Goal: Task Accomplishment & Management: Manage account settings

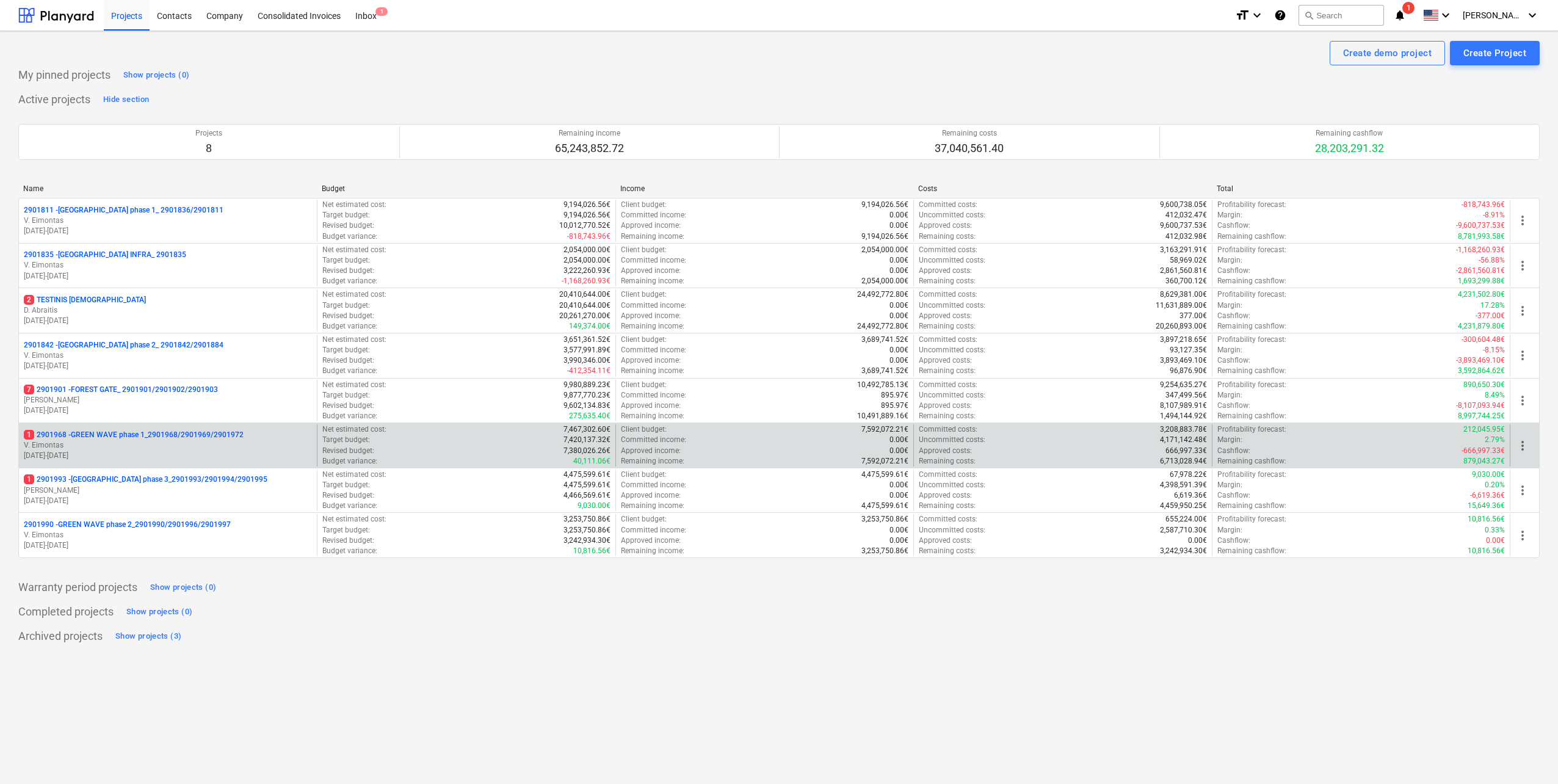
click at [212, 447] on p "V. Eimontas" at bounding box center [168, 446] width 288 height 10
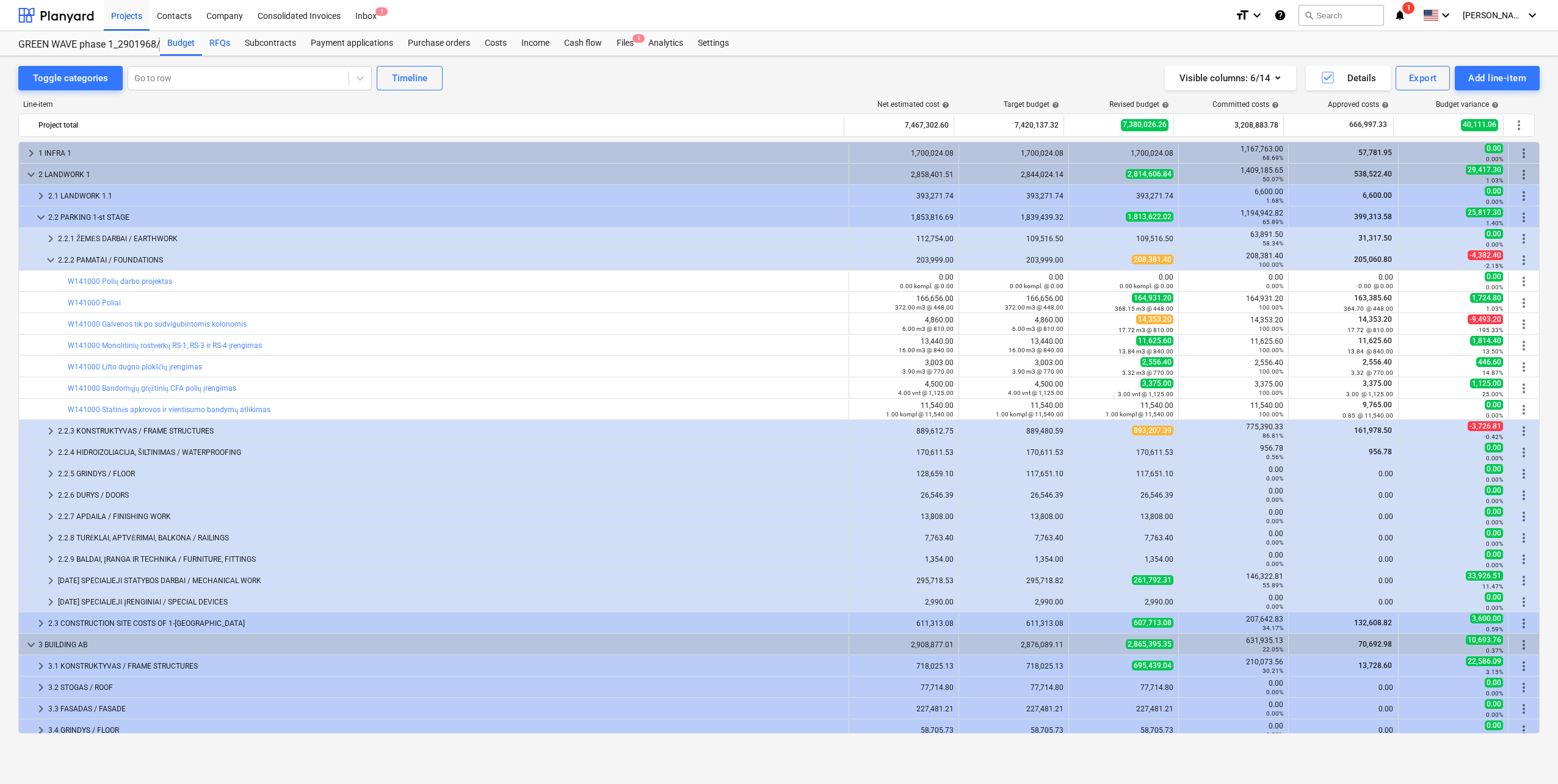
click at [218, 49] on div "RFQs" at bounding box center [220, 44] width 36 height 25
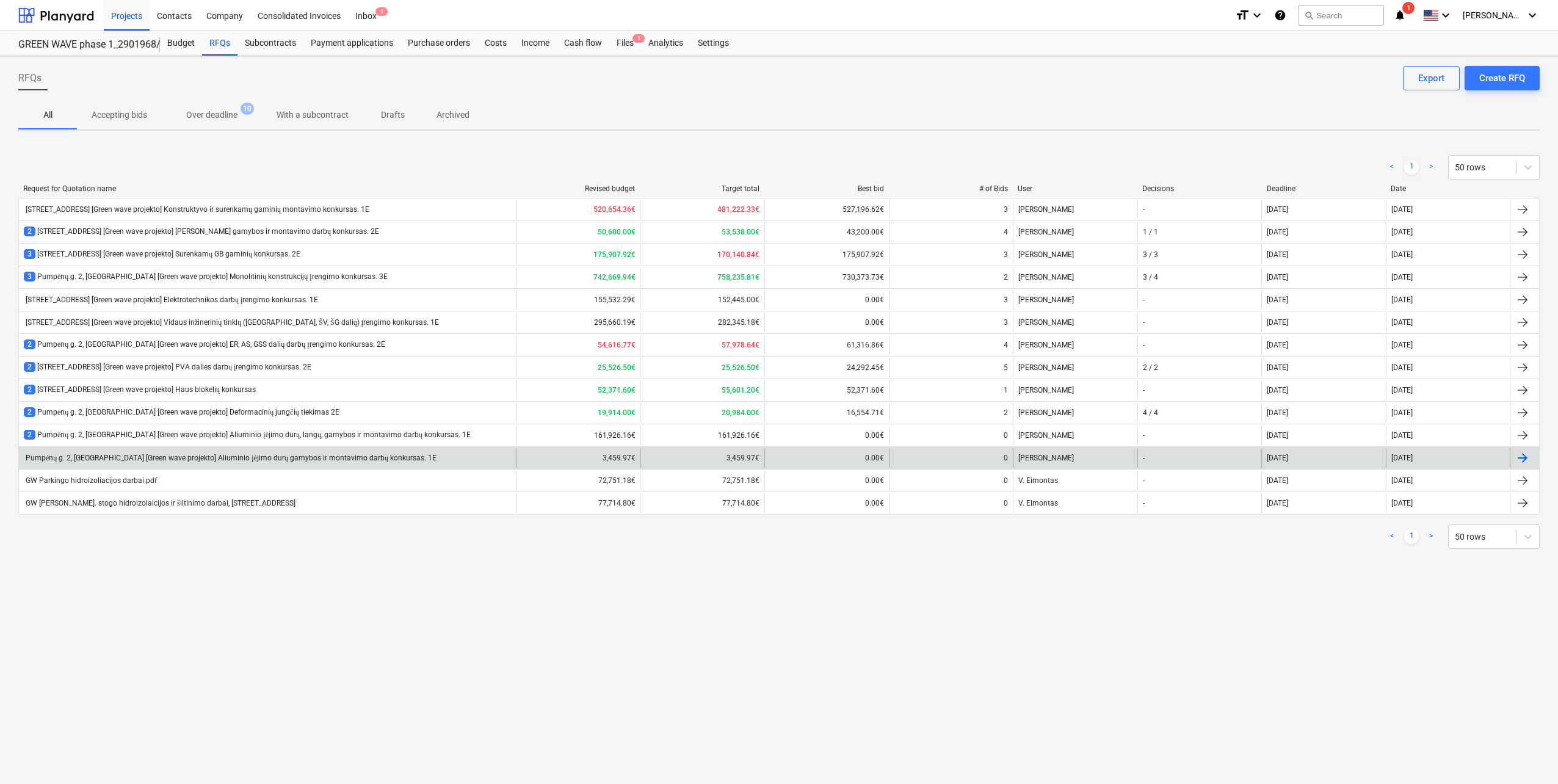
click at [280, 461] on div "Pumpėnų g. 2, [GEOGRAPHIC_DATA] [Green wave projekto] Aliuminio įėjimo durų gam…" at bounding box center [230, 458] width 413 height 9
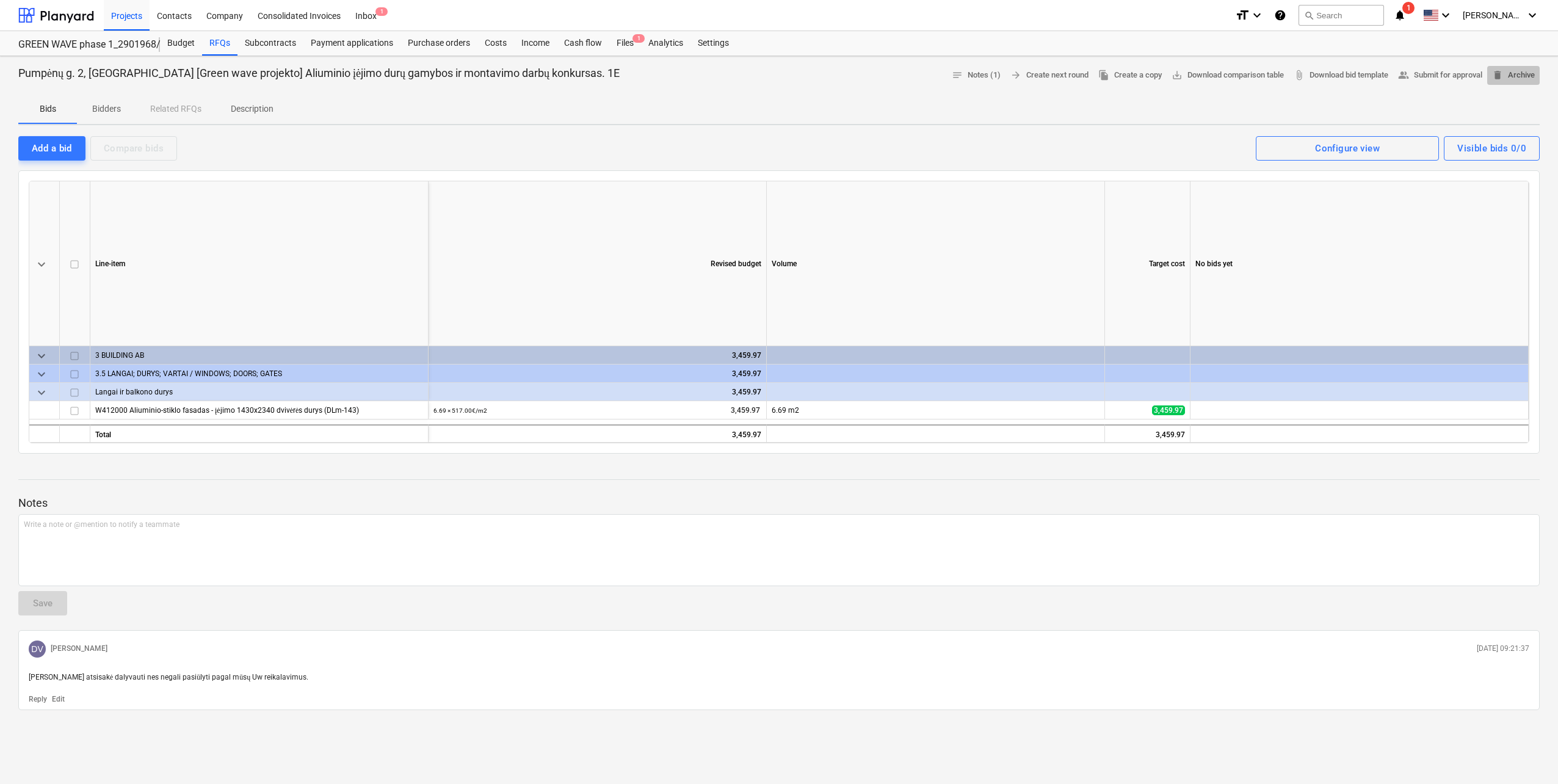
click at [1511, 76] on span "delete Archive" at bounding box center [1514, 75] width 43 height 14
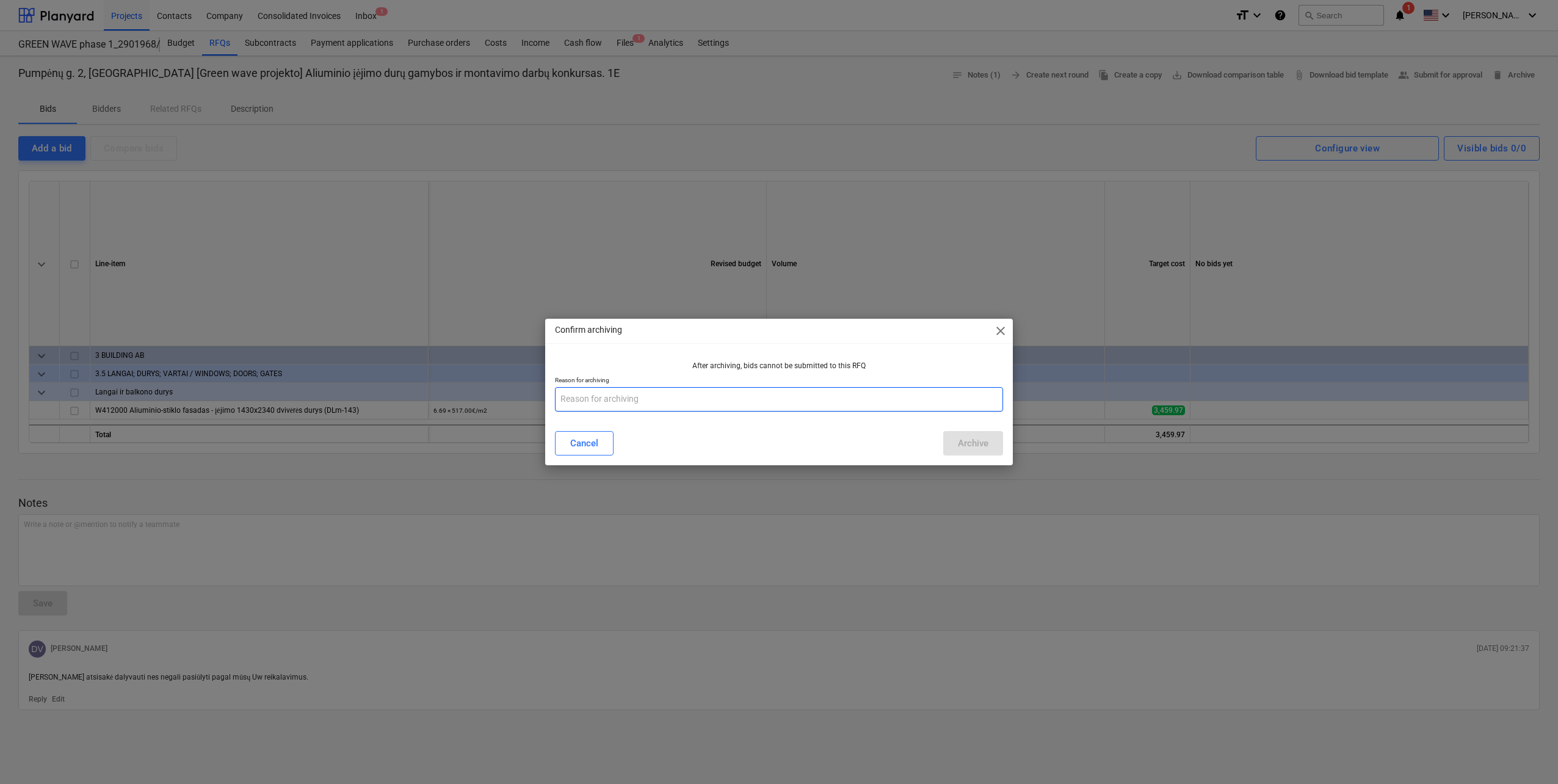
click at [624, 399] on input "text" at bounding box center [779, 399] width 448 height 25
click at [589, 431] on button "Cancel" at bounding box center [584, 443] width 58 height 25
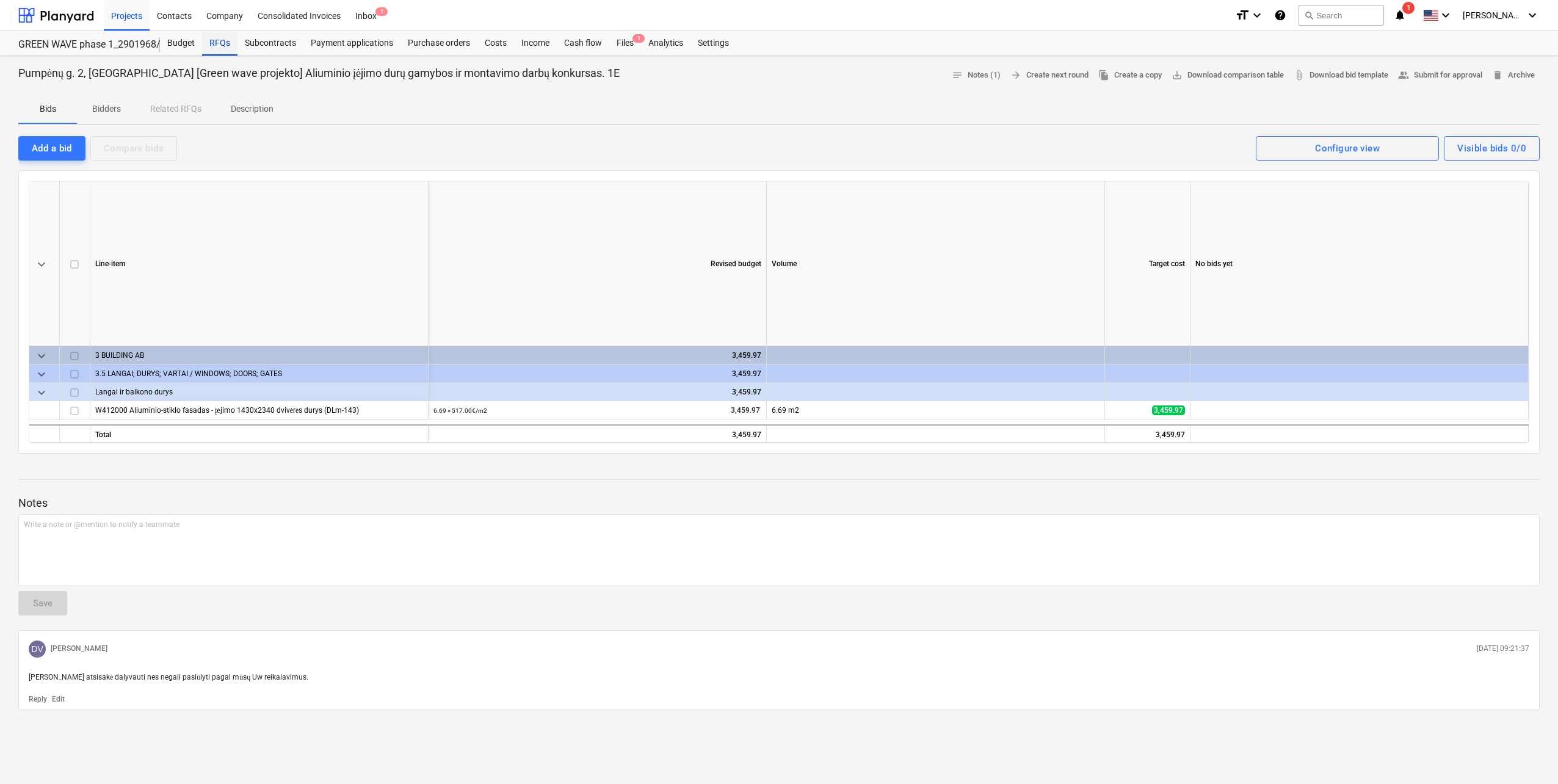
click at [218, 49] on div "RFQs" at bounding box center [220, 44] width 36 height 25
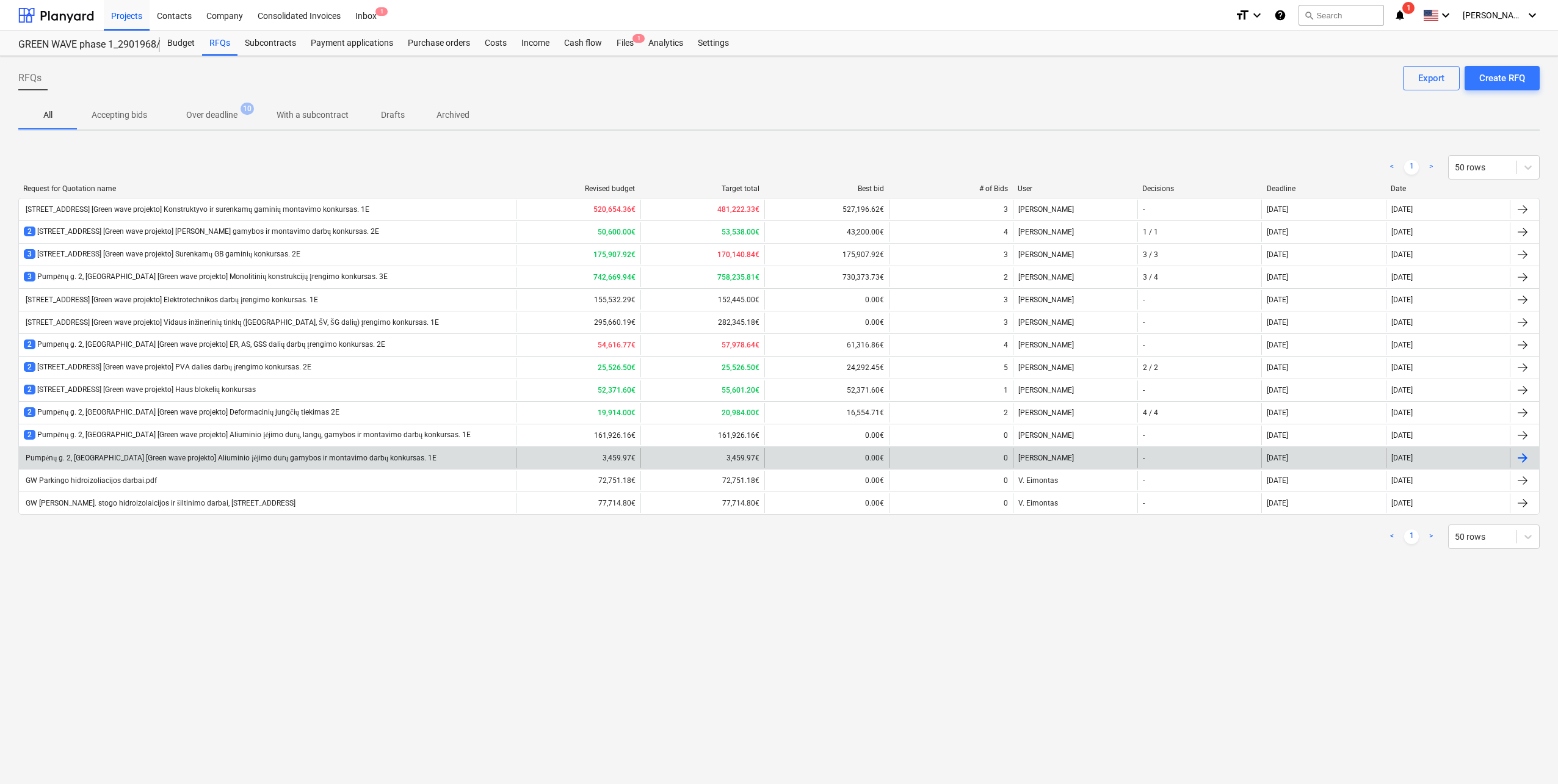
click at [296, 455] on div "Pumpėnų g. 2, Vilnius [Green wave projekto] Aliuminio įėjimo durų gamybos ir mo…" at bounding box center [230, 458] width 413 height 9
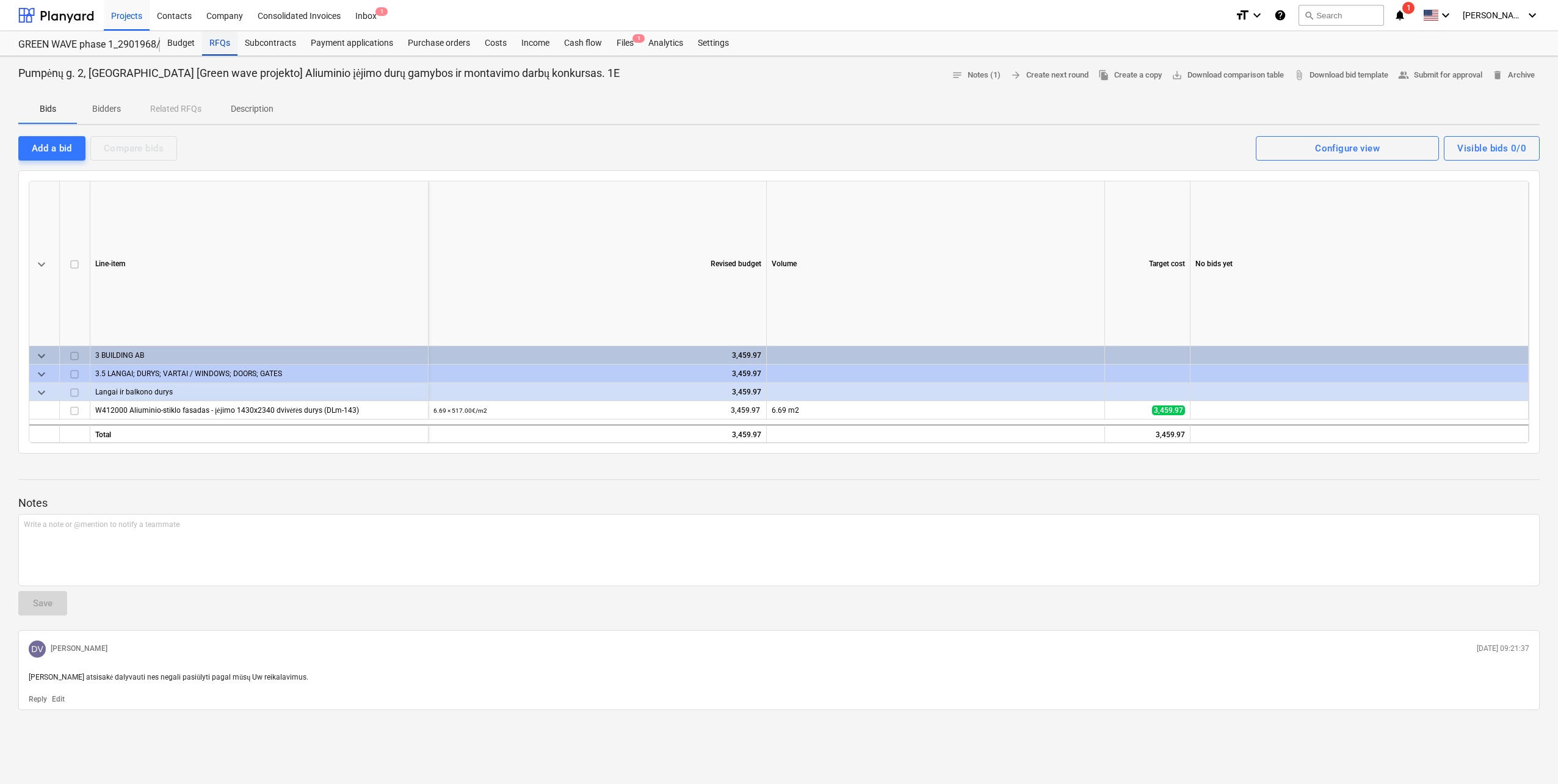
click at [226, 40] on div "RFQs" at bounding box center [220, 44] width 36 height 25
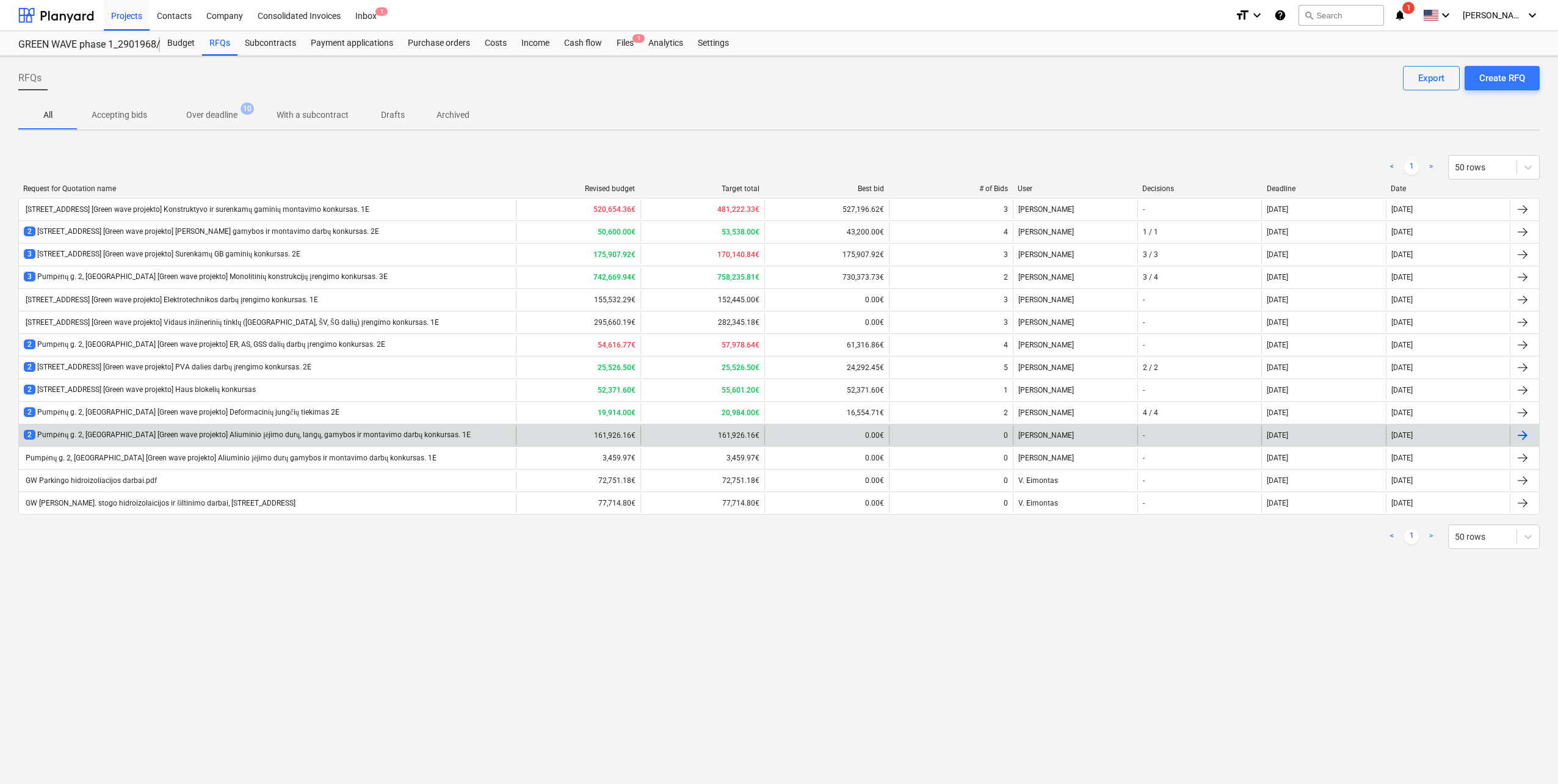
click at [218, 436] on div "2 Pumpėnų g. 2, Vilnius [Green wave projekto] Aliuminio įėjimo durų, langų, gam…" at bounding box center [248, 435] width 447 height 10
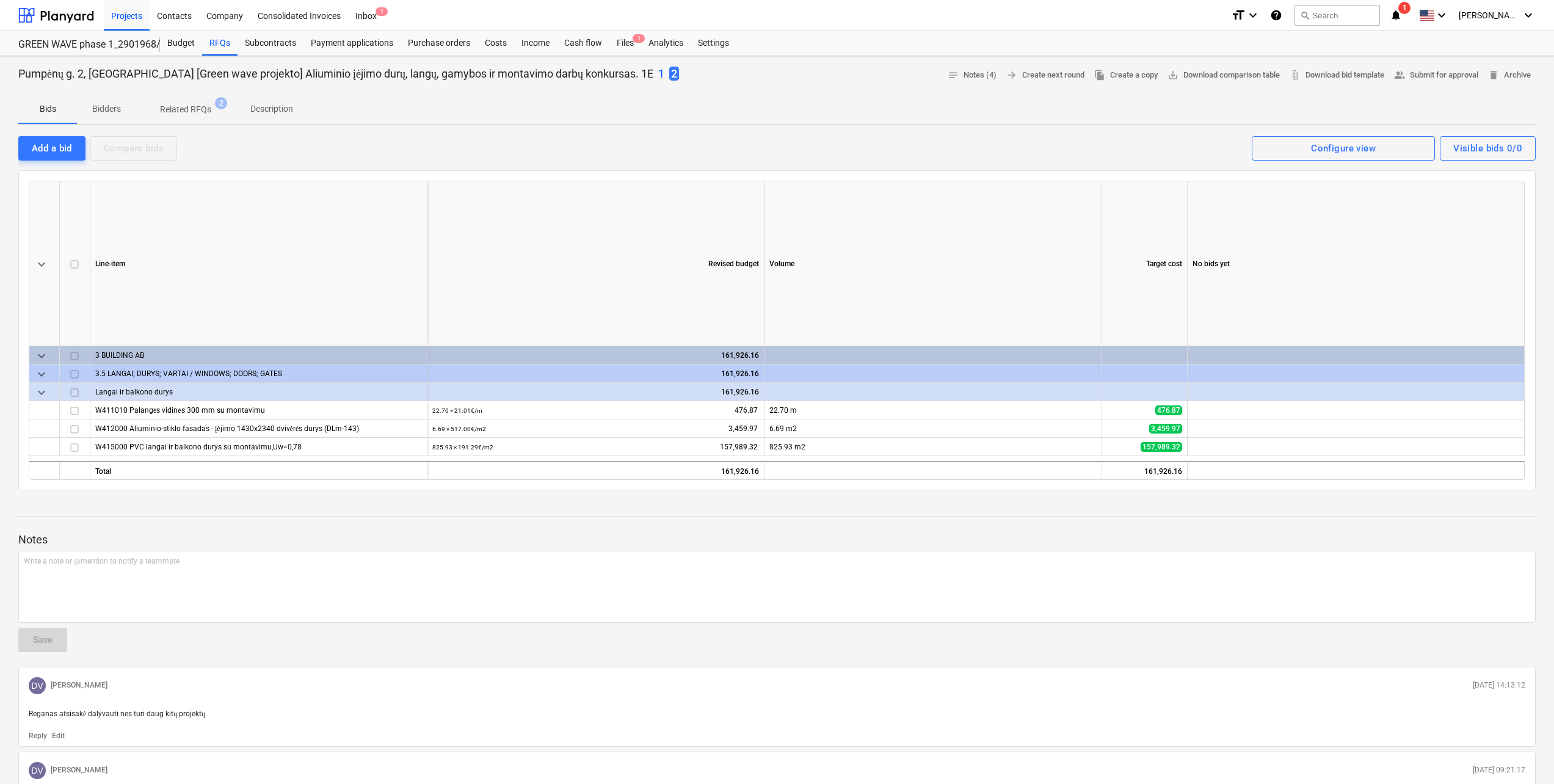
click at [658, 76] on div "1 2" at bounding box center [669, 73] width 21 height 16
click at [658, 75] on p "1" at bounding box center [661, 73] width 6 height 15
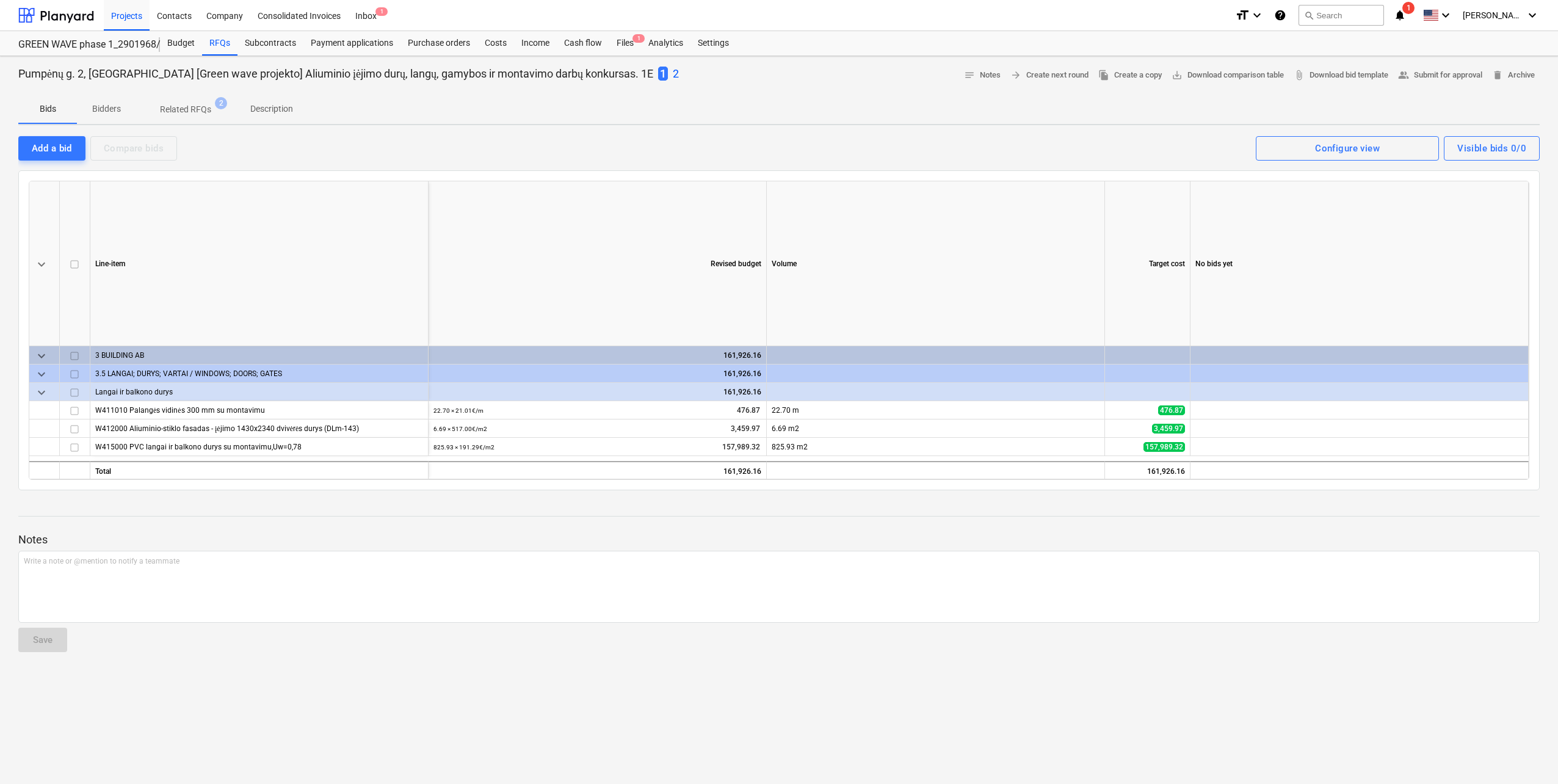
click at [673, 75] on p "2" at bounding box center [676, 73] width 6 height 15
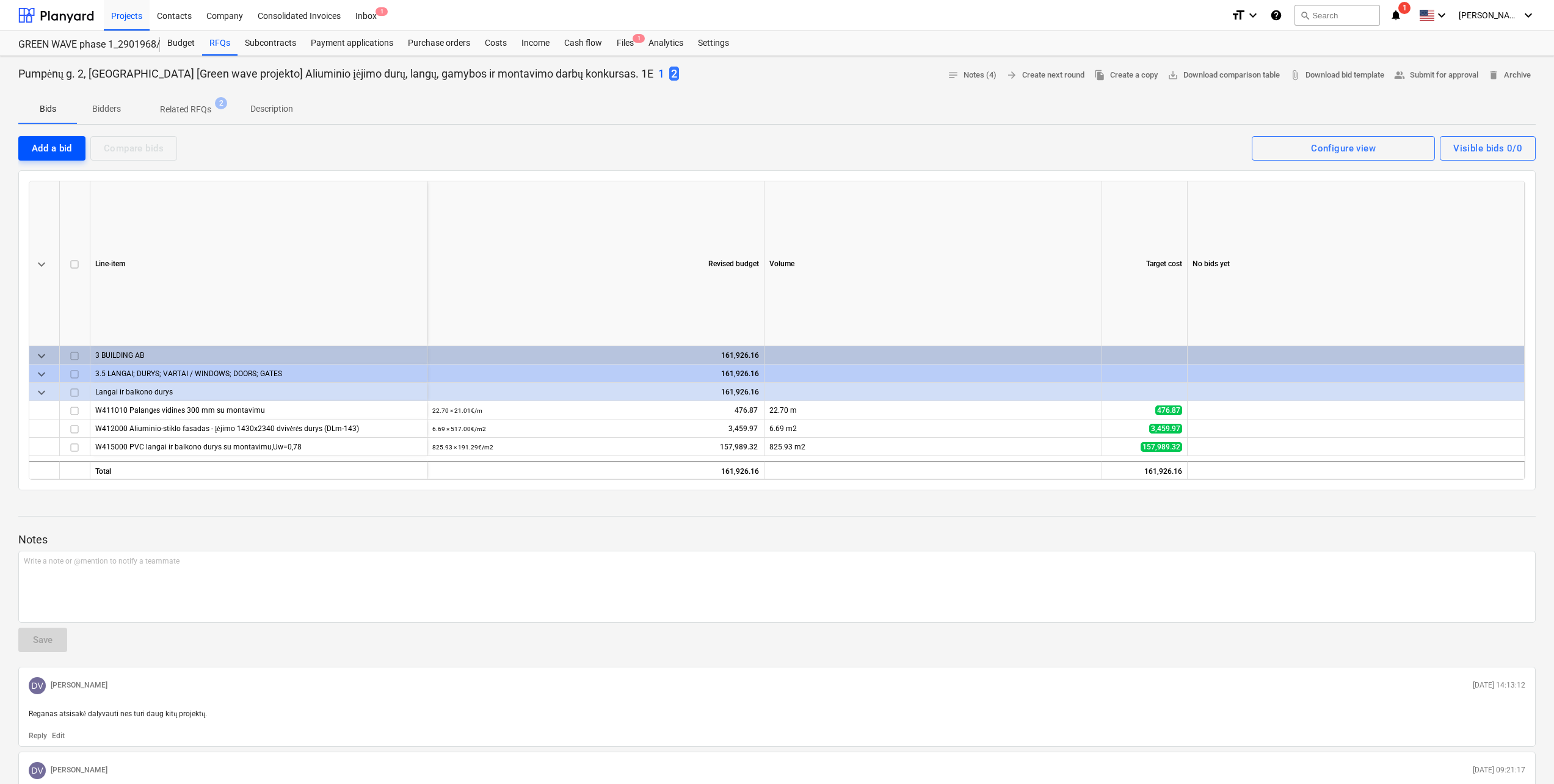
click at [60, 152] on div "Add a bid" at bounding box center [52, 148] width 40 height 16
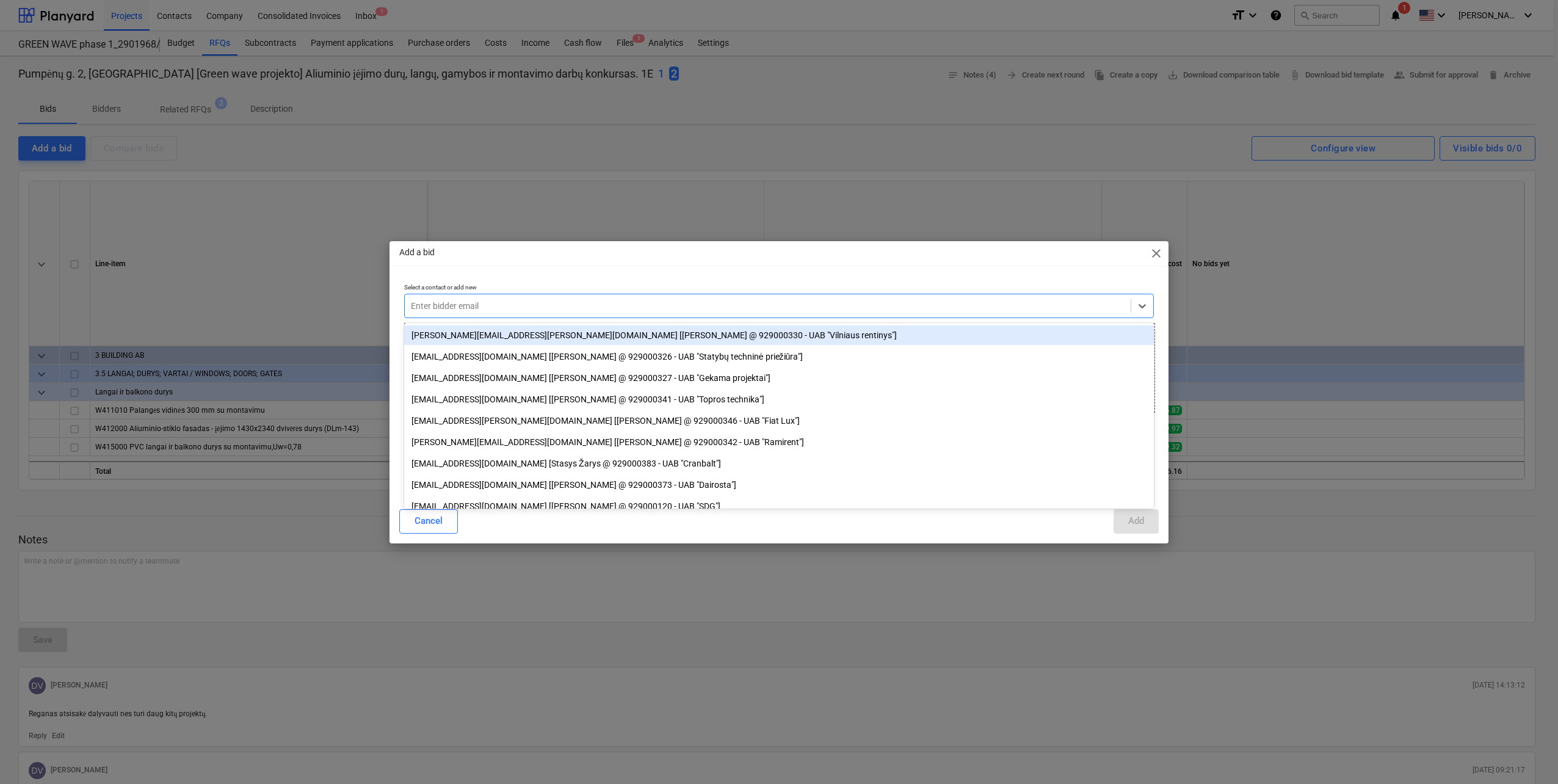
click at [581, 304] on div at bounding box center [767, 305] width 714 height 12
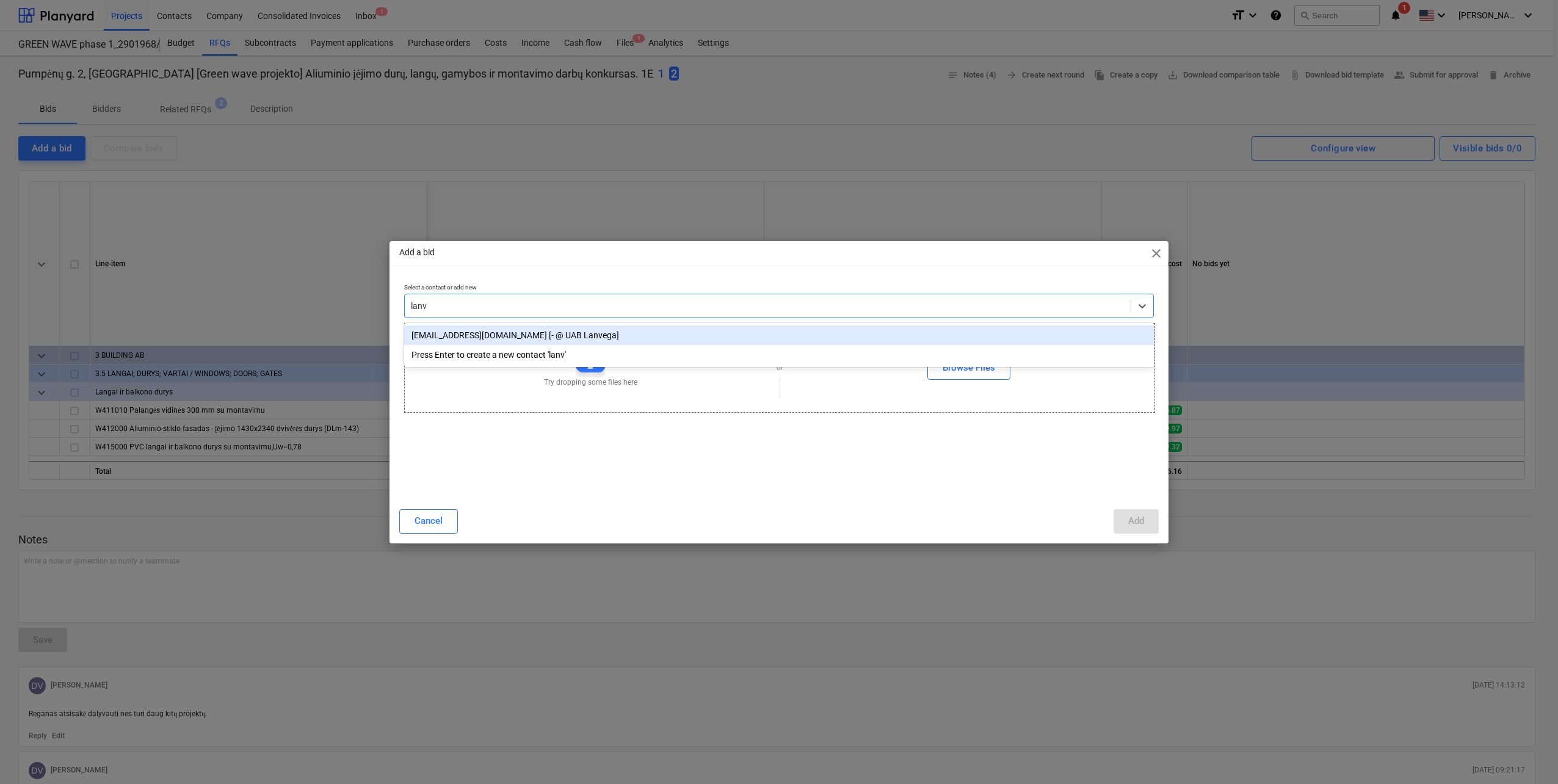
type input "lanve"
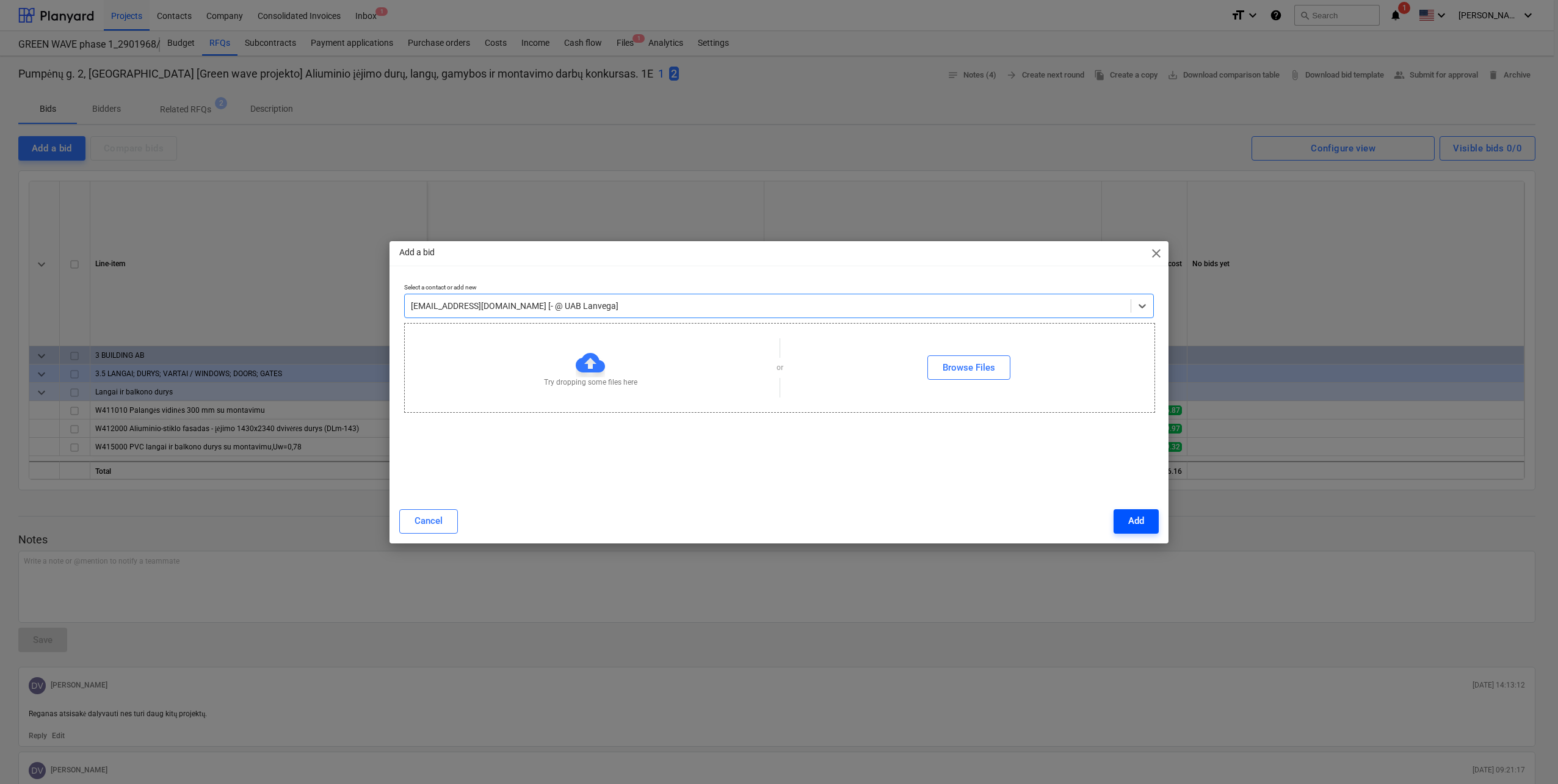
click at [1128, 531] on button "Add" at bounding box center [1136, 522] width 45 height 25
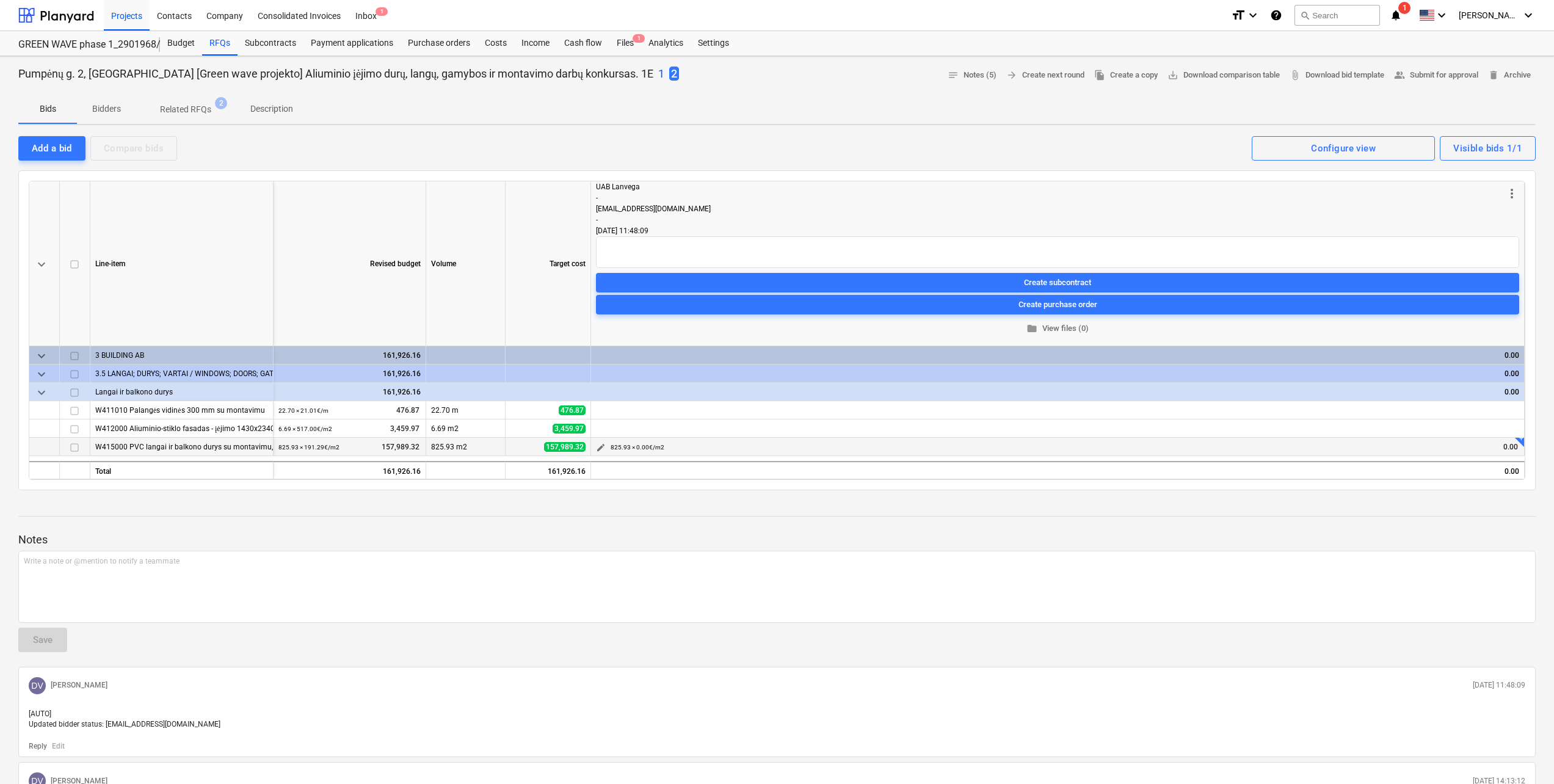
click at [598, 450] on span "edit" at bounding box center [600, 447] width 10 height 10
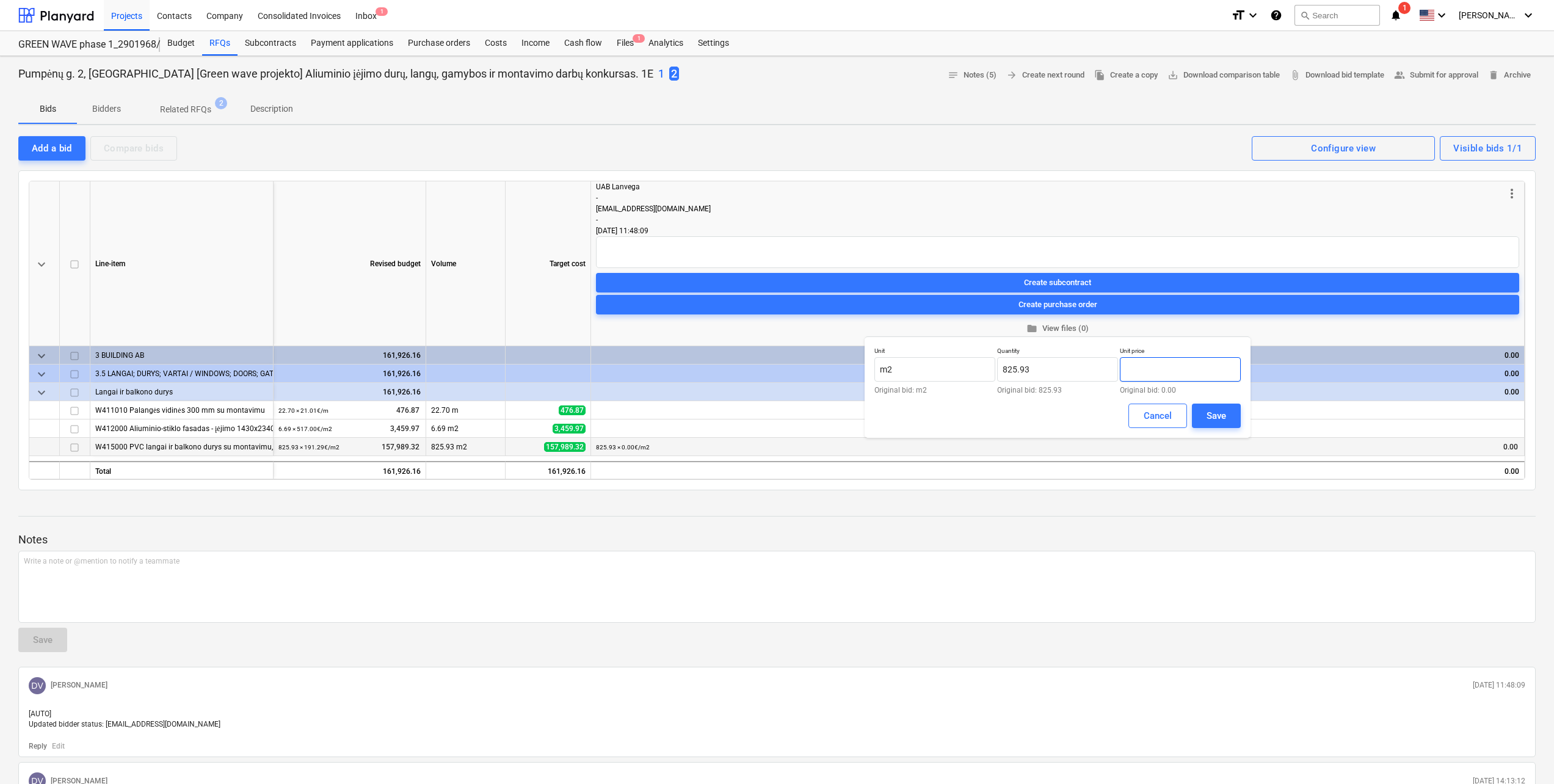
click at [1161, 373] on input "text" at bounding box center [1180, 370] width 121 height 25
type input "0.00"
click at [1166, 415] on div "Cancel" at bounding box center [1157, 416] width 28 height 16
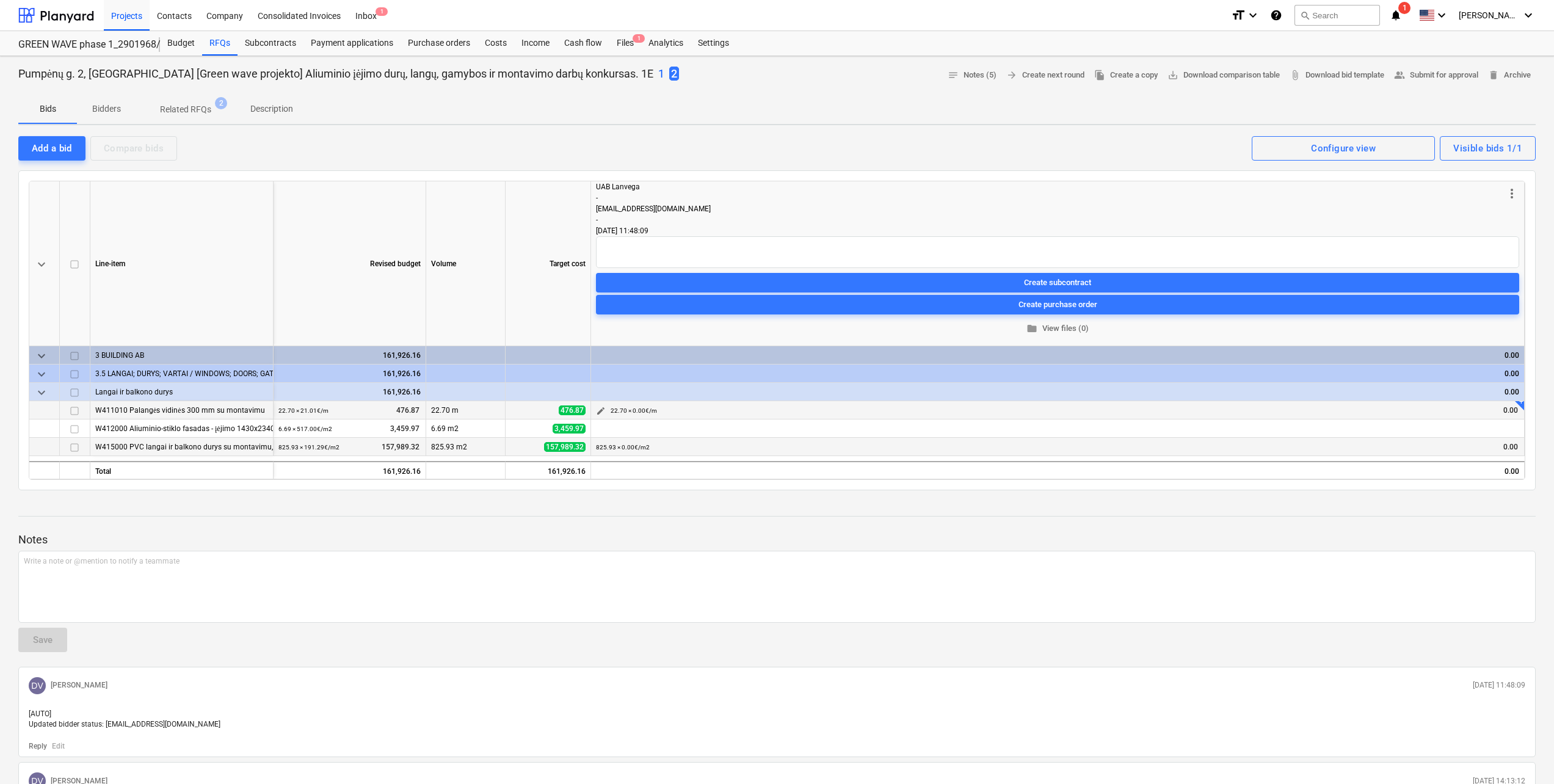
click at [594, 412] on button "edit" at bounding box center [600, 411] width 15 height 15
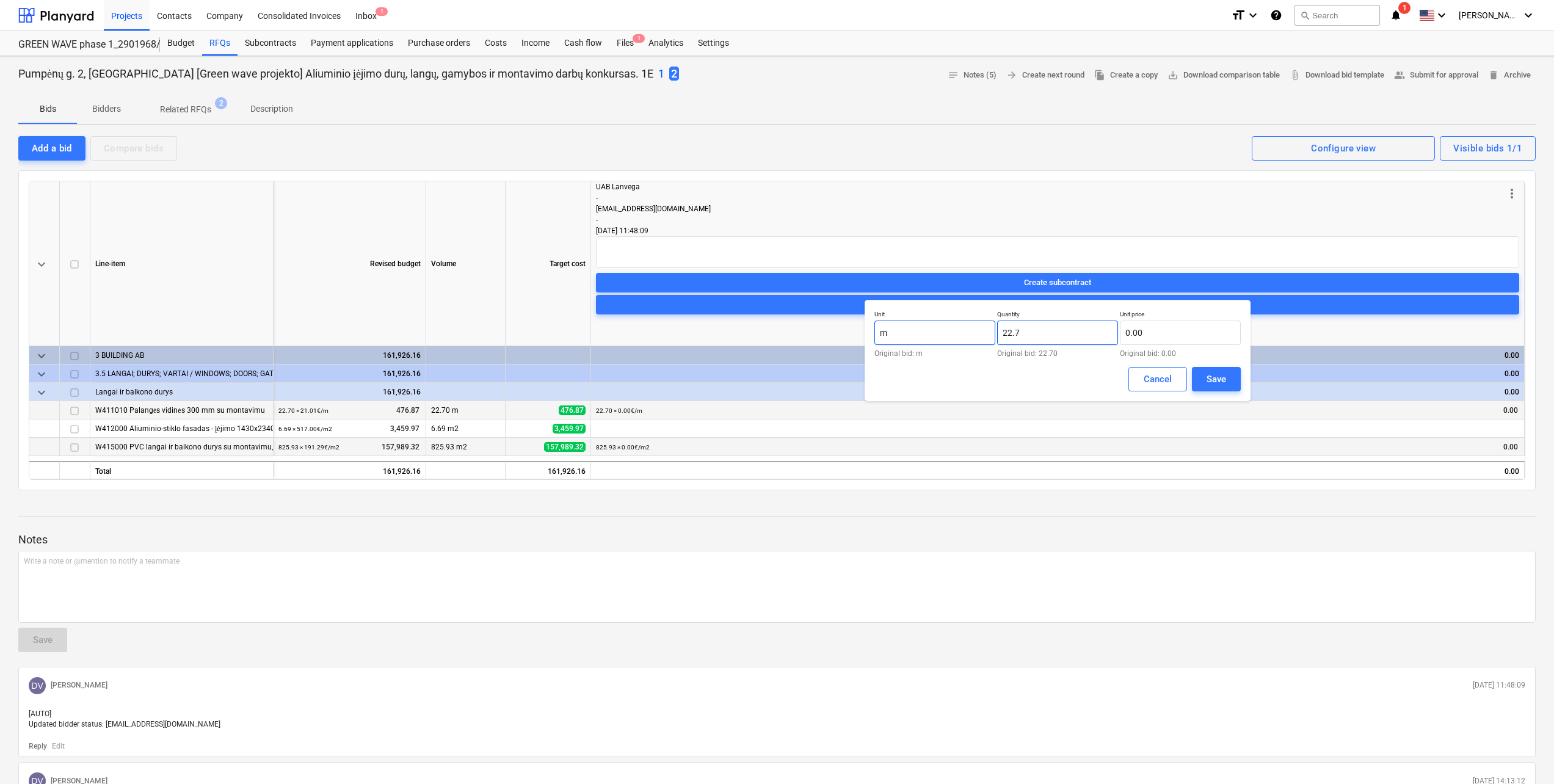
drag, startPoint x: 1014, startPoint y: 325, endPoint x: 934, endPoint y: 325, distance: 80.0
click at [934, 325] on div "Unit m Original bid: m Quantity 22.7 Original bid: 22.70 Unit price 0.00 Origin…" at bounding box center [1058, 333] width 366 height 47
type input "č"
type input "26.00"
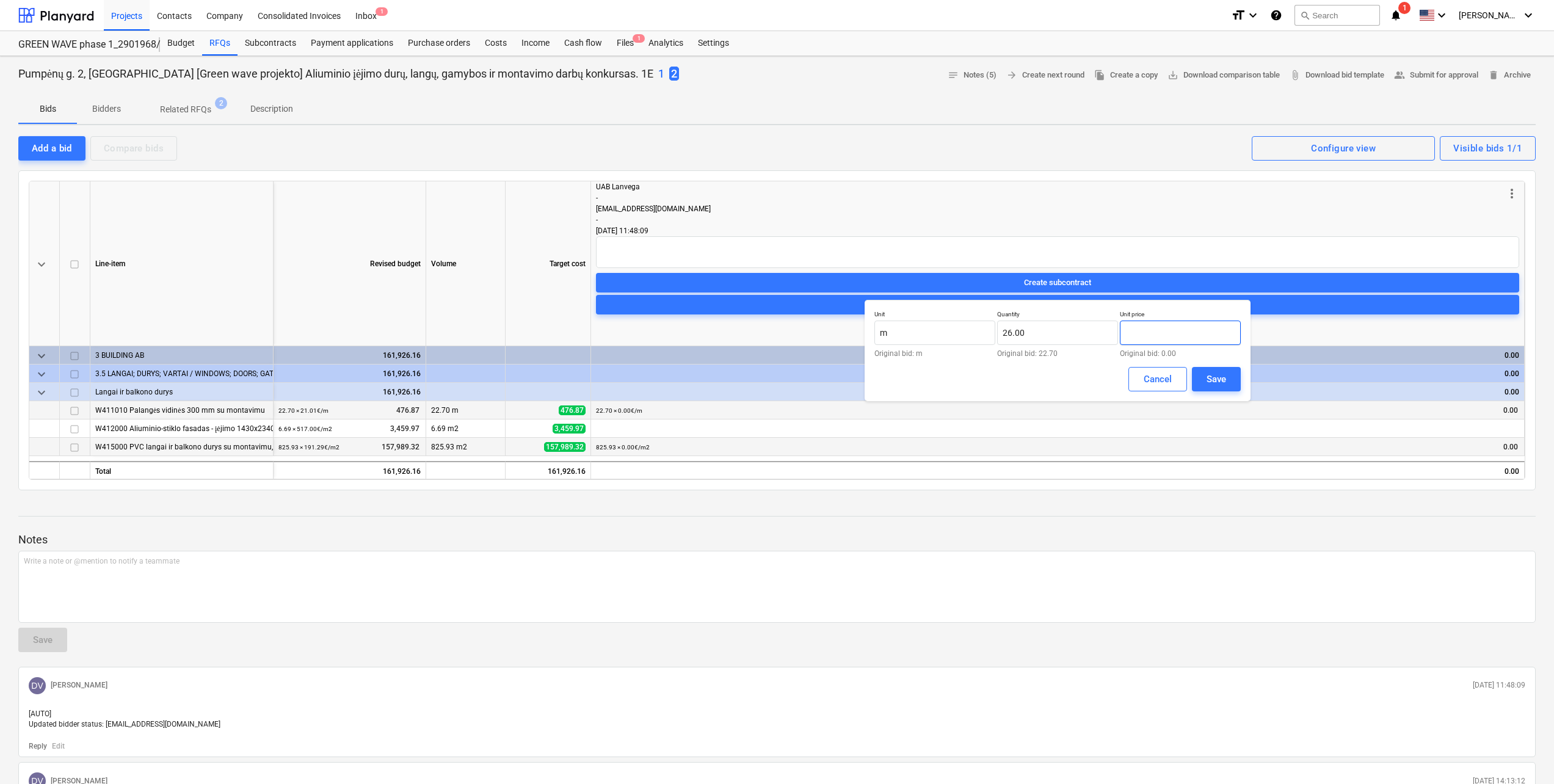
click at [1160, 338] on input "text" at bounding box center [1180, 333] width 121 height 25
type input "18.42"
click at [1223, 380] on div "Save" at bounding box center [1216, 379] width 19 height 16
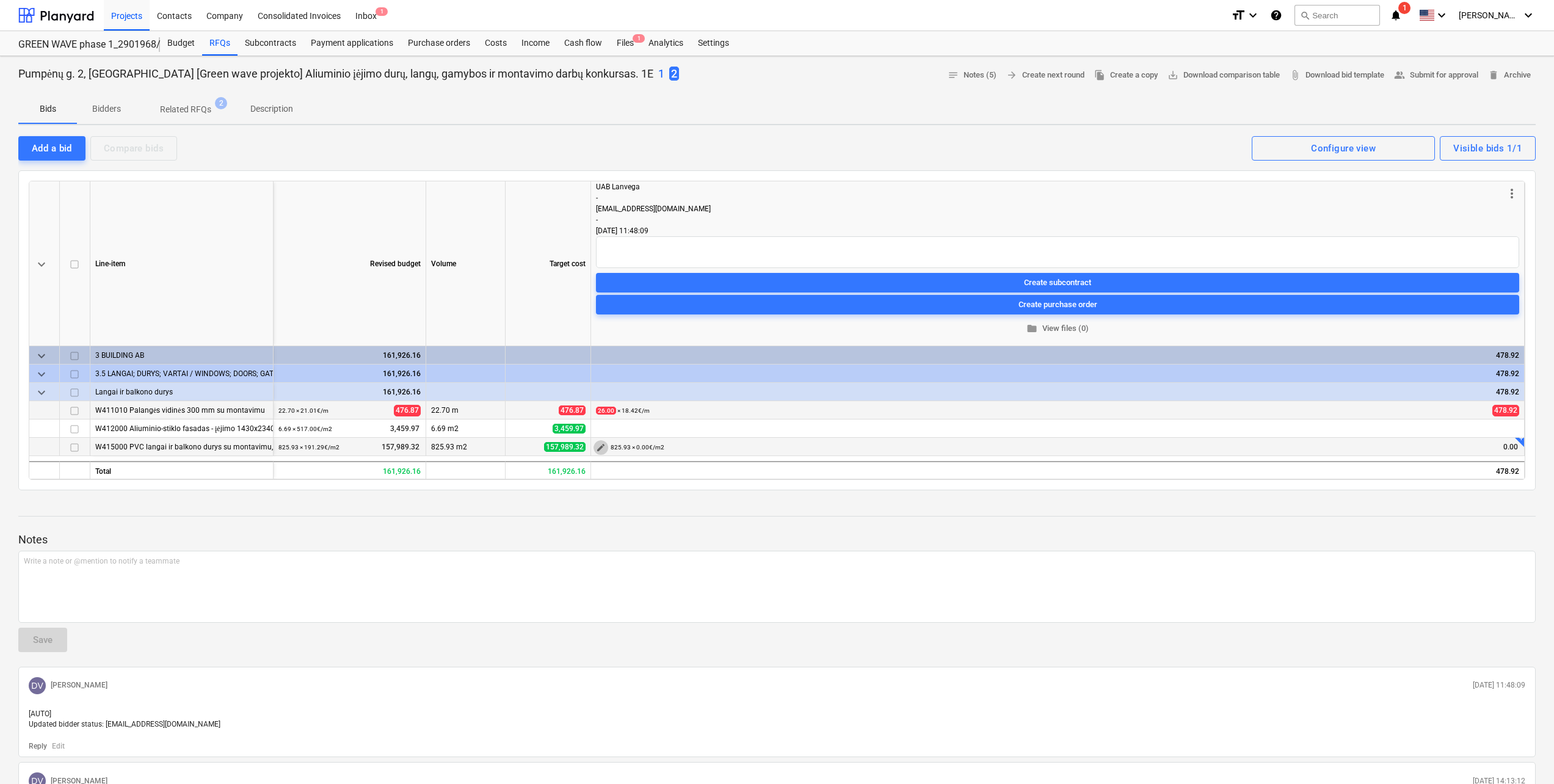
click at [601, 449] on span "edit" at bounding box center [600, 447] width 10 height 10
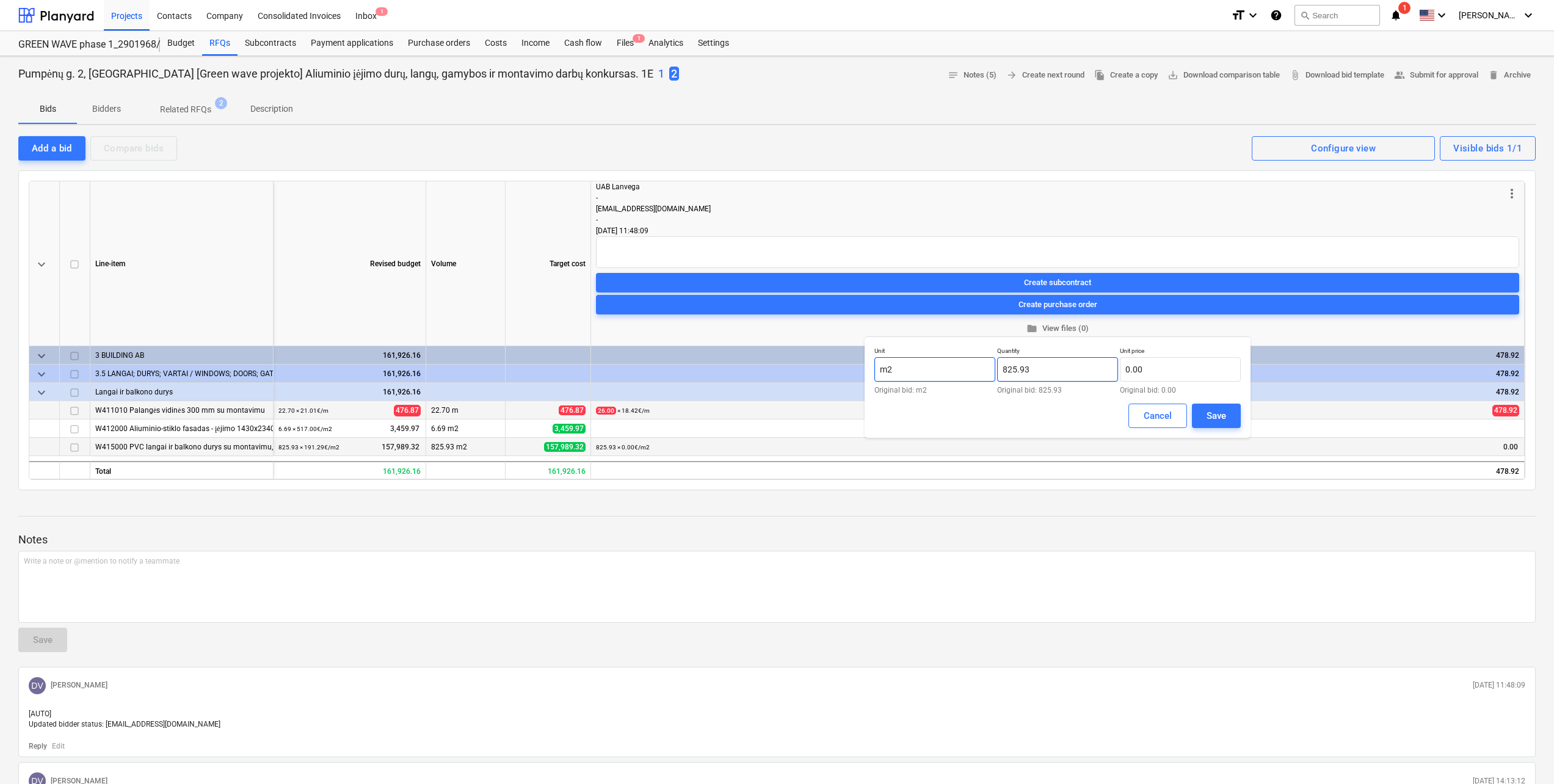
drag, startPoint x: 1052, startPoint y: 370, endPoint x: 937, endPoint y: 371, distance: 115.0
click at [937, 371] on div "Unit m2 Original bid: m2 Quantity 825.93 Original bid: 825.93 Unit price 0.00 O…" at bounding box center [1058, 370] width 366 height 47
type input "810.01"
click at [1179, 369] on input "text" at bounding box center [1180, 370] width 121 height 25
type input "143.80"
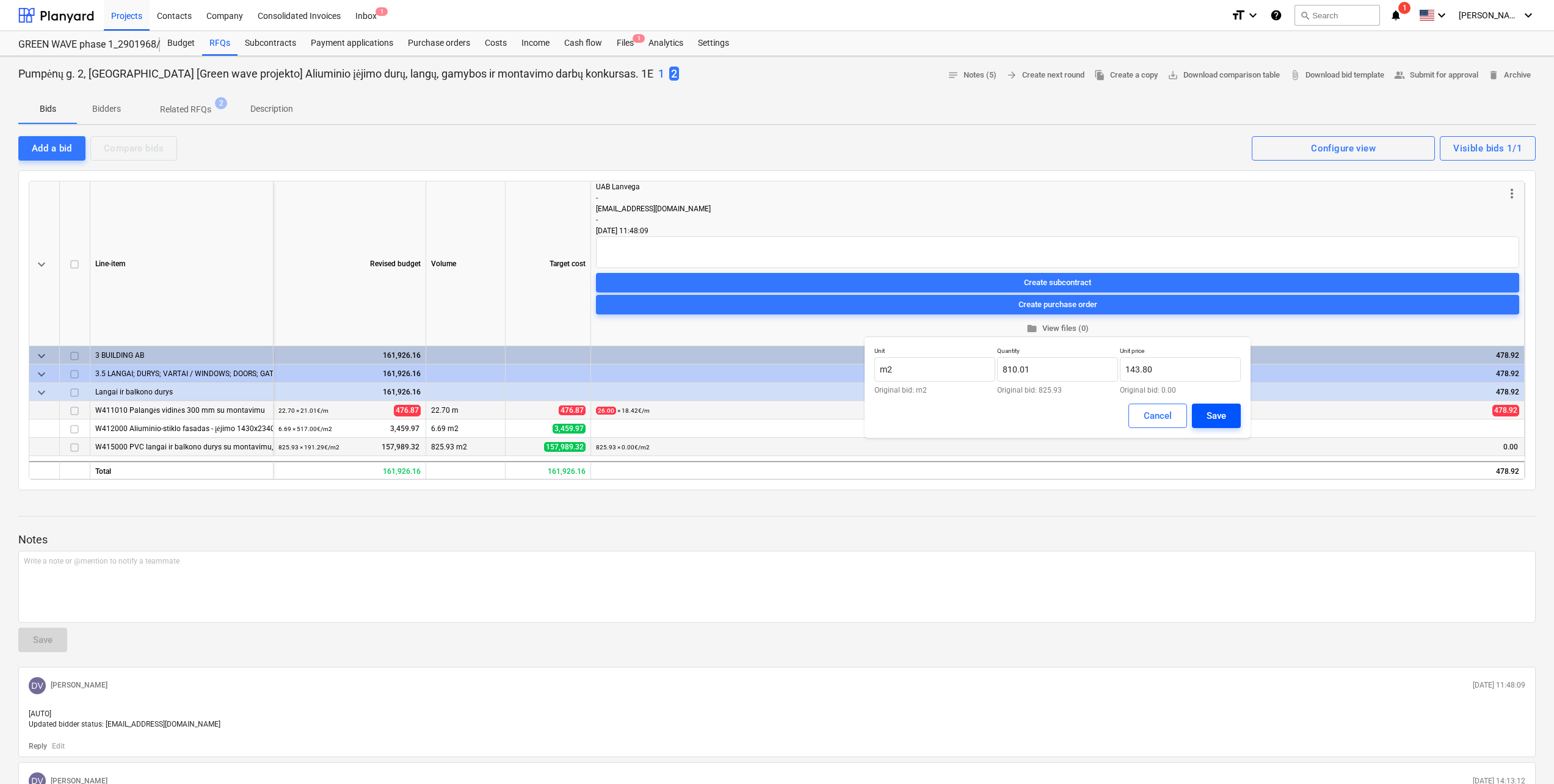
click at [1221, 423] on div "Save" at bounding box center [1216, 416] width 19 height 16
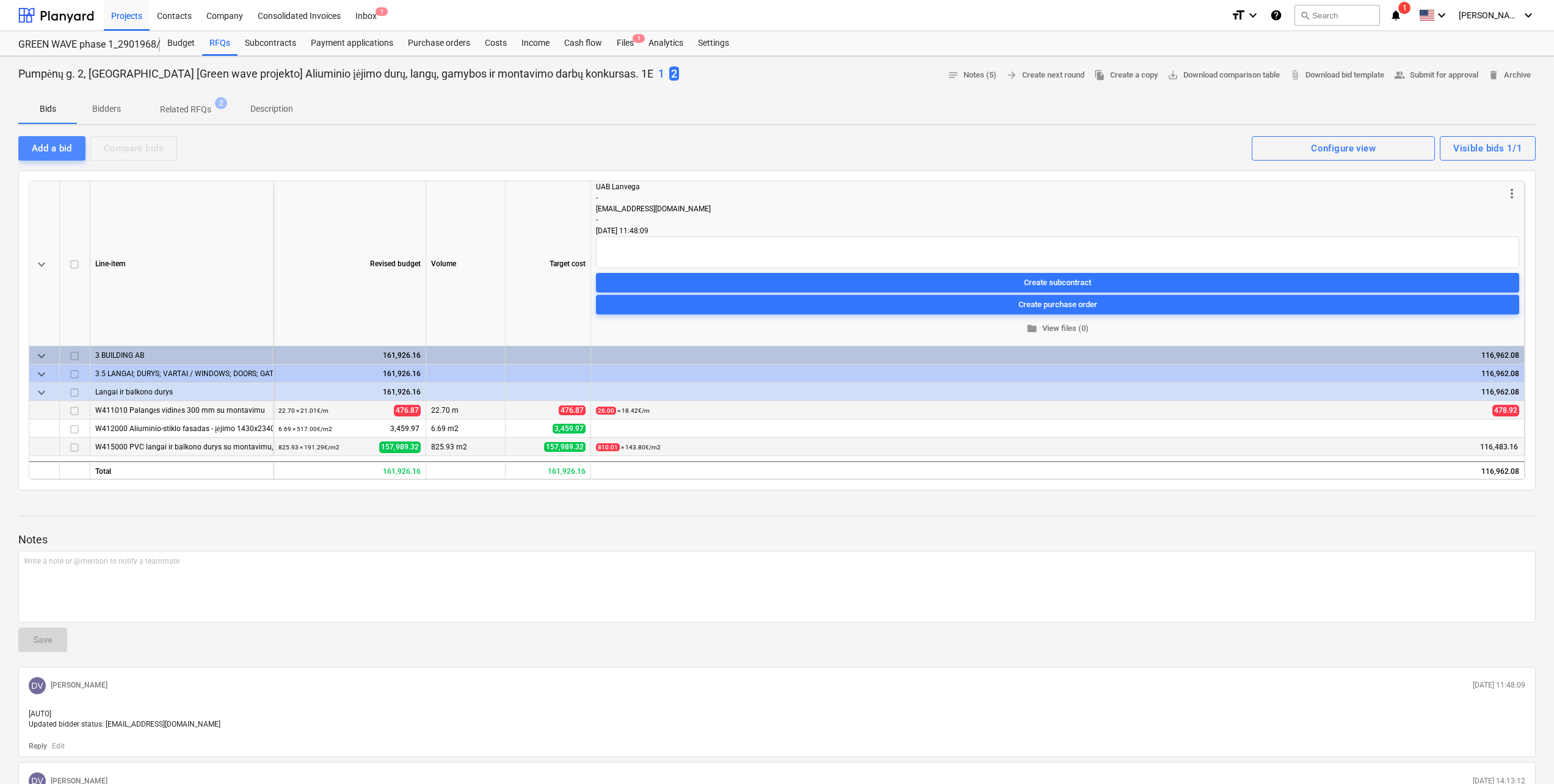
click at [45, 144] on div "Add a bid" at bounding box center [52, 148] width 40 height 16
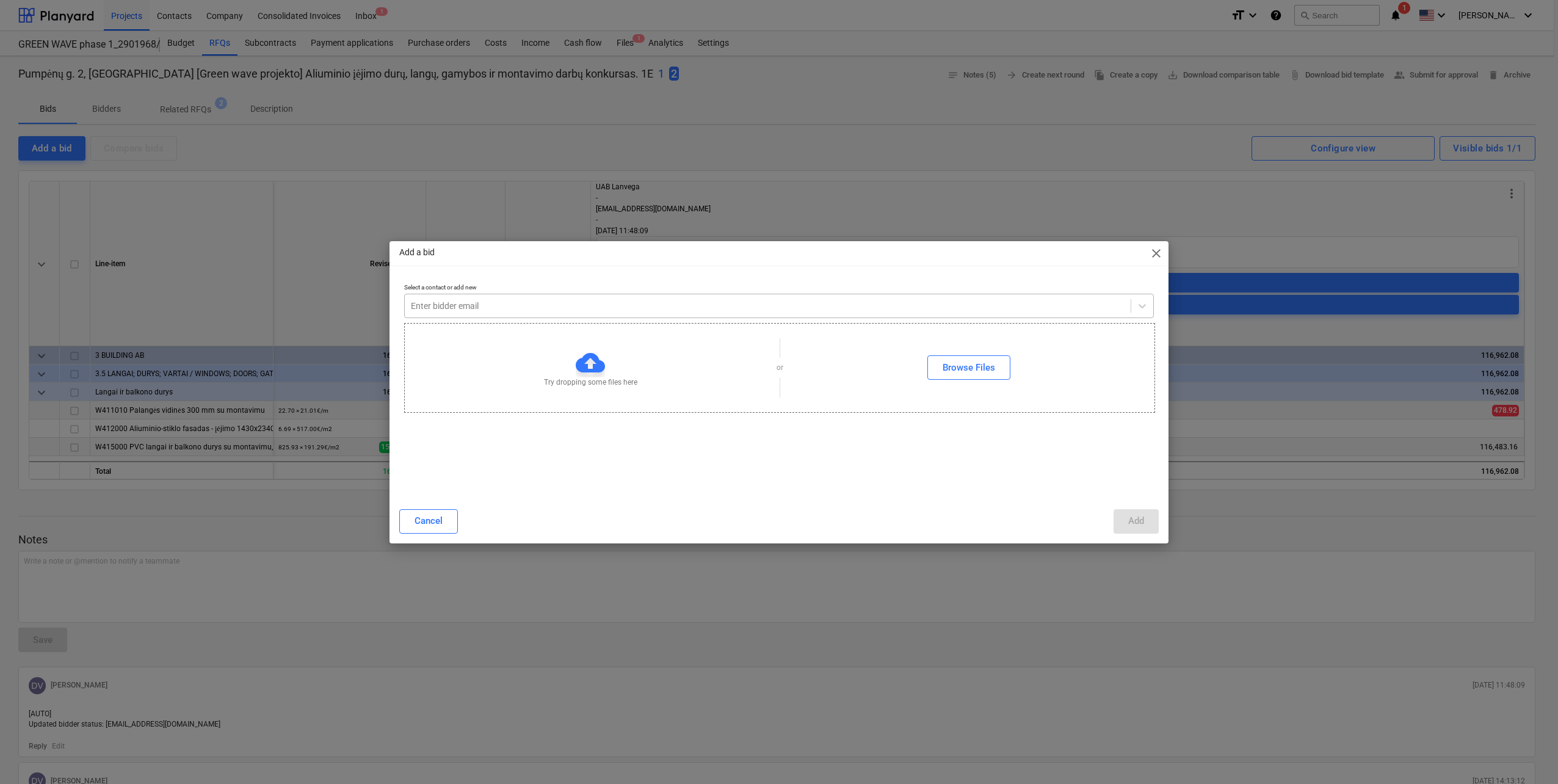
click at [479, 298] on div "Enter bidder email" at bounding box center [767, 306] width 726 height 17
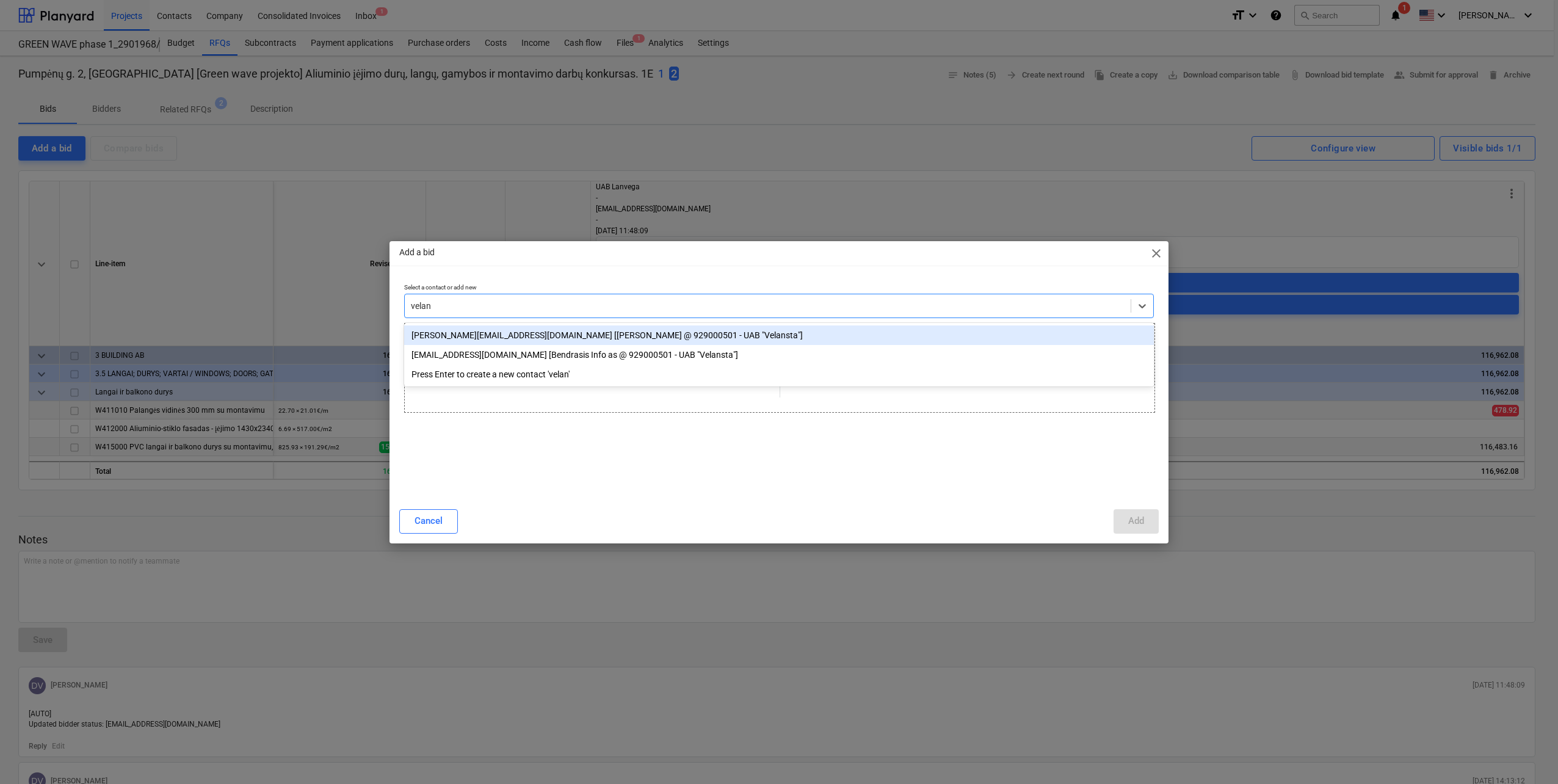
type input "velans"
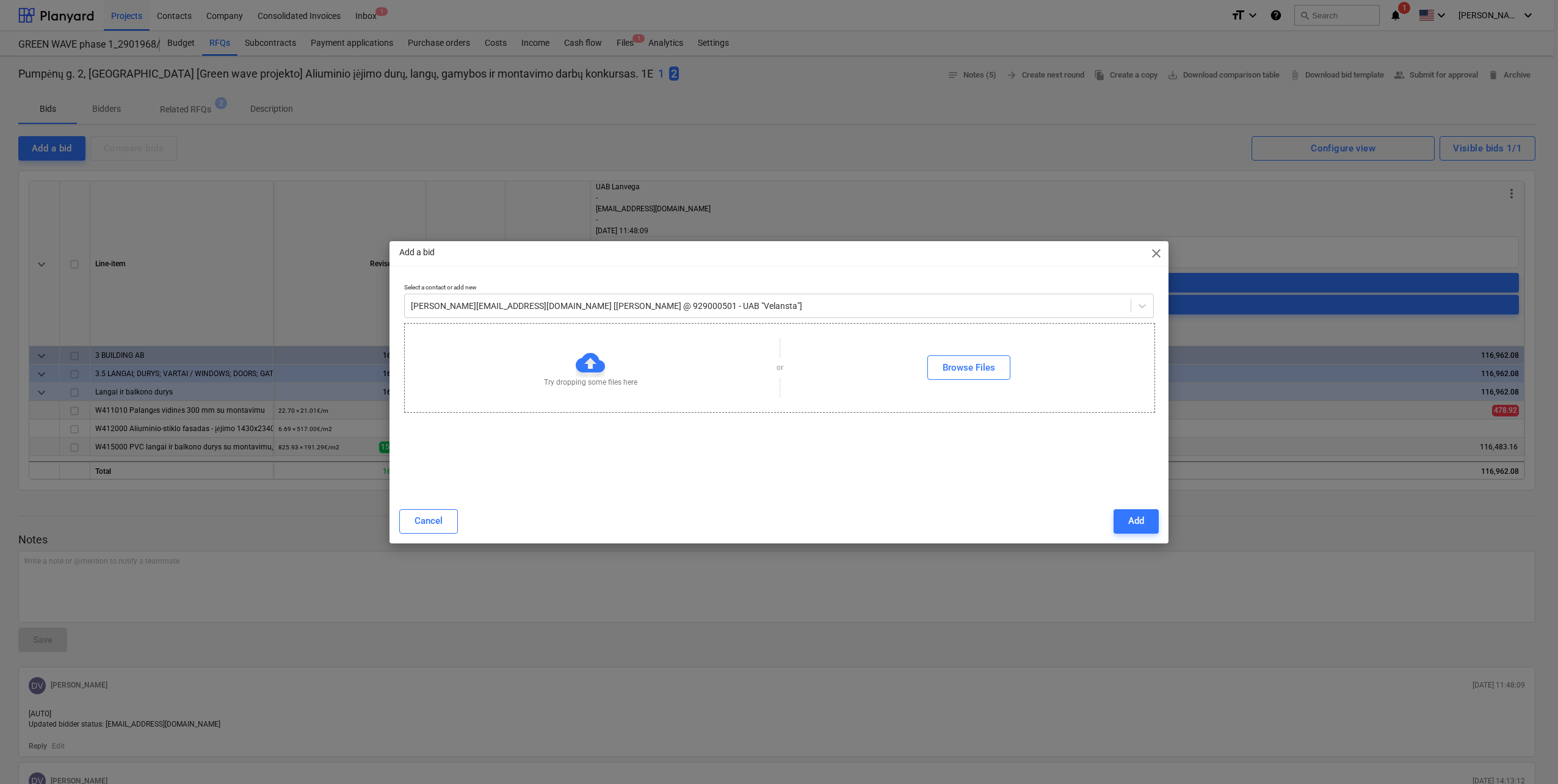
click at [1161, 518] on div "Cancel Add" at bounding box center [779, 521] width 774 height 34
click at [1149, 522] on button "Add" at bounding box center [1136, 522] width 45 height 25
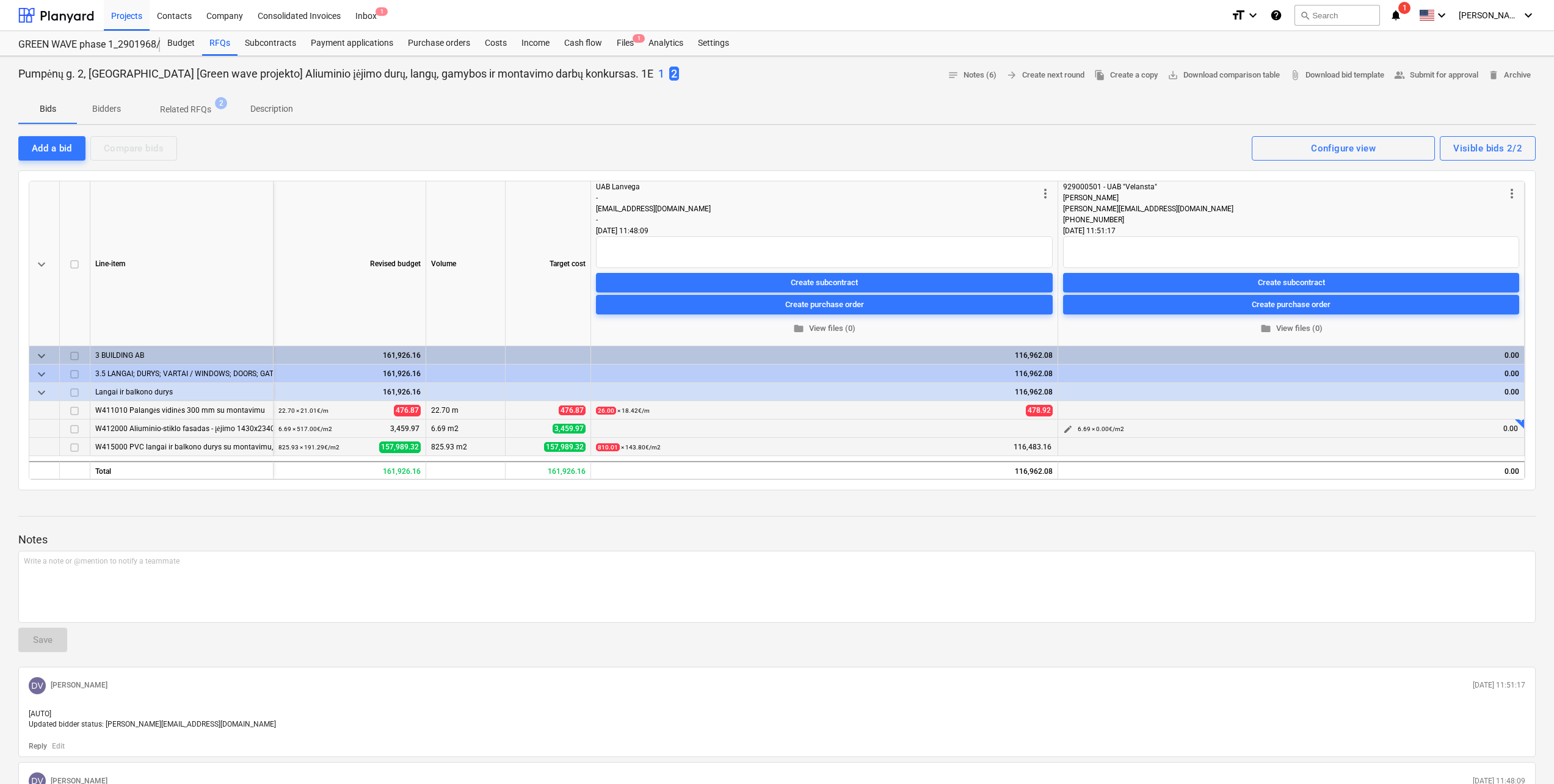
click at [1065, 429] on span "edit" at bounding box center [1067, 429] width 10 height 10
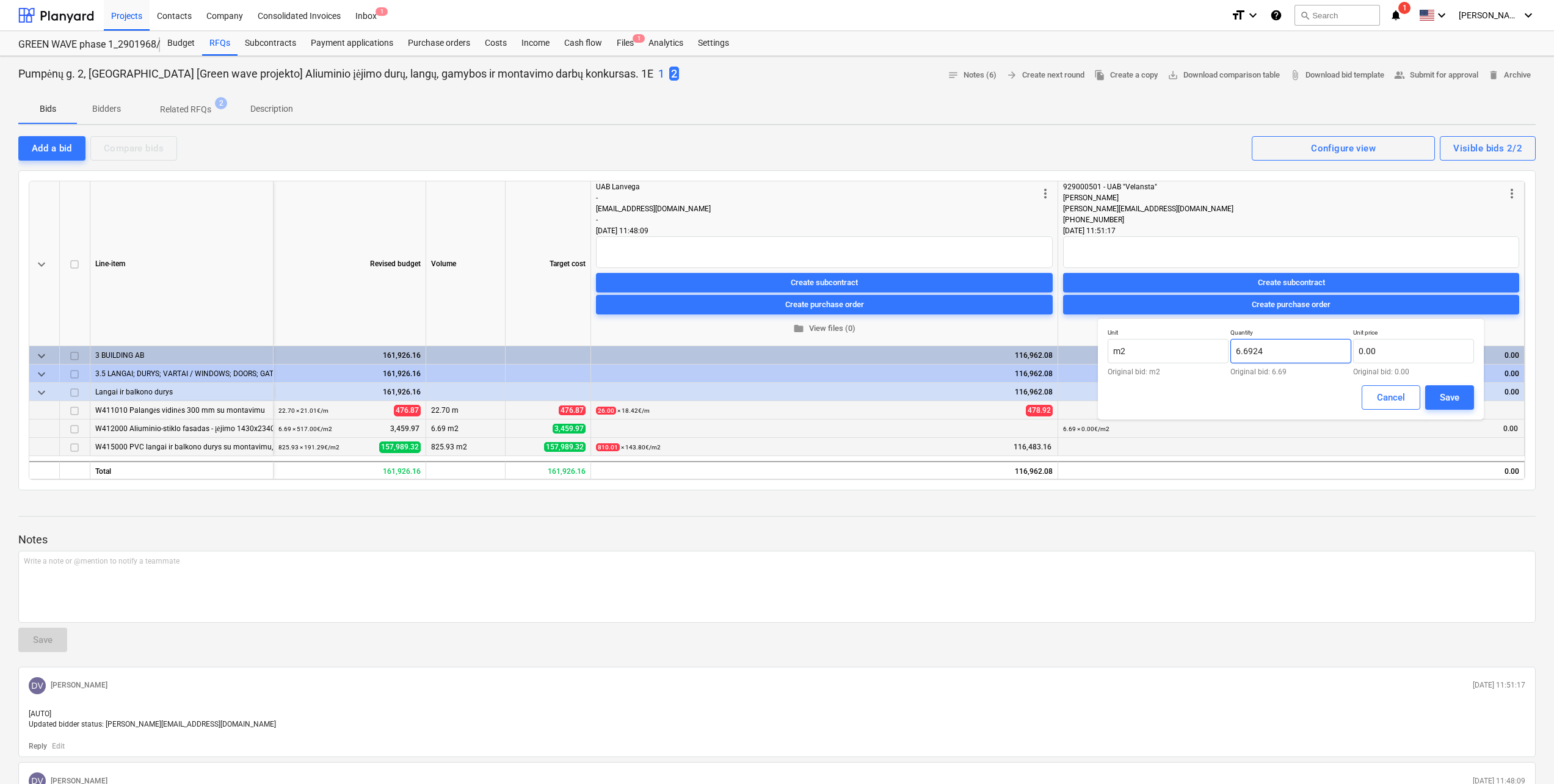
click at [1292, 353] on input "6.6924" at bounding box center [1291, 351] width 121 height 25
type input "6"
type input "7.04"
click at [1399, 356] on input "text" at bounding box center [1414, 351] width 121 height 25
type input "4"
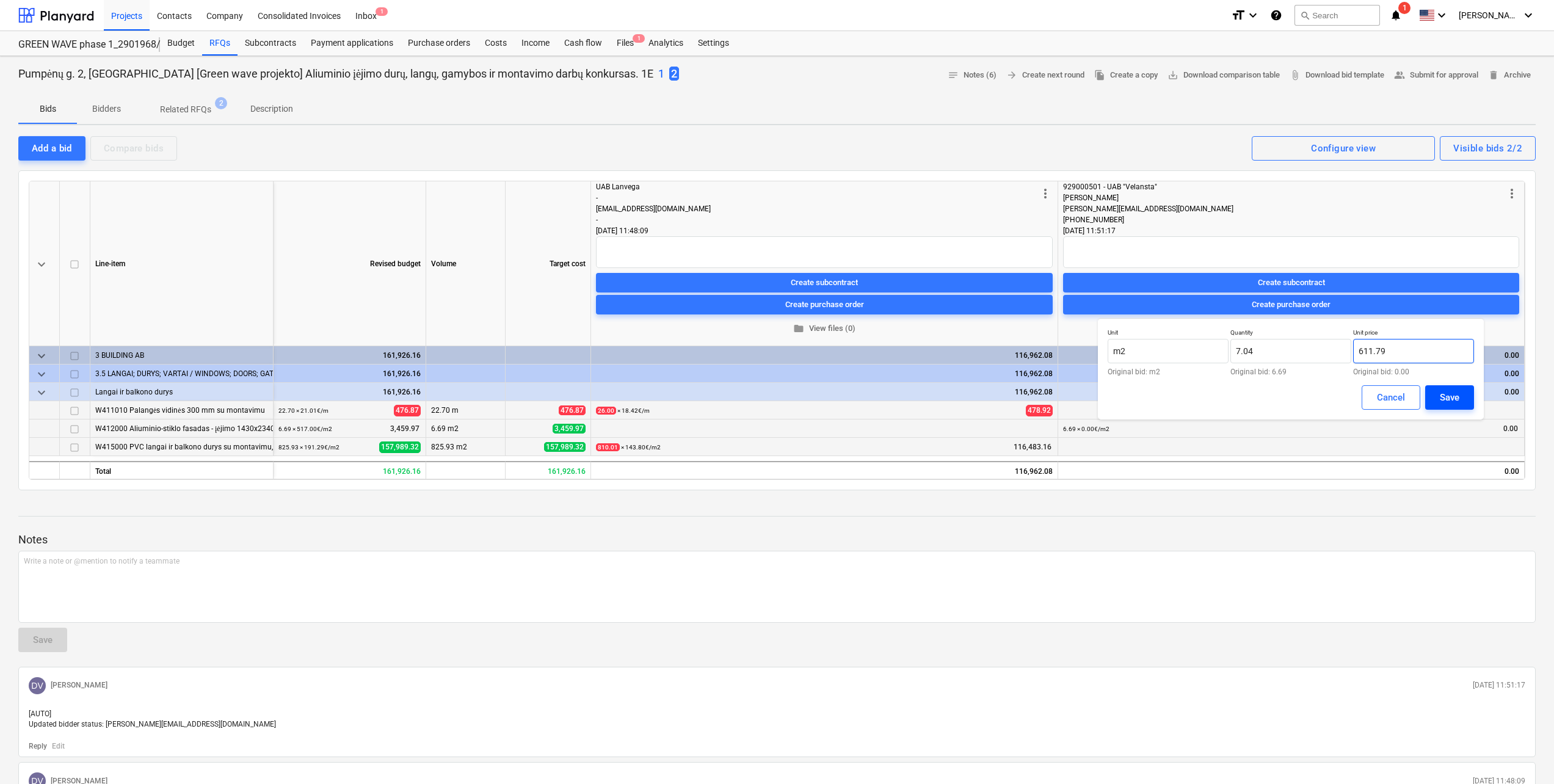
type input "611.79"
click at [1455, 395] on div "Save" at bounding box center [1449, 398] width 19 height 16
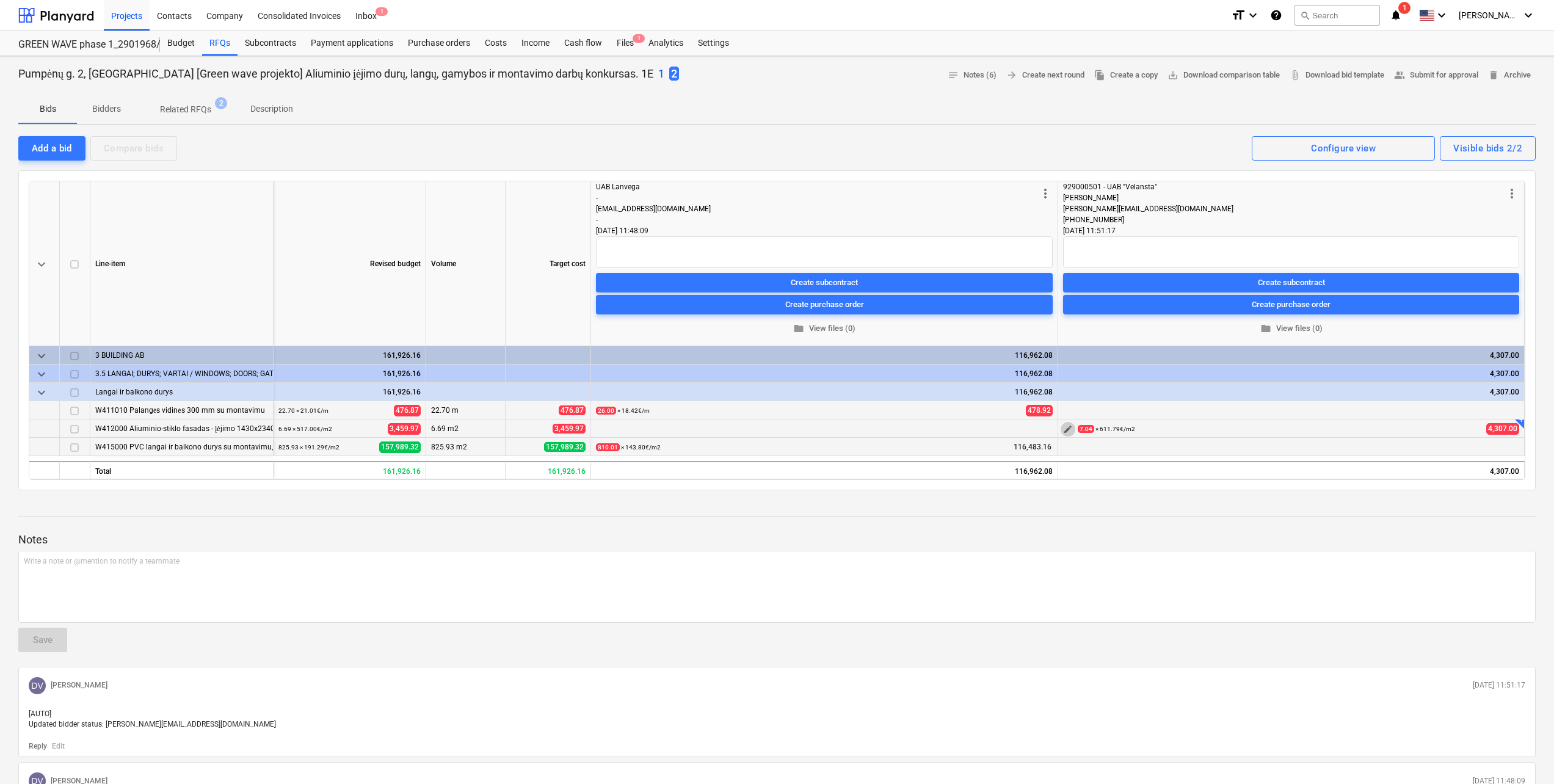
click at [1064, 435] on button "edit" at bounding box center [1067, 429] width 15 height 15
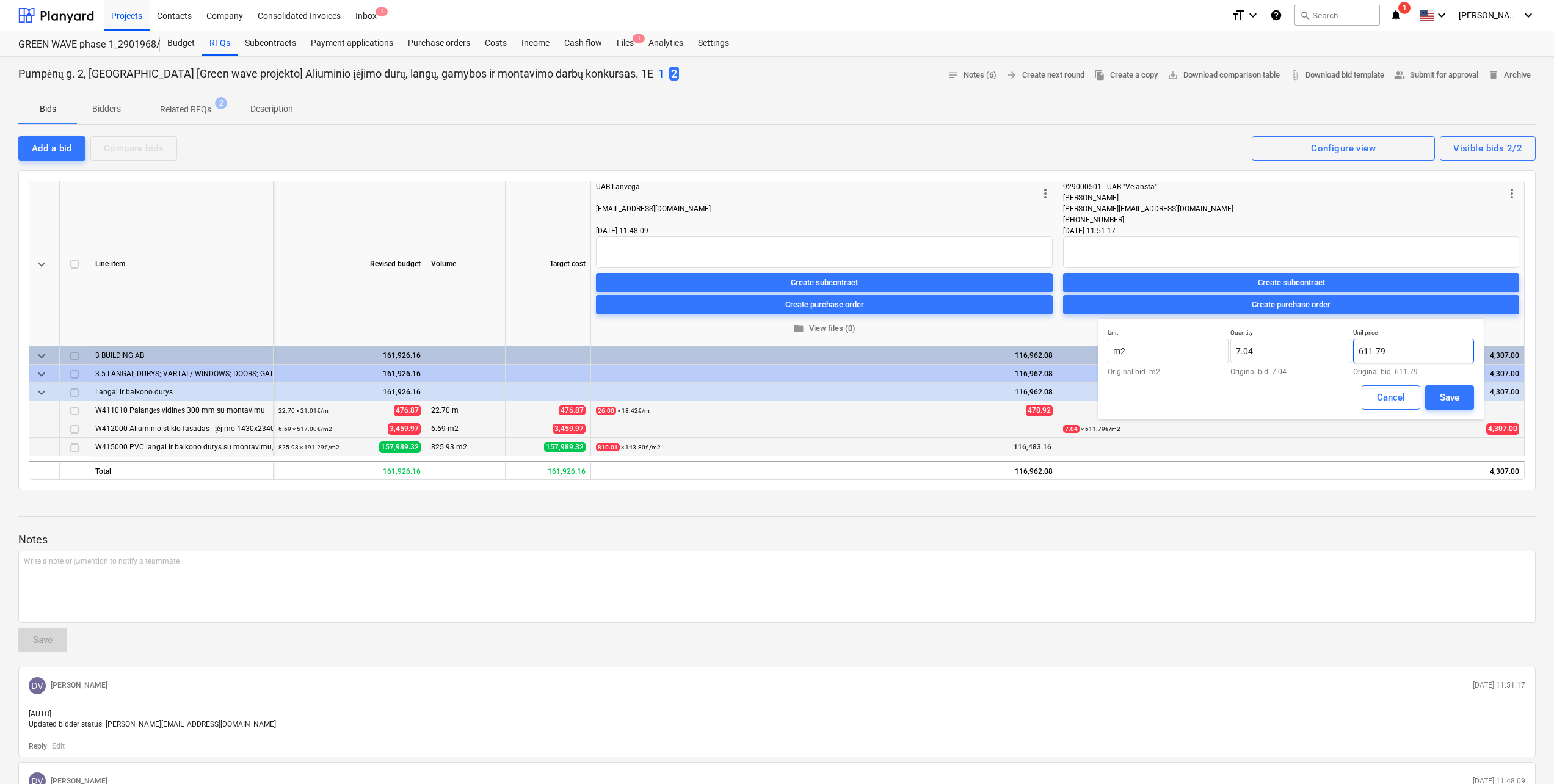
drag, startPoint x: 1412, startPoint y: 348, endPoint x: 1376, endPoint y: 346, distance: 36.1
click at [1376, 346] on input "611.79" at bounding box center [1414, 351] width 121 height 25
type input "611.80"
click at [1455, 388] on button "Save" at bounding box center [1449, 398] width 49 height 25
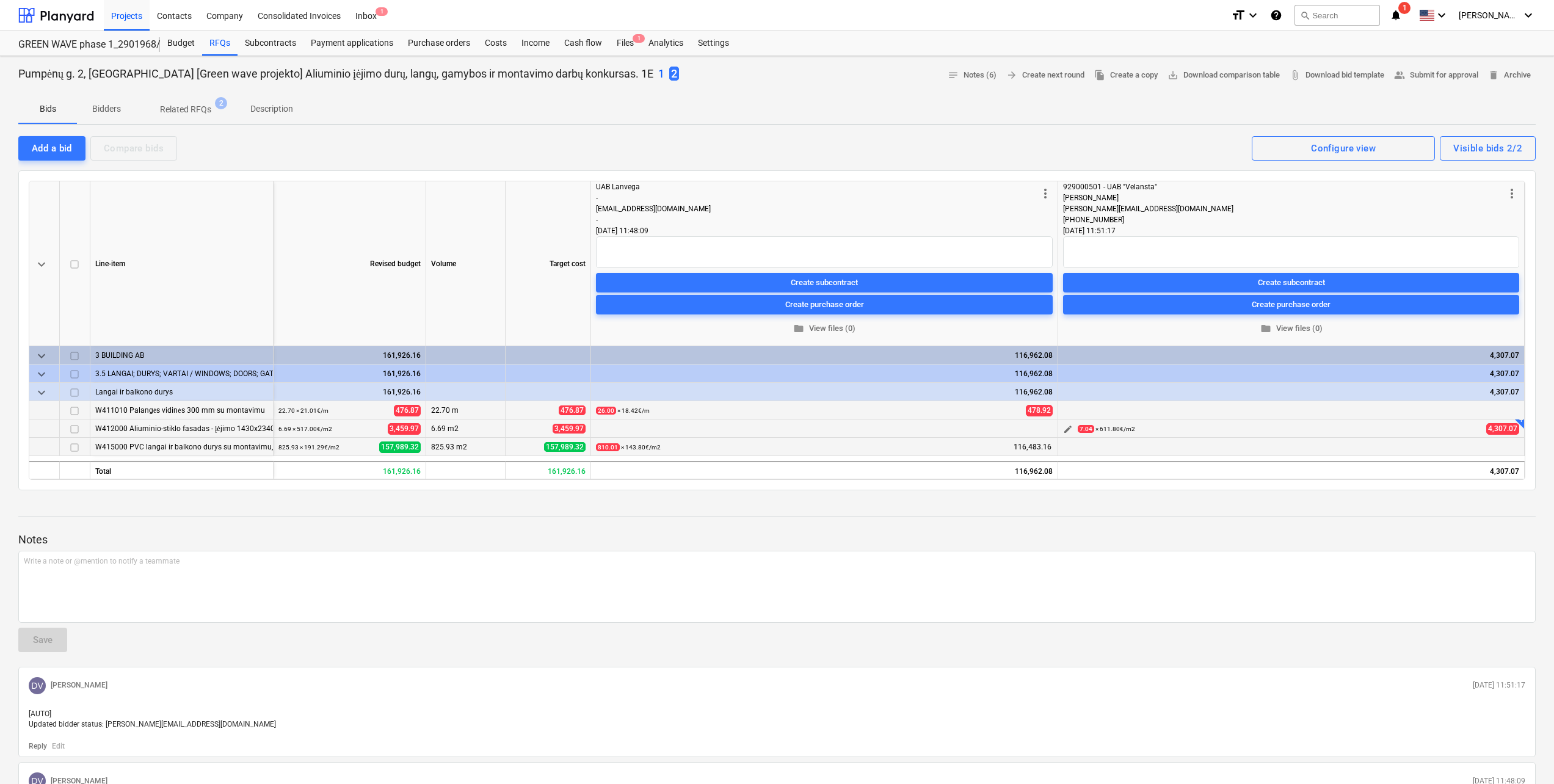
click at [1064, 429] on span "edit" at bounding box center [1067, 429] width 10 height 10
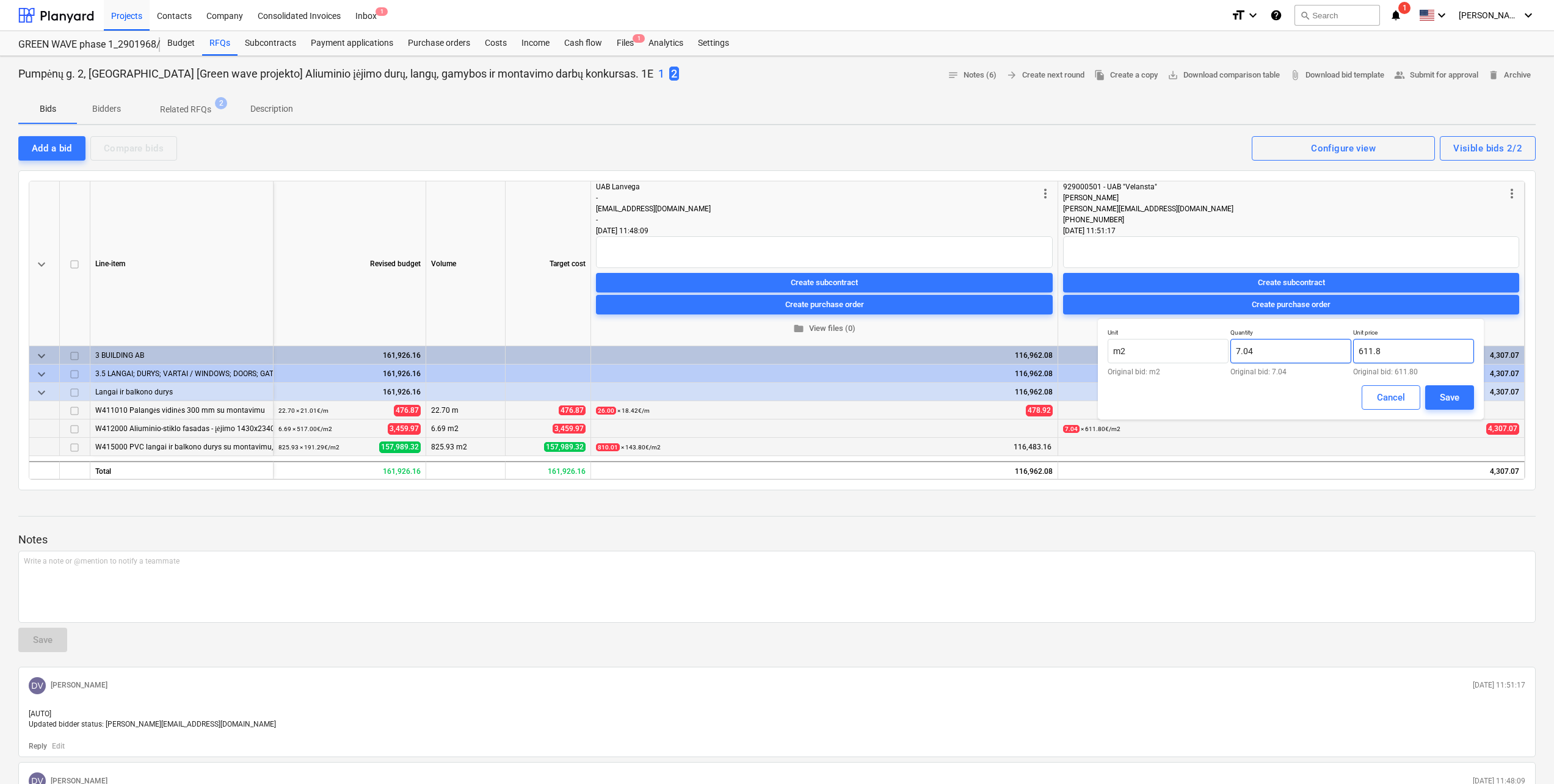
drag, startPoint x: 1397, startPoint y: 350, endPoint x: 1282, endPoint y: 357, distance: 115.2
click at [1282, 357] on div "Unit m2 Original bid: m2 Quantity 7.04 Original bid: 7.04 Unit price 611.8 Orig…" at bounding box center [1291, 352] width 366 height 47
type input "612.00"
click at [1468, 403] on button "Save" at bounding box center [1449, 398] width 49 height 25
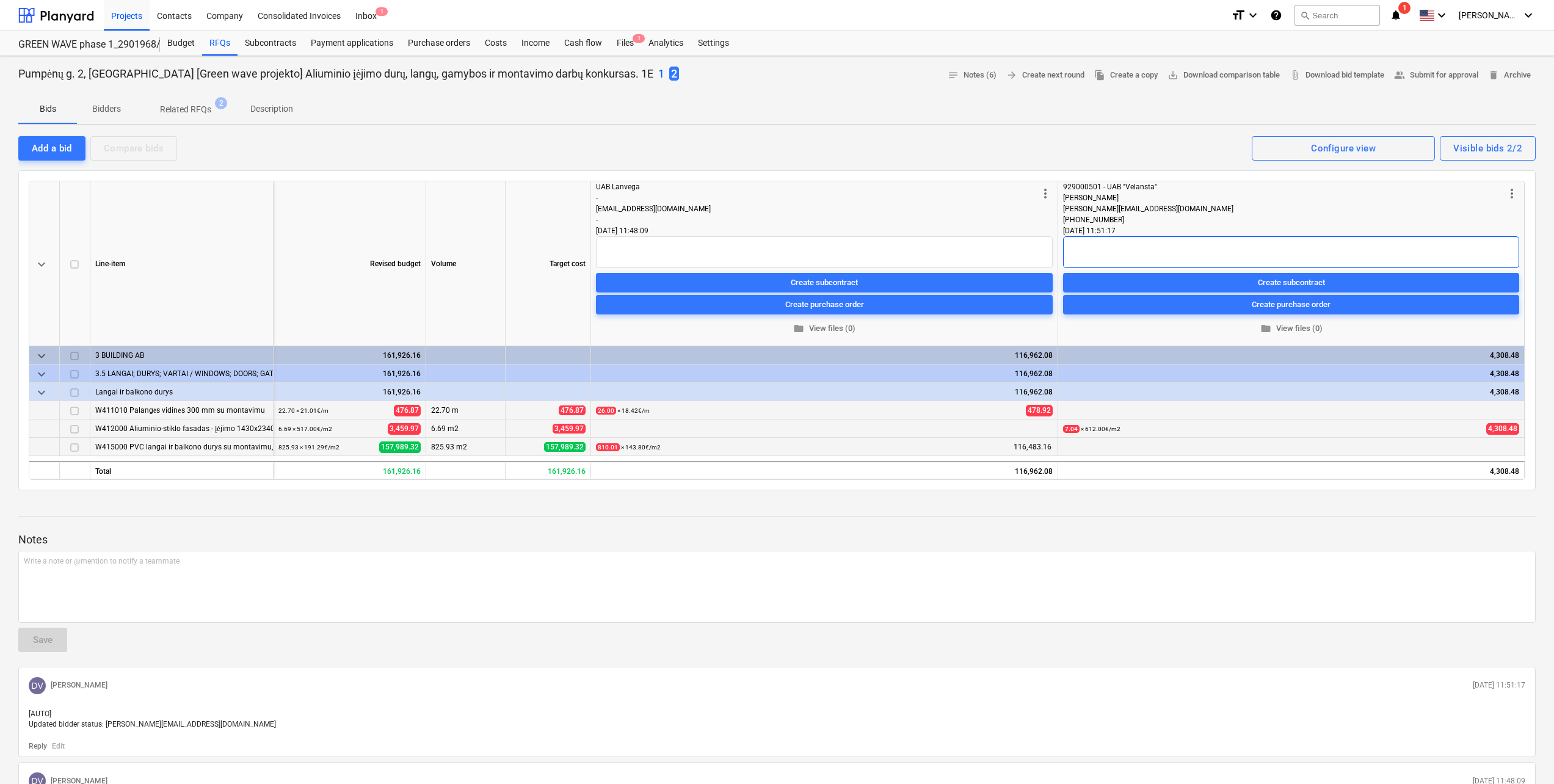
click at [1225, 256] on textarea at bounding box center [1291, 252] width 456 height 32
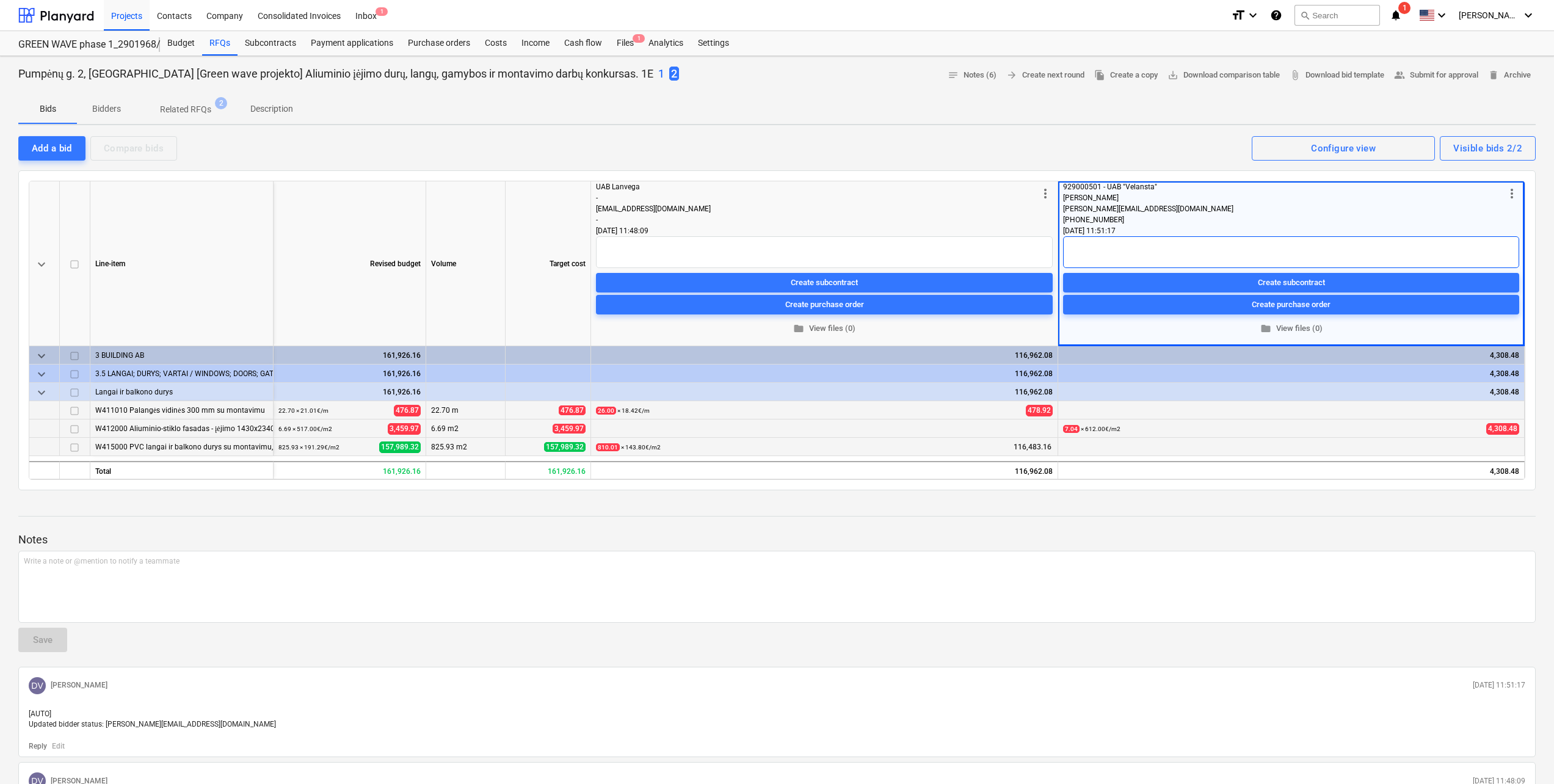
type textarea "x"
type textarea "A"
type textarea "x"
type textarea "Al"
type textarea "x"
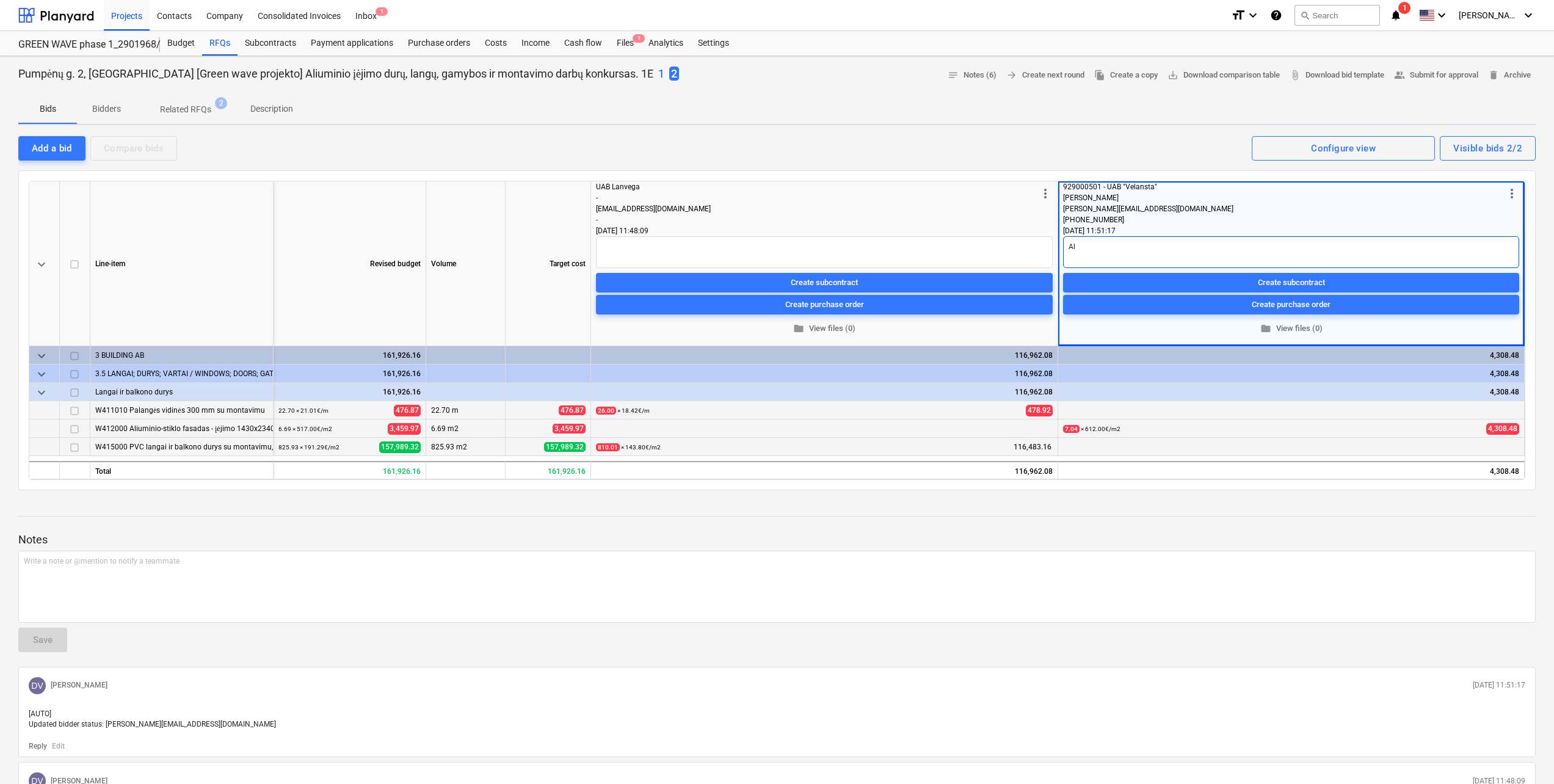
type textarea "Ali"
type textarea "x"
type textarea "Aliu"
type textarea "x"
type textarea "Alium"
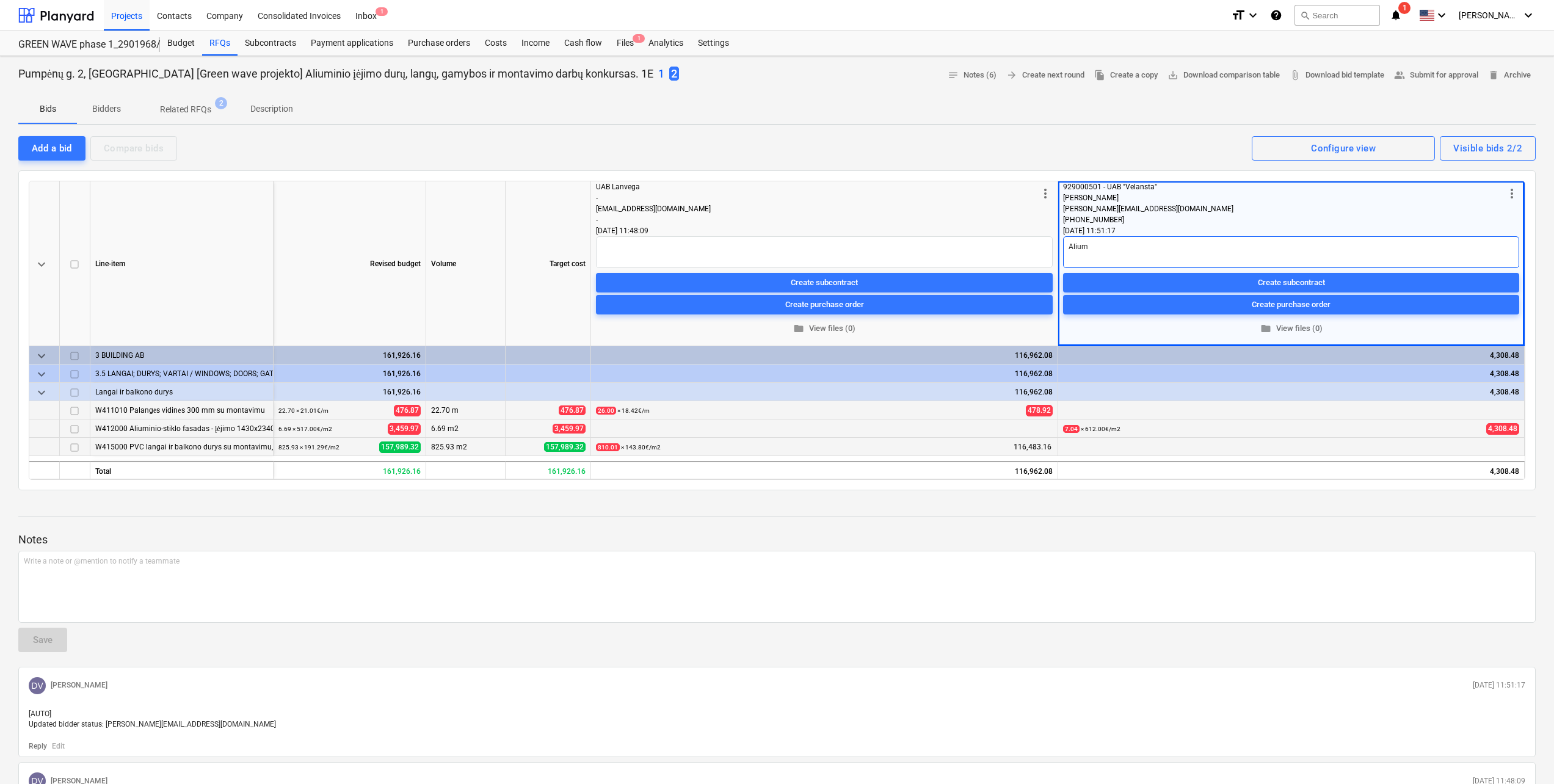
type textarea "x"
type textarea "Aliu"
type textarea "x"
type textarea "Ali"
type textarea "x"
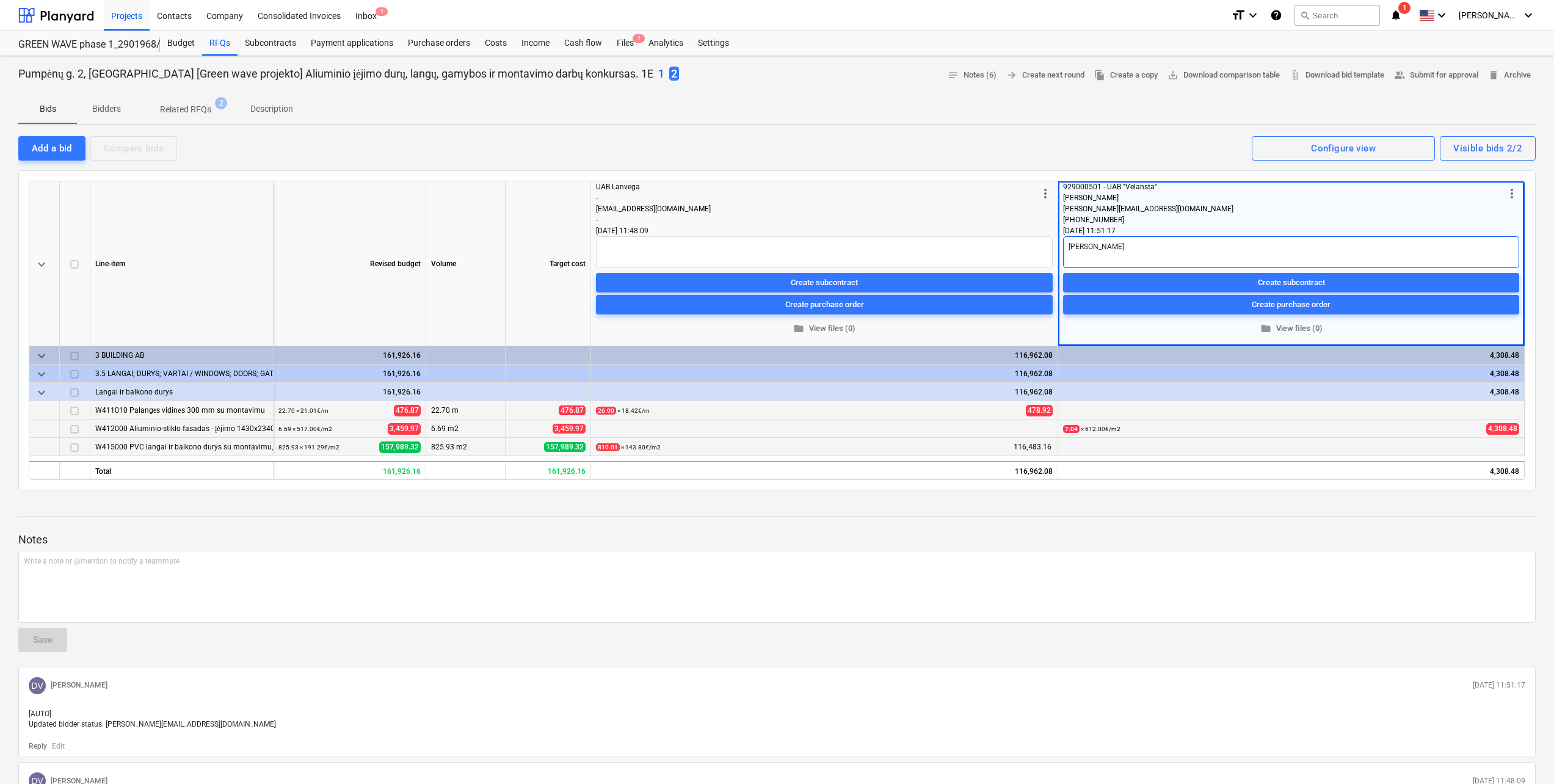
type textarea "Al"
type textarea "x"
type textarea "A"
type textarea "x"
type textarea "K"
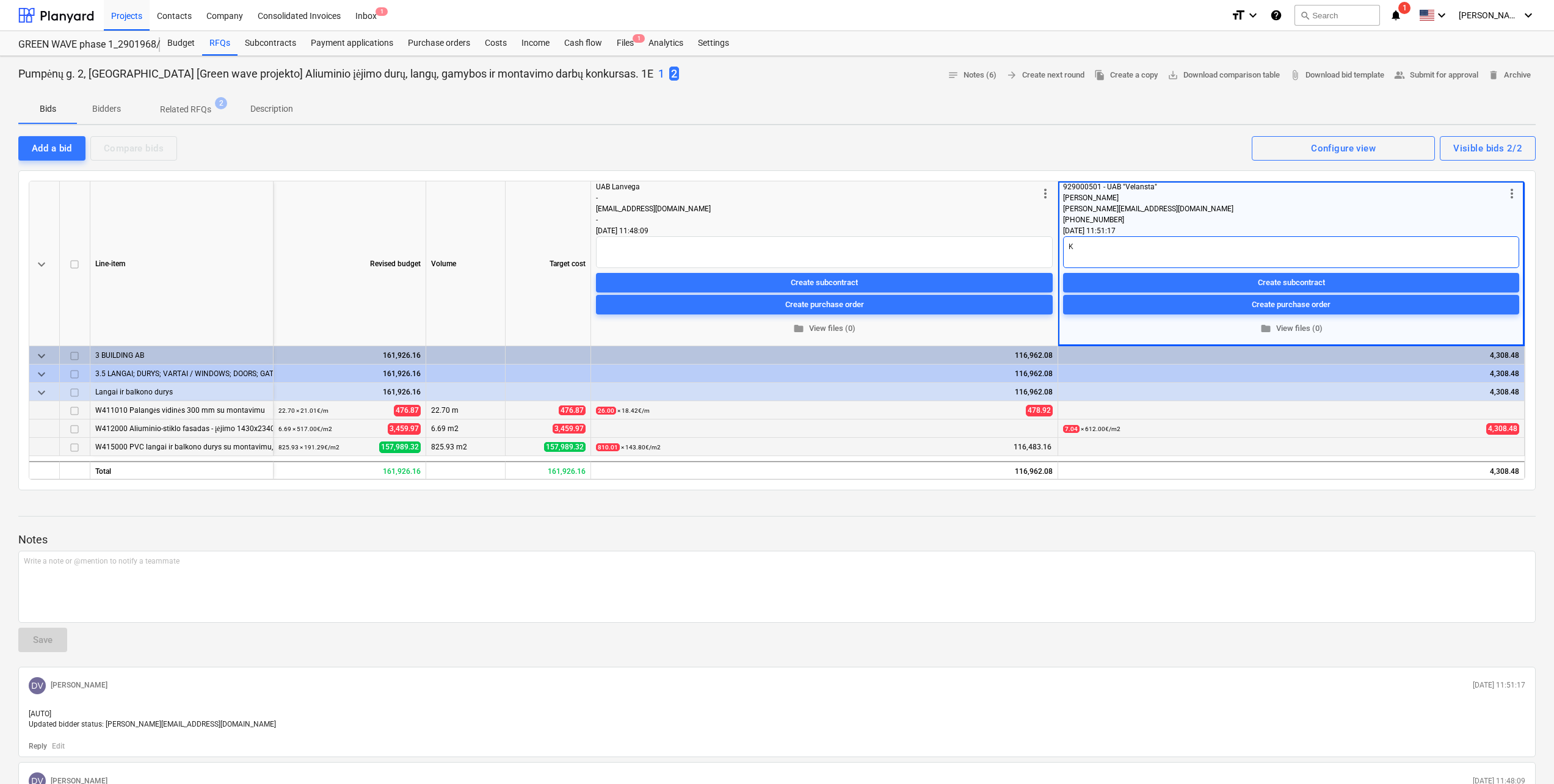
type textarea "x"
type textarea "Ko"
type textarea "x"
type textarea "Kom"
type textarea "x"
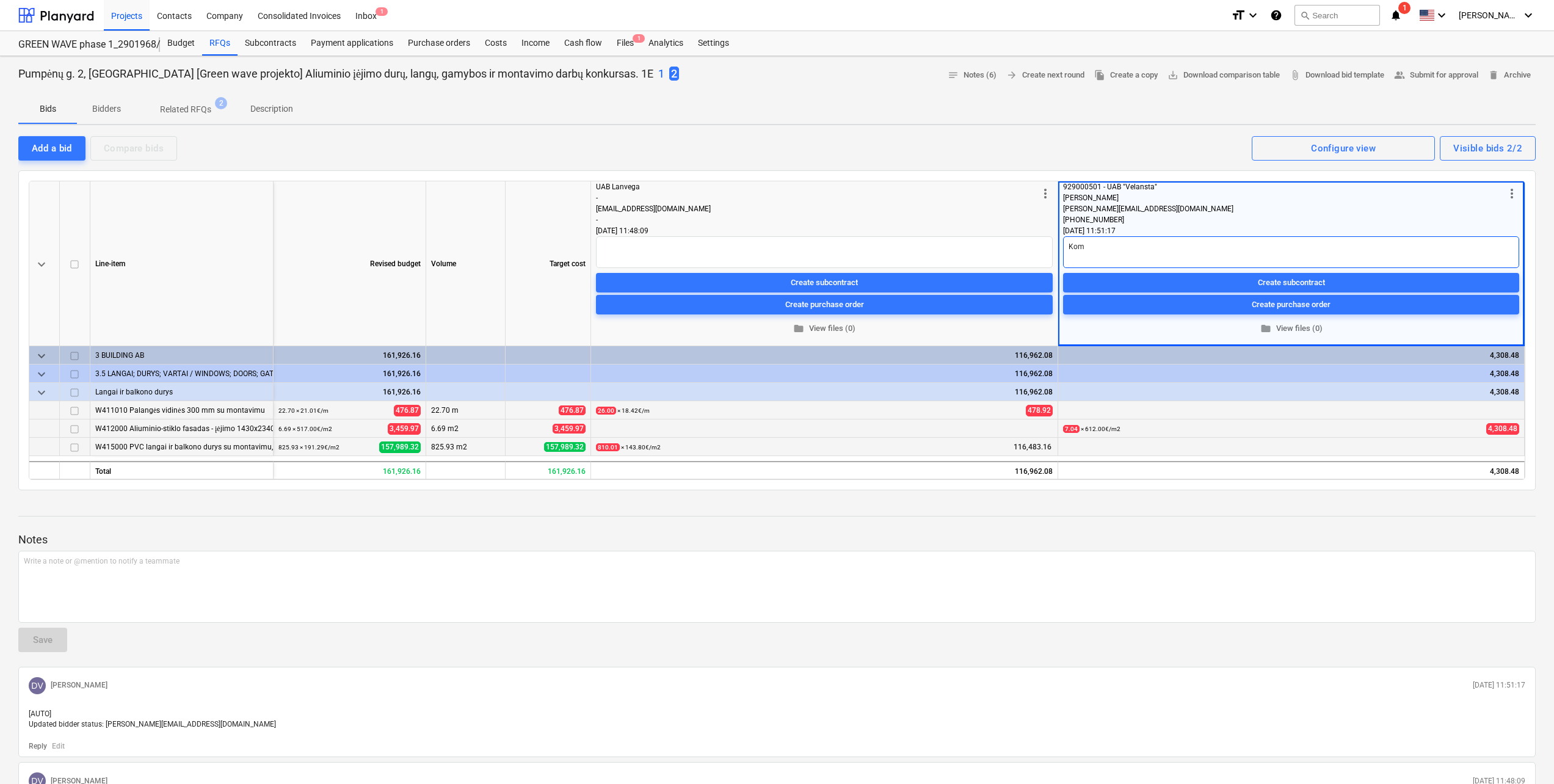
type textarea "Kome"
type textarea "x"
type textarea "Komer"
type textarea "x"
type textarea "Komerc"
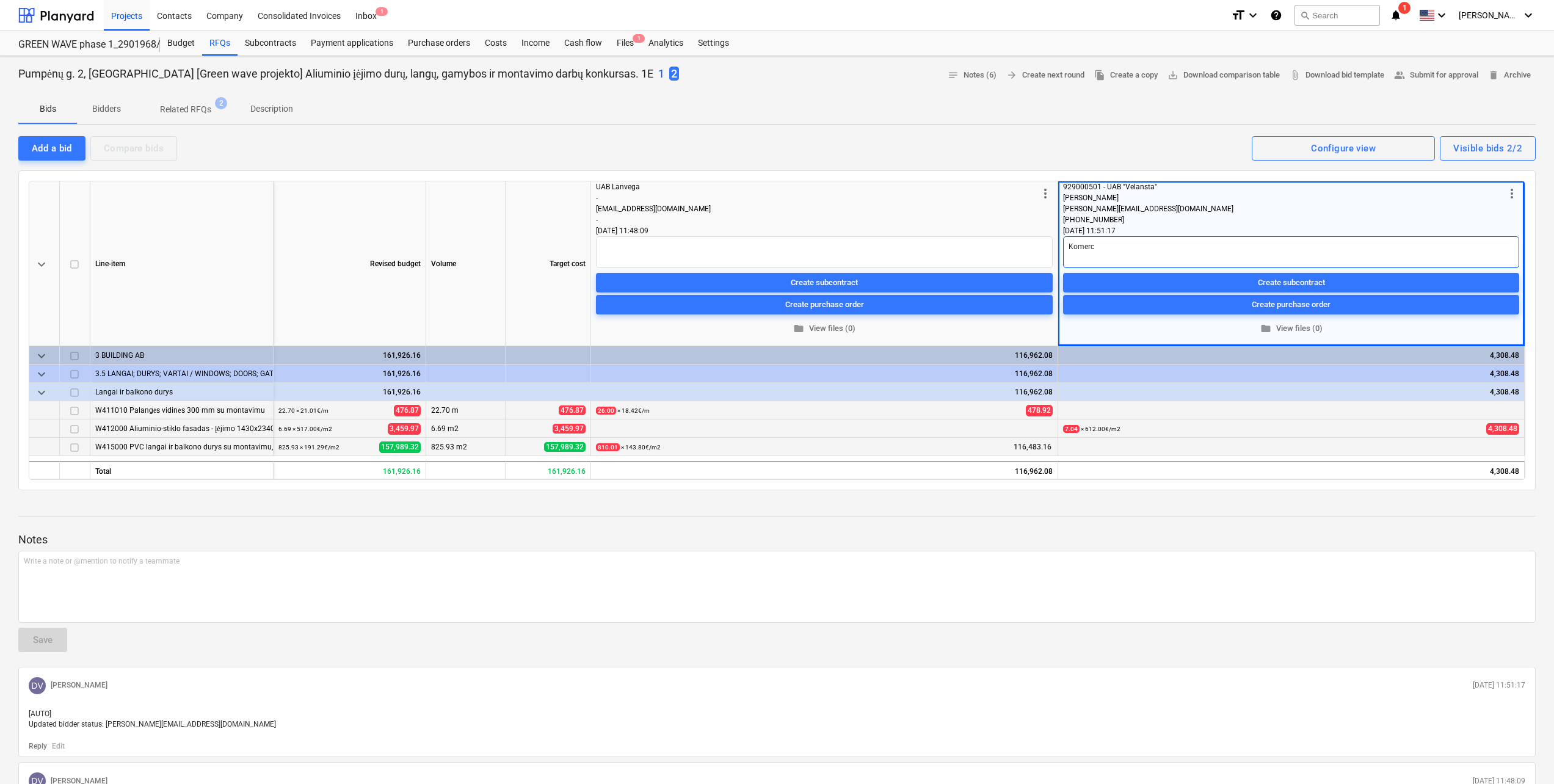
type textarea "x"
type textarea "Komerci"
type textarea "x"
type textarea "Komercij"
type textarea "x"
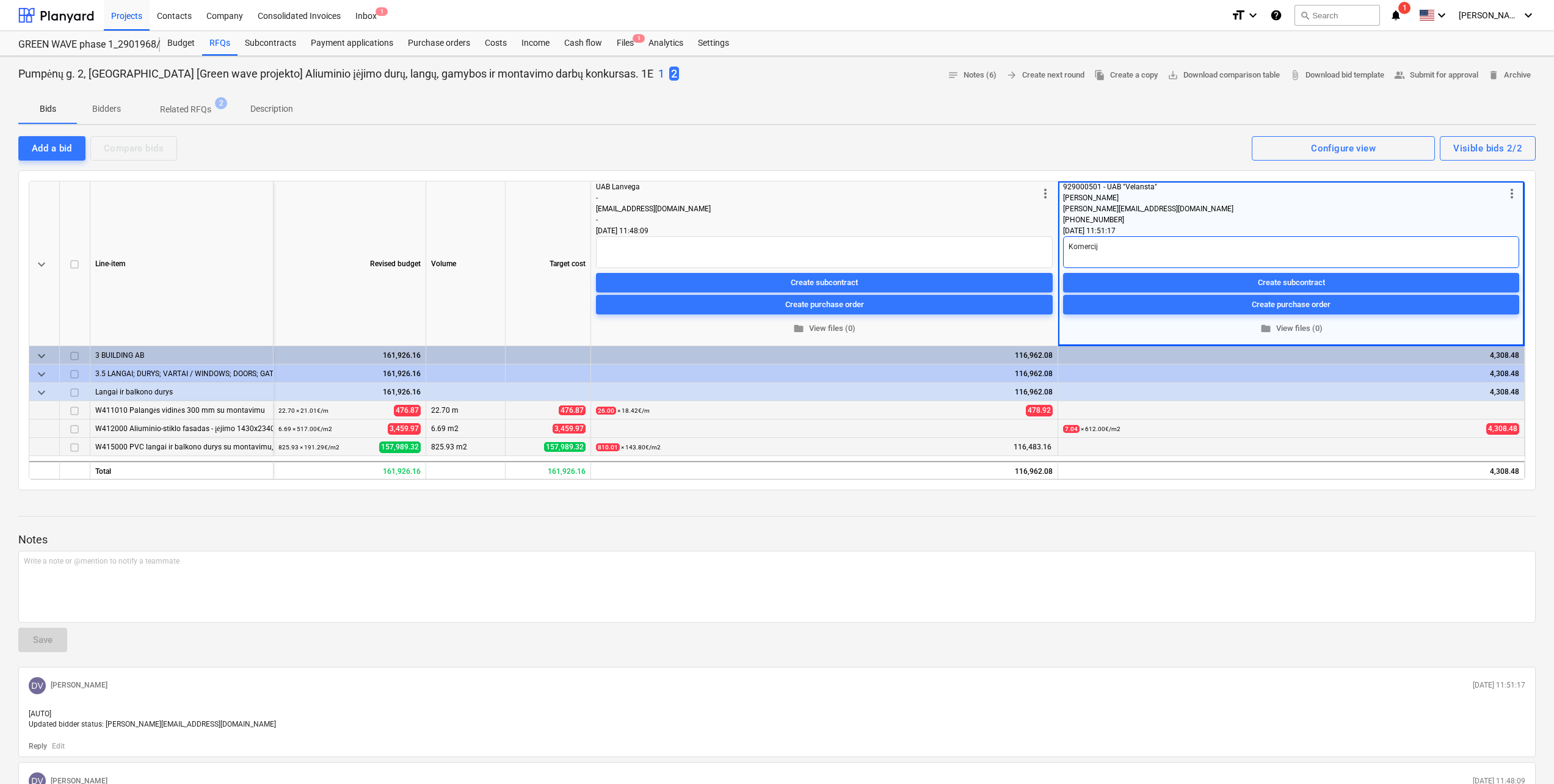
type textarea "Komercijo"
type textarea "x"
type textarea "Komercijos"
type textarea "x"
type textarea "Komercijos"
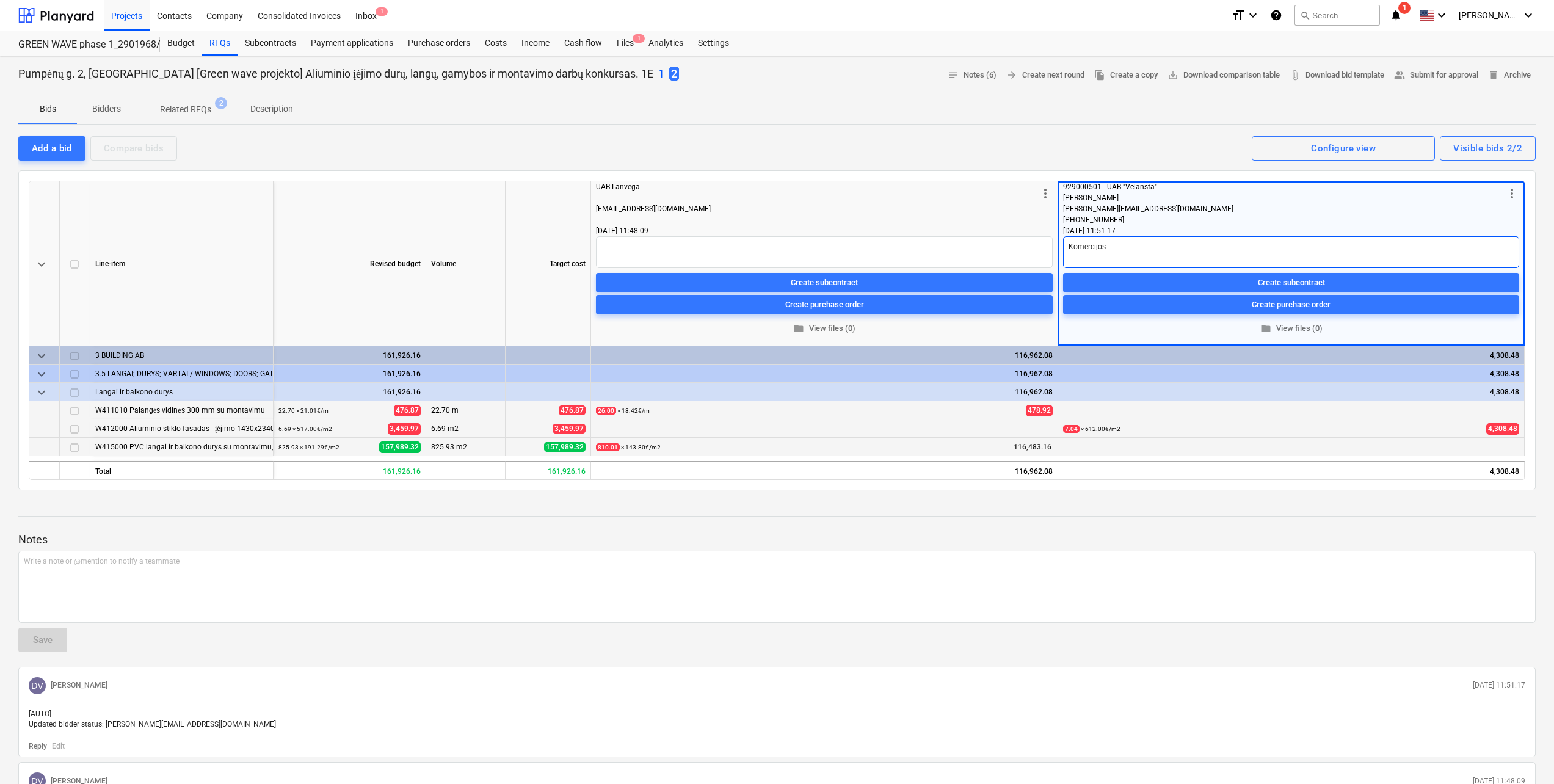
type textarea "x"
type textarea "Komercijos v"
type textarea "x"
type textarea "Komercijos vi"
type textarea "x"
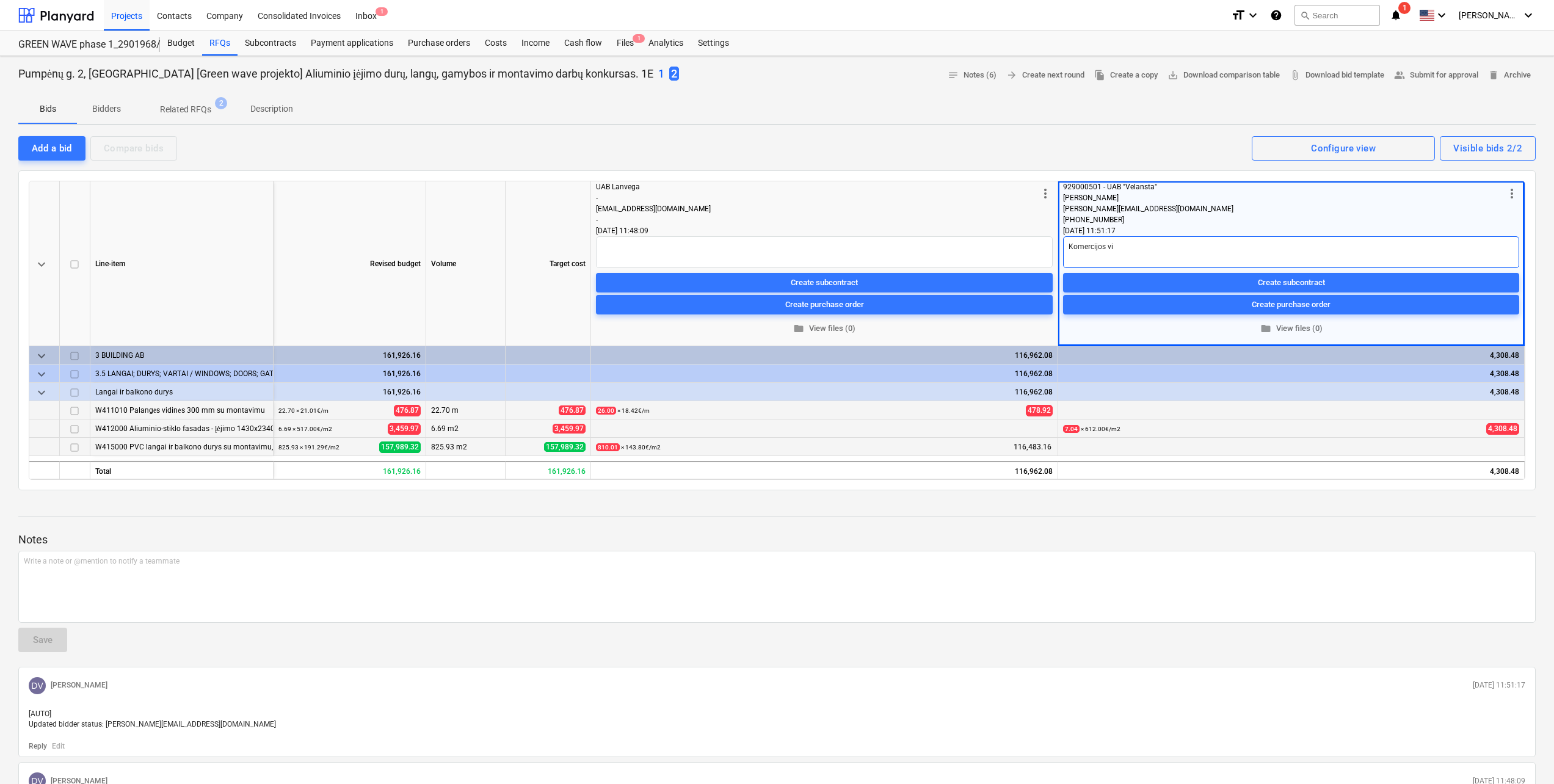
type textarea "Komercijos vit"
type textarea "x"
type textarea "Komercijos vitr"
type textarea "x"
type textarea "Komercijos vitri"
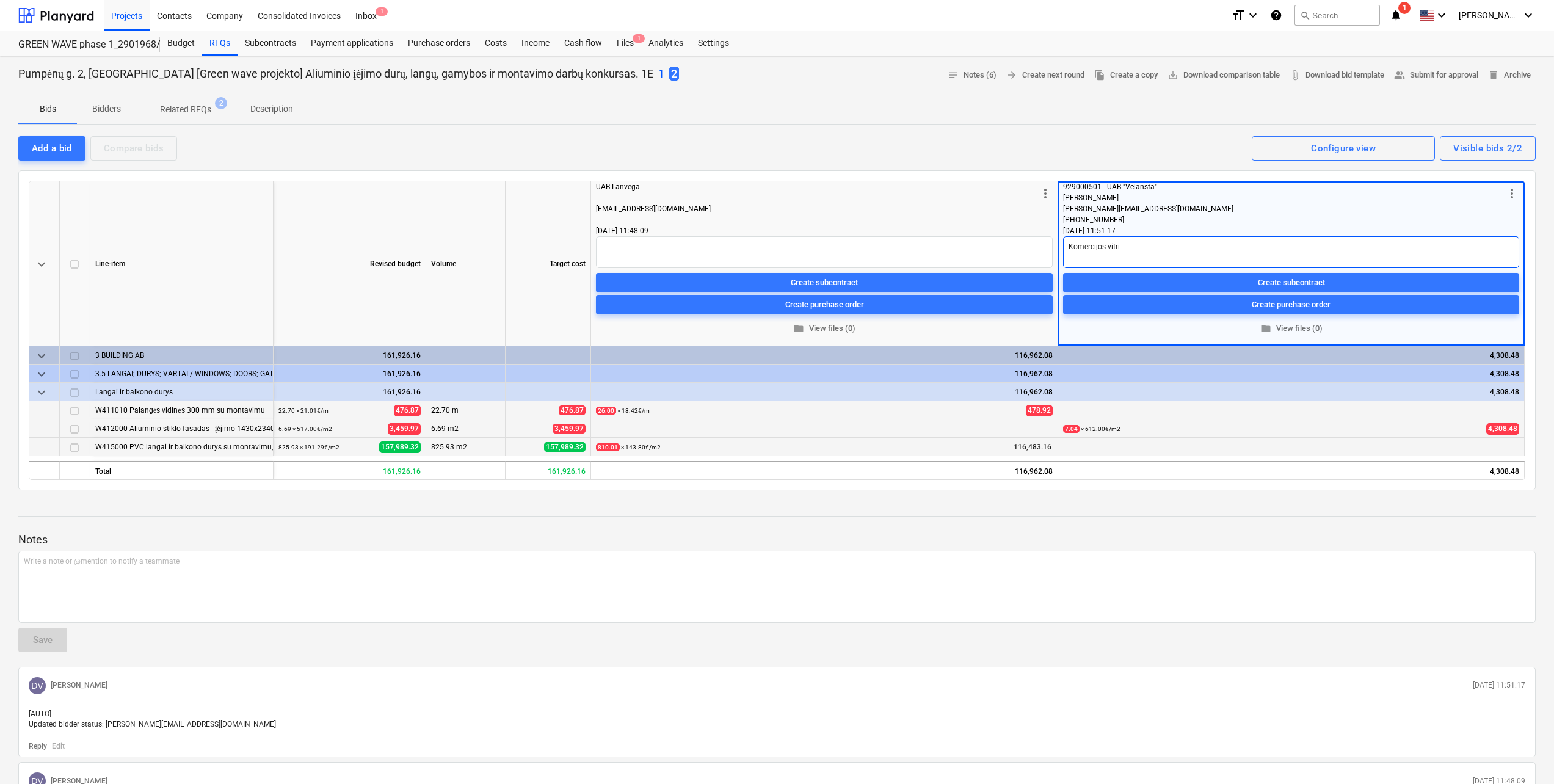
type textarea "x"
type textarea "Komercijos vitrin"
type textarea "x"
type textarea "Komercijos vitrino"
type textarea "x"
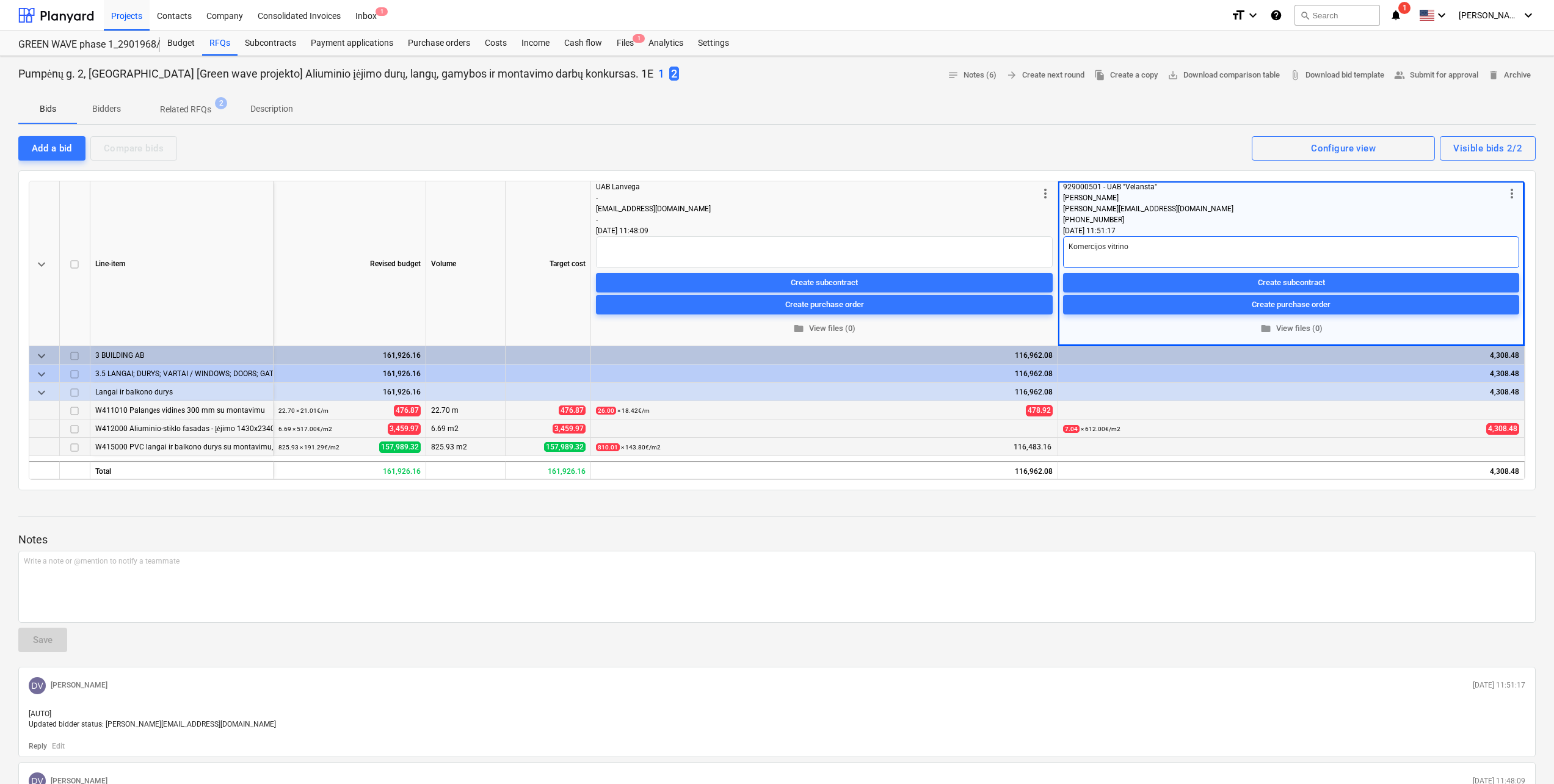
type textarea "Komercijos vitrinos"
type textarea "x"
type textarea "Komercijos vitrinos"
type textarea "x"
type textarea "Komercijos vitrinos i"
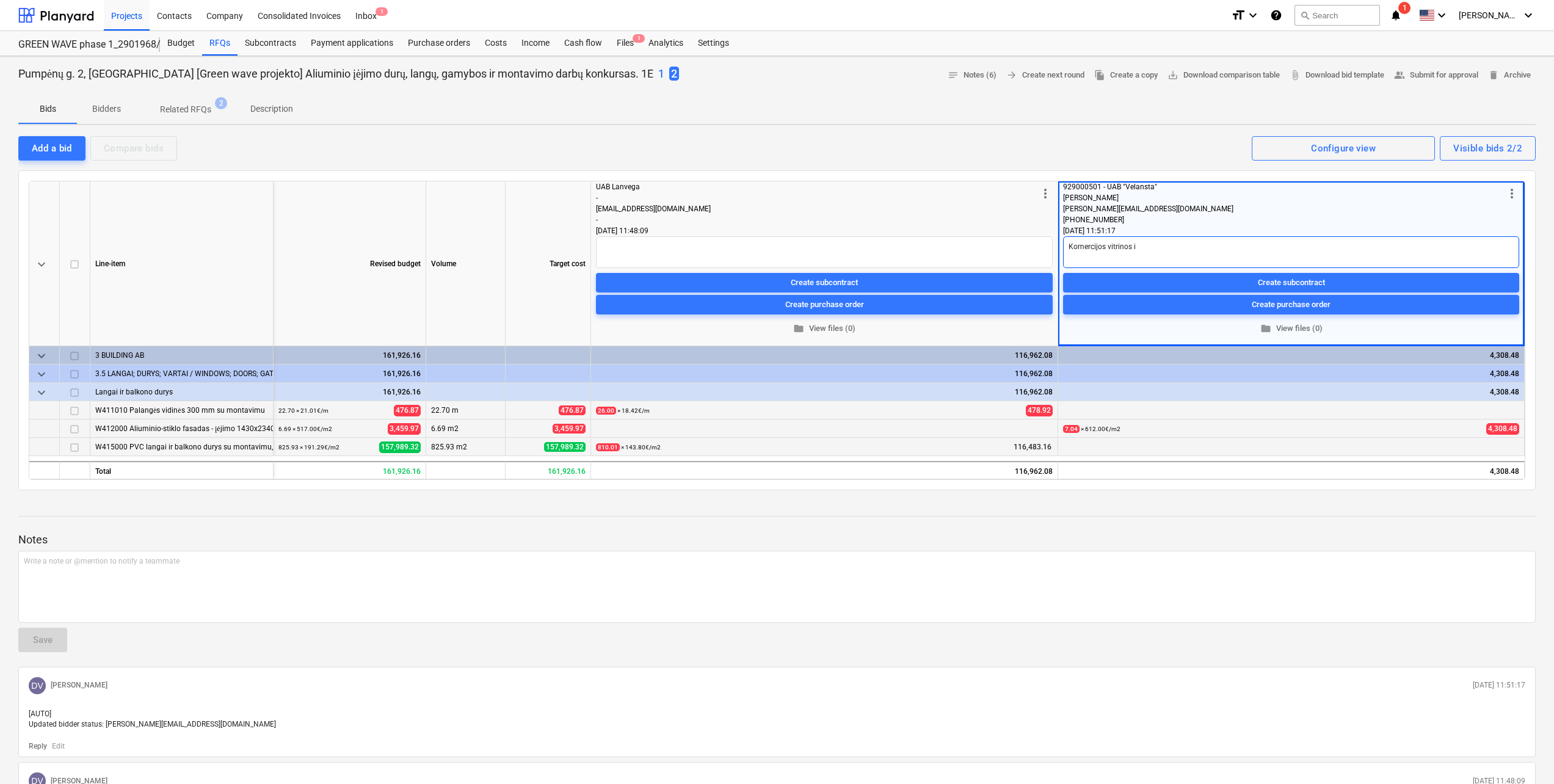
type textarea "x"
type textarea "Komercijos vitrinos i6"
type textarea "x"
type textarea "Komercijos vitrinos i6"
type textarea "x"
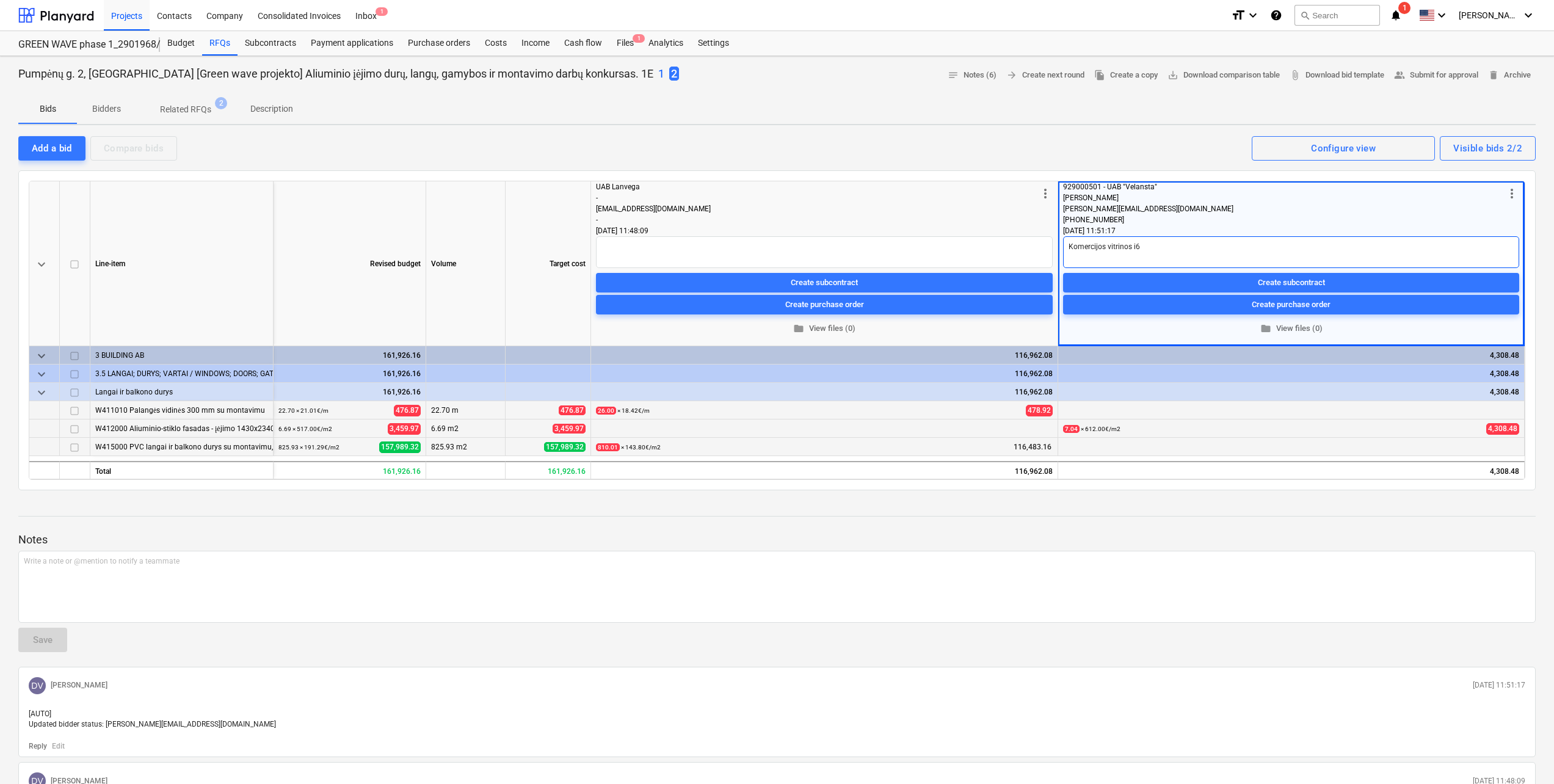
type textarea "Komercijos vitrinos i6"
type textarea "x"
type textarea "Komercijos vitrinos i"
type textarea "x"
type textarea "Komercijos vitrinos iš"
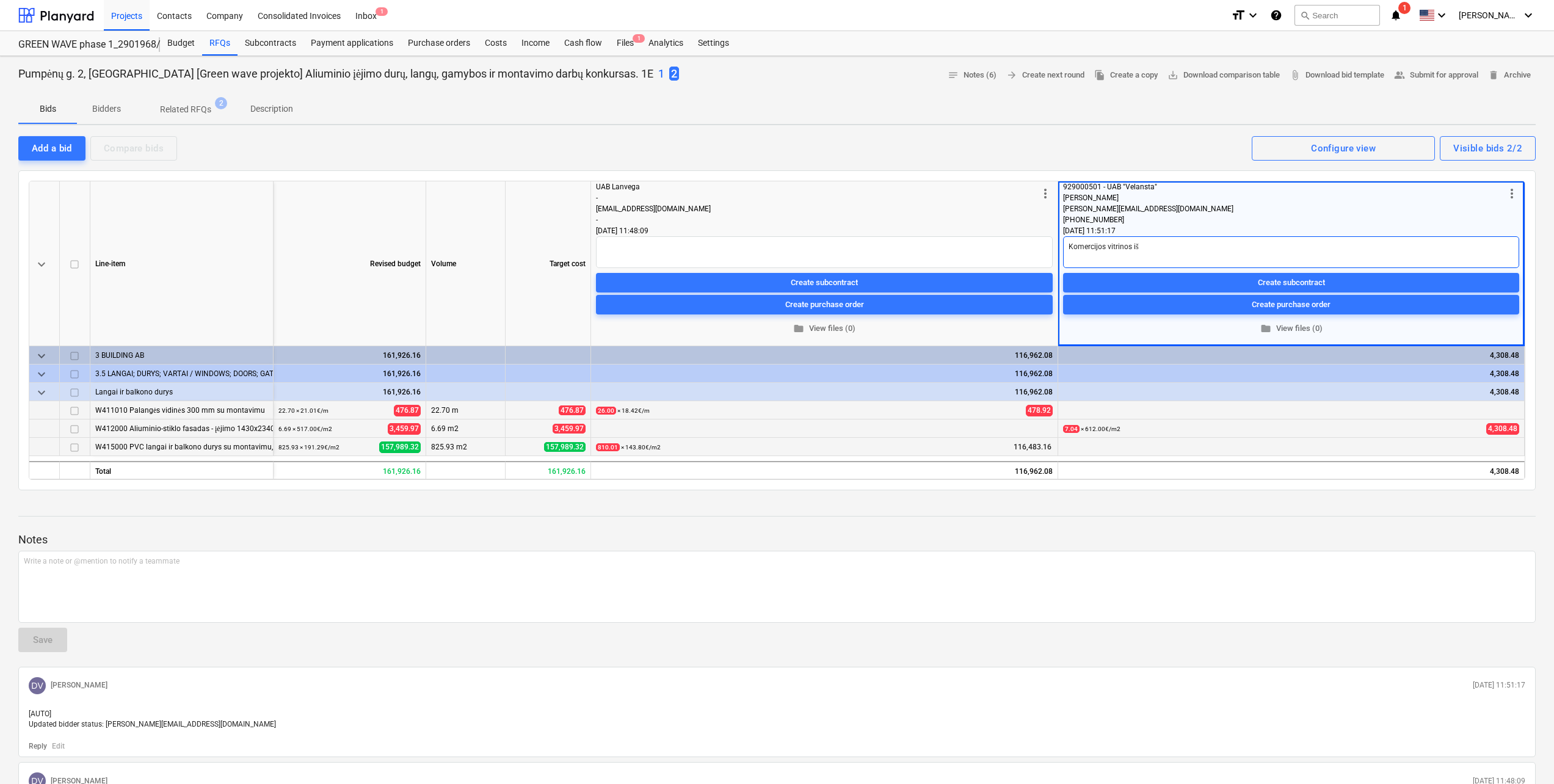
type textarea "x"
type textarea "Komercijos vitrinos iš"
type textarea "x"
type textarea "Komercijos vitrinos iš a"
type textarea "x"
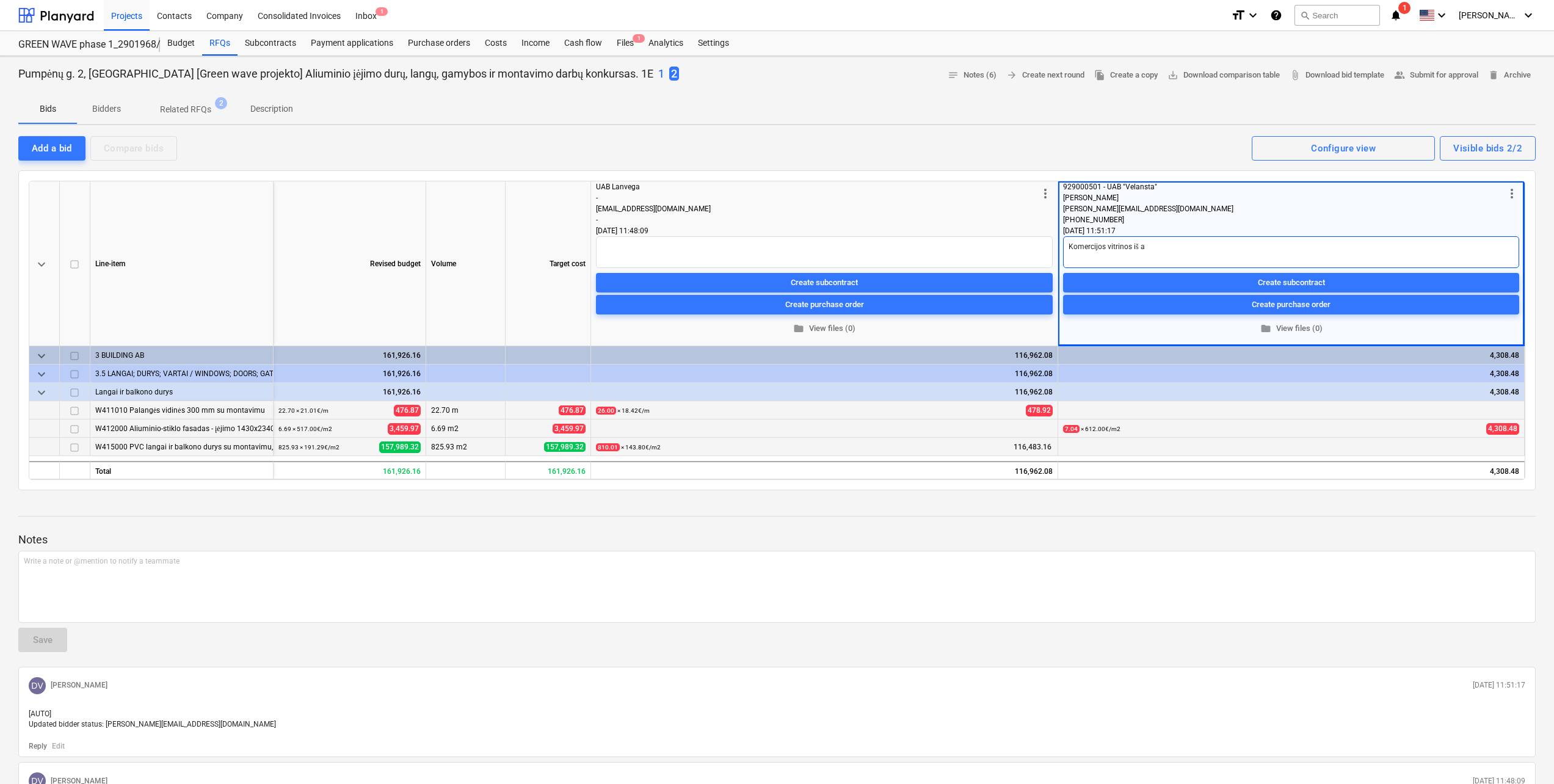
type textarea "Komercijos vitrinos iš al"
type textarea "x"
type textarea "Komercijos vitrinos iš ali"
type textarea "x"
type textarea "Komercijos vitrinos iš aliu"
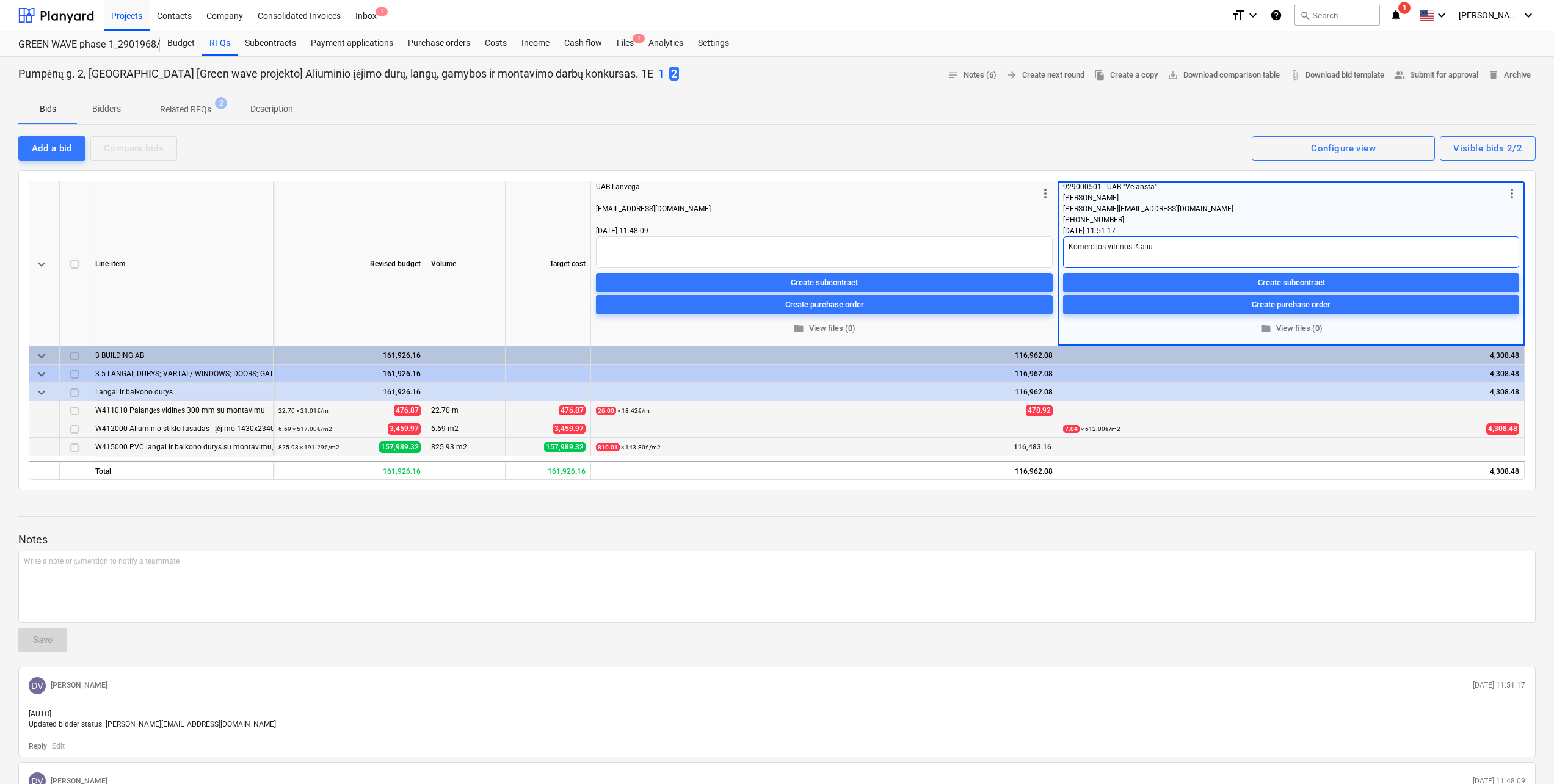
type textarea "x"
type textarea "Komercijos vitrinos iš alium"
type textarea "x"
type textarea "Komercijos vitrinos iš aliumi"
type textarea "x"
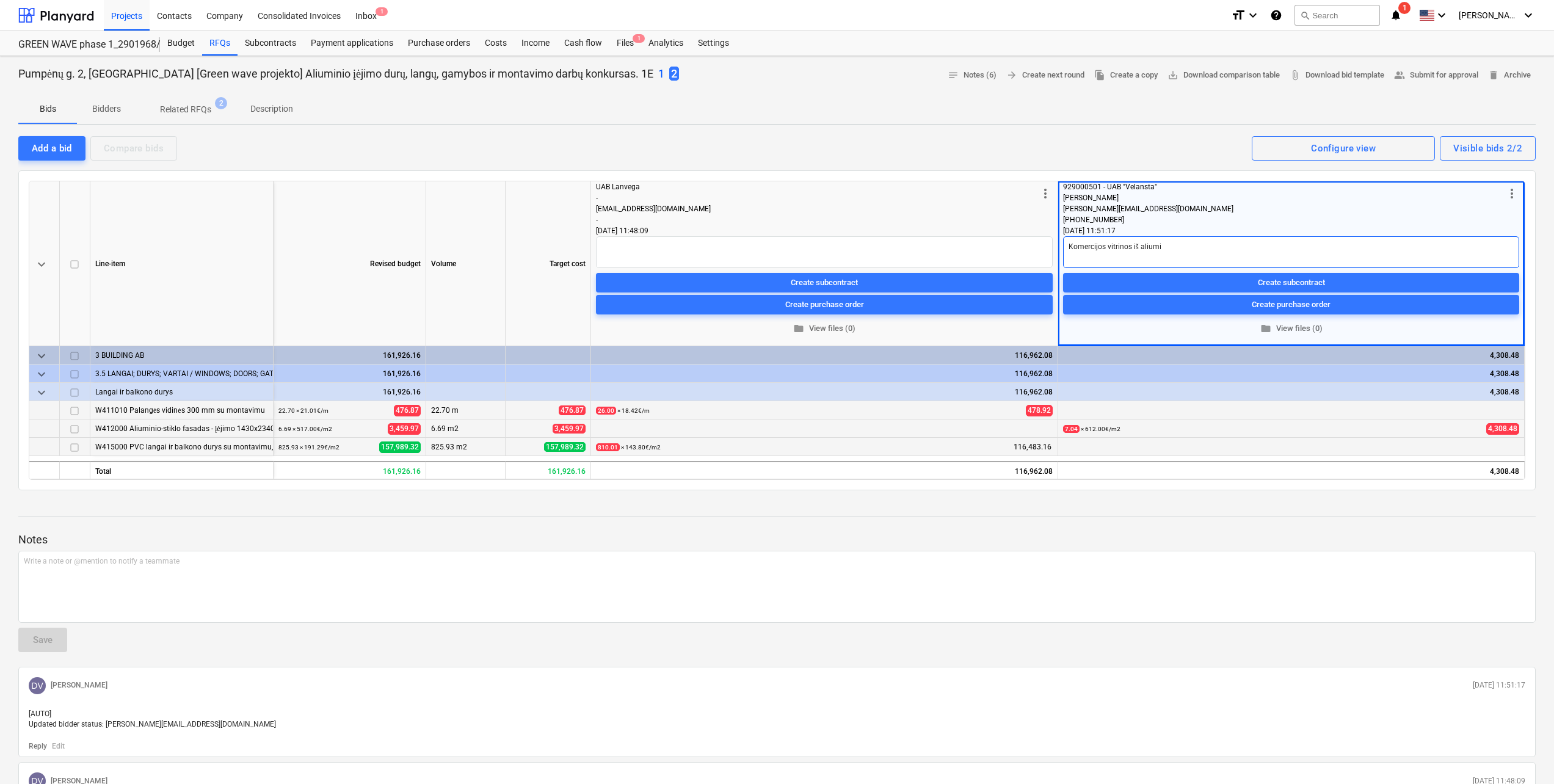
type textarea "Komercijos vitrinos iš aliumin"
type textarea "x"
type textarea "Komercijos vitrinos iš aliumini"
type textarea "x"
type textarea "Komercijos vitrinos iš aliuminio"
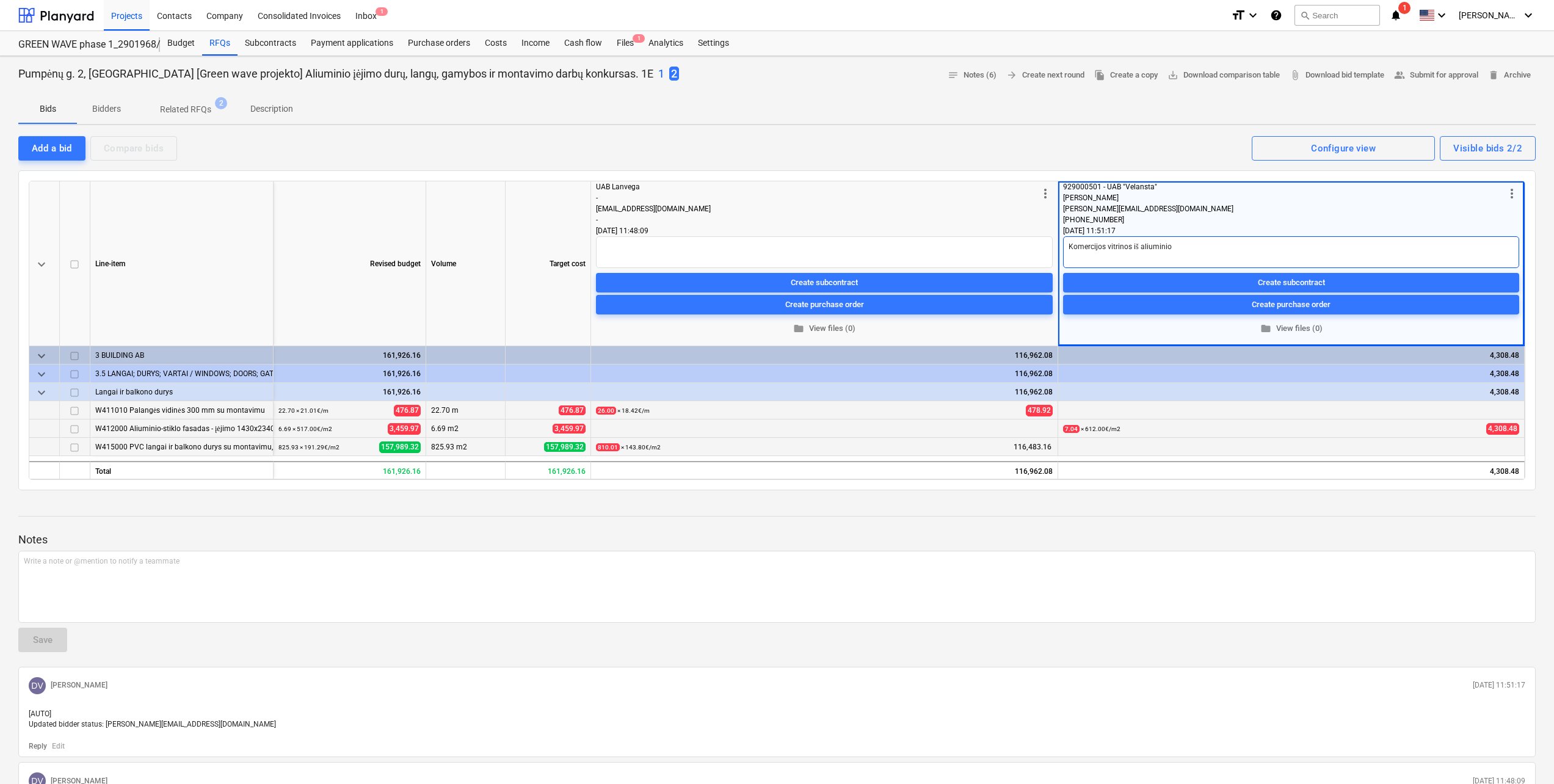
type textarea "x"
type textarea "Komercijos vitrinos iš aliuminio,"
type textarea "x"
type textarea "Komercijos vitrinos iš aliuminio,"
type textarea "x"
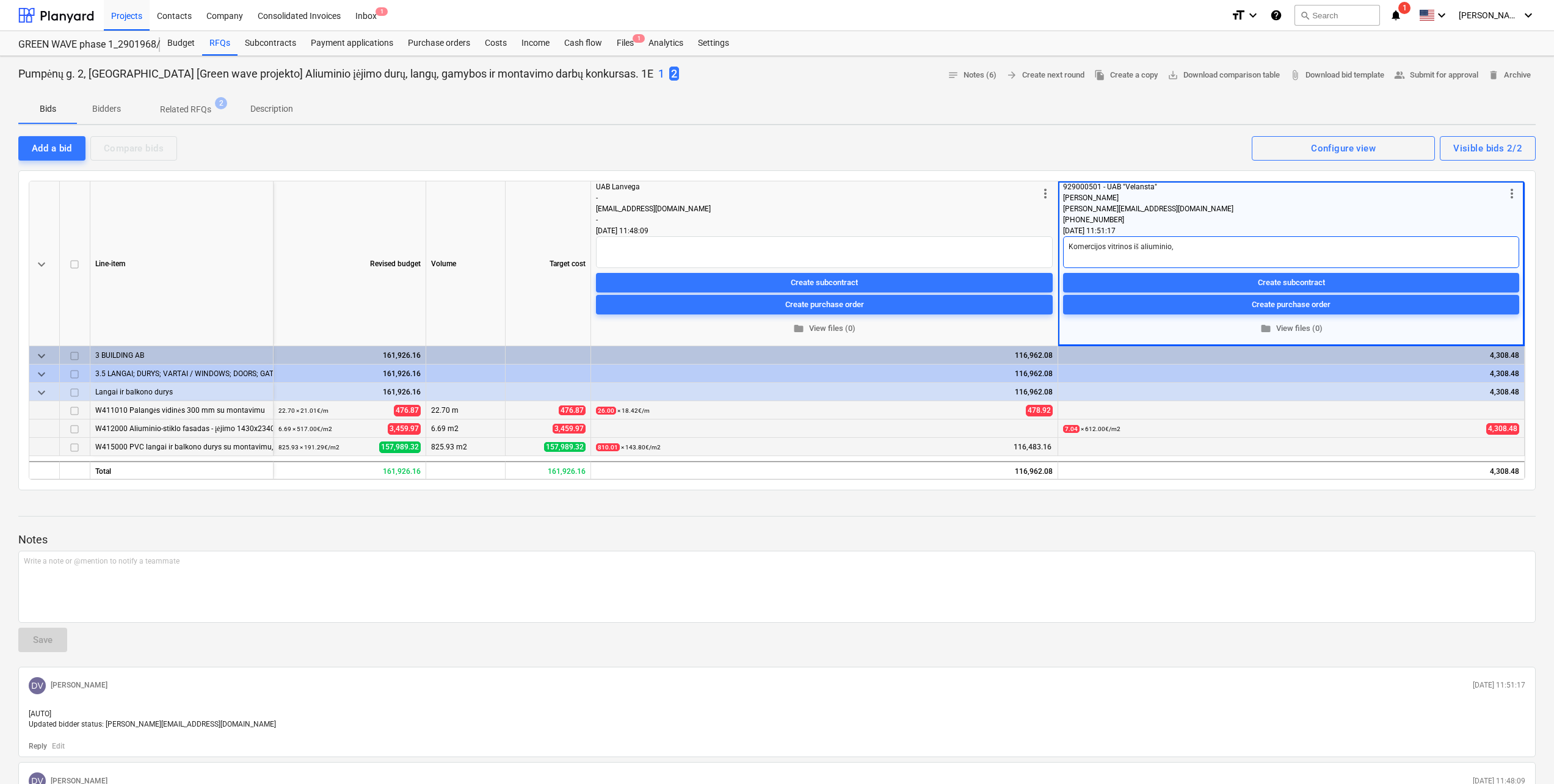
type textarea "Komercijos vitrinos iš aliuminio, š"
type textarea "x"
type textarea "Komercijos vitrinos iš aliuminio, šo"
type textarea "x"
type textarea "Komercijos vitrinos iš aliuminio, šon"
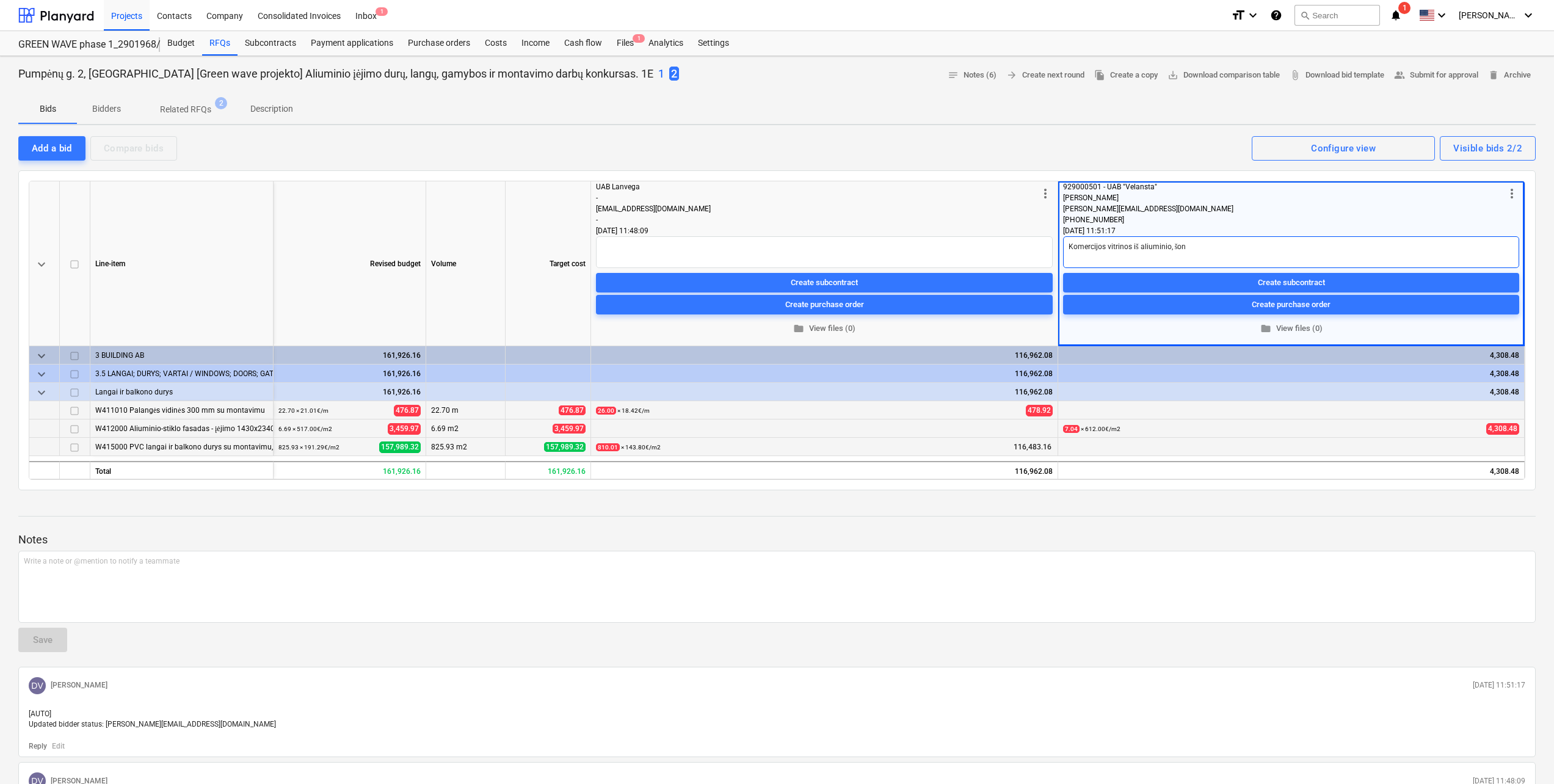
type textarea "x"
type textarea "Komercijos vitrinos iš aliuminio, šoni"
type textarea "x"
type textarea "Komercijos vitrinos iš aliuminio, šonin"
type textarea "x"
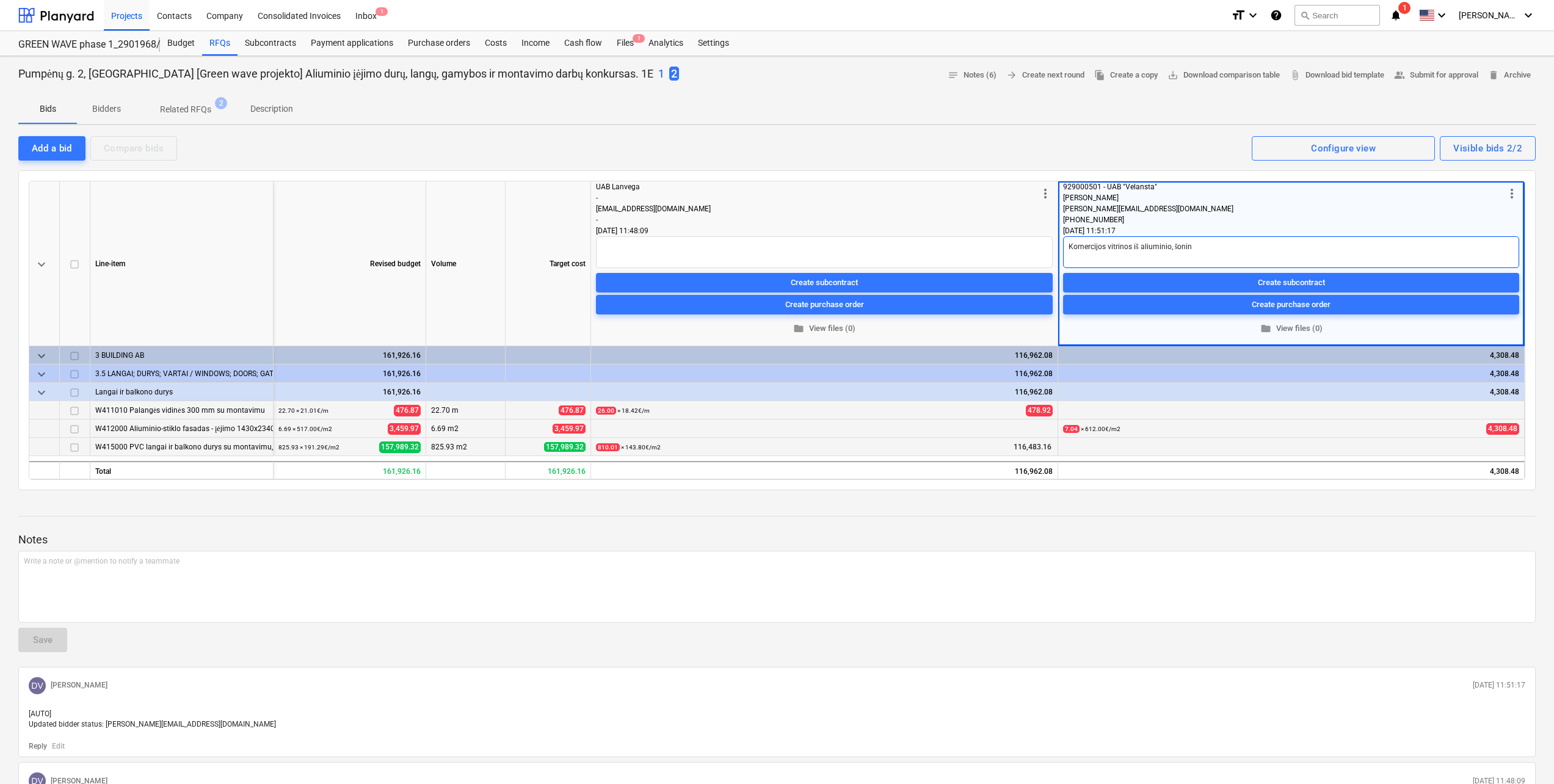
type textarea "Komercijos vitrinos iš aliuminio, šonini"
type textarea "x"
type textarea "Komercijos vitrinos iš aliuminio, šoninia"
type textarea "x"
type textarea "Komercijos vitrinos iš aliuminio, šoniniai"
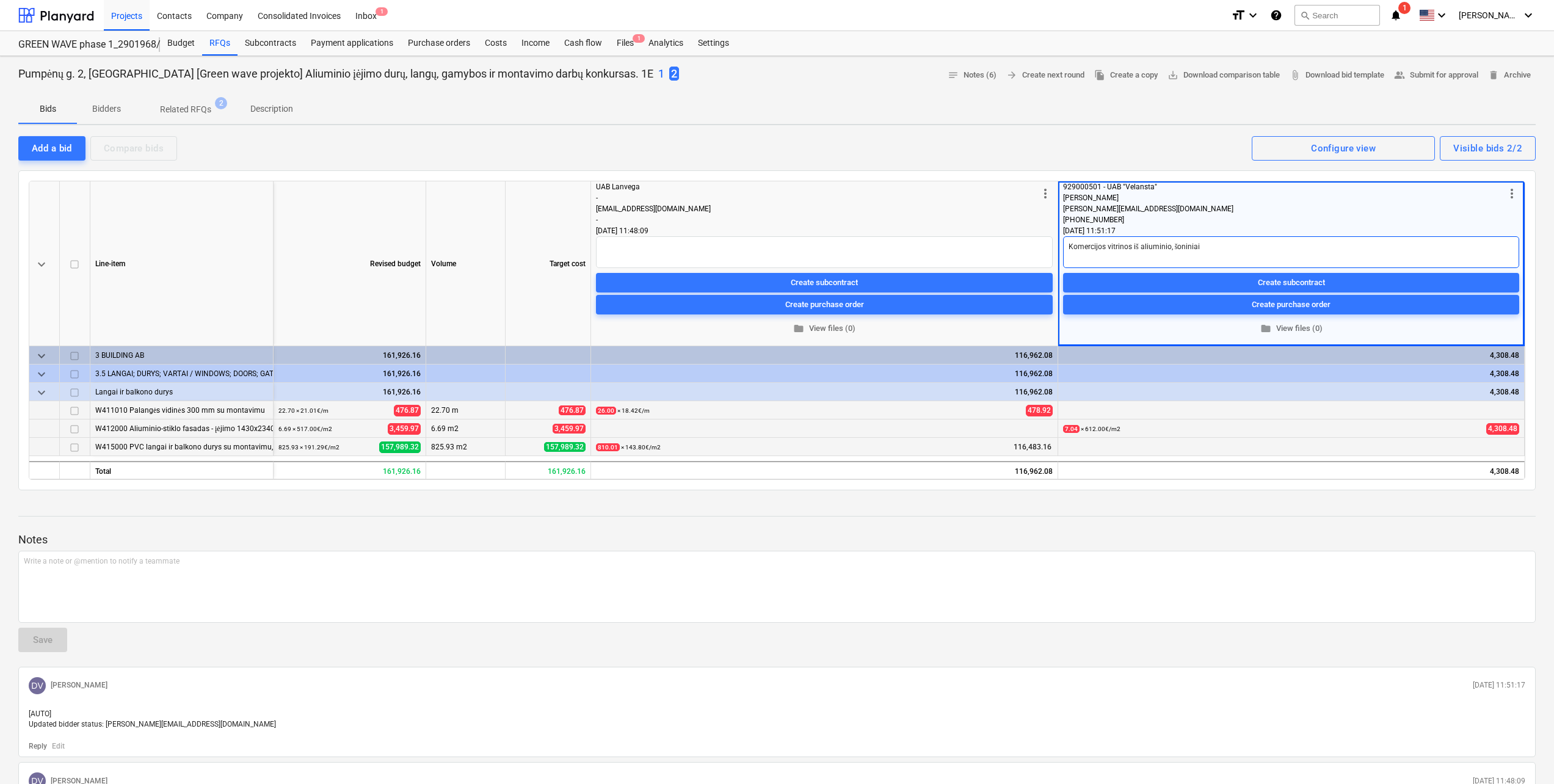
type textarea "x"
type textarea "Komercijos vitrinos iš aliuminio, šoniniai"
type textarea "x"
type textarea "Komercijos vitrinos iš aliuminio, šoniniai l"
type textarea "x"
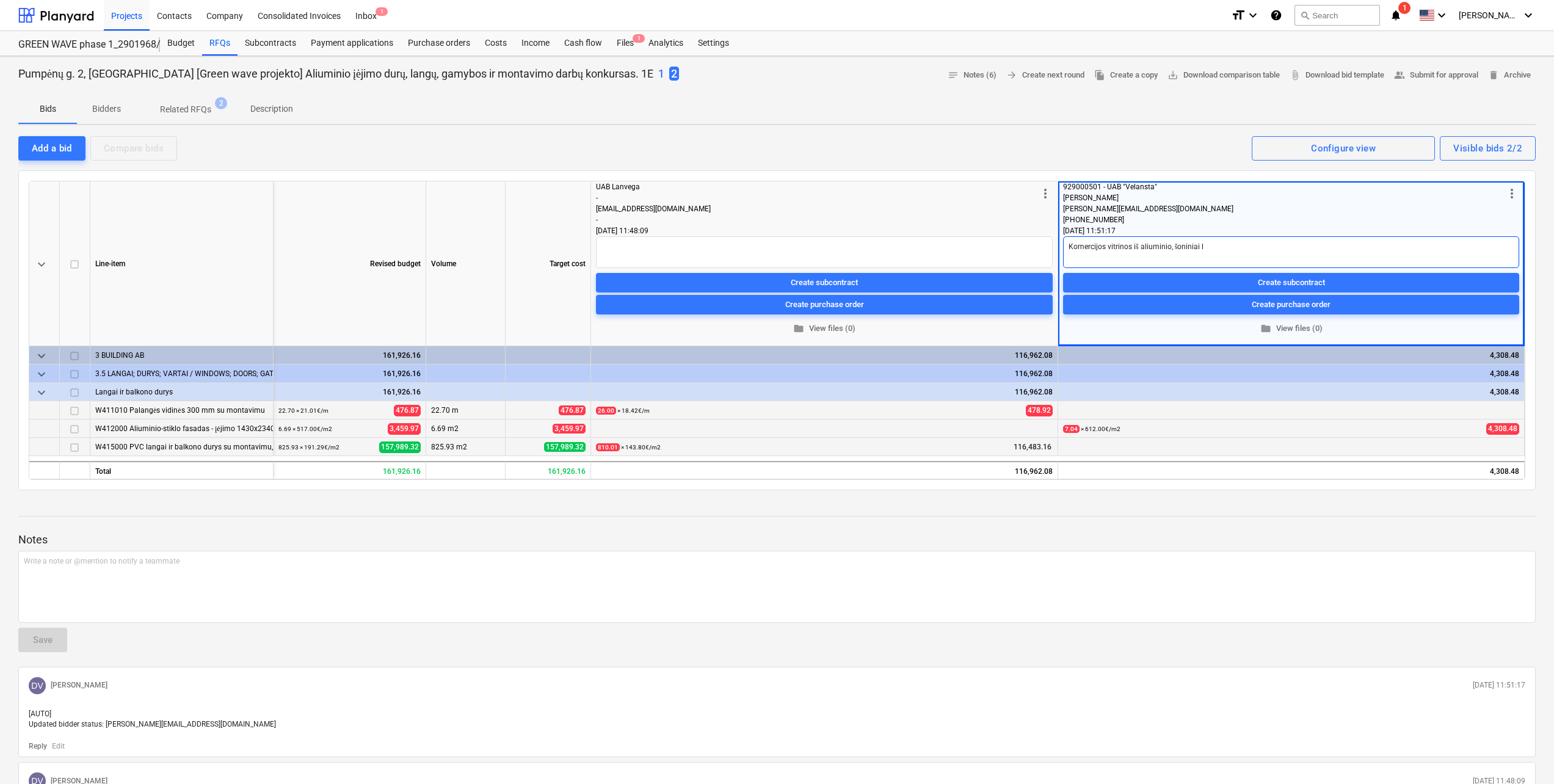
type textarea "Komercijos vitrinos iš aliuminio, šoniniai la"
type textarea "x"
type textarea "Komercijos vitrinos iš aliuminio, šoniniai lan"
type textarea "x"
type textarea "Komercijos vitrinos iš aliuminio, šoniniai lang"
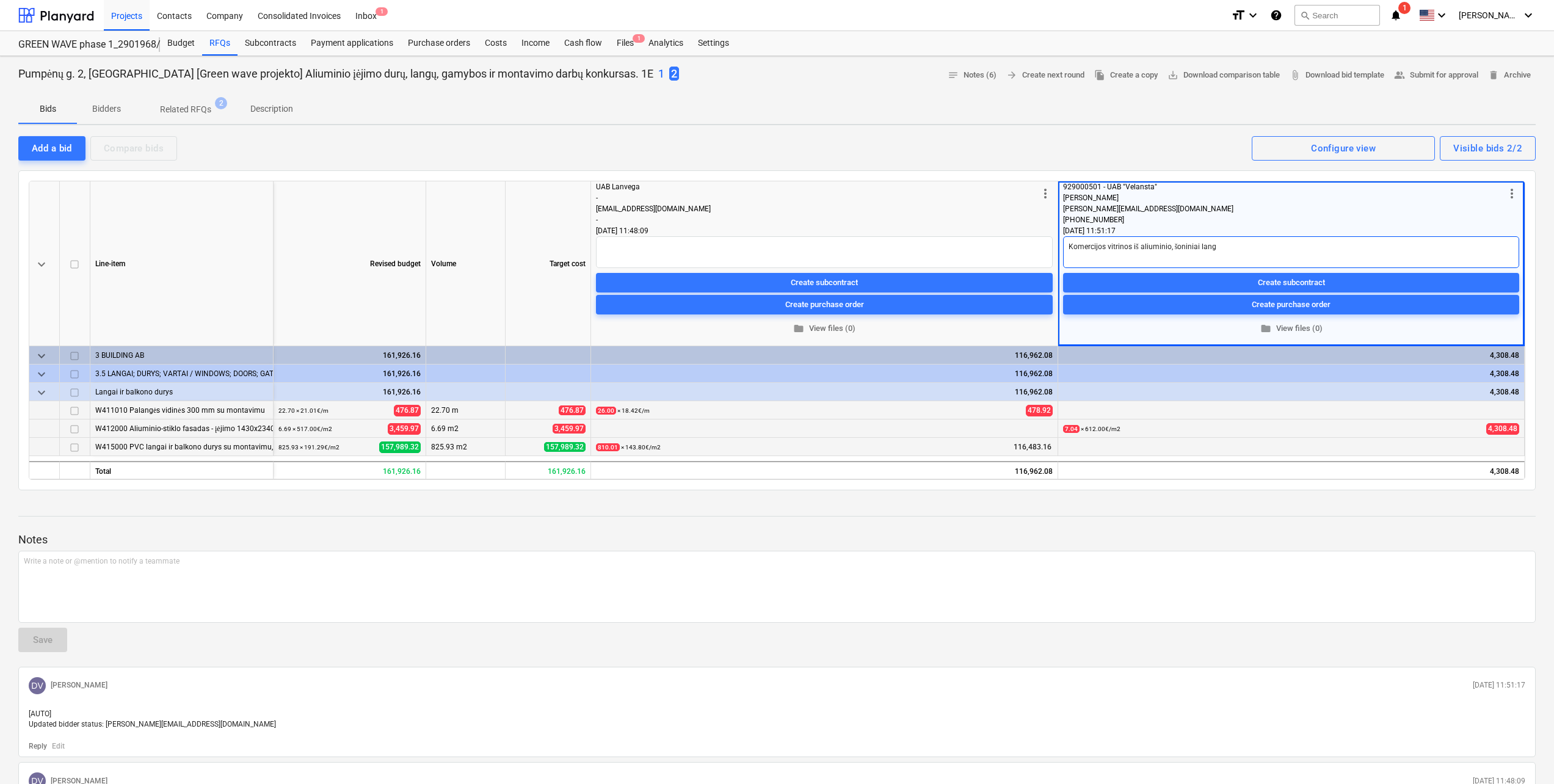
type textarea "x"
type textarea "Komercijos vitrinos iš aliuminio, šoniniai langa"
type textarea "x"
type textarea "Komercijos vitrinos iš aliuminio, šoniniai langai"
type textarea "x"
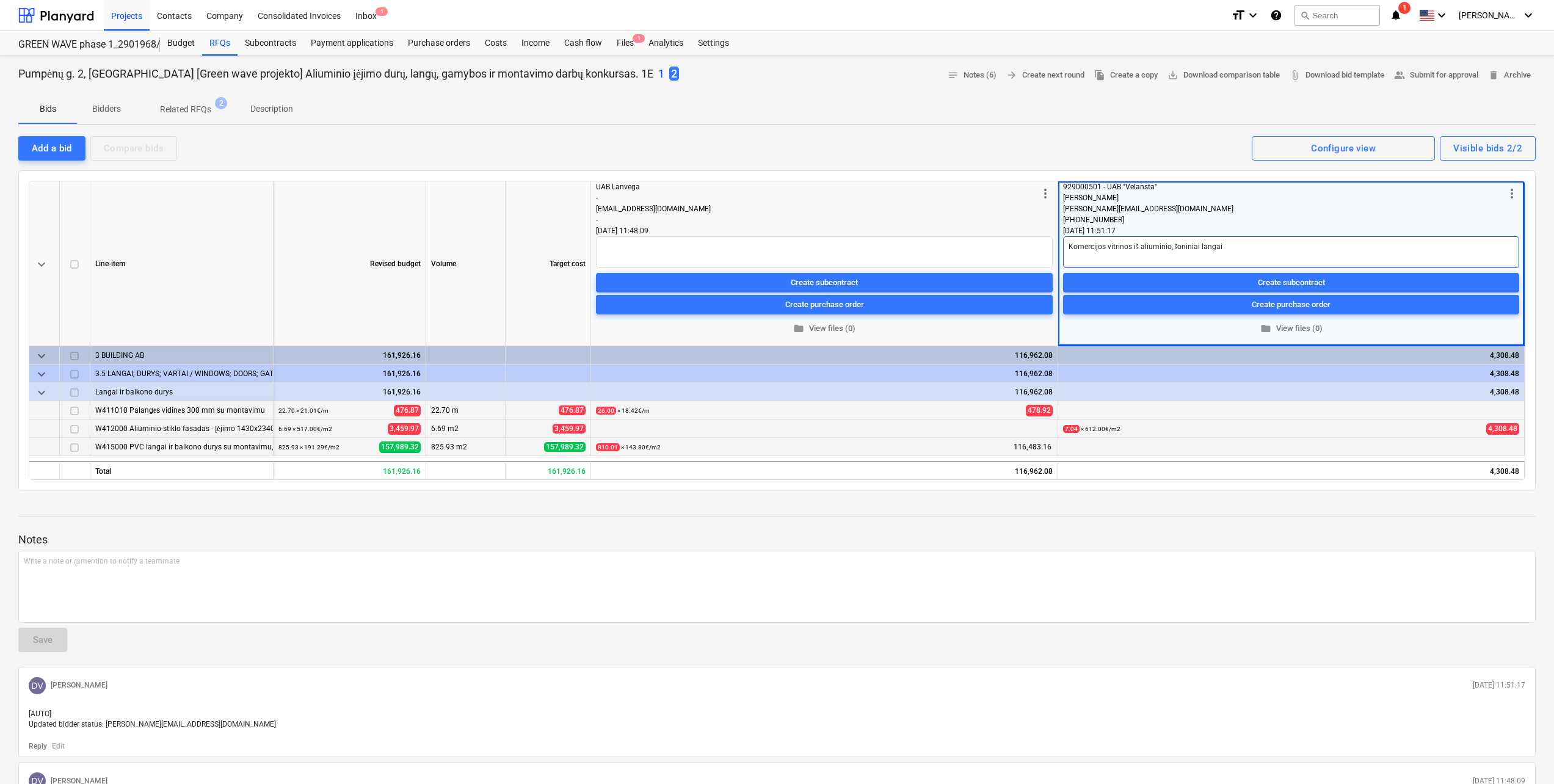
type textarea "Komercijos vitrinos iš aliuminio, šoniniai langai"
type textarea "x"
type textarea "Komercijos vitrinos iš aliuminio, šoniniai langai PV"
type textarea "x"
type textarea "Komercijos vitrinos iš aliuminio, šoniniai langai PVC"
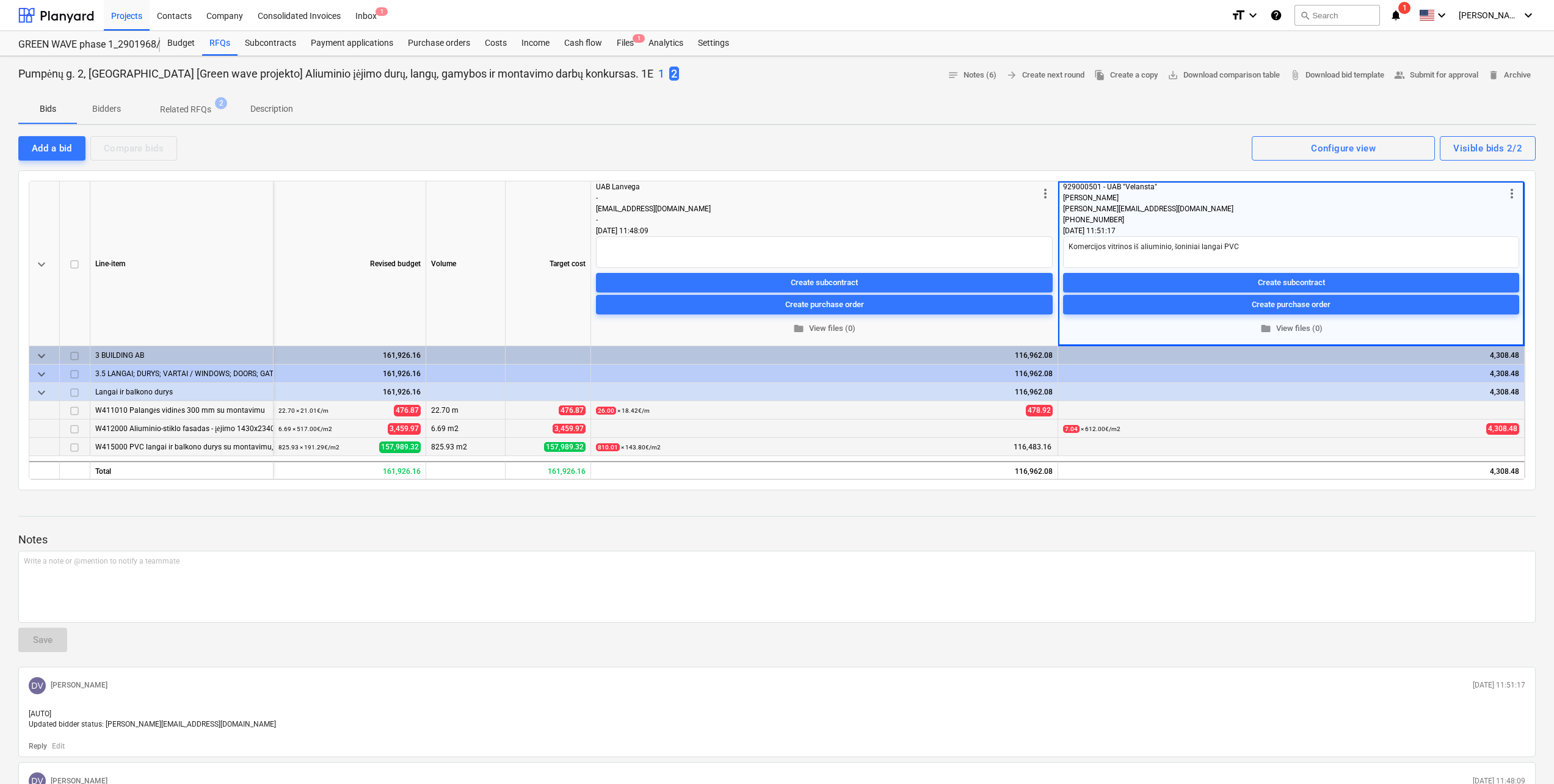
click at [1069, 449] on span "edit" at bounding box center [1067, 447] width 10 height 10
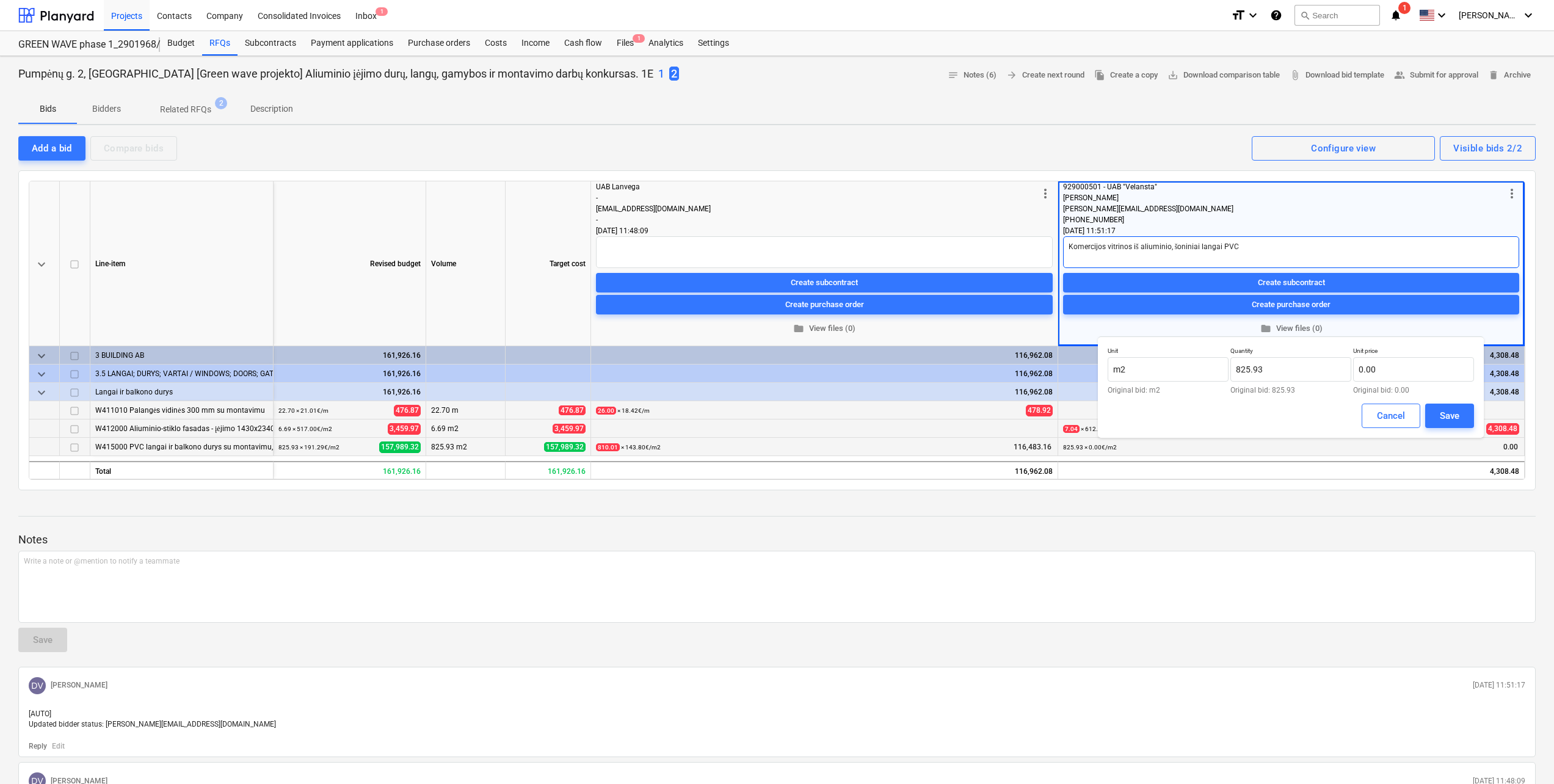
click at [1264, 246] on textarea "Komercijos vitrinos iš aliuminio, šoniniai langai PVC" at bounding box center [1291, 252] width 456 height 32
type textarea "x"
type textarea "Komercijos vitrinos iš aliuminio, šoniniai langai PVC."
type textarea "x"
type textarea "Komercijos vitrinos iš aliuminio, šoniniai langai PVC."
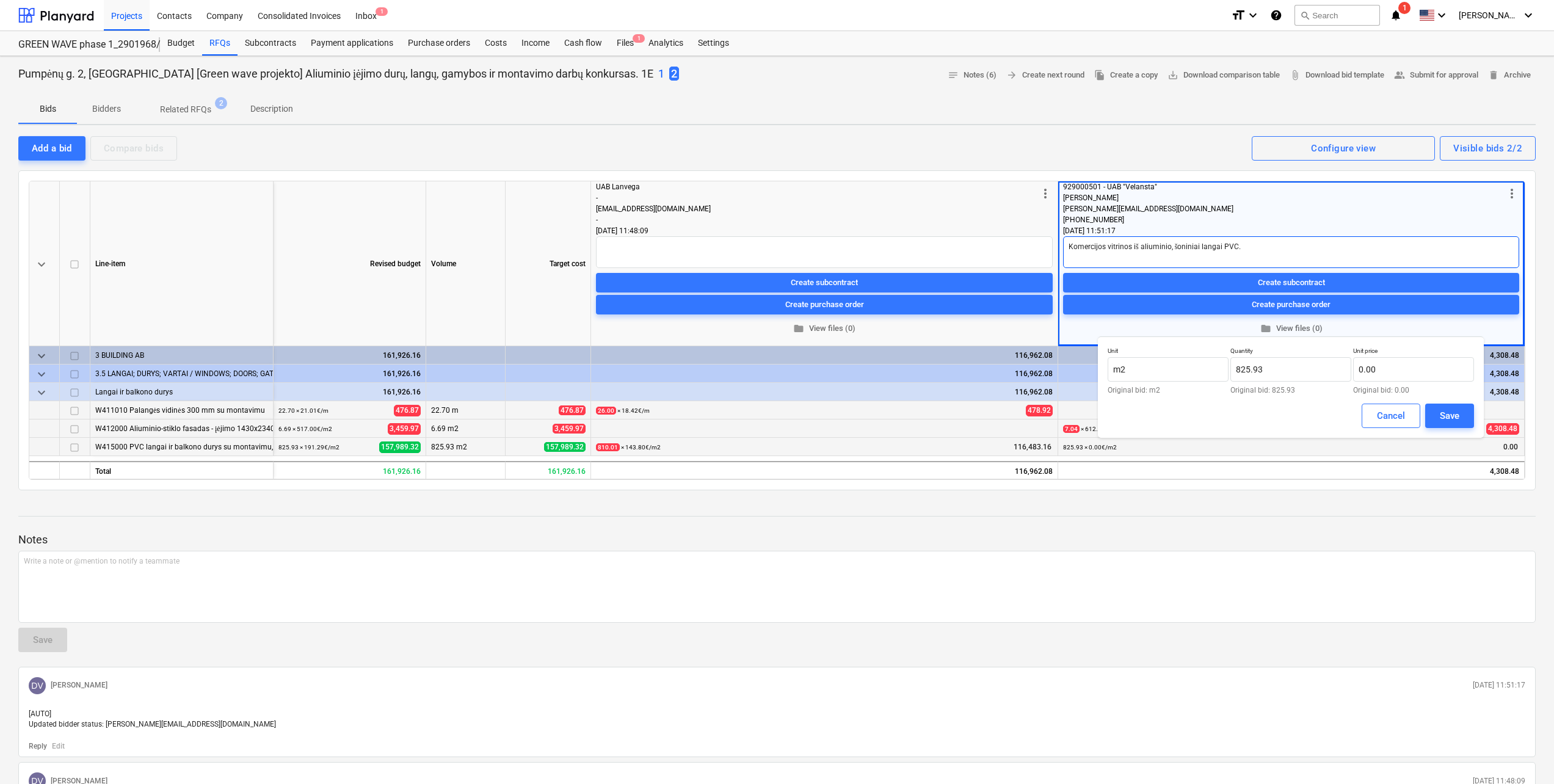
type textarea "x"
type textarea "Komercijos vitrinos iš aliuminio, šoniniai langai PVC. N"
type textarea "x"
type textarea "Komercijos vitrinos iš aliuminio, šoniniai langai PVC. Ne"
type textarea "x"
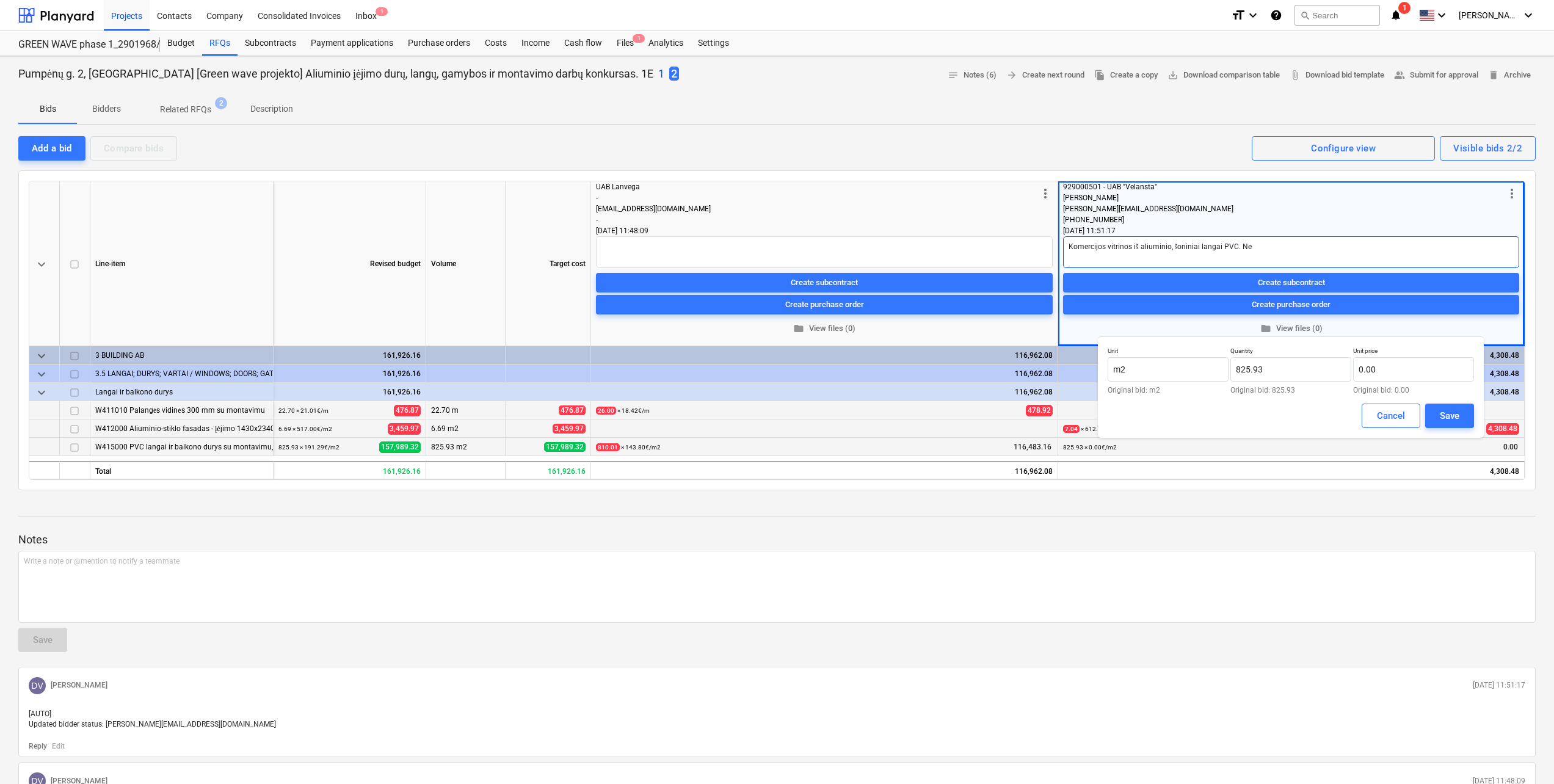
type textarea "Komercijos vitrinos iš aliuminio, šoniniai langai PVC. Nev"
type textarea "x"
type textarea "Komercijos vitrinos iš aliuminio, šoniniai langai PVC. Neve"
type textarea "x"
type textarea "Komercijos vitrinos iš aliuminio, šoniniai langai PVC. Never"
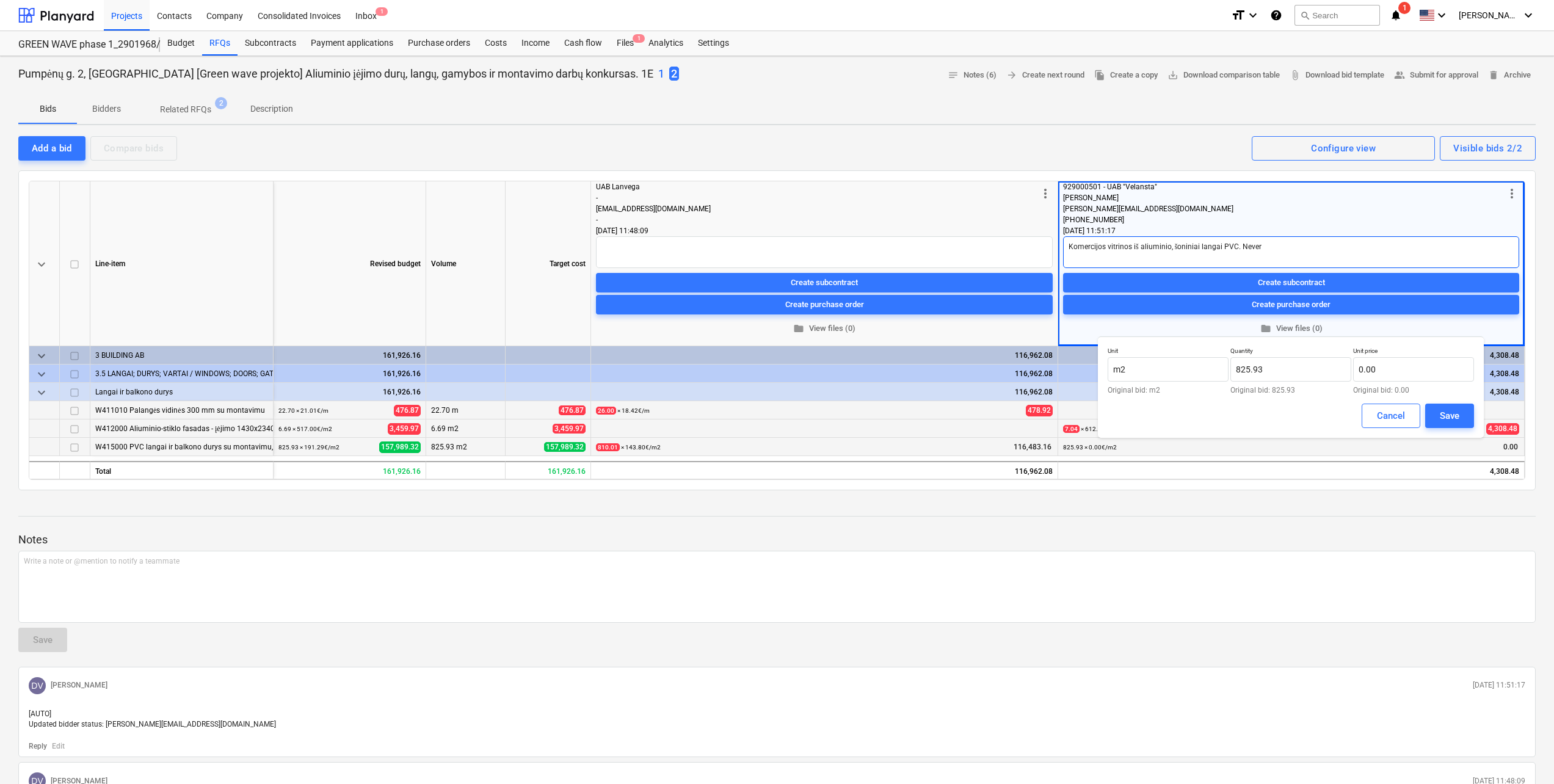
type textarea "x"
type textarea "Komercijos vitrinos iš aliuminio, šoniniai langai PVC. Nevert"
type textarea "x"
type textarea "Komercijos vitrinos iš aliuminio, šoniniai langai PVC. Neverti"
type textarea "x"
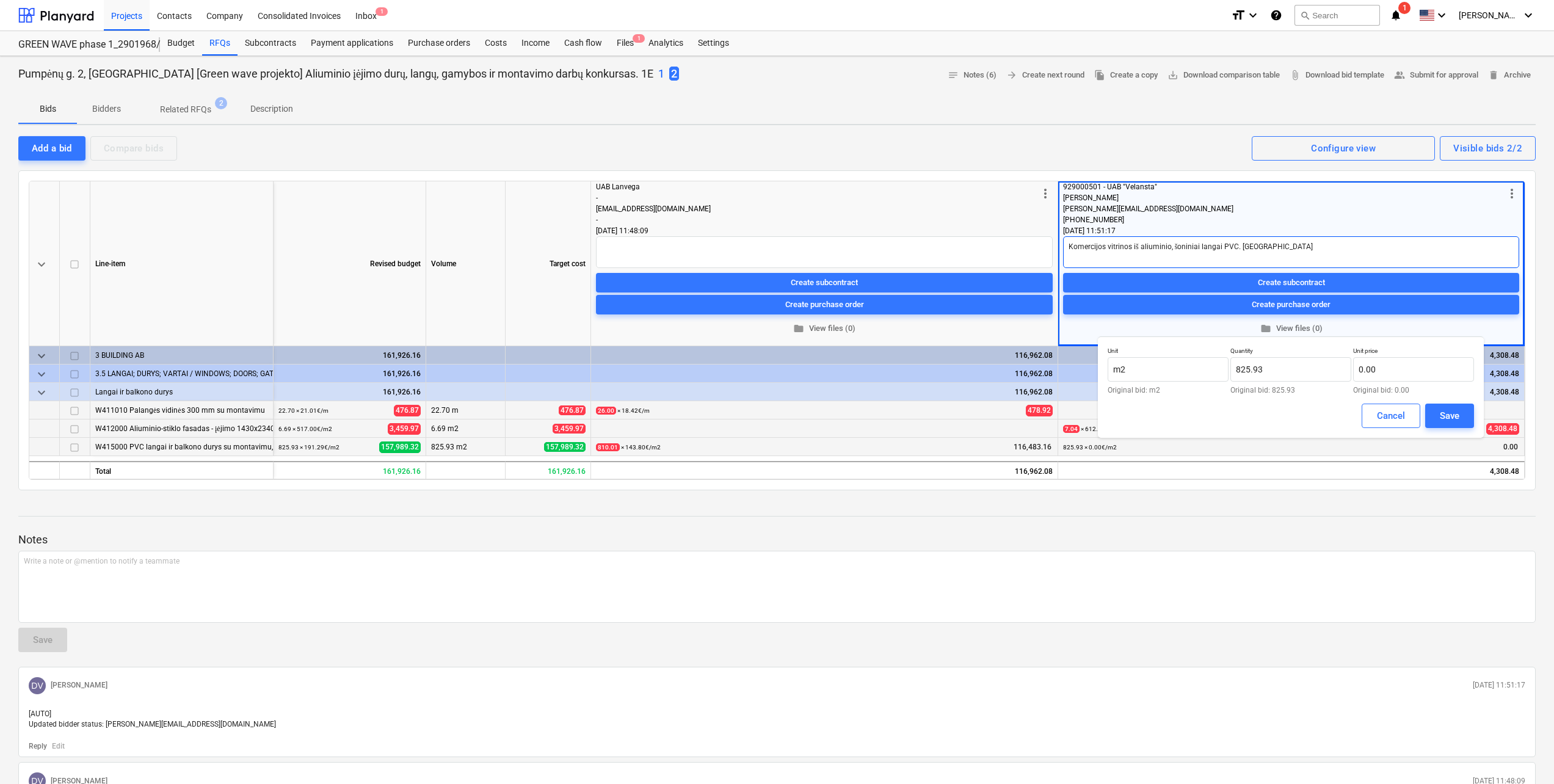
type textarea "Komercijos vitrinos iš aliuminio, šoniniai langai PVC. Nevertin"
type textarea "x"
type textarea "Komercijos vitrinos iš aliuminio, šoniniai langai PVC. Nevertint"
type textarea "x"
type textarea "Komercijos vitrinos iš aliuminio, šoniniai langai PVC. Nevertinto"
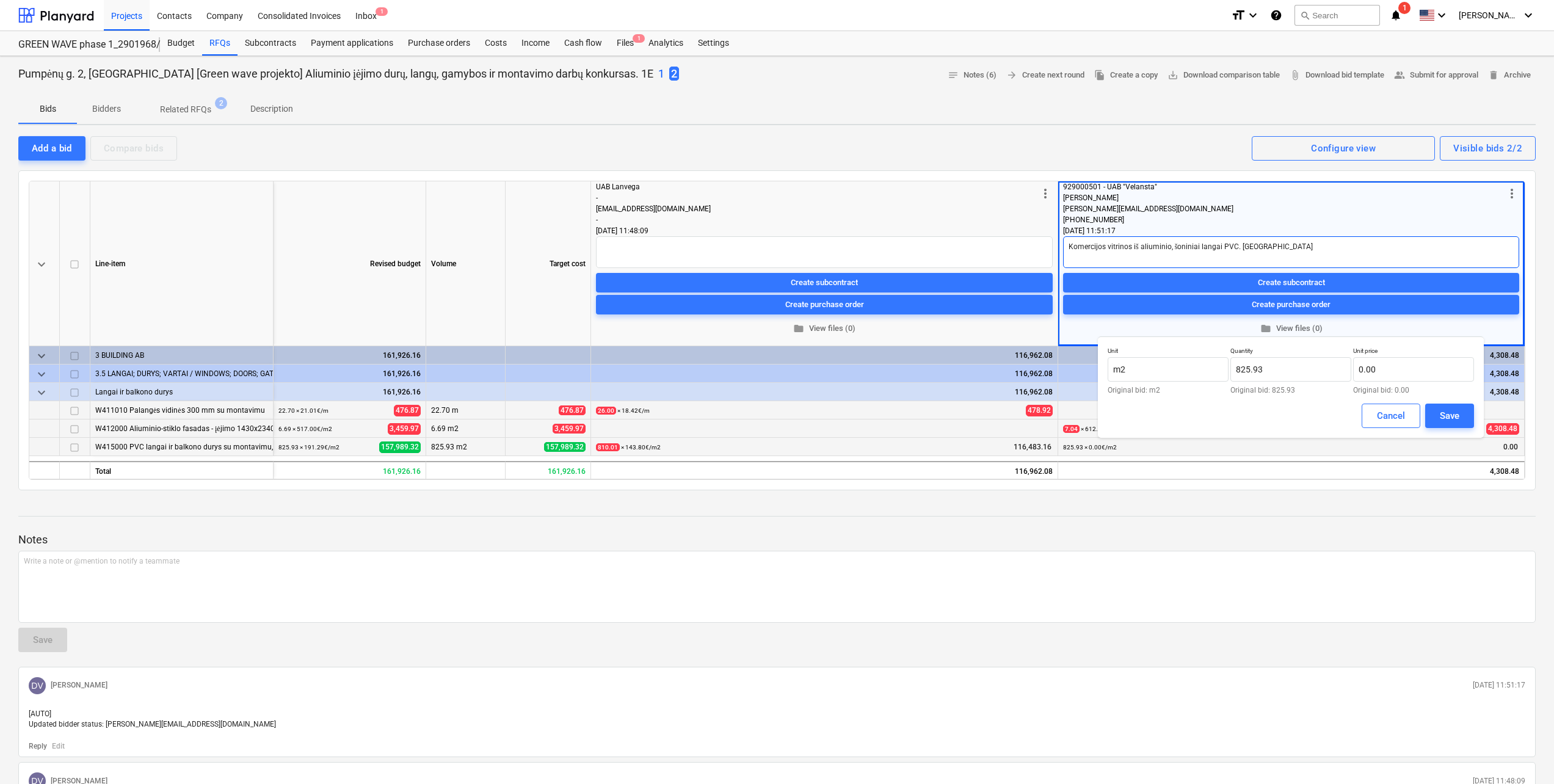
type textarea "x"
type textarea "Komercijos vitrinos iš aliuminio, šoniniai langai PVC. Nevertintos"
type textarea "x"
type textarea "Komercijos vitrinos iš aliuminio, šoniniai langai PVC. Nevertintos"
type textarea "x"
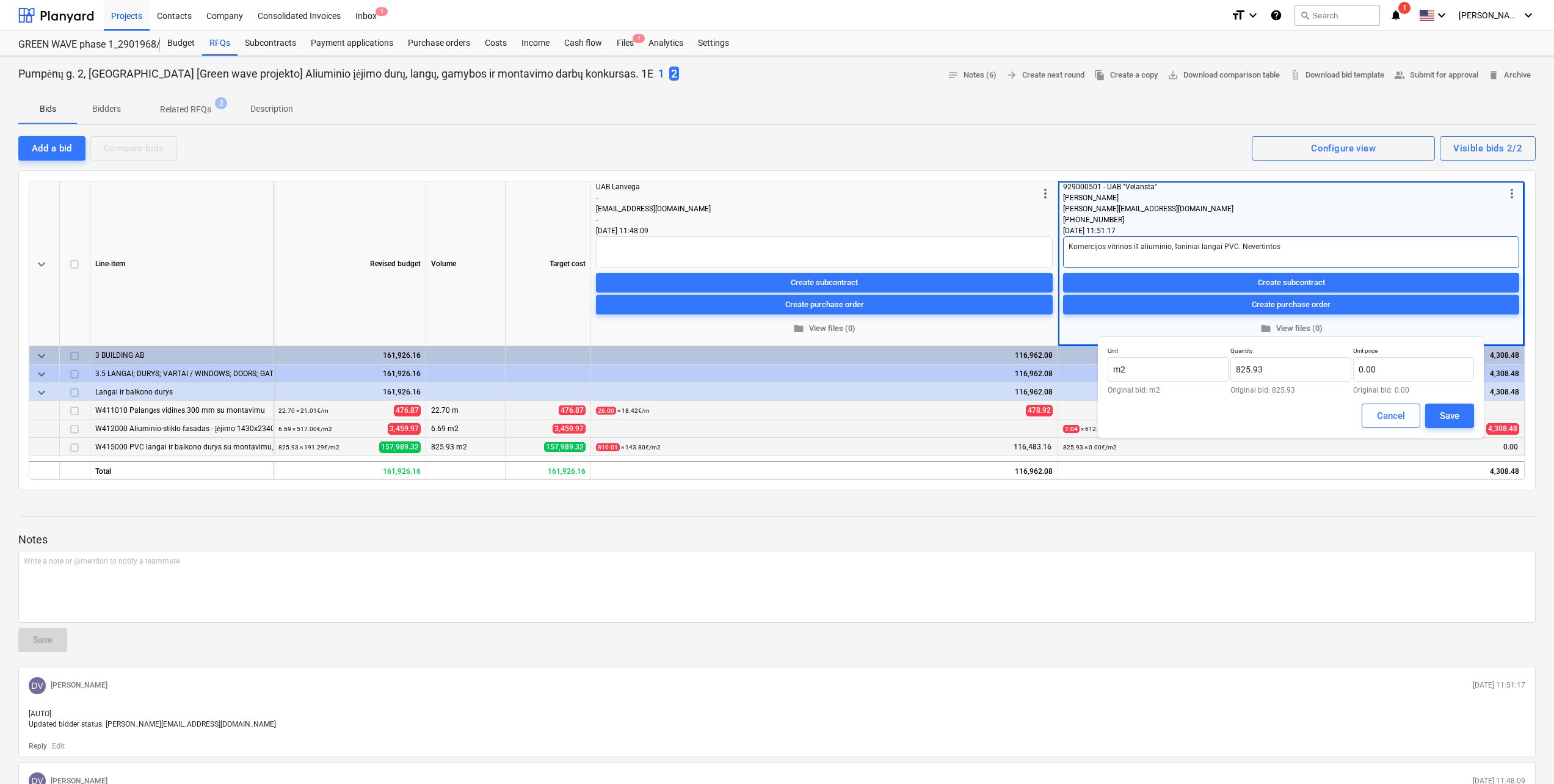
type textarea "Komercijos vitrinos iš aliuminio, šoniniai langai PVC. Nevertintos v"
type textarea "x"
type textarea "Komercijos vitrinos iš aliuminio, šoniniai langai PVC. Nevertintos vi"
type textarea "x"
type textarea "Komercijos vitrinos iš aliuminio, šoniniai langai PVC. Nevertintos vid"
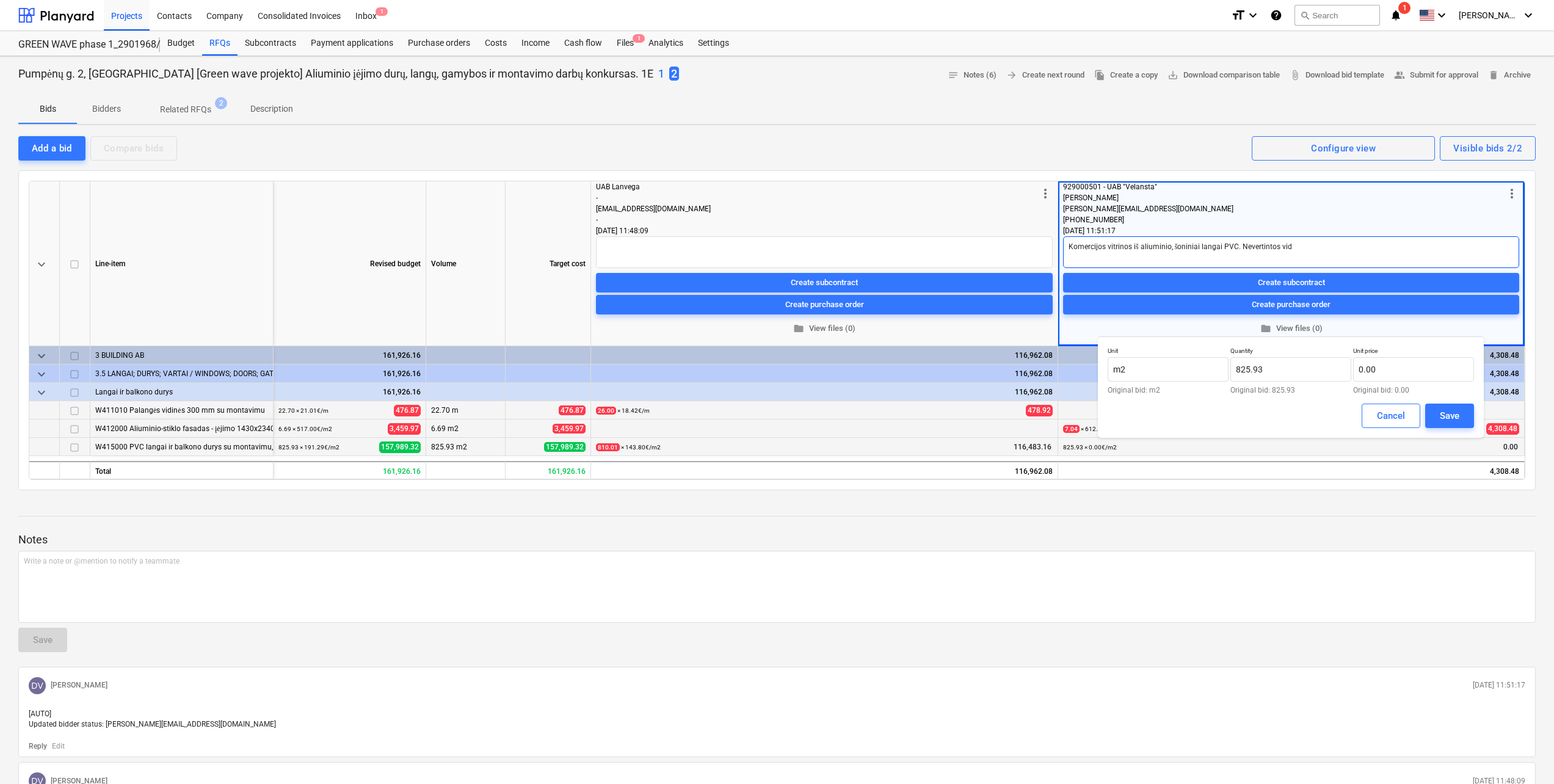
type textarea "x"
type textarea "Komercijos vitrinos iš aliuminio, šoniniai langai PVC. Nevertintos vidi"
type textarea "x"
type textarea "Komercijos vitrinos iš aliuminio, šoniniai langai PVC. Nevertintos vidin"
type textarea "x"
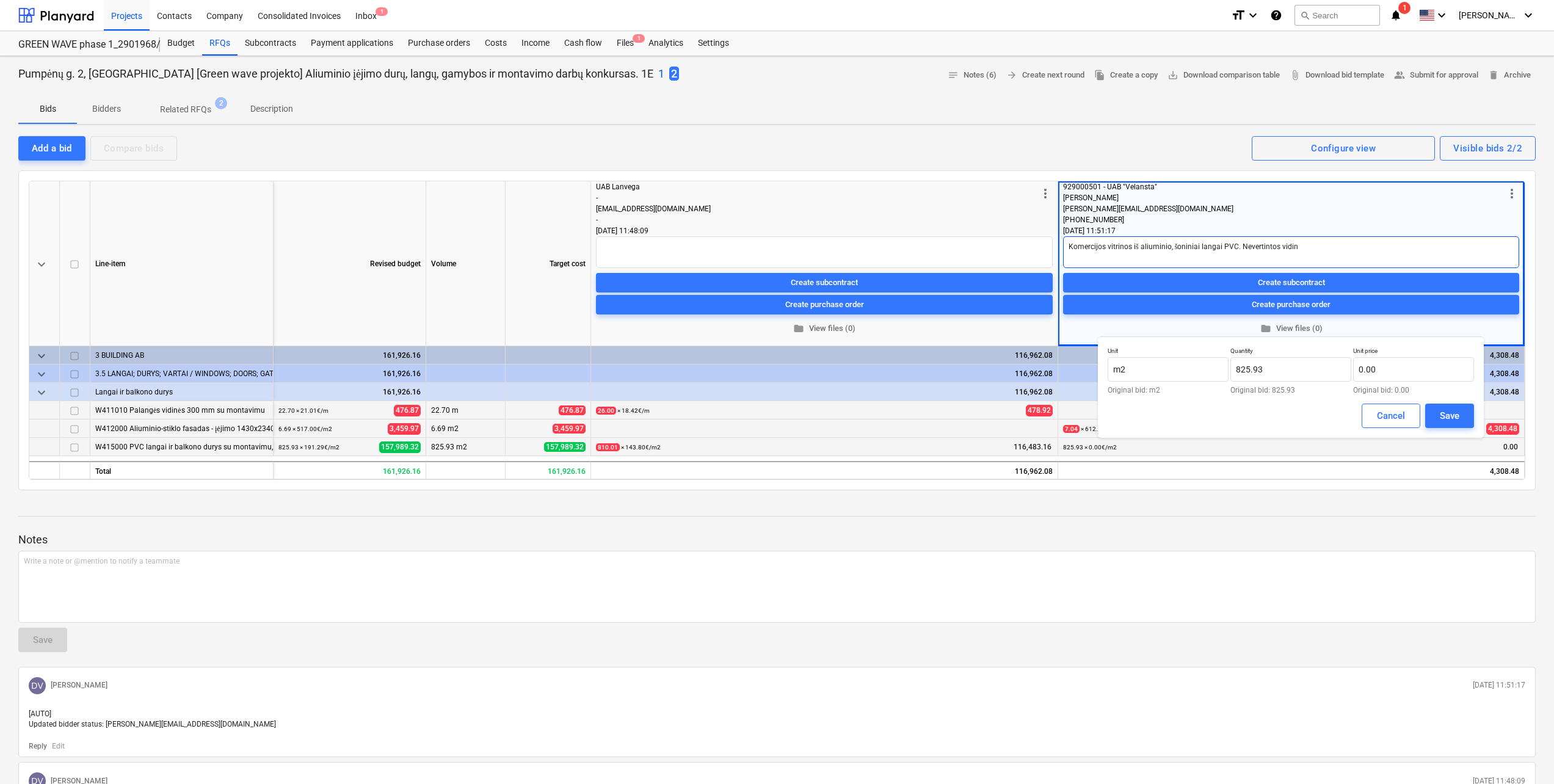
type textarea "Komercijos vitrinos iš aliuminio, šoniniai langai PVC. Nevertintos vidinė"
type textarea "x"
type textarea "Komercijos vitrinos iš aliuminio, šoniniai langai PVC. Nevertintos vidinės"
type textarea "x"
type textarea "Komercijos vitrinos iš aliuminio, šoniniai langai PVC. Nevertintos vidinės"
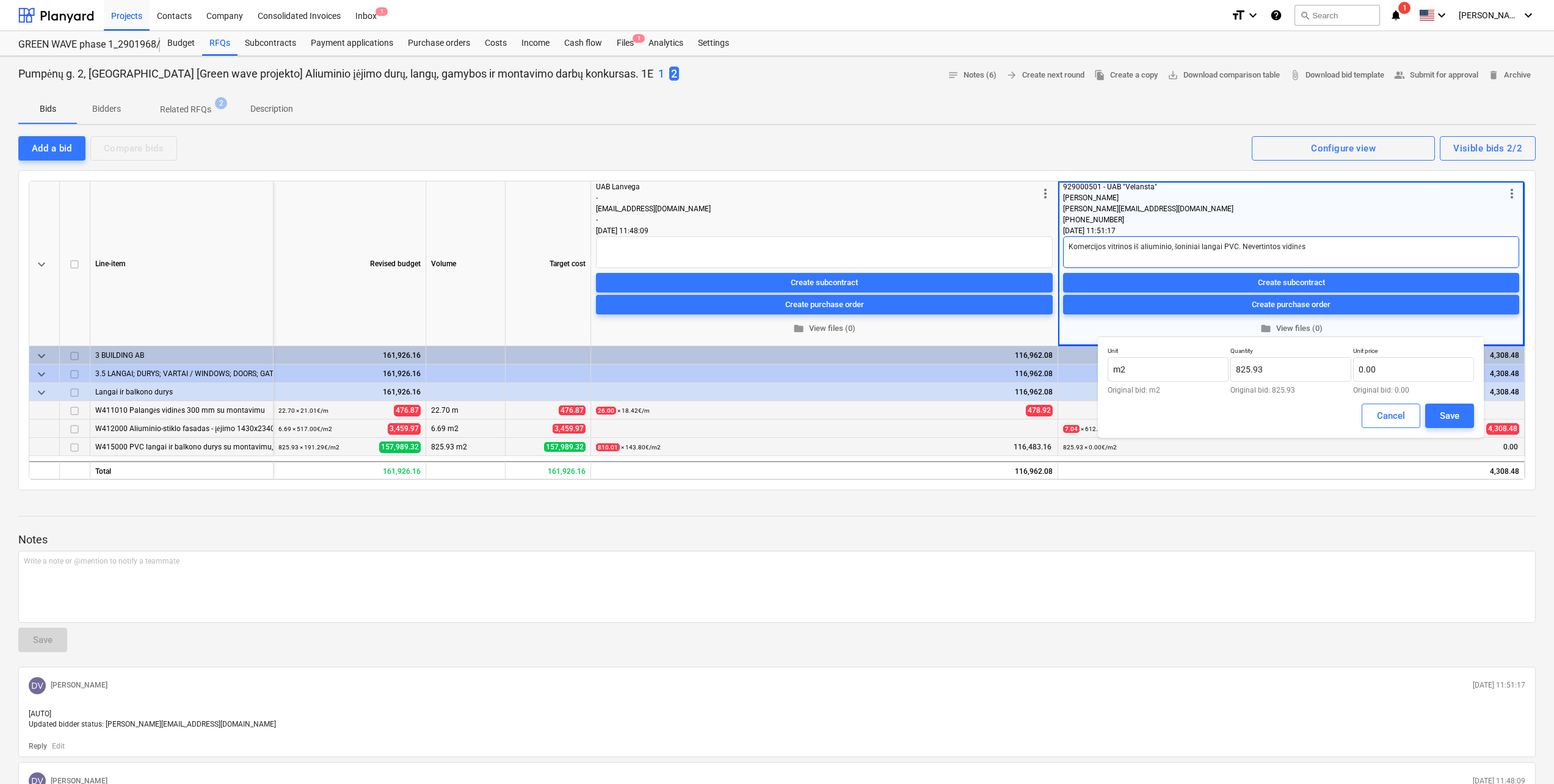
type textarea "x"
type textarea "Komercijos vitrinos iš aliuminio, šoniniai langai PVC. Nevertintos vidinės p"
type textarea "x"
type textarea "Komercijos vitrinos iš aliuminio, šoniniai langai PVC. Nevertintos vidinės pa"
type textarea "x"
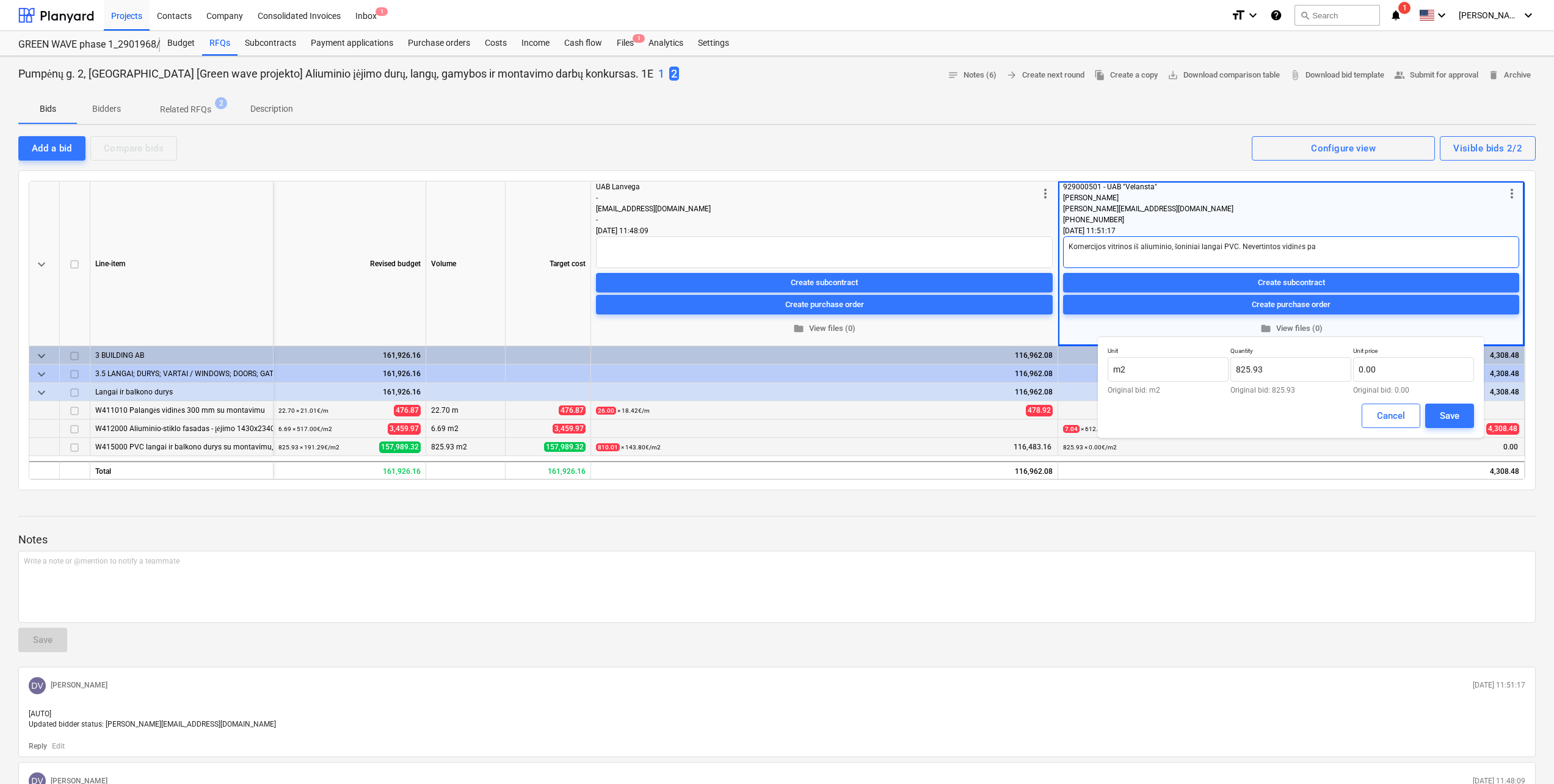
type textarea "Komercijos vitrinos iš aliuminio, šoniniai langai PVC. Nevertintos vidinės pal"
type textarea "x"
type textarea "Komercijos vitrinos iš aliuminio, šoniniai langai PVC. Nevertintos vidinės pala"
click at [1270, 221] on div "[PHONE_NUMBER]" at bounding box center [1283, 220] width 441 height 11
click at [1296, 370] on input "825.93" at bounding box center [1291, 370] width 121 height 25
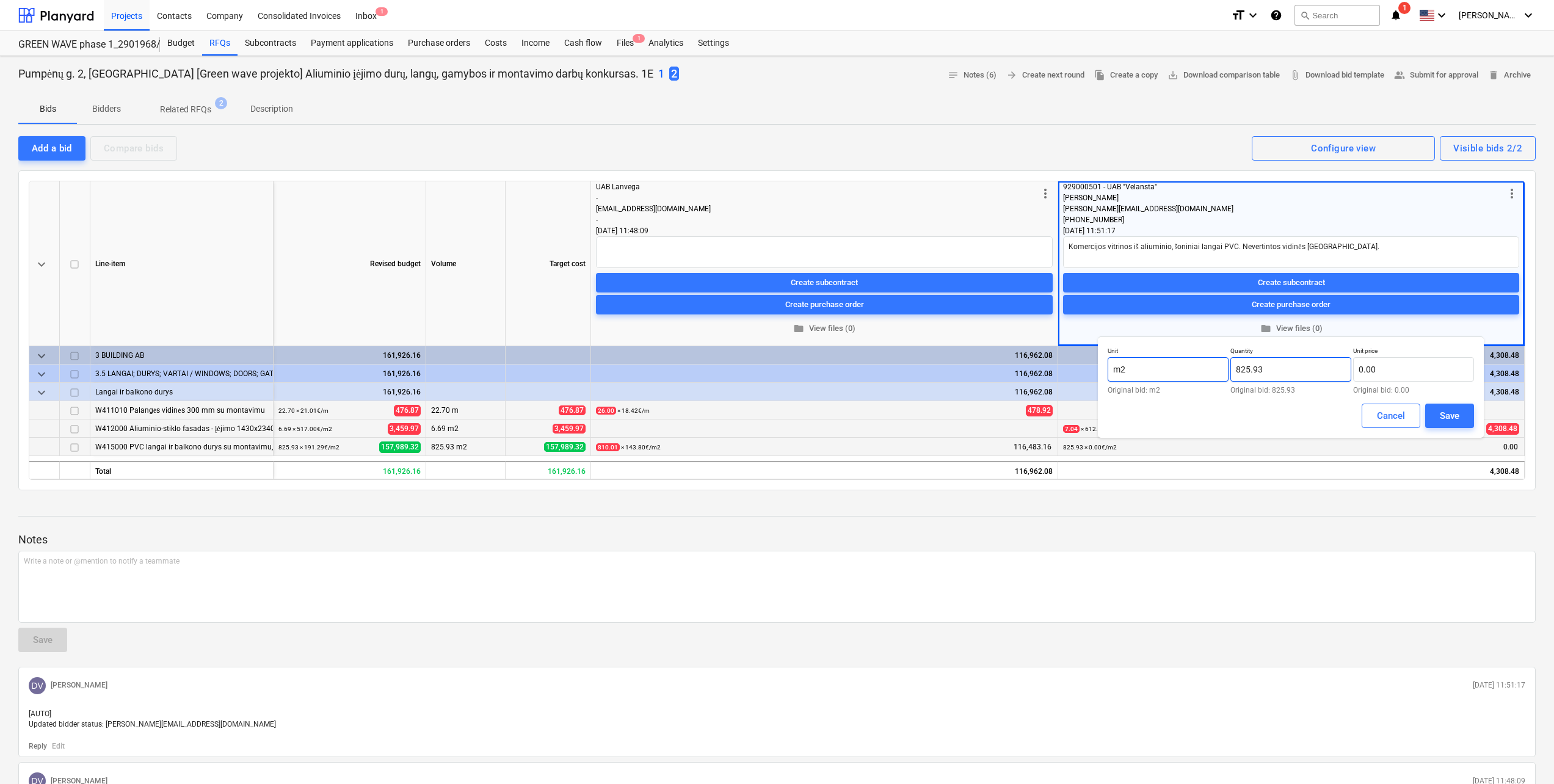
drag, startPoint x: 1296, startPoint y: 370, endPoint x: 1201, endPoint y: 370, distance: 95.0
click at [1201, 370] on div "Unit m2 Original bid: m2 Quantity 825.93 Original bid: 825.93 Unit price 0.00 O…" at bounding box center [1291, 370] width 366 height 47
click at [1424, 370] on input "text" at bounding box center [1414, 370] width 121 height 25
click at [1408, 363] on input "text" at bounding box center [1414, 370] width 121 height 25
click at [1437, 410] on button "Save" at bounding box center [1449, 416] width 49 height 25
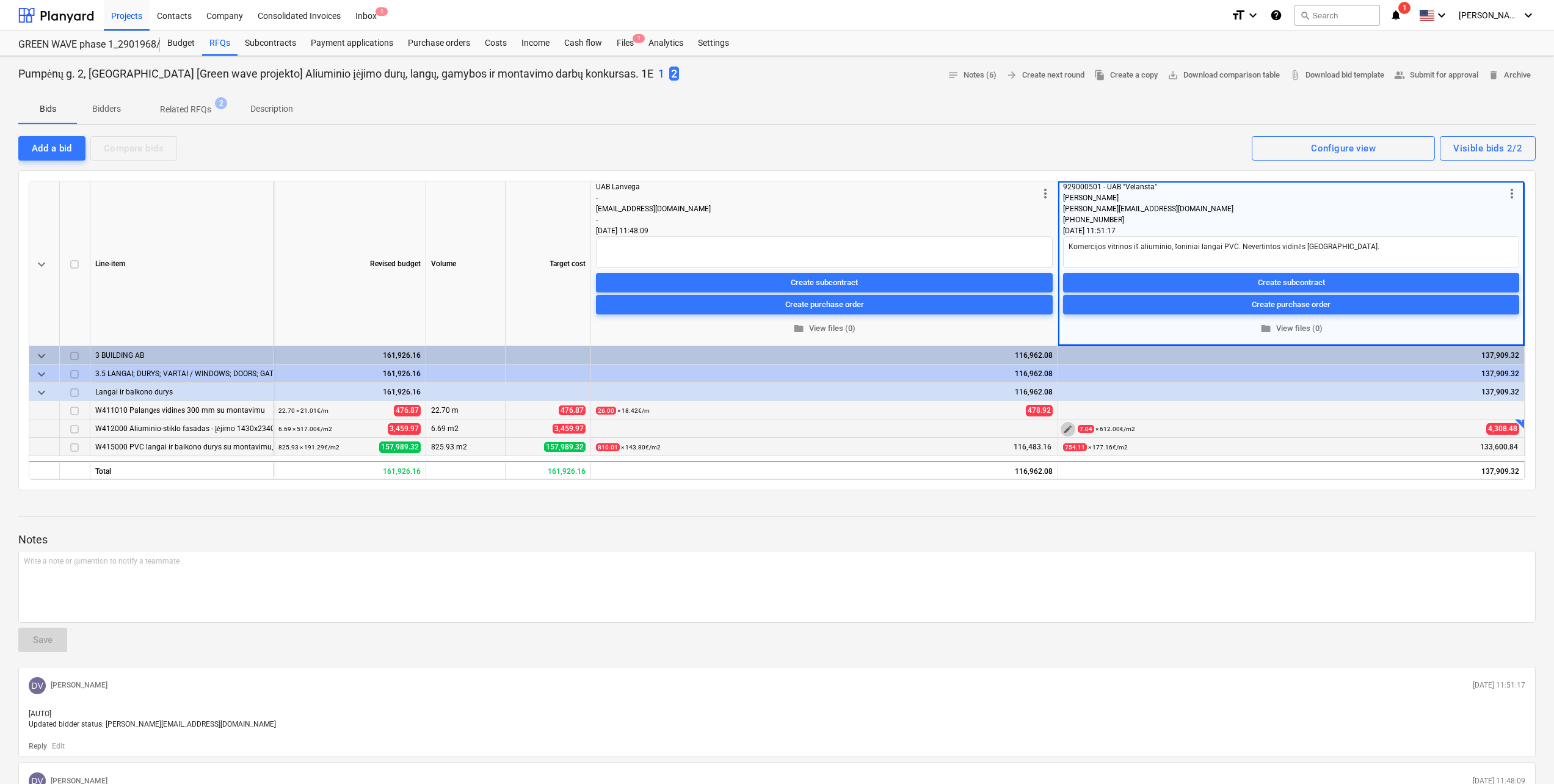
click at [1069, 425] on span "edit" at bounding box center [1067, 429] width 10 height 10
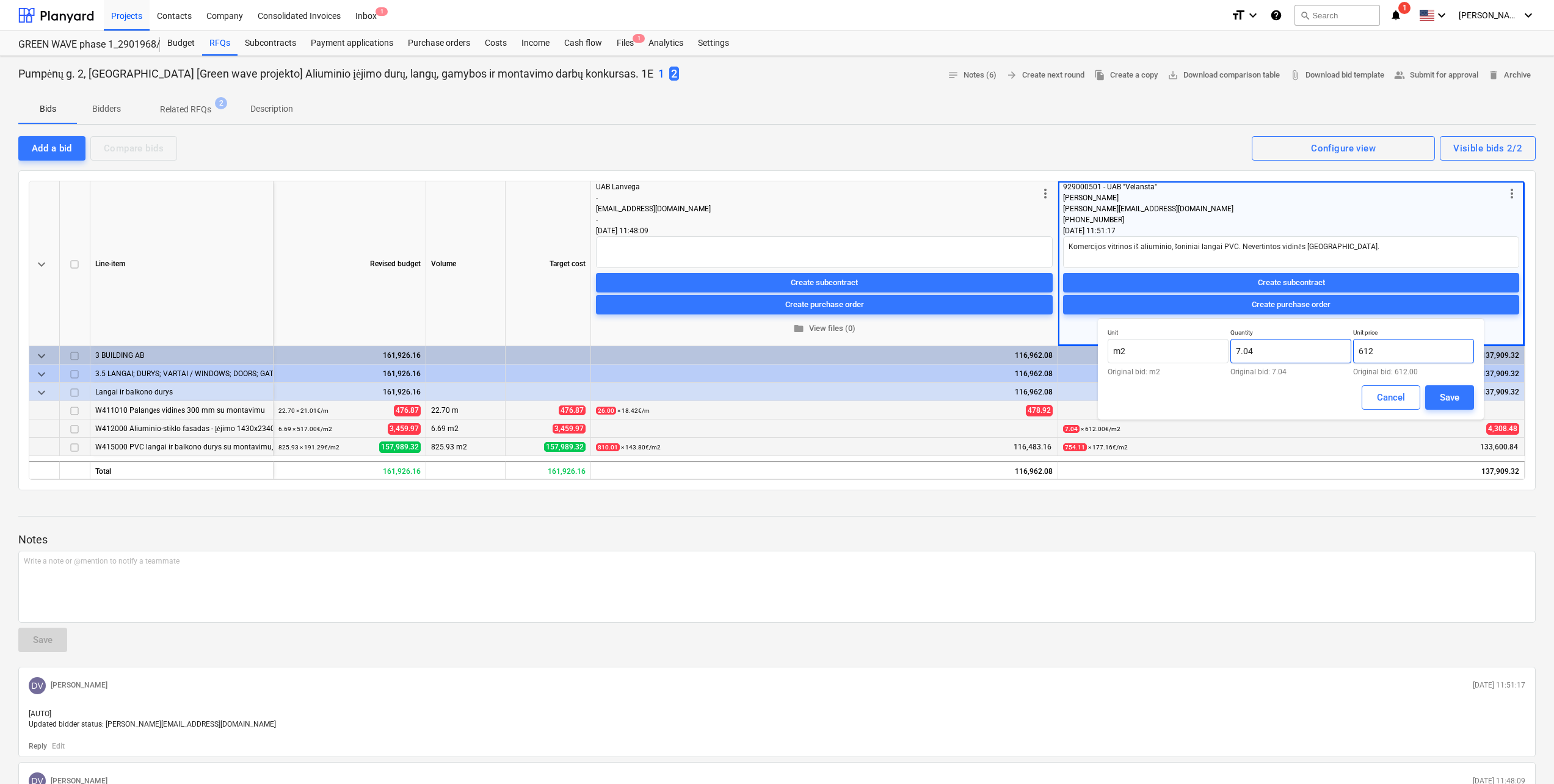
drag, startPoint x: 1402, startPoint y: 351, endPoint x: 1332, endPoint y: 349, distance: 70.0
click at [1332, 349] on div "Unit m2 Original bid: m2 Quantity 7.04 Original bid: 7.04 Unit price 612 Origin…" at bounding box center [1291, 352] width 366 height 47
click at [1451, 392] on div "Save" at bounding box center [1449, 398] width 19 height 16
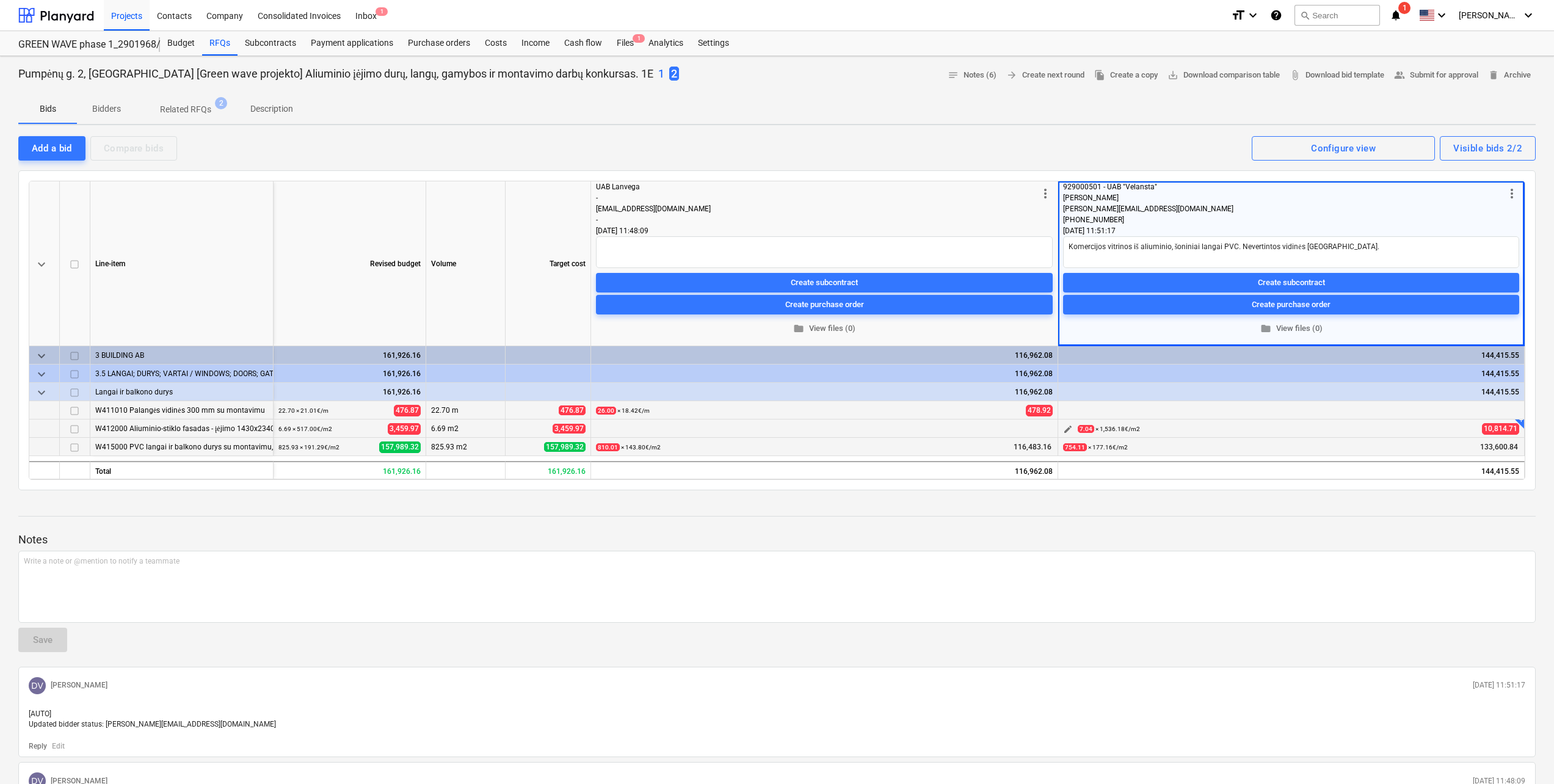
click at [1065, 429] on span "edit" at bounding box center [1067, 429] width 10 height 10
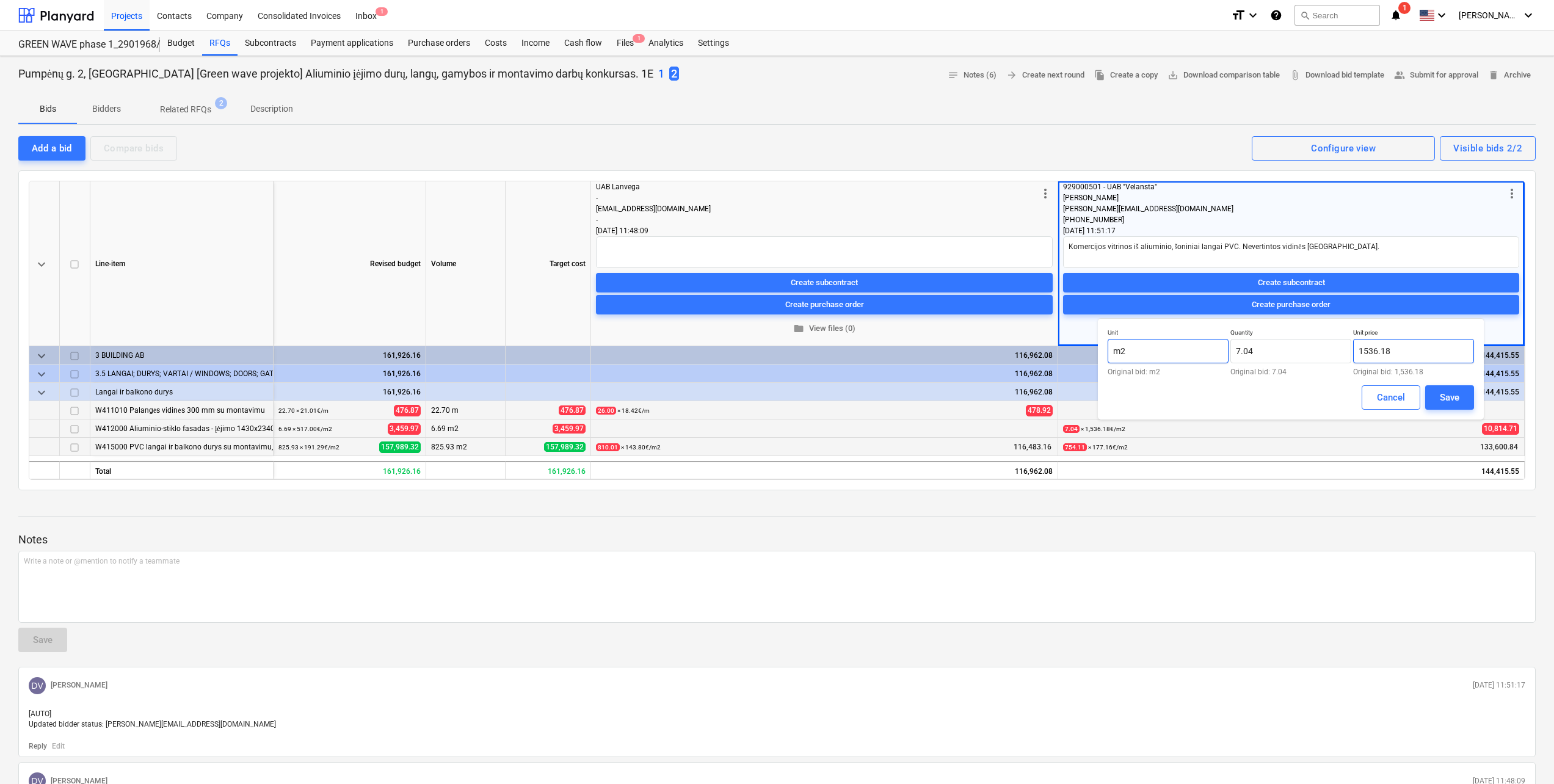
drag, startPoint x: 1423, startPoint y: 351, endPoint x: 1229, endPoint y: 351, distance: 194.0
click at [1229, 351] on div "Unit m2 Original bid: m2 Quantity 7.04 Original bid: 7.04 Unit price 1536.18 Or…" at bounding box center [1291, 352] width 366 height 47
click at [1457, 399] on div "Save" at bounding box center [1449, 398] width 19 height 16
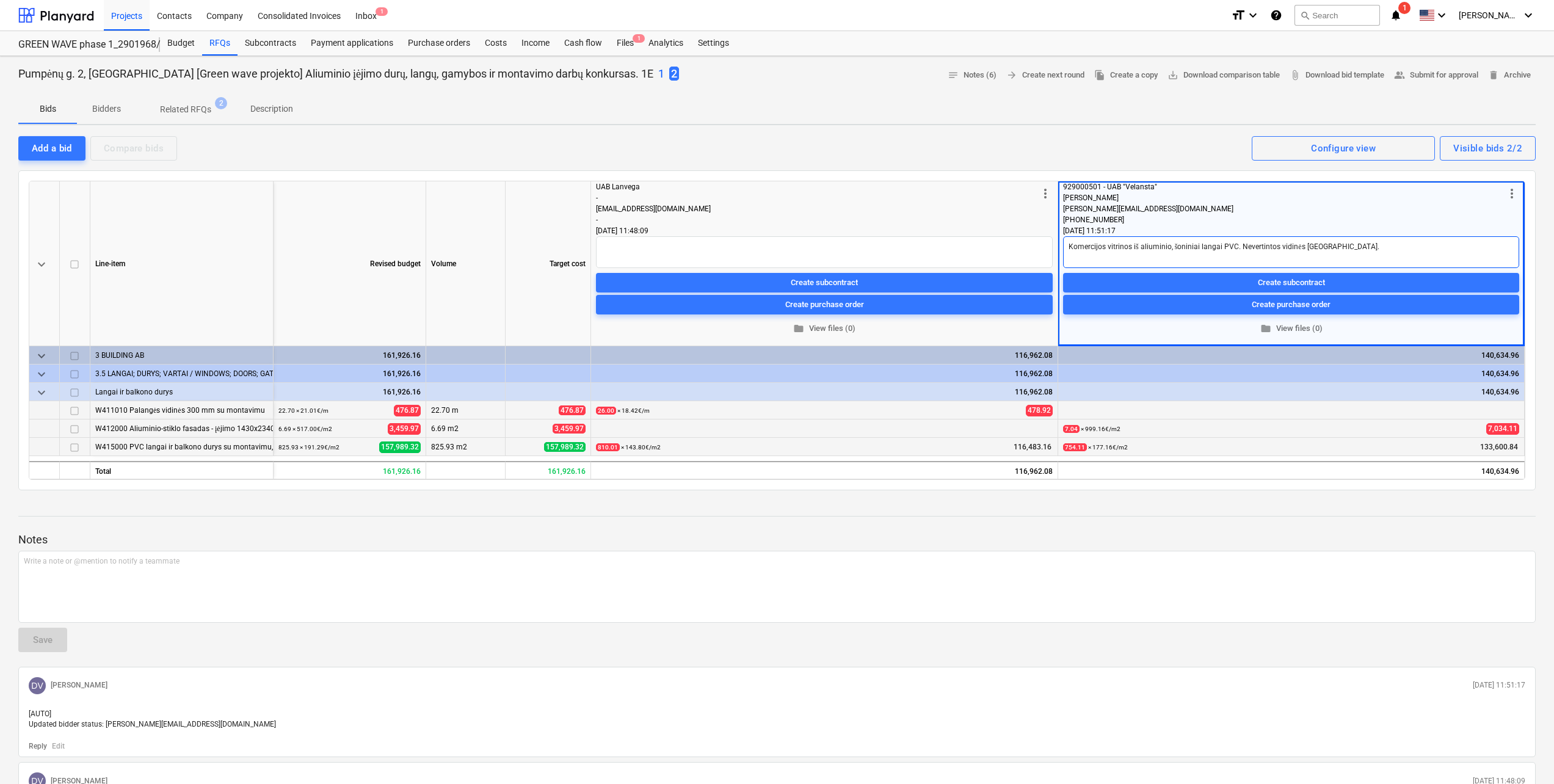
click at [1375, 245] on textarea "Komercijos vitrinos iš aliuminio, šoniniai langai PVC. Nevertintos vidinės pala…" at bounding box center [1291, 252] width 456 height 32
click at [891, 237] on textarea at bounding box center [824, 252] width 457 height 32
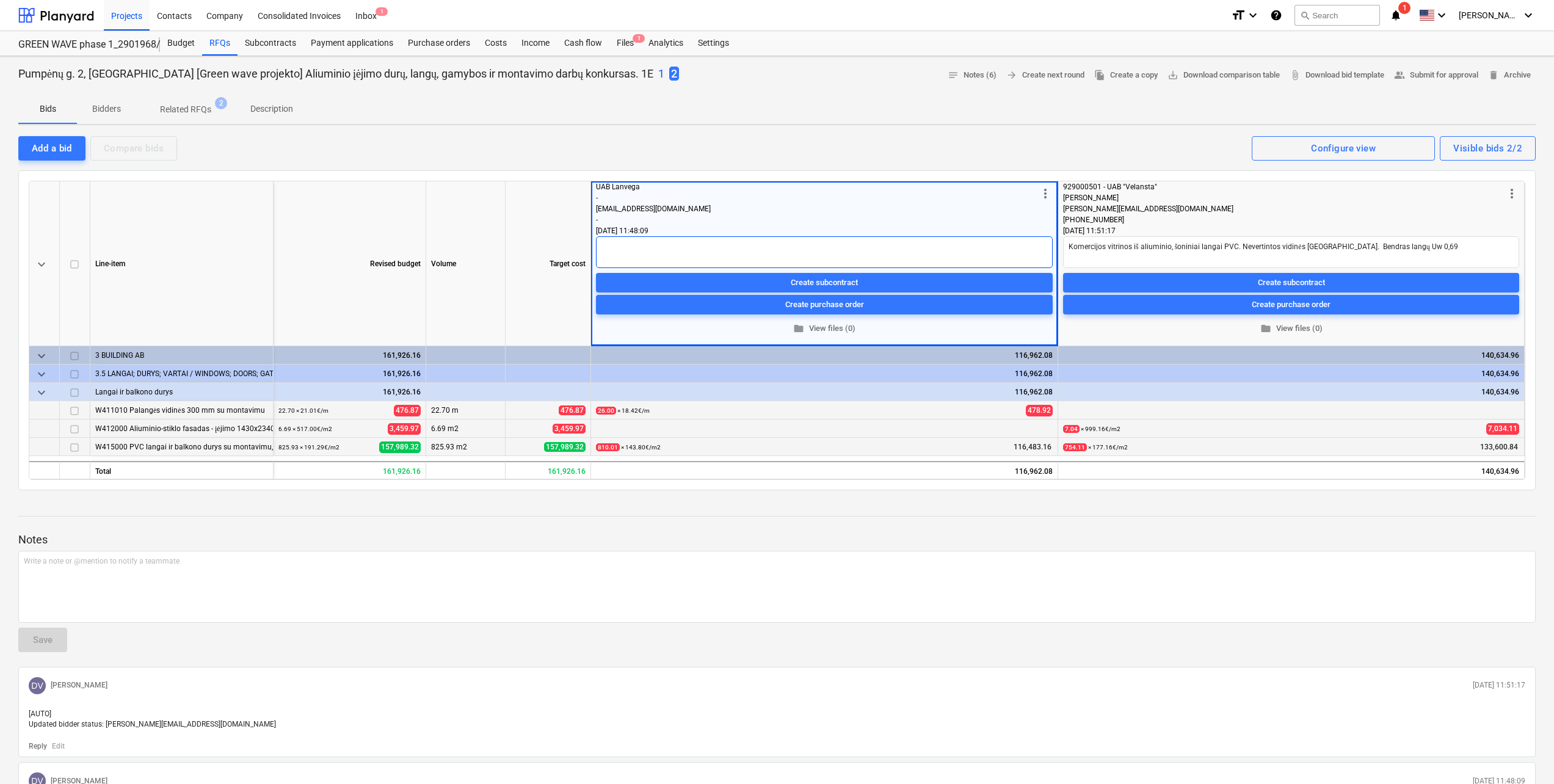
click at [632, 248] on textarea at bounding box center [824, 252] width 457 height 32
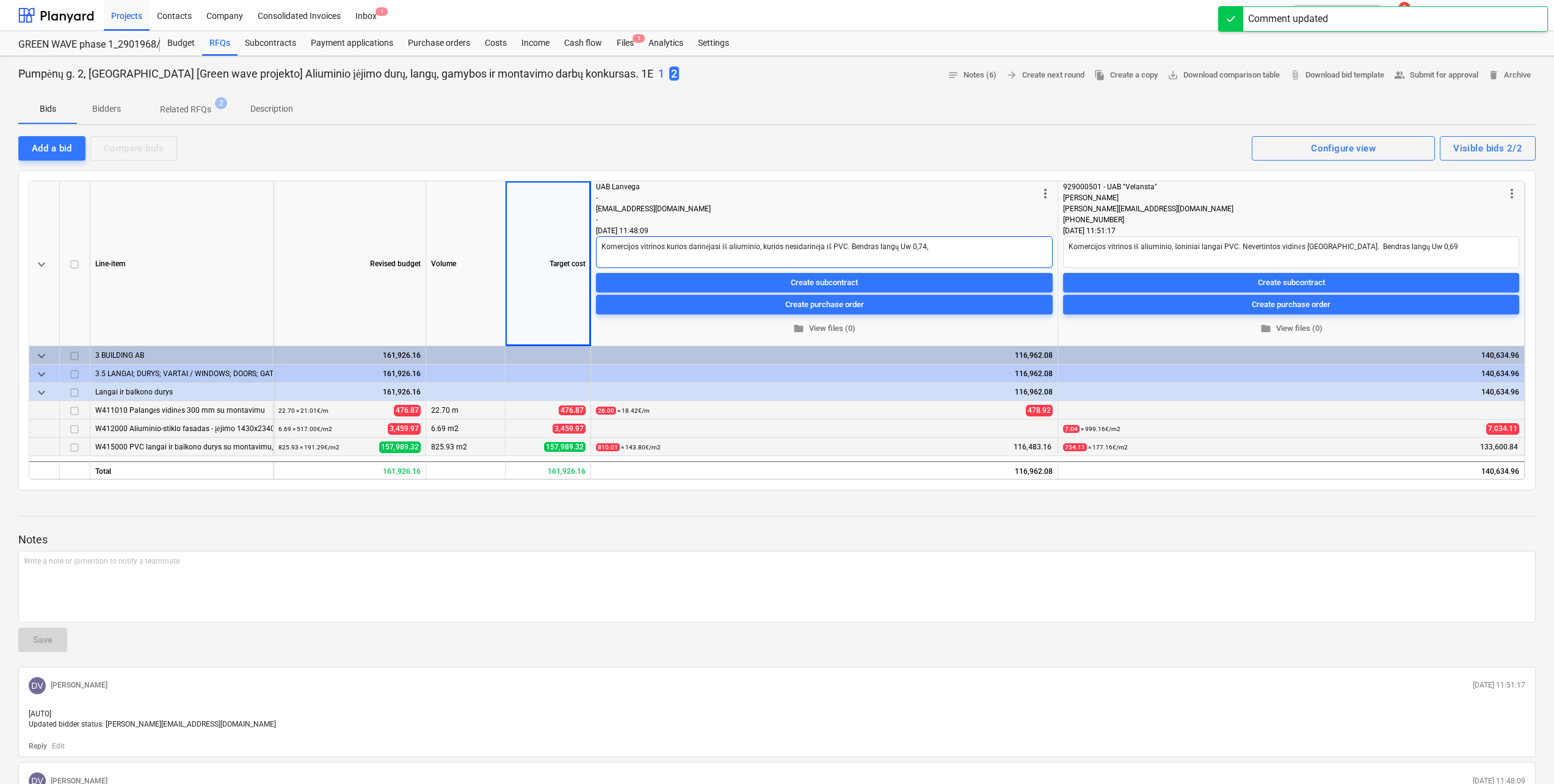
click at [958, 255] on textarea "Komercijos vitrinos kurios darinėjasi iš aliuminio, kurios nesidarinėja iš PVC.…" at bounding box center [824, 252] width 457 height 32
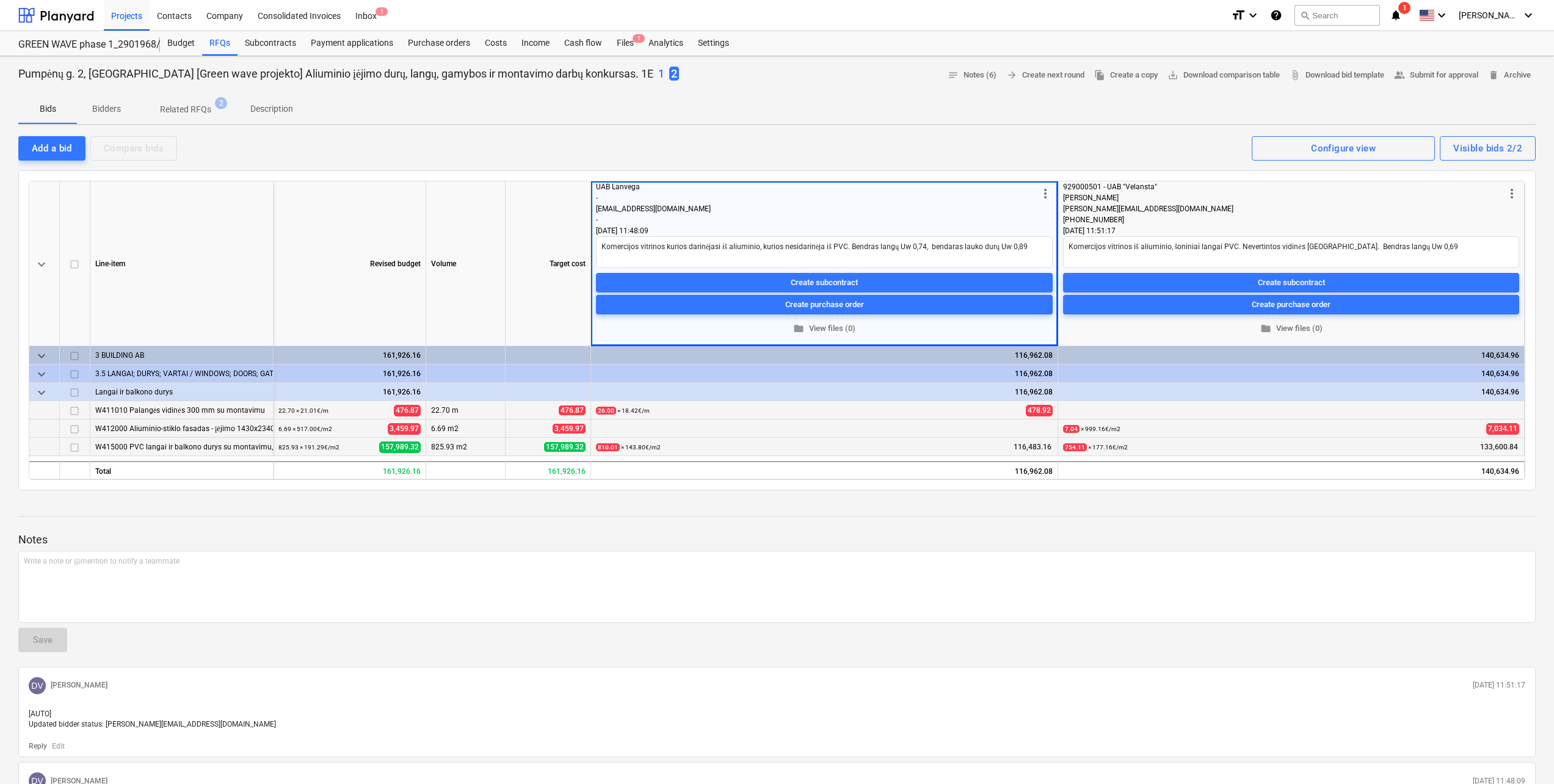
click at [64, 147] on div "Add a bid" at bounding box center [52, 148] width 40 height 16
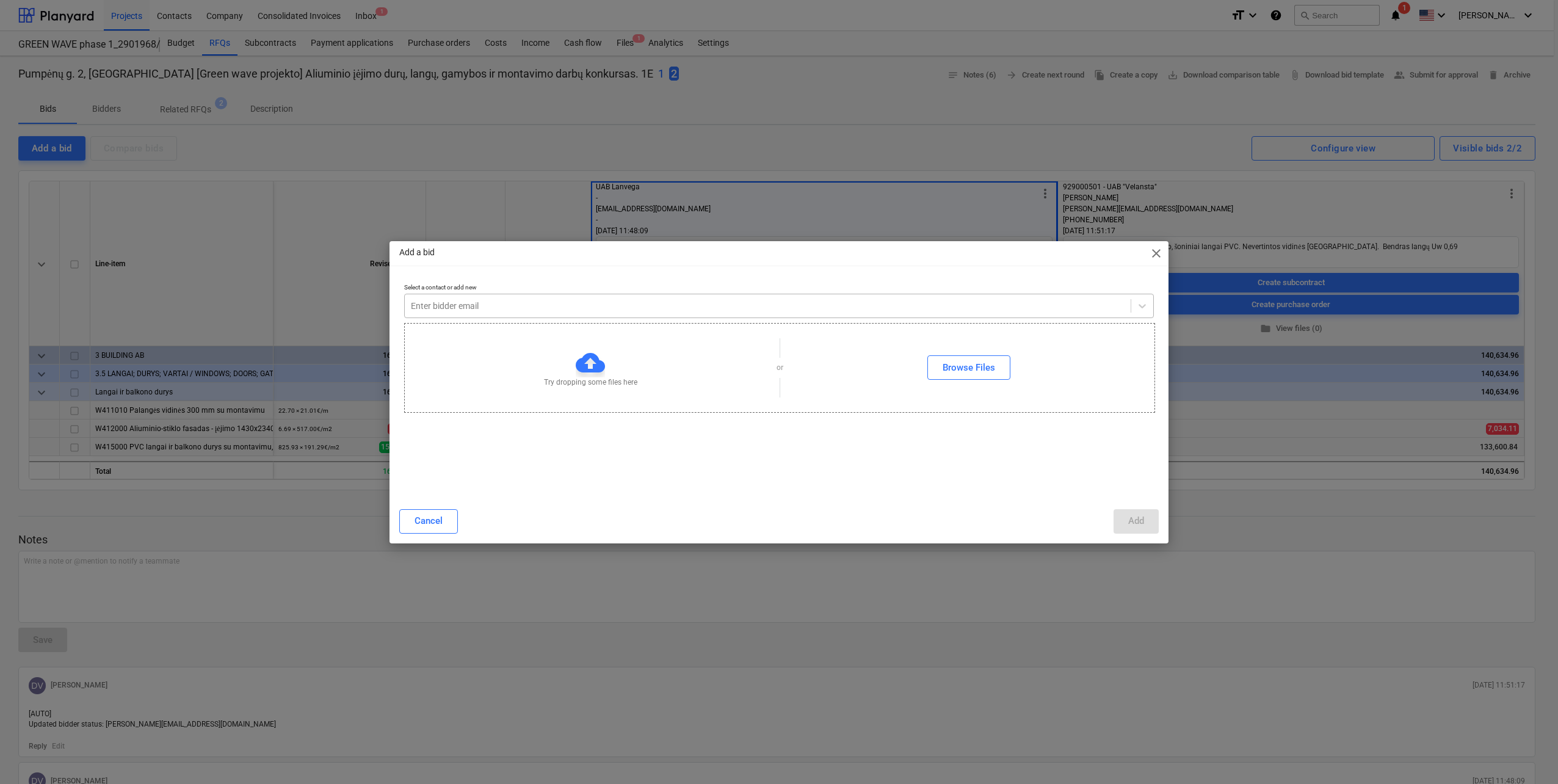
click at [568, 308] on div at bounding box center [767, 305] width 714 height 12
click at [1138, 526] on div "Add" at bounding box center [1136, 520] width 16 height 16
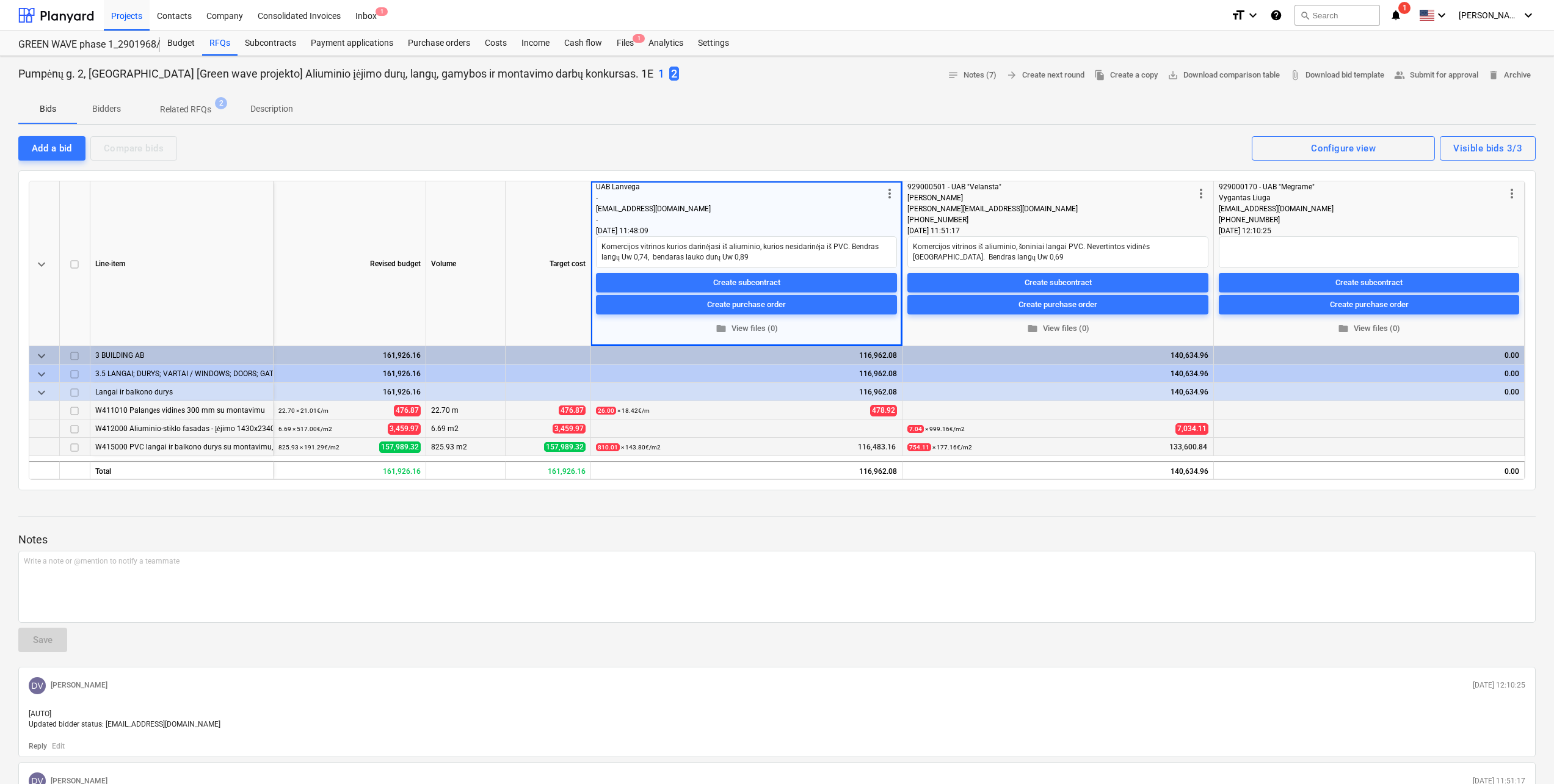
click at [1513, 192] on span "more_vert" at bounding box center [1512, 194] width 15 height 15
click at [1475, 242] on li "Delete bid" at bounding box center [1484, 249] width 125 height 28
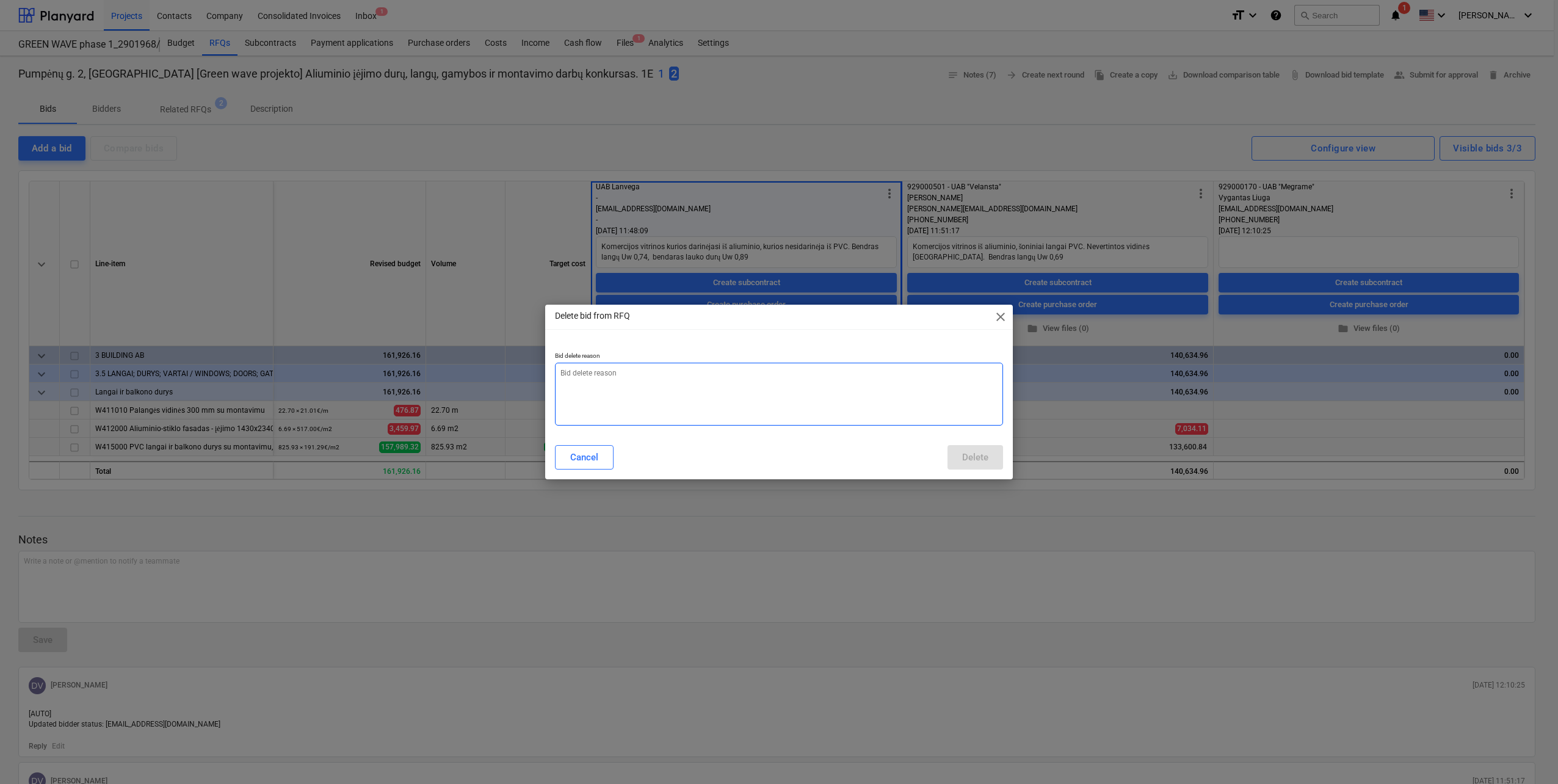
click at [627, 374] on textarea at bounding box center [779, 394] width 448 height 63
click at [1001, 317] on span "close" at bounding box center [1001, 316] width 15 height 15
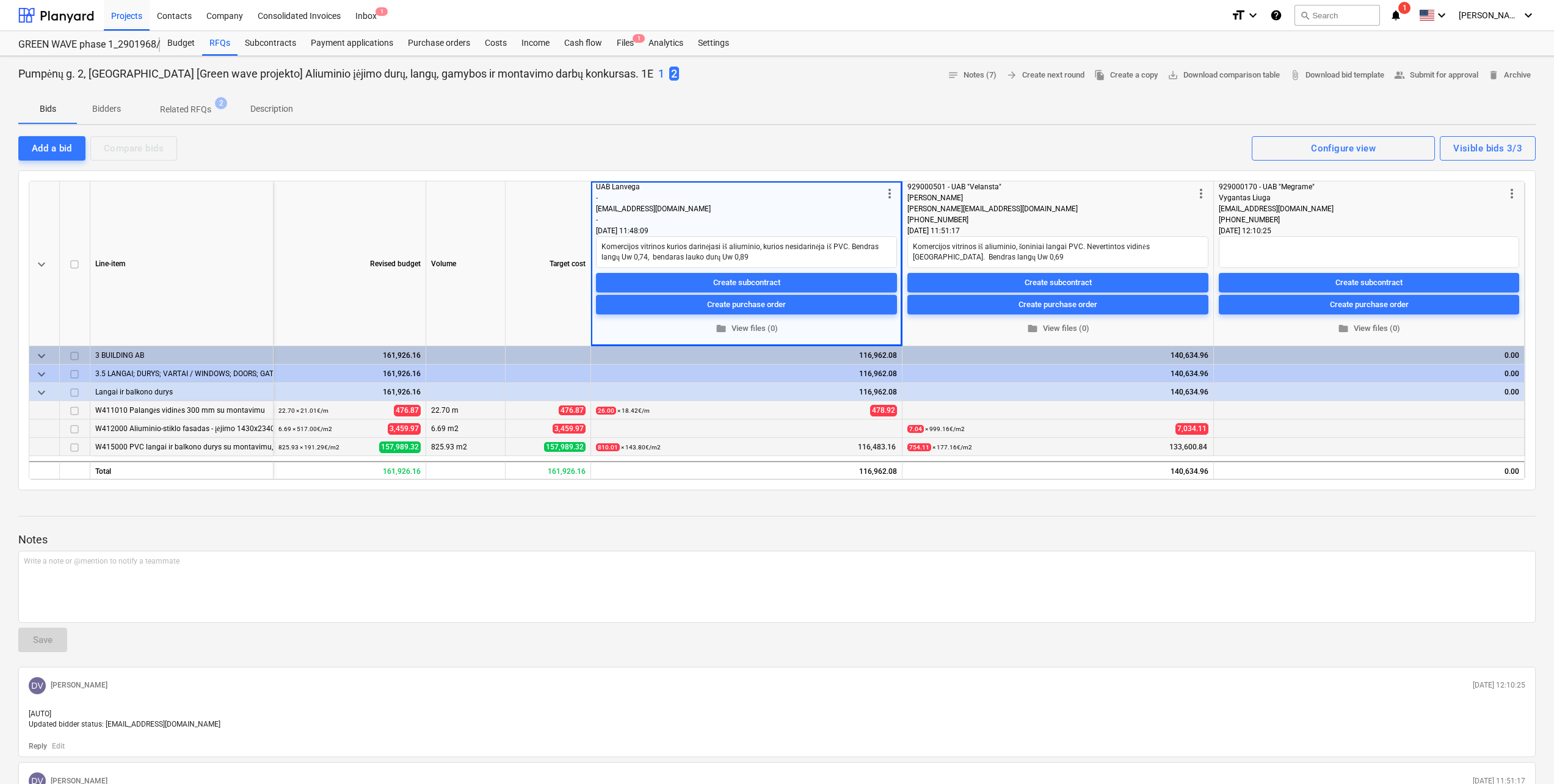
click at [1518, 191] on span "more_vert" at bounding box center [1512, 194] width 15 height 15
click at [1474, 196] on li "Request changes" at bounding box center [1484, 193] width 125 height 28
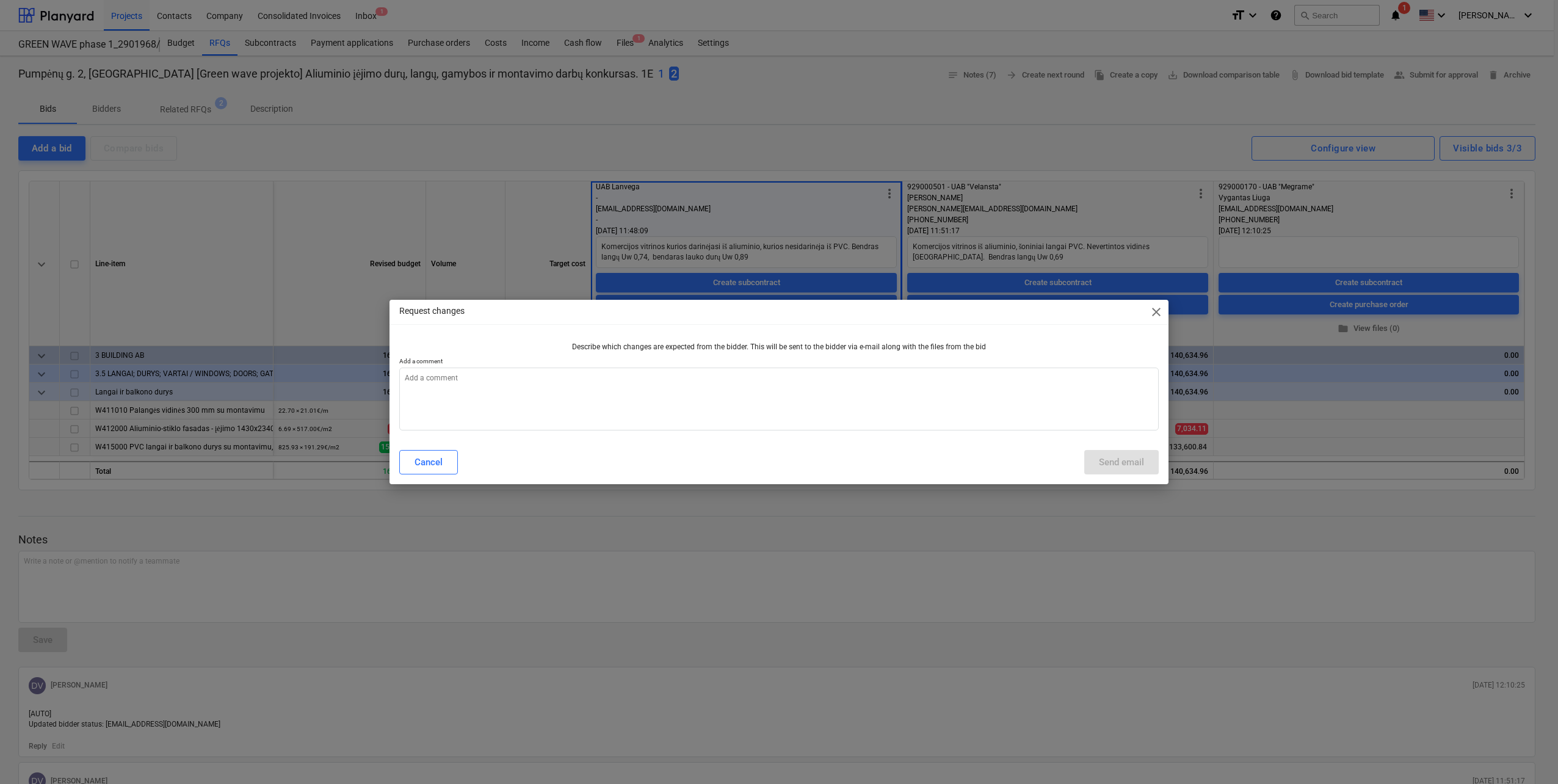
click at [1160, 310] on span "close" at bounding box center [1156, 312] width 15 height 15
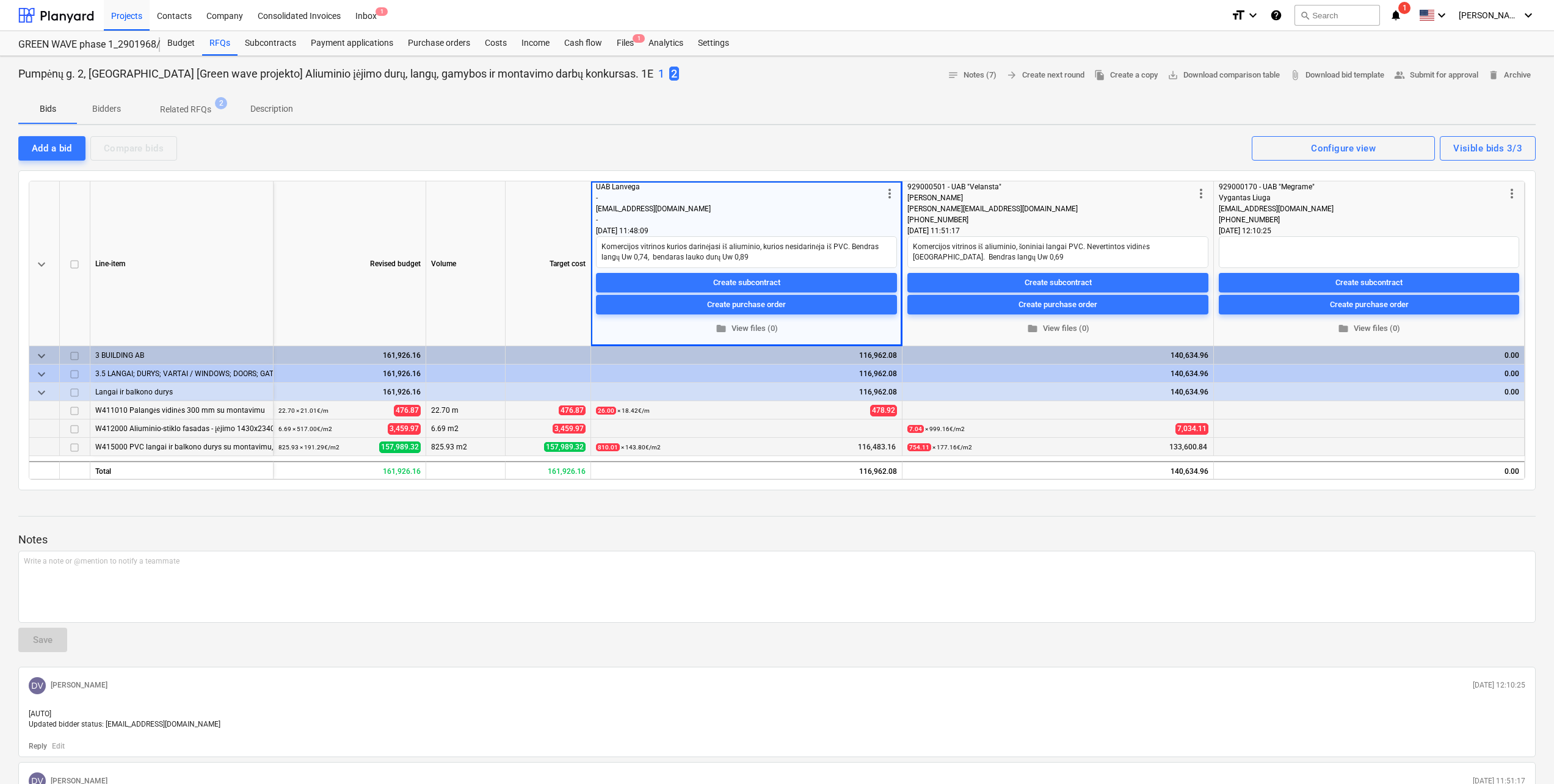
click at [1307, 199] on div "Vygantas Liuga" at bounding box center [1362, 197] width 286 height 11
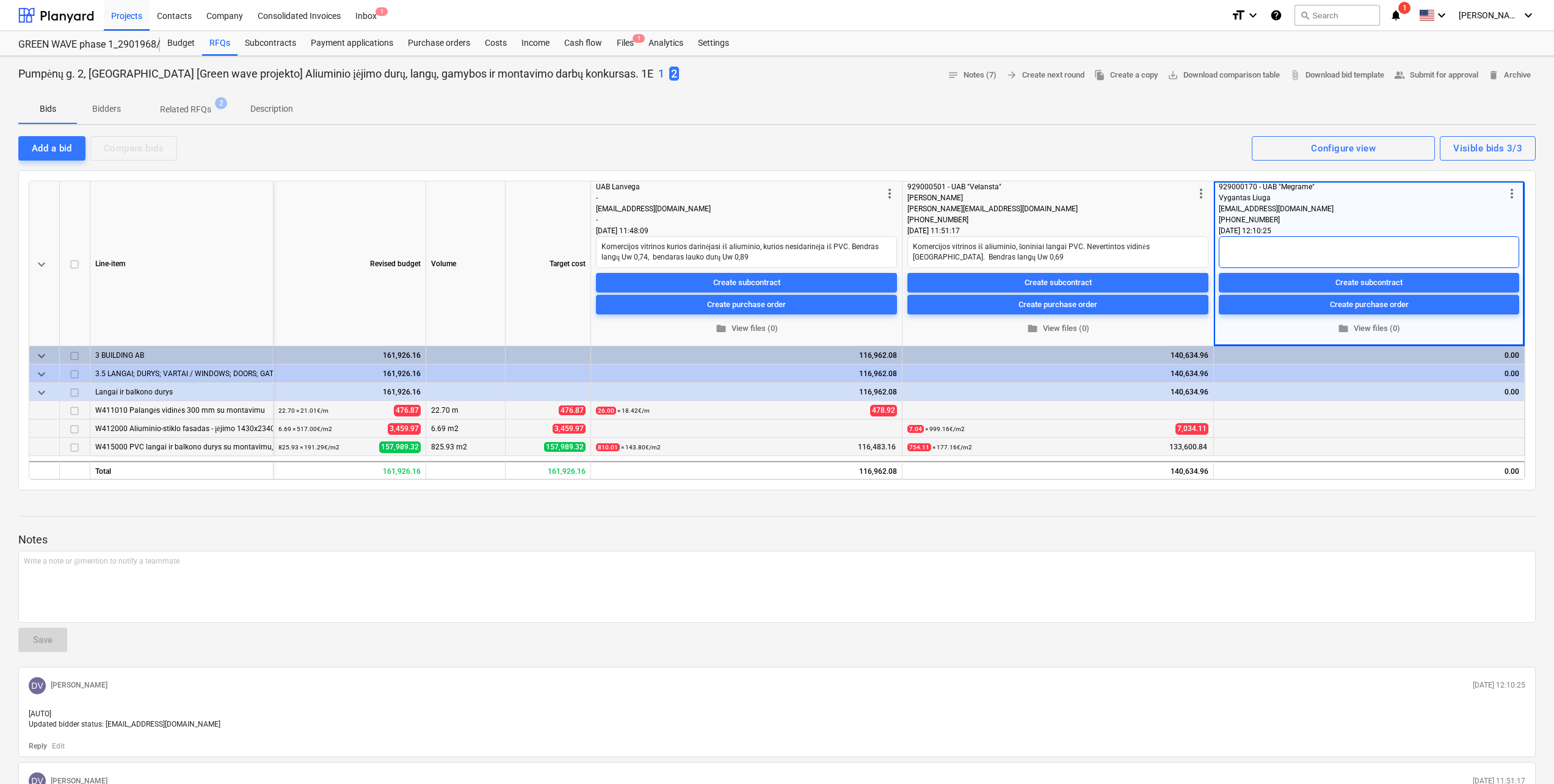
click at [1364, 248] on textarea at bounding box center [1369, 252] width 300 height 32
click at [1364, 247] on textarea "Komercijos durys ir vitrina iš PVC" at bounding box center [1369, 252] width 300 height 32
click at [1388, 247] on textarea "Komercijos durys ir vitrina iš PVC (tik ar su" at bounding box center [1369, 252] width 300 height 32
click at [1479, 257] on textarea "Komercijos durys ir vitrina iš PVC (tik ar su Akrilu?) Bendras visų langų Uw" at bounding box center [1369, 252] width 300 height 32
click at [1481, 249] on textarea "Komercijos durys ir vitrina iš PVC (tik ar su Akrilu?) Bendras visų langų Uw" at bounding box center [1369, 252] width 300 height 32
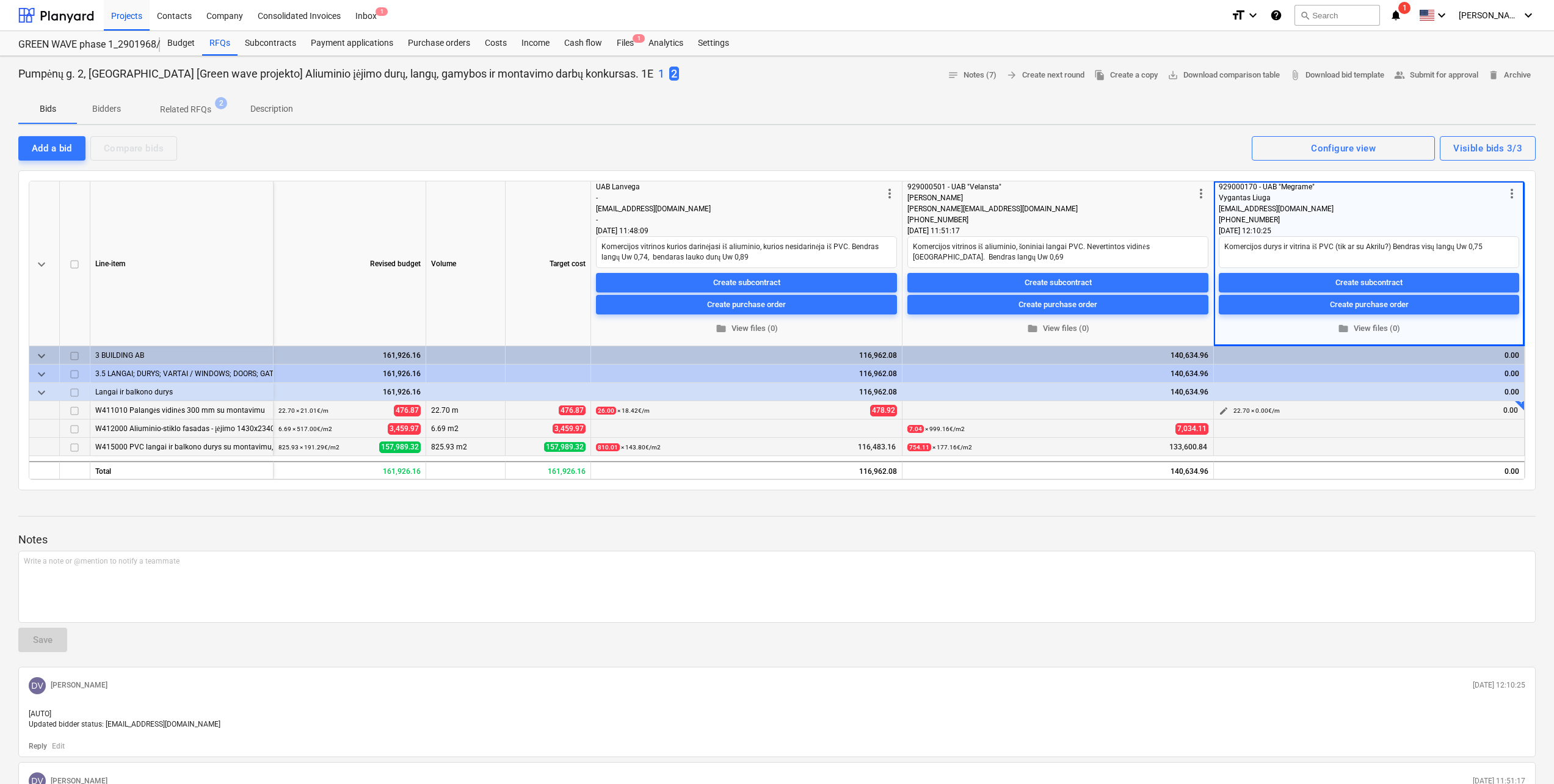
click at [1428, 410] on div "22.70 × 0.00€ / m 0.00" at bounding box center [1376, 410] width 286 height 19
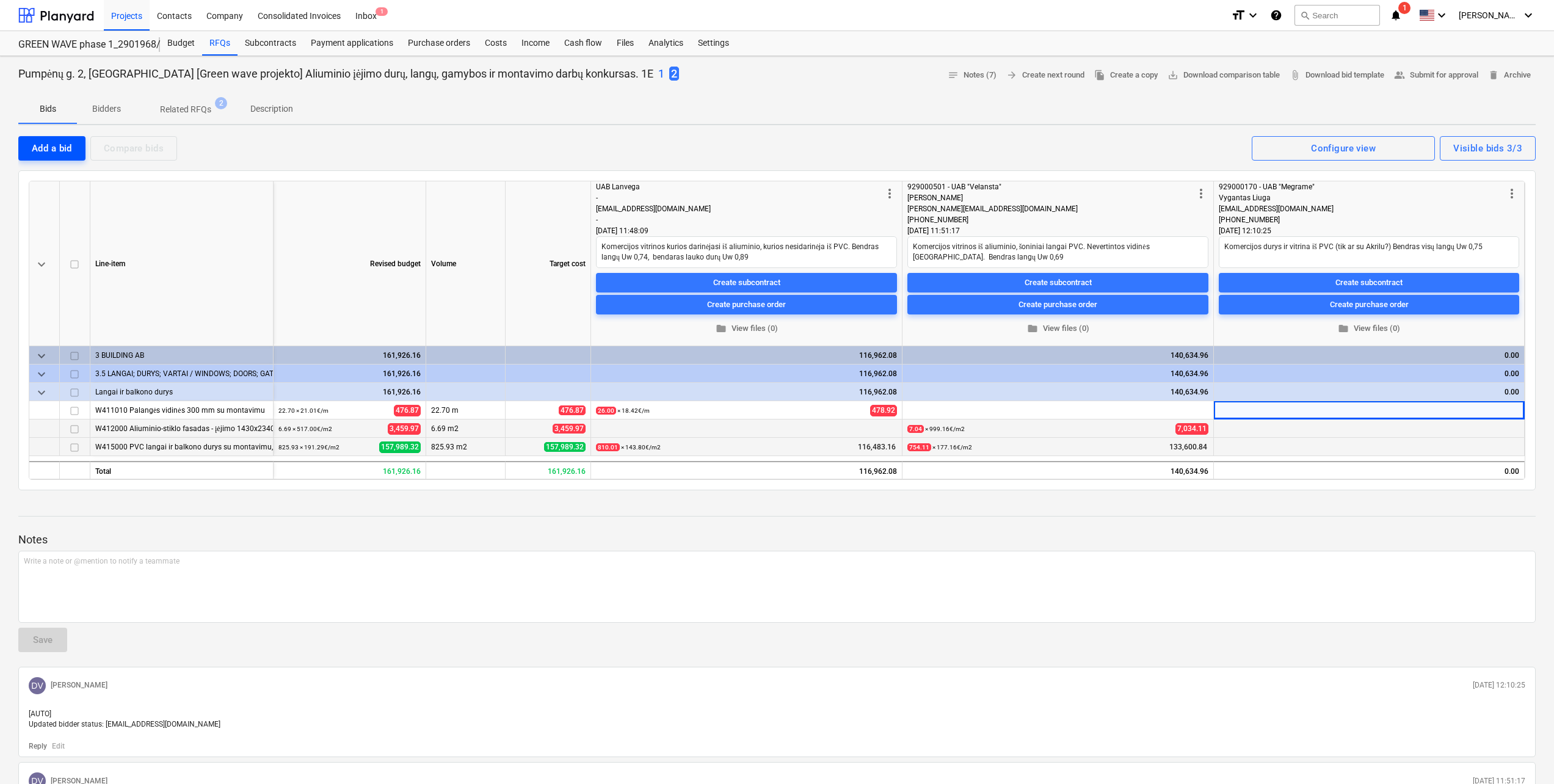
click at [58, 142] on div "Add a bid" at bounding box center [52, 148] width 40 height 16
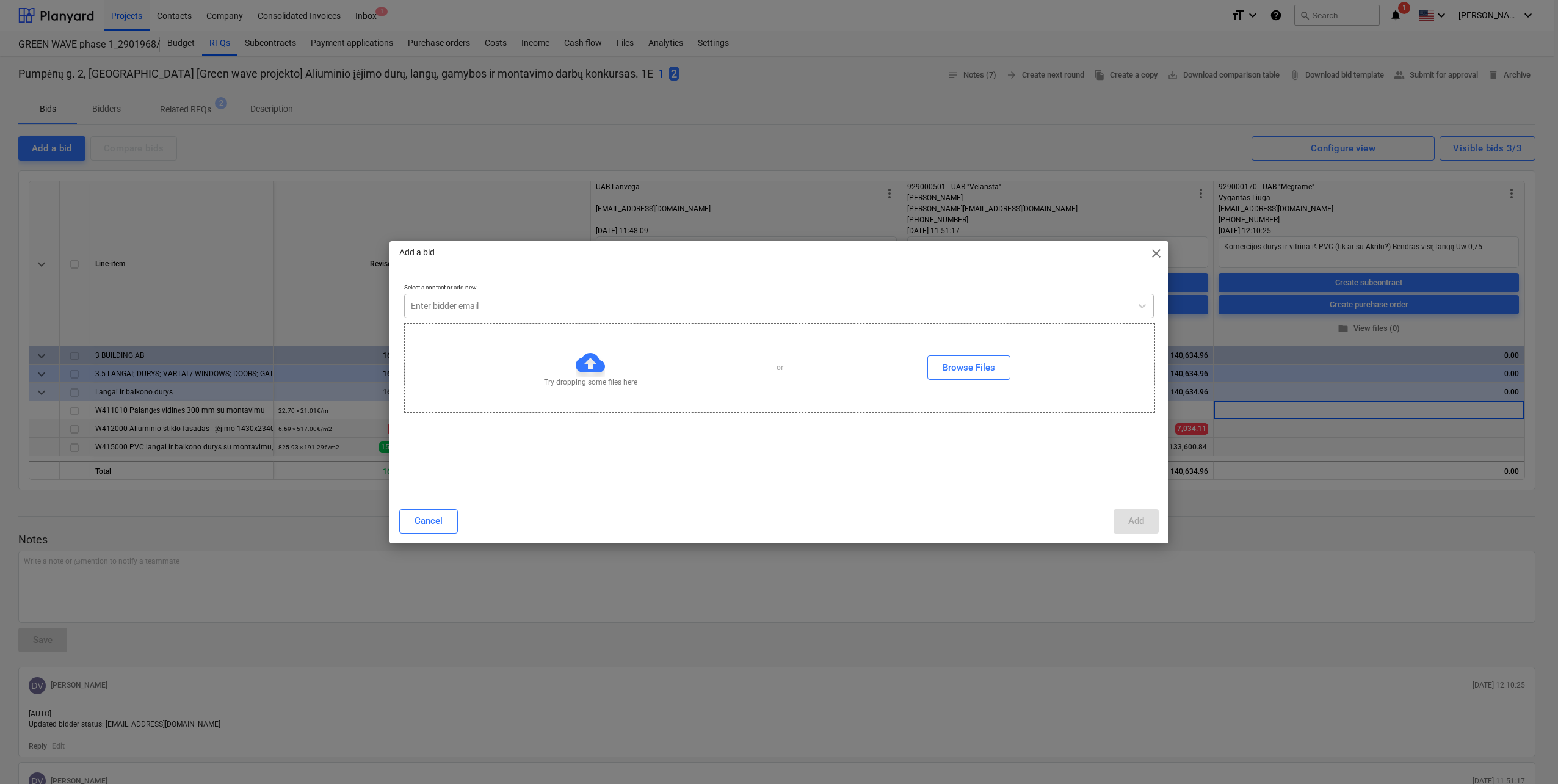
click at [684, 316] on div "Enter bidder email" at bounding box center [779, 306] width 750 height 25
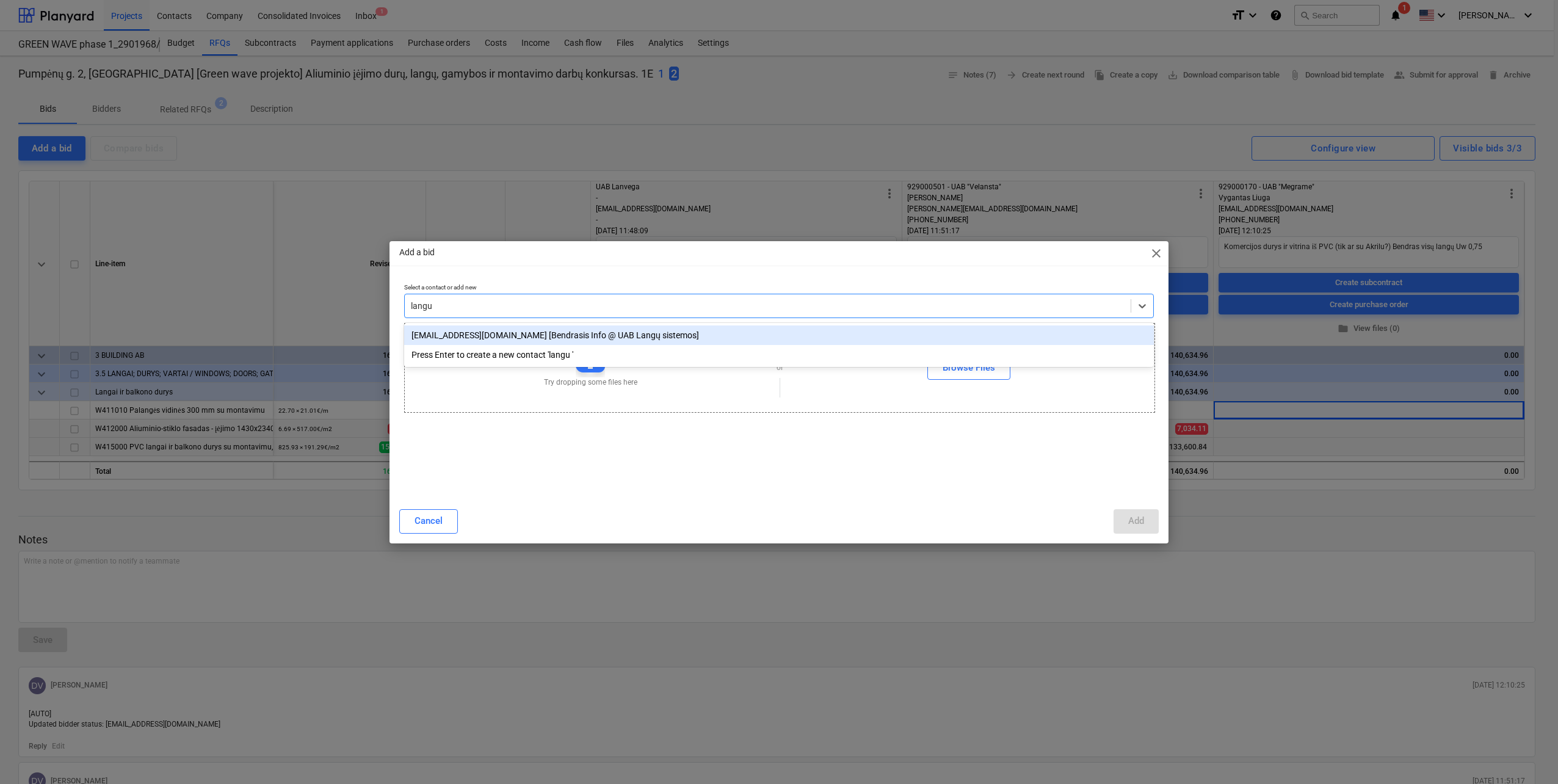
click at [641, 336] on div "info@langu-sistemos.lt [Bendrasis Info @ UAB Langų sistemos]" at bounding box center [779, 335] width 750 height 19
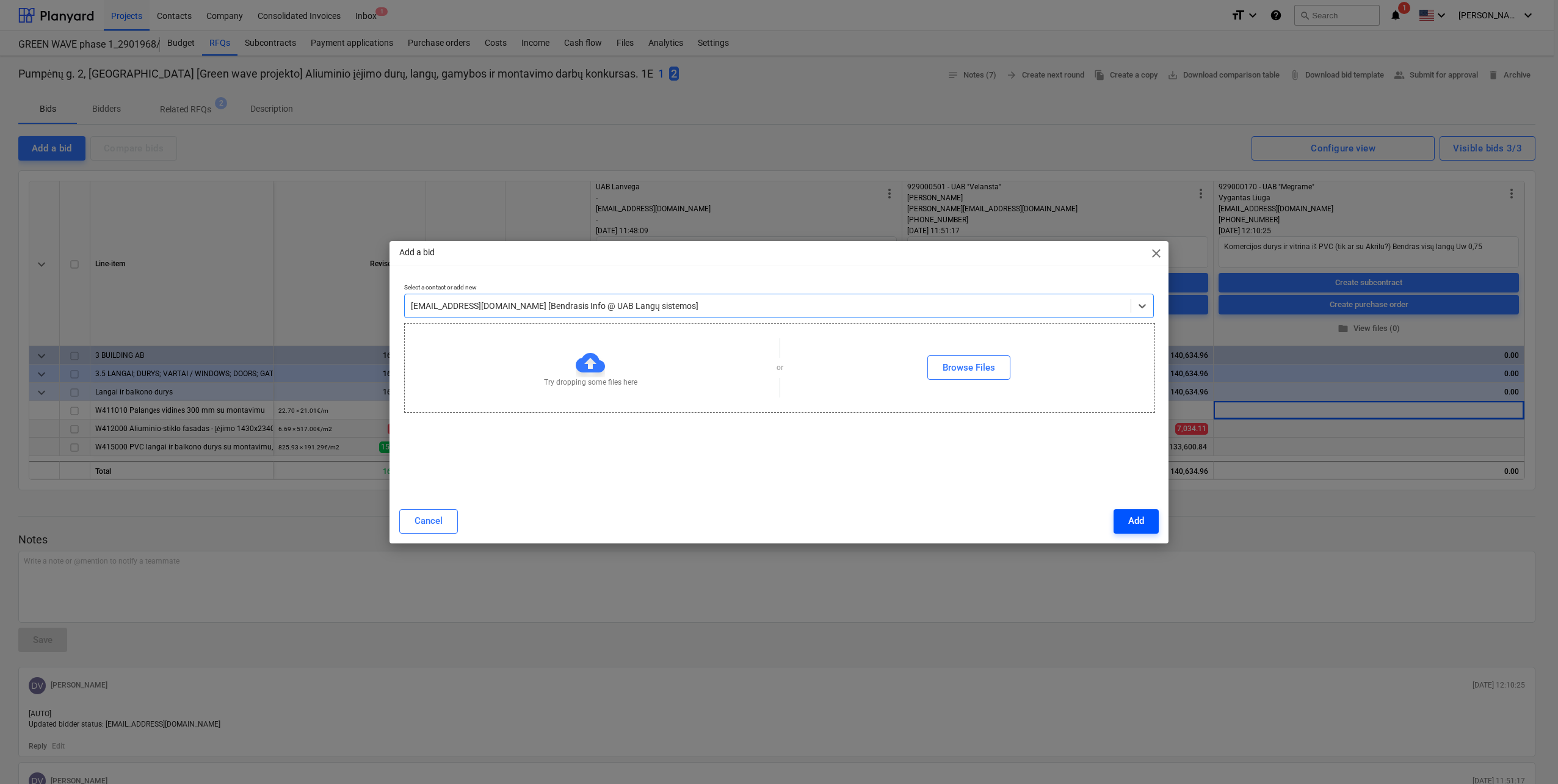
click at [1129, 527] on div "Add" at bounding box center [1136, 520] width 16 height 16
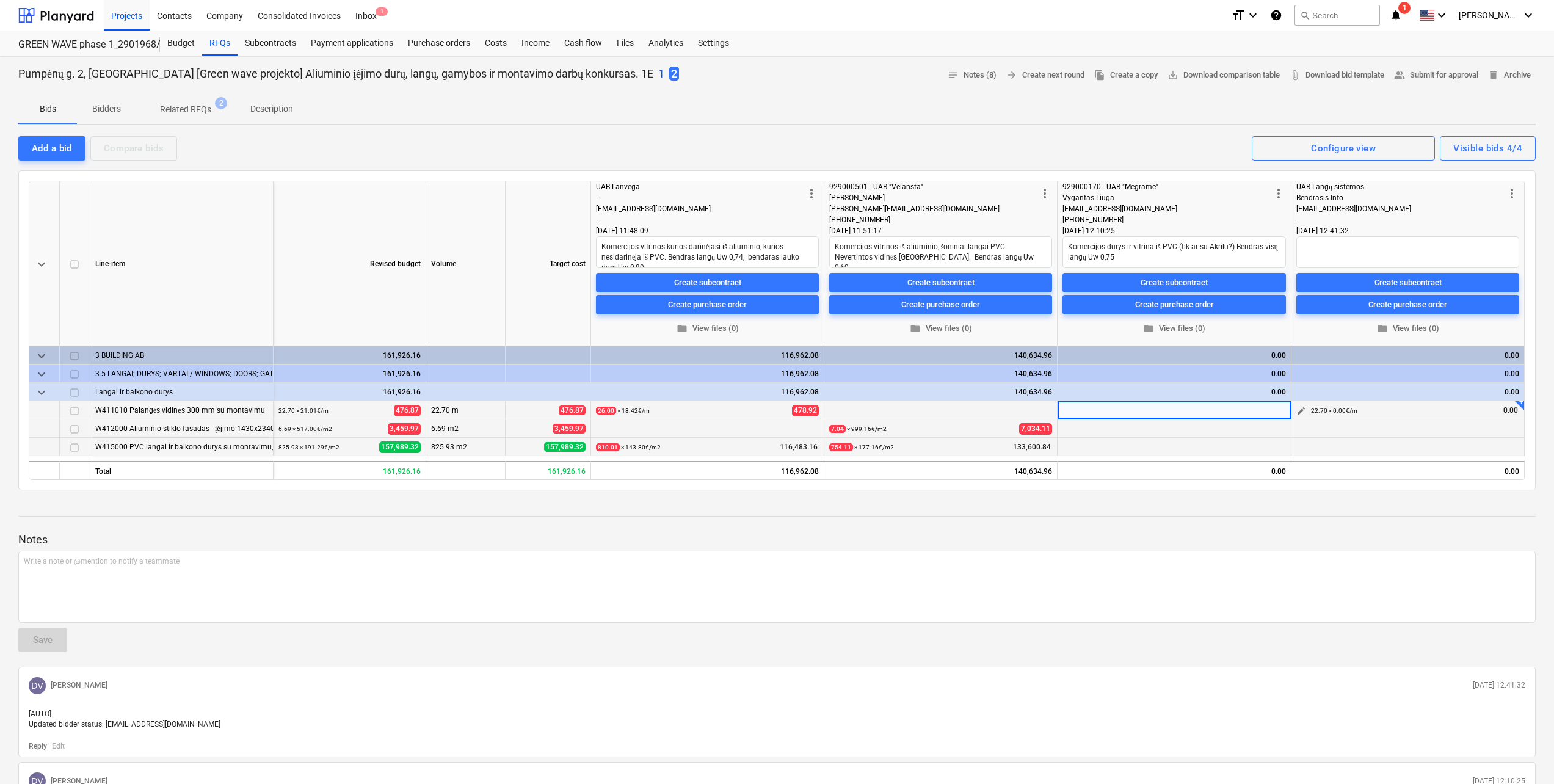
click at [1303, 409] on span "edit" at bounding box center [1301, 411] width 10 height 10
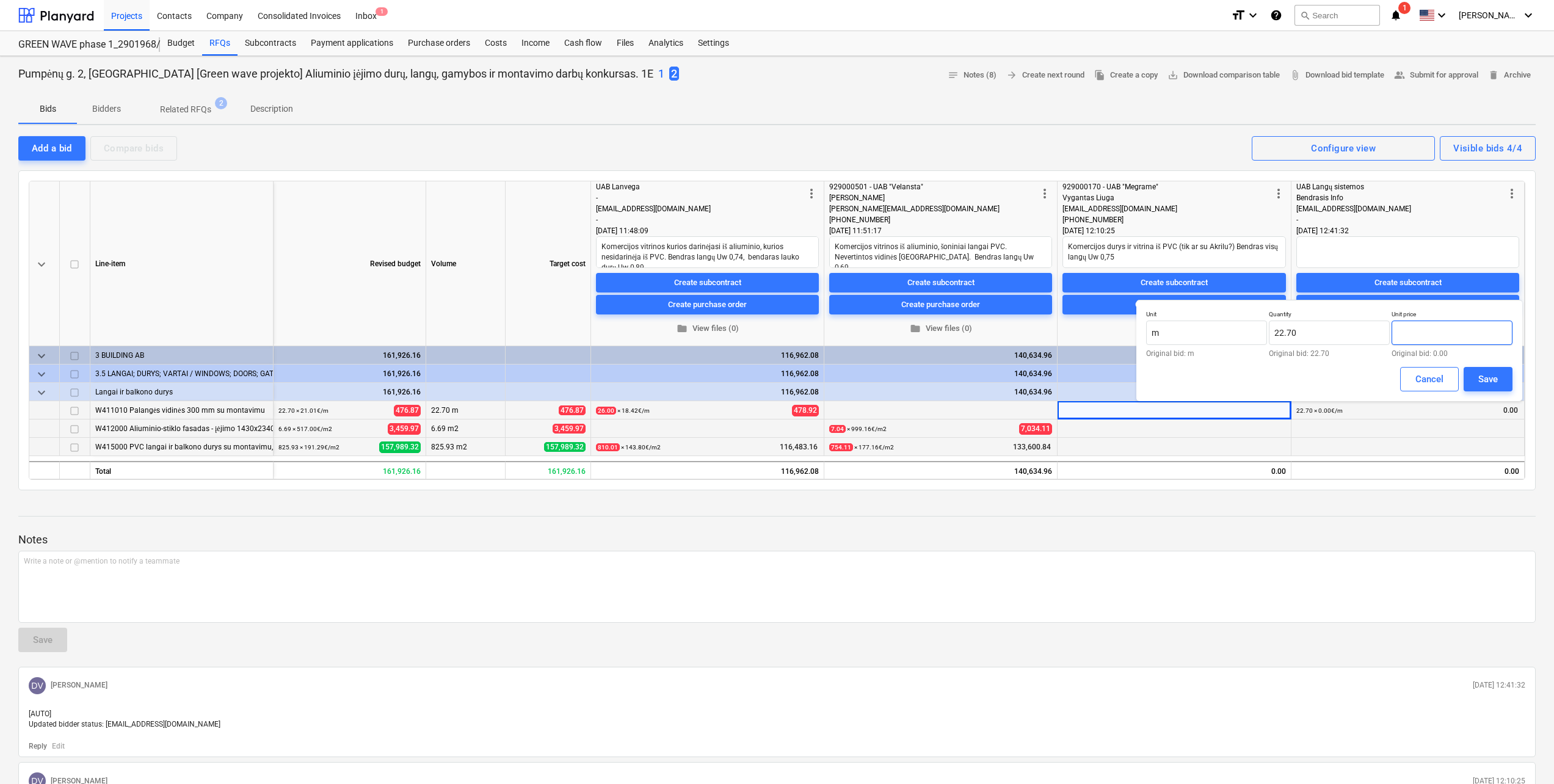
click at [1440, 333] on input "text" at bounding box center [1452, 333] width 121 height 25
drag, startPoint x: 1341, startPoint y: 335, endPoint x: 1224, endPoint y: 326, distance: 117.3
click at [1224, 326] on div "Unit m Original bid: m Quantity 22.7 Original bid: 22.70 Unit price 0.00 Origin…" at bounding box center [1329, 333] width 366 height 47
click at [1425, 330] on input "text" at bounding box center [1452, 333] width 121 height 25
click at [1496, 372] on div "Save" at bounding box center [1488, 379] width 19 height 16
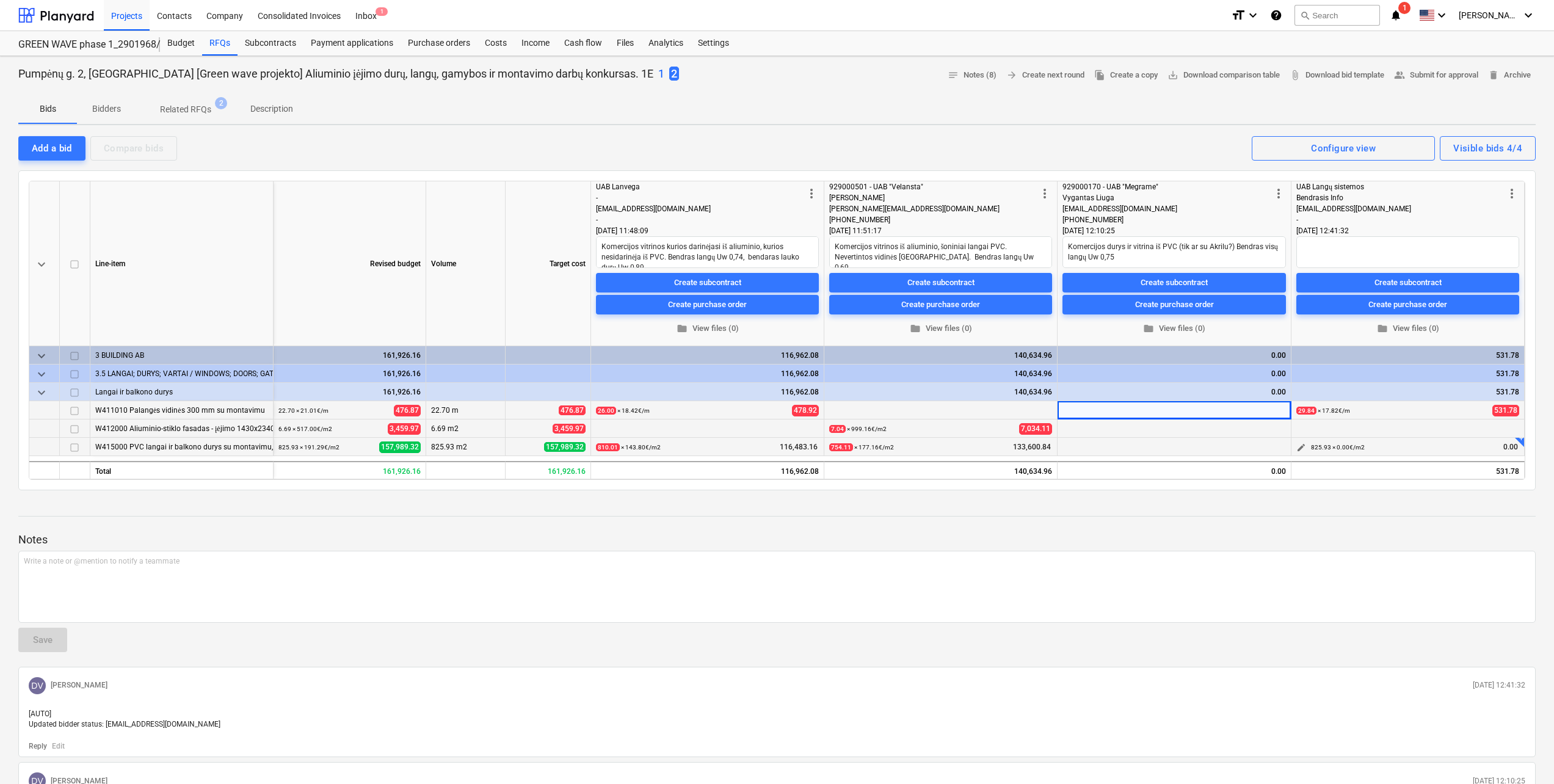
click at [1296, 444] on span "edit" at bounding box center [1301, 447] width 10 height 10
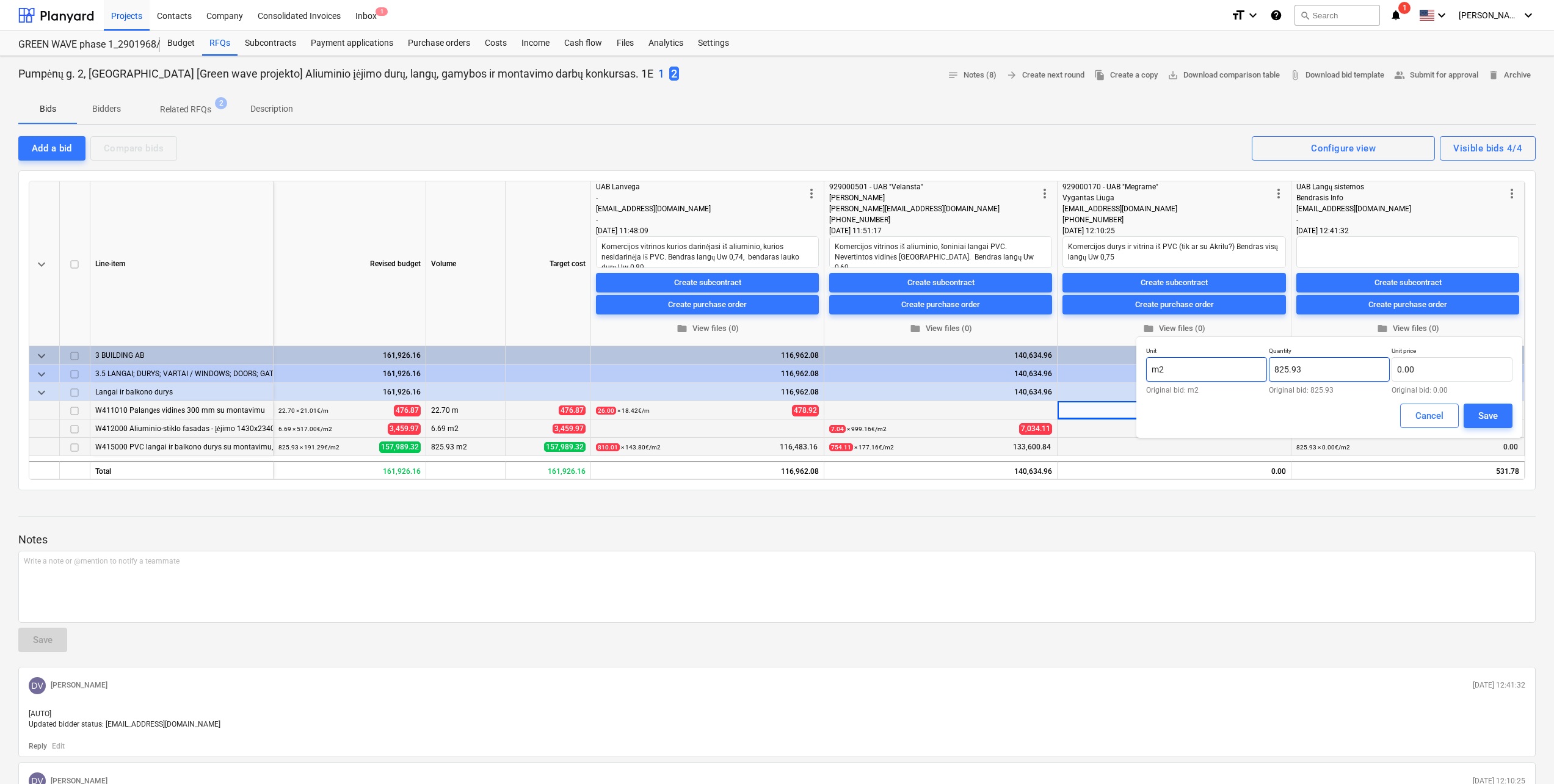
drag, startPoint x: 1338, startPoint y: 373, endPoint x: 1204, endPoint y: 369, distance: 134.1
click at [1204, 369] on div "Unit m2 Original bid: m2 Quantity 825.93 Original bid: 825.93 Unit price 0.00 O…" at bounding box center [1329, 370] width 366 height 47
click at [1435, 375] on input "text" at bounding box center [1452, 370] width 121 height 25
click at [1489, 411] on div "Save" at bounding box center [1488, 416] width 19 height 16
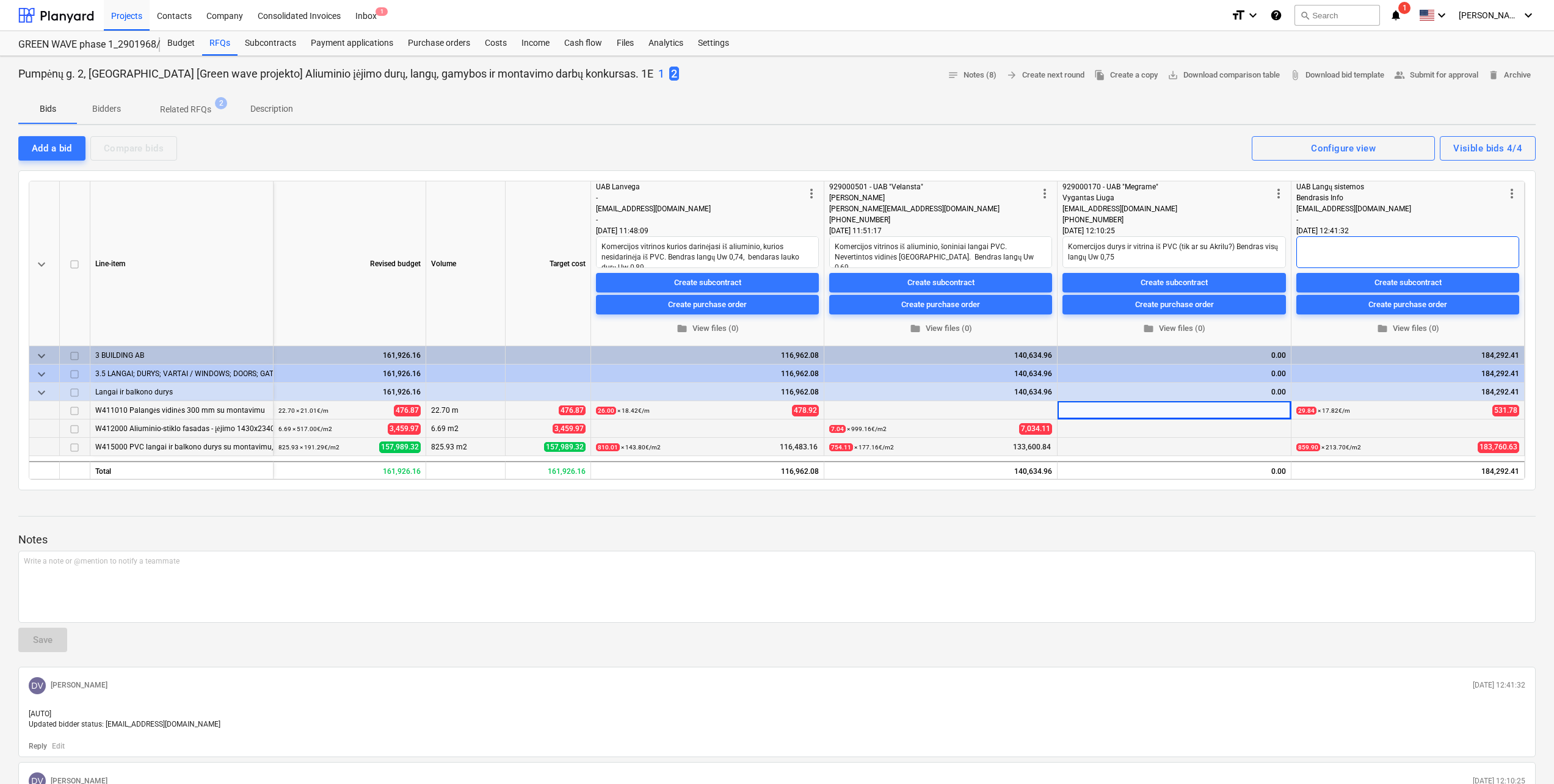
click at [1353, 247] on textarea at bounding box center [1407, 252] width 223 height 32
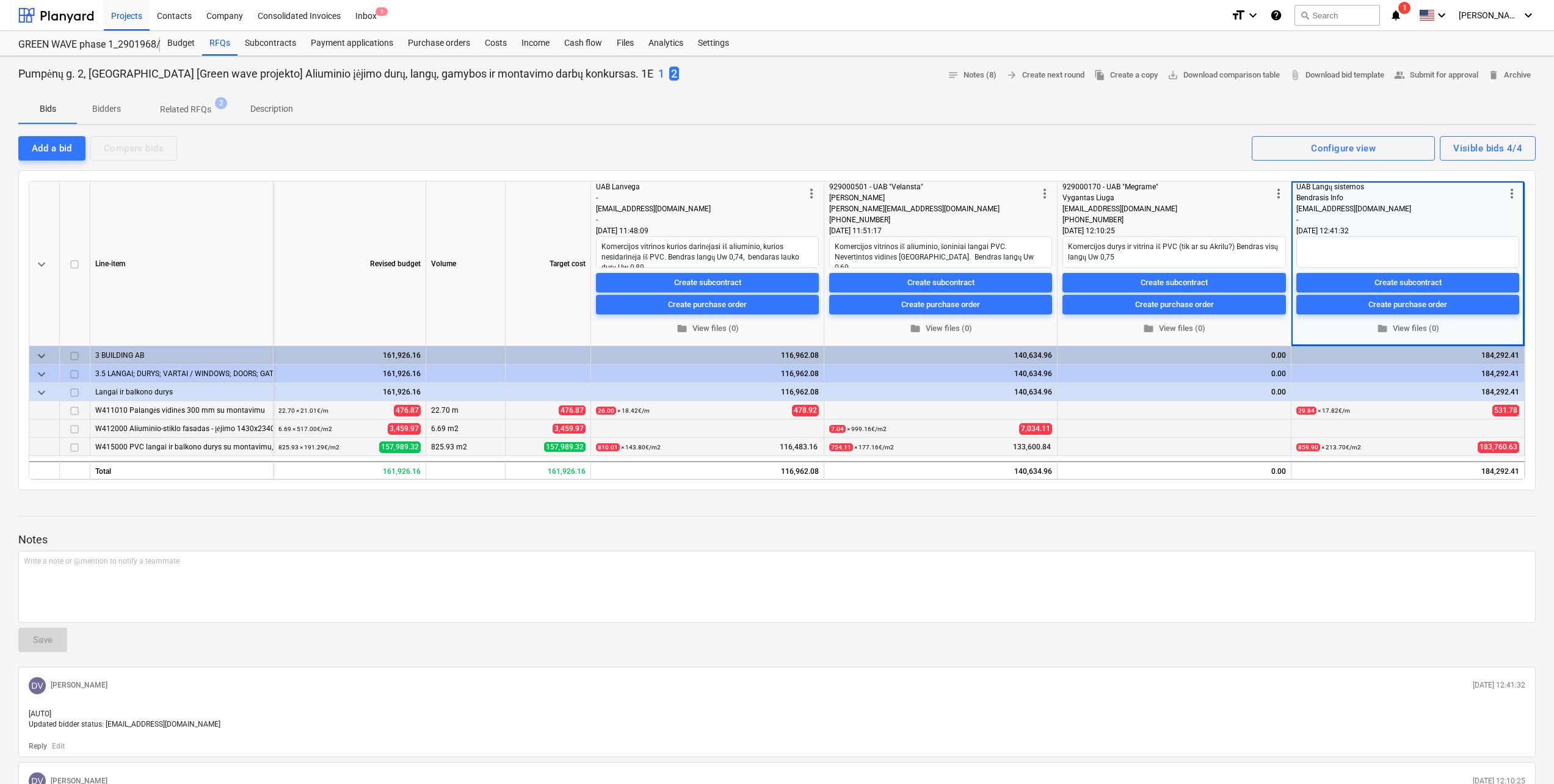
click at [572, 529] on div at bounding box center [776, 527] width 1517 height 10
click at [60, 154] on div "Add a bid" at bounding box center [52, 148] width 40 height 16
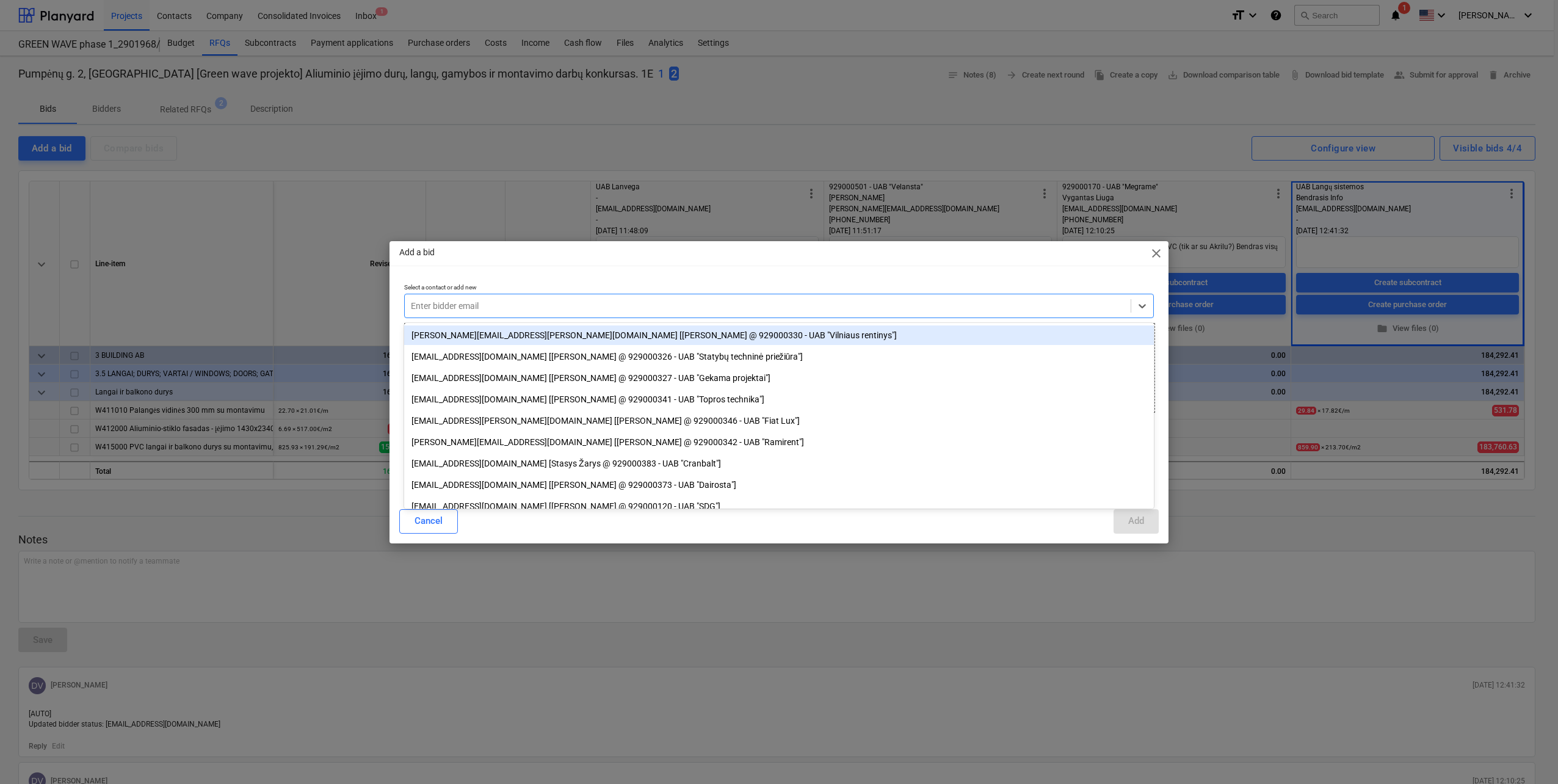
click at [501, 314] on div "Enter bidder email" at bounding box center [767, 306] width 726 height 17
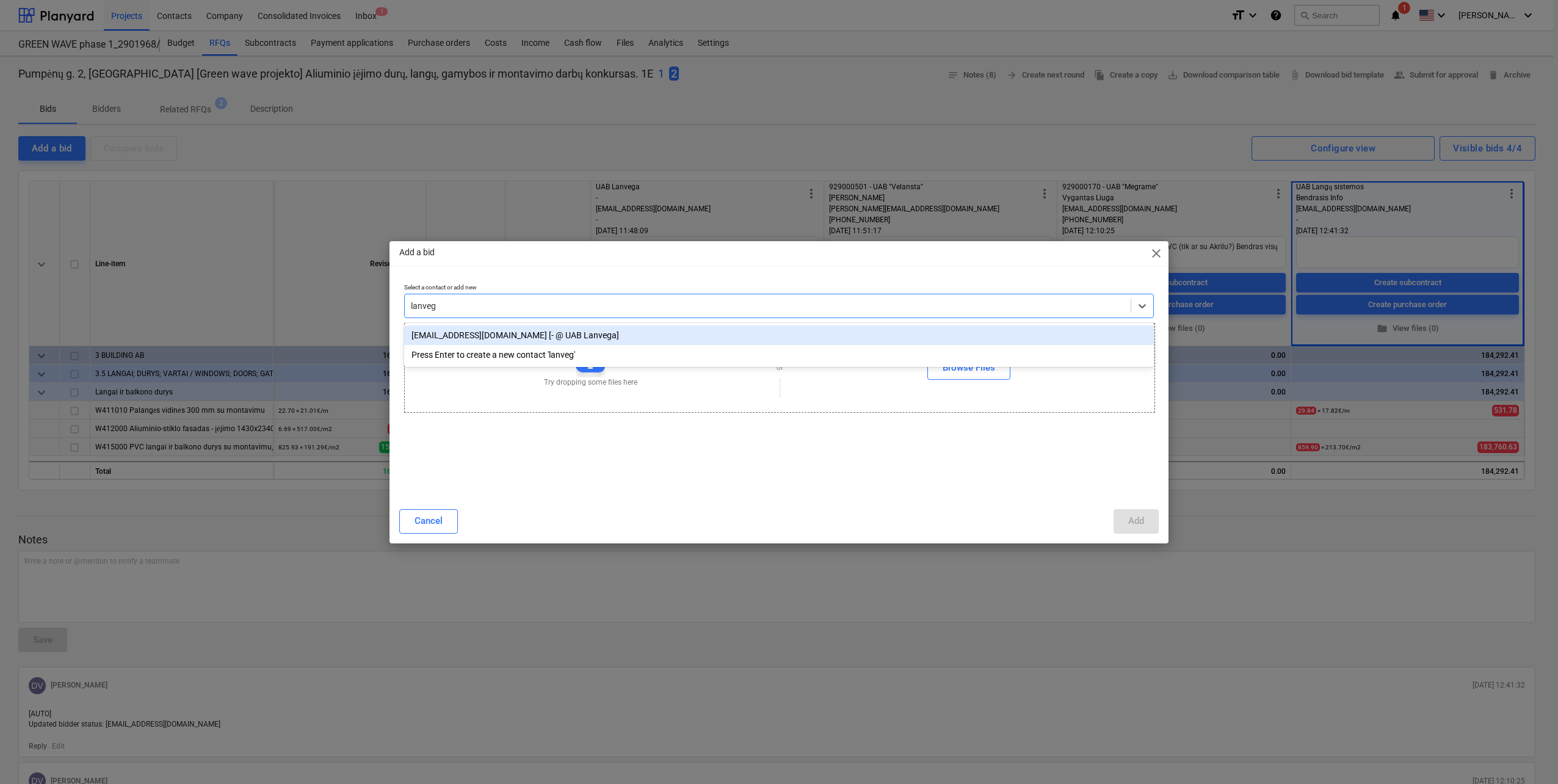
click at [494, 329] on div "dainius@lanvega.lt [- @ UAB Lanvega]" at bounding box center [779, 335] width 750 height 19
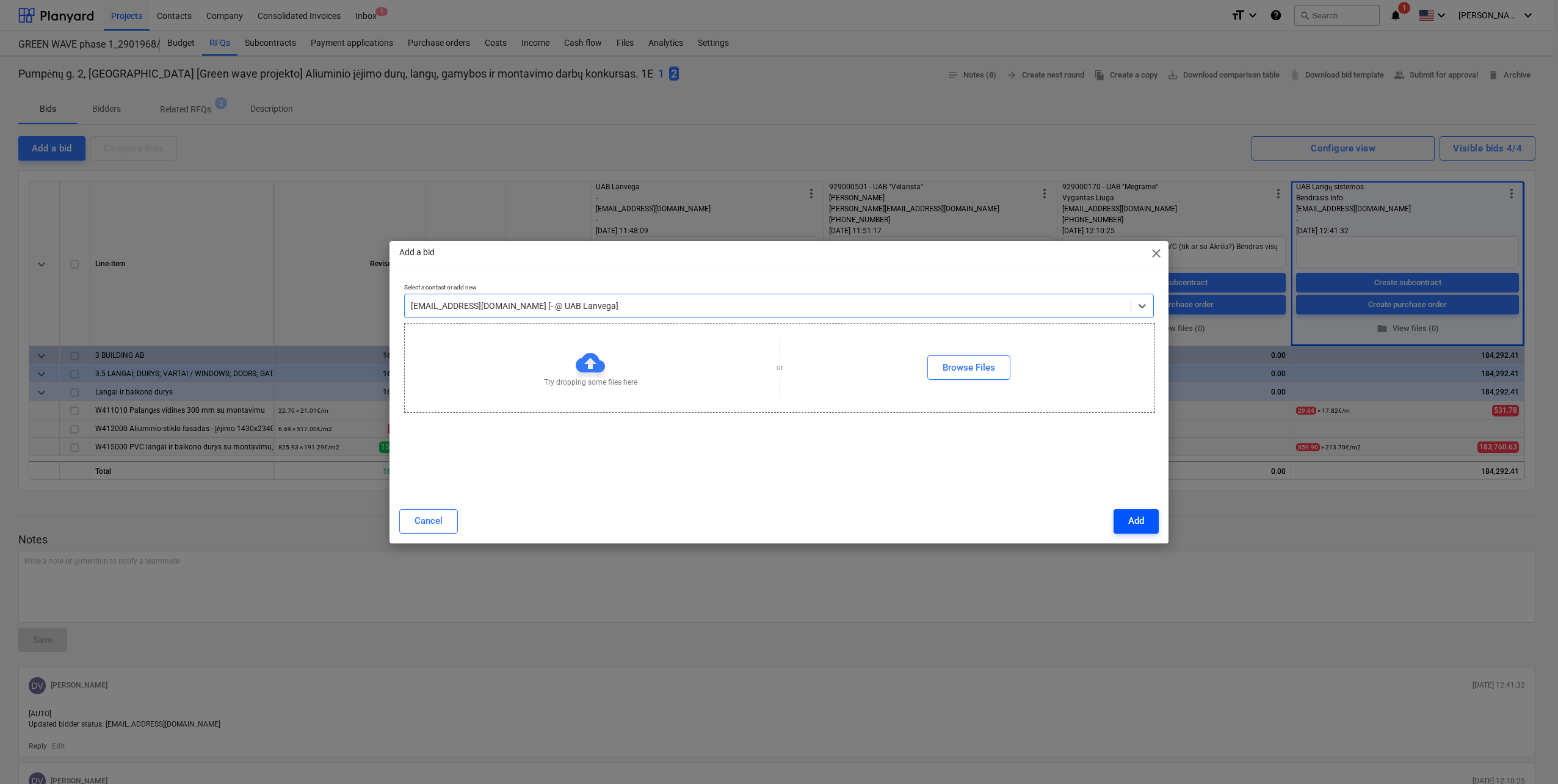
click at [1135, 520] on div "Add" at bounding box center [1136, 520] width 16 height 16
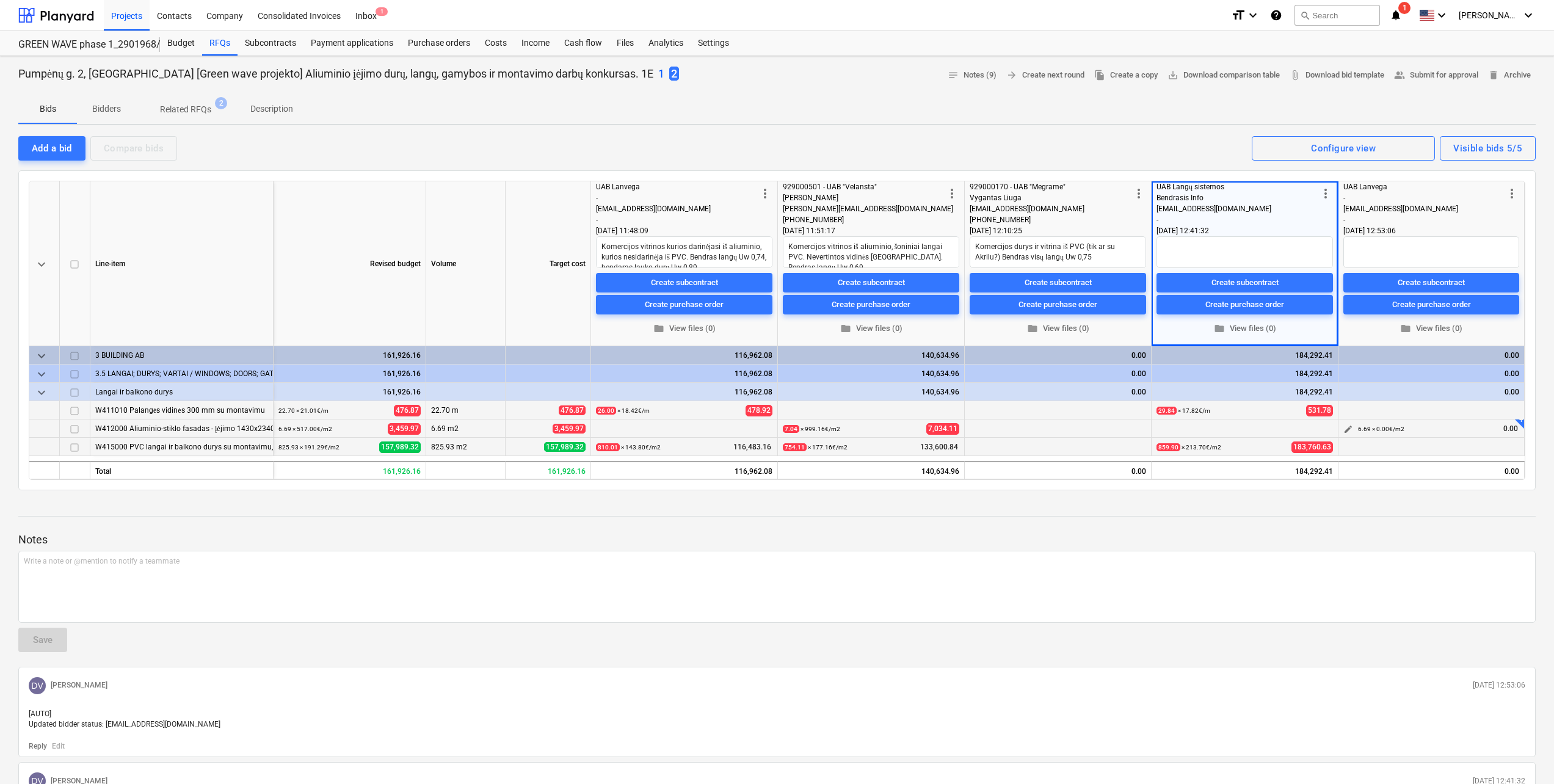
click at [1346, 430] on span "edit" at bounding box center [1347, 429] width 10 height 10
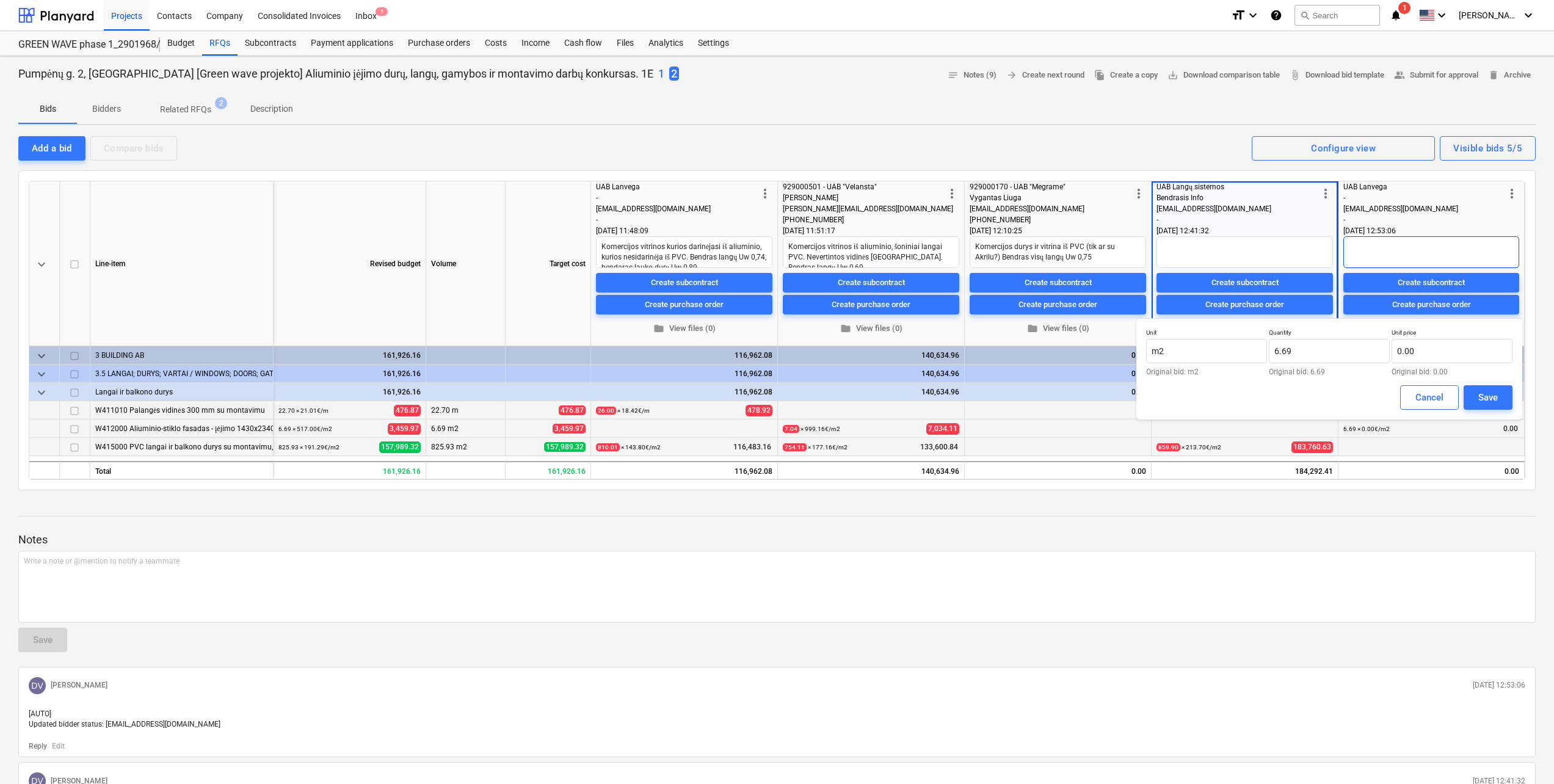
click at [1384, 259] on textarea at bounding box center [1431, 252] width 176 height 32
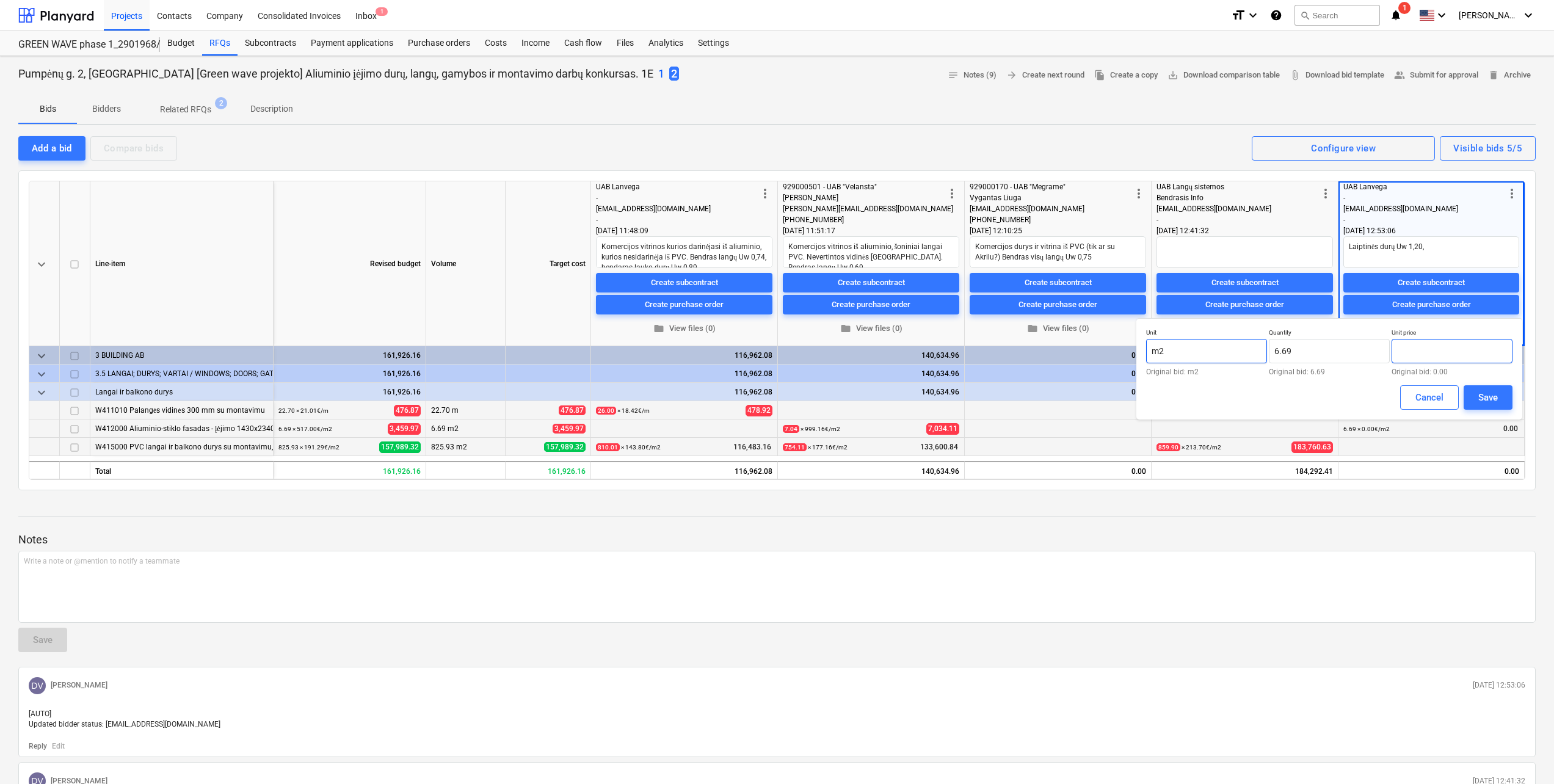
drag, startPoint x: 1453, startPoint y: 348, endPoint x: 1214, endPoint y: 349, distance: 239.0
click at [1214, 349] on div "Unit m2 Original bid: m2 Quantity 6.69 Original bid: 6.69 Unit price Original b…" at bounding box center [1329, 352] width 366 height 47
click at [1482, 404] on div "Save" at bounding box center [1488, 398] width 19 height 16
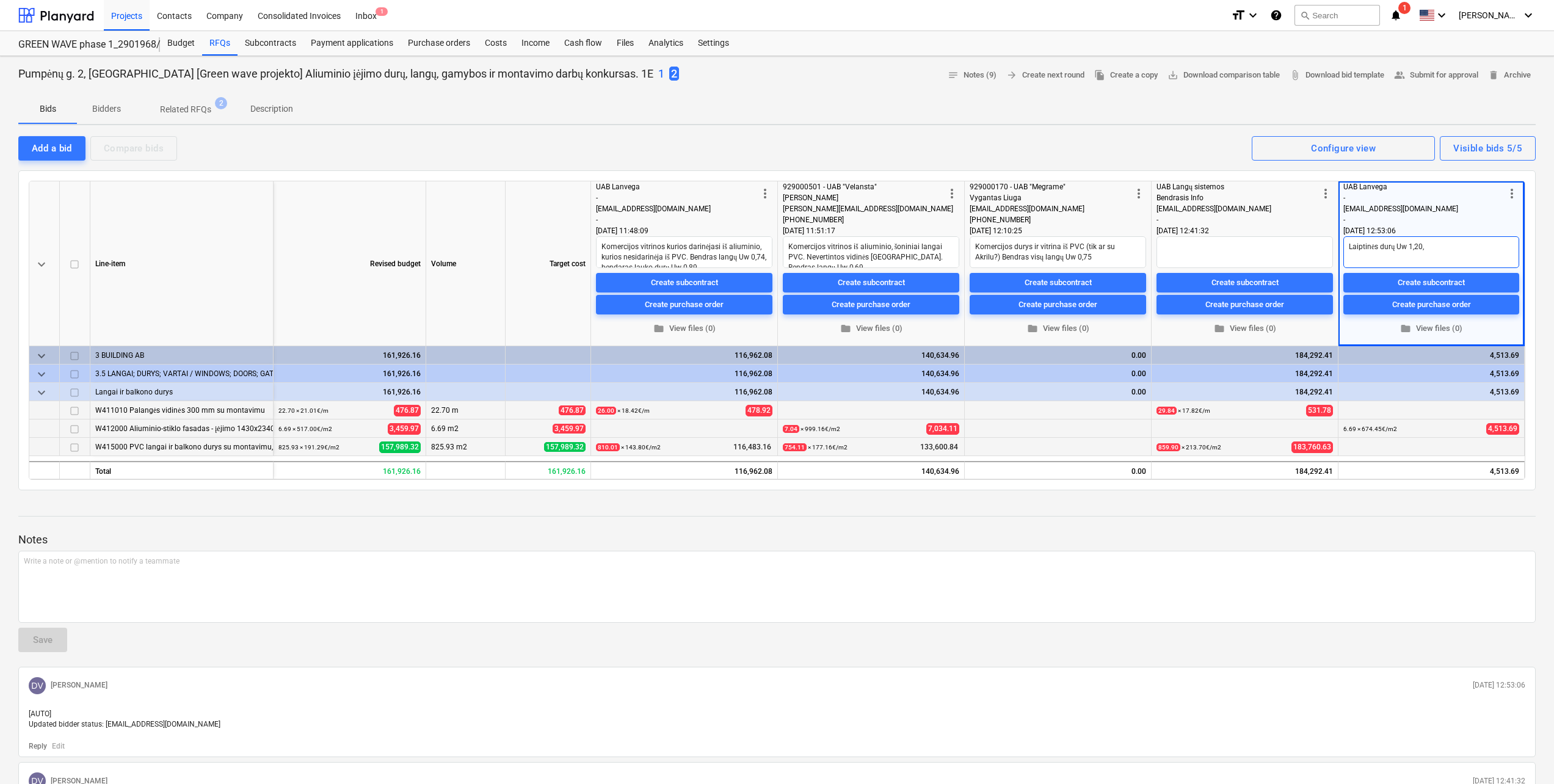
click at [1458, 249] on textarea "Laiptinės durų Uw 1,20," at bounding box center [1431, 252] width 176 height 32
click at [1348, 450] on span "edit" at bounding box center [1347, 447] width 10 height 10
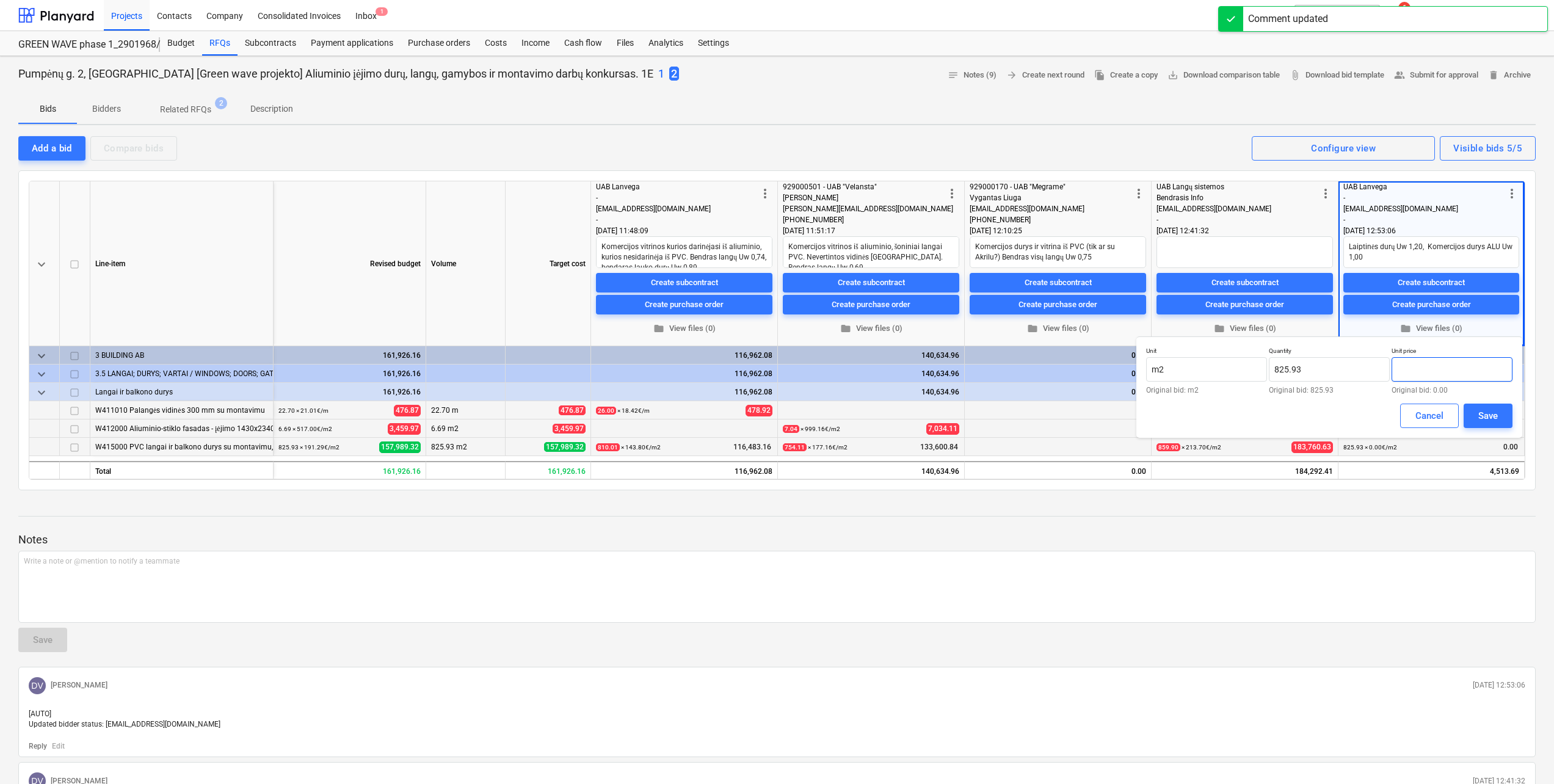
click at [1432, 372] on input "text" at bounding box center [1452, 370] width 121 height 25
click at [1511, 421] on button "Save" at bounding box center [1488, 416] width 49 height 25
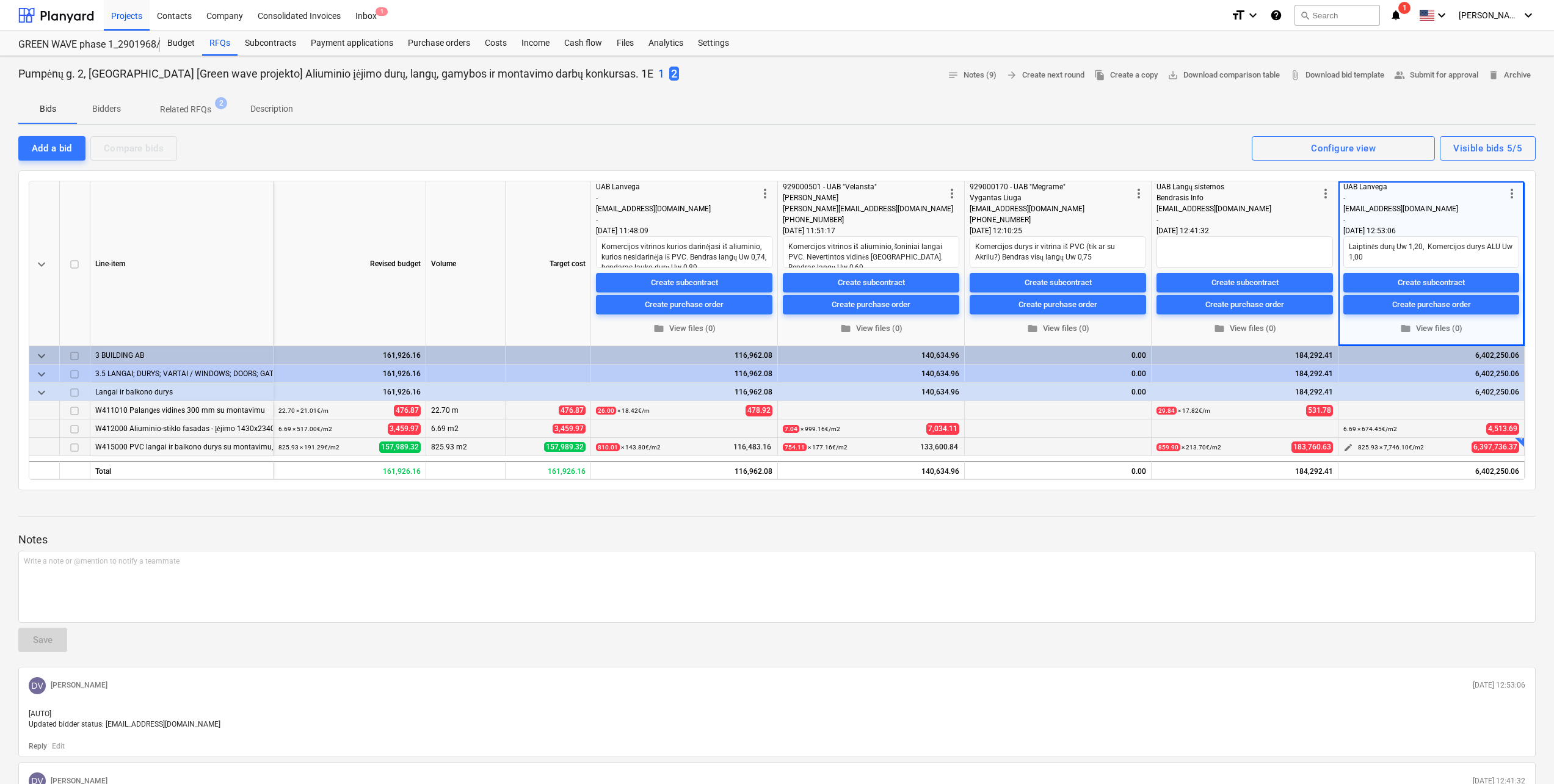
click at [1348, 448] on span "edit" at bounding box center [1347, 447] width 10 height 10
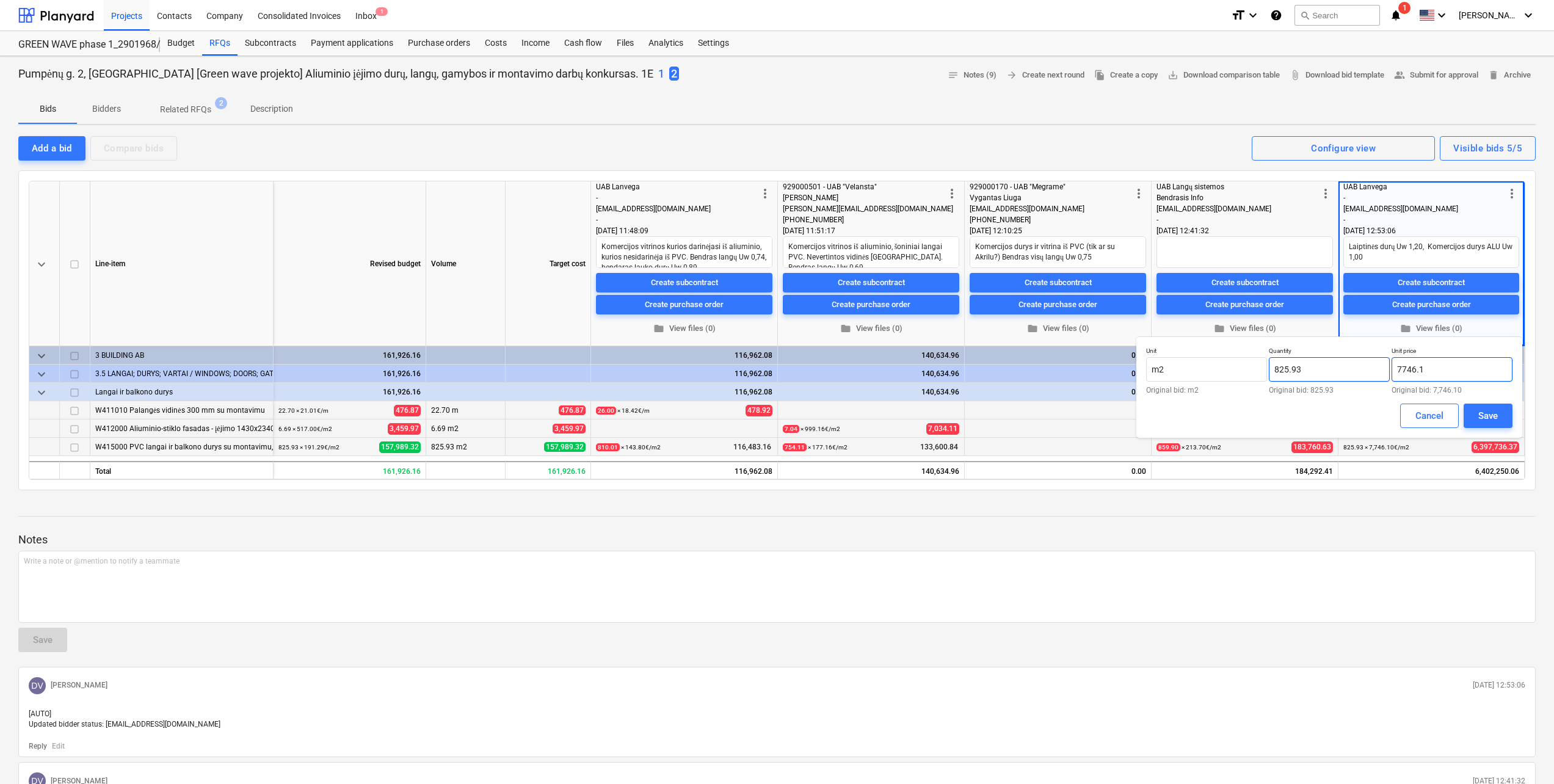
drag, startPoint x: 1336, startPoint y: 364, endPoint x: 1329, endPoint y: 364, distance: 7.0
click at [1329, 364] on div "Unit m2 Original bid: m2 Quantity 825.93 Original bid: 825.93 Unit price 7746.1…" at bounding box center [1329, 370] width 366 height 47
click at [1473, 406] on button "Save" at bounding box center [1488, 416] width 49 height 25
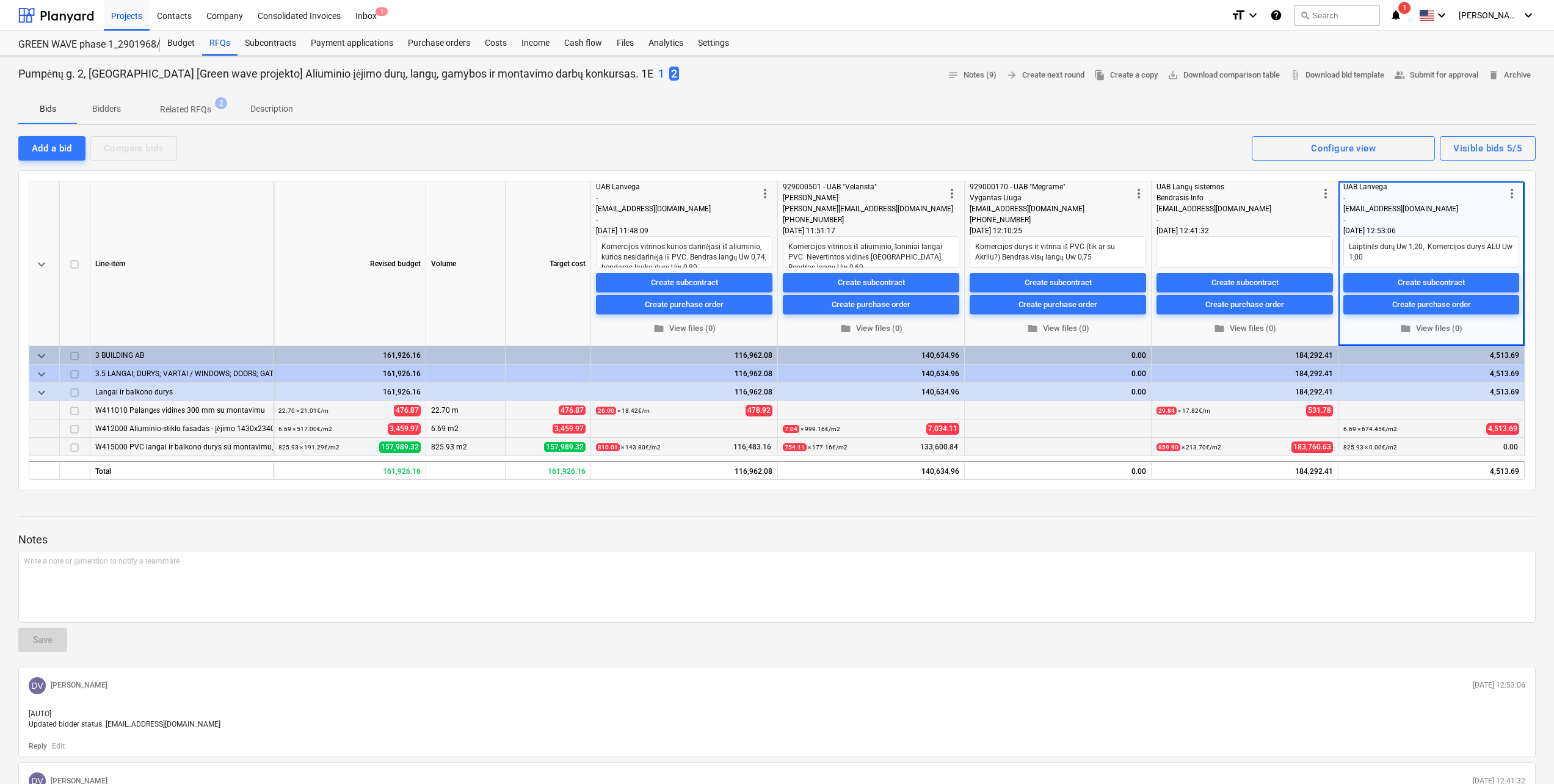
click at [1392, 501] on div at bounding box center [776, 505] width 1517 height 10
click at [73, 8] on div at bounding box center [56, 15] width 76 height 31
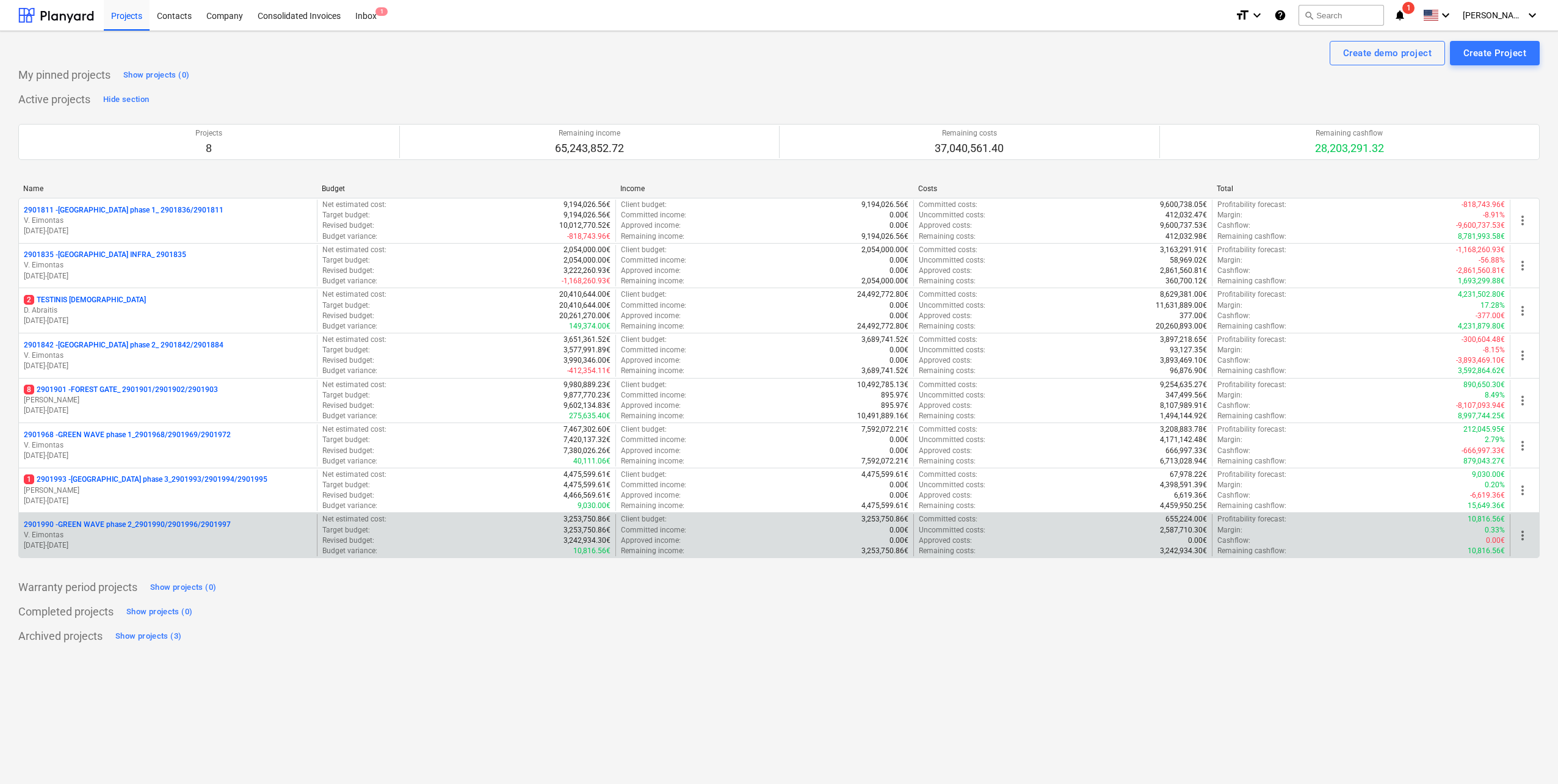
click at [147, 524] on p "2901990 - GREEN WAVE phase 2_2901990/2901996/2901997" at bounding box center [127, 525] width 207 height 10
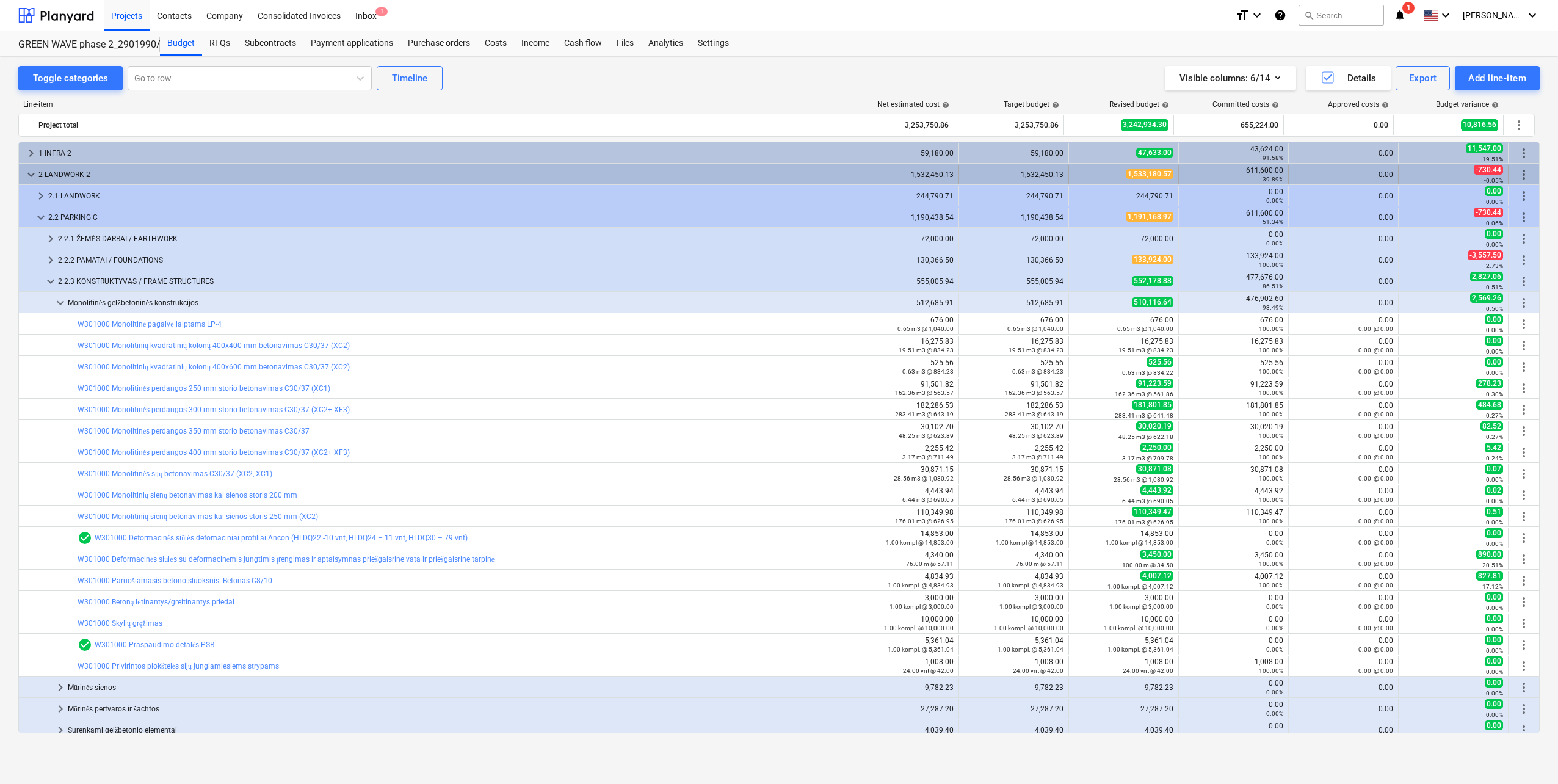
click at [34, 177] on span "keyboard_arrow_down" at bounding box center [31, 174] width 15 height 15
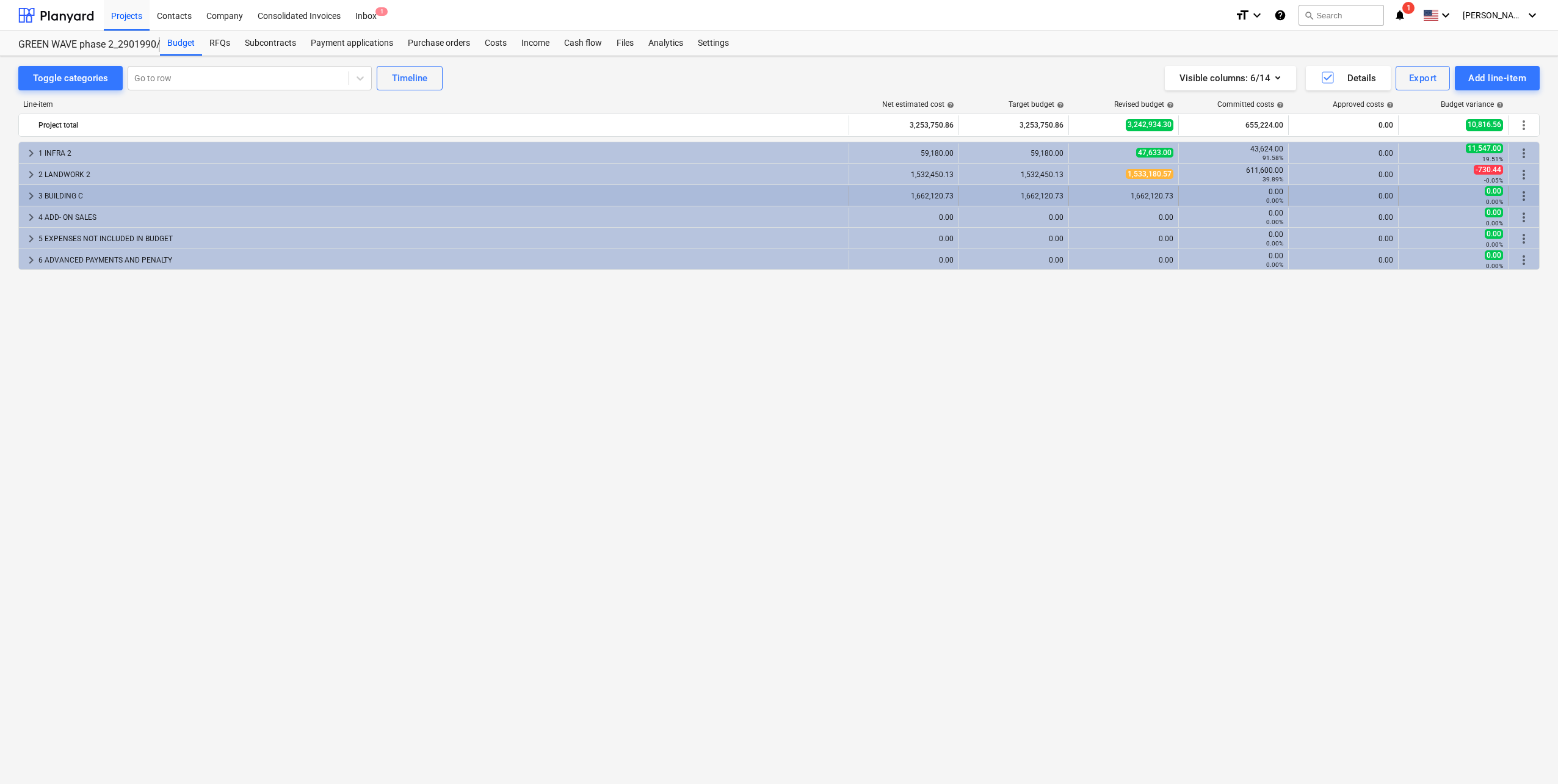
click at [35, 199] on span "keyboard_arrow_right" at bounding box center [31, 196] width 15 height 15
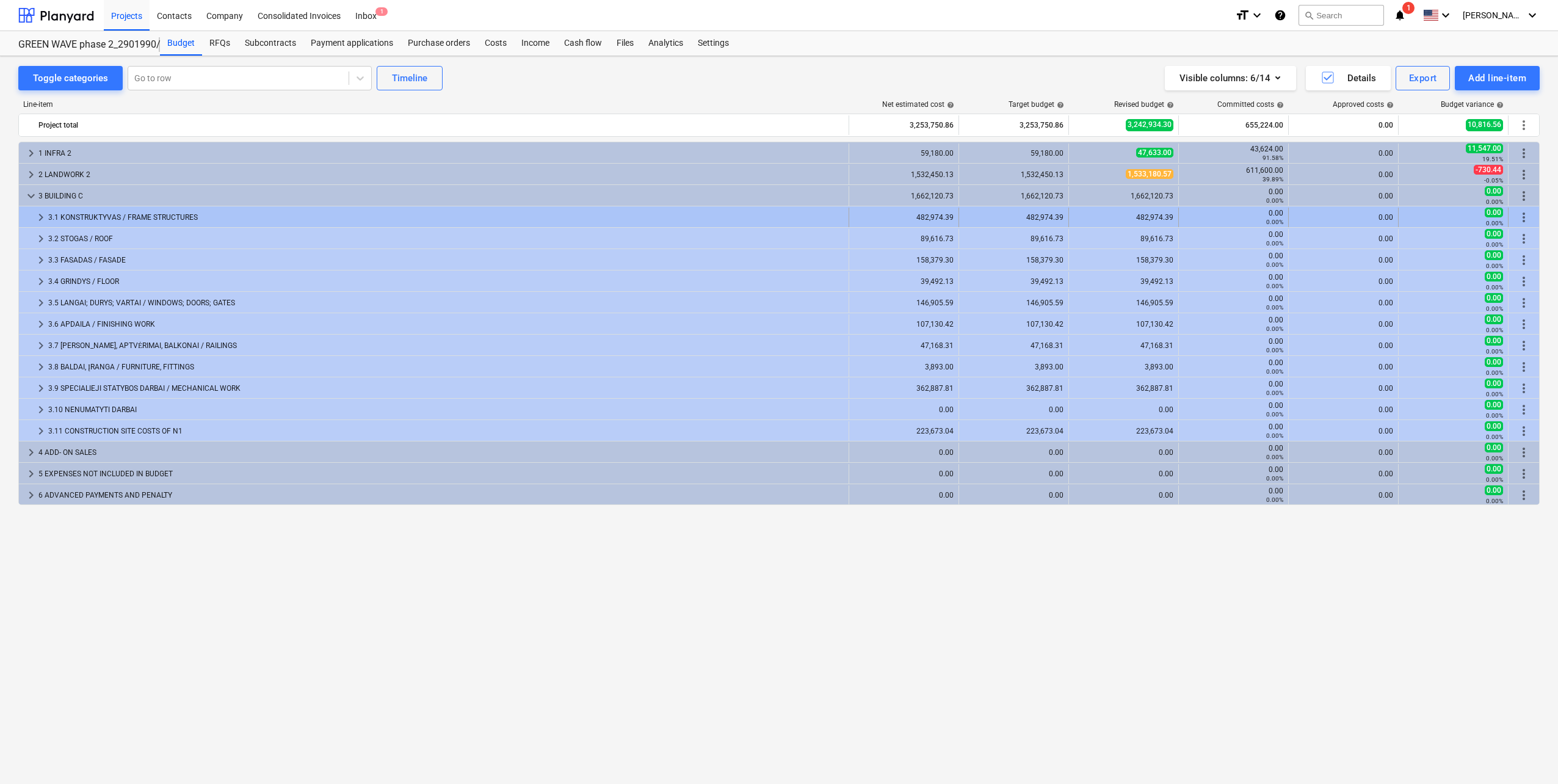
click at [34, 221] on span "keyboard_arrow_right" at bounding box center [41, 217] width 15 height 15
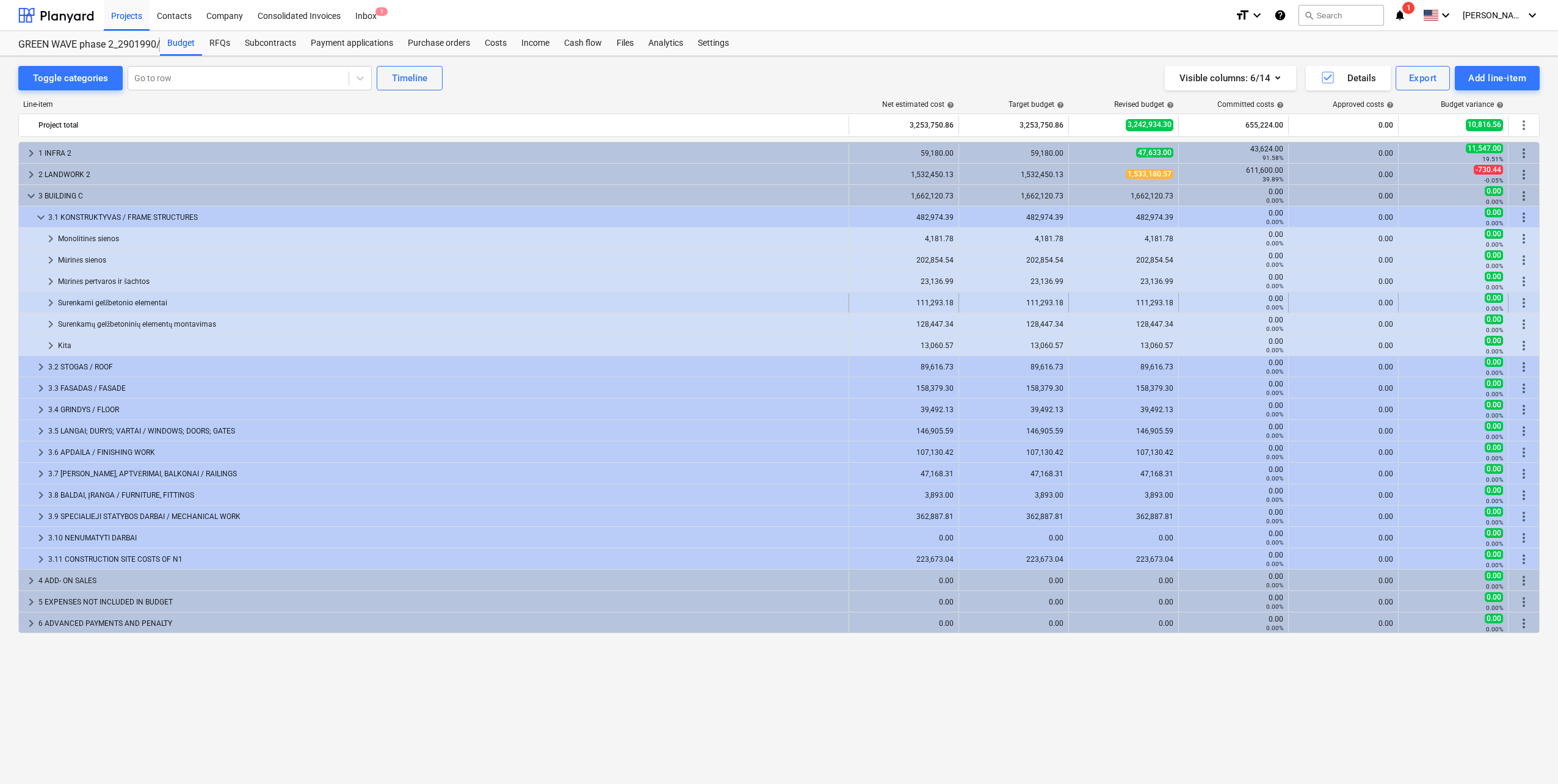
click at [49, 301] on span "keyboard_arrow_right" at bounding box center [51, 303] width 15 height 15
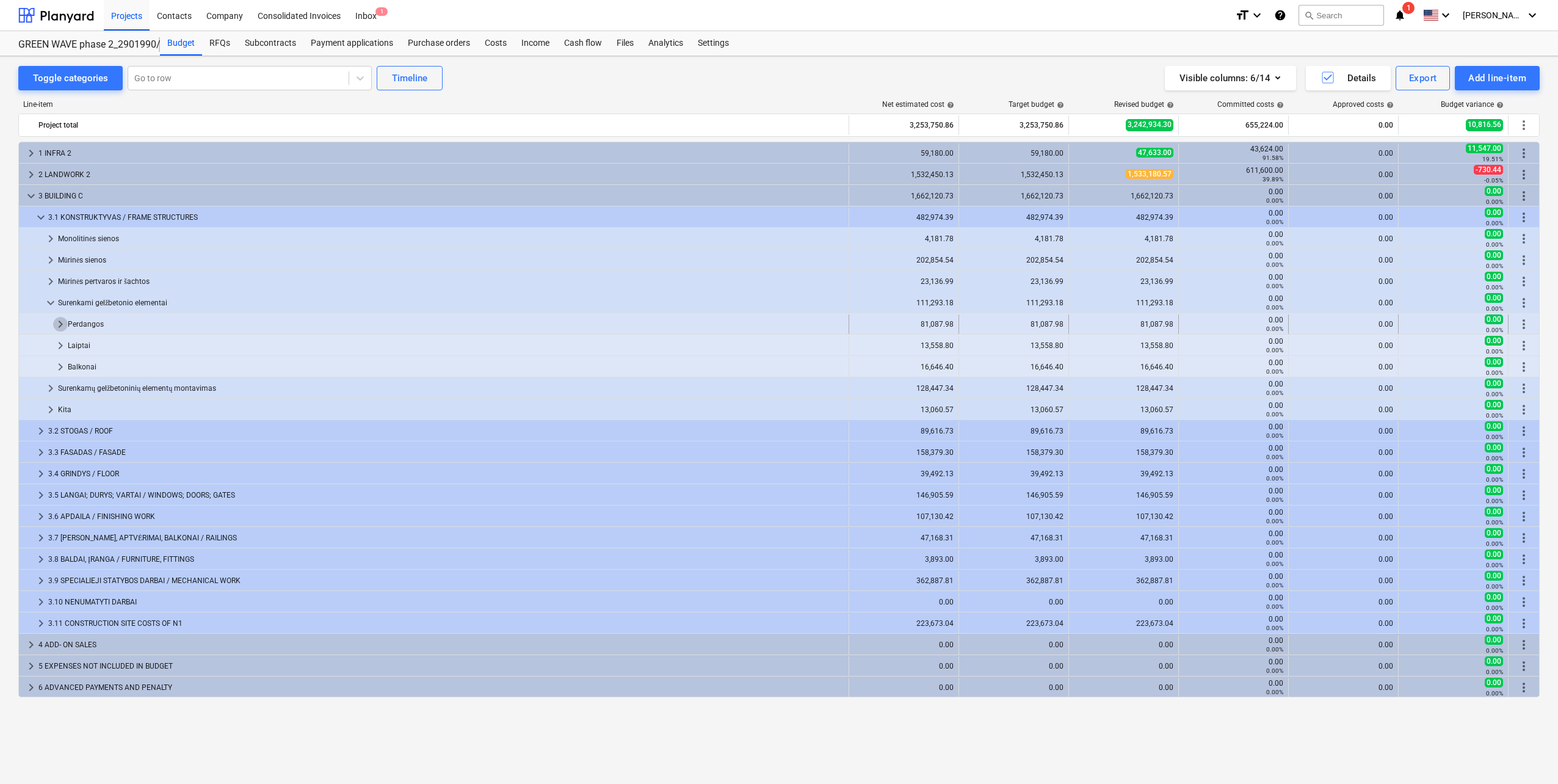
click at [56, 327] on span "keyboard_arrow_right" at bounding box center [60, 324] width 15 height 15
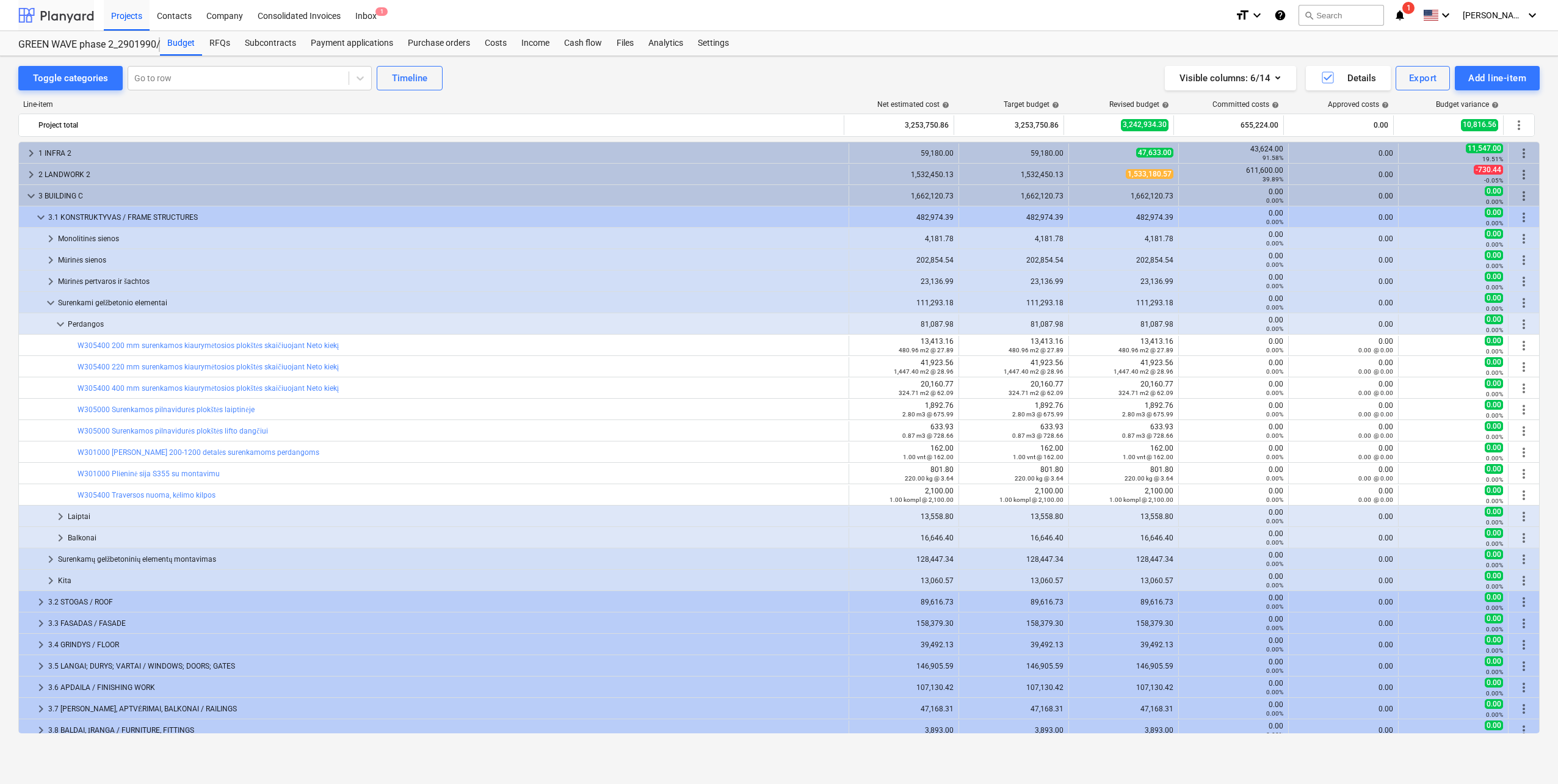
click at [83, 12] on div at bounding box center [56, 15] width 76 height 31
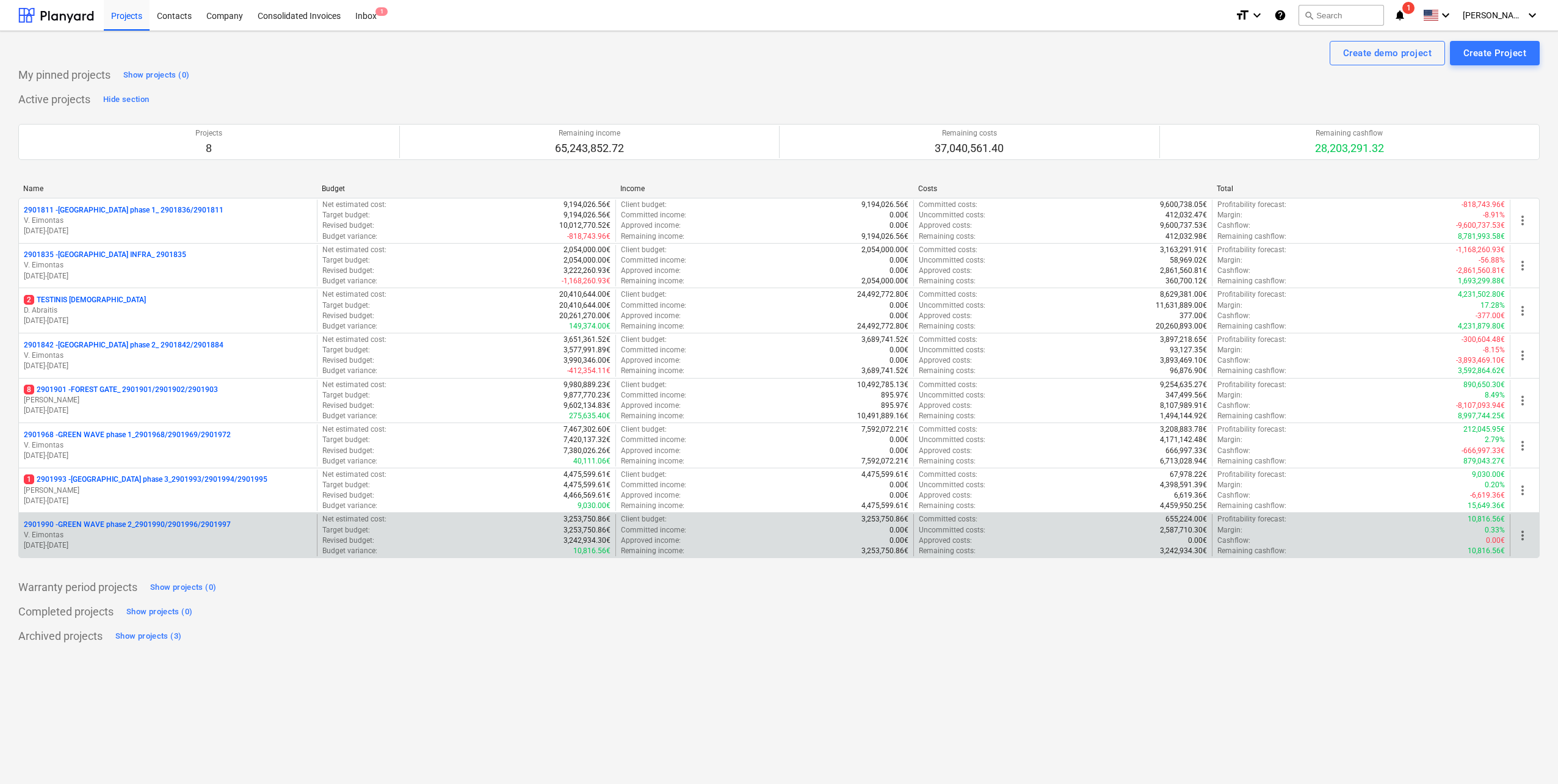
click at [190, 537] on p "V. Eimontas" at bounding box center [168, 535] width 288 height 10
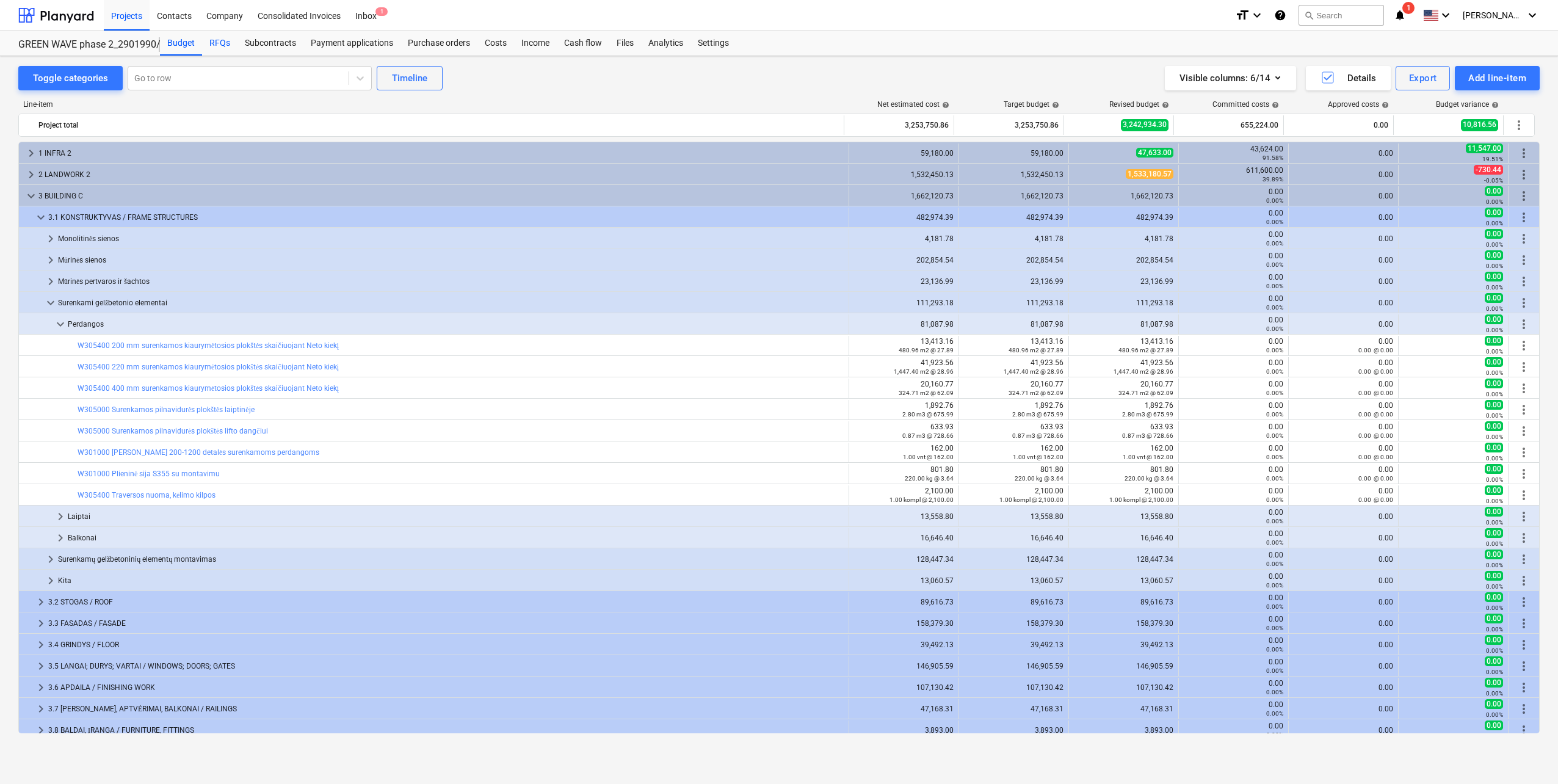
click at [216, 38] on div "RFQs" at bounding box center [220, 44] width 36 height 25
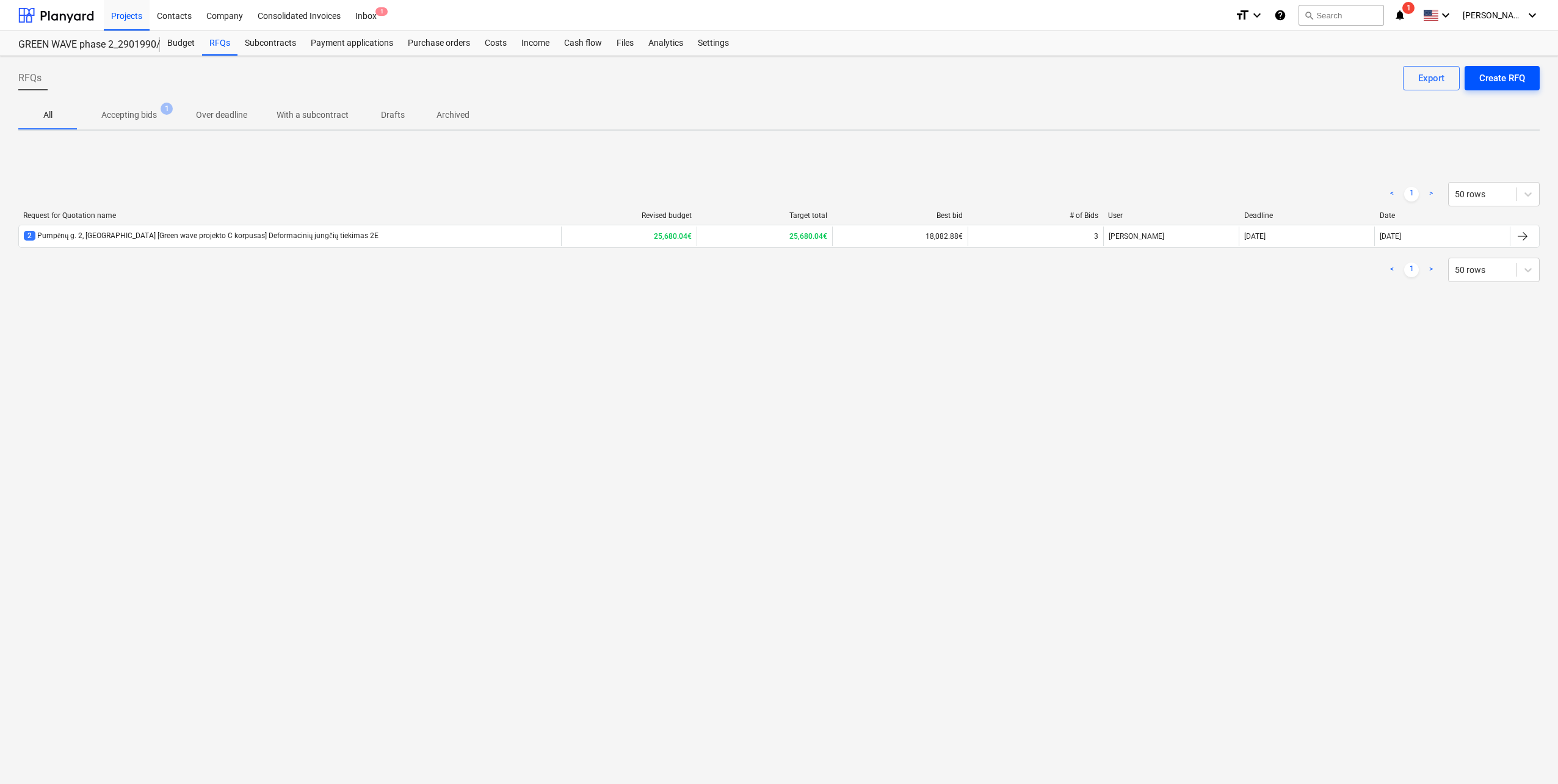
click at [1493, 86] on div "Create RFQ" at bounding box center [1502, 78] width 45 height 16
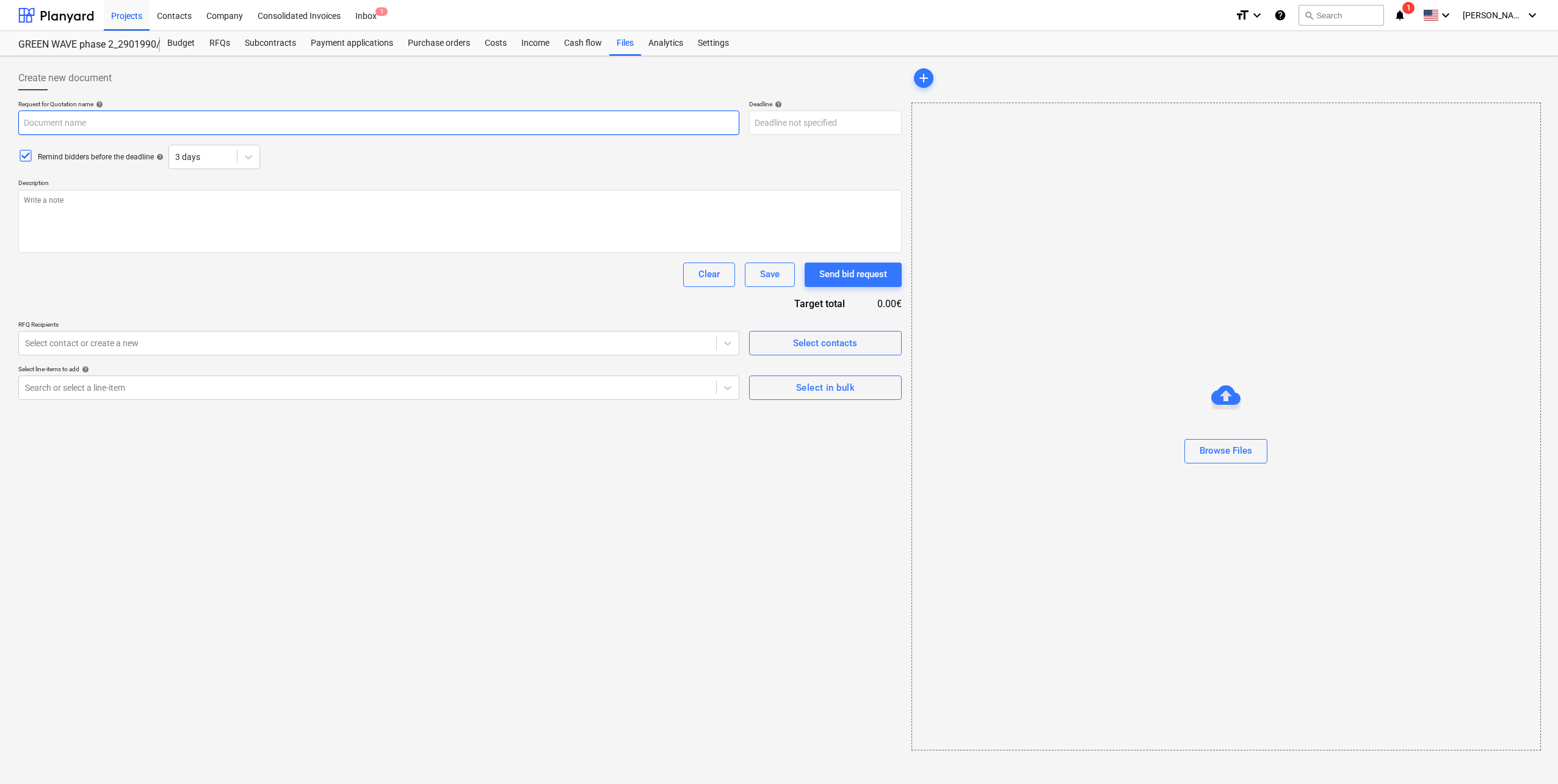
click at [129, 120] on input "text" at bounding box center [379, 123] width 721 height 25
paste input "Pumpėnų g. 2, [GEOGRAPHIC_DATA] [Green wave projekto] Surenkamų GB gaminių konk…"
click at [259, 223] on textarea at bounding box center [460, 221] width 884 height 63
paste textarea "Sveiki, Noriu pranešti, kad Jūs patekote į antrą konkurso etapą. Prašome atsiųs…"
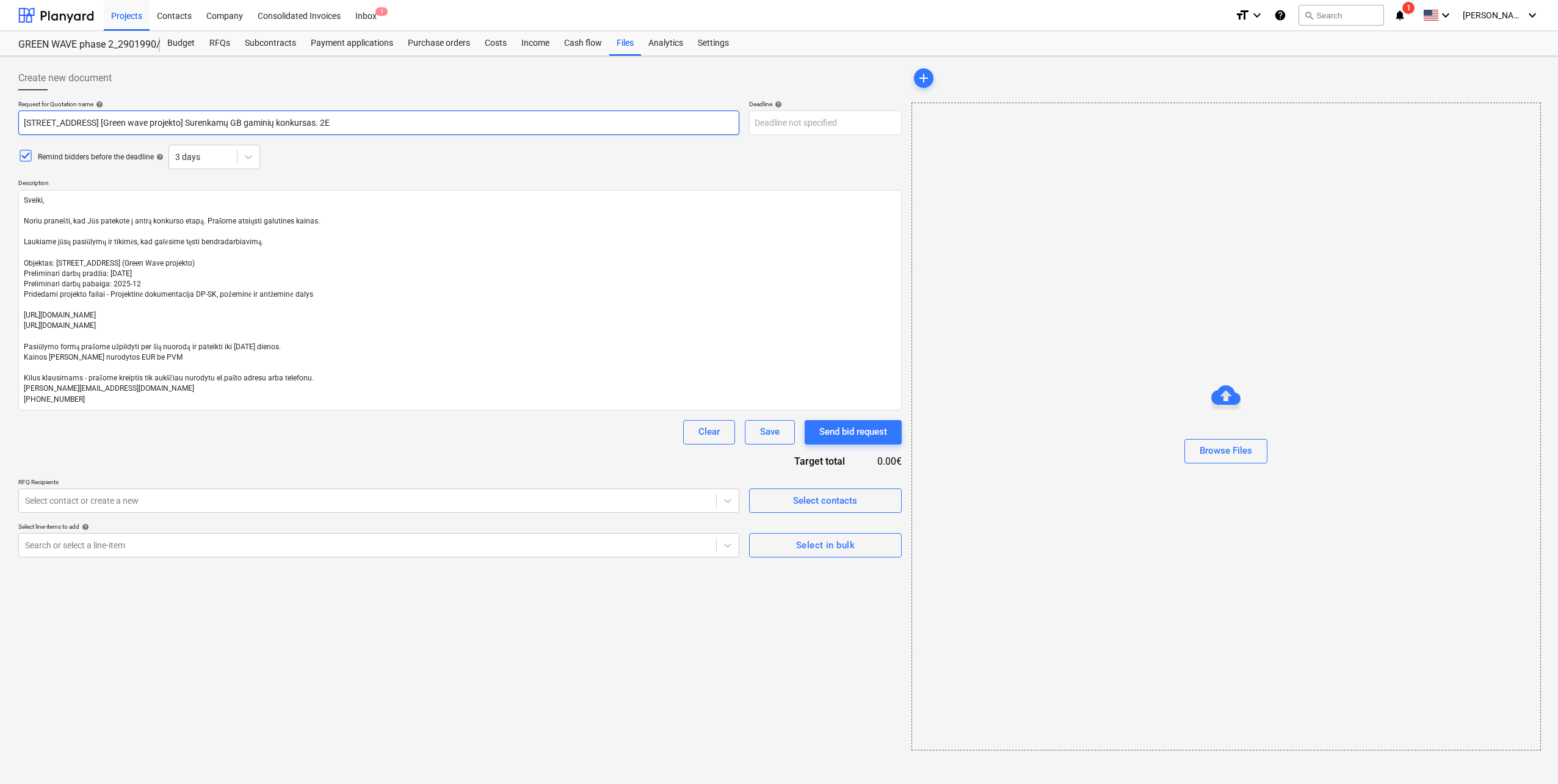
click at [186, 122] on input "Pumpėnų g. 2, [GEOGRAPHIC_DATA] [Green wave projekto] Surenkamų GB gaminių konk…" at bounding box center [379, 123] width 721 height 25
click at [377, 120] on input "Pumpėnų g. 2, [GEOGRAPHIC_DATA] [Green wave projekto C korpusas] Surenkamų GB g…" at bounding box center [379, 123] width 721 height 25
click at [787, 131] on body "Projects Contacts Company Consolidated Invoices Inbox 1 format_size keyboard_ar…" at bounding box center [779, 392] width 1558 height 784
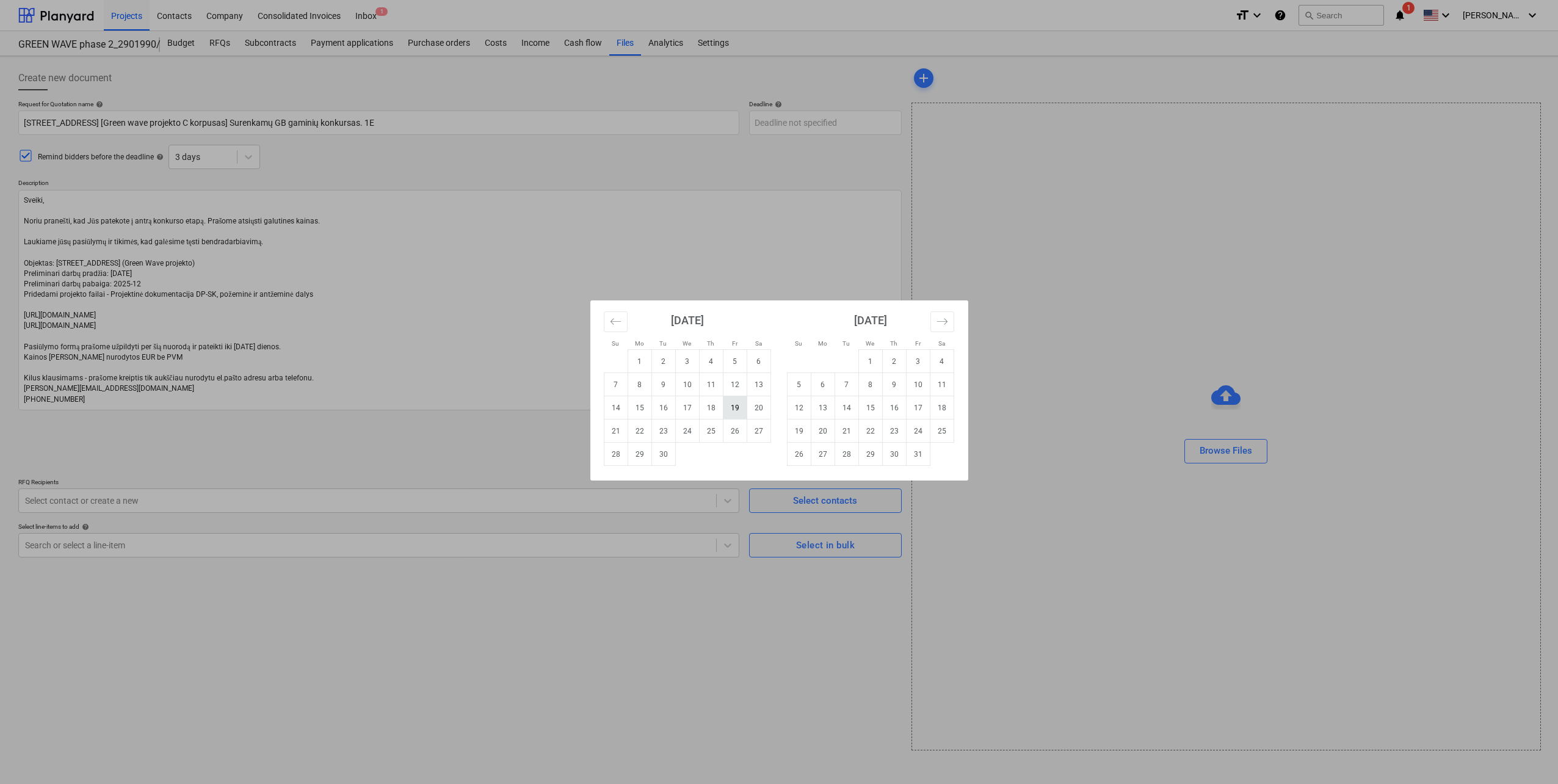
click at [733, 412] on td "19" at bounding box center [735, 408] width 24 height 23
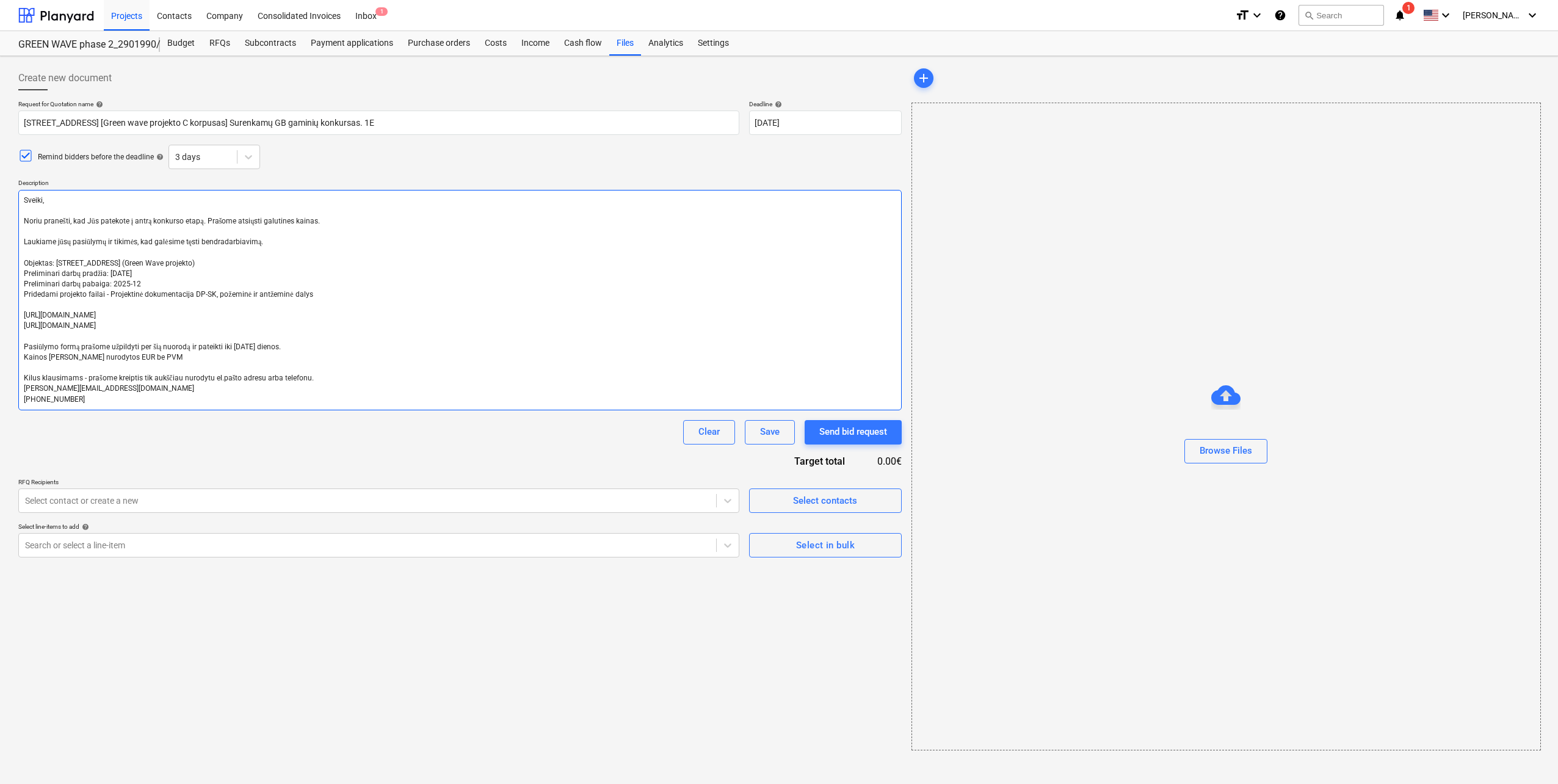
drag, startPoint x: 106, startPoint y: 392, endPoint x: 7, endPoint y: 175, distance: 238.5
click at [7, 175] on div "Create new document Request for Quotation name help Pumpėnų g. 2, Vilnius [Gree…" at bounding box center [779, 420] width 1558 height 727
paste textarea "Kviečiame Jus dalyvauti gaminių tiekimo konkurse bei pateikti komercinį pasiūly…"
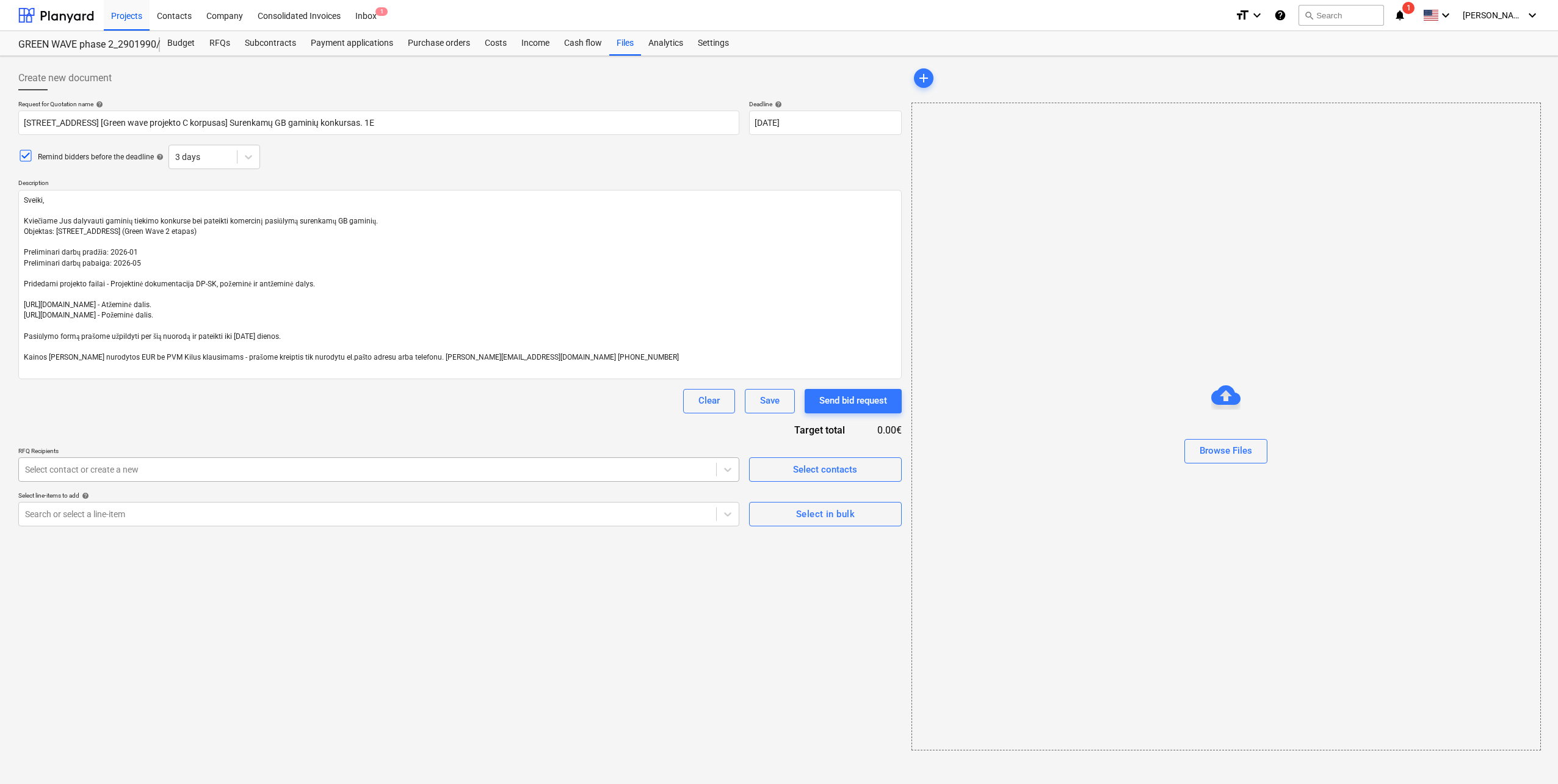
click at [350, 463] on div at bounding box center [368, 469] width 685 height 12
click at [344, 445] on div "Request for Quotation name help Pumpėnų g. 2, Vilnius [Green wave projekto C ko…" at bounding box center [460, 313] width 884 height 426
click at [435, 475] on div at bounding box center [368, 469] width 685 height 12
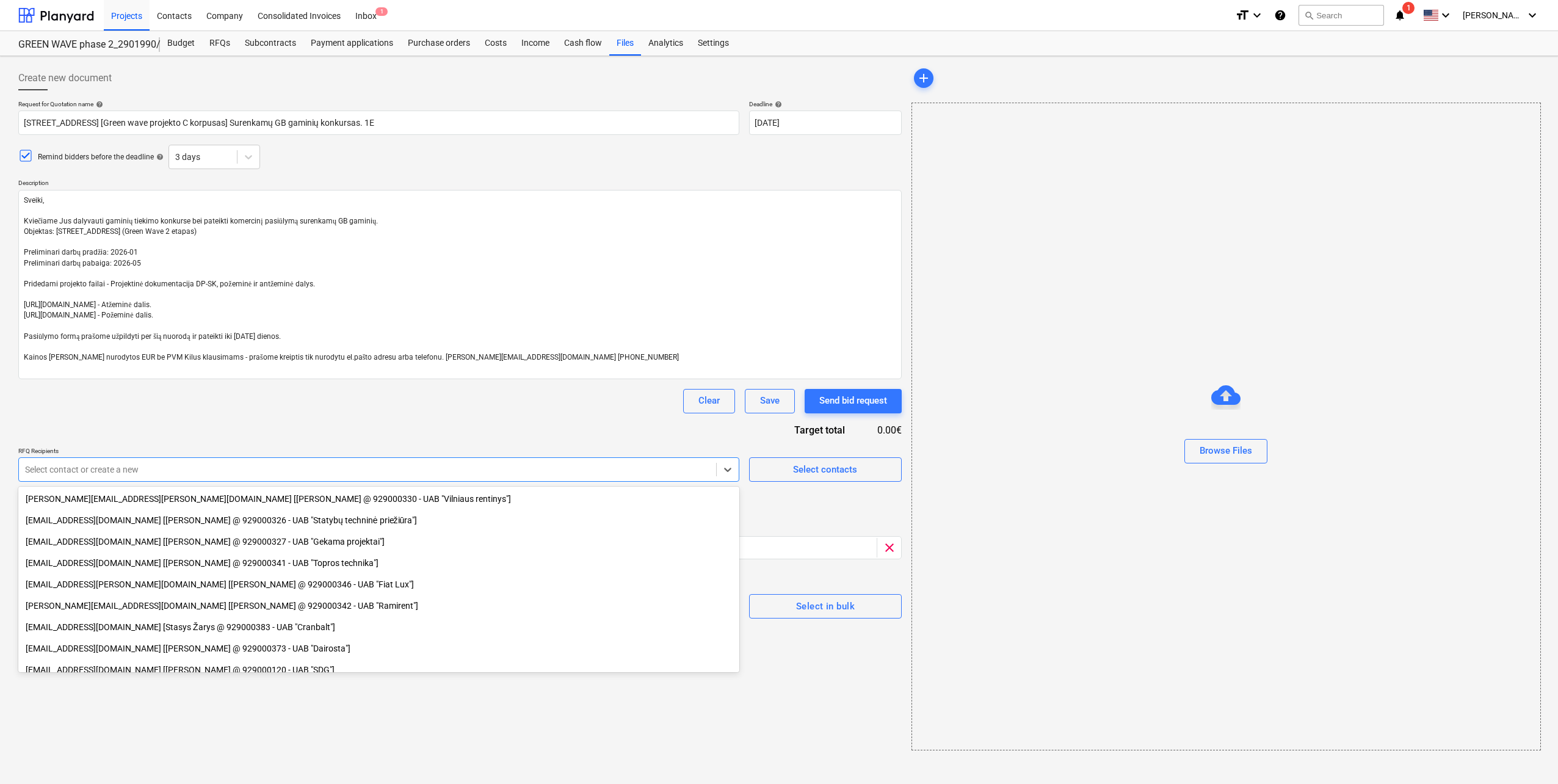
click at [398, 432] on div "Request for Quotation name help Pumpėnų g. 2, Vilnius [Green wave projekto C ko…" at bounding box center [460, 359] width 884 height 518
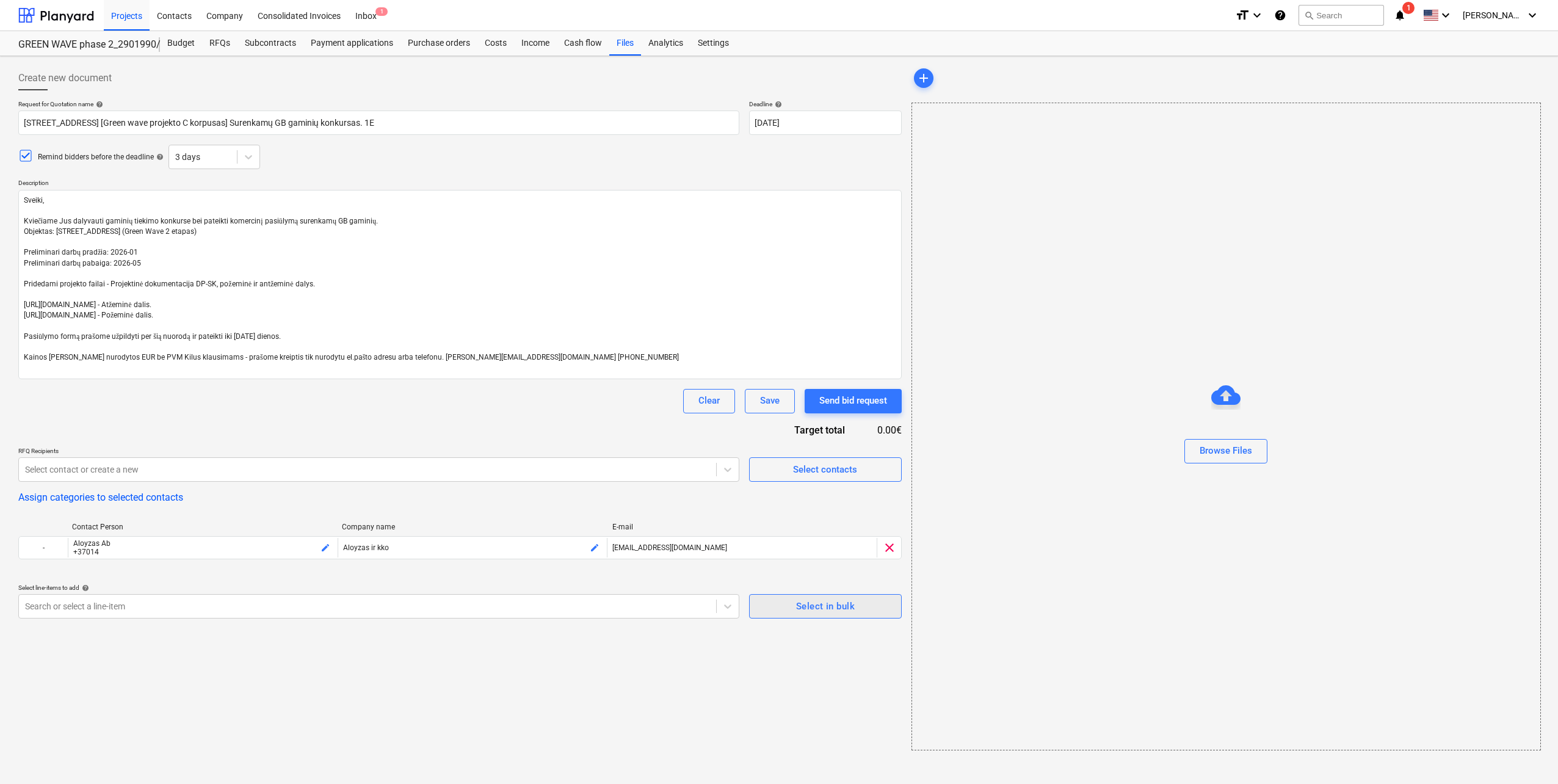
click at [787, 601] on span "Select in bulk" at bounding box center [826, 606] width 126 height 16
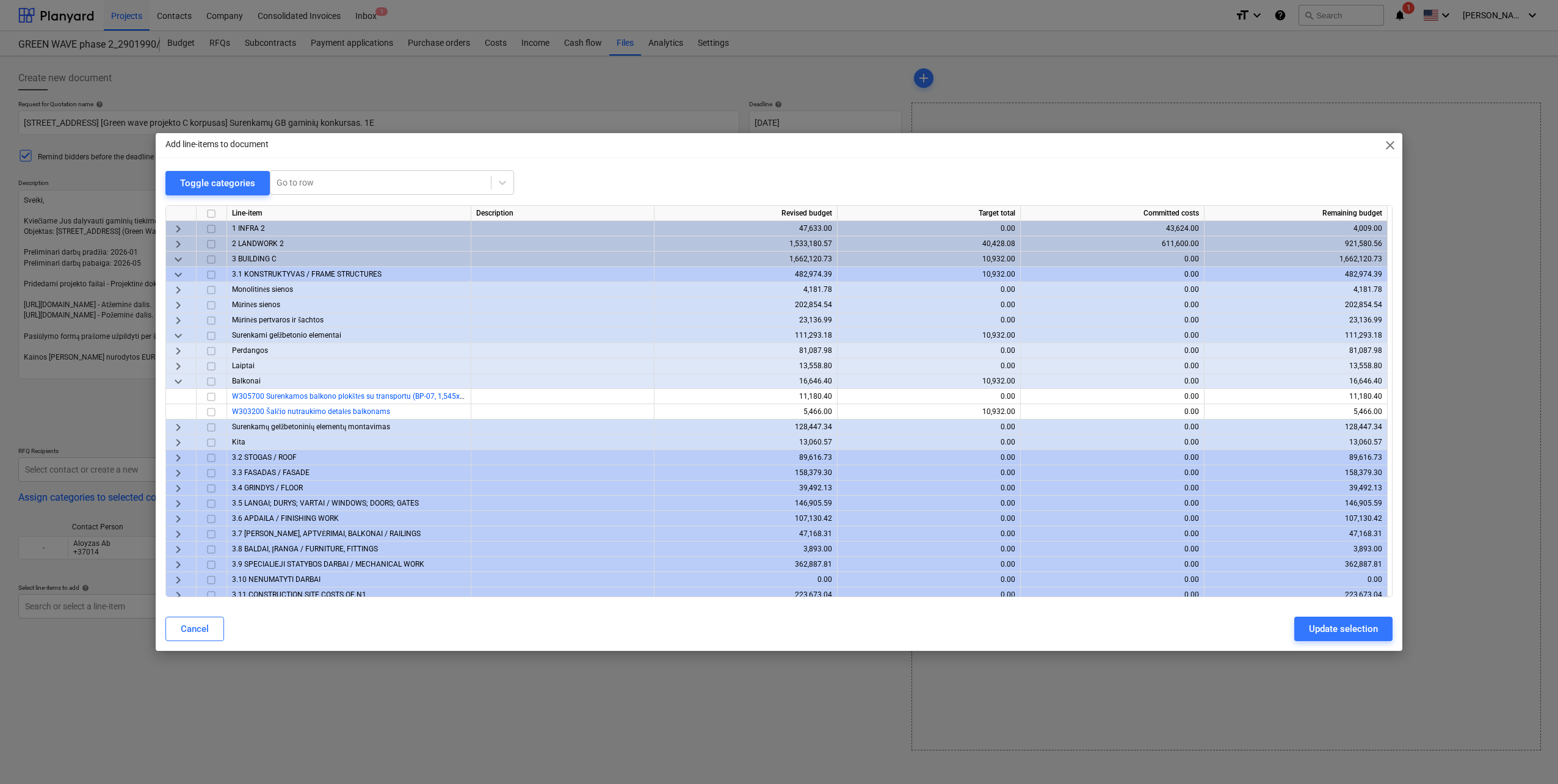
click at [173, 255] on span "keyboard_arrow_down" at bounding box center [178, 259] width 15 height 15
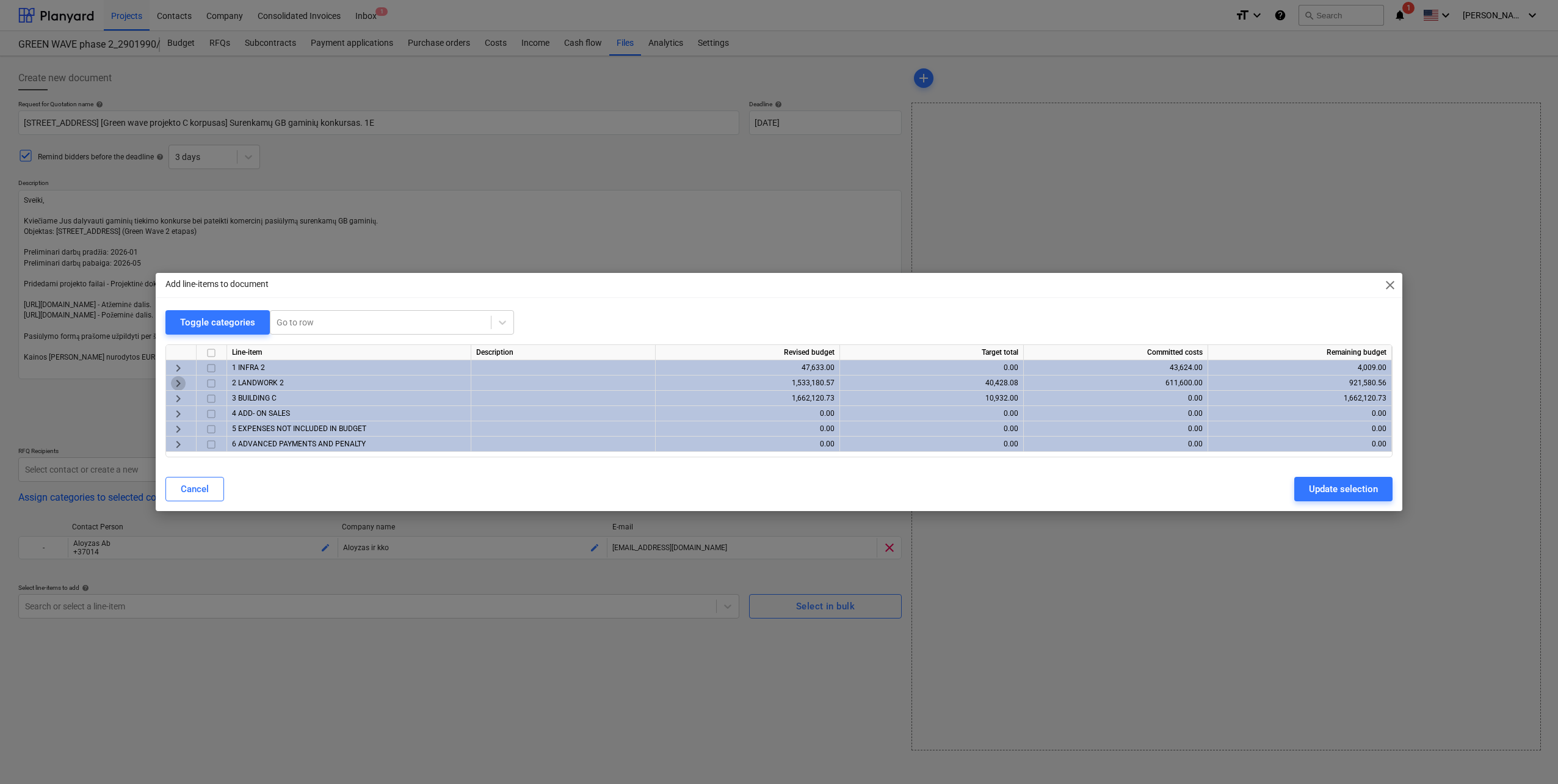
click at [179, 385] on span "keyboard_arrow_right" at bounding box center [178, 383] width 15 height 15
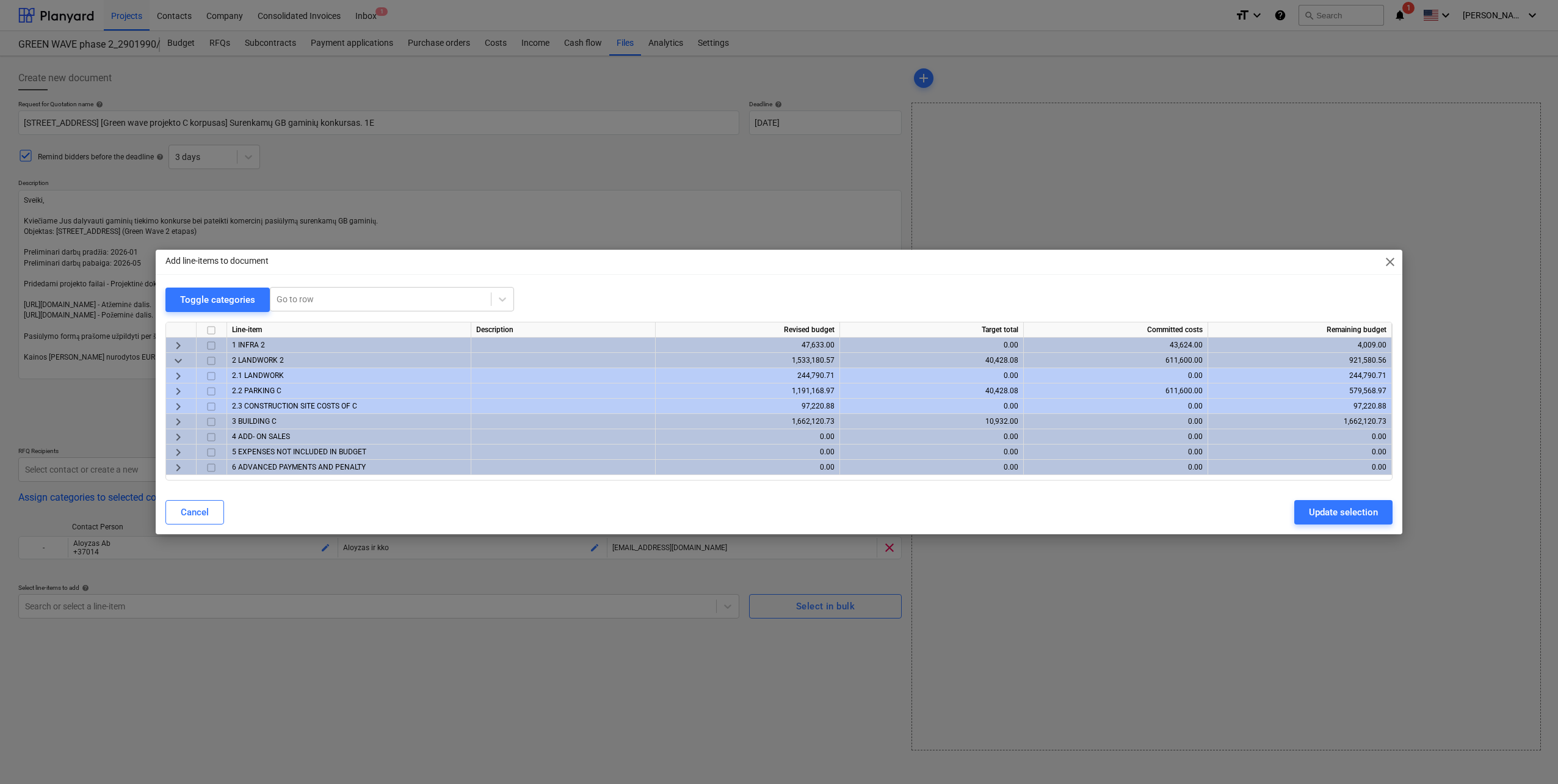
click at [175, 388] on span "keyboard_arrow_right" at bounding box center [178, 391] width 15 height 15
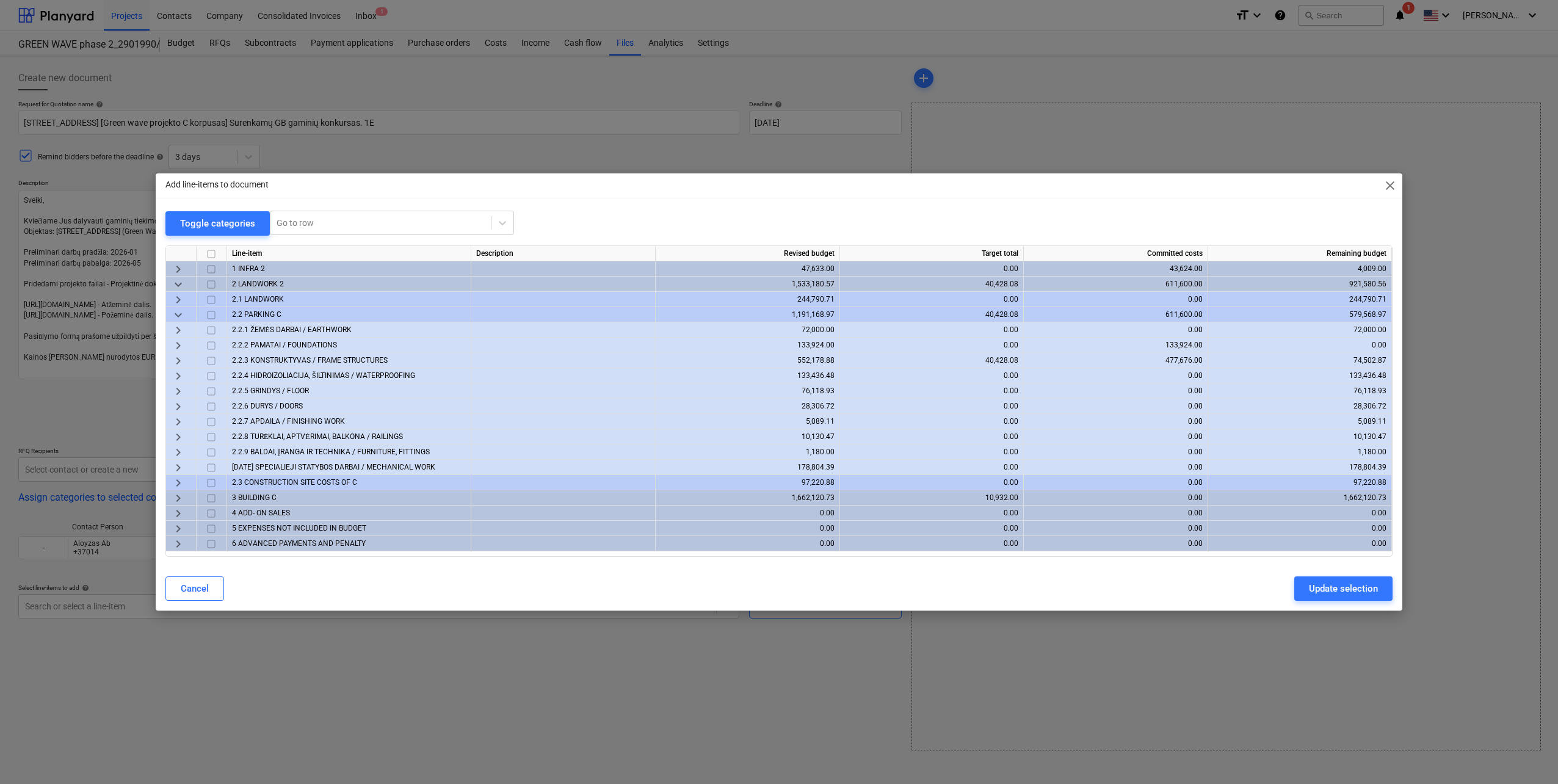
click at [177, 359] on span "keyboard_arrow_right" at bounding box center [178, 360] width 15 height 15
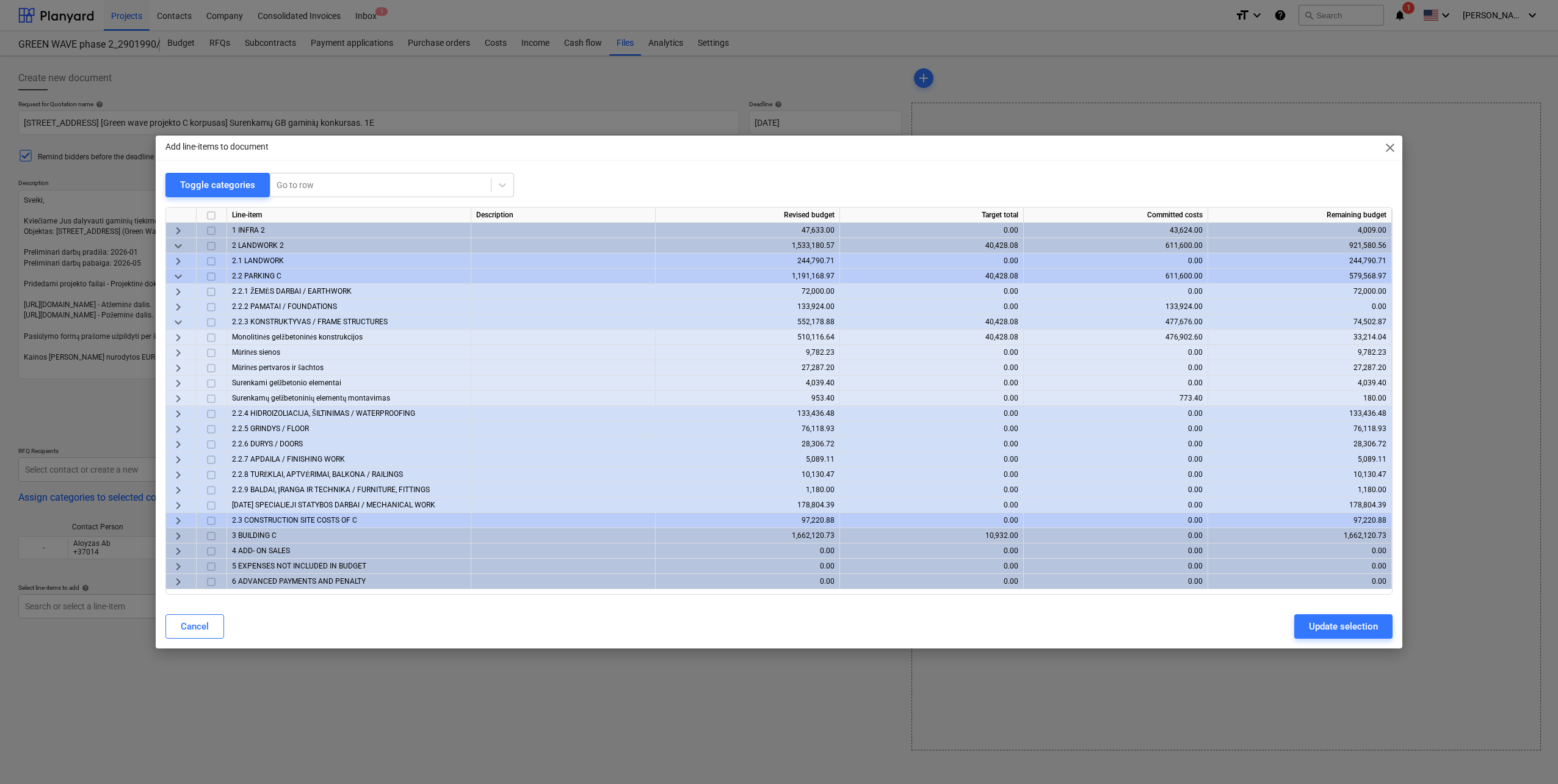
click at [177, 382] on span "keyboard_arrow_right" at bounding box center [178, 383] width 15 height 15
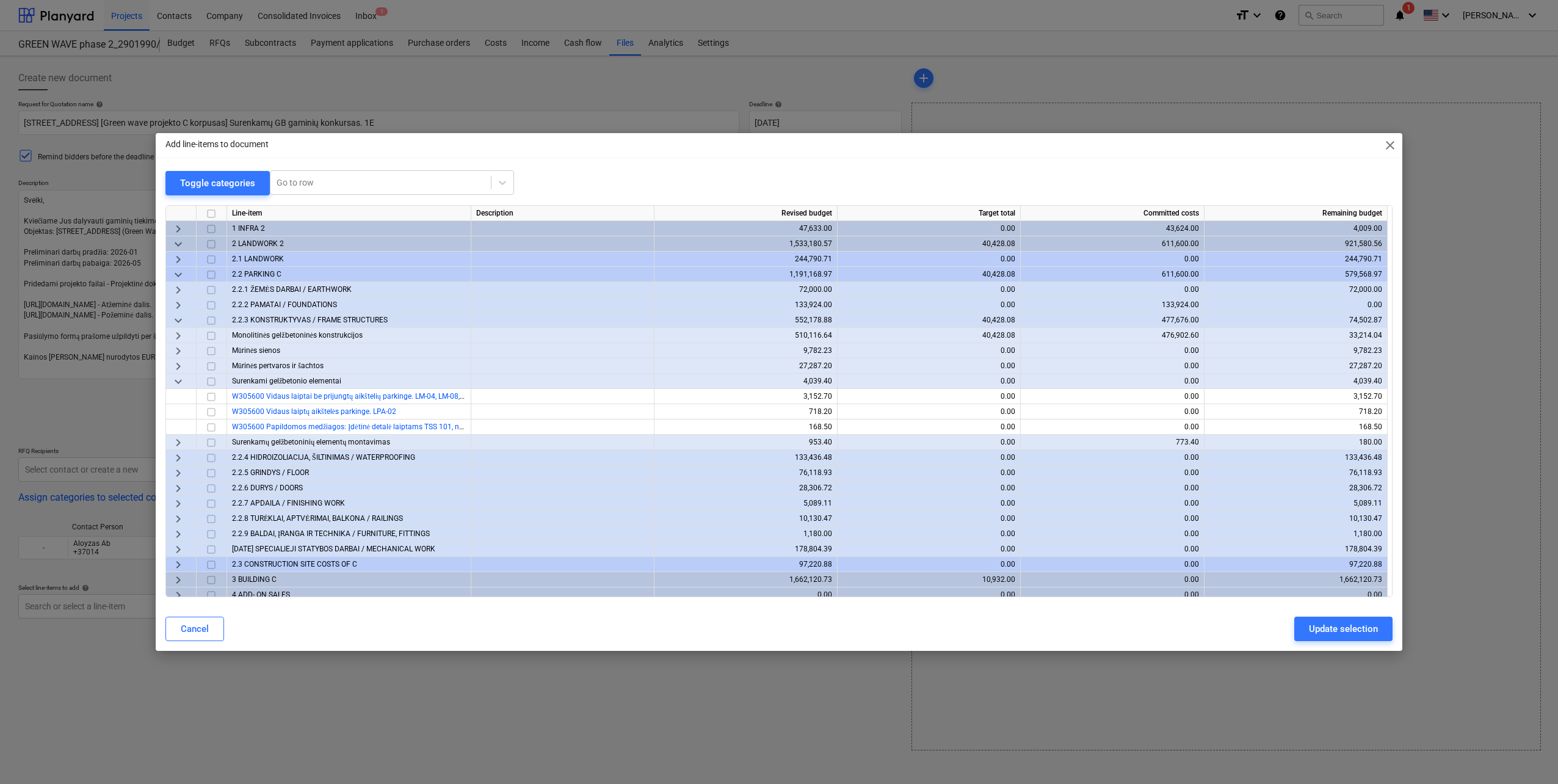
click at [210, 377] on input "checkbox" at bounding box center [211, 381] width 15 height 15
click at [177, 248] on span "keyboard_arrow_down" at bounding box center [178, 244] width 15 height 15
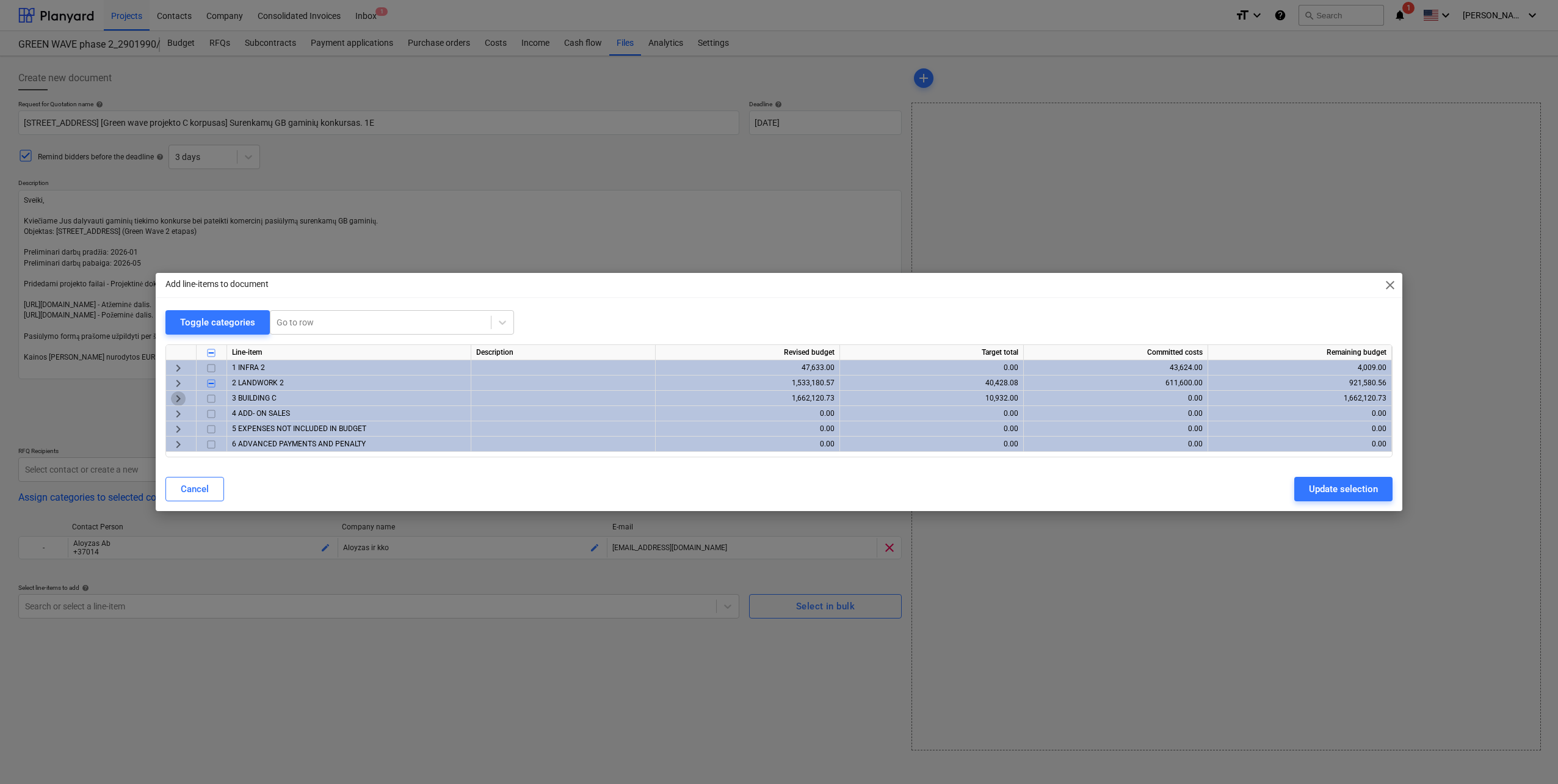
click at [181, 398] on span "keyboard_arrow_right" at bounding box center [178, 398] width 15 height 15
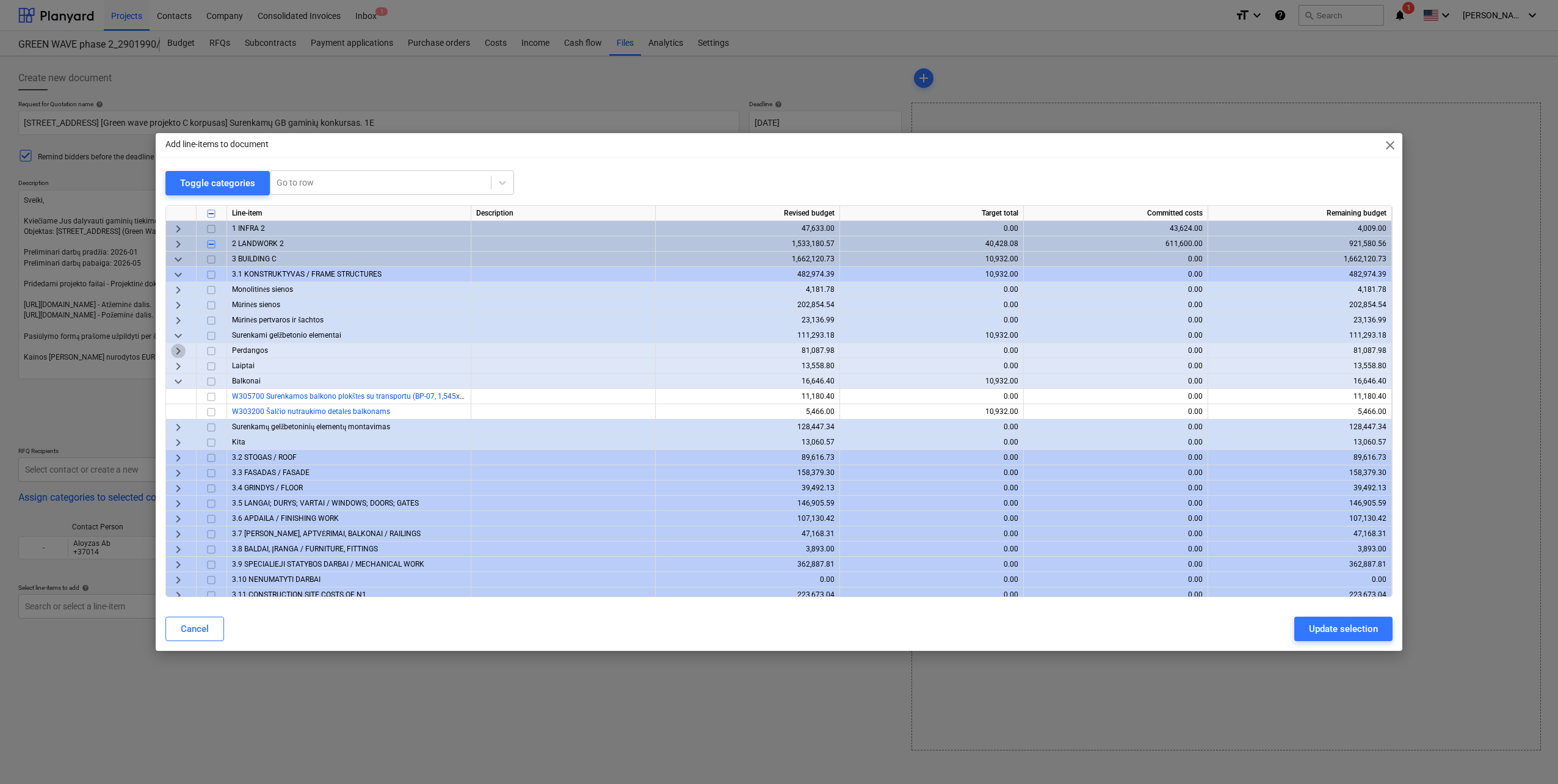
click at [181, 349] on span "keyboard_arrow_right" at bounding box center [178, 351] width 15 height 15
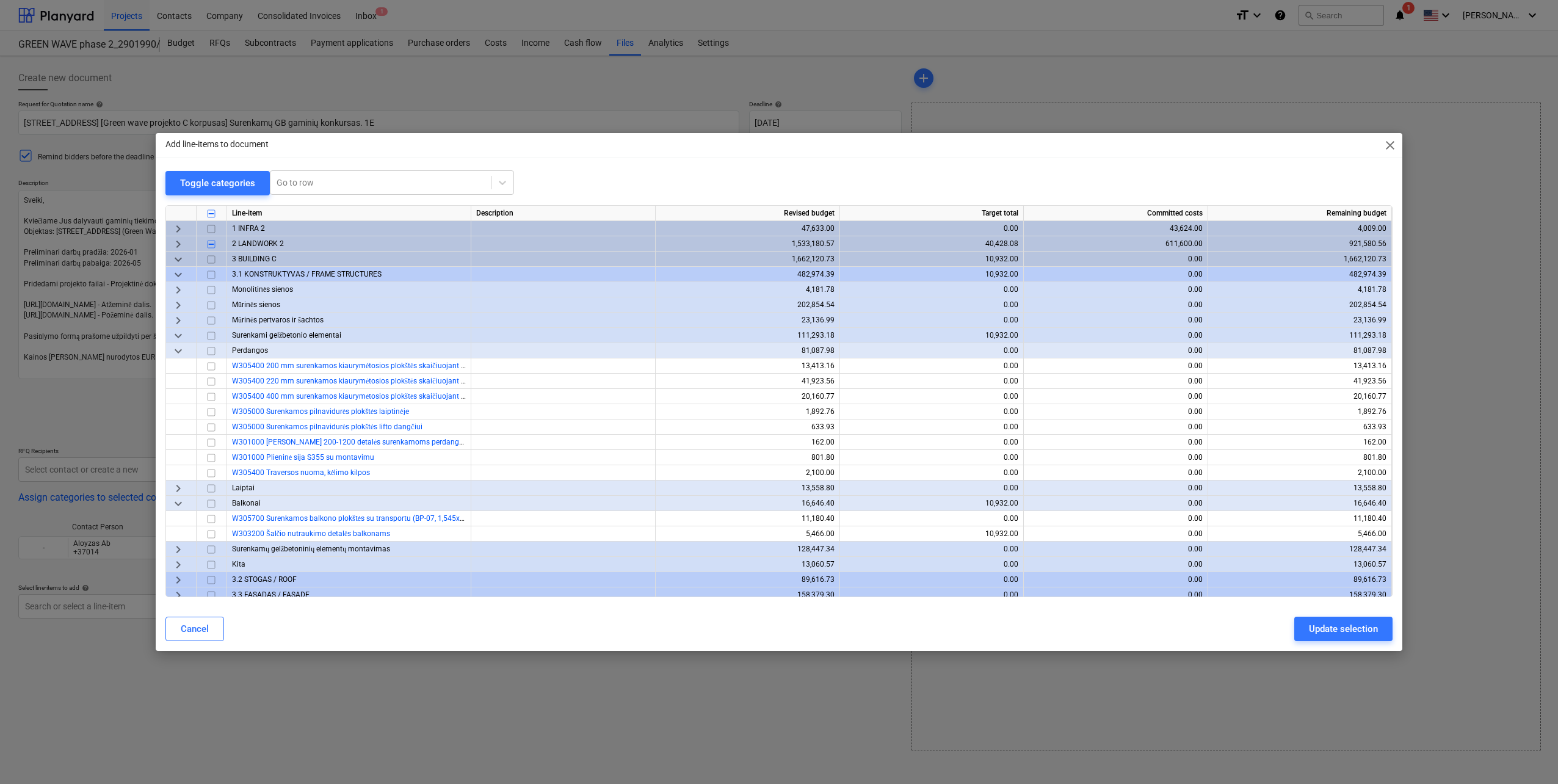
click at [213, 350] on input "checkbox" at bounding box center [211, 351] width 15 height 15
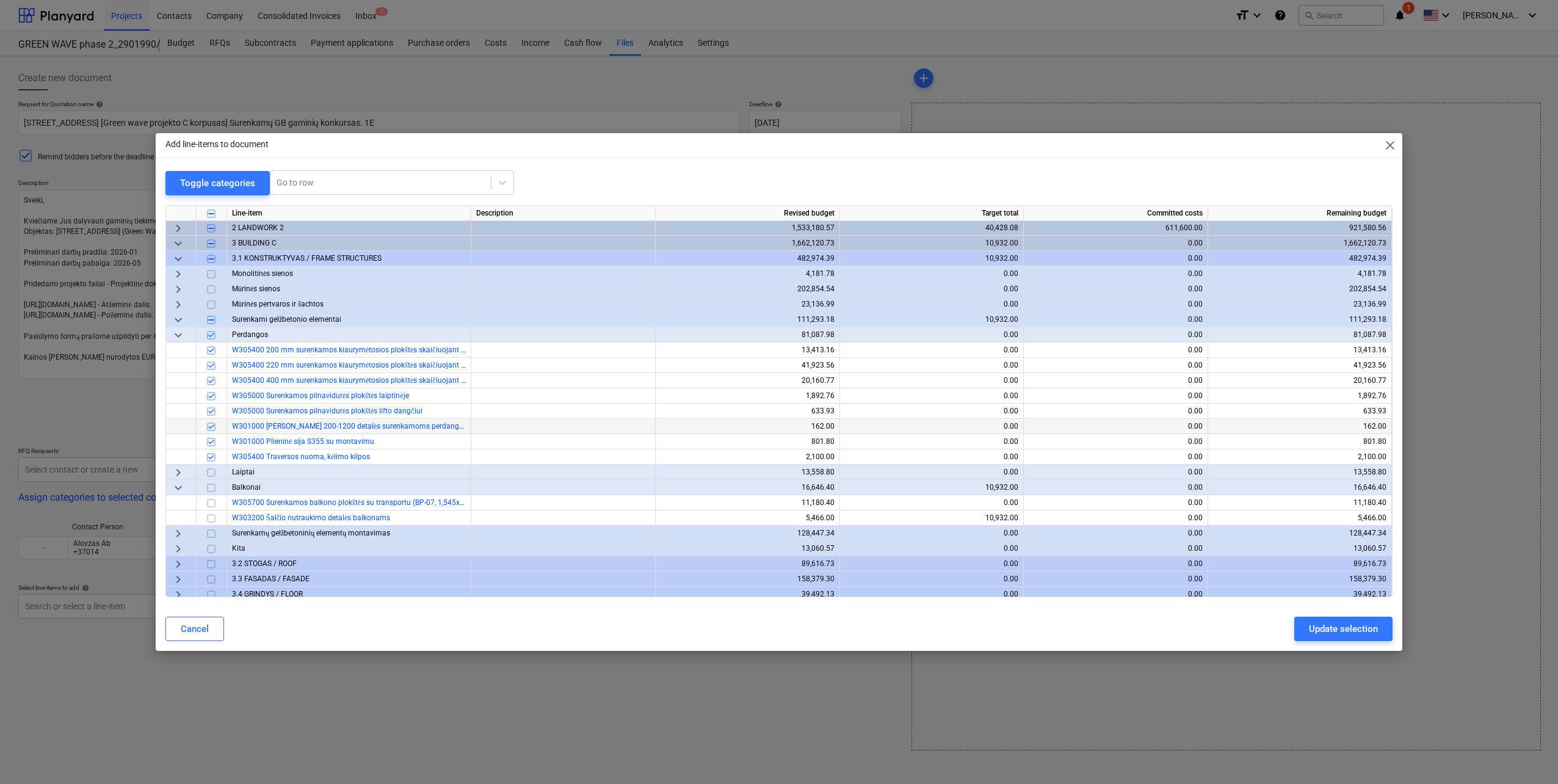
scroll to position [61, 0]
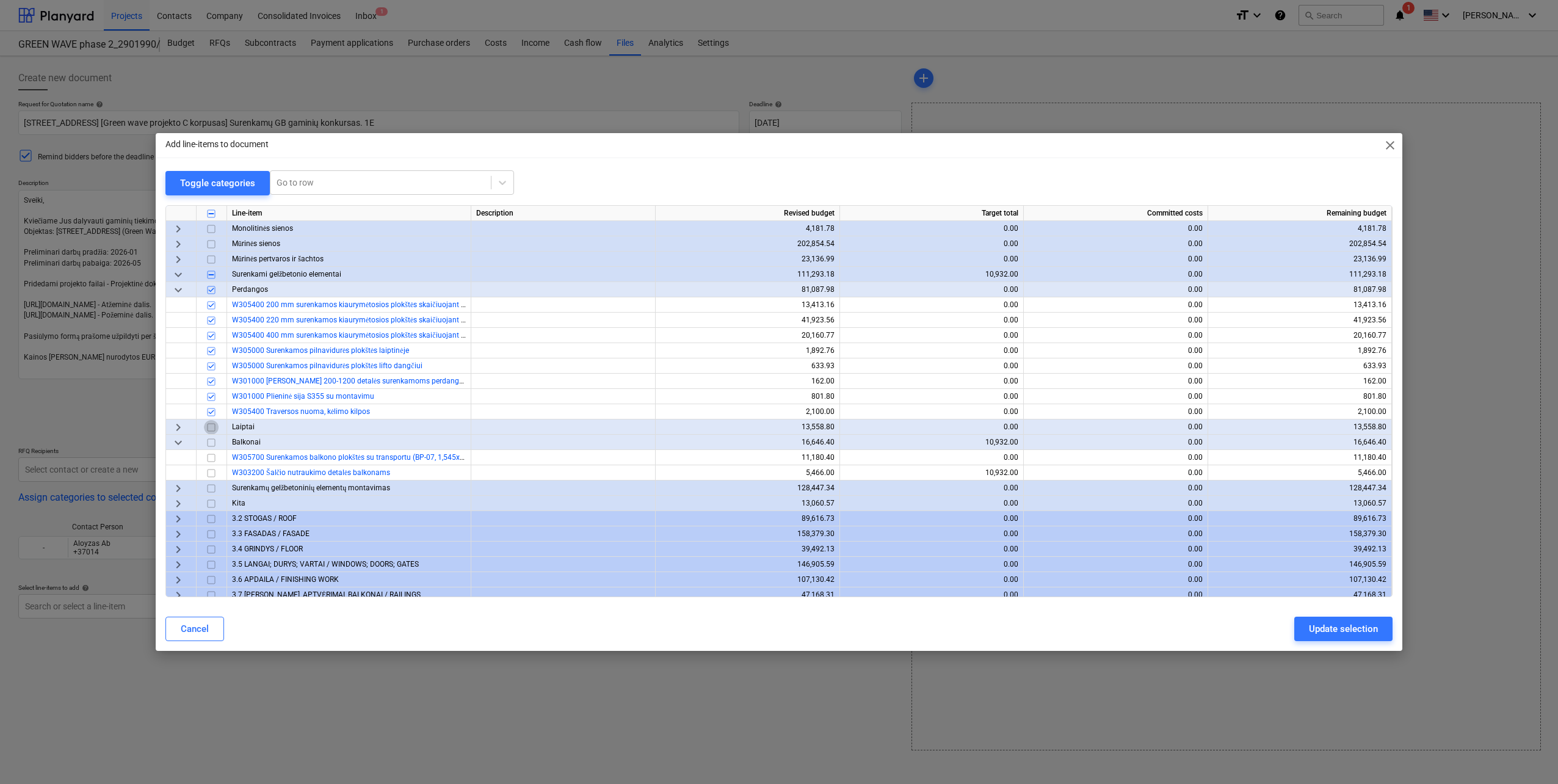
click at [211, 427] on input "checkbox" at bounding box center [211, 427] width 15 height 15
click at [210, 441] on input "checkbox" at bounding box center [211, 442] width 15 height 15
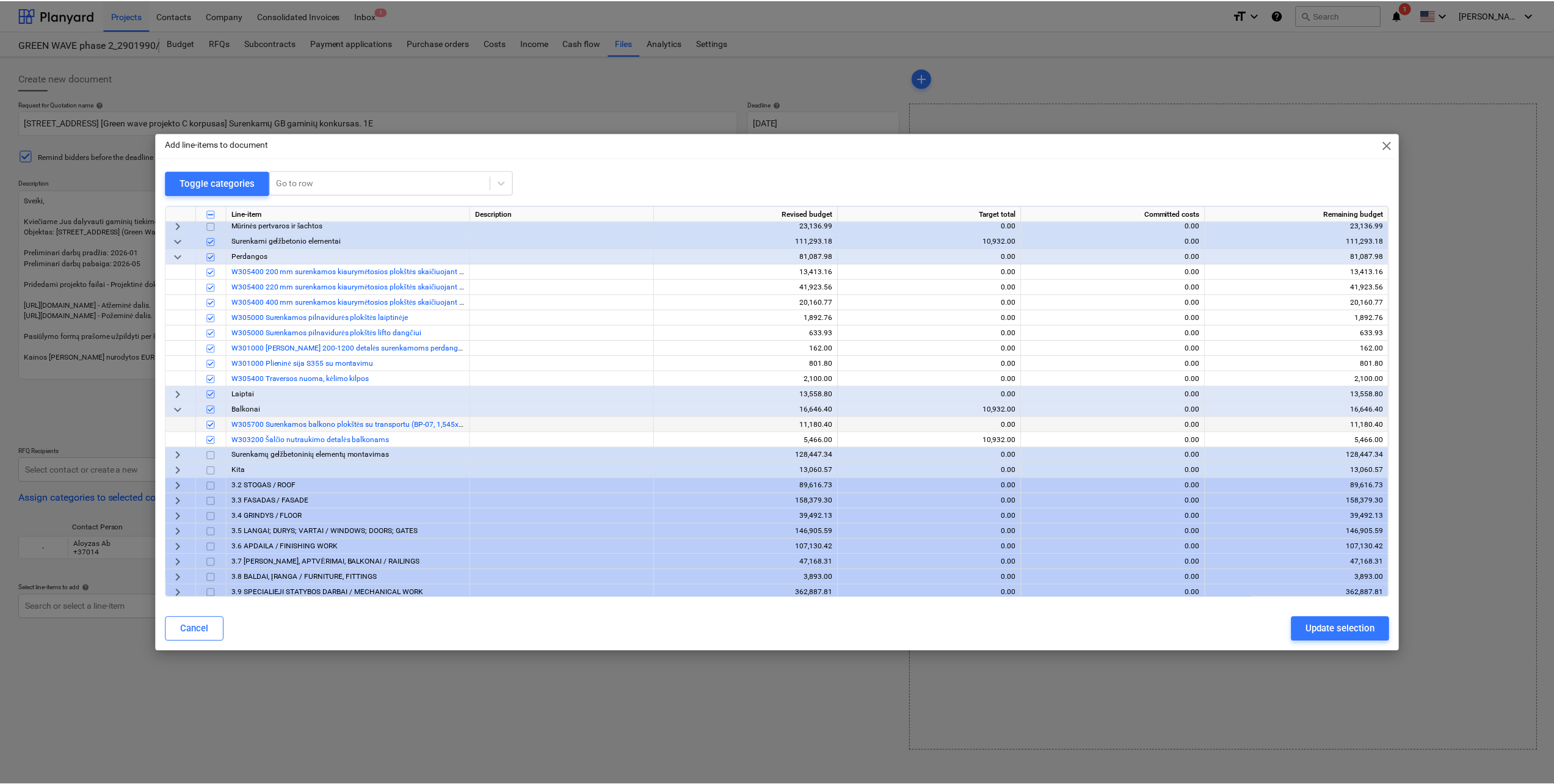
scroll to position [122, 0]
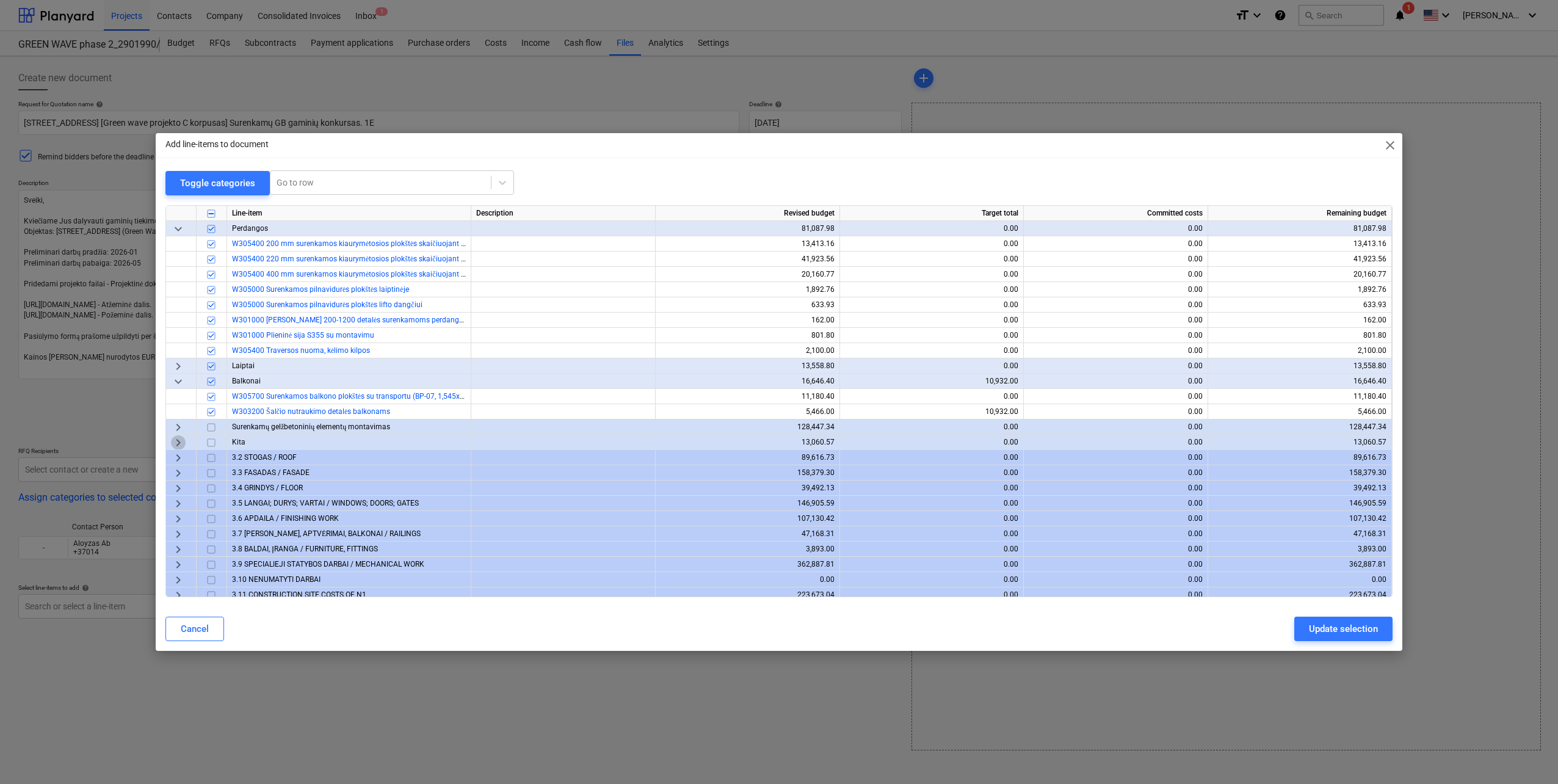
click at [182, 443] on span "keyboard_arrow_right" at bounding box center [178, 442] width 15 height 15
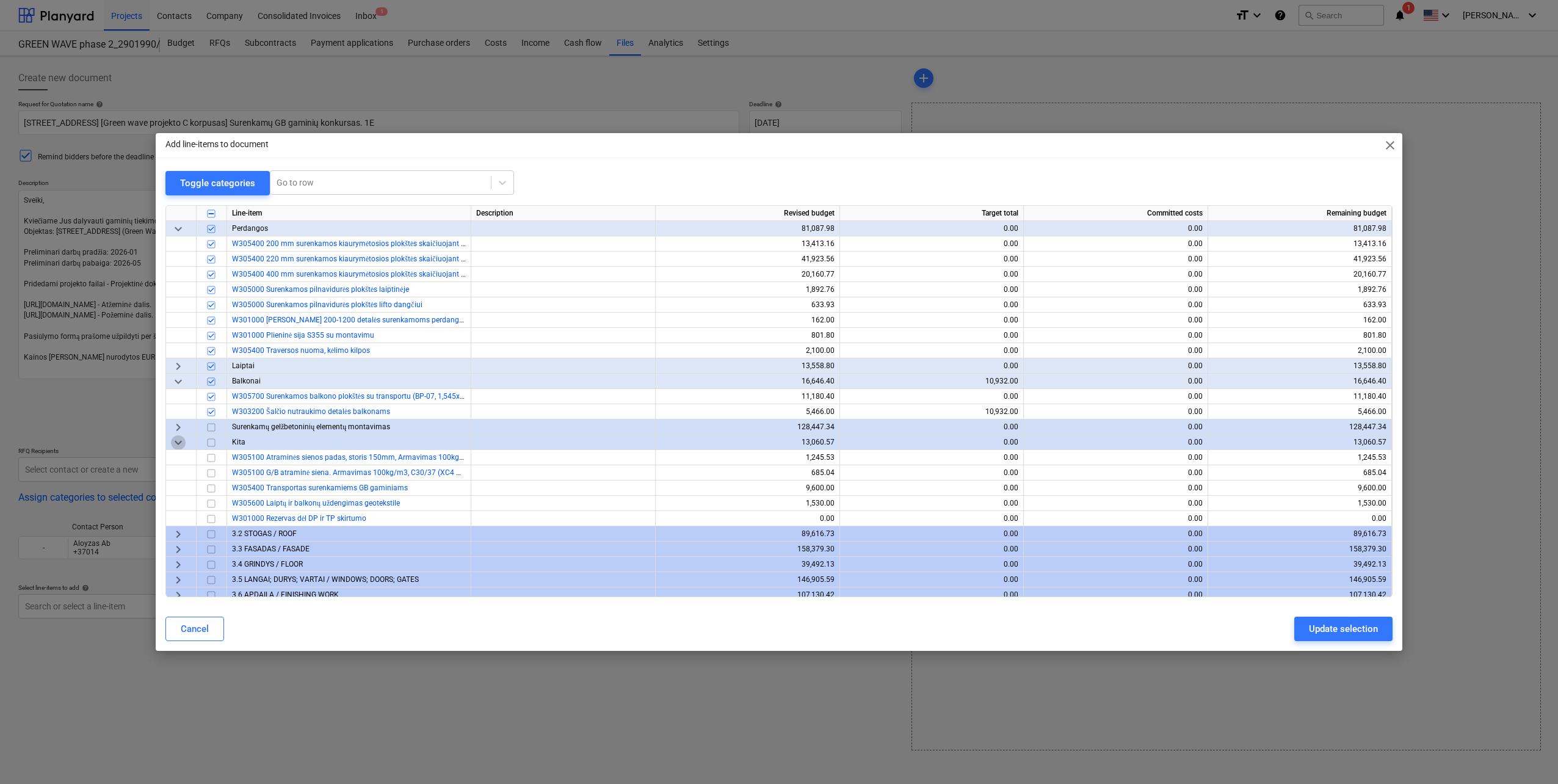
click at [173, 444] on span "keyboard_arrow_down" at bounding box center [178, 442] width 15 height 15
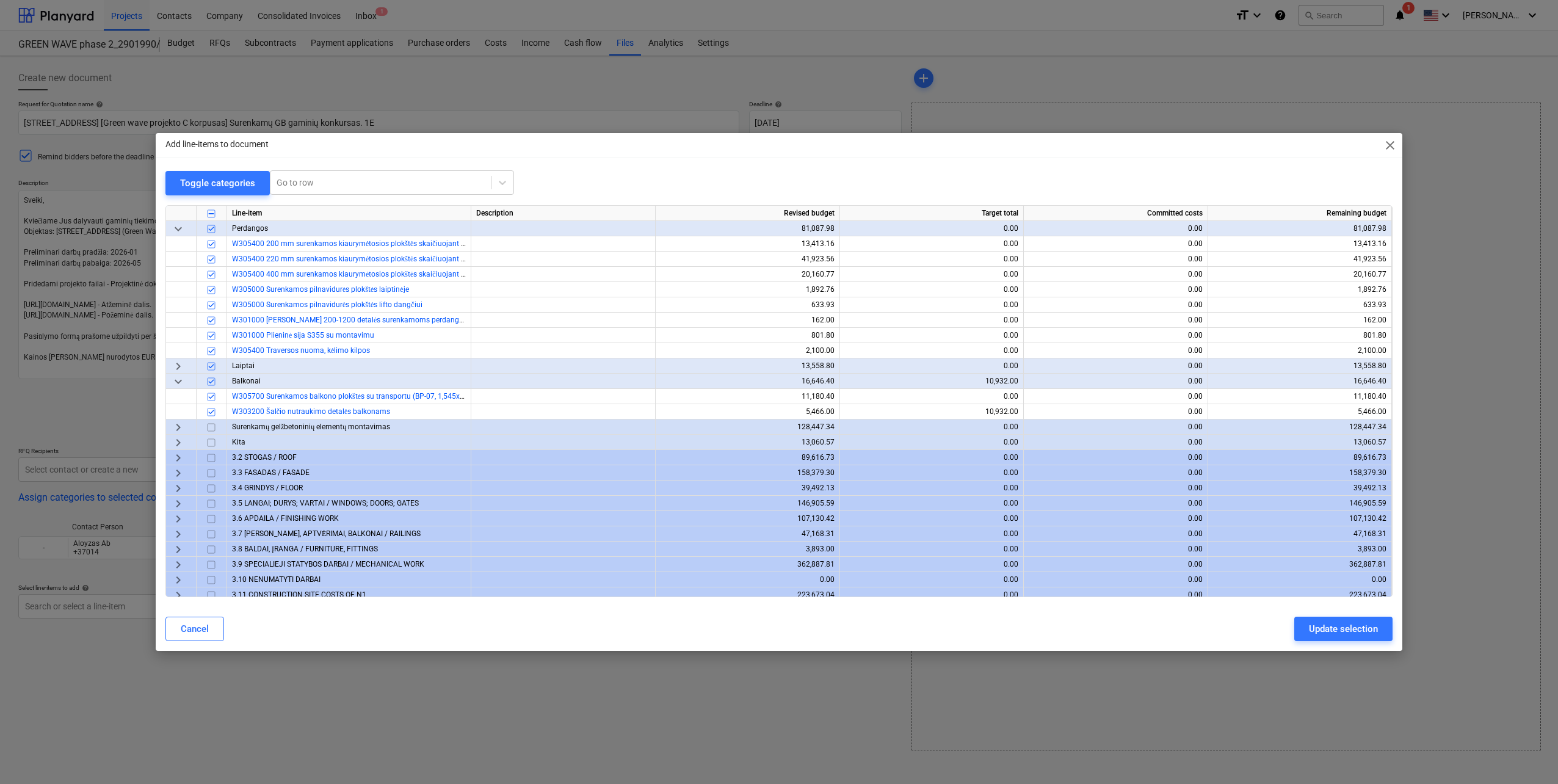
click at [173, 444] on span "keyboard_arrow_right" at bounding box center [178, 442] width 15 height 15
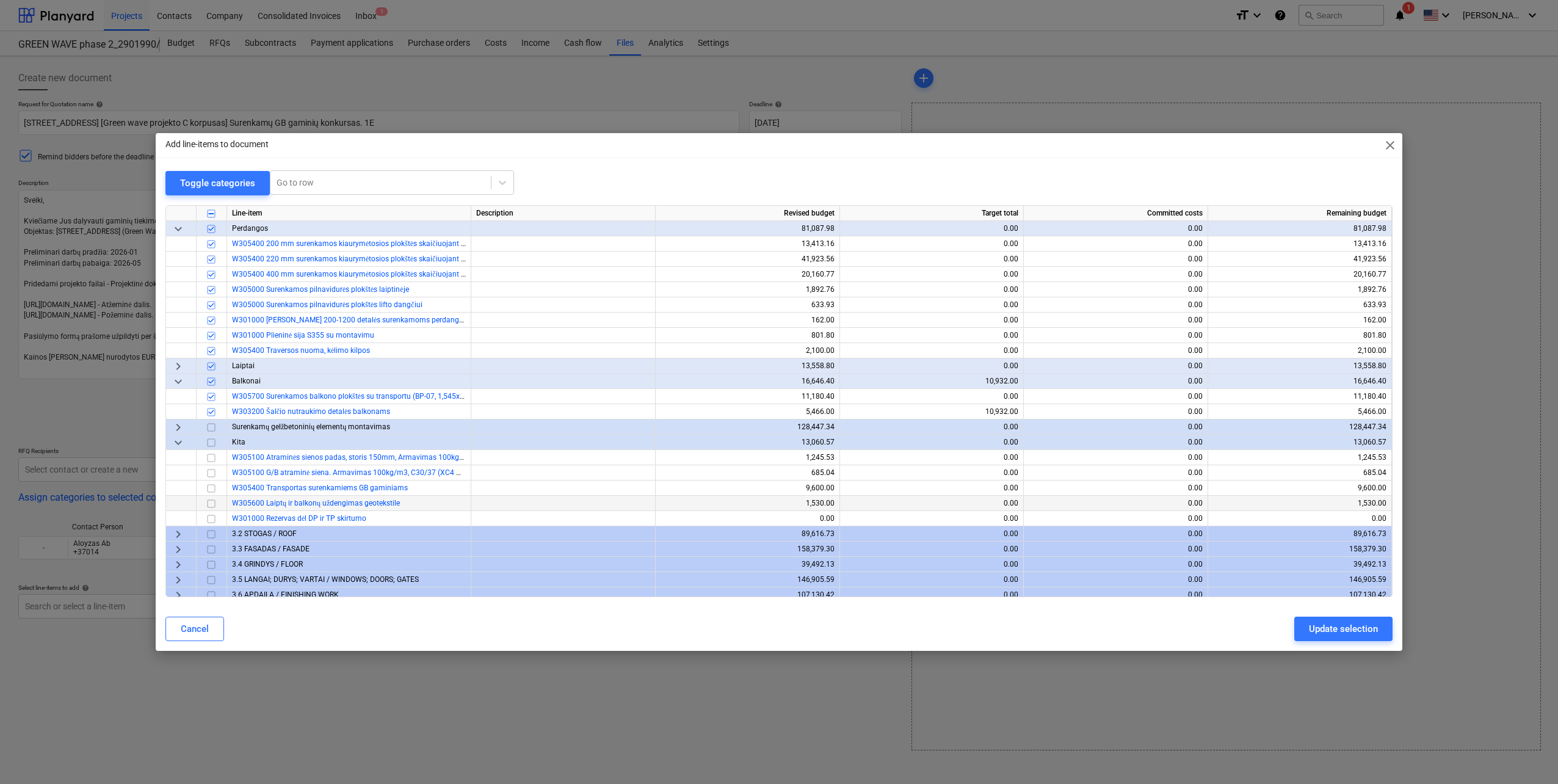
click at [212, 505] on input "checkbox" at bounding box center [211, 503] width 15 height 15
click at [213, 490] on input "checkbox" at bounding box center [211, 488] width 15 height 15
click at [1379, 620] on button "Update selection" at bounding box center [1343, 629] width 98 height 25
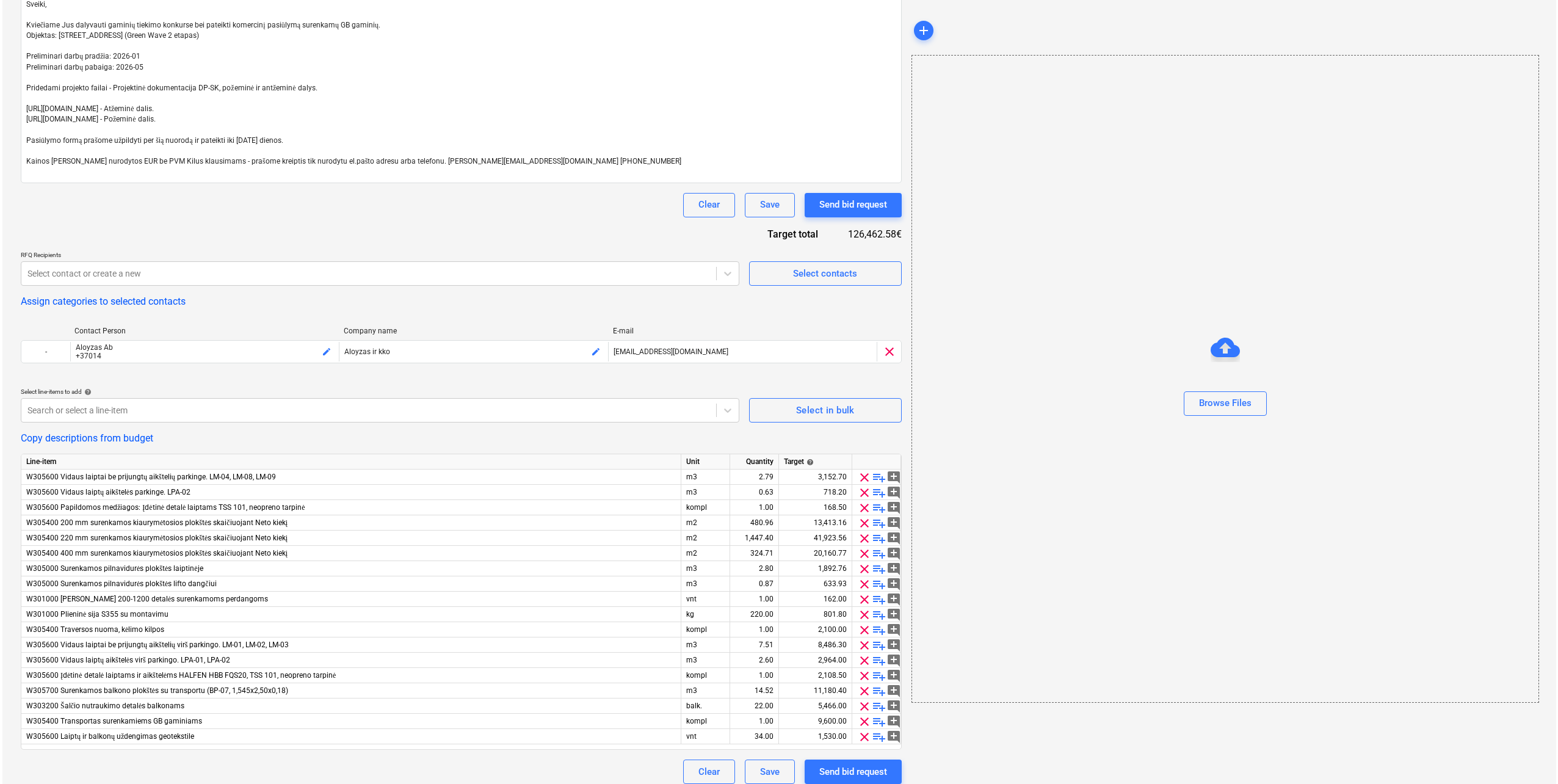
scroll to position [206, 0]
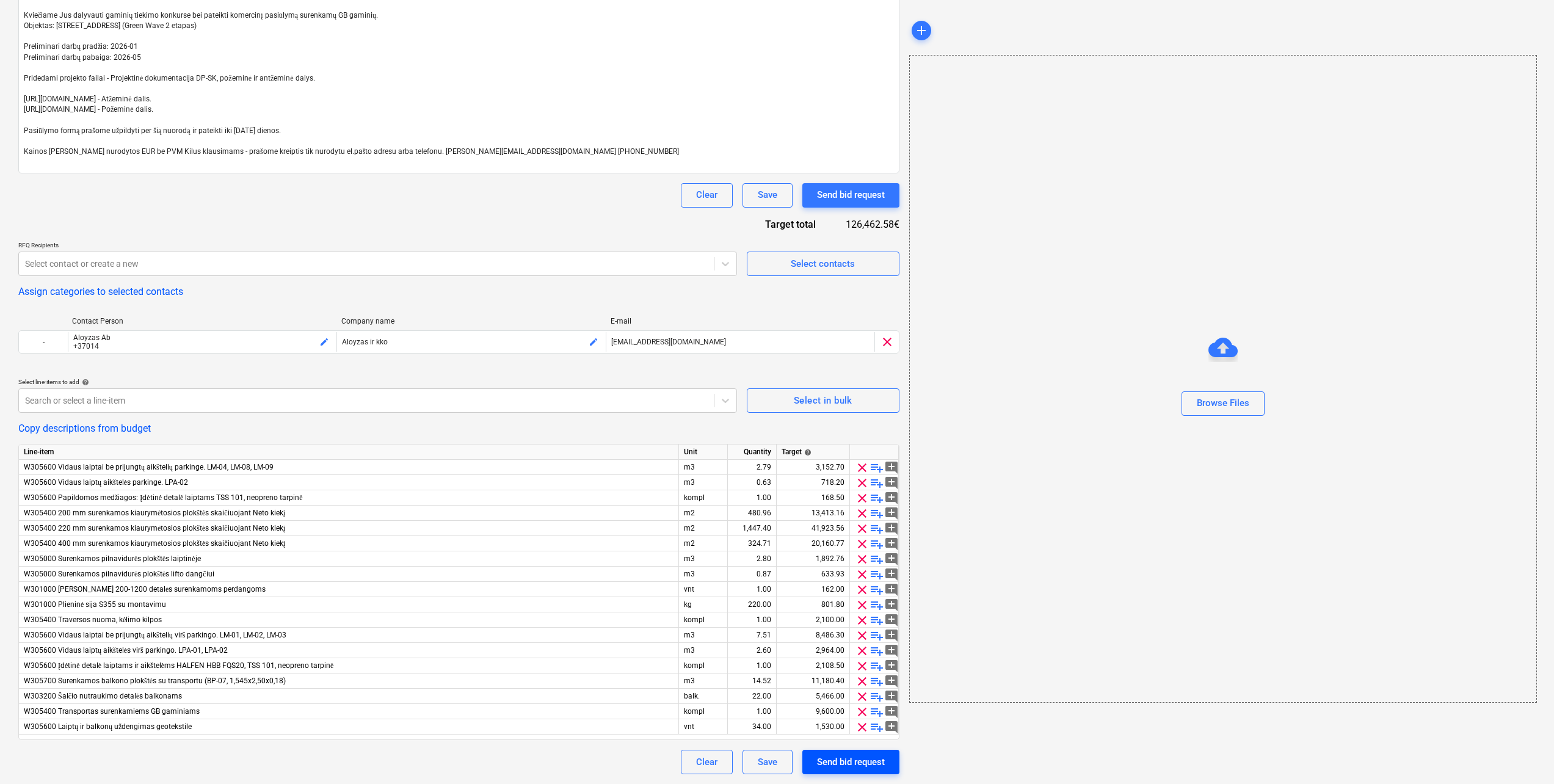
click at [867, 763] on div "Send bid request" at bounding box center [850, 762] width 68 height 16
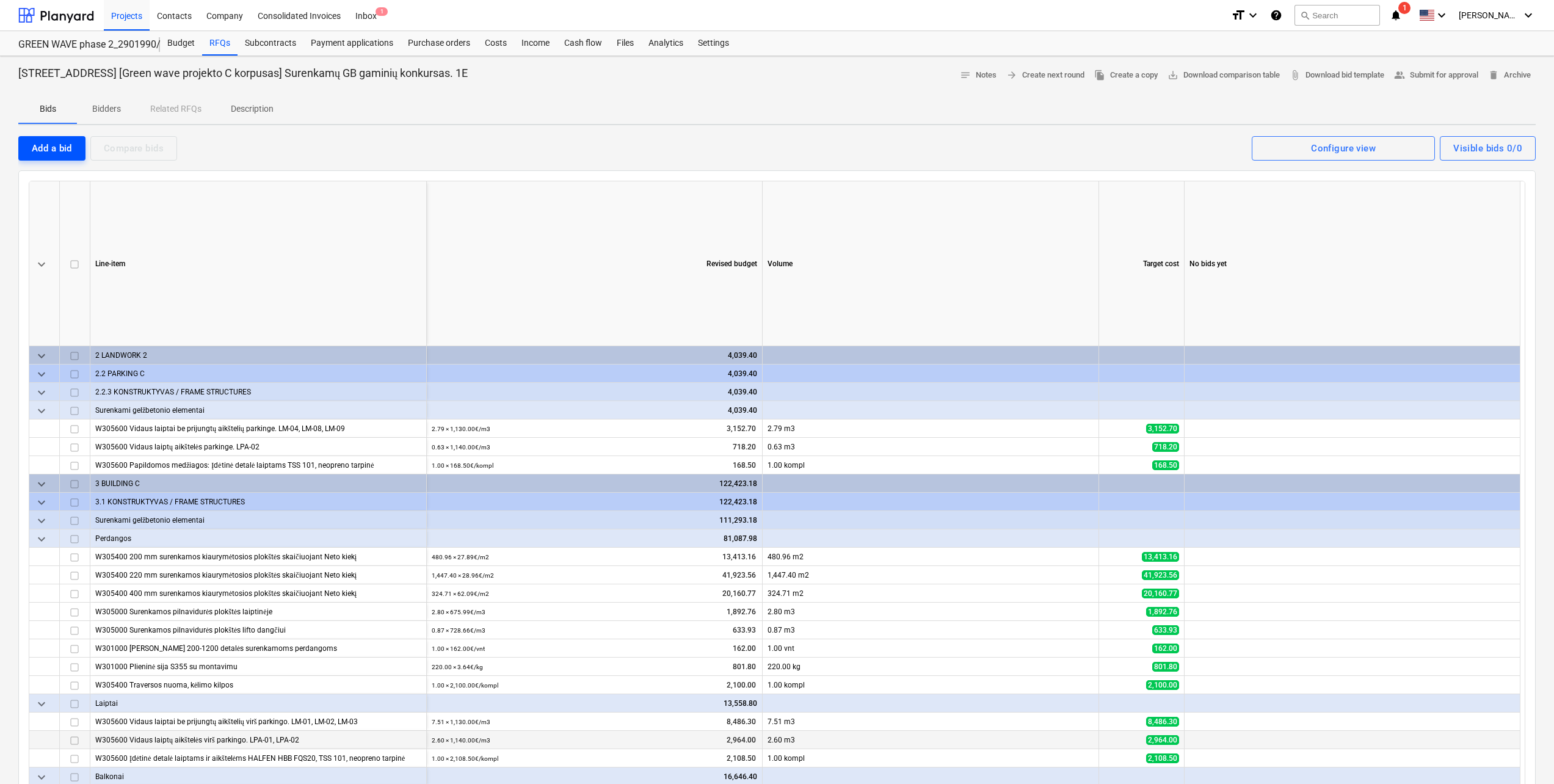
click at [35, 151] on div "Add a bid" at bounding box center [52, 148] width 40 height 16
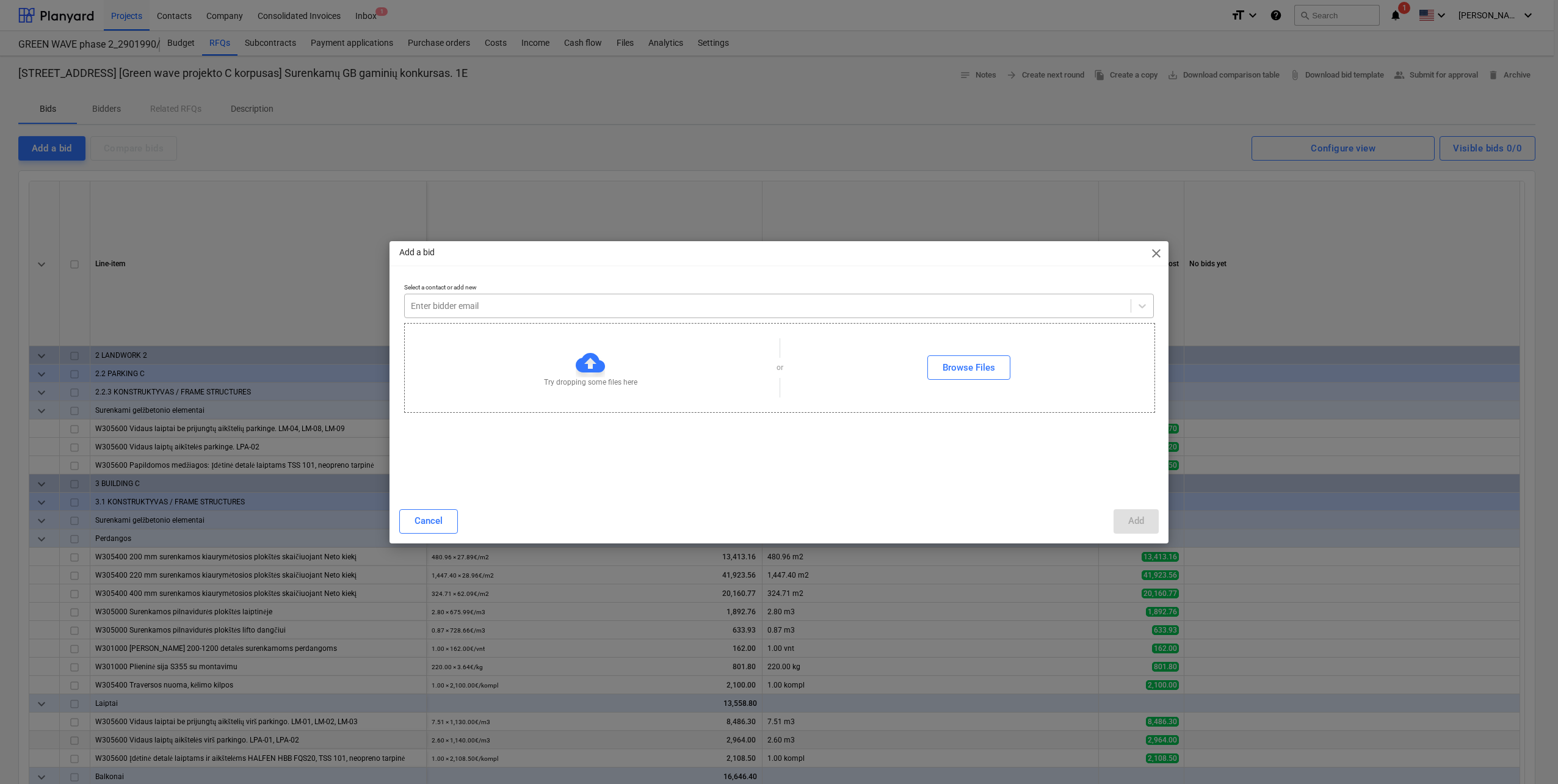
click at [663, 306] on div at bounding box center [767, 305] width 714 height 12
click at [1142, 526] on div "Add" at bounding box center [1136, 520] width 16 height 16
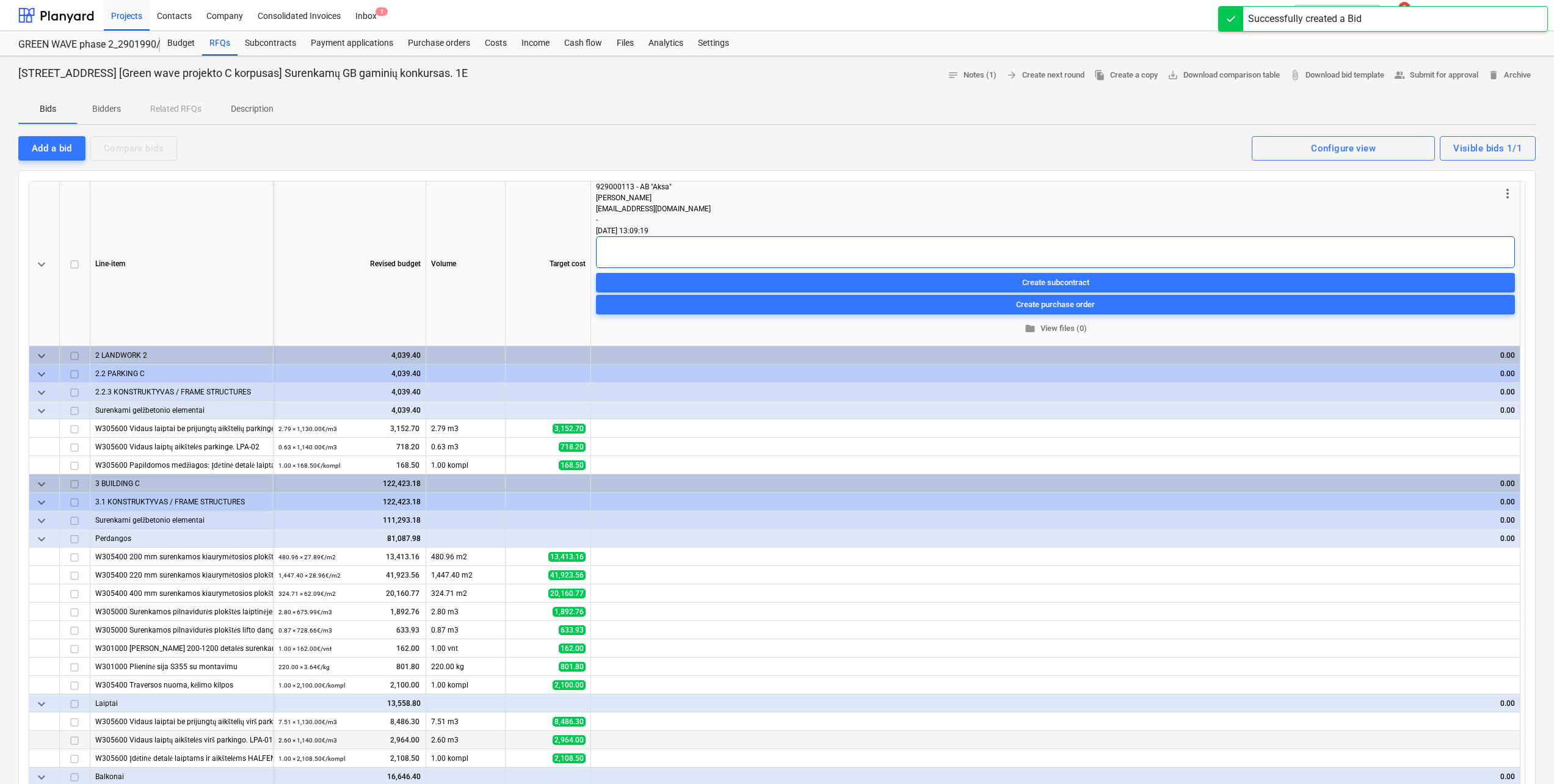
click at [635, 246] on textarea at bounding box center [1055, 252] width 919 height 32
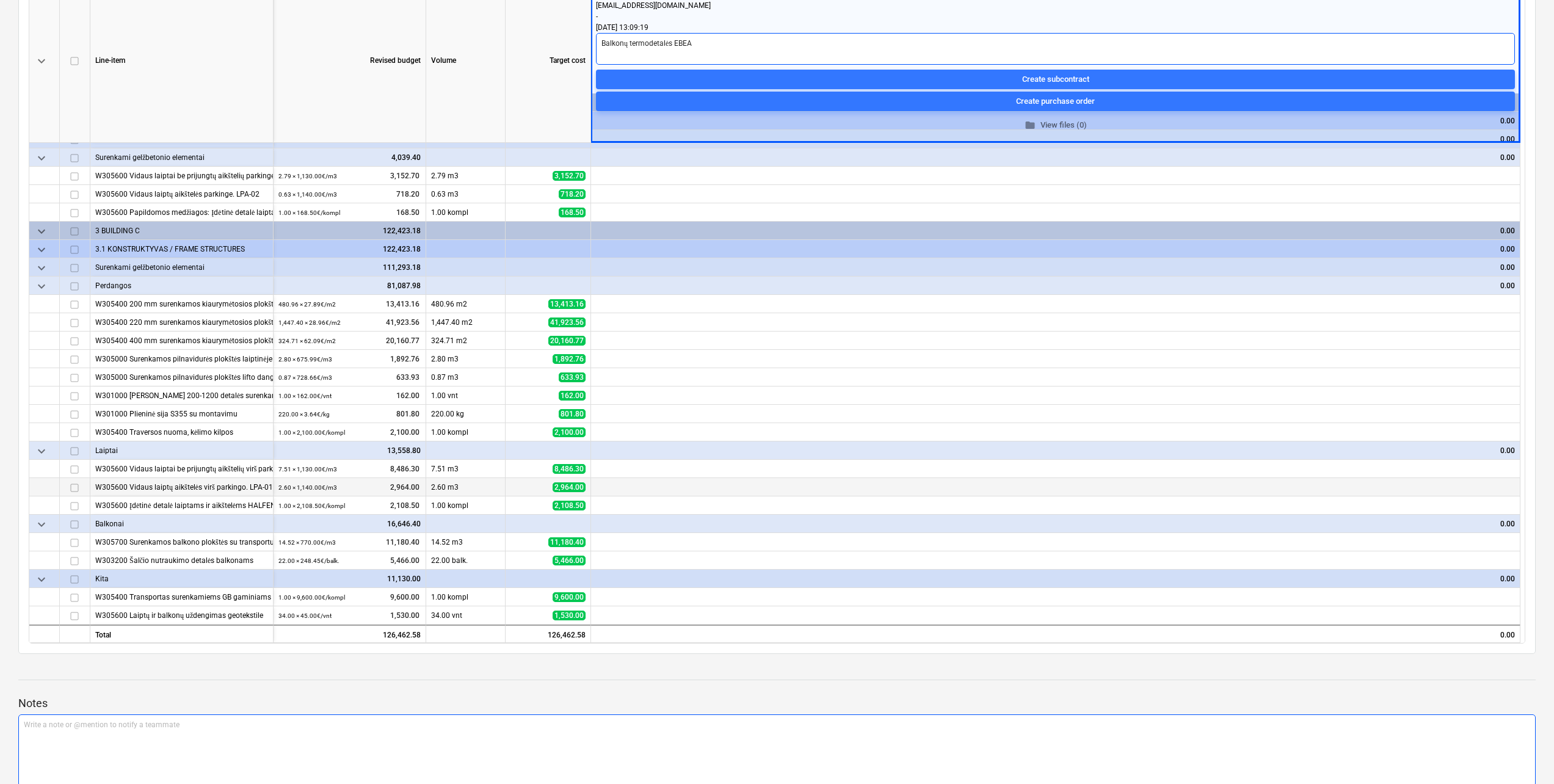
scroll to position [366, 0]
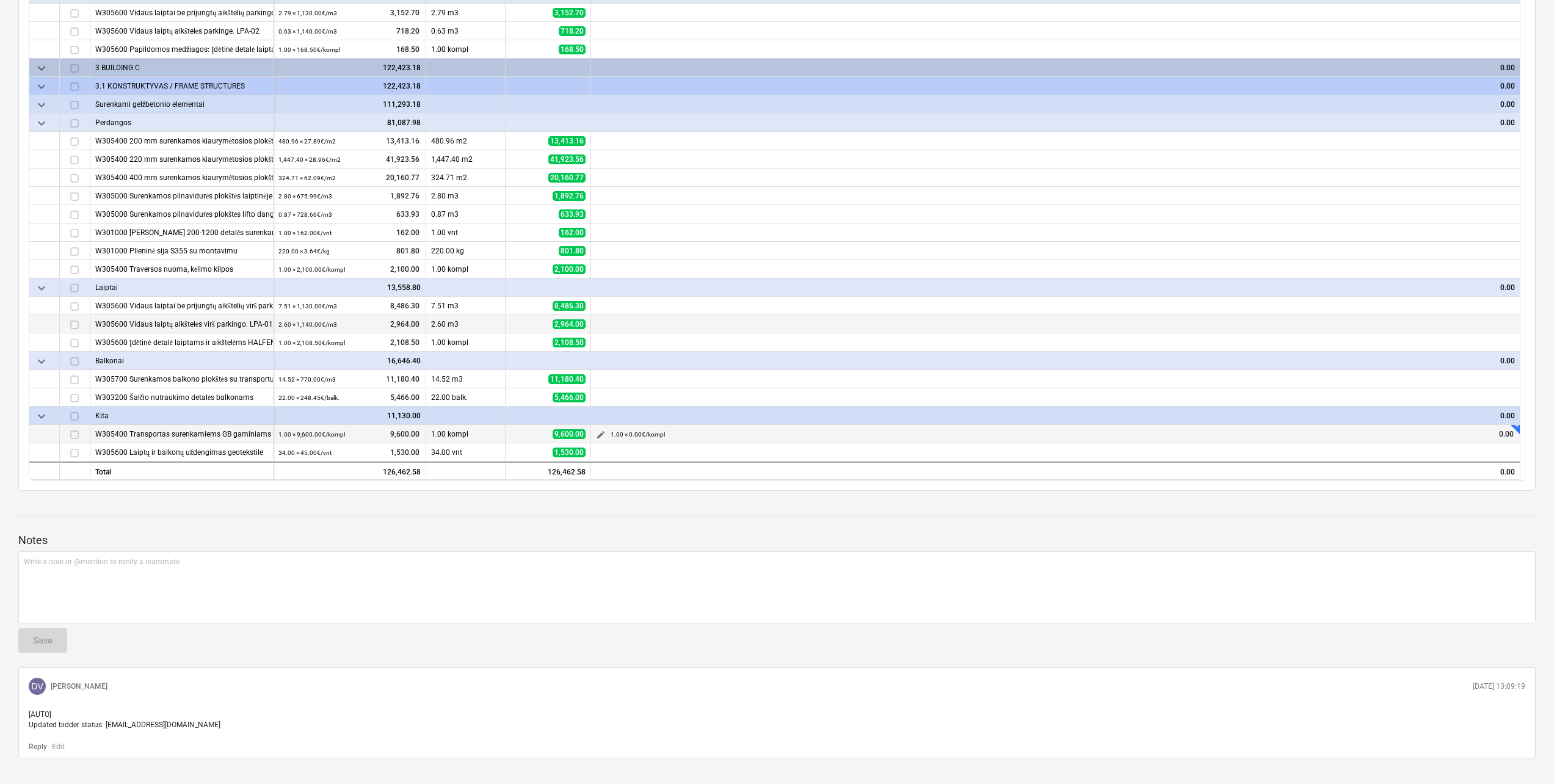
click at [604, 433] on span "edit" at bounding box center [600, 435] width 10 height 10
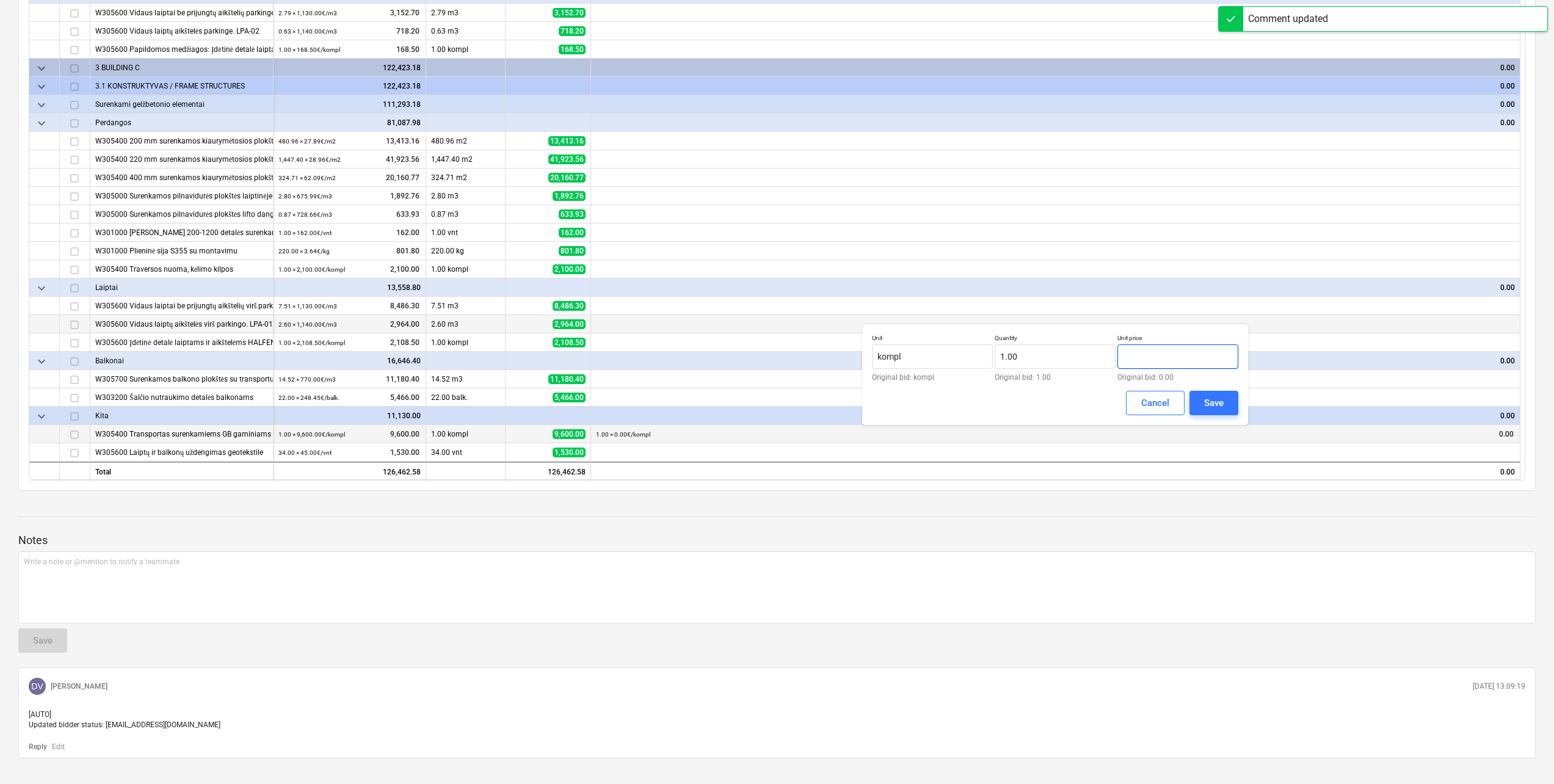
click at [1158, 360] on input "text" at bounding box center [1178, 357] width 121 height 25
click at [1210, 405] on div "Save" at bounding box center [1214, 403] width 19 height 16
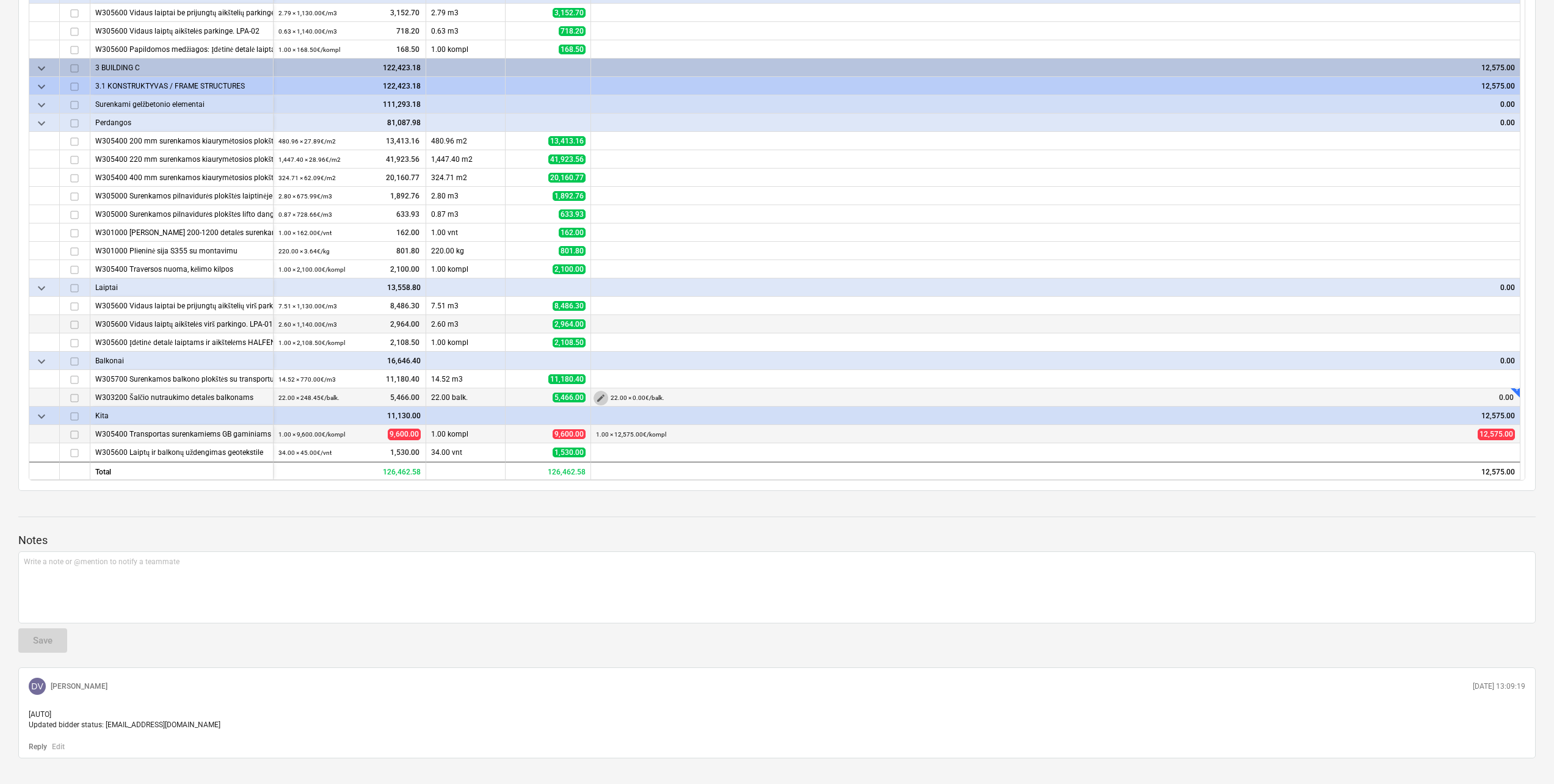
click at [600, 396] on span "edit" at bounding box center [600, 398] width 10 height 10
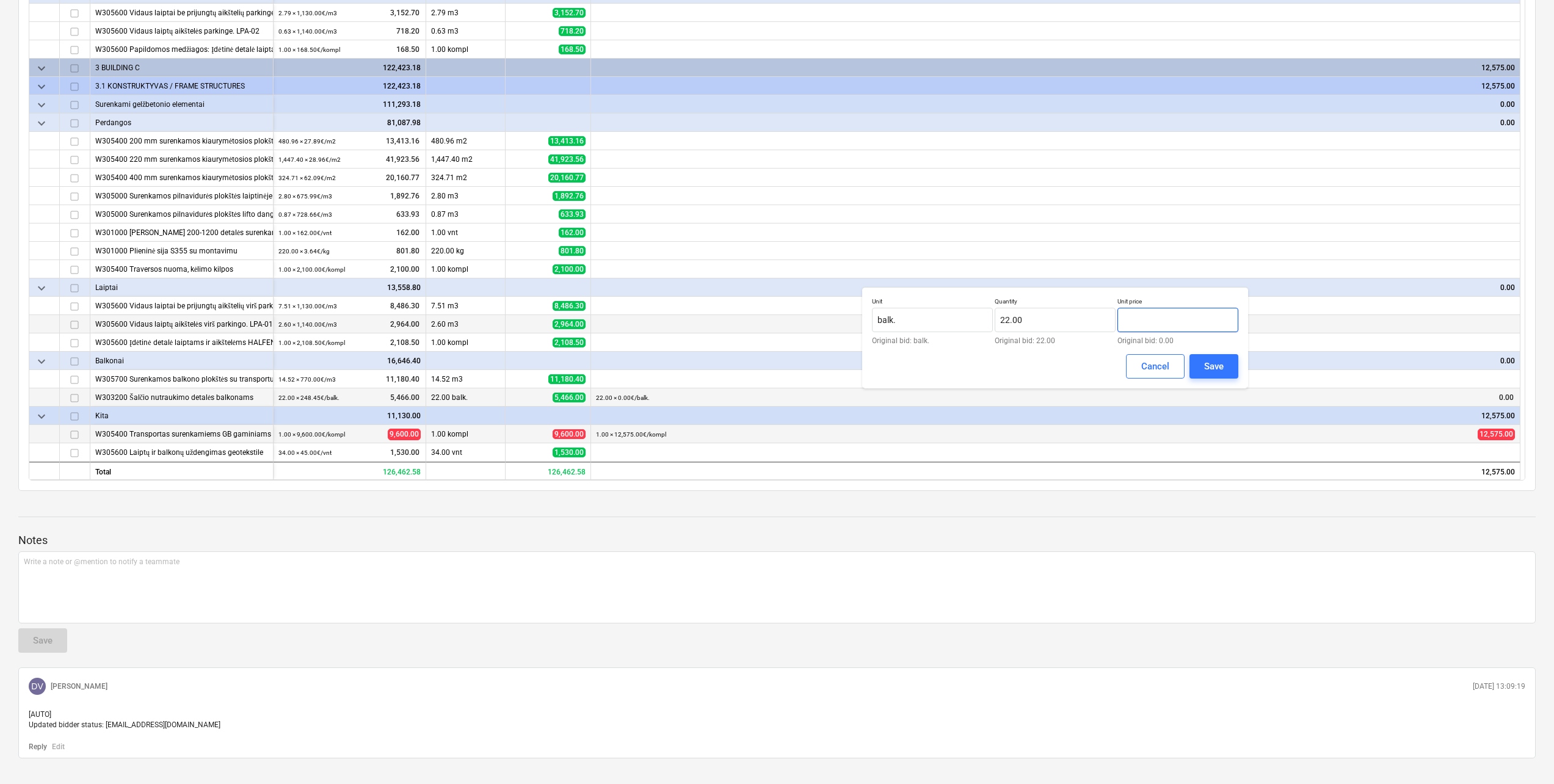
click at [1165, 316] on input "text" at bounding box center [1178, 320] width 121 height 25
click at [1216, 360] on div "Save" at bounding box center [1214, 366] width 19 height 16
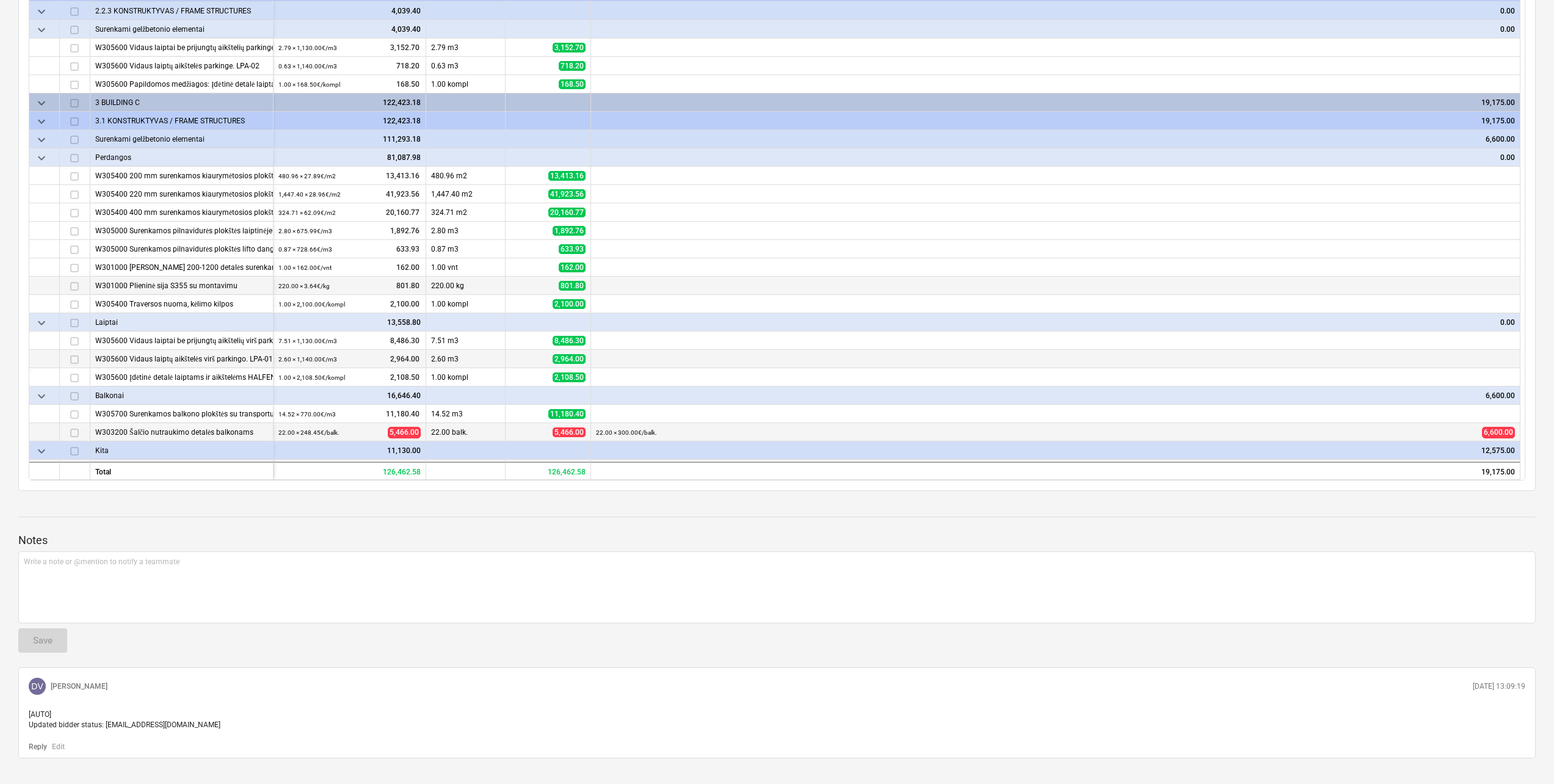
scroll to position [0, 0]
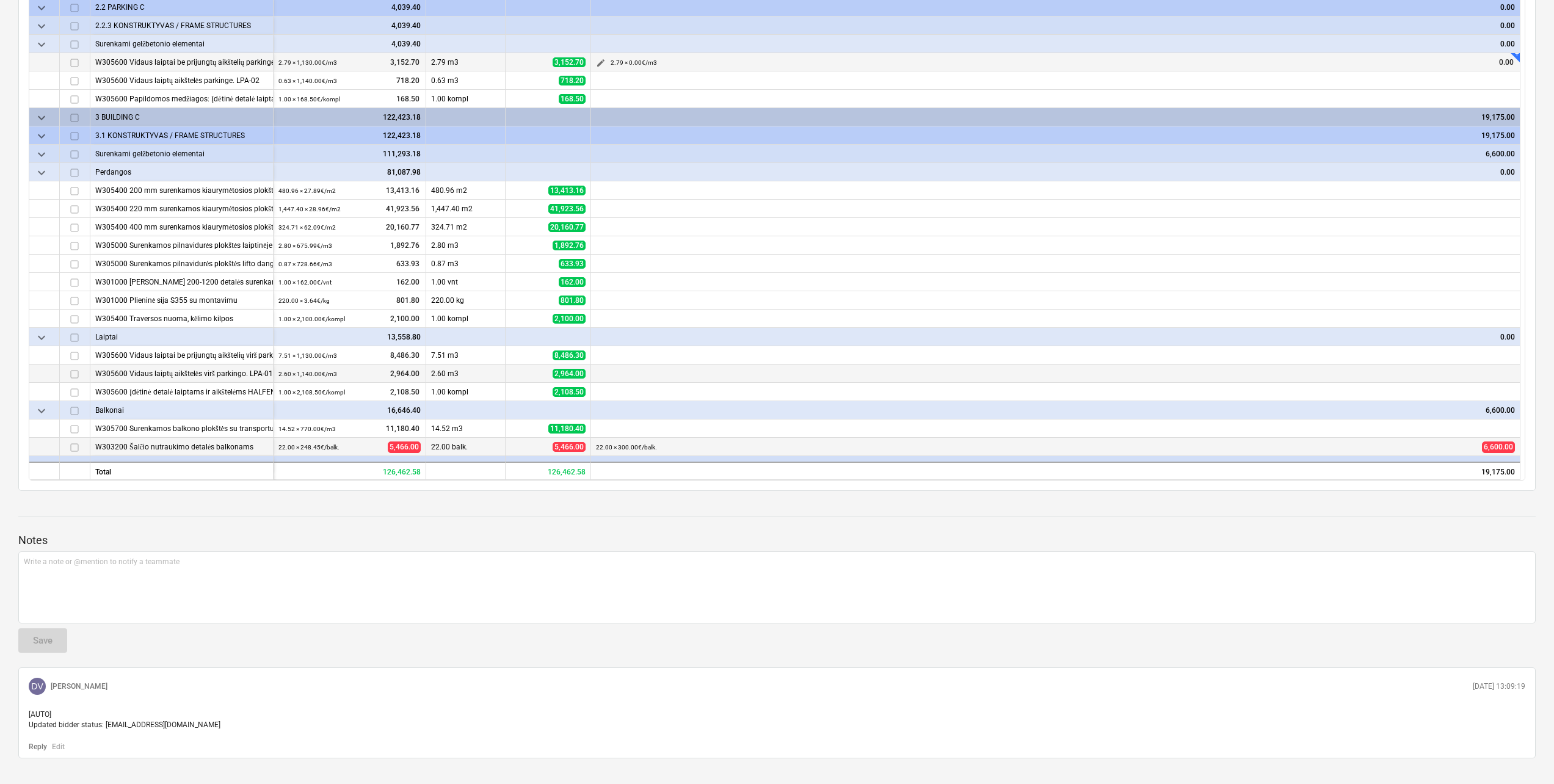
click at [603, 60] on span "edit" at bounding box center [600, 62] width 10 height 10
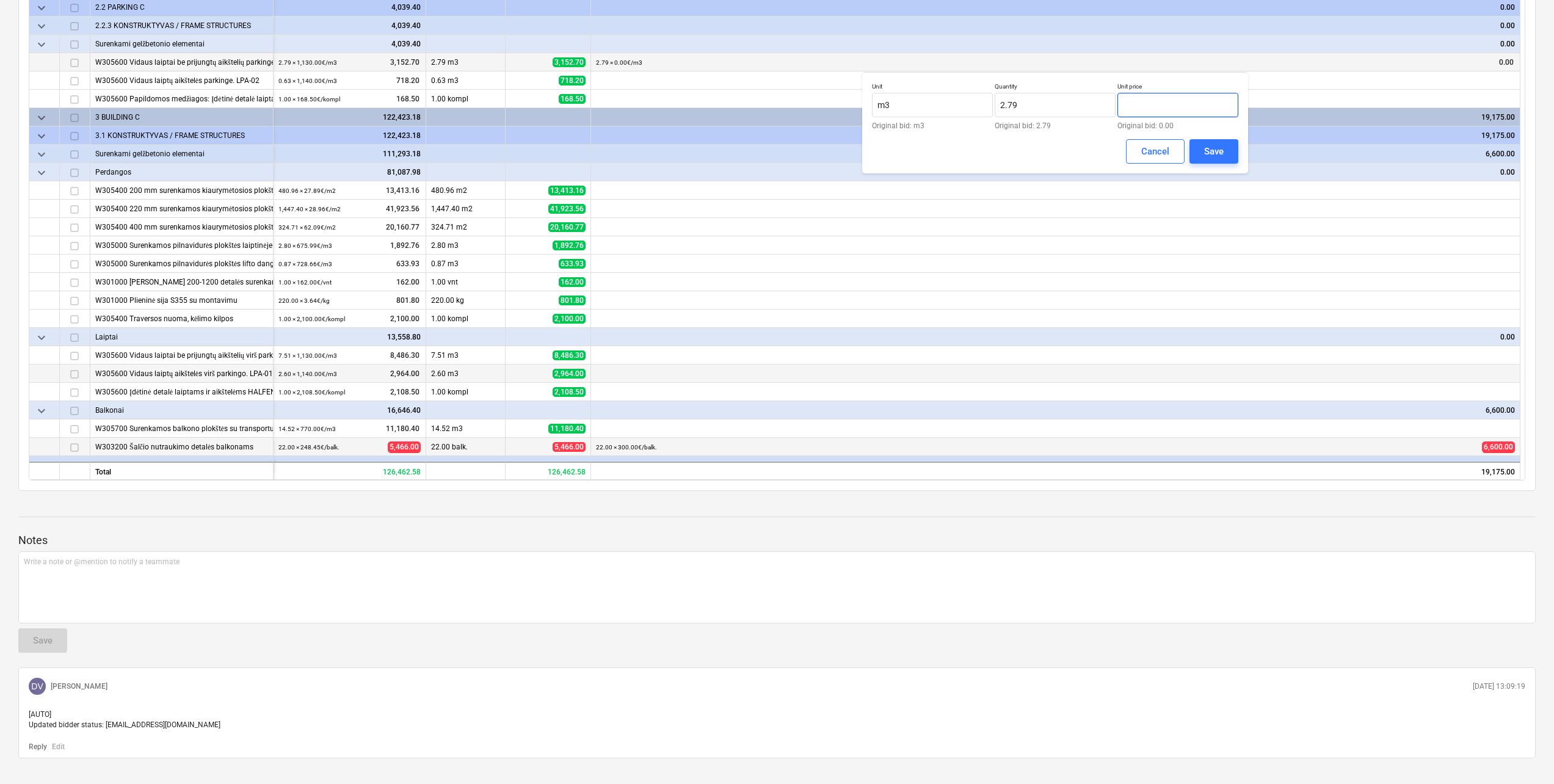
click at [1138, 99] on input "text" at bounding box center [1178, 105] width 121 height 25
click at [1231, 149] on button "Save" at bounding box center [1214, 151] width 49 height 25
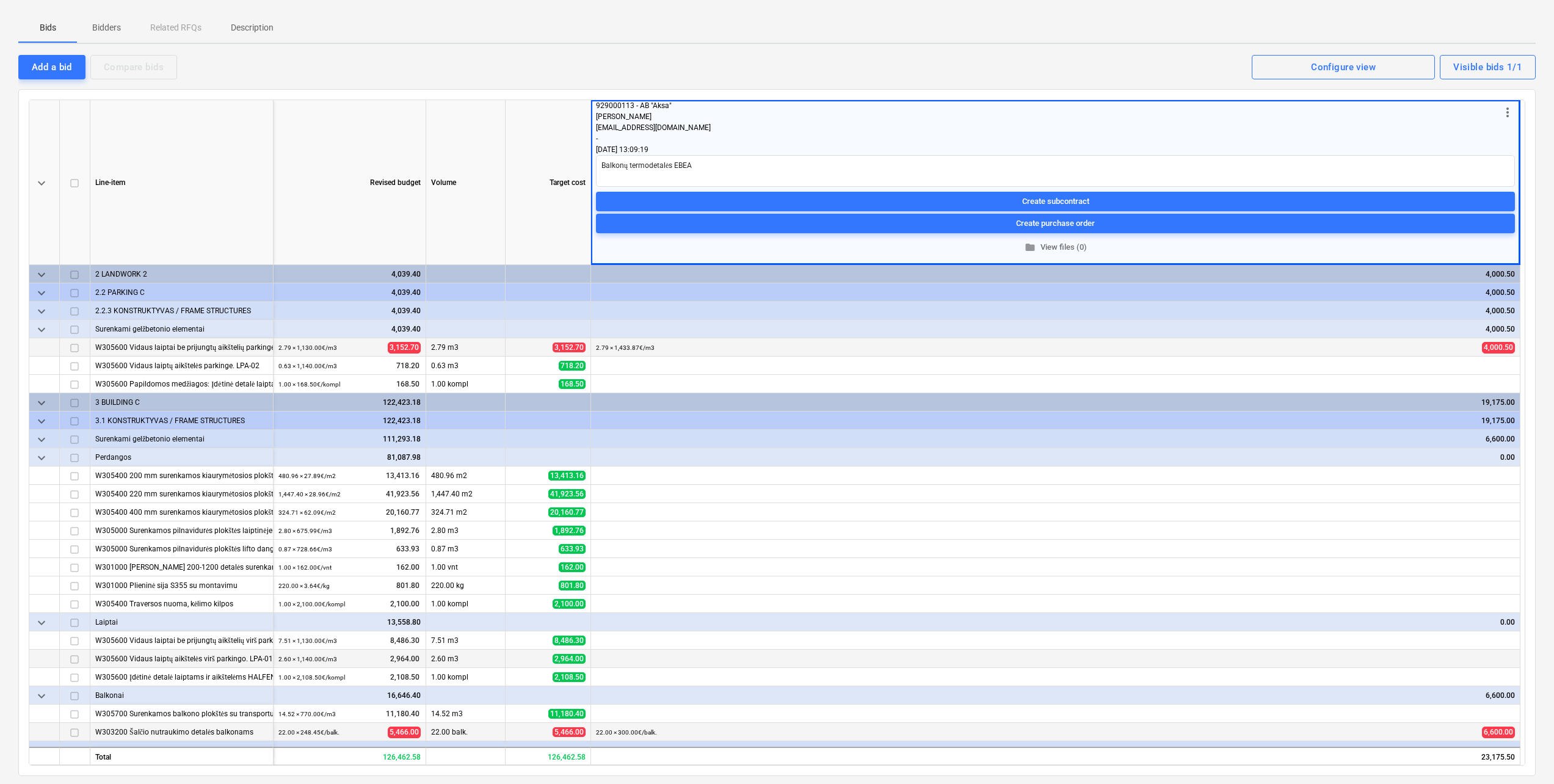
scroll to position [61, 0]
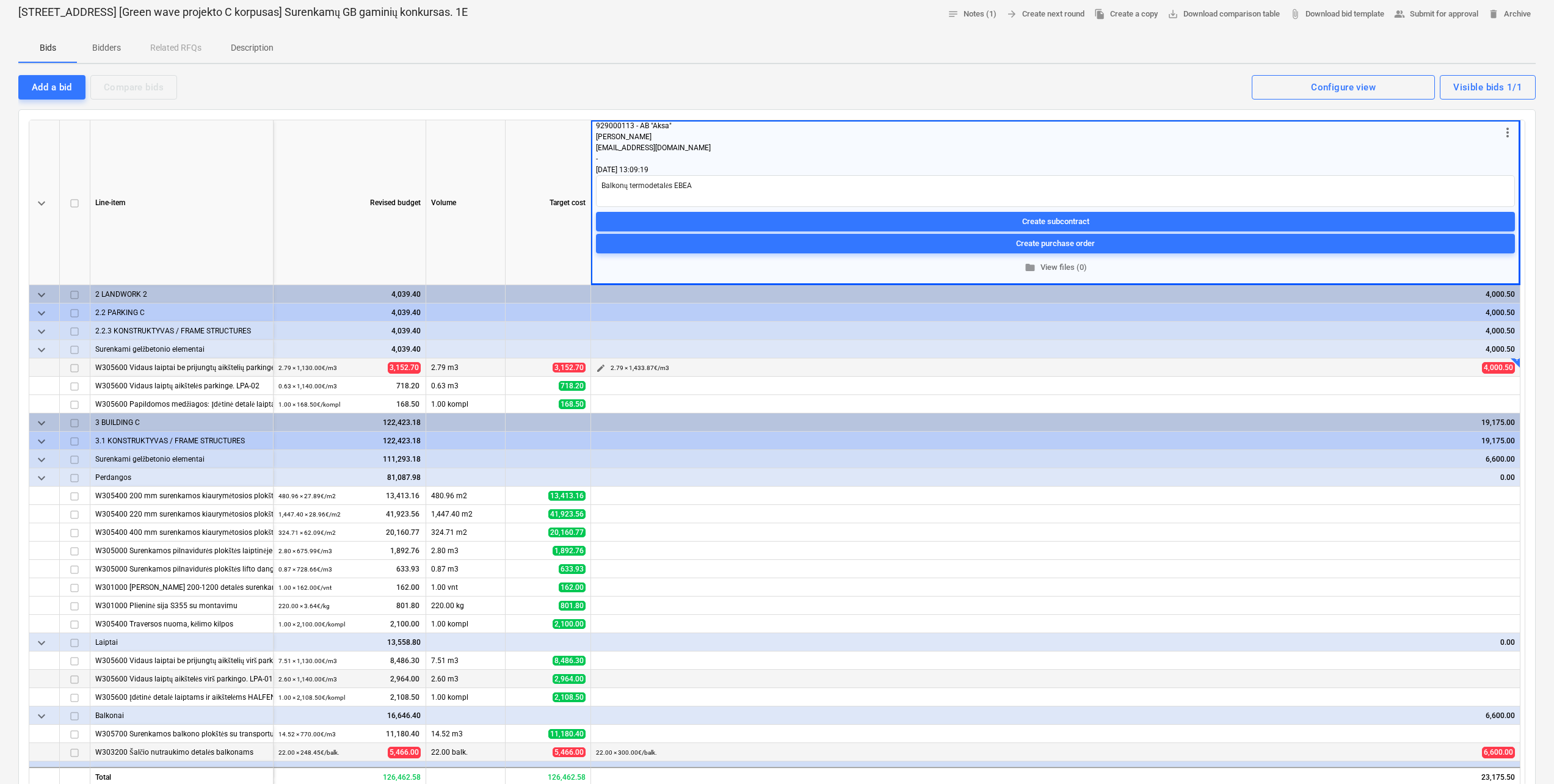
click at [598, 365] on span "edit" at bounding box center [600, 368] width 10 height 10
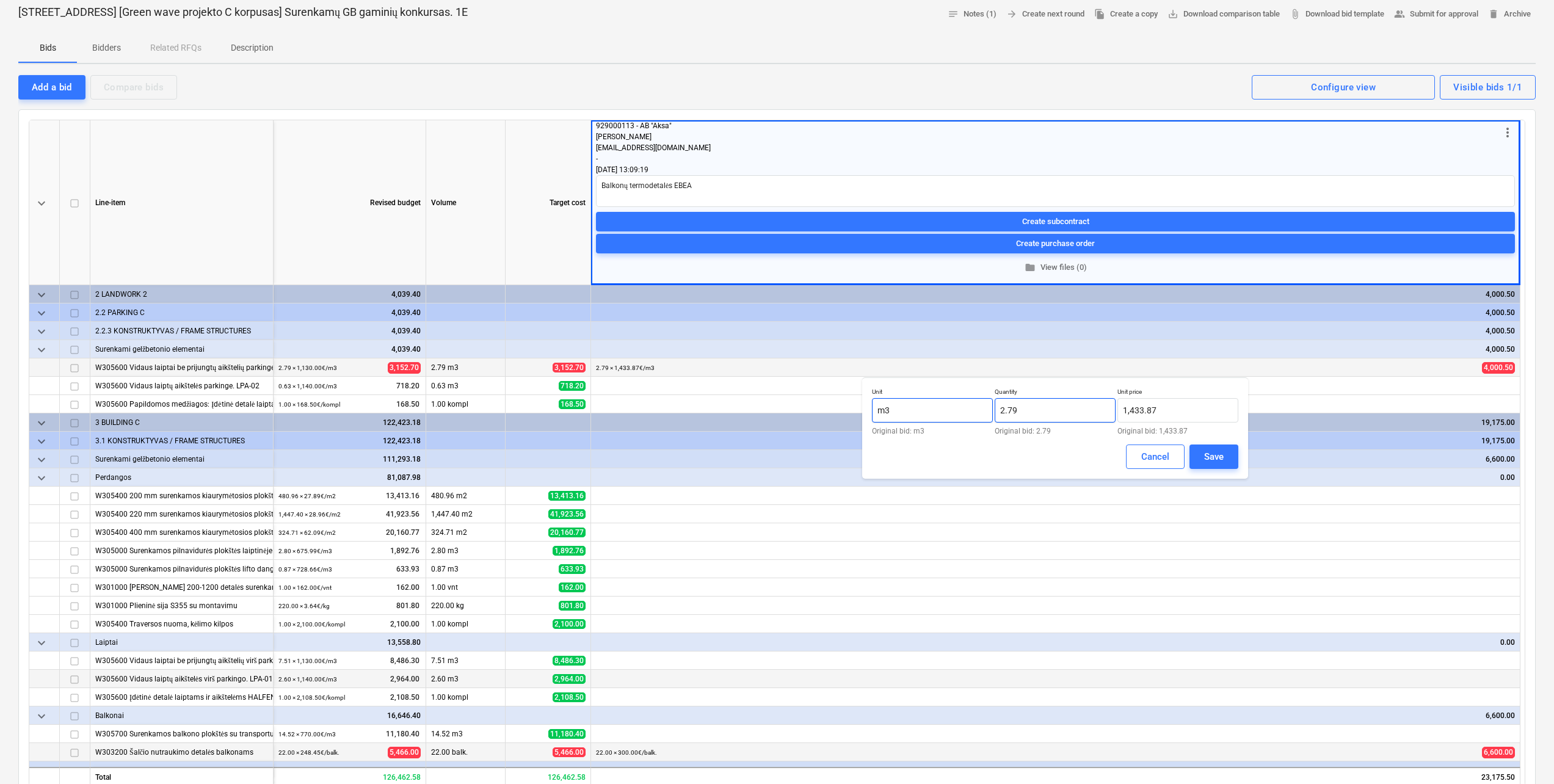
drag, startPoint x: 1075, startPoint y: 410, endPoint x: 898, endPoint y: 405, distance: 177.1
click at [898, 405] on div "Unit m3 Original bid: m3 Quantity 2.79 Original bid: 2.79 Unit price 1,433.87 O…" at bounding box center [1055, 411] width 366 height 47
drag, startPoint x: 1169, startPoint y: 404, endPoint x: 1102, endPoint y: 408, distance: 67.1
click at [1102, 408] on div "Unit m3 Original bid: m3 Quantity 3.81 Original bid: 2.79 Unit price 1433.87 Or…" at bounding box center [1055, 411] width 366 height 47
click at [1158, 410] on input "0.00" at bounding box center [1178, 411] width 121 height 25
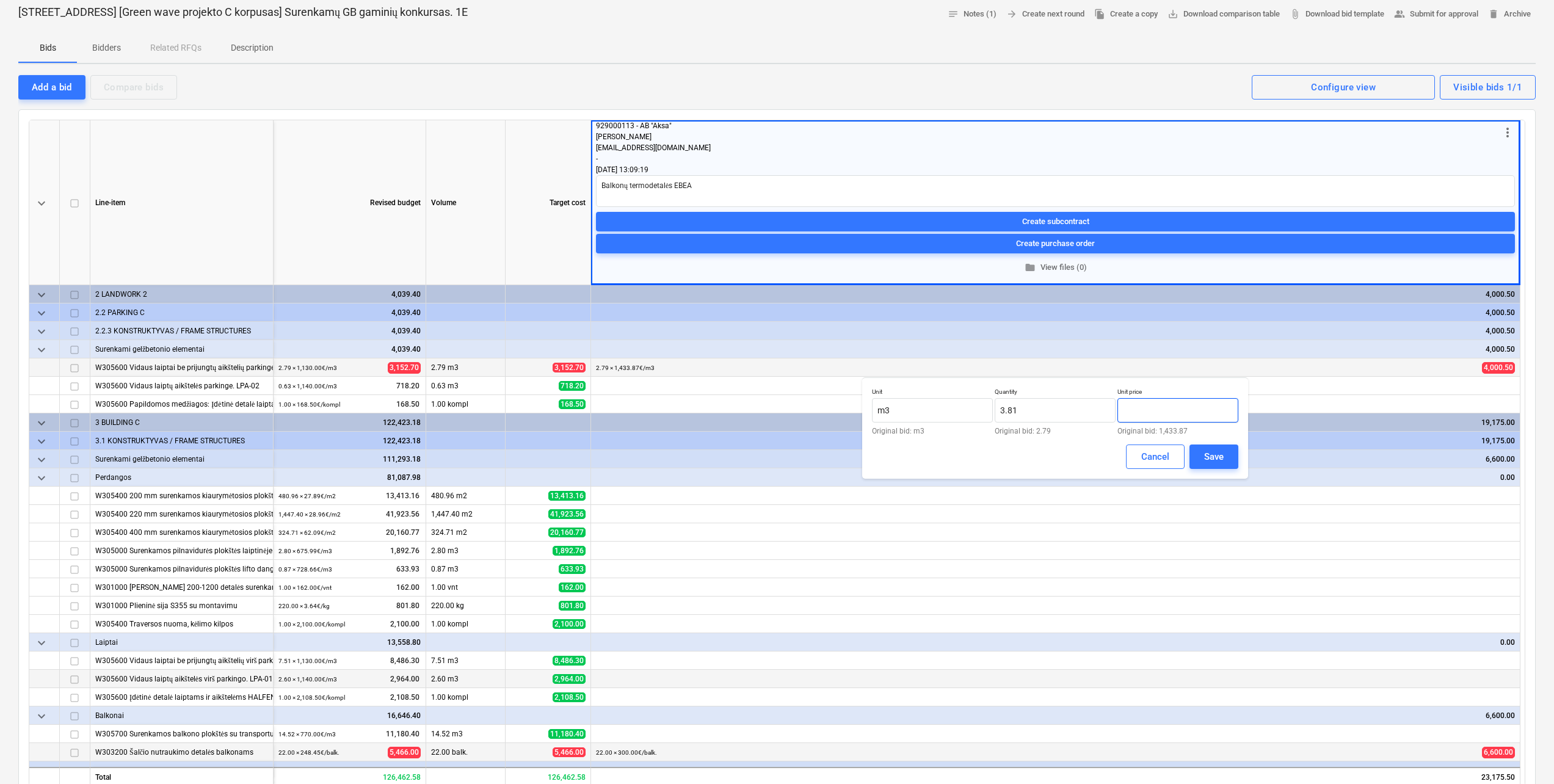
click at [1158, 410] on input "text" at bounding box center [1178, 411] width 121 height 25
click at [1227, 455] on button "Save" at bounding box center [1214, 457] width 49 height 25
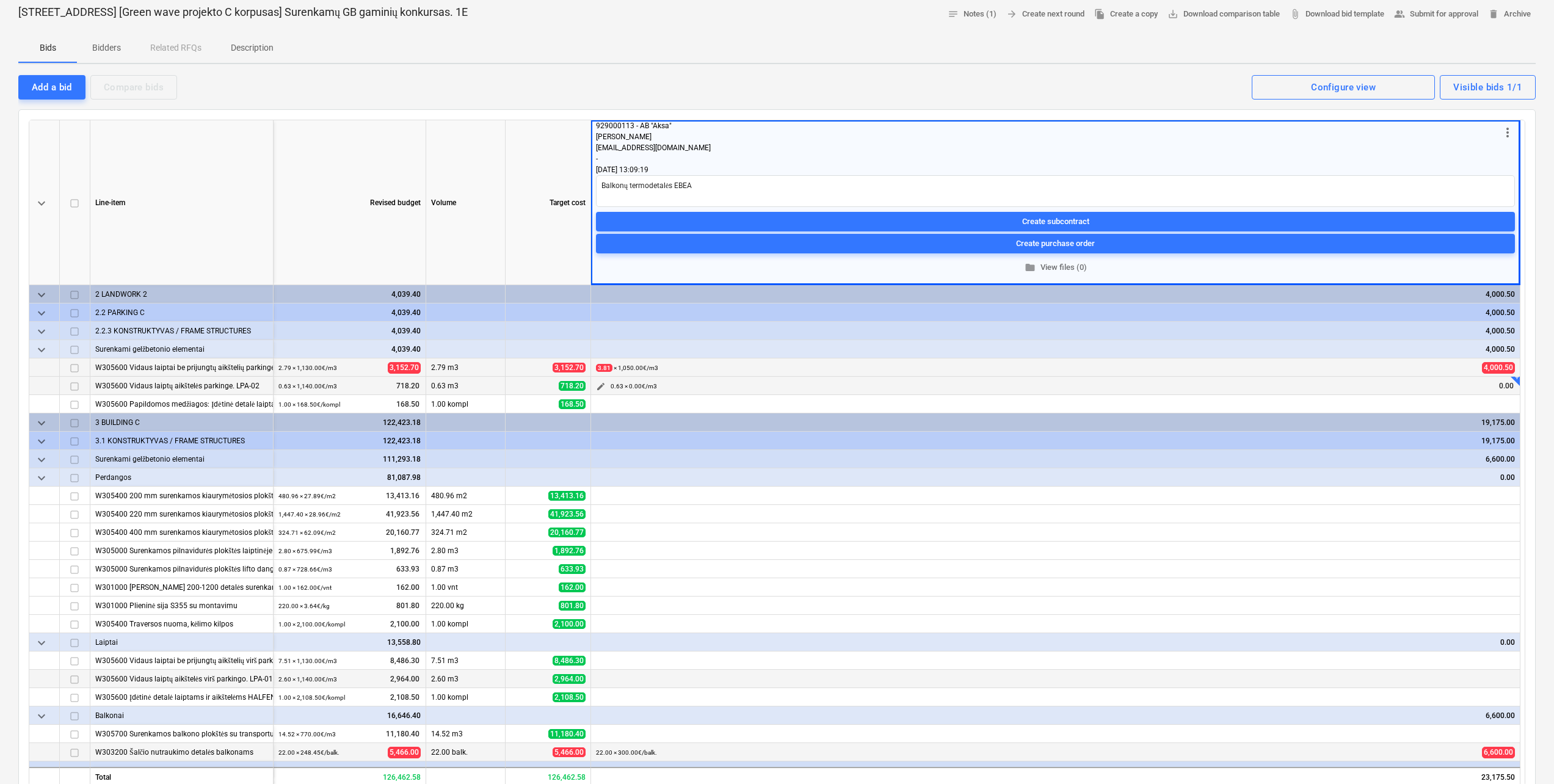
click at [603, 387] on span "edit" at bounding box center [600, 386] width 10 height 10
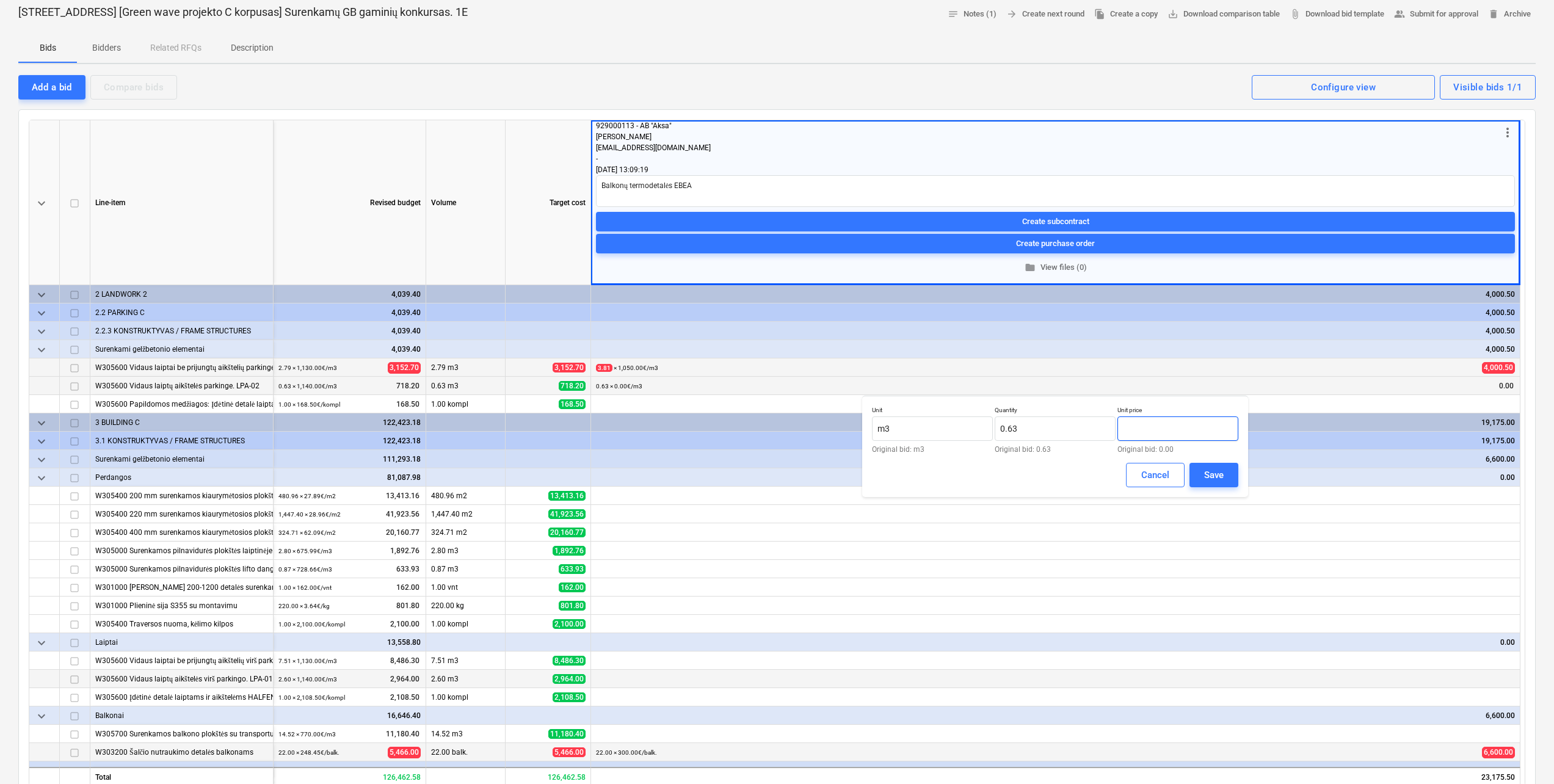
click at [1156, 424] on input "text" at bounding box center [1178, 429] width 121 height 25
click at [1222, 472] on div "Save" at bounding box center [1214, 475] width 19 height 16
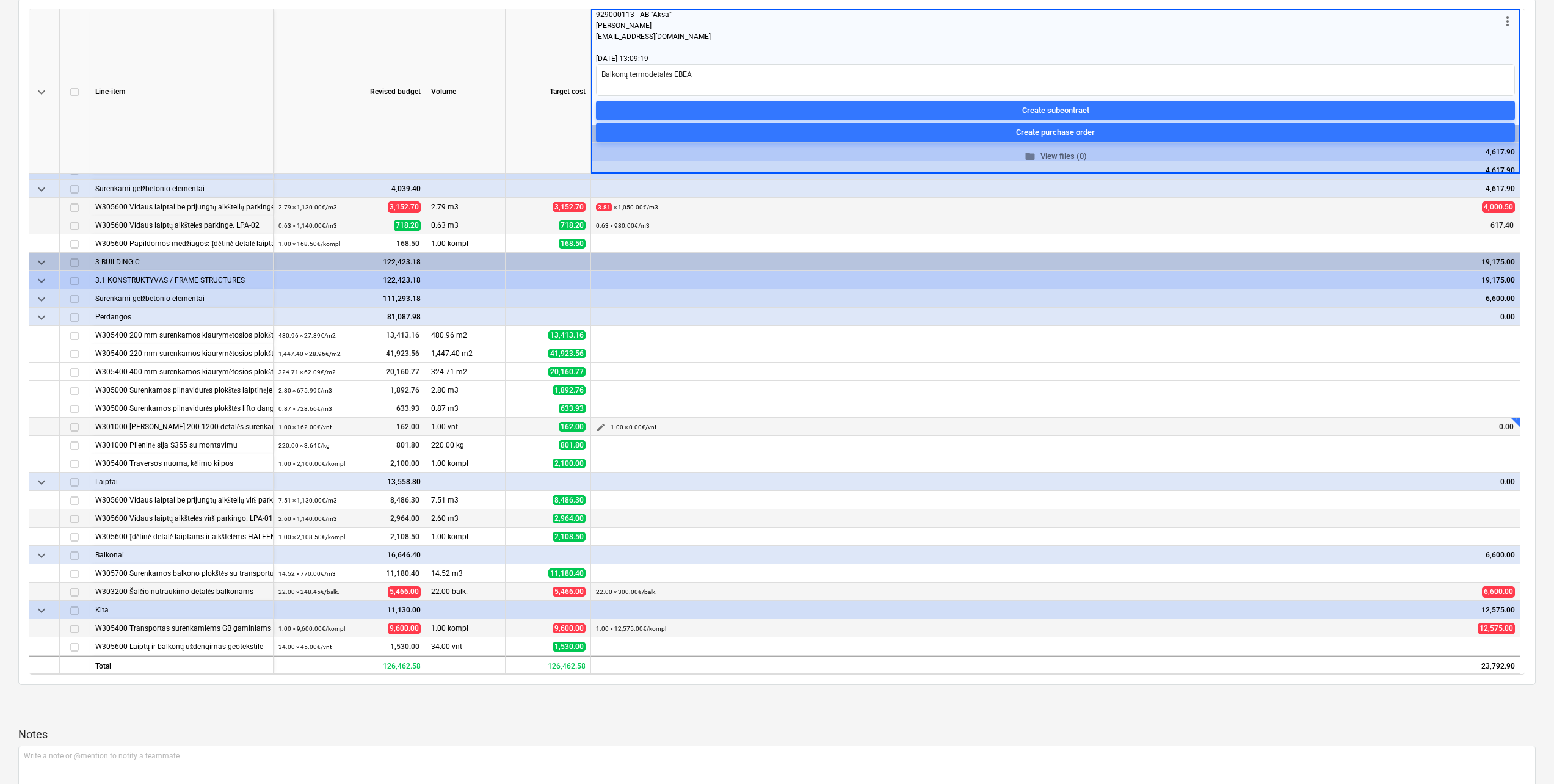
scroll to position [183, 0]
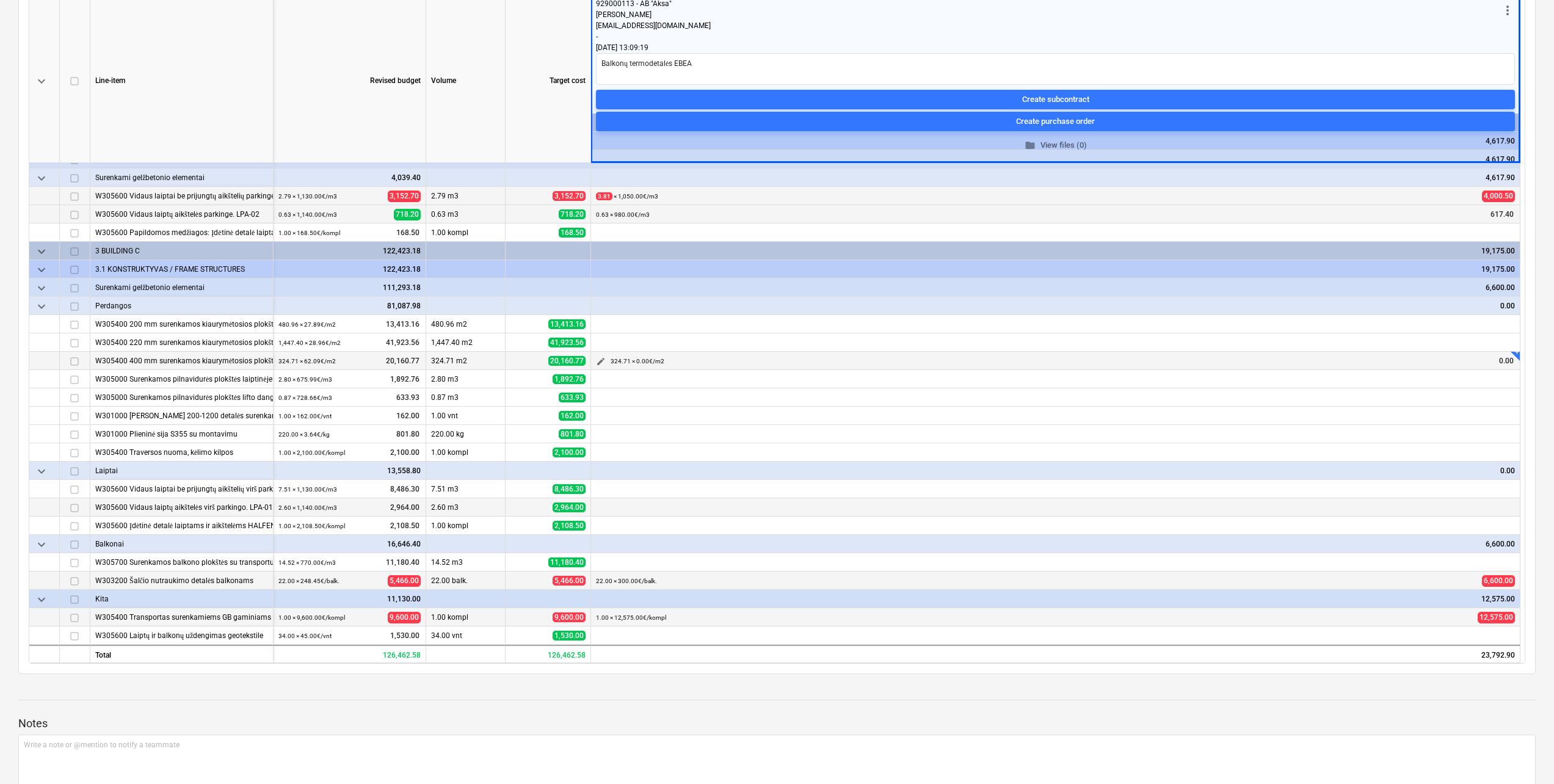
click at [604, 360] on span "edit" at bounding box center [600, 361] width 10 height 10
drag, startPoint x: 1073, startPoint y: 399, endPoint x: 937, endPoint y: 401, distance: 136.0
click at [942, 400] on div "Unit m2 Original bid: m2 Quantity 324.714 Original bid: 324.71 Unit price 0.00 …" at bounding box center [1055, 404] width 366 height 47
click at [1191, 400] on input "text" at bounding box center [1178, 403] width 121 height 25
click at [1223, 399] on input "0.00" at bounding box center [1178, 403] width 121 height 25
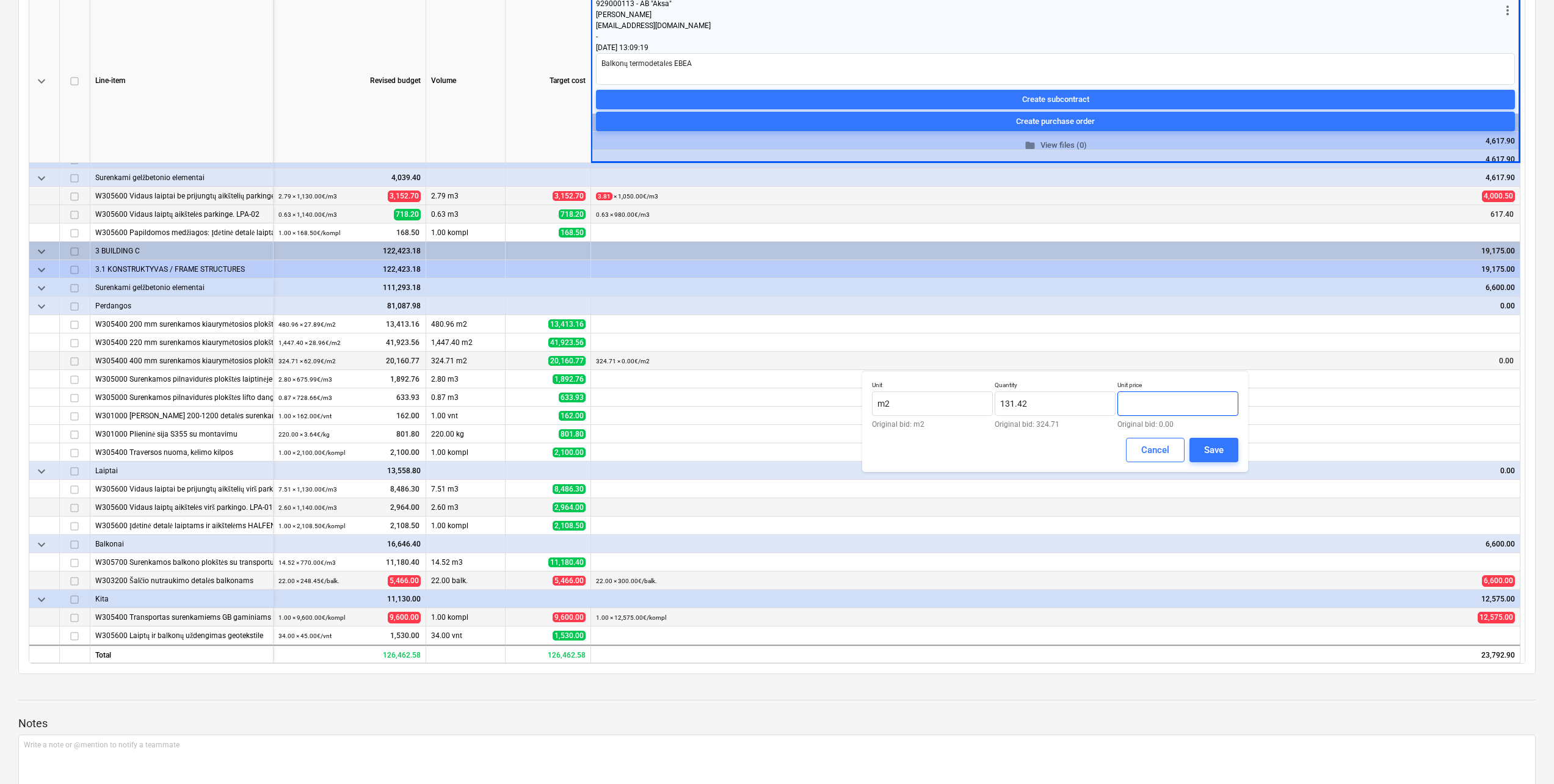
click at [1202, 401] on input "text" at bounding box center [1178, 403] width 121 height 25
click at [1229, 451] on button "Save" at bounding box center [1214, 450] width 49 height 25
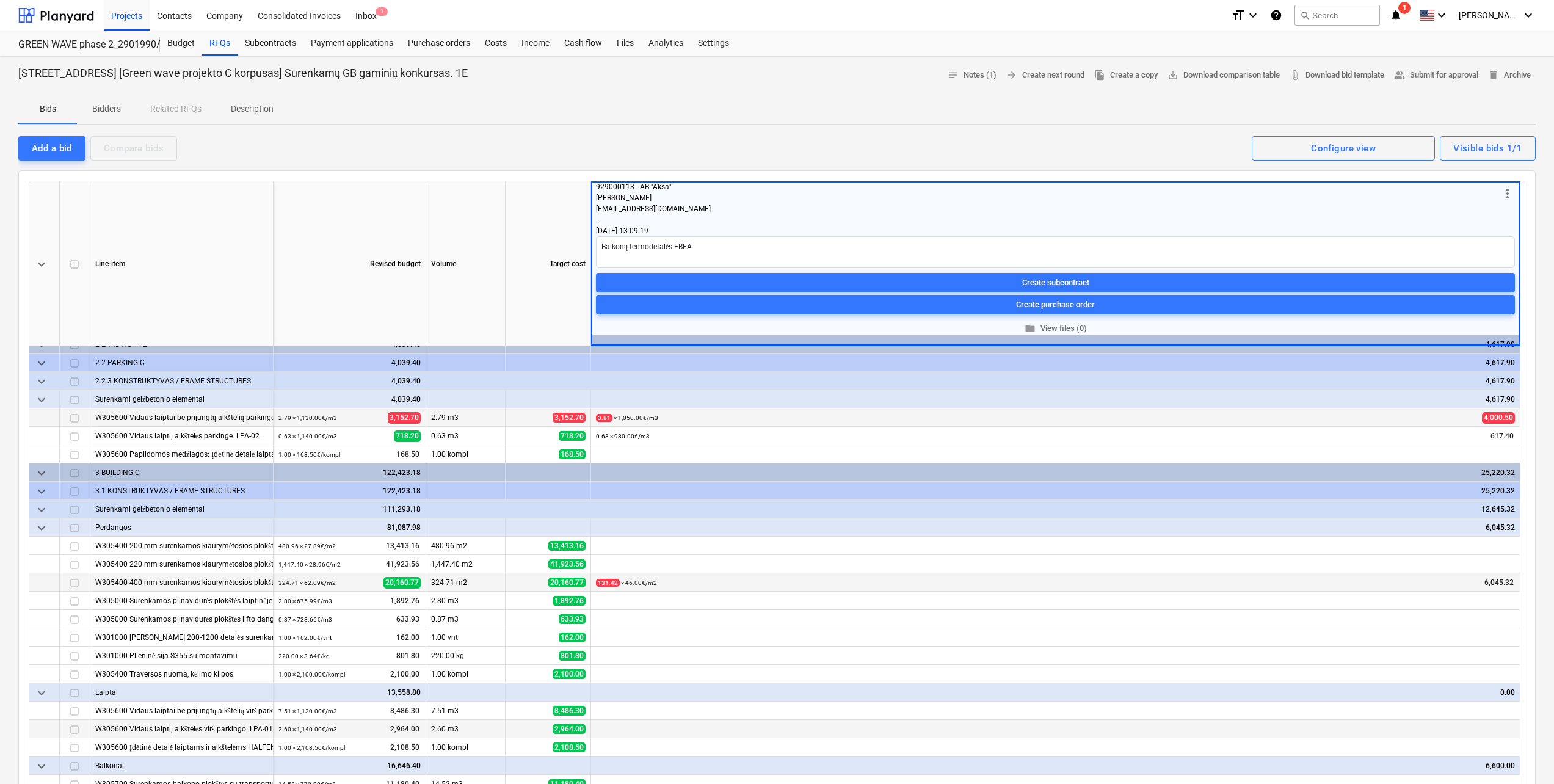
scroll to position [0, 0]
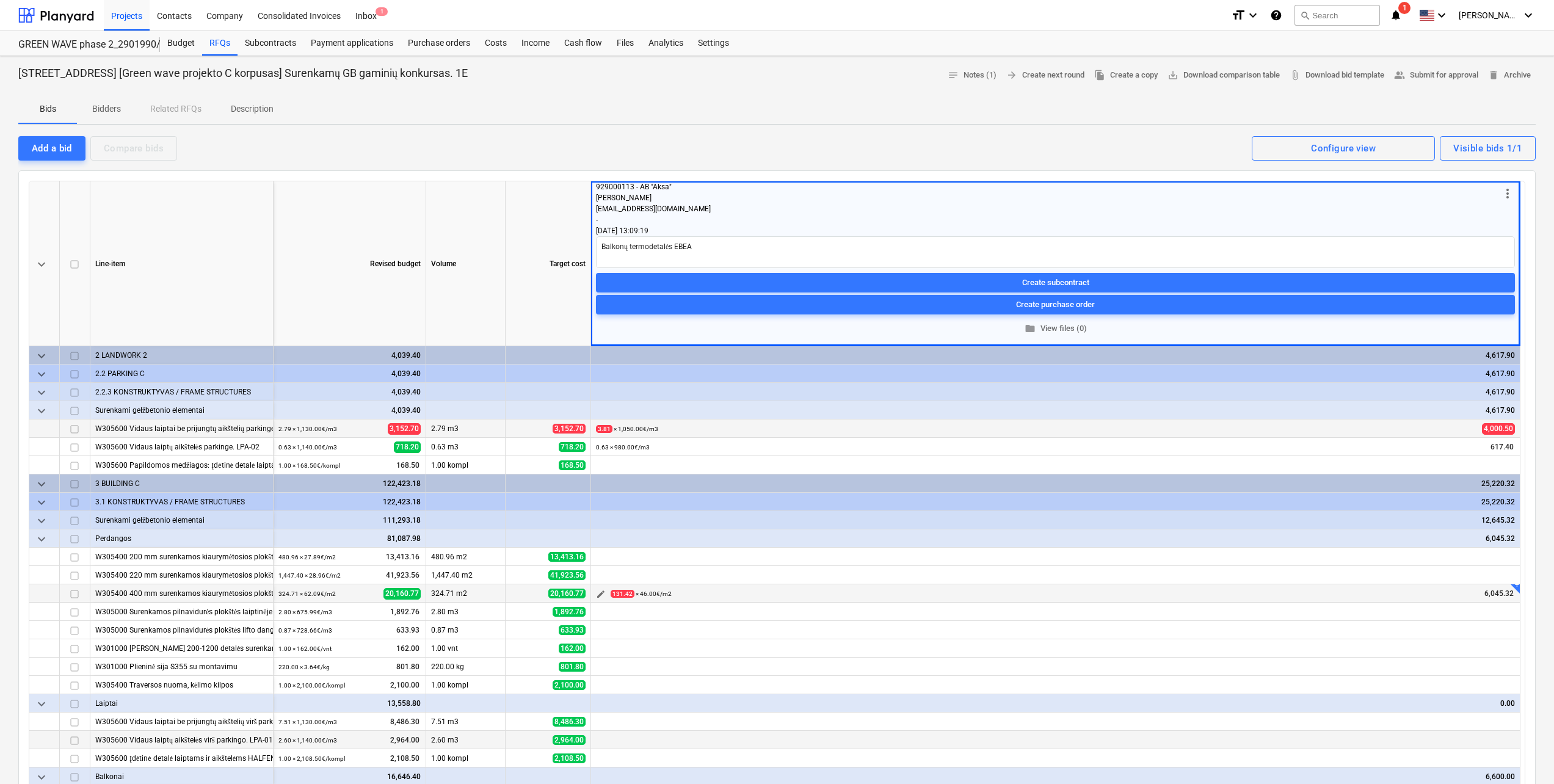
click at [600, 594] on span "edit" at bounding box center [600, 594] width 10 height 10
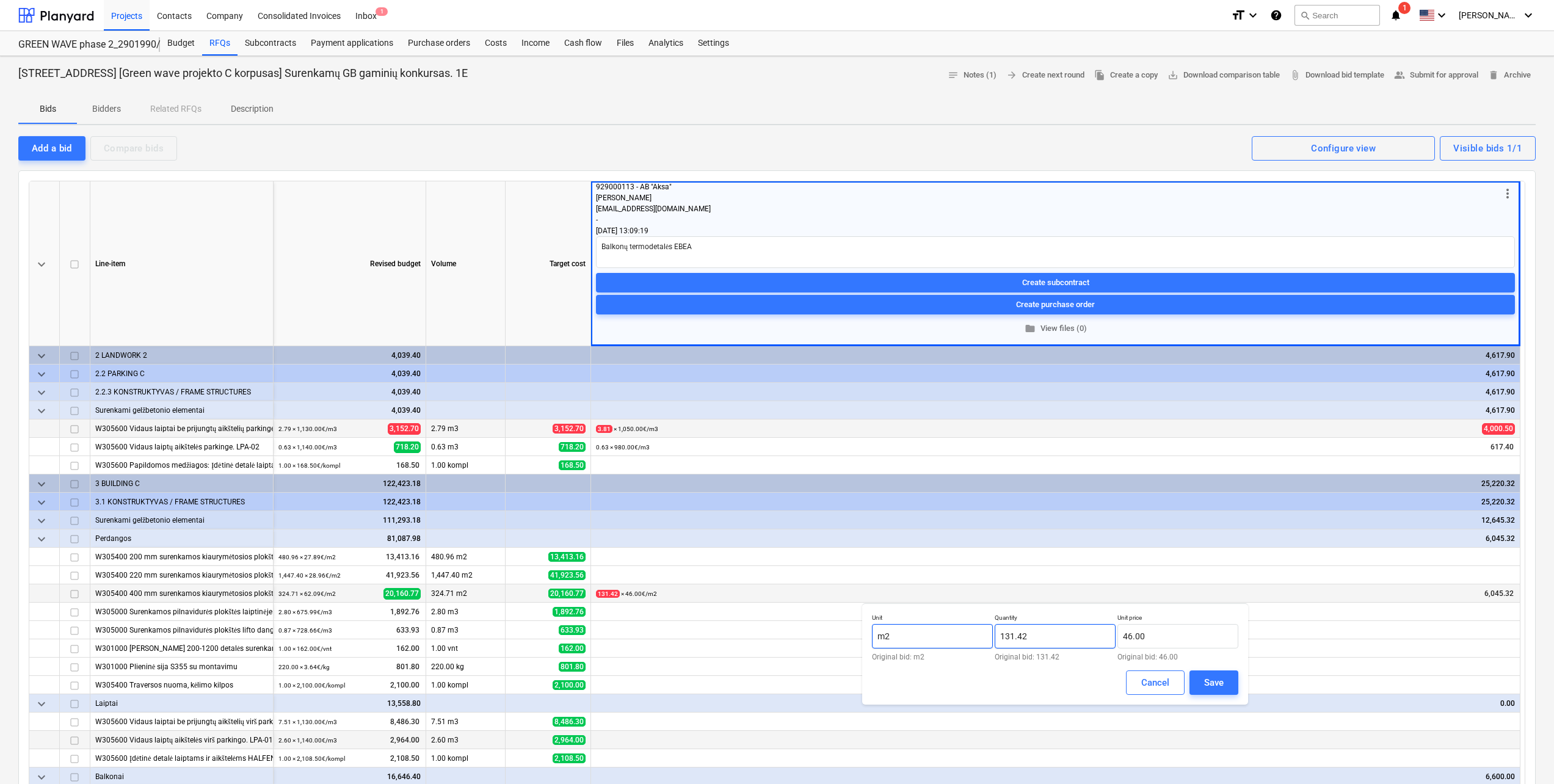
click at [963, 640] on div "Unit m2 Original bid: m2 Quantity 131.42 Original bid: 131.42 Unit price 46.00 …" at bounding box center [1055, 637] width 366 height 47
click at [1200, 677] on button "Save" at bounding box center [1214, 683] width 49 height 25
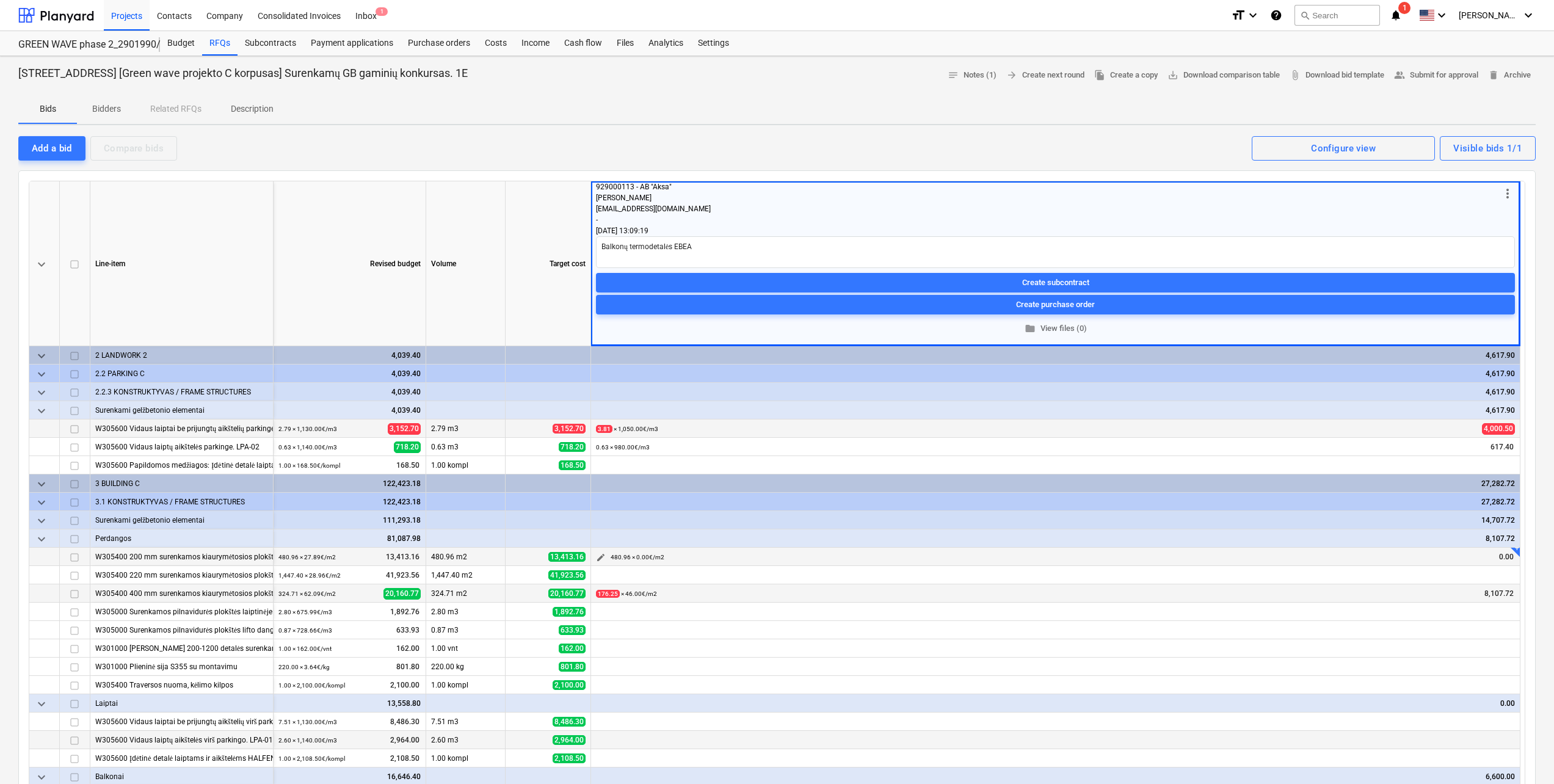
click at [594, 553] on button "edit" at bounding box center [600, 557] width 15 height 15
drag, startPoint x: 1048, startPoint y: 602, endPoint x: 974, endPoint y: 602, distance: 74.0
click at [977, 602] on div "Unit m2 Original bid: m2 Quantity 480.957 Original bid: 480.96 Unit price 0.00 …" at bounding box center [1055, 600] width 366 height 47
click at [1179, 603] on input "text" at bounding box center [1178, 600] width 121 height 25
click at [1215, 652] on div "Save" at bounding box center [1214, 646] width 19 height 16
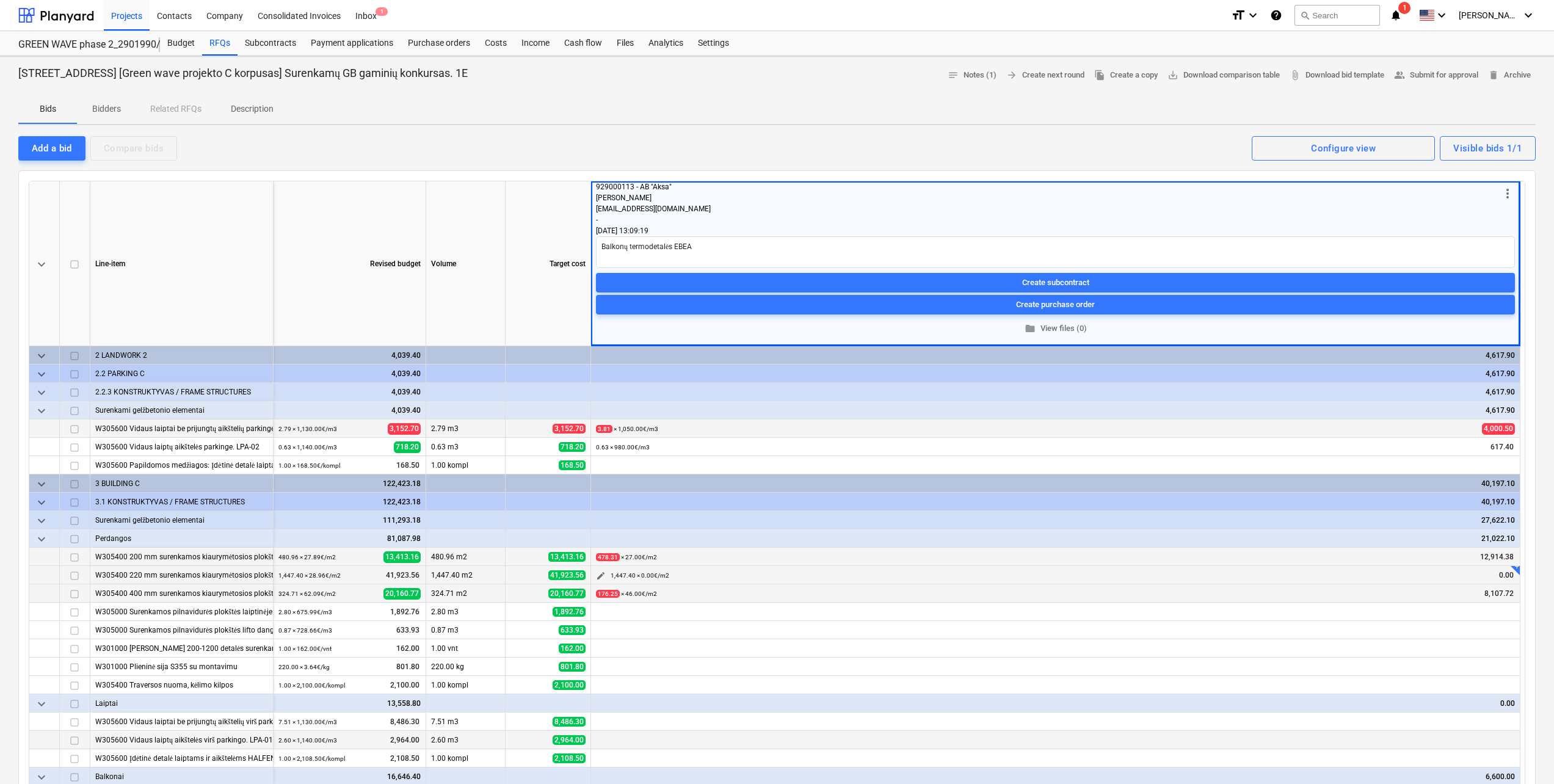
click at [597, 575] on span "edit" at bounding box center [600, 575] width 10 height 10
drag, startPoint x: 979, startPoint y: 610, endPoint x: 944, endPoint y: 611, distance: 35.0
click at [944, 611] on div "Unit m2 Original bid: m2 Quantity 1447.398 Original bid: 1,447.40 Unit price 0.…" at bounding box center [1055, 618] width 366 height 47
click at [1151, 616] on input "text" at bounding box center [1178, 618] width 121 height 25
click at [1218, 672] on div "Save" at bounding box center [1214, 664] width 19 height 16
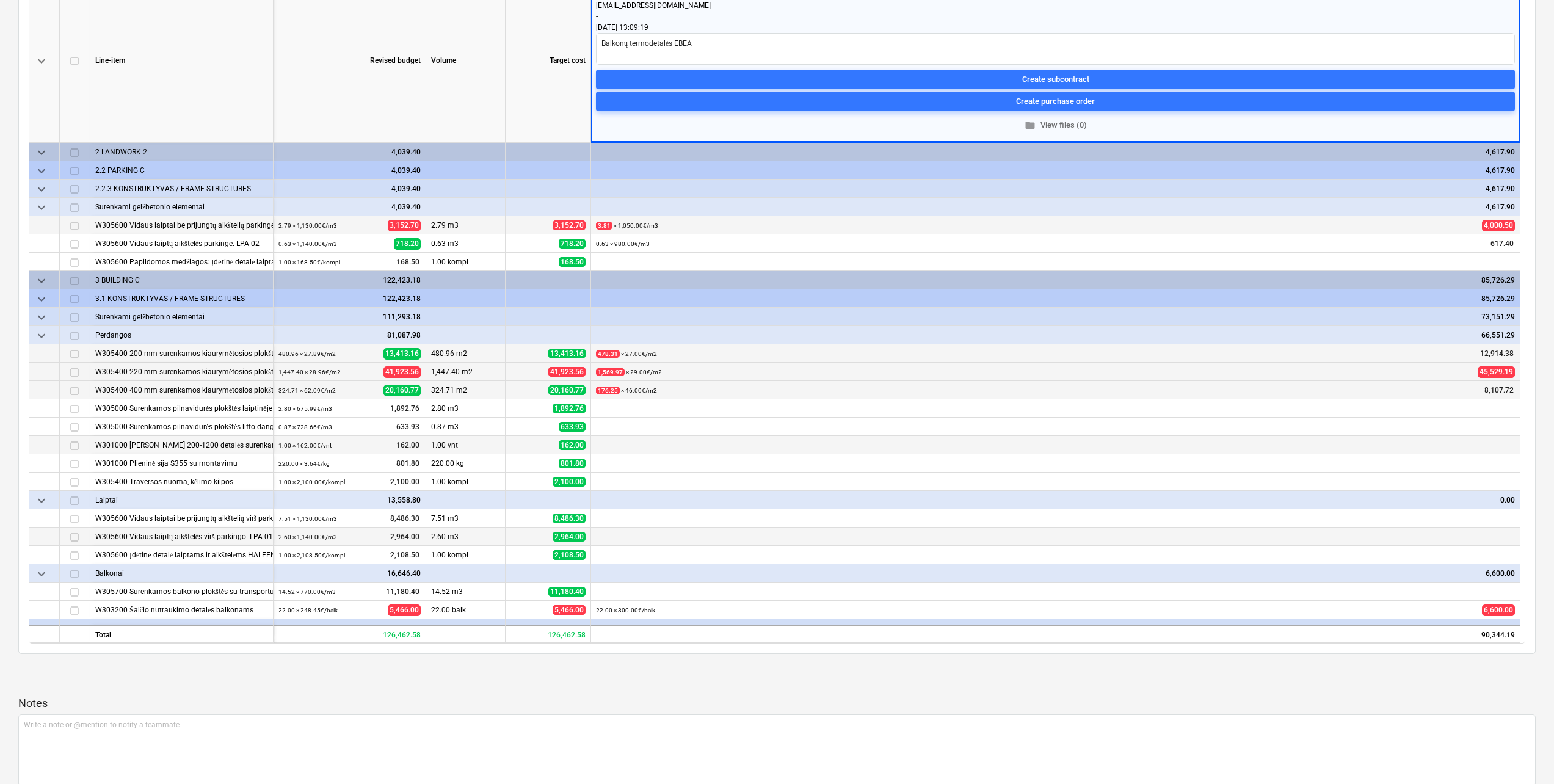
scroll to position [183, 0]
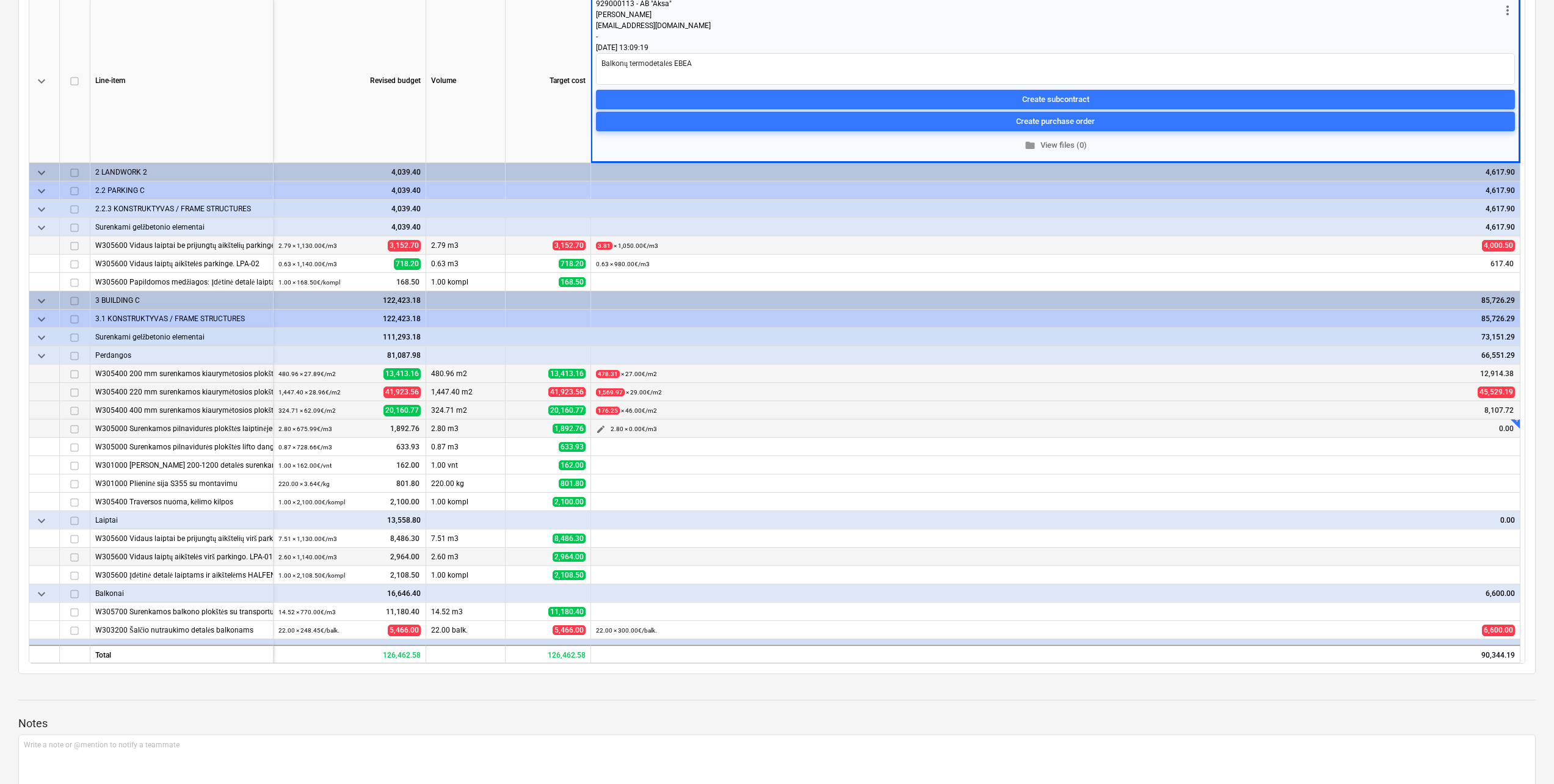
click at [605, 427] on button "edit" at bounding box center [600, 429] width 15 height 15
click at [1147, 472] on input "text" at bounding box center [1178, 472] width 121 height 25
click at [1228, 512] on button "Save" at bounding box center [1214, 518] width 49 height 25
click at [594, 431] on button "edit" at bounding box center [600, 429] width 15 height 15
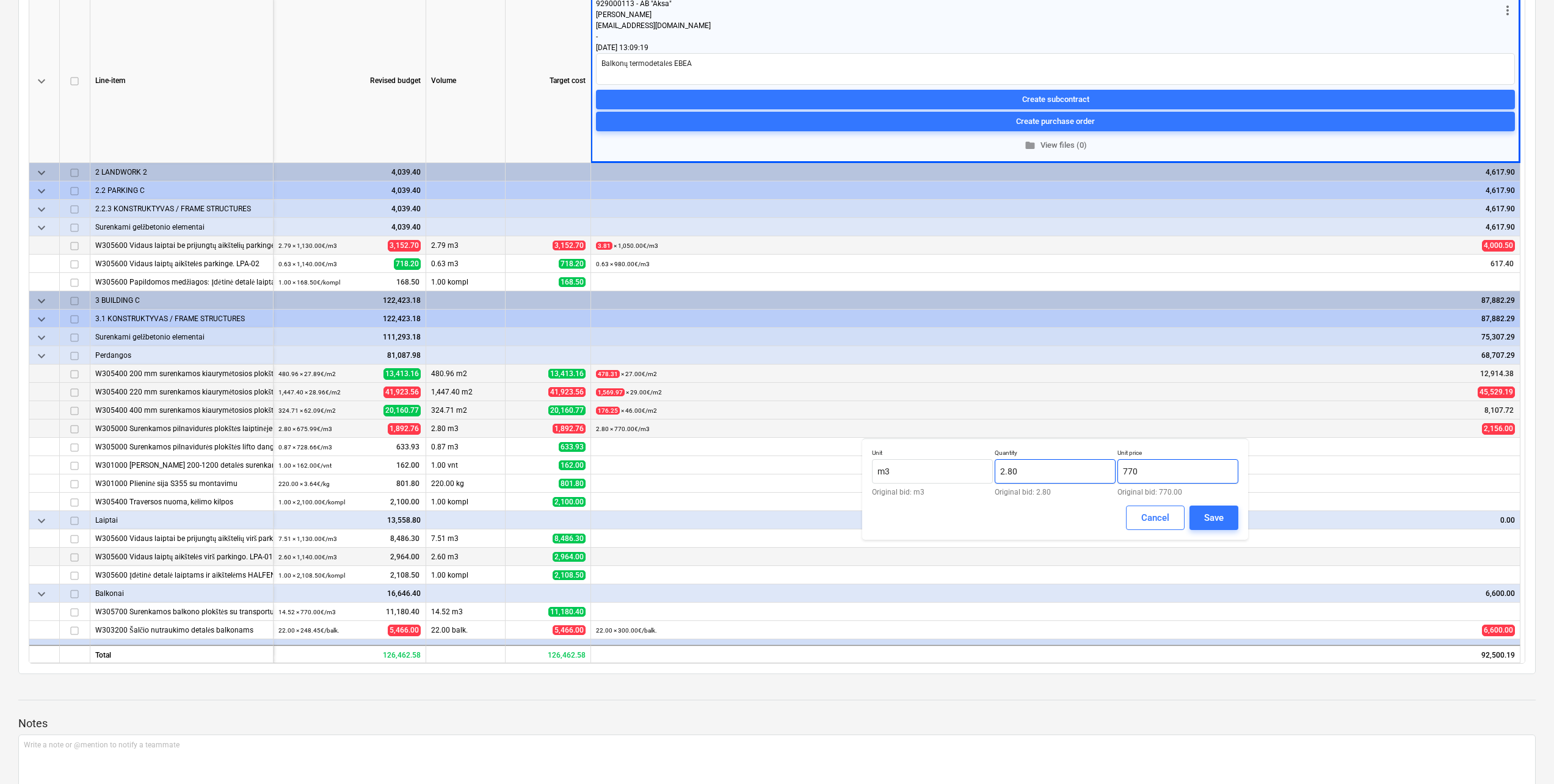
drag, startPoint x: 1164, startPoint y: 470, endPoint x: 1015, endPoint y: 461, distance: 149.3
click at [1015, 461] on div "Unit m3 Original bid: m3 Quantity 2.80 Original bid: 2.80 Unit price 770 Origin…" at bounding box center [1055, 472] width 366 height 47
click at [1224, 520] on button "Save" at bounding box center [1214, 518] width 49 height 25
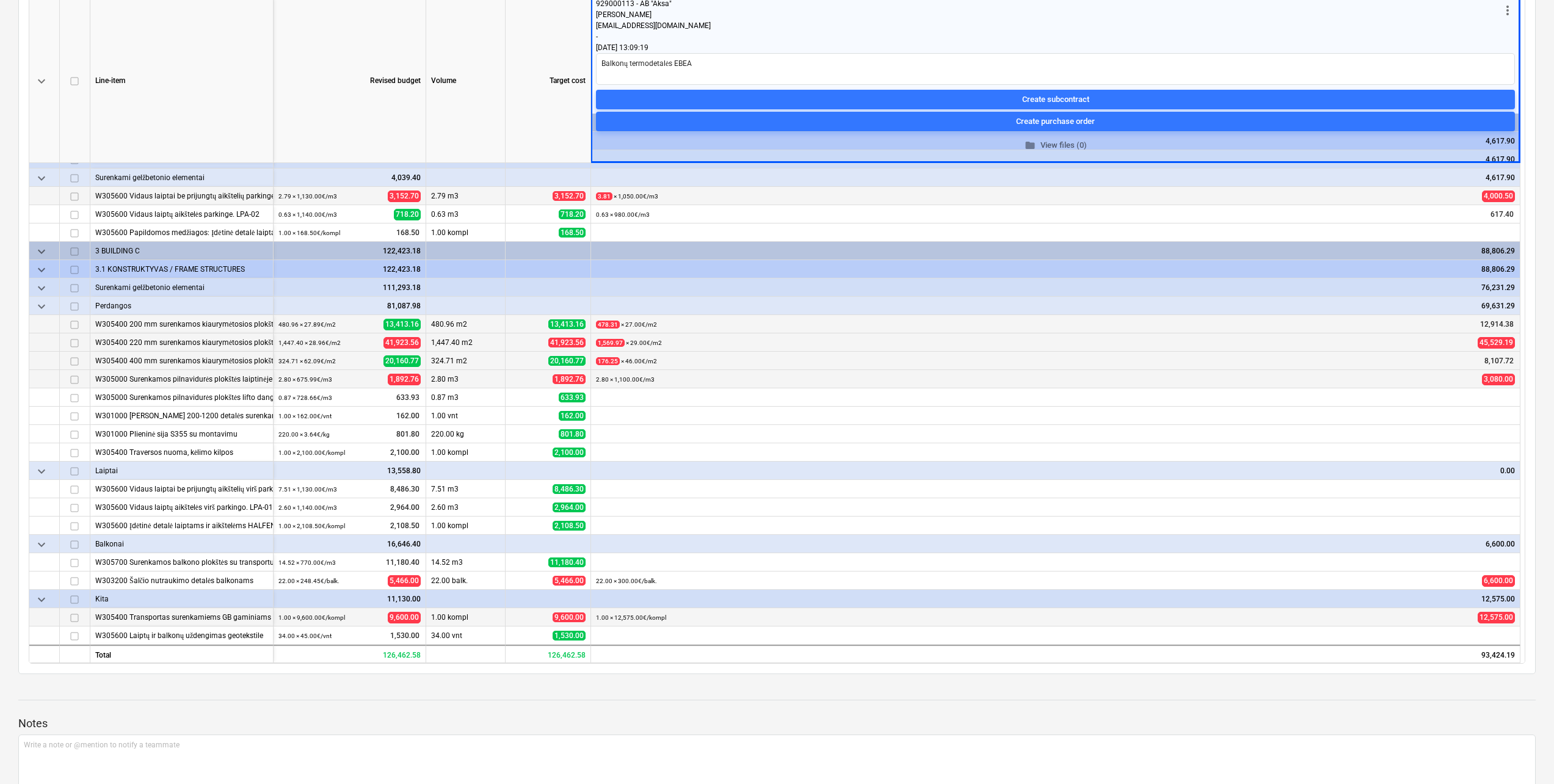
scroll to position [244, 0]
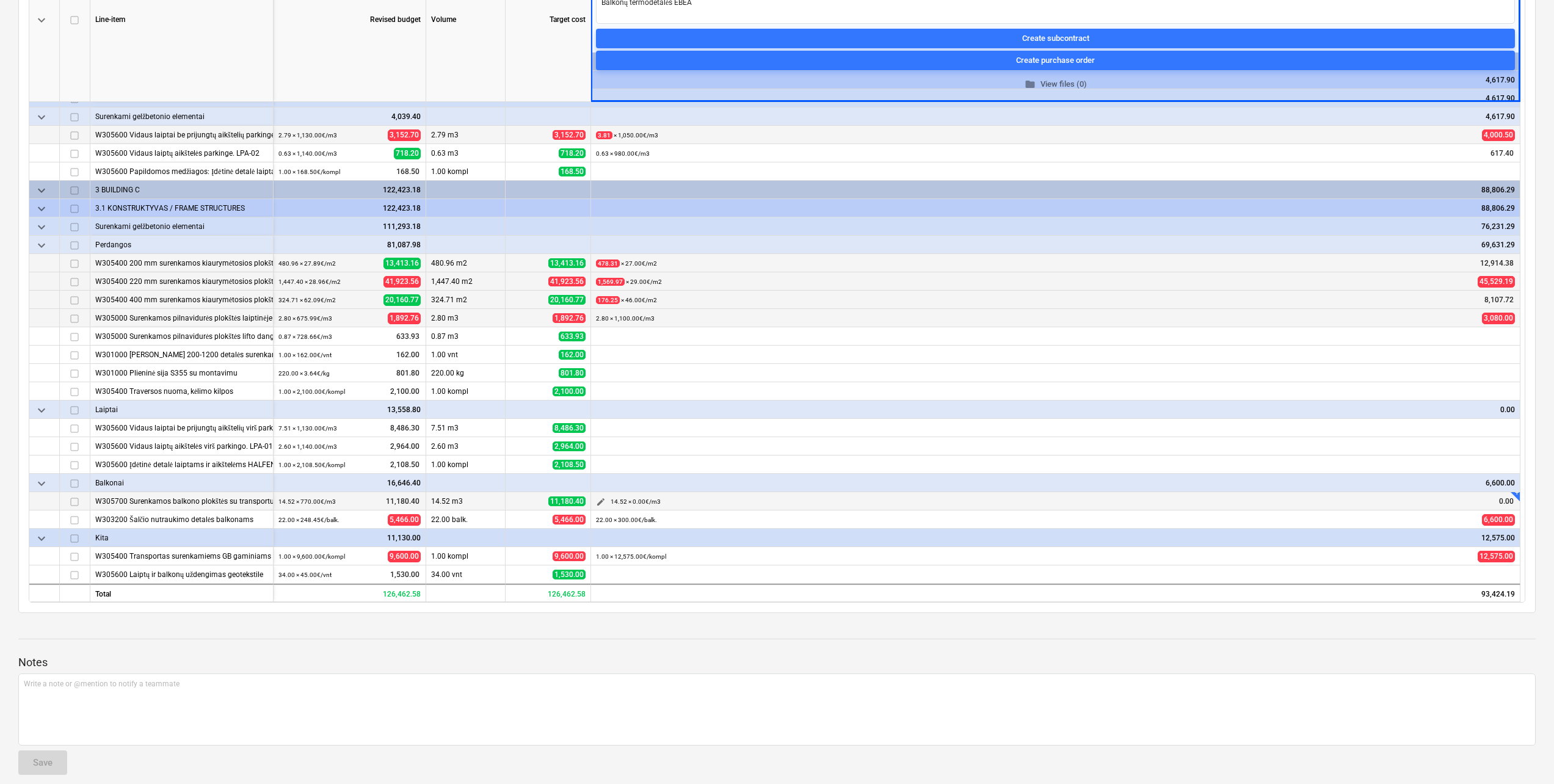
click at [602, 498] on span "edit" at bounding box center [600, 501] width 10 height 10
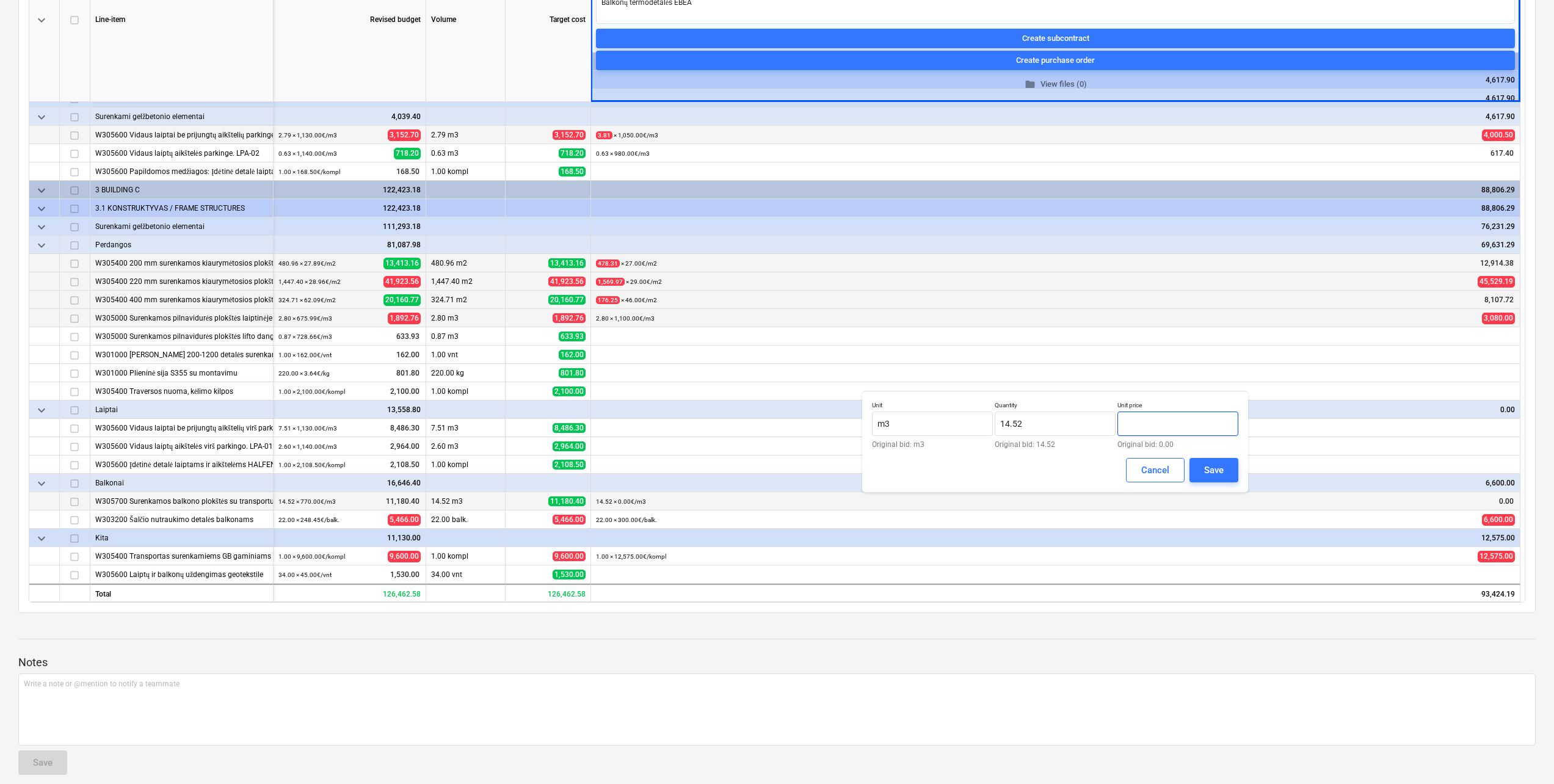
click at [1180, 422] on input "text" at bounding box center [1178, 424] width 121 height 25
click at [1224, 469] on button "Save" at bounding box center [1214, 470] width 49 height 25
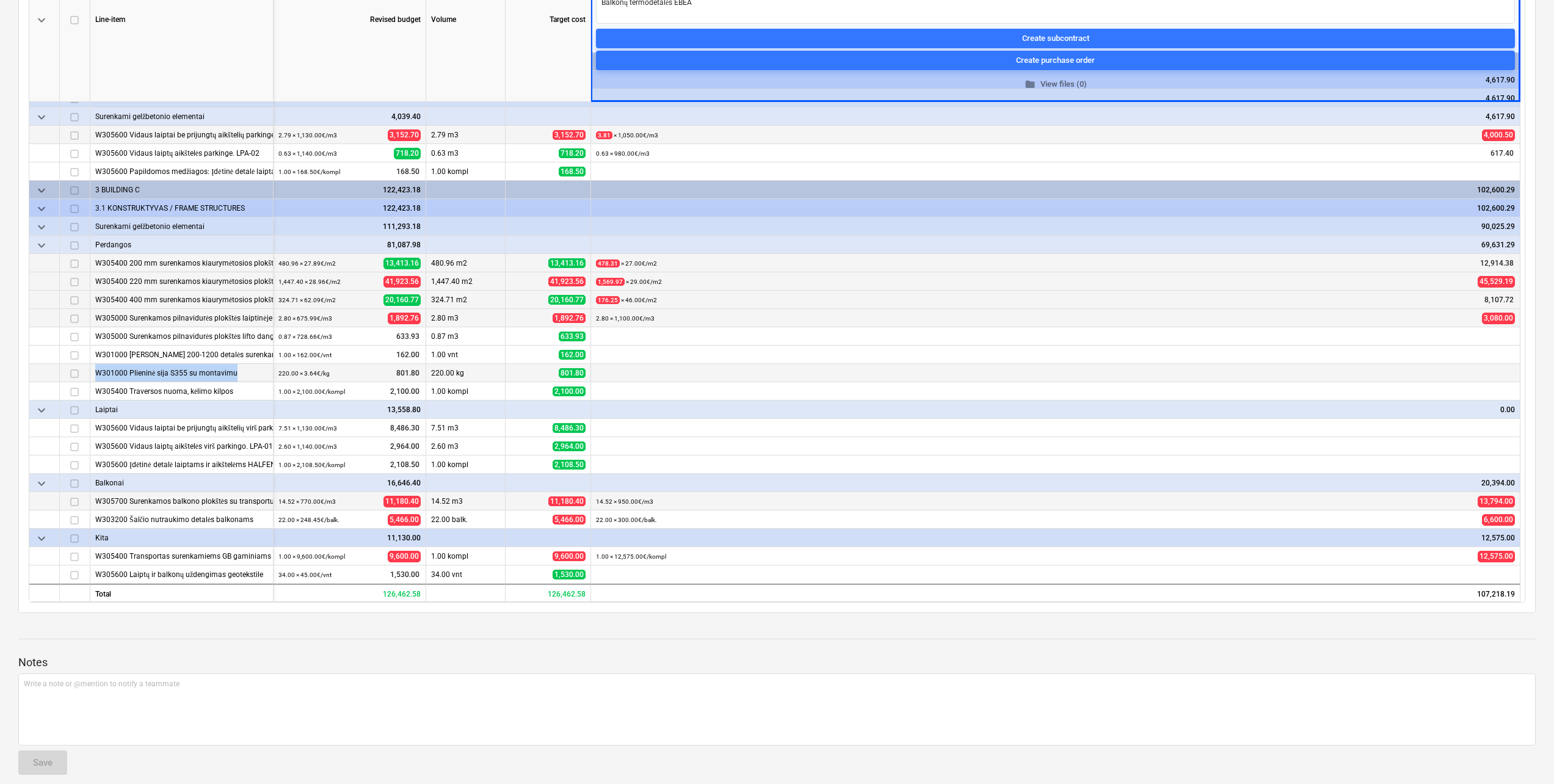
copy div "W301000 Plieninė sija S355 su montavimu"
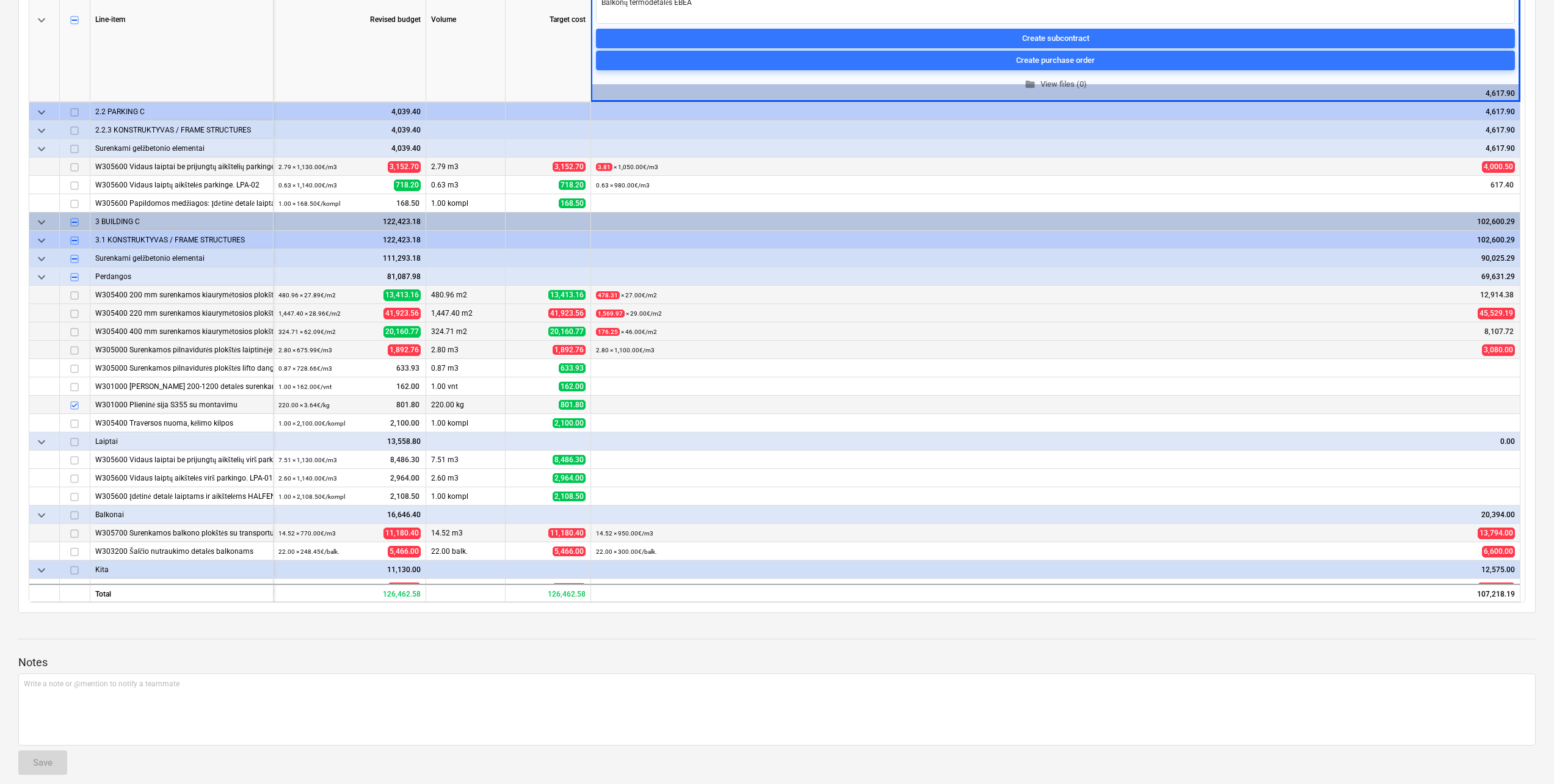
scroll to position [0, 0]
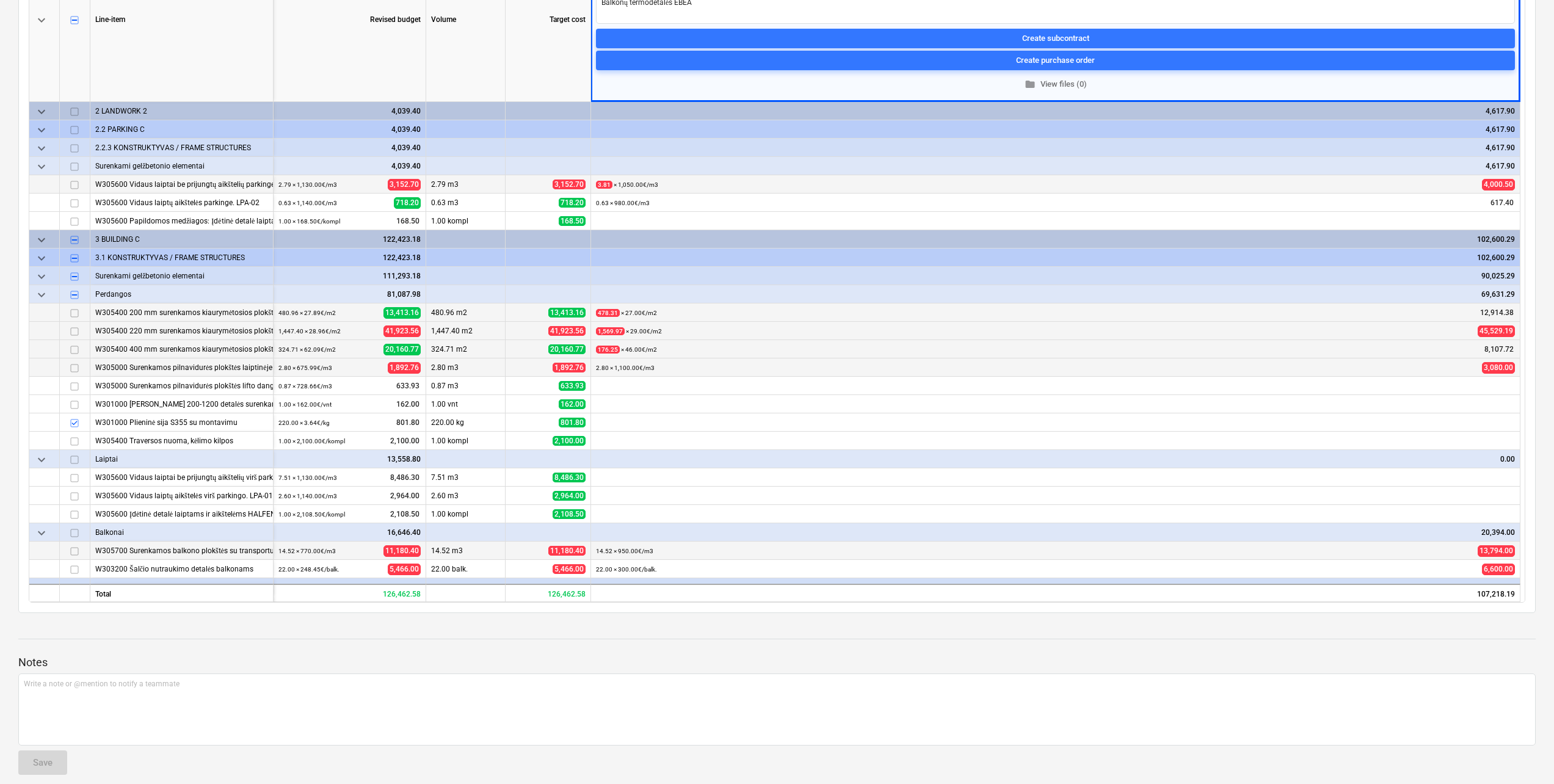
click at [73, 419] on input "checkbox" at bounding box center [74, 423] width 15 height 15
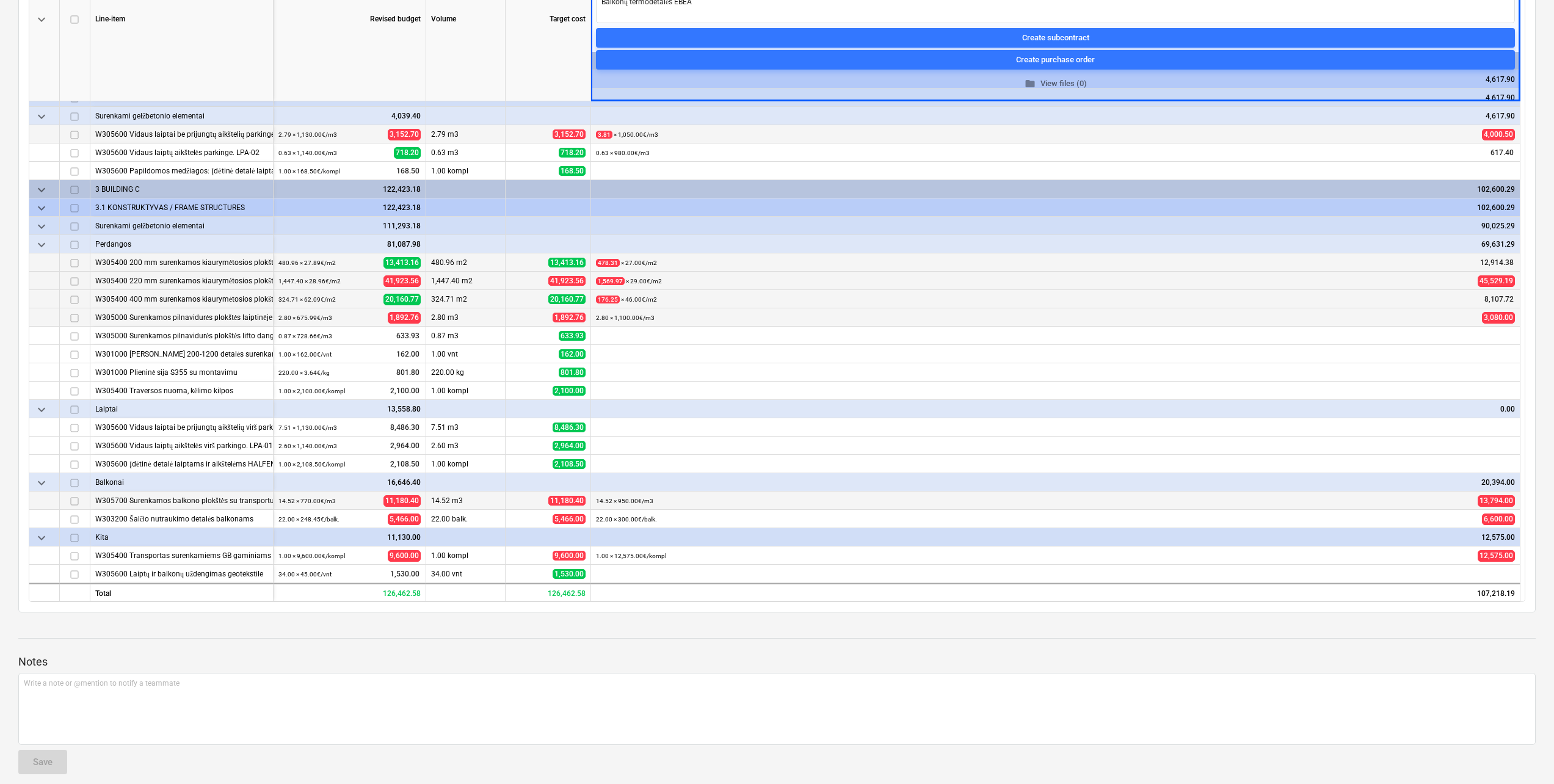
scroll to position [268, 0]
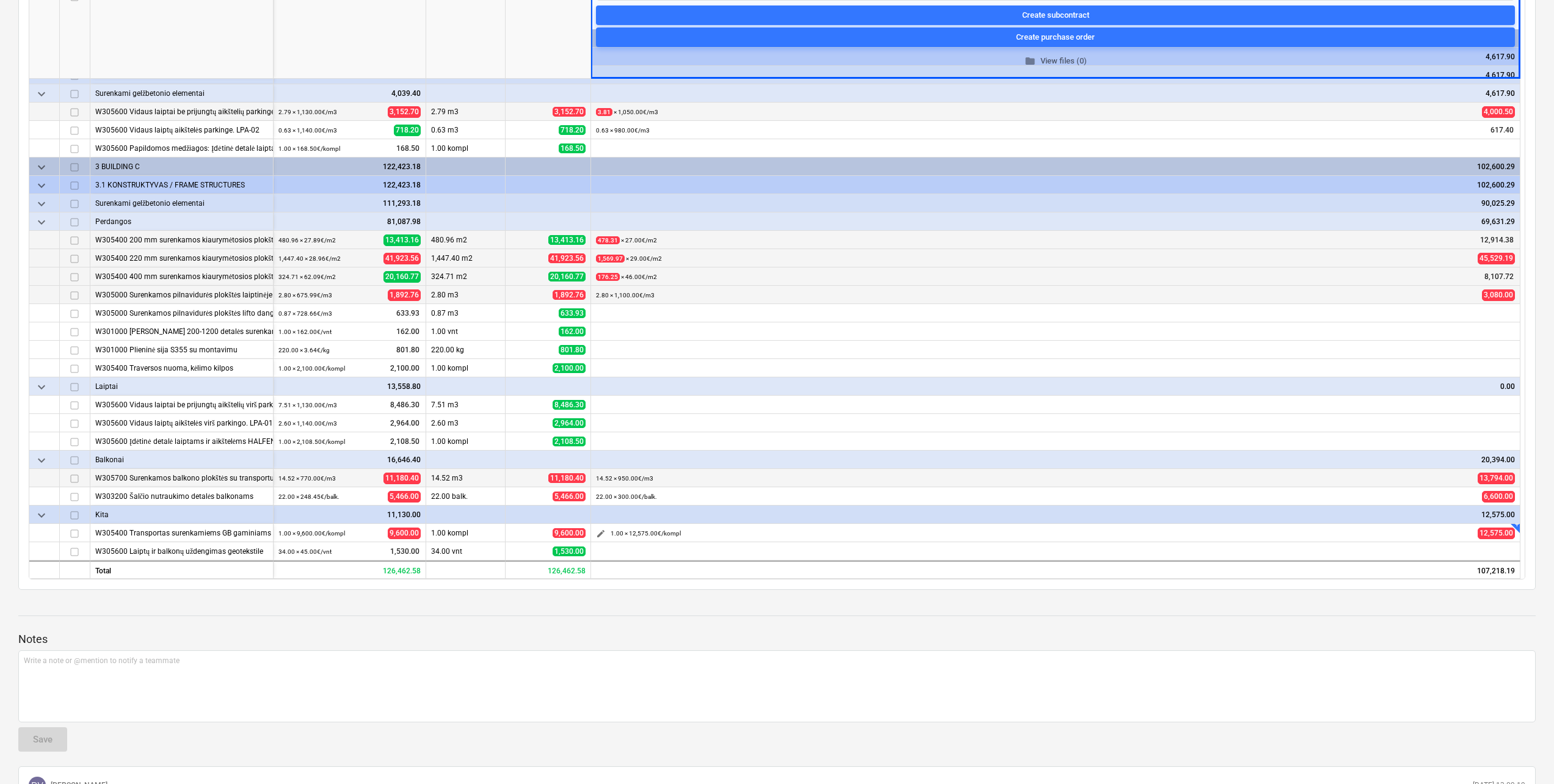
click at [603, 533] on span "edit" at bounding box center [600, 533] width 10 height 10
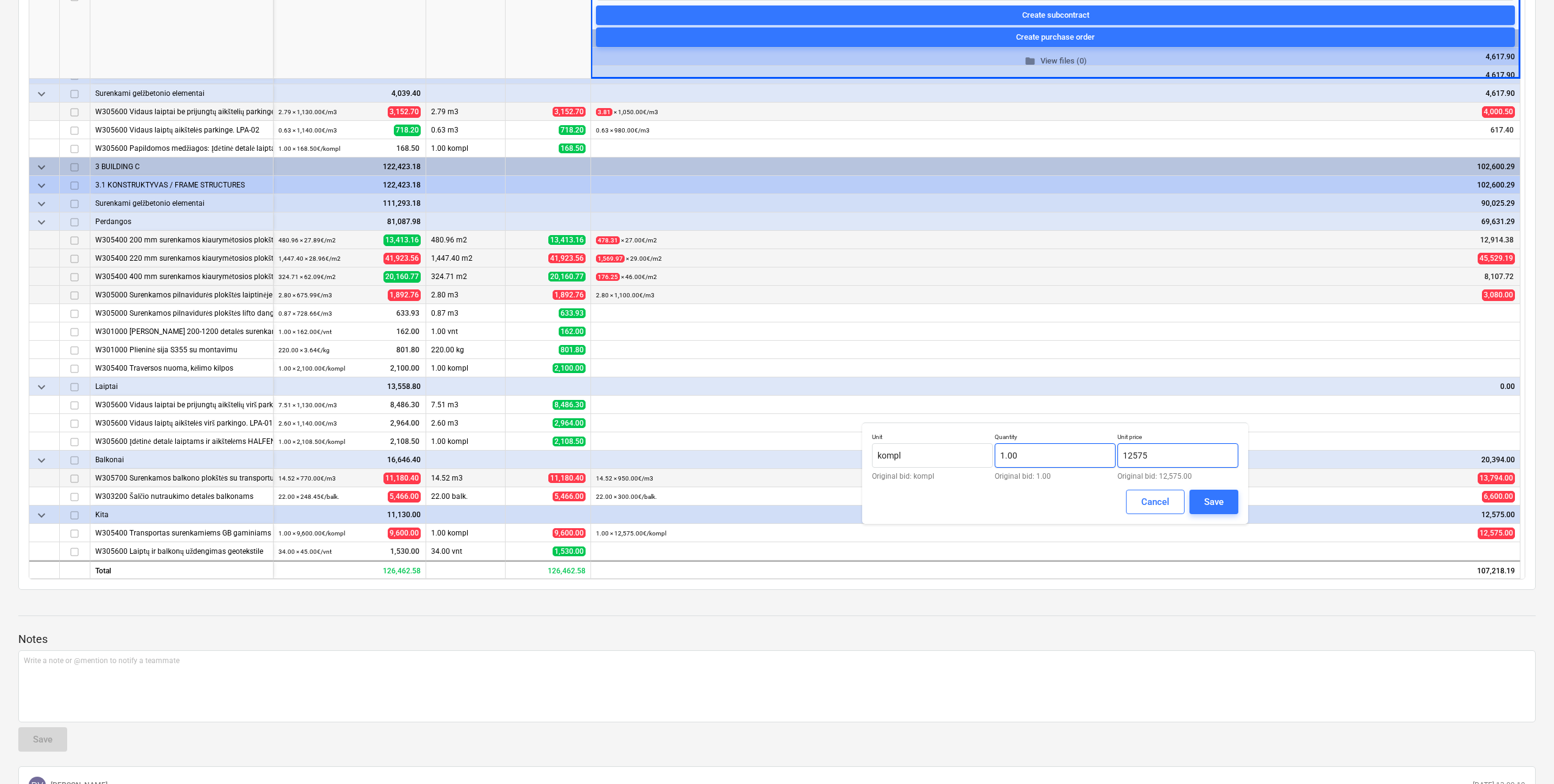
drag, startPoint x: 1214, startPoint y: 455, endPoint x: 1066, endPoint y: 448, distance: 148.2
click at [1066, 447] on div "Unit kompl Original bid: kompl Quantity 1.00 Original bid: 1.00 Unit price 1257…" at bounding box center [1055, 456] width 366 height 47
click at [1230, 500] on button "Save" at bounding box center [1214, 502] width 49 height 25
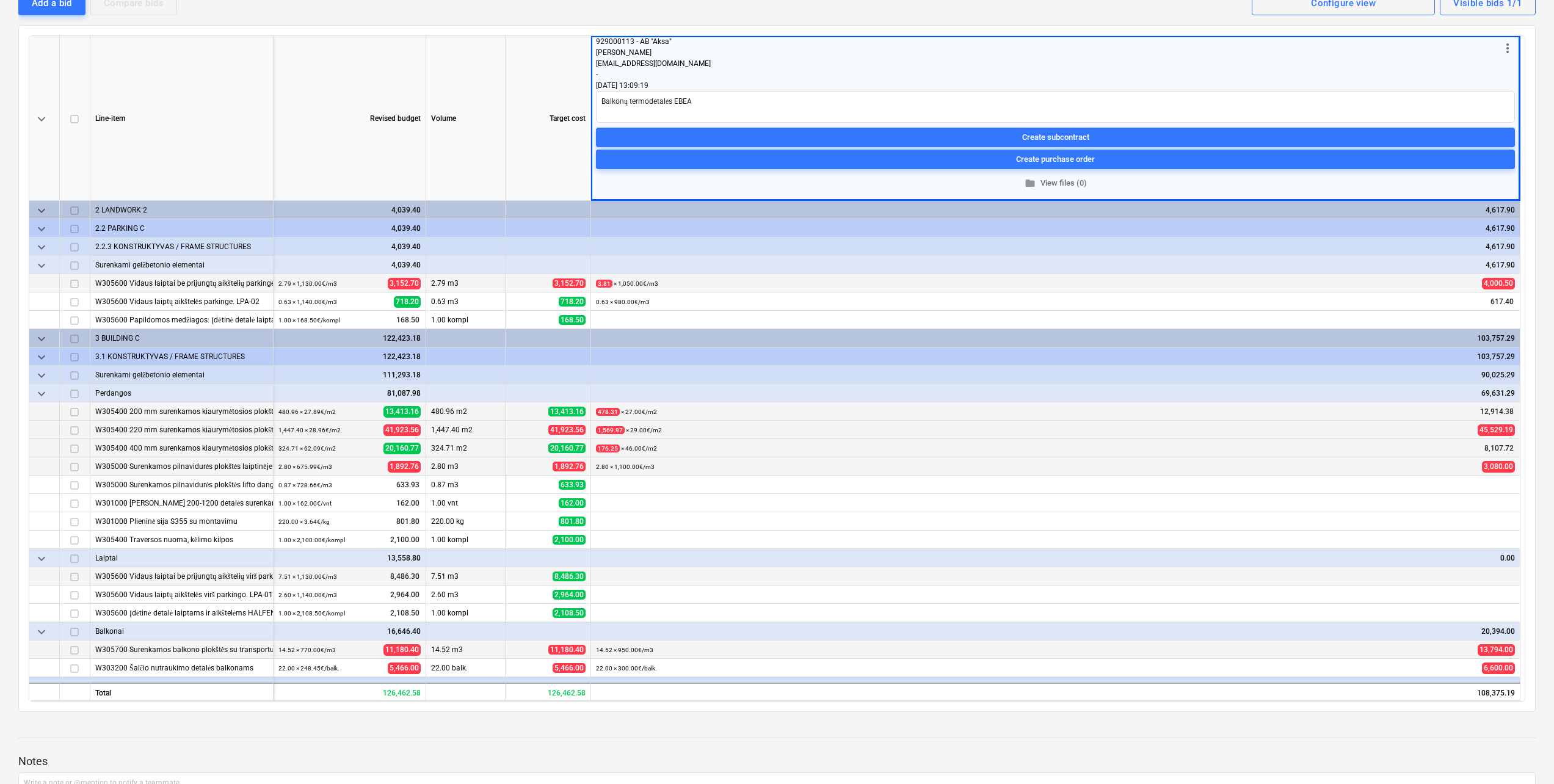
scroll to position [49, 0]
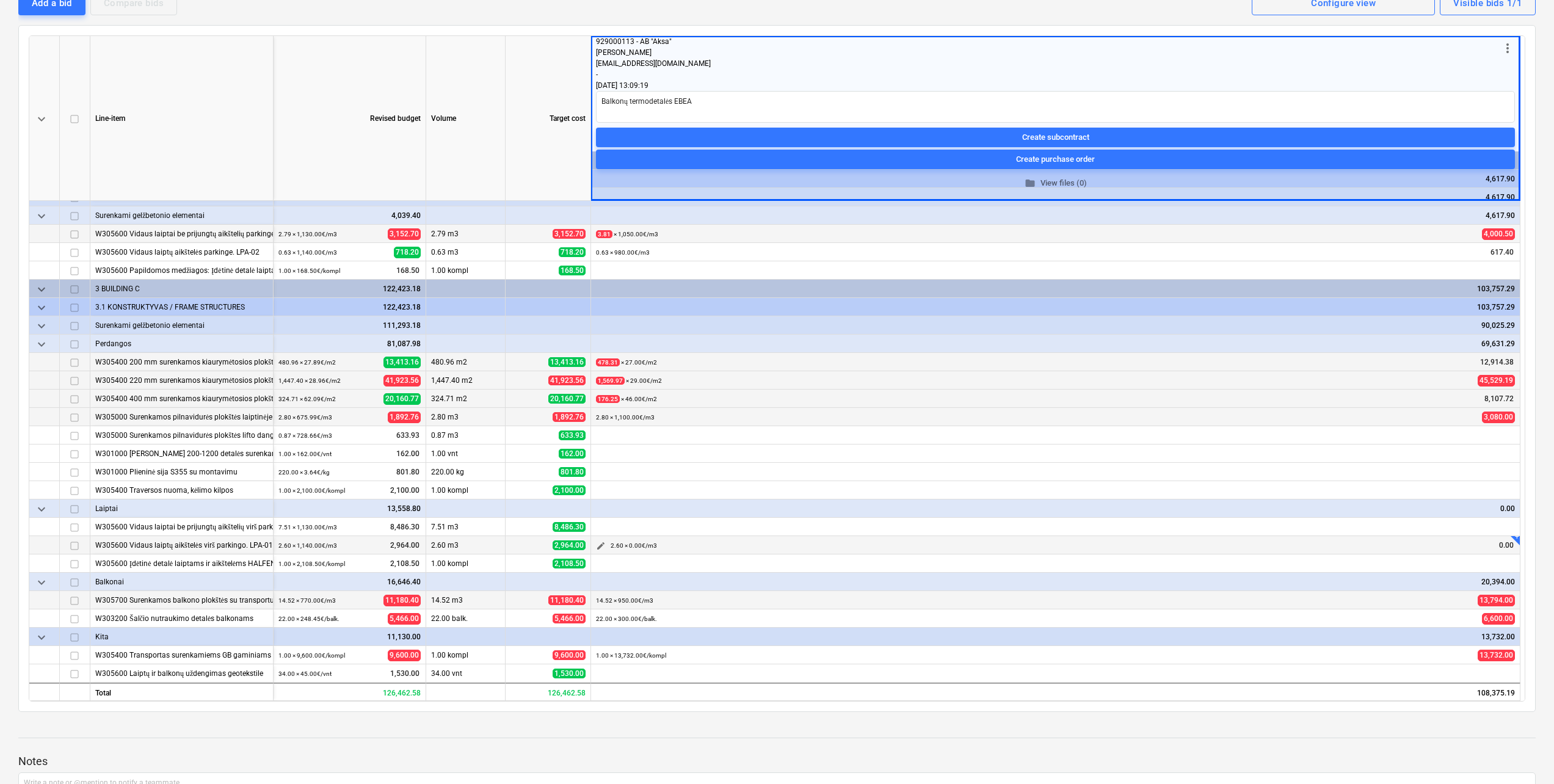
click at [598, 546] on span "edit" at bounding box center [600, 546] width 10 height 10
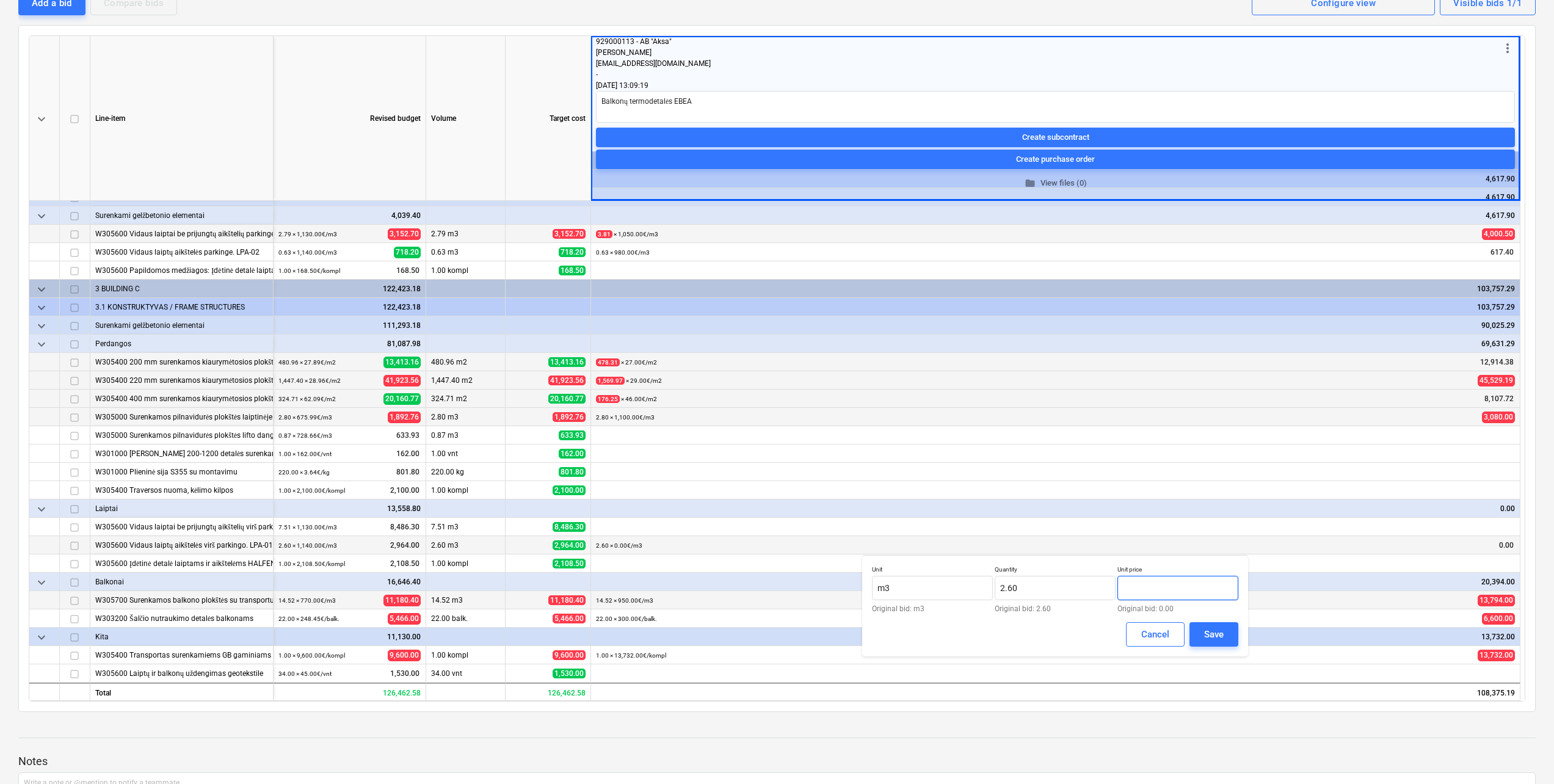
click at [1202, 590] on input "text" at bounding box center [1178, 588] width 121 height 25
click at [1234, 642] on button "Save" at bounding box center [1214, 635] width 49 height 25
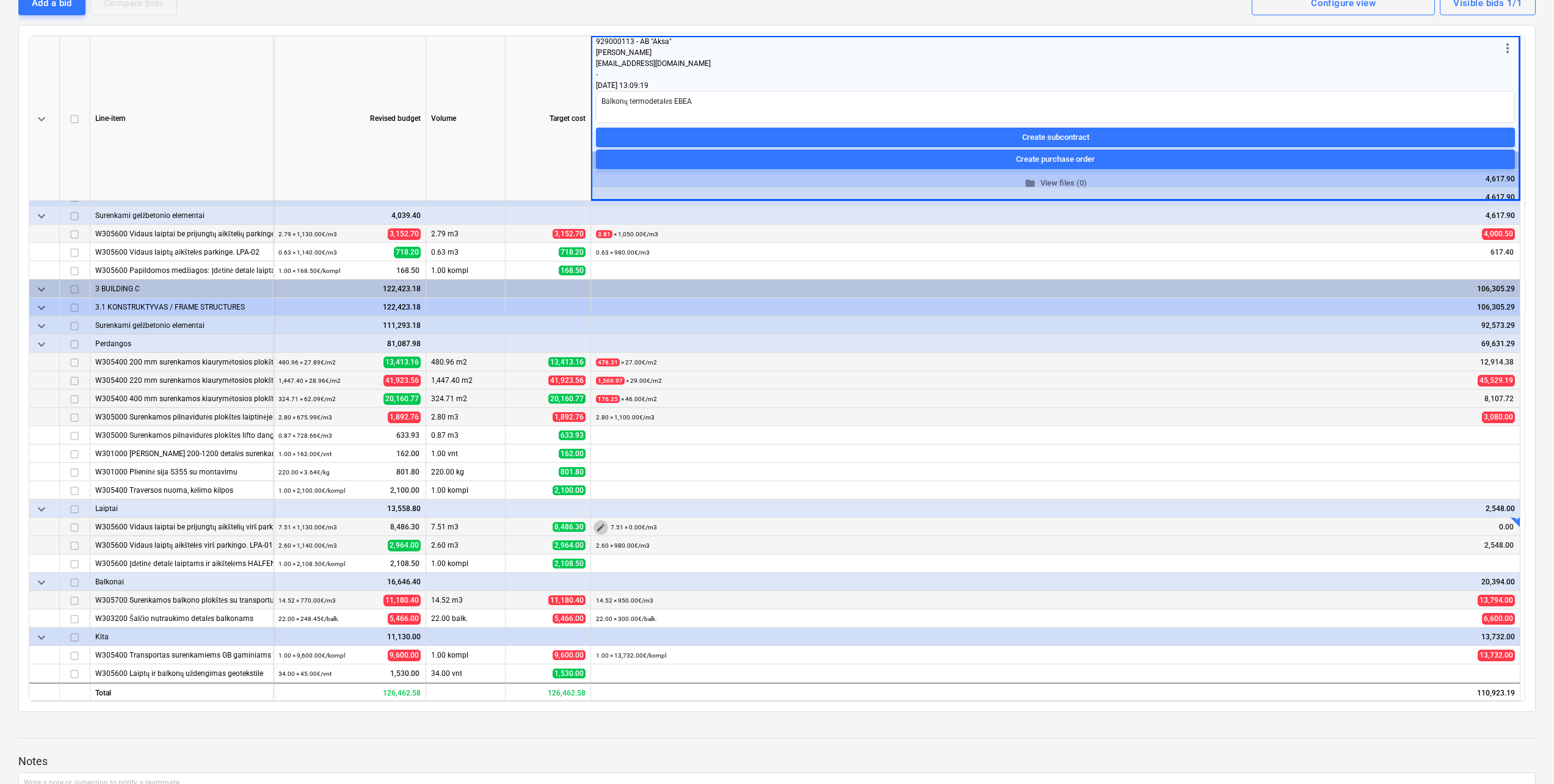
click at [603, 525] on span "edit" at bounding box center [600, 527] width 10 height 10
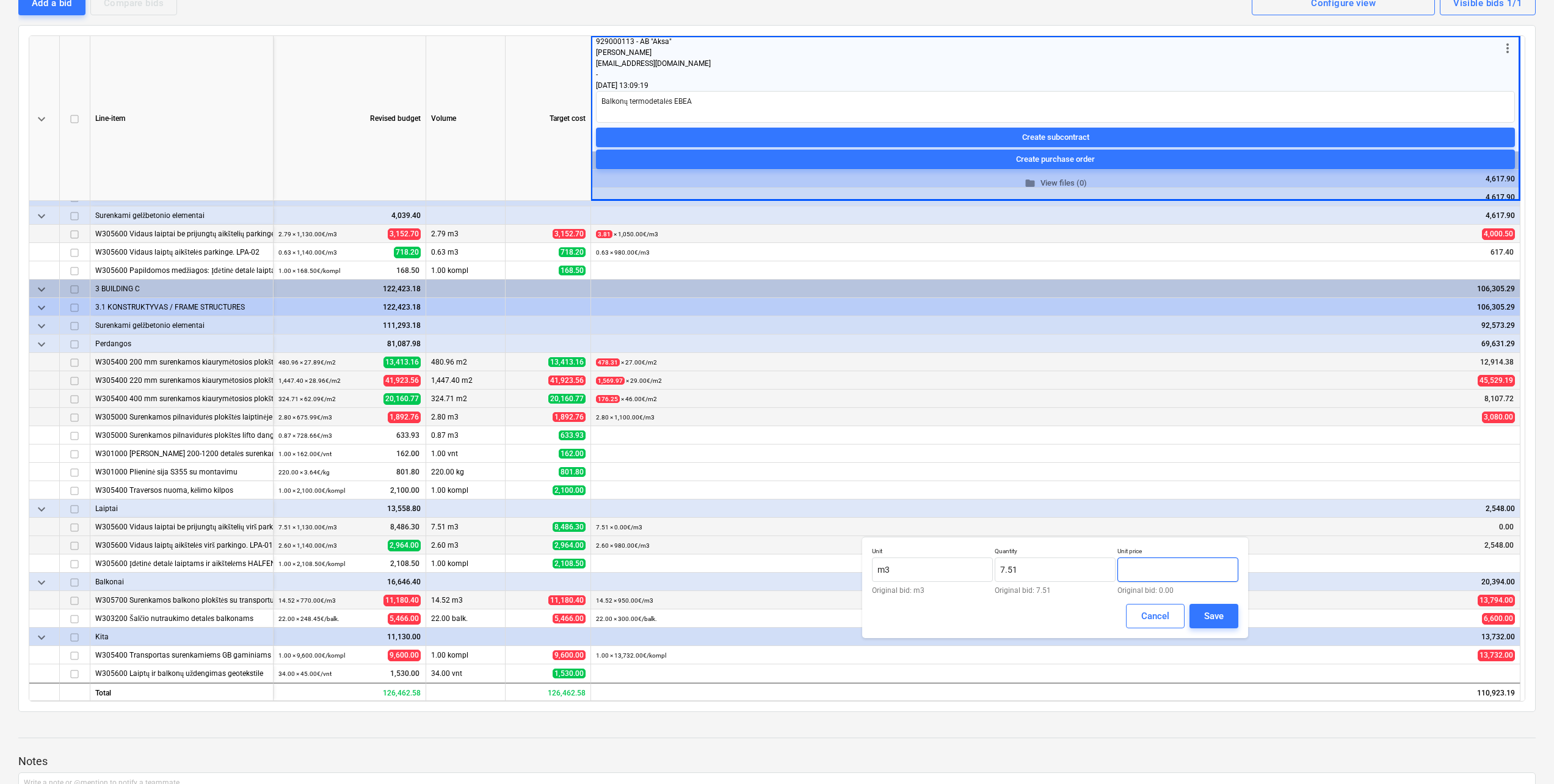
click at [1208, 566] on input "text" at bounding box center [1178, 570] width 121 height 25
click at [1219, 610] on div "Save" at bounding box center [1214, 616] width 19 height 16
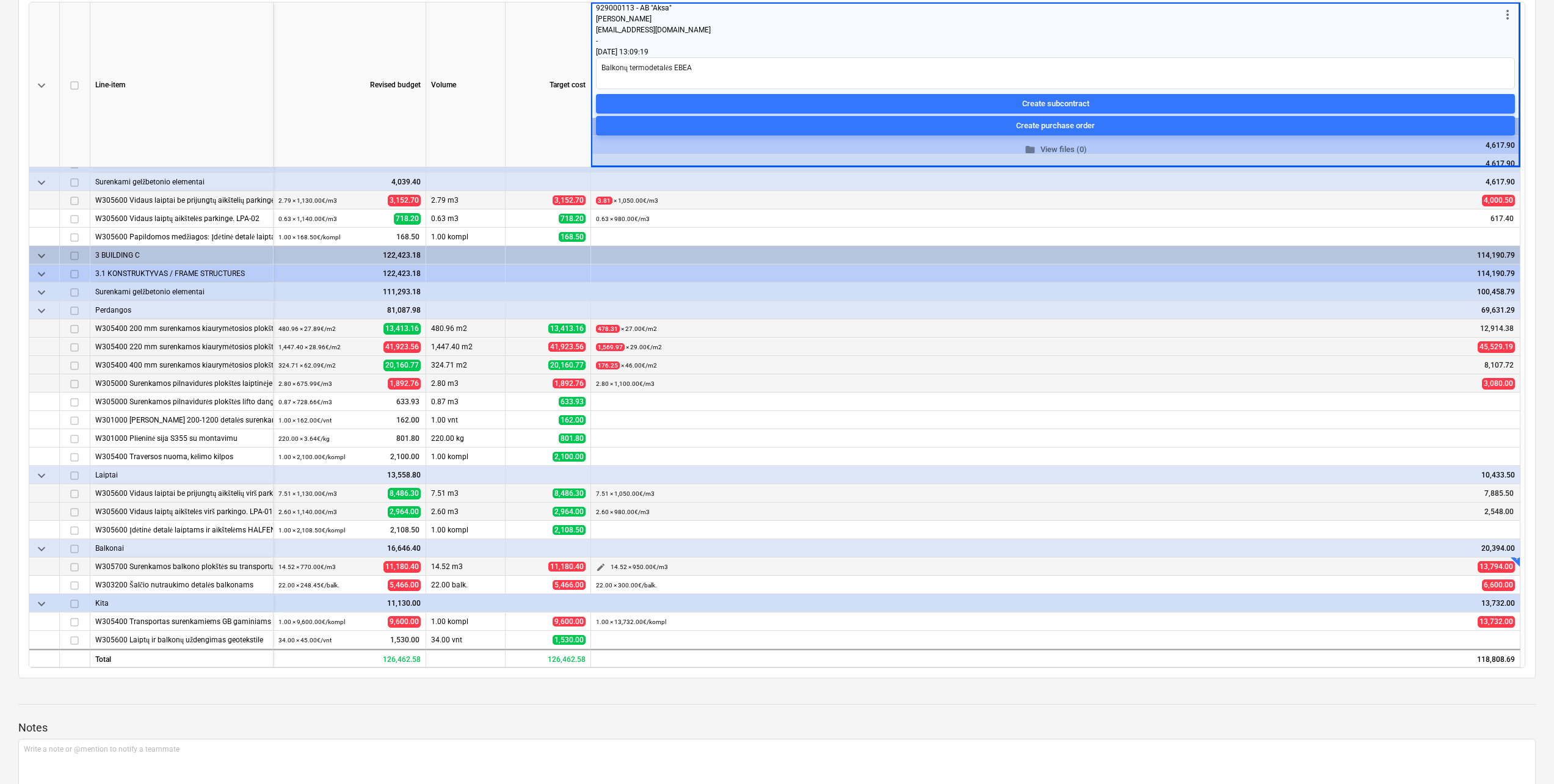
scroll to position [207, 0]
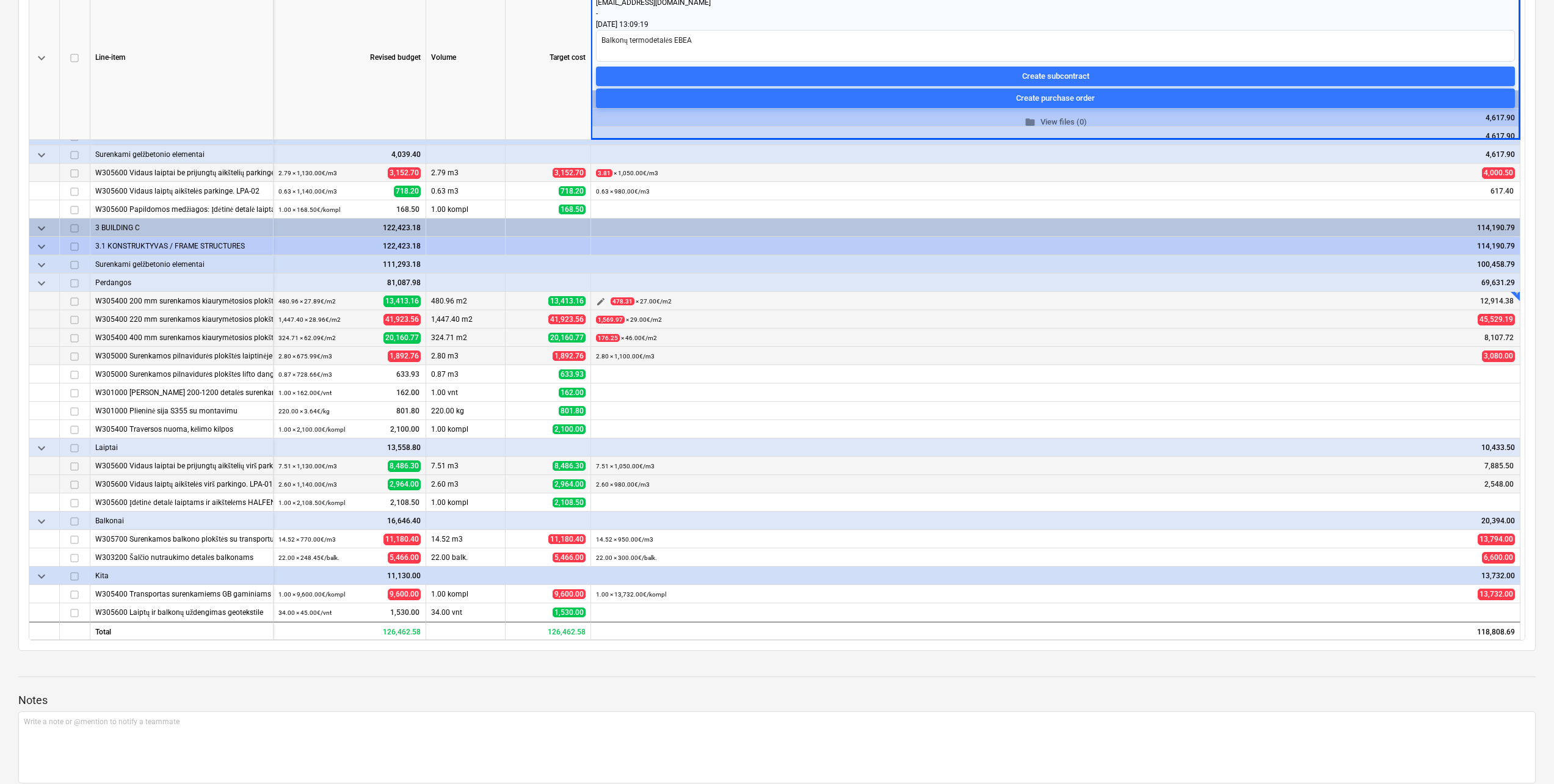
click at [605, 299] on button "edit" at bounding box center [600, 301] width 15 height 15
drag, startPoint x: 1164, startPoint y: 341, endPoint x: 1071, endPoint y: 338, distance: 93.0
click at [1072, 337] on div "Unit m2 Original bid: m2 Quantity 478.31 Original bid: 478.31 Unit price 27 Ori…" at bounding box center [1055, 344] width 366 height 47
click at [1202, 392] on button "Save" at bounding box center [1214, 390] width 49 height 25
click at [608, 316] on div "edit 1,569.97 × 29.00€ / m2 45,529.19" at bounding box center [1055, 319] width 919 height 19
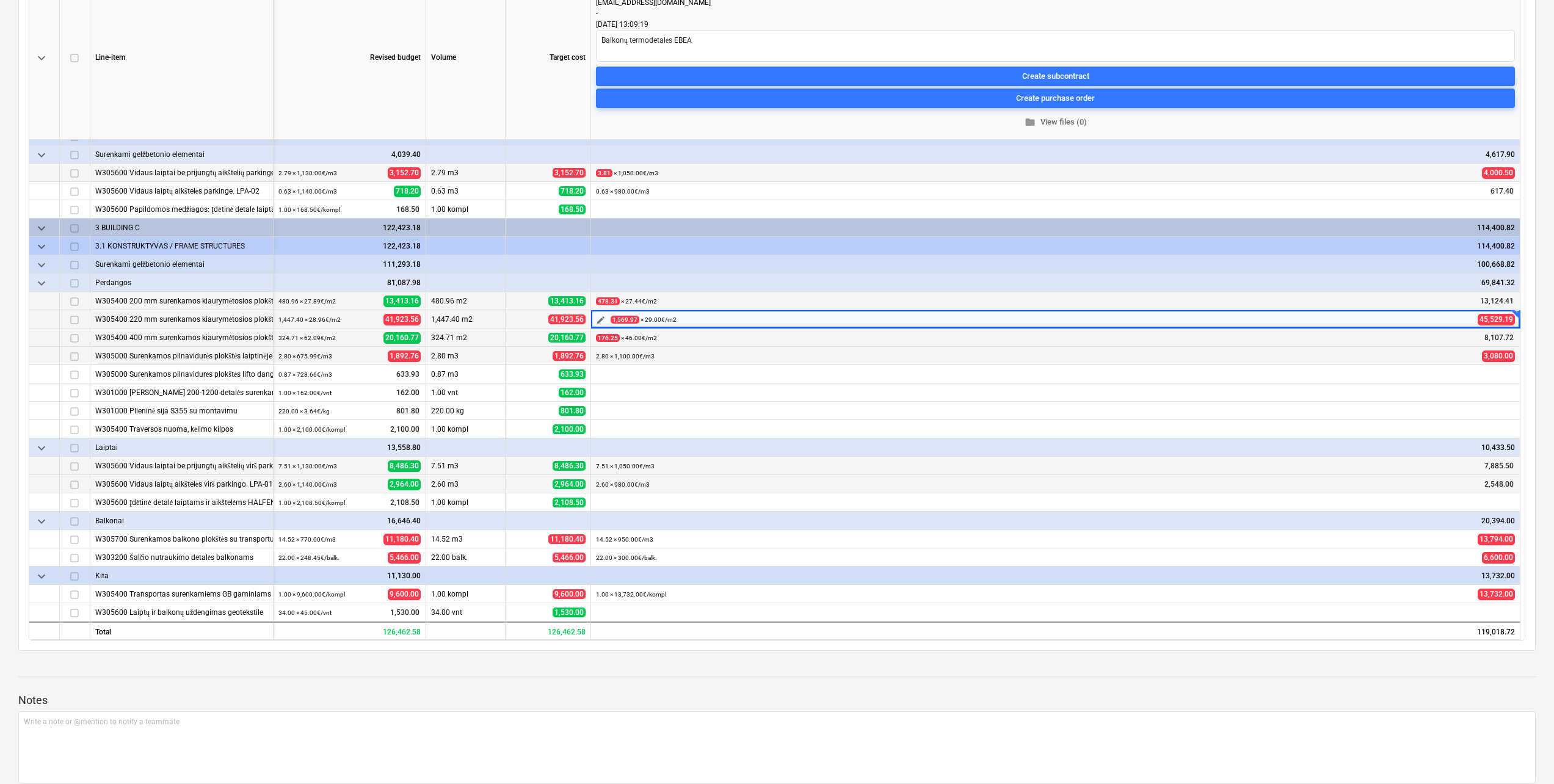
click at [607, 318] on button "edit" at bounding box center [600, 320] width 15 height 15
drag, startPoint x: 1099, startPoint y: 361, endPoint x: 1064, endPoint y: 362, distance: 35.0
click at [1065, 362] on div "Unit m2 Original bid: m2 Quantity 1,569.97 Original bid: 1,569.97 Unit price 29…" at bounding box center [1055, 363] width 366 height 47
click at [1214, 414] on div "Save" at bounding box center [1214, 408] width 19 height 16
click at [597, 338] on span "edit" at bounding box center [600, 338] width 10 height 10
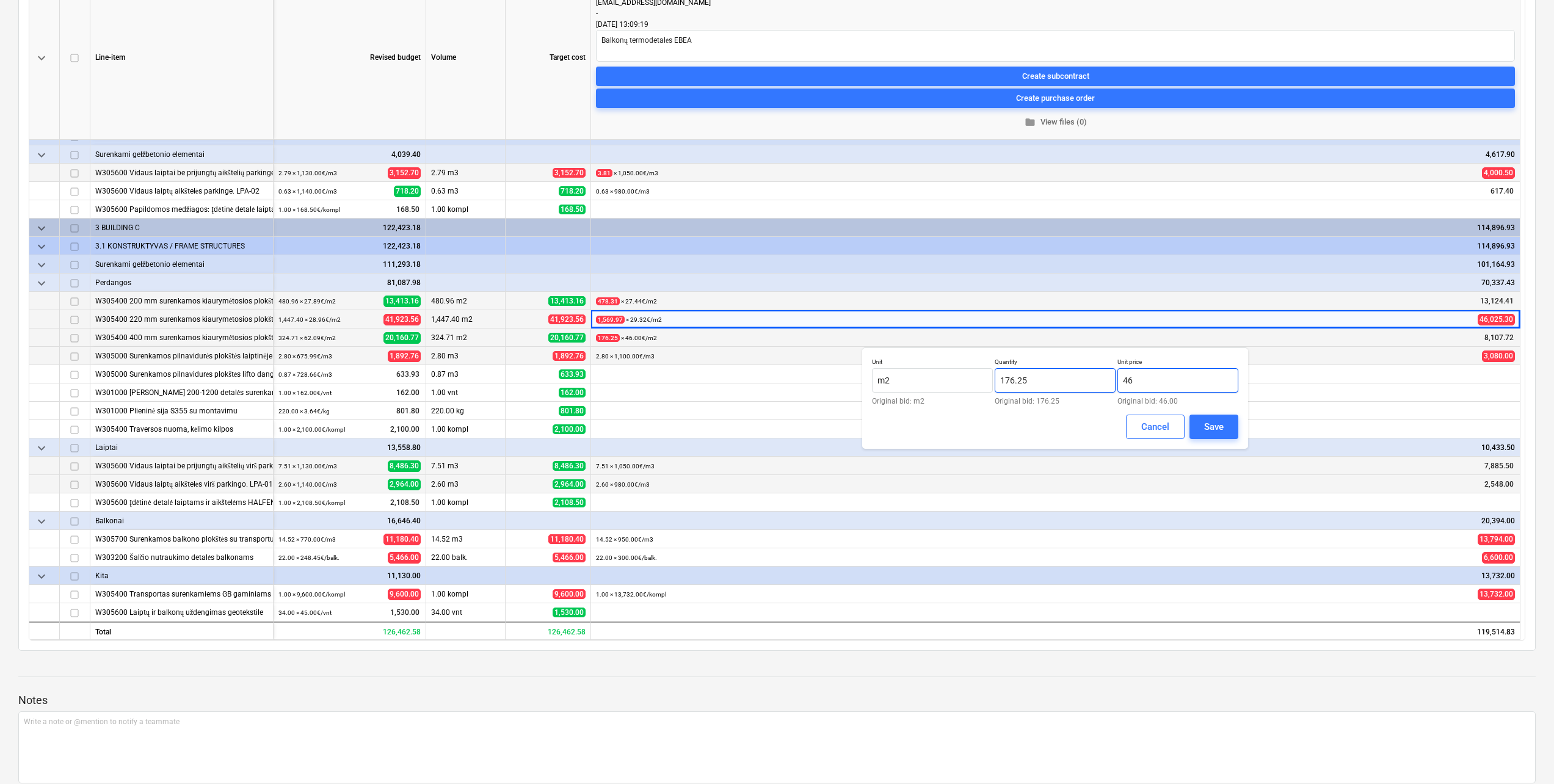
drag, startPoint x: 1166, startPoint y: 377, endPoint x: 1028, endPoint y: 380, distance: 138.0
click at [1028, 380] on div "Unit m2 Original bid: m2 Quantity 176.25 Original bid: 176.25 Unit price 46 Ori…" at bounding box center [1055, 381] width 366 height 47
click at [1230, 431] on button "Save" at bounding box center [1214, 427] width 49 height 25
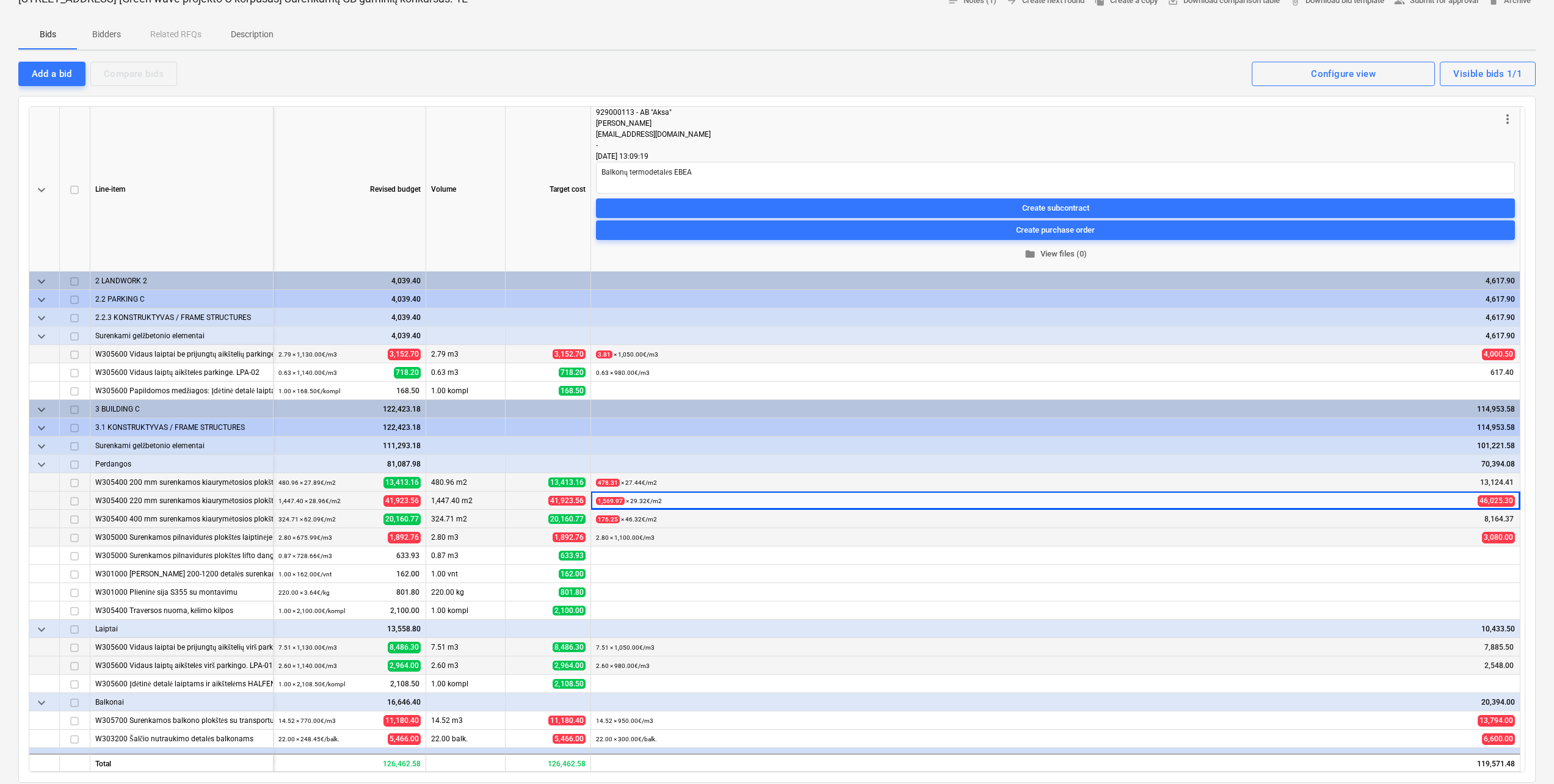
scroll to position [0, 0]
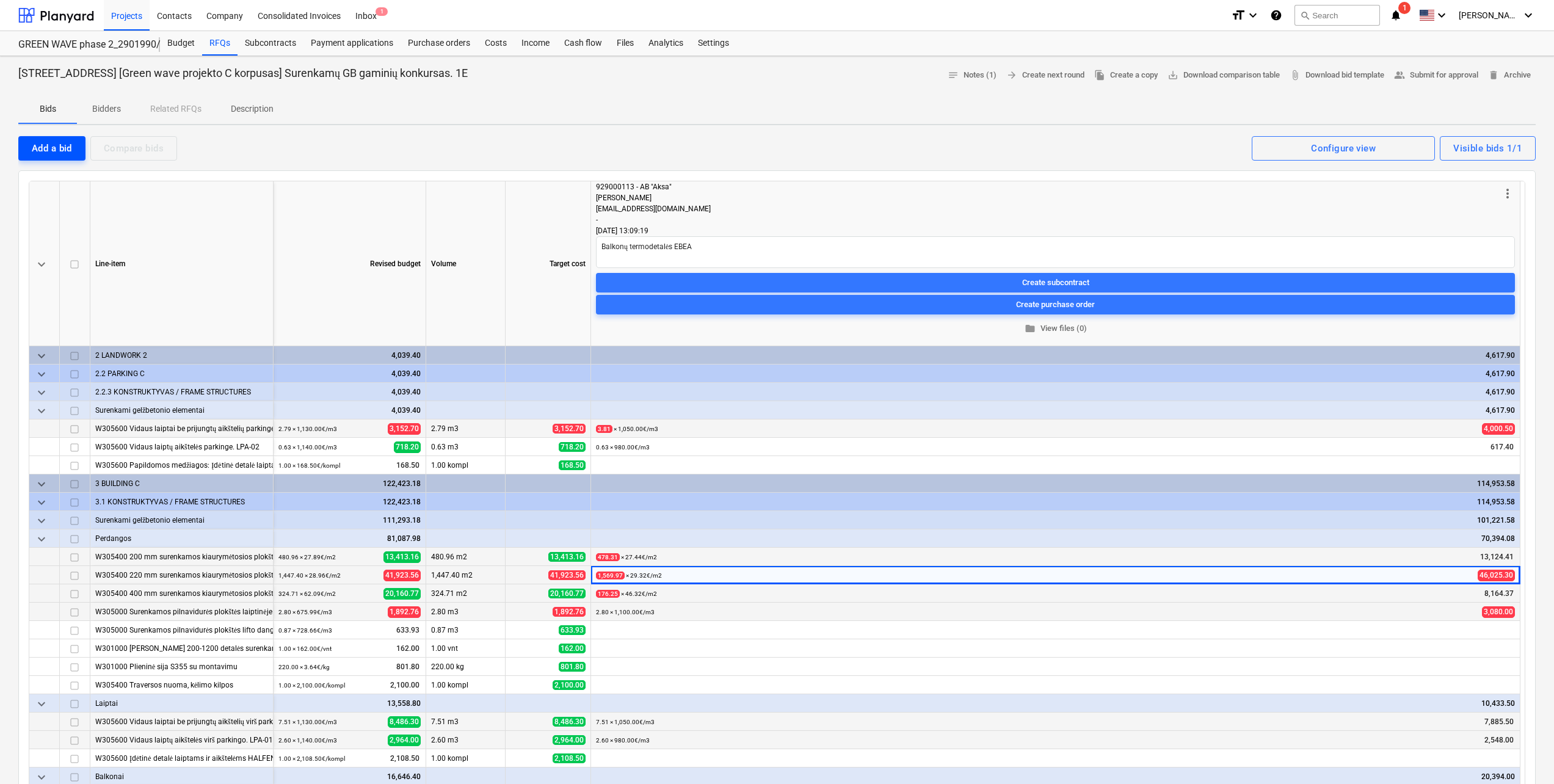
click at [53, 150] on div "Add a bid" at bounding box center [52, 148] width 40 height 16
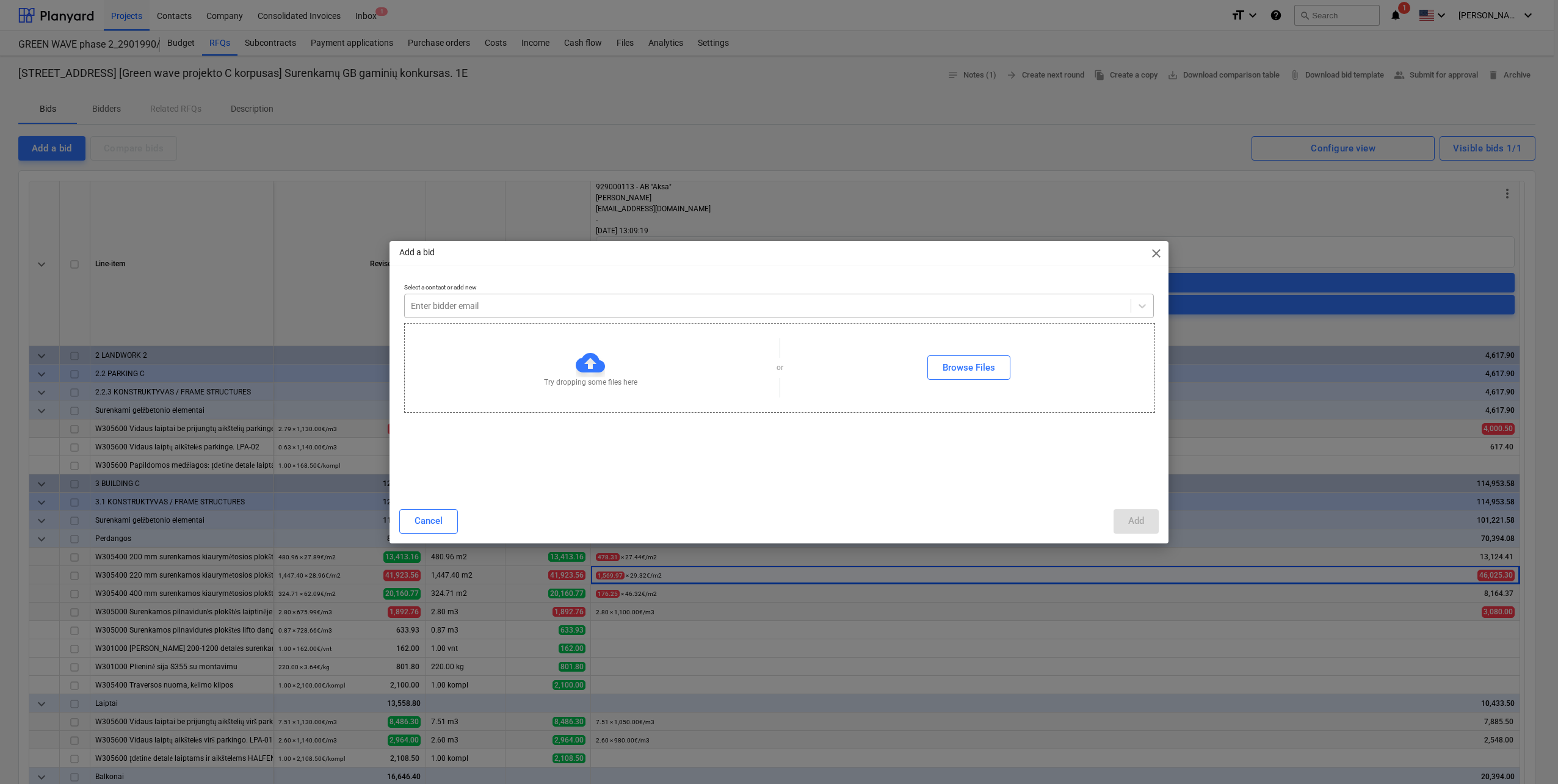
click at [658, 301] on div at bounding box center [767, 305] width 714 height 12
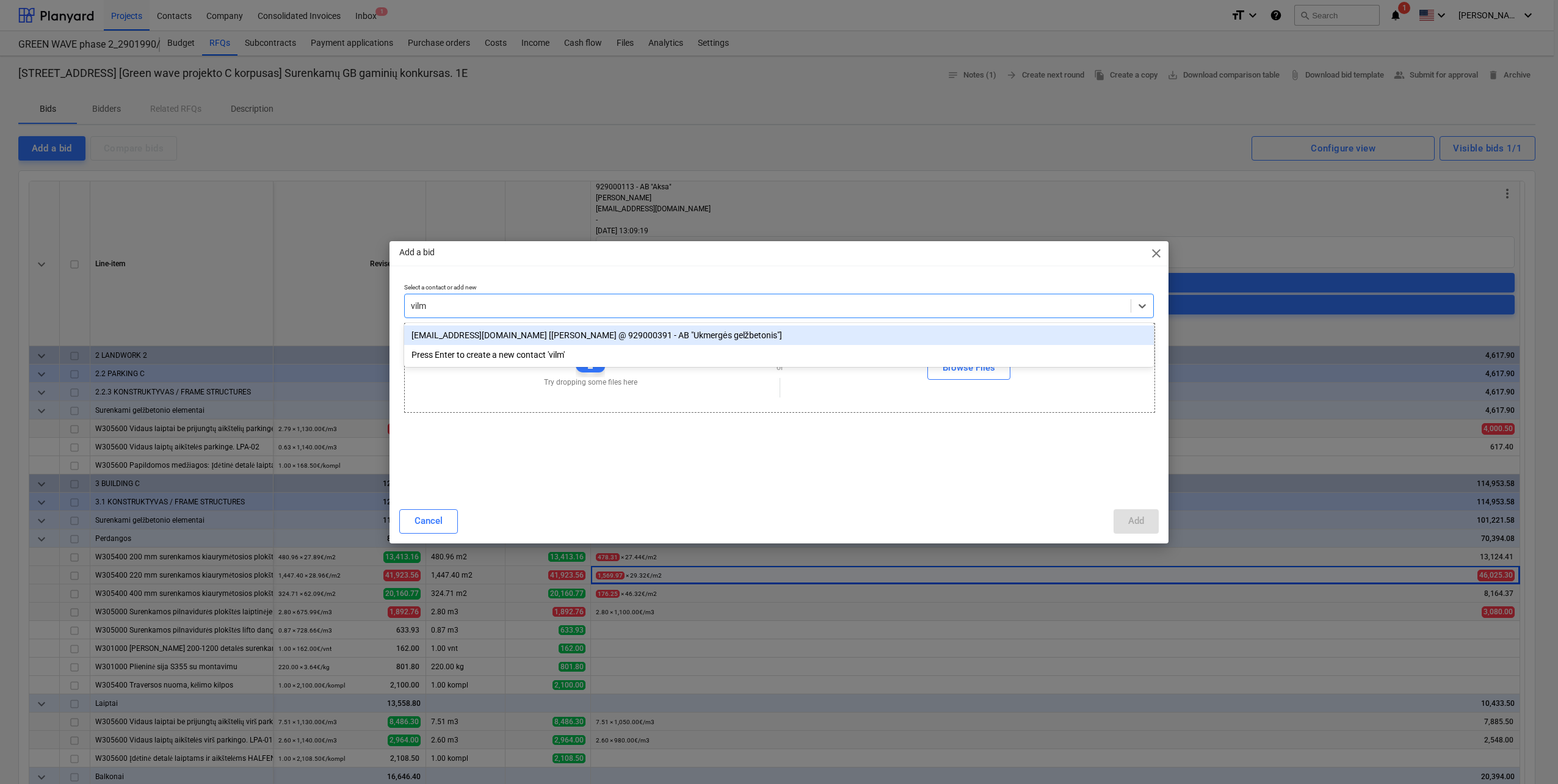
click at [589, 329] on div "[PERSON_NAME][EMAIL_ADDRESS][DOMAIN_NAME] [[PERSON_NAME] @ 929000391 - AB "Ukme…" at bounding box center [779, 335] width 750 height 19
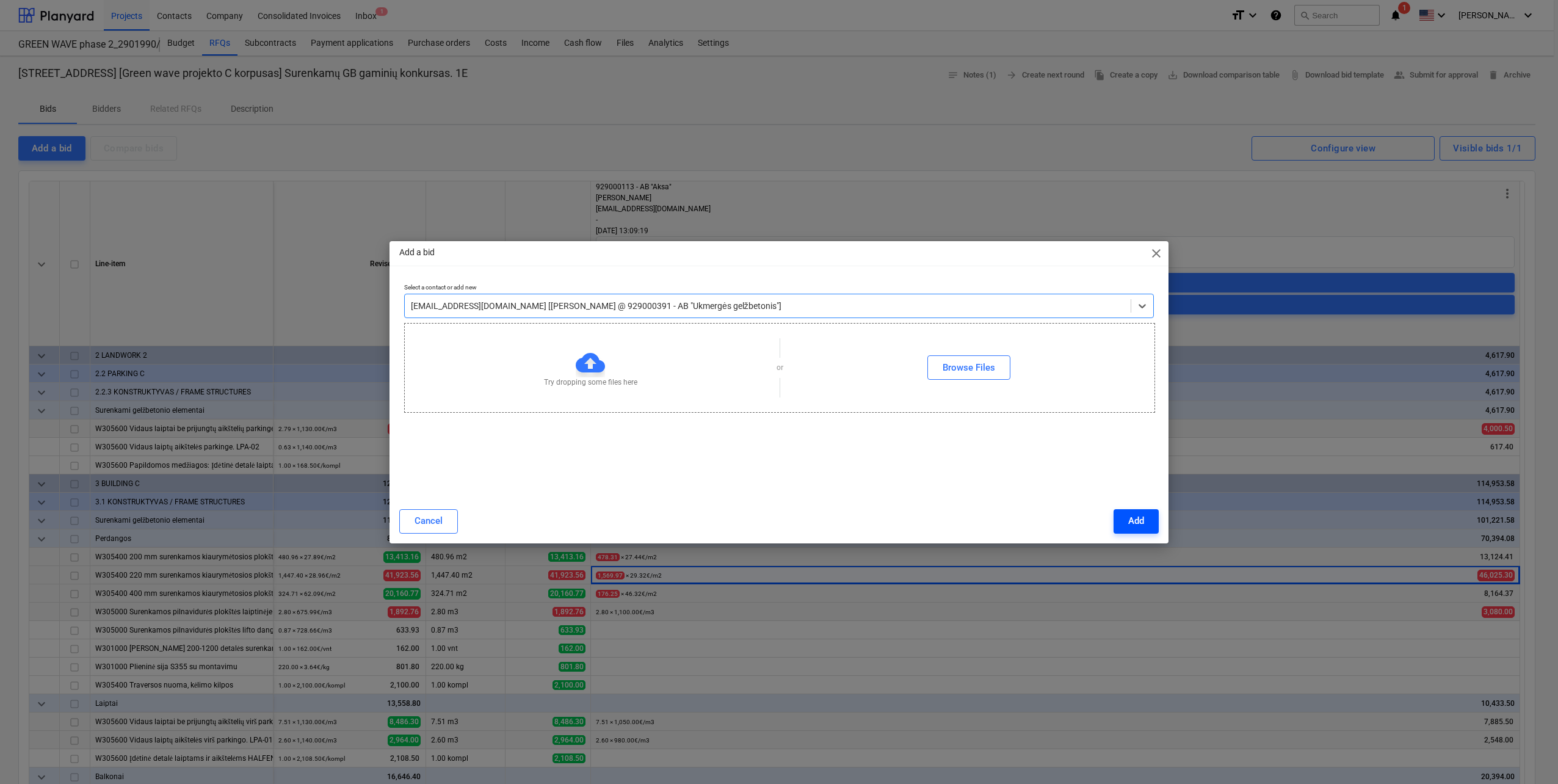
click at [1130, 527] on div "Add" at bounding box center [1136, 520] width 16 height 16
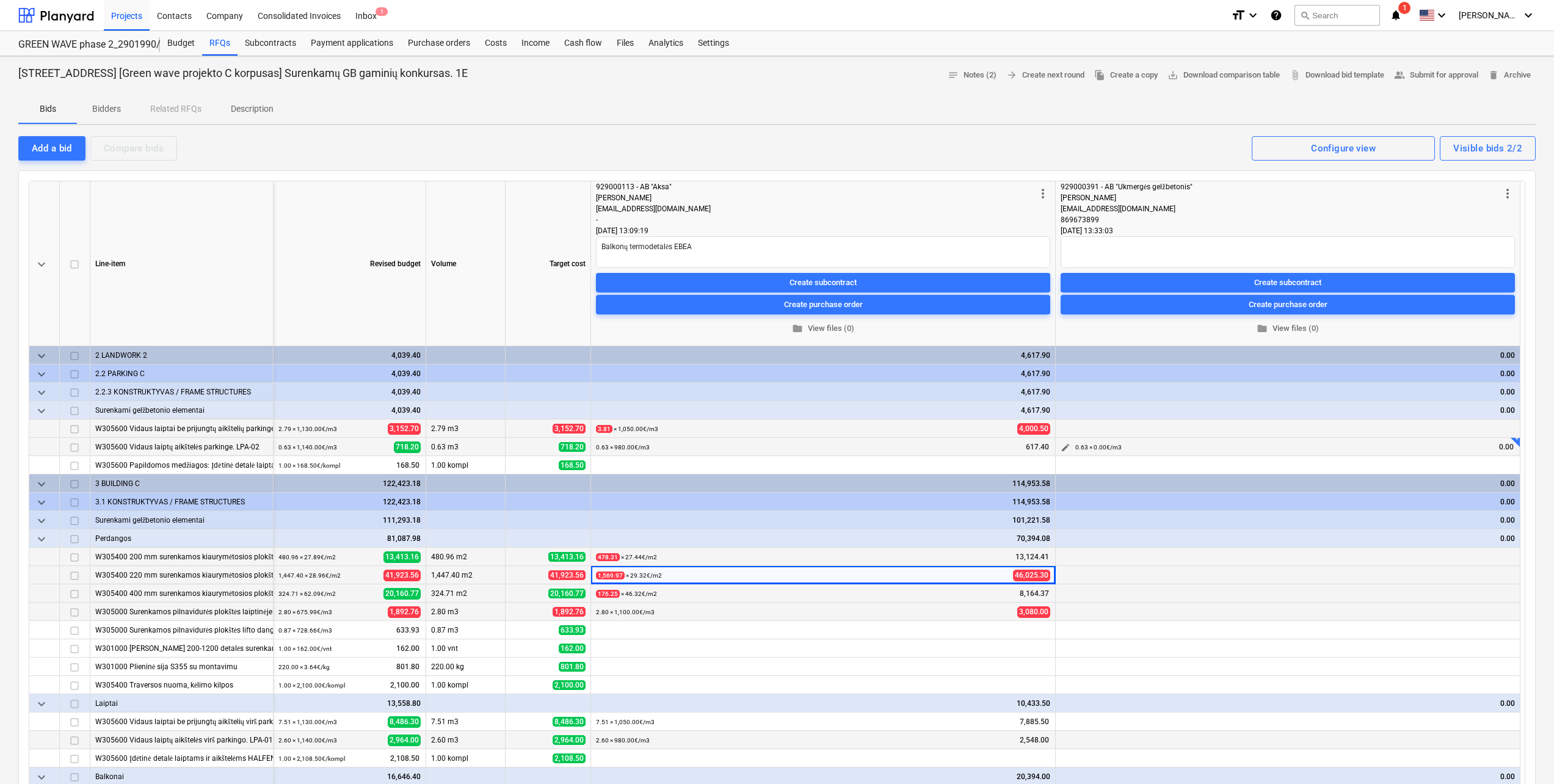
click at [1065, 448] on span "edit" at bounding box center [1065, 447] width 10 height 10
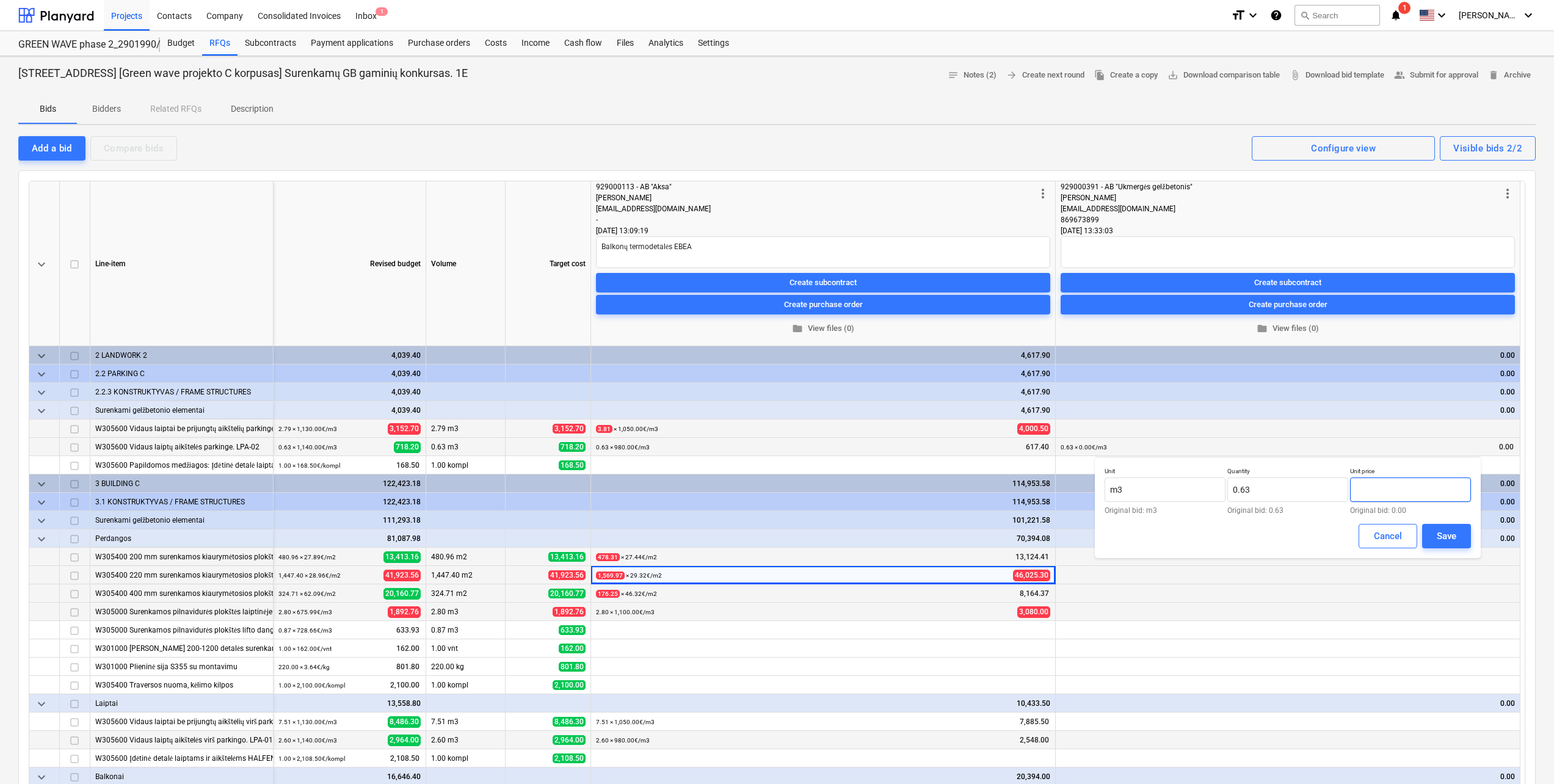
click at [1408, 484] on input "text" at bounding box center [1410, 490] width 121 height 25
click at [1441, 533] on div "Save" at bounding box center [1446, 536] width 19 height 16
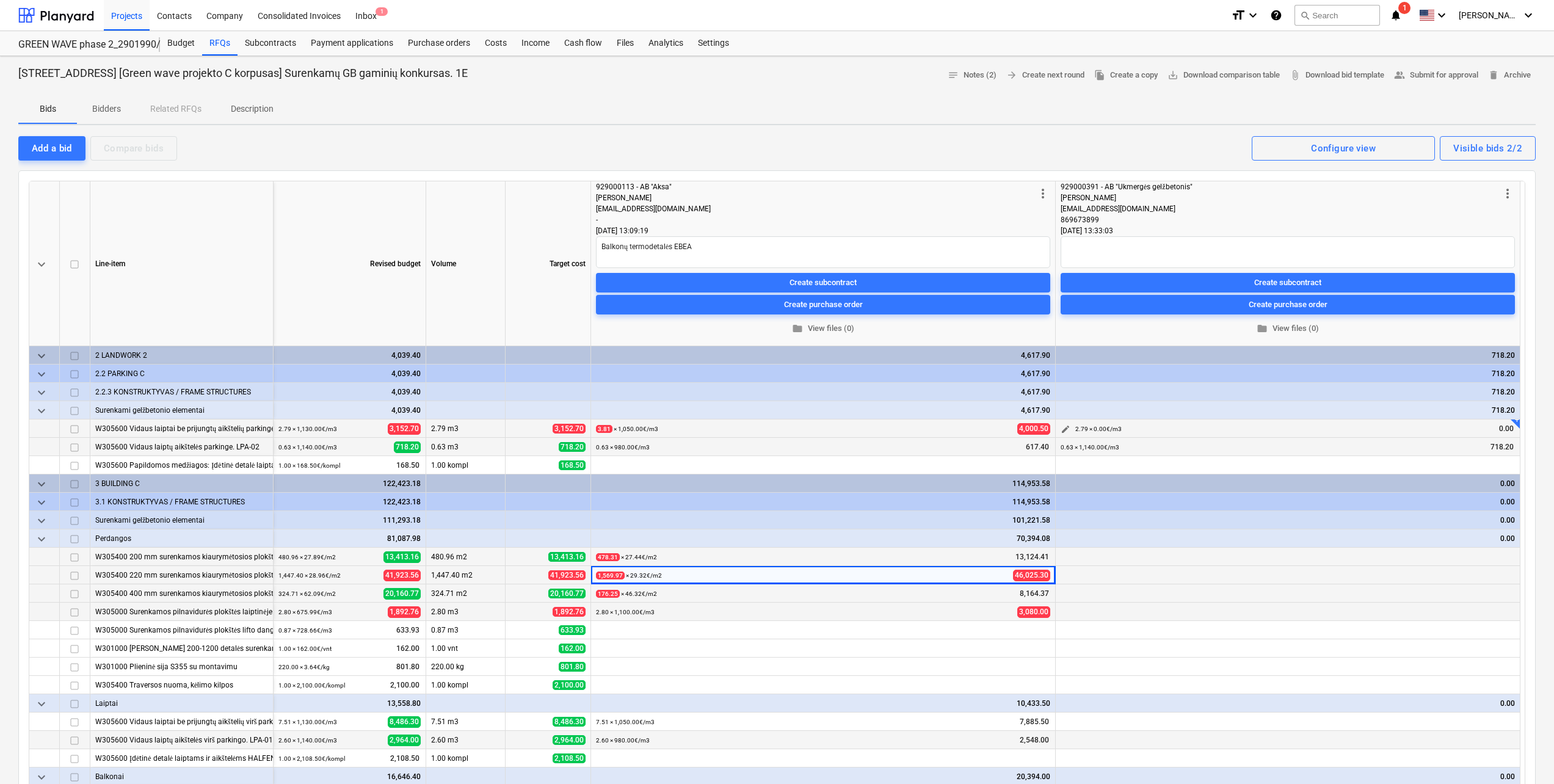
click at [1063, 426] on span "edit" at bounding box center [1065, 429] width 10 height 10
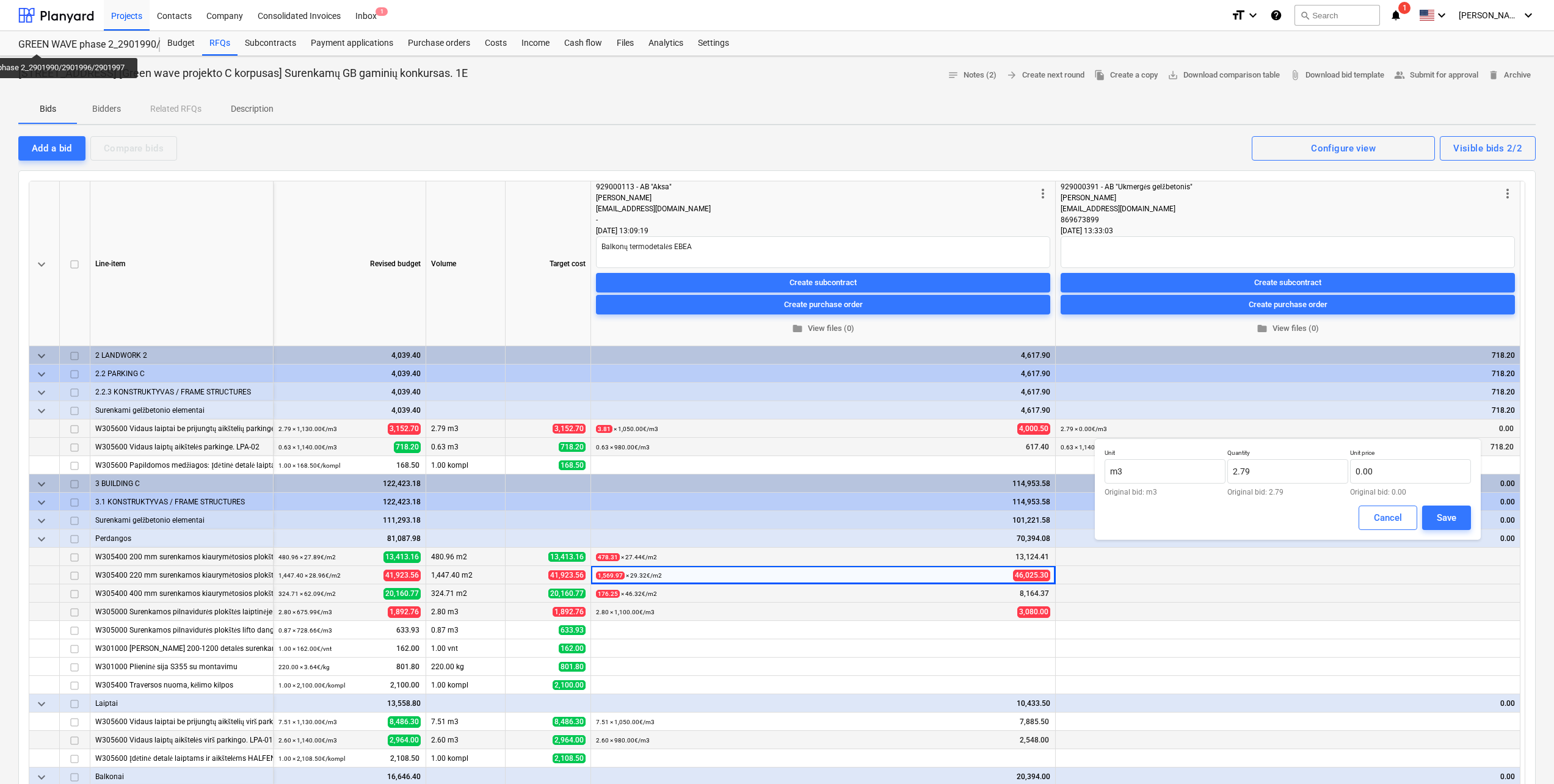
click at [312, 593] on small "324.71 × 62.09€ / m2" at bounding box center [307, 594] width 57 height 6
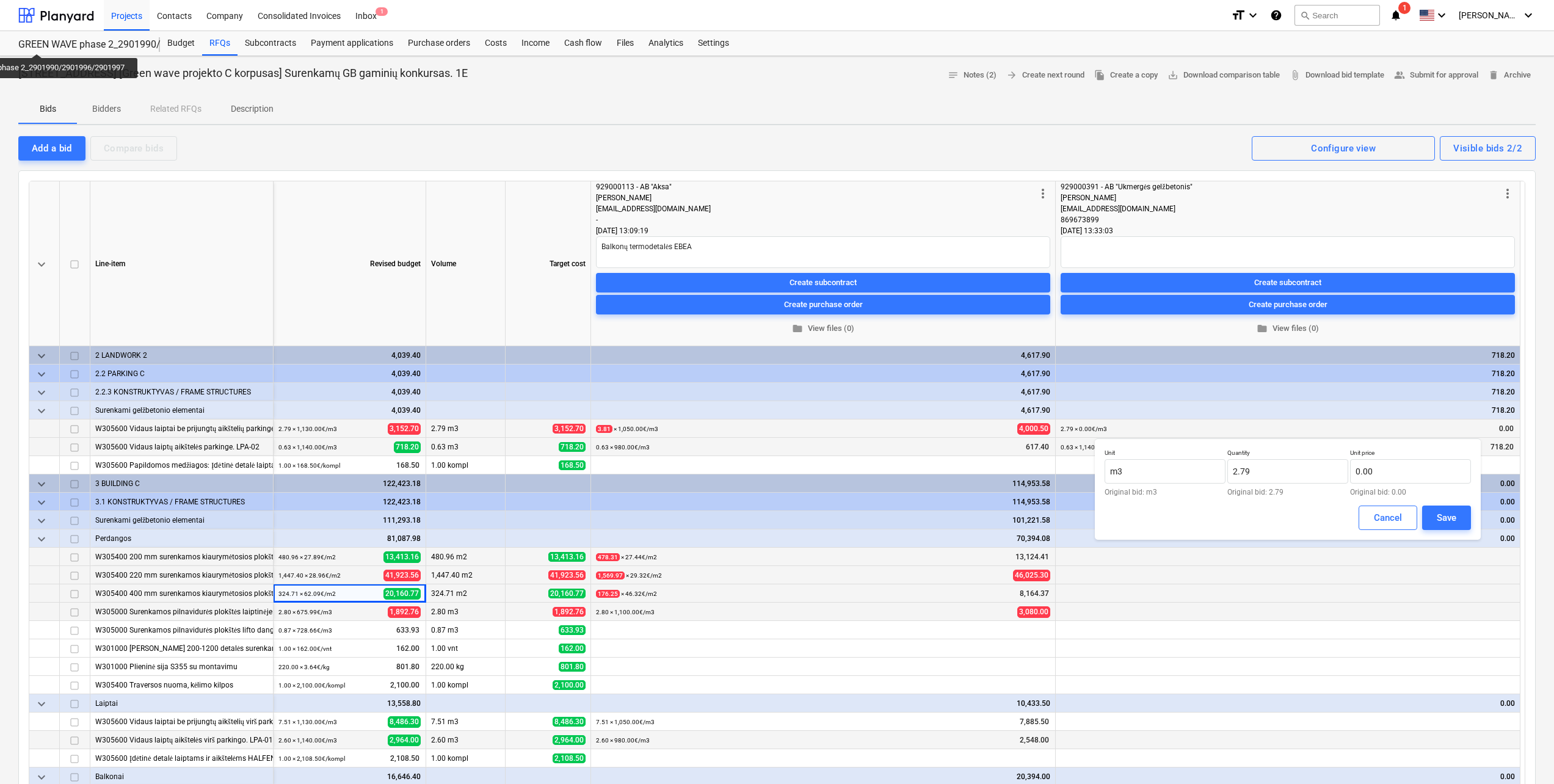
click at [437, 594] on div "324.71 m2" at bounding box center [466, 593] width 79 height 18
click at [1393, 464] on input "0.00" at bounding box center [1410, 472] width 121 height 25
click at [1457, 513] on button "Save" at bounding box center [1446, 518] width 49 height 25
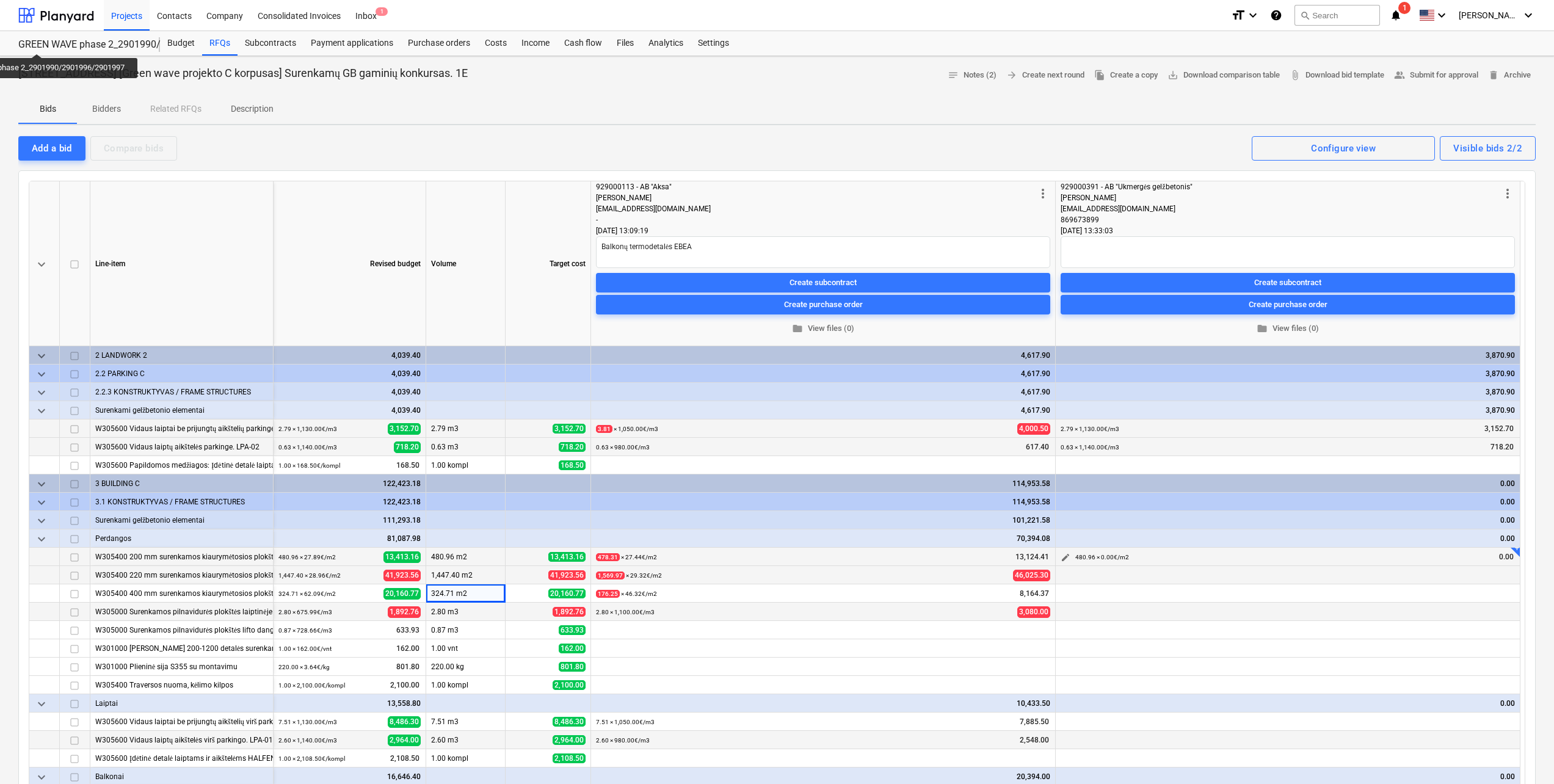
click at [1060, 554] on button "edit" at bounding box center [1065, 557] width 15 height 15
drag, startPoint x: 1284, startPoint y: 596, endPoint x: 1222, endPoint y: 594, distance: 62.0
click at [1222, 594] on div "Unit m2 Original bid: m2 Quantity 480.957 Original bid: 480.96 Unit price 0.00 …" at bounding box center [1288, 600] width 366 height 47
click at [1388, 603] on input "text" at bounding box center [1410, 600] width 121 height 25
click at [1382, 593] on input "0.00" at bounding box center [1410, 600] width 121 height 25
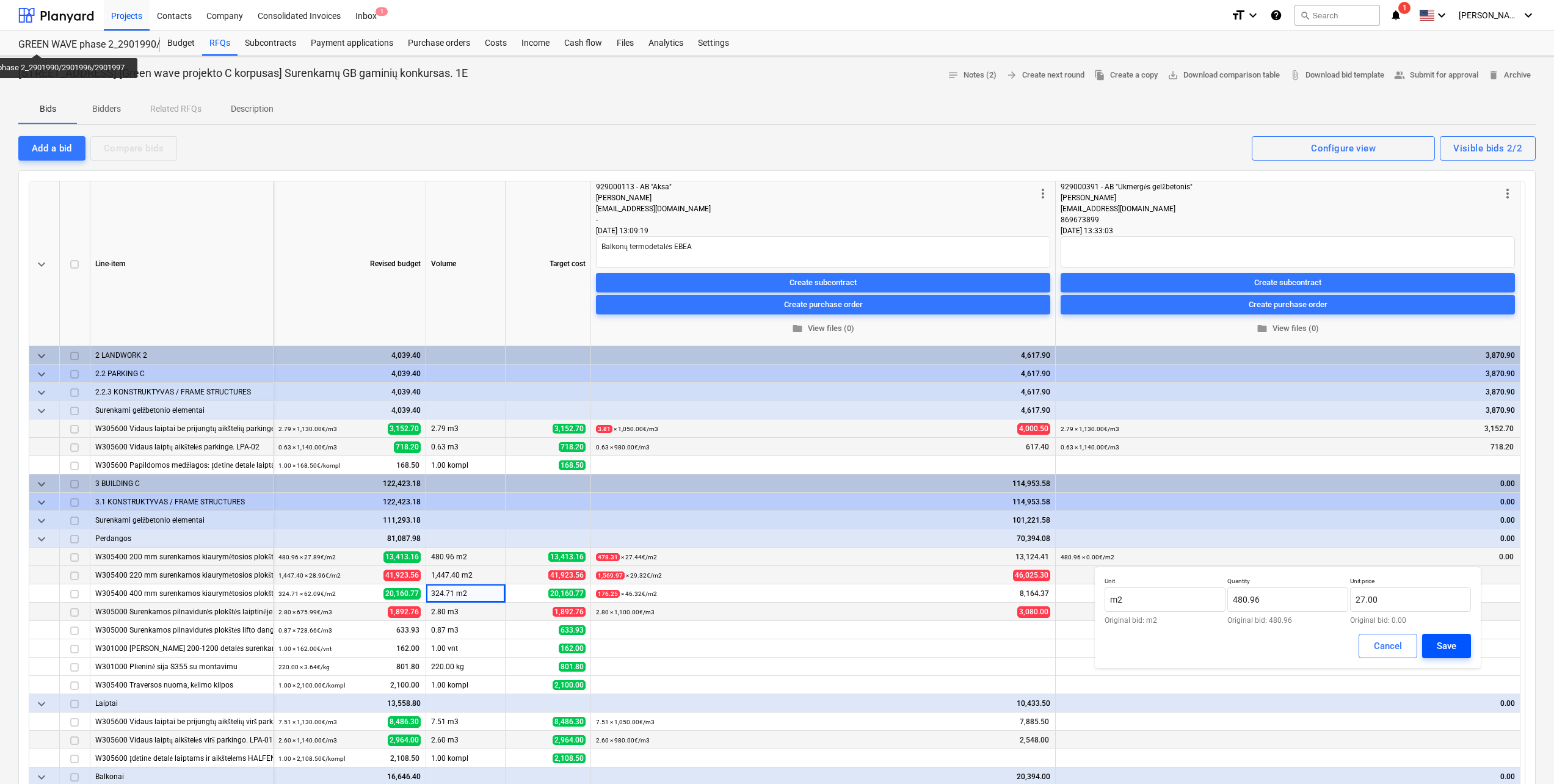
click at [1438, 640] on div "Save" at bounding box center [1446, 646] width 19 height 16
click at [1069, 577] on span "edit" at bounding box center [1065, 575] width 10 height 10
click at [1427, 623] on input "text" at bounding box center [1410, 618] width 121 height 25
click at [1438, 669] on div "Save" at bounding box center [1446, 664] width 19 height 16
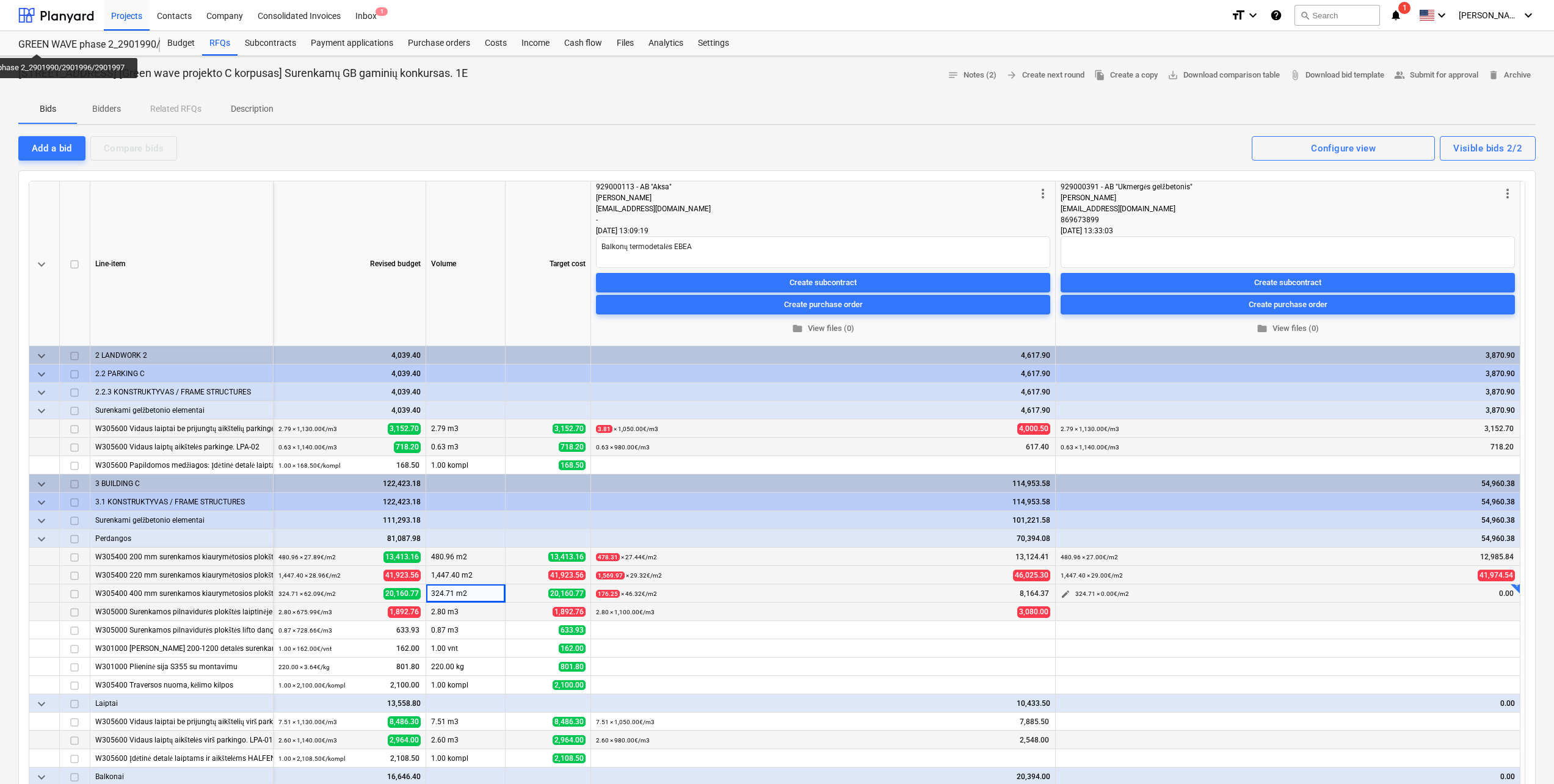
click at [1065, 593] on span "edit" at bounding box center [1065, 594] width 10 height 10
click at [1390, 633] on input "text" at bounding box center [1410, 636] width 121 height 25
click at [1455, 681] on div "Save" at bounding box center [1446, 682] width 19 height 16
click at [1064, 575] on span "edit" at bounding box center [1065, 575] width 10 height 10
click at [1398, 620] on input "29" at bounding box center [1410, 618] width 121 height 25
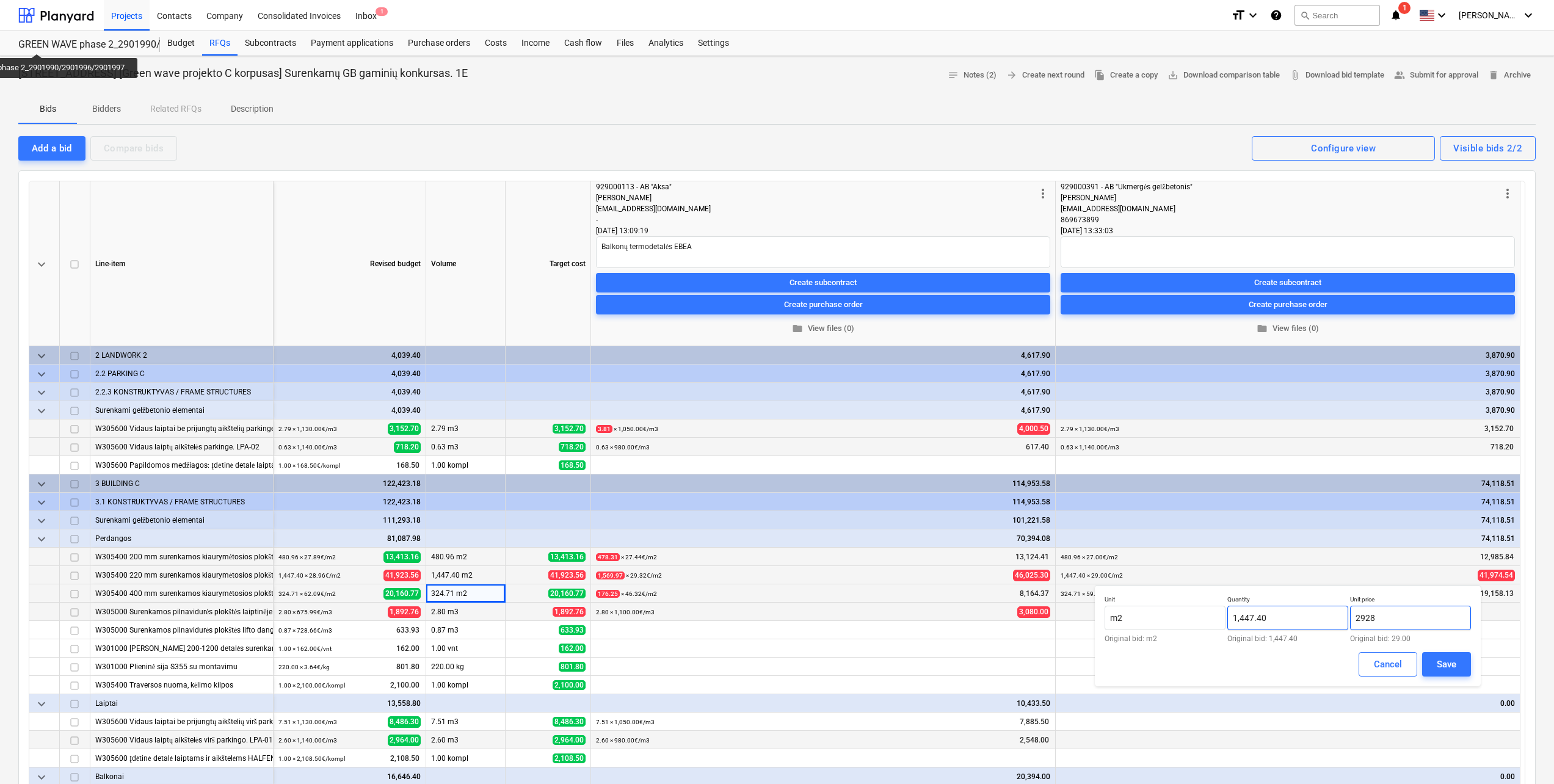
drag, startPoint x: 1398, startPoint y: 620, endPoint x: 1336, endPoint y: 620, distance: 62.0
click at [1336, 620] on div "Unit m2 Original bid: m2 Quantity 1,447.40 Original bid: 1,447.40 Unit price 29…" at bounding box center [1288, 618] width 366 height 47
click at [1449, 661] on div "Save" at bounding box center [1446, 664] width 19 height 16
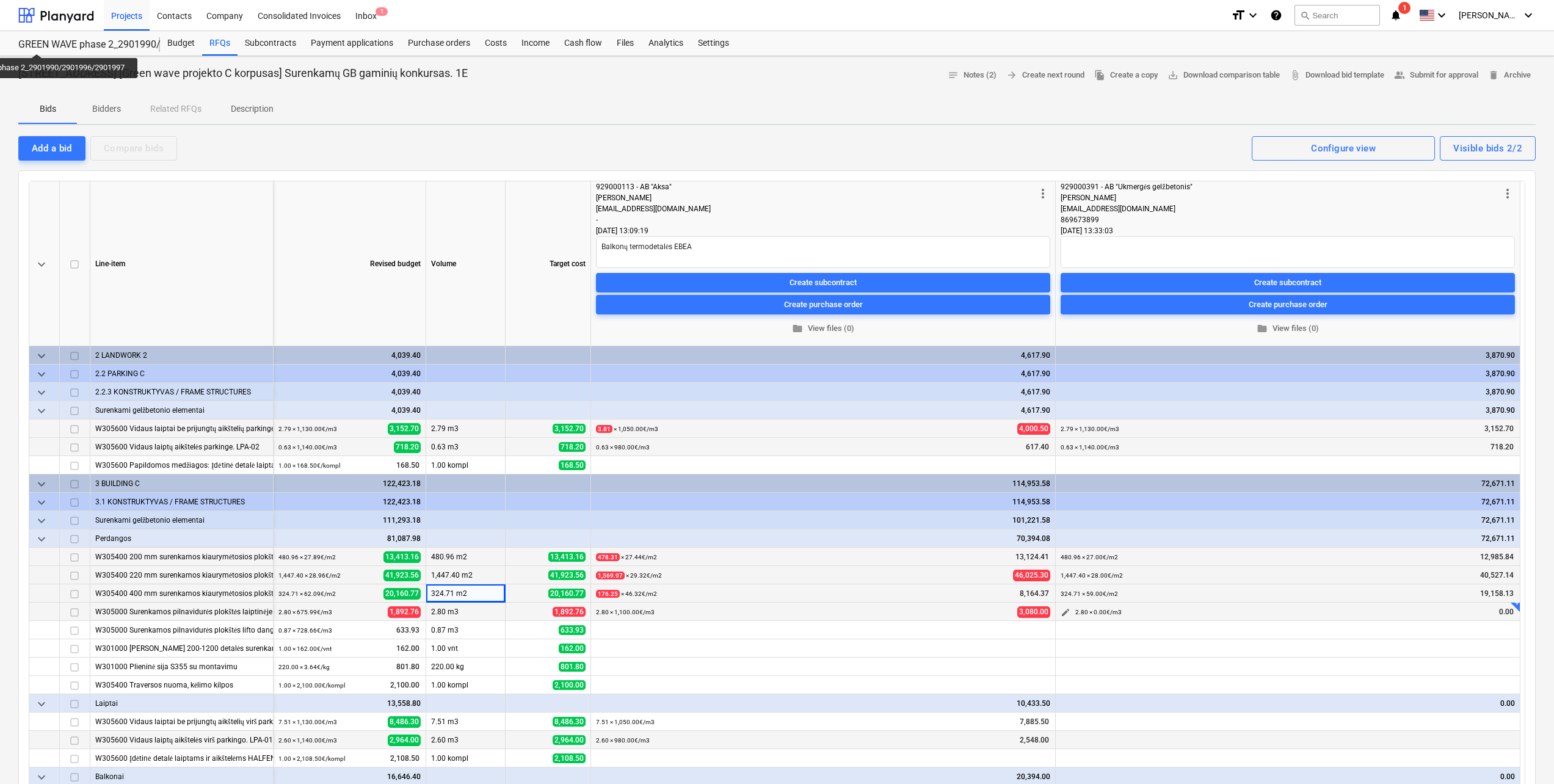
click at [1069, 613] on span "edit" at bounding box center [1065, 612] width 10 height 10
click at [1421, 649] on input "text" at bounding box center [1410, 655] width 121 height 25
click at [1458, 707] on button "Save" at bounding box center [1446, 701] width 49 height 25
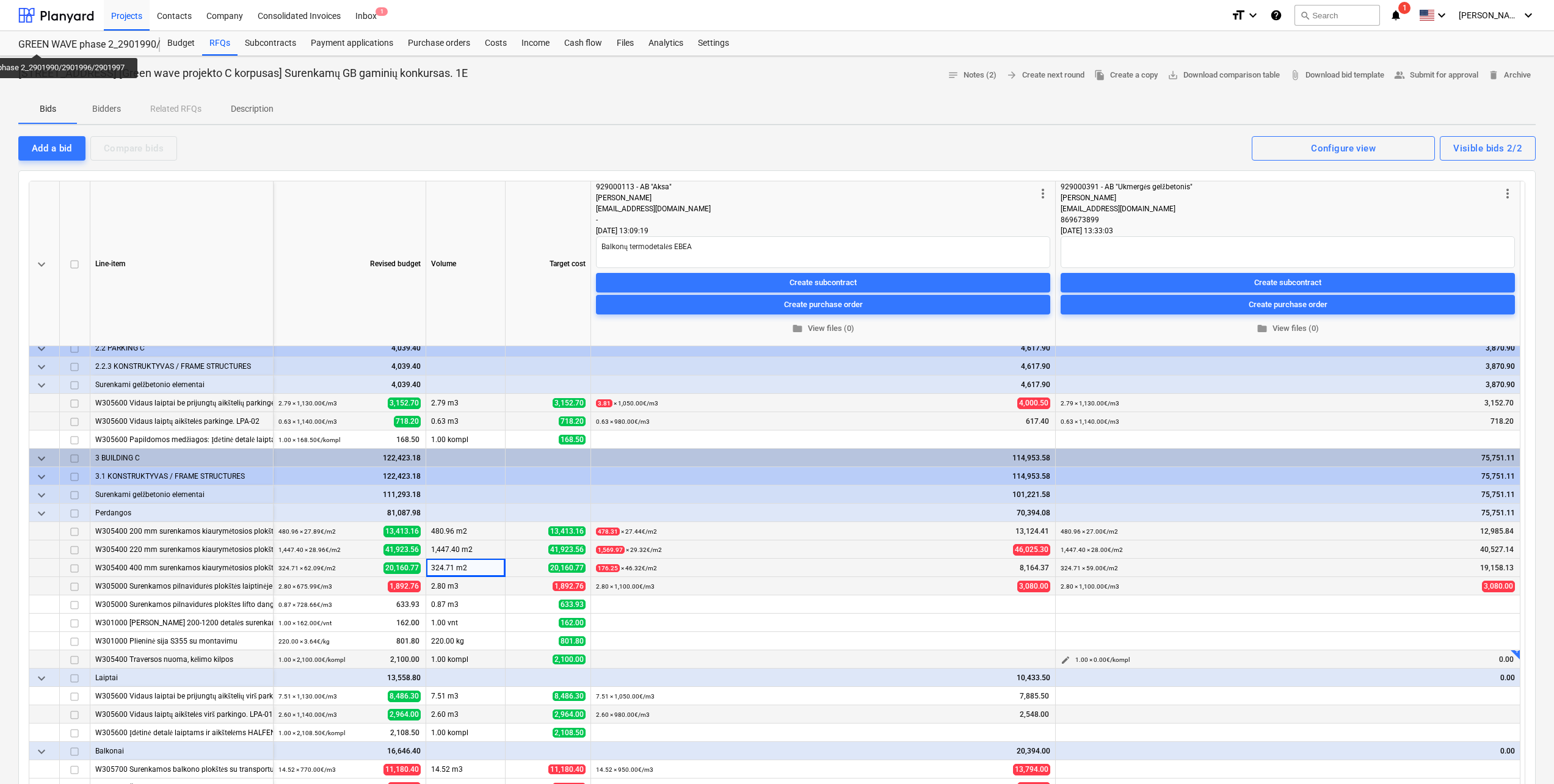
scroll to position [49, 0]
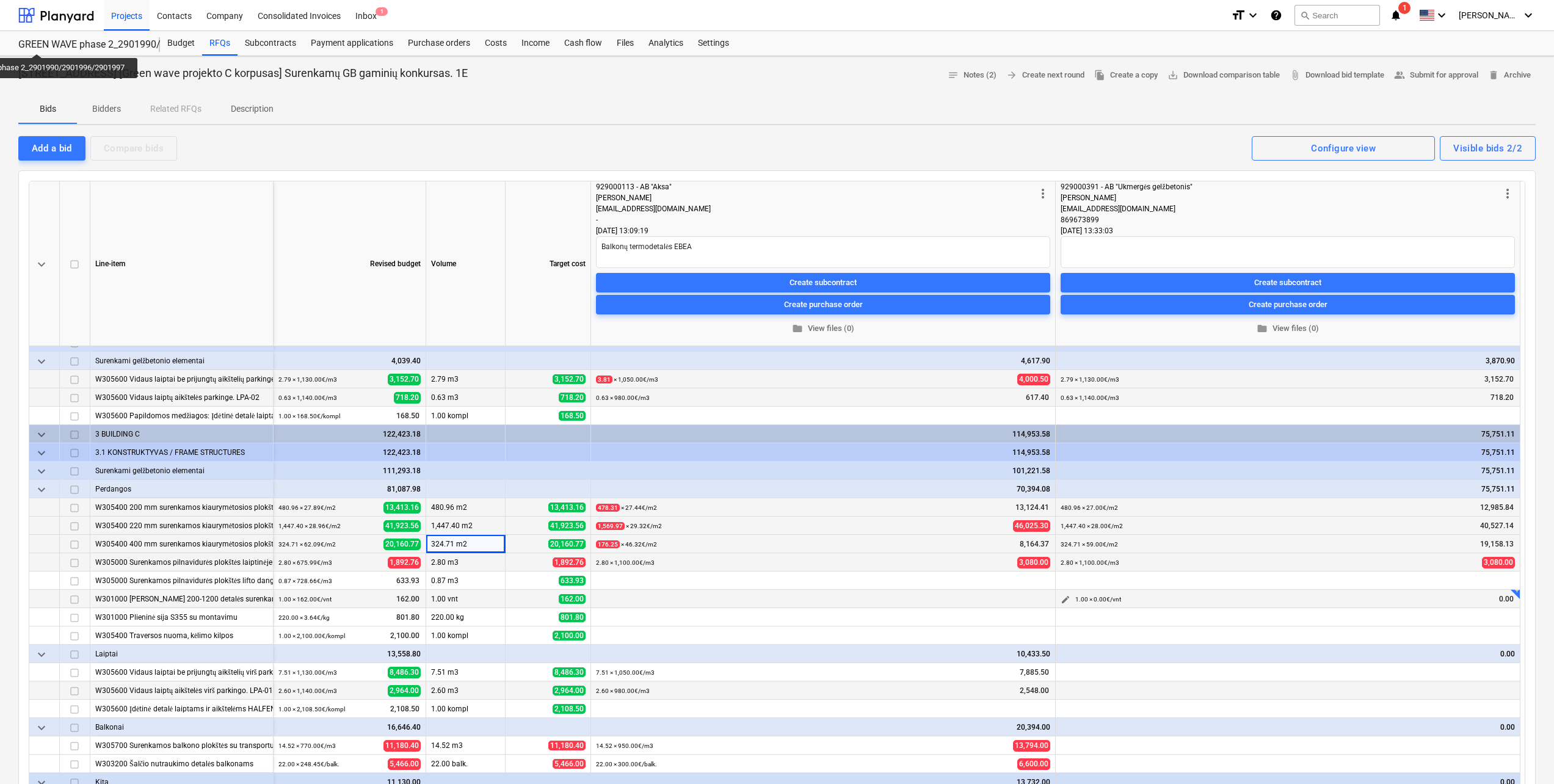
click at [1067, 596] on span "edit" at bounding box center [1065, 599] width 10 height 10
click at [1415, 646] on input "text" at bounding box center [1410, 642] width 121 height 25
click at [1443, 680] on div "Save" at bounding box center [1446, 688] width 19 height 16
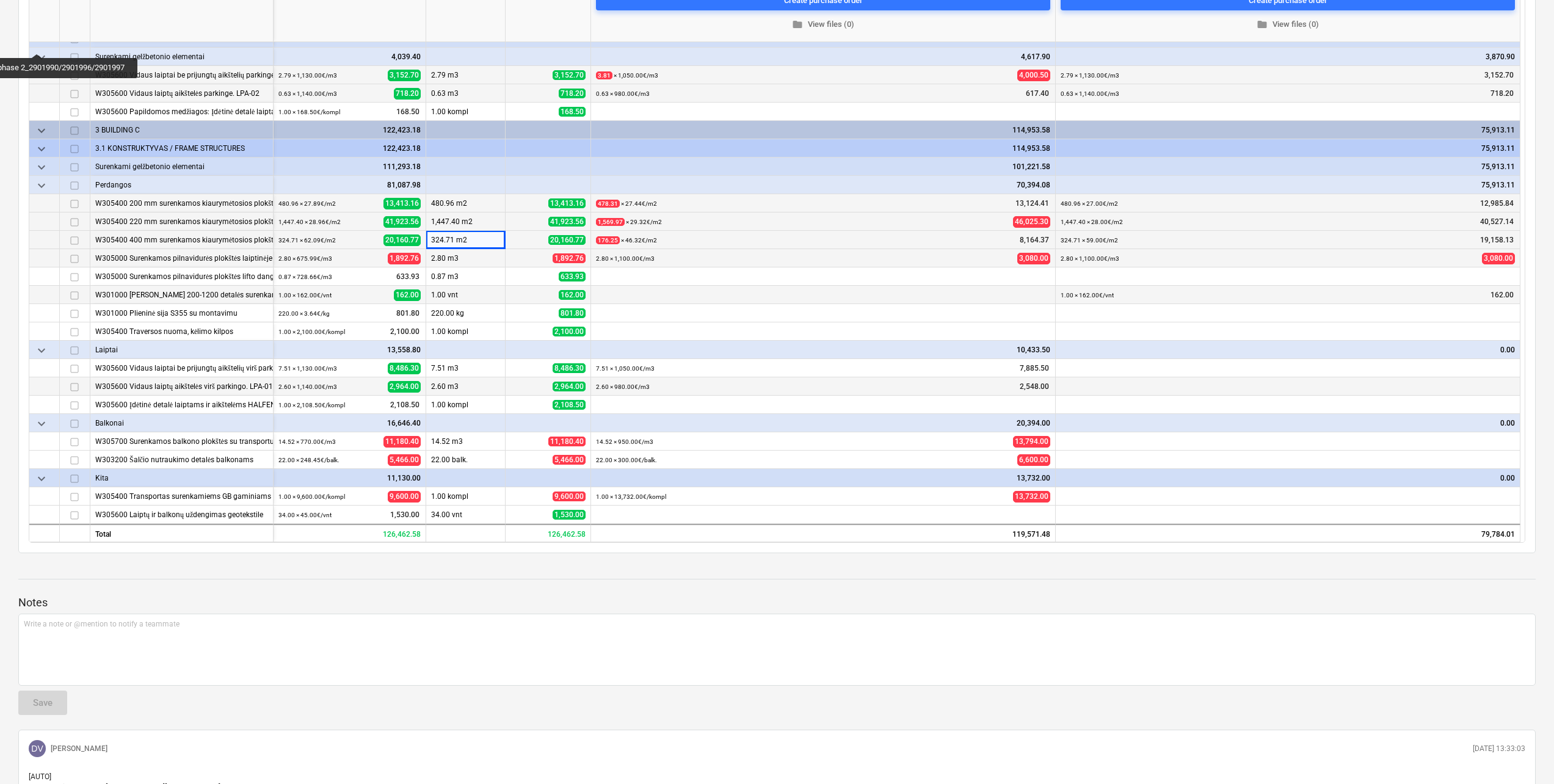
scroll to position [305, 0]
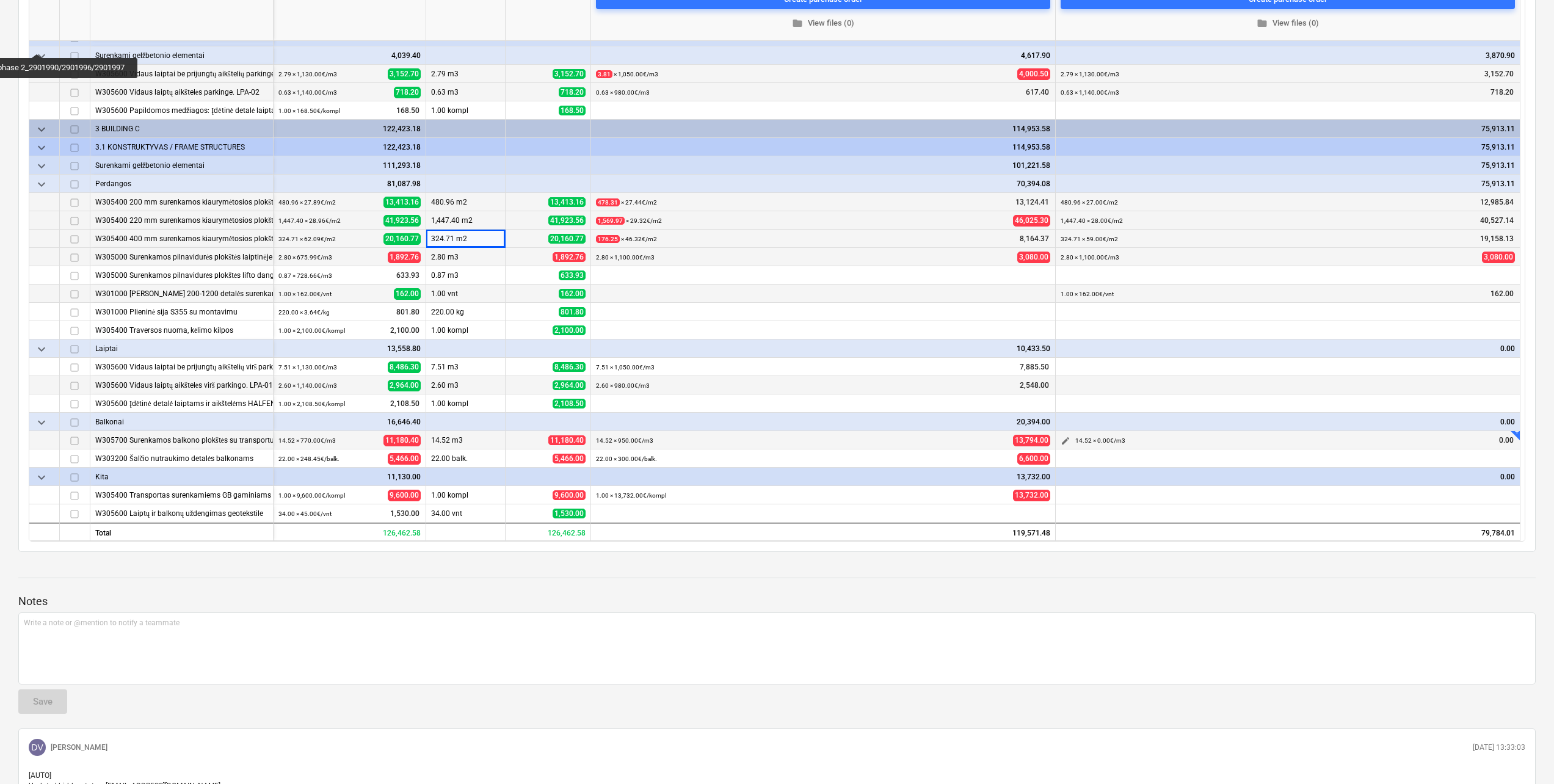
click at [1067, 441] on span "edit" at bounding box center [1065, 440] width 10 height 10
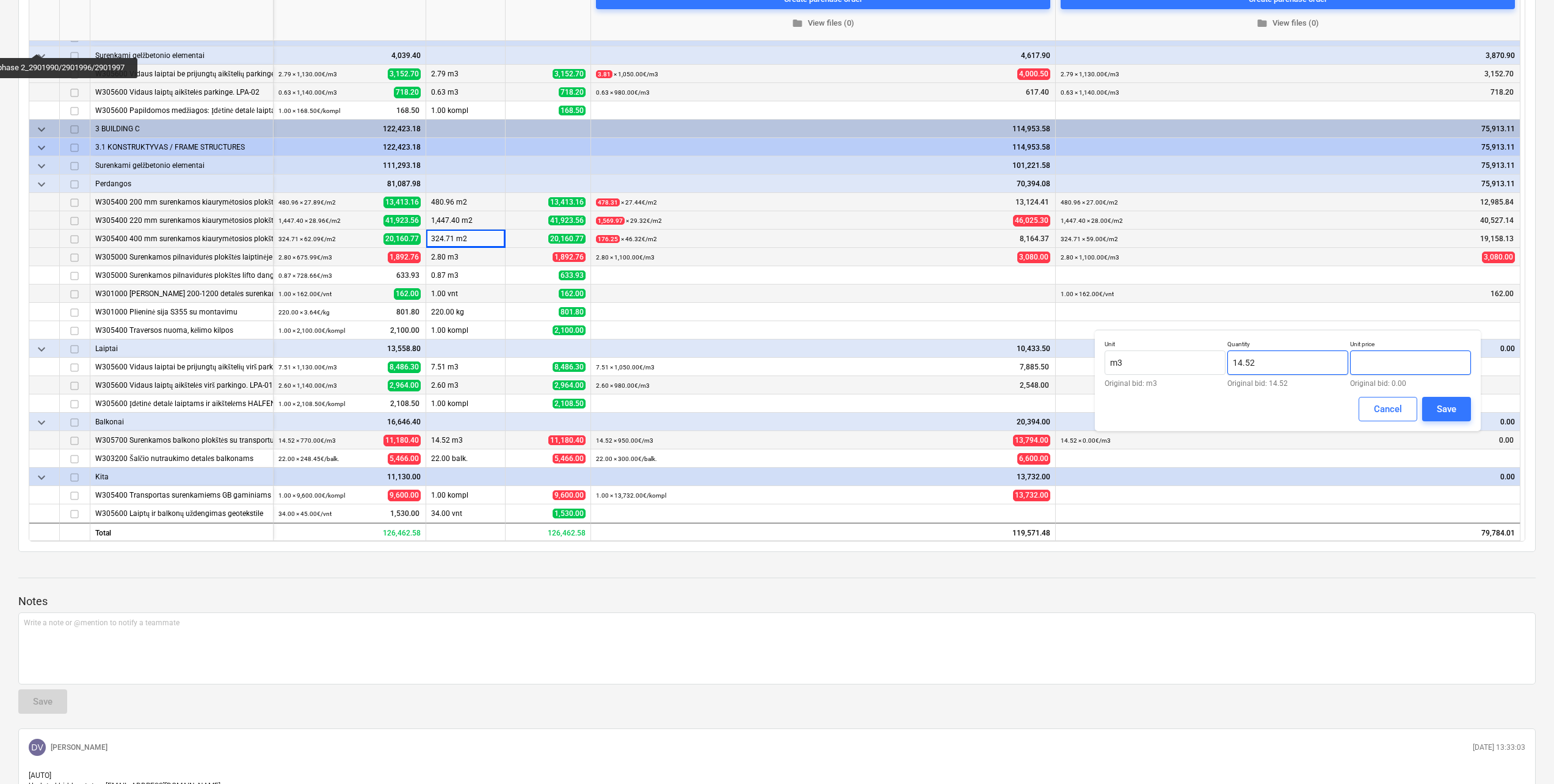
drag, startPoint x: 1384, startPoint y: 364, endPoint x: 1336, endPoint y: 360, distance: 48.2
click at [1336, 360] on div "Unit m3 Original bid: m3 Quantity 14.52 Original bid: 14.52 Unit price Original…" at bounding box center [1288, 363] width 366 height 47
drag, startPoint x: 1475, startPoint y: 411, endPoint x: 1452, endPoint y: 407, distance: 23.3
click at [1470, 411] on div "Unit m3 Original bid: m3 Quantity 14.52 Original bid: 14.52 Unit price 950.00 O…" at bounding box center [1288, 380] width 386 height 101
click at [1452, 407] on div "Save" at bounding box center [1446, 409] width 19 height 16
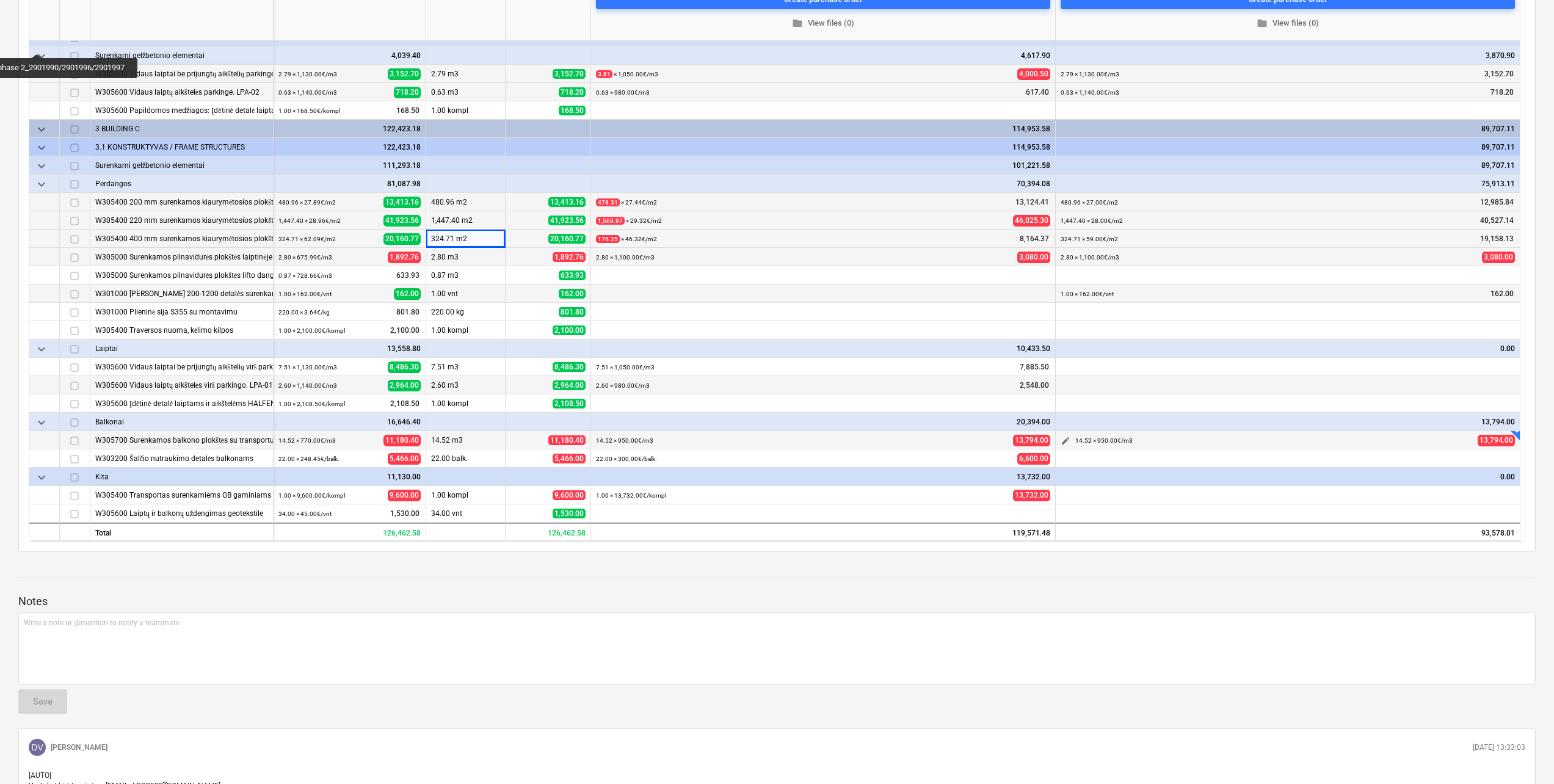
click at [1068, 440] on span "edit" at bounding box center [1065, 440] width 10 height 10
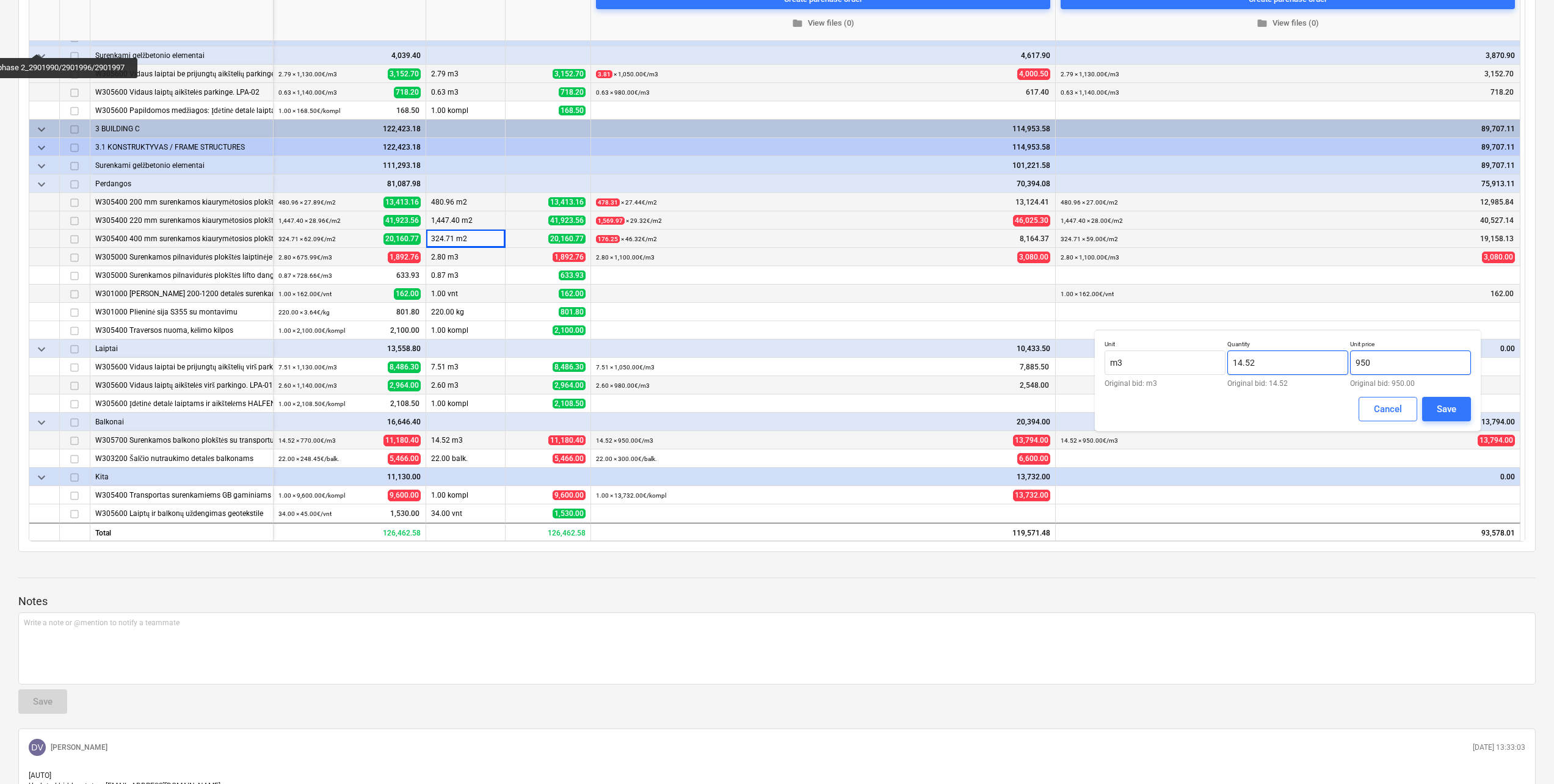
drag, startPoint x: 1396, startPoint y: 363, endPoint x: 1312, endPoint y: 362, distance: 84.0
click at [1312, 362] on div "Unit m3 Original bid: m3 Quantity 14.52 Original bid: 14.52 Unit price 950 Orig…" at bounding box center [1288, 363] width 366 height 47
click at [1439, 412] on div "Save" at bounding box center [1446, 409] width 19 height 16
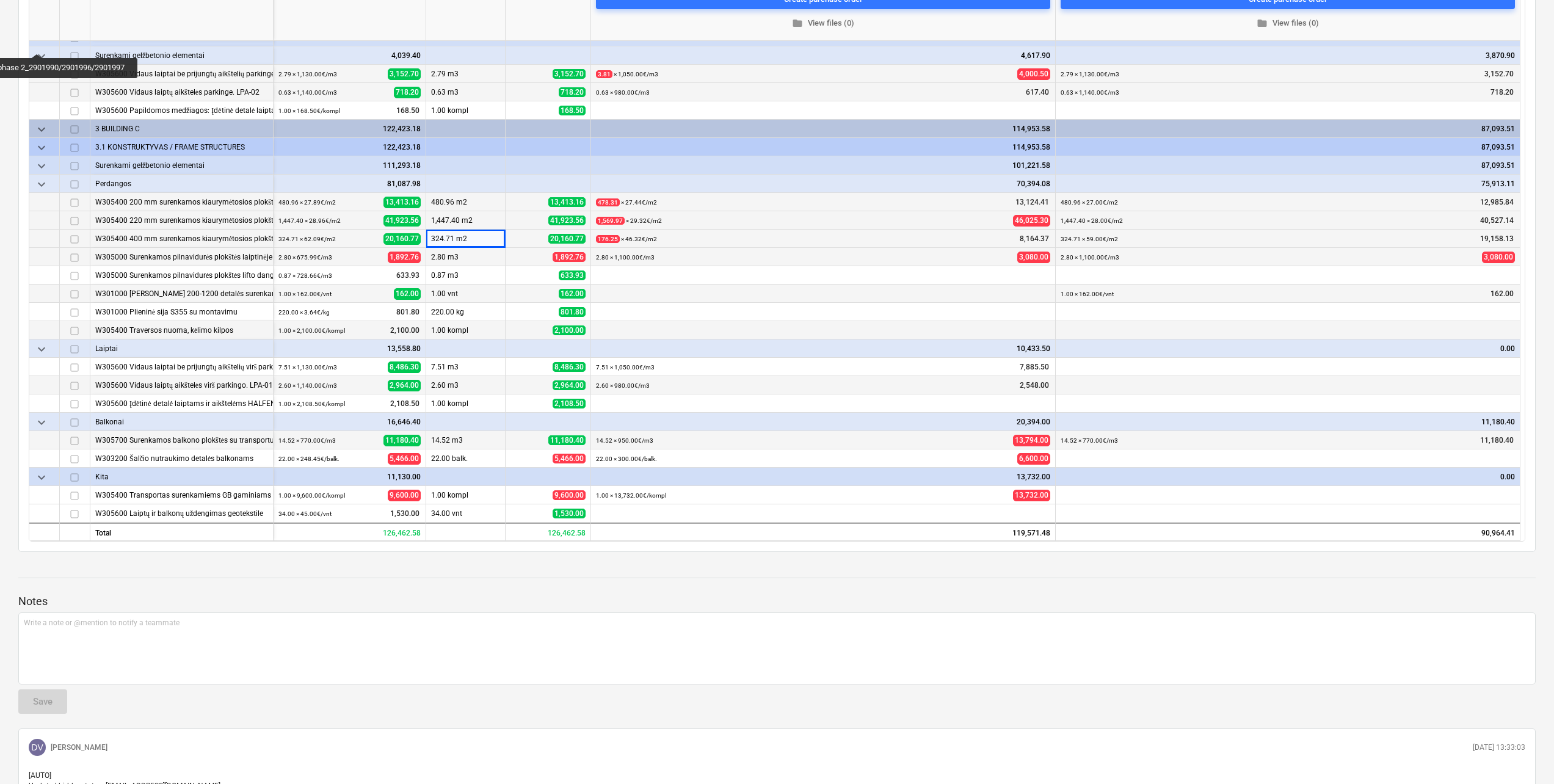
scroll to position [0, 0]
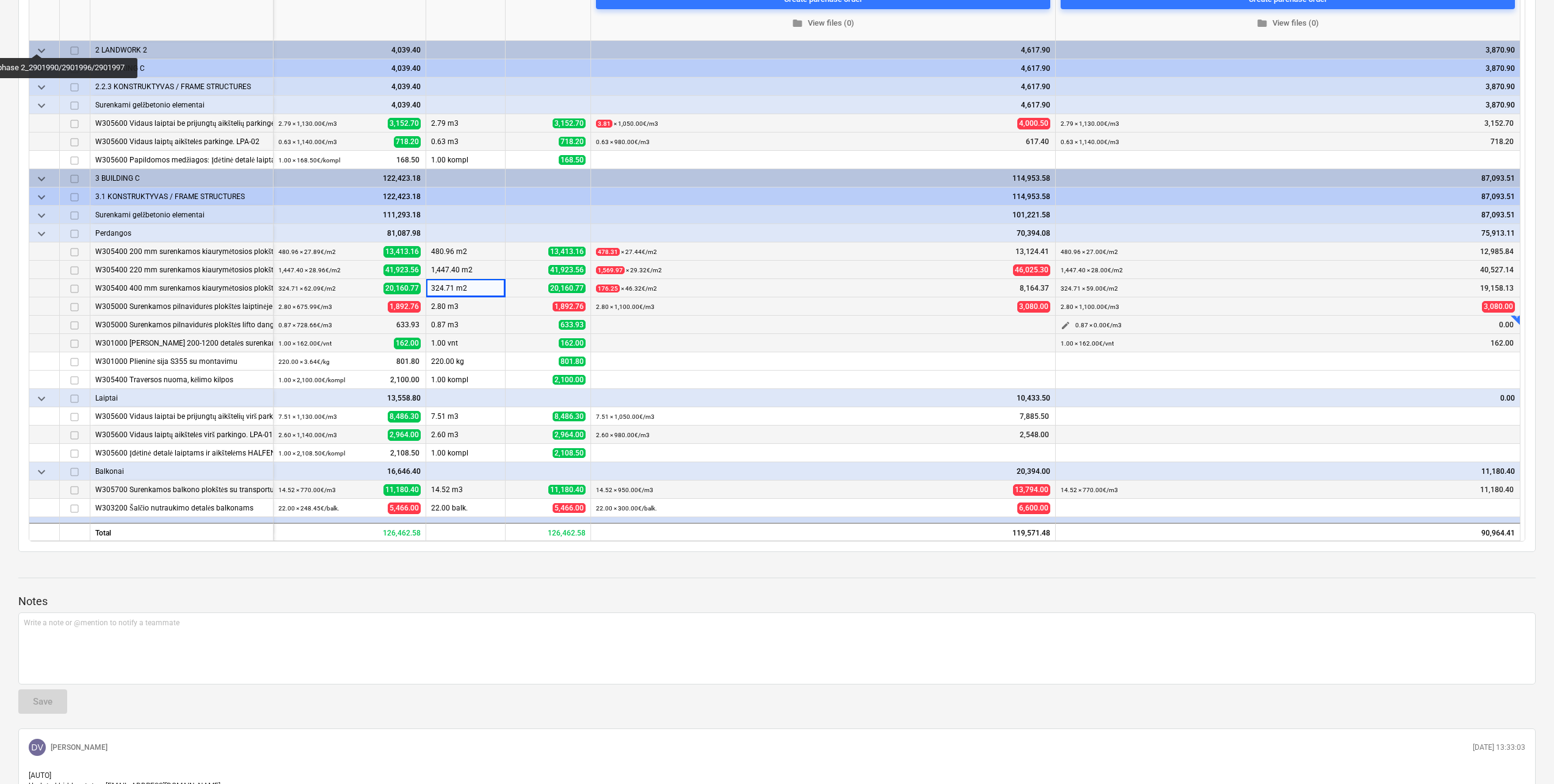
click at [1065, 327] on span "edit" at bounding box center [1065, 325] width 10 height 10
click at [1407, 362] on input "text" at bounding box center [1410, 368] width 121 height 25
click at [1444, 416] on div "Save" at bounding box center [1446, 414] width 19 height 16
click at [1060, 309] on span "edit" at bounding box center [1065, 307] width 10 height 10
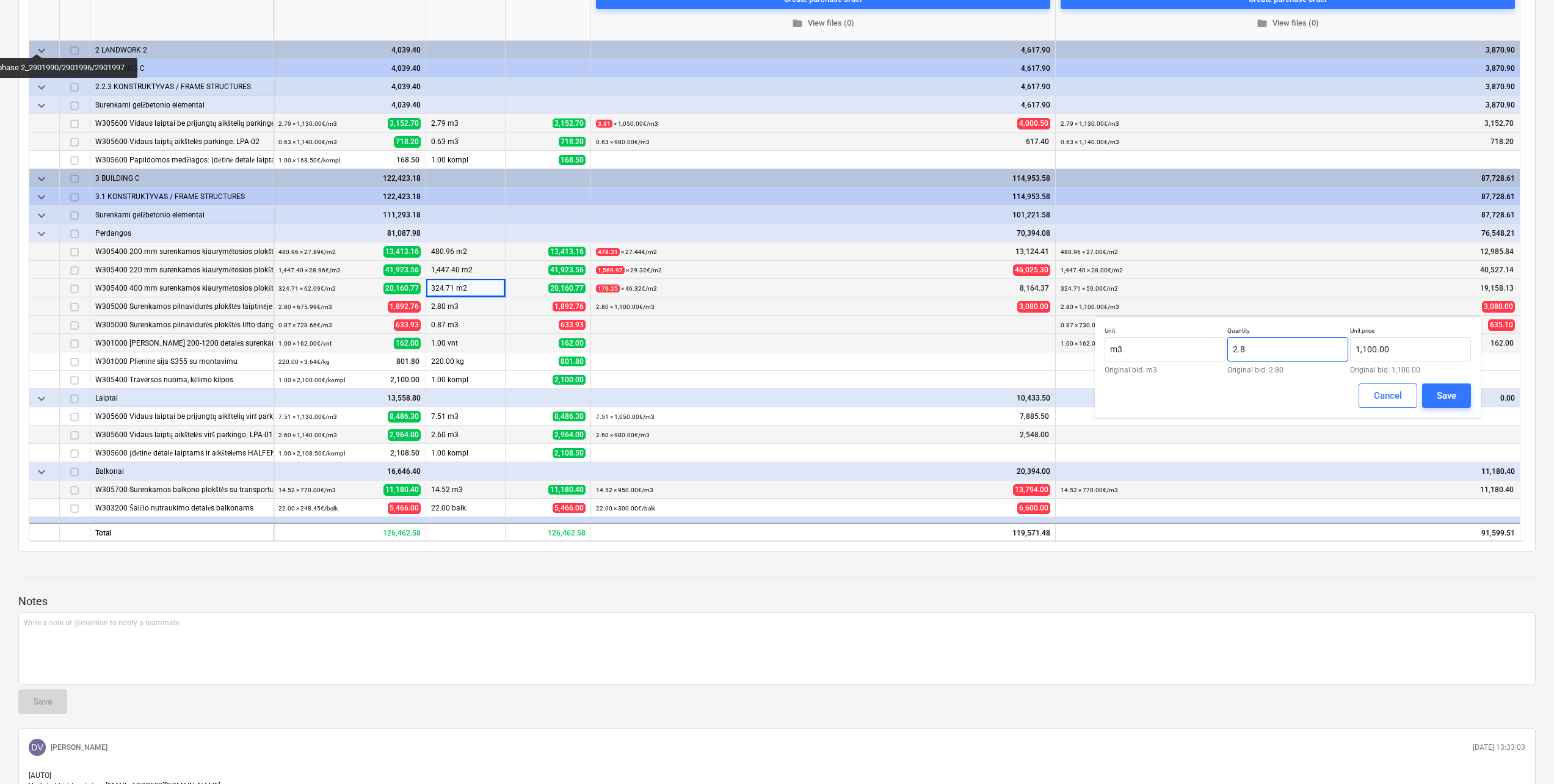
click at [1282, 354] on input "2.8" at bounding box center [1288, 349] width 121 height 25
click at [1460, 394] on button "Save" at bounding box center [1446, 396] width 49 height 25
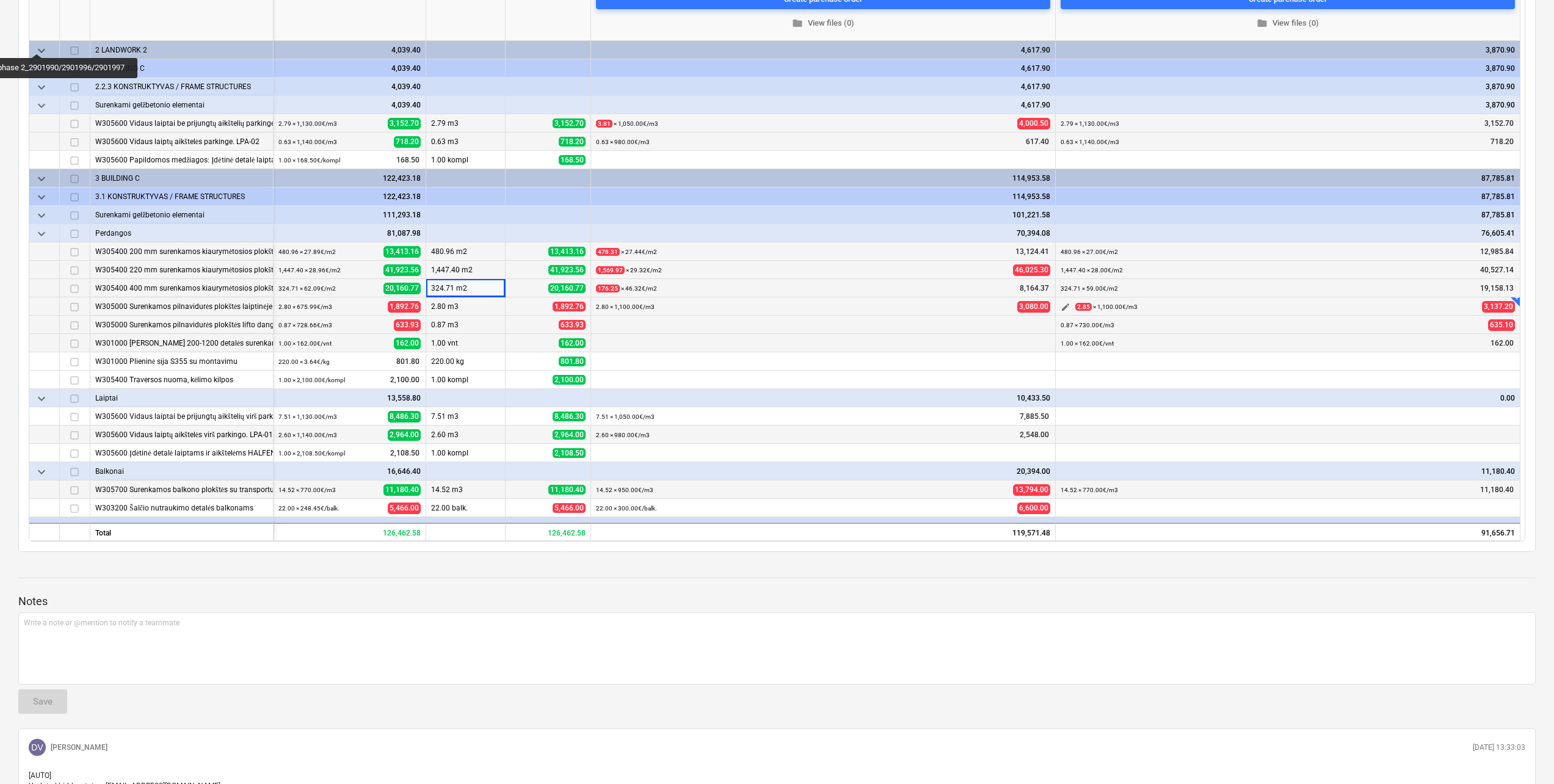
click at [1067, 309] on span "edit" at bounding box center [1065, 307] width 10 height 10
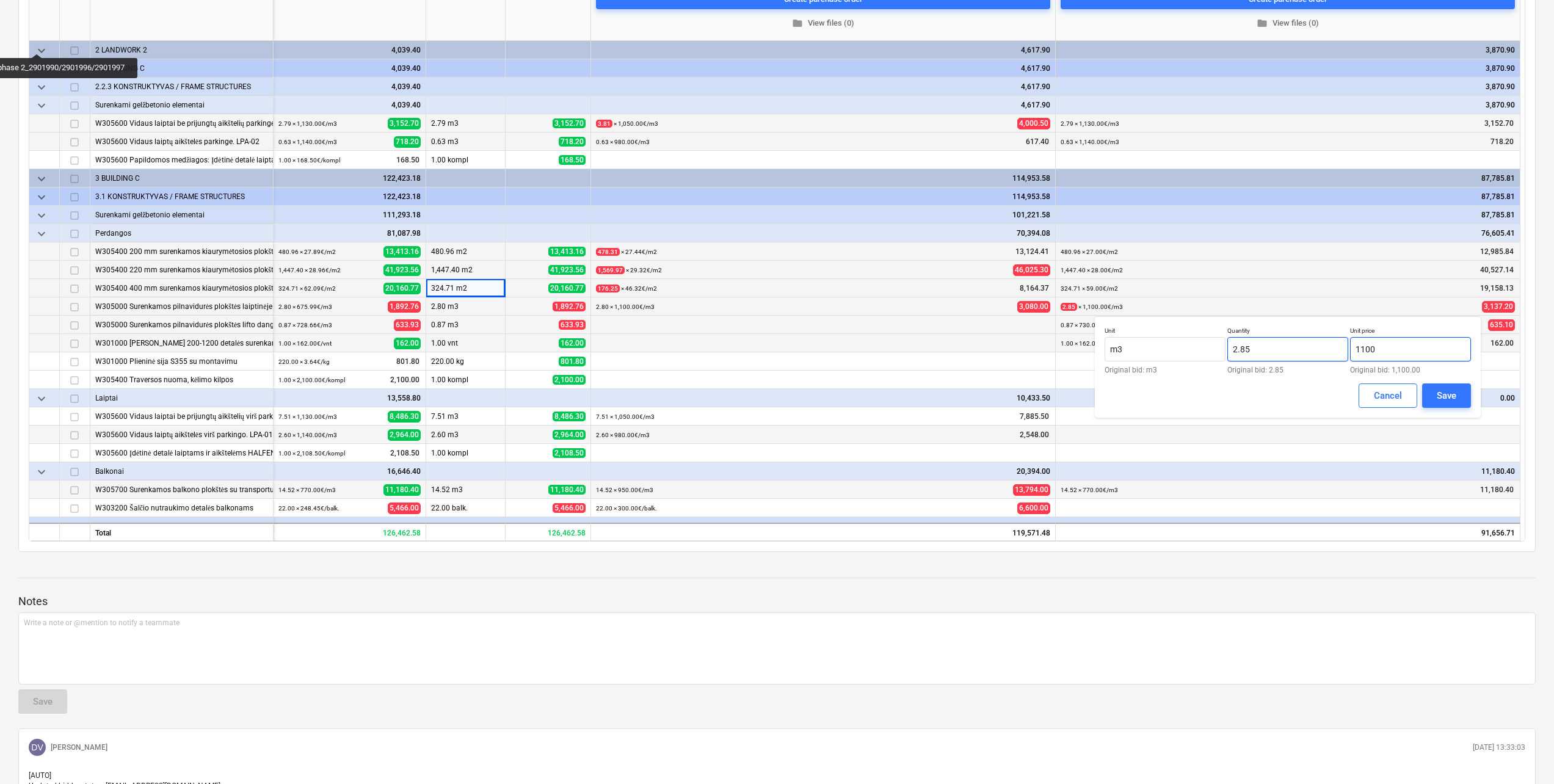
drag, startPoint x: 1403, startPoint y: 353, endPoint x: 1264, endPoint y: 350, distance: 139.0
click at [1264, 350] on div "Unit m3 Original bid: m3 Quantity 2.85 Original bid: 2.85 Unit price 1100 Origi…" at bounding box center [1288, 350] width 366 height 47
click at [1457, 398] on button "Save" at bounding box center [1446, 396] width 49 height 25
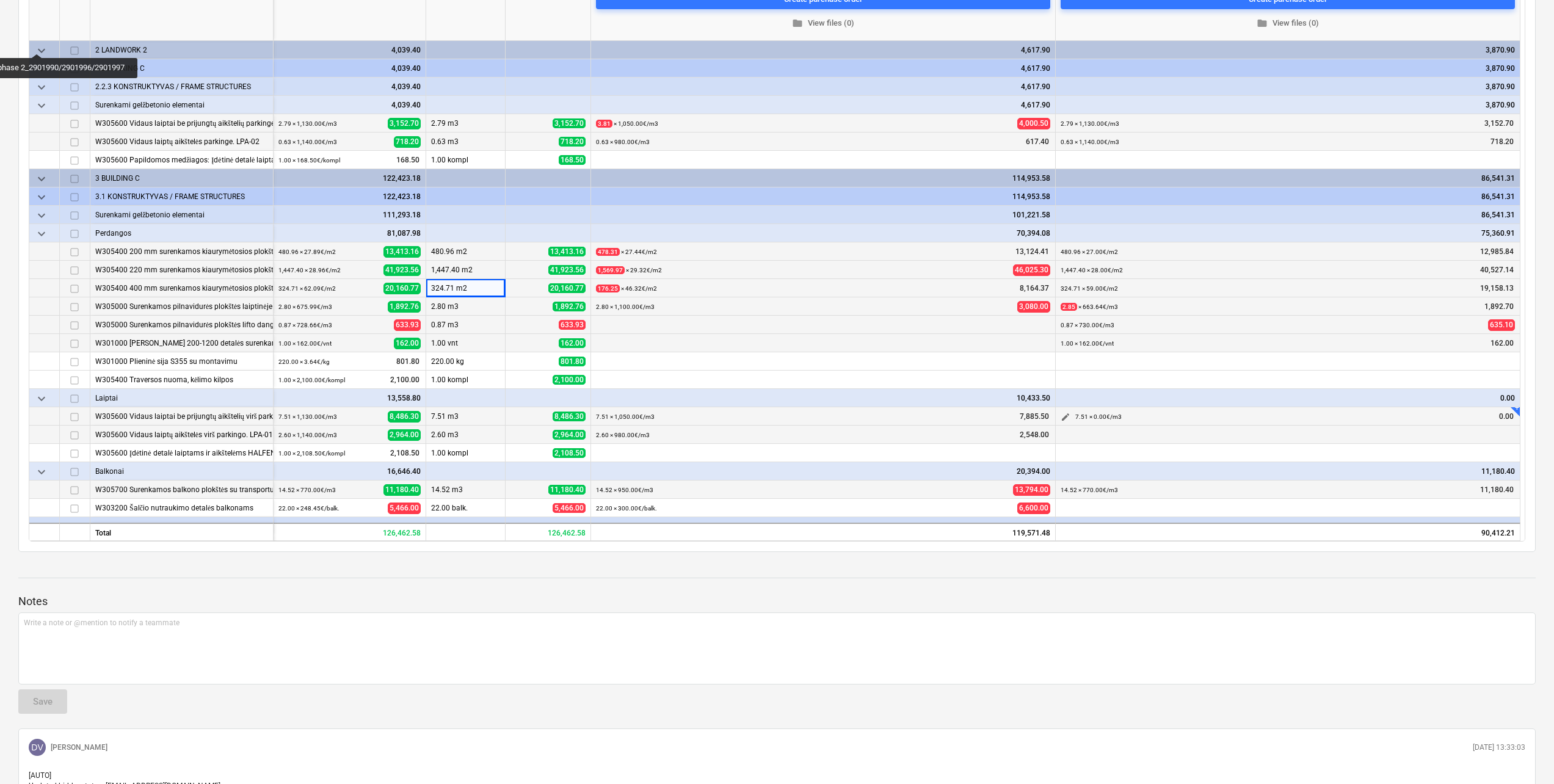
click at [1067, 417] on span "edit" at bounding box center [1065, 416] width 10 height 10
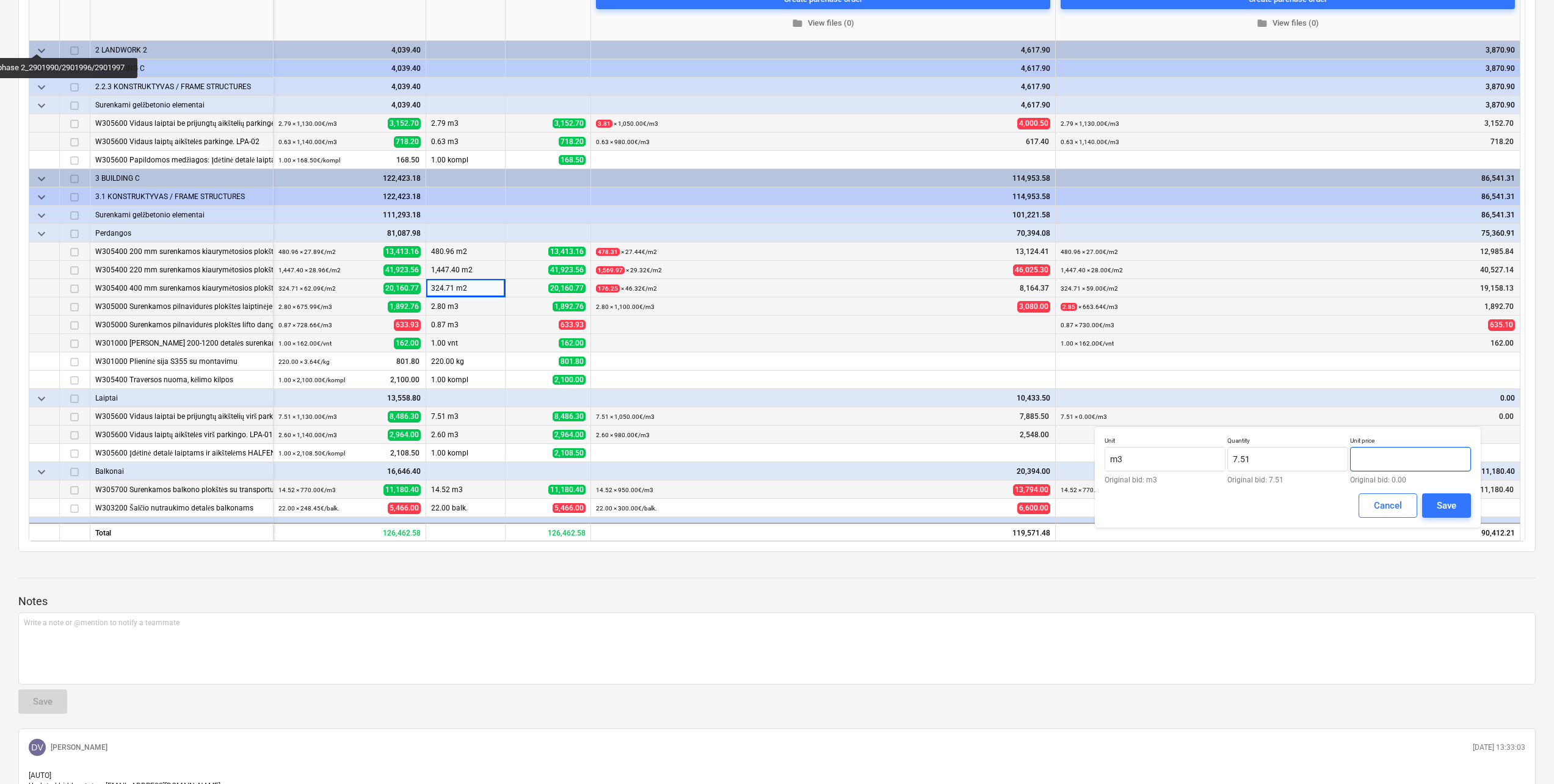
click at [1409, 459] on input "text" at bounding box center [1410, 459] width 121 height 25
click at [1462, 512] on button "Save" at bounding box center [1446, 505] width 49 height 25
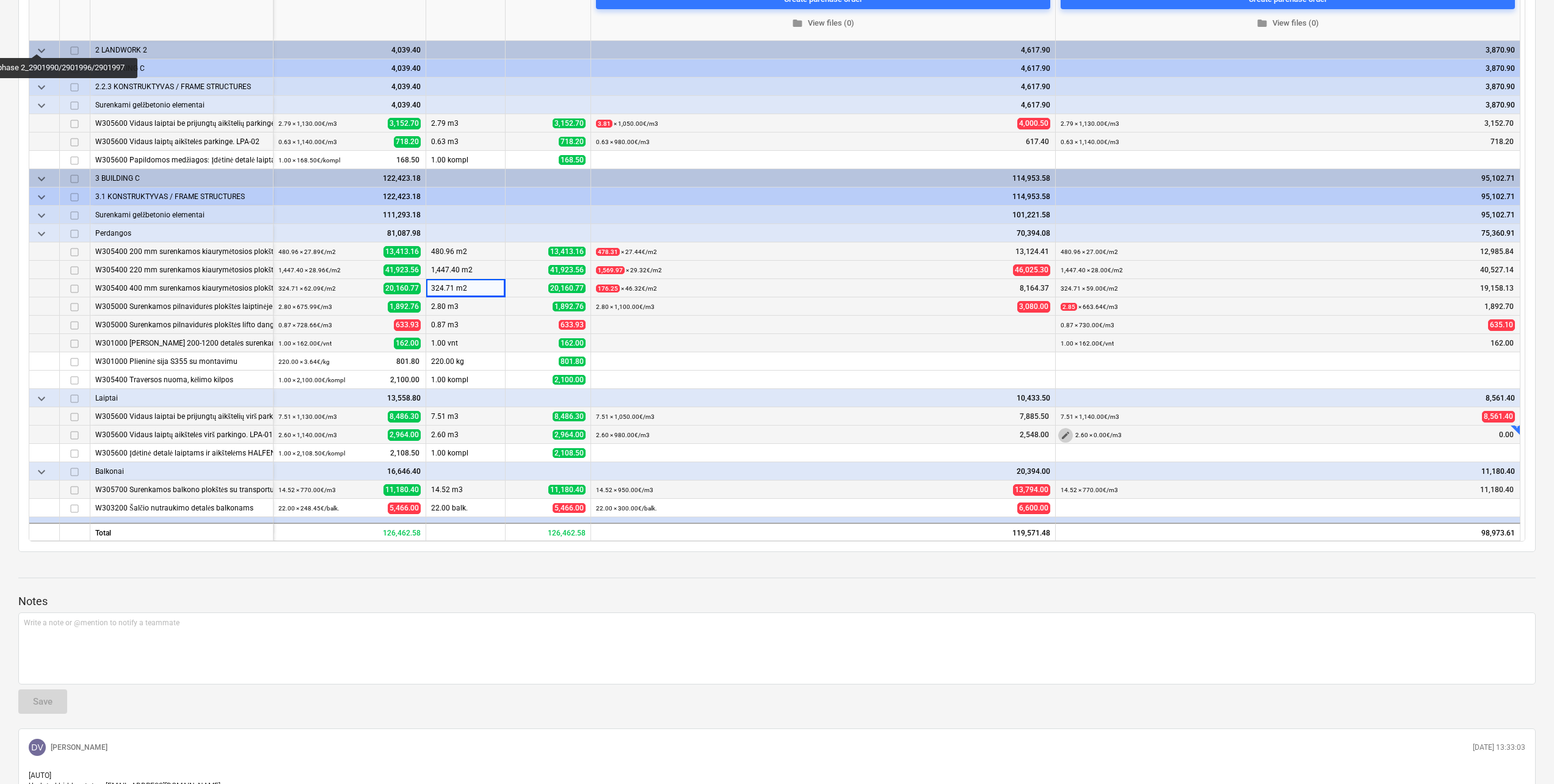
click at [1070, 434] on button "edit" at bounding box center [1065, 435] width 15 height 15
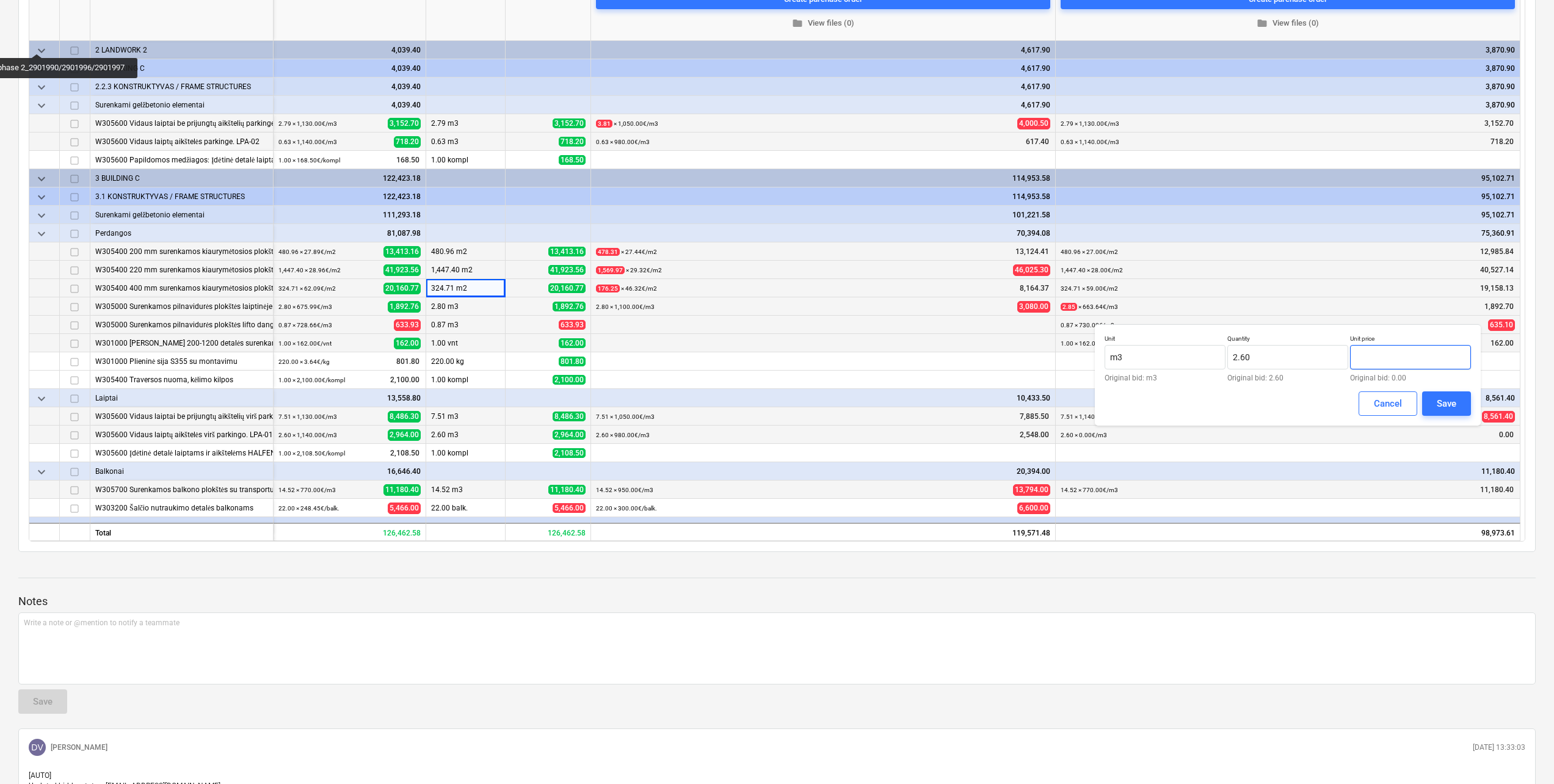
click at [1390, 354] on input "text" at bounding box center [1410, 357] width 121 height 25
click at [1444, 396] on div "Save" at bounding box center [1446, 403] width 19 height 16
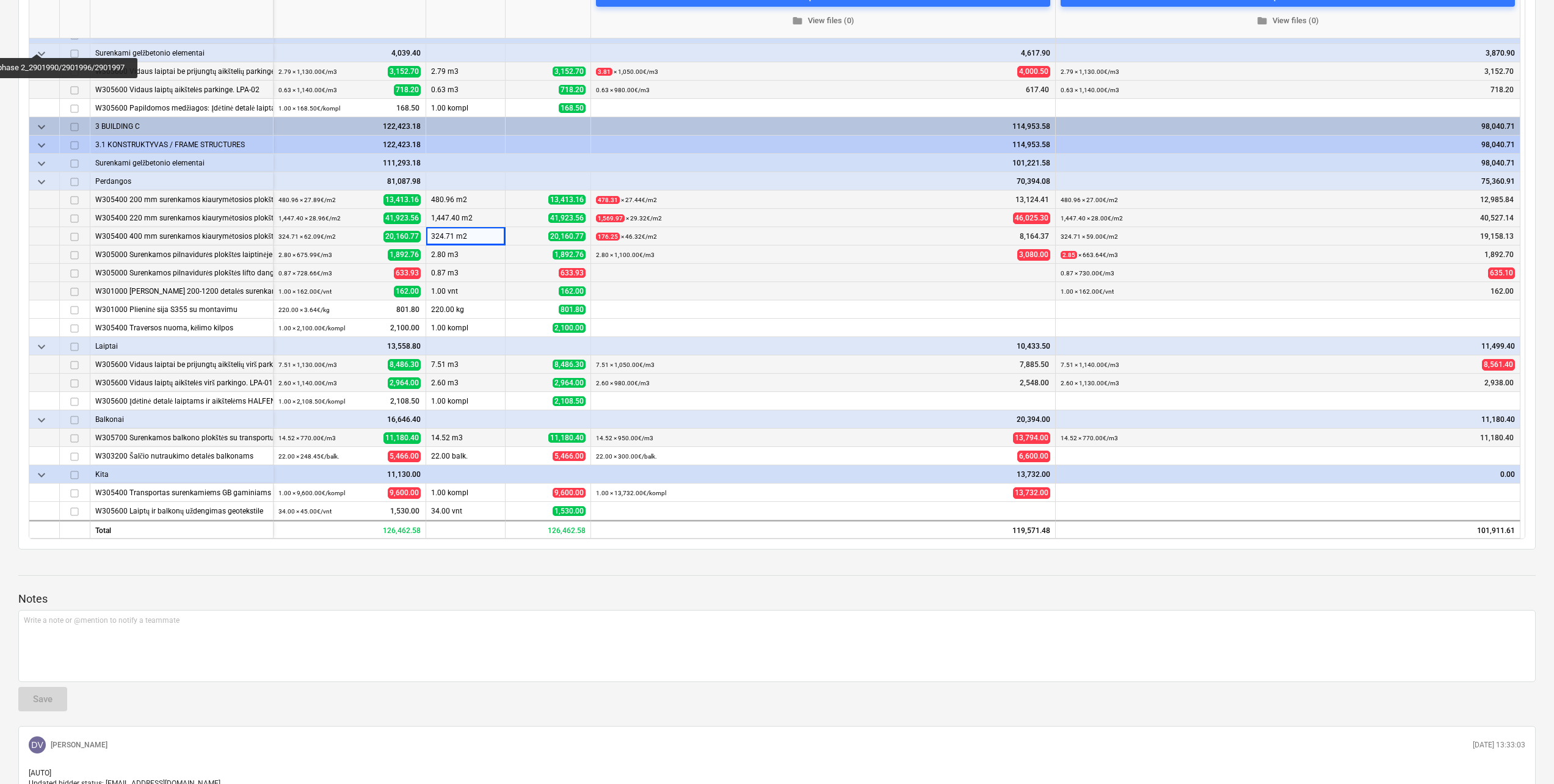
scroll to position [305, 0]
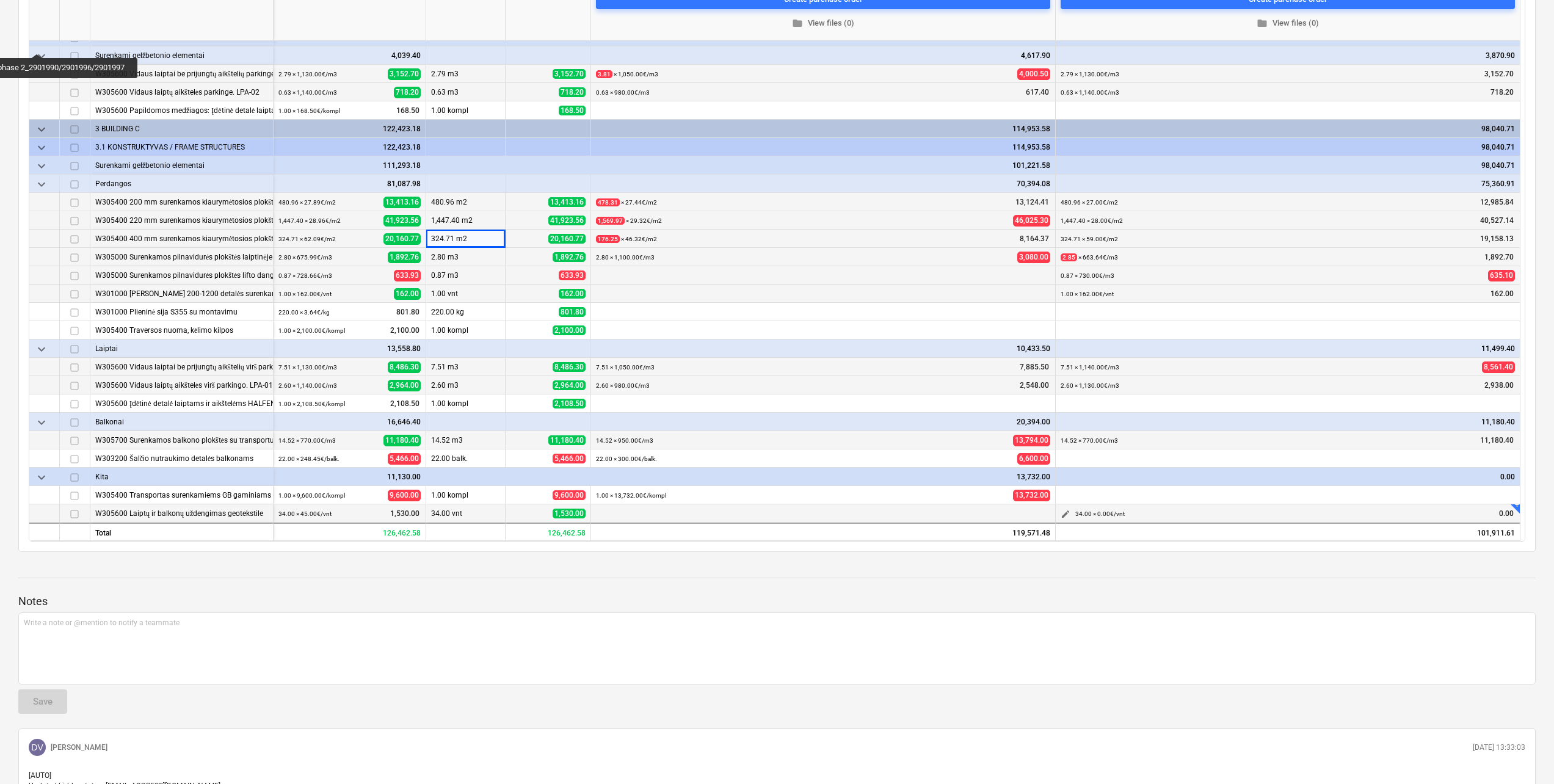
click at [1064, 513] on span "edit" at bounding box center [1065, 514] width 10 height 10
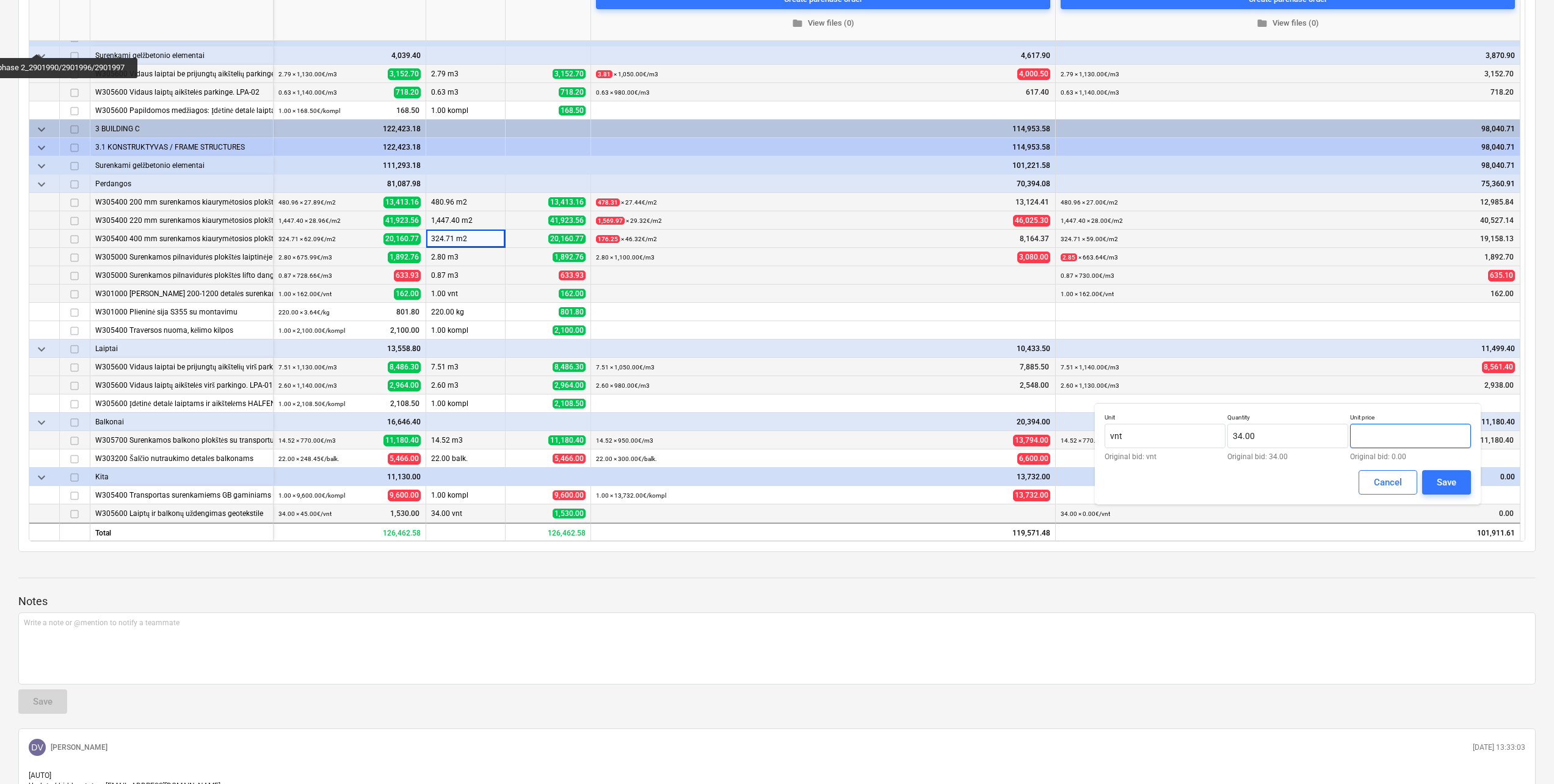
click at [1405, 437] on input "text" at bounding box center [1410, 436] width 121 height 25
click at [1461, 480] on button "Save" at bounding box center [1446, 483] width 49 height 25
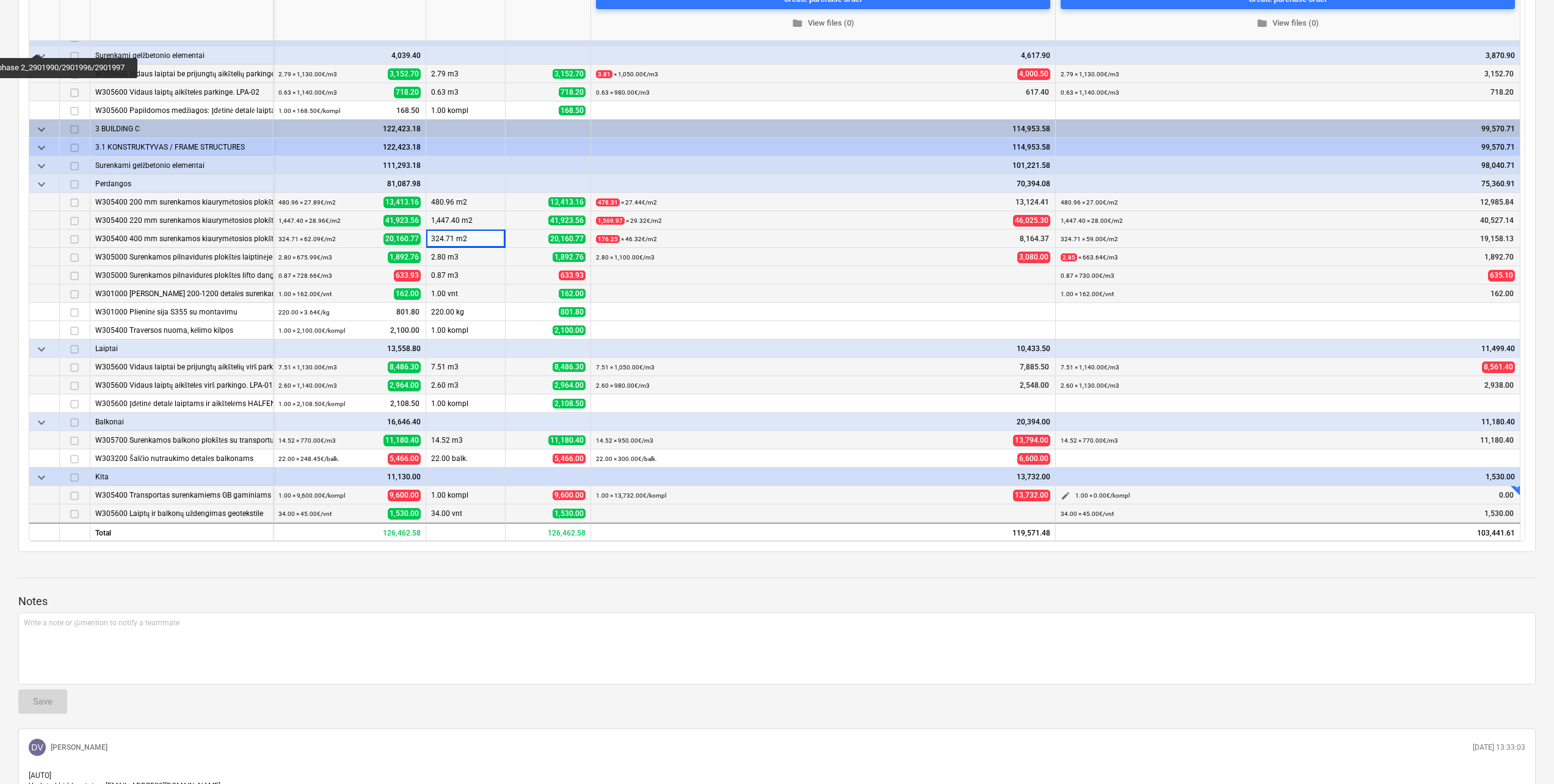
click at [1064, 496] on span "edit" at bounding box center [1065, 496] width 10 height 10
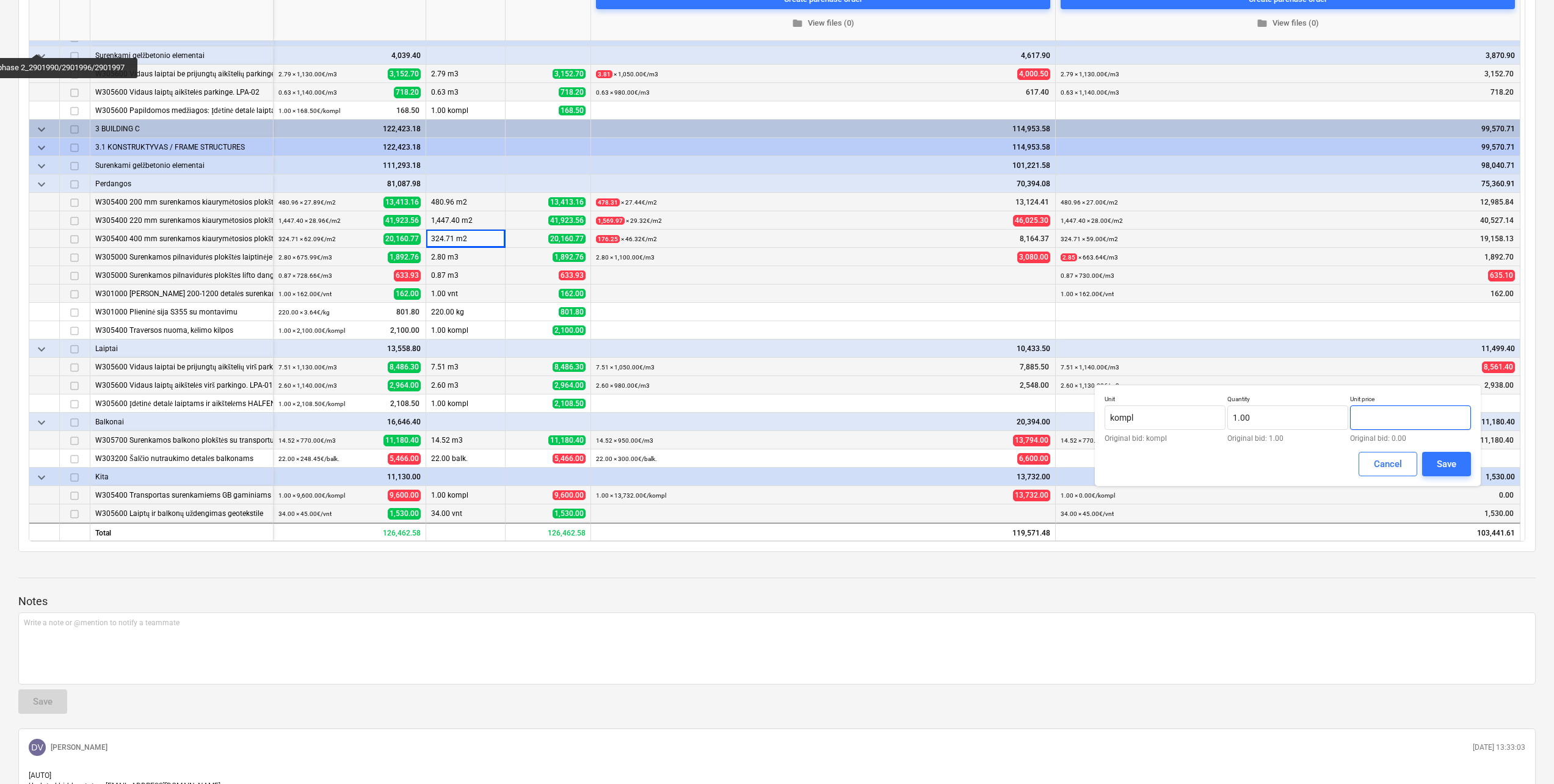
click at [1403, 414] on input "text" at bounding box center [1410, 418] width 121 height 25
click at [1434, 470] on button "Save" at bounding box center [1446, 464] width 49 height 25
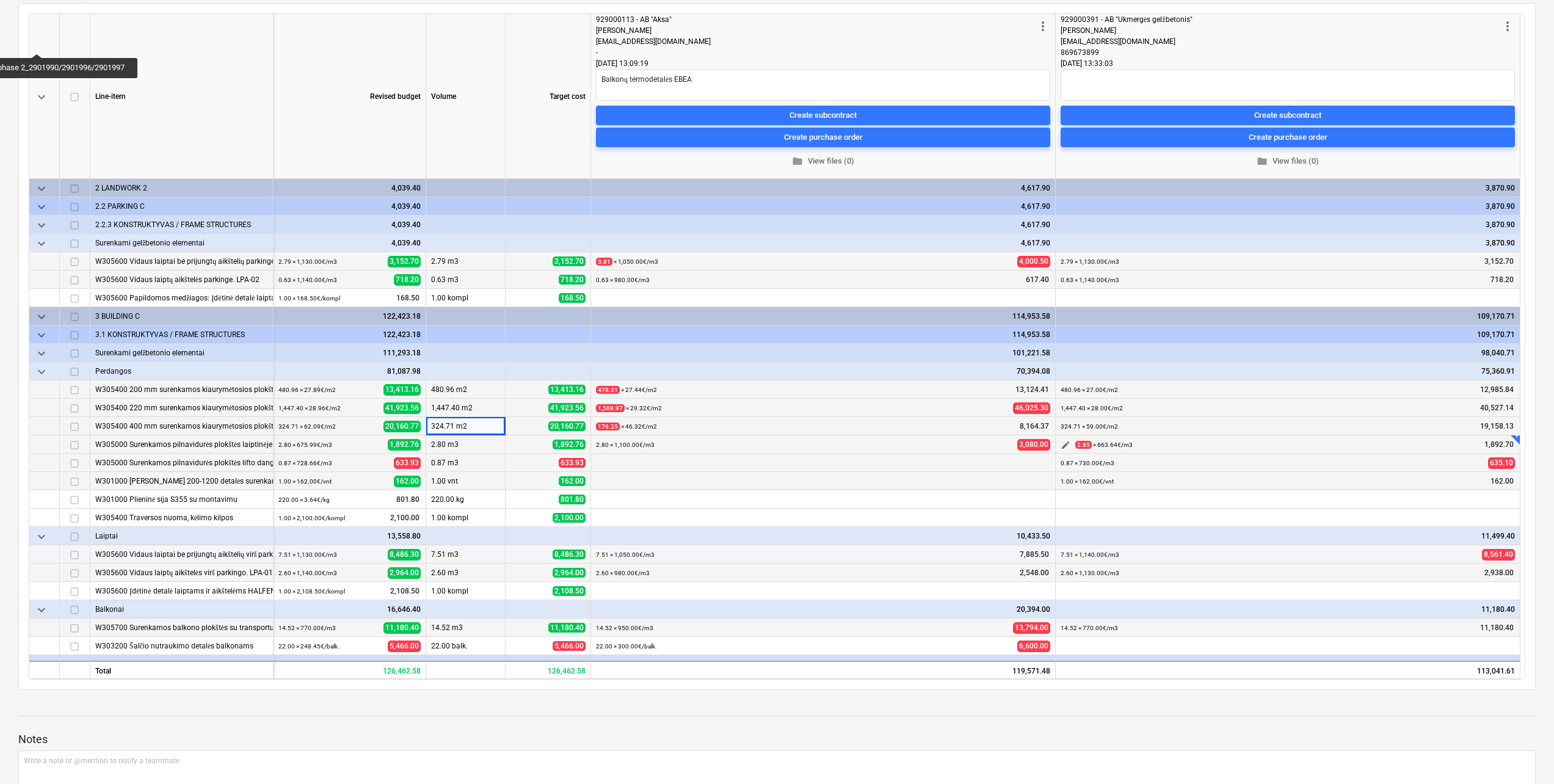
scroll to position [0, 0]
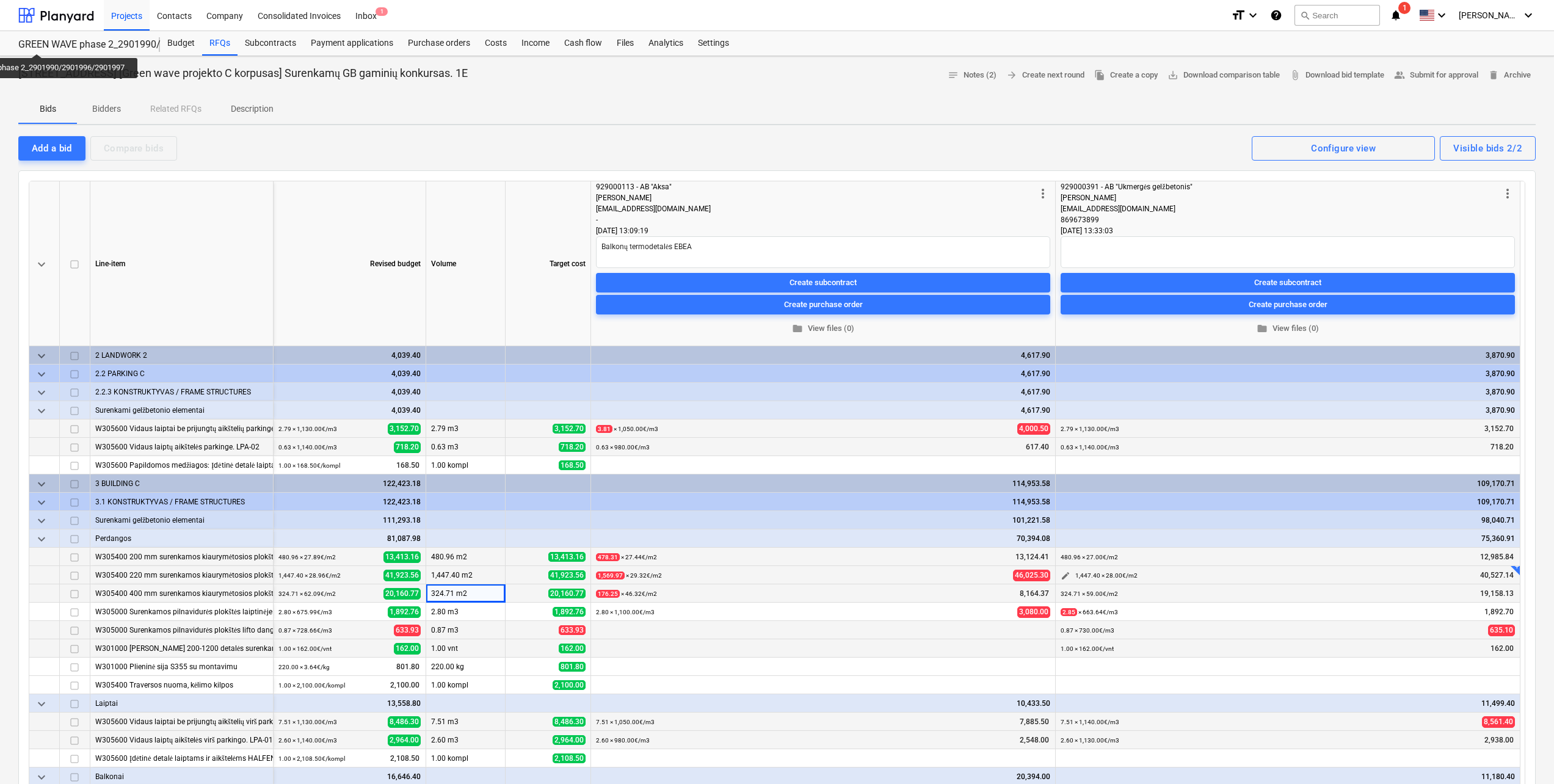
click at [1064, 577] on span "edit" at bounding box center [1065, 575] width 10 height 10
drag, startPoint x: 1397, startPoint y: 613, endPoint x: 1336, endPoint y: 620, distance: 61.4
click at [1336, 620] on div "Unit m2 Original bid: m2 Quantity 1,447.40 Original bid: 1,447.40 Unit price 28…" at bounding box center [1288, 618] width 366 height 47
click at [1455, 666] on div "Save" at bounding box center [1446, 664] width 19 height 16
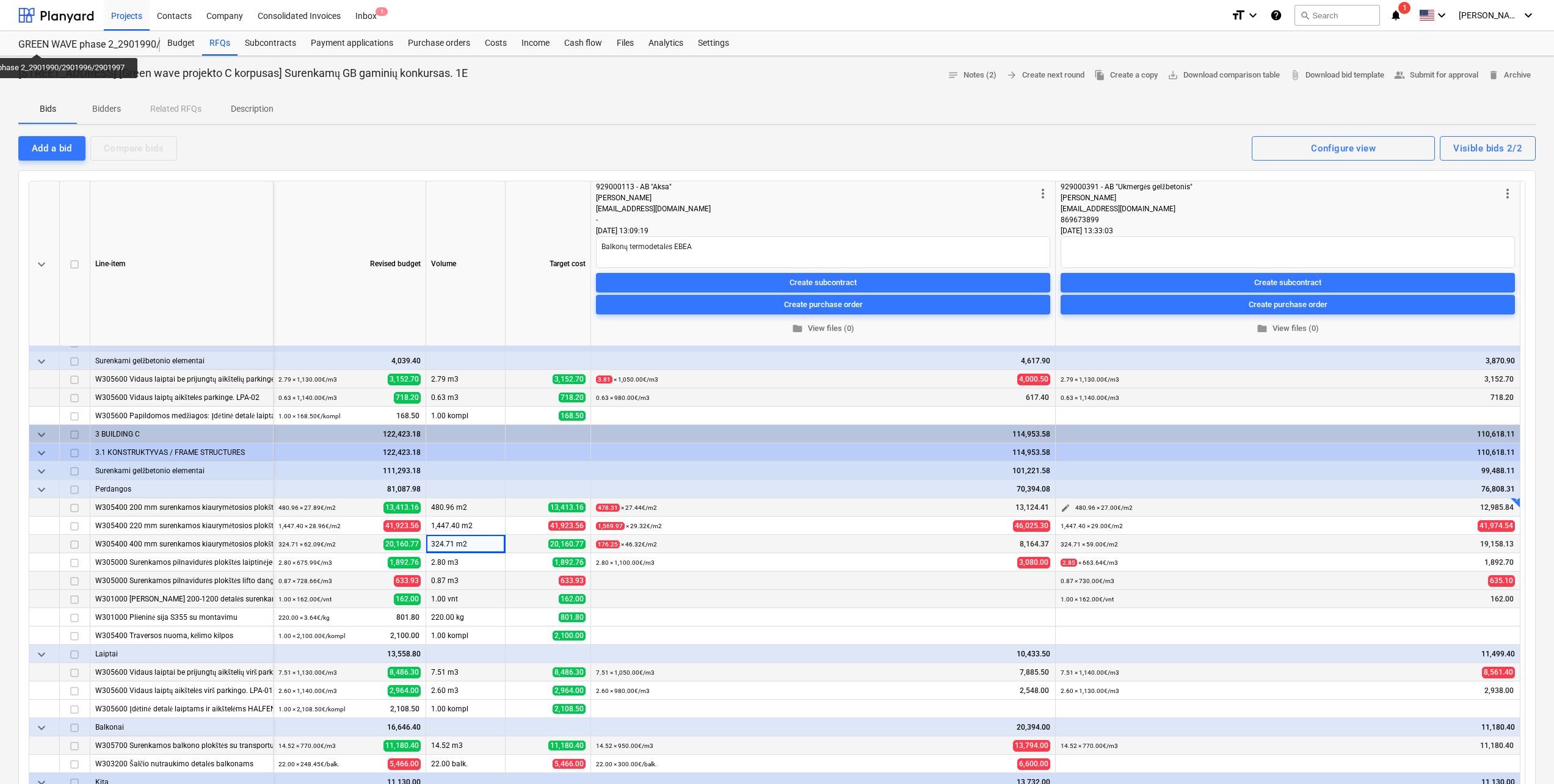
click at [1068, 508] on span "edit" at bounding box center [1065, 507] width 10 height 10
drag, startPoint x: 1392, startPoint y: 542, endPoint x: 1379, endPoint y: 546, distance: 13.6
click at [1379, 546] on input "27" at bounding box center [1410, 550] width 121 height 25
click at [1458, 596] on button "Save" at bounding box center [1446, 596] width 49 height 25
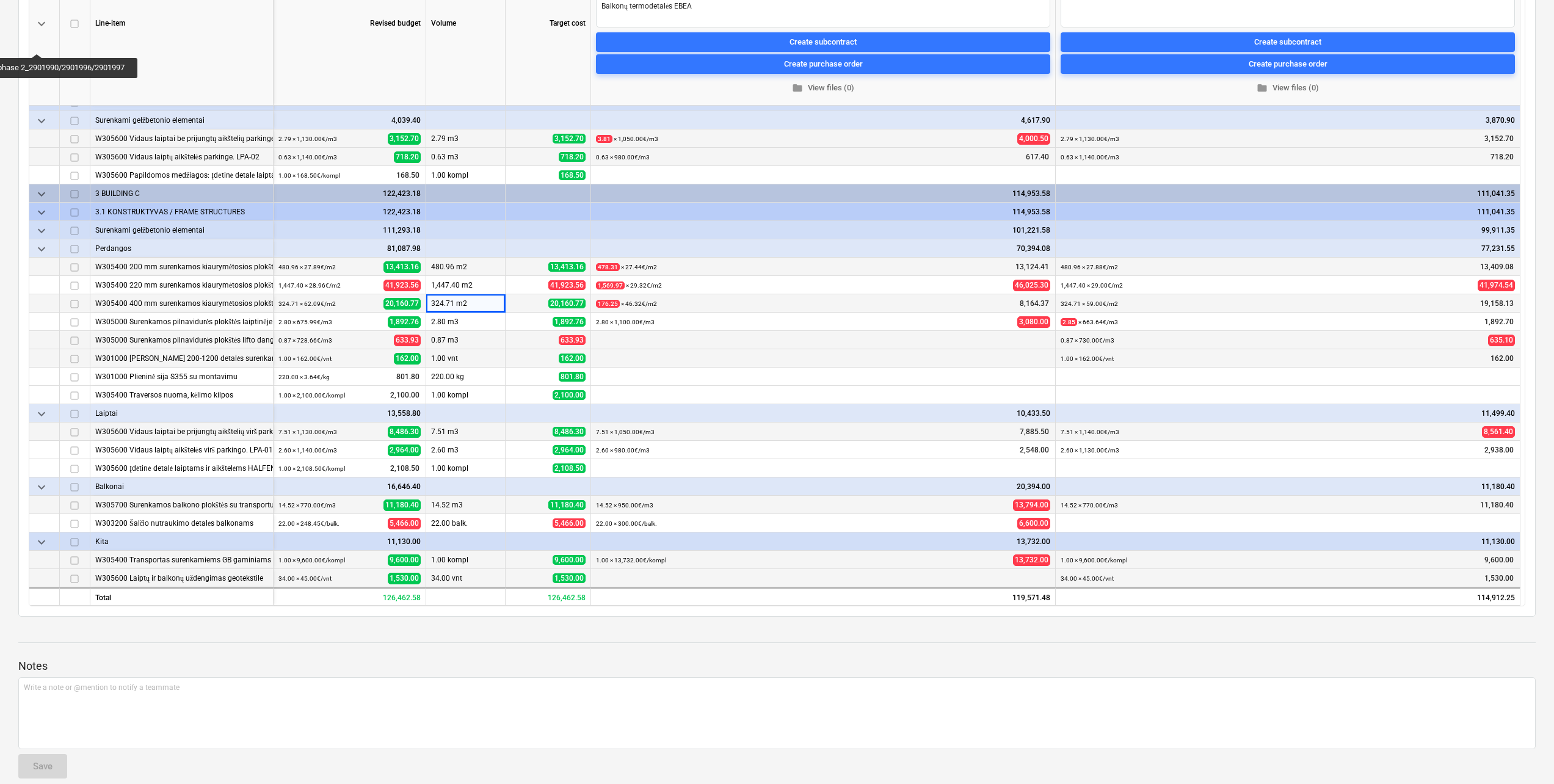
scroll to position [179, 0]
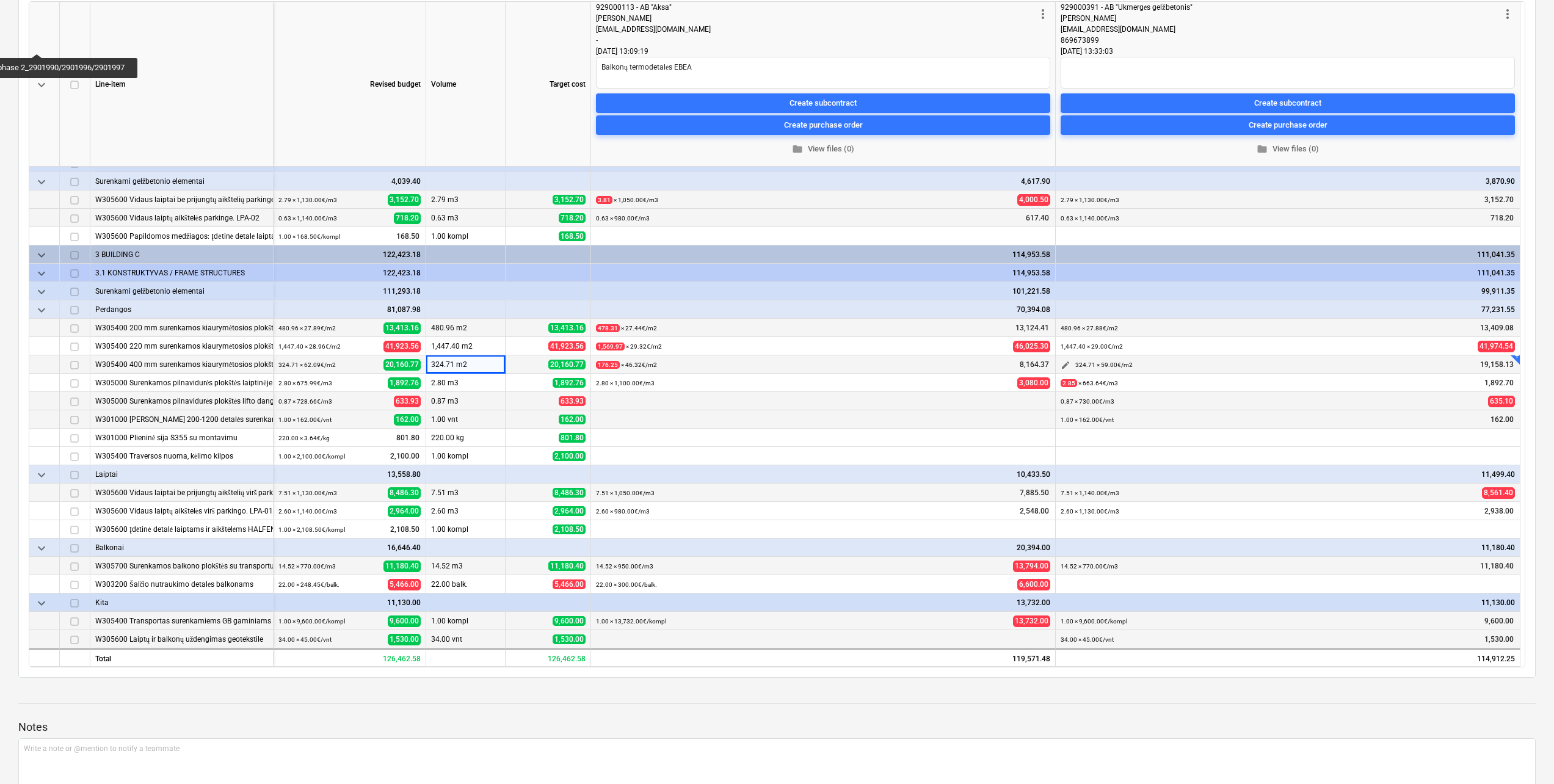
click at [1065, 366] on span "edit" at bounding box center [1065, 364] width 10 height 10
click at [1423, 402] on input "59" at bounding box center [1410, 407] width 121 height 25
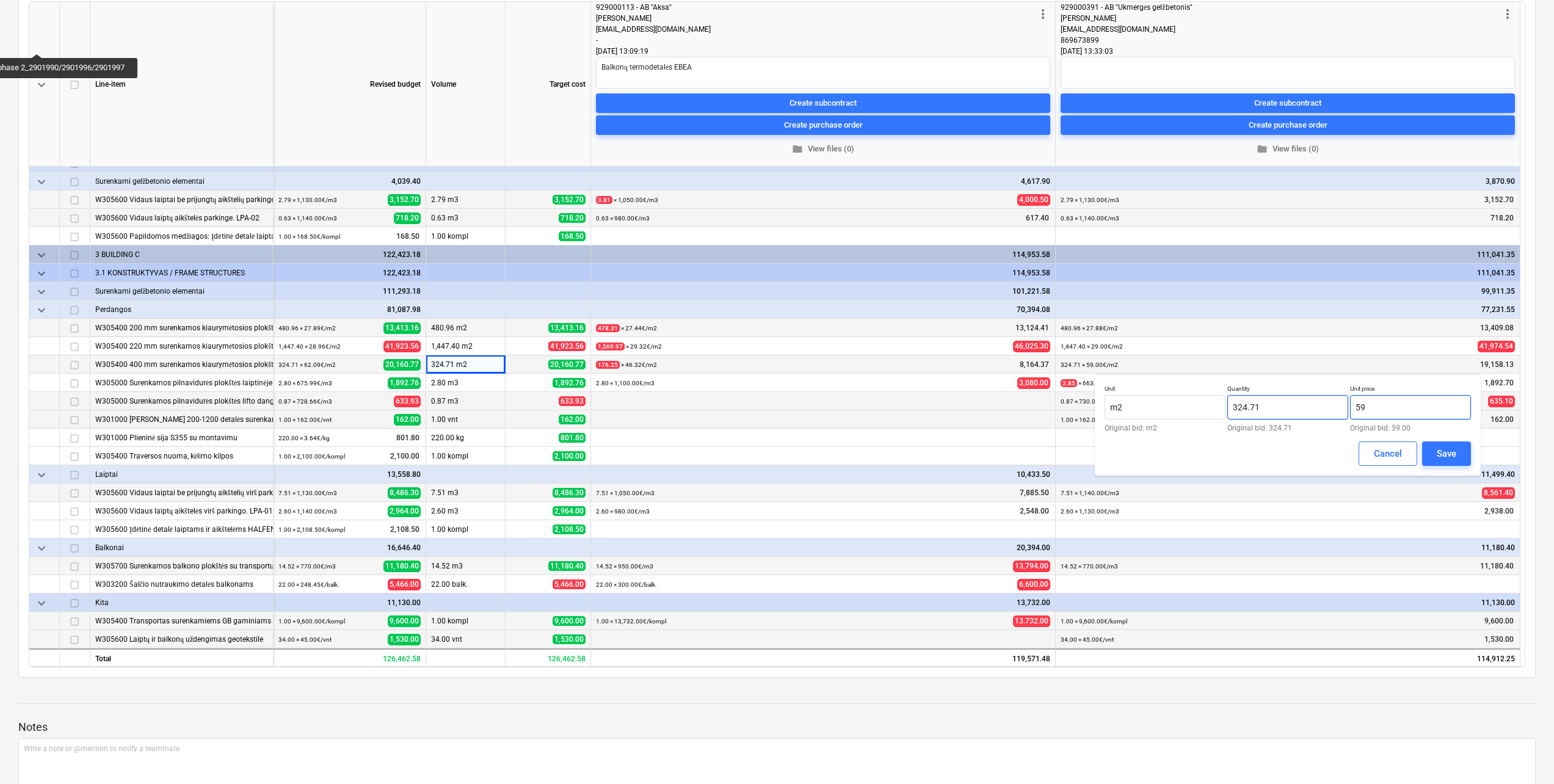
drag, startPoint x: 1421, startPoint y: 402, endPoint x: 1348, endPoint y: 399, distance: 73.1
click at [1348, 399] on div "Unit m2 Original bid: m2 Quantity 324.71 Original bid: 324.71 Unit price 59 Ori…" at bounding box center [1288, 408] width 366 height 47
click at [1449, 444] on button "Save" at bounding box center [1446, 453] width 49 height 25
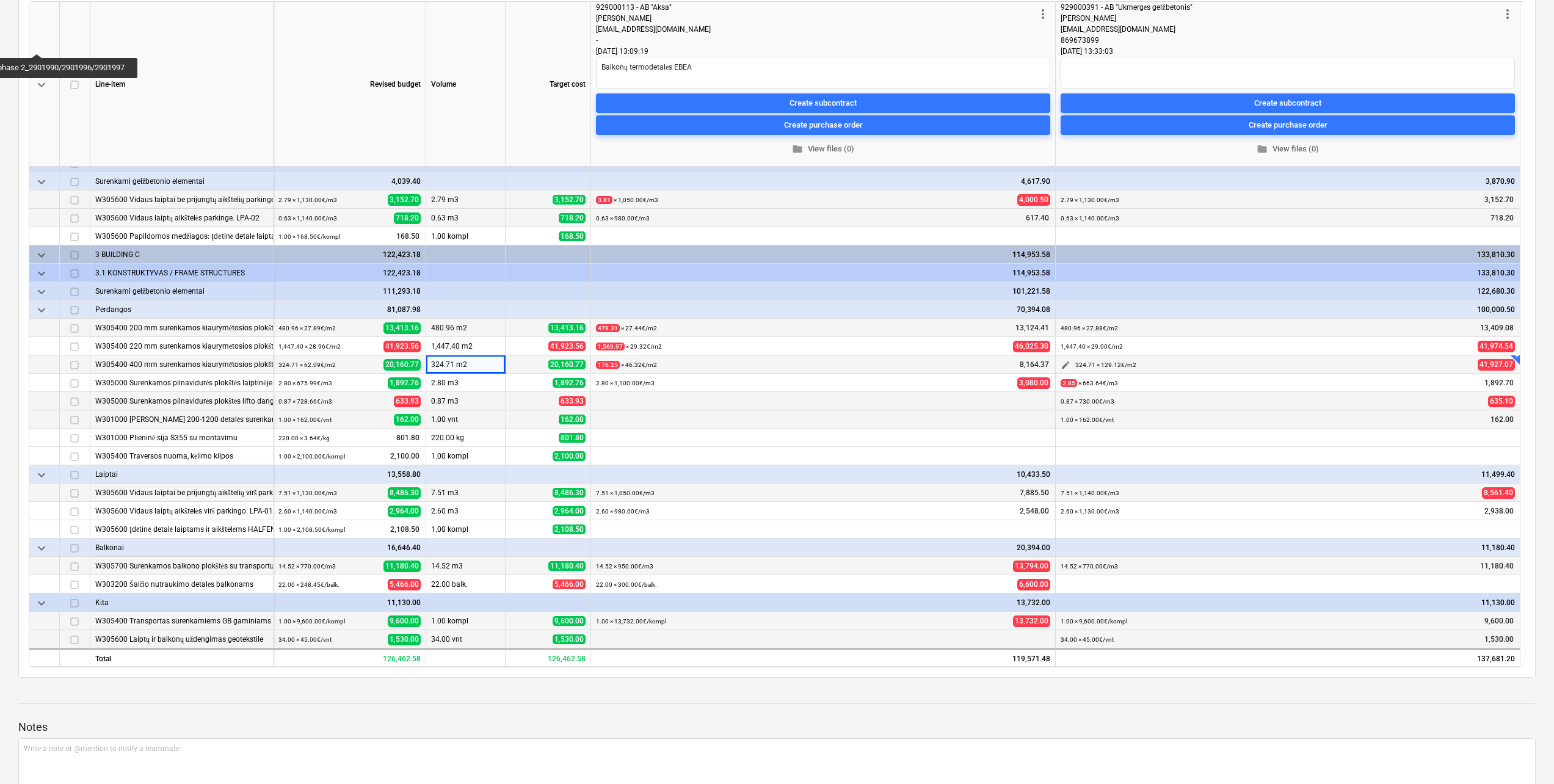
click at [1065, 366] on span "edit" at bounding box center [1065, 364] width 10 height 10
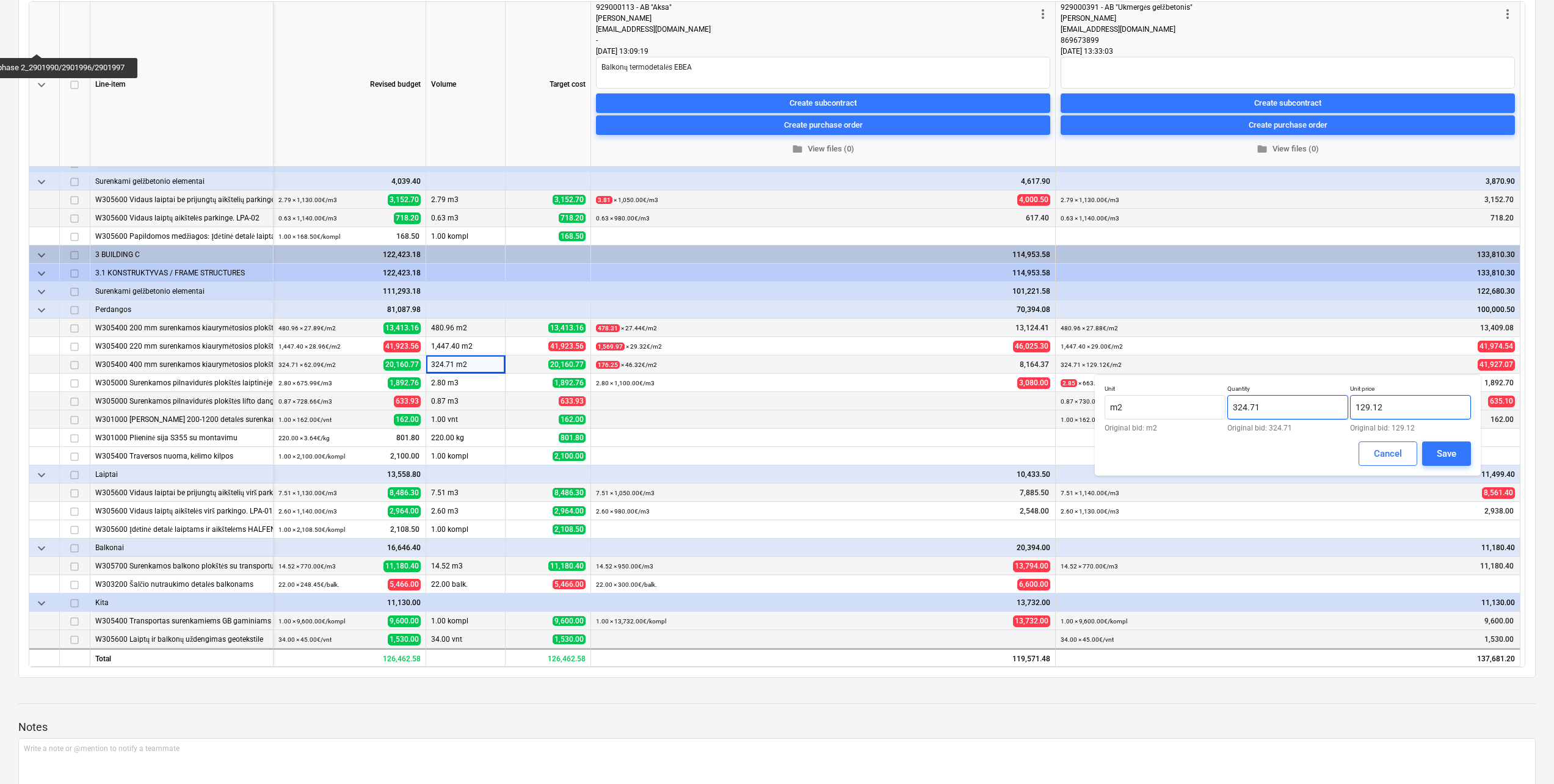
drag, startPoint x: 1406, startPoint y: 406, endPoint x: 1331, endPoint y: 416, distance: 75.7
click at [1336, 414] on div "Unit m2 Original bid: m2 Quantity 324.71 Original bid: 324.71 Unit price 129.12…" at bounding box center [1288, 408] width 366 height 47
click at [1434, 449] on button "Save" at bounding box center [1446, 453] width 49 height 25
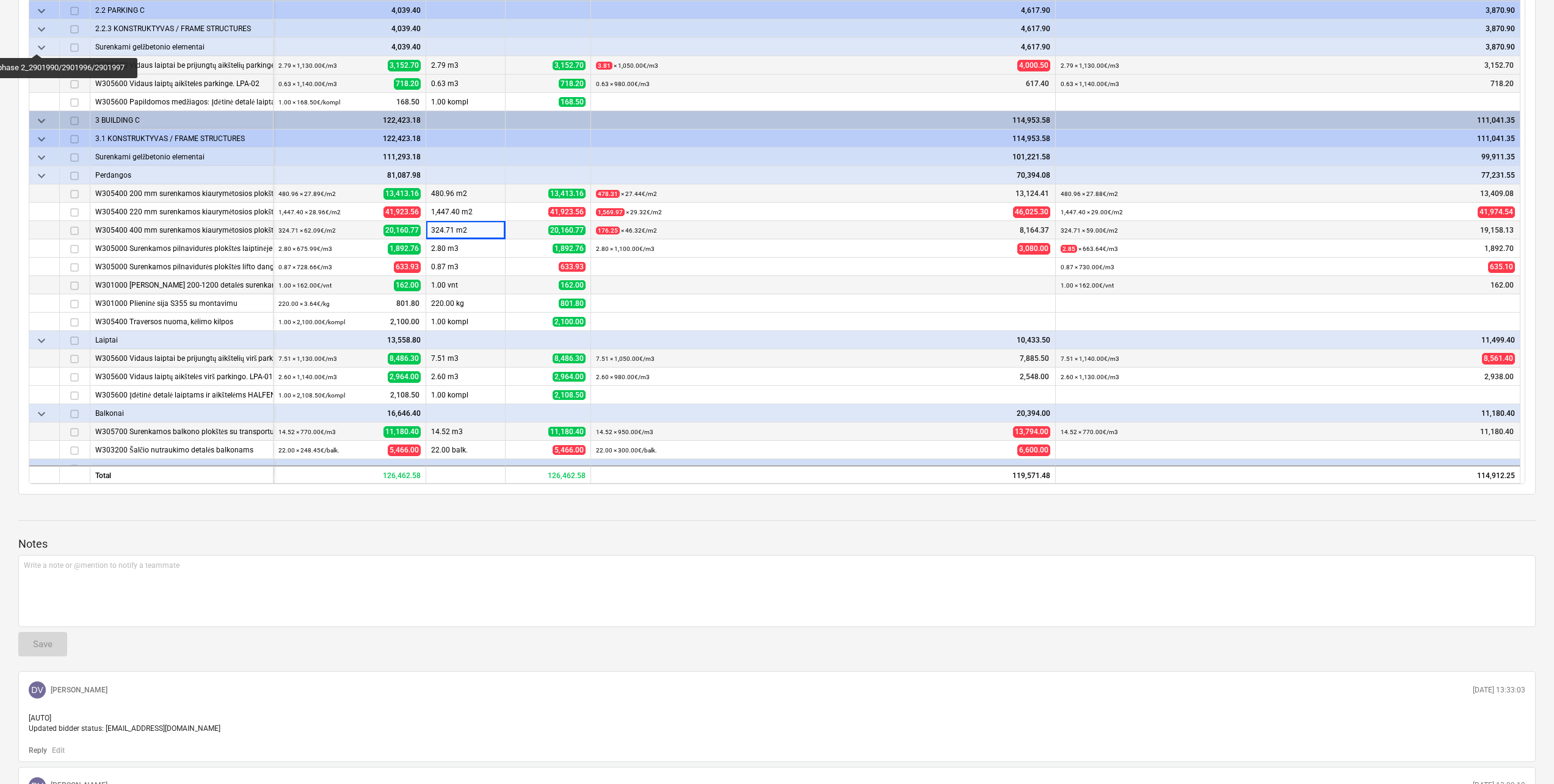
scroll to position [0, 0]
click at [1061, 234] on span "edit" at bounding box center [1065, 231] width 10 height 10
drag, startPoint x: 1376, startPoint y: 272, endPoint x: 1250, endPoint y: 279, distance: 126.2
click at [1252, 278] on div "Unit m2 Original bid: m2 Quantity 324.71 Original bid: 324.71 Unit price 59 Ori…" at bounding box center [1288, 274] width 366 height 47
click at [1445, 318] on div "Save" at bounding box center [1446, 320] width 19 height 16
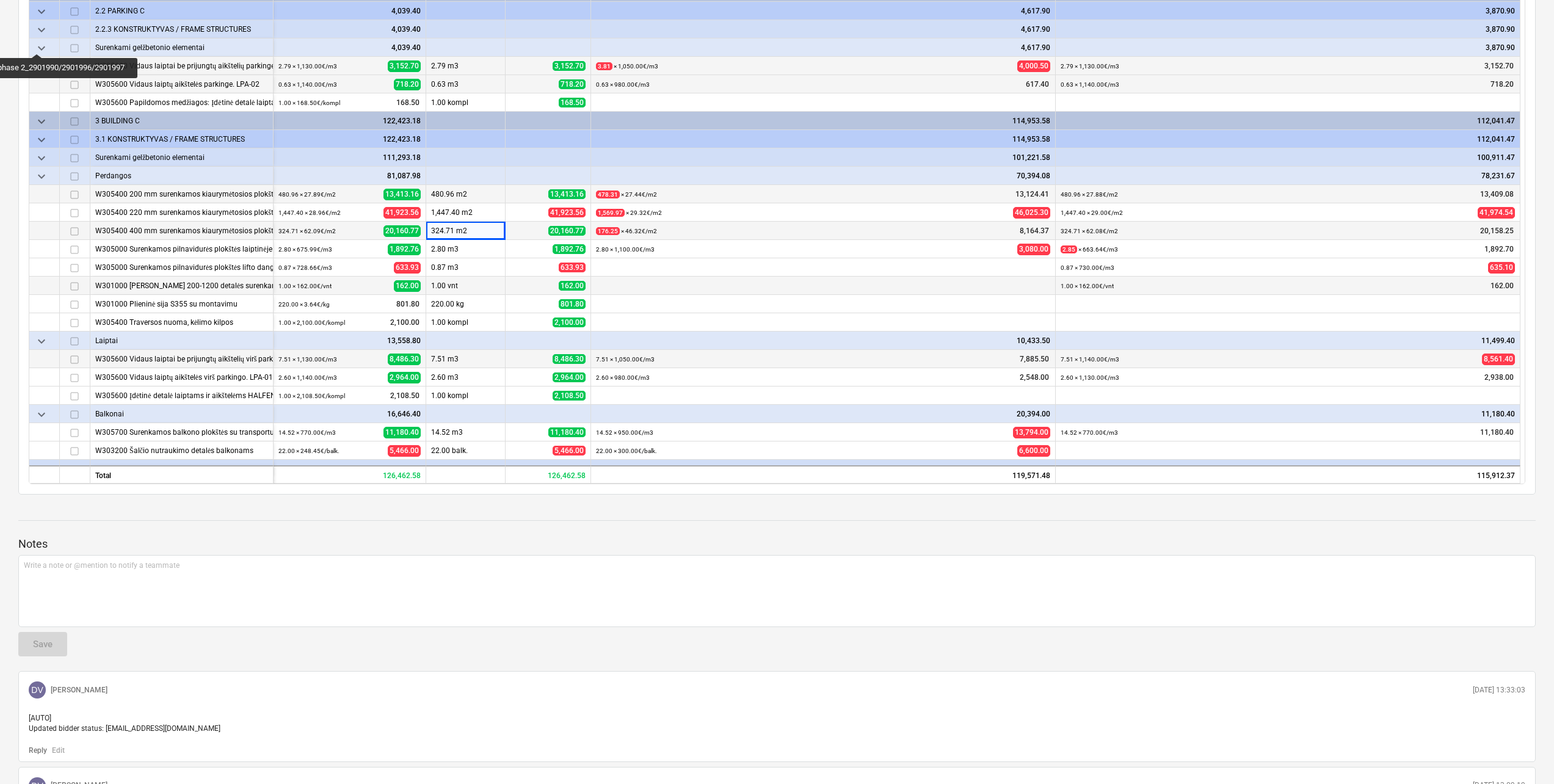
click at [720, 527] on div at bounding box center [776, 531] width 1517 height 10
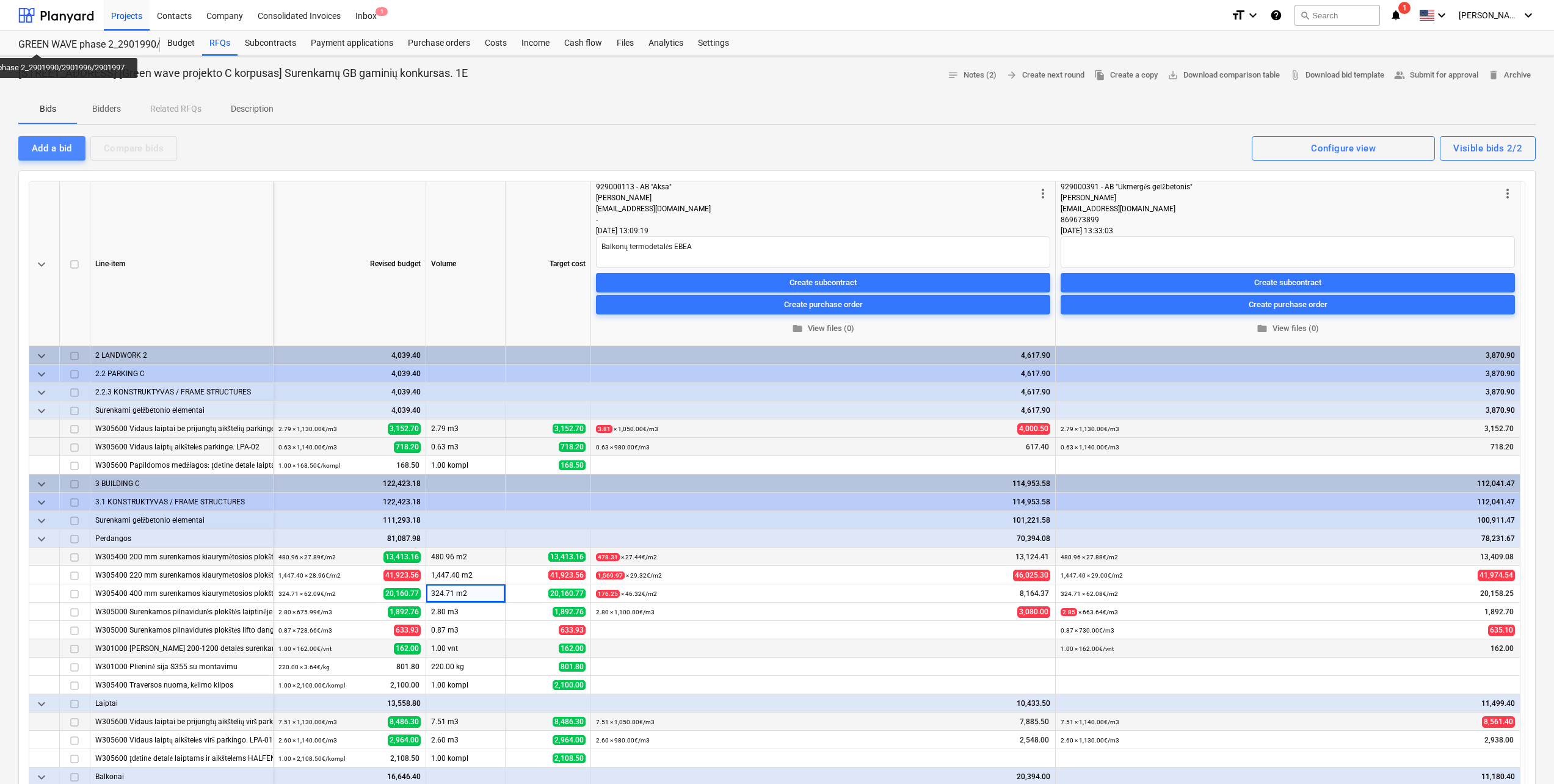
click at [81, 138] on button "Add a bid" at bounding box center [51, 149] width 67 height 25
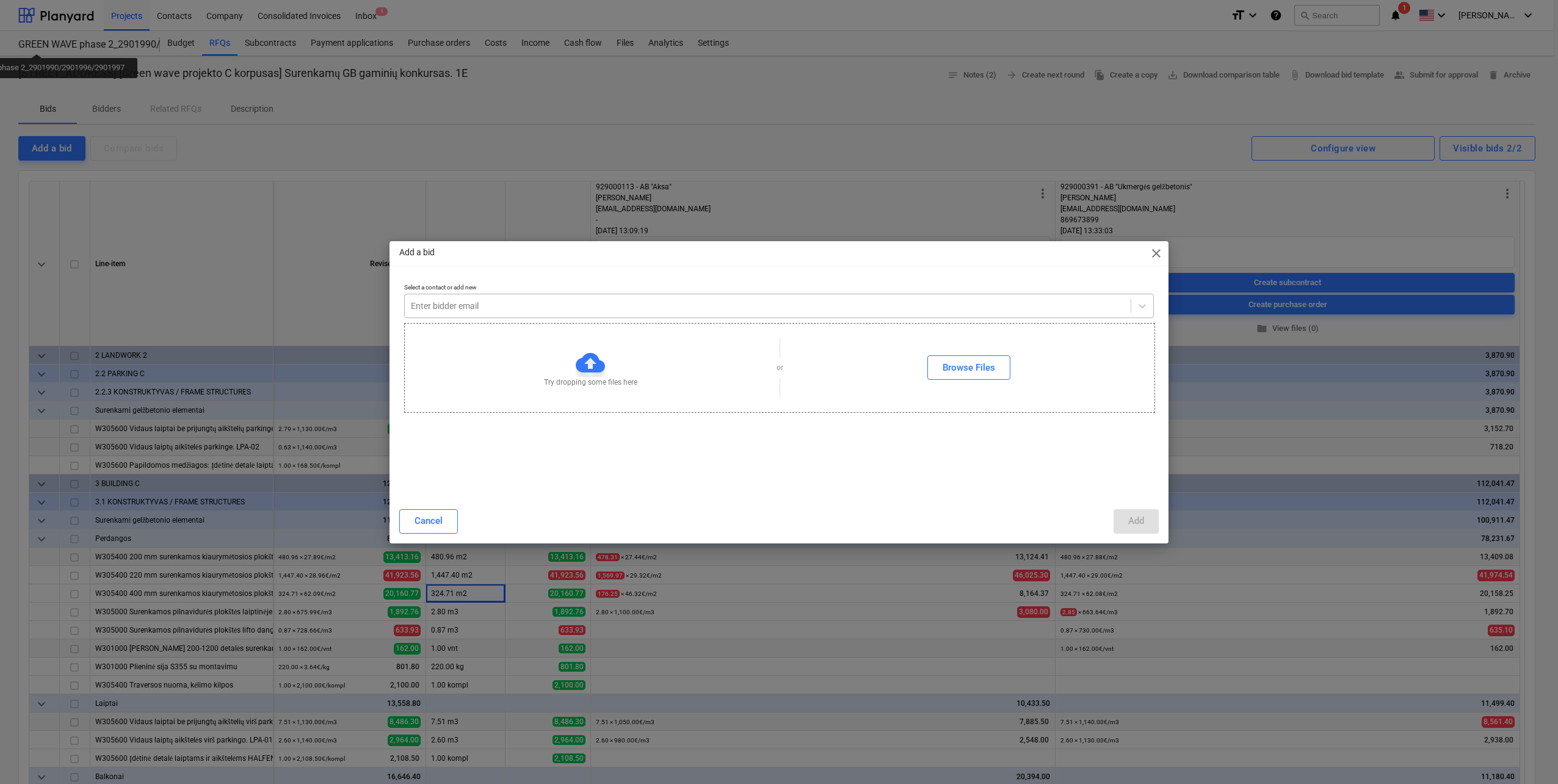
click at [602, 302] on div at bounding box center [767, 305] width 714 height 12
click at [1129, 524] on div "Add" at bounding box center [1136, 520] width 16 height 16
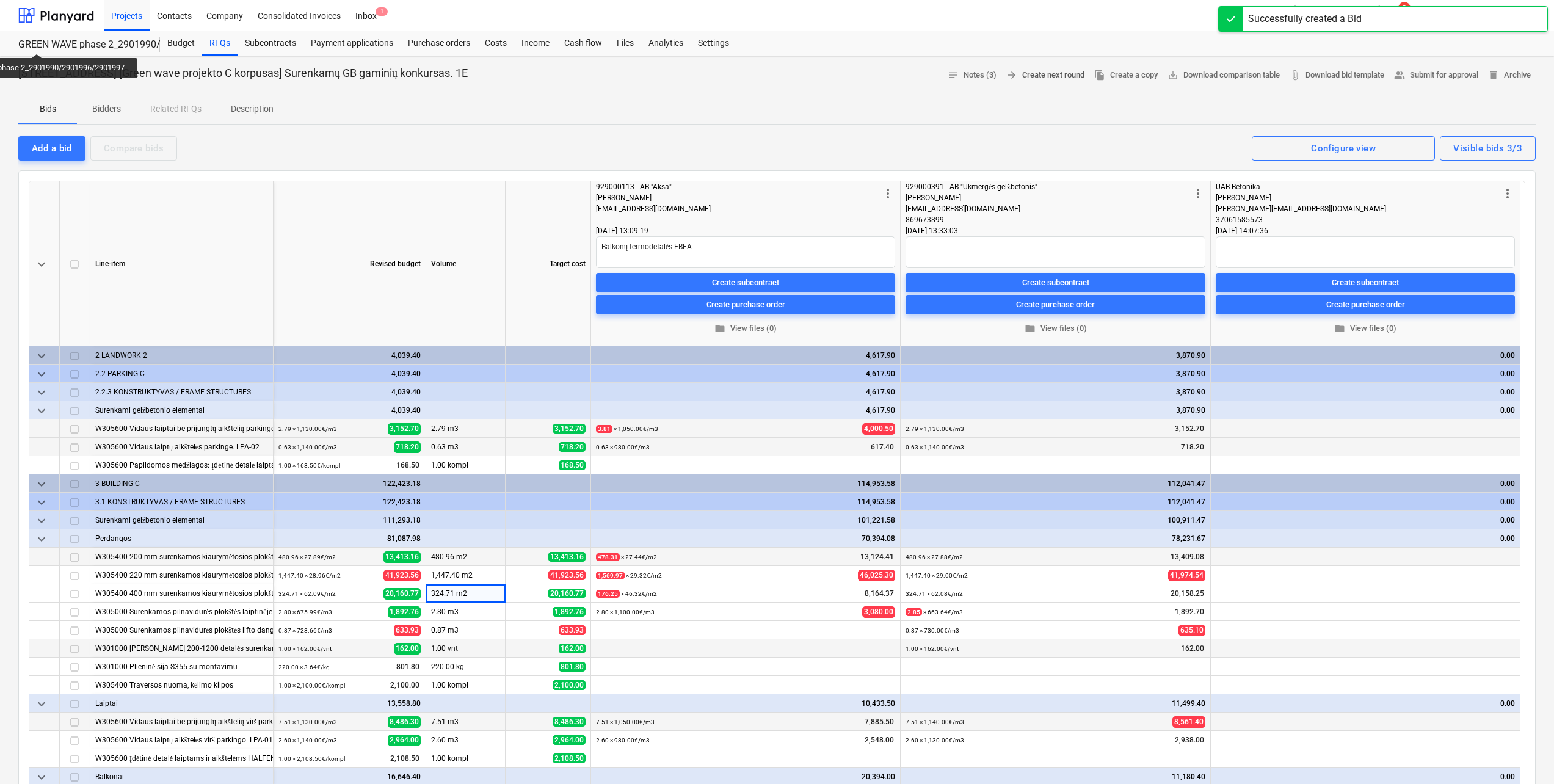
click at [1035, 75] on span "arrow_forward Create next round" at bounding box center [1045, 75] width 78 height 14
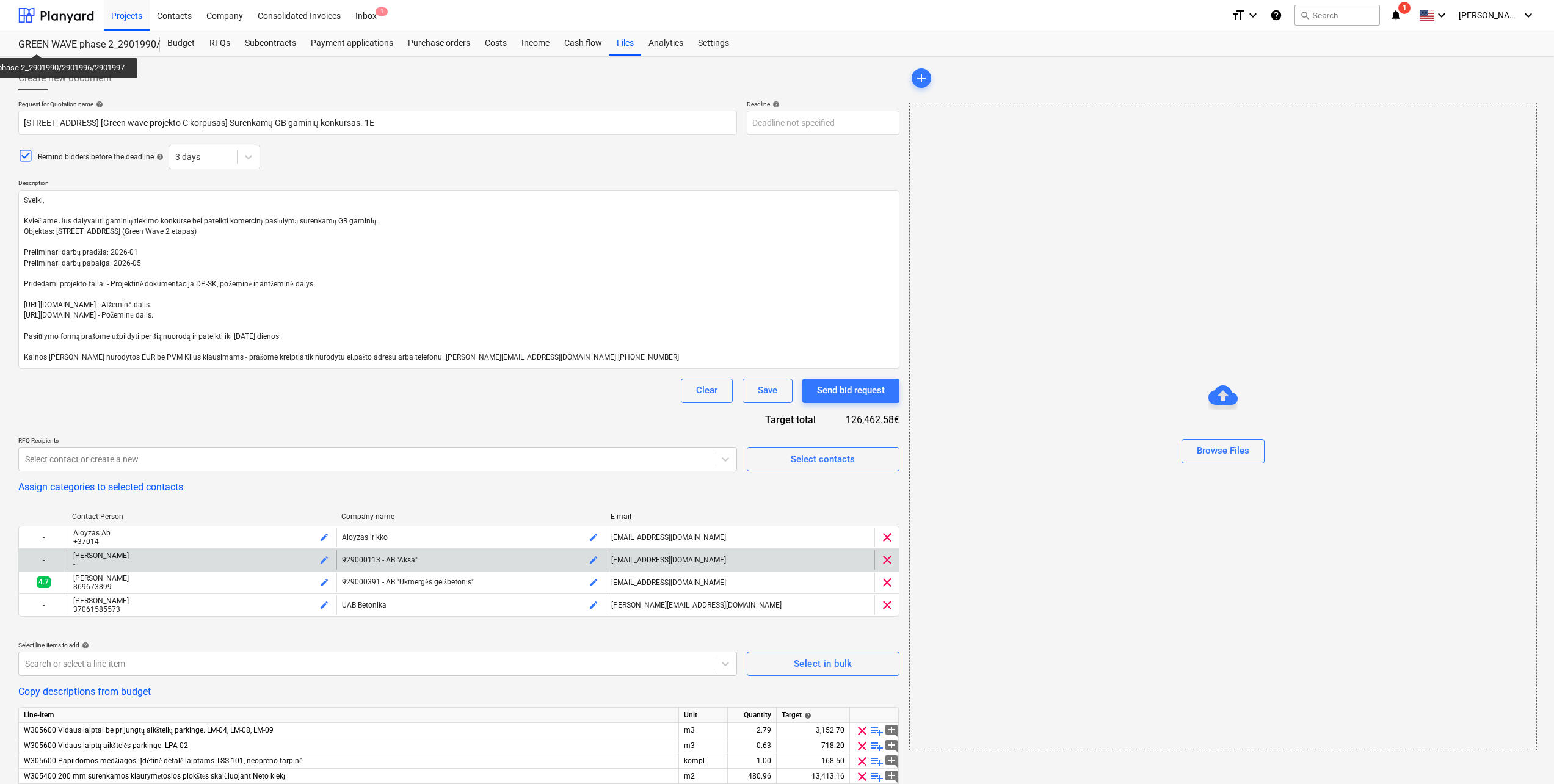
click at [889, 563] on span "clear" at bounding box center [887, 559] width 15 height 15
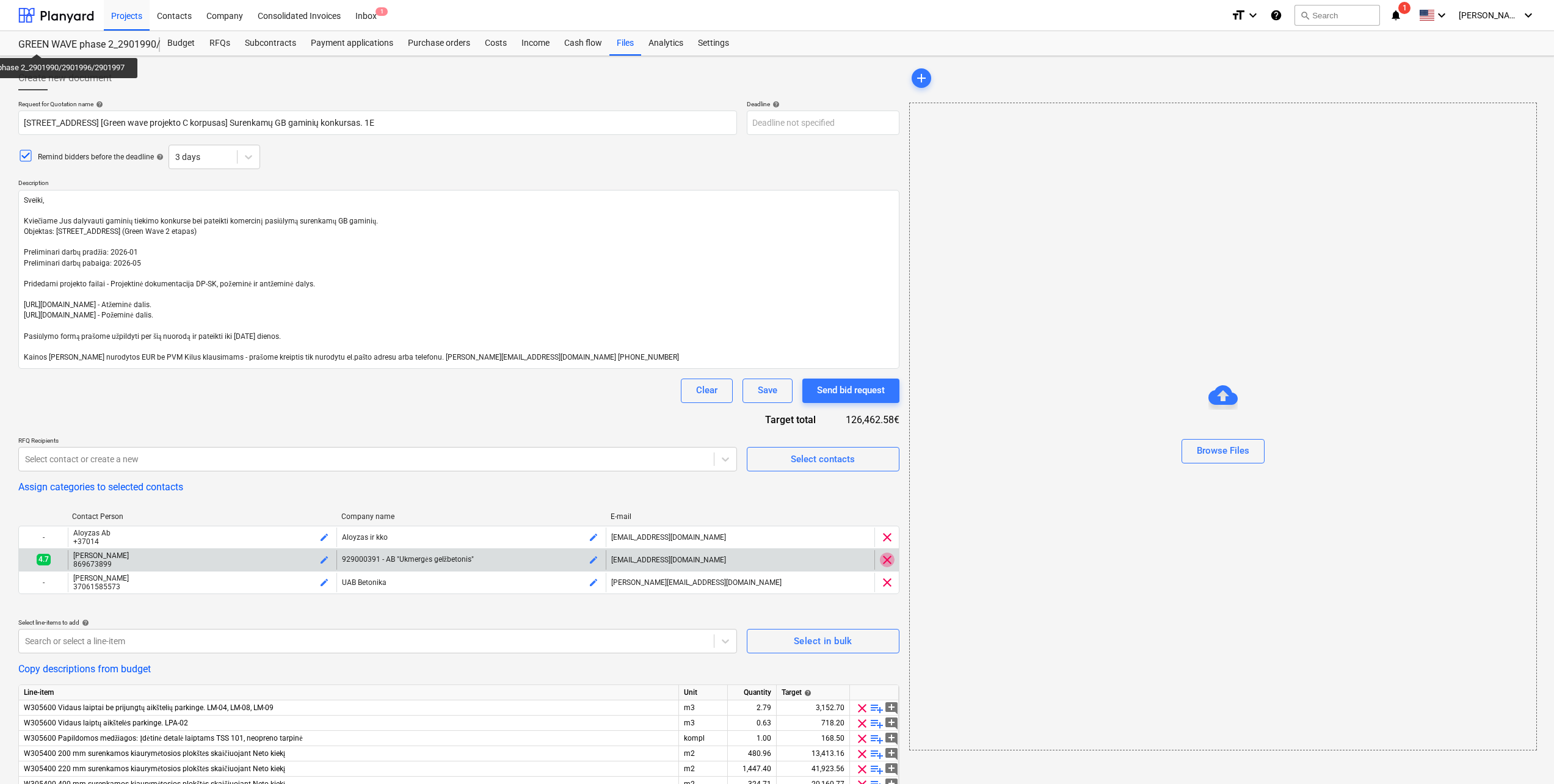
click at [889, 563] on span "clear" at bounding box center [887, 559] width 15 height 15
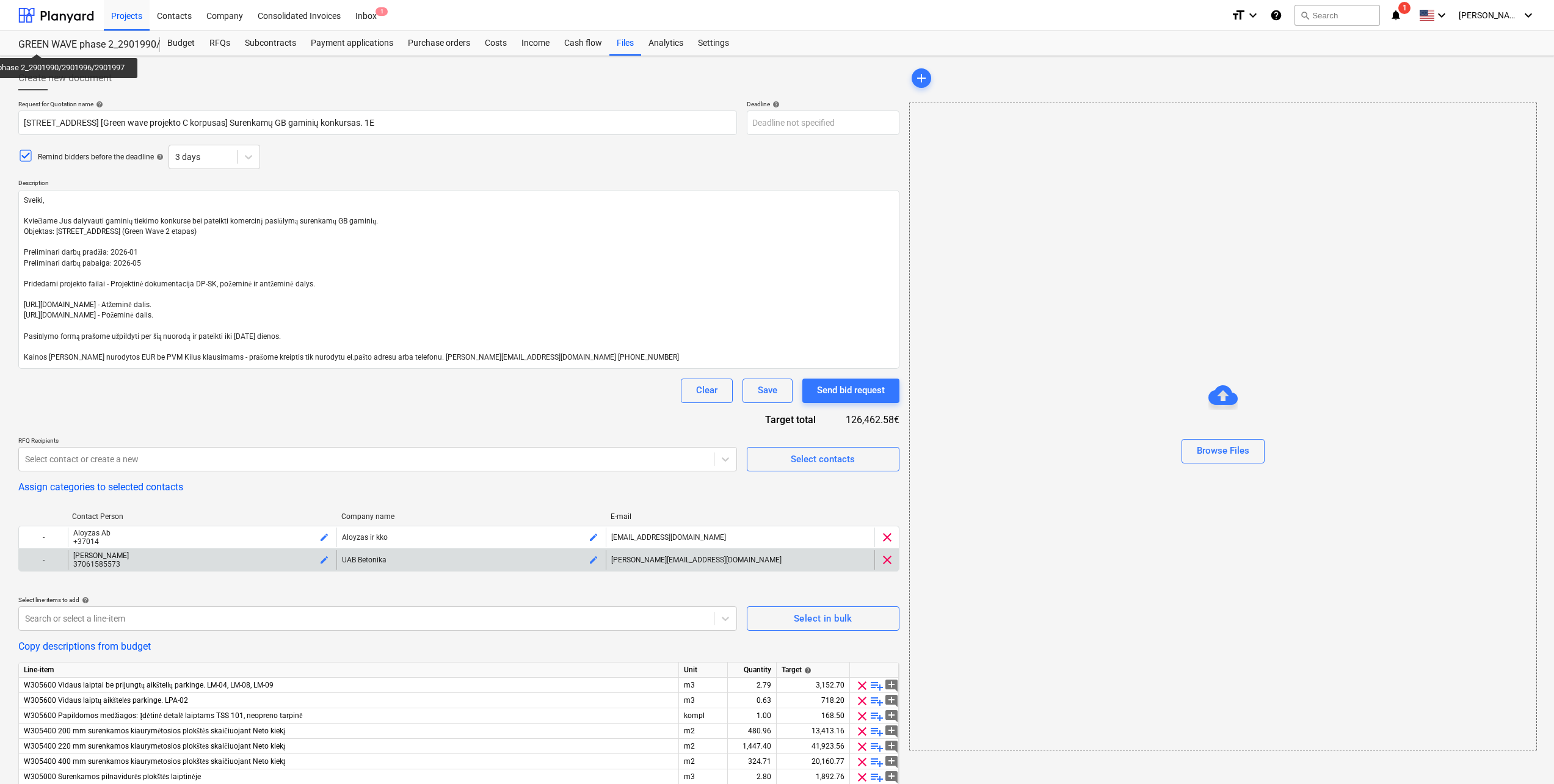
click at [889, 564] on span "clear" at bounding box center [887, 559] width 15 height 15
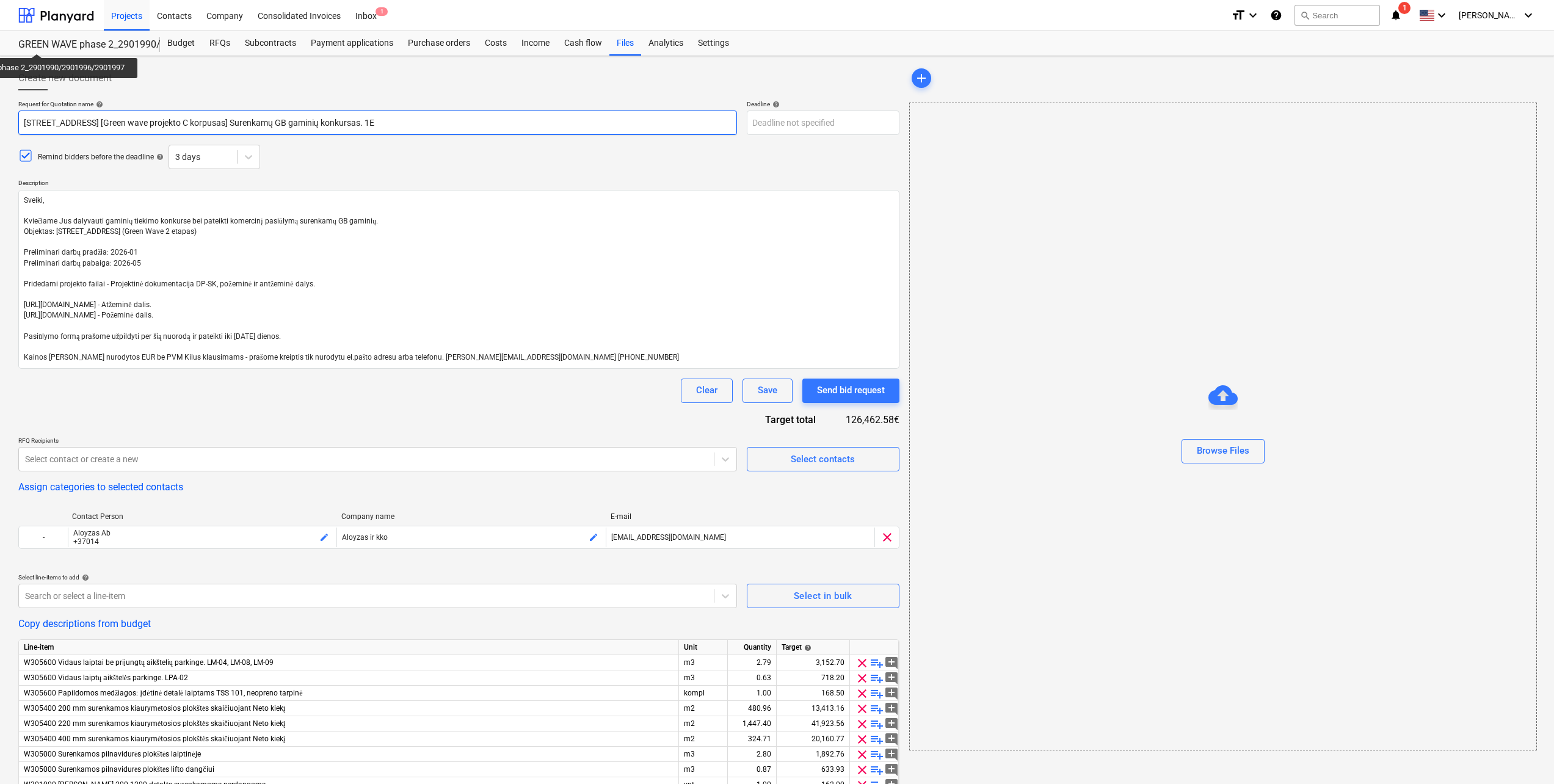
click at [375, 120] on input "Pumpėnų g. 2, [GEOGRAPHIC_DATA] [Green wave projekto C korpusas] Surenkamų GB g…" at bounding box center [377, 123] width 719 height 25
click at [794, 113] on body "Projects Contacts Company Consolidated Invoices Inbox 1 format_size keyboard_ar…" at bounding box center [777, 392] width 1554 height 784
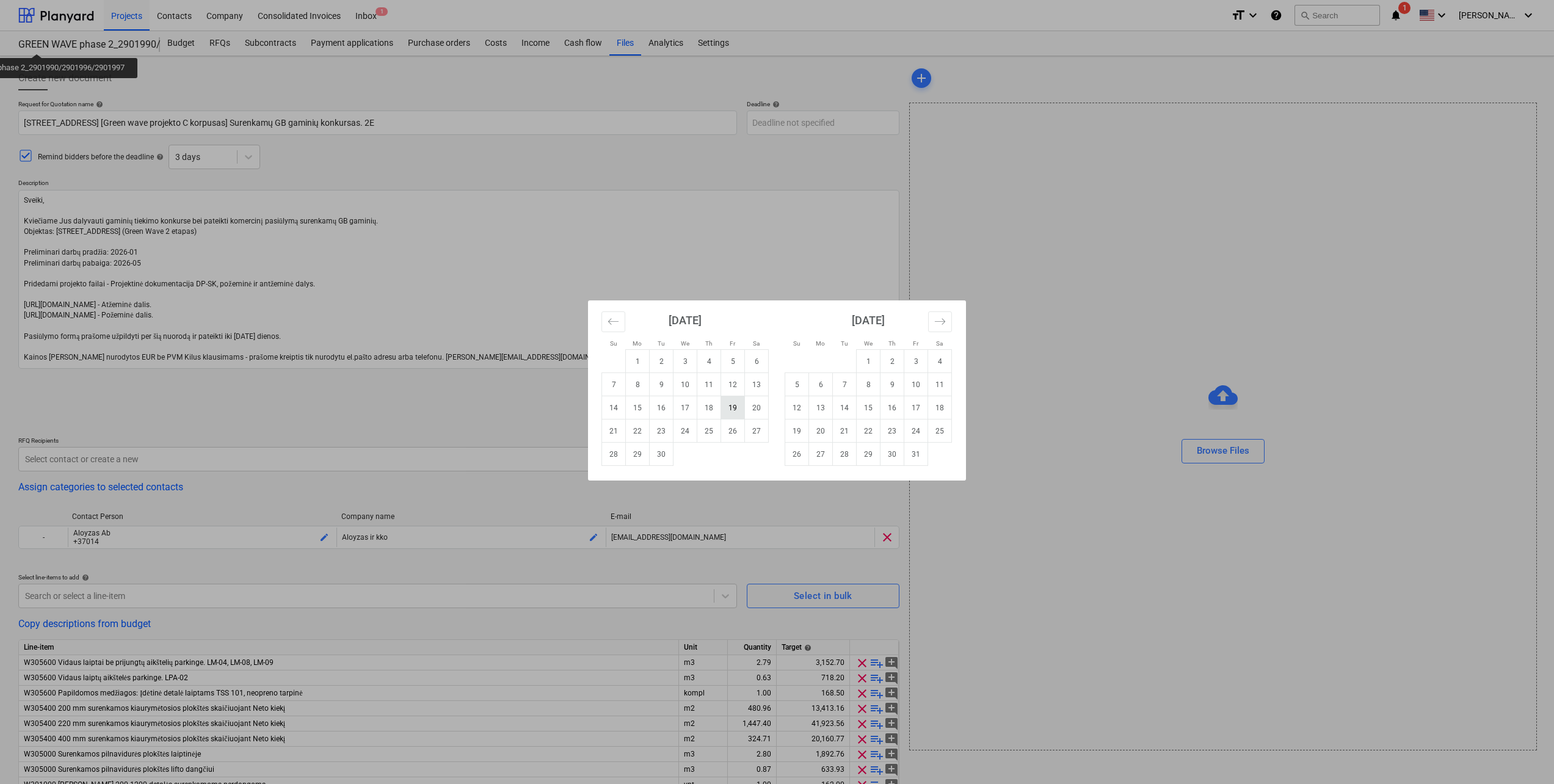
click at [725, 413] on td "19" at bounding box center [733, 408] width 24 height 23
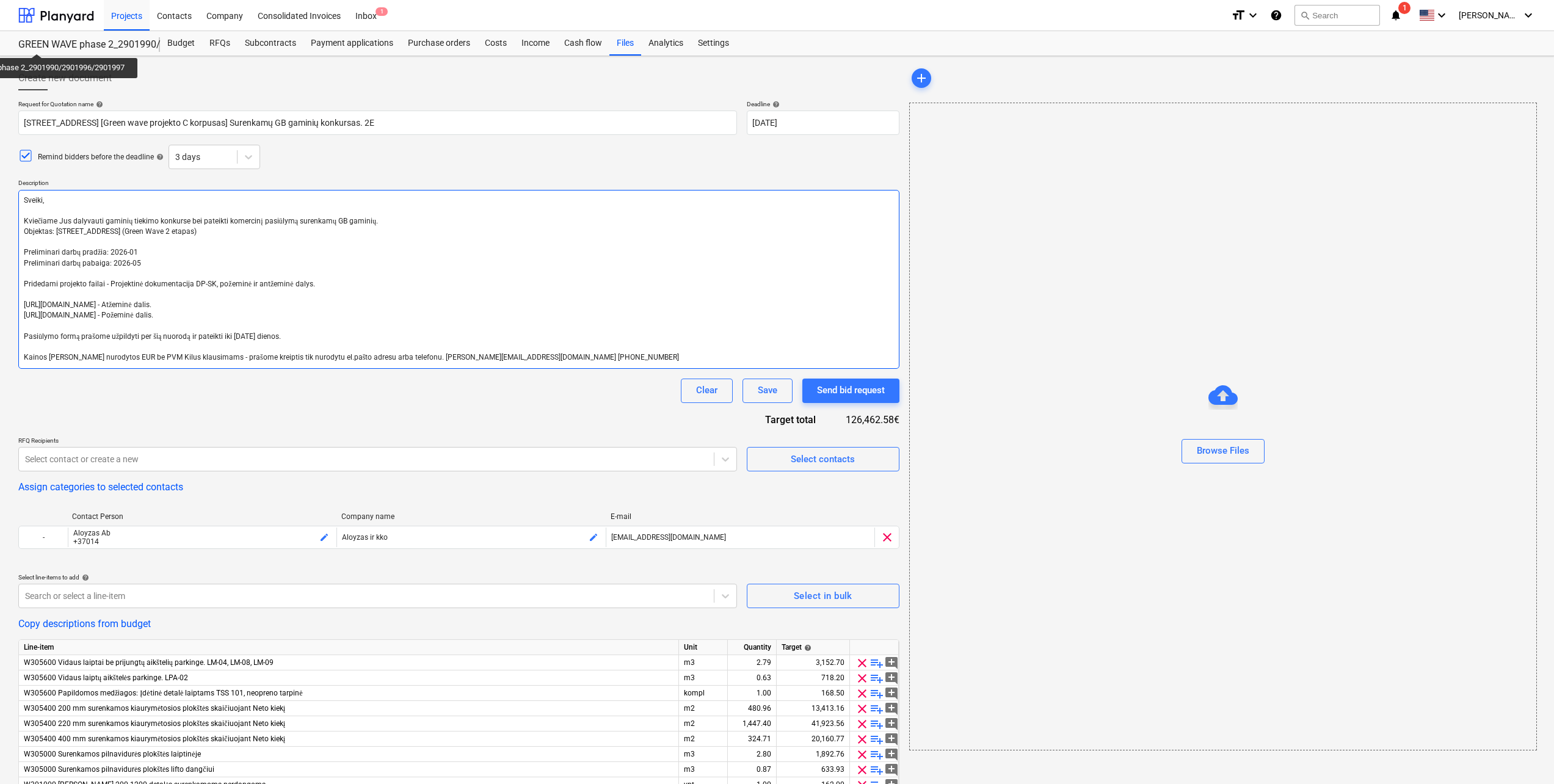
click at [281, 229] on textarea "Sveiki, Kviečiame Jus dalyvauti gaminių tiekimo konkurse bei pateikti komercinį…" at bounding box center [459, 279] width 881 height 179
click at [174, 242] on textarea "Sveiki, Kviečiame Jus dalyvauti gaminių tiekimo konkurse bei pateikti komercinį…" at bounding box center [459, 279] width 881 height 179
drag, startPoint x: 318, startPoint y: 218, endPoint x: 1, endPoint y: 186, distance: 318.6
click at [1, 186] on div "Create new document Request for Quotation name help Pumpėnų g. 2, Vilnius [Gree…" at bounding box center [777, 517] width 1554 height 923
paste textarea "Noriu pranešti, kad Jūs patekote į antrą konkurso etapą. Prašome atsiųsti galut…"
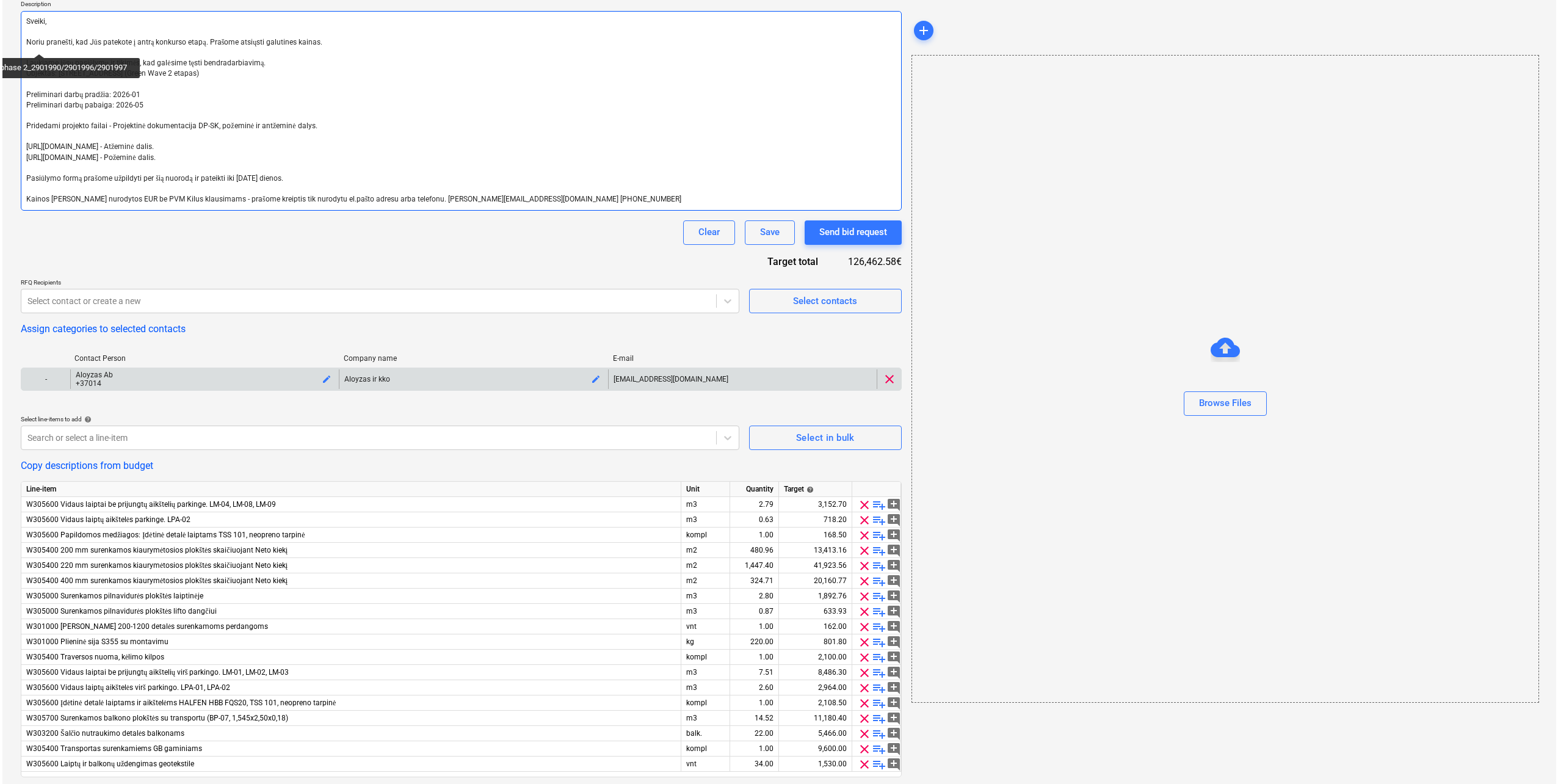
scroll to position [216, 0]
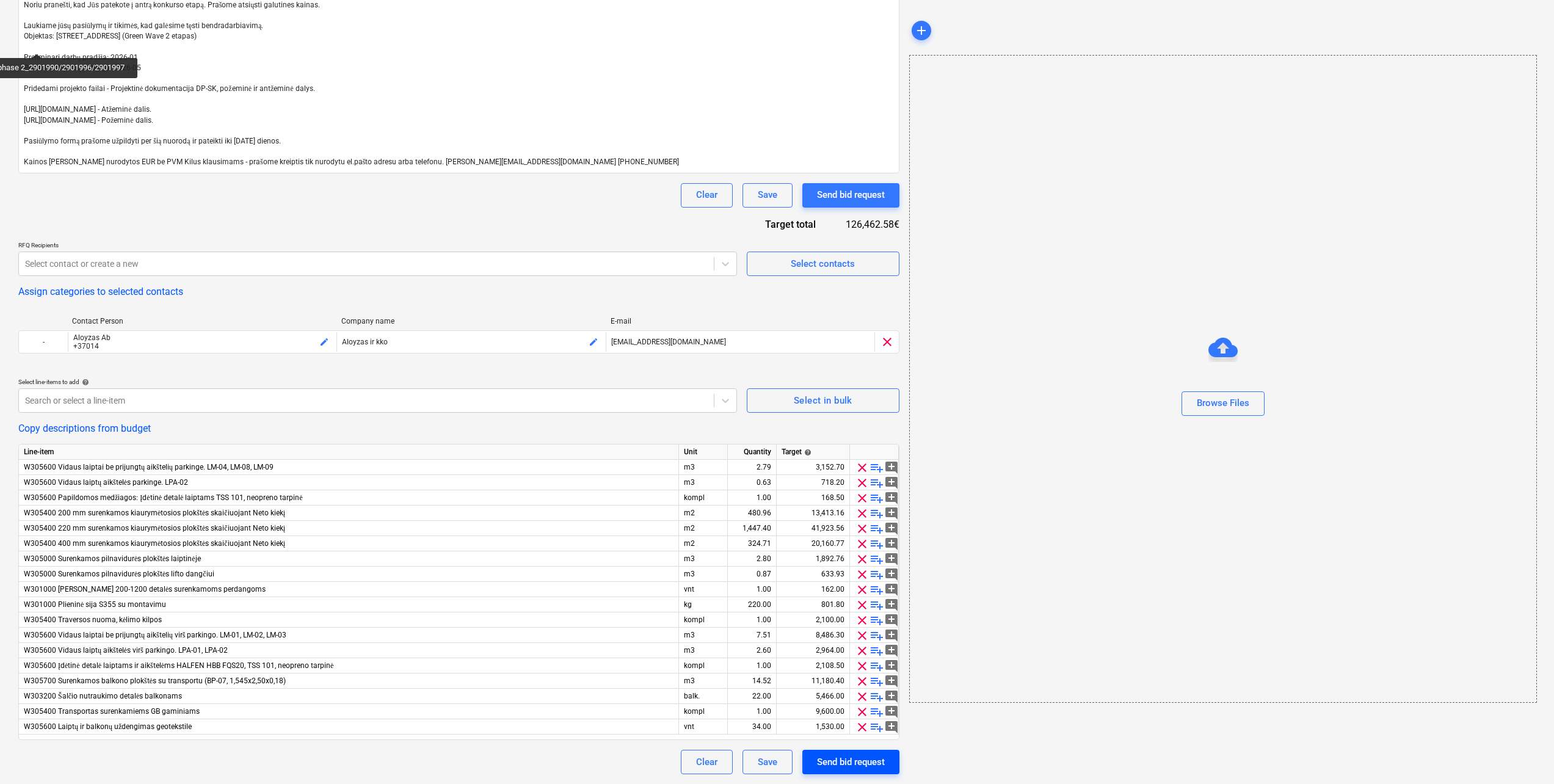
click at [838, 760] on div "Send bid request" at bounding box center [850, 762] width 68 height 16
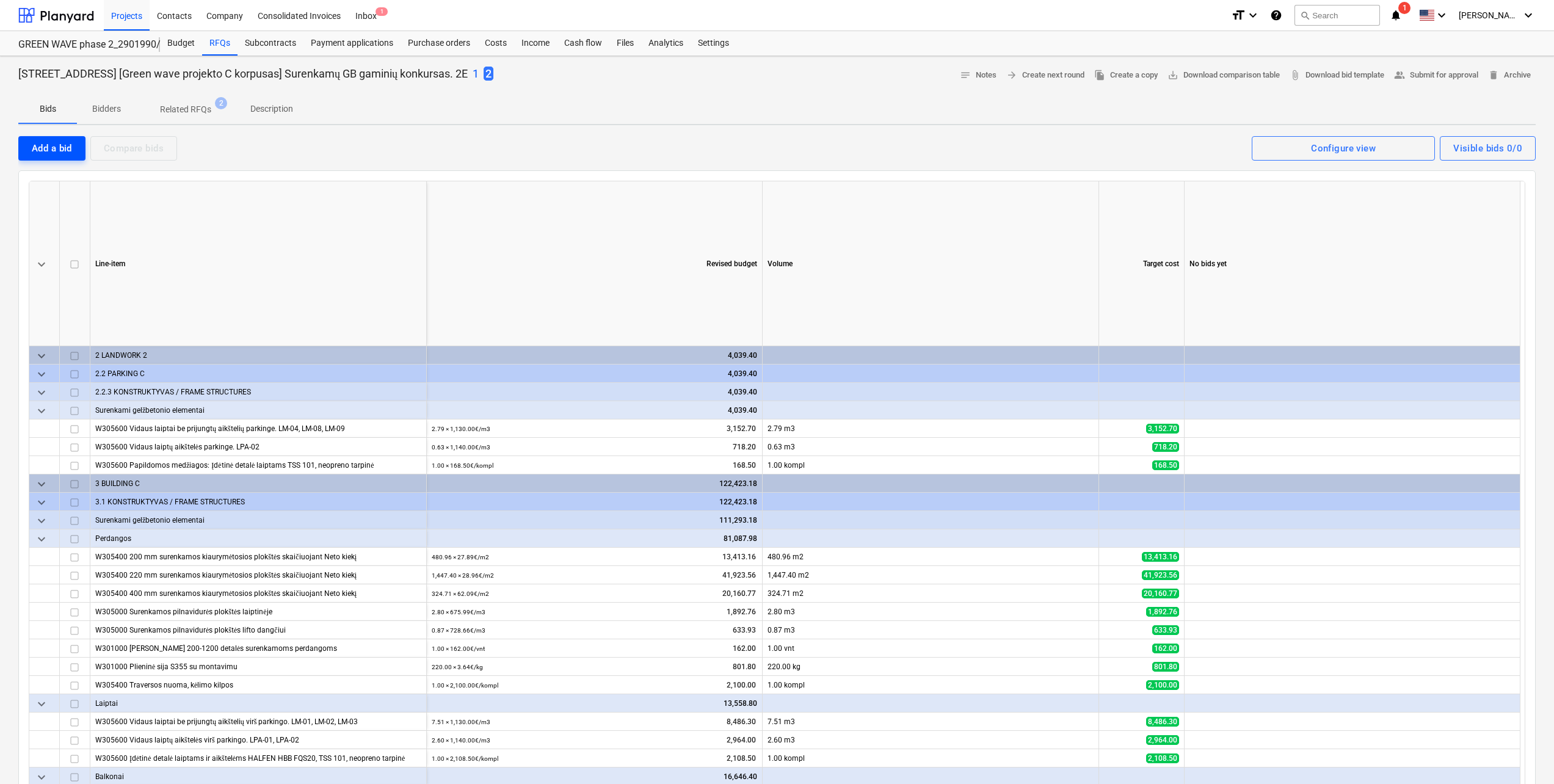
click at [57, 147] on div "Add a bid" at bounding box center [52, 148] width 40 height 16
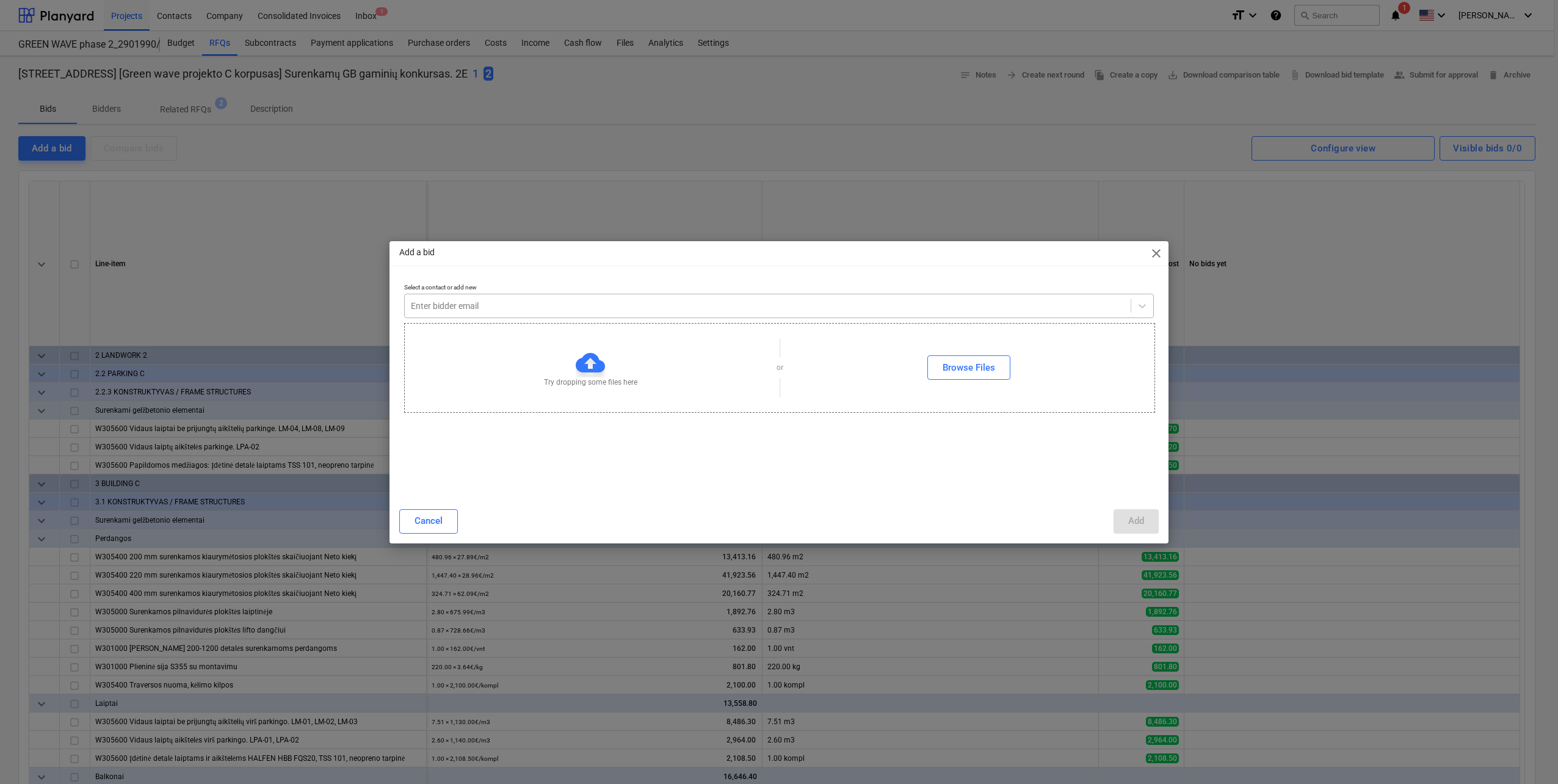
click at [935, 300] on div at bounding box center [767, 305] width 714 height 12
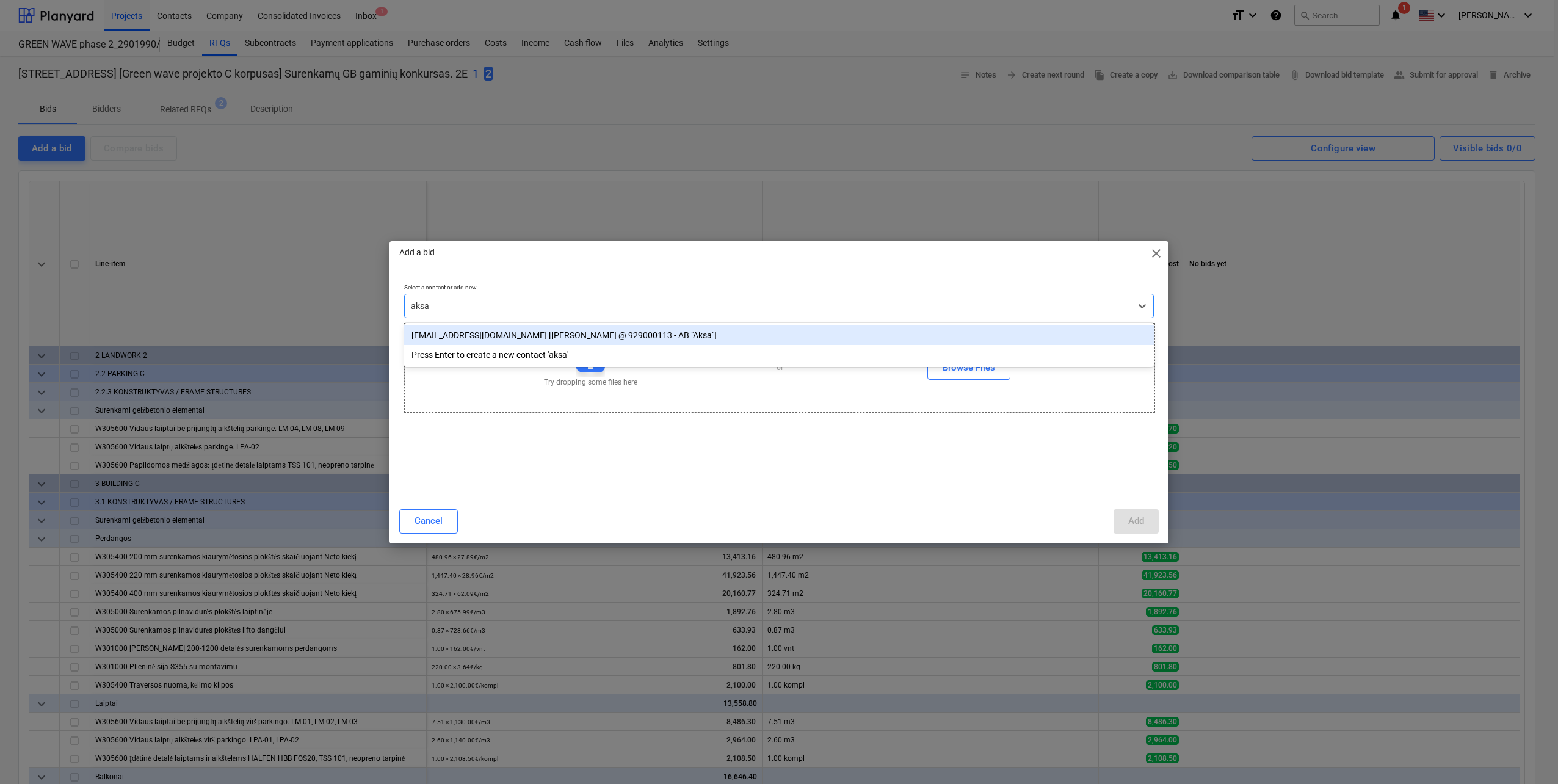
click at [723, 340] on div "sigitas@aksa.lt [Sigitas Baltruškevičius @ 929000113 - AB "Aksa"]" at bounding box center [779, 335] width 750 height 19
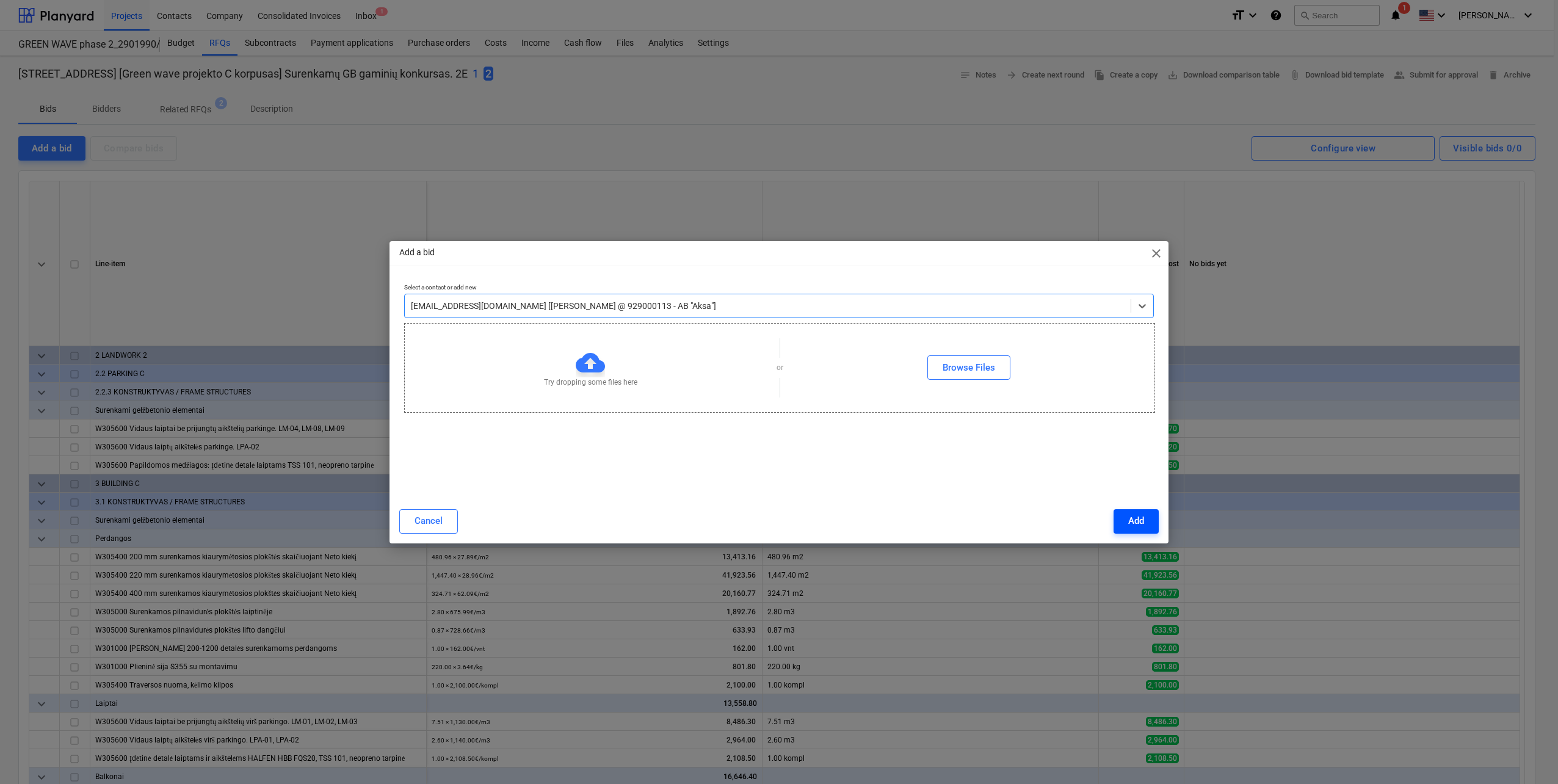
click at [1149, 531] on button "Add" at bounding box center [1136, 522] width 45 height 25
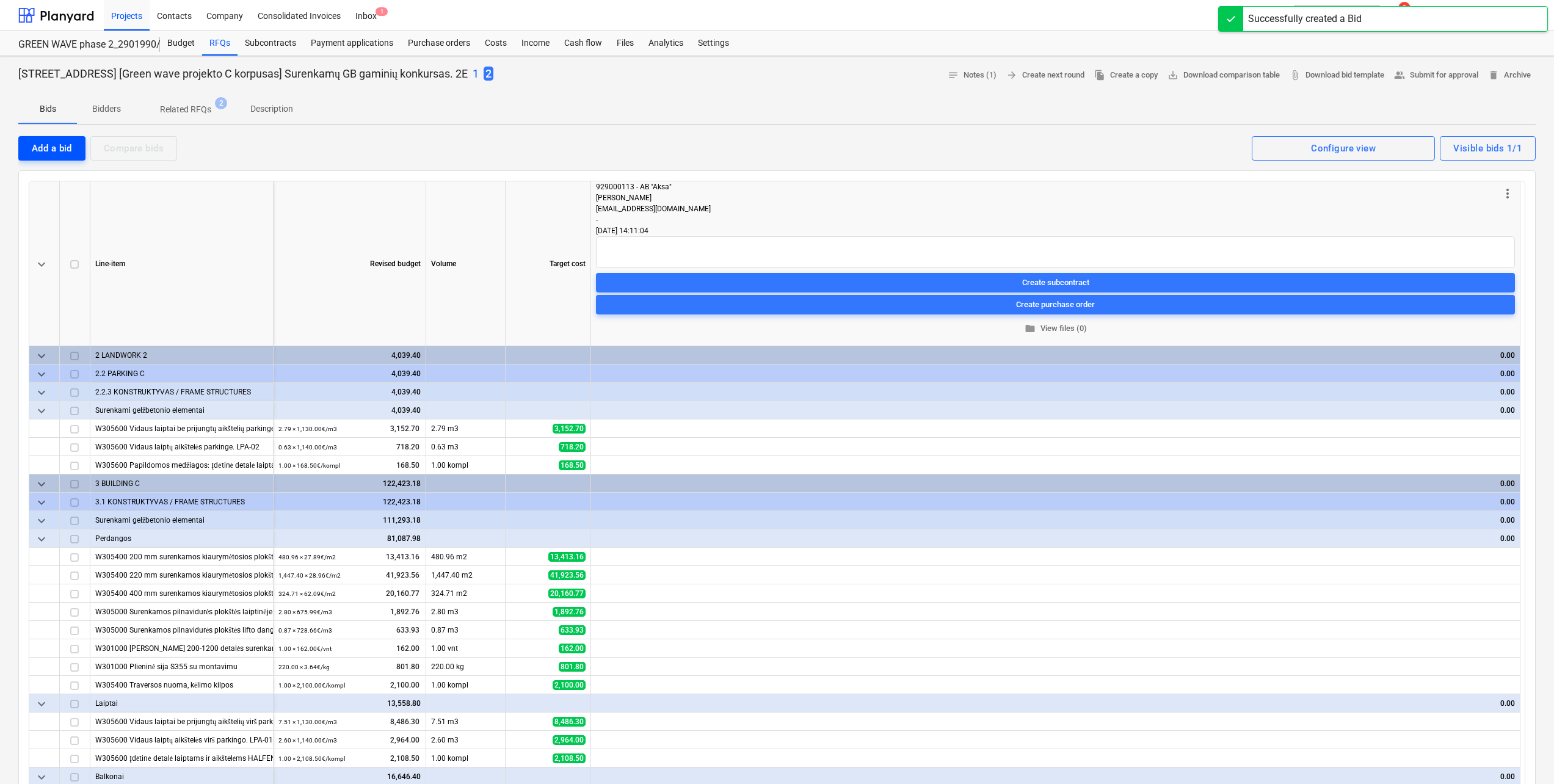
click at [32, 142] on div "Add a bid" at bounding box center [52, 148] width 40 height 16
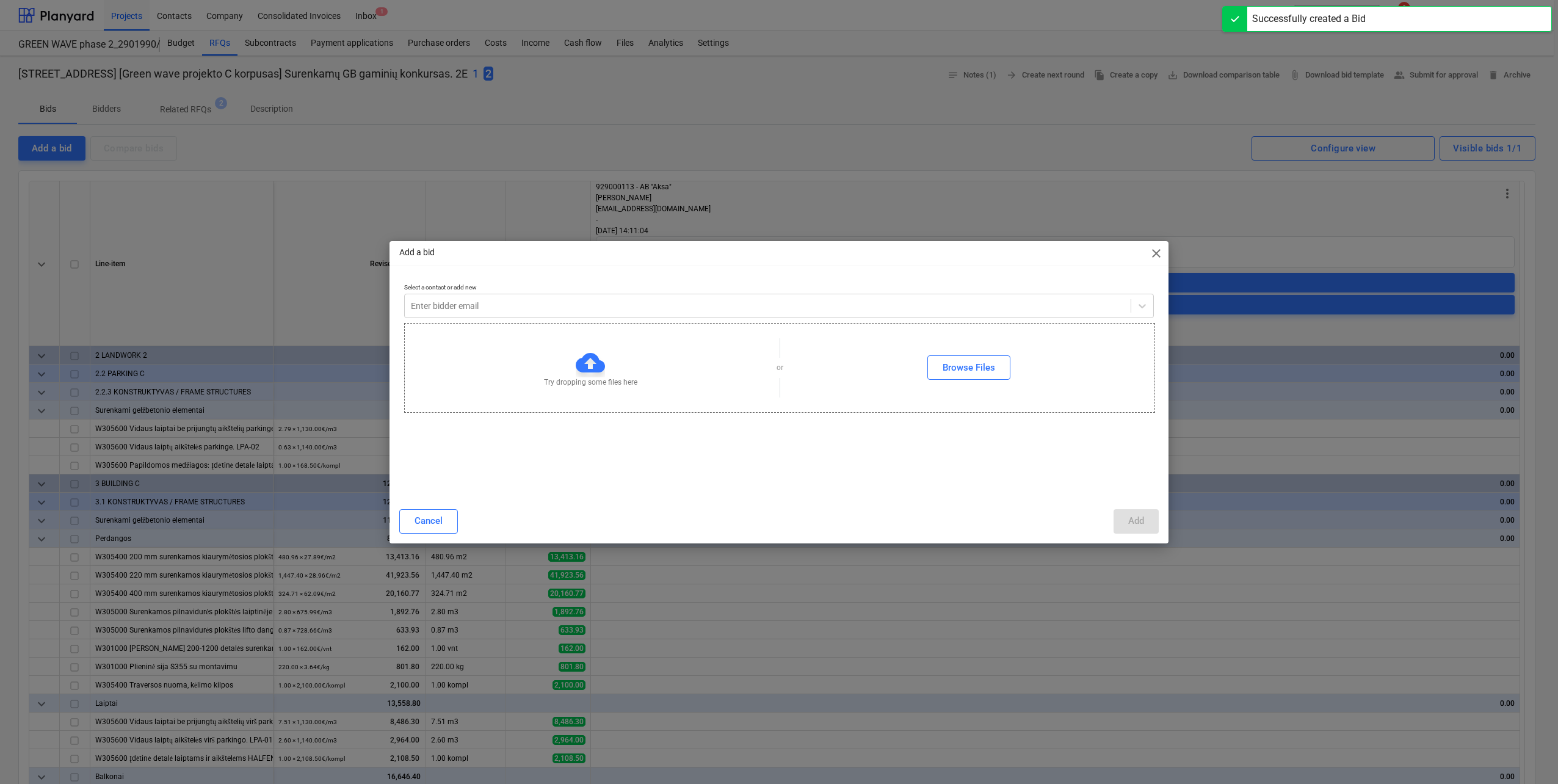
click at [638, 323] on div "Try dropping some files here or Browse Files" at bounding box center [780, 368] width 751 height 90
click at [635, 309] on div at bounding box center [767, 305] width 714 height 12
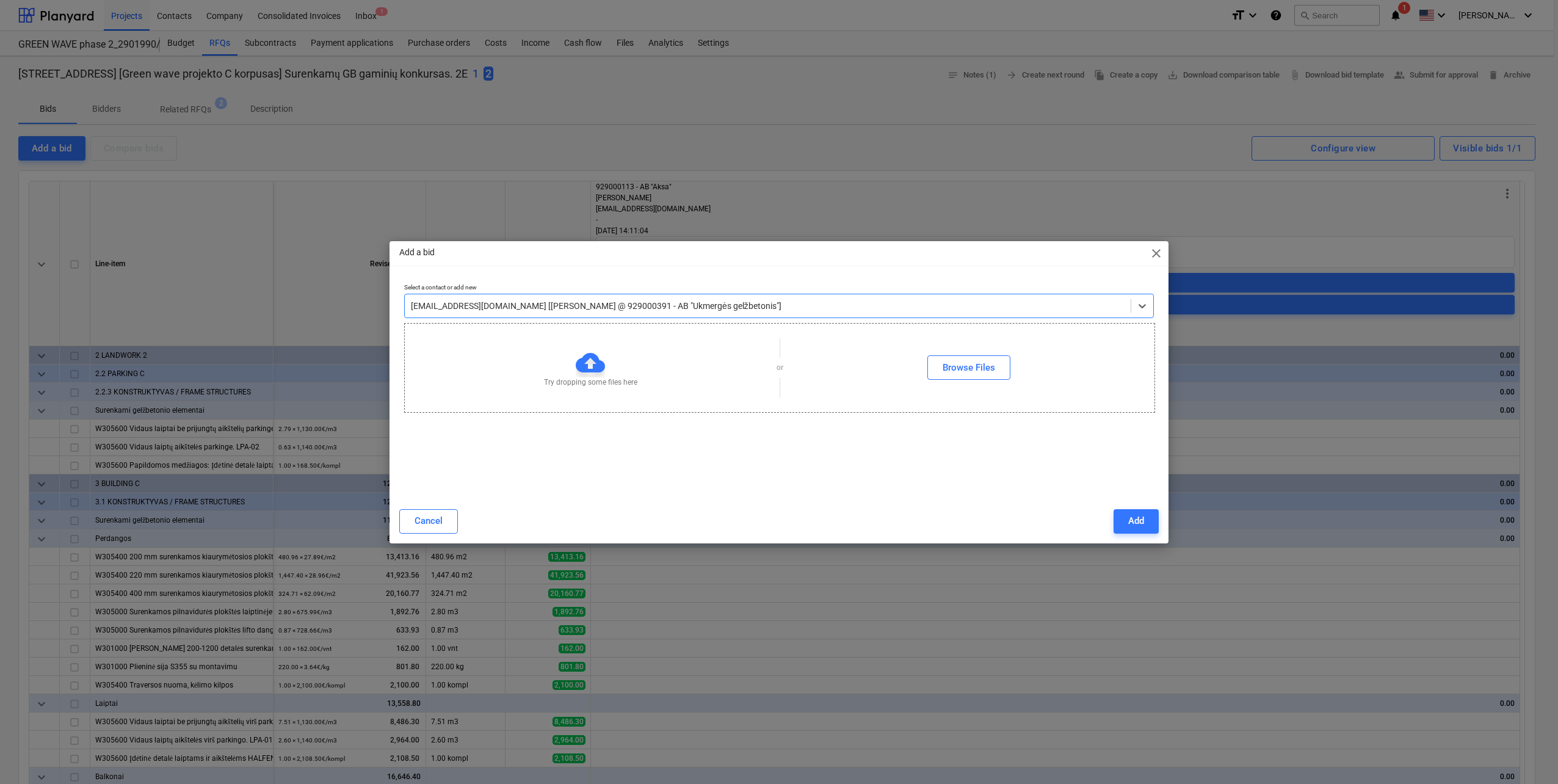
click at [1161, 522] on div "Cancel Add" at bounding box center [779, 521] width 774 height 34
click at [1129, 520] on div "Add" at bounding box center [1136, 520] width 16 height 16
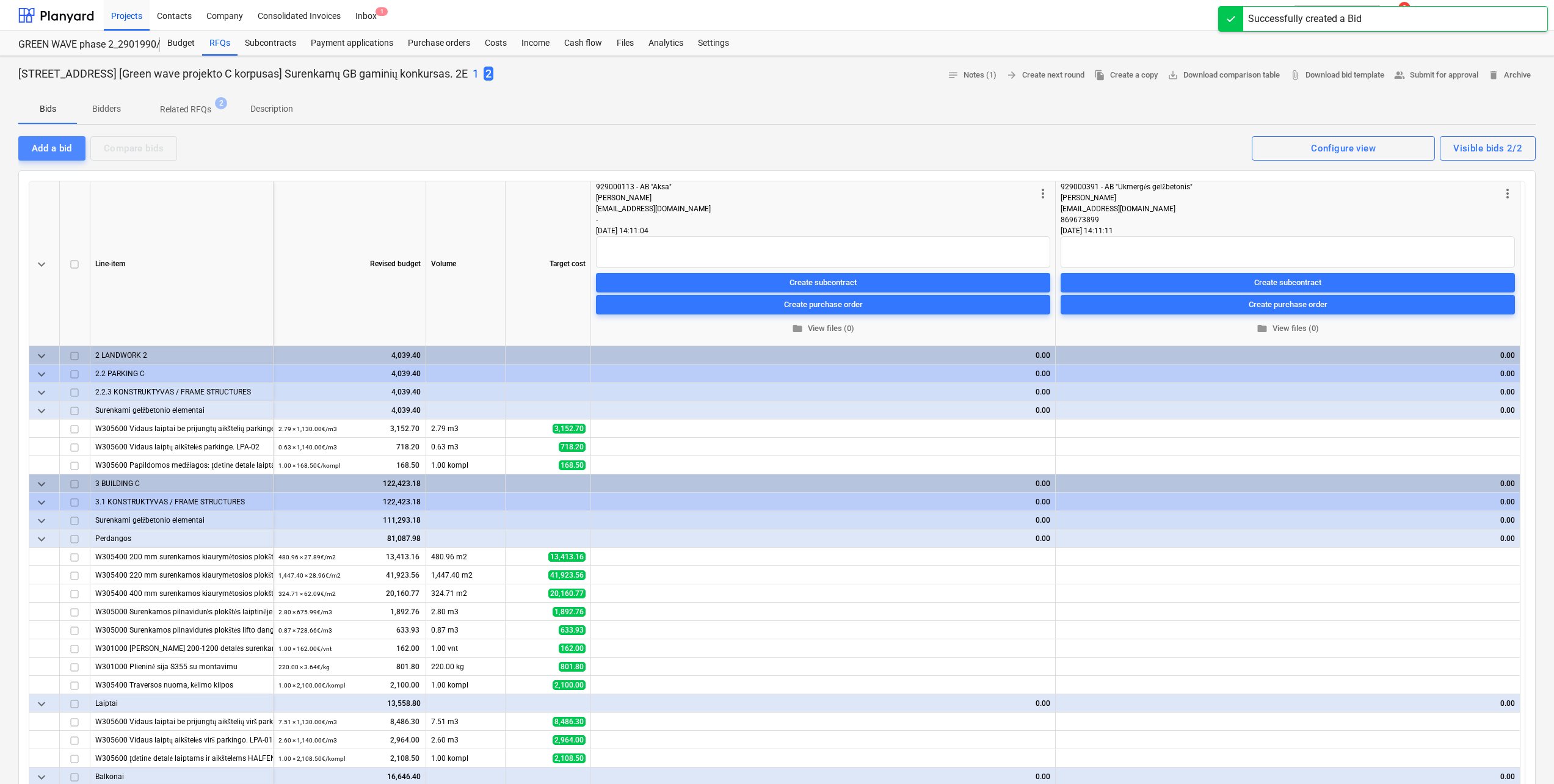
click at [48, 143] on div "Add a bid" at bounding box center [52, 148] width 40 height 16
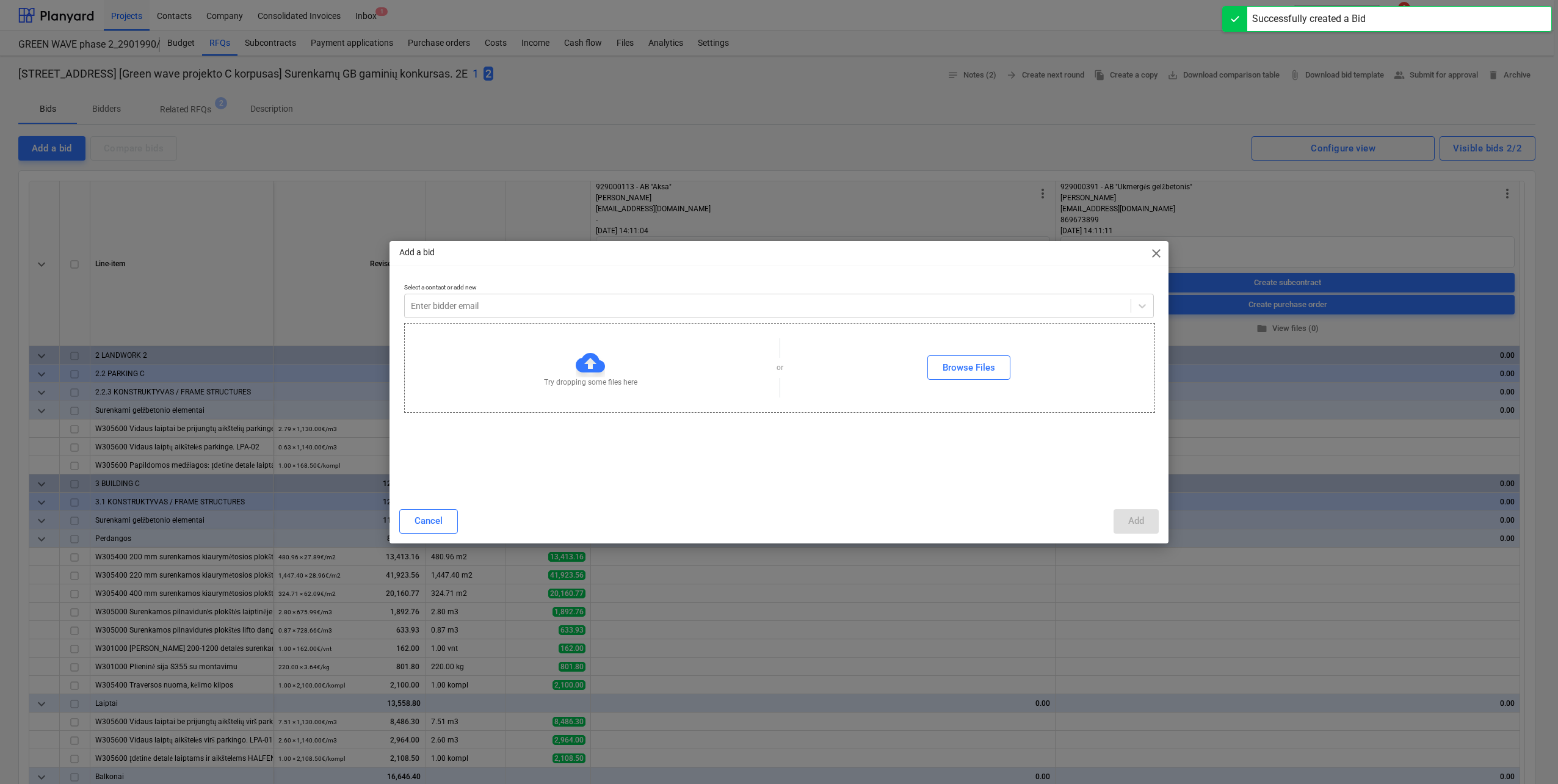
click at [583, 292] on p "Select a contact or add new" at bounding box center [779, 288] width 750 height 10
click at [579, 300] on div at bounding box center [767, 305] width 714 height 12
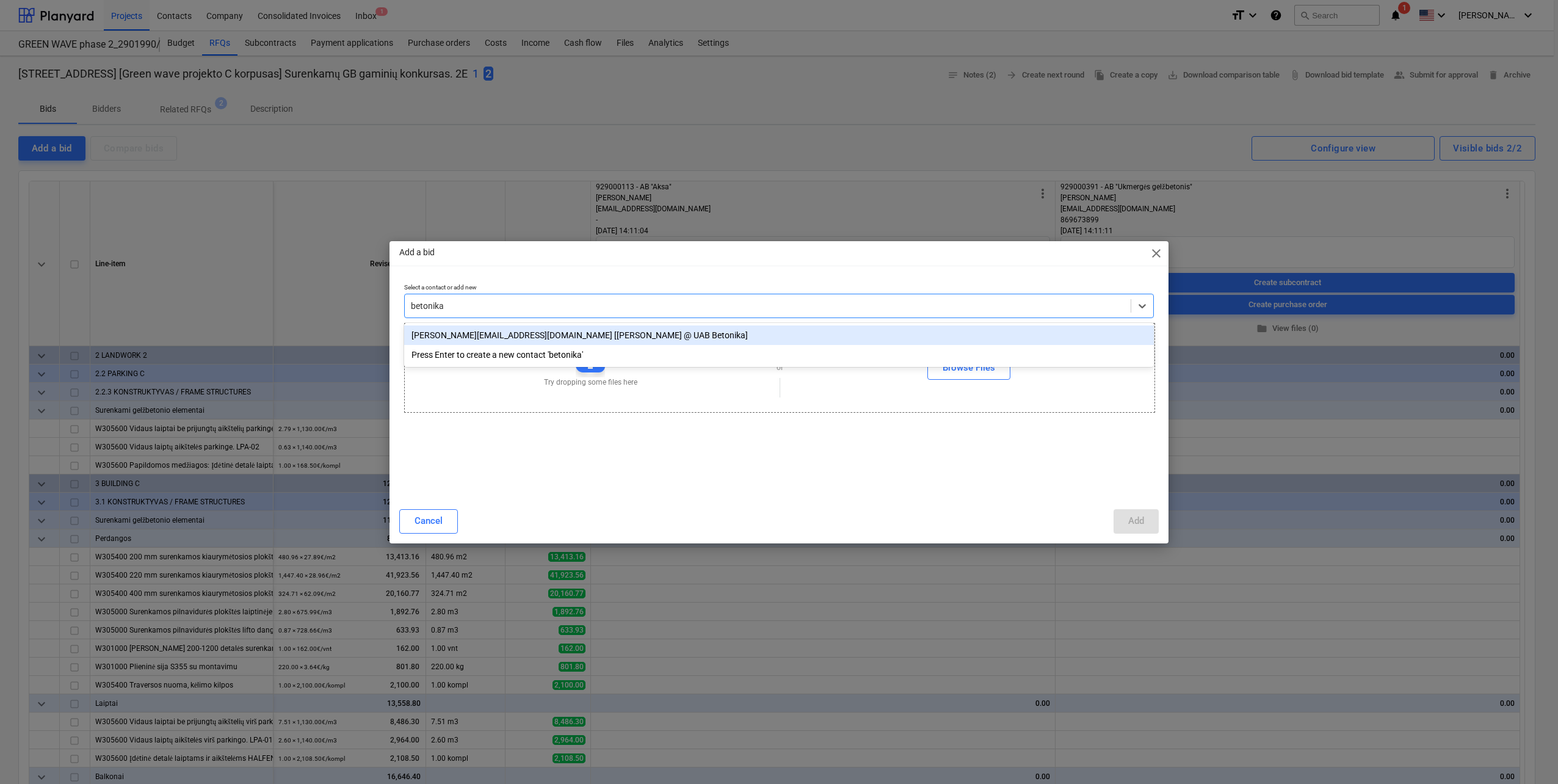
click at [567, 329] on div "edgaras.rimaitis@betonika.lt [Edgaras Rimaitis @ UAB Betonika]" at bounding box center [779, 335] width 750 height 19
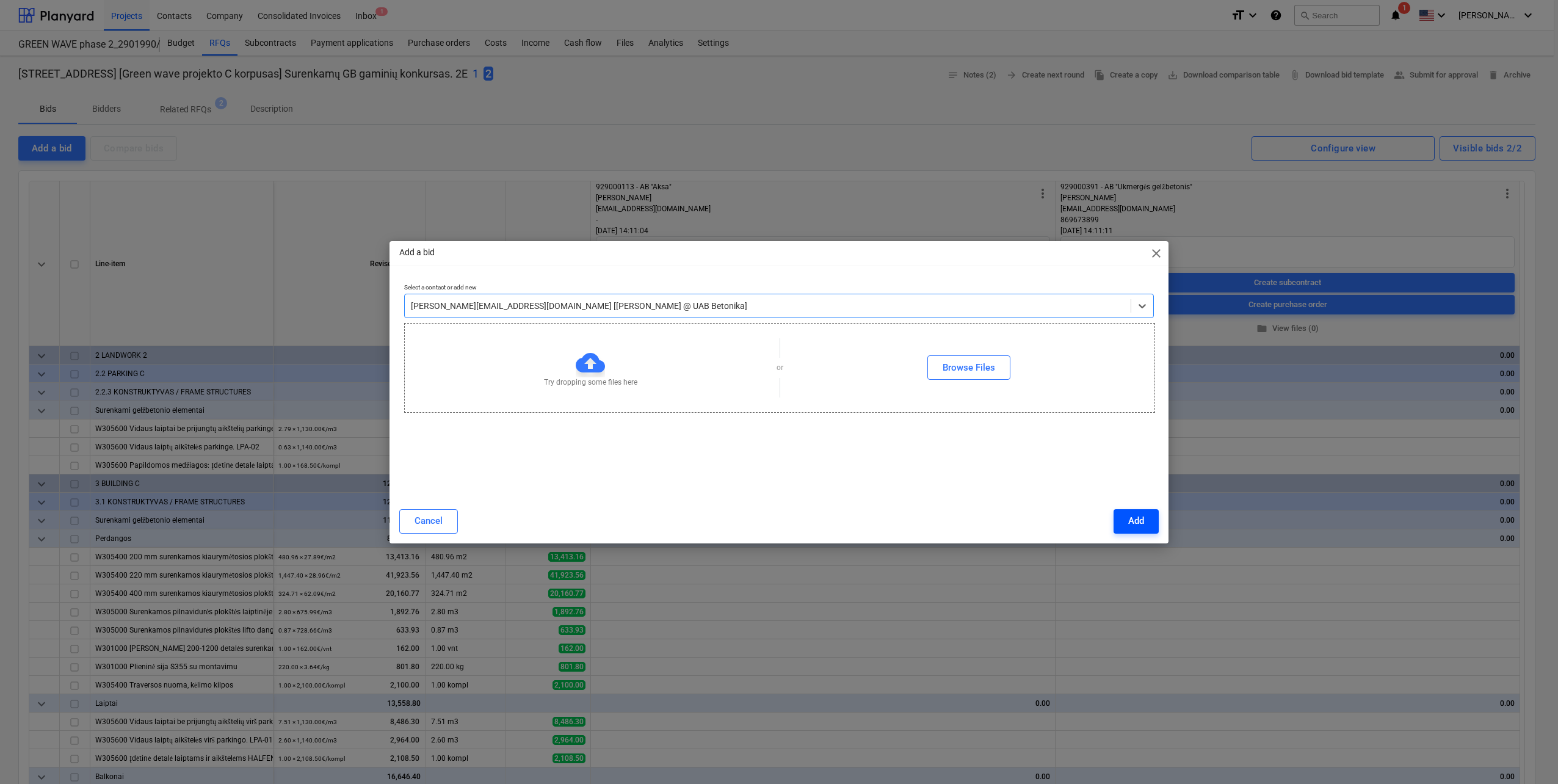
click at [1146, 520] on button "Add" at bounding box center [1136, 522] width 45 height 25
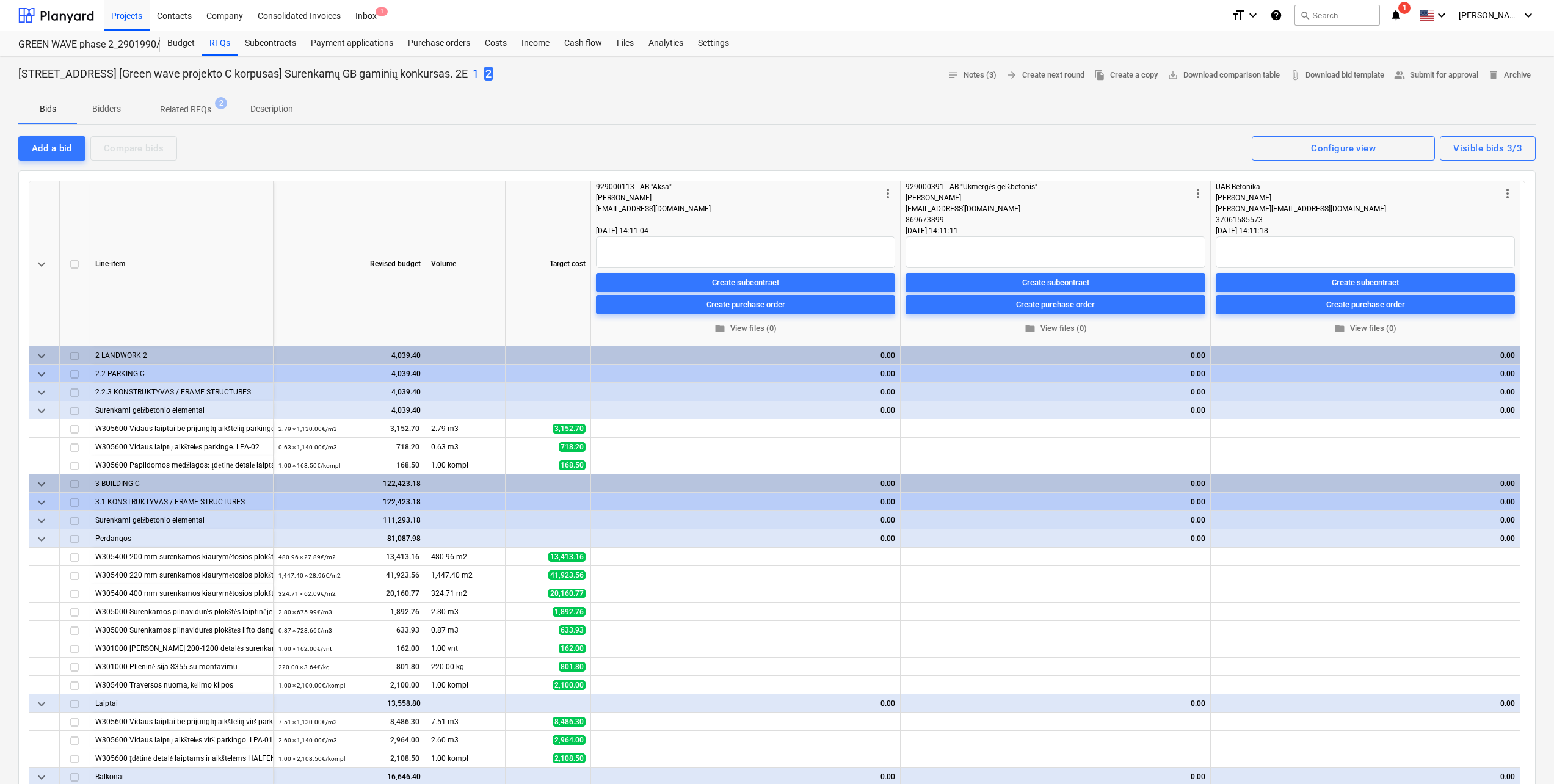
click at [479, 79] on p "1" at bounding box center [475, 73] width 6 height 15
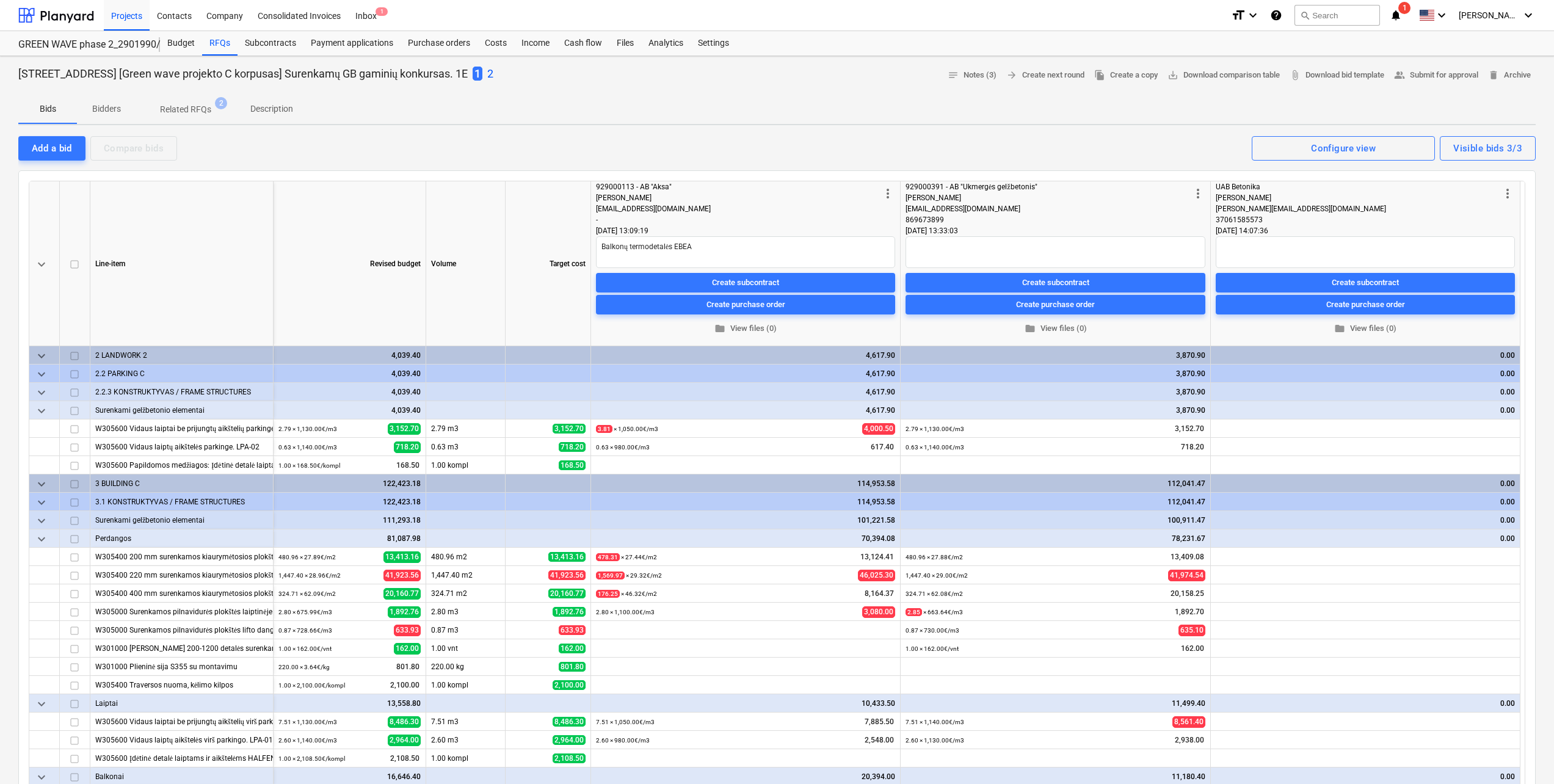
click at [493, 71] on p "2" at bounding box center [490, 73] width 6 height 15
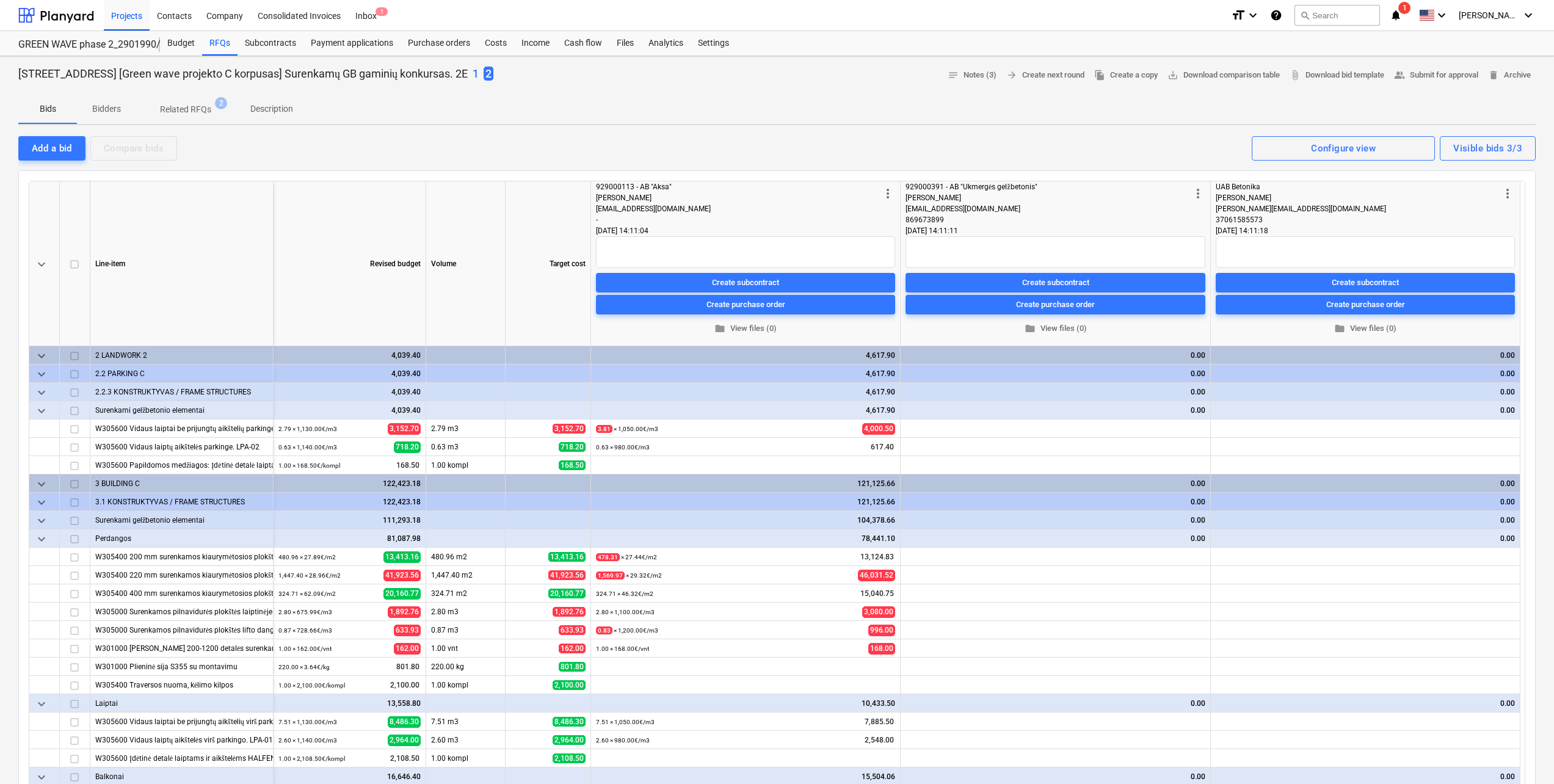
click at [479, 73] on p "1" at bounding box center [475, 73] width 6 height 15
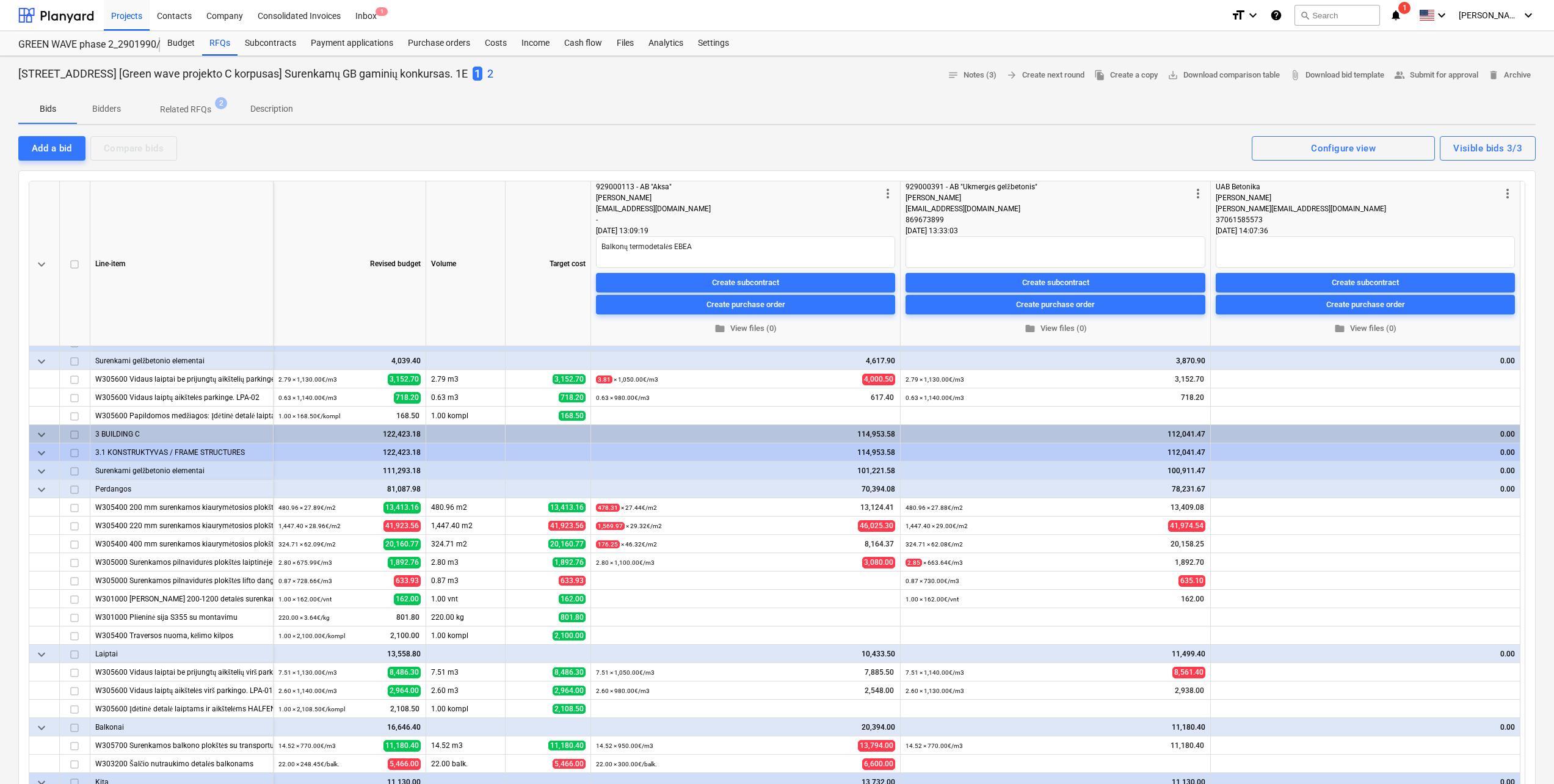
click at [493, 67] on p "2" at bounding box center [490, 73] width 6 height 15
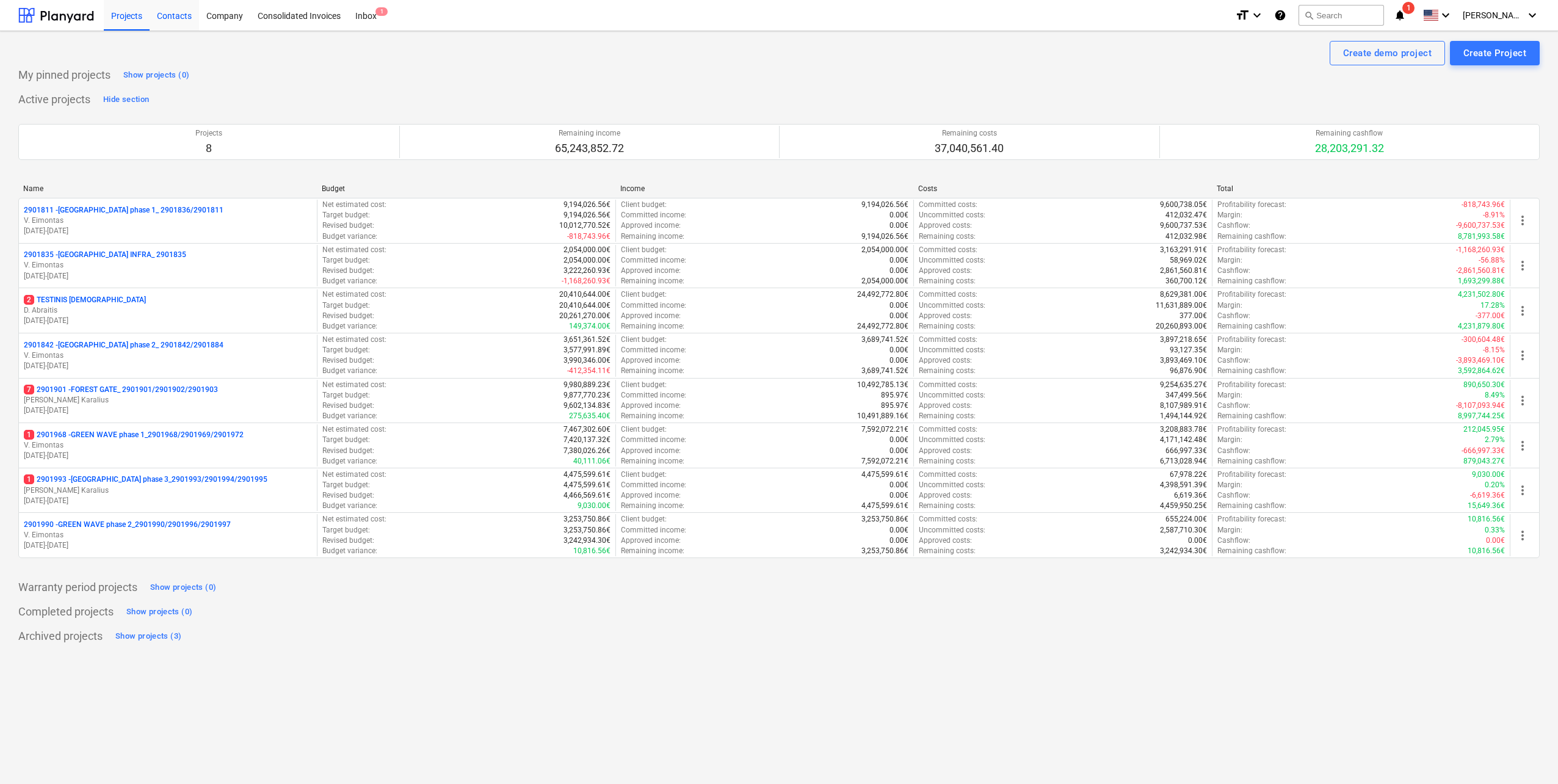
click at [178, 19] on div "Contacts" at bounding box center [174, 15] width 49 height 31
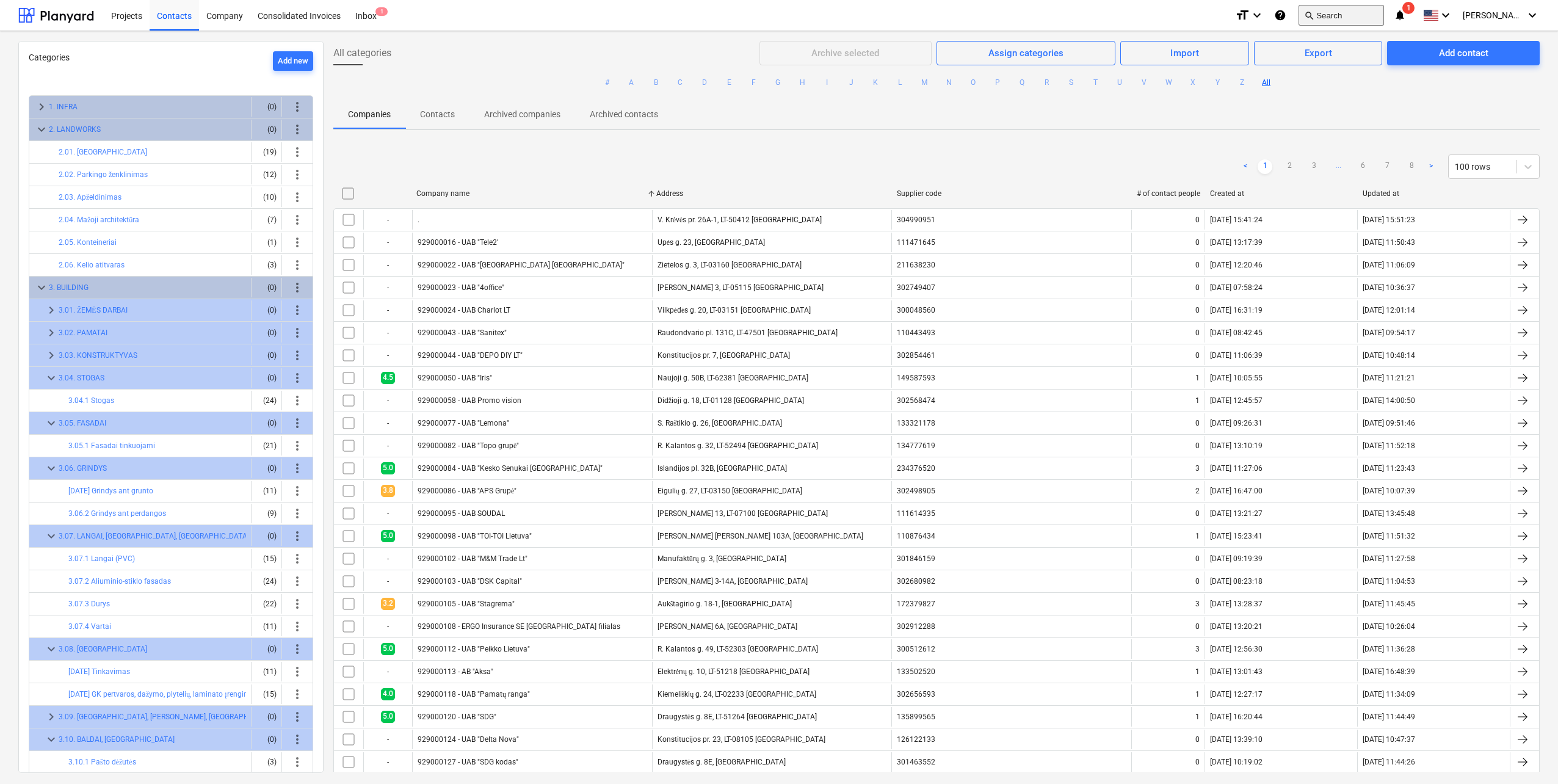
click at [1357, 10] on button "search Search" at bounding box center [1342, 16] width 86 height 21
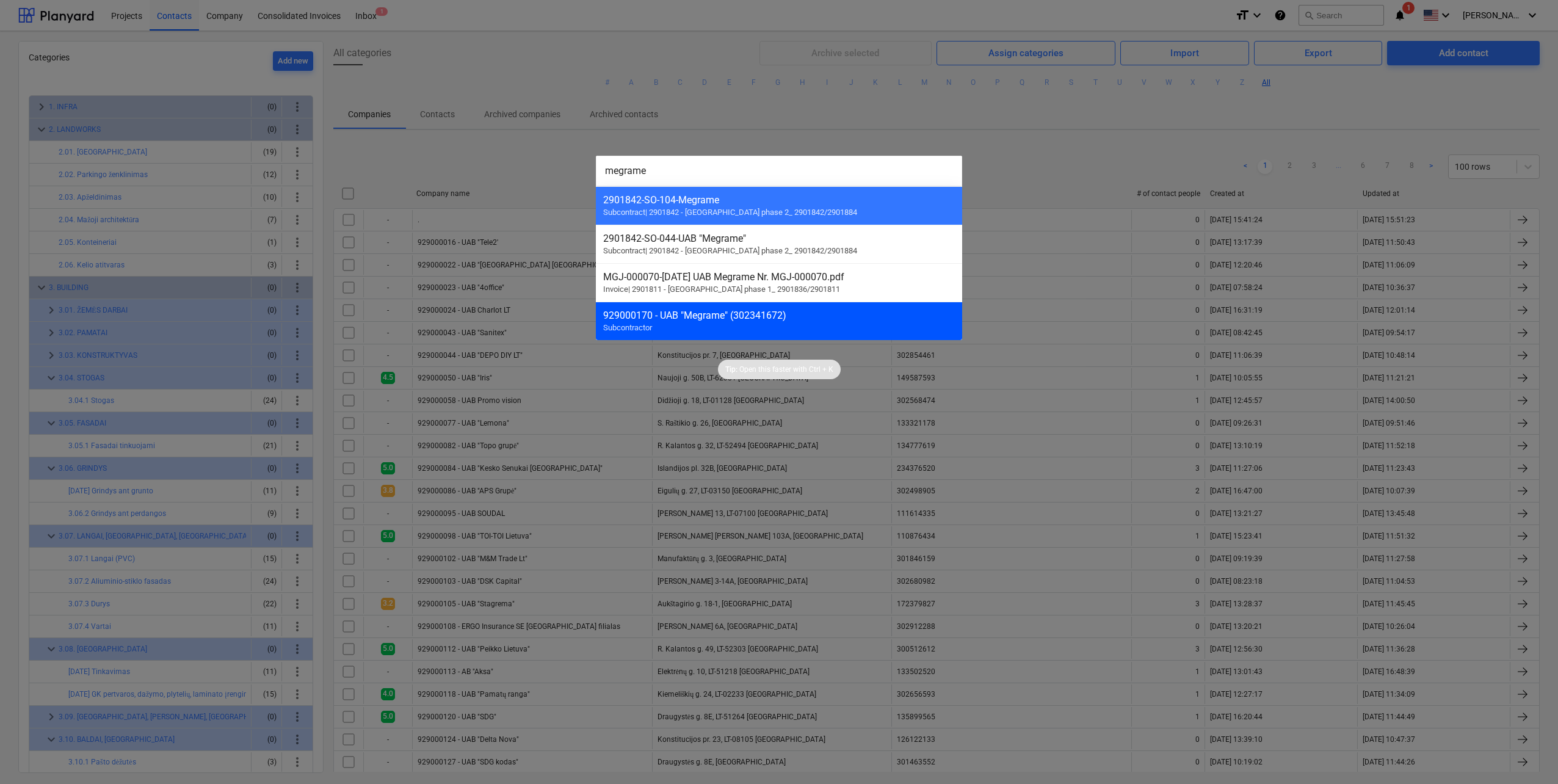
type input "megrame"
click at [724, 334] on div "929000170 - UAB "Megrame" (302341672) Subcontractor" at bounding box center [779, 320] width 366 height 38
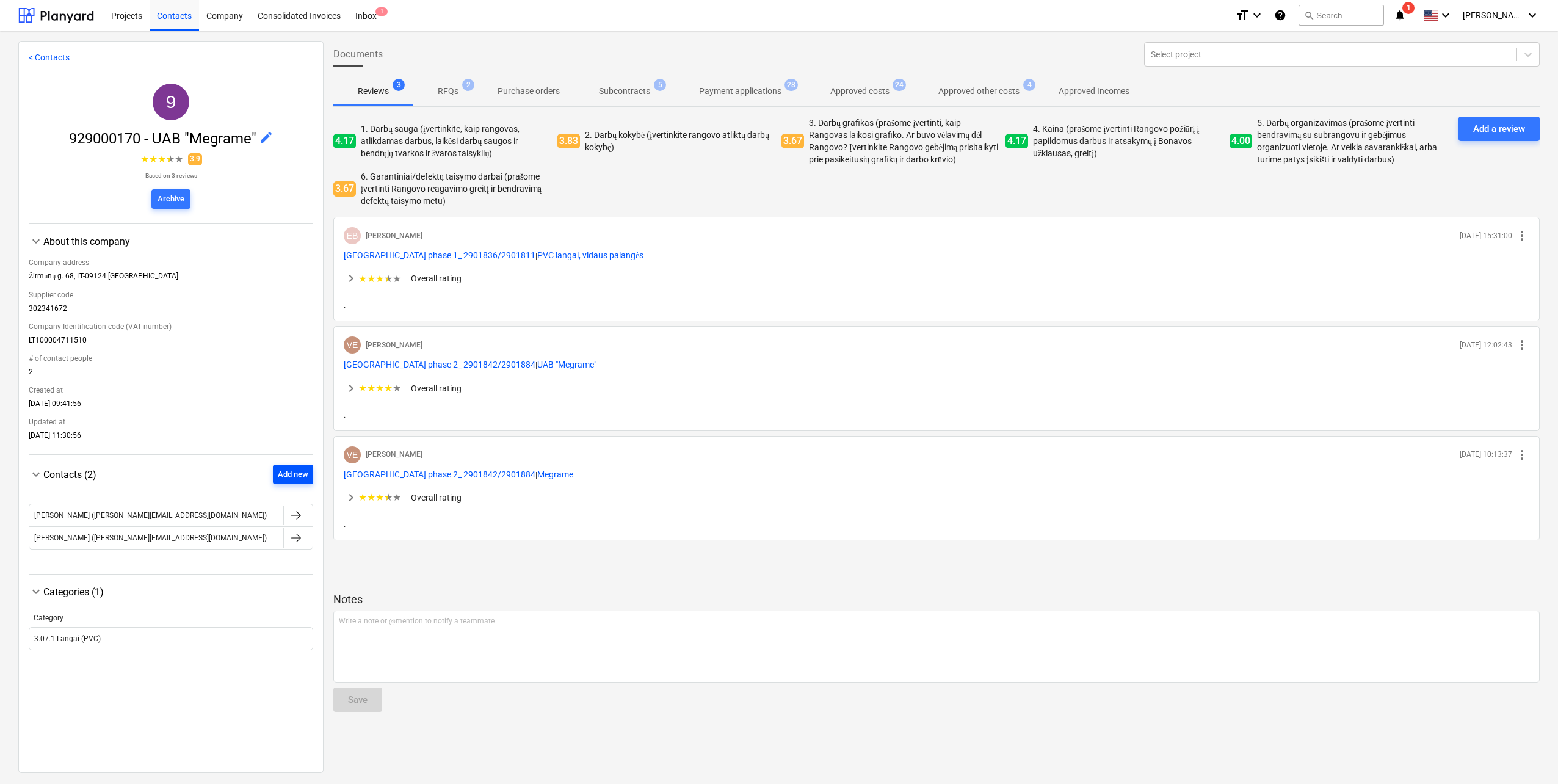
click at [298, 472] on div "Add new" at bounding box center [293, 475] width 31 height 14
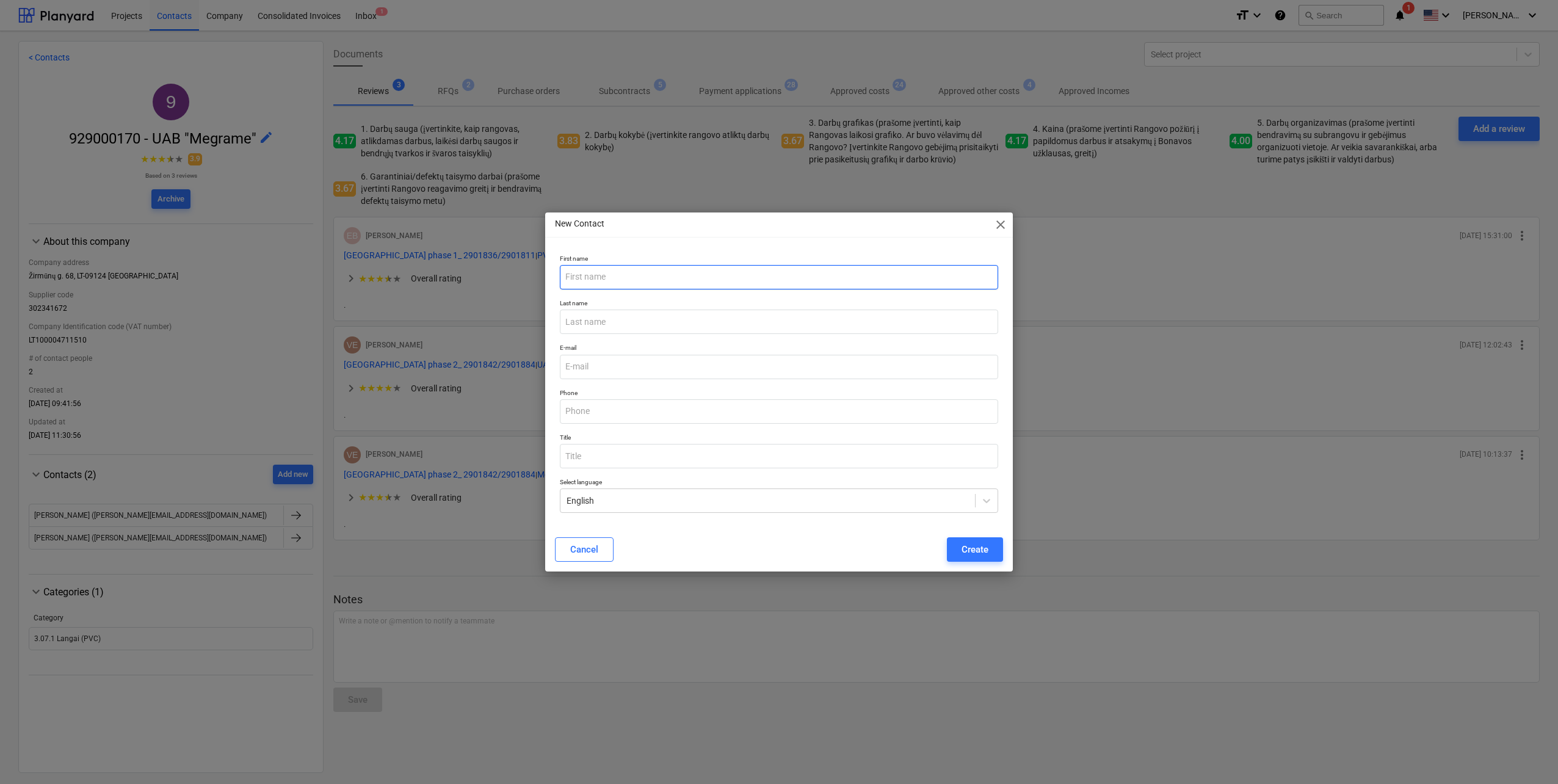
click at [619, 279] on input "text" at bounding box center [779, 277] width 439 height 25
type input "Agne"
type input "Rykė"
click at [620, 279] on input "Agne" at bounding box center [779, 277] width 439 height 25
type input "Agnė"
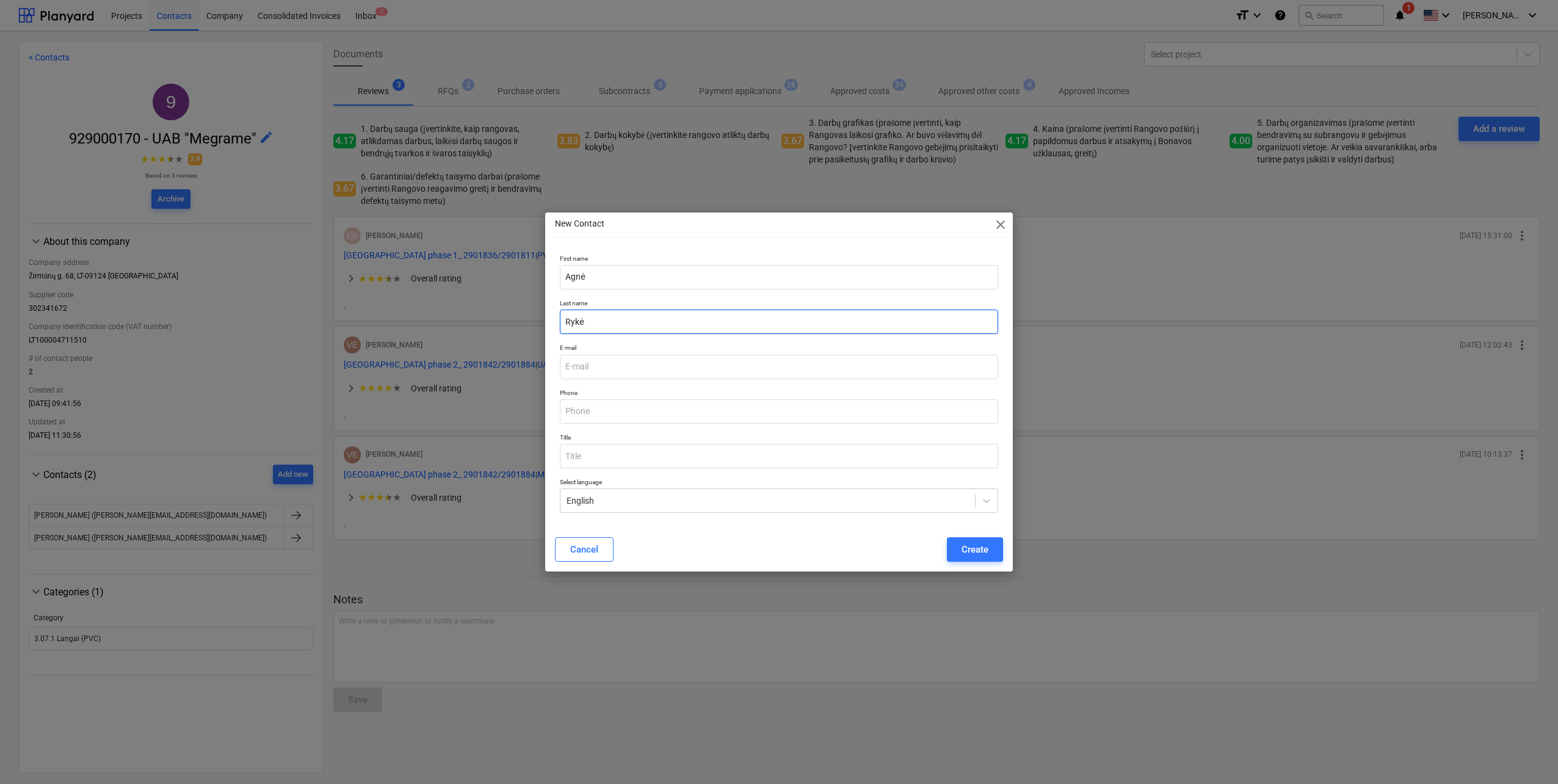
click at [593, 314] on input "Rykė" at bounding box center [779, 322] width 439 height 25
type input "Rukė"
click at [661, 355] on input "email" at bounding box center [779, 367] width 439 height 25
paste input "a.ruke@megrame.lt"
type input "a.ruke@megrame.lt"
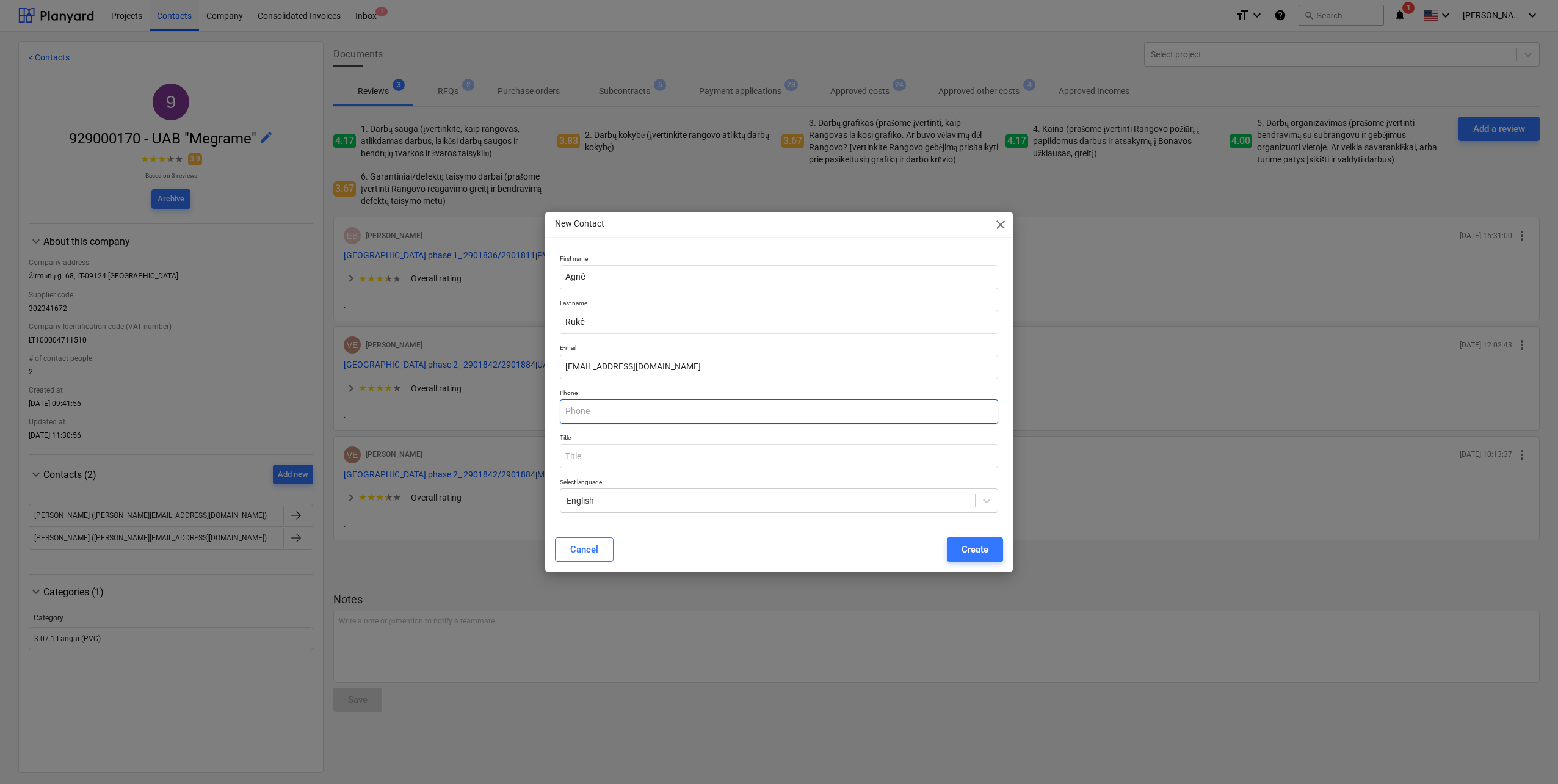
click at [676, 406] on input "text" at bounding box center [779, 412] width 439 height 25
paste input "+370 610 05352"
type input "+370 610 05352"
click at [589, 453] on input "text" at bounding box center [779, 456] width 439 height 25
click at [708, 465] on input "text" at bounding box center [779, 456] width 439 height 25
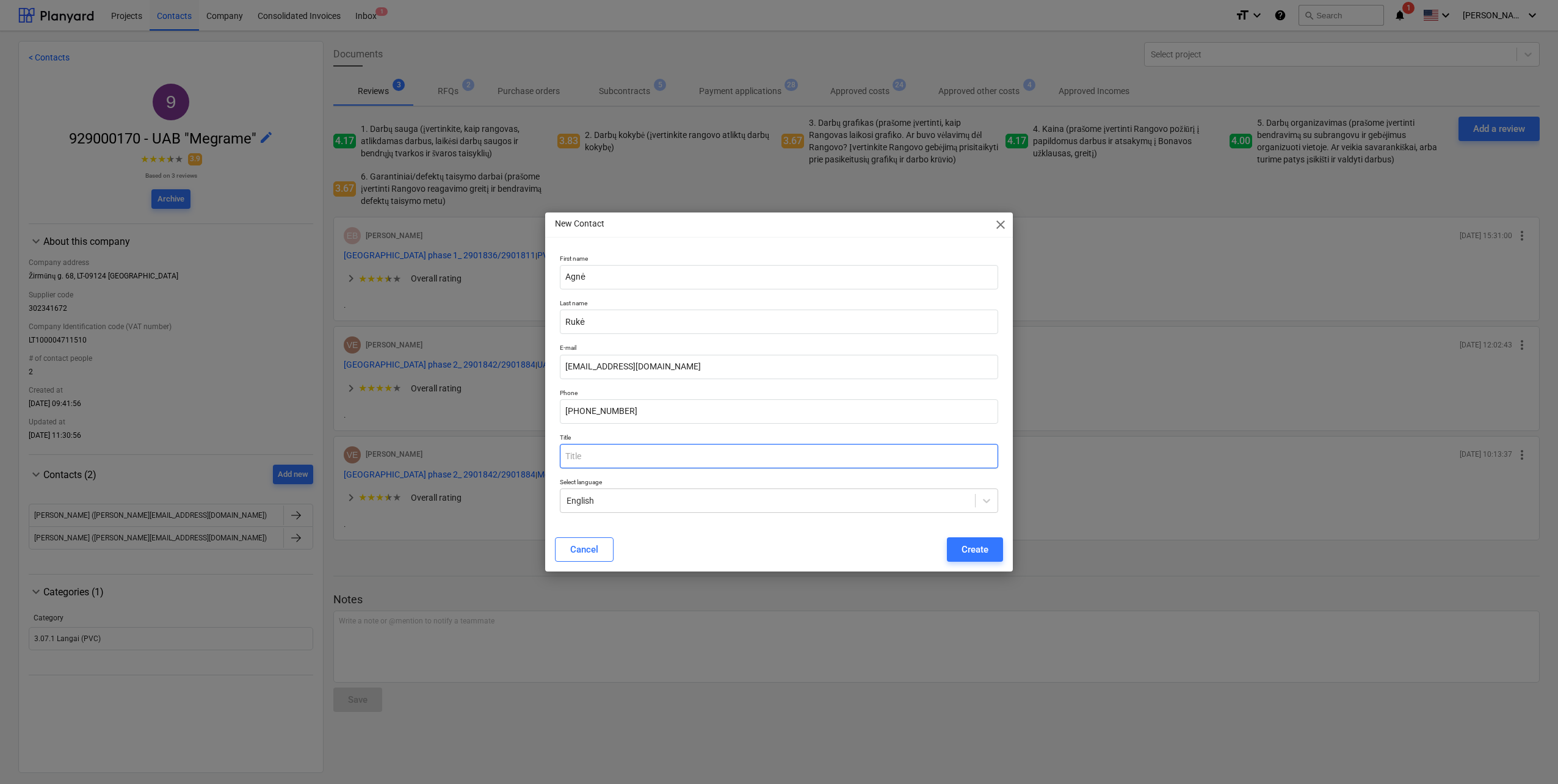
paste input "Pardavimų projektų vadovė"
type input "Pardavimų projektų vadovė"
click at [966, 548] on div "Create" at bounding box center [975, 550] width 27 height 16
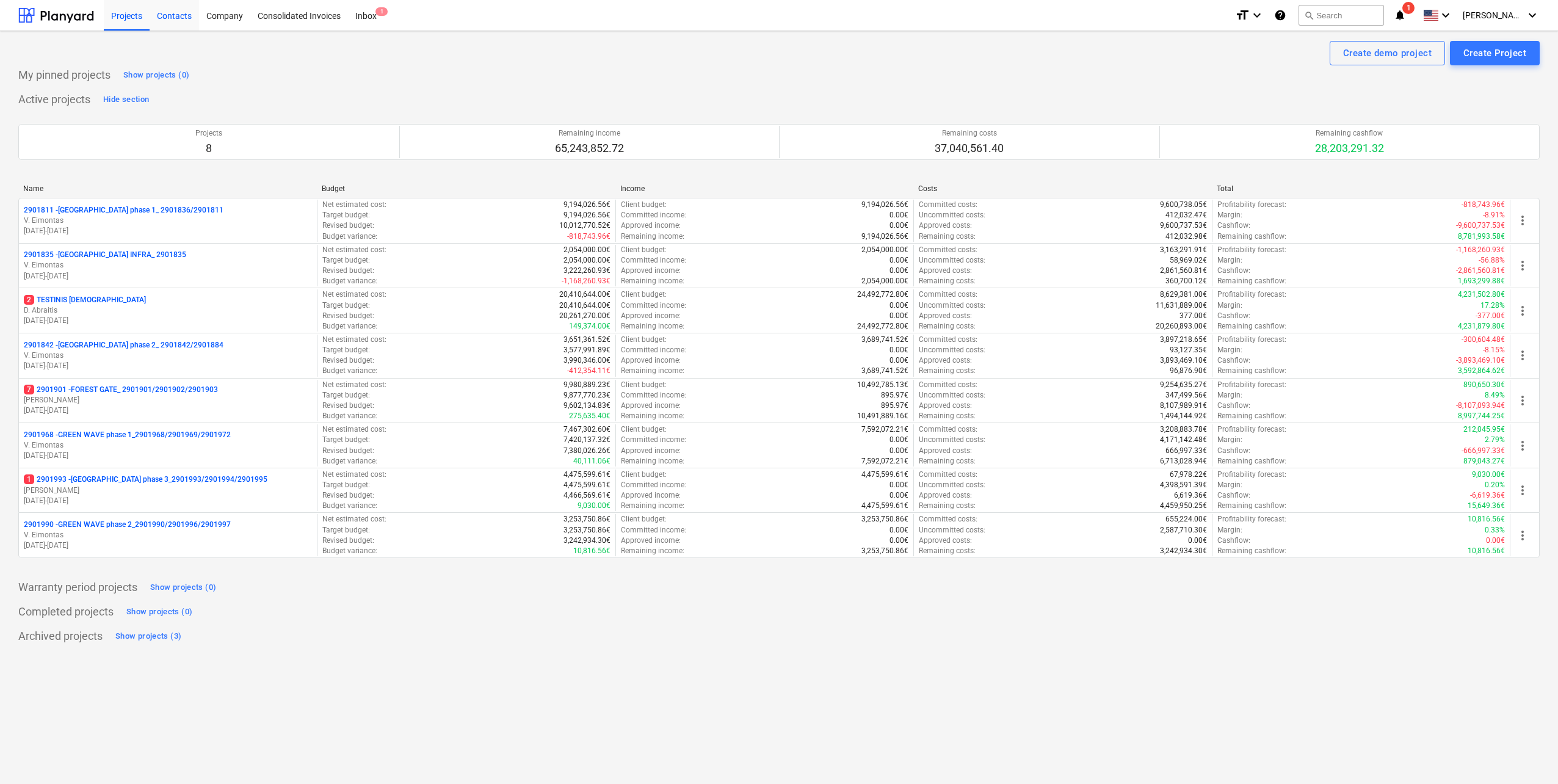
click at [182, 18] on div "Contacts" at bounding box center [174, 15] width 49 height 31
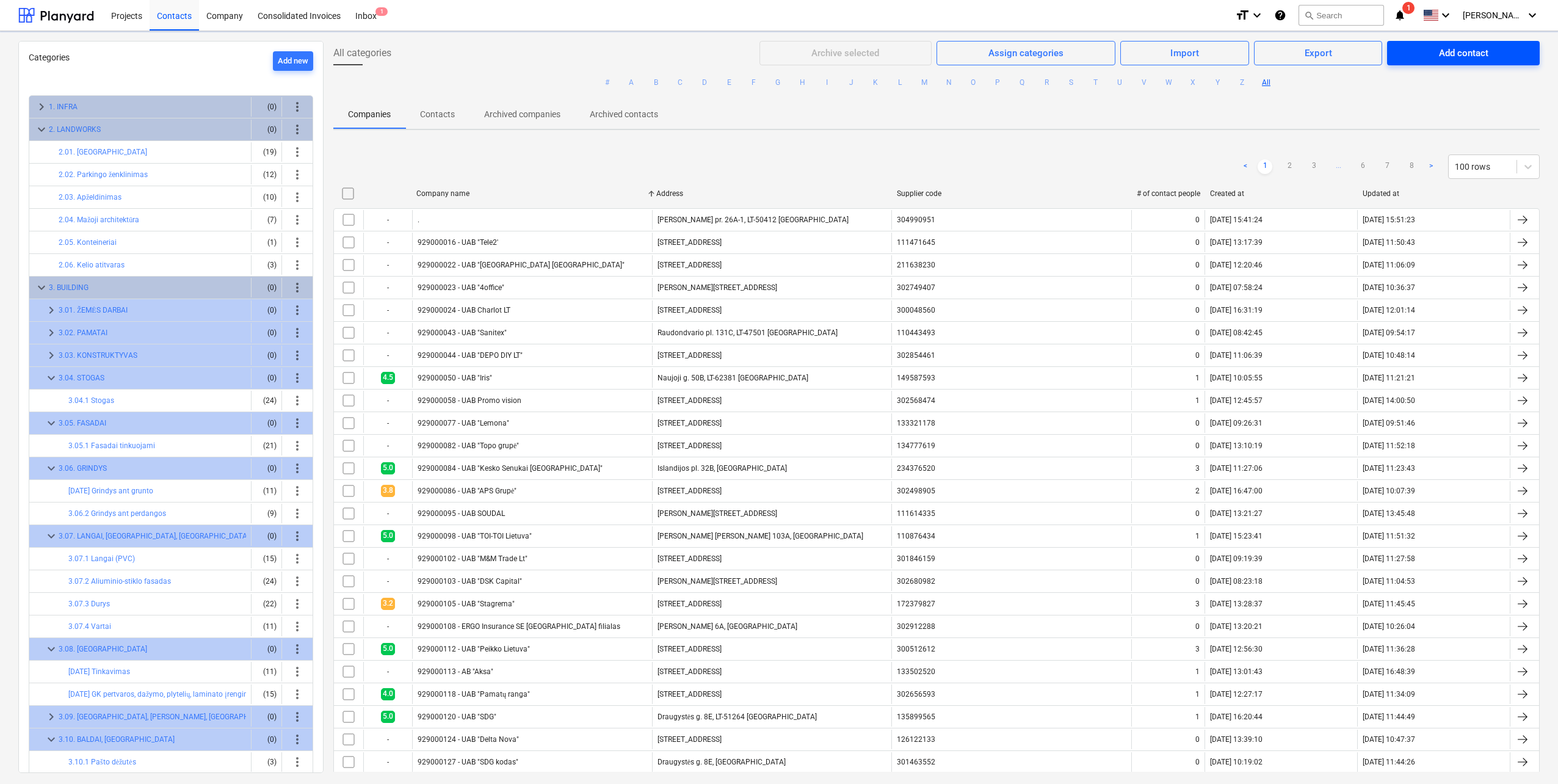
click at [1439, 55] on div "Add contact" at bounding box center [1464, 53] width 49 height 16
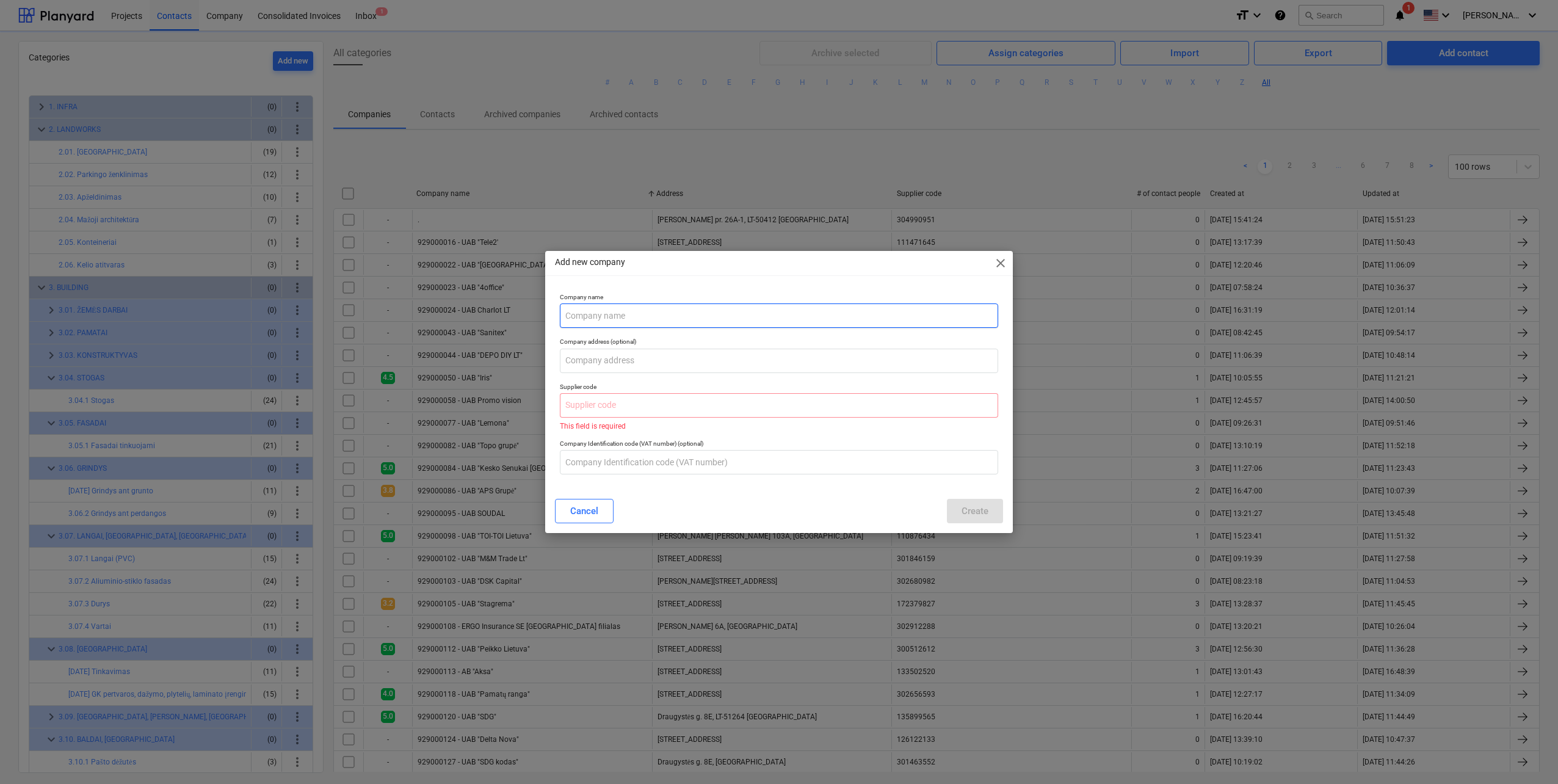
click at [632, 310] on input "text" at bounding box center [779, 316] width 439 height 25
click at [632, 312] on input "text" at bounding box center [779, 316] width 439 height 25
type input "UAB "Langų sistemos""
click at [643, 390] on p "Supplier code" at bounding box center [779, 388] width 439 height 10
click at [644, 401] on input "text" at bounding box center [779, 405] width 439 height 25
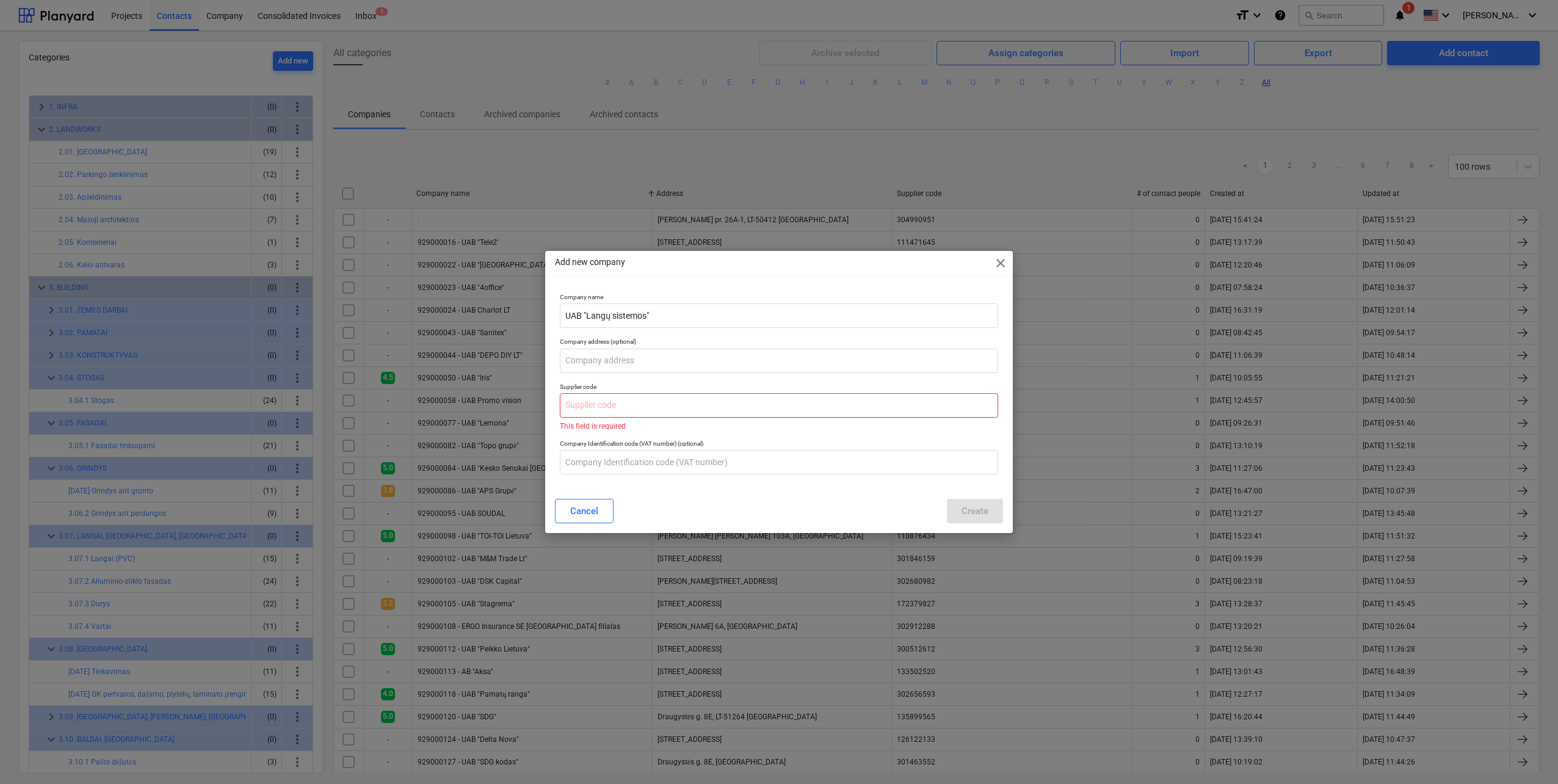
paste input "302323852"
type input "302323852"
click at [602, 502] on button "Cancel" at bounding box center [584, 511] width 58 height 25
click at [601, 512] on div "929000095 - UAB SOUDAL" at bounding box center [531, 513] width 240 height 19
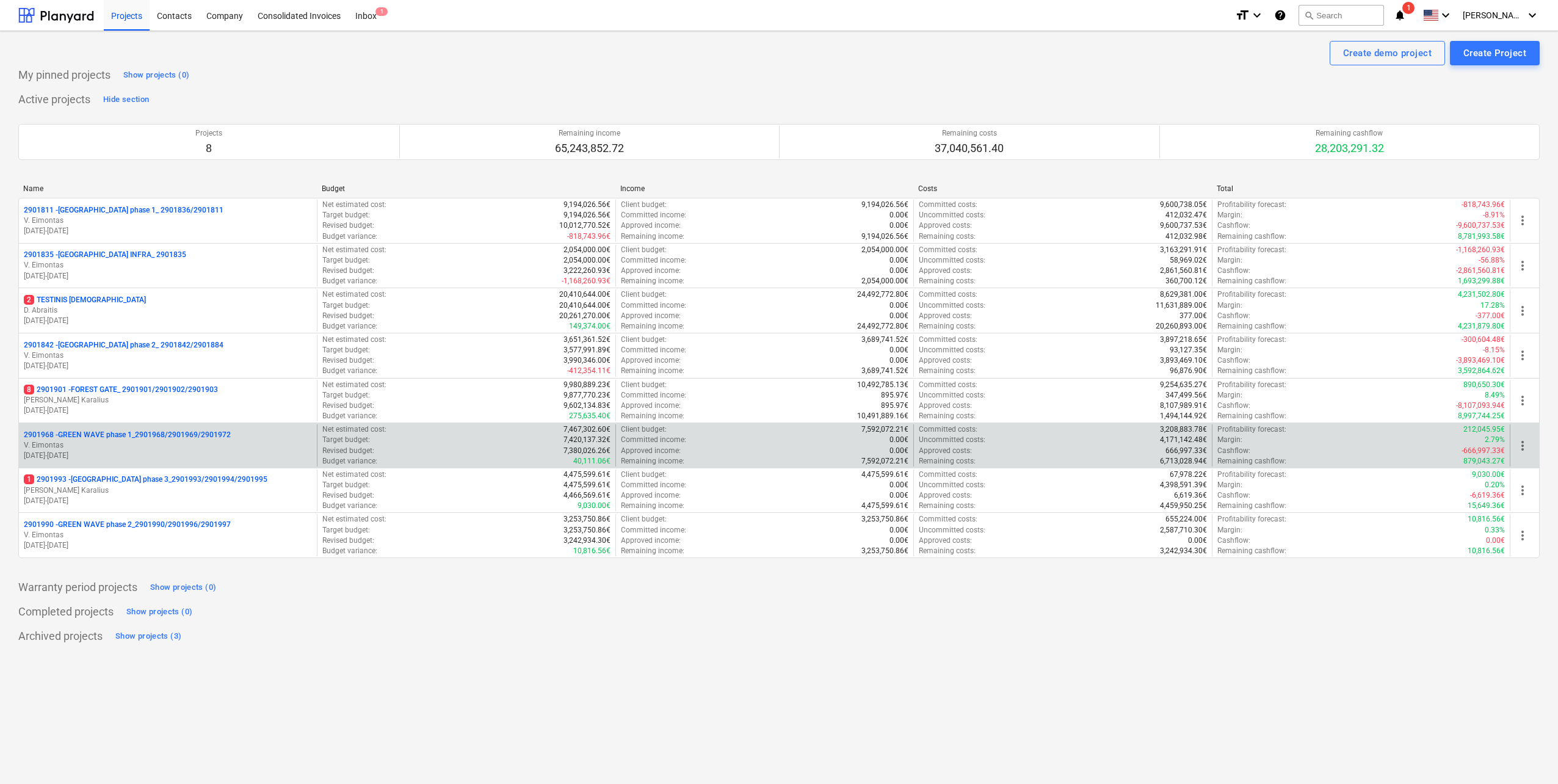
click at [168, 448] on p "V. Eimontas" at bounding box center [168, 446] width 288 height 10
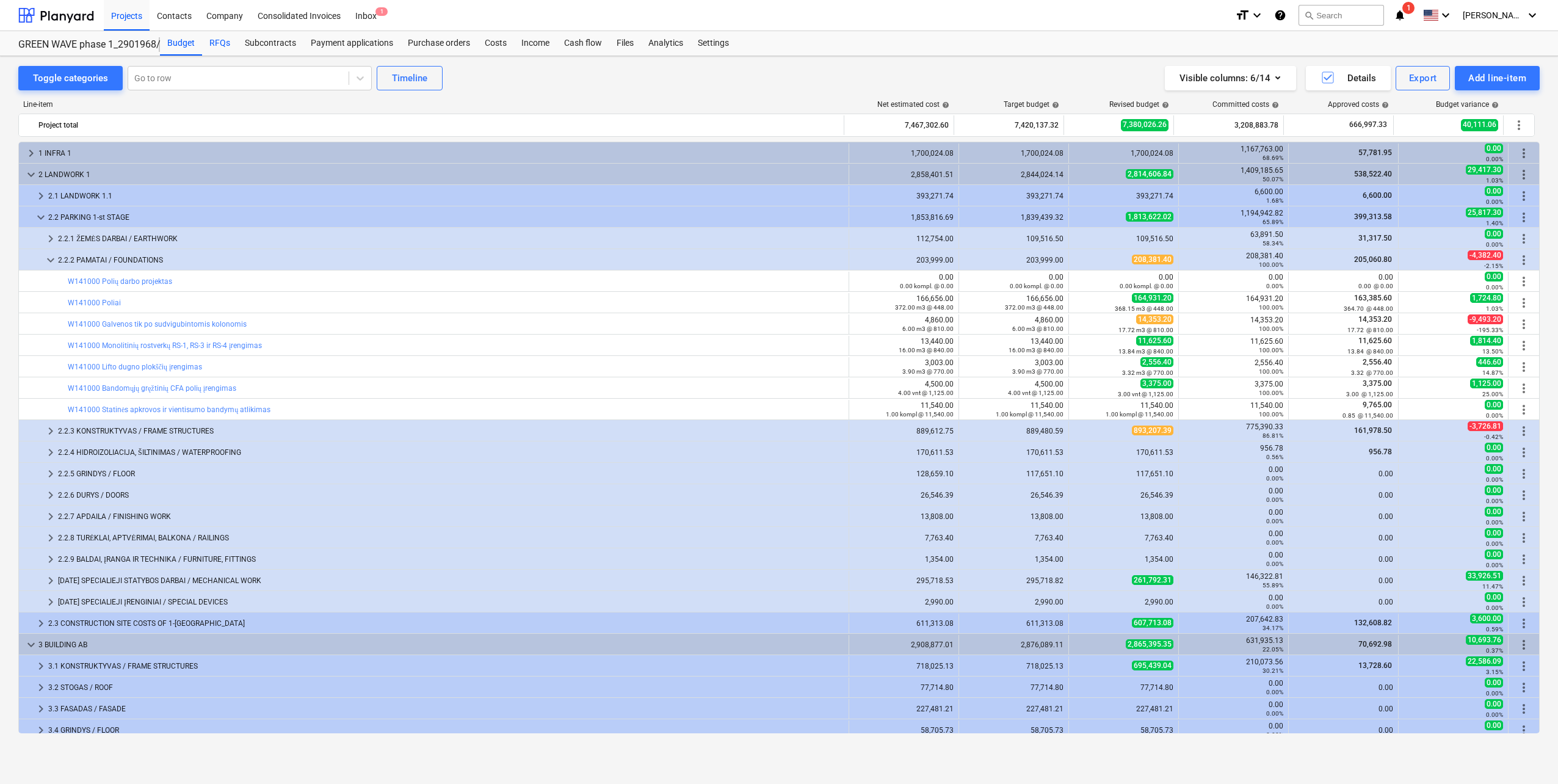
click at [220, 42] on div "RFQs" at bounding box center [220, 44] width 36 height 25
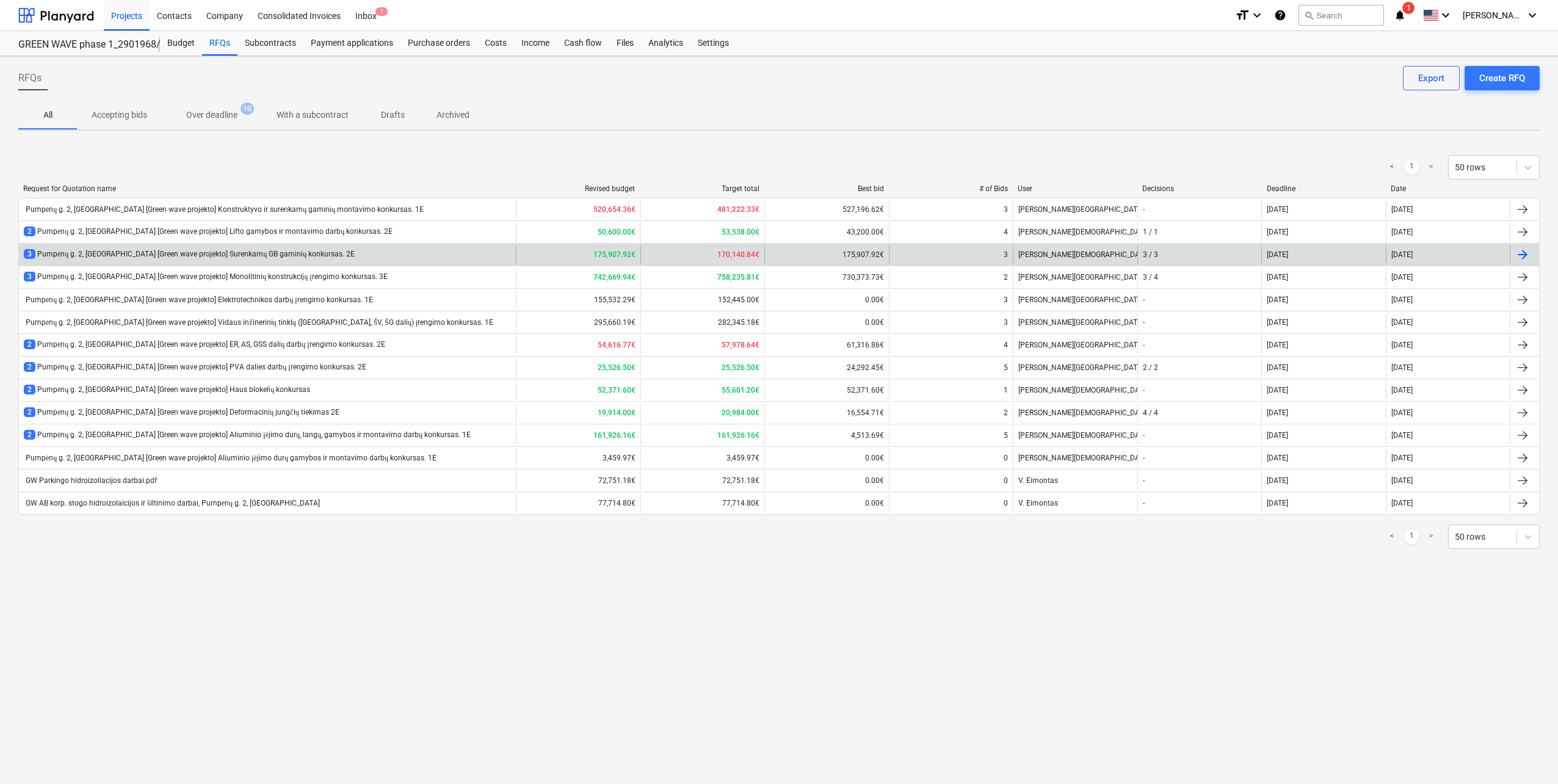
click at [263, 256] on div "3 Pumpėnų g. 2, [GEOGRAPHIC_DATA] [Green wave projekto] Surenkamų GB gaminių ko…" at bounding box center [189, 254] width 331 height 10
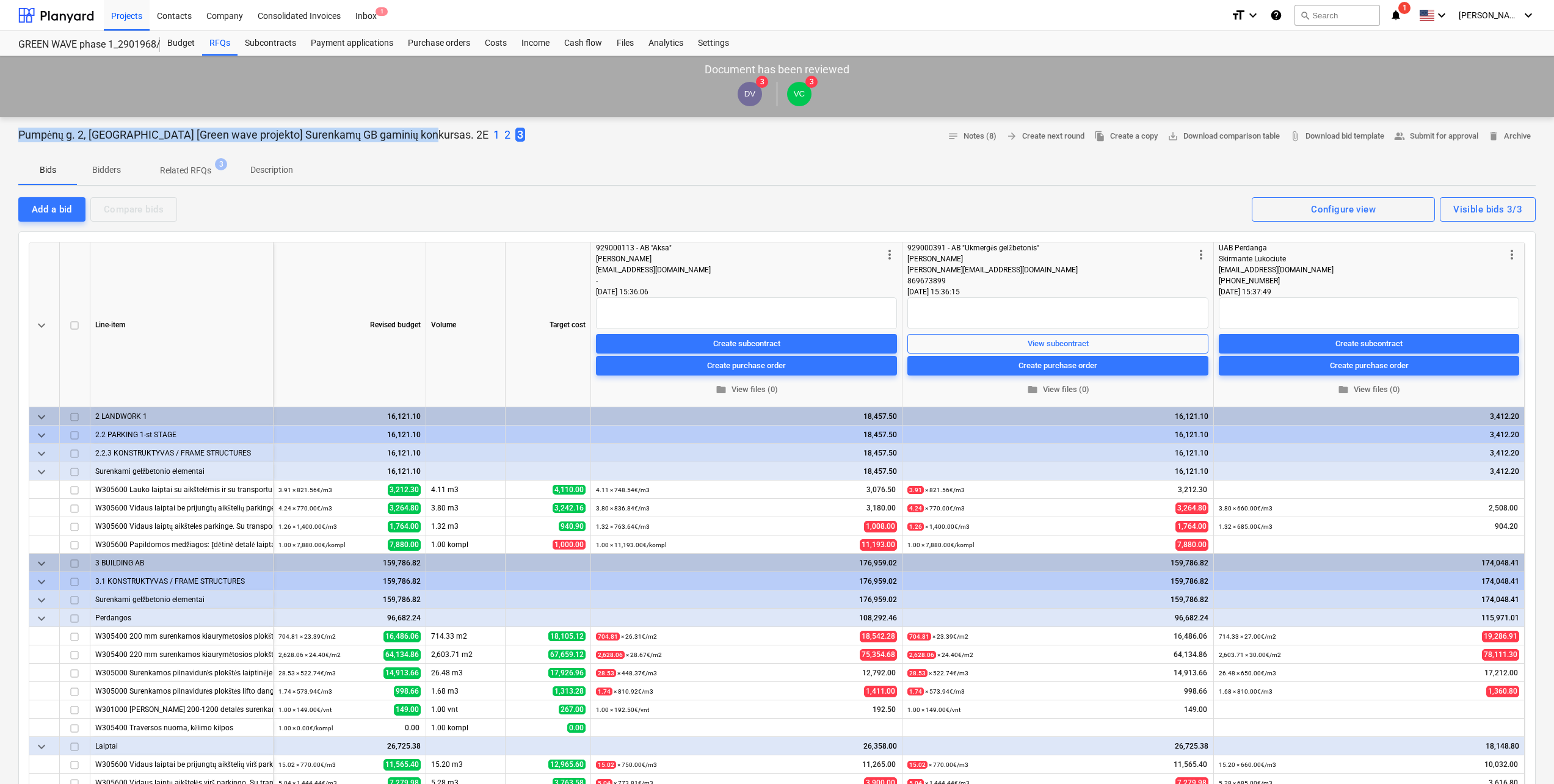
drag, startPoint x: 16, startPoint y: 133, endPoint x: 417, endPoint y: 138, distance: 401.0
copy p "Pumpėnų g. 2, [GEOGRAPHIC_DATA] [Green wave projekto] Surenkamų GB gaminių konk…"
click at [269, 164] on p "Description" at bounding box center [272, 170] width 43 height 13
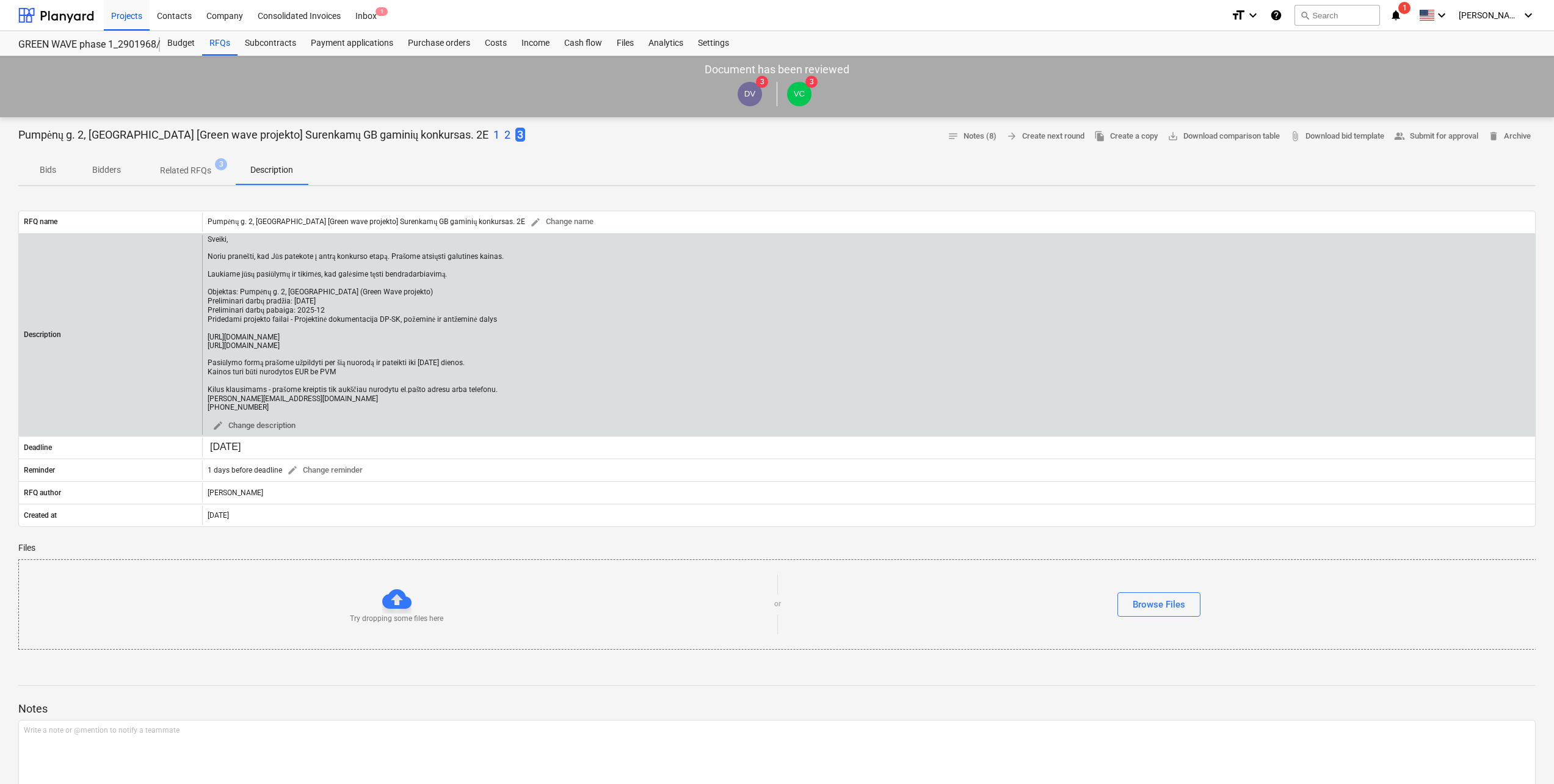
click at [354, 307] on div "Sveiki, Noriu pranešti, kad Jūs patekote į antrą konkurso etapą. Prašome atsiųs…" at bounding box center [356, 323] width 296 height 177
drag, startPoint x: 206, startPoint y: 236, endPoint x: 418, endPoint y: 404, distance: 270.5
click at [418, 404] on div "Sveiki, Noriu pranešti, kad Jūs patekote į antrą konkurso etapą. Prašome atsiųs…" at bounding box center [869, 335] width 1333 height 200
copy div "Sveiki, Noriu pranešti, kad Jūs patekote į antrą konkurso etapą. Prašome atsiųs…"
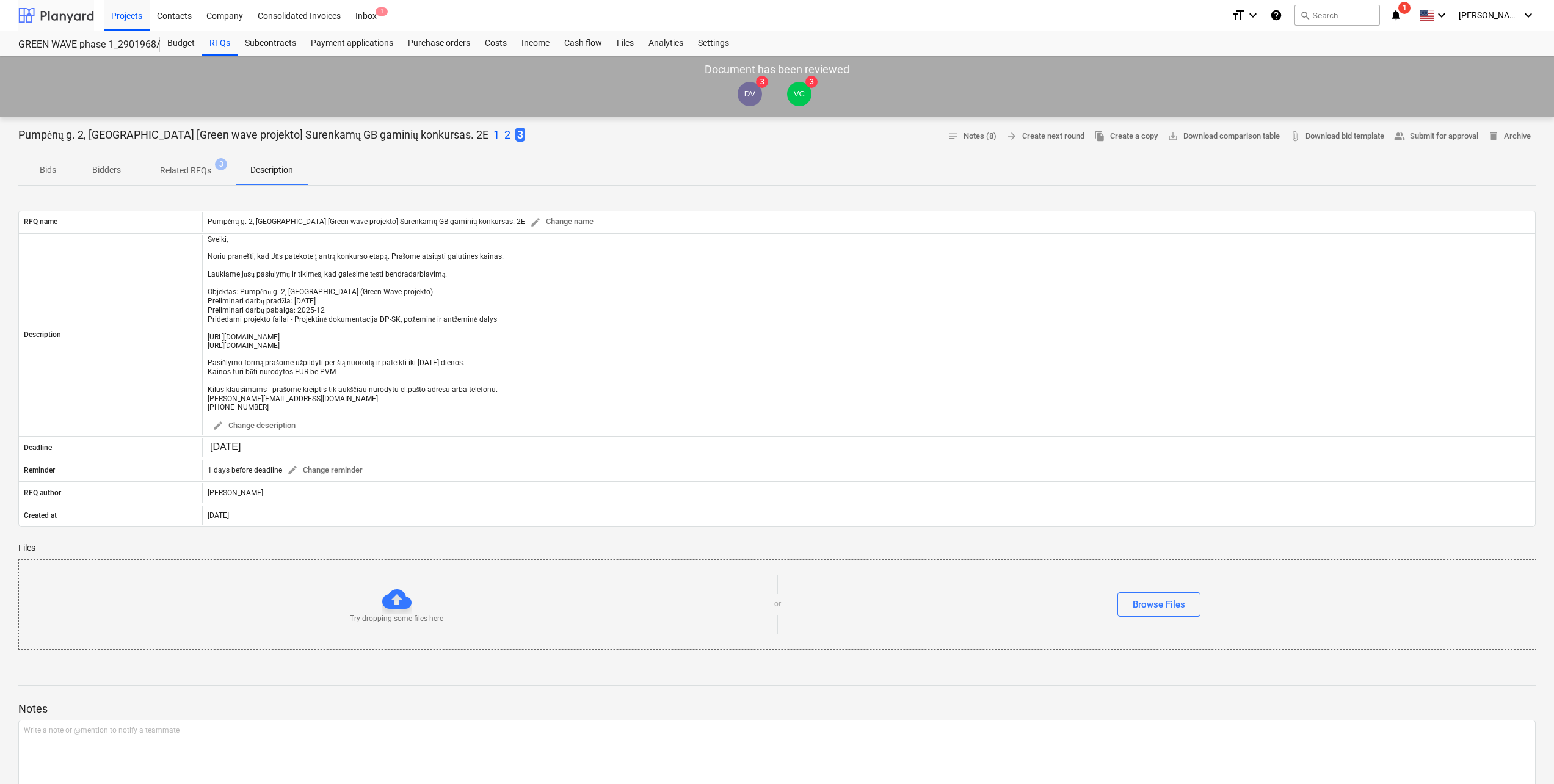
click at [74, 17] on div at bounding box center [56, 15] width 76 height 31
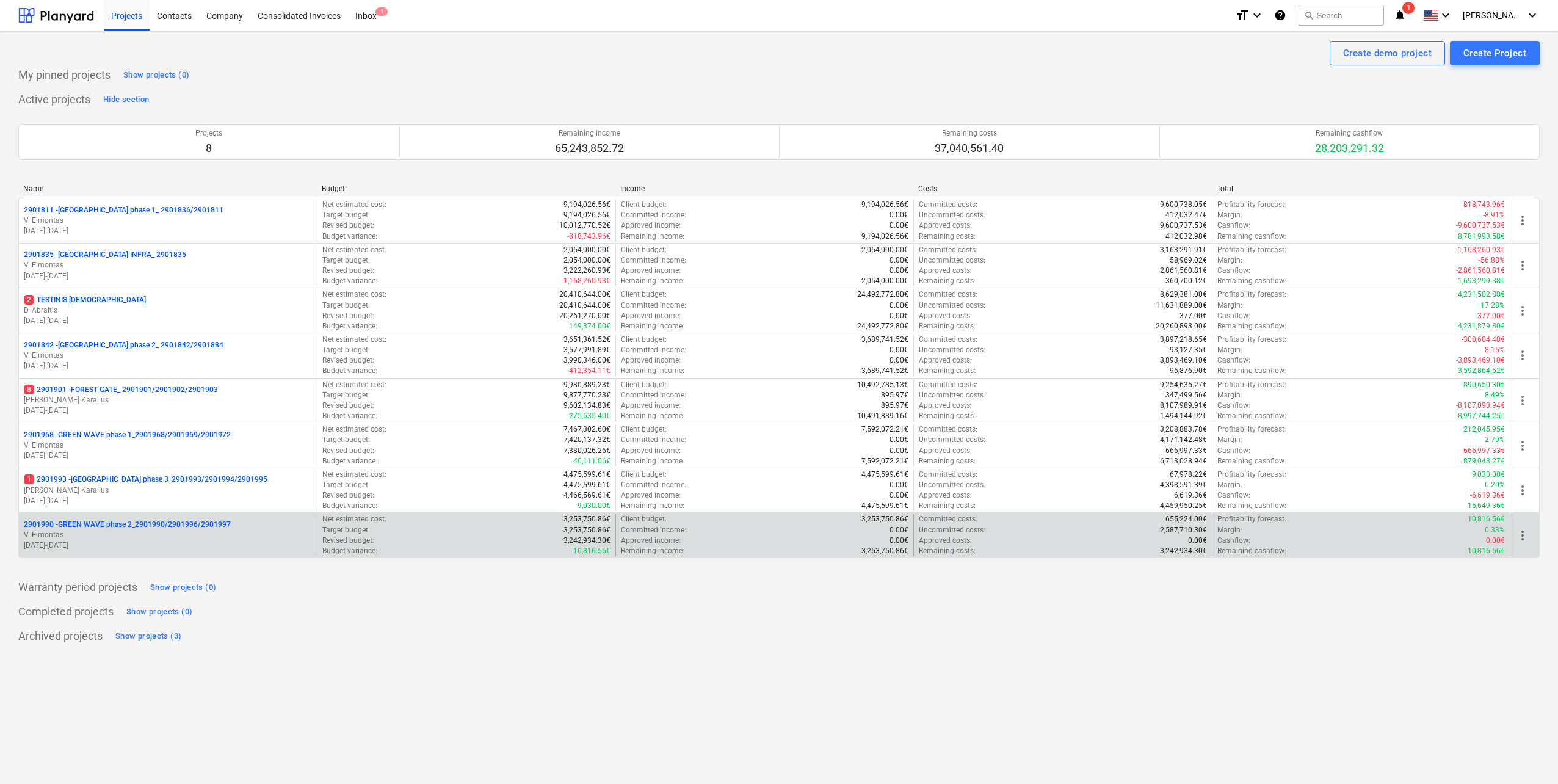
click at [136, 523] on p "2901990 - GREEN WAVE phase 2_2901990/2901996/2901997" at bounding box center [127, 525] width 207 height 10
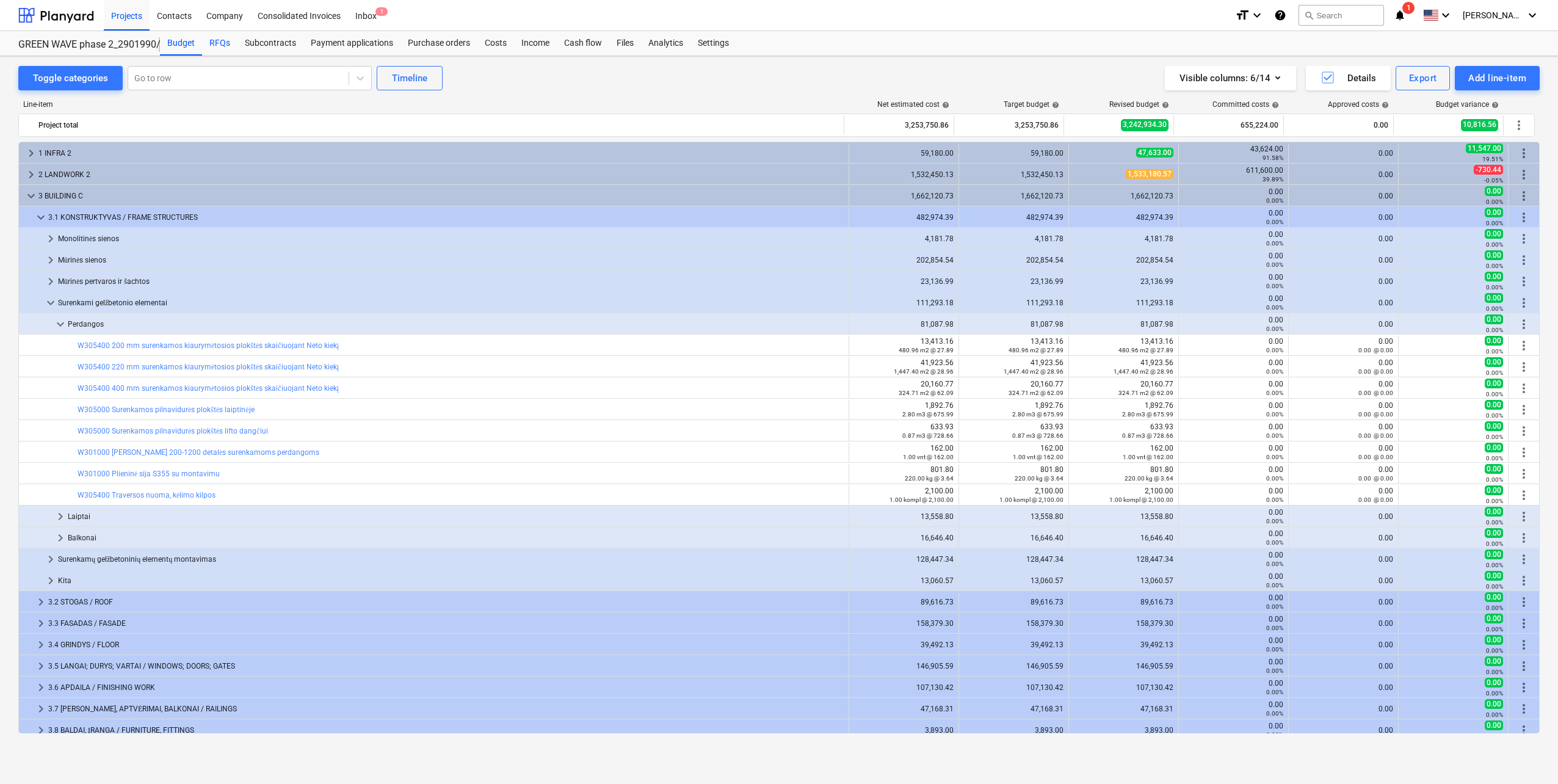
click at [216, 43] on div "RFQs" at bounding box center [220, 44] width 36 height 25
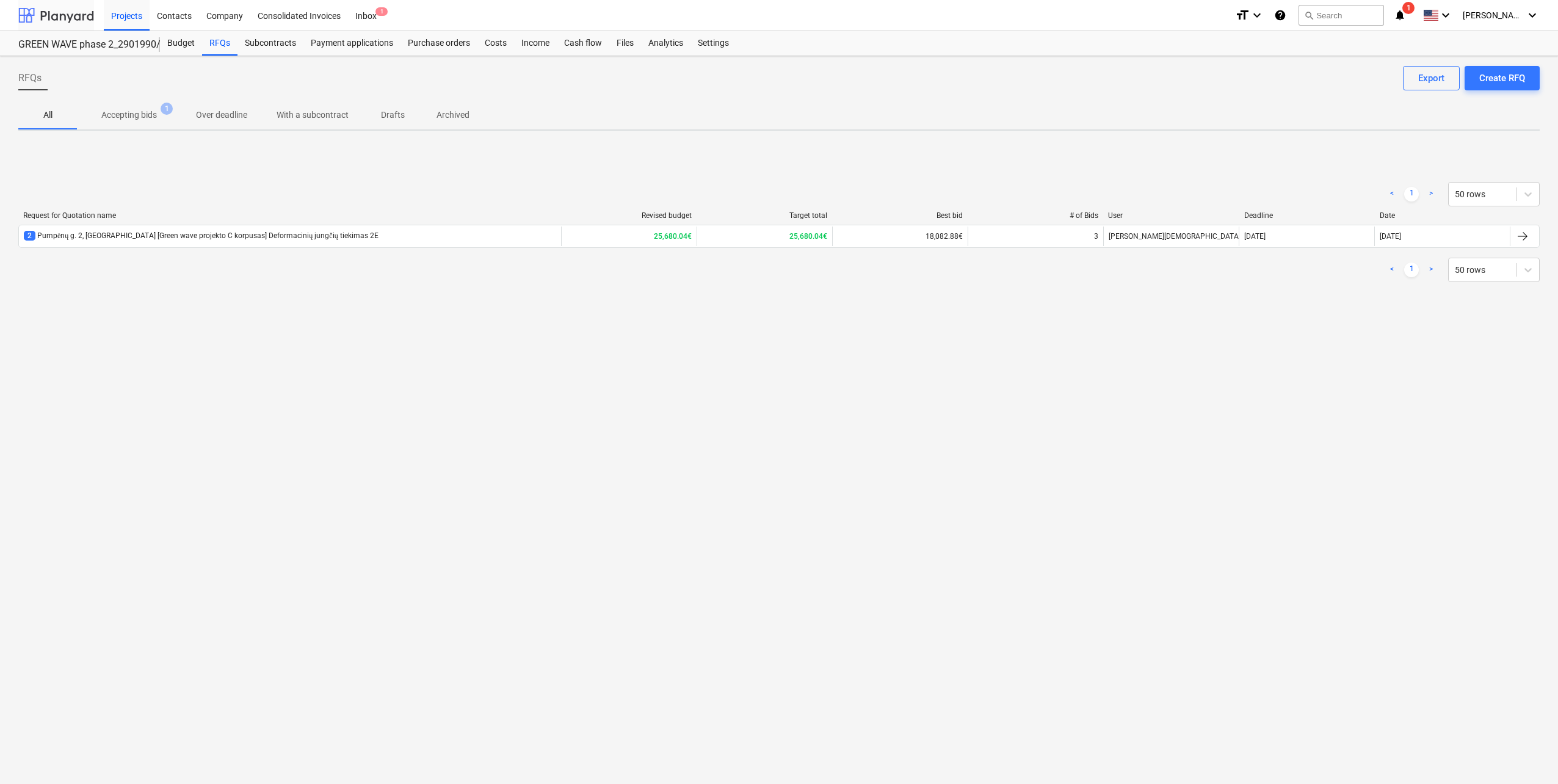
click at [70, 13] on div at bounding box center [56, 15] width 76 height 31
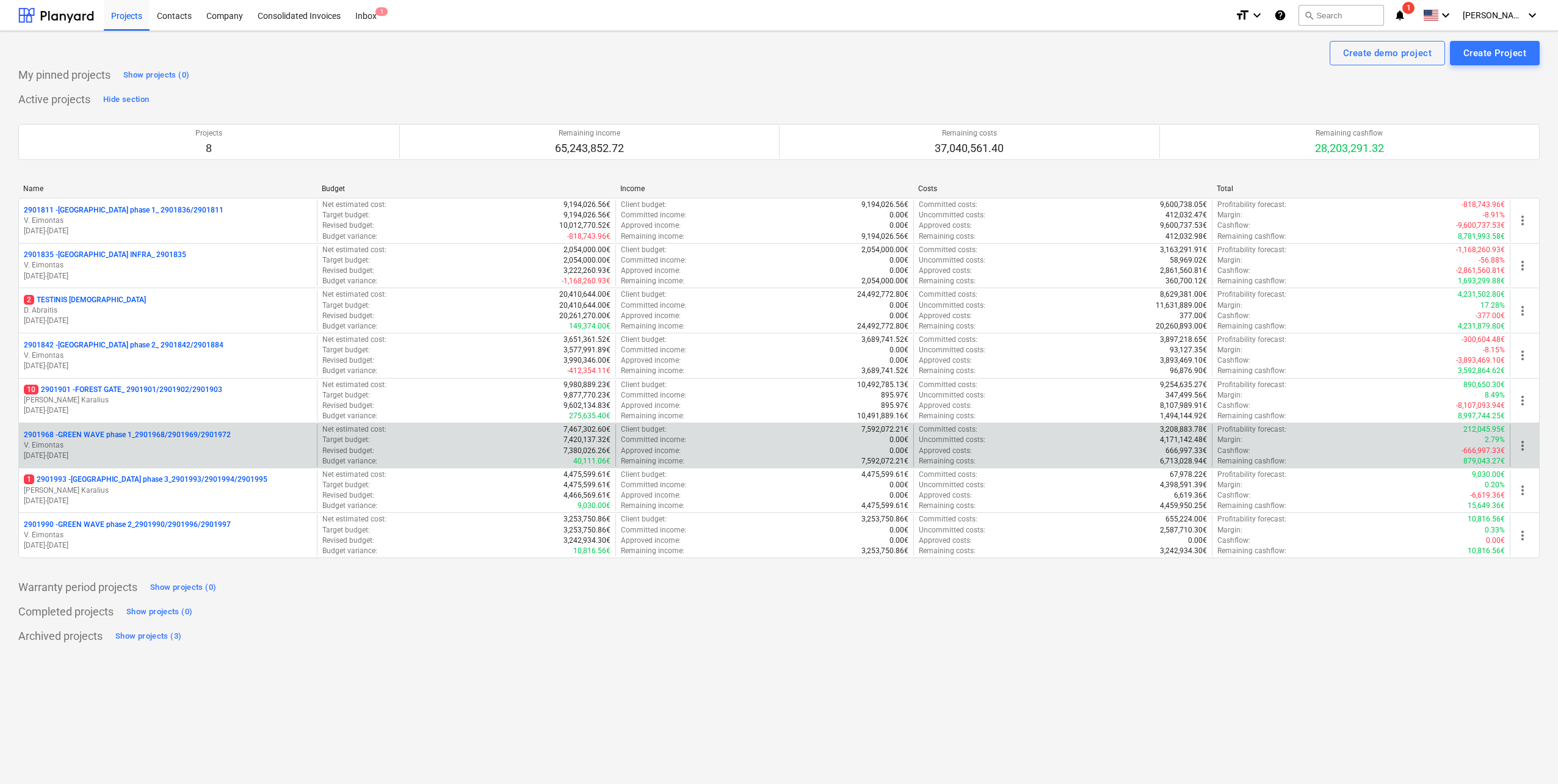
click at [170, 441] on p "V. Eimontas" at bounding box center [168, 446] width 288 height 10
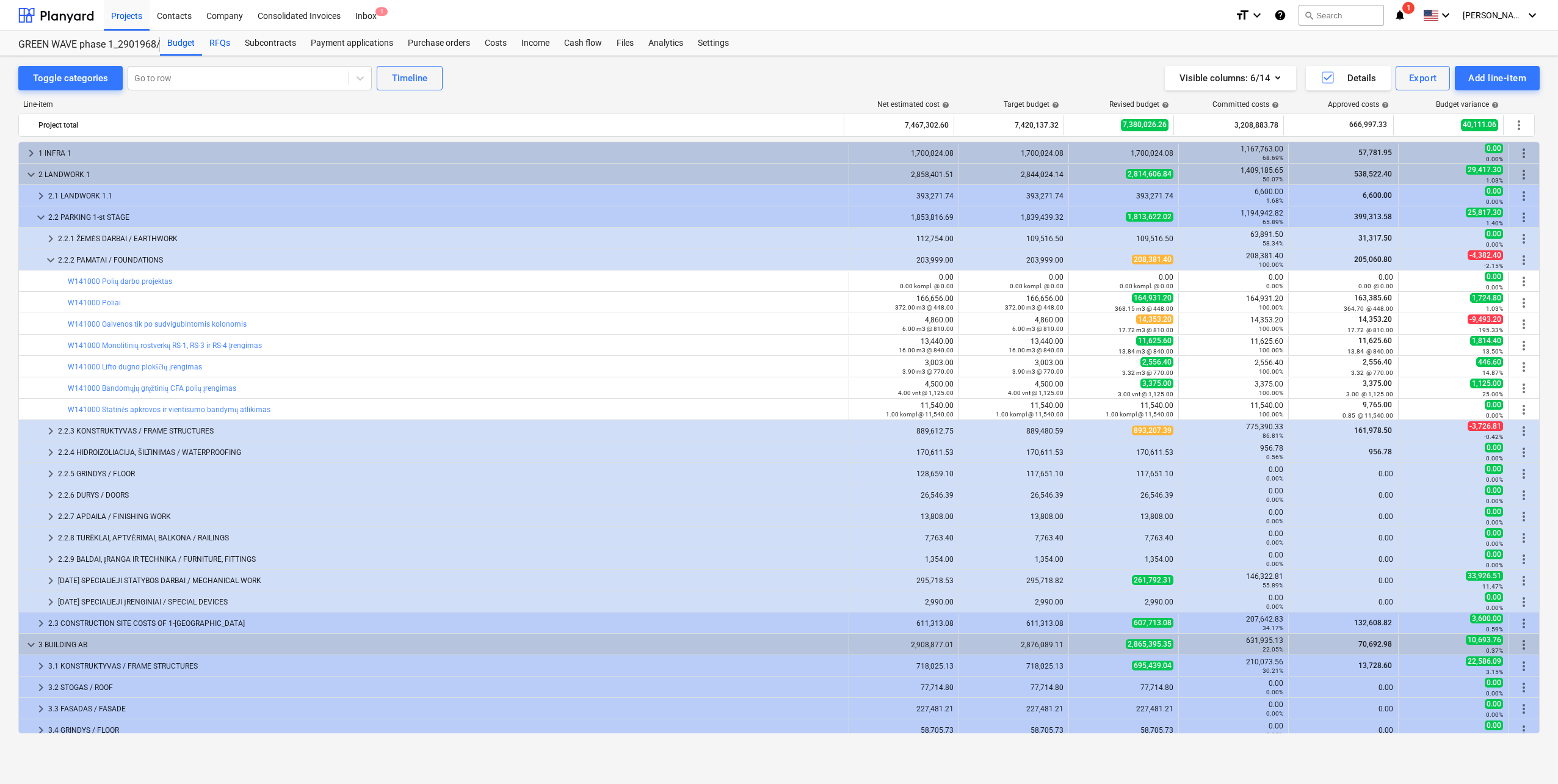
drag, startPoint x: 220, startPoint y: 43, endPoint x: 218, endPoint y: 50, distance: 7.3
click at [220, 43] on div "RFQs" at bounding box center [220, 44] width 36 height 25
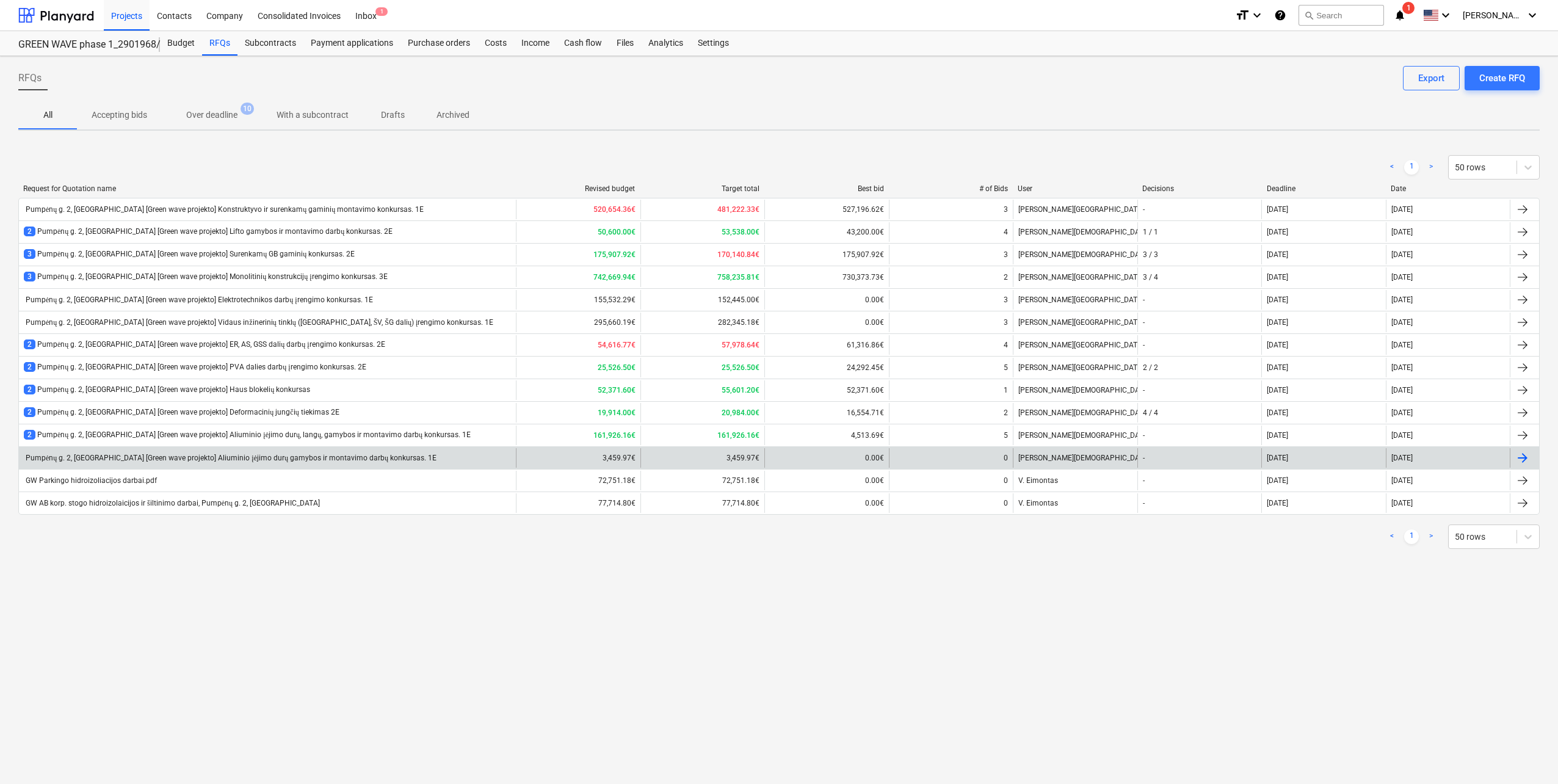
click at [316, 455] on div "Pumpėnų g. 2, [GEOGRAPHIC_DATA] [Green wave projekto] Aliuminio įėjimo durų gam…" at bounding box center [230, 458] width 413 height 9
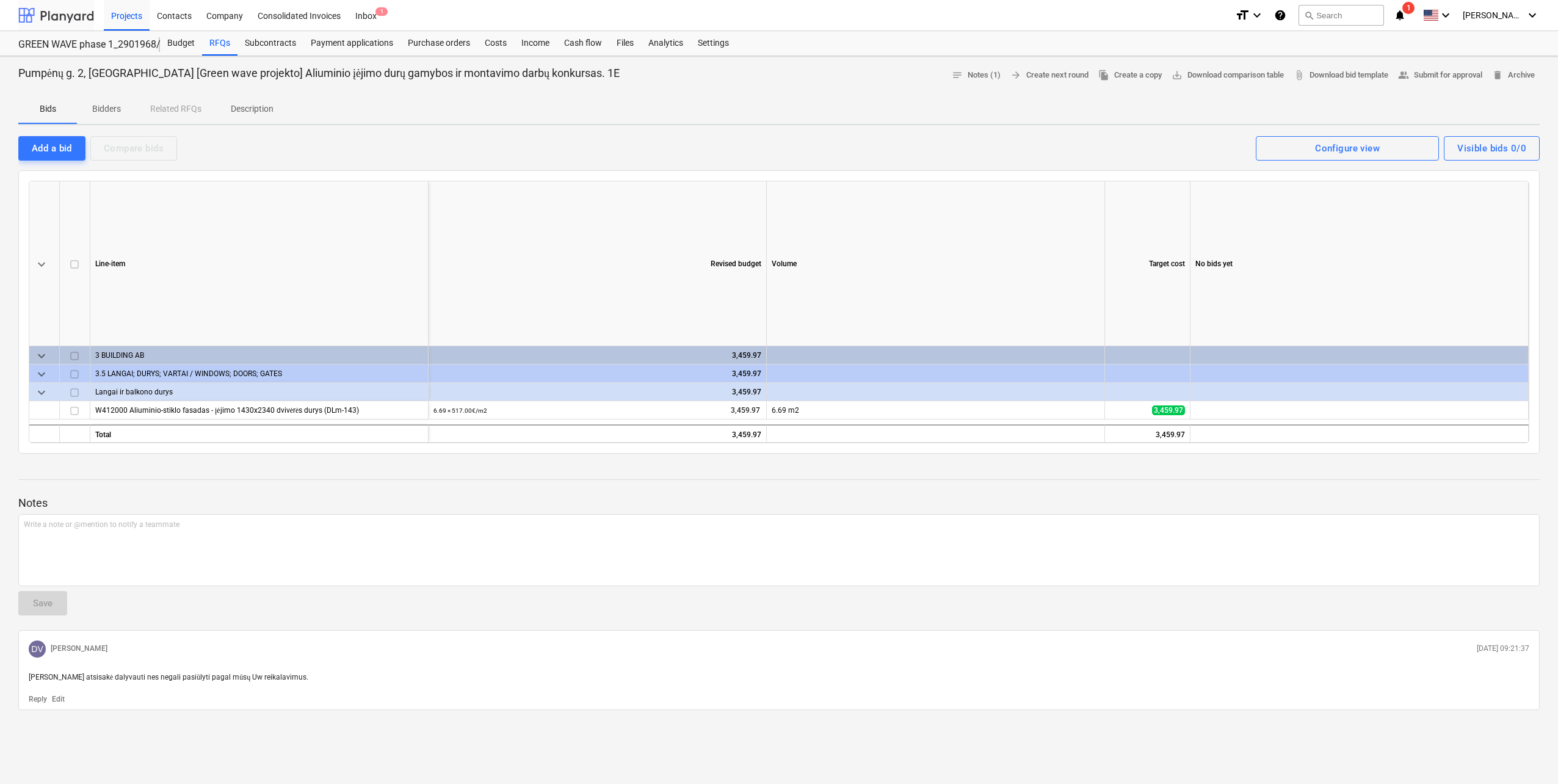
click at [62, 23] on div at bounding box center [56, 15] width 76 height 31
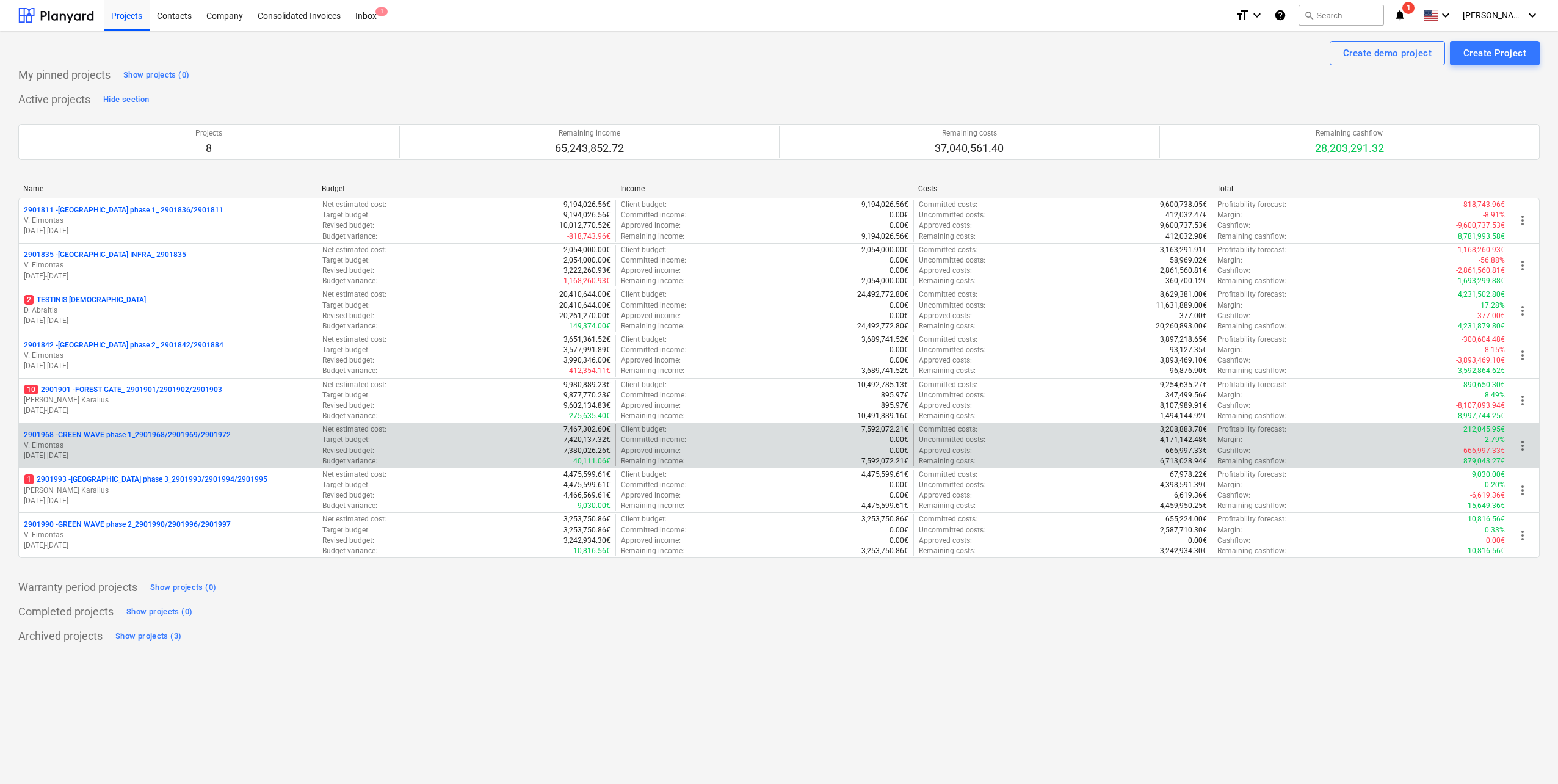
click at [192, 433] on p "2901968 - GREEN WAVE phase 1_2901968/2901969/2901972" at bounding box center [127, 435] width 207 height 10
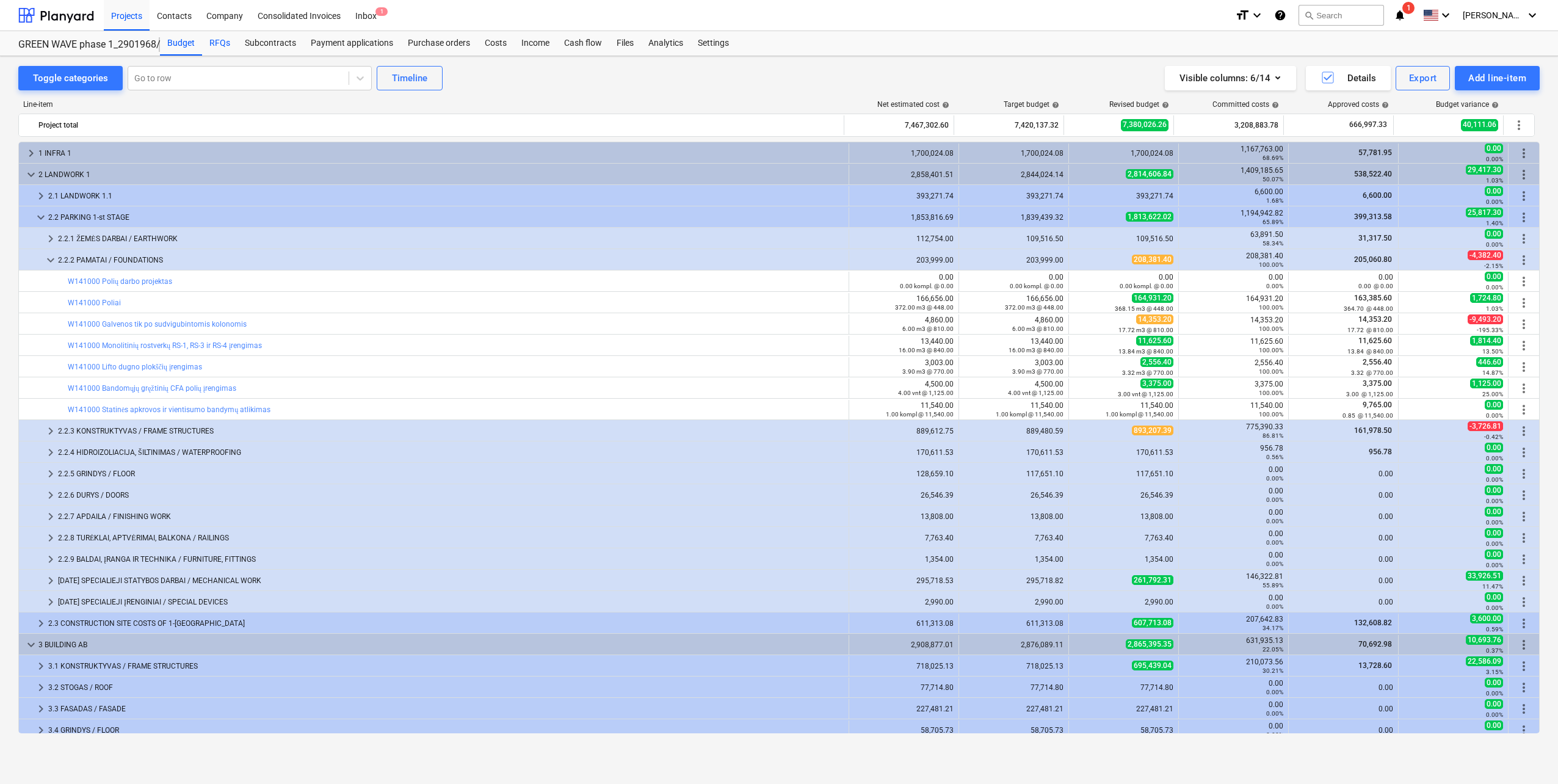
click at [209, 40] on div "RFQs" at bounding box center [220, 44] width 36 height 25
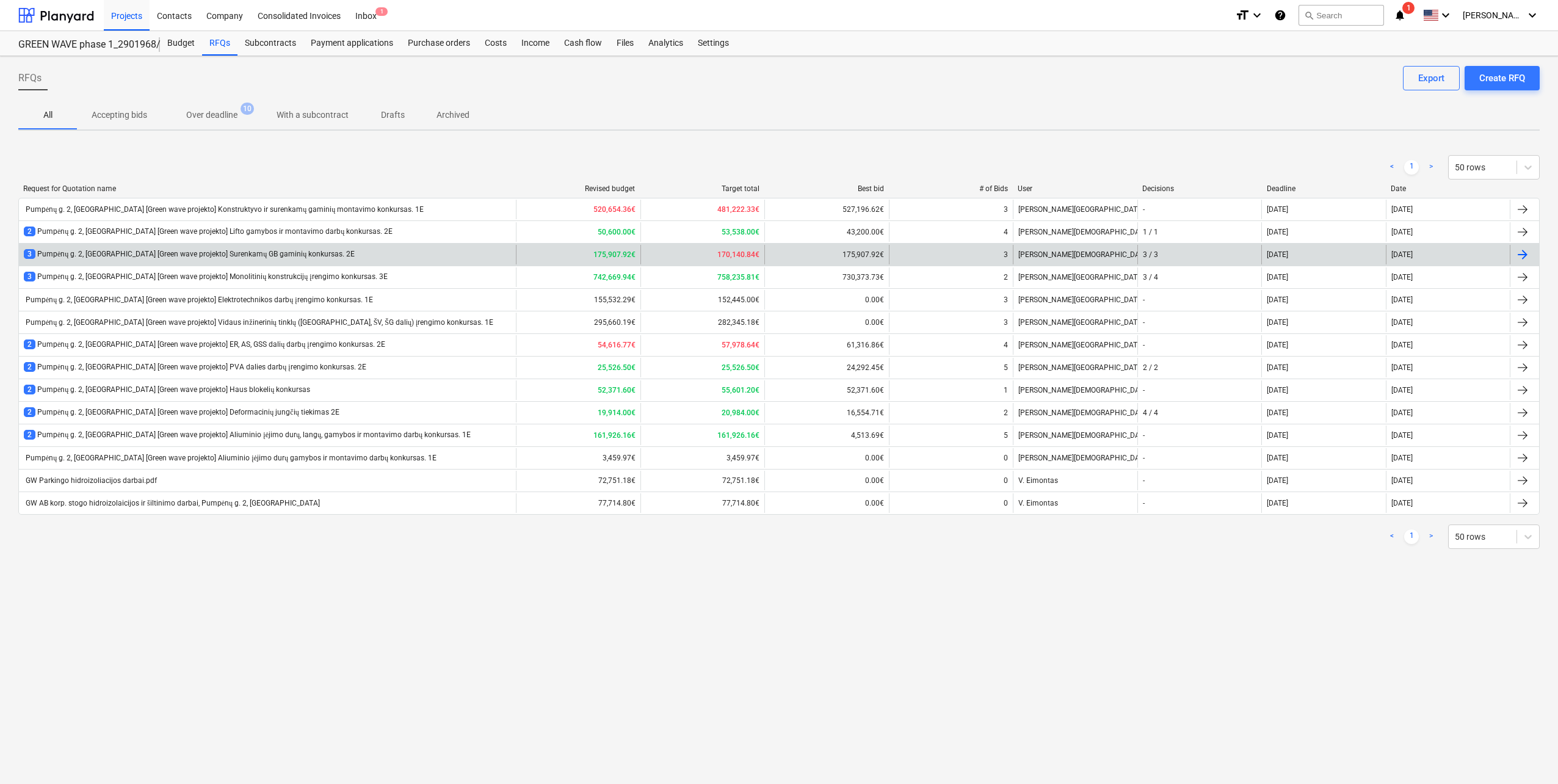
click at [287, 263] on div "3 Pumpėnų g. 2, [GEOGRAPHIC_DATA] [Green wave projekto] Surenkamų GB gaminių ko…" at bounding box center [267, 255] width 497 height 19
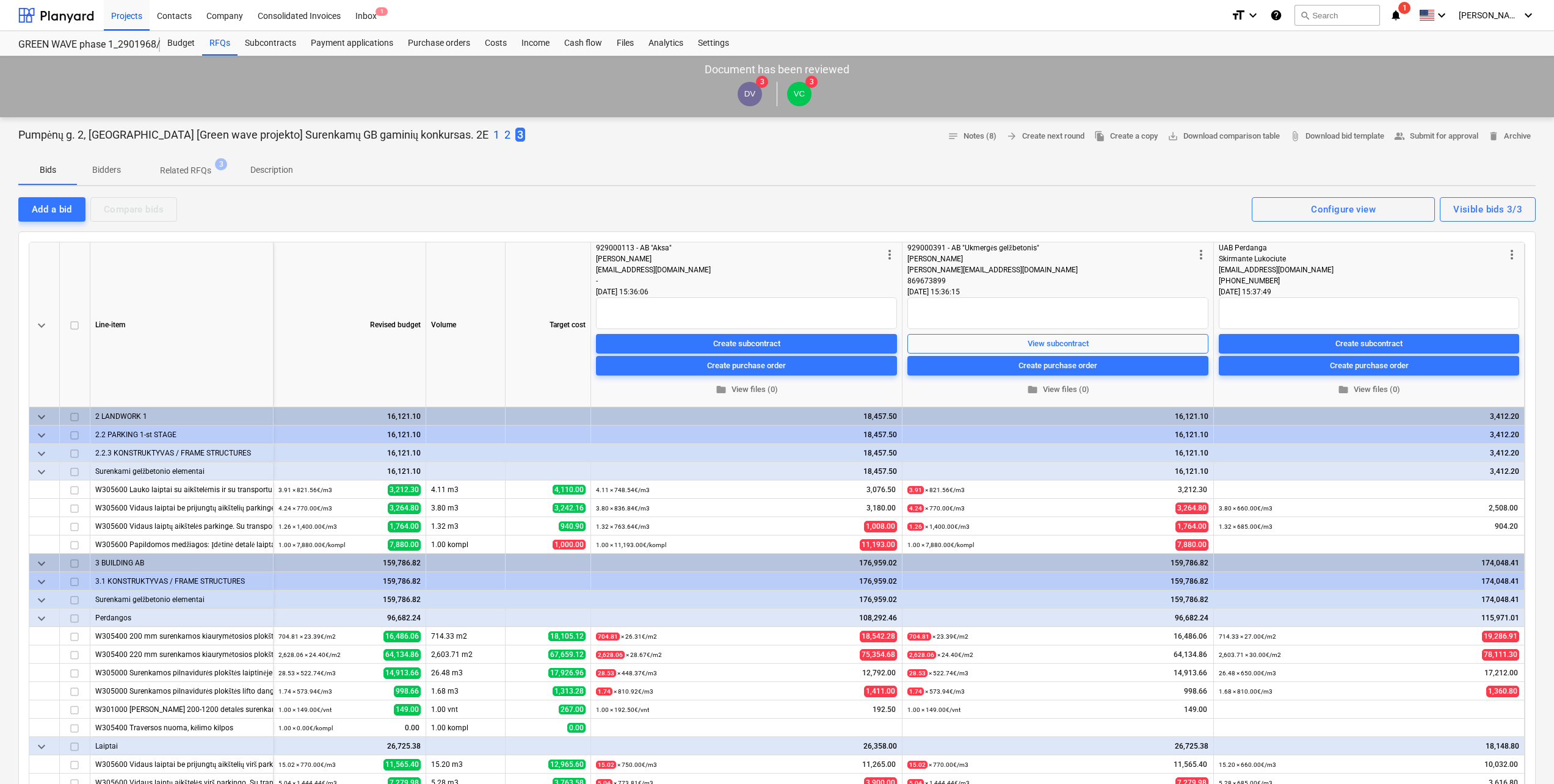
click at [279, 170] on p "Description" at bounding box center [272, 170] width 43 height 13
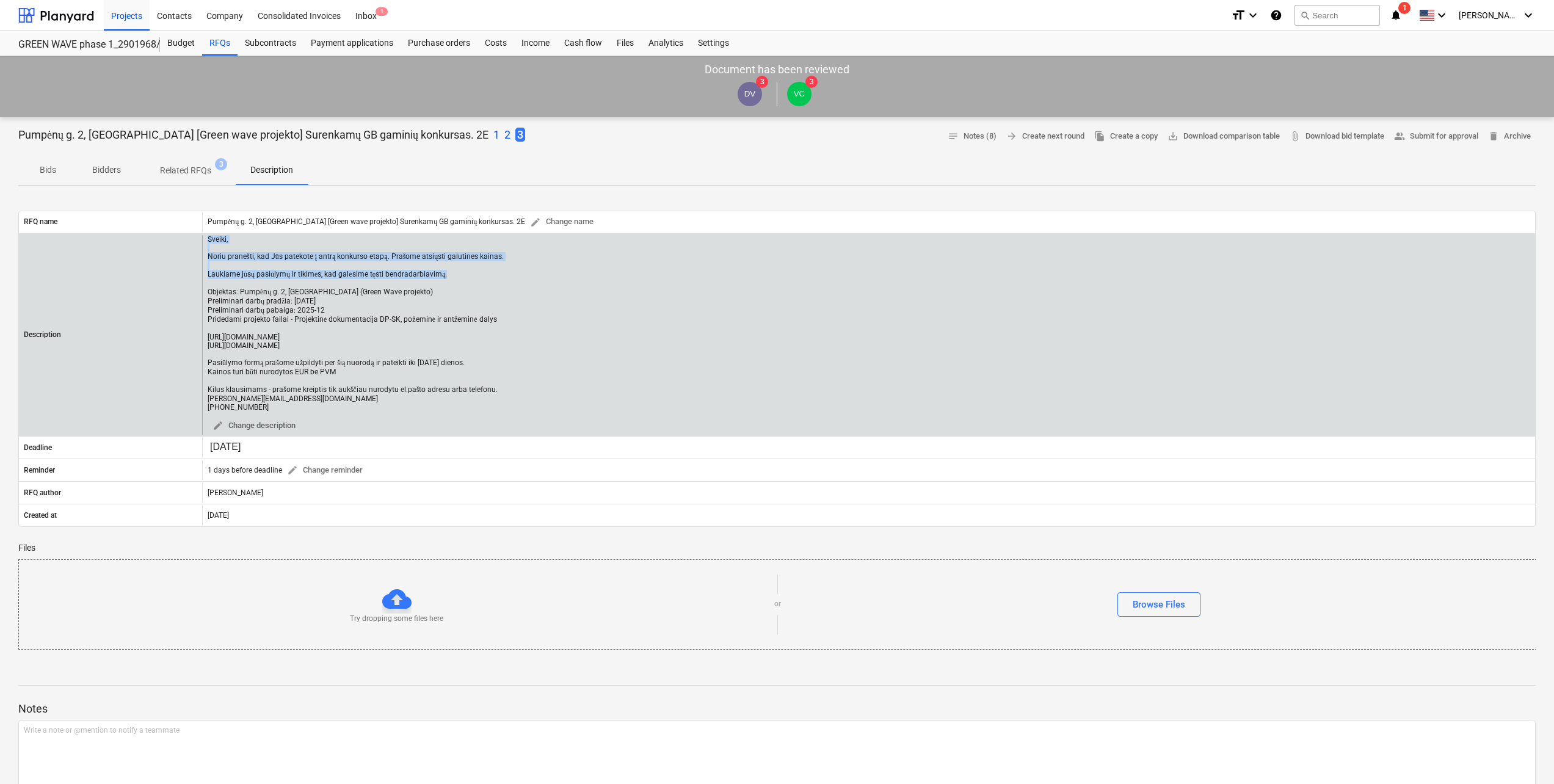
drag, startPoint x: 207, startPoint y: 241, endPoint x: 451, endPoint y: 277, distance: 246.6
click at [451, 277] on div "Sveiki, Noriu pranešti, kad Jūs patekote į antrą konkurso etapą. Prašome atsiųs…" at bounding box center [869, 335] width 1333 height 200
copy div "Sveiki, [PERSON_NAME], kad Jūs patekote į antrą konkurso etapą. Prašome atsiųst…"
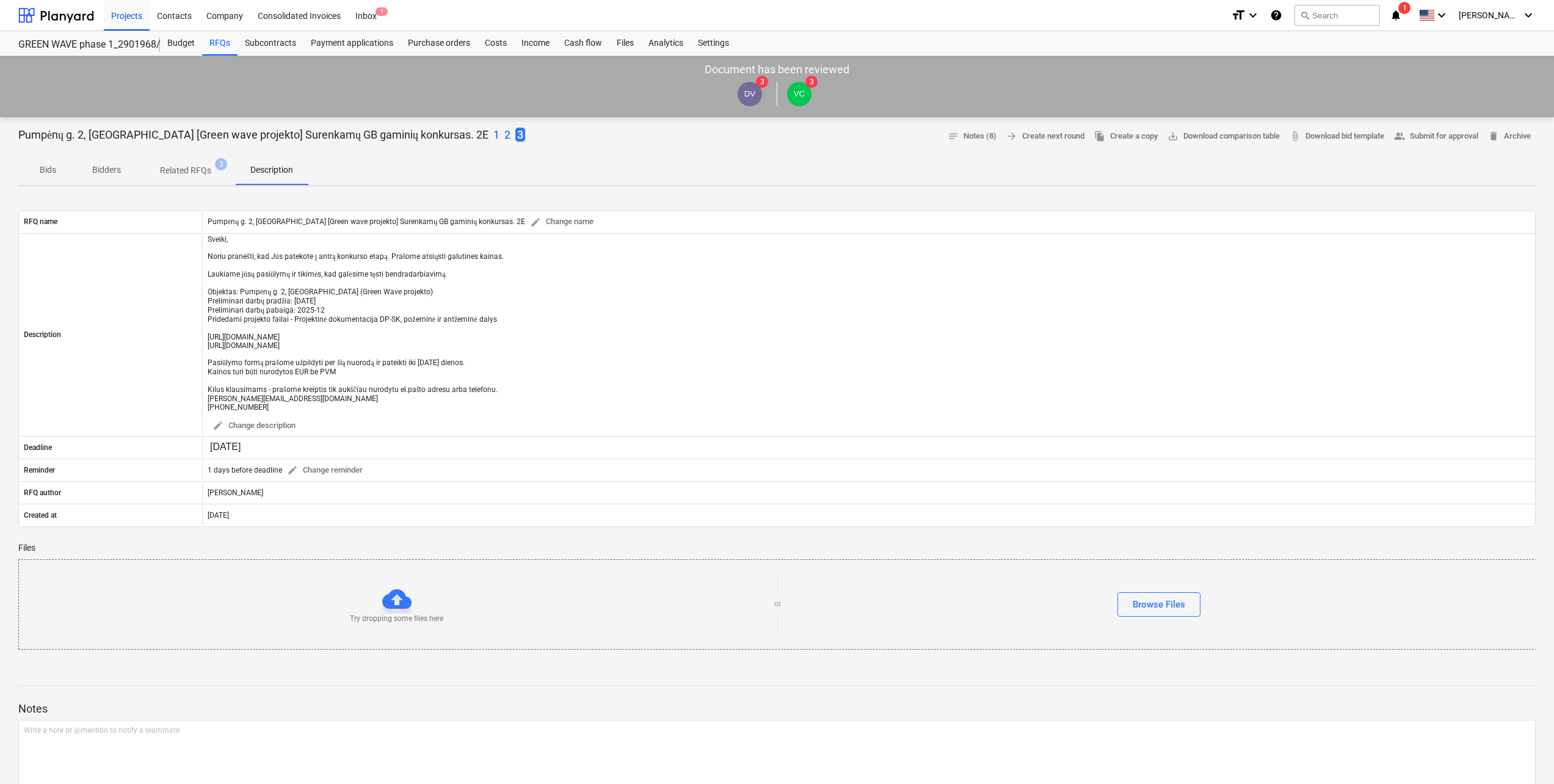
click at [624, 179] on div "Bids Bidders Related RFQs 3 Description" at bounding box center [776, 170] width 1517 height 29
drag, startPoint x: 73, startPoint y: 17, endPoint x: 73, endPoint y: 29, distance: 12.0
click at [73, 17] on div at bounding box center [56, 15] width 76 height 31
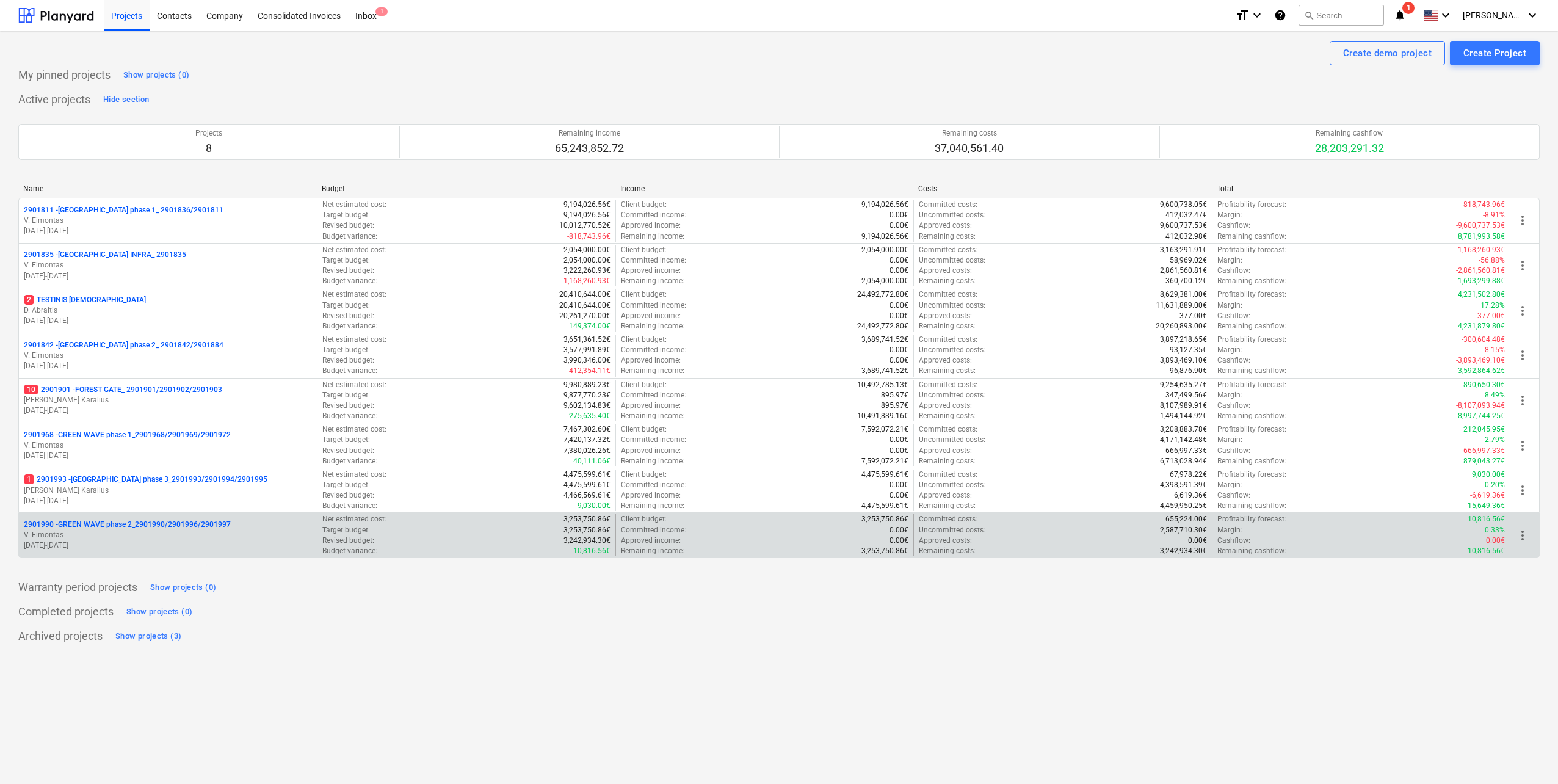
click at [196, 527] on p "2901990 - GREEN WAVE phase 2_2901990/2901996/2901997" at bounding box center [127, 525] width 207 height 10
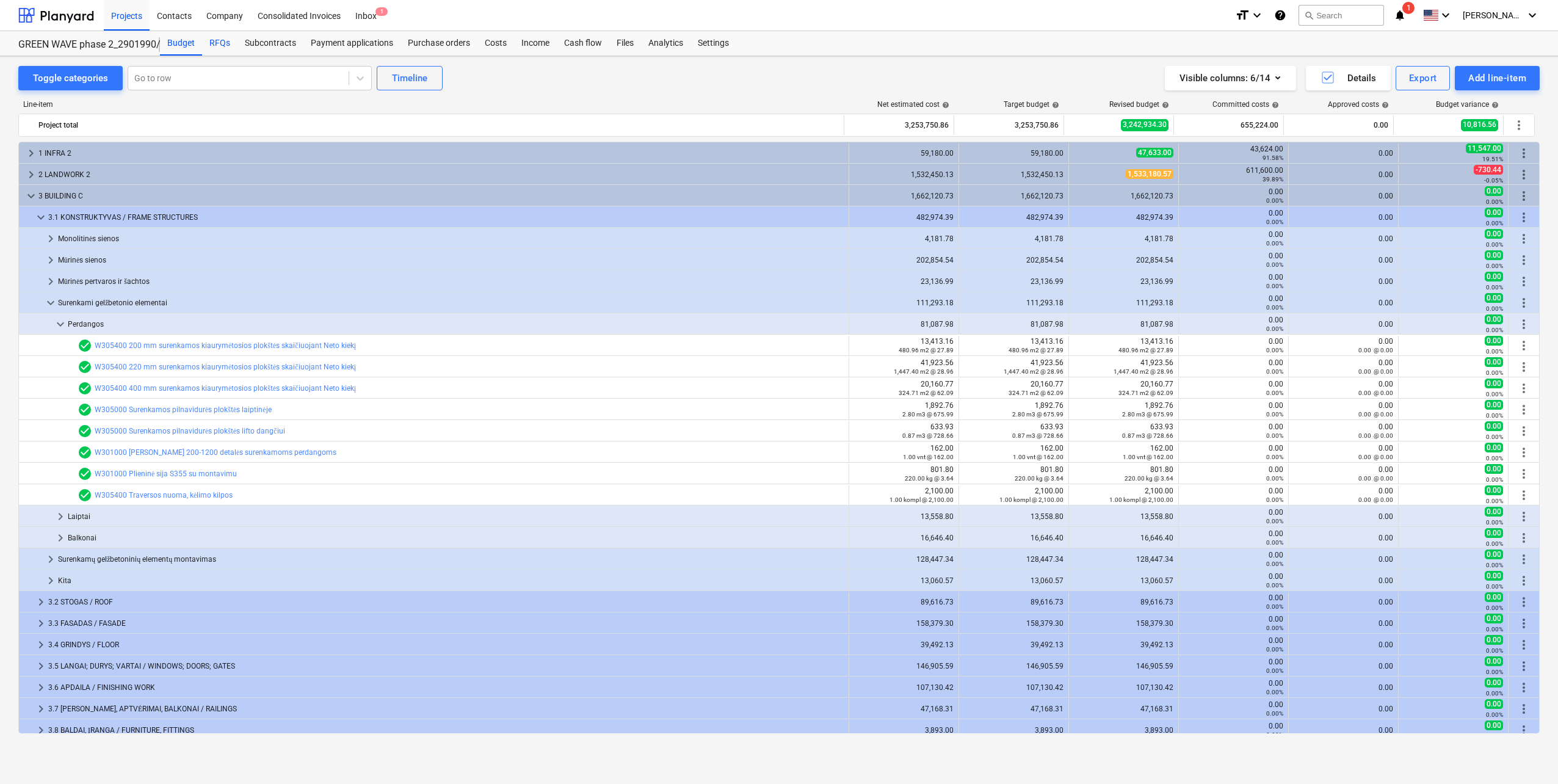
click at [218, 46] on div "RFQs" at bounding box center [220, 44] width 36 height 25
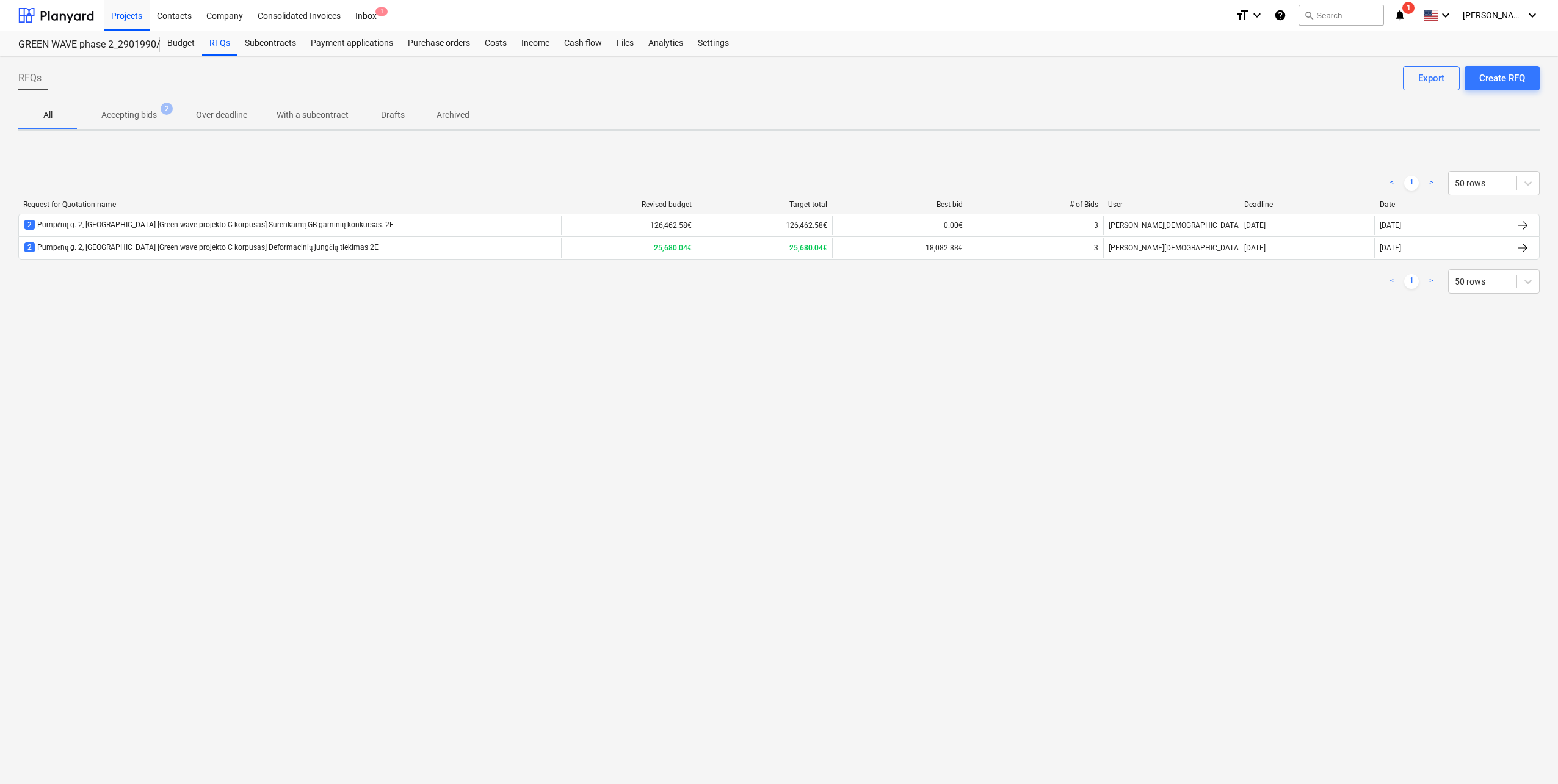
click at [524, 360] on div "RFQs Create RFQ Export All Accepting bids 2 Over deadline With a subcontract Dr…" at bounding box center [779, 420] width 1558 height 727
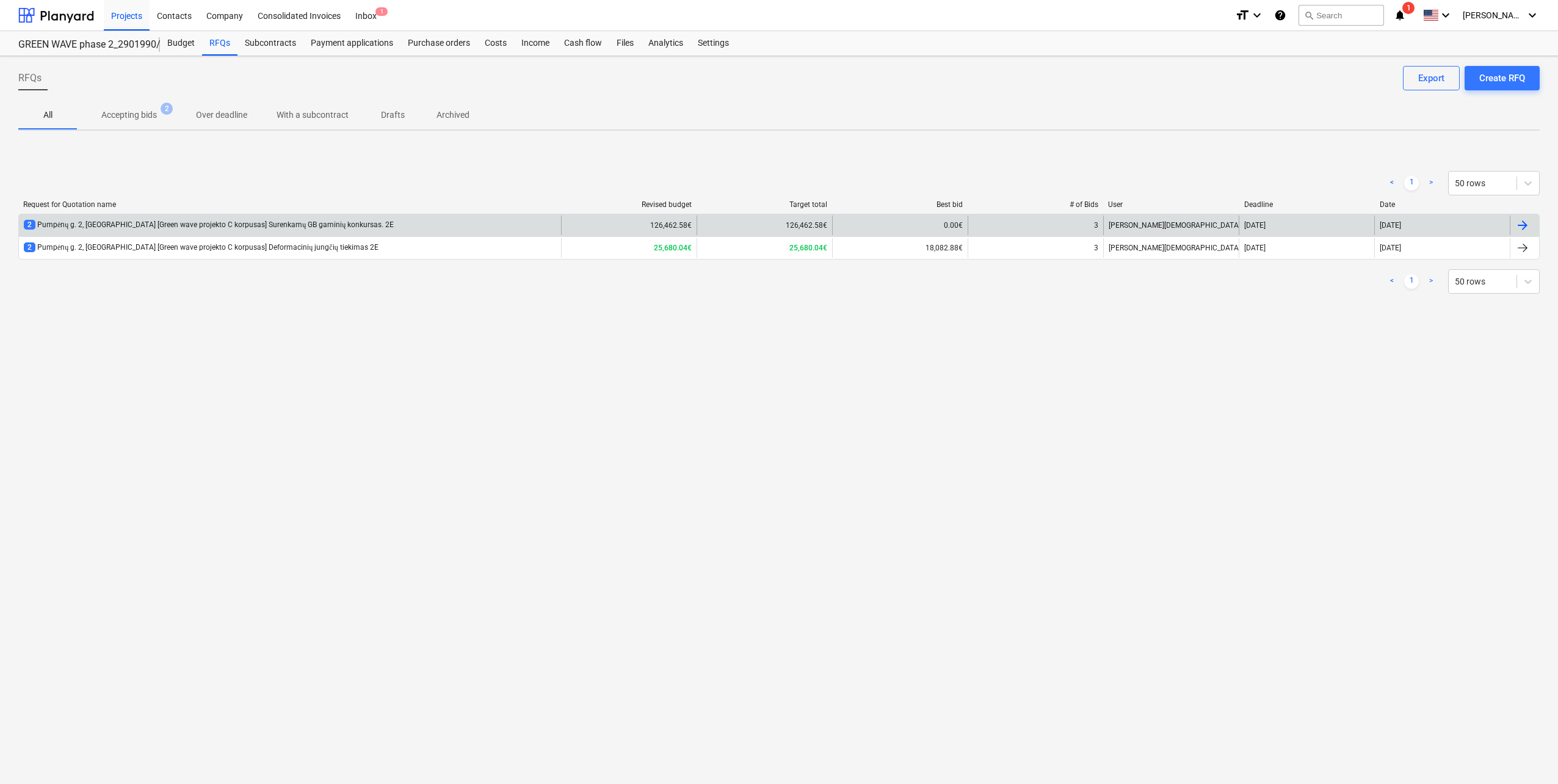
click at [324, 225] on div "2 Pumpėnų g. 2, [GEOGRAPHIC_DATA] [Green wave projekto C korpusas] Surenkamų GB…" at bounding box center [209, 225] width 370 height 10
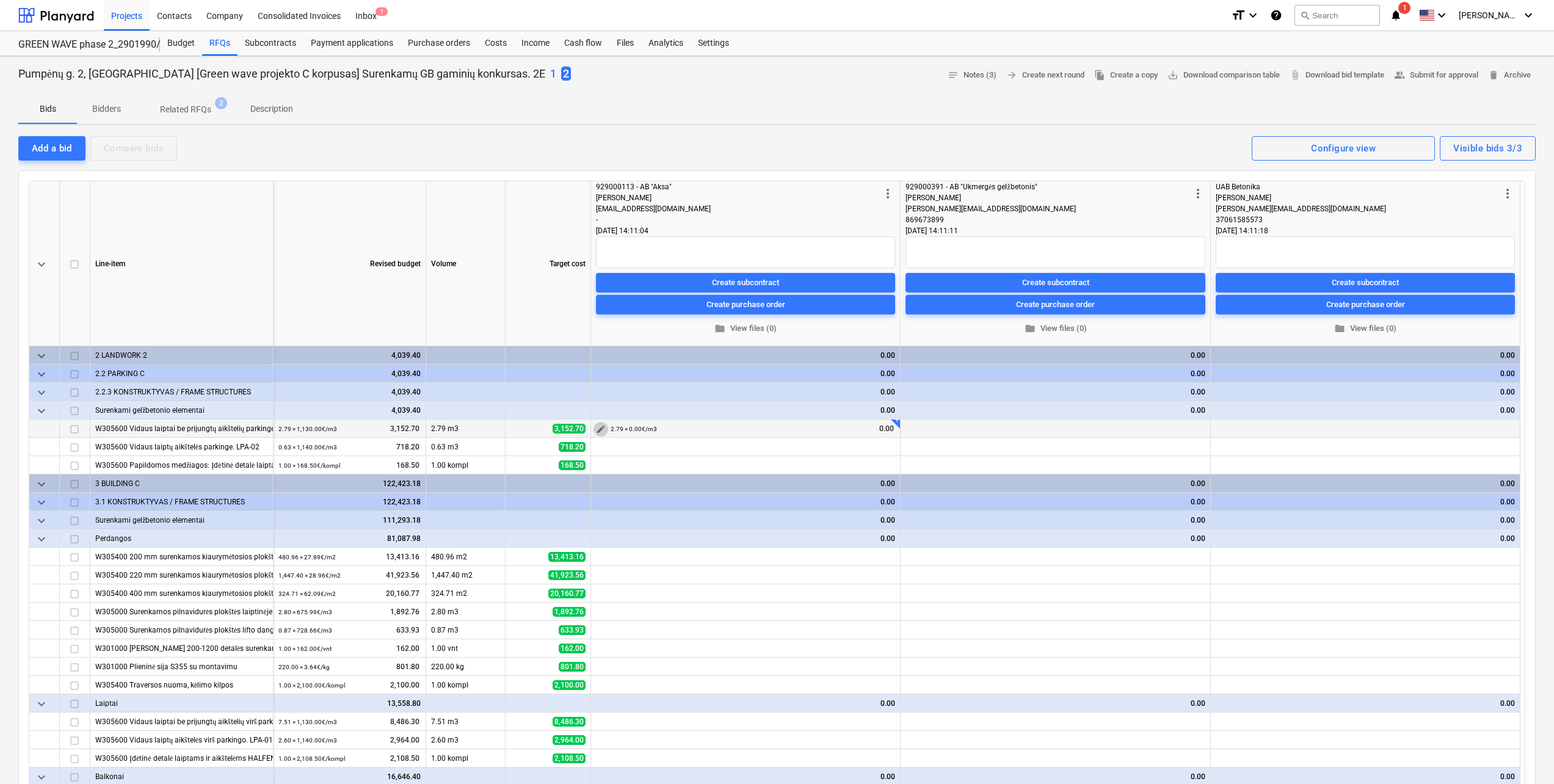
click at [596, 429] on span "edit" at bounding box center [600, 429] width 10 height 10
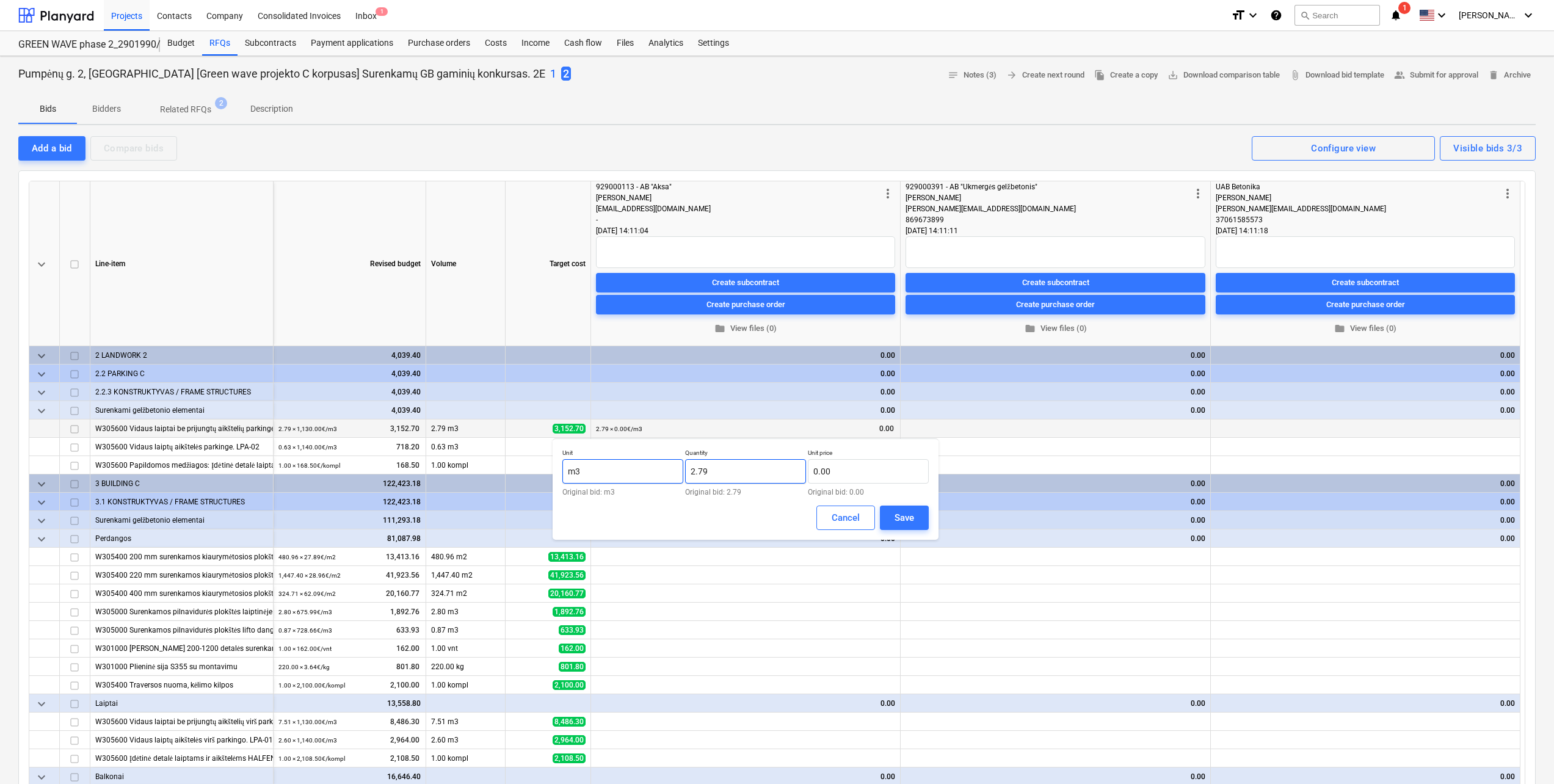
drag, startPoint x: 765, startPoint y: 467, endPoint x: 651, endPoint y: 466, distance: 114.0
click at [651, 466] on div "Unit m3 Original bid: m3 Quantity 2.79 Original bid: 2.79 Unit price 0.00 Origi…" at bounding box center [746, 472] width 366 height 47
type input "ę"
type input "3.81"
click at [841, 464] on input "text" at bounding box center [868, 472] width 121 height 25
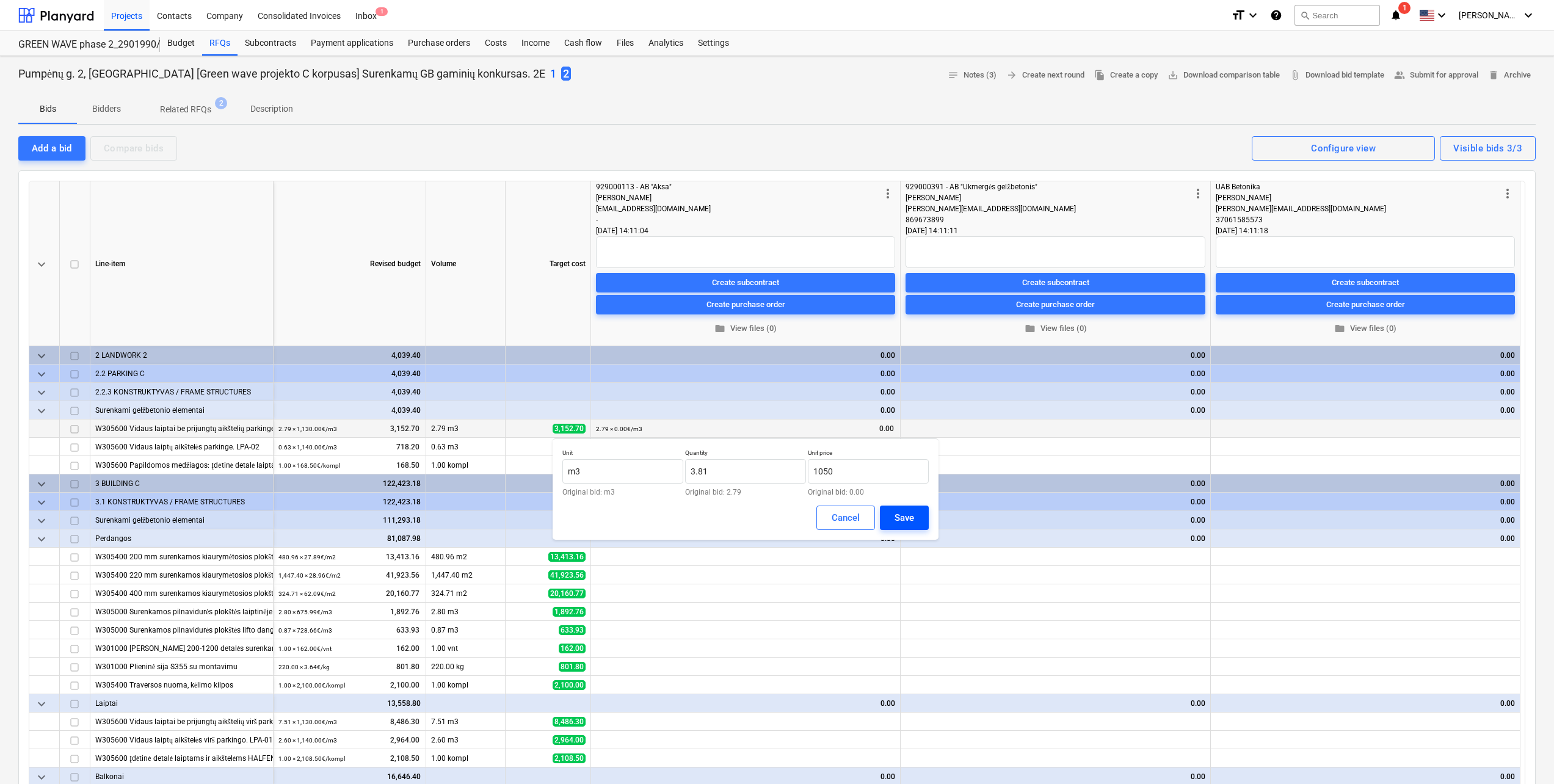
type input "1,050.00"
click at [915, 513] on button "Save" at bounding box center [904, 518] width 49 height 25
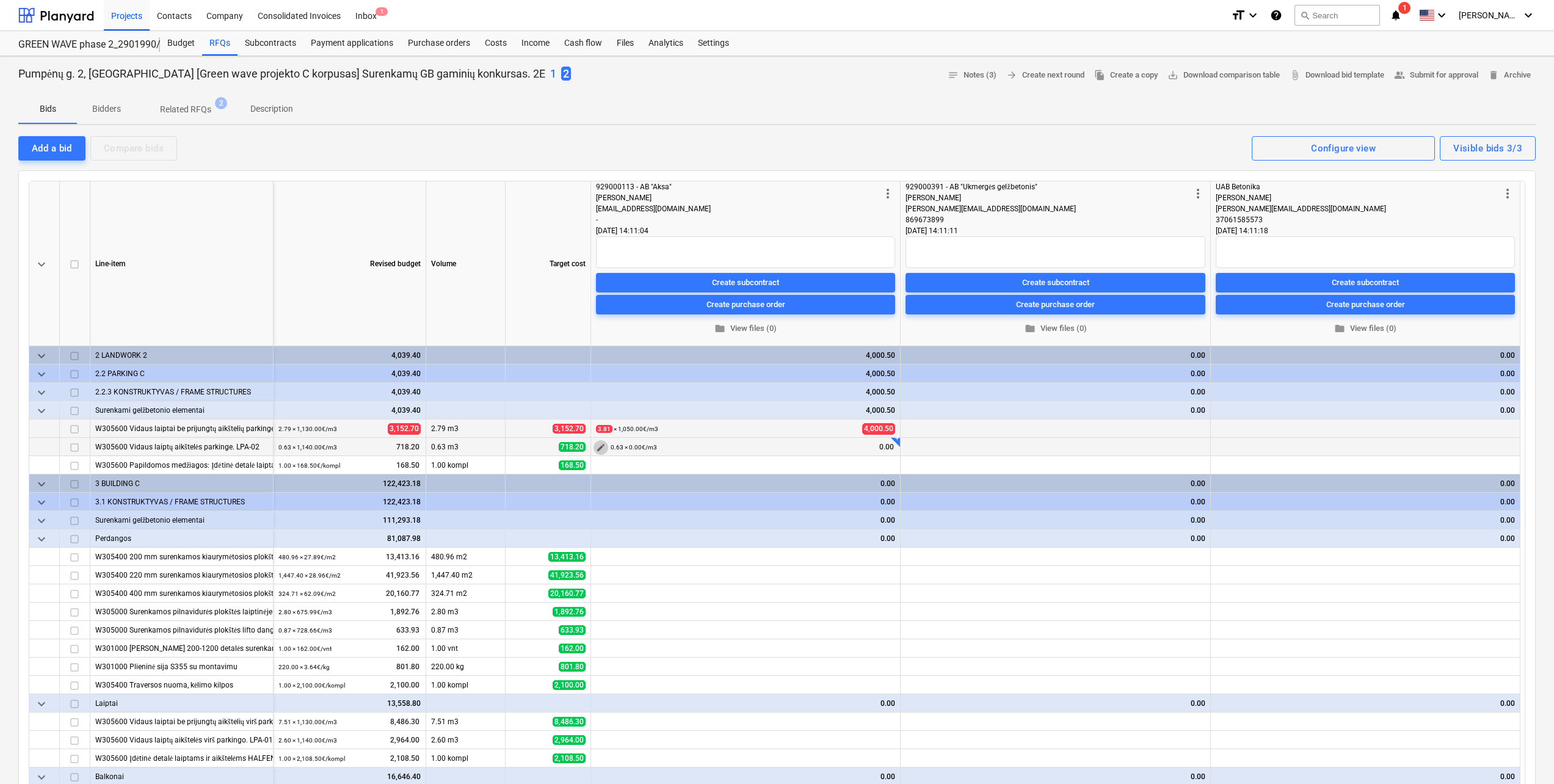
click at [600, 447] on span "edit" at bounding box center [600, 447] width 10 height 10
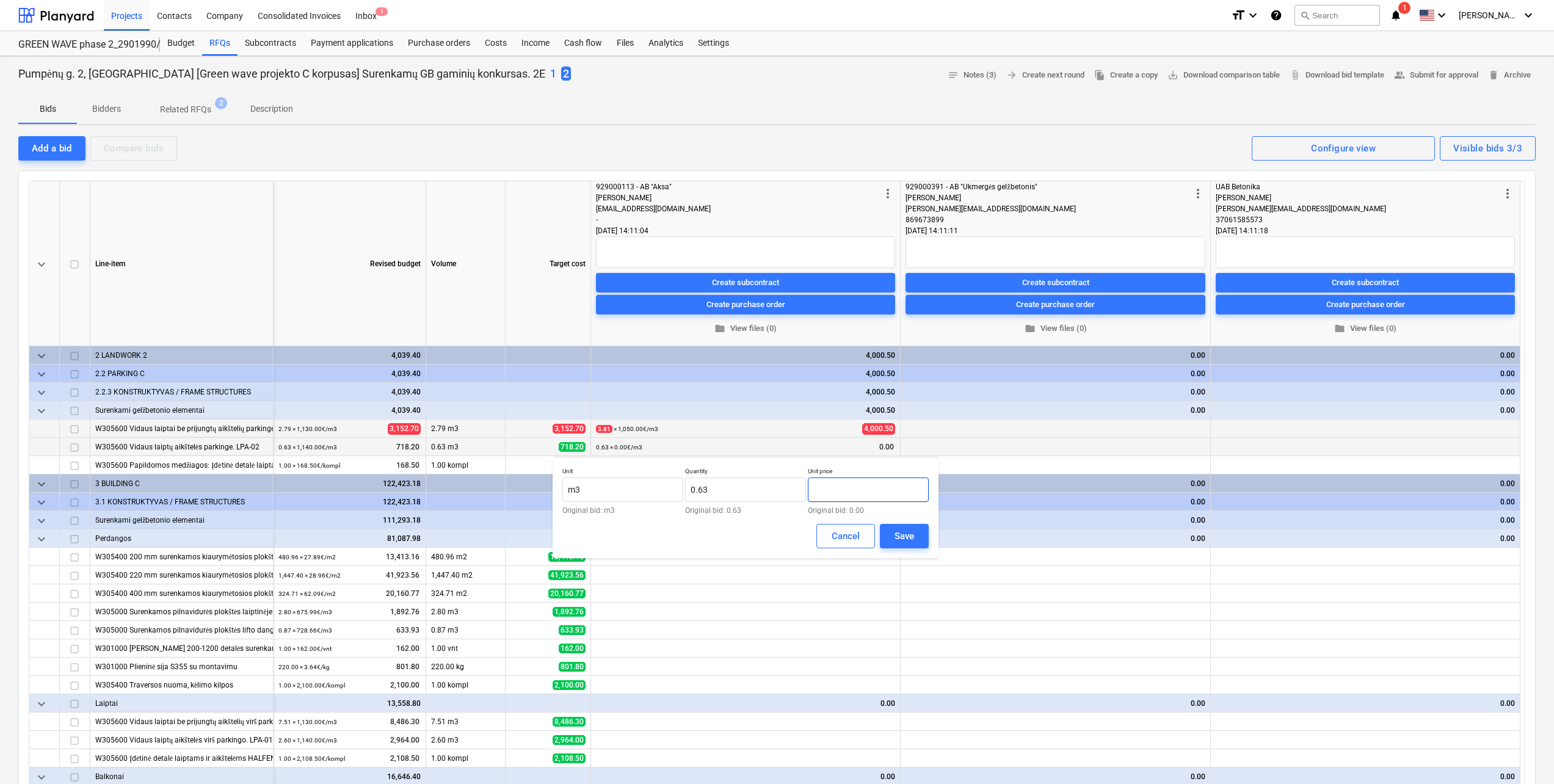
click at [850, 493] on input "text" at bounding box center [868, 490] width 121 height 25
type input "980.00"
click at [909, 540] on div "Save" at bounding box center [904, 536] width 19 height 16
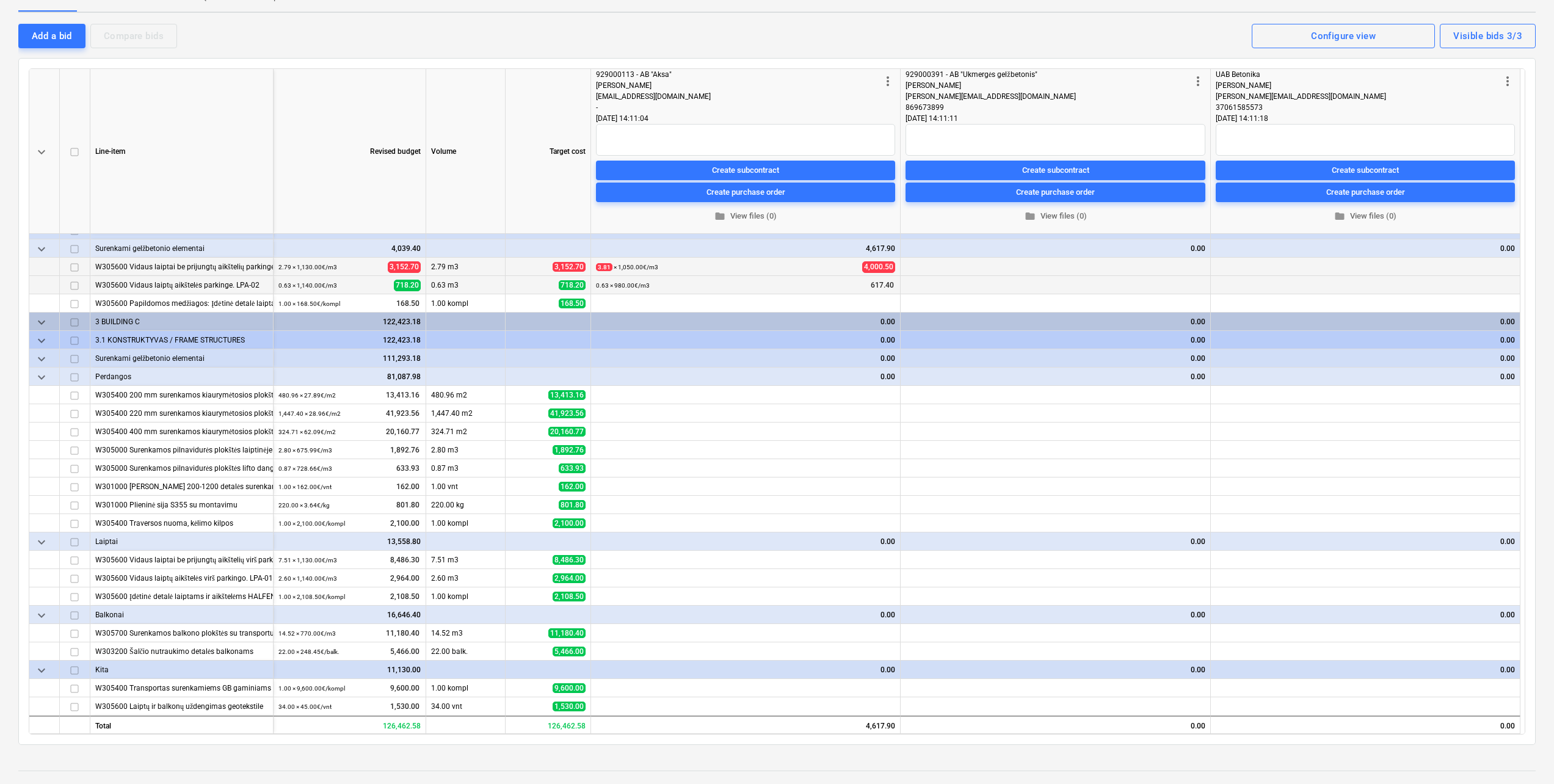
scroll to position [305, 0]
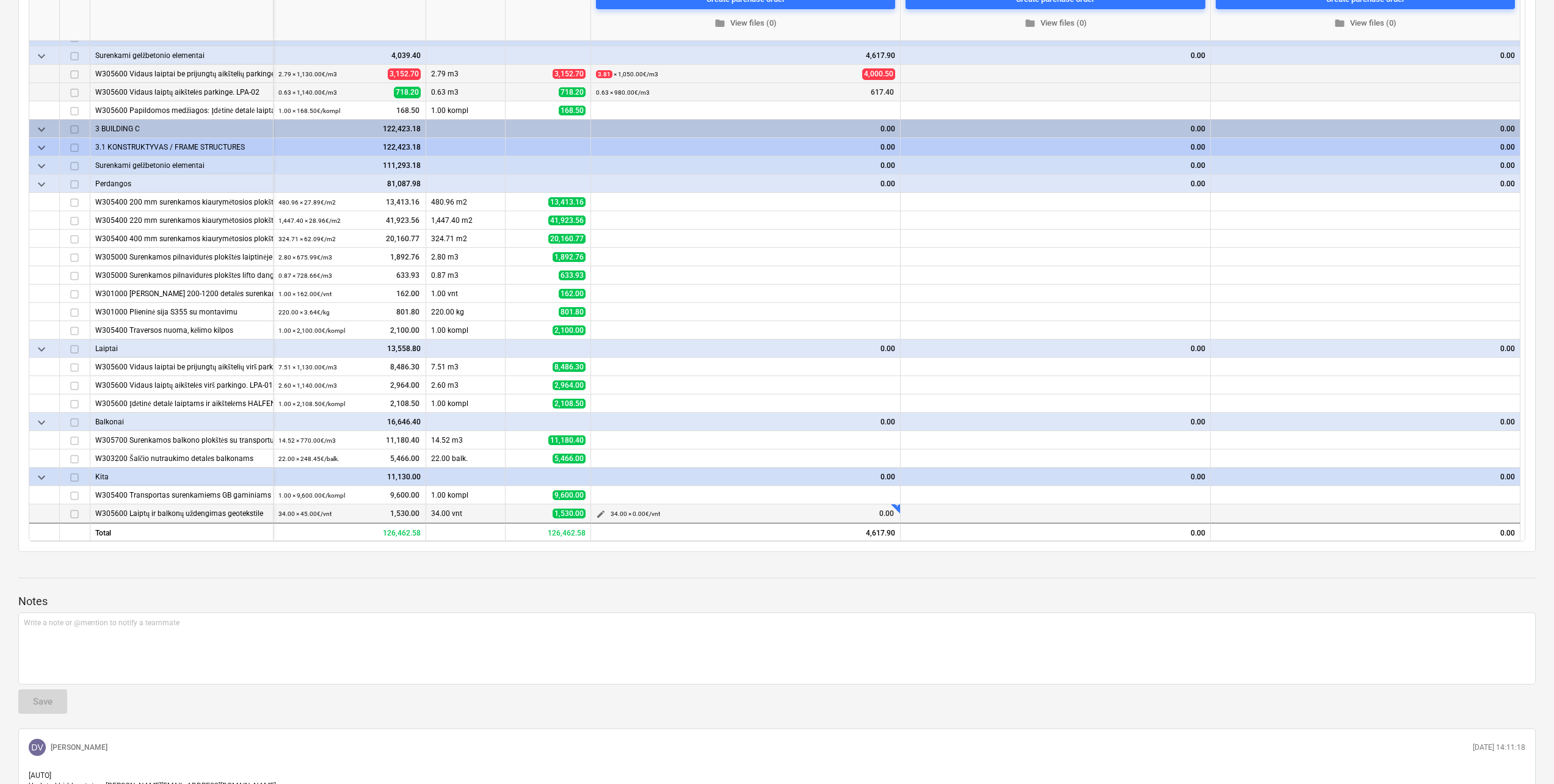
click at [601, 511] on span "edit" at bounding box center [600, 514] width 10 height 10
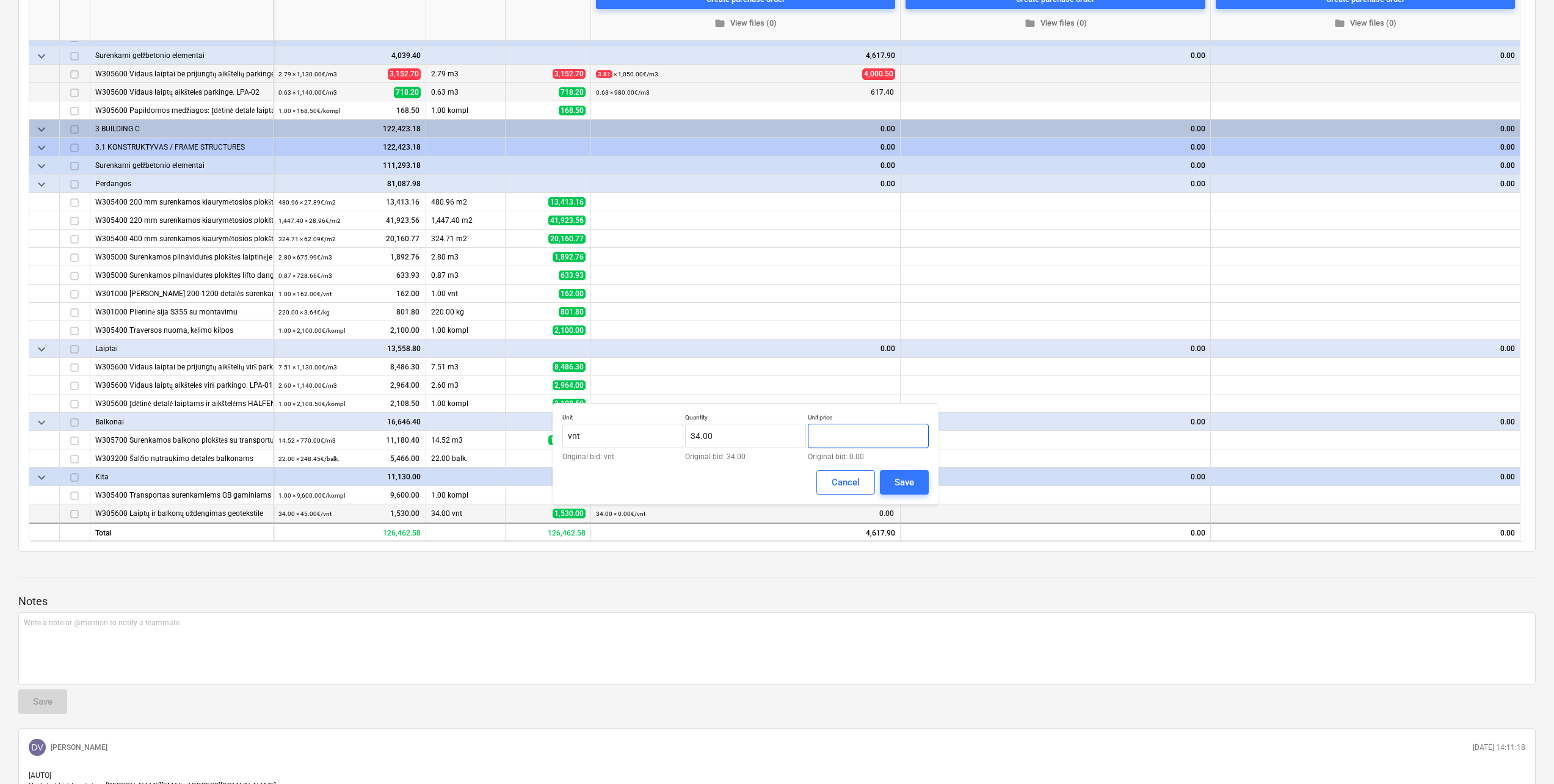
click at [887, 431] on input "text" at bounding box center [868, 436] width 121 height 25
type input "85.00"
click at [911, 473] on button "Save" at bounding box center [904, 483] width 49 height 25
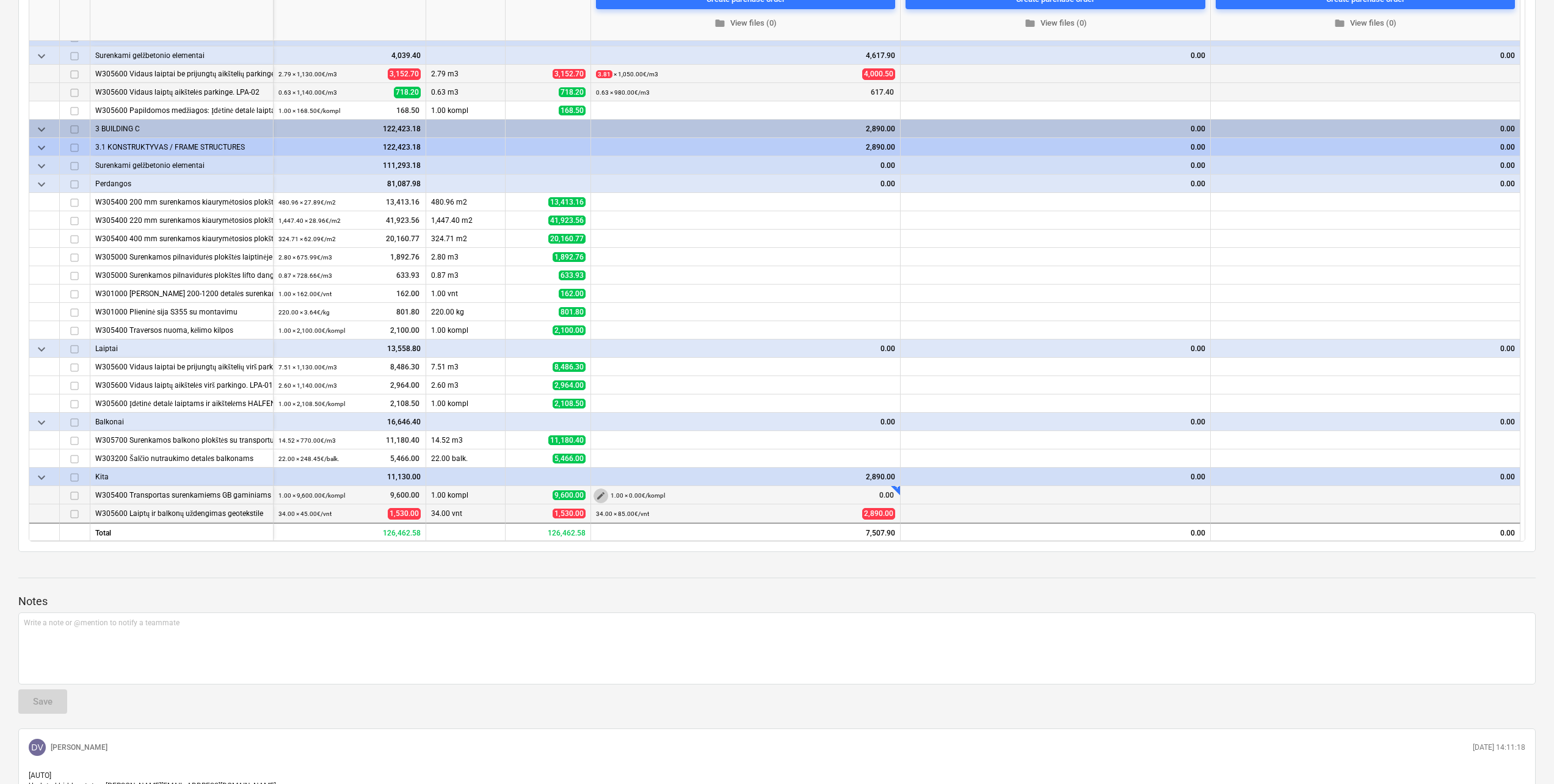
click at [600, 498] on span "edit" at bounding box center [600, 496] width 10 height 10
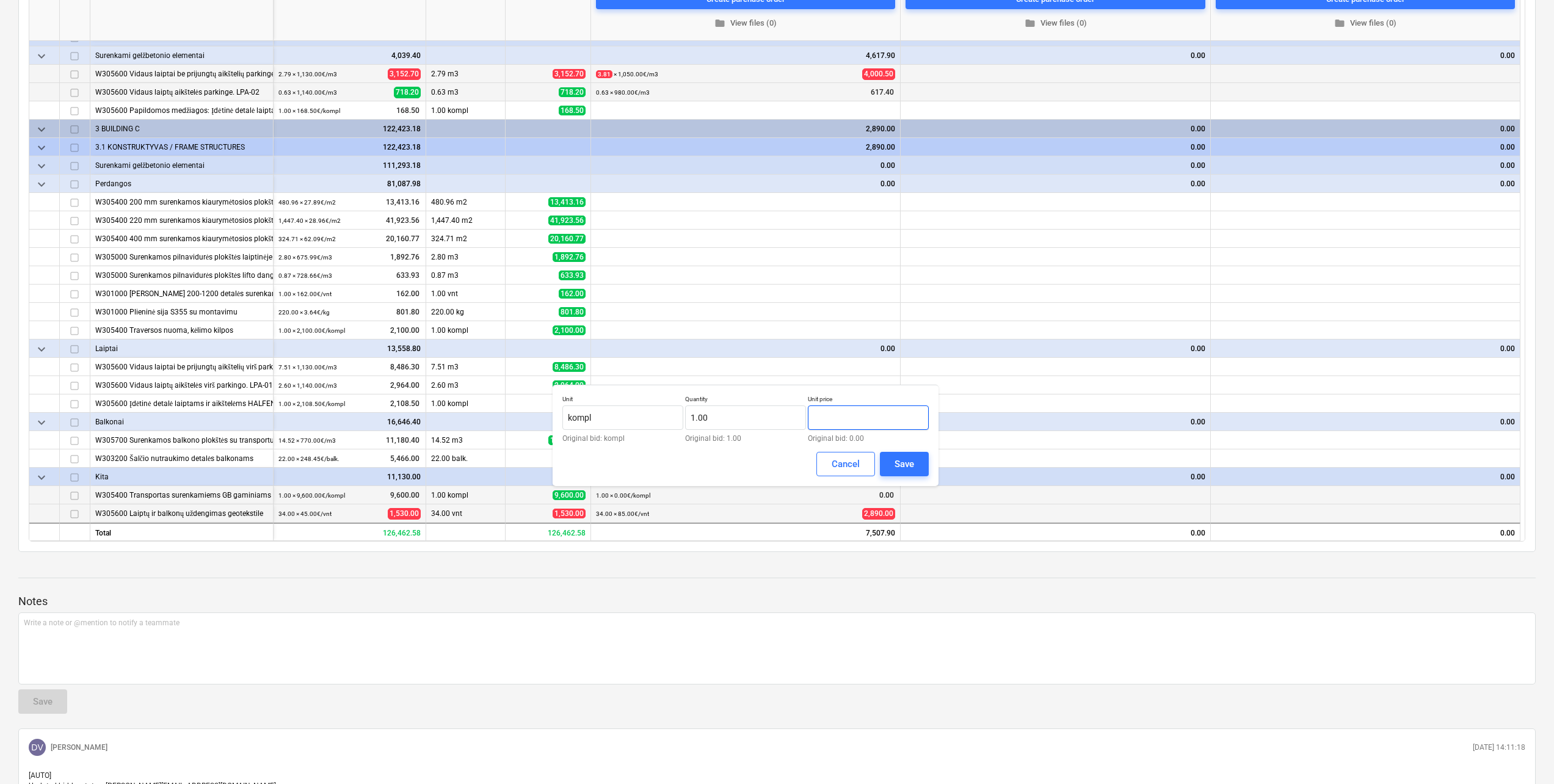
click at [862, 411] on input "text" at bounding box center [868, 418] width 121 height 25
type input "13,857.00"
click at [923, 463] on button "Save" at bounding box center [904, 464] width 49 height 25
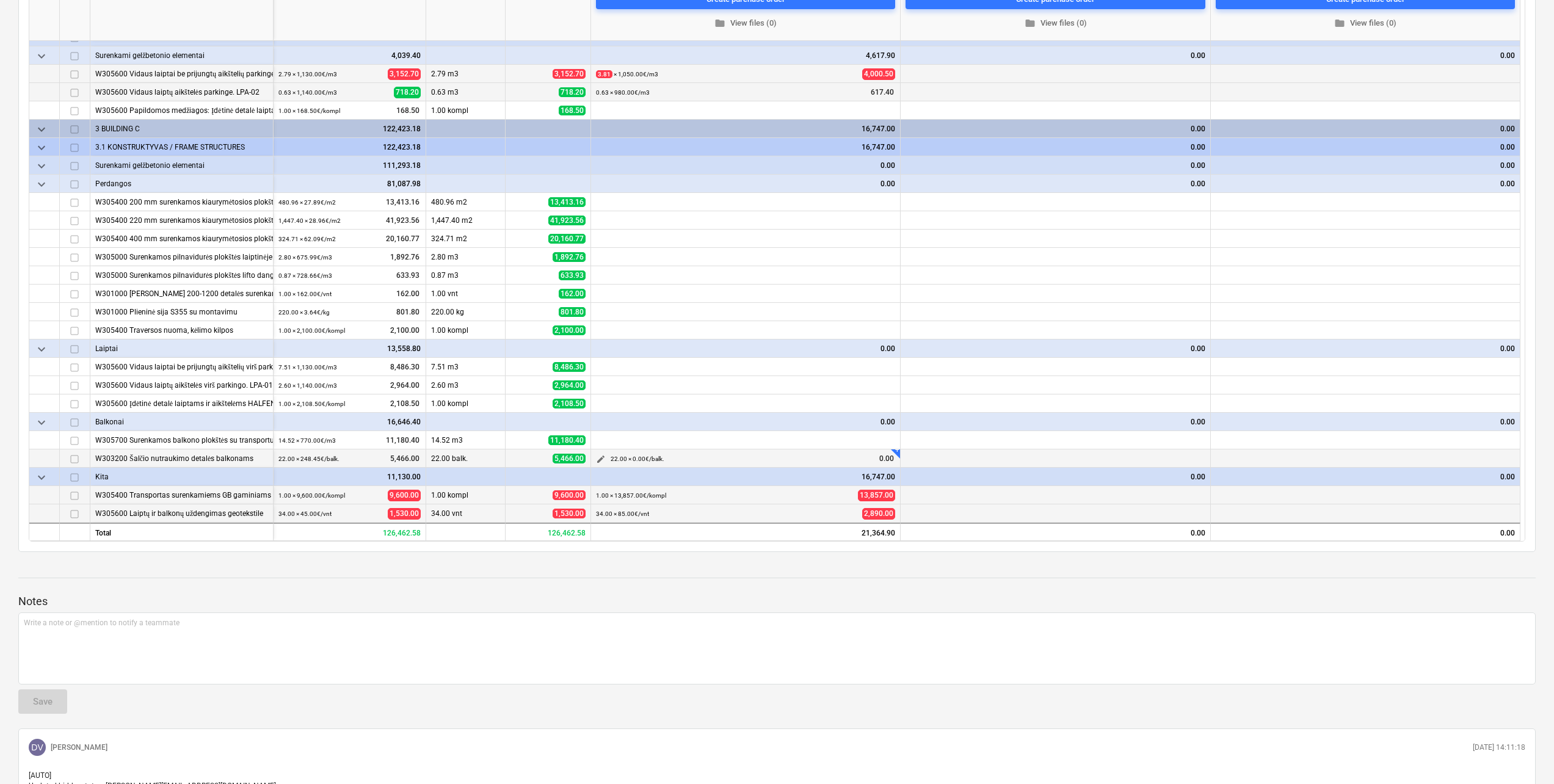
click at [599, 455] on span "edit" at bounding box center [600, 459] width 10 height 10
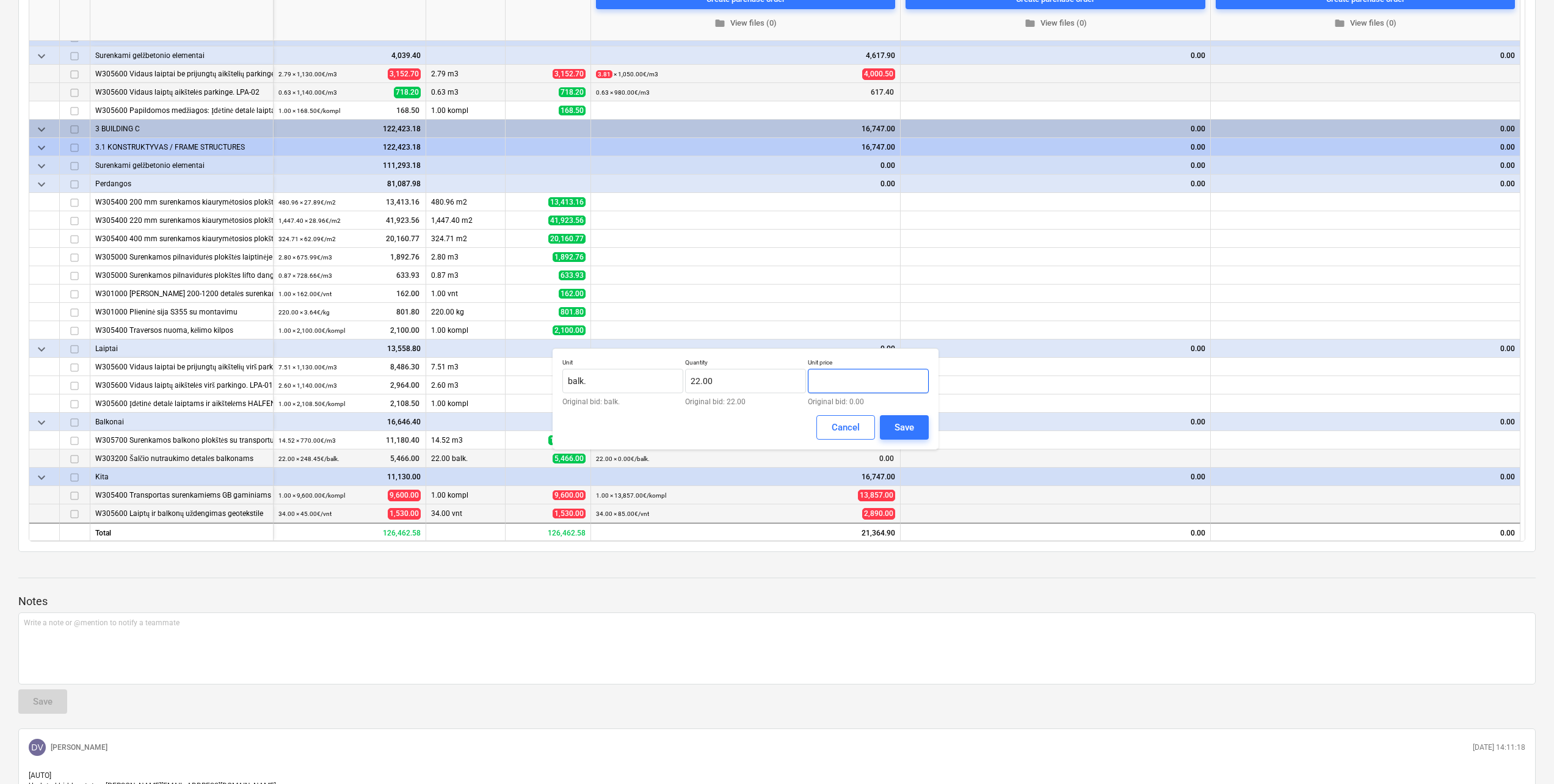
click at [841, 379] on input "text" at bounding box center [868, 381] width 121 height 25
type input "77.73"
click at [895, 431] on div "Save" at bounding box center [904, 427] width 19 height 16
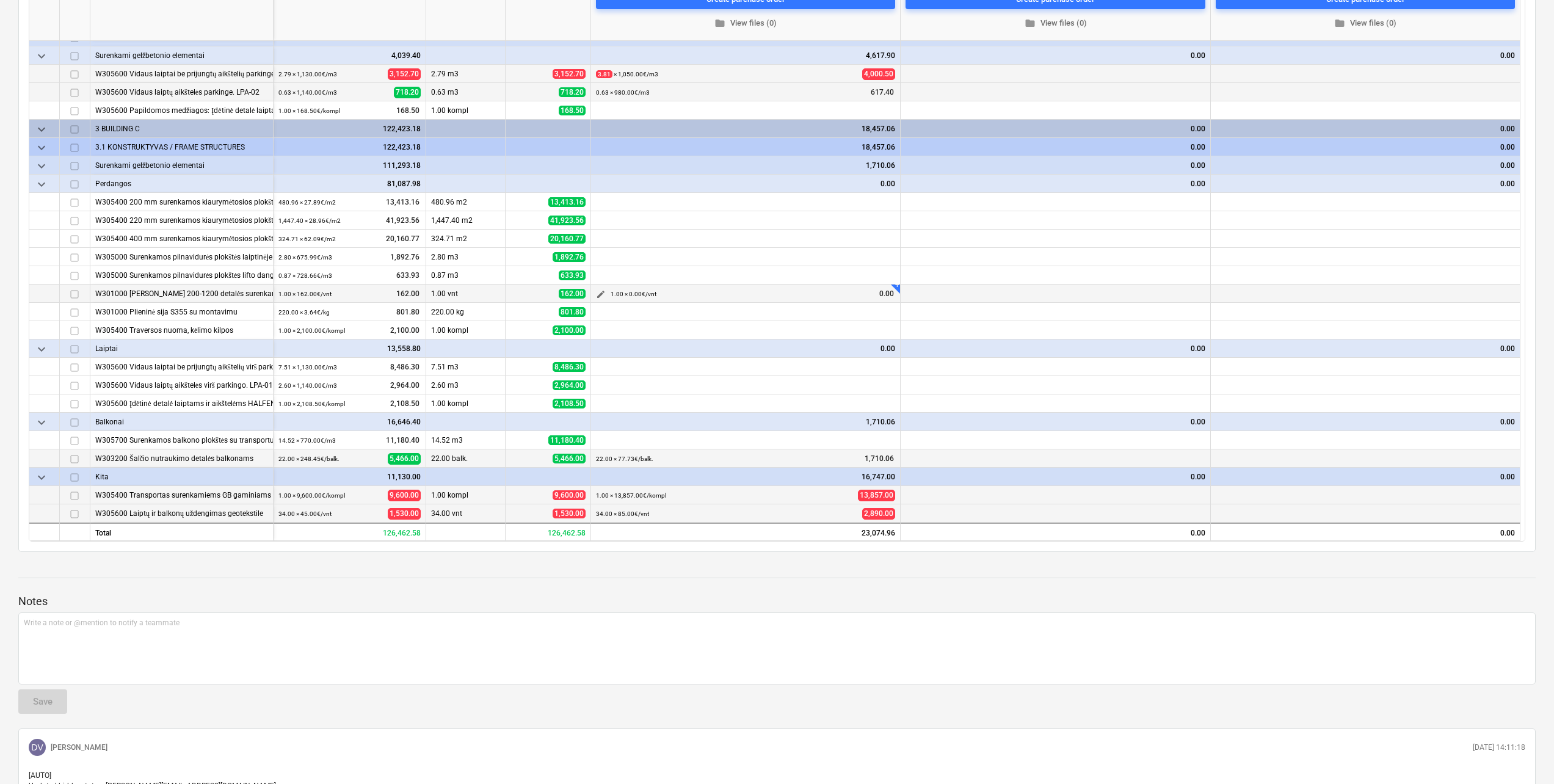
click at [598, 297] on span "edit" at bounding box center [600, 294] width 10 height 10
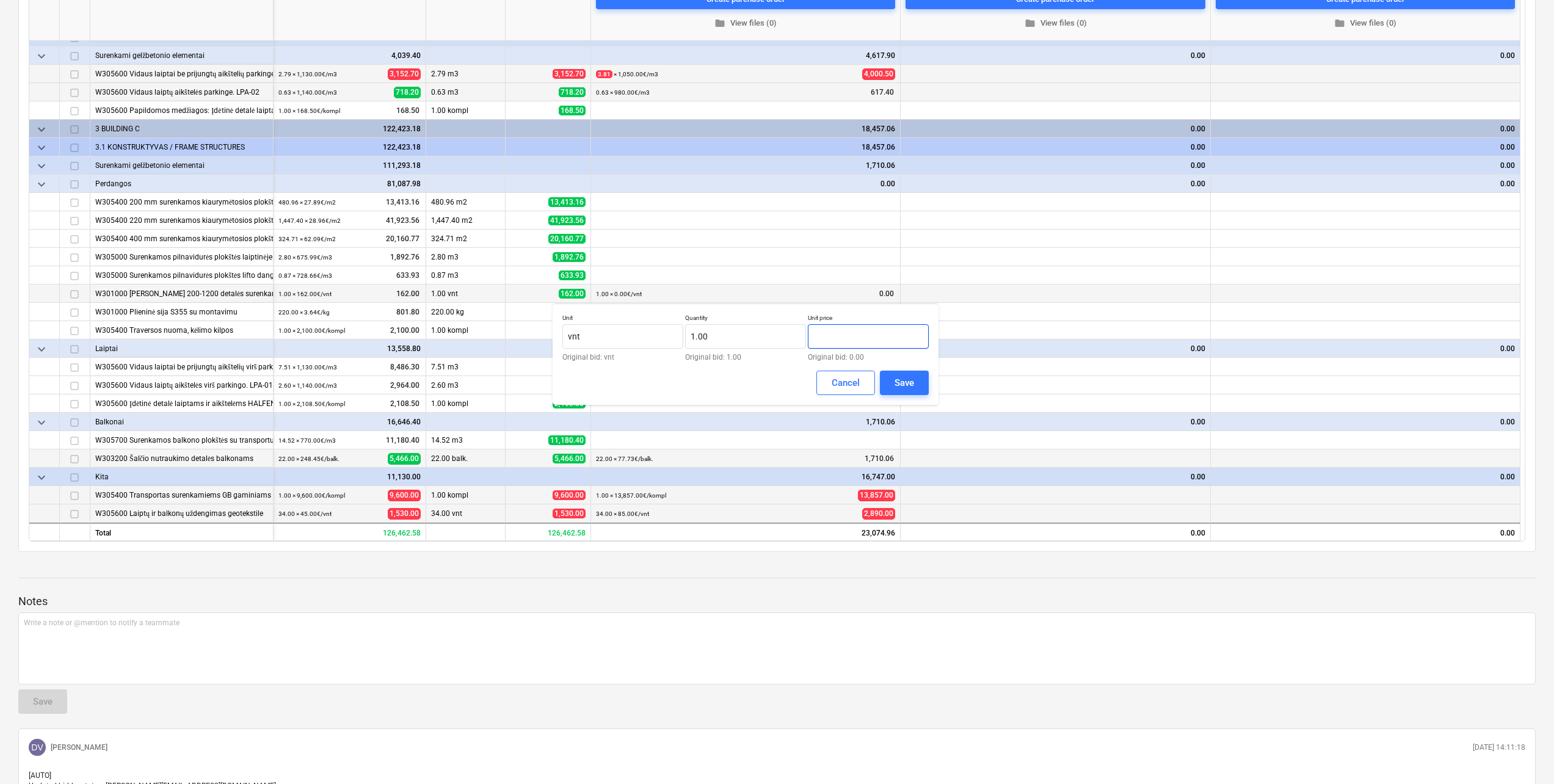
click at [874, 328] on input "text" at bounding box center [868, 336] width 121 height 25
type input "168.00"
click at [903, 377] on div "Save" at bounding box center [904, 383] width 19 height 16
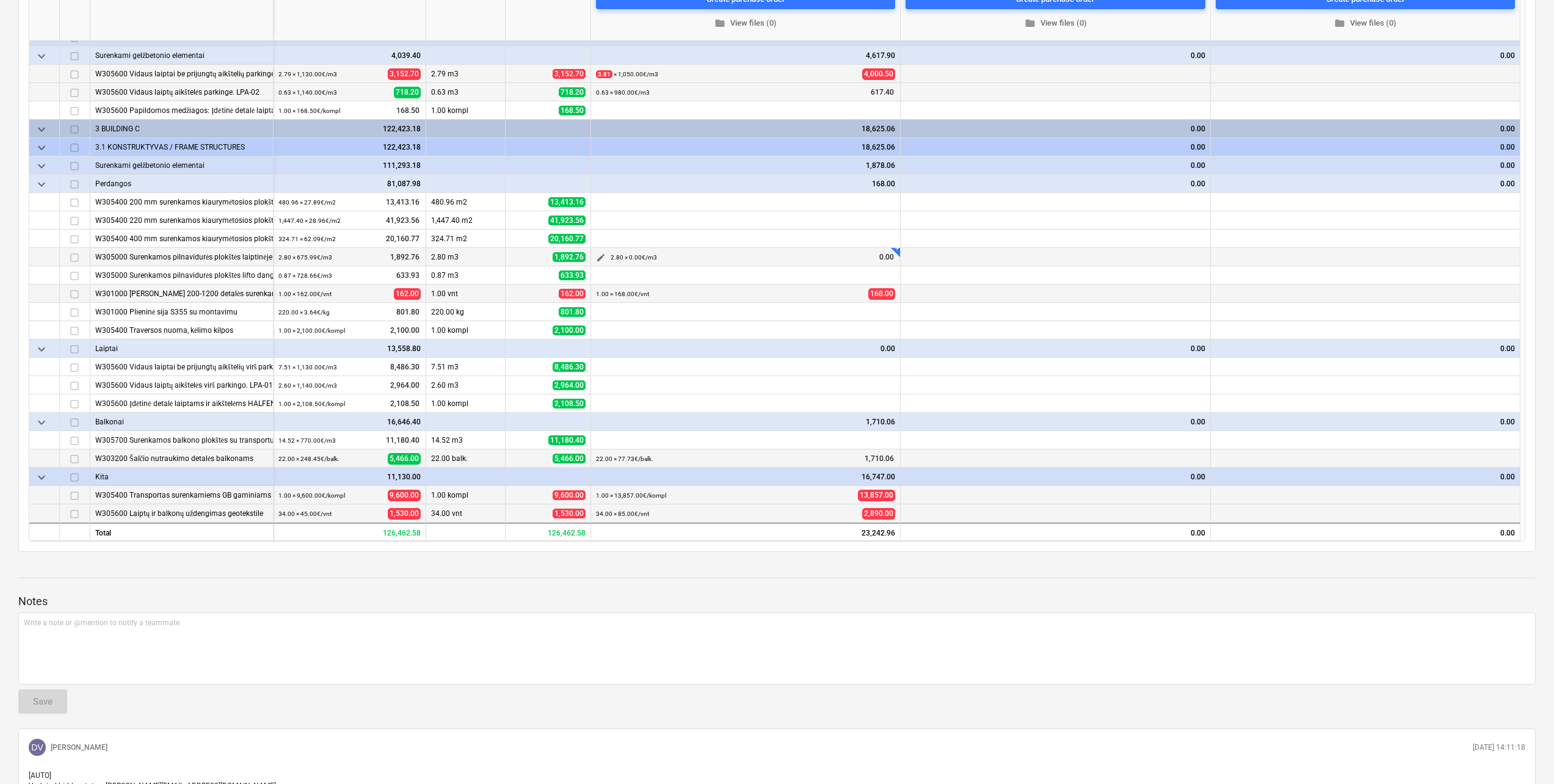
click at [604, 256] on span "edit" at bounding box center [600, 257] width 10 height 10
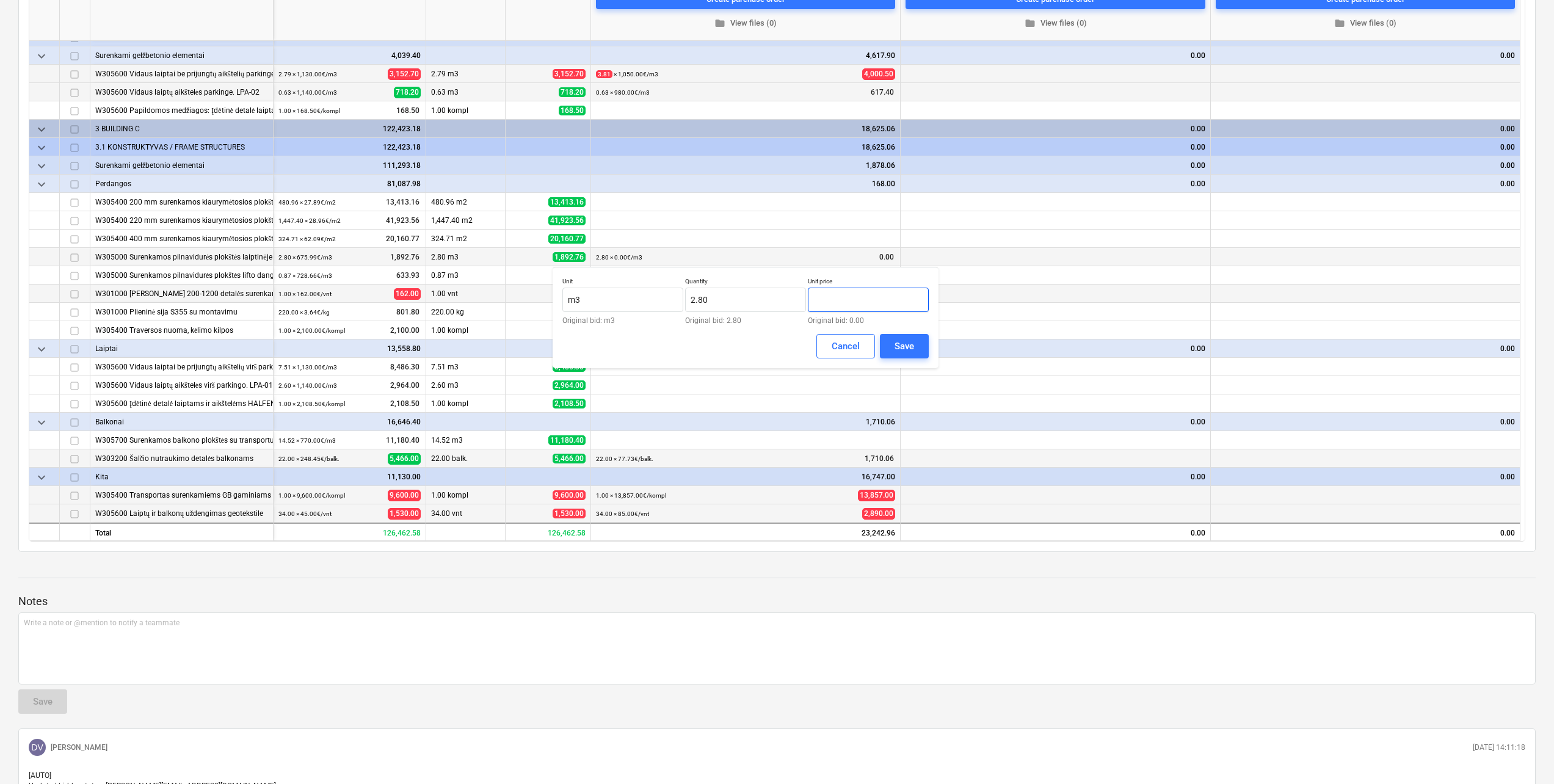
click at [841, 299] on input "text" at bounding box center [868, 300] width 121 height 25
type input "1,100.00"
click at [900, 342] on div "Save" at bounding box center [904, 346] width 19 height 16
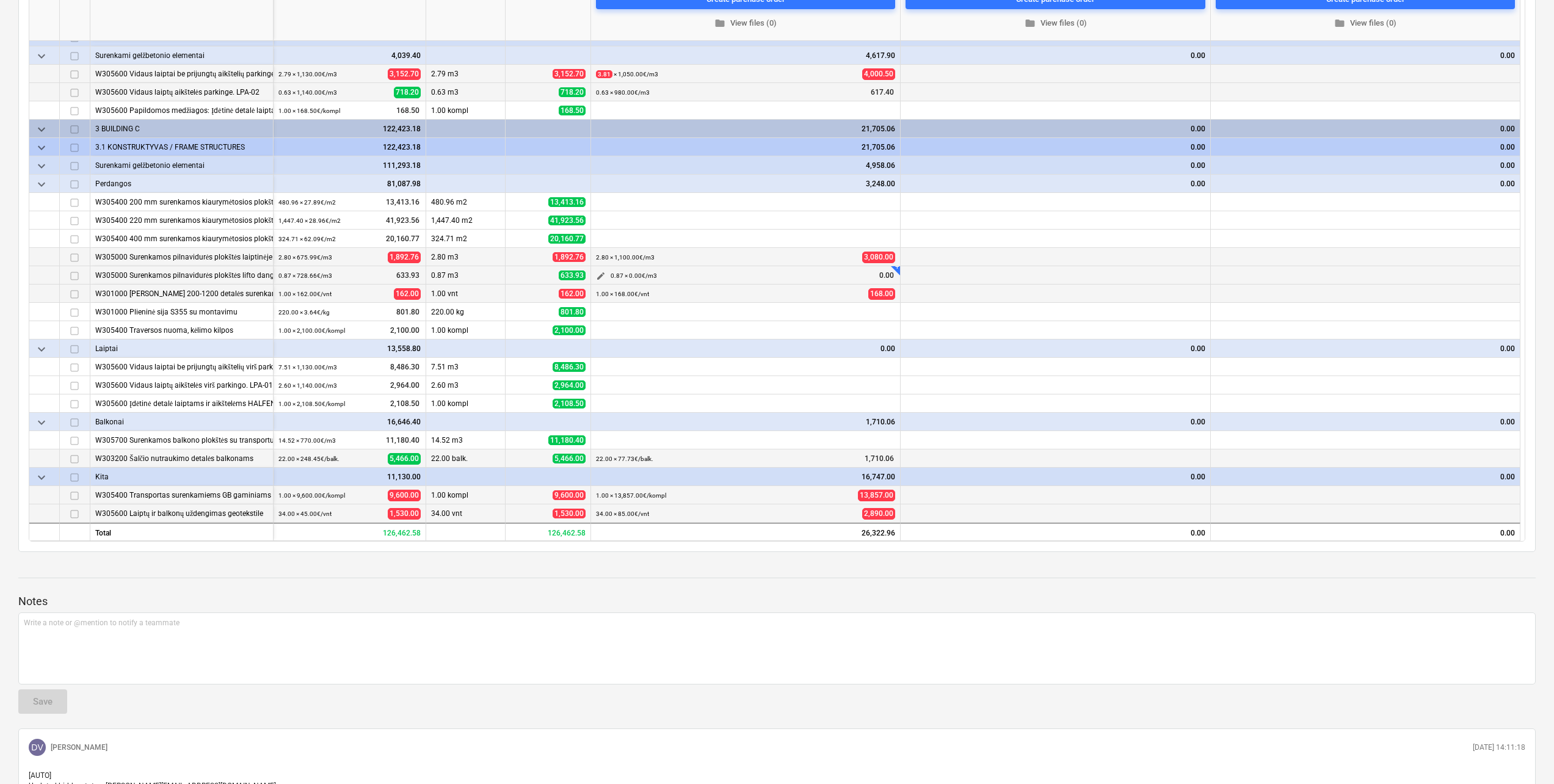
click at [599, 273] on span "edit" at bounding box center [600, 275] width 10 height 10
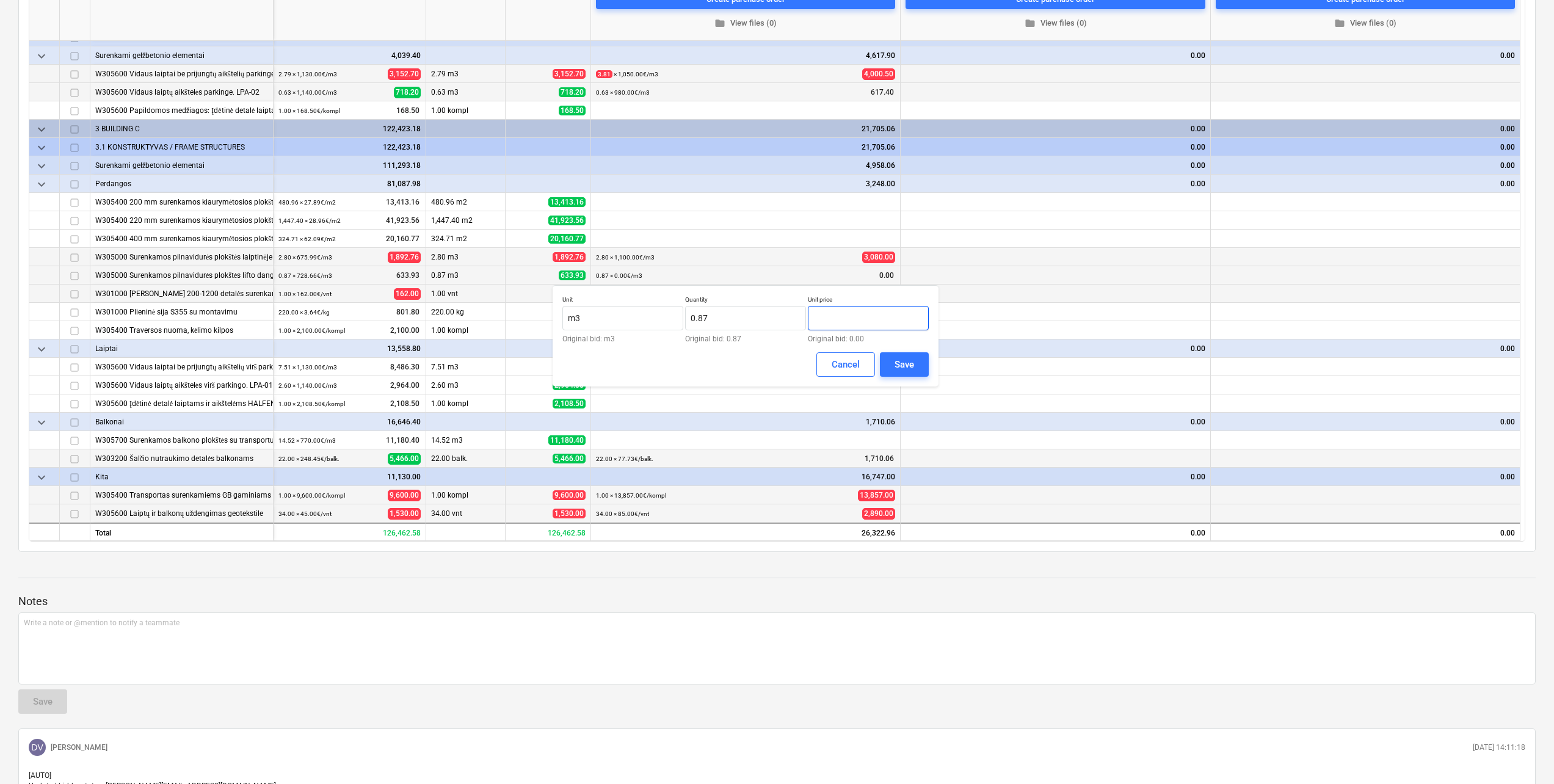
click at [849, 322] on input "text" at bounding box center [868, 318] width 121 height 25
type input "1,200.00"
click at [893, 366] on button "Save" at bounding box center [904, 364] width 49 height 25
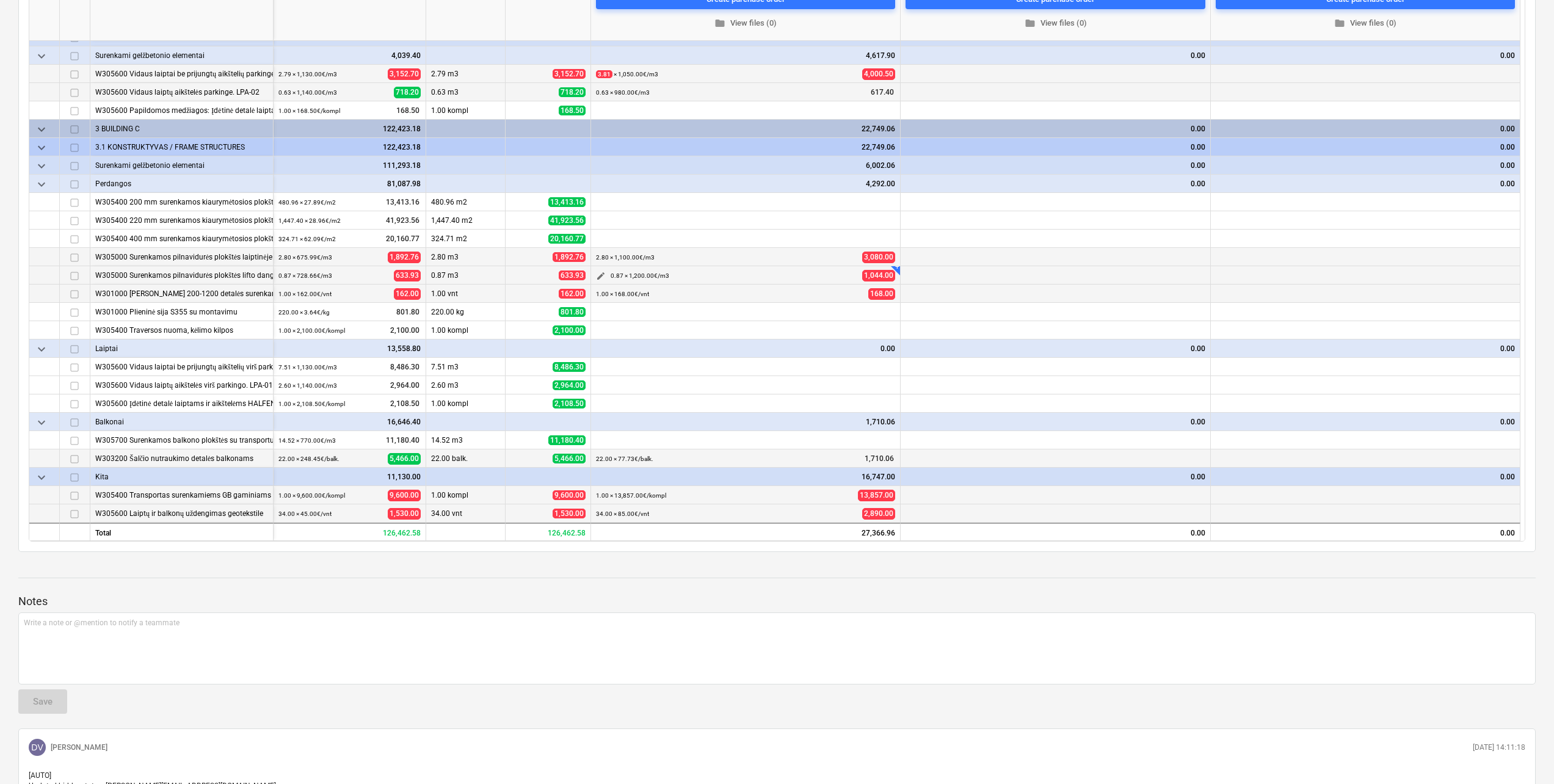
click at [602, 278] on span "edit" at bounding box center [600, 275] width 10 height 10
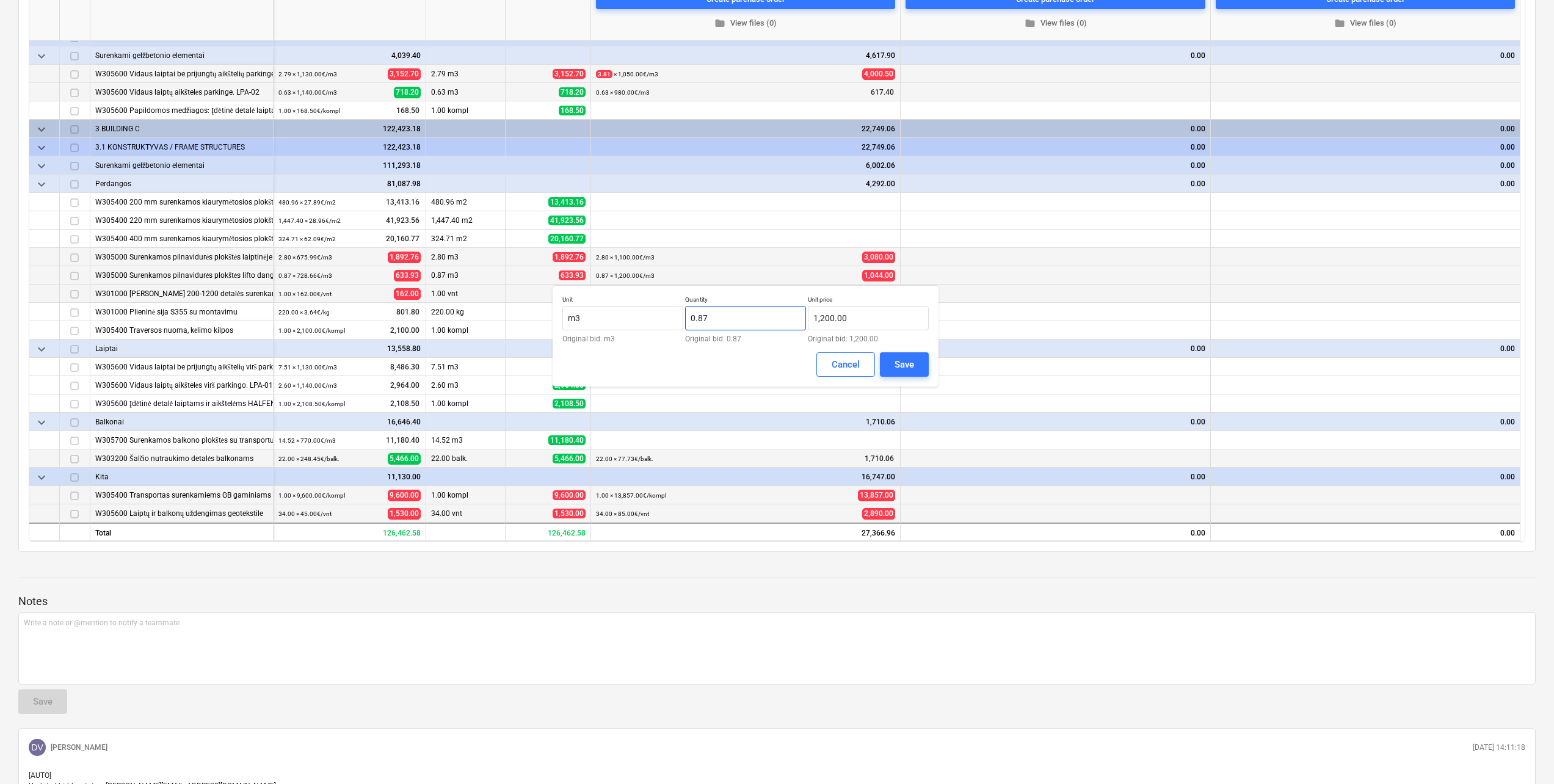
click at [718, 318] on input "0.87" at bounding box center [745, 318] width 121 height 25
type input "0.83"
click at [904, 365] on div "Save" at bounding box center [904, 364] width 19 height 16
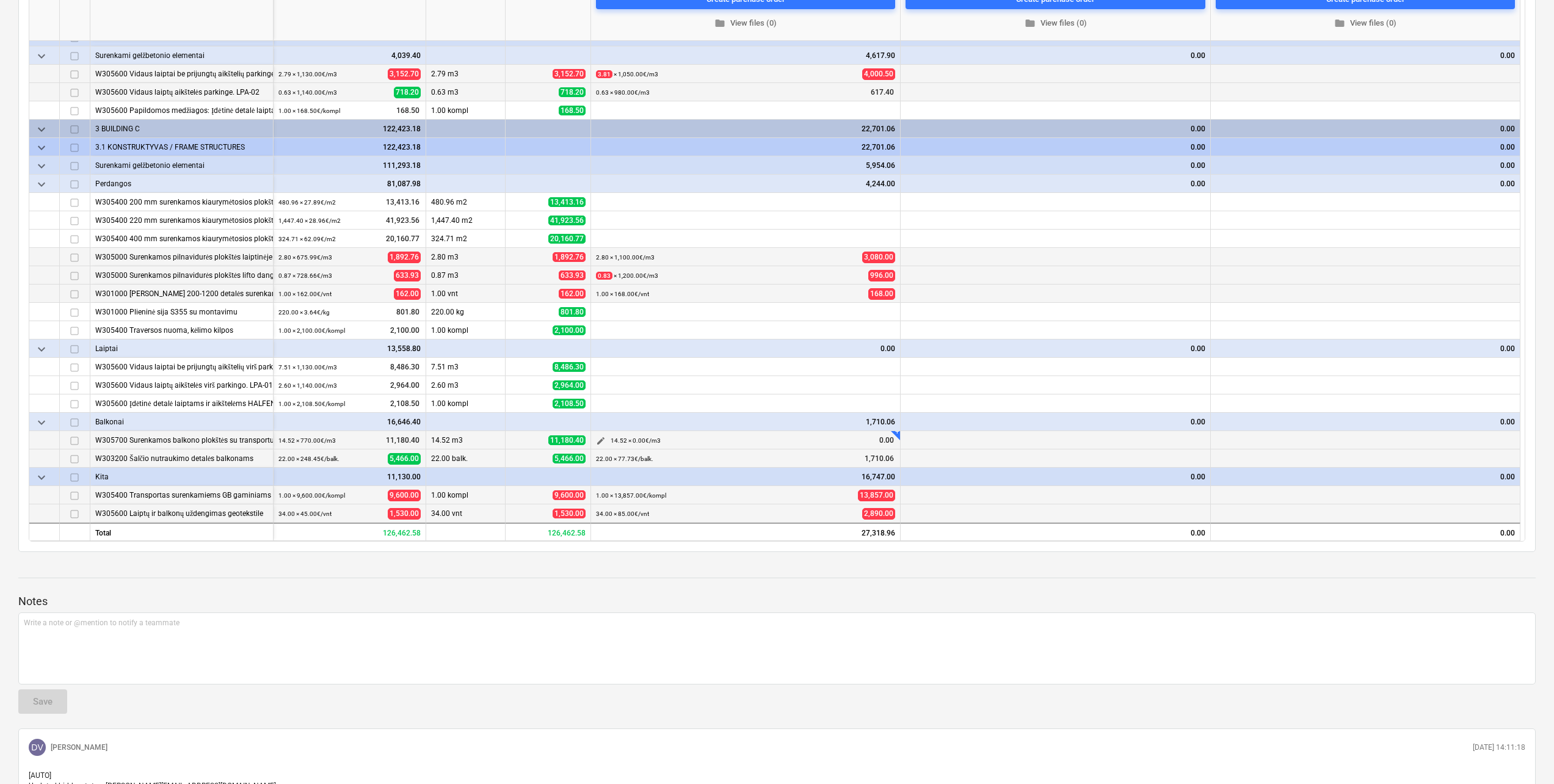
click at [604, 438] on span "edit" at bounding box center [600, 440] width 10 height 10
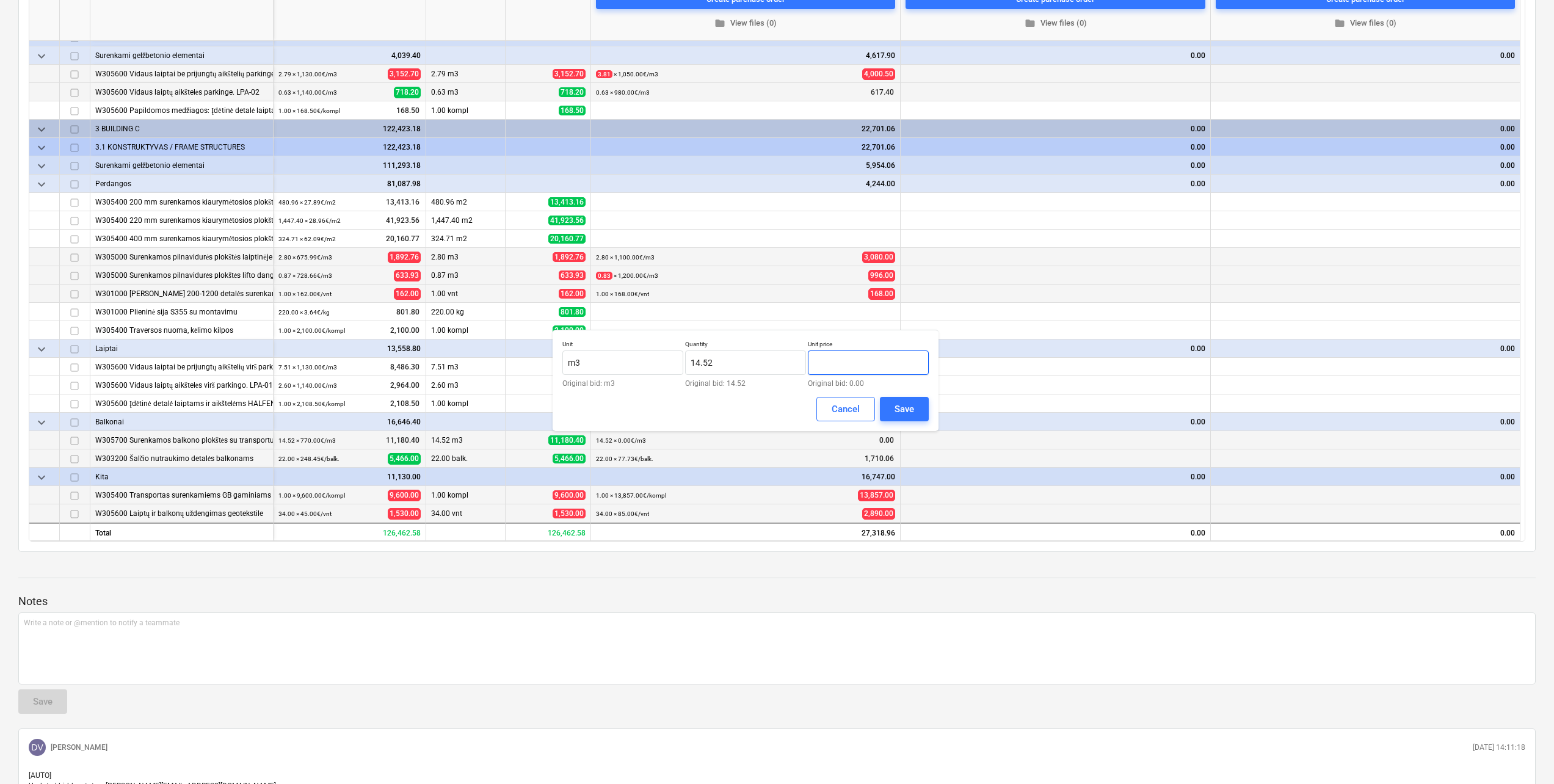
click at [840, 370] on input "text" at bounding box center [868, 362] width 121 height 25
type input "950.00"
click at [899, 412] on div "Save" at bounding box center [904, 409] width 19 height 16
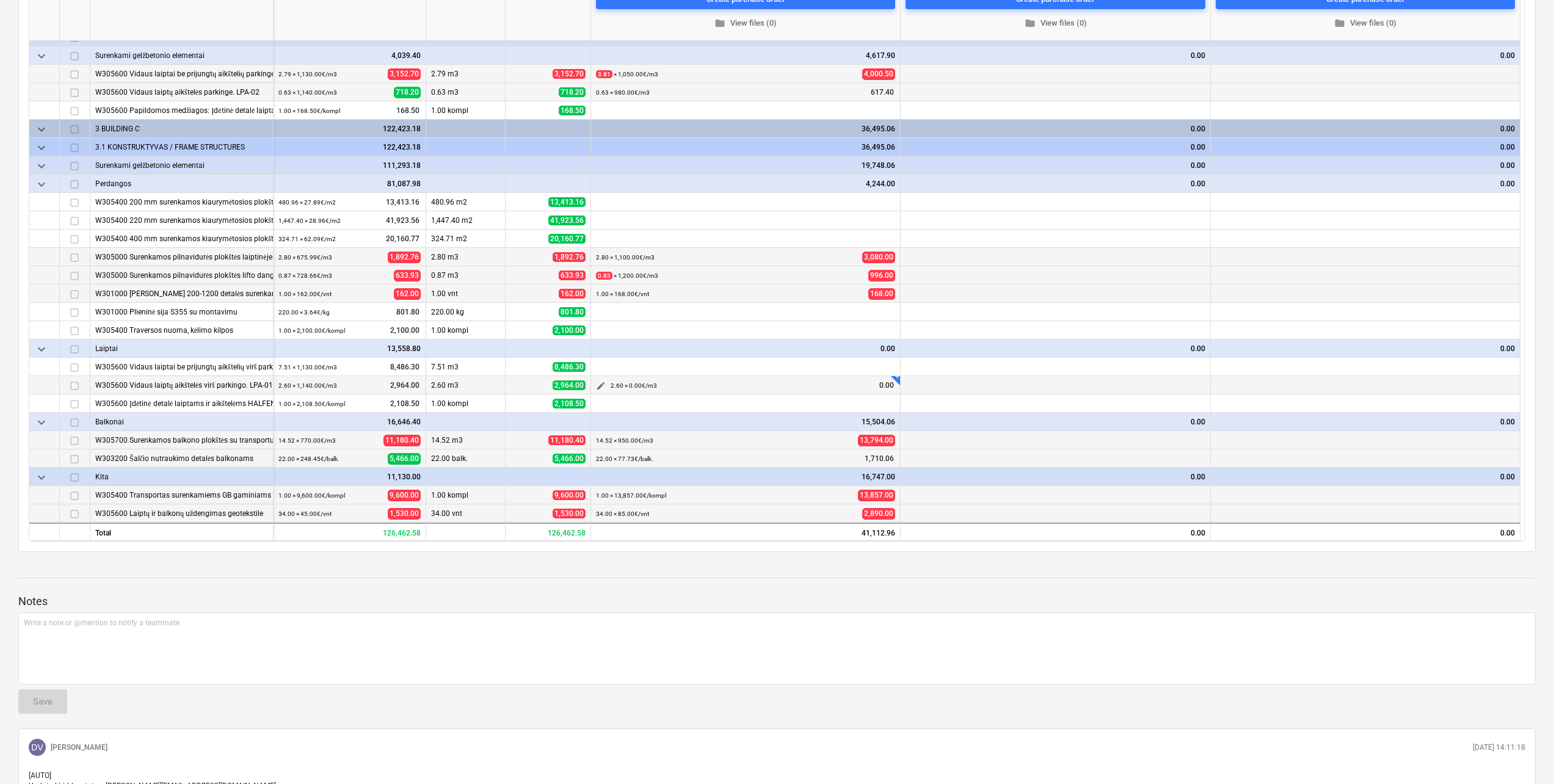
click at [602, 383] on span "edit" at bounding box center [600, 385] width 10 height 10
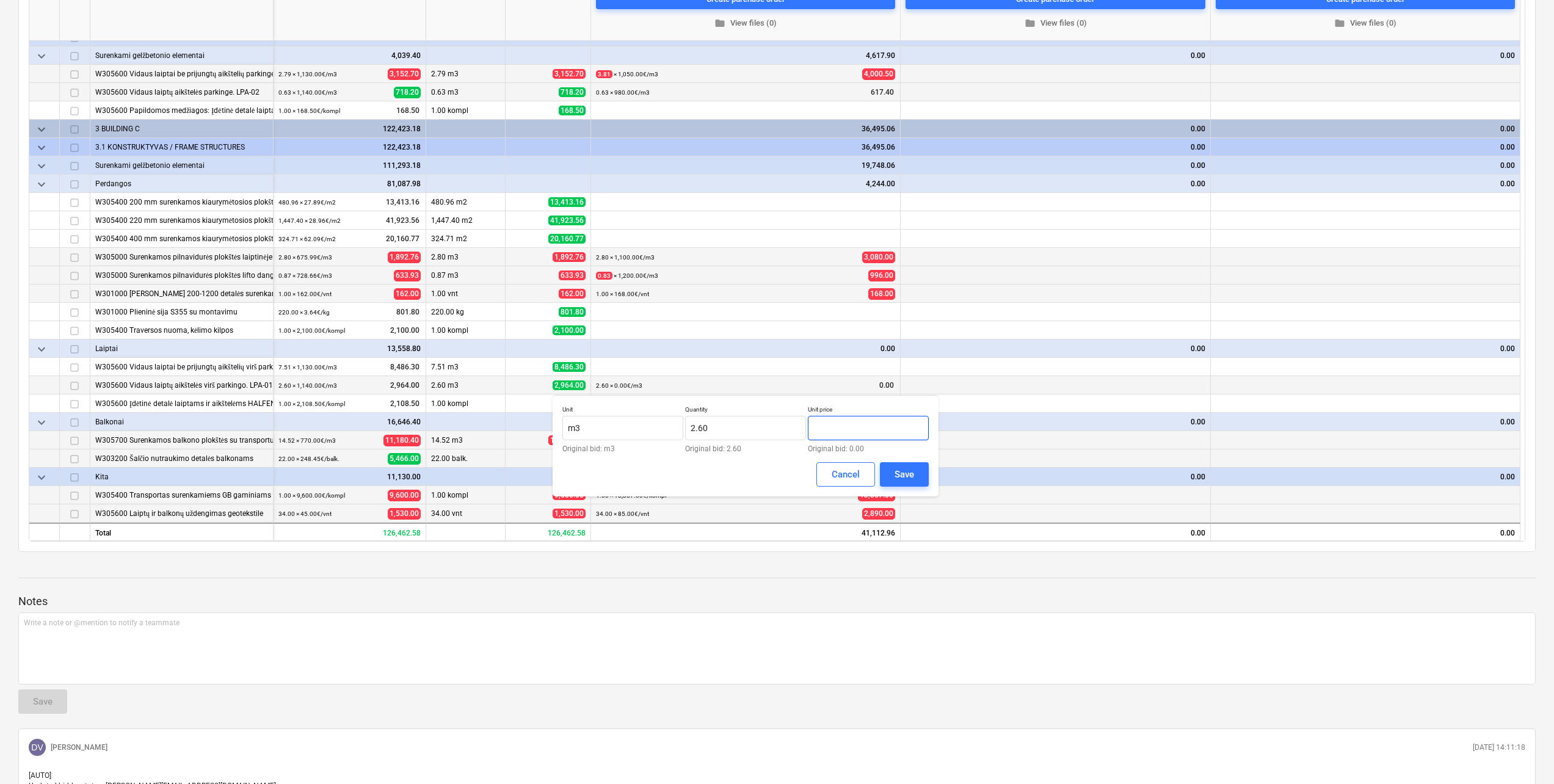
click at [843, 429] on input "text" at bounding box center [868, 428] width 121 height 25
type input "980.00"
click at [917, 480] on button "Save" at bounding box center [904, 474] width 49 height 25
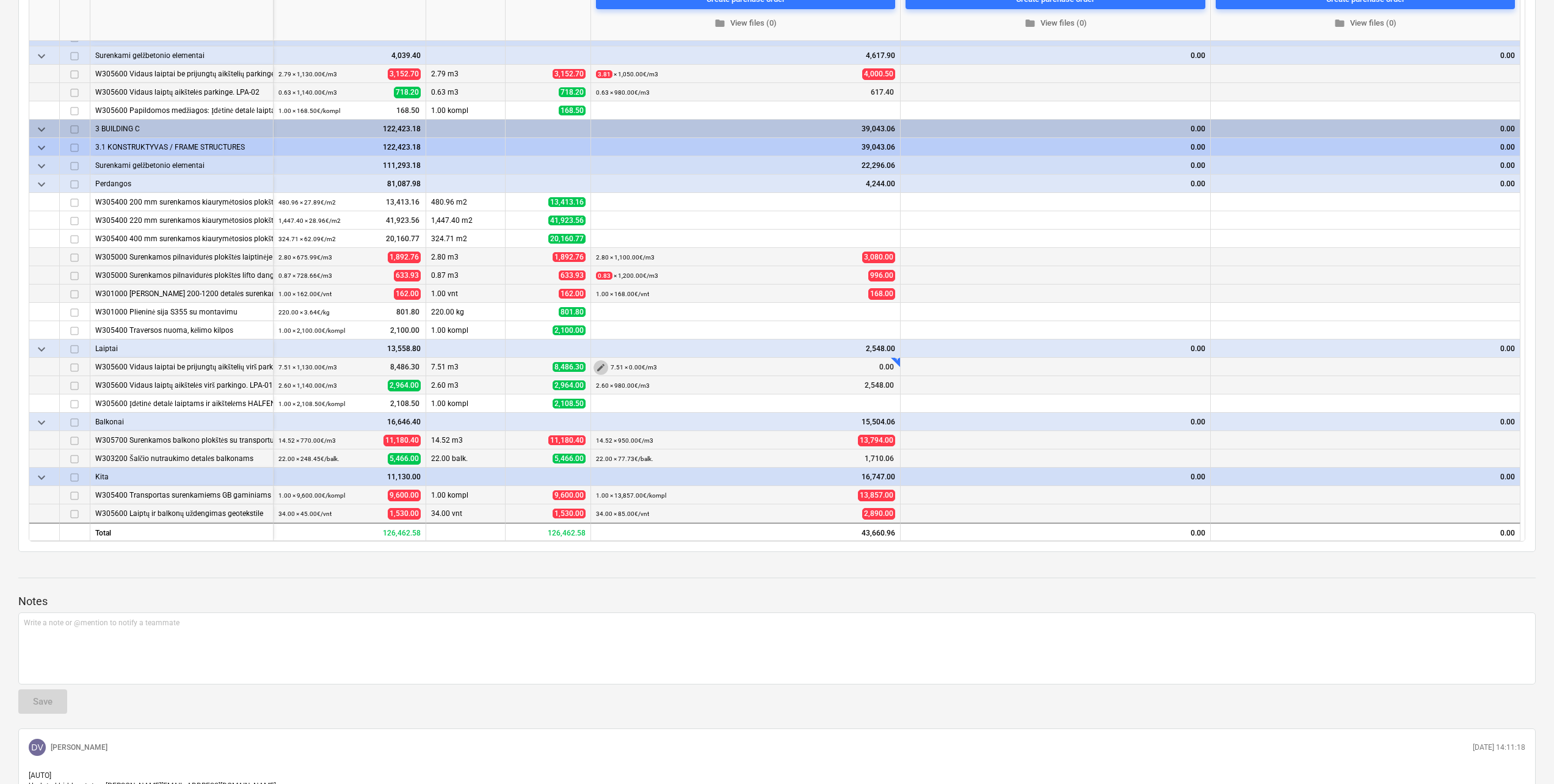
click at [602, 372] on span "edit" at bounding box center [600, 367] width 10 height 10
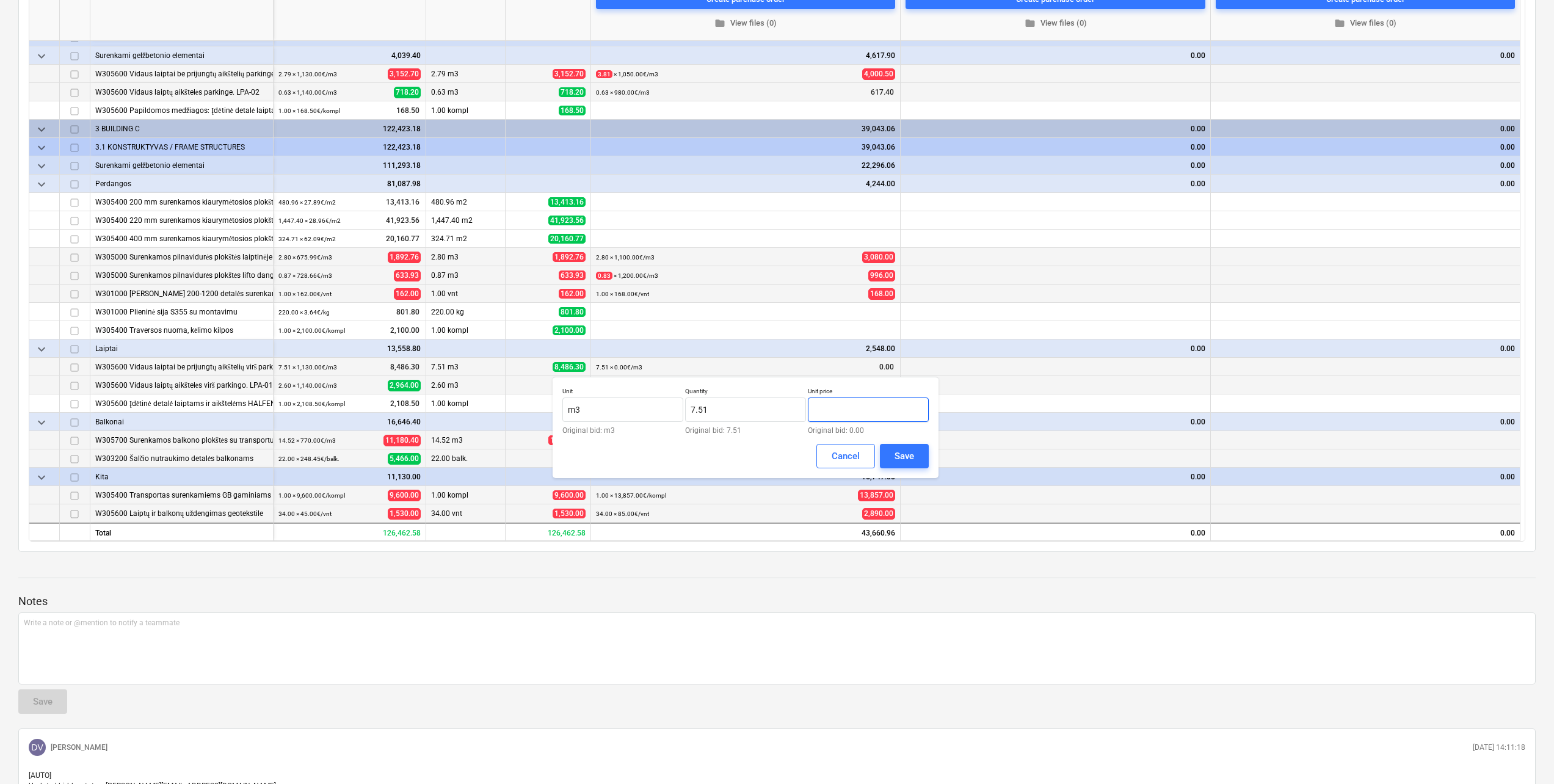
click at [846, 412] on input "text" at bounding box center [868, 410] width 121 height 25
type input "1,050.00"
click at [909, 458] on div "Save" at bounding box center [904, 456] width 19 height 16
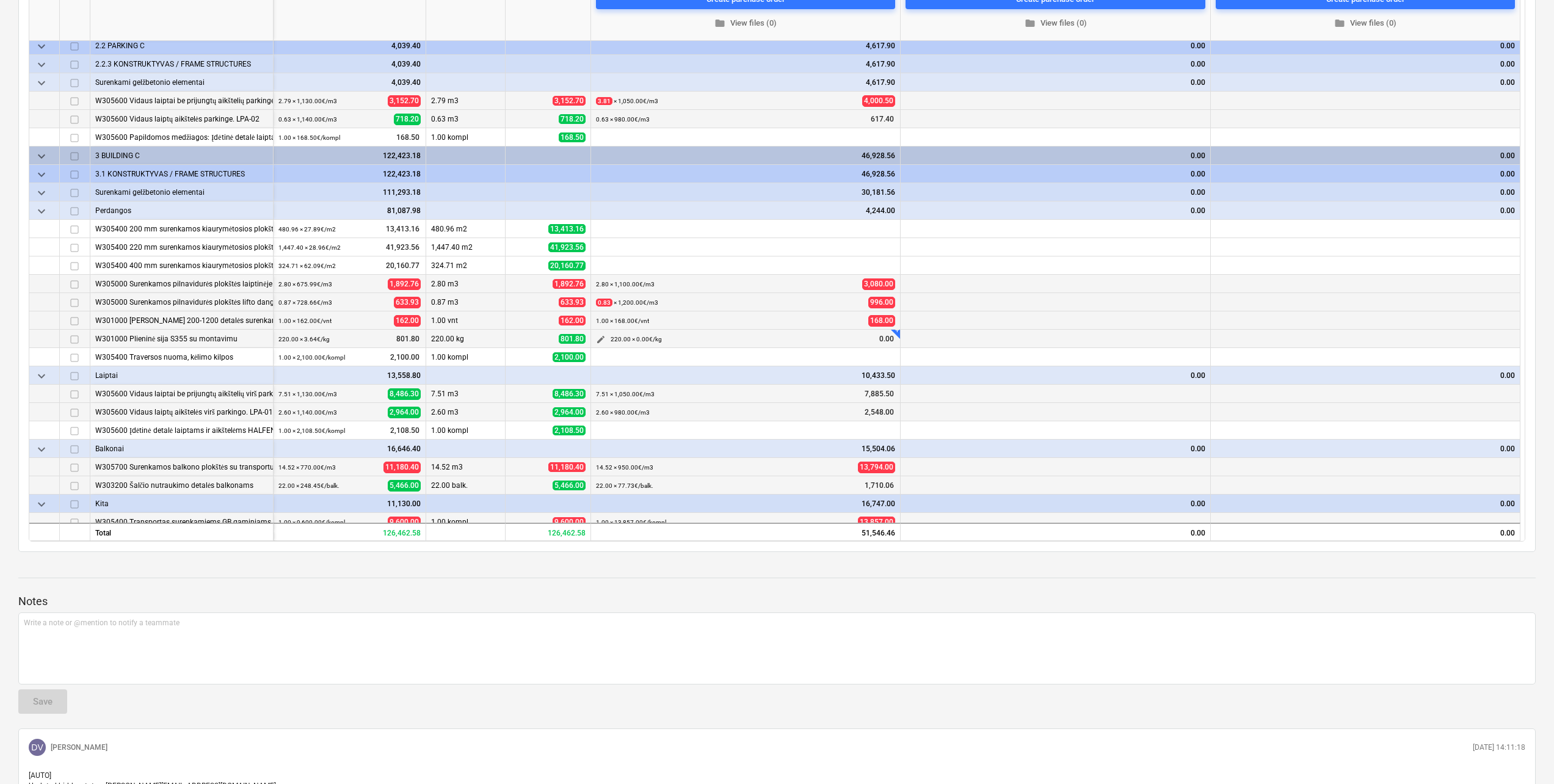
scroll to position [0, 0]
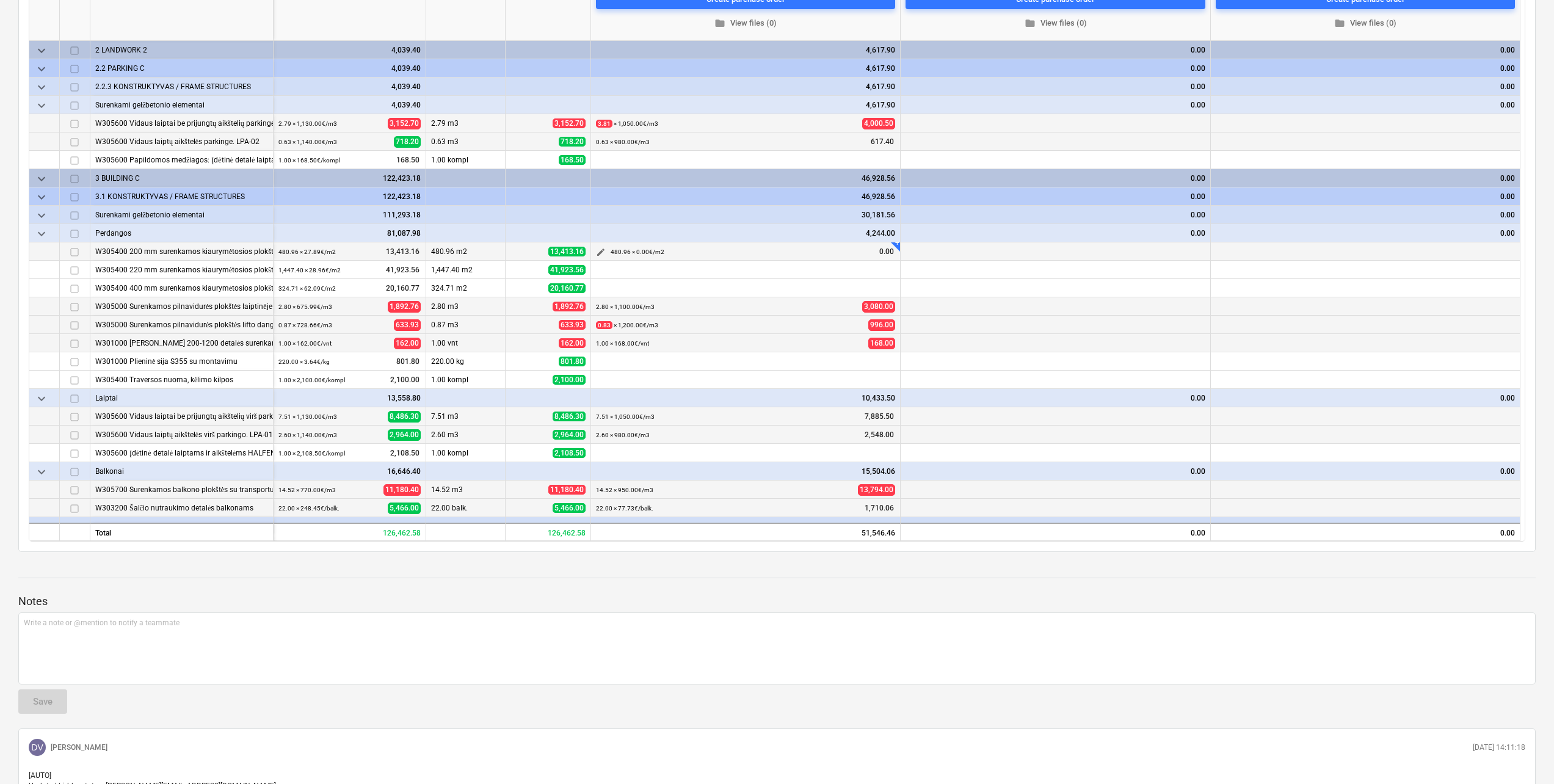
click at [604, 249] on span "edit" at bounding box center [600, 252] width 10 height 10
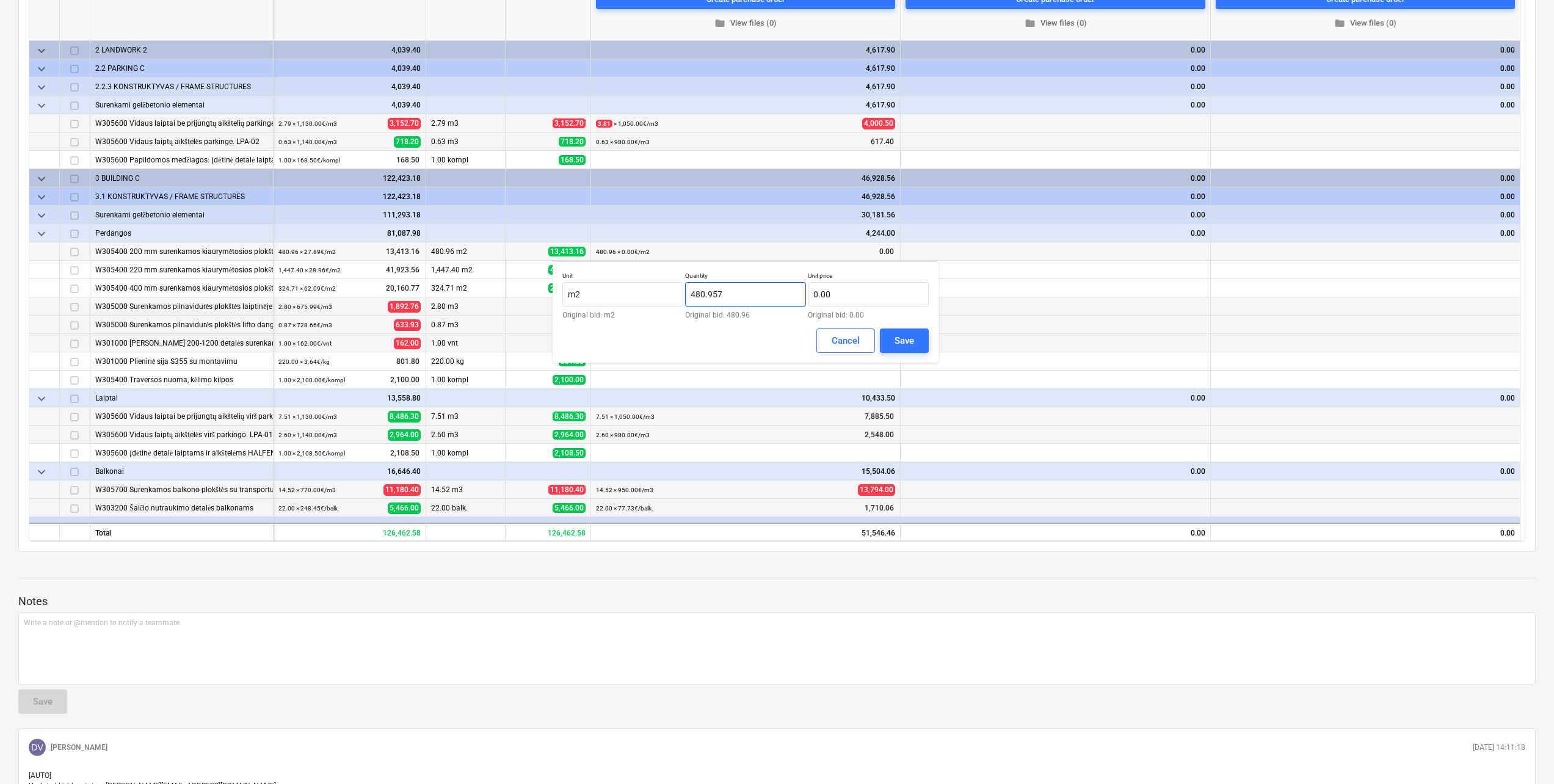
click at [777, 298] on input "480.957" at bounding box center [745, 294] width 121 height 25
drag, startPoint x: 737, startPoint y: 292, endPoint x: 680, endPoint y: 293, distance: 57.0
click at [680, 293] on div "Unit m2 Original bid: m2 Quantity 480.957 Original bid: 480.96 Unit price 0.00 …" at bounding box center [746, 295] width 366 height 47
type input "478.31"
click at [831, 293] on input "text" at bounding box center [868, 294] width 121 height 25
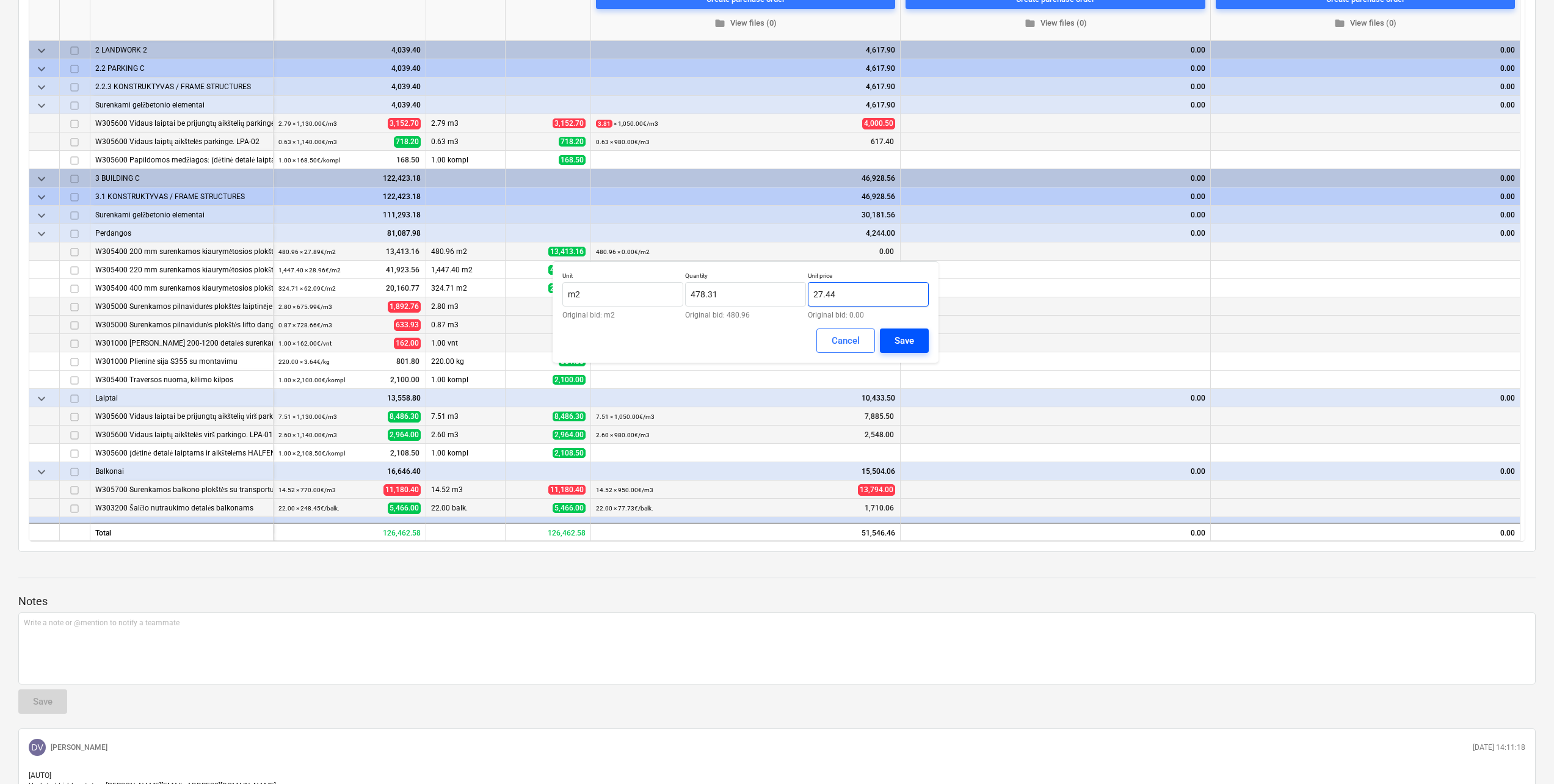
type input "27.44"
click at [902, 340] on div "Save" at bounding box center [904, 340] width 19 height 16
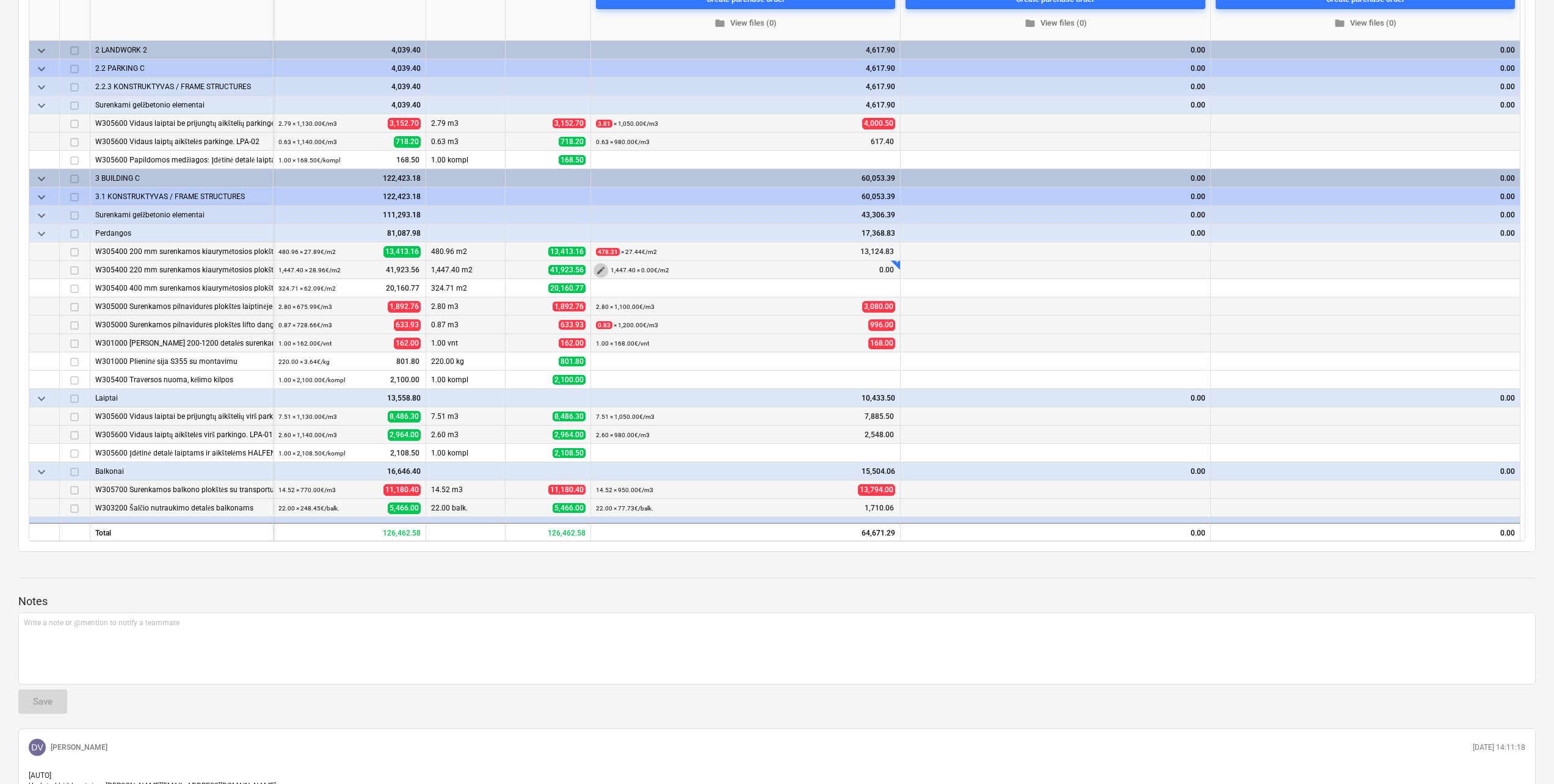
click at [600, 270] on span "edit" at bounding box center [600, 270] width 10 height 10
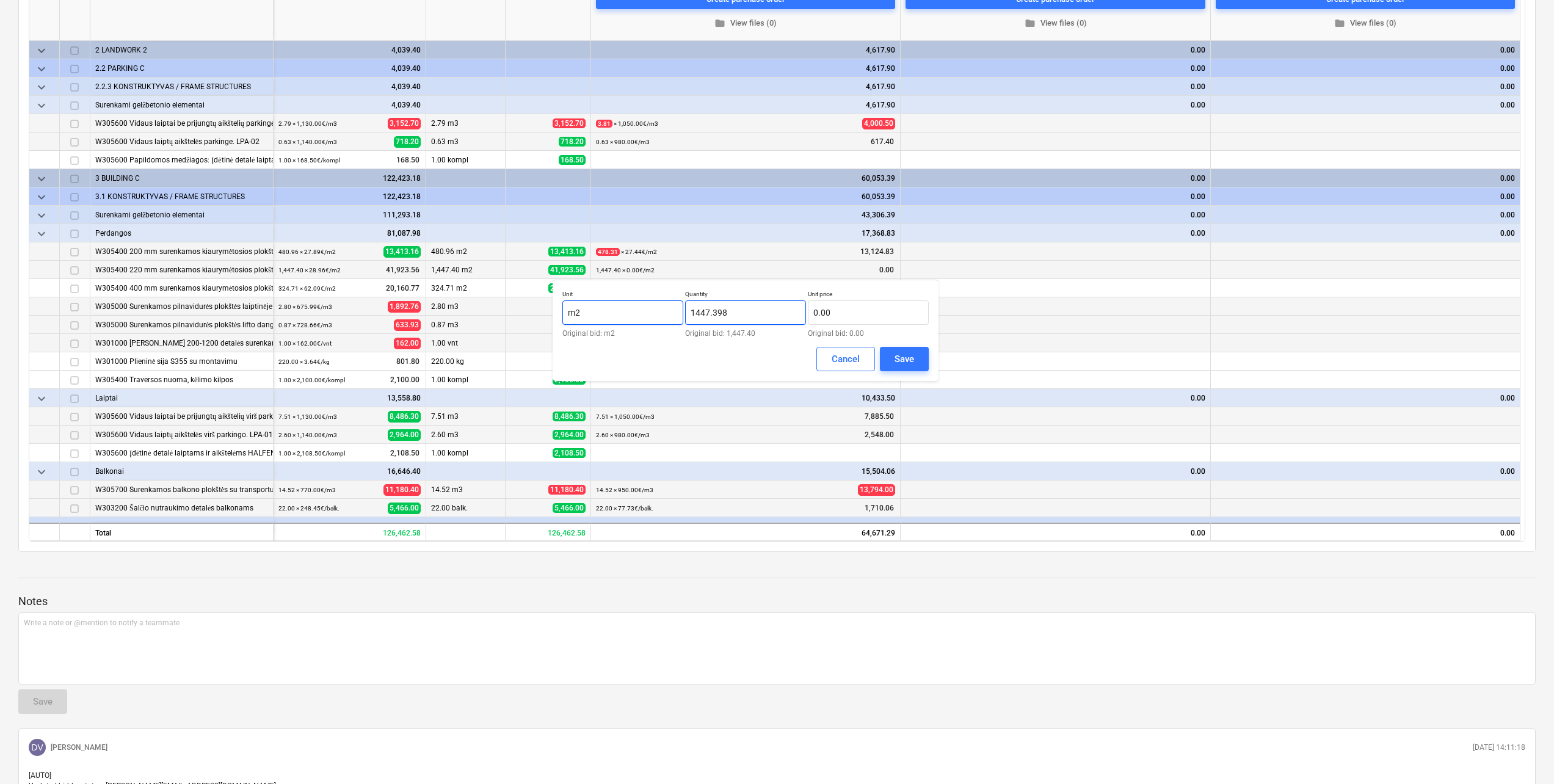
drag, startPoint x: 739, startPoint y: 318, endPoint x: 653, endPoint y: 316, distance: 86.0
click at [656, 316] on div "Unit m2 Original bid: m2 Quantity 1447.398 Original bid: 1,447.40 Unit price 0.…" at bounding box center [746, 313] width 366 height 47
type input "1,569.97"
drag, startPoint x: 822, startPoint y: 313, endPoint x: 785, endPoint y: 313, distance: 37.0
click at [785, 313] on div "Unit m2 Original bid: m2 Quantity 1,569.97 Original bid: 1,447.40 Unit price Or…" at bounding box center [746, 313] width 366 height 47
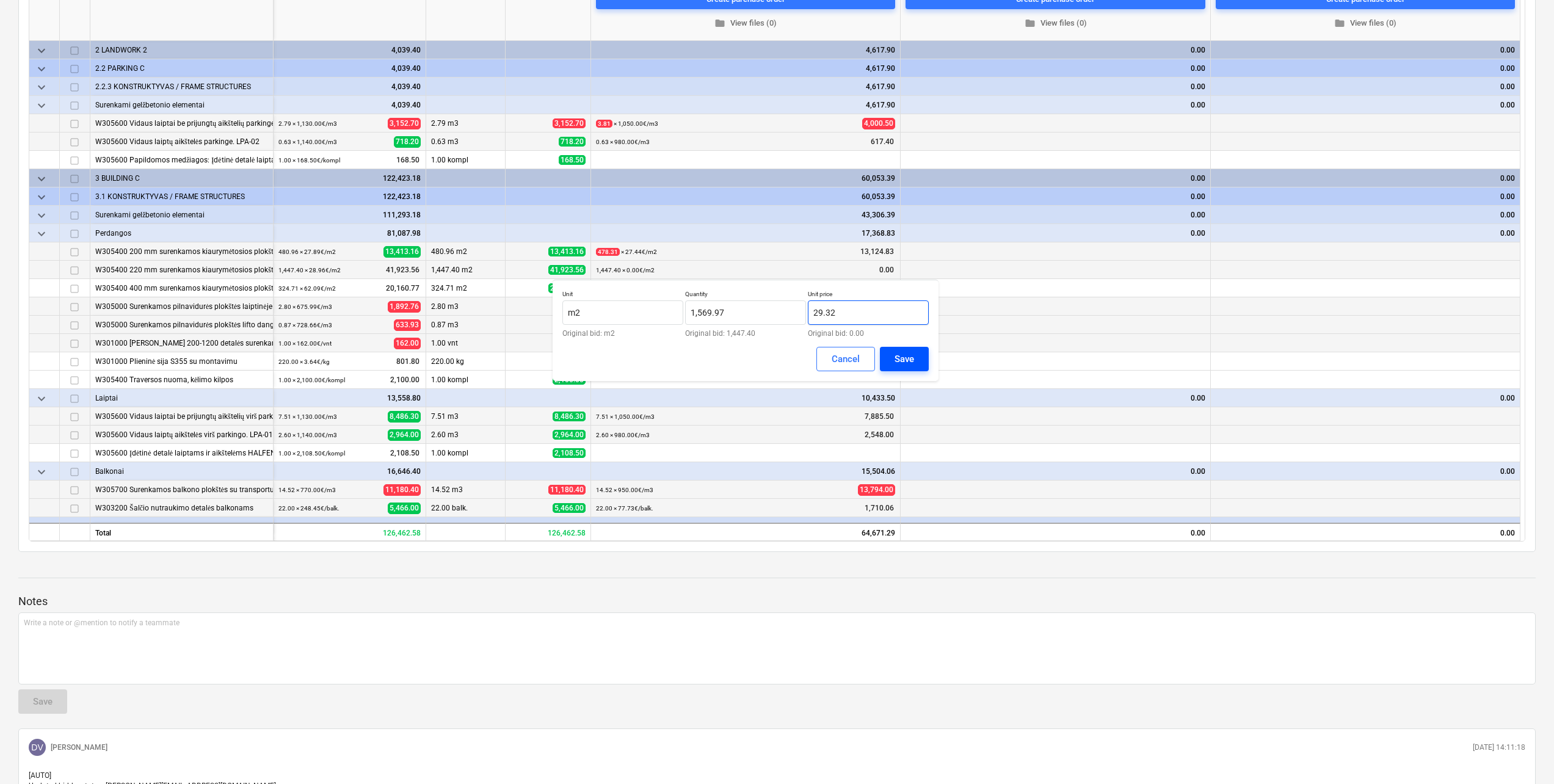
type input "29.32"
click at [910, 359] on div "Save" at bounding box center [904, 359] width 19 height 16
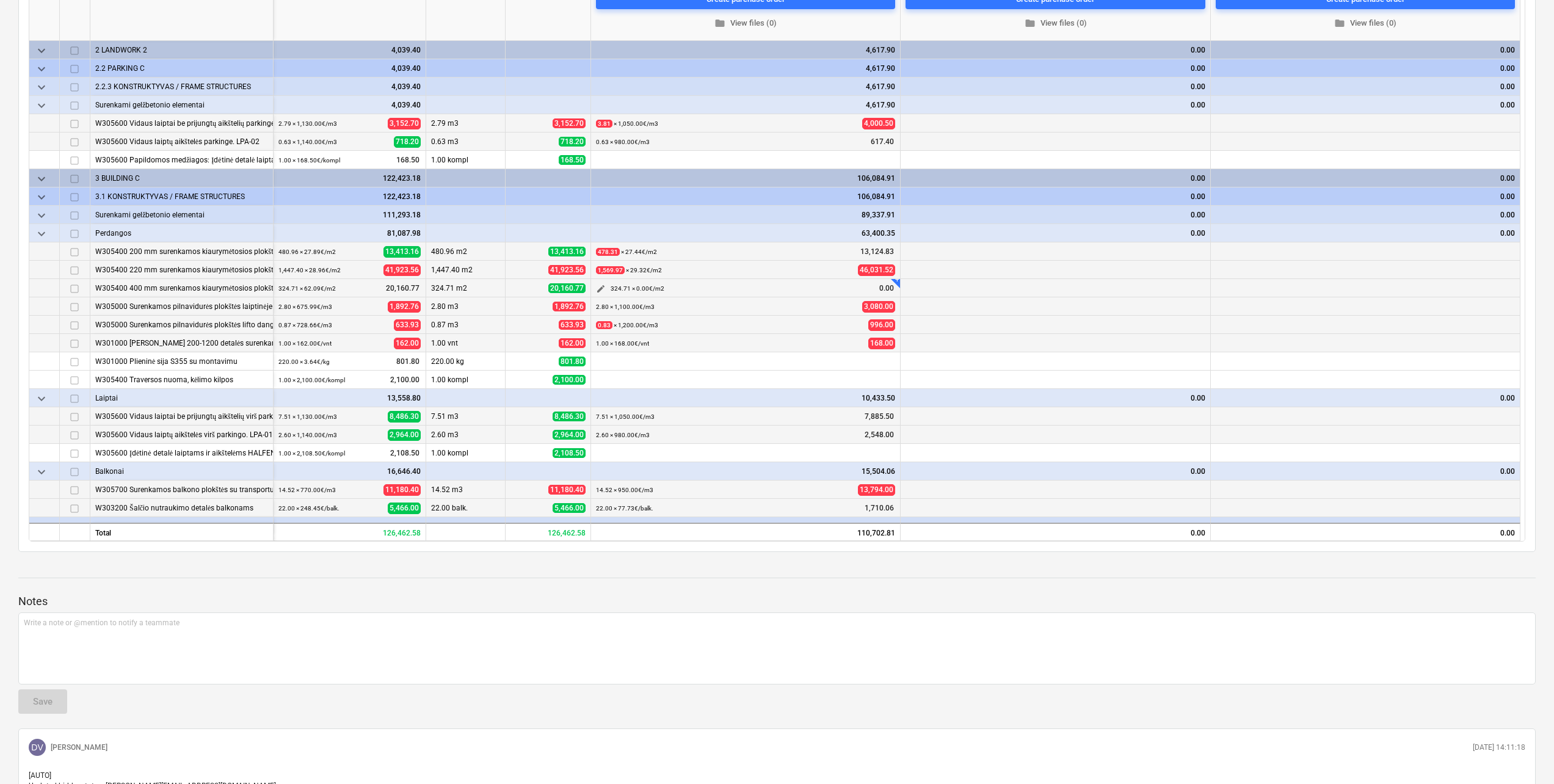
click at [604, 287] on span "edit" at bounding box center [600, 288] width 10 height 10
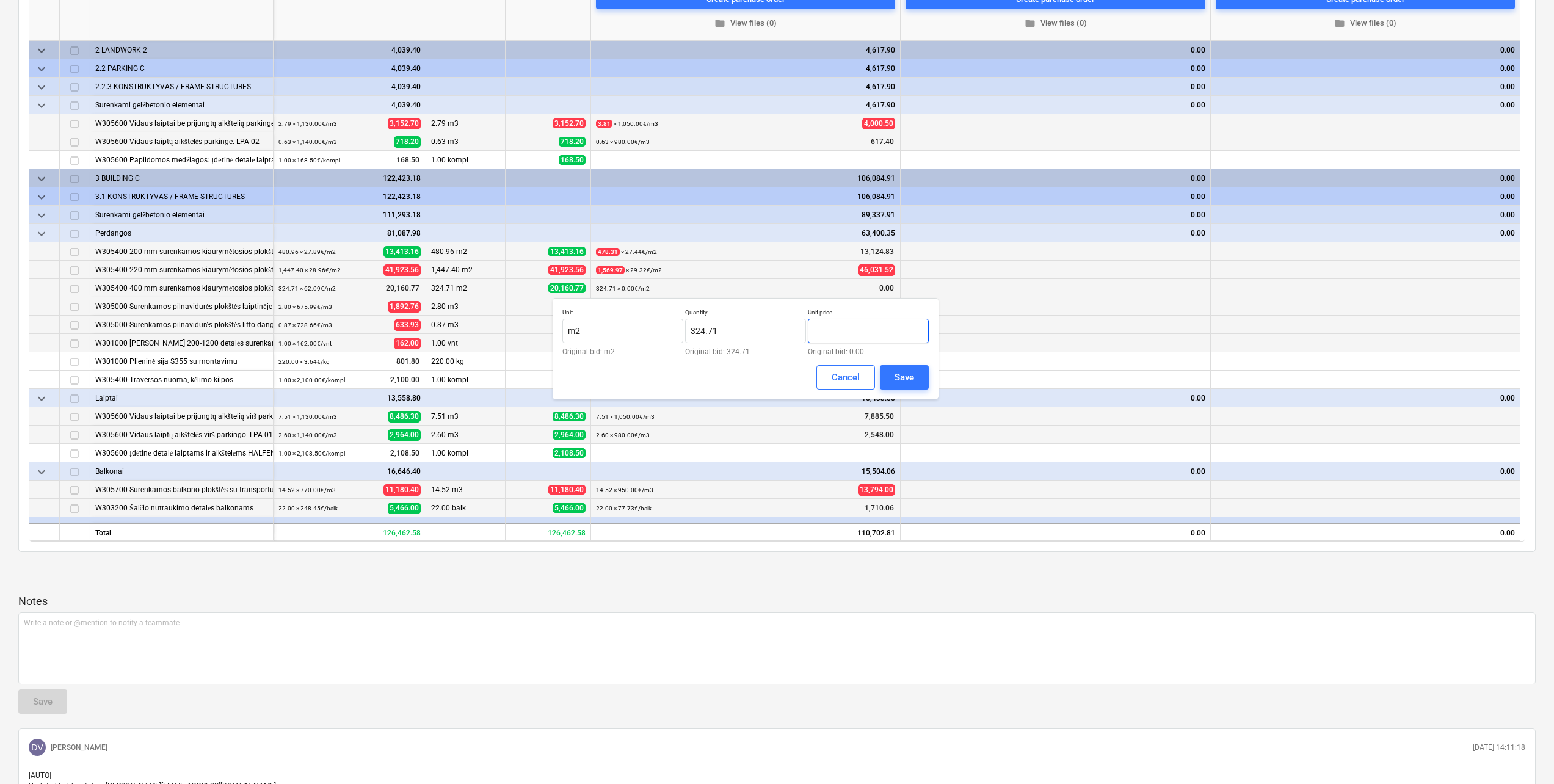
click at [896, 326] on input "text" at bounding box center [868, 331] width 121 height 25
type input "46.32"
click at [907, 377] on div "Save" at bounding box center [904, 377] width 19 height 16
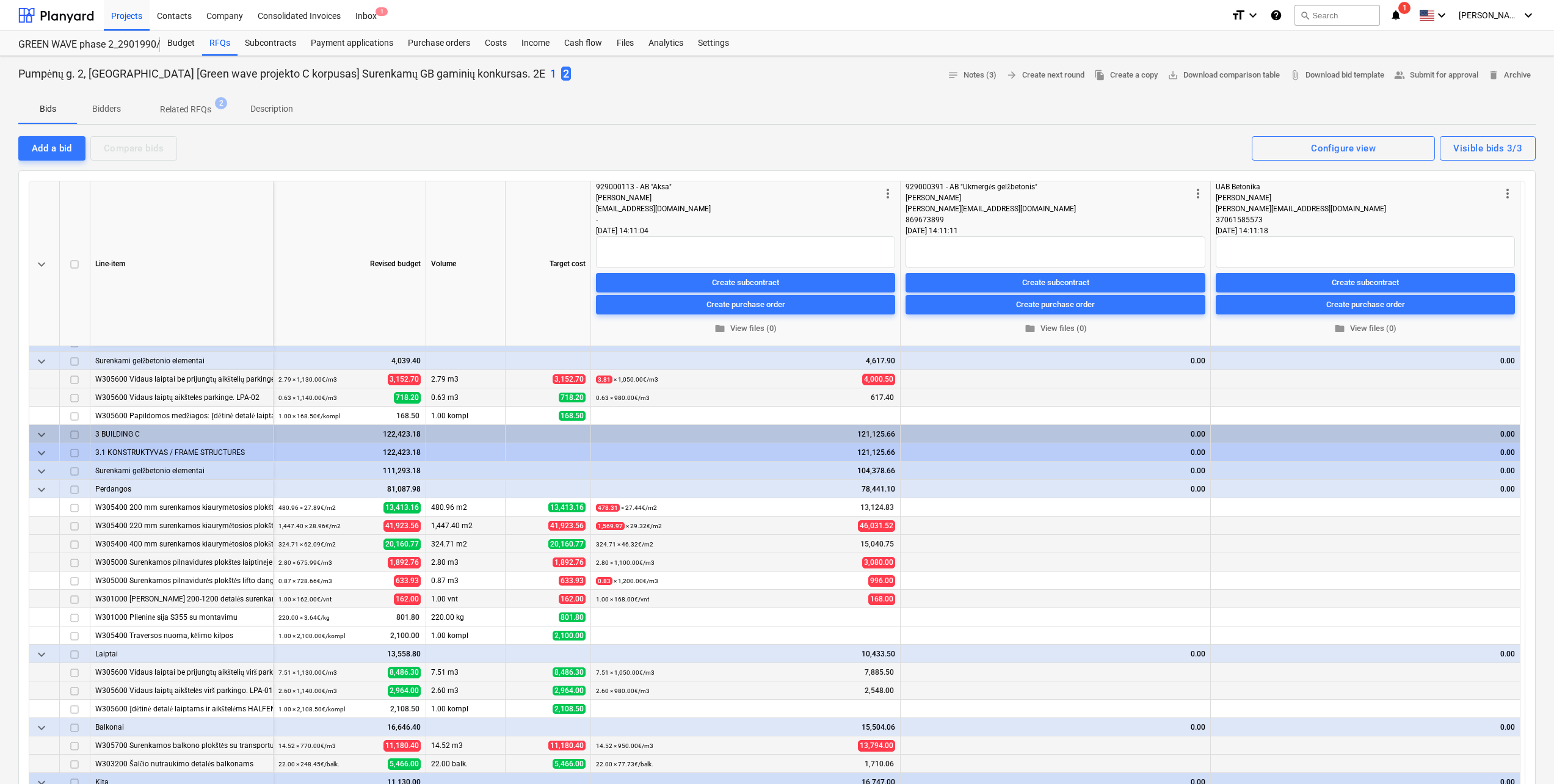
click at [550, 76] on p "1" at bounding box center [553, 73] width 6 height 15
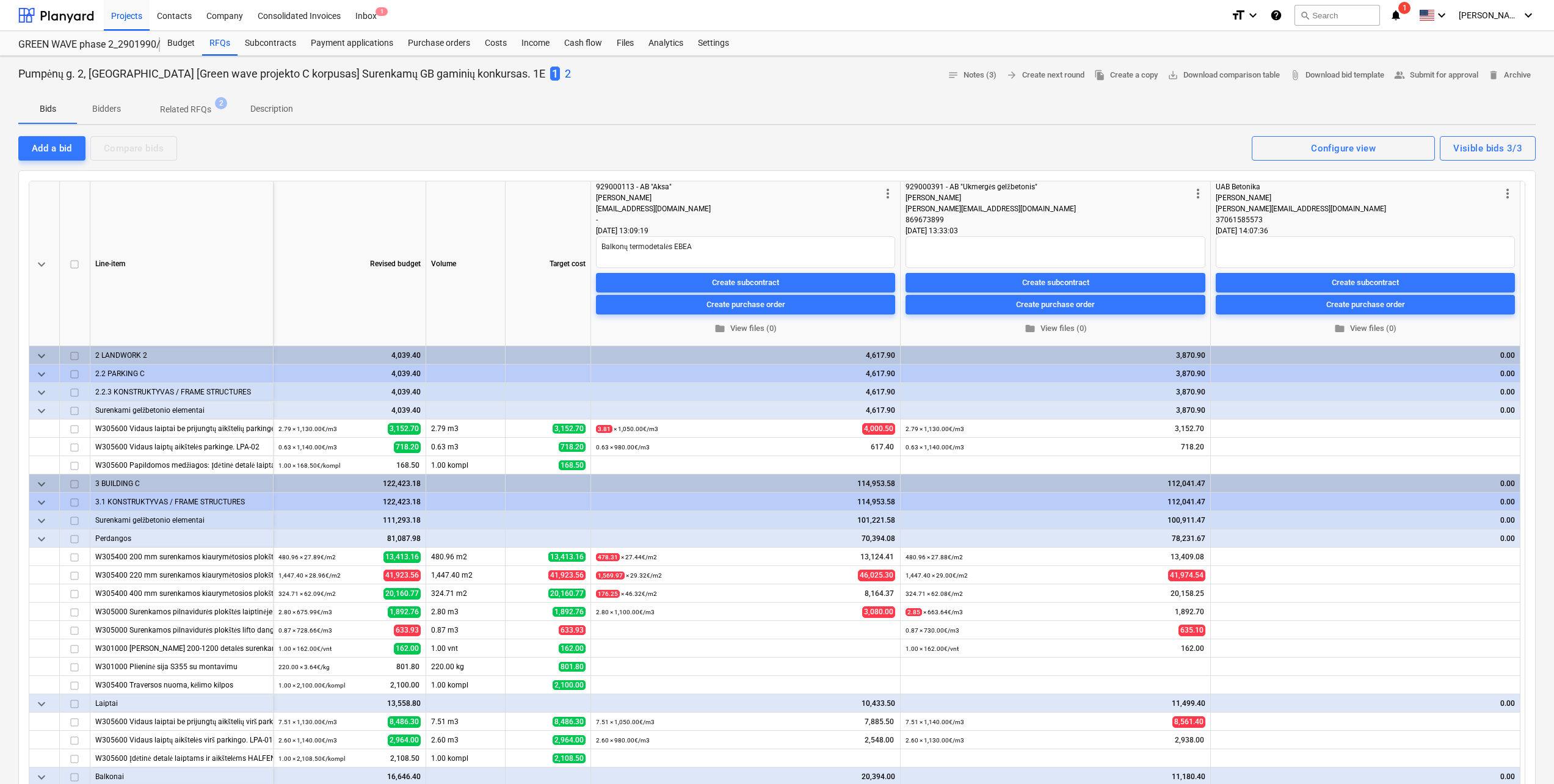
click at [565, 69] on p "2" at bounding box center [567, 73] width 6 height 15
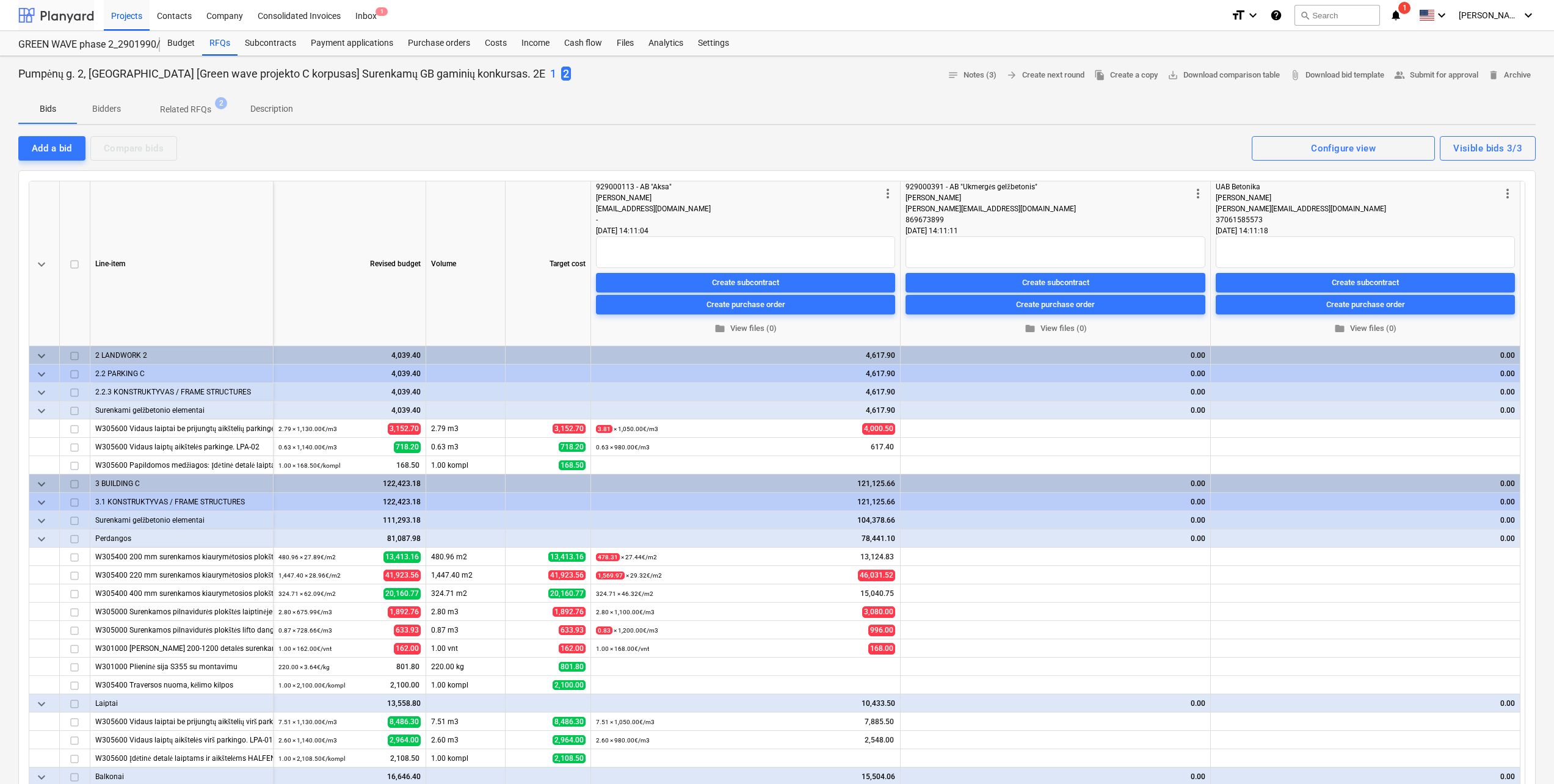
click at [70, 17] on div at bounding box center [56, 15] width 76 height 31
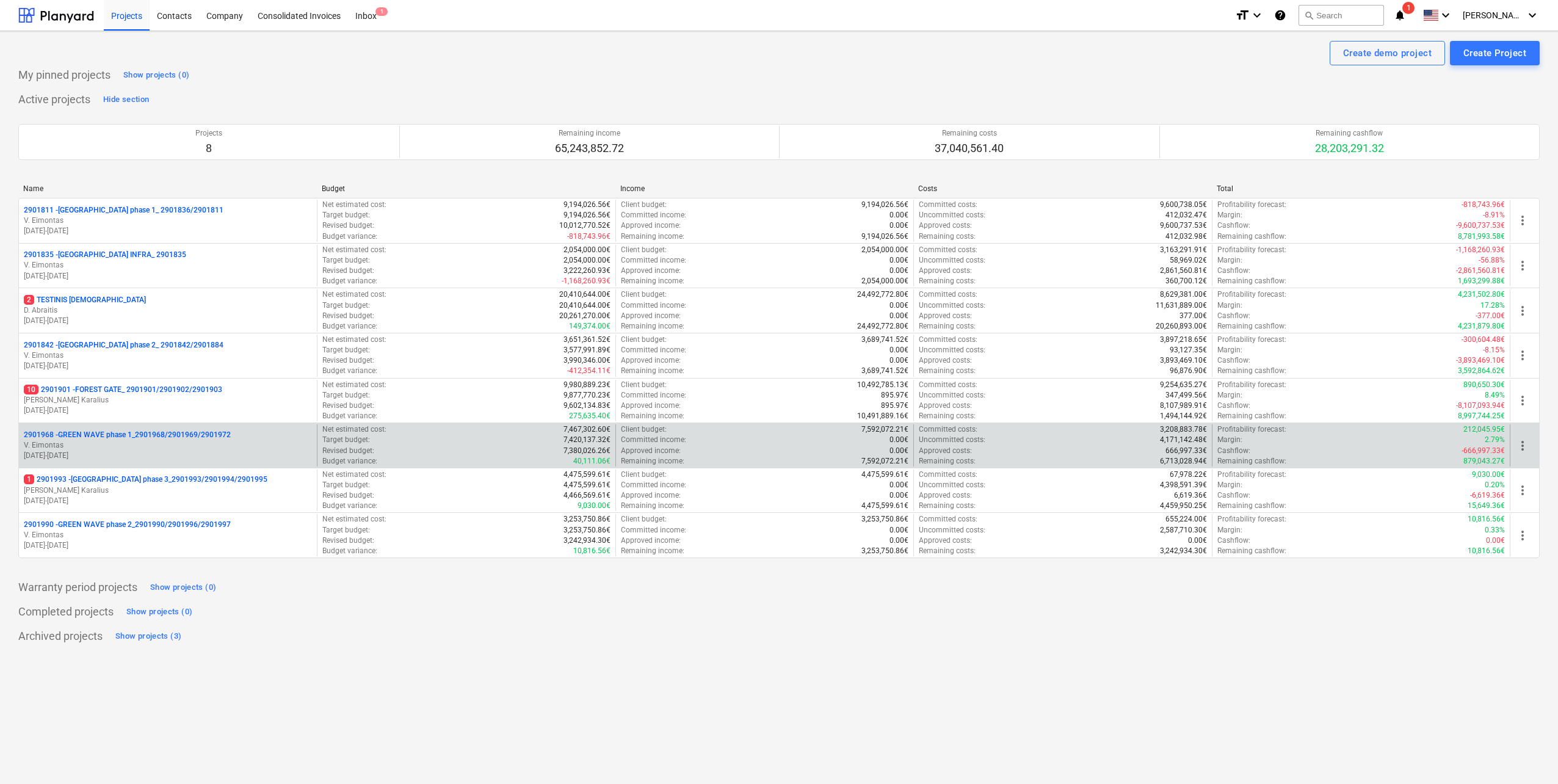
click at [212, 440] on p "2901968 - GREEN WAVE phase 1_2901968/2901969/2901972" at bounding box center [127, 435] width 207 height 10
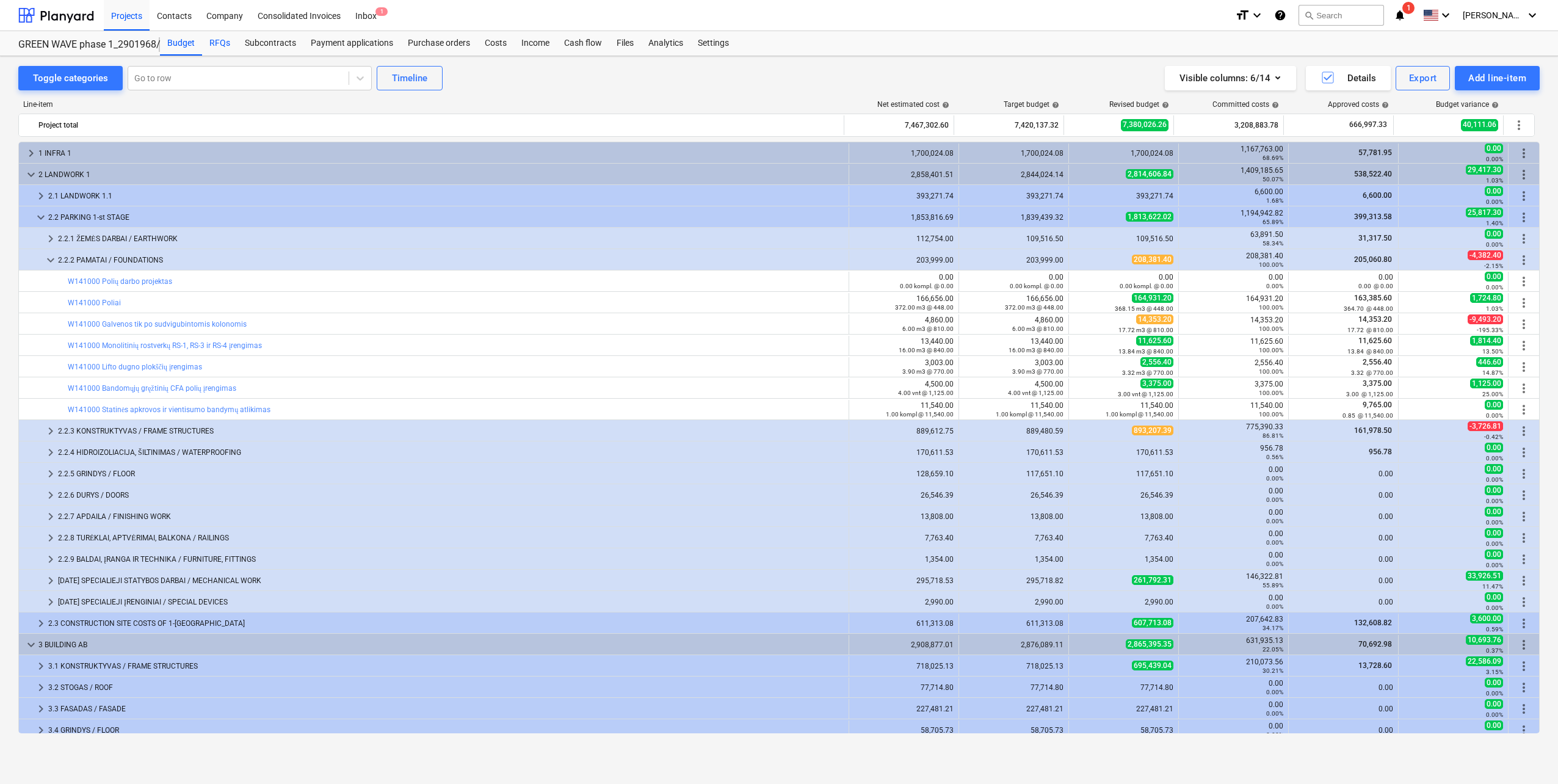
click at [216, 53] on div "RFQs" at bounding box center [220, 44] width 36 height 25
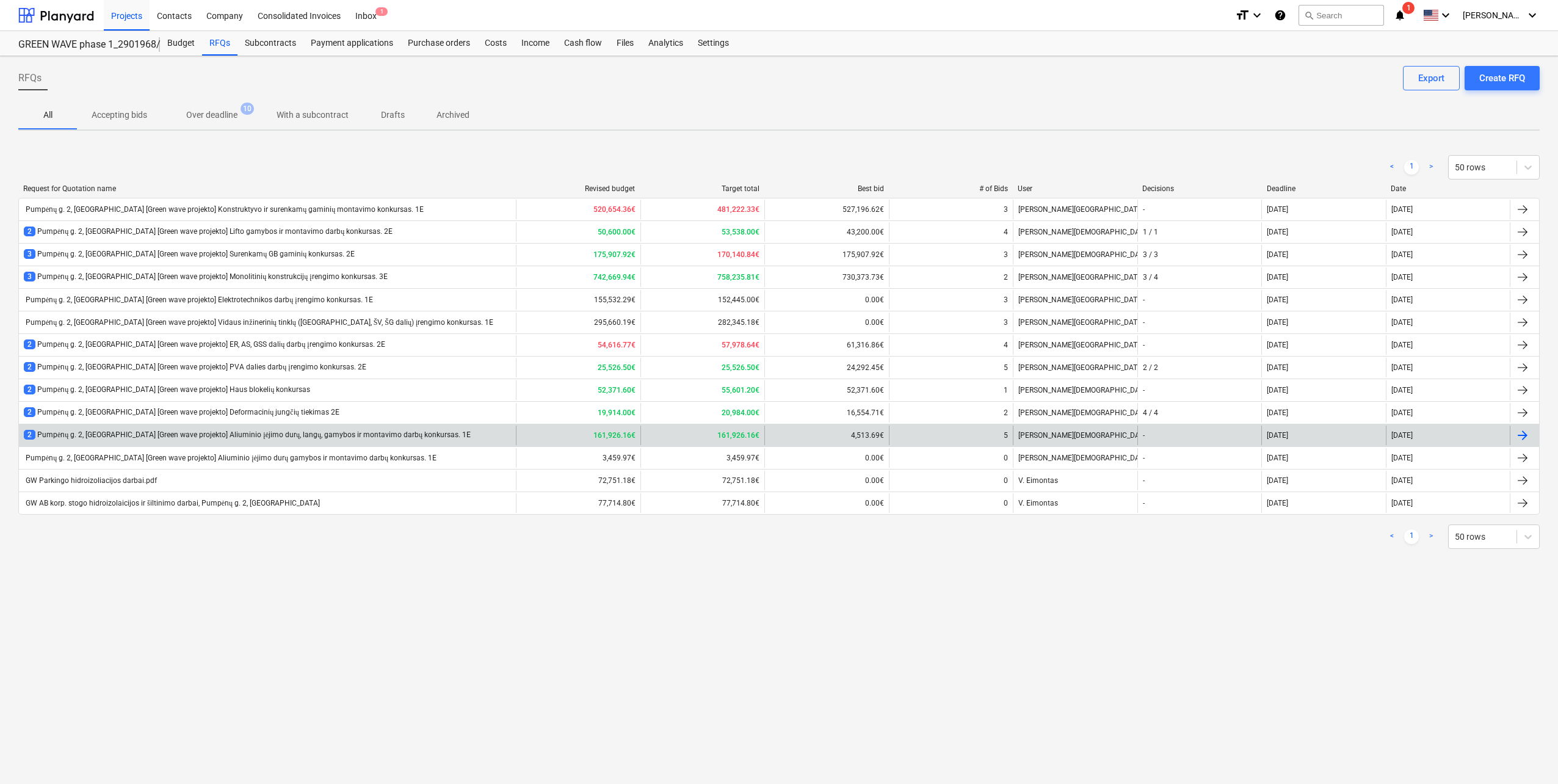
click at [349, 431] on div "2 Pumpėnų g. 2, Vilnius [Green wave projekto] Aliuminio įėjimo durų, langų, gam…" at bounding box center [248, 435] width 447 height 10
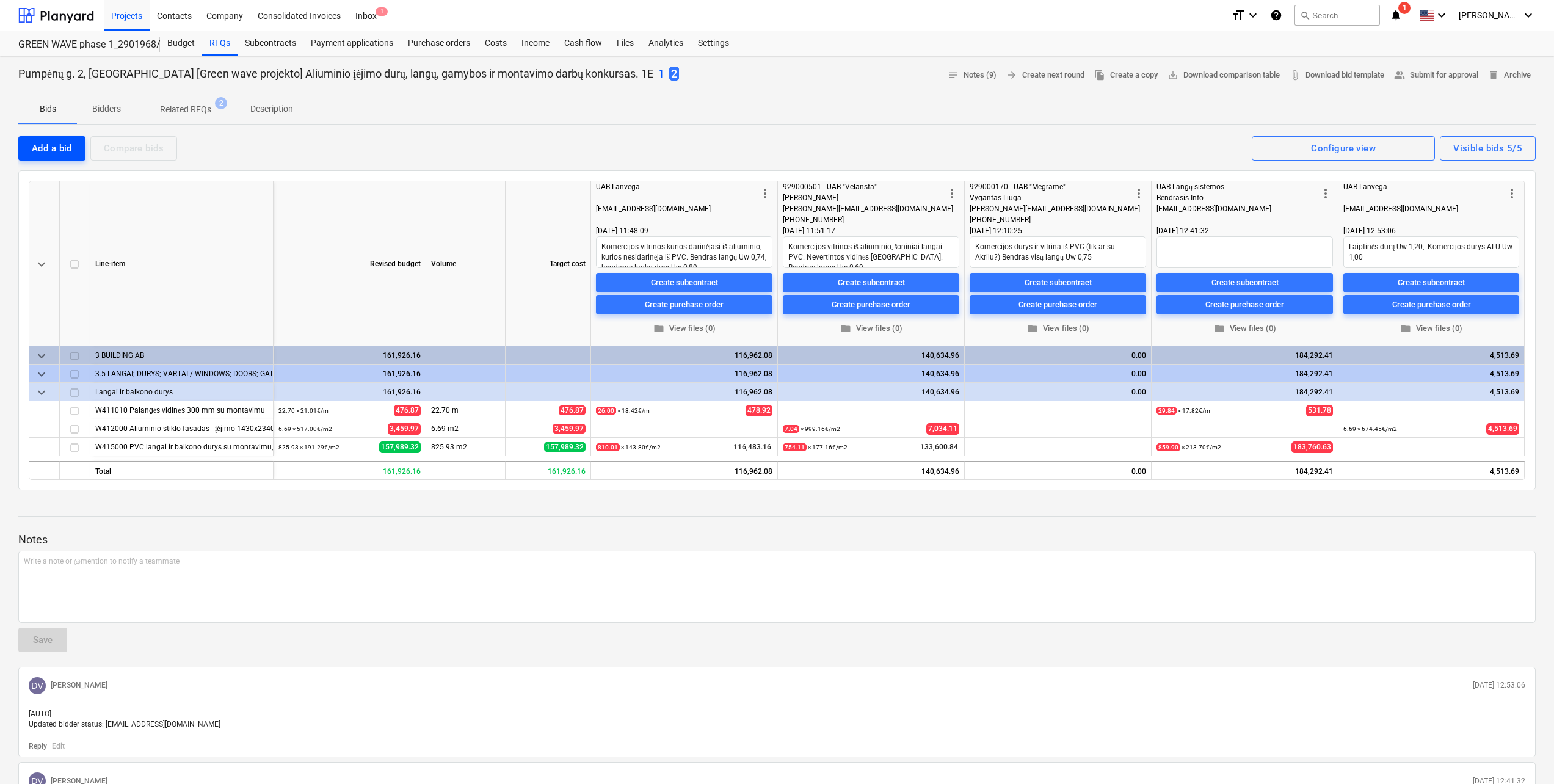
click at [49, 151] on div "Add a bid" at bounding box center [52, 148] width 40 height 16
type textarea "x"
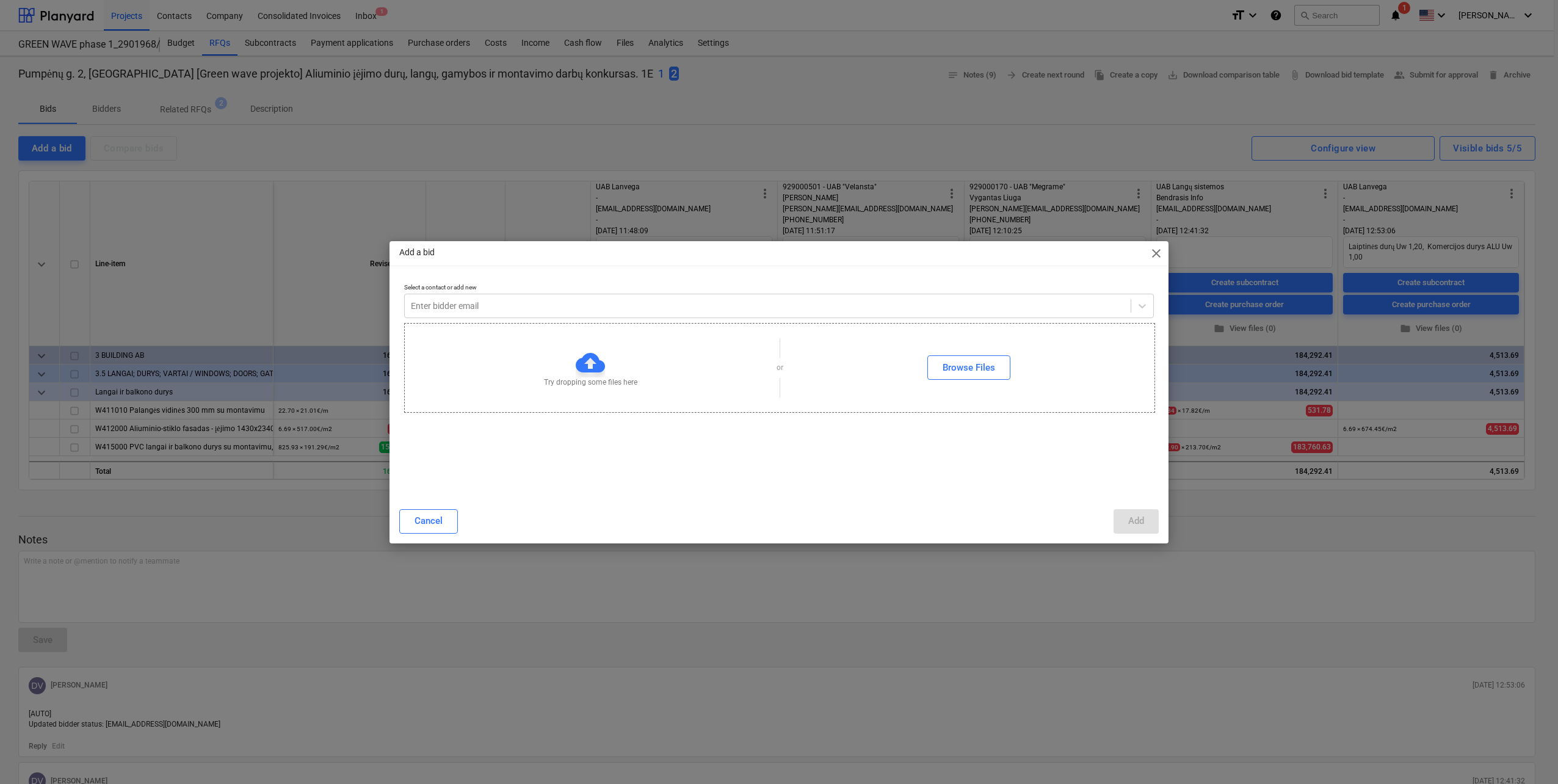
click at [593, 290] on div "Select a contact or add new Enter bidder email" at bounding box center [779, 301] width 750 height 35
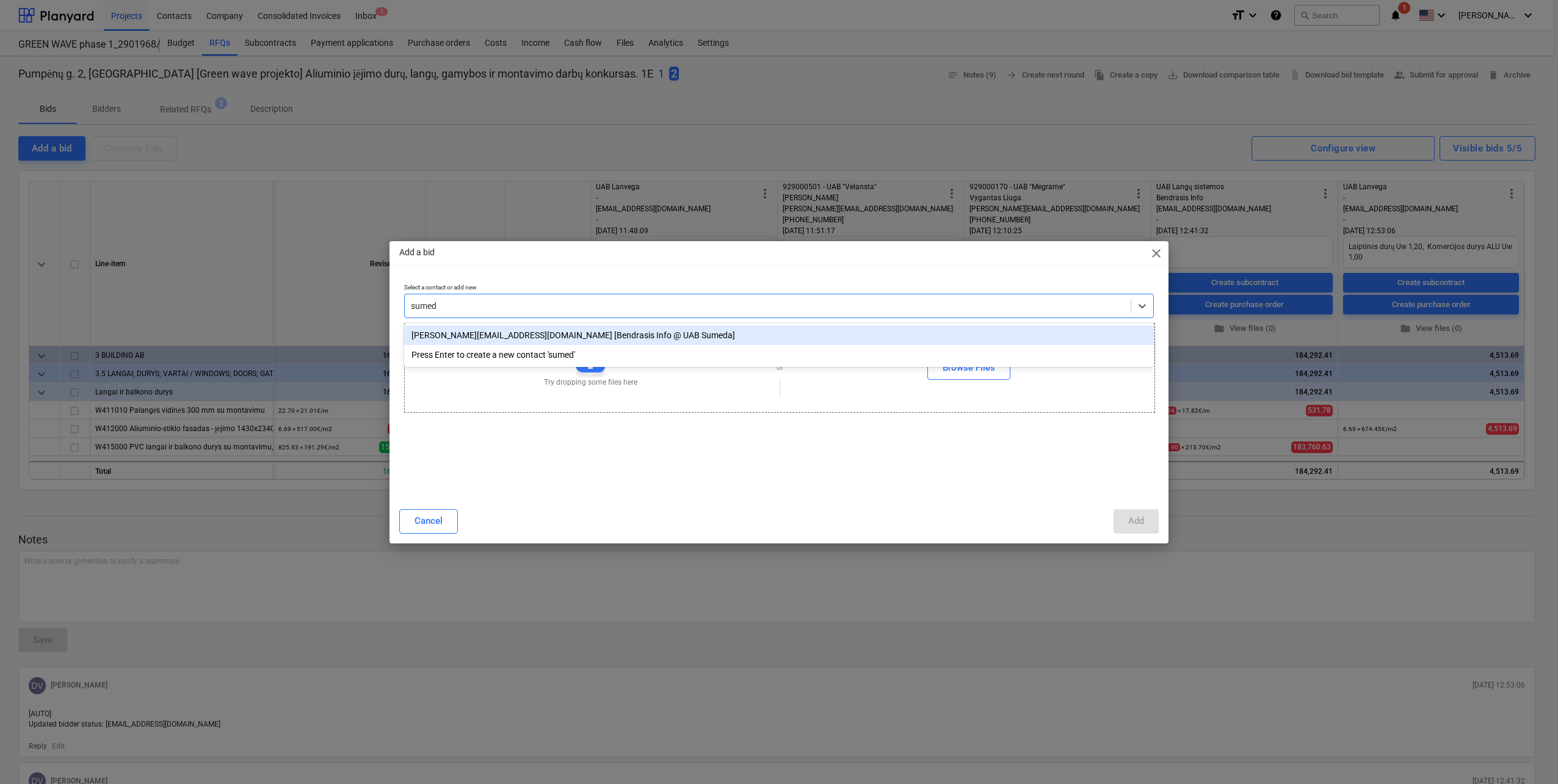
type input "sumeda"
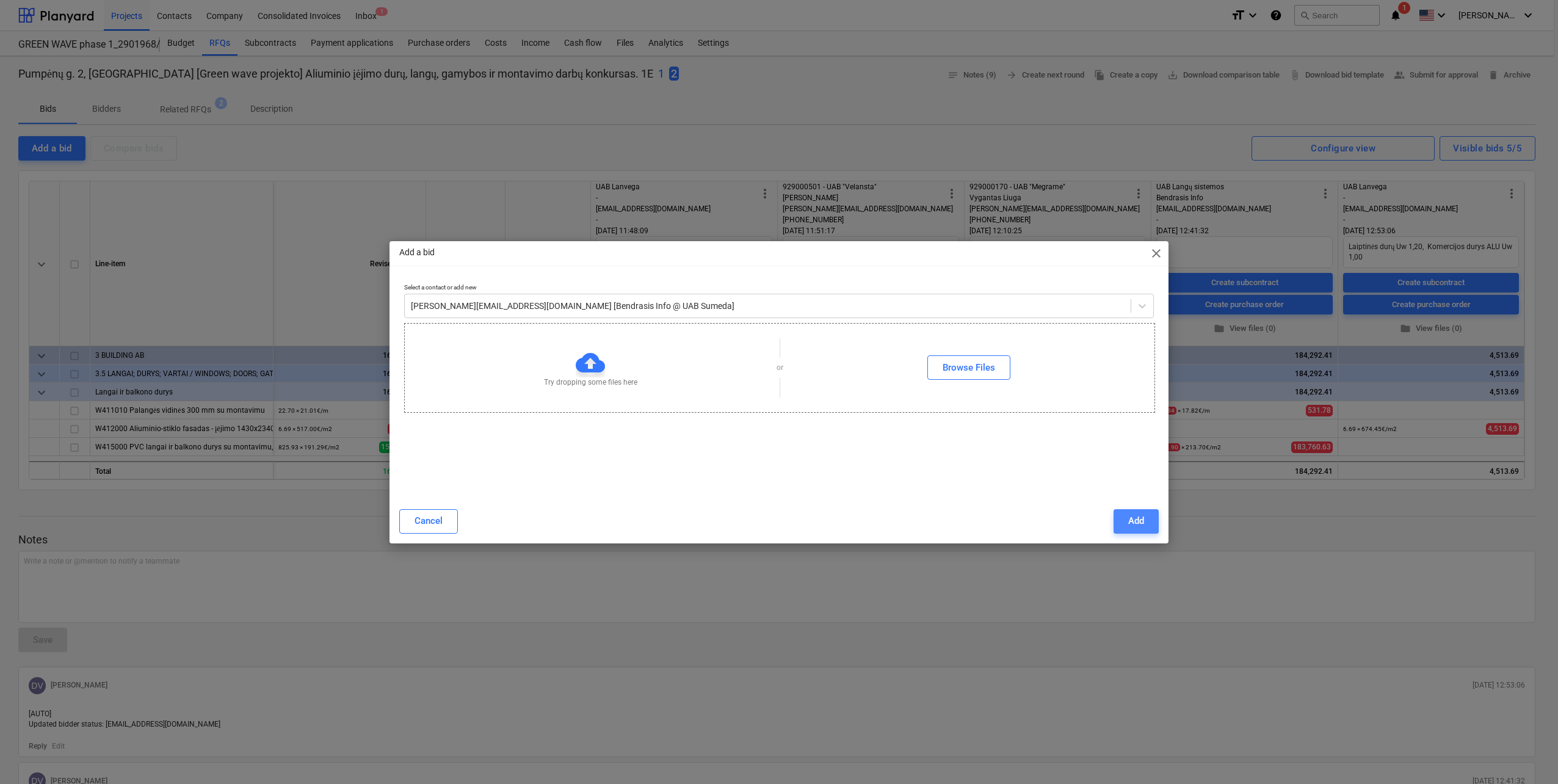
click at [1125, 523] on button "Add" at bounding box center [1136, 522] width 45 height 25
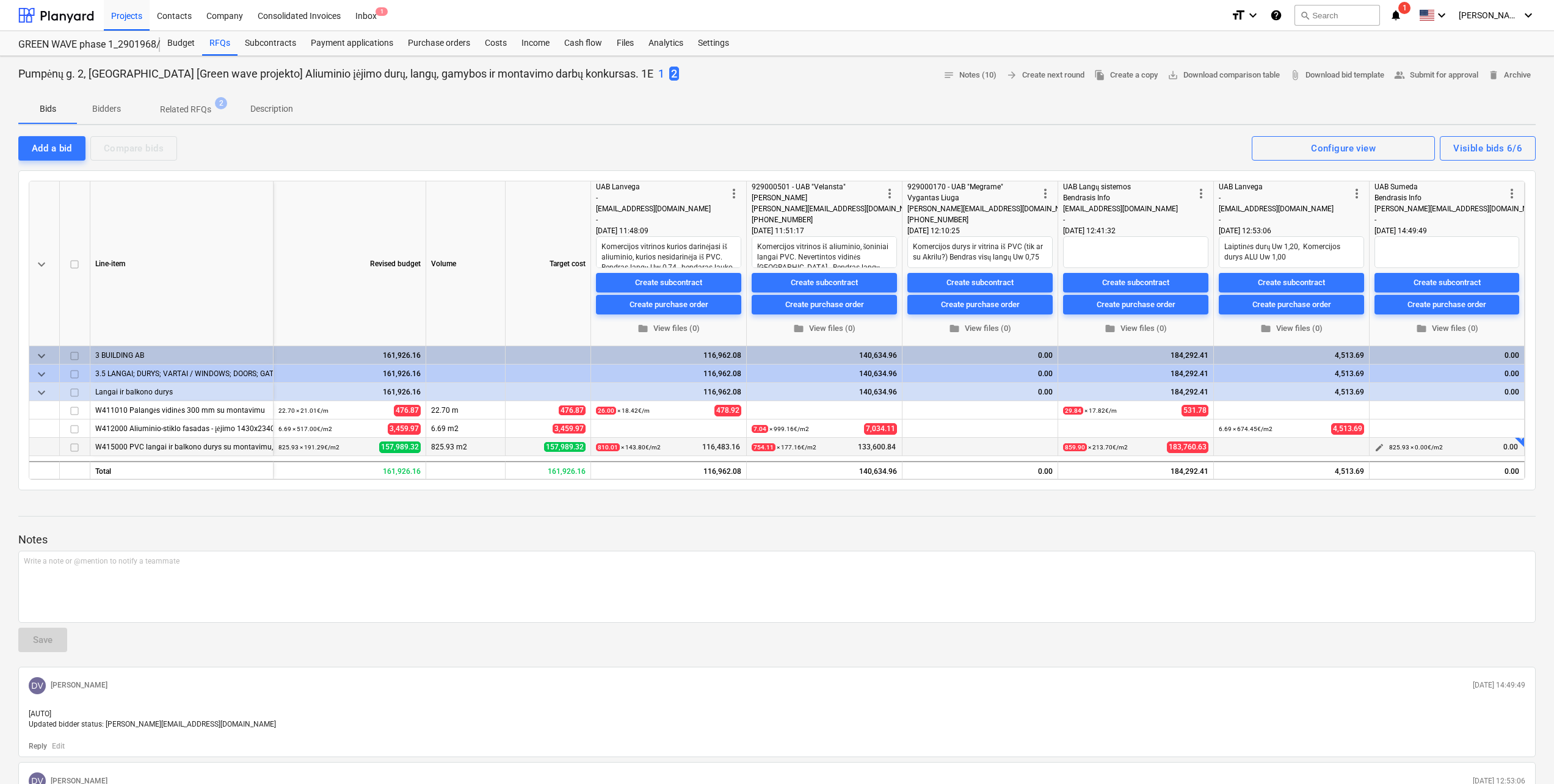
click at [1374, 451] on span "edit" at bounding box center [1379, 447] width 10 height 10
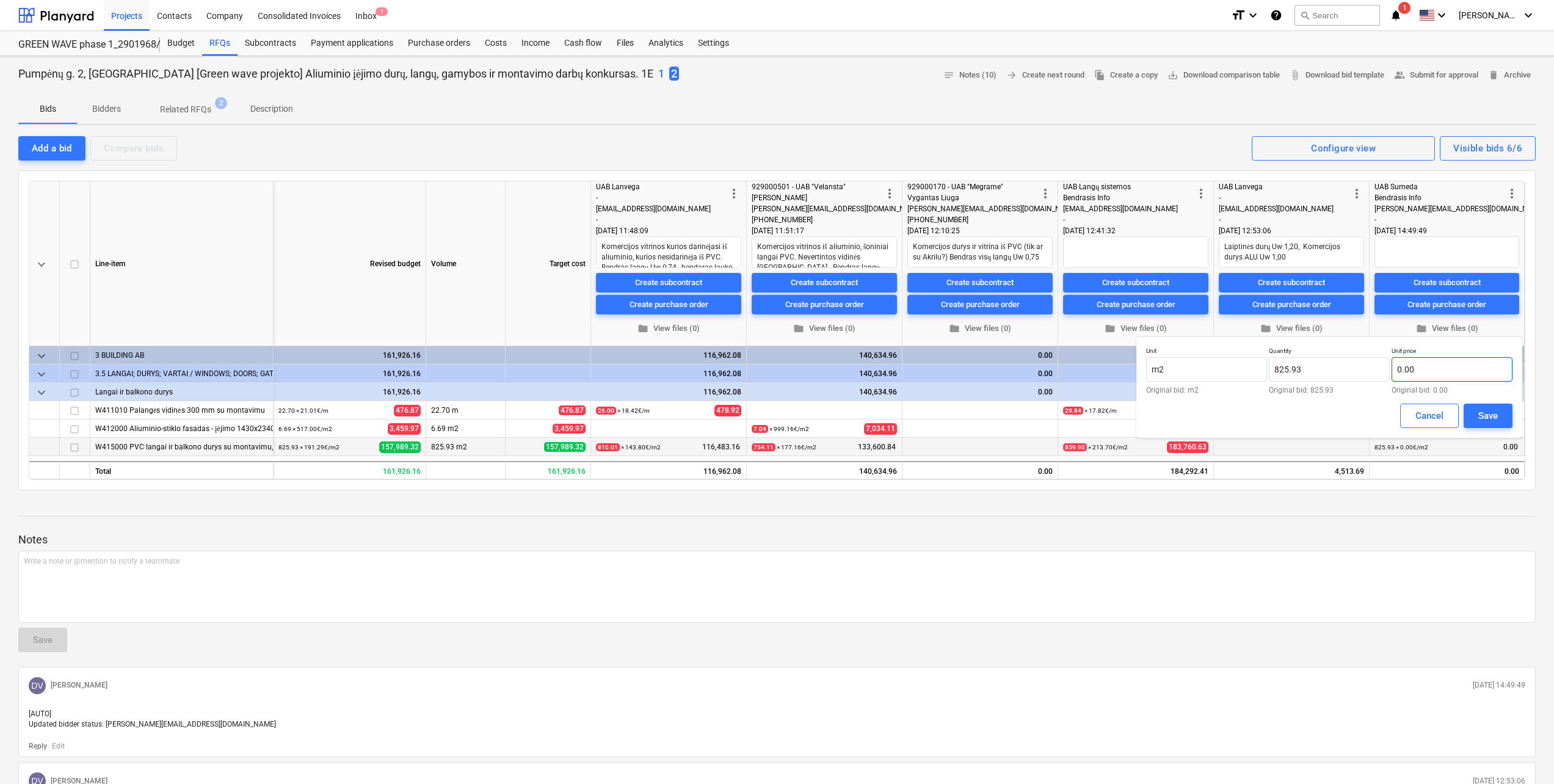
type textarea "x"
click at [1430, 370] on input "text" at bounding box center [1452, 370] width 121 height 25
type input "0.00"
drag, startPoint x: 1297, startPoint y: 375, endPoint x: 1240, endPoint y: 375, distance: 57.0
click at [1240, 375] on div "Unit m2 Original bid: m2 Quantity 825.93 Original bid: 825.93 Unit price 0.00 O…" at bounding box center [1329, 370] width 366 height 47
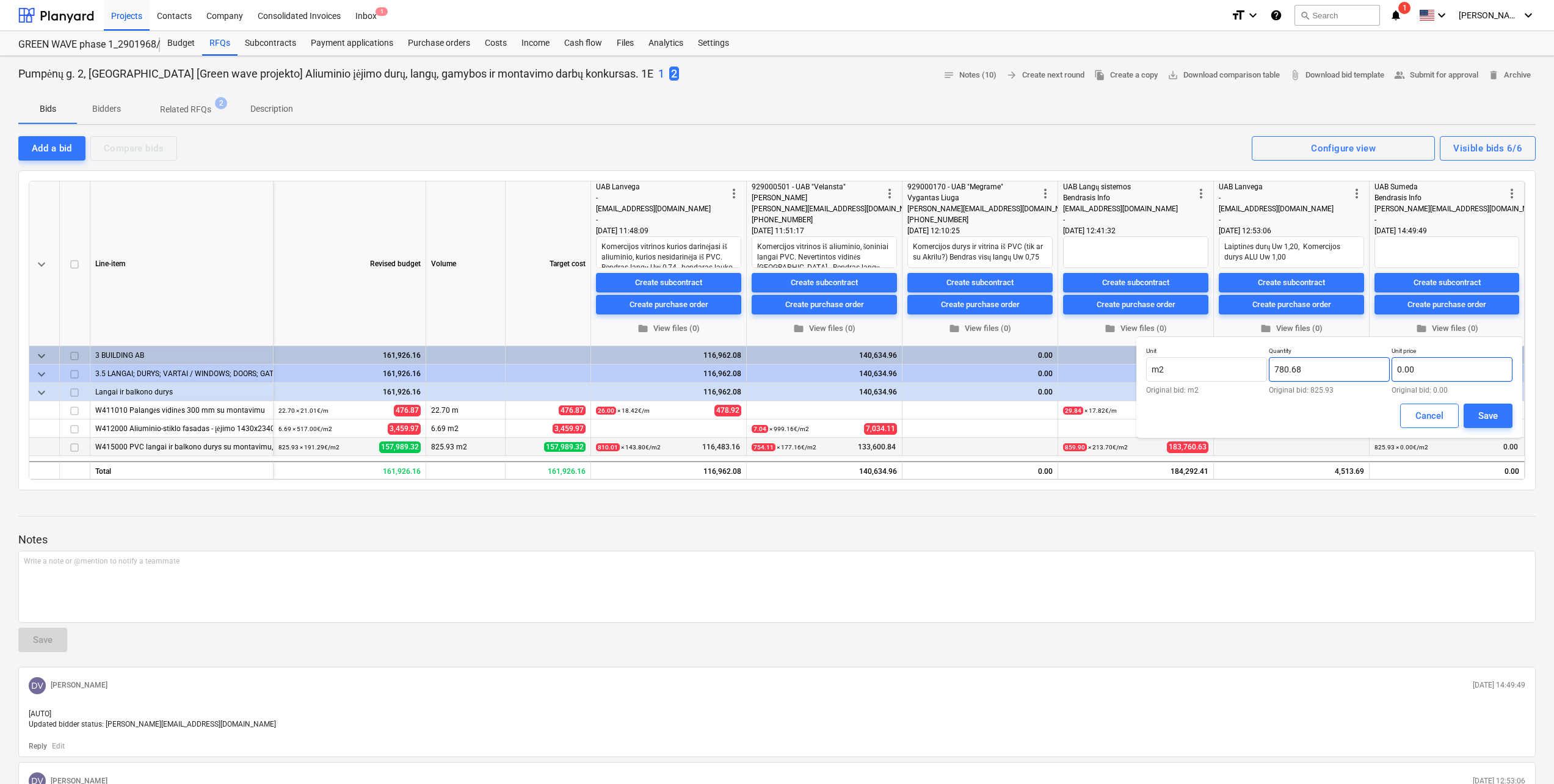
type input "780.68"
click at [1419, 372] on input "text" at bounding box center [1452, 370] width 121 height 25
type input "207.56"
click at [1485, 406] on div "Unit m2 Original bid: m2 Quantity 780.68 Original bid: 825.93 Unit price 207.56…" at bounding box center [1329, 387] width 386 height 101
click at [1486, 411] on div "Save" at bounding box center [1488, 416] width 19 height 16
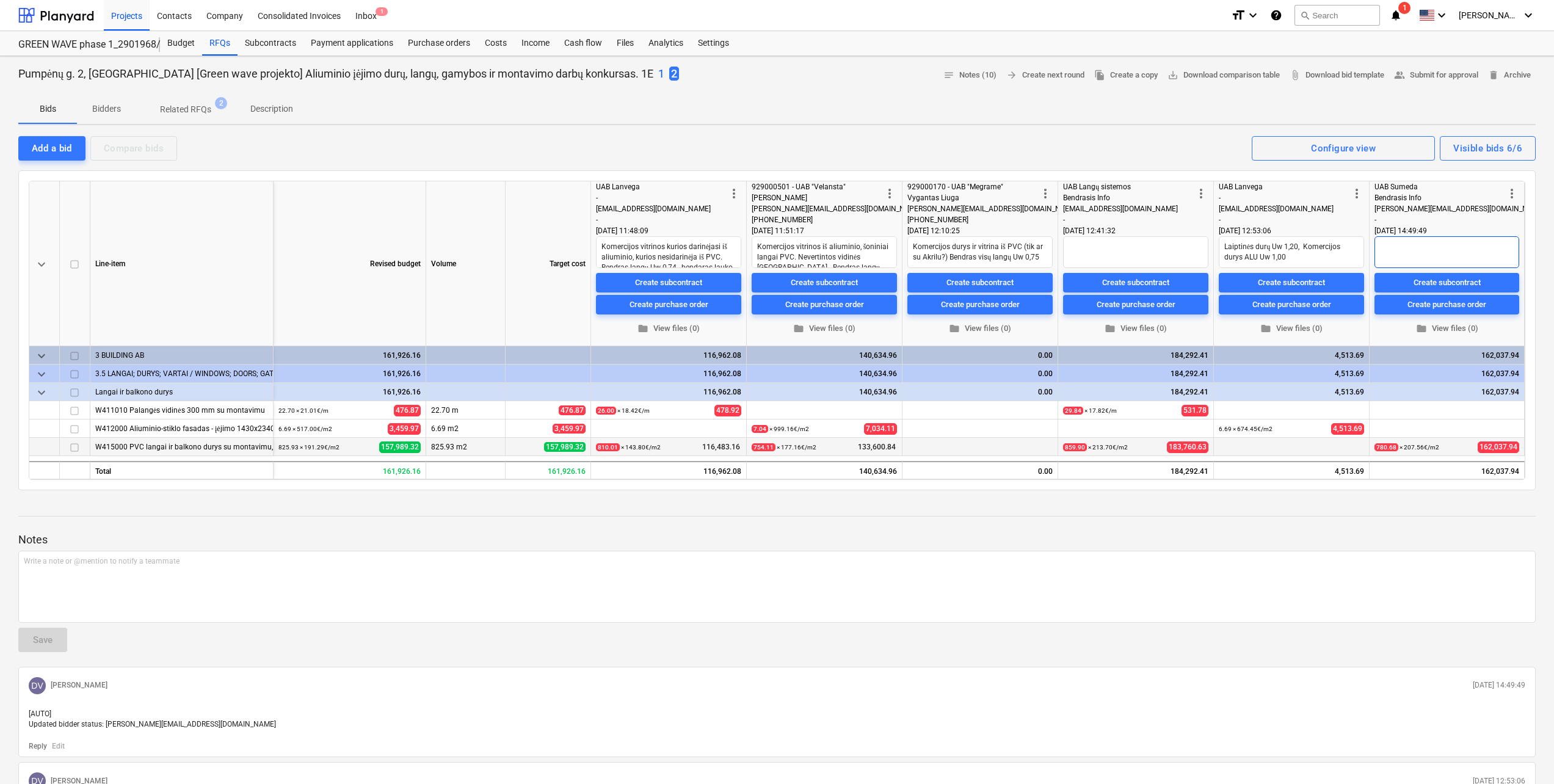
click at [1415, 247] on textarea at bounding box center [1446, 252] width 145 height 32
type textarea "x"
type textarea "V"
type textarea "x"
type textarea "B"
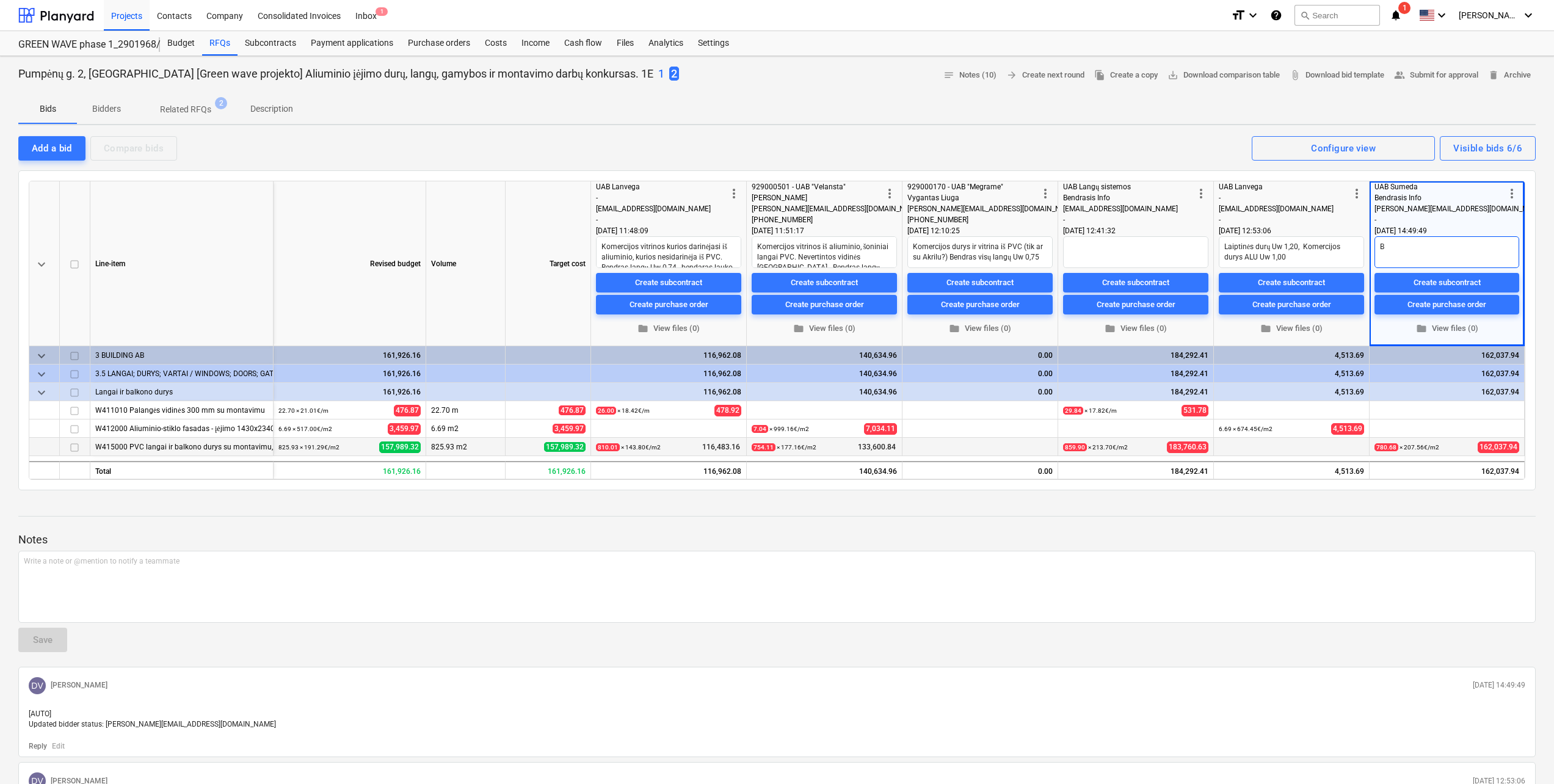
type textarea "x"
type textarea "Be"
type textarea "x"
type textarea "Ben"
type textarea "x"
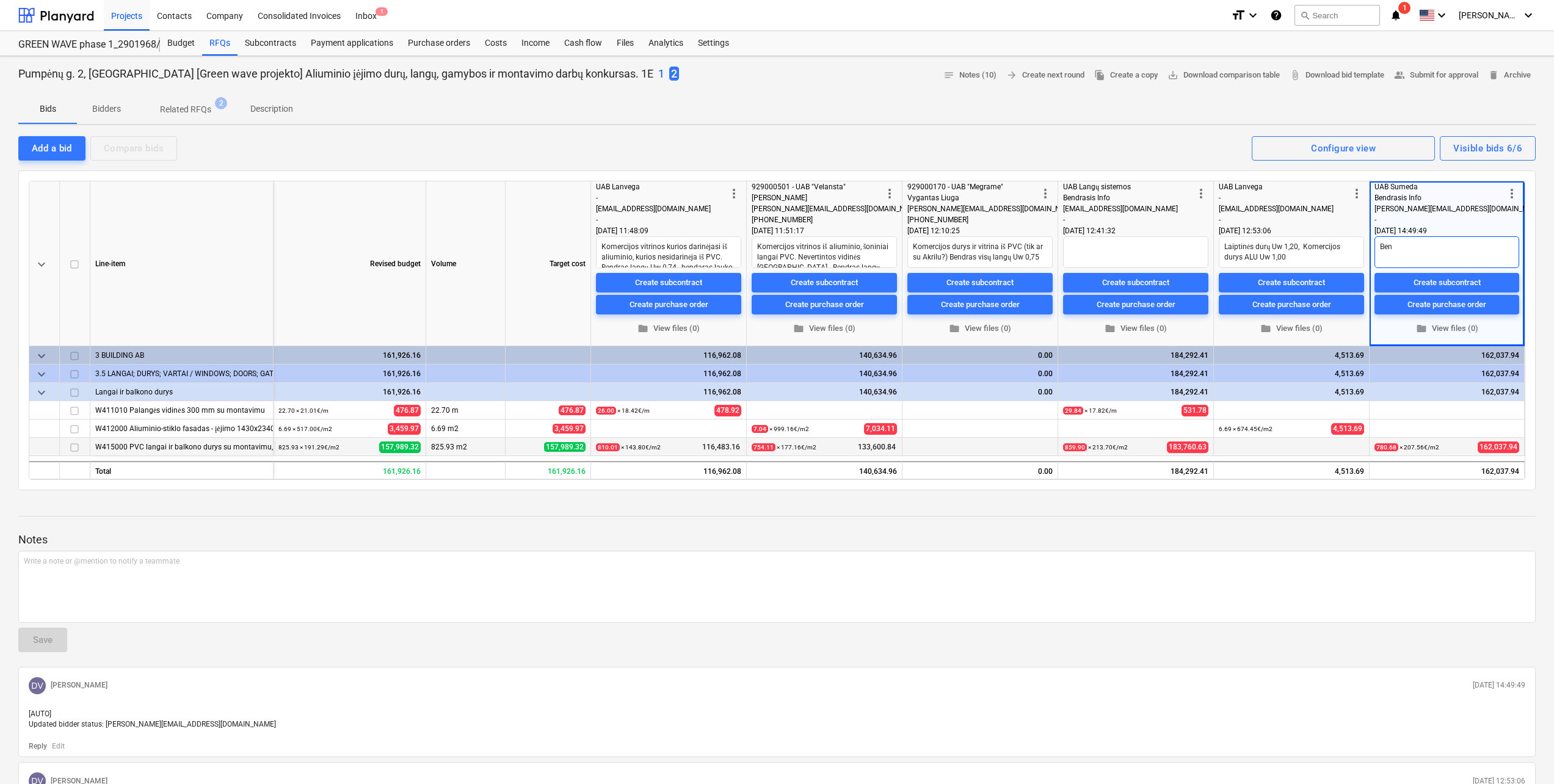
type textarea "Bend"
type textarea "x"
type textarea "Bendr"
type textarea "x"
type textarea "Bendra"
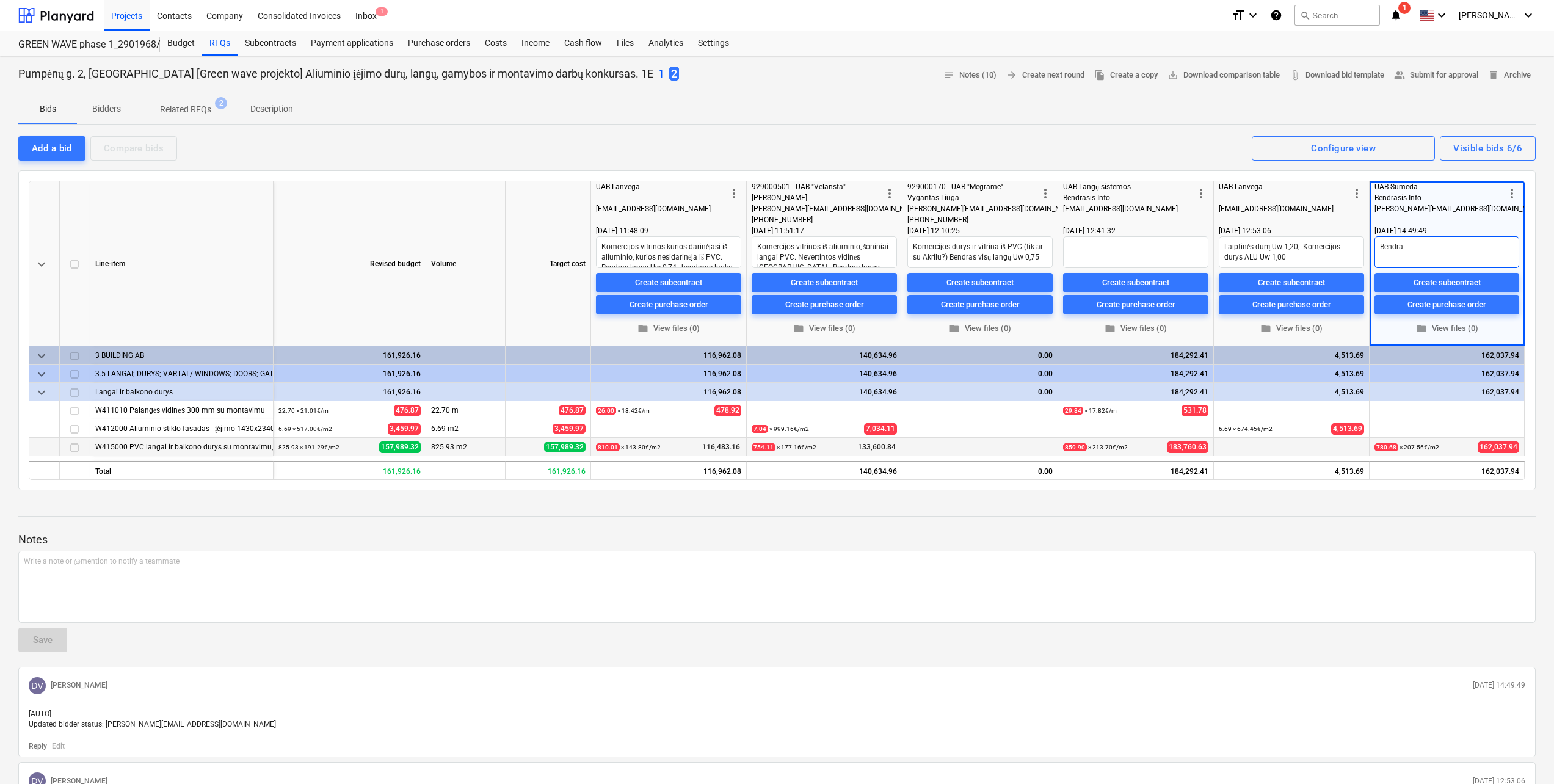
type textarea "x"
type textarea "Bendras"
type textarea "x"
type textarea "Bendras"
type textarea "x"
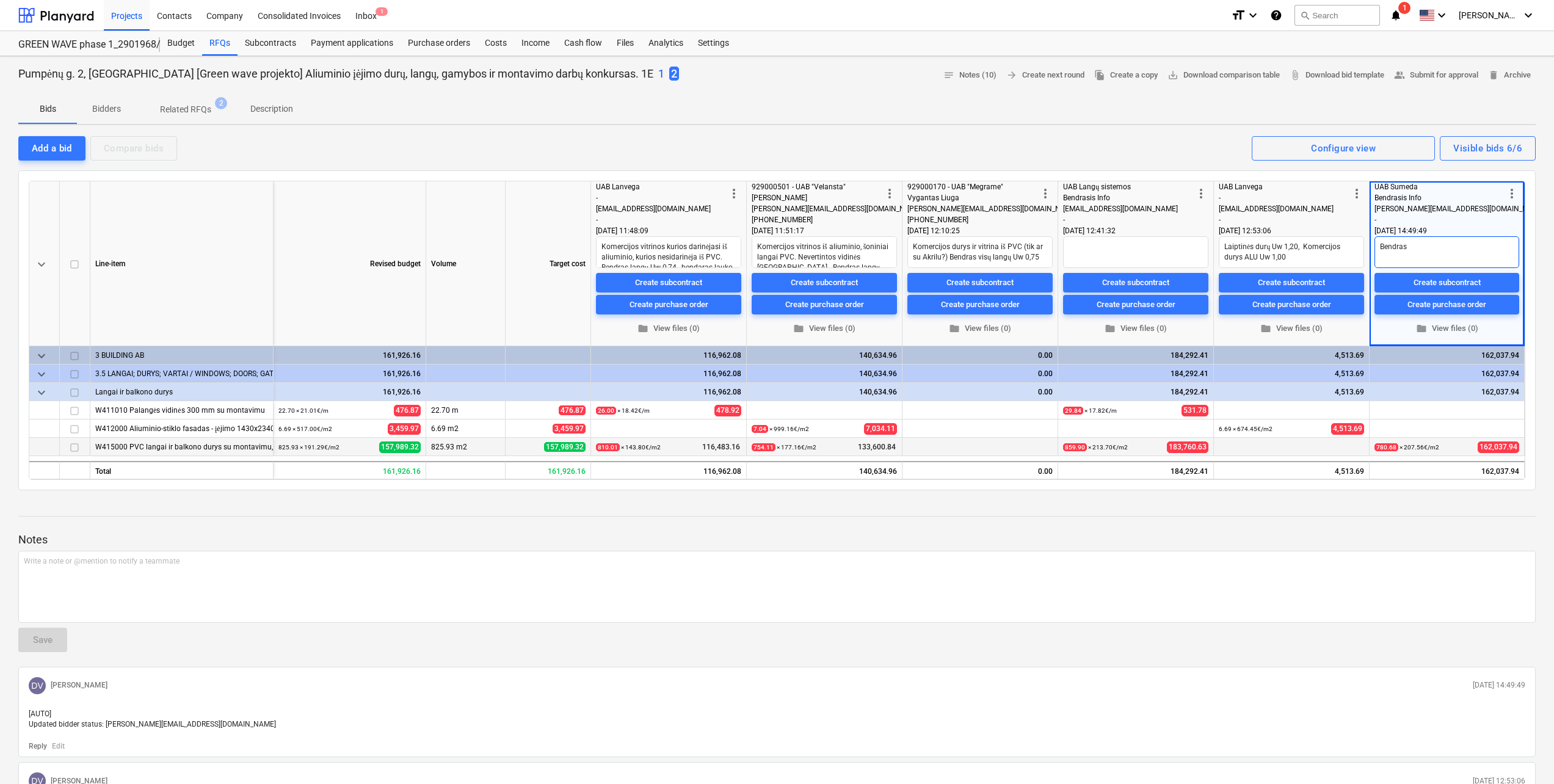
type textarea "Bendras v"
type textarea "x"
type textarea "Bendras vi"
type textarea "x"
type textarea "Bendras vis"
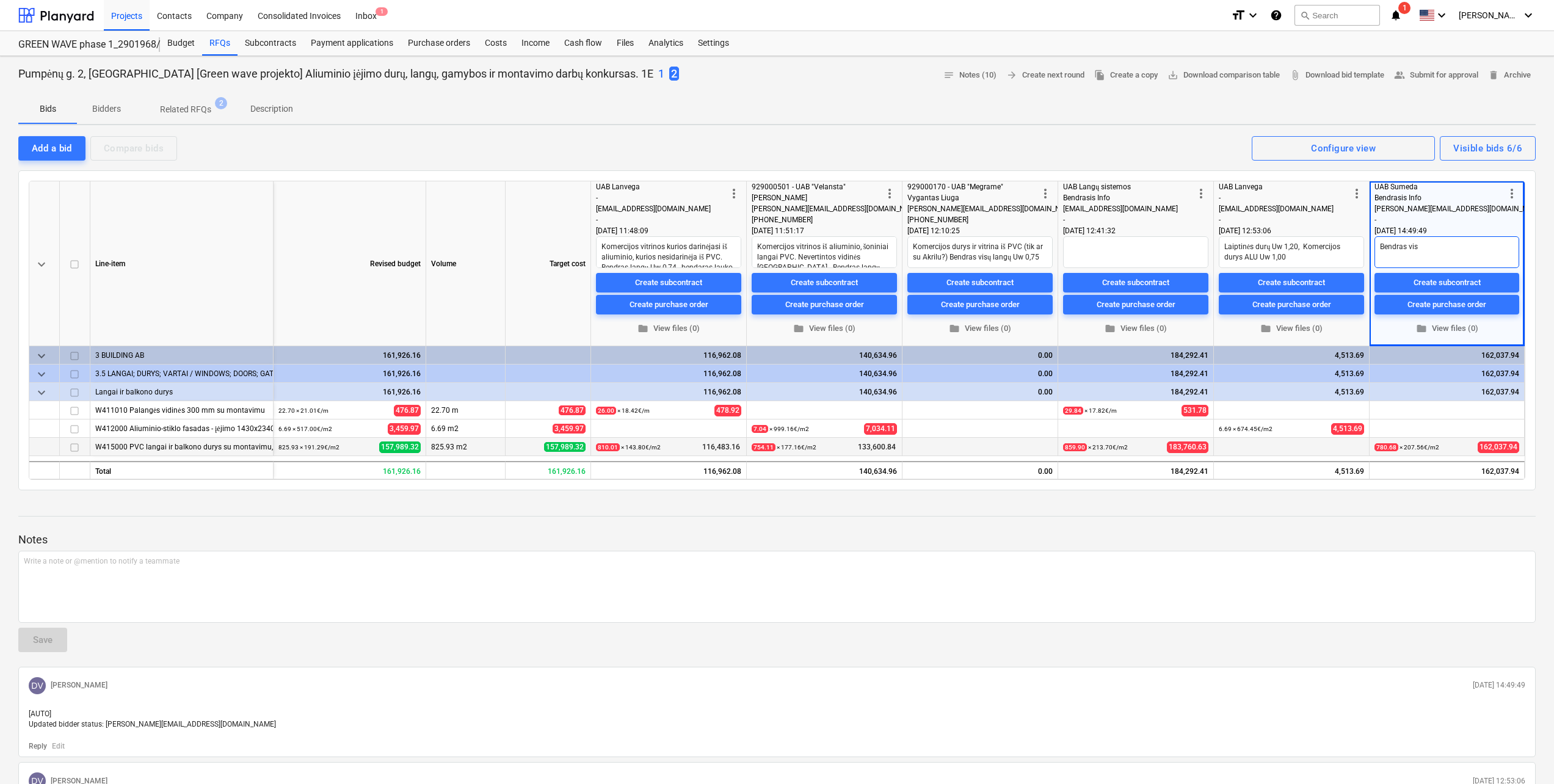
type textarea "x"
type textarea "Bendras vis7"
type textarea "x"
type textarea "Bendras vis7"
type textarea "x"
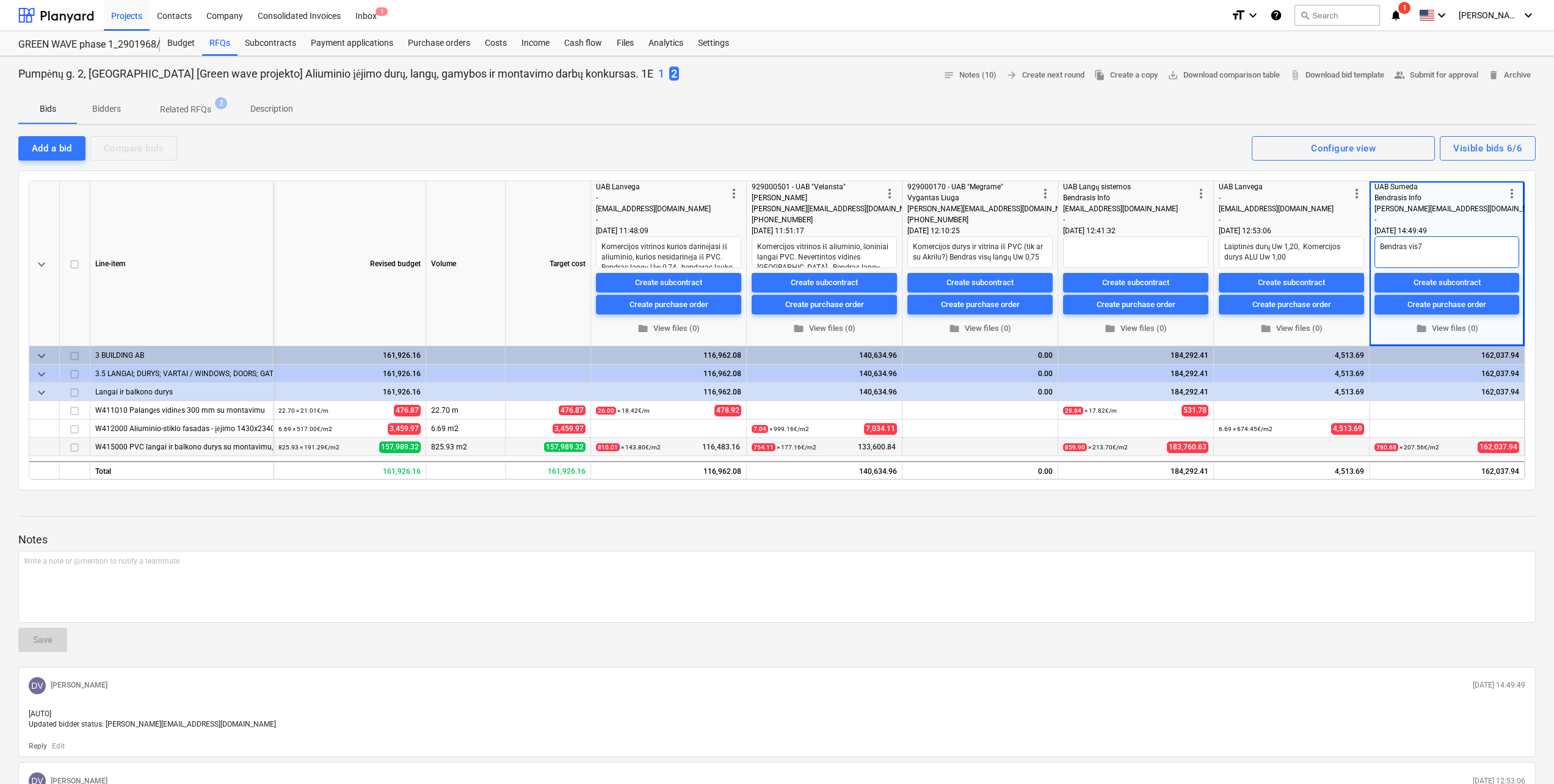
type textarea "Bendras vis7"
type textarea "x"
type textarea "Bendras vis7ų"
type textarea "x"
type textarea "Bendras vis7"
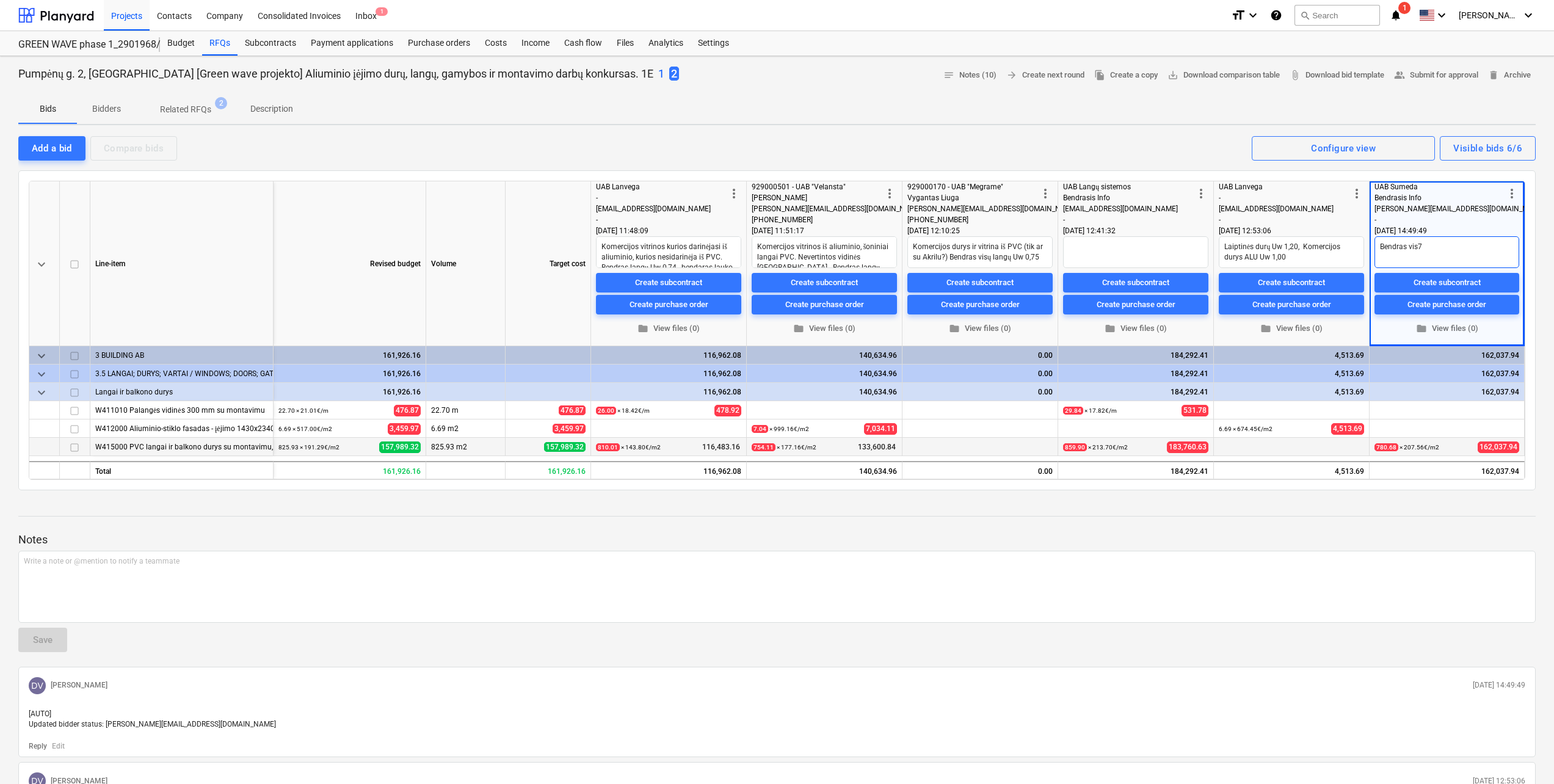
type textarea "x"
type textarea "Bendras vis"
type textarea "x"
type textarea "Bendras visų"
type textarea "x"
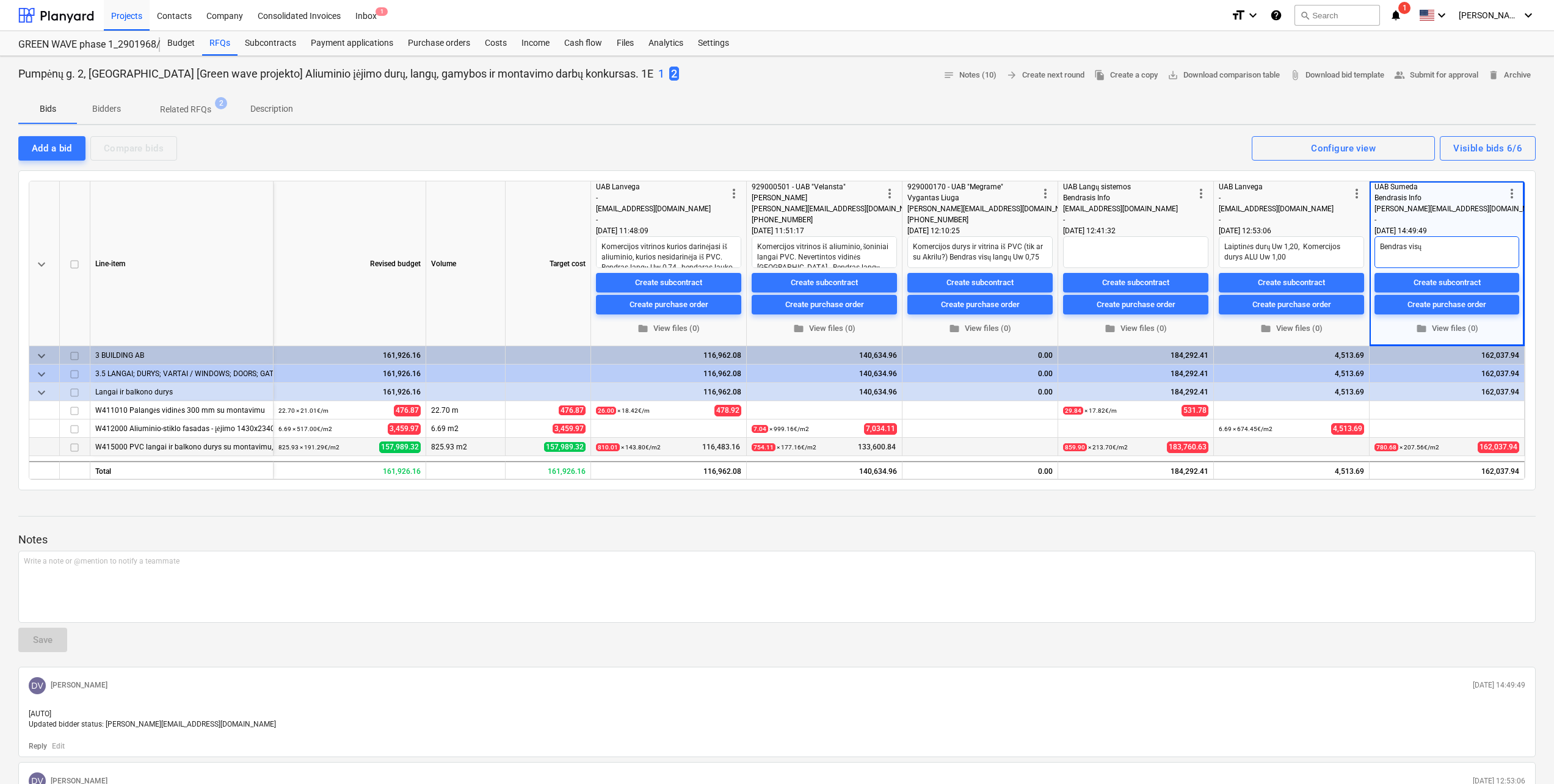
type textarea "Bendras visų"
type textarea "x"
type textarea "Bendras visų la"
type textarea "x"
type textarea "Bendras visų lan"
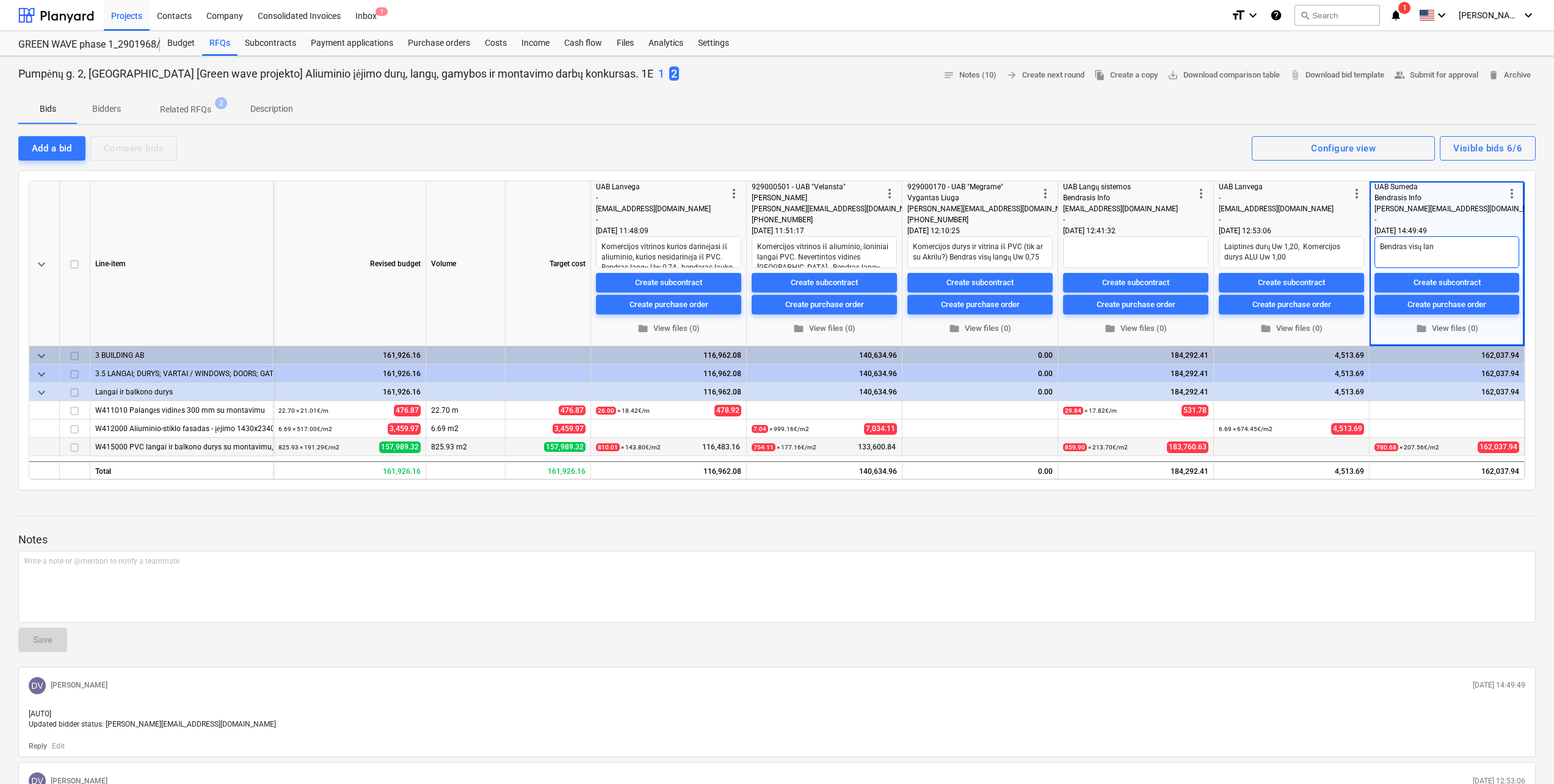
type textarea "x"
type textarea "Bendras visų lang"
type textarea "x"
type textarea "Bendras visų langų"
type textarea "x"
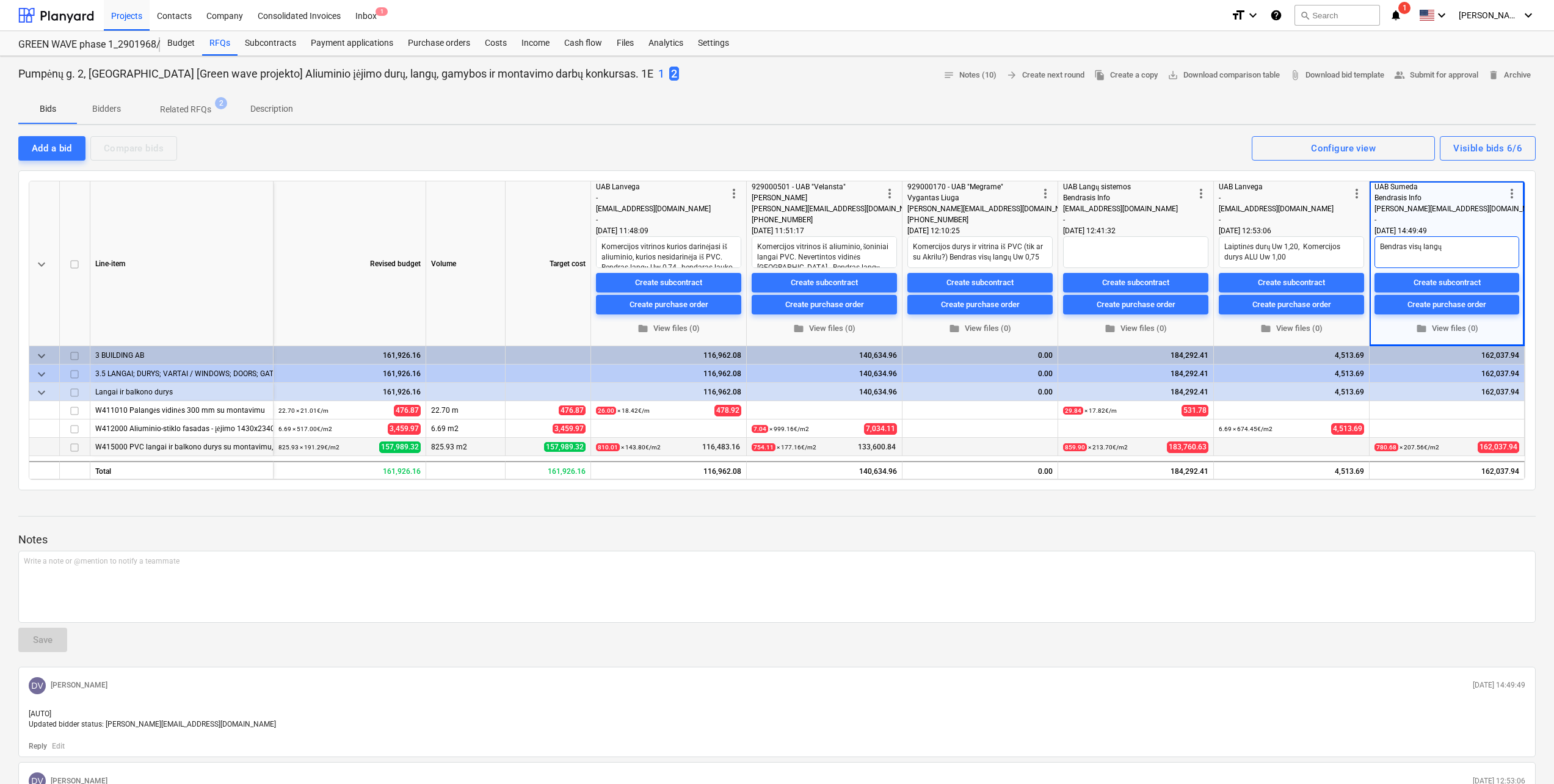
type textarea "Bendras visų langų"
type textarea "x"
type textarea "Bendras visų langų U"
type textarea "x"
type textarea "Bendras visų langų Uw"
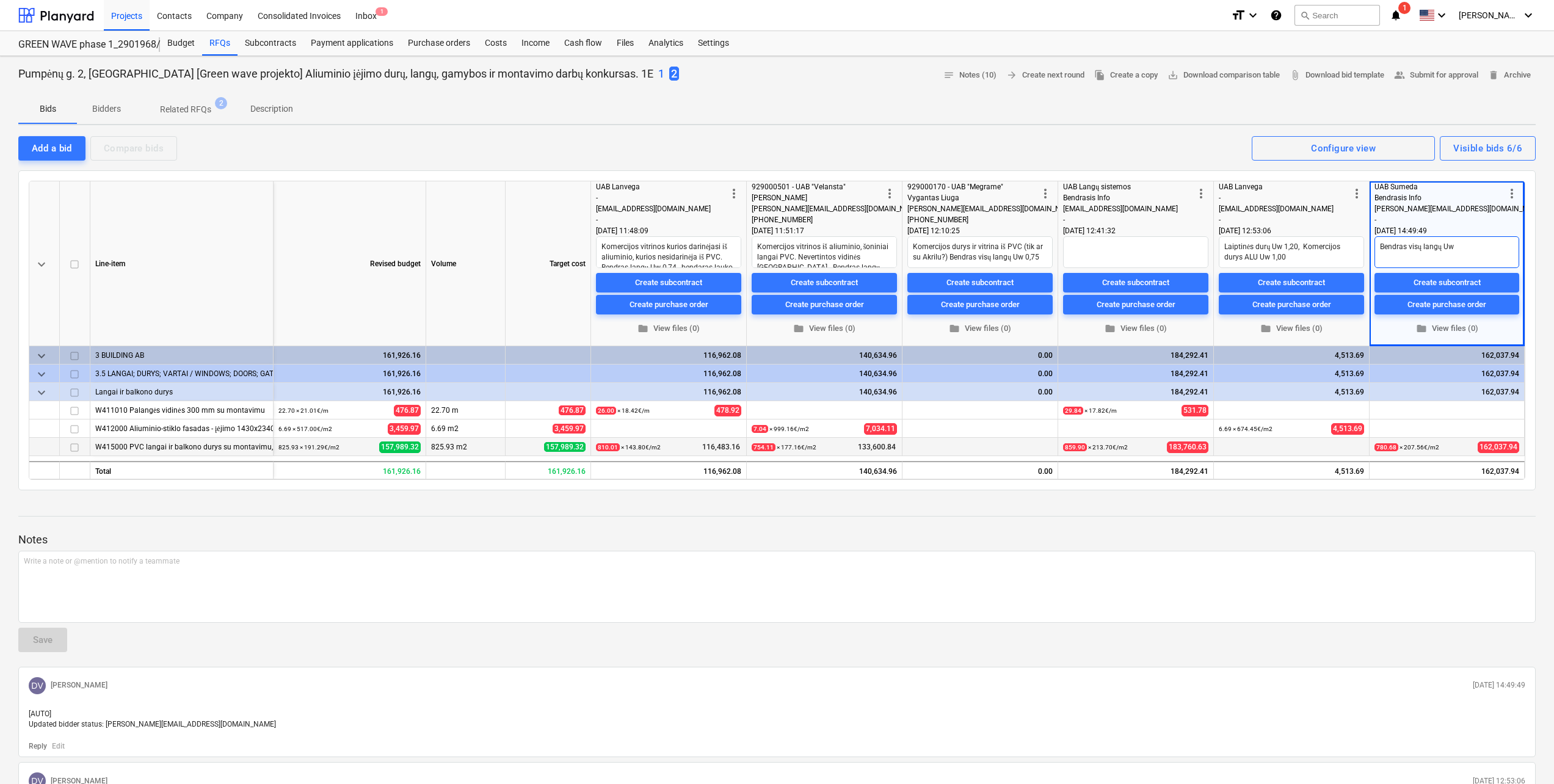
type textarea "x"
type textarea "Bendras visų langų Uw"
type textarea "x"
type textarea "Bendras visų langų Uw 0"
type textarea "x"
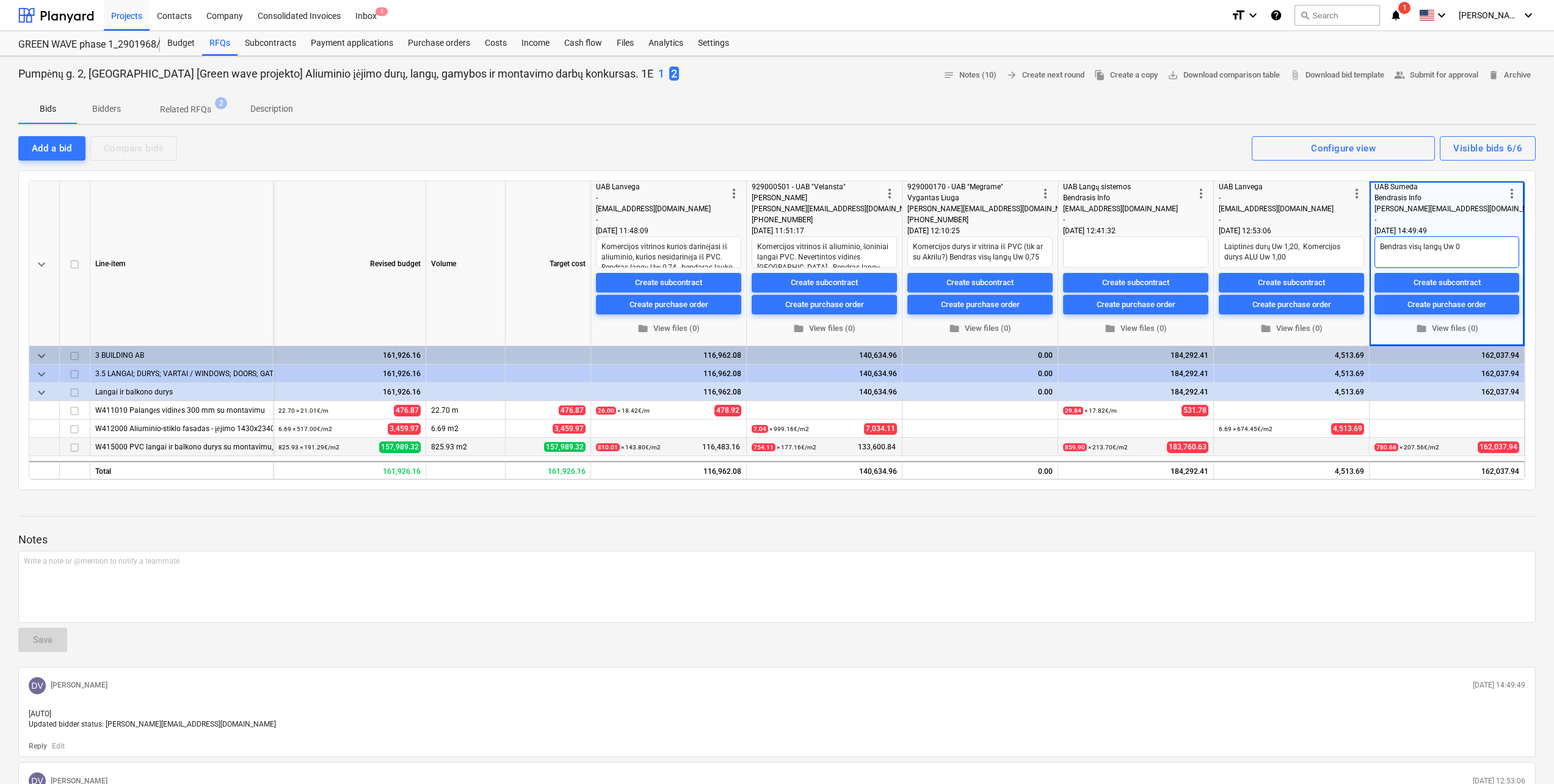
type textarea "Bendras visų langų Uw 0."
type textarea "x"
type textarea "Bendras visų langų Uw 0.ų"
type textarea "x"
type textarea "Bendras visų langų Uw 0.ųį"
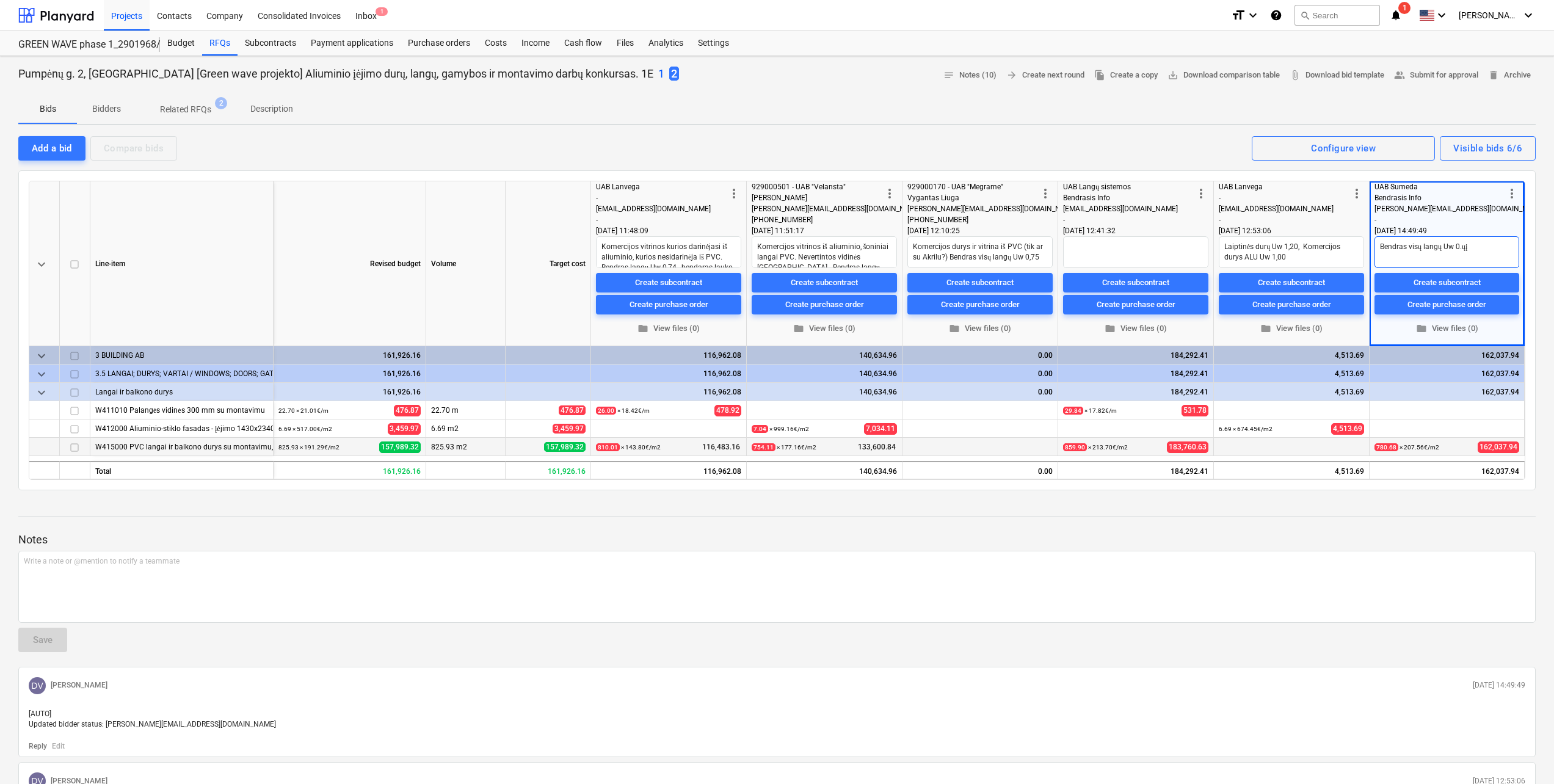
type textarea "x"
type textarea "Bendras visų langų Uw 0.ų"
type textarea "x"
type textarea "Bendras visų langų Uw 0."
type textarea "x"
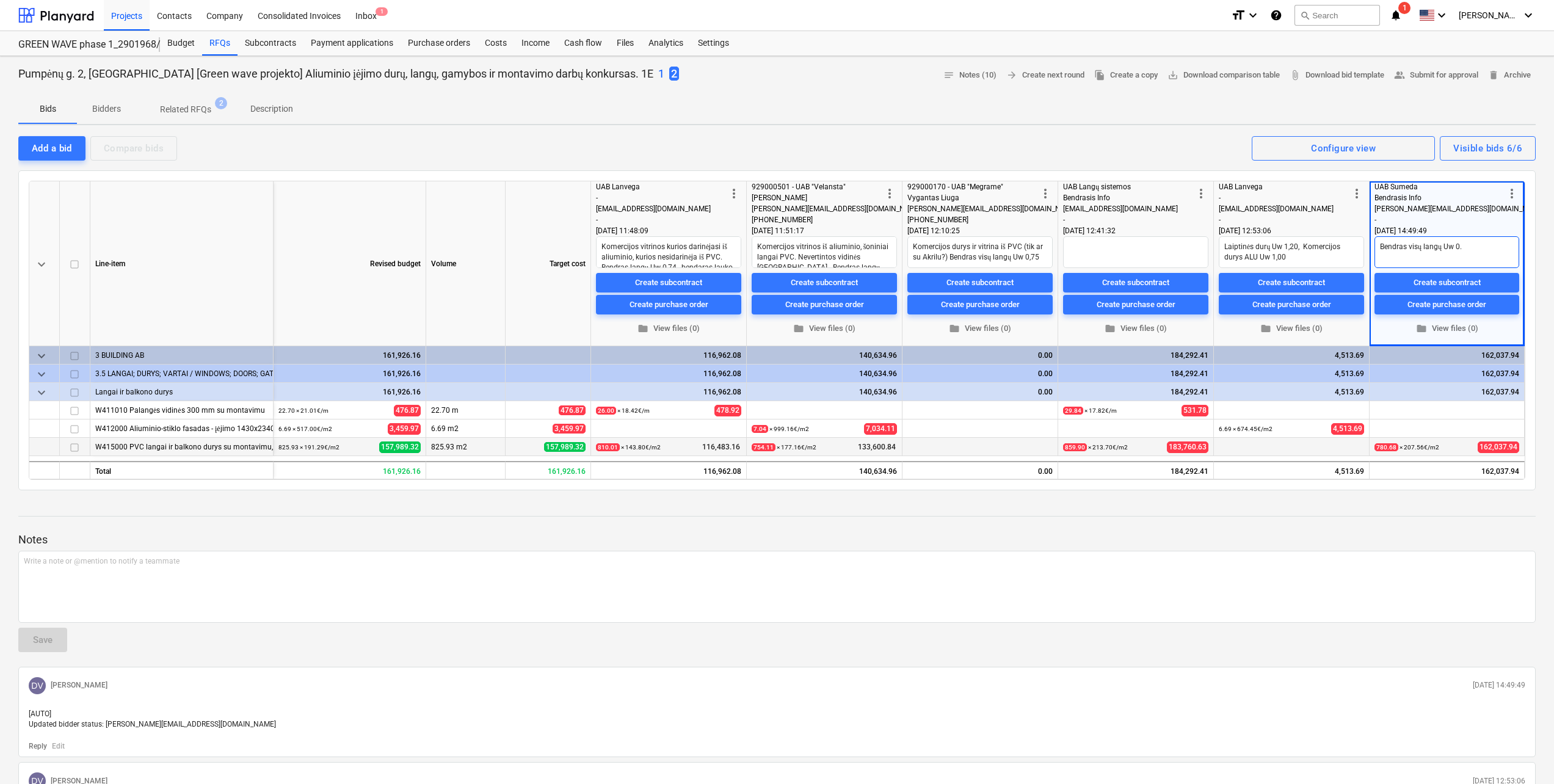
type textarea "Bendras visų langų Uw 0.7"
type textarea "x"
type textarea "Bendras visų langų Uw 0.75"
type textarea "x"
type textarea "Bendras visų langų Uw 0.75."
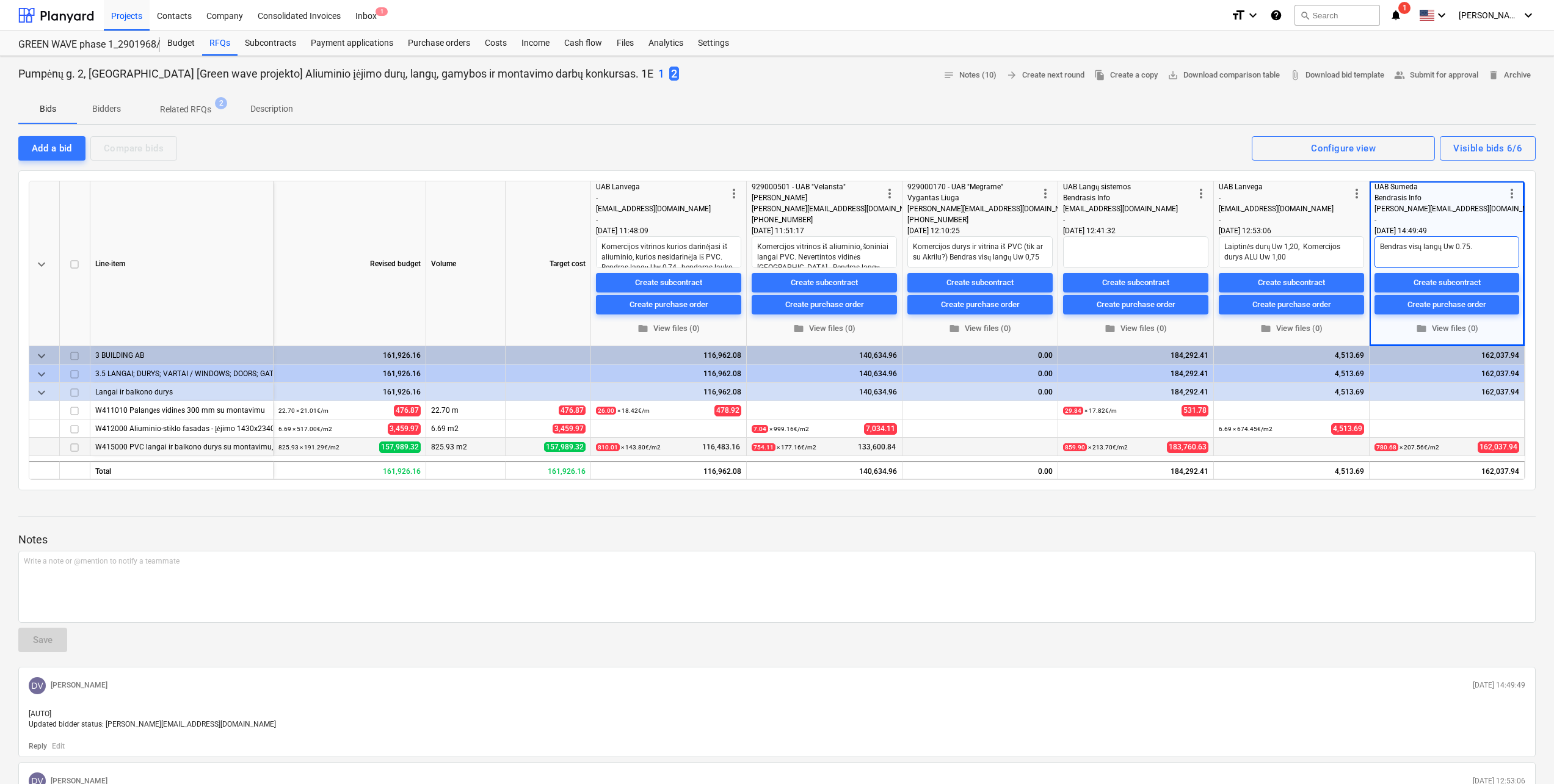
click at [1494, 240] on textarea "Bendras visų langų Uw 0.75." at bounding box center [1446, 252] width 145 height 32
type textarea "x"
type textarea "Bendras visų langų Uw 0.75."
type textarea "x"
type textarea "Bendras visų langų Uw 0.75. P"
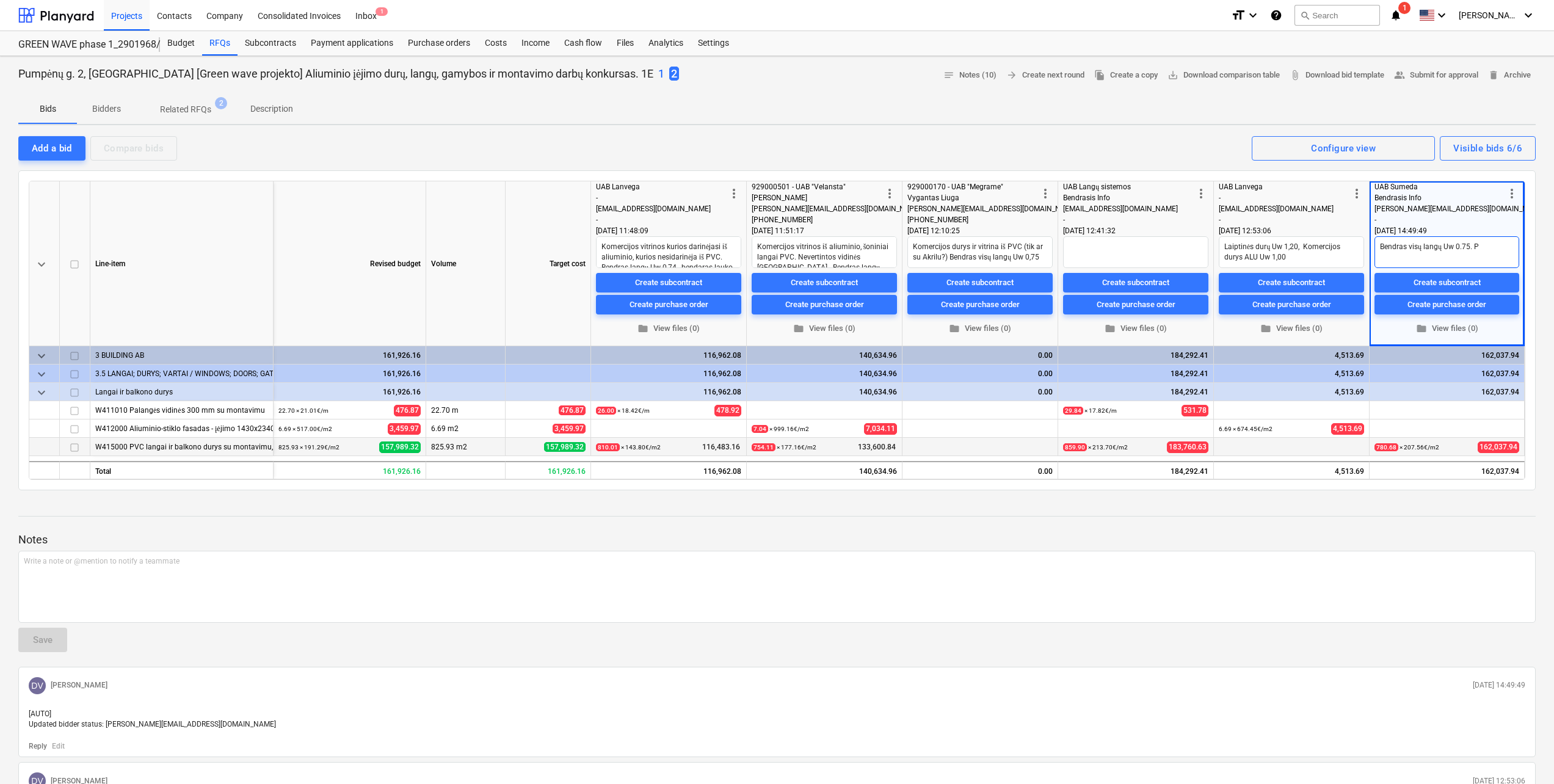
type textarea "x"
type textarea "Bendras visų langų Uw 0.75. Pa"
type textarea "x"
type textarea "Bendras visų langų Uw 0.75. Pal"
type textarea "x"
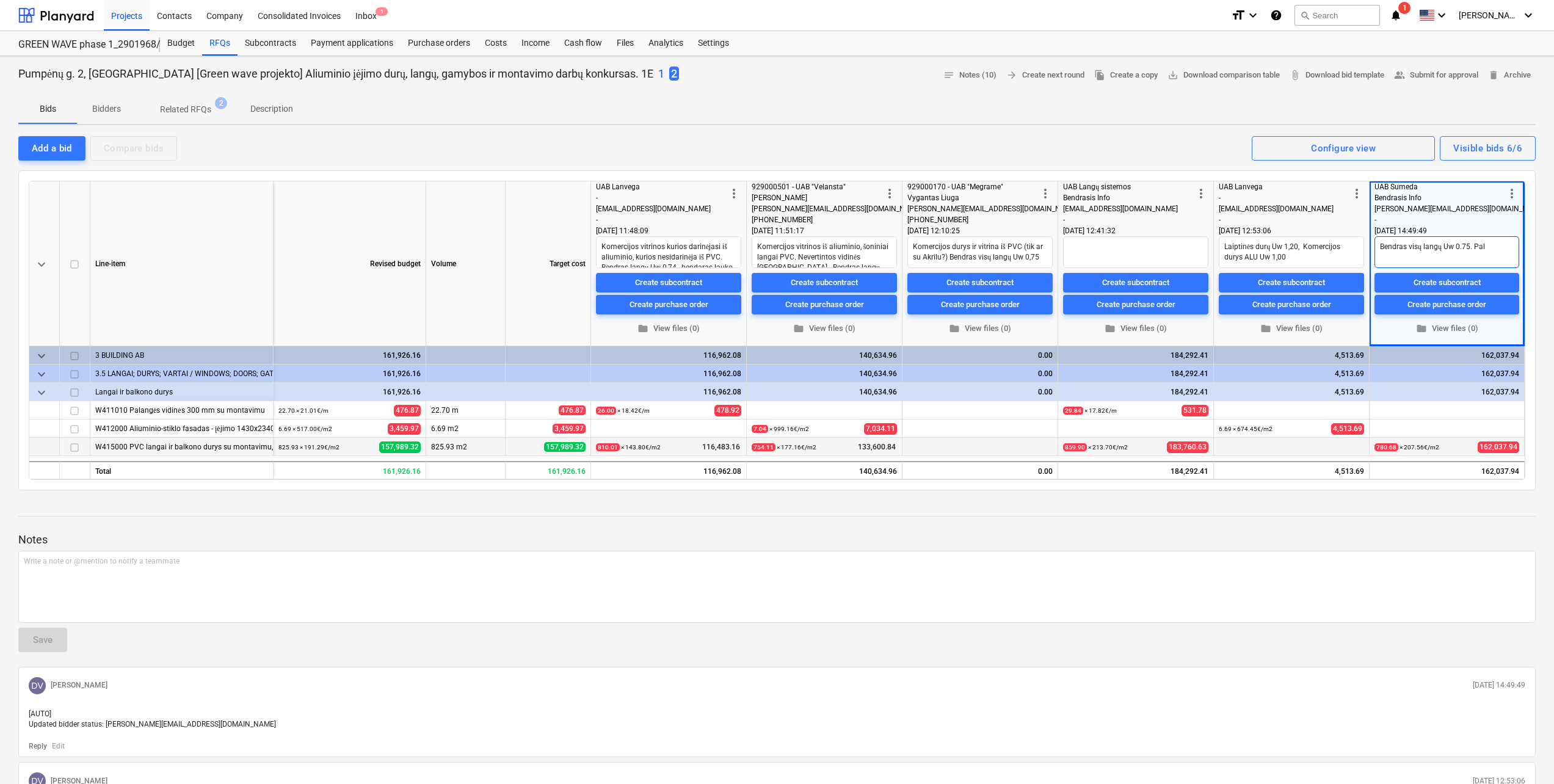
type textarea "Bendras visų langų Uw 0.75. Pala"
type textarea "x"
type textarea "Bendras visų langų Uw 0.75. Palan"
type textarea "x"
type textarea "Bendras visų langų Uw 0.75. Palang"
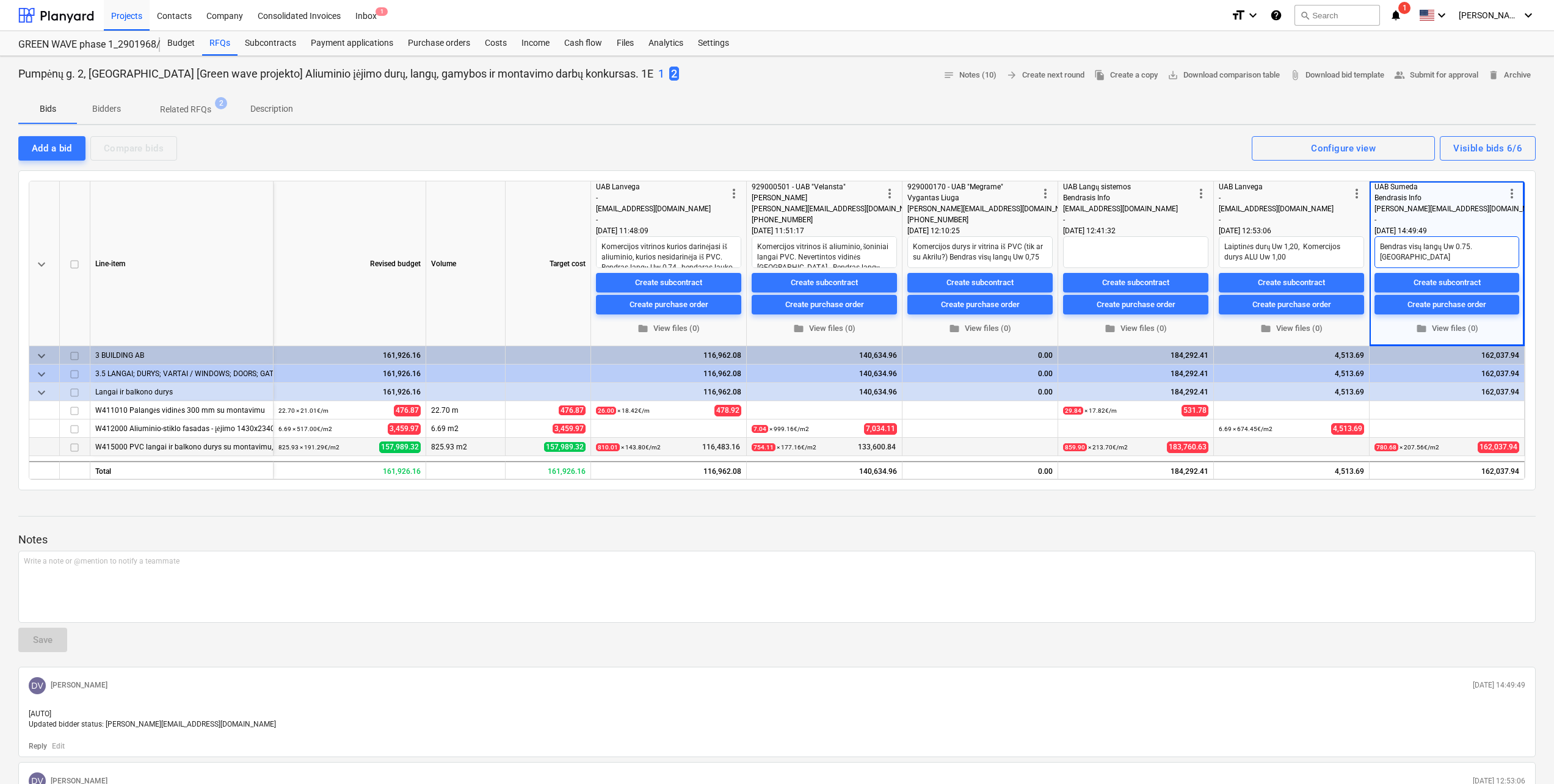
type textarea "x"
type textarea "Bendras visų langų Uw 0.75. Palang4"
type textarea "x"
type textarea "Bendras visų langų Uw 0.75. Palang"
type textarea "x"
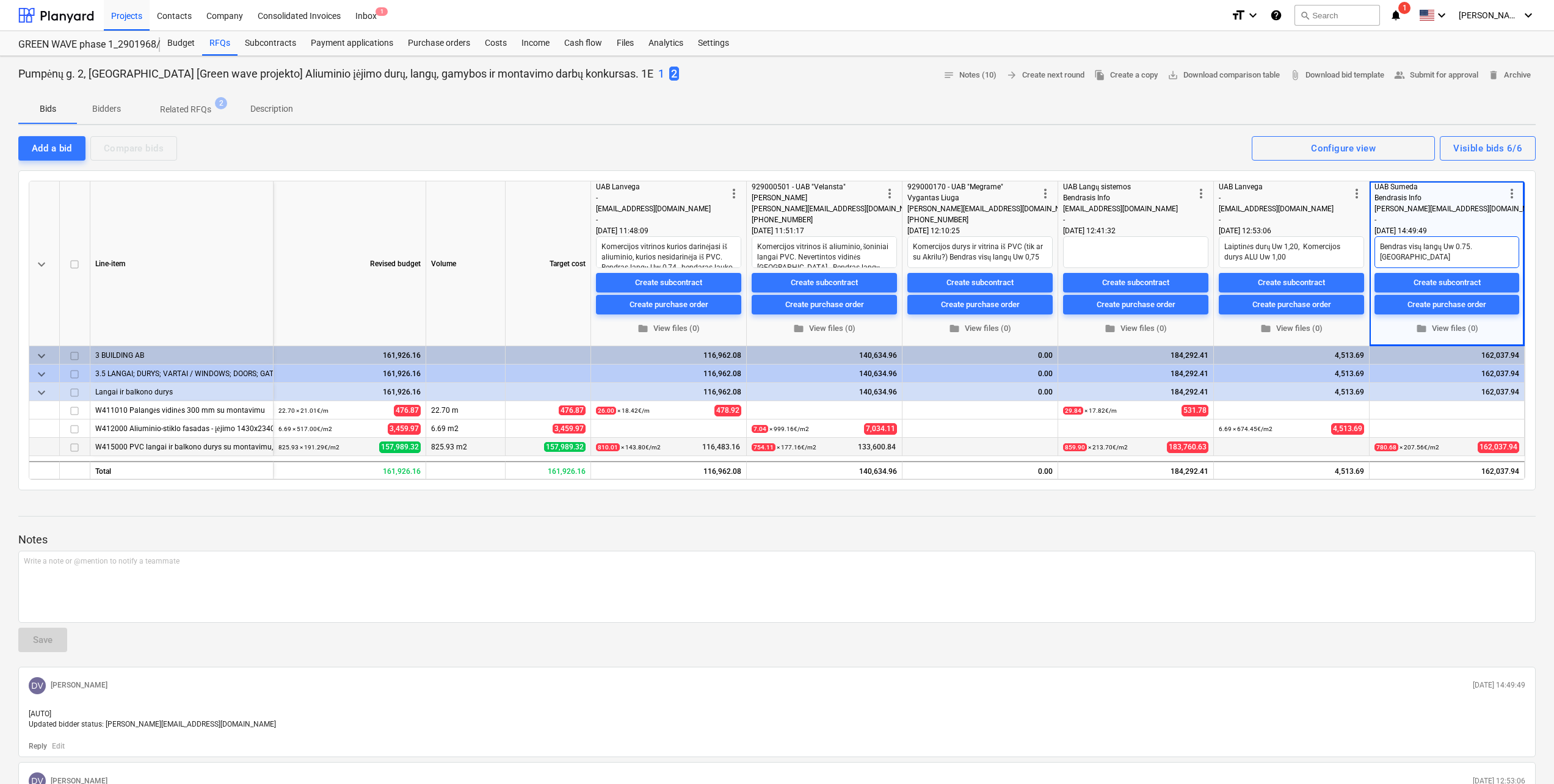
type textarea "Bendras visų langų Uw 0.75. Palangė"
type textarea "x"
type textarea "Bendras visų langų Uw 0.75. Palang"
type textarea "x"
type textarea "Bendras visų langų Uw 0.75. Palan"
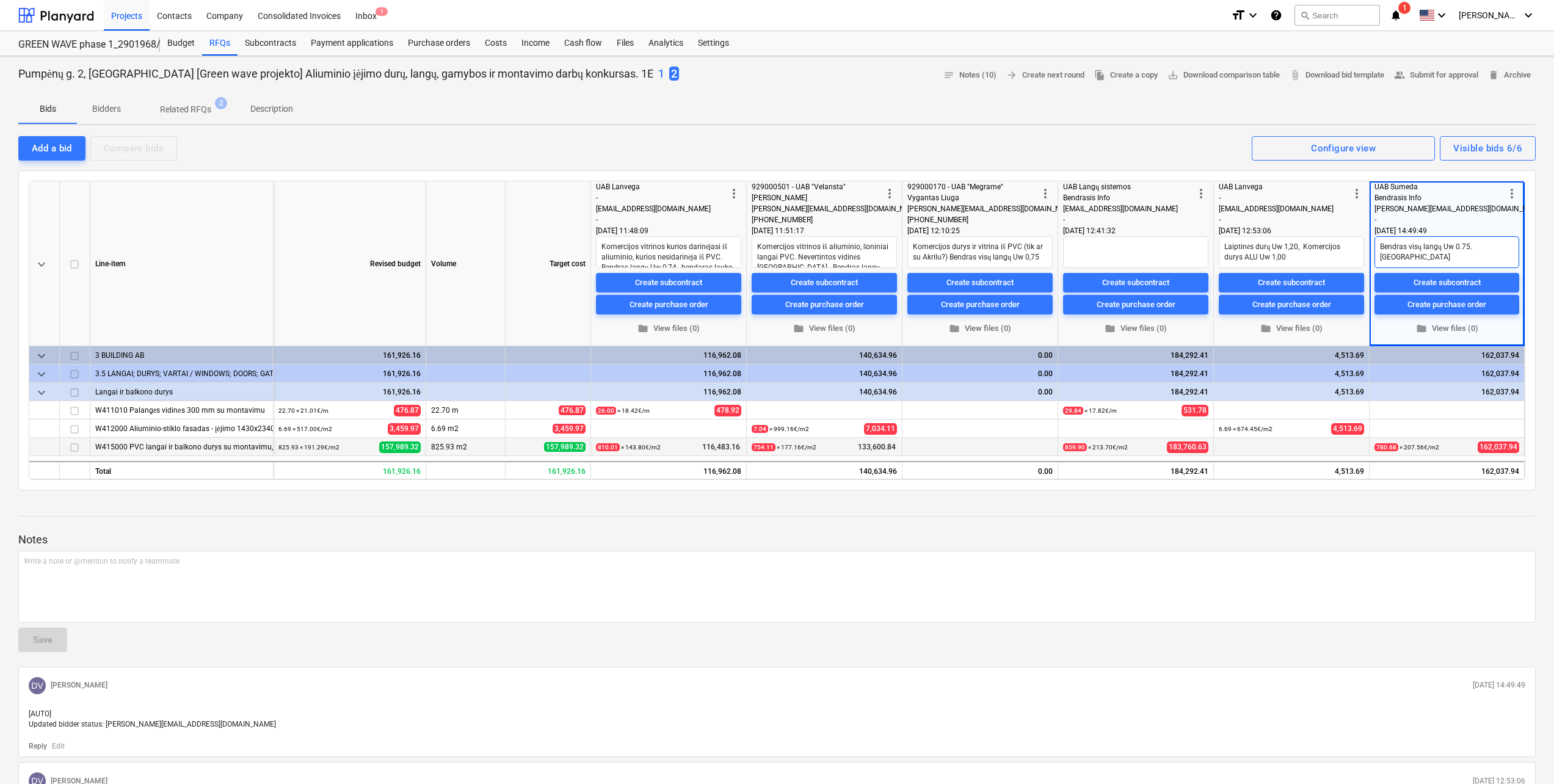
type textarea "x"
type textarea "Bendras visų langų Uw 0.75. Pala"
type textarea "x"
type textarea "Bendras visų langų Uw 0.75. Pal"
type textarea "x"
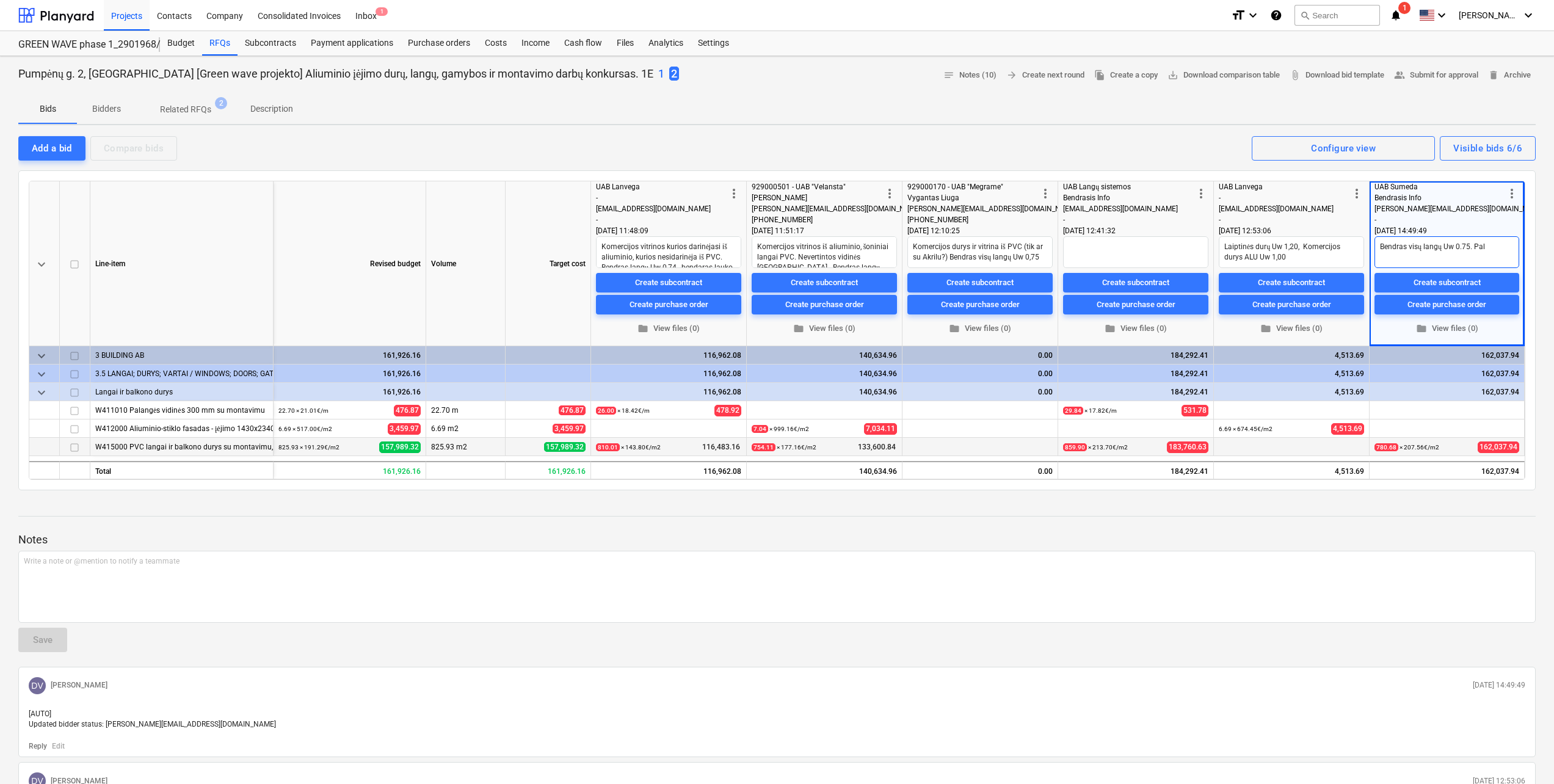
type textarea "Bendras visų langų Uw 0.75. Pa"
type textarea "x"
type textarea "Bendras visų langų Uw 0.75. P"
type textarea "x"
type textarea "Bendras visų langų Uw 0.75."
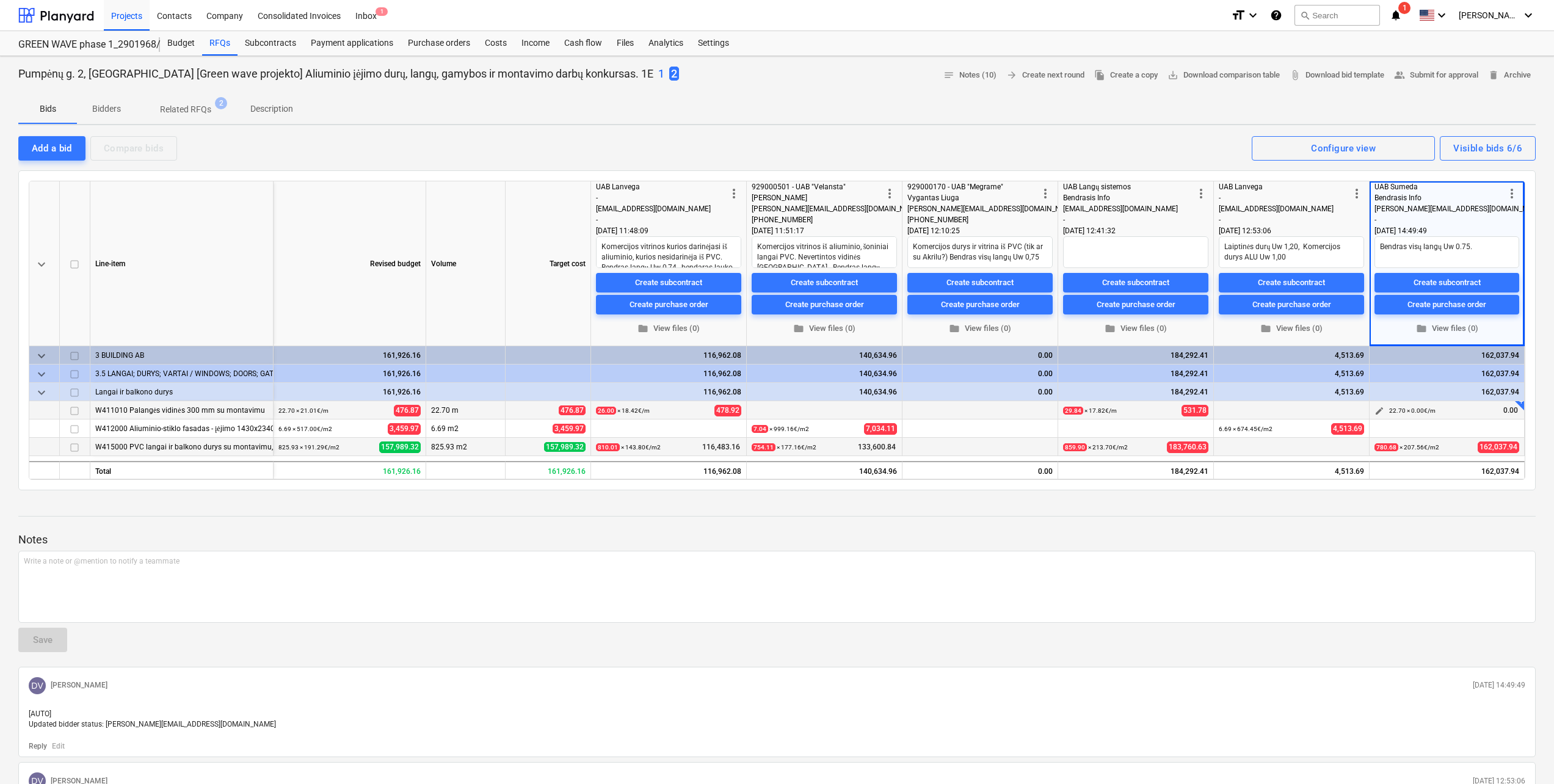
click at [1377, 407] on span "edit" at bounding box center [1379, 411] width 10 height 10
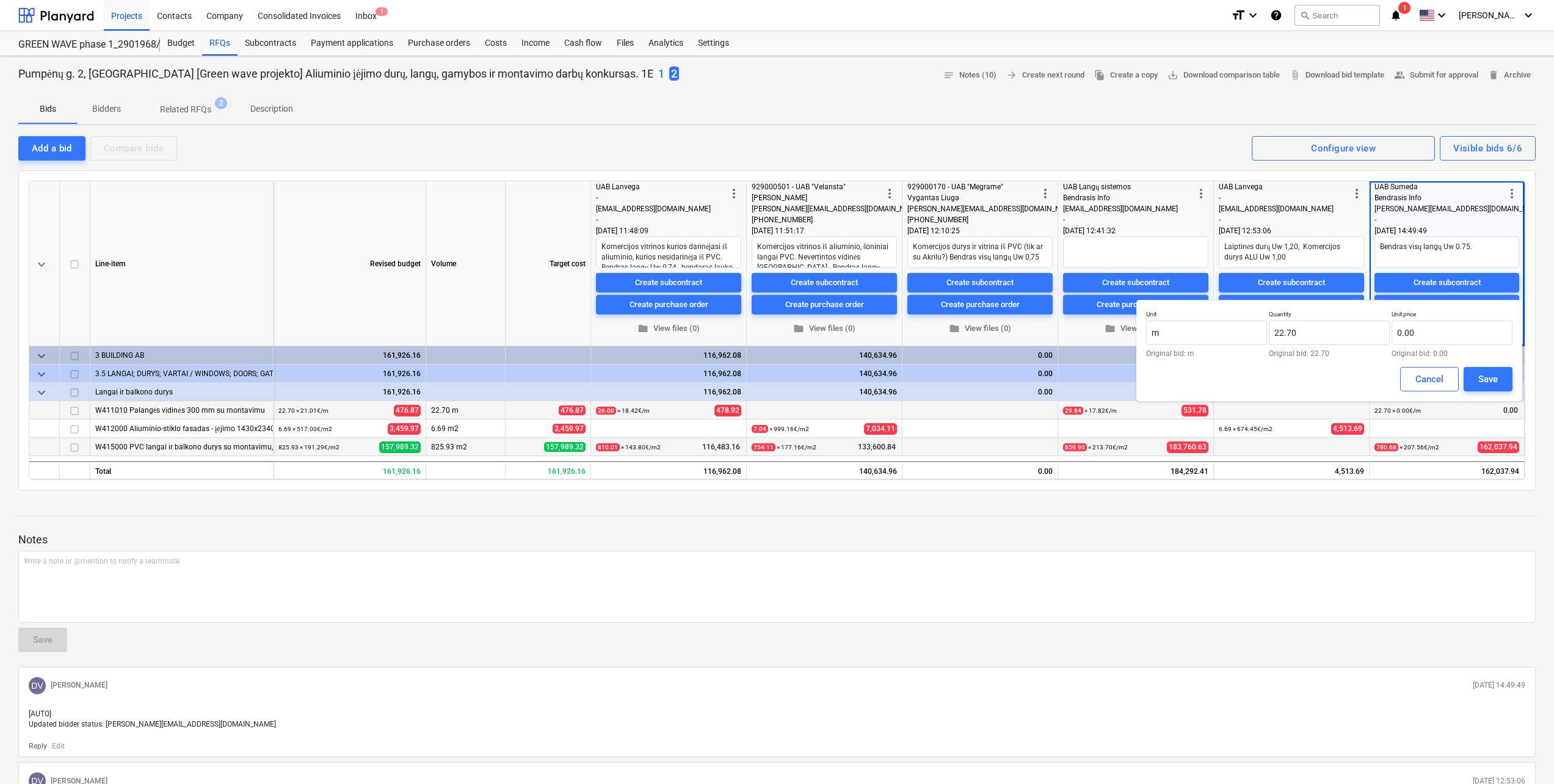
type textarea "x"
click at [1306, 340] on input "22.7" at bounding box center [1329, 333] width 121 height 25
drag, startPoint x: 1303, startPoint y: 333, endPoint x: 1216, endPoint y: 329, distance: 87.1
click at [1216, 329] on div "Unit m Original bid: m Quantity 22.7 Original bid: 22.70 Unit price 0.00 Origin…" at bounding box center [1329, 333] width 366 height 47
type input "ą"
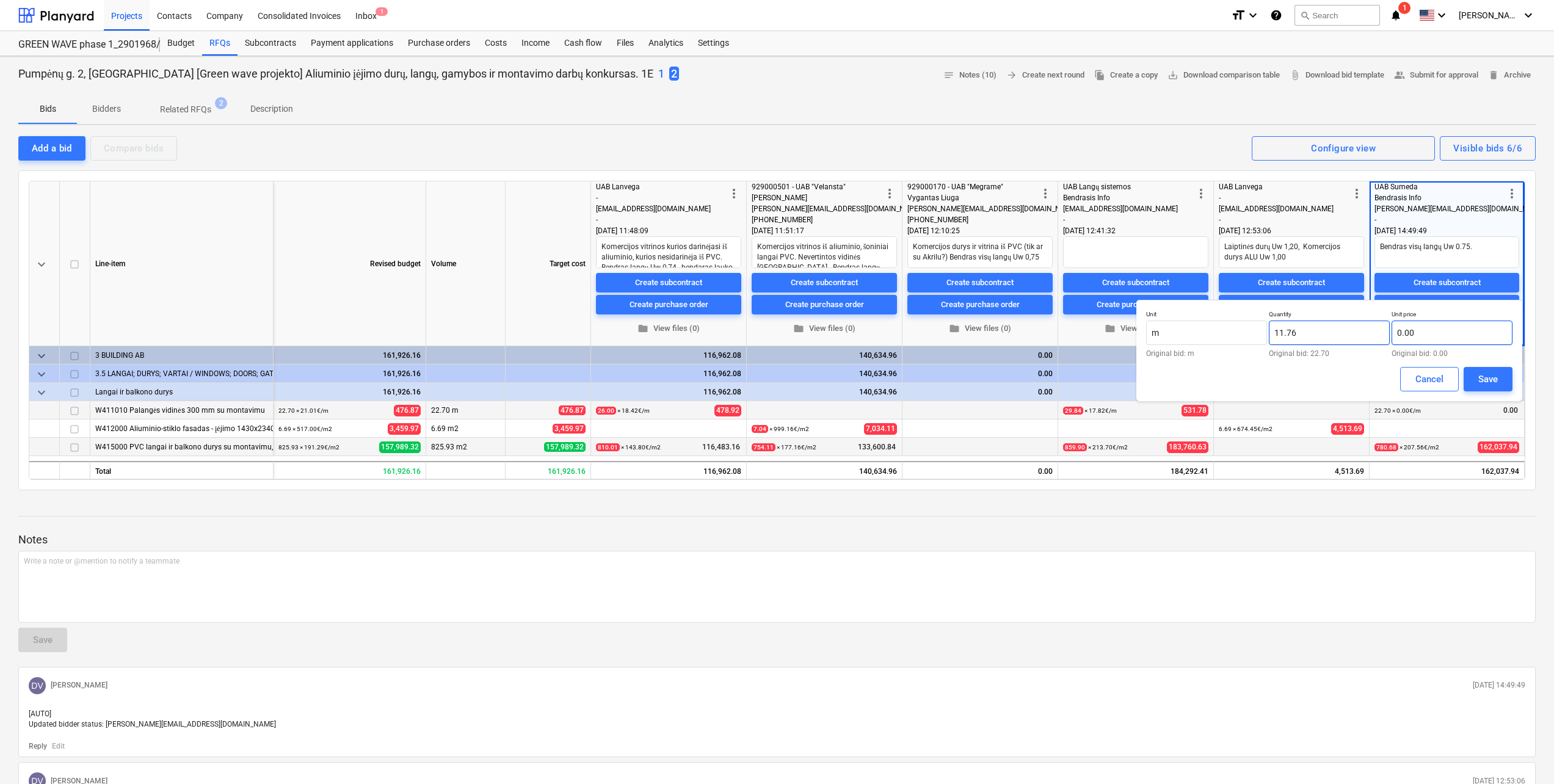
type input "11.76"
click at [1458, 340] on input "text" at bounding box center [1452, 333] width 121 height 25
type input "0.00"
click at [1481, 379] on div "Save" at bounding box center [1488, 379] width 19 height 16
type textarea "x"
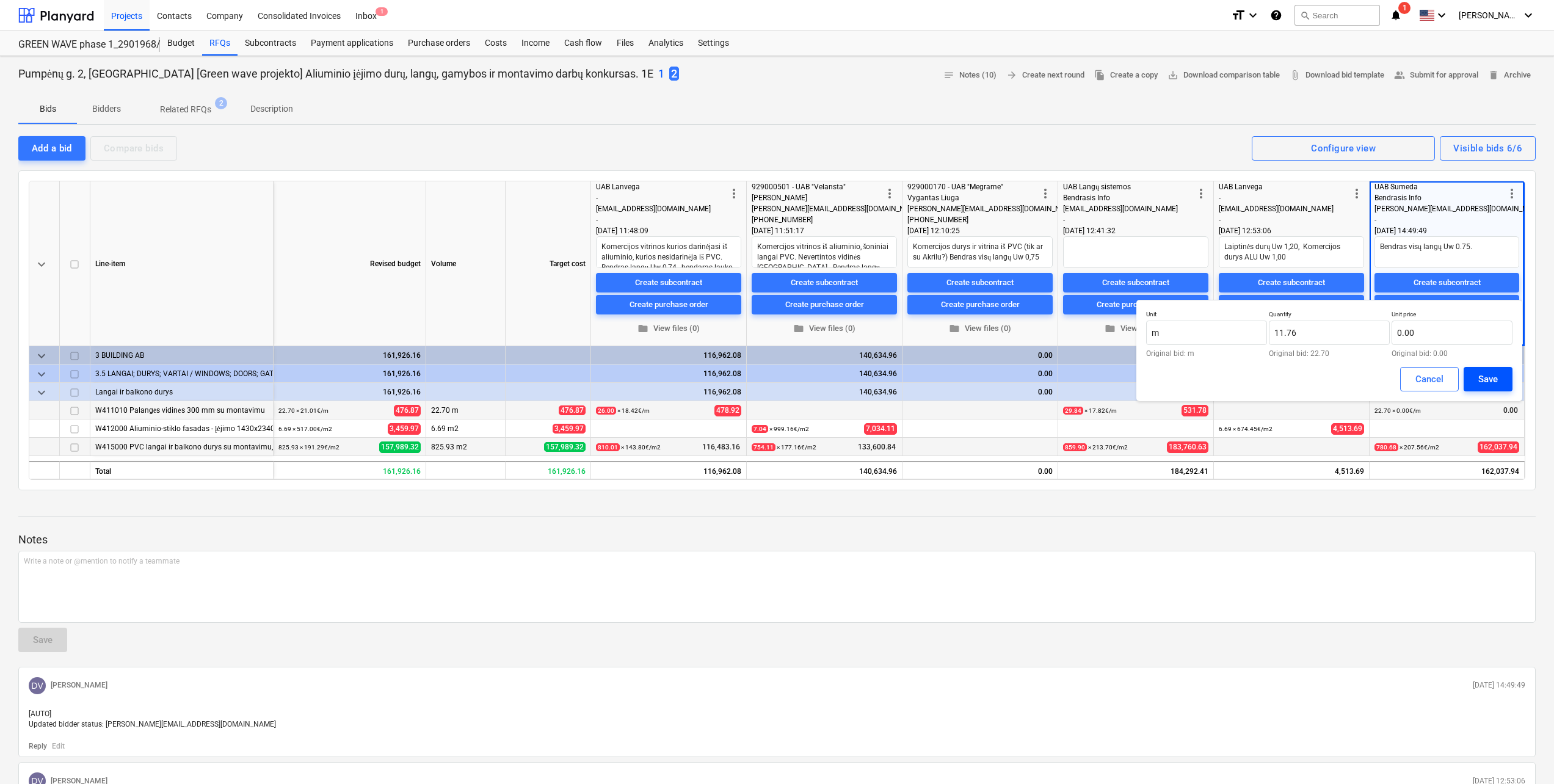
type input "0.00"
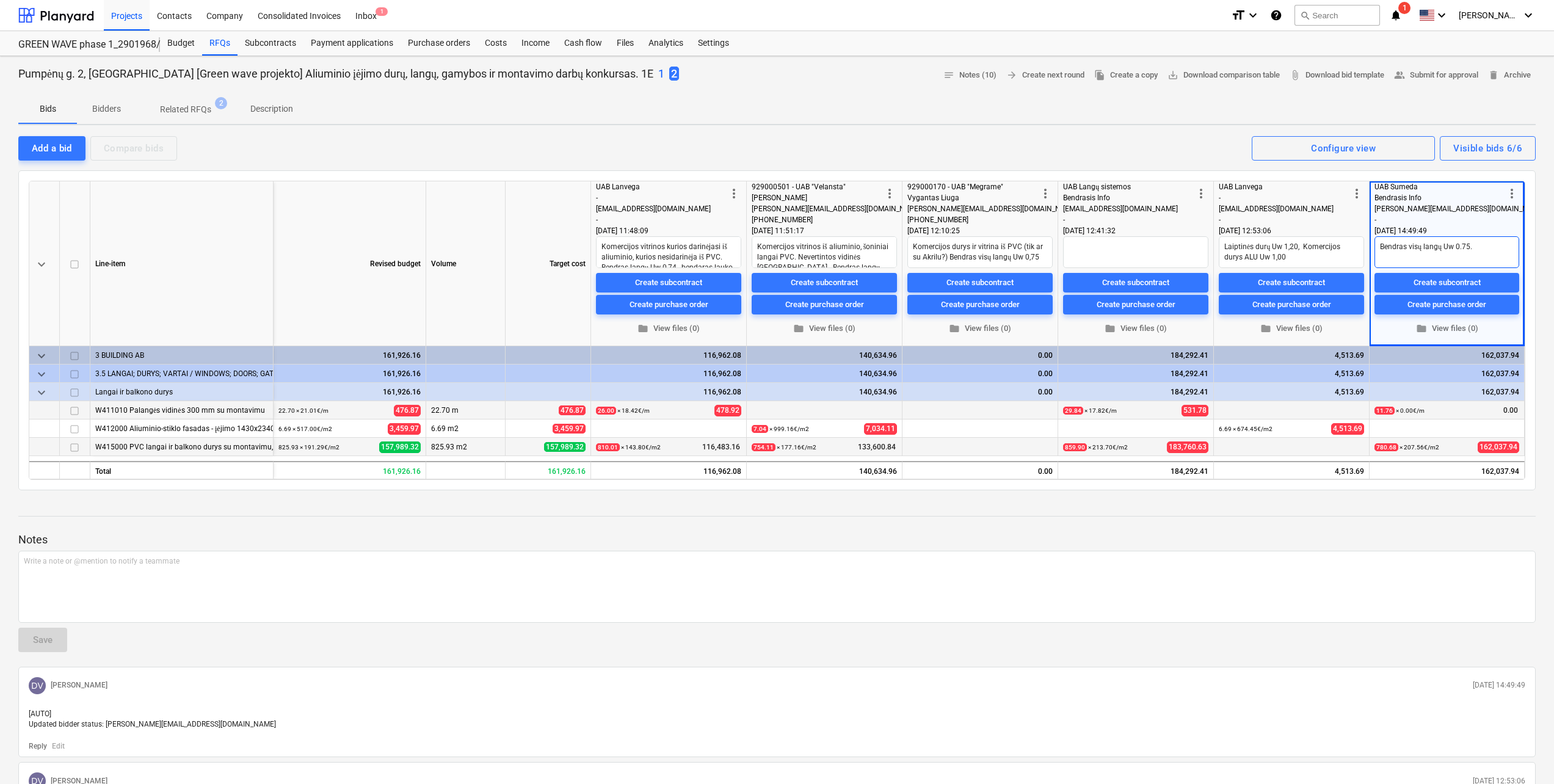
click at [1477, 249] on textarea "Bendras visų langų Uw 0.75." at bounding box center [1446, 252] width 145 height 32
type textarea "x"
type textarea "Bendras visų langų Uw 0.75. ^"
type textarea "x"
type textarea "Bendras visų langų Uw 0.75."
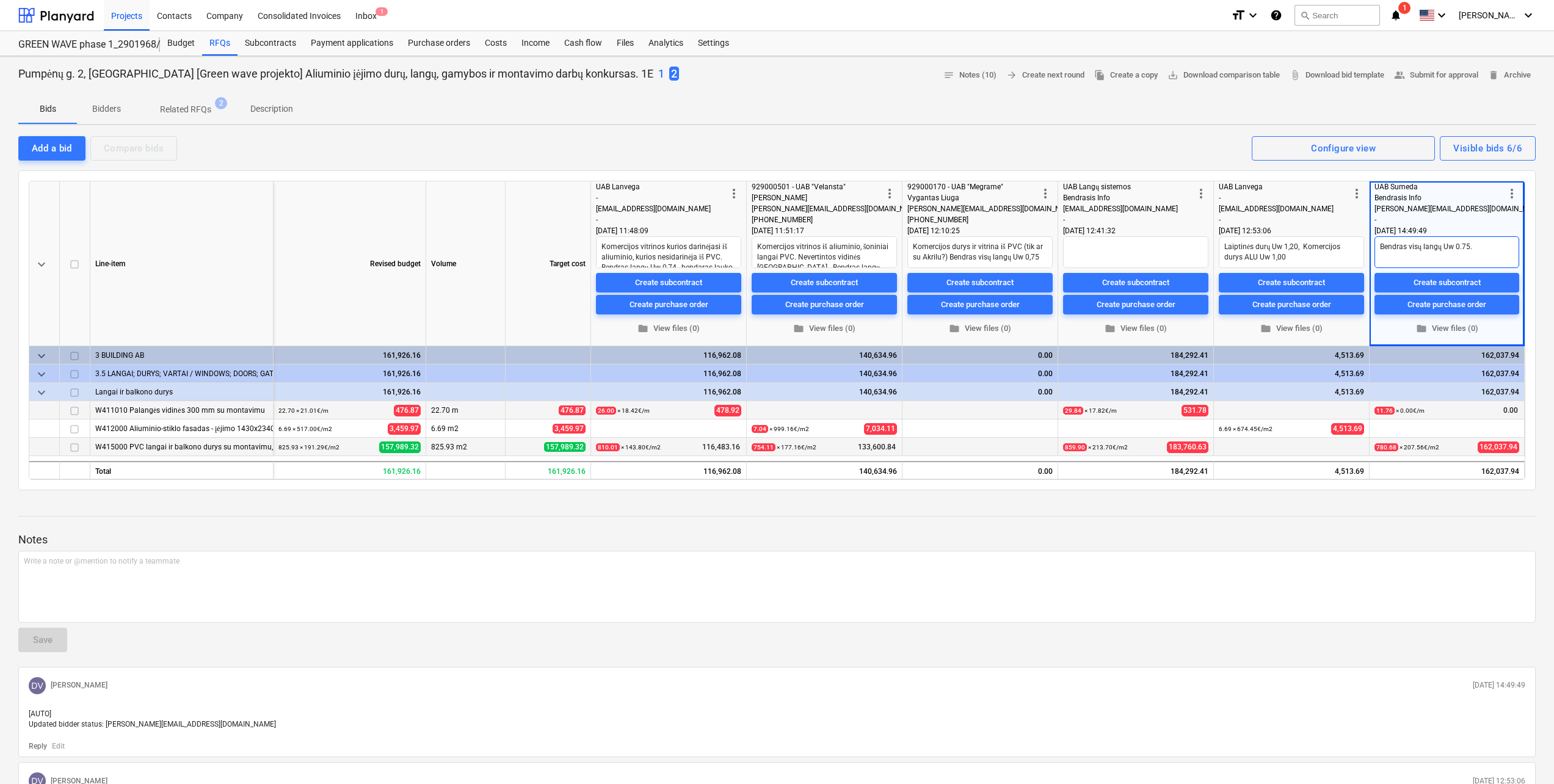
type textarea "x"
type textarea "Bendras visų langų Uw 0.75. 5"
type textarea "x"
type textarea "Bendras visų langų Uw 0.75."
click at [1375, 409] on span "edit" at bounding box center [1379, 411] width 10 height 10
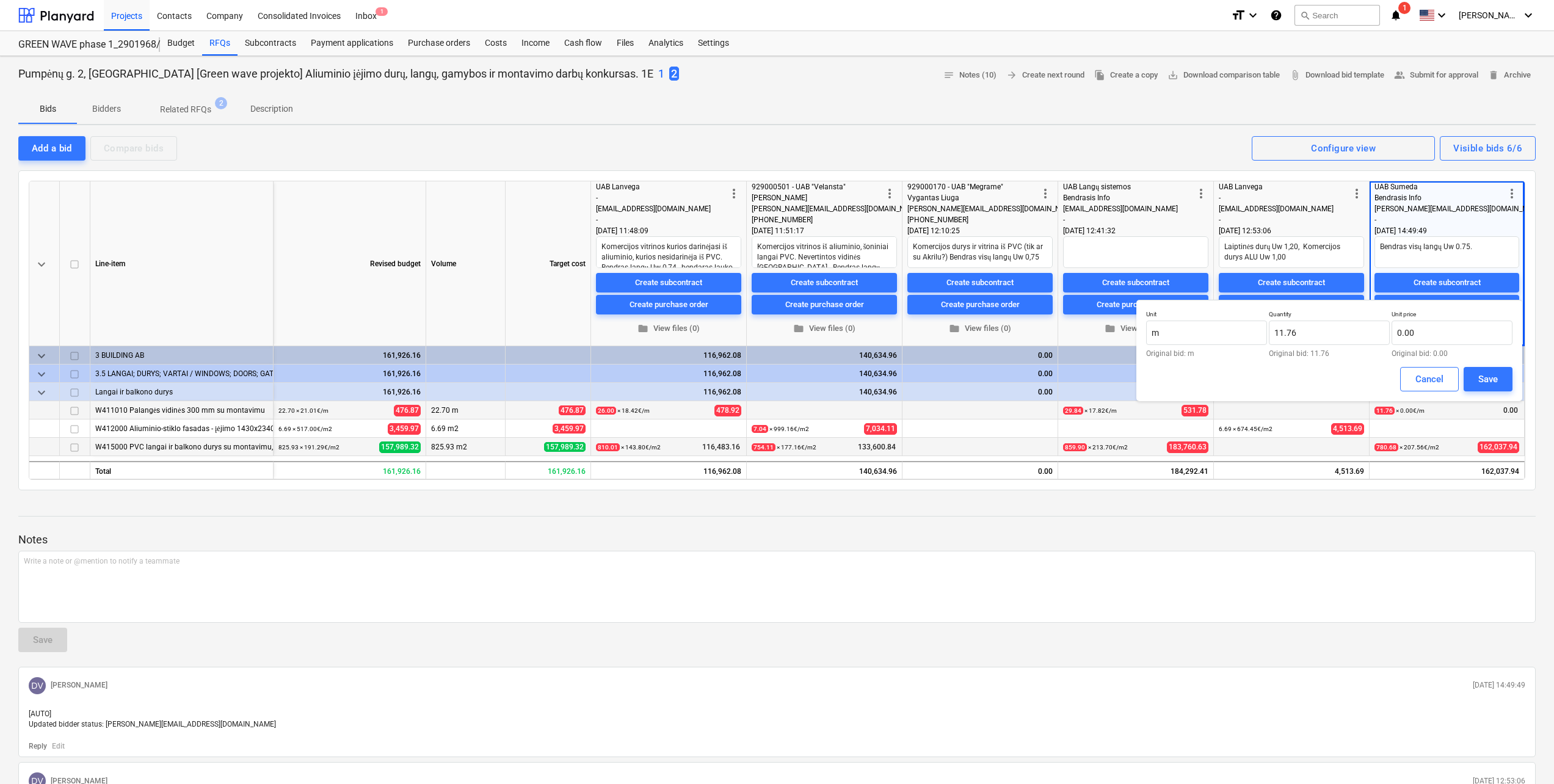
type textarea "x"
click at [1494, 333] on input "text" at bounding box center [1452, 333] width 121 height 25
type input "9.27"
click at [1498, 375] on button "Save" at bounding box center [1488, 379] width 49 height 25
type textarea "x"
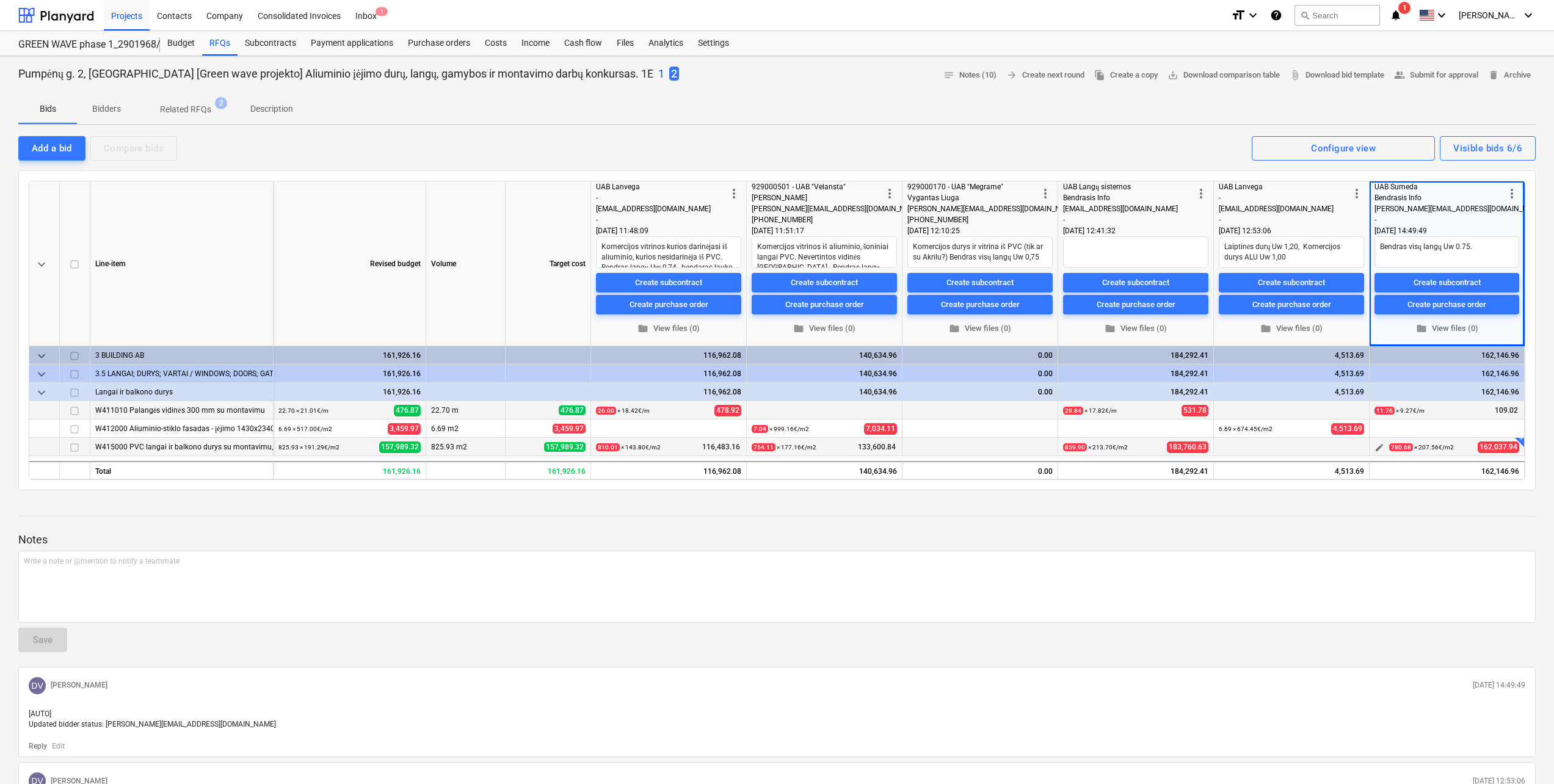
click at [1375, 444] on span "edit" at bounding box center [1379, 447] width 10 height 10
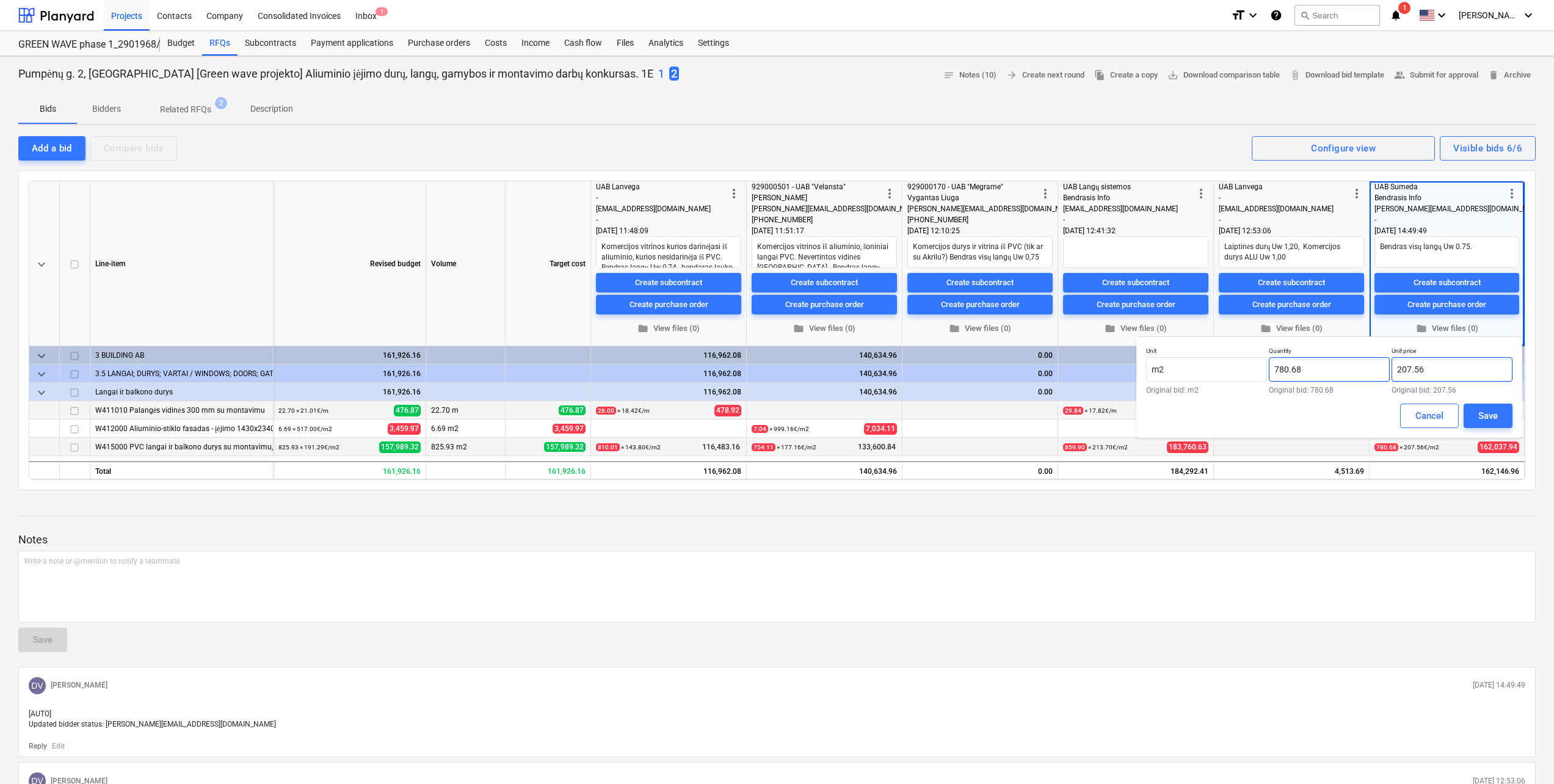
drag, startPoint x: 1337, startPoint y: 369, endPoint x: 1328, endPoint y: 369, distance: 9.0
click at [1328, 369] on div "Unit m2 Original bid: m2 Quantity 780.68 Original bid: 780.68 Unit price 207.56…" at bounding box center [1329, 370] width 366 height 47
type input "207.42"
click at [1499, 416] on button "Save" at bounding box center [1488, 416] width 49 height 25
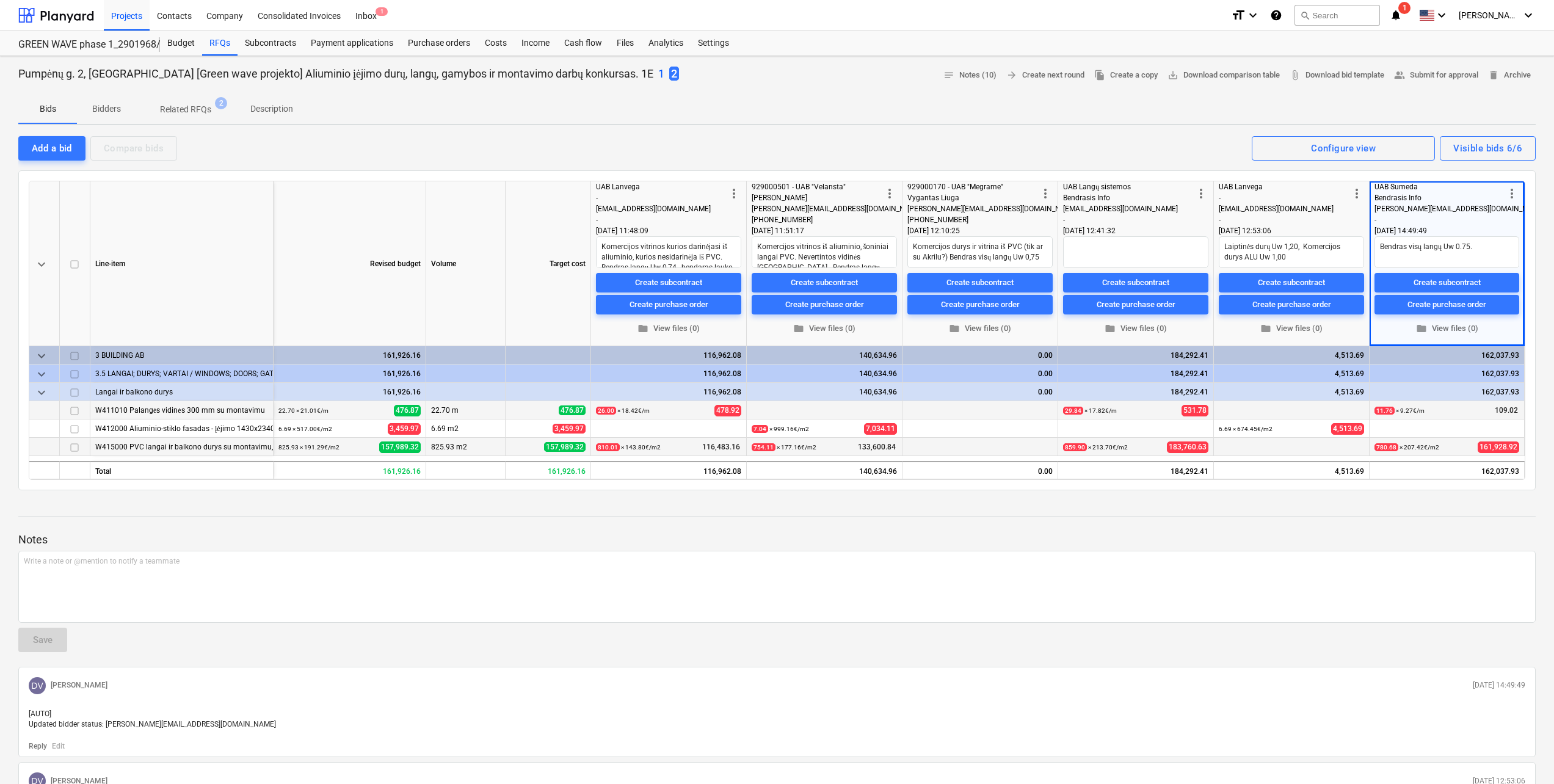
type textarea "x"
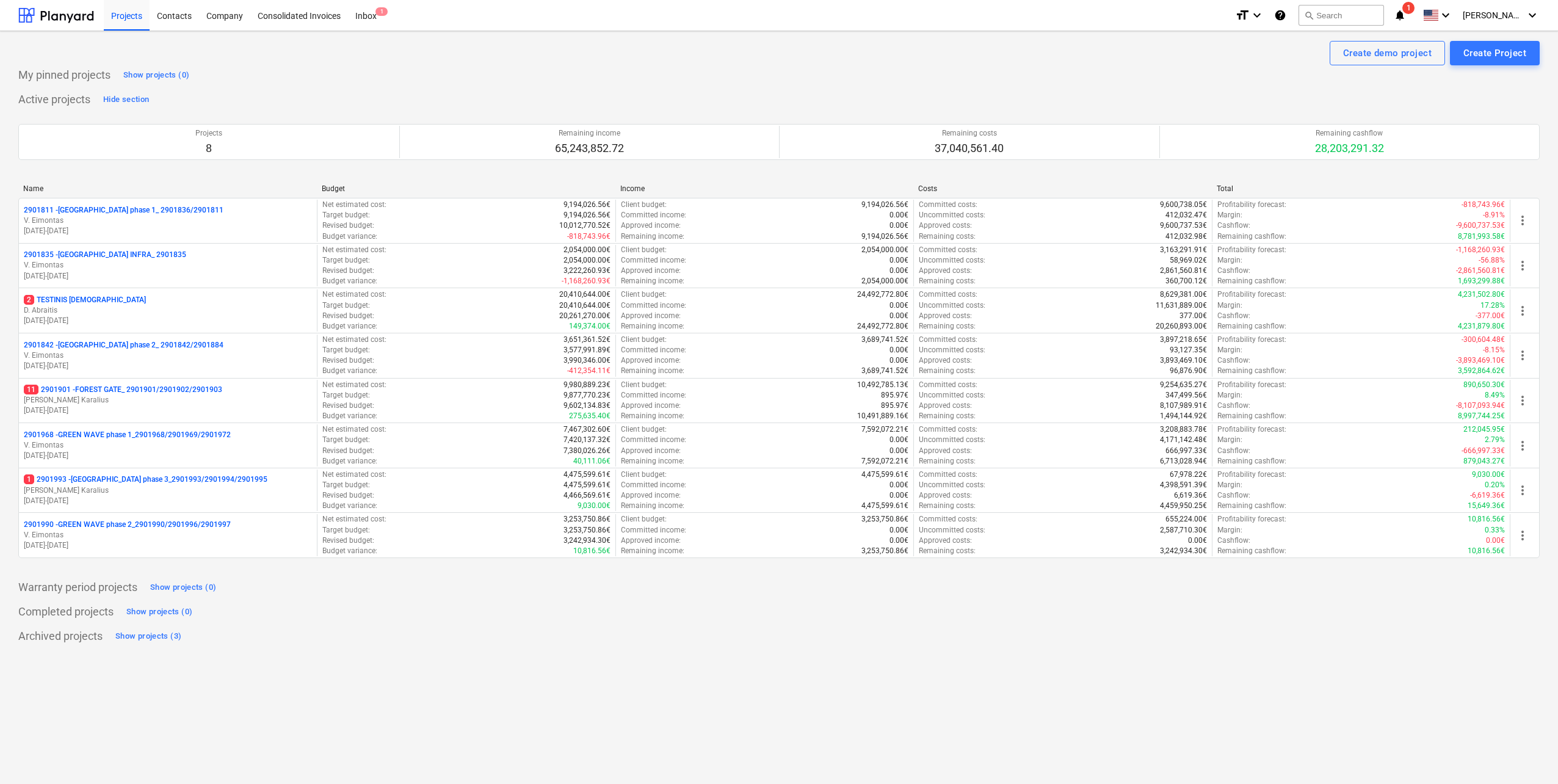
click at [174, 531] on p "V. Eimontas" at bounding box center [168, 535] width 288 height 10
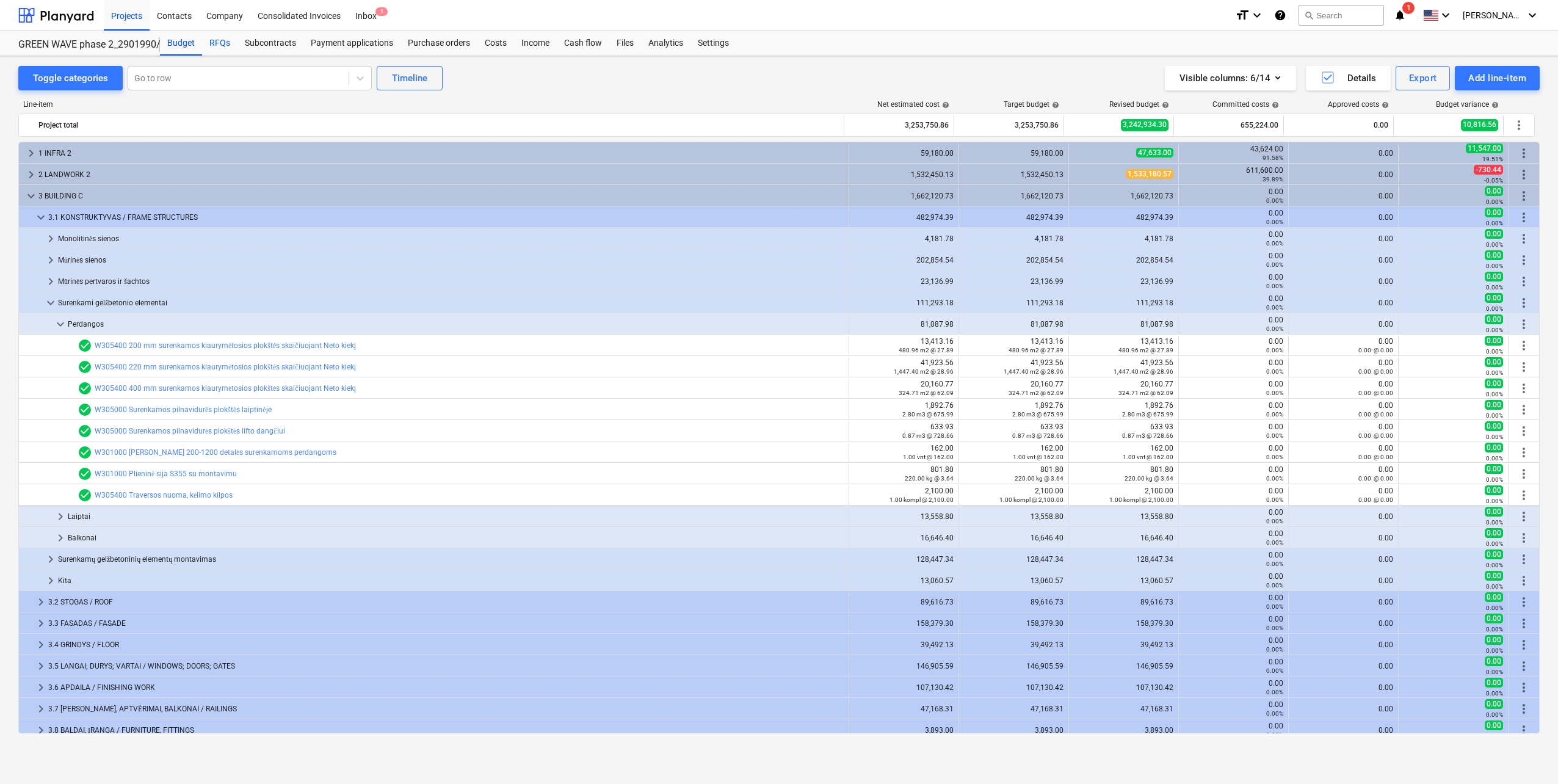
click at [225, 49] on div "RFQs" at bounding box center [220, 44] width 36 height 25
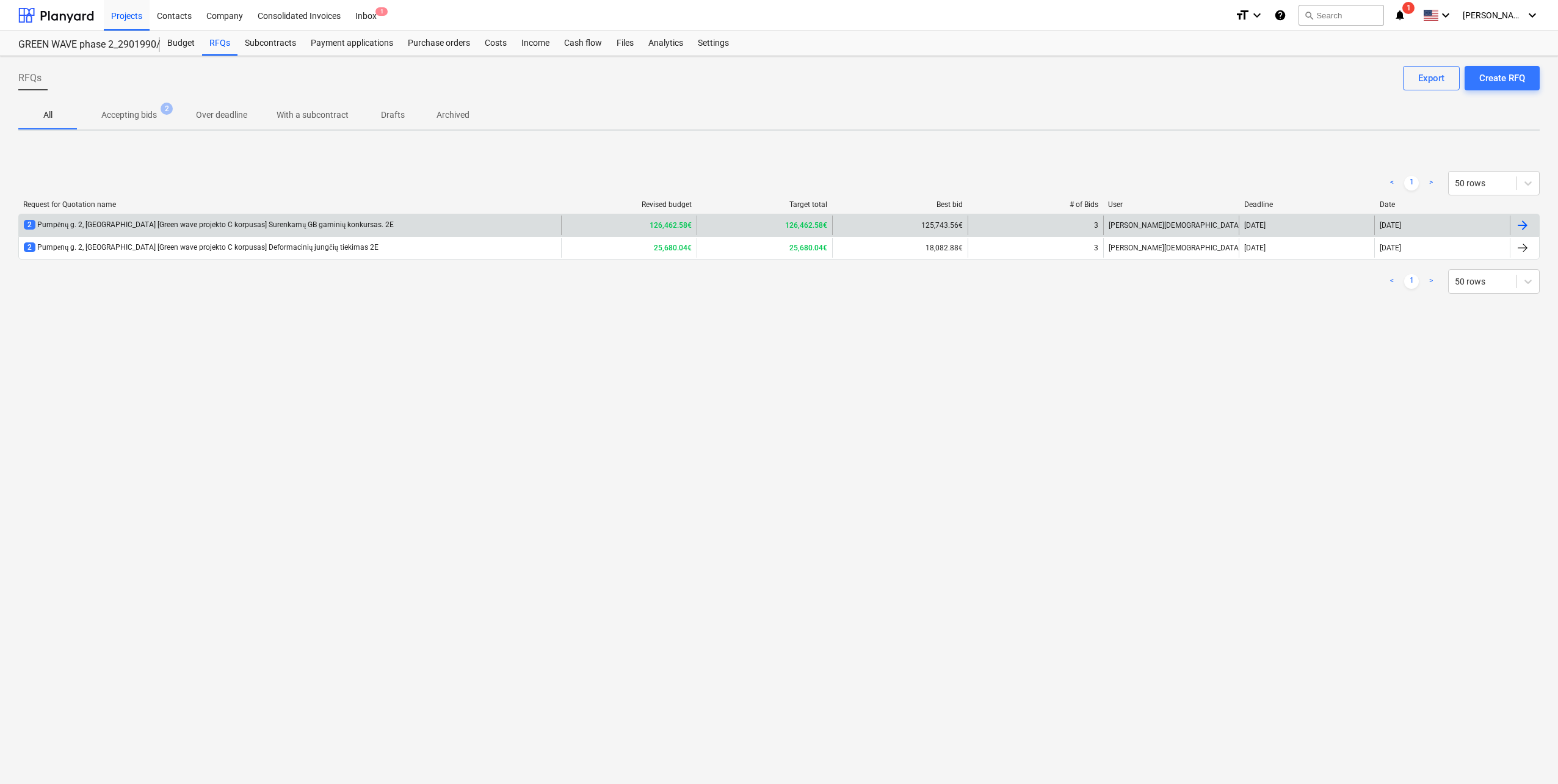
click at [281, 220] on div "2 Pumpėnų g. 2, [GEOGRAPHIC_DATA] [Green wave projekto C korpusas] Surenkamų GB…" at bounding box center [209, 225] width 370 height 10
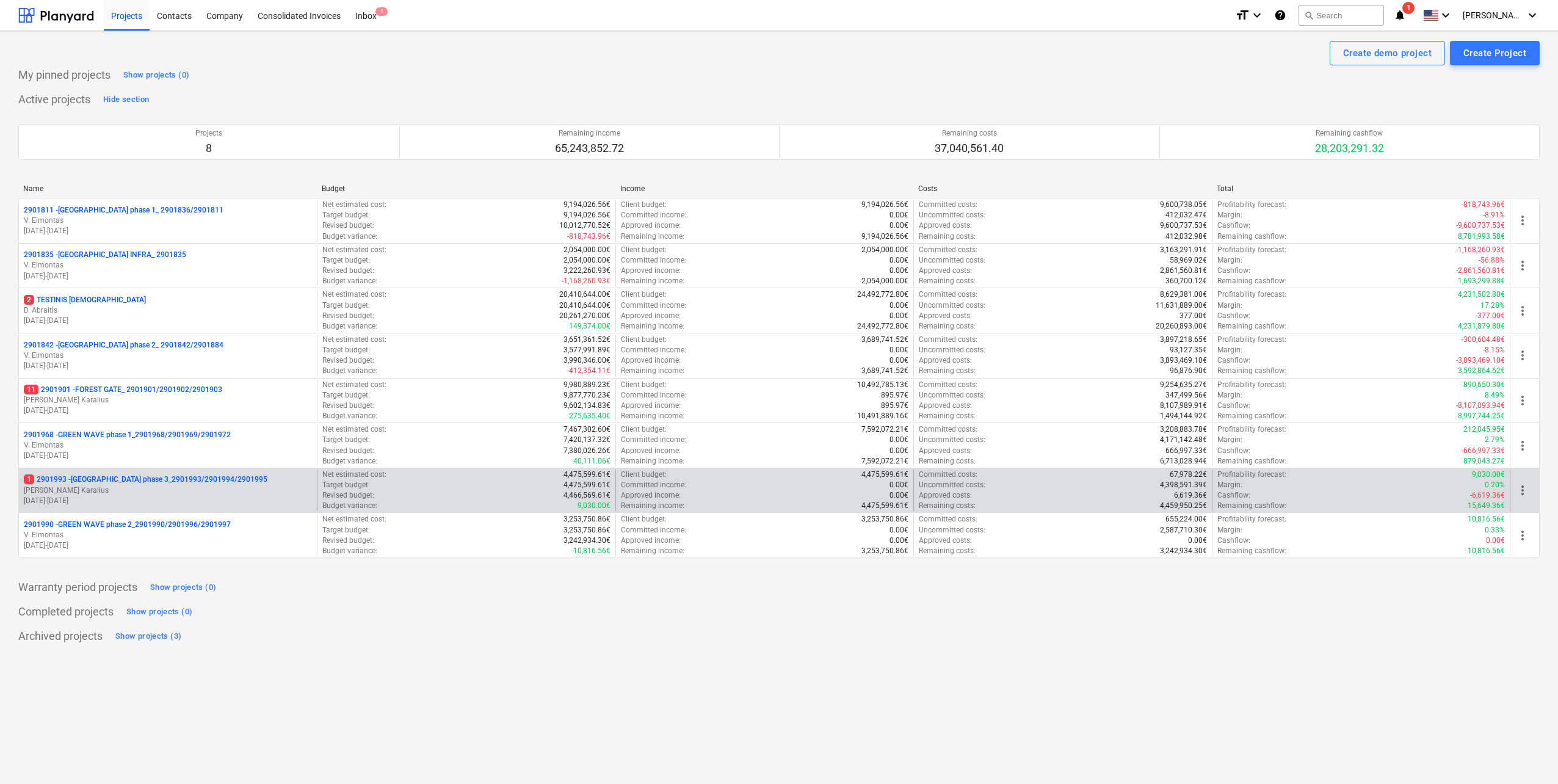
click at [160, 491] on p "[PERSON_NAME] Karalius" at bounding box center [168, 490] width 288 height 10
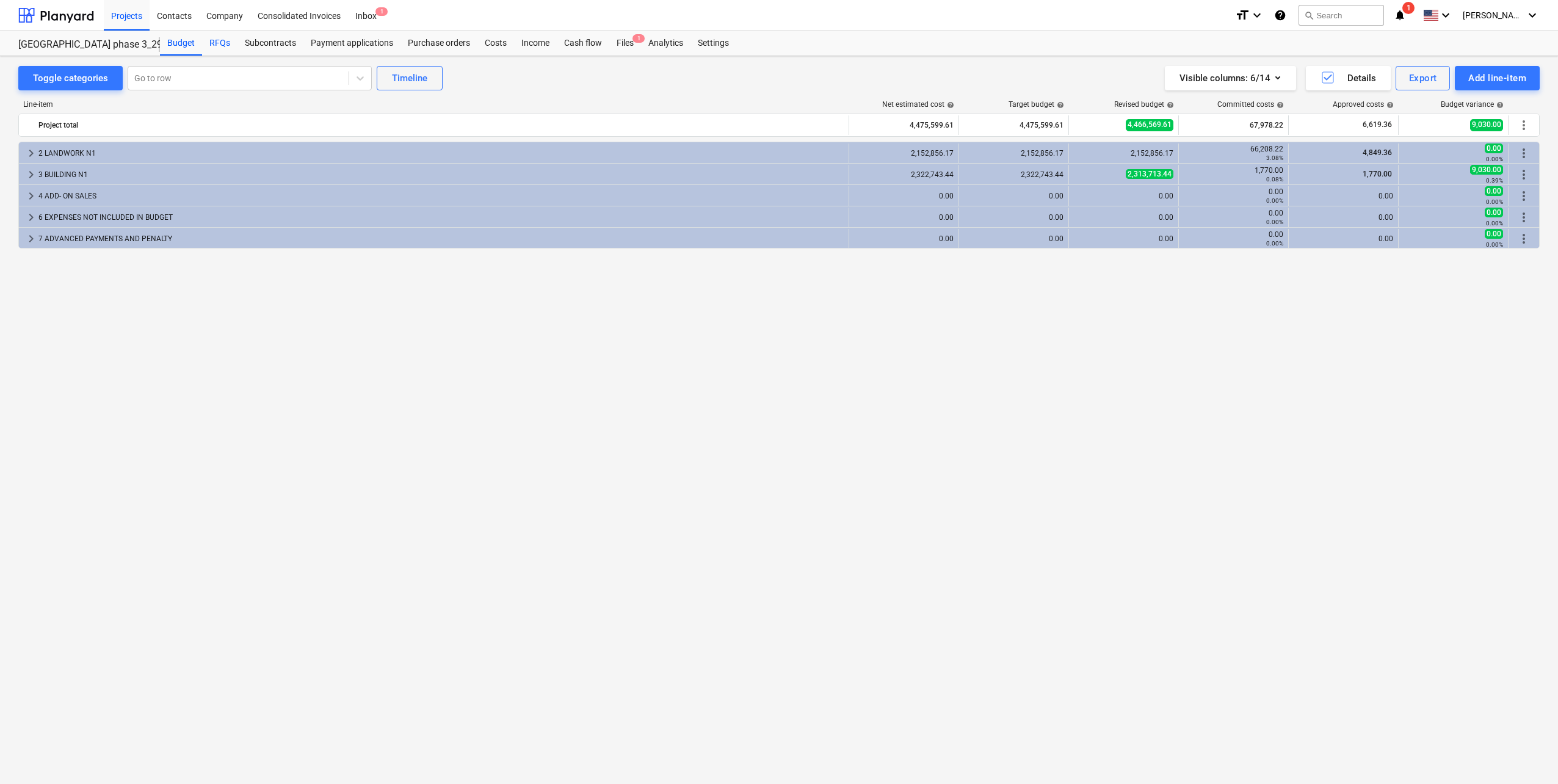
click at [218, 47] on div "RFQs" at bounding box center [220, 44] width 36 height 25
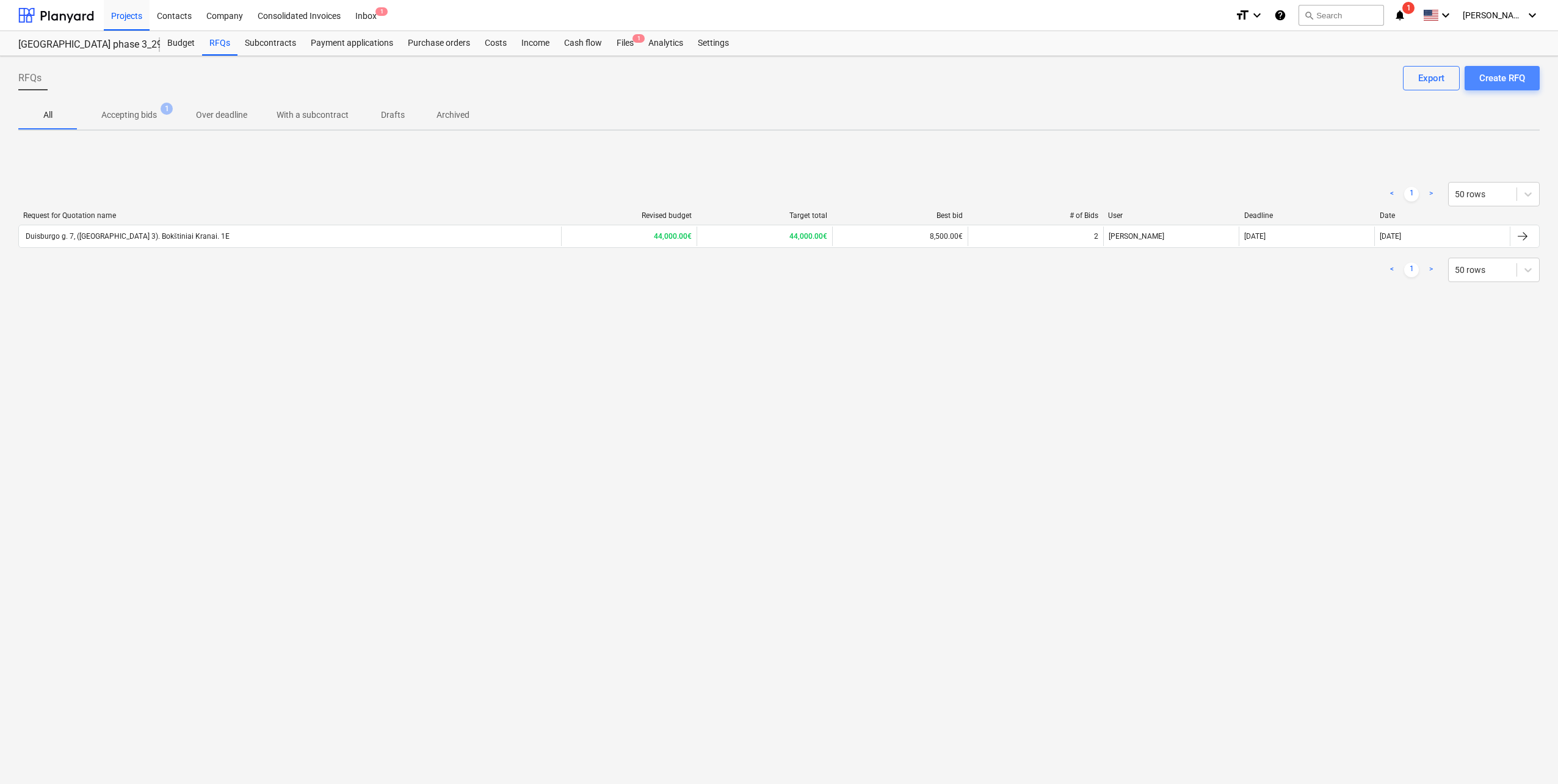
click at [1492, 77] on div "Create RFQ" at bounding box center [1502, 78] width 45 height 16
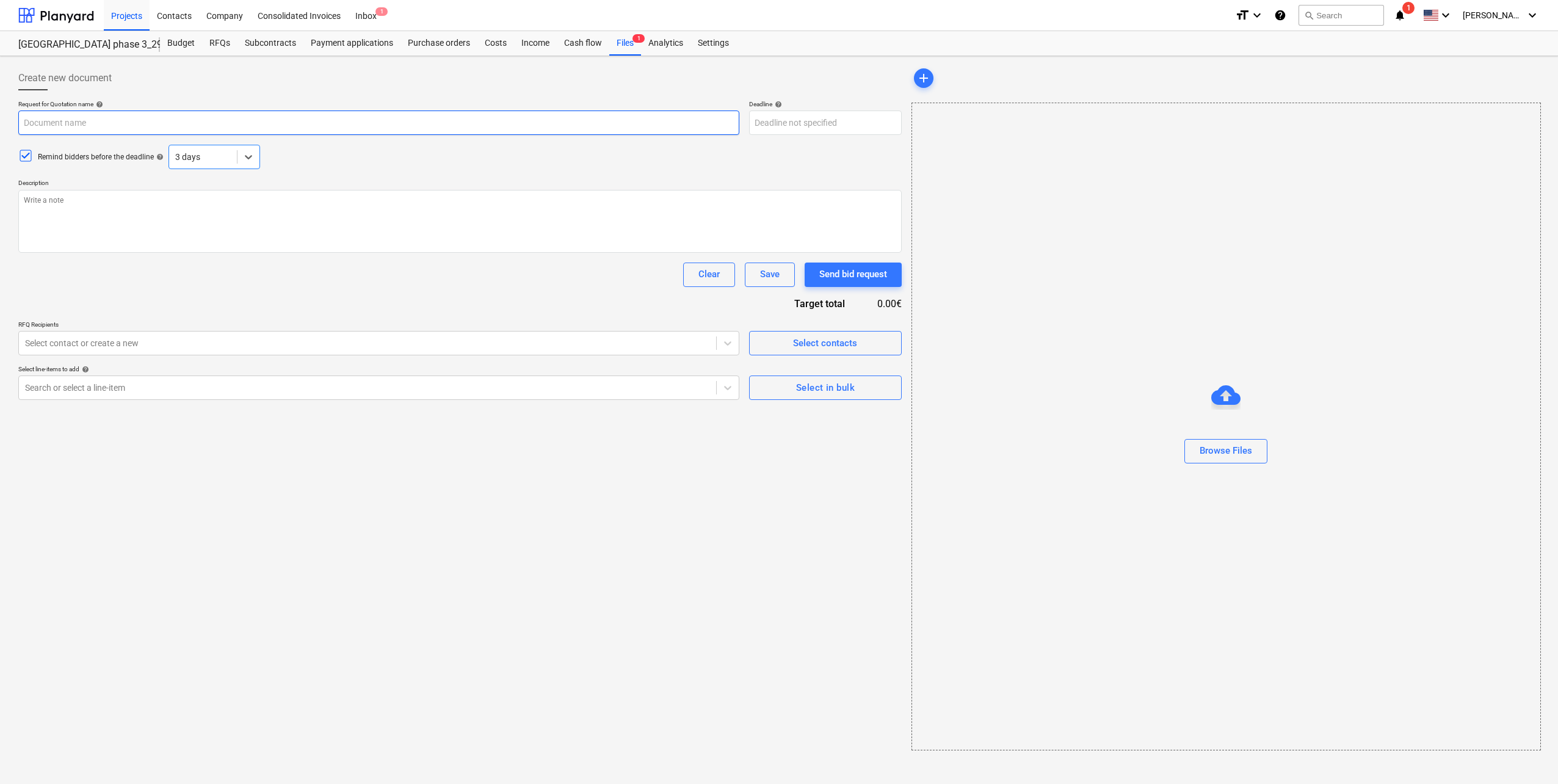
click at [156, 121] on input "text" at bounding box center [379, 123] width 721 height 25
paste input "Pumpėnų g. 2, [GEOGRAPHIC_DATA] [Green wave projekto C korpusas] Surenkamų GB g…"
type textarea "x"
type input "Pumpėnų g. 2, [GEOGRAPHIC_DATA] [Green wave projekto C korpusas] Surenkamų GB g…"
drag, startPoint x: 59, startPoint y: 121, endPoint x: 80, endPoint y: 125, distance: 21.4
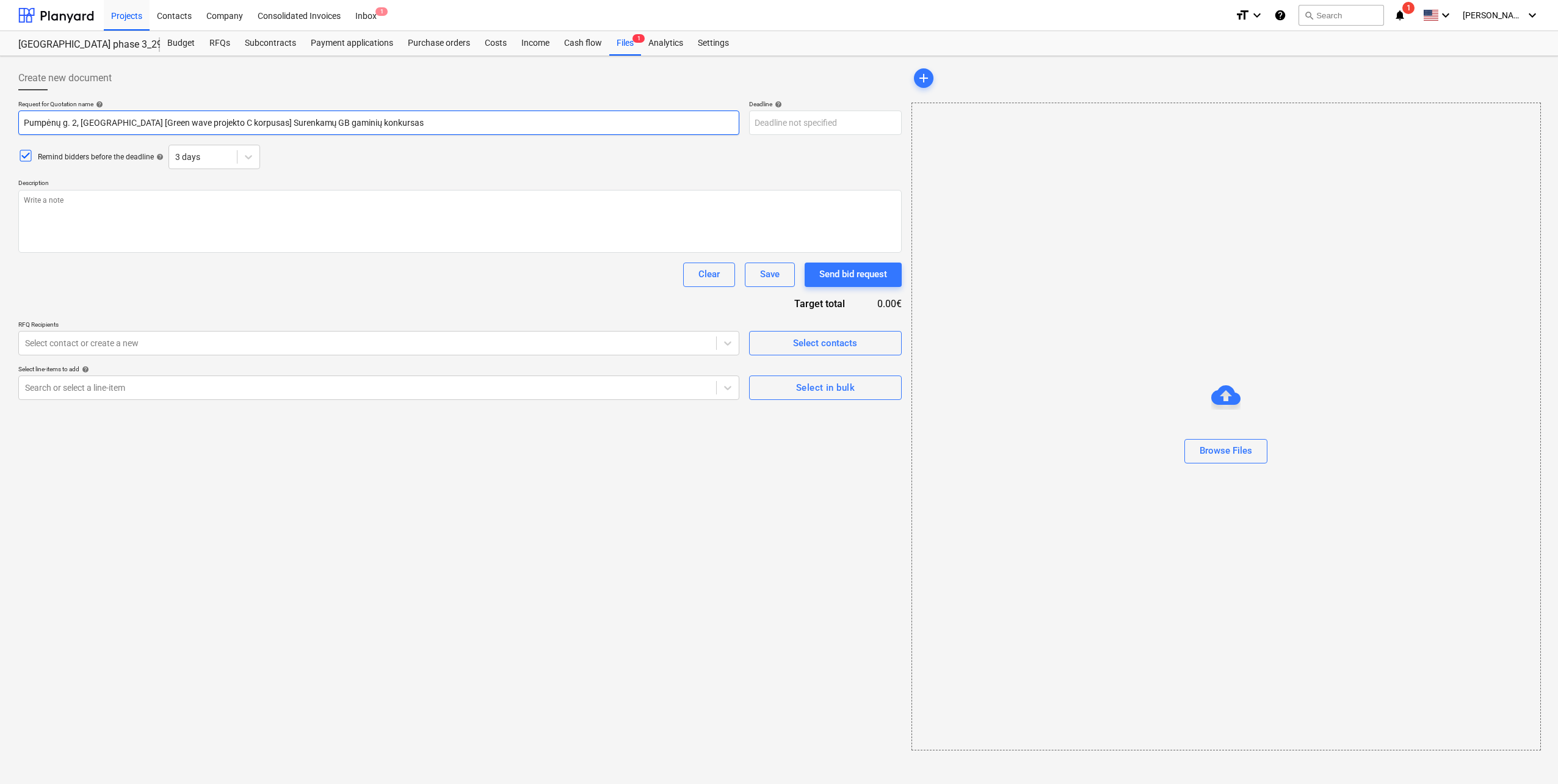
click at [59, 121] on input "Pumpėnų g. 2, [GEOGRAPHIC_DATA] [Green wave projekto C korpusas] Surenkamų GB g…" at bounding box center [379, 123] width 721 height 25
type textarea "x"
type input "Pumpėn g. 2, [GEOGRAPHIC_DATA] [Green wave projekto C korpusas] Surenkamų GB ga…"
type textarea "x"
type input "Pumpė g. 2, [GEOGRAPHIC_DATA] [Green wave projekto C korpusas] Surenkamų GB gam…"
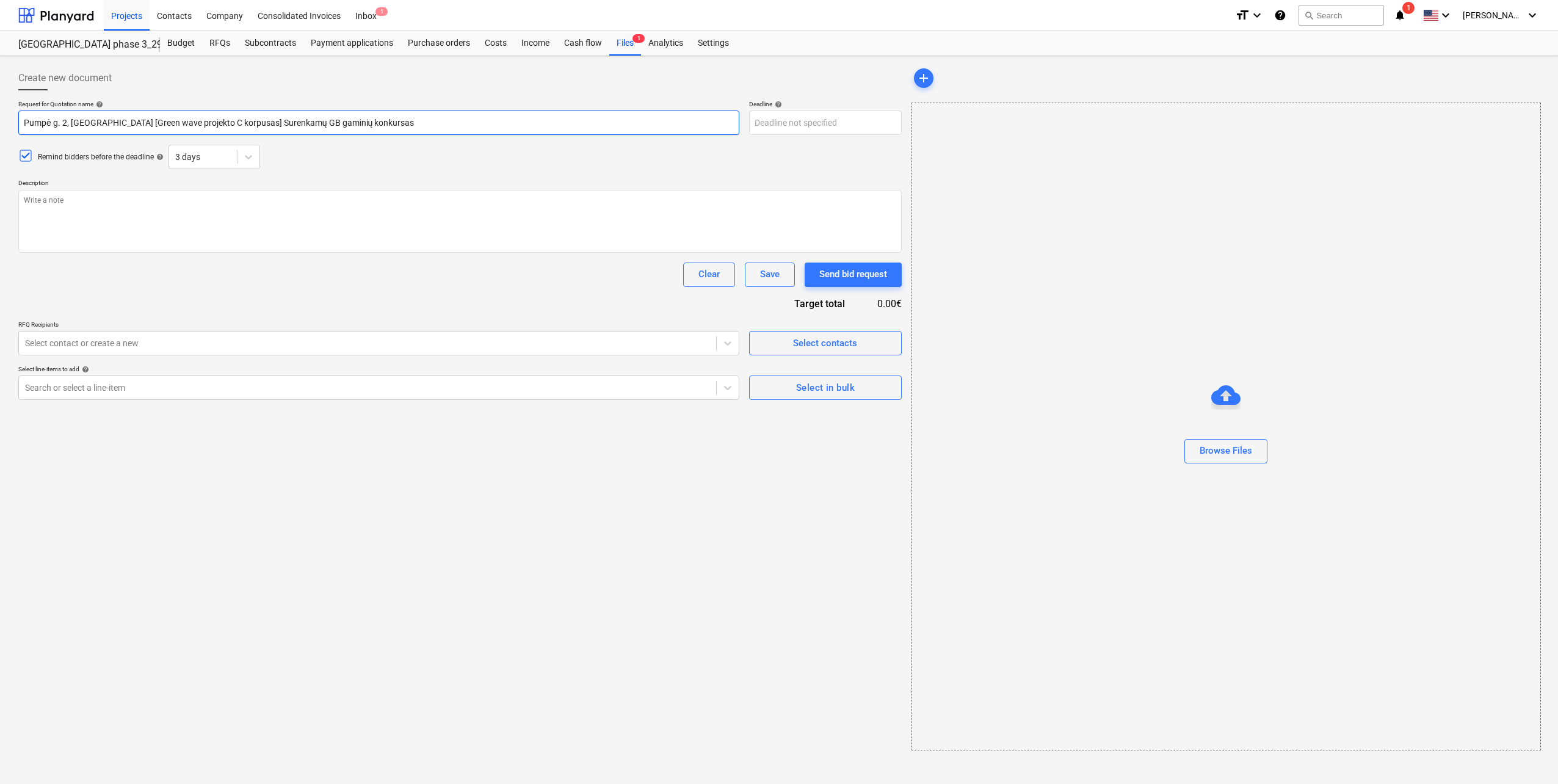
type textarea "x"
type input "Pump g. 2, [GEOGRAPHIC_DATA] [Green wave projekto C korpusas] Surenkamų GB gami…"
type textarea "x"
type input "Pum g. 2, [GEOGRAPHIC_DATA] [Green wave projekto C korpusas] Surenkamų GB gamin…"
type textarea "x"
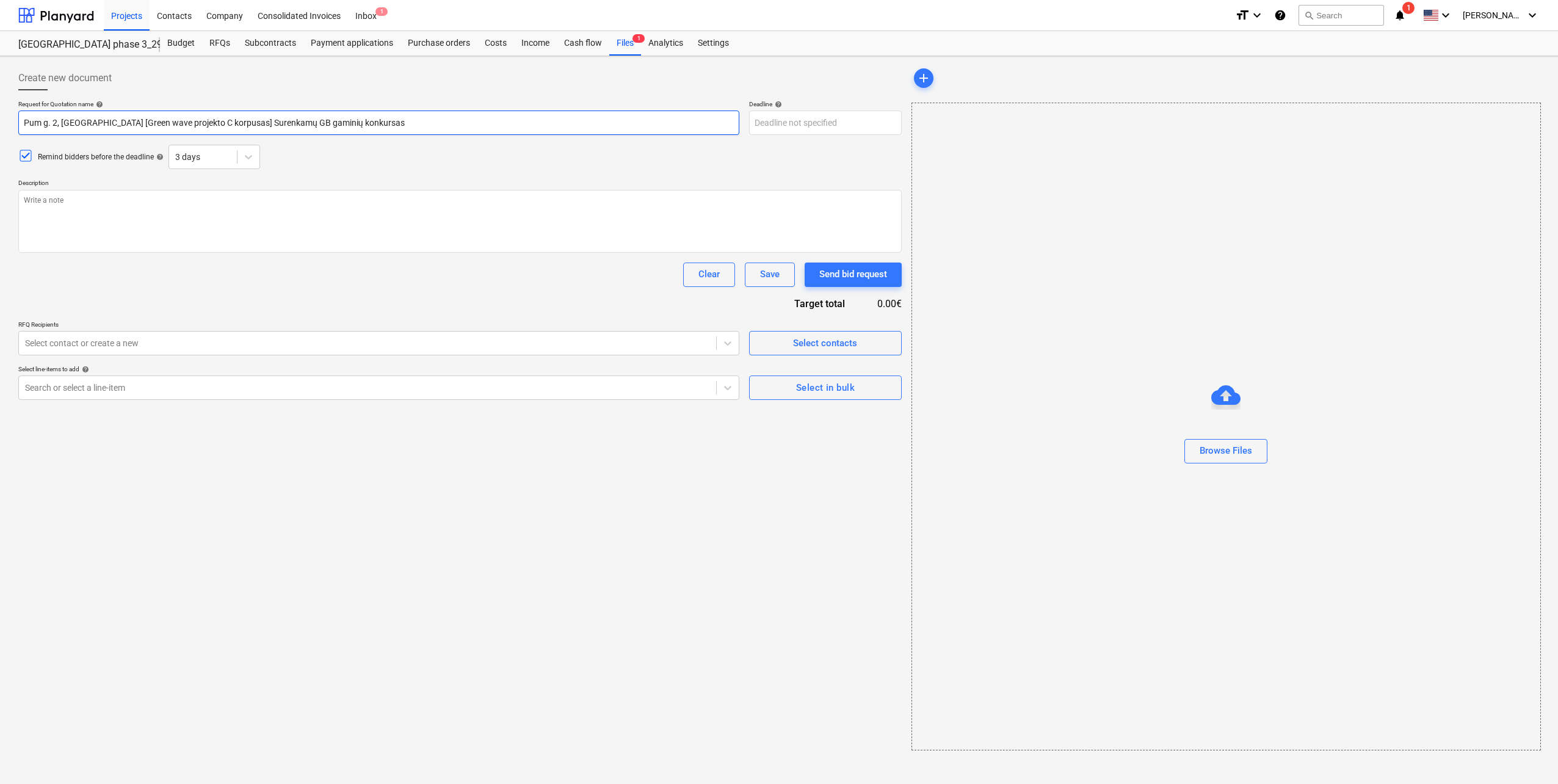
type input "Pu g. 2, [GEOGRAPHIC_DATA] [Green wave projekto C korpusas] Surenkamų GB gamini…"
type textarea "x"
type input "P g. 2, [GEOGRAPHIC_DATA] [Green wave projekto C korpusas] Surenkamų GB gaminių…"
type textarea "x"
type input "g. 2, [GEOGRAPHIC_DATA] [Green wave projekto C korpusas] Surenkamų GB gaminių k…"
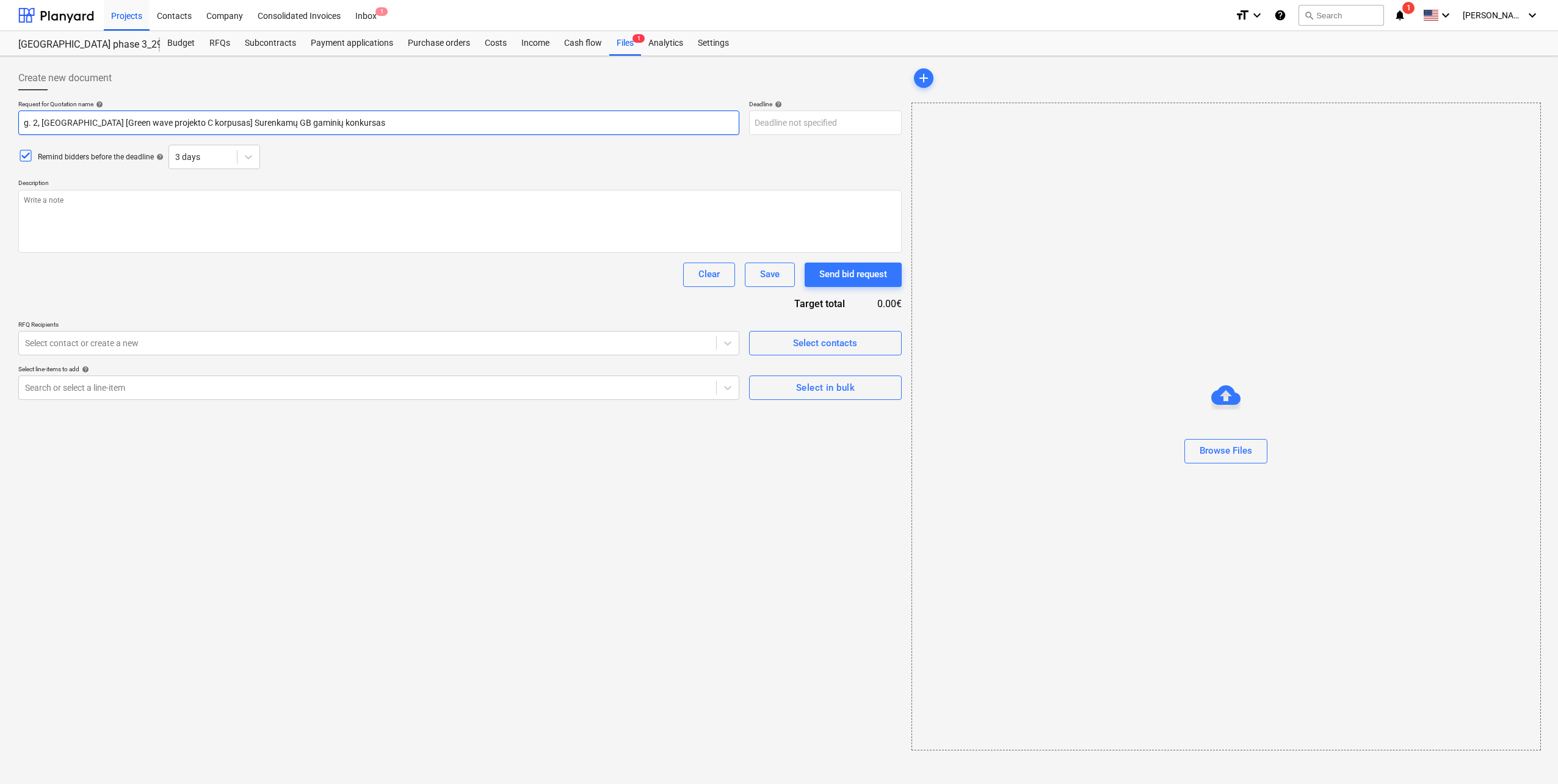
type textarea "x"
type input "D g. 2, [GEOGRAPHIC_DATA] [Green wave projekto C korpusas] Surenkamų GB gaminių…"
type textarea "x"
type input "Du g. 2, [GEOGRAPHIC_DATA] [Green wave projekto C korpusas] Surenkamų GB gamini…"
type textarea "x"
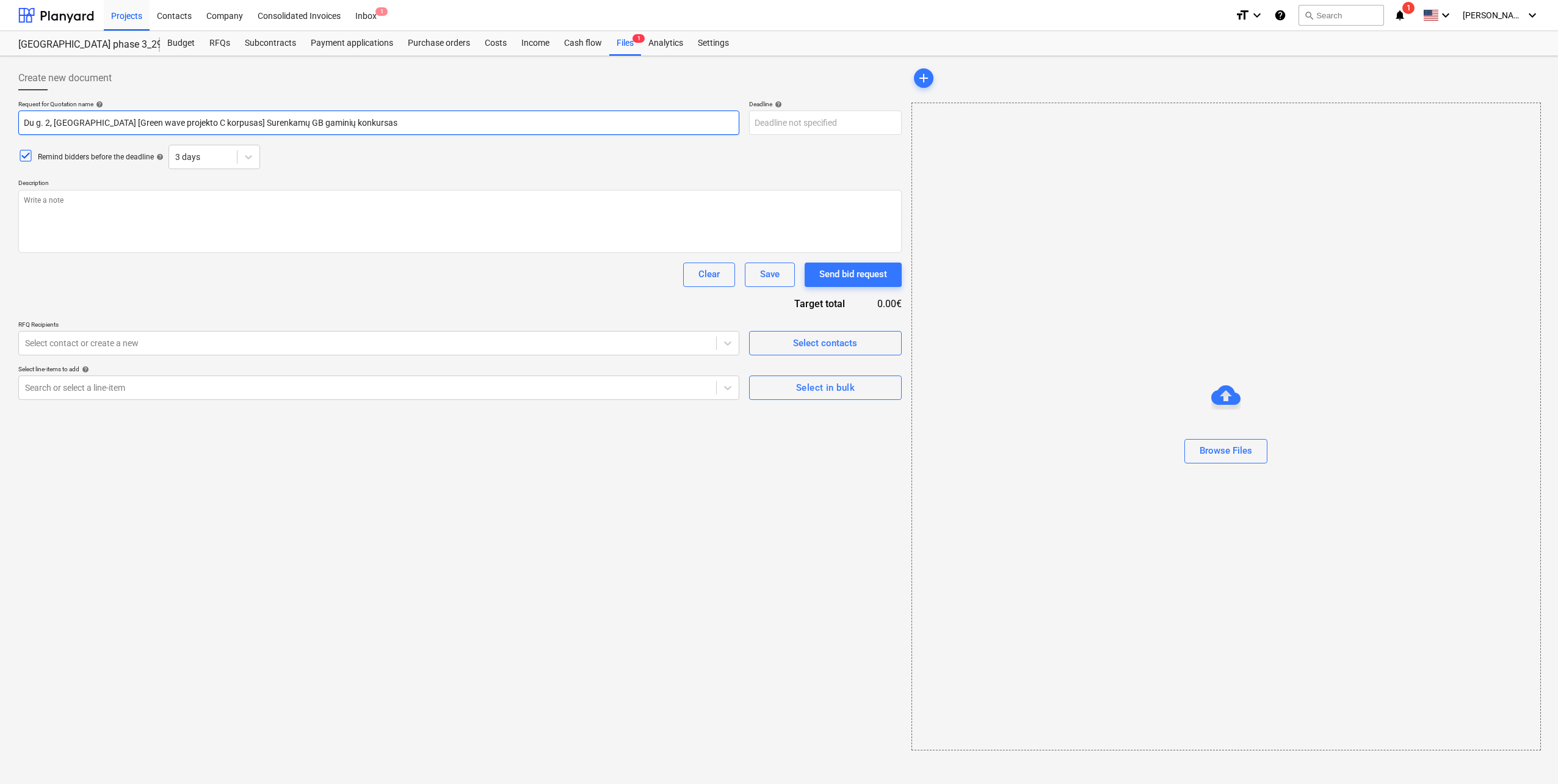
type input "Dui g. 2, [GEOGRAPHIC_DATA] [Green wave projekto C korpusas] Surenkamų GB gamin…"
type textarea "x"
type input "Duis g. 2, [GEOGRAPHIC_DATA] [Green wave projekto C korpusas] Surenkamų GB gami…"
type textarea "x"
type input "Duisb g. 2, [GEOGRAPHIC_DATA] [Green wave projekto C korpusas] Surenkamų GB gam…"
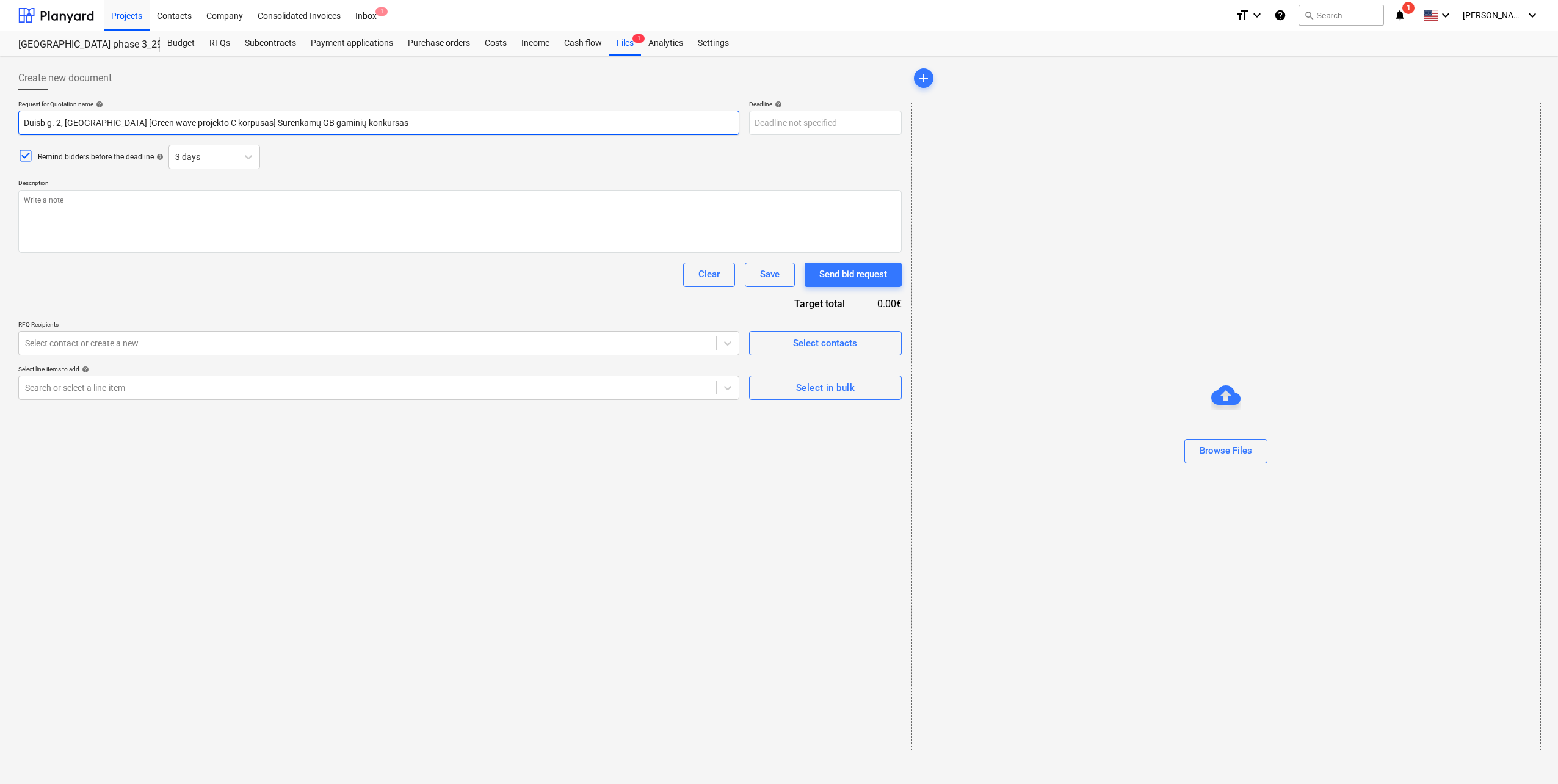
type textarea "x"
type input "Duisbu g. 2, [GEOGRAPHIC_DATA] [Green wave projekto C korpusas] Surenkamų GB ga…"
type textarea "x"
type input "Duisbur g. 2, [GEOGRAPHIC_DATA] [Green wave projekto C korpusas] Surenkamų GB g…"
type textarea "x"
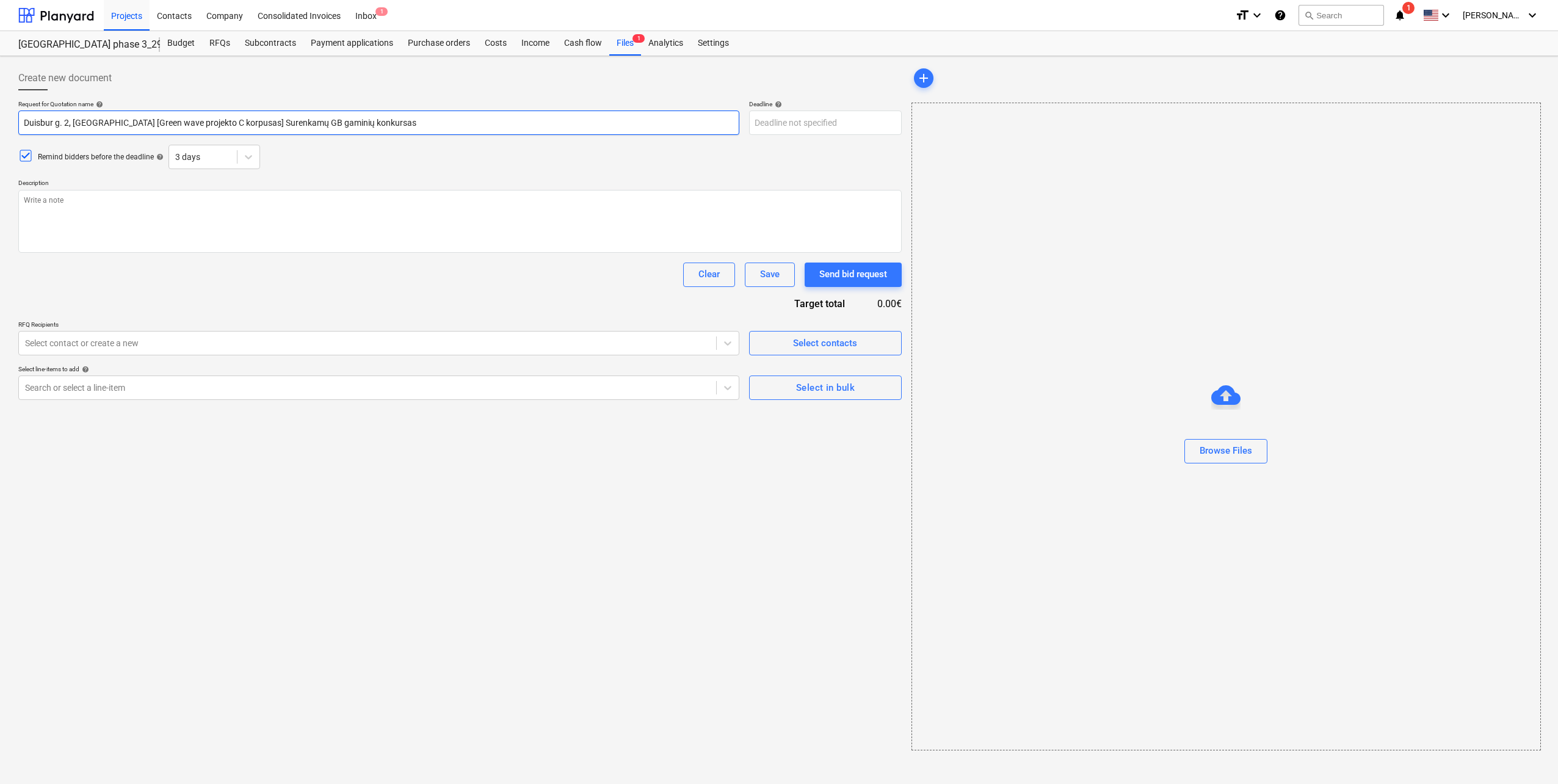
type input "Duisburg g. 2, [GEOGRAPHIC_DATA] [Green wave projekto C korpusas] Surenkamų GB …"
type textarea "x"
type input "Duisburgo g. 2, [GEOGRAPHIC_DATA] [Green wave projekto C korpusas] Surenkamų GB…"
type textarea "x"
type input "Duisburgo g. , [GEOGRAPHIC_DATA] [Green wave projekto C korpusas] Surenkamų GB …"
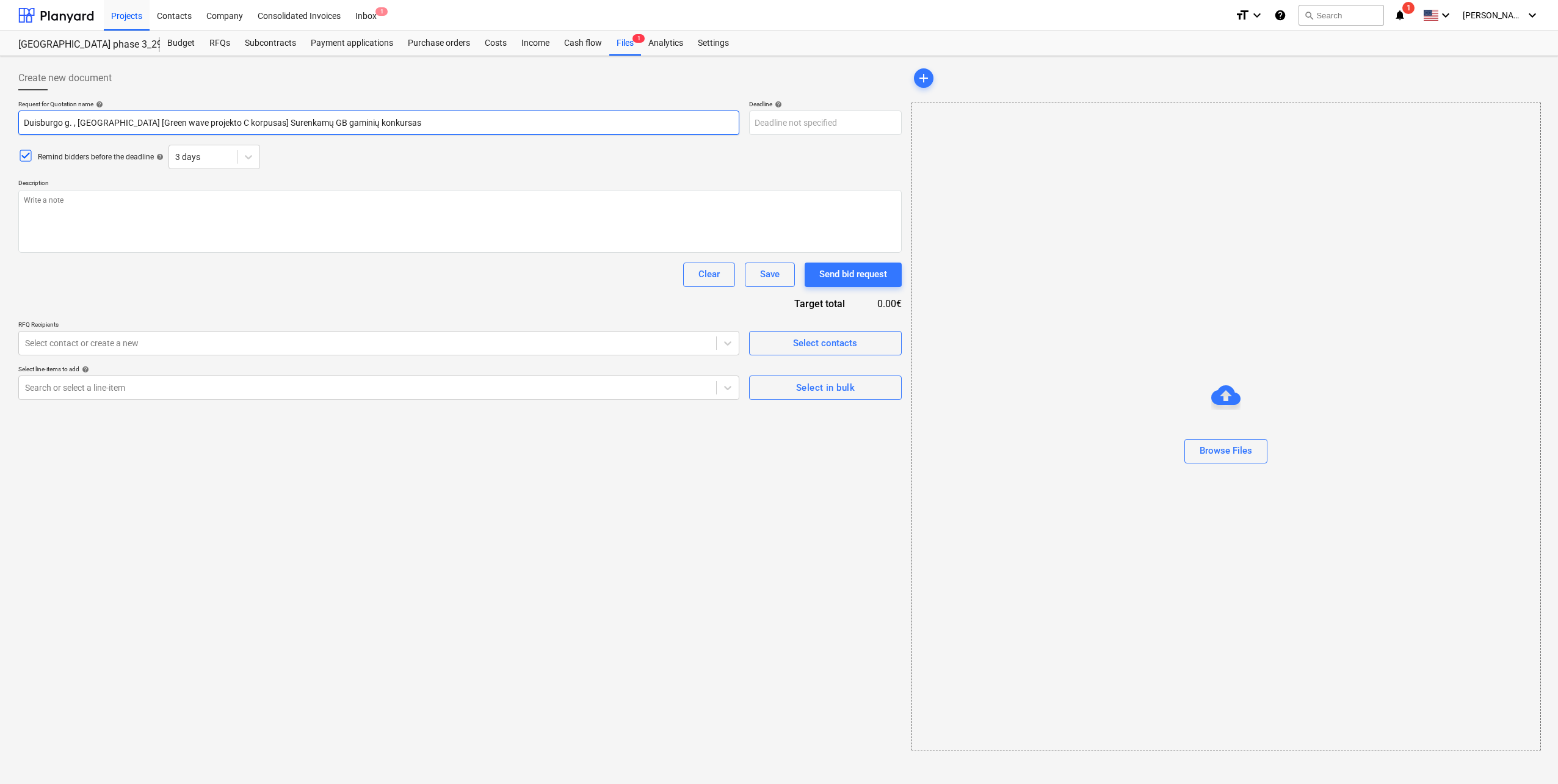
type textarea "x"
type input "Duisburgo g. 5, [GEOGRAPHIC_DATA] [Green wave projekto C korpusas] Surenkamų GB…"
type textarea "x"
type input "Duisburgo g. , [GEOGRAPHIC_DATA] [Green wave projekto C korpusas] Surenkamų GB …"
type textarea "x"
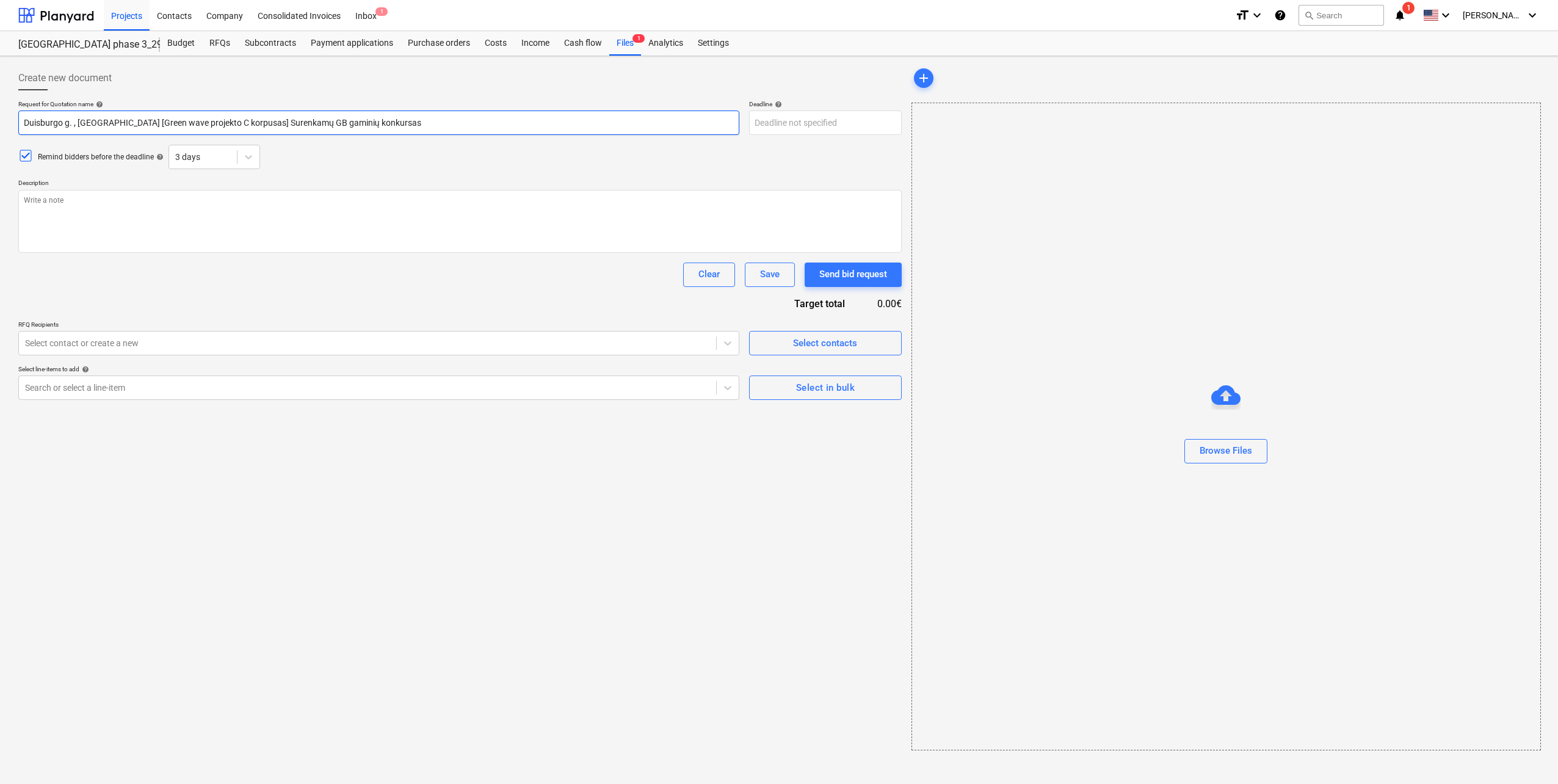
type input "Duisburgo g. ų, [GEOGRAPHIC_DATA] [Green wave projekto C korpusas] Surenkamų GB…"
type textarea "x"
type input "Duisburgo g. , [GEOGRAPHIC_DATA] [Green wave projekto C korpusas] Surenkamų GB …"
type textarea "x"
type input "Duisburgo g. 7, [GEOGRAPHIC_DATA] [Green wave projekto C korpusas] Surenkamų GB…"
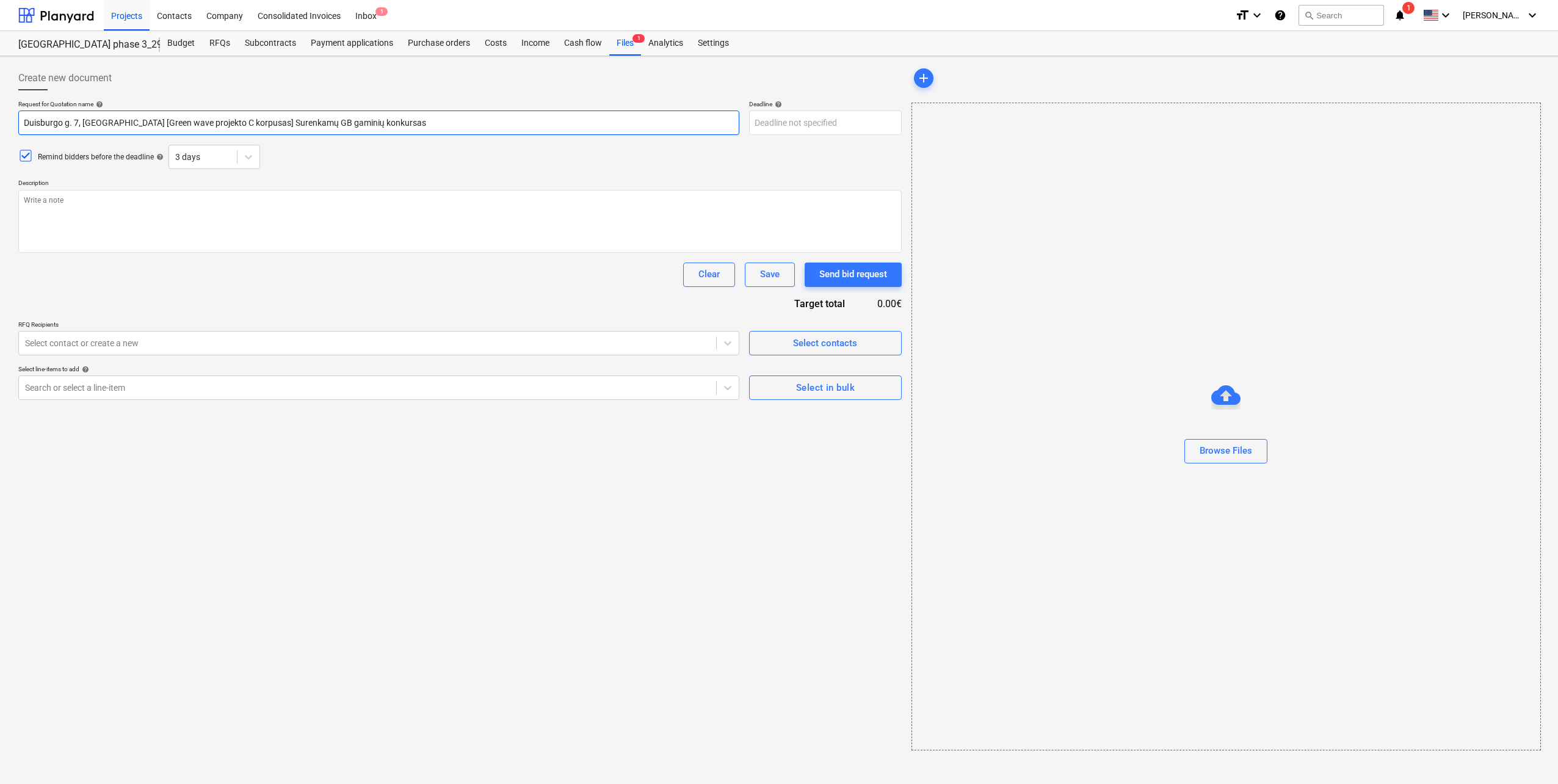
type textarea "x"
type input "Duisburgo g. 7, [GEOGRAPHIC_DATA] [Green wave projekto C korpusa] Surenkamų GB …"
type textarea "x"
type input "Duisburgo g. 7, [GEOGRAPHIC_DATA] [Green wave projekto C korpus] Surenkamų GB g…"
type textarea "x"
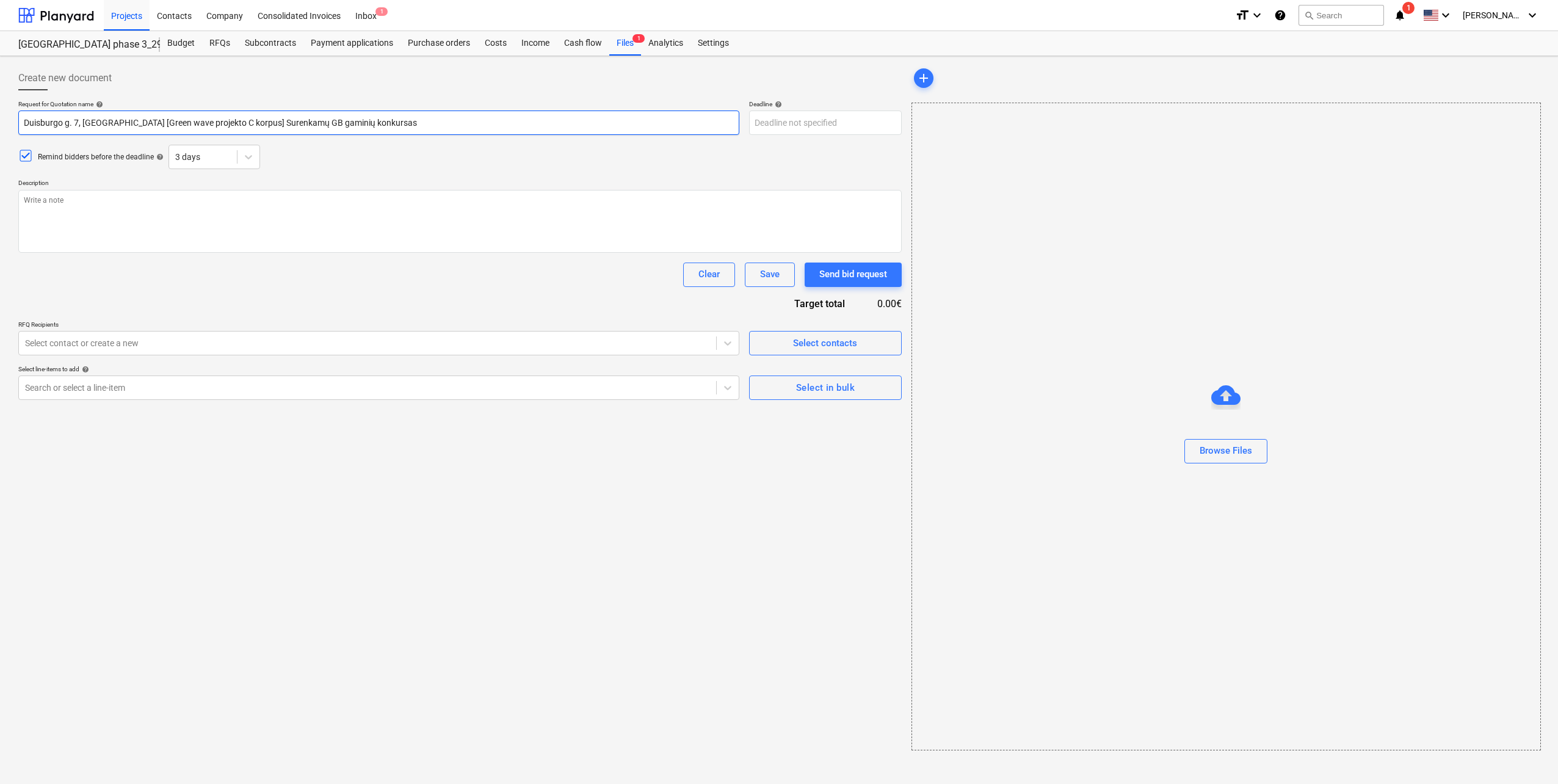
type input "Duisburgo g. 7, [GEOGRAPHIC_DATA] [Green wave projekto C korpu] Surenkamų GB ga…"
type textarea "x"
type input "Duisburgo g. 7, [GEOGRAPHIC_DATA] [Green wave projekto C korp] Surenkamų GB gam…"
type textarea "x"
type input "Duisburgo g. 7, [GEOGRAPHIC_DATA] [Green wave projekto C kor] Surenkamų GB gami…"
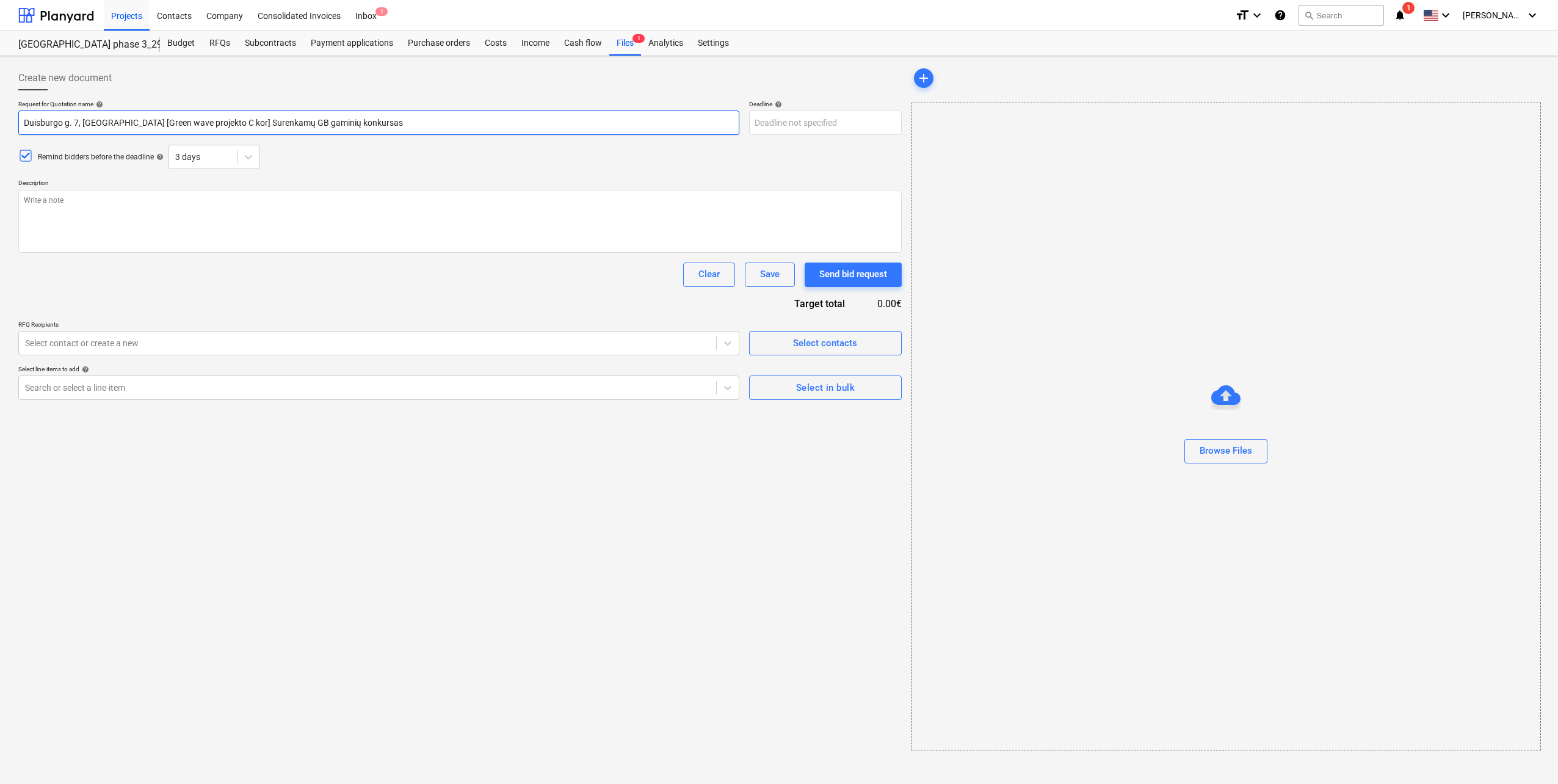
type textarea "x"
type input "Duisburgo g. 7, [GEOGRAPHIC_DATA] [Green wave projekto C ko] Surenkamų GB gamin…"
type textarea "x"
type input "Duisburgo g. 7, [GEOGRAPHIC_DATA] [Green wave projekto C k] Surenkamų GB gamini…"
type textarea "x"
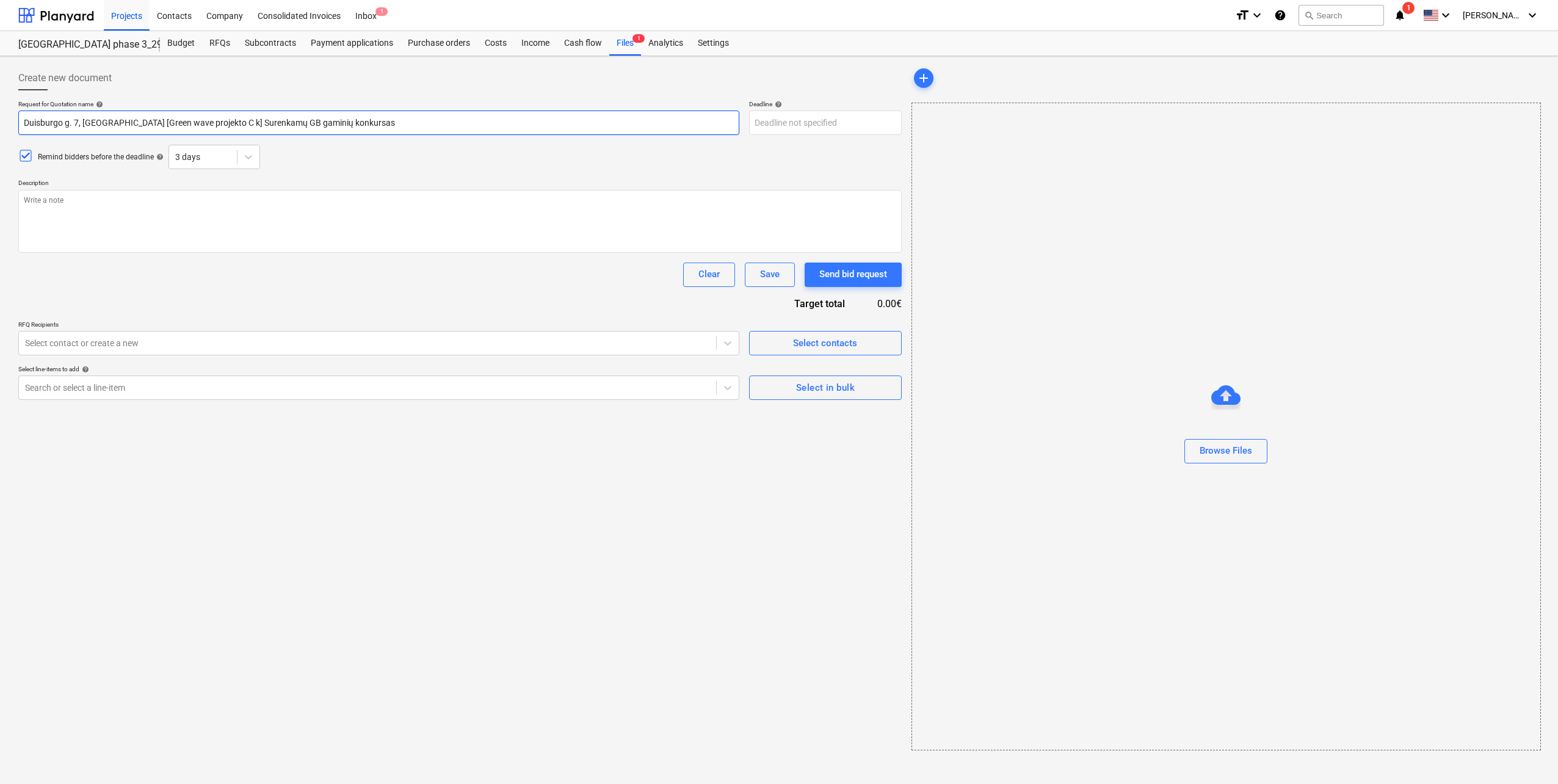
type input "Duisburgo g. 7, [GEOGRAPHIC_DATA] [Green wave projekto C ] Surenkamų GB gaminių…"
type textarea "x"
type input "Duisburgo g. 7, [GEOGRAPHIC_DATA] [Green wave projekto C] Surenkamų GB gaminių …"
type textarea "x"
type input "Duisburgo g. 7, [GEOGRAPHIC_DATA] [Green wave projekto ] Surenkamų GB gaminių k…"
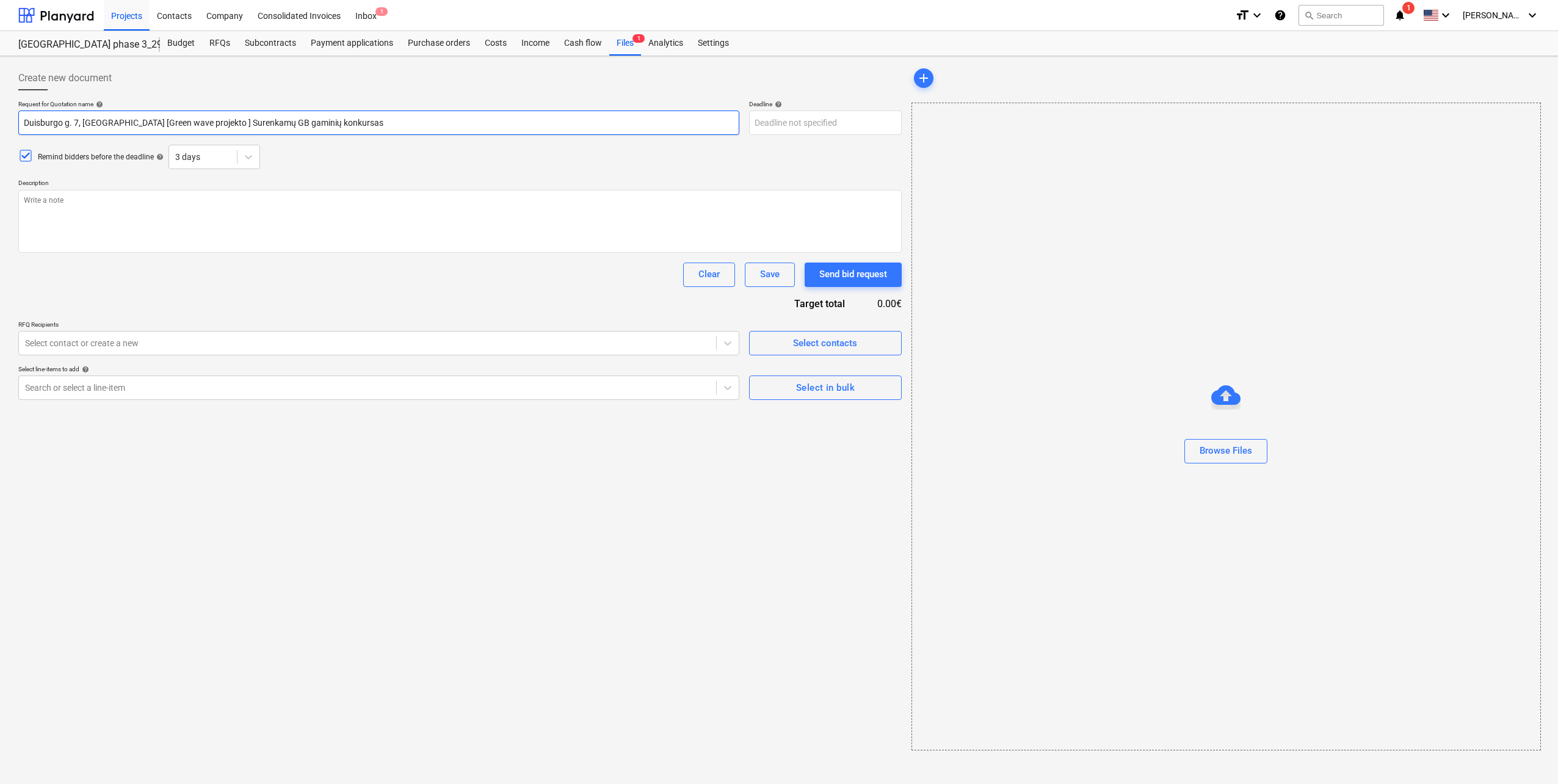
type textarea "x"
type input "Duisburgo g. 7, [GEOGRAPHIC_DATA] [Green wave projekto] Surenkamų GB gaminių ko…"
type textarea "x"
type input "Duisburgo g. 7, [GEOGRAPHIC_DATA] [Green wave projekt] Surenkamų GB gaminių kon…"
type textarea "x"
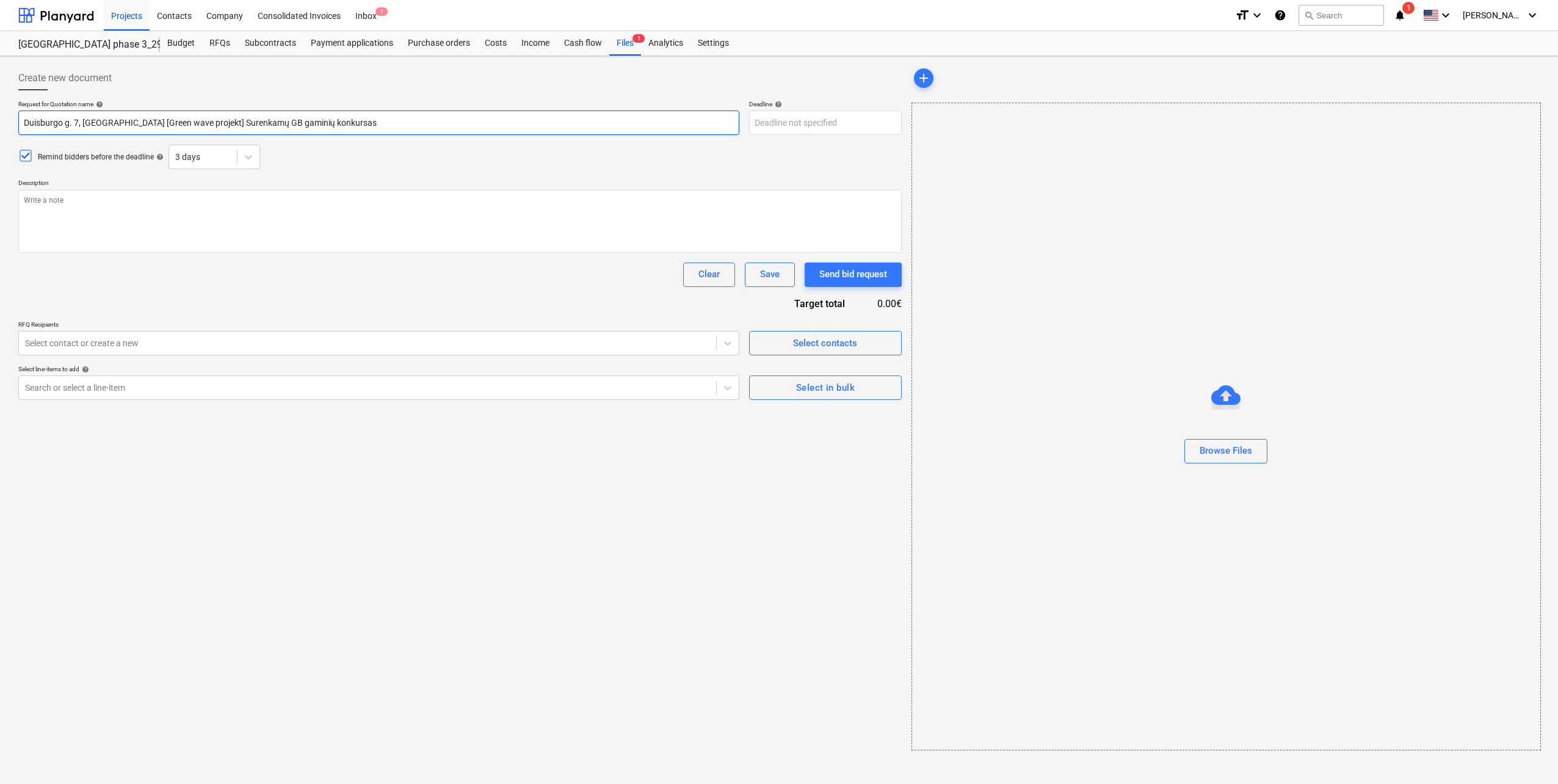
type input "Duisburgo g. 7, [GEOGRAPHIC_DATA] [Green wave projek] Surenkamų GB gaminių konk…"
type textarea "x"
type input "Duisburgo g. 7, [GEOGRAPHIC_DATA] [Green wave proje] Surenkamų GB gaminių konku…"
type textarea "x"
type input "Duisburgo g. 7, [GEOGRAPHIC_DATA] [Green wave proj] Surenkamų GB gaminių konkur…"
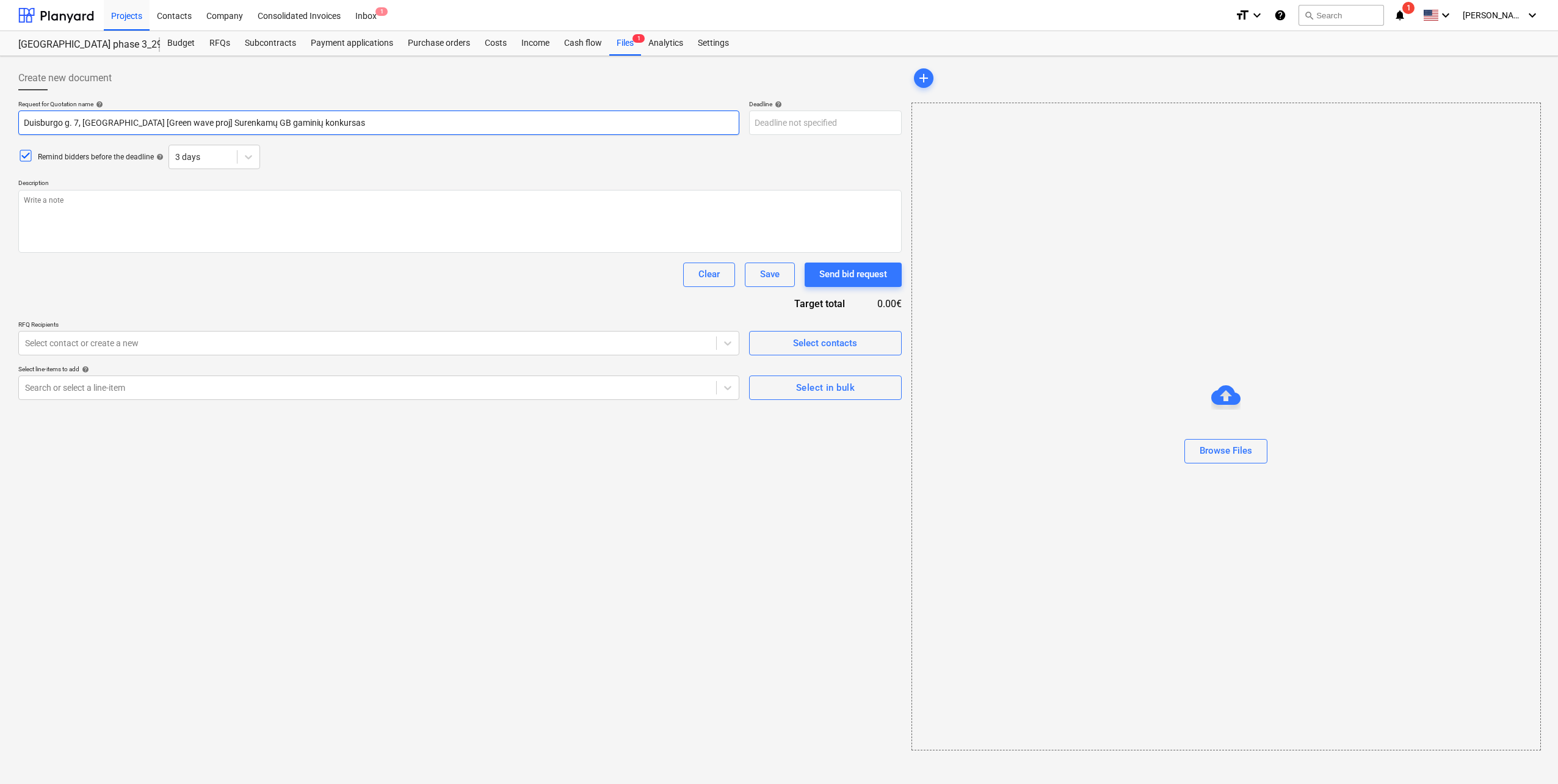
type textarea "x"
type input "Duisburgo g. 7, [GEOGRAPHIC_DATA] [Green wave pro] Surenkamų GB gaminių konkurs…"
type textarea "x"
type input "Duisburgo g. 7, [GEOGRAPHIC_DATA] [Green wave pr] Surenkamų GB gaminių konkursas"
type textarea "x"
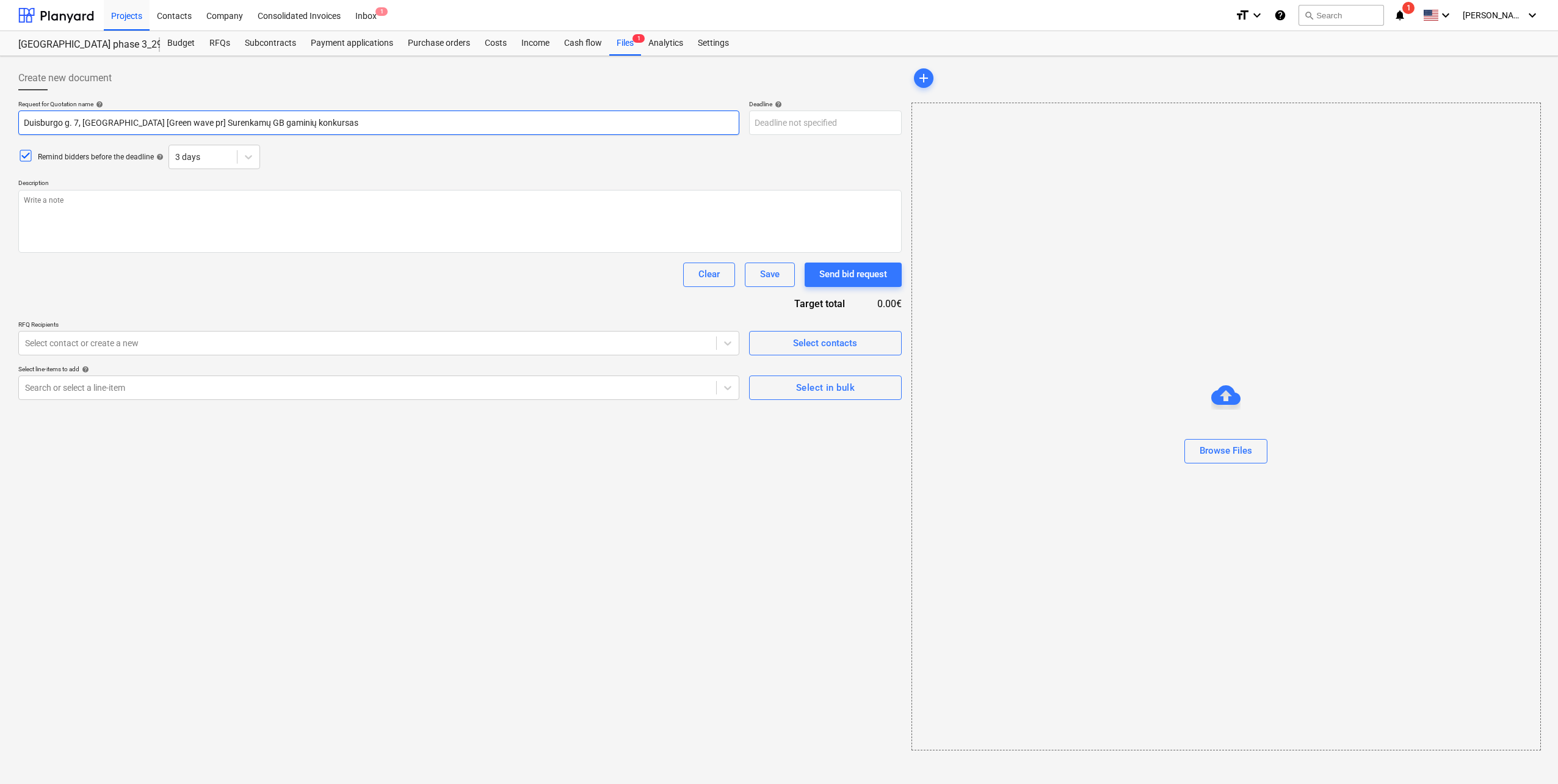
type input "Duisburgo g. 7, [GEOGRAPHIC_DATA] [Green wave p] Surenkamų GB gaminių konkursas"
type textarea "x"
type input "Duisburgo g. 7, [GEOGRAPHIC_DATA] [Green wave ] Surenkamų GB gaminių konkursas"
type textarea "x"
type input "Duisburgo g. 7, [GEOGRAPHIC_DATA] [Green wave] Surenkamų GB gaminių konkursas"
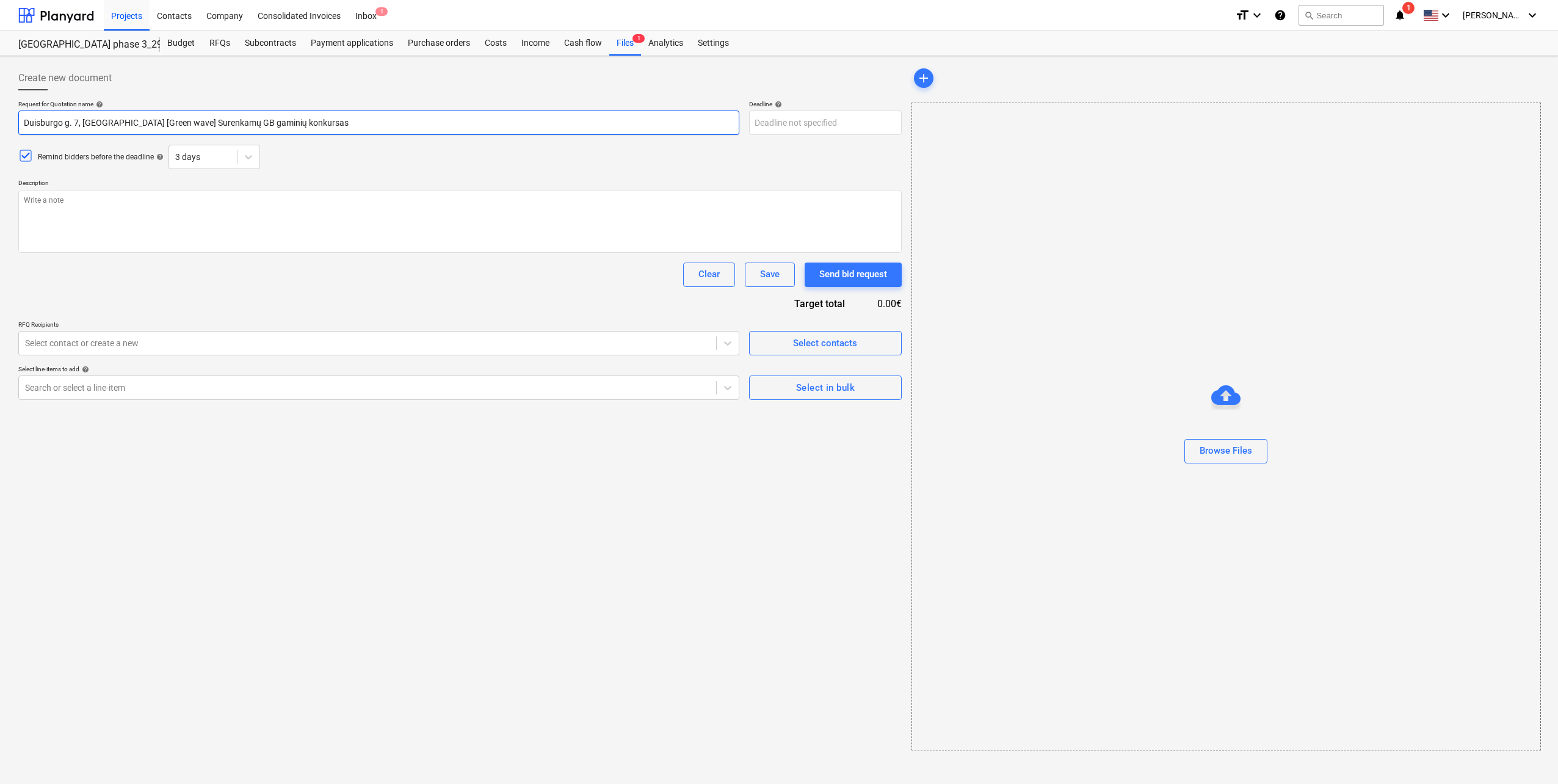
type textarea "x"
type input "Duisburgo g. 7, [GEOGRAPHIC_DATA] [Green wav] Surenkamų GB gaminių konkursas"
type textarea "x"
type input "Duisburgo g. 7, [GEOGRAPHIC_DATA] [Green wa] Surenkamų GB gaminių konkursas"
type textarea "x"
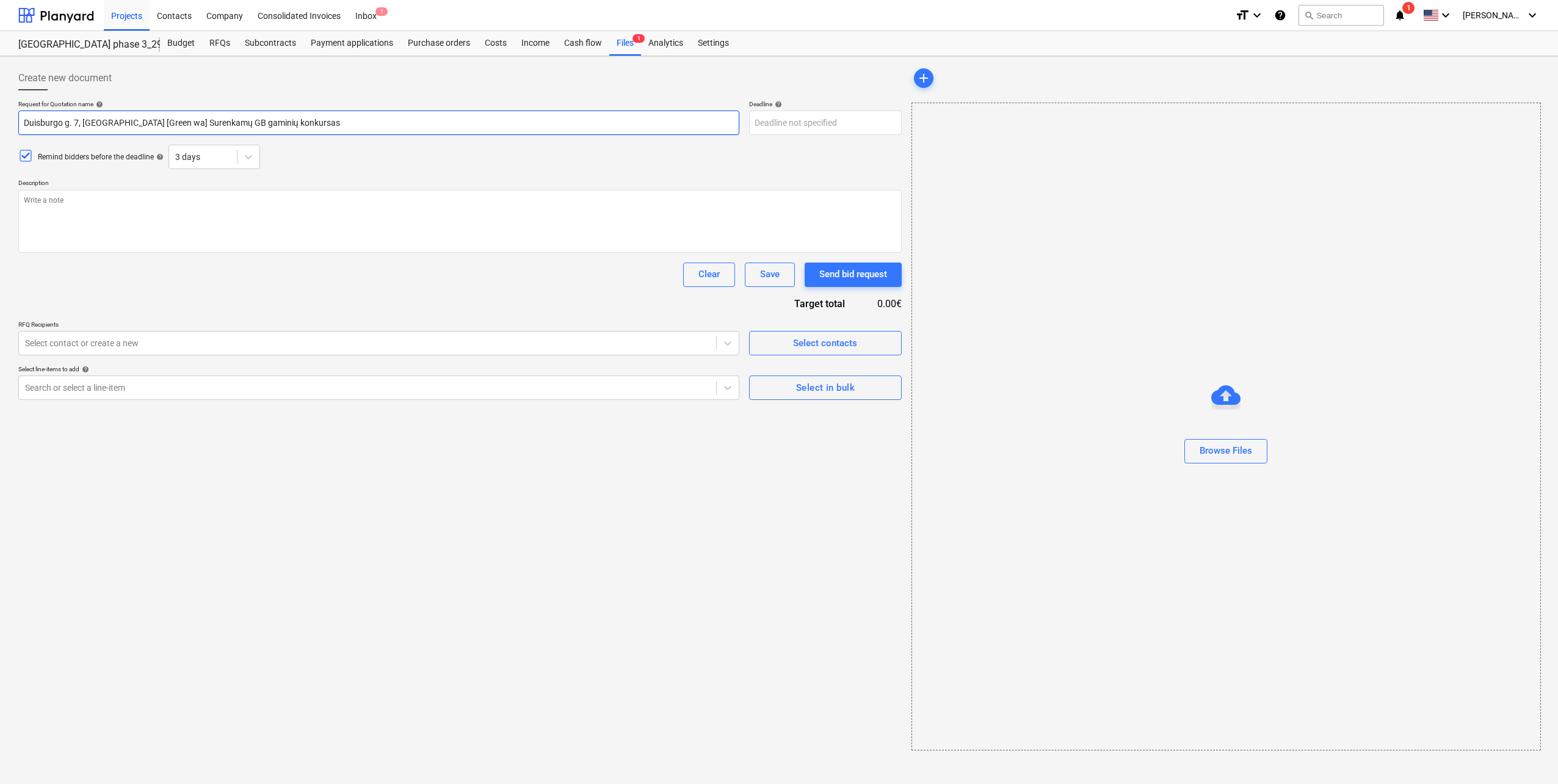
type input "Duisburgo g. 7, [GEOGRAPHIC_DATA] [Green w] Surenkamų GB gaminių konkursas"
type textarea "x"
type input "Duisburgo g. 7, [GEOGRAPHIC_DATA] [Green ] Surenkamų GB gaminių konkursas"
type textarea "x"
type input "Duisburgo g. 7, [GEOGRAPHIC_DATA] [Green] Surenkamų GB gaminių konkursas"
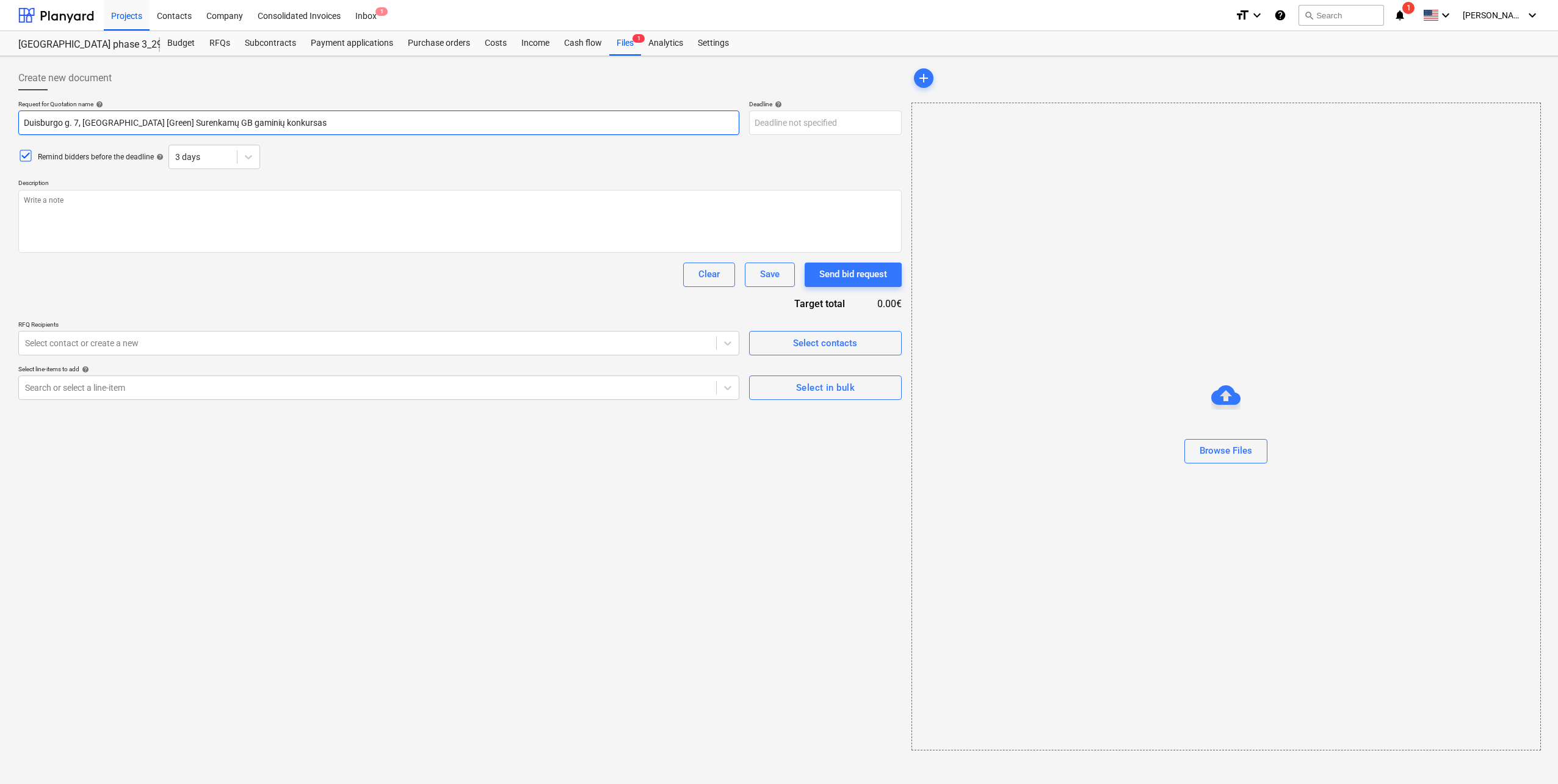
type textarea "x"
type input "Duisburgo g. 7, [GEOGRAPHIC_DATA] [Gree] Surenkamų GB gaminių konkursas"
type textarea "x"
type input "Duisburgo g. 7, [GEOGRAPHIC_DATA] [Gre] Surenkamų GB gaminių konkursas"
type textarea "x"
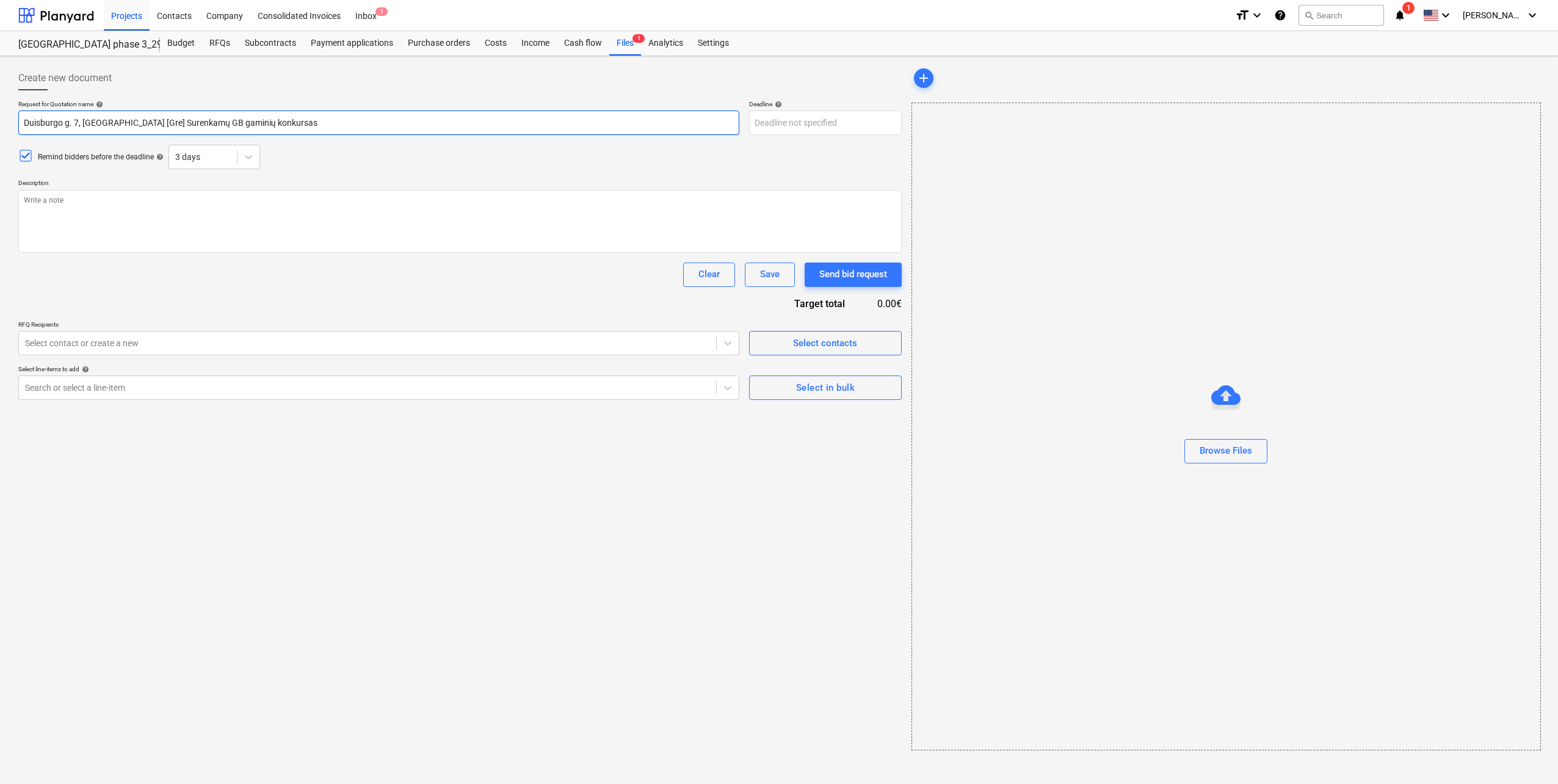
type input "Duisburgo g. 7, [GEOGRAPHIC_DATA] [Gr] Surenkamų GB gaminių konkursas"
type textarea "x"
type input "Duisburgo g. 7, [GEOGRAPHIC_DATA] [G] Surenkamų GB gaminių konkursas"
type textarea "x"
type input "Duisburgo g. 7, [GEOGRAPHIC_DATA] [] Surenkamų GB gaminių konkursas"
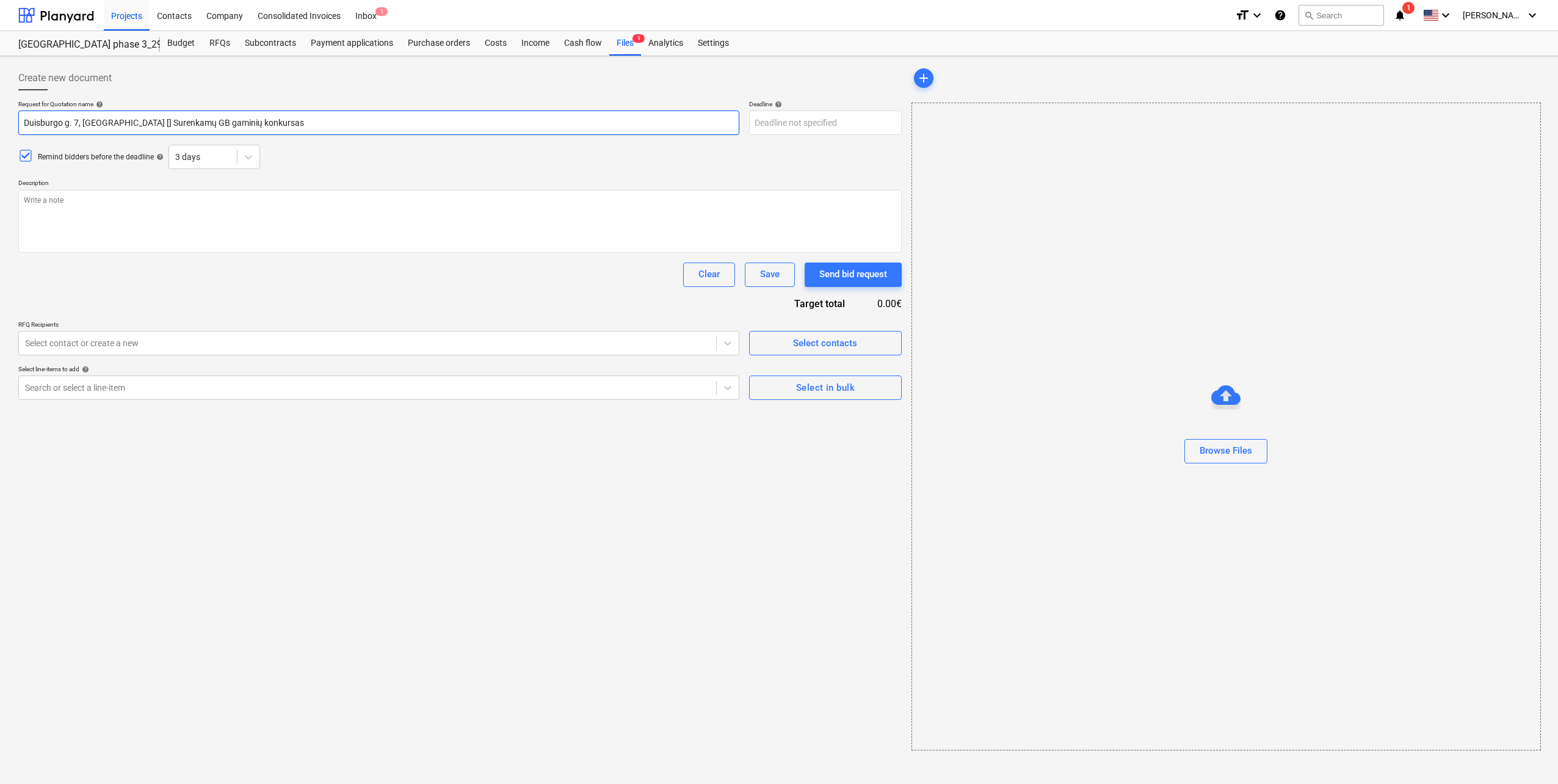
type textarea "x"
type input "Duisburgo g. 7, [GEOGRAPHIC_DATA] [L] Surenkamų GB gaminių konkursas"
type textarea "x"
type input "Duisburgo g. 7, [GEOGRAPHIC_DATA] [La] Surenkamų GB gaminių konkursas"
type textarea "x"
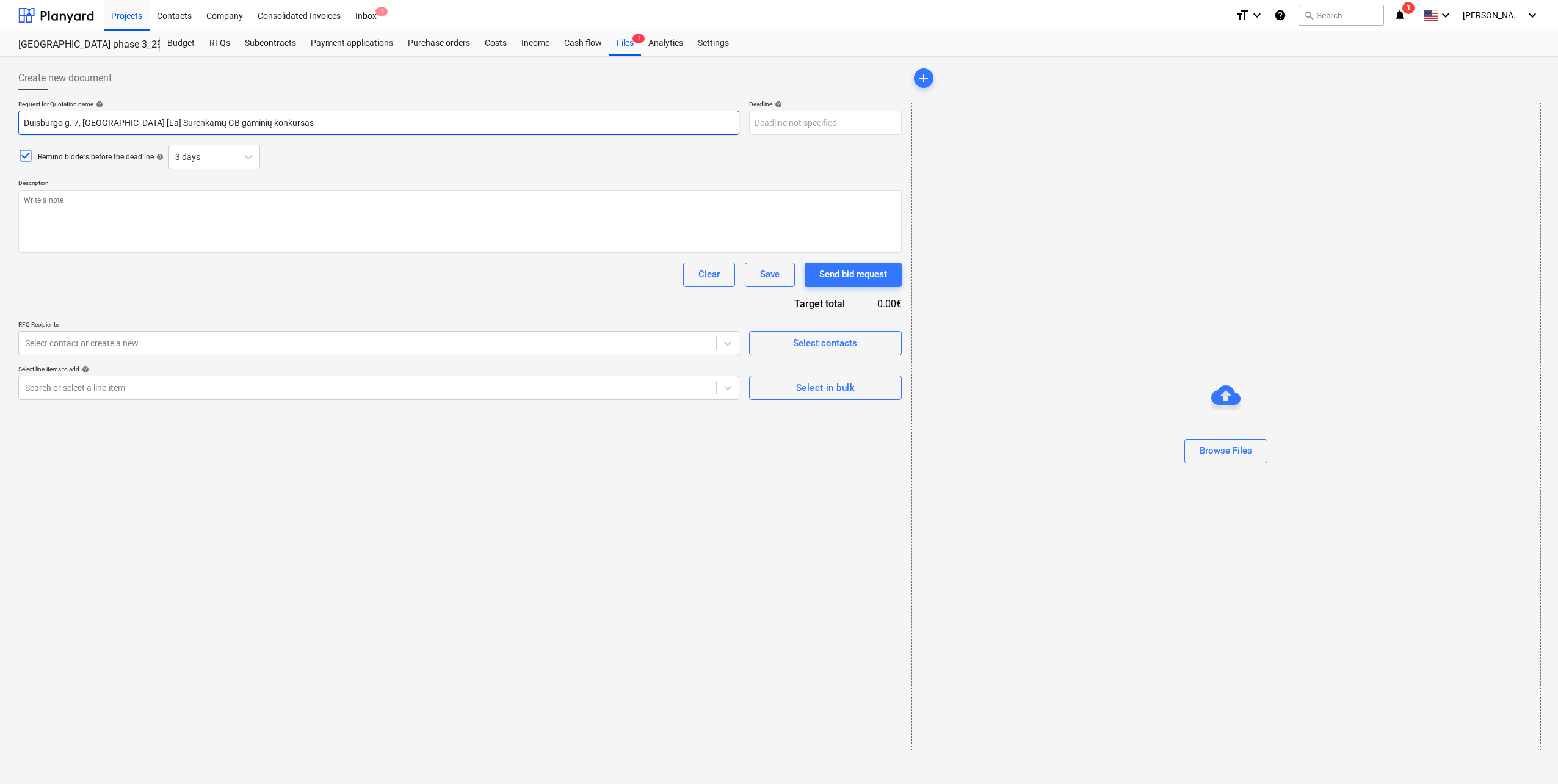
type input "Duisburgo g. 7, [GEOGRAPHIC_DATA] [Lak] Surenkamų GB gaminių konkursas"
type textarea "x"
type input "Duisburgo g. 7, [GEOGRAPHIC_DATA] [Lake] Surenkamų GB gaminių konkursas"
type textarea "x"
type input "Duisburgo g. 7, [GEOGRAPHIC_DATA] [Lake ] Surenkamų GB gaminių konkursas"
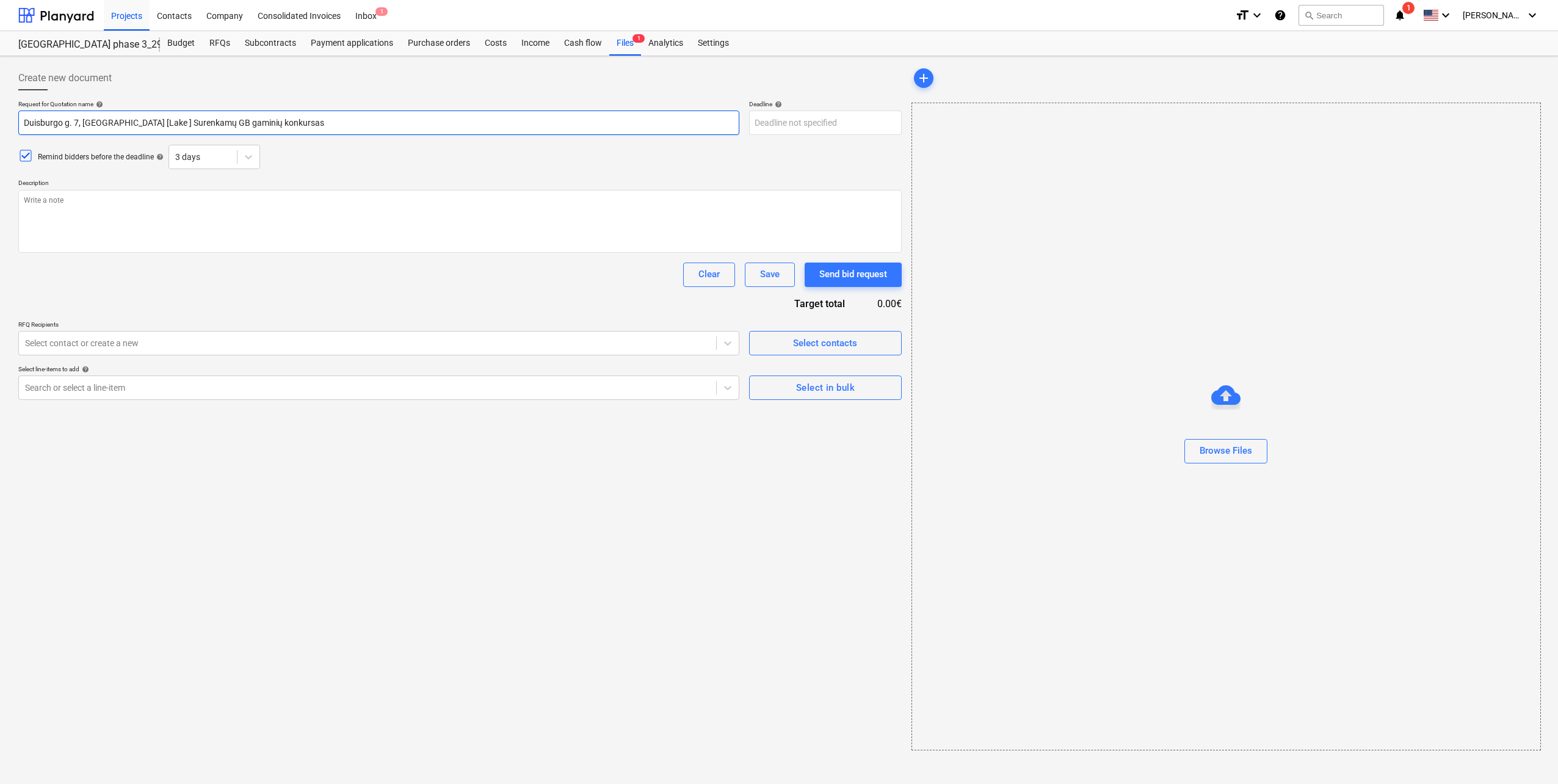
type textarea "x"
type input "Duisburgo g. 7, [GEOGRAPHIC_DATA] [Lake T] Surenkamų GB gaminių konkursas"
type textarea "x"
type input "Duisburgo g. 7, [GEOGRAPHIC_DATA] [Lake To] Surenkamų GB gaminių konkursas"
type textarea "x"
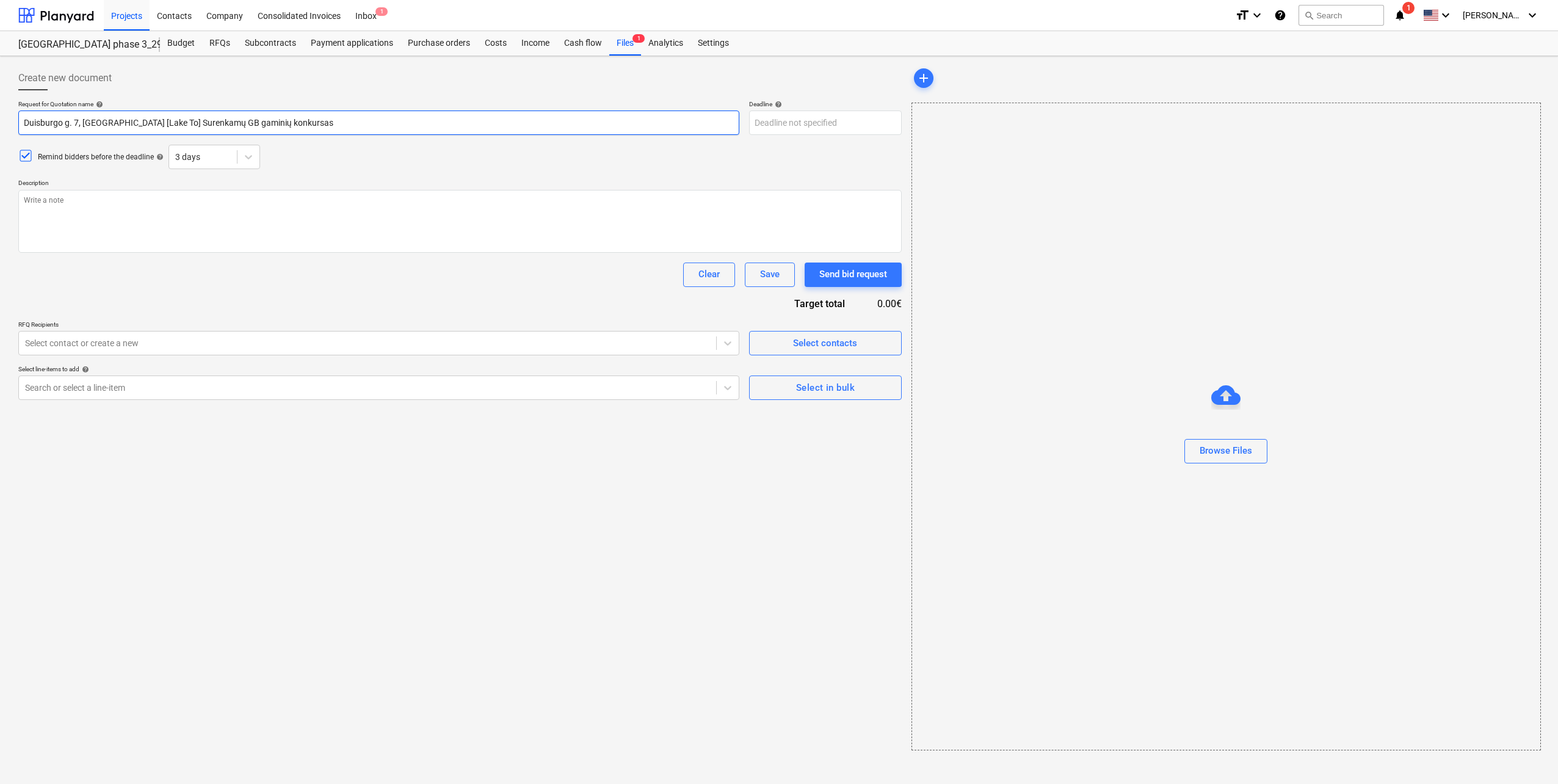
type input "Duisburgo g. 7, [GEOGRAPHIC_DATA] [[GEOGRAPHIC_DATA]] Surenkamų GB gaminių konk…"
type textarea "x"
type input "Duisburgo g. 7, [GEOGRAPHIC_DATA] [[GEOGRAPHIC_DATA]] Surenkamų GB gaminių konk…"
type textarea "x"
type input "Duisburgo g. 7, [GEOGRAPHIC_DATA] [[GEOGRAPHIC_DATA] ] Surenkamų GB gaminių kon…"
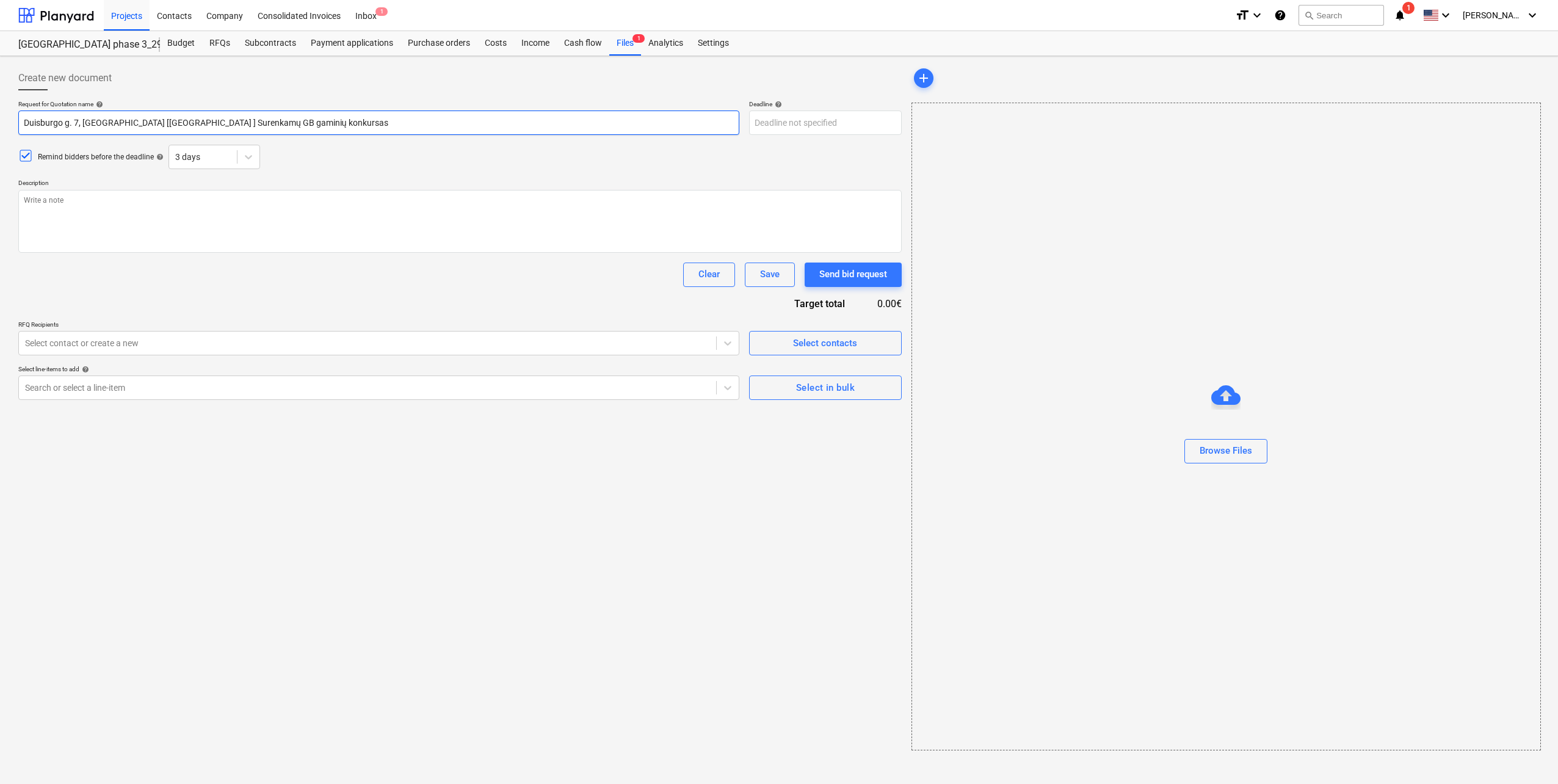
type textarea "x"
type input "Duisburgo g. 7, [GEOGRAPHIC_DATA] [[GEOGRAPHIC_DATA] N] Surenkamų GB gaminių ko…"
type textarea "x"
type input "Duisburgo g. 7, [GEOGRAPHIC_DATA] [[GEOGRAPHIC_DATA] ] Surenkamų GB gaminių kon…"
type textarea "x"
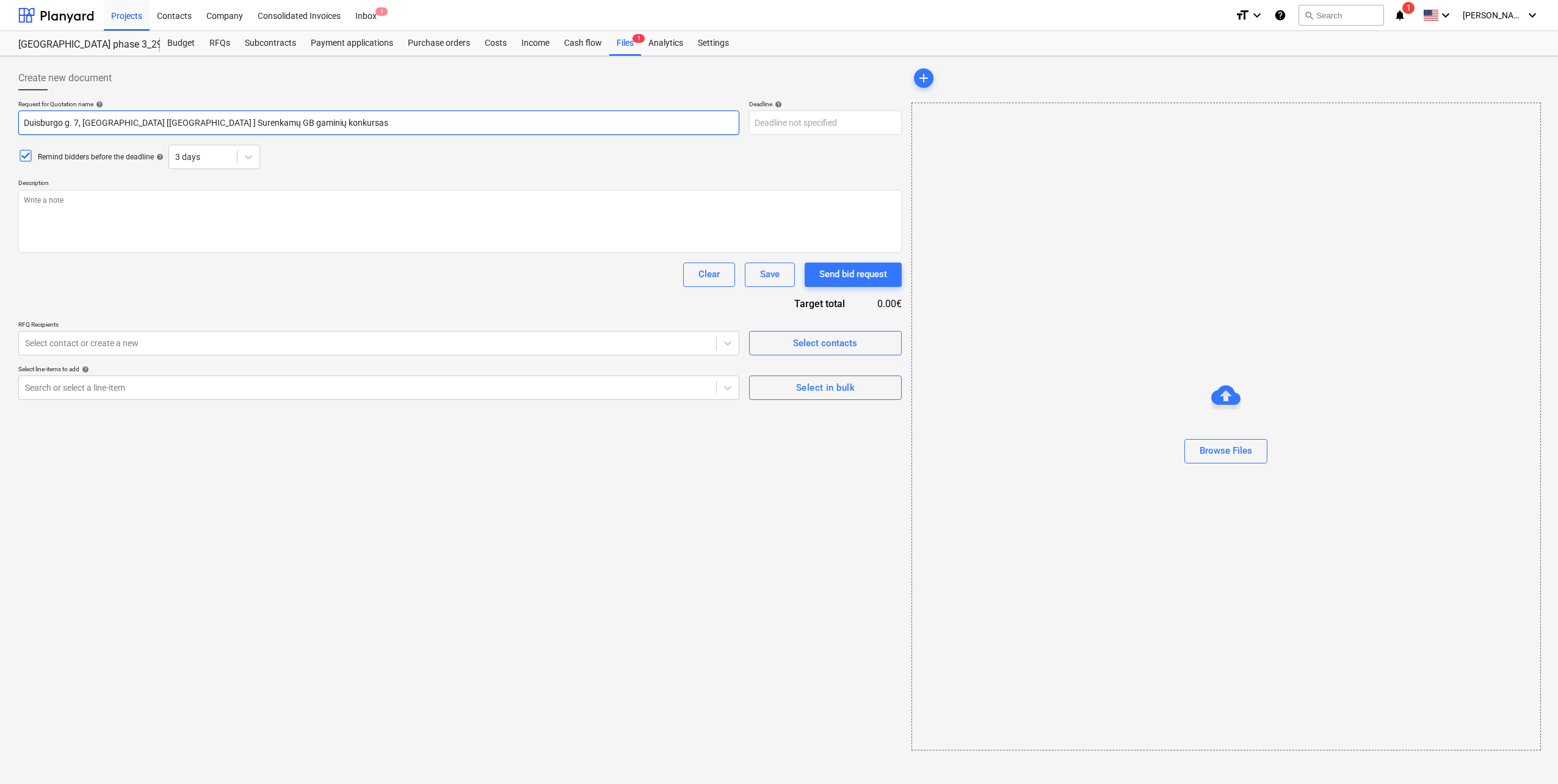
type input "Duisburgo g. 7, [GEOGRAPHIC_DATA] [[GEOGRAPHIC_DATA] 3] Surenkamų GB gaminių ko…"
type textarea "x"
type input "Duisburgo g. 7, [GEOGRAPHIC_DATA] [[GEOGRAPHIC_DATA] 3 ] Surenkamų GB gaminių k…"
type textarea "x"
type input "Duisburgo g. 7, [GEOGRAPHIC_DATA] [Lake Town 3 N] Surenkamų GB gaminių konkursas"
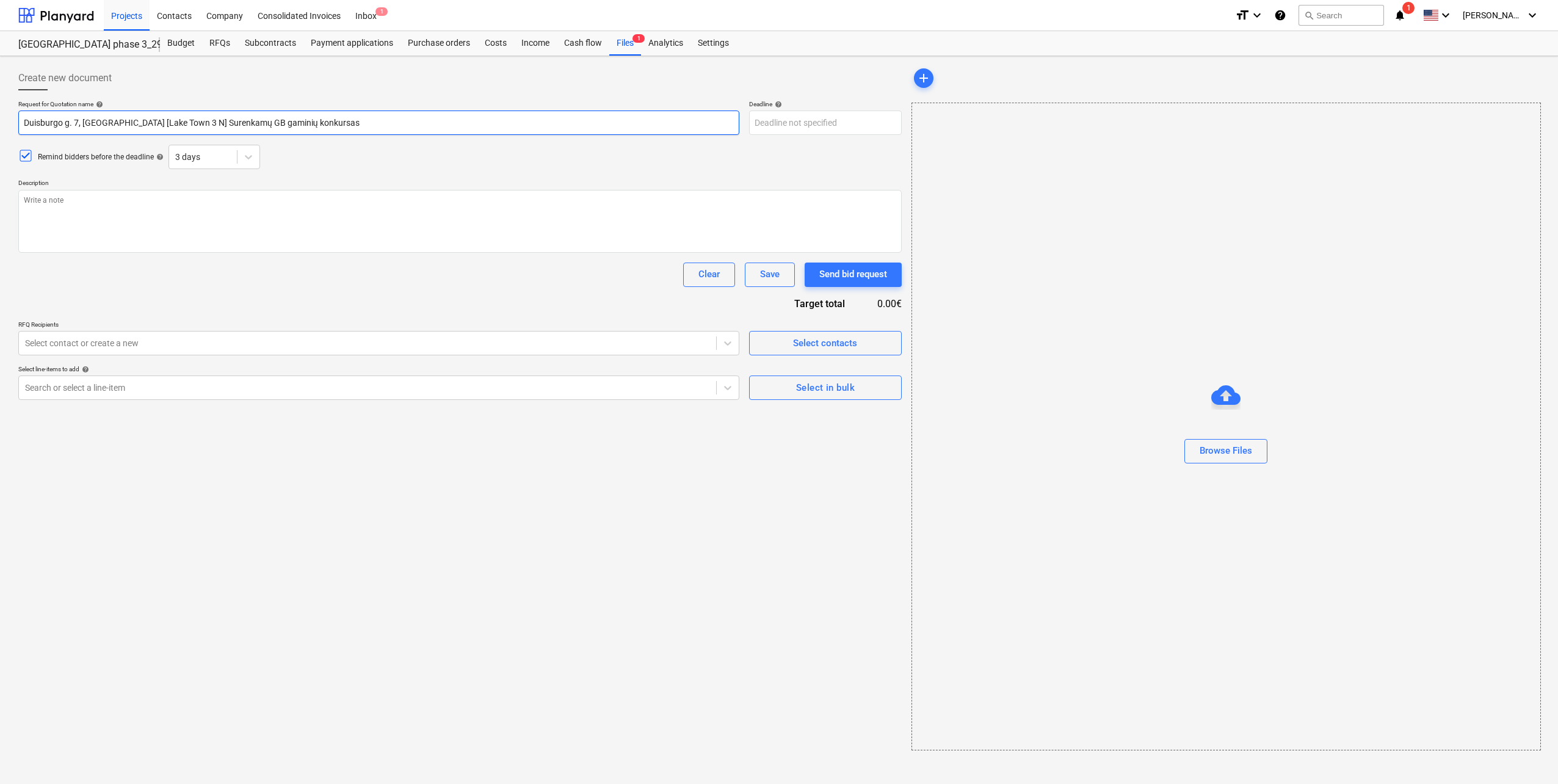
type textarea "x"
type input "Duisburgo g. 7, [GEOGRAPHIC_DATA] [[GEOGRAPHIC_DATA] 3 N1] Surenkamų GB gaminių…"
type textarea "x"
type input "Duisburgo g. 7, [GEOGRAPHIC_DATA] [[GEOGRAPHIC_DATA] 3 N1 ] Surenkamų GB gamini…"
type textarea "x"
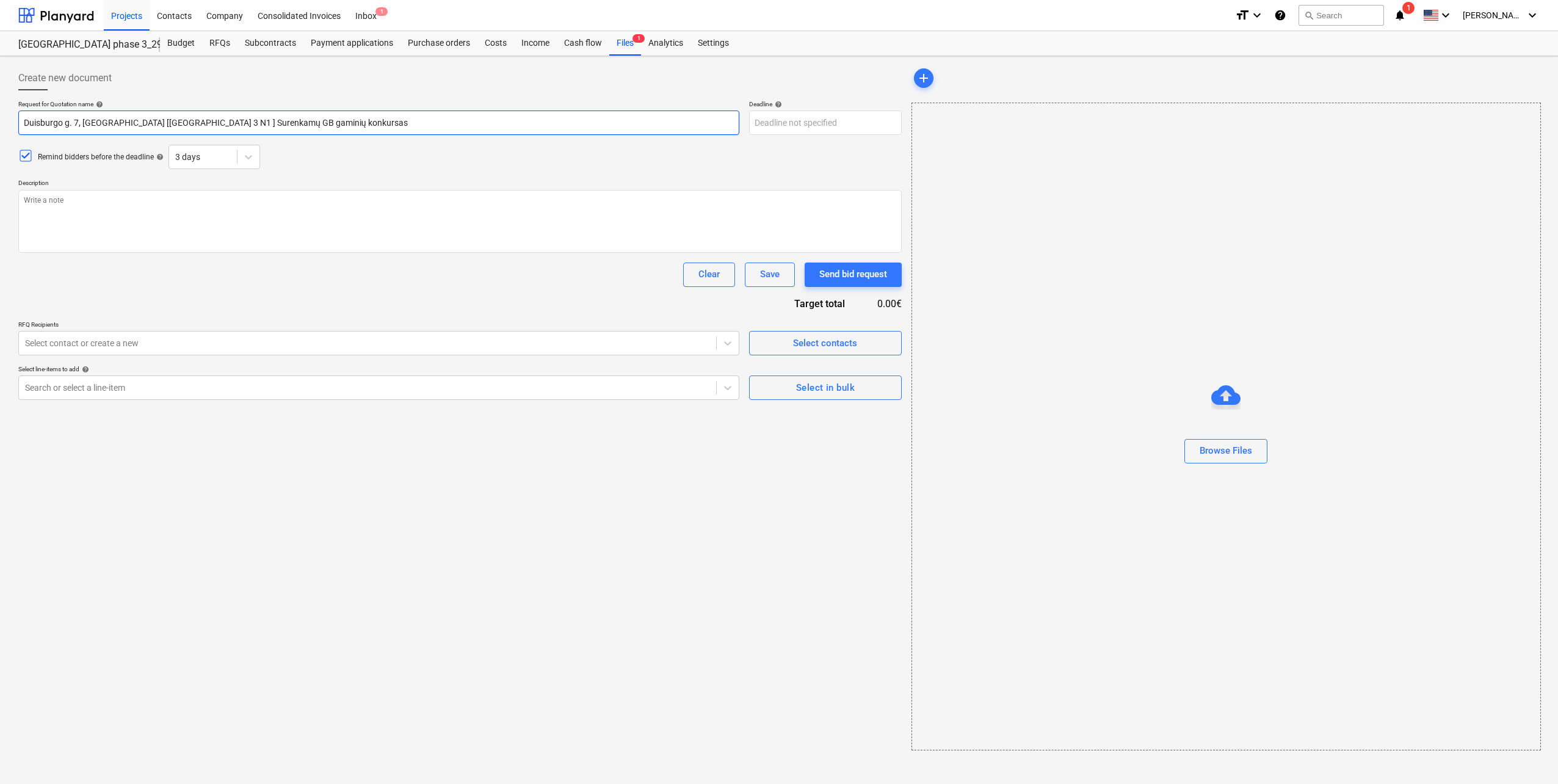
type input "Duisburgo g. 7, [GEOGRAPHIC_DATA] [[GEOGRAPHIC_DATA] 3 N1] Surenkamų GB gaminių…"
type textarea "x"
type input "Duisburgo g. 7, [GEOGRAPHIC_DATA] [[GEOGRAPHIC_DATA] 3 N1] Surenkamų GB gaminių…"
type textarea "x"
type input "Duisburgo g. 7, [GEOGRAPHIC_DATA] [[GEOGRAPHIC_DATA] 3 N1] Surenkamų GB gaminių…"
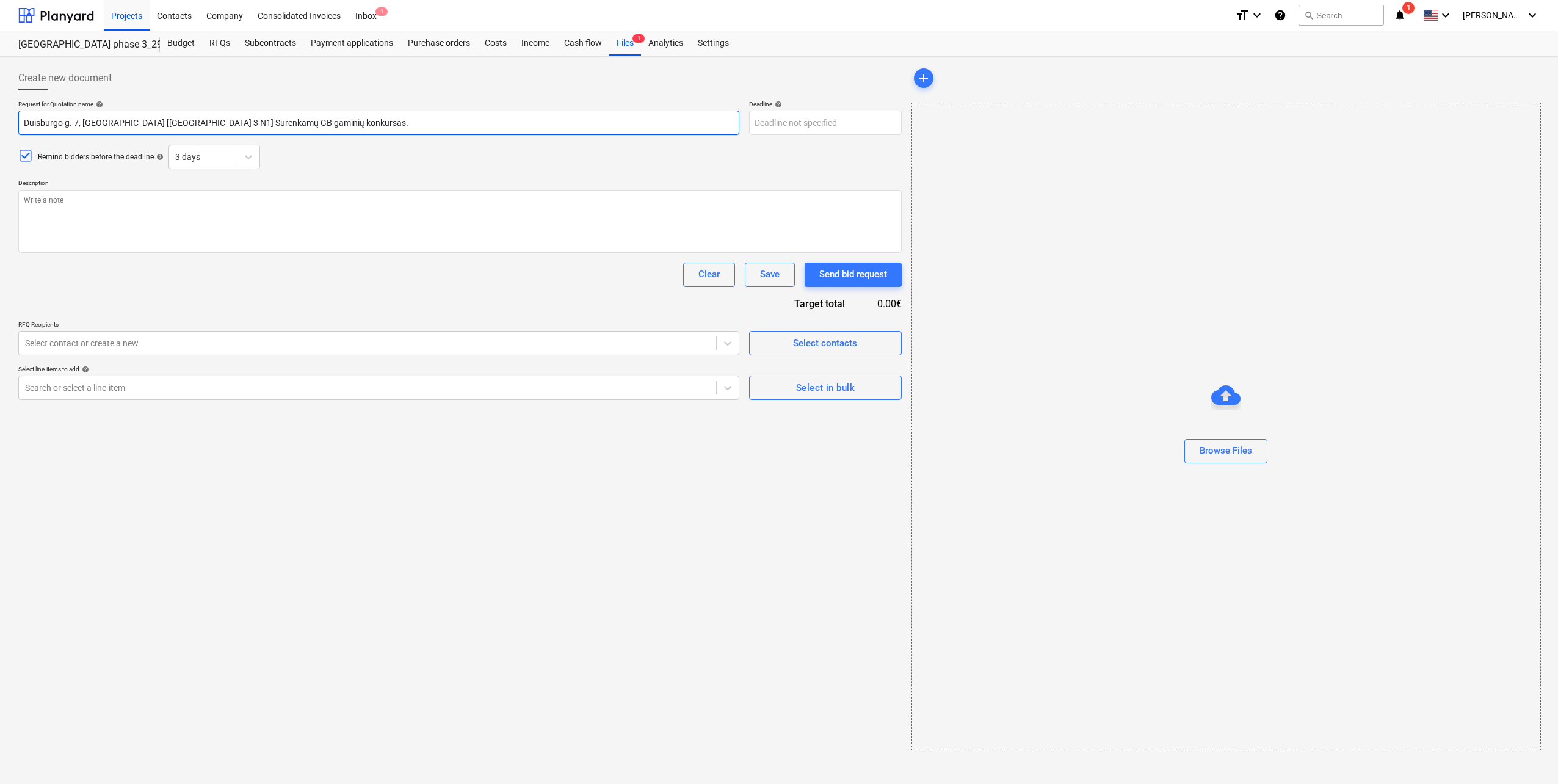
type textarea "x"
type input "Duisburgo g. 7, [GEOGRAPHIC_DATA] [[GEOGRAPHIC_DATA] 3 N1] Surenkamų GB gaminių…"
type textarea "x"
type input "Duisburgo g. 7, [GEOGRAPHIC_DATA] [[GEOGRAPHIC_DATA] 3 N1] Surenkamų GB gaminių…"
click at [852, 121] on body "Projects Contacts Company Consolidated Invoices Inbox 1 format_size keyboard_ar…" at bounding box center [779, 392] width 1558 height 784
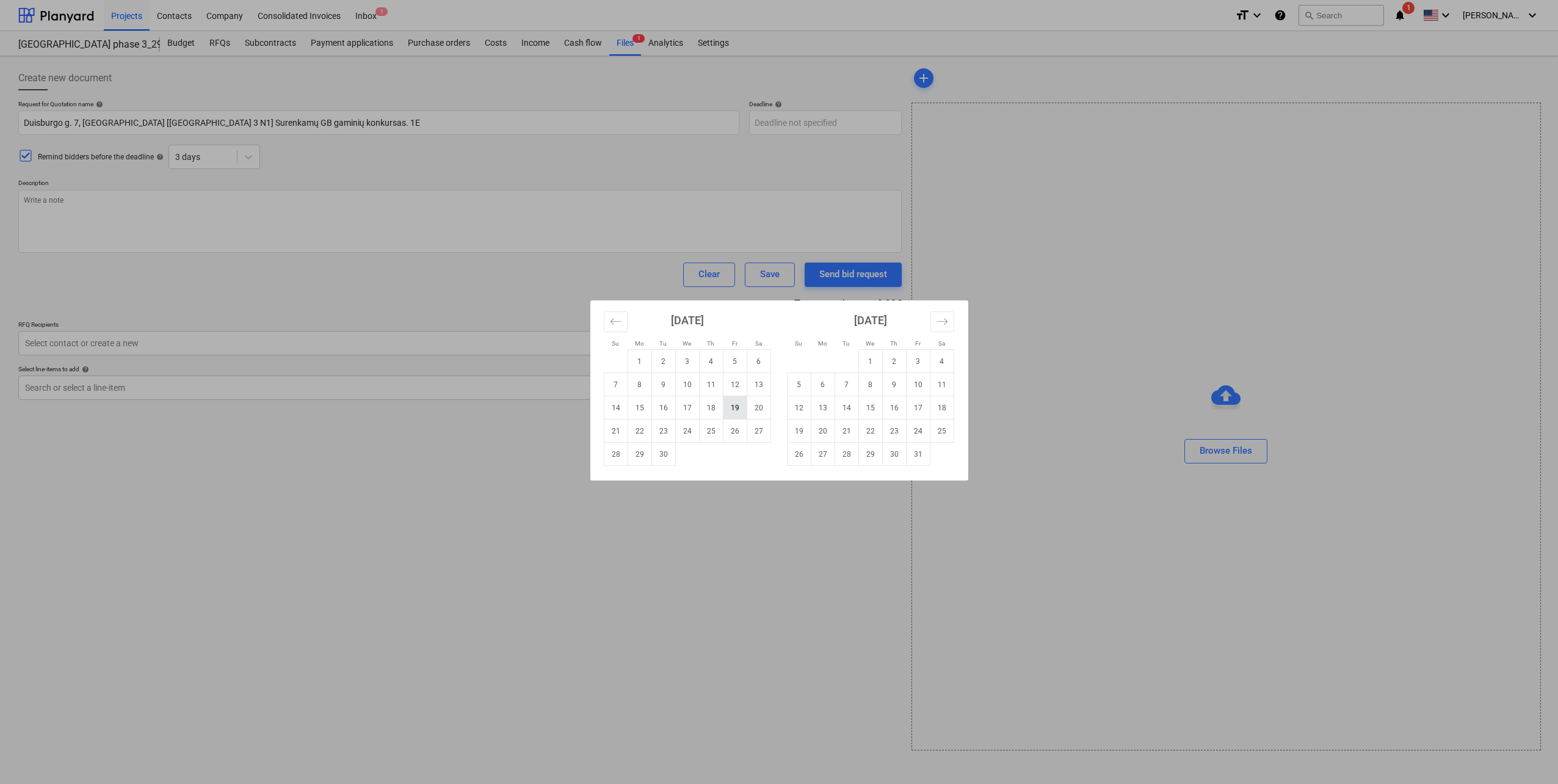
click at [740, 410] on td "19" at bounding box center [735, 408] width 24 height 23
type textarea "x"
type input "[DATE]"
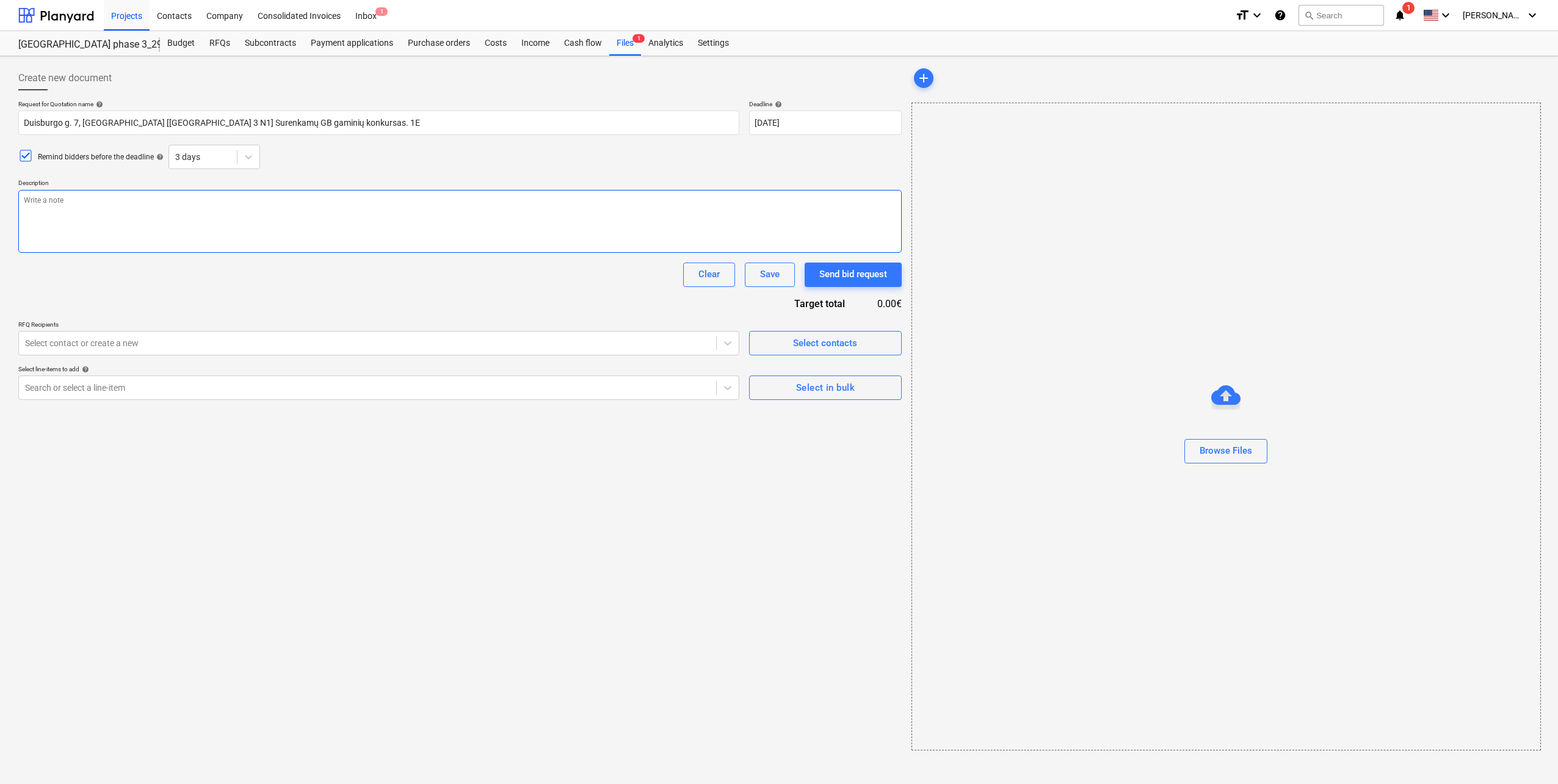
click at [259, 192] on textarea at bounding box center [460, 221] width 884 height 63
paste textarea "Sveiki, Kviečiame Jus dalyvauti gaminių tiekimo konkurse bei pateikti komercinį…"
type textarea "x"
type textarea "Sveiki, Kviečiame Jus dalyvauti gaminių tiekimo konkurse bei pateikti komercinį…"
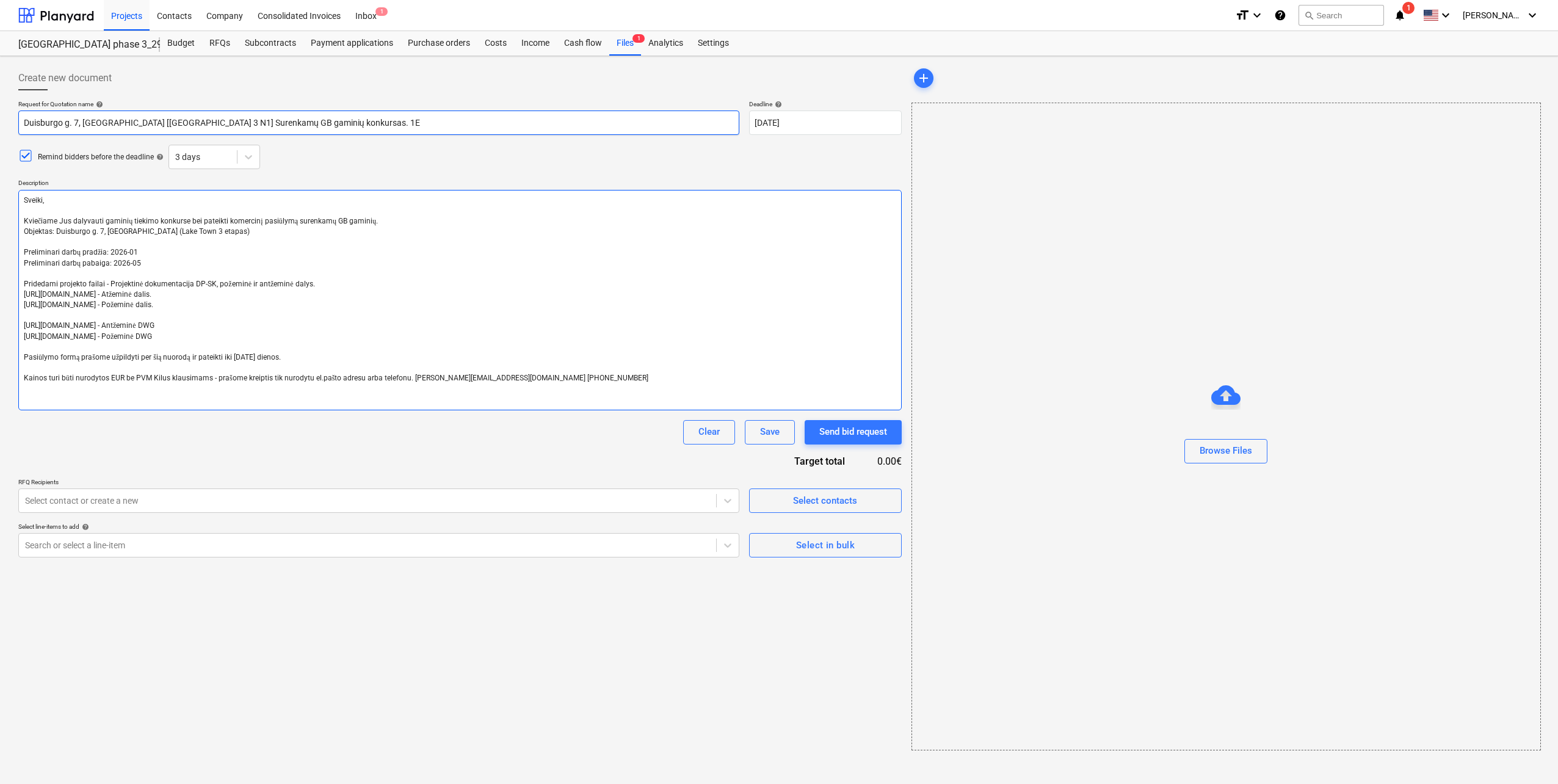
type textarea "x"
type textarea "Sveiki, Kviečiame Jus dalyvauti gaminių tiekimo konkurse bei pateikti komercinį…"
click at [114, 121] on input "Duisburgo g. 7, [GEOGRAPHIC_DATA] [[GEOGRAPHIC_DATA] 3 N1] Surenkamų GB gaminių…" at bounding box center [379, 123] width 721 height 25
type textarea "x"
type input "Duisburgo g. 7, [GEOGRAPHIC_DATA] 3 N1] Surenkamų GB gaminių konkursas. 1E"
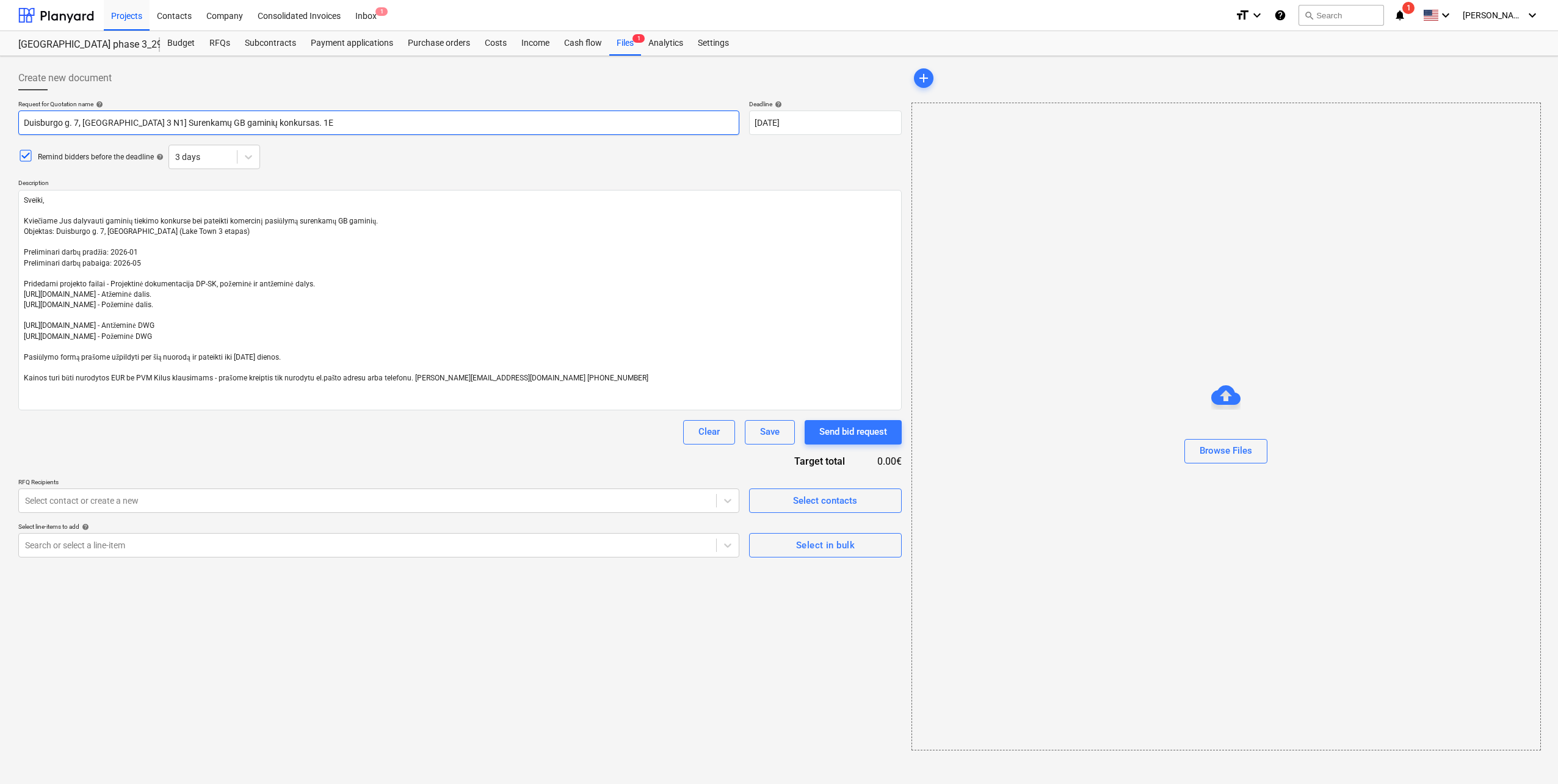
type textarea "x"
type input "Duisburgo g. 7, [GEOGRAPHIC_DATA] ([GEOGRAPHIC_DATA] 3 N1] Surenkamų GB gaminių…"
type textarea "x"
type input "Duisburgo g. 7, [GEOGRAPHIC_DATA] ([GEOGRAPHIC_DATA] 3 N1 Surenkamų GB gaminių …"
type textarea "x"
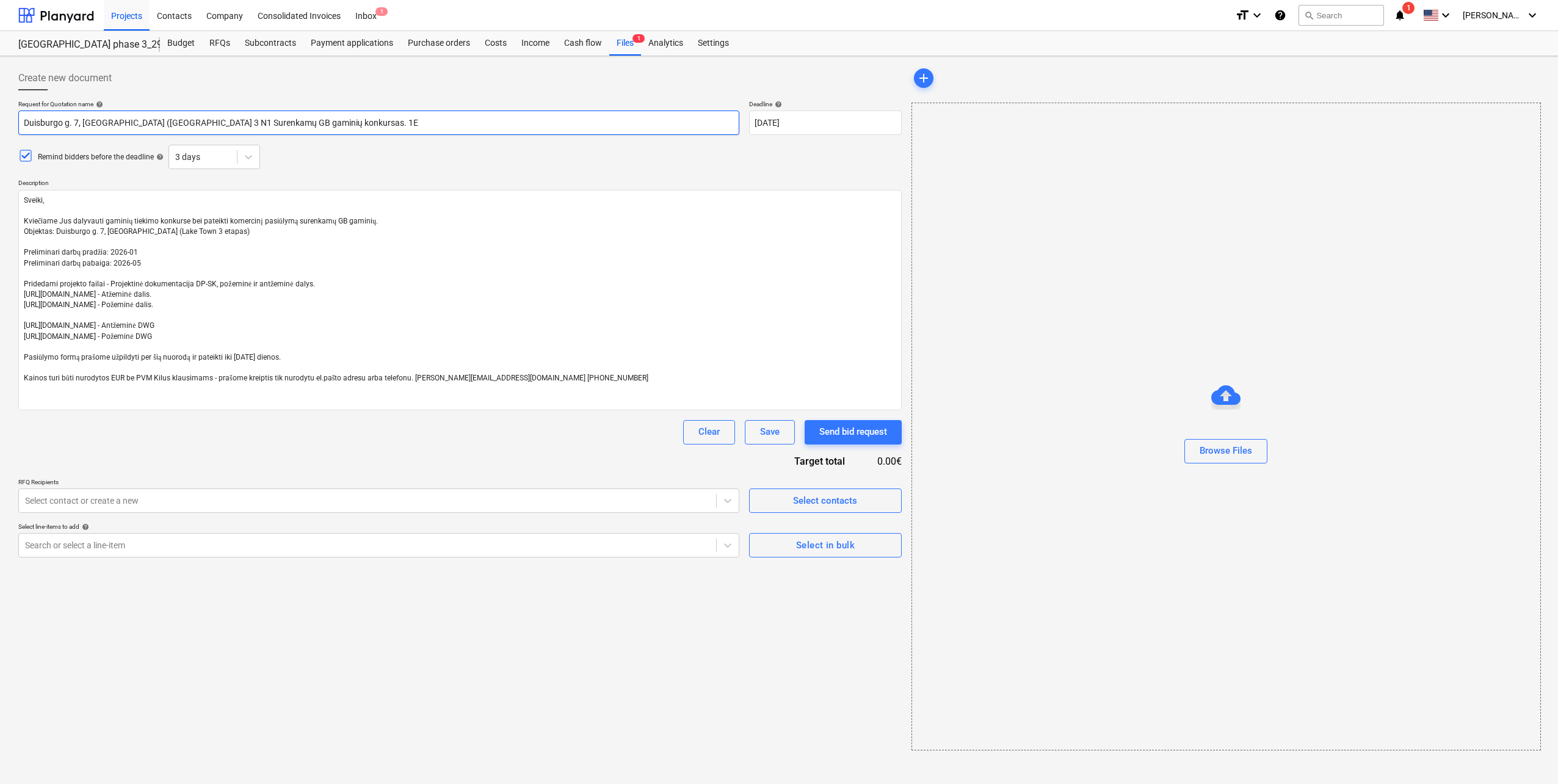
type input "Duisburgo g. 7, [GEOGRAPHIC_DATA] (Lake Town 3 N1( Surenkamų GB gaminių konkurs…"
type textarea "x"
type input "Duisburgo g. 7, [GEOGRAPHIC_DATA] ([GEOGRAPHIC_DATA] 3 N1 Surenkamų GB gaminių …"
type textarea "x"
type input "Duisburgo g. 7, [GEOGRAPHIC_DATA] ([GEOGRAPHIC_DATA] 3 N1) Surenkamų GB gaminių…"
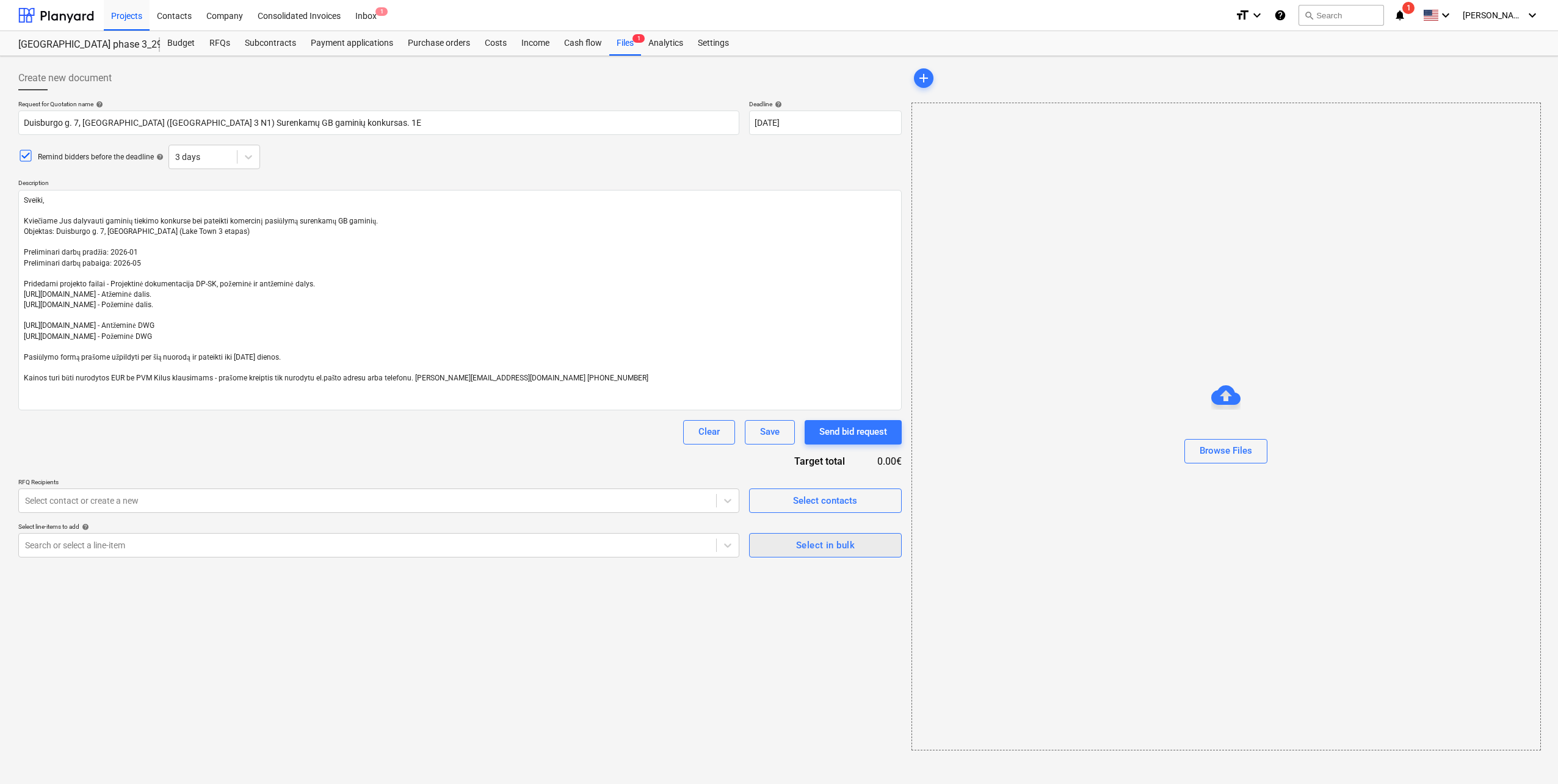
click at [836, 551] on div "Select in bulk" at bounding box center [825, 545] width 58 height 16
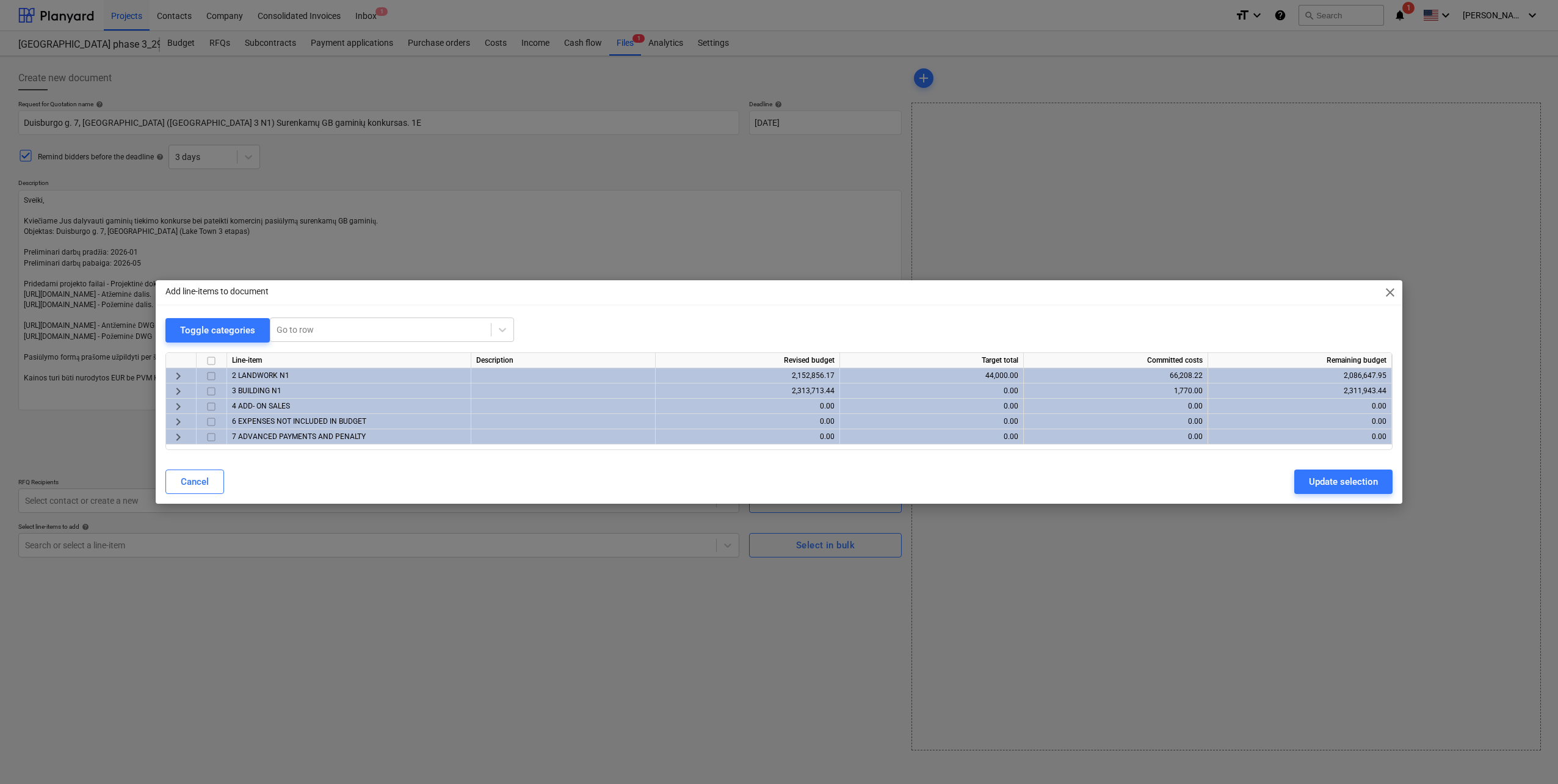
click at [172, 377] on span "keyboard_arrow_right" at bounding box center [178, 376] width 15 height 15
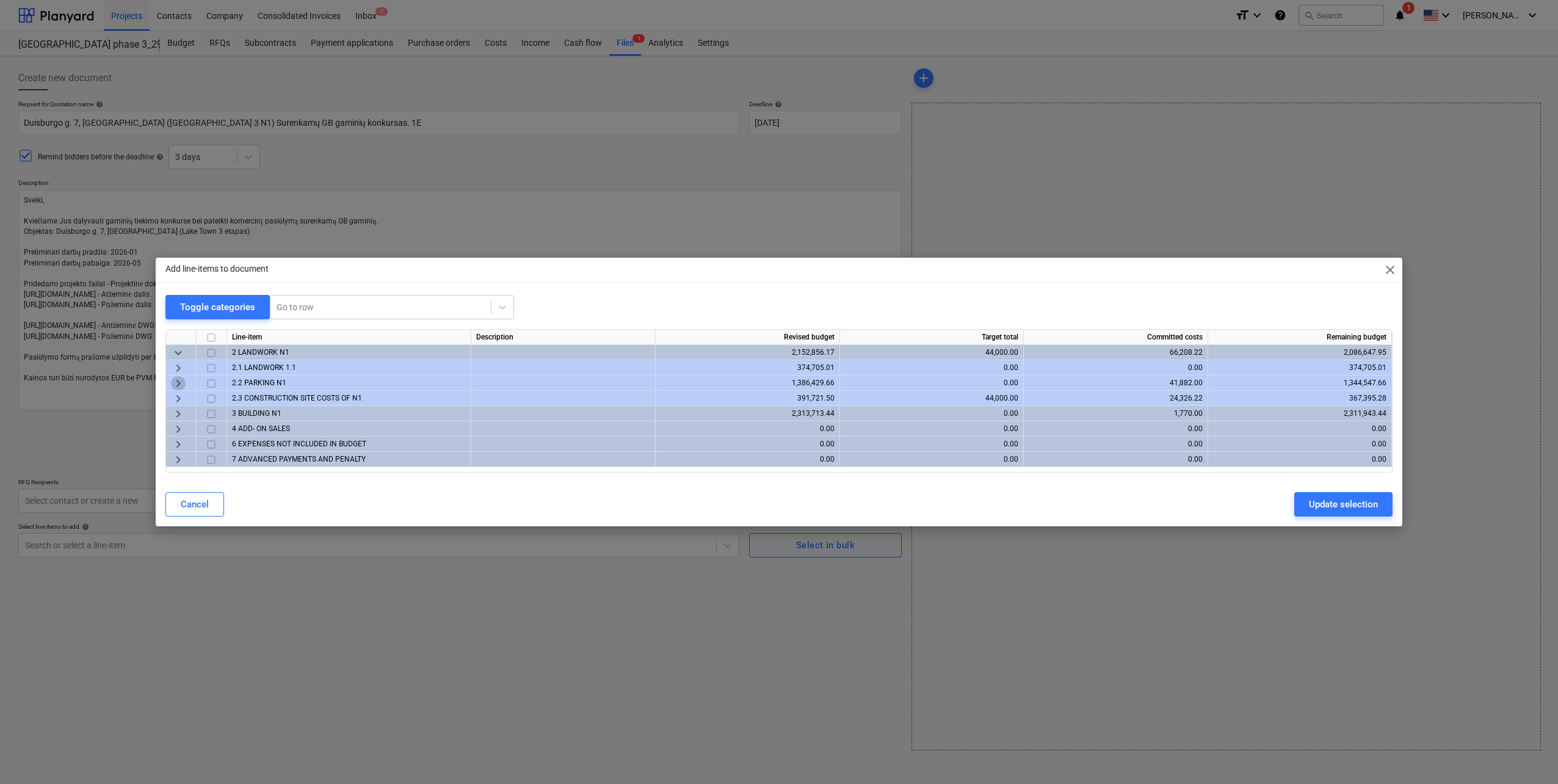
click at [175, 382] on span "keyboard_arrow_right" at bounding box center [178, 383] width 15 height 15
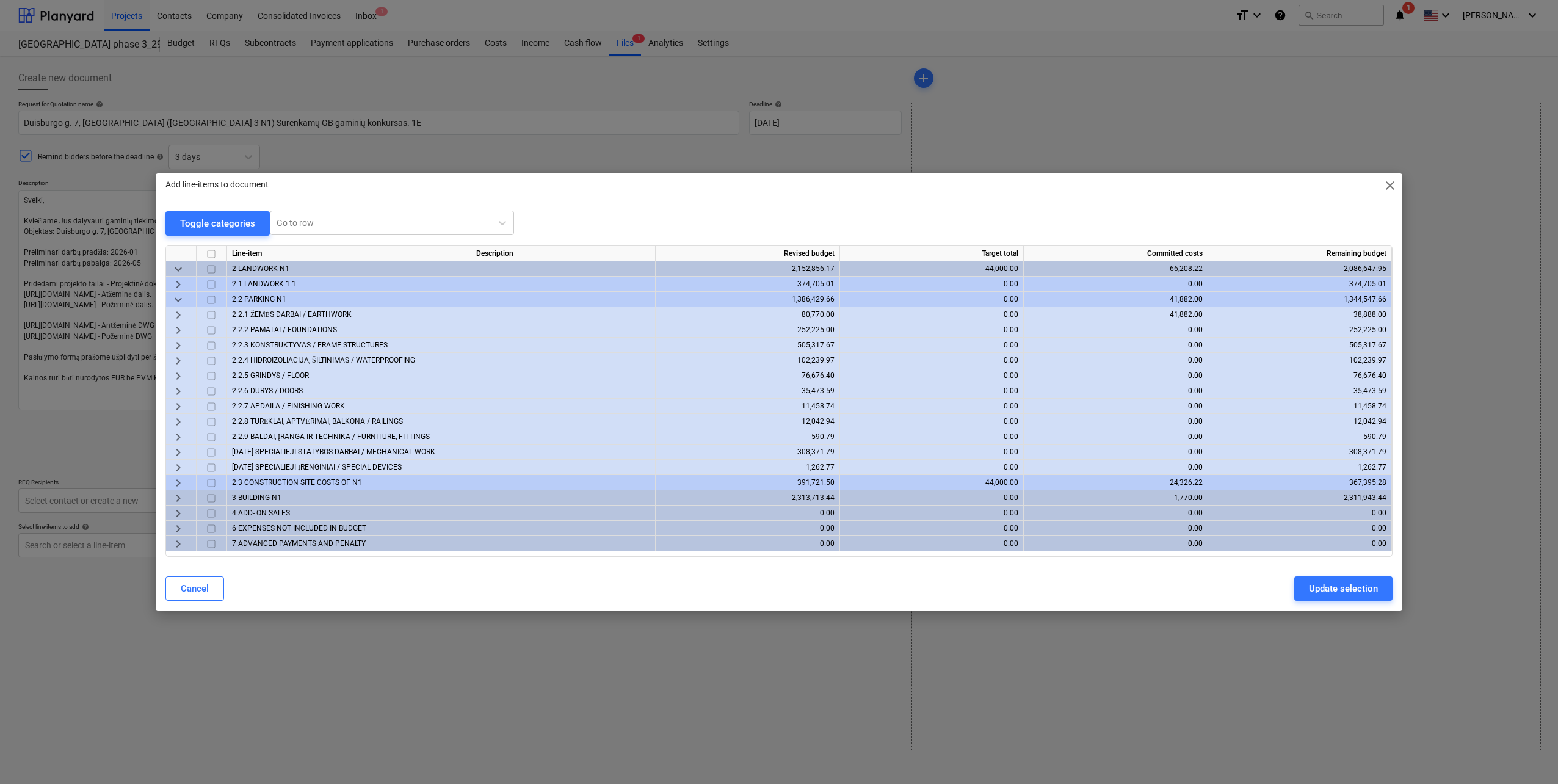
click at [173, 341] on span "keyboard_arrow_right" at bounding box center [178, 346] width 15 height 15
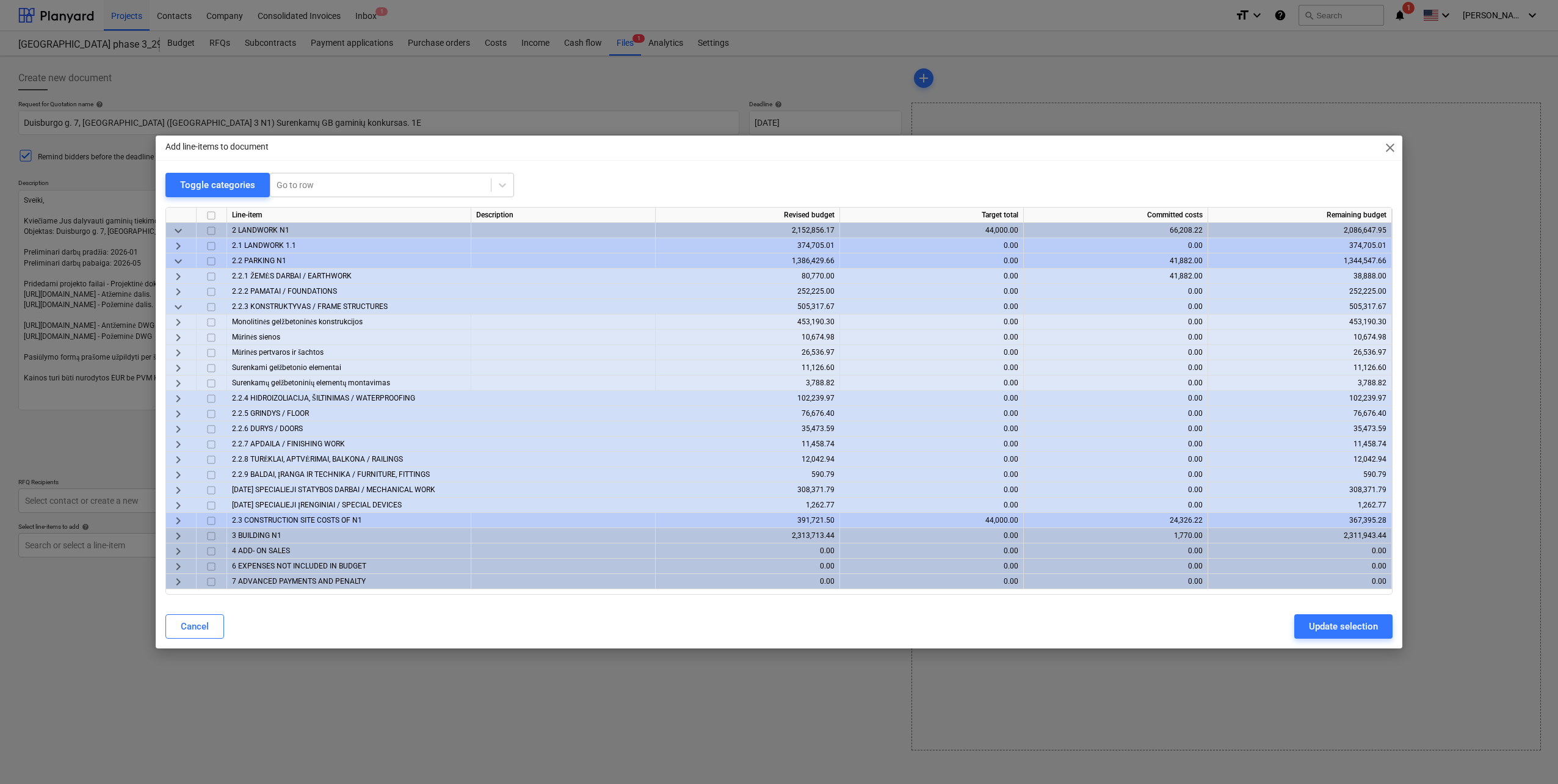
click at [174, 369] on span "keyboard_arrow_right" at bounding box center [178, 368] width 15 height 15
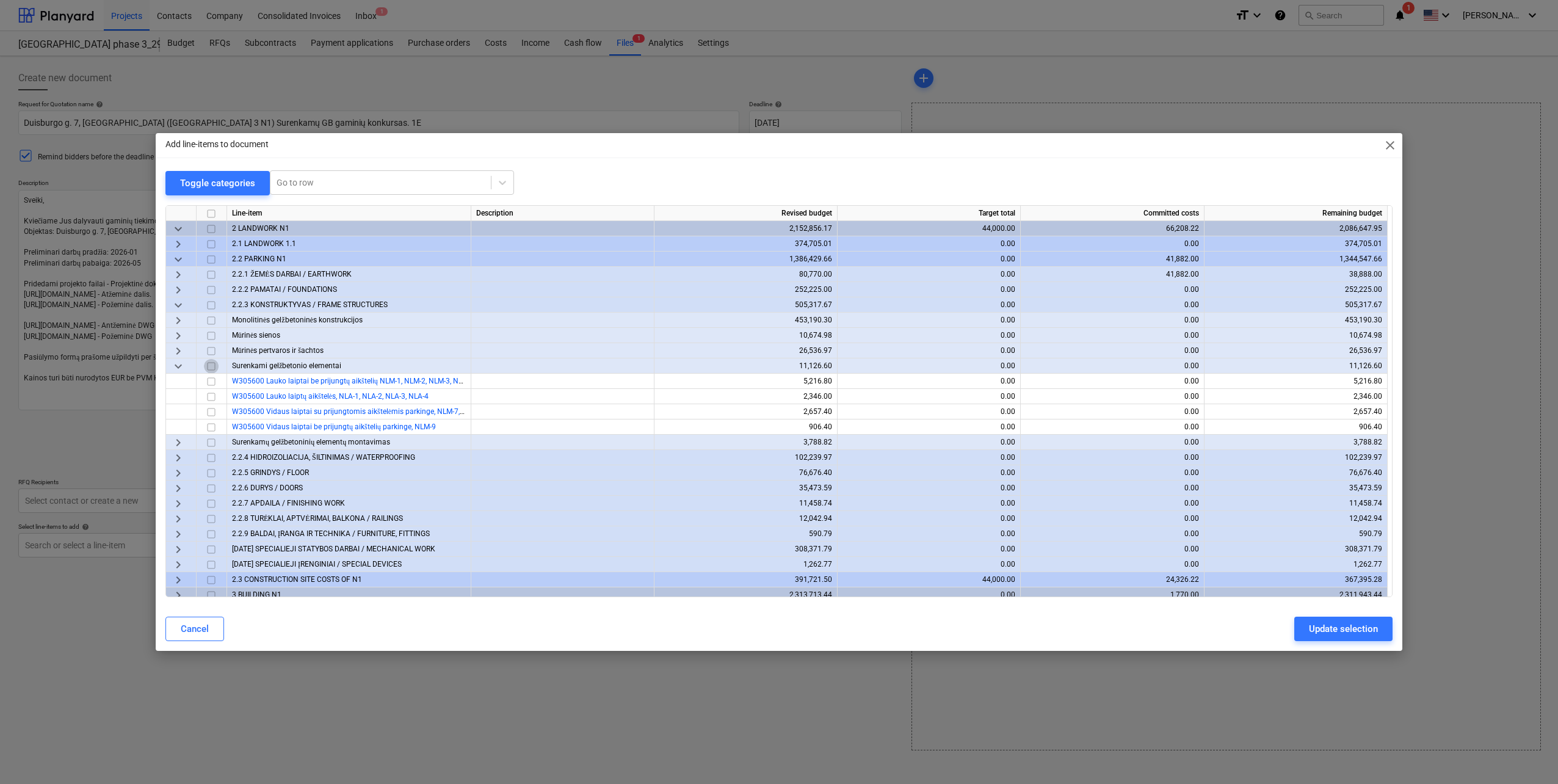
click at [211, 366] on input "checkbox" at bounding box center [211, 366] width 15 height 15
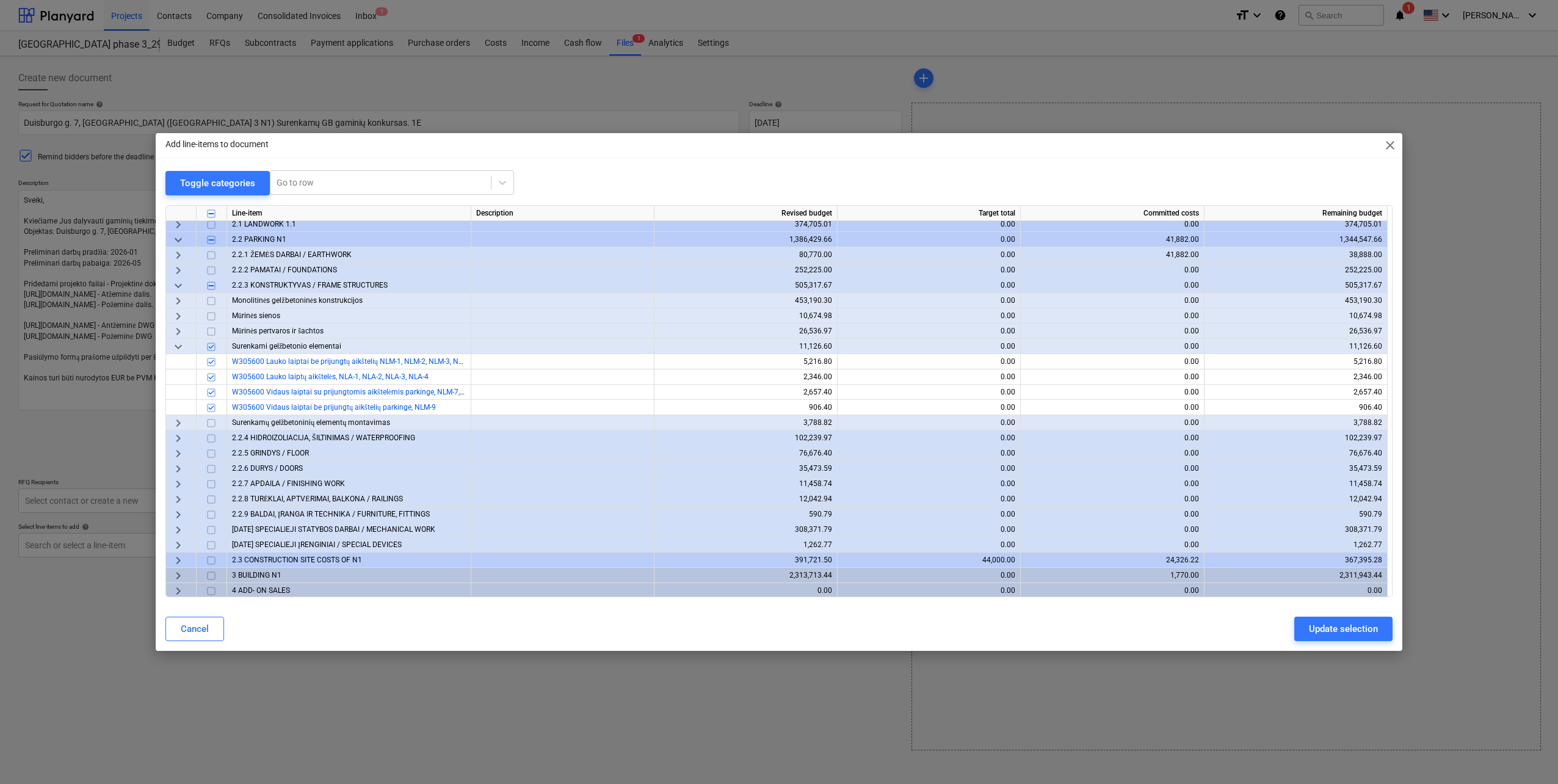
scroll to position [52, 0]
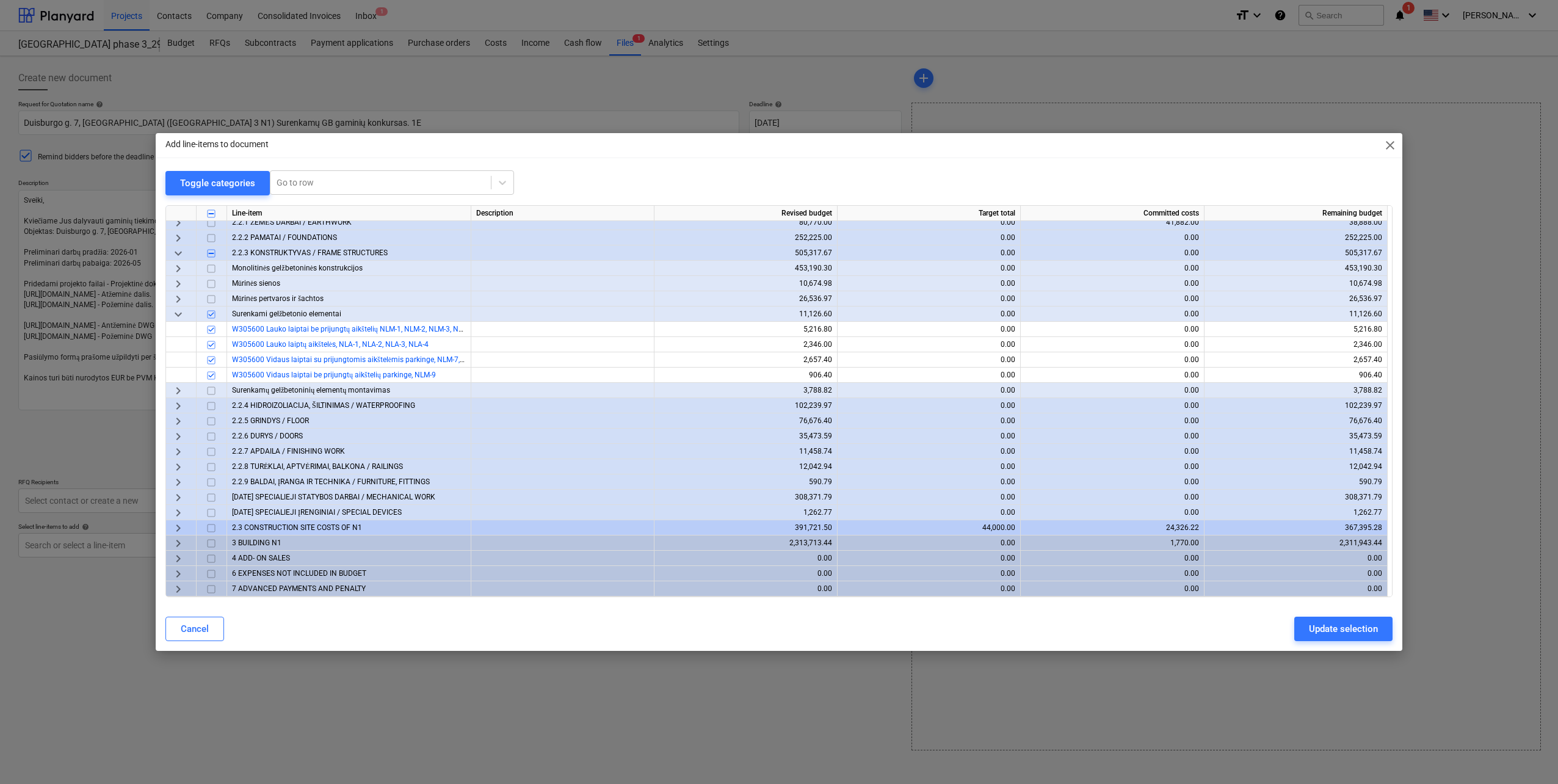
click at [179, 253] on span "keyboard_arrow_down" at bounding box center [178, 253] width 15 height 15
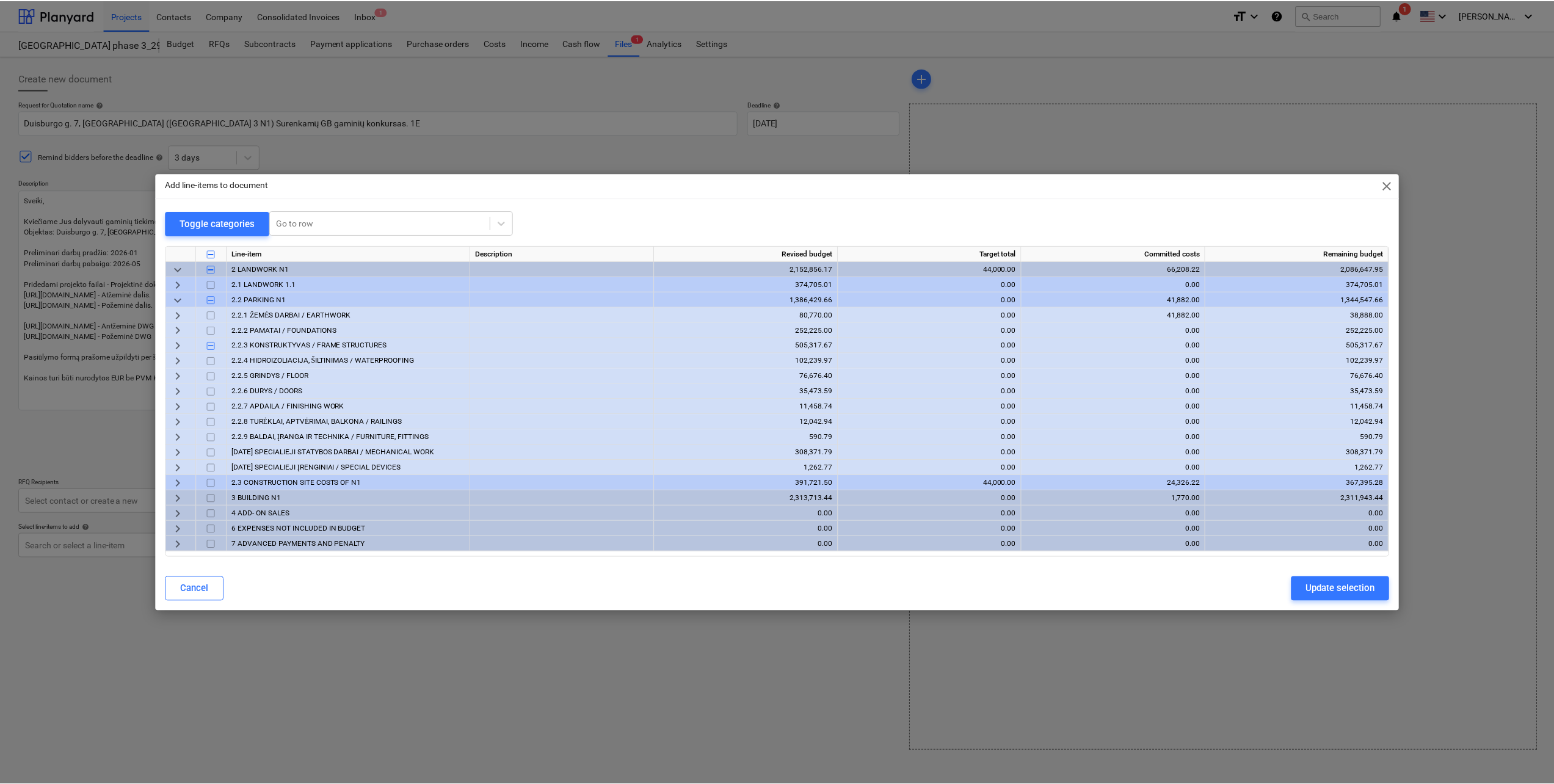
scroll to position [0, 0]
click at [176, 299] on span "keyboard_arrow_down" at bounding box center [178, 299] width 15 height 15
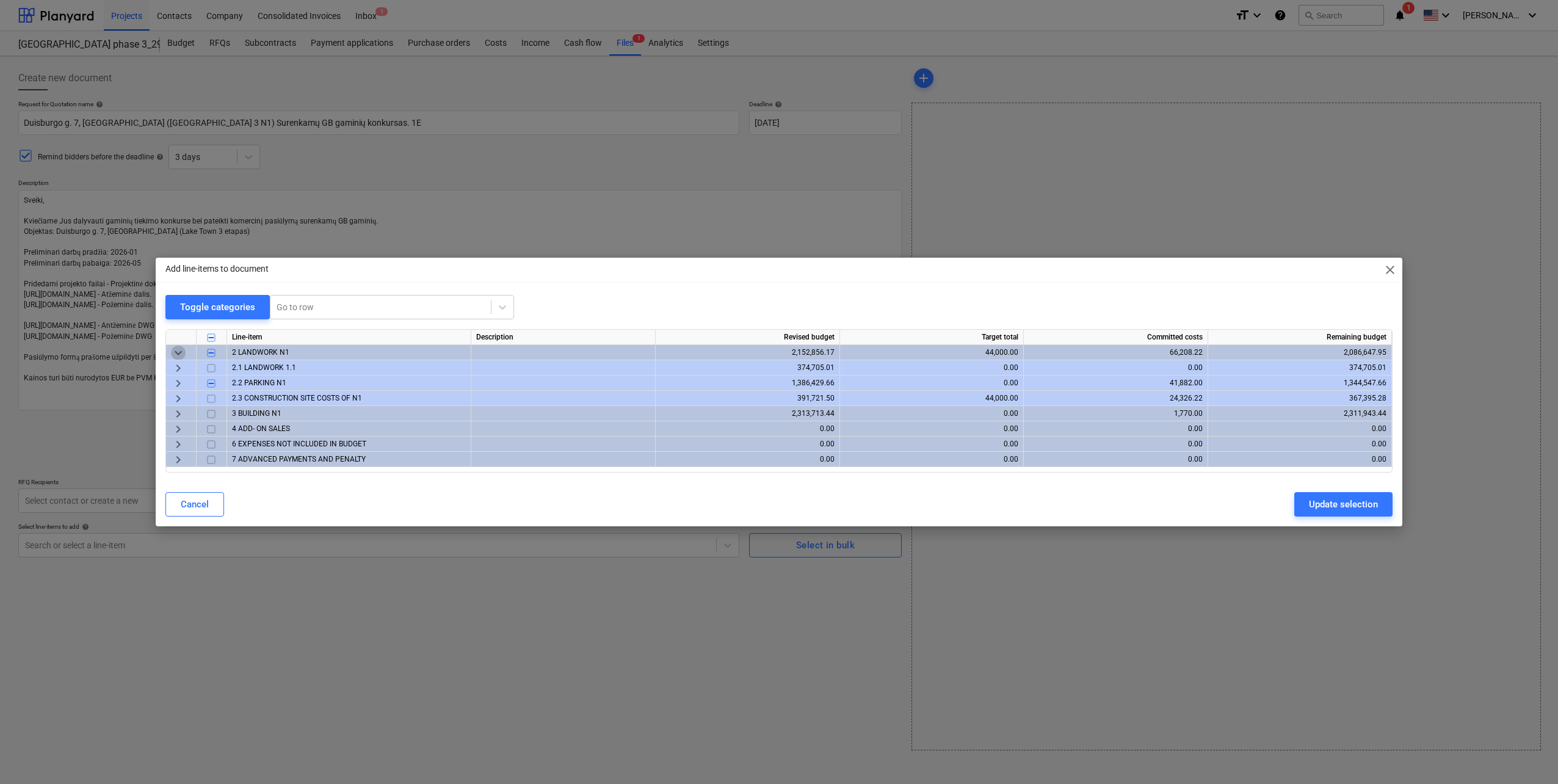
click at [176, 354] on span "keyboard_arrow_down" at bounding box center [178, 353] width 15 height 15
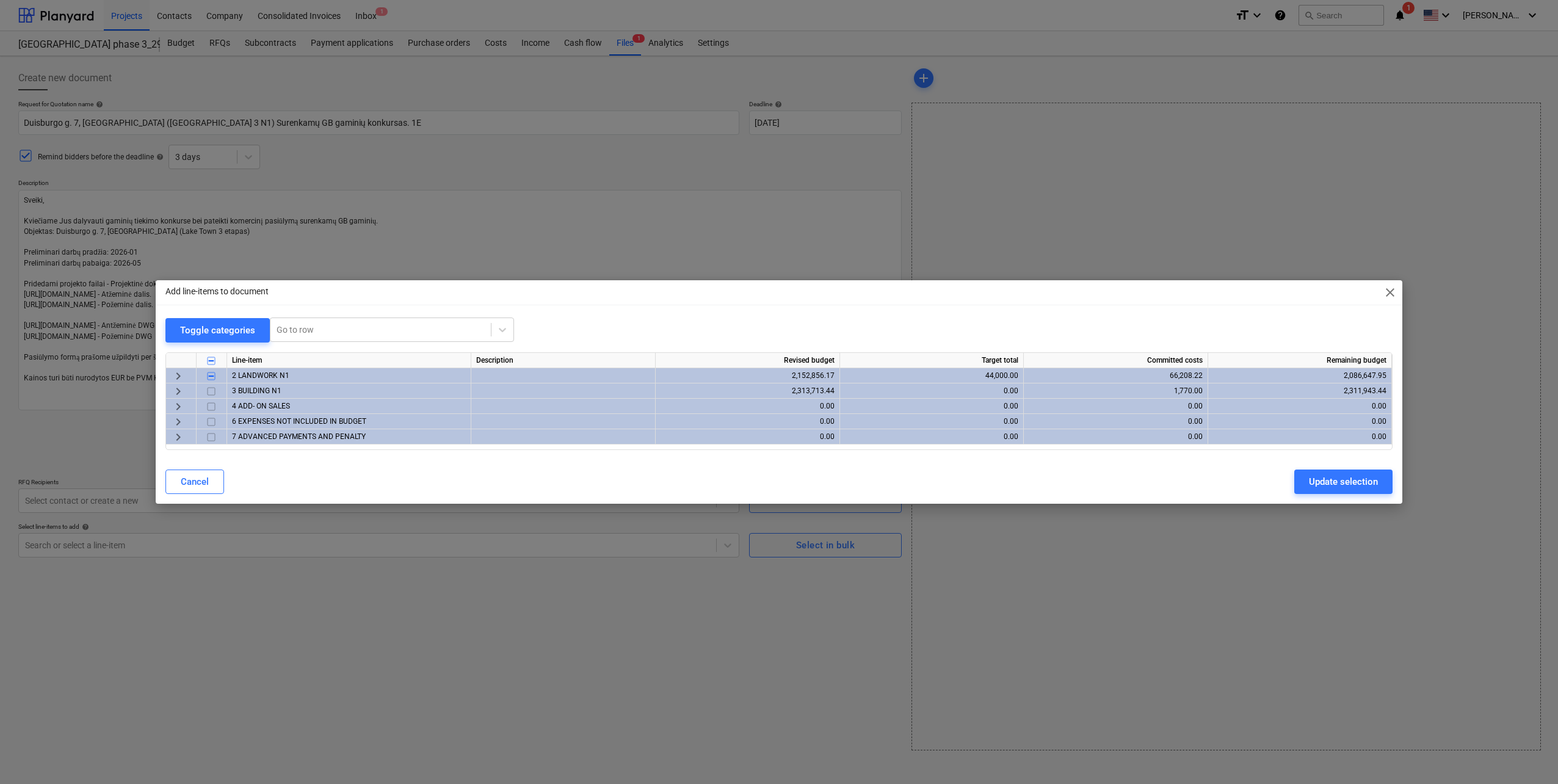
click at [177, 390] on span "keyboard_arrow_right" at bounding box center [178, 391] width 15 height 15
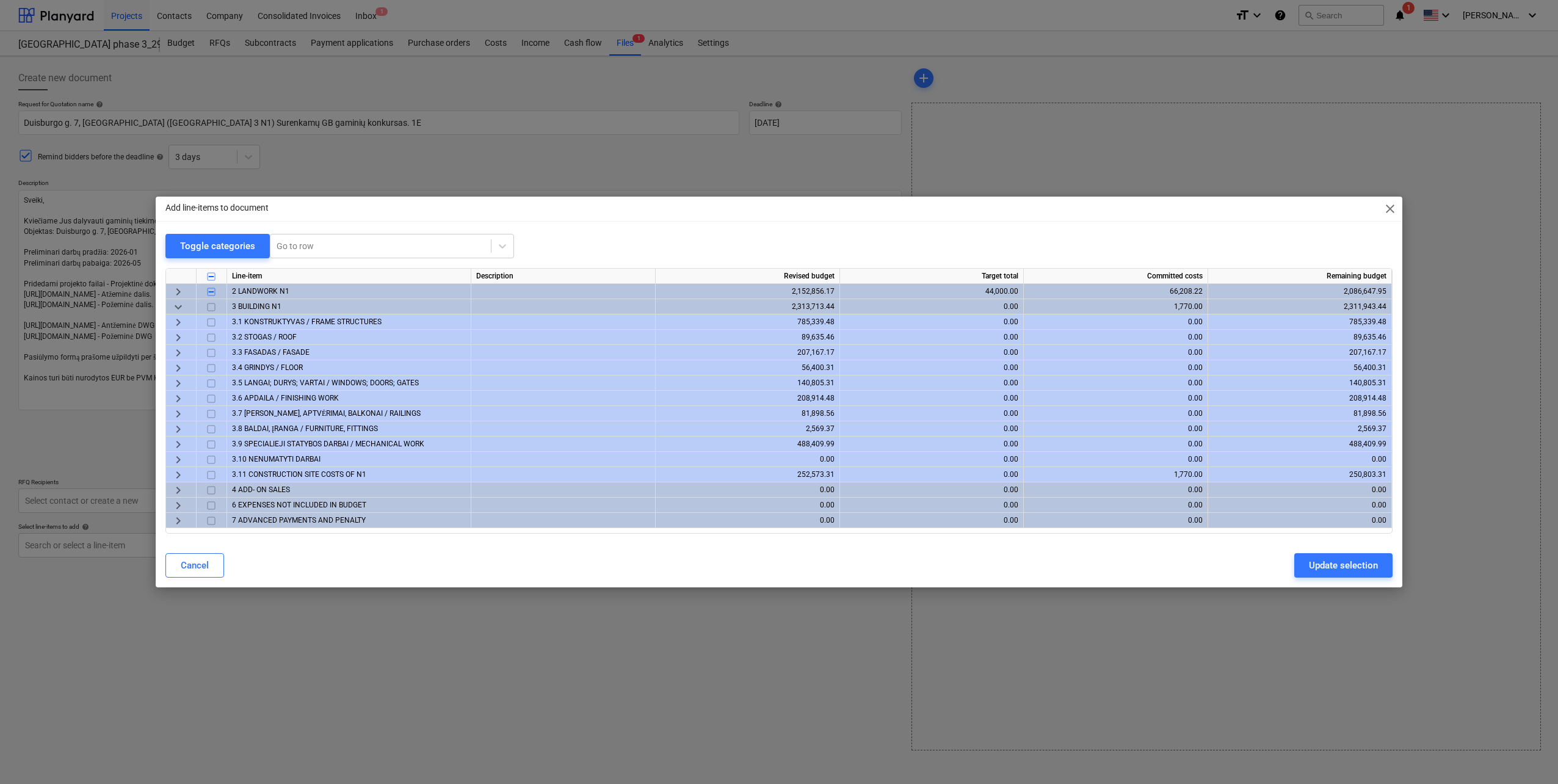
click at [178, 324] on span "keyboard_arrow_right" at bounding box center [178, 322] width 15 height 15
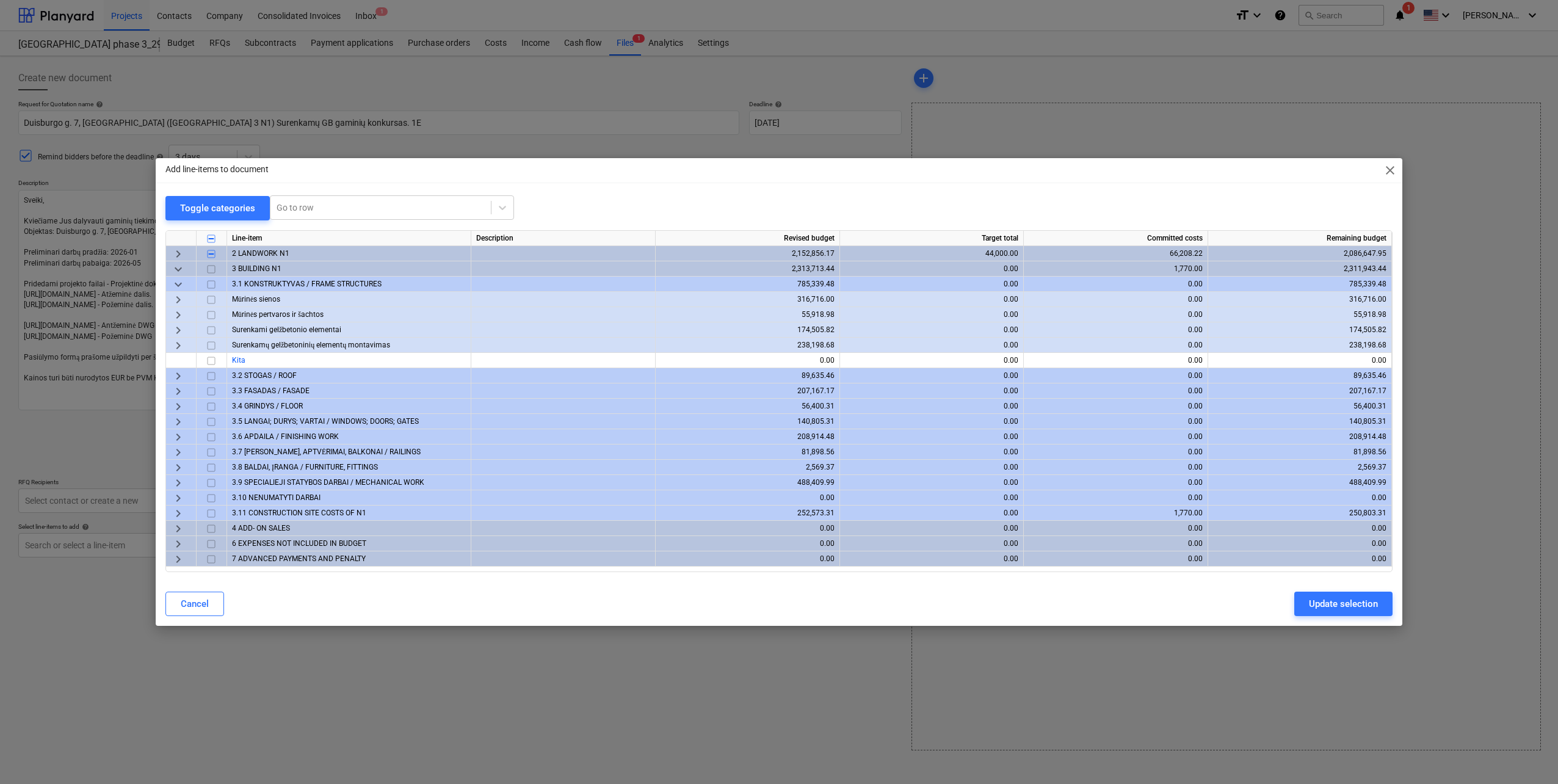
click at [176, 329] on span "keyboard_arrow_right" at bounding box center [178, 330] width 15 height 15
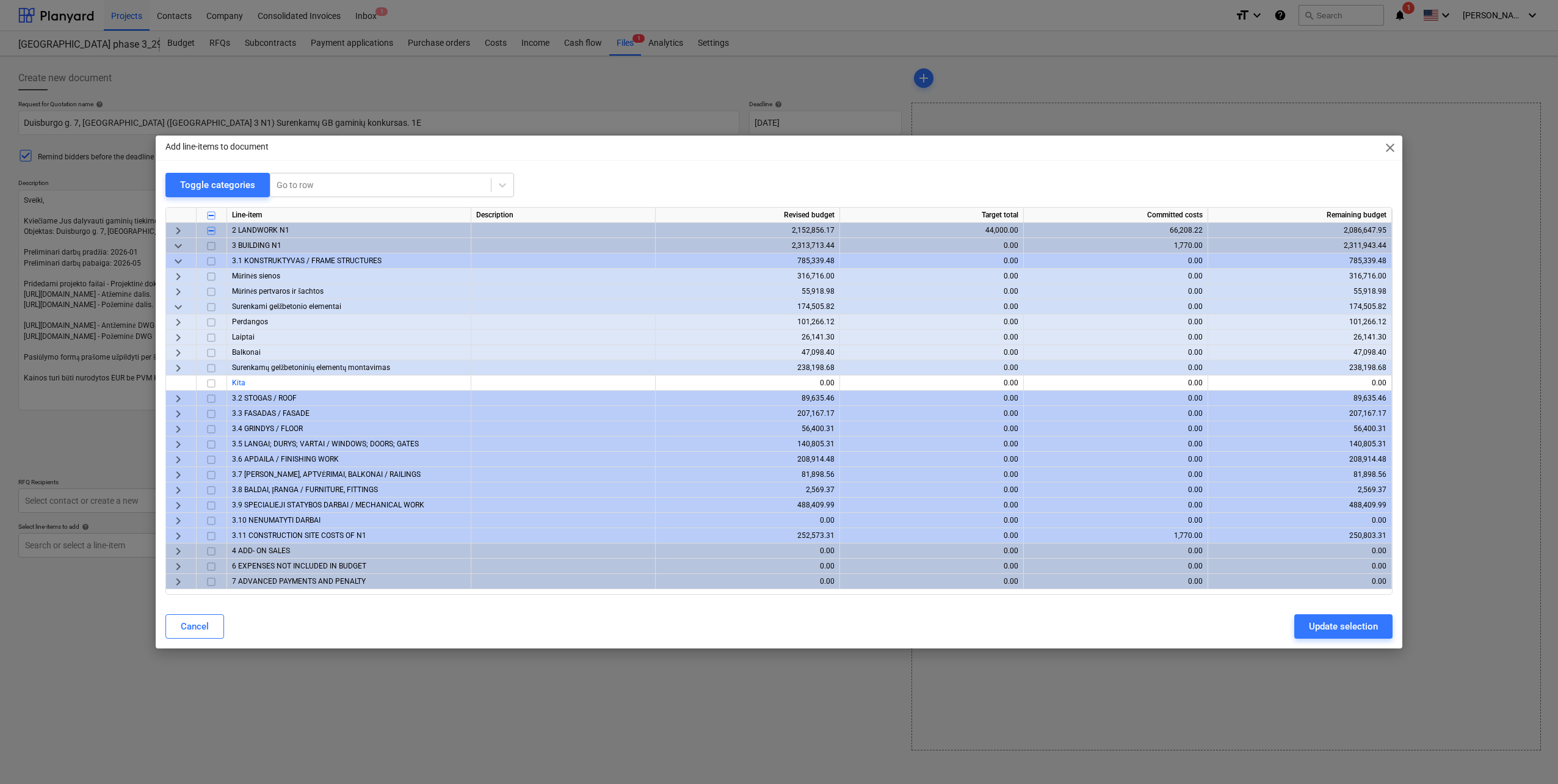
click at [211, 319] on input "checkbox" at bounding box center [211, 322] width 15 height 15
click at [211, 335] on input "checkbox" at bounding box center [211, 337] width 15 height 15
click at [211, 351] on input "checkbox" at bounding box center [211, 353] width 15 height 15
click at [1322, 628] on div "Update selection" at bounding box center [1344, 626] width 69 height 16
type textarea "x"
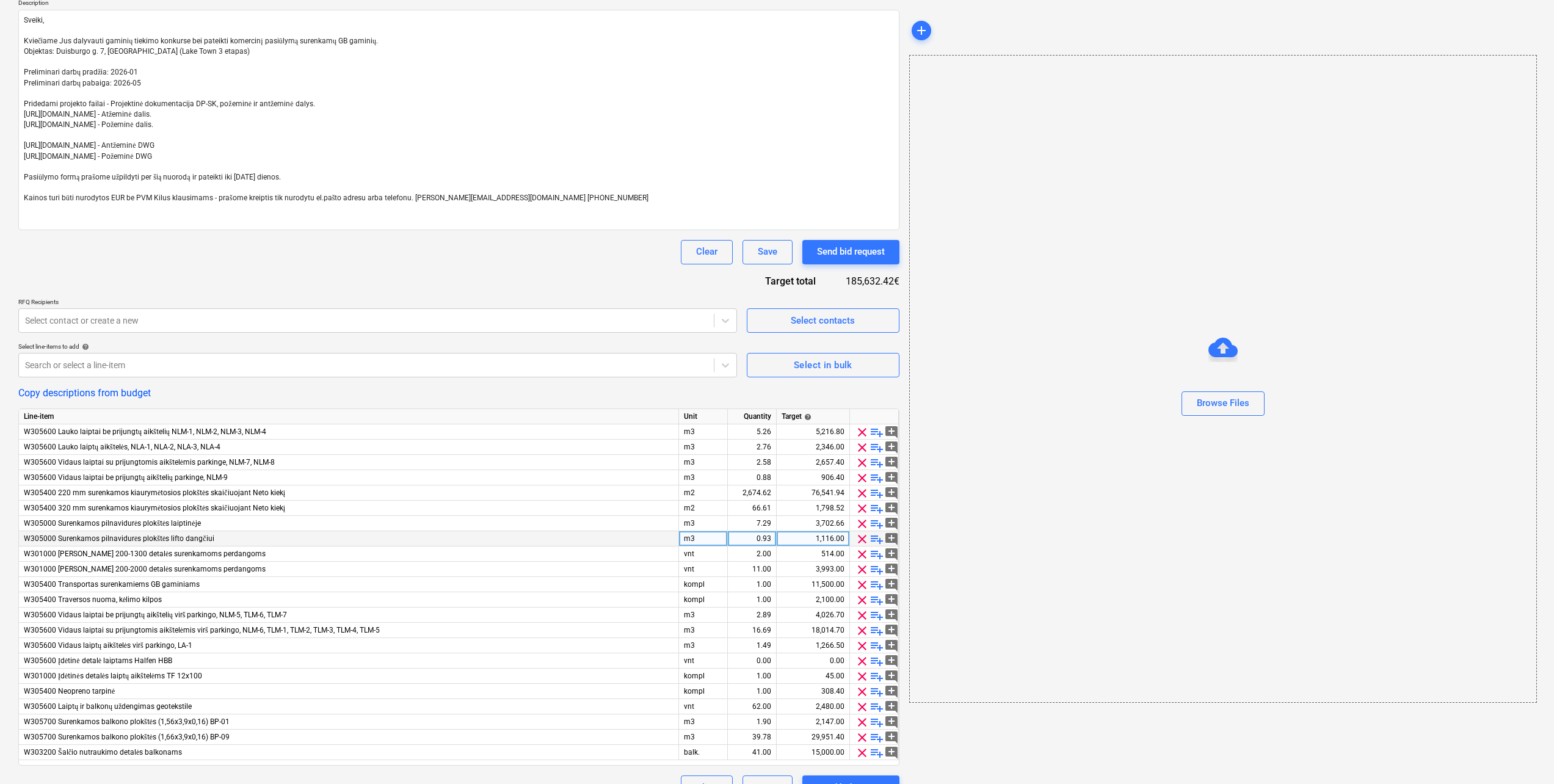
scroll to position [206, 0]
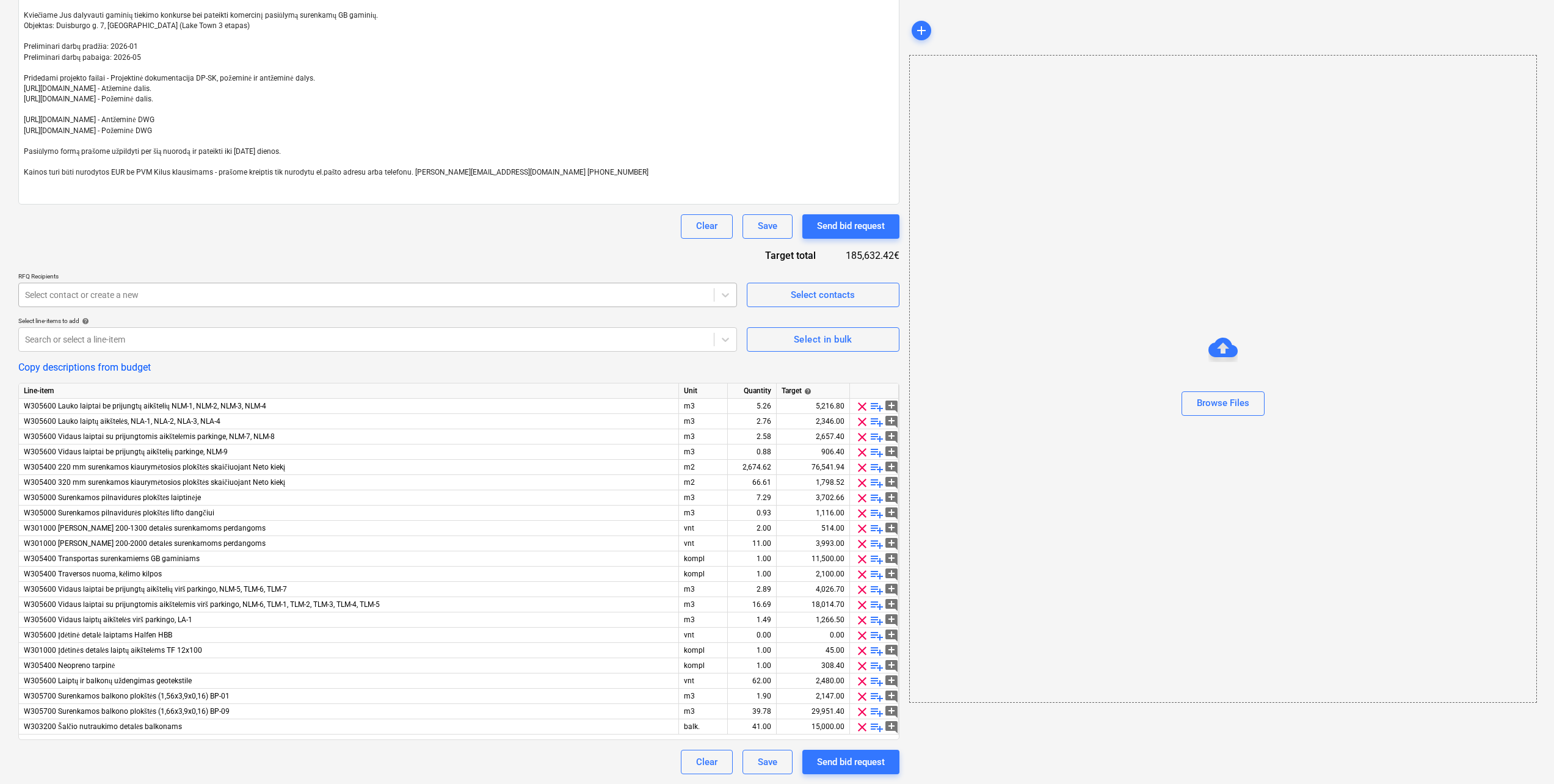
click at [330, 301] on div "Select contact or create a new" at bounding box center [366, 295] width 694 height 17
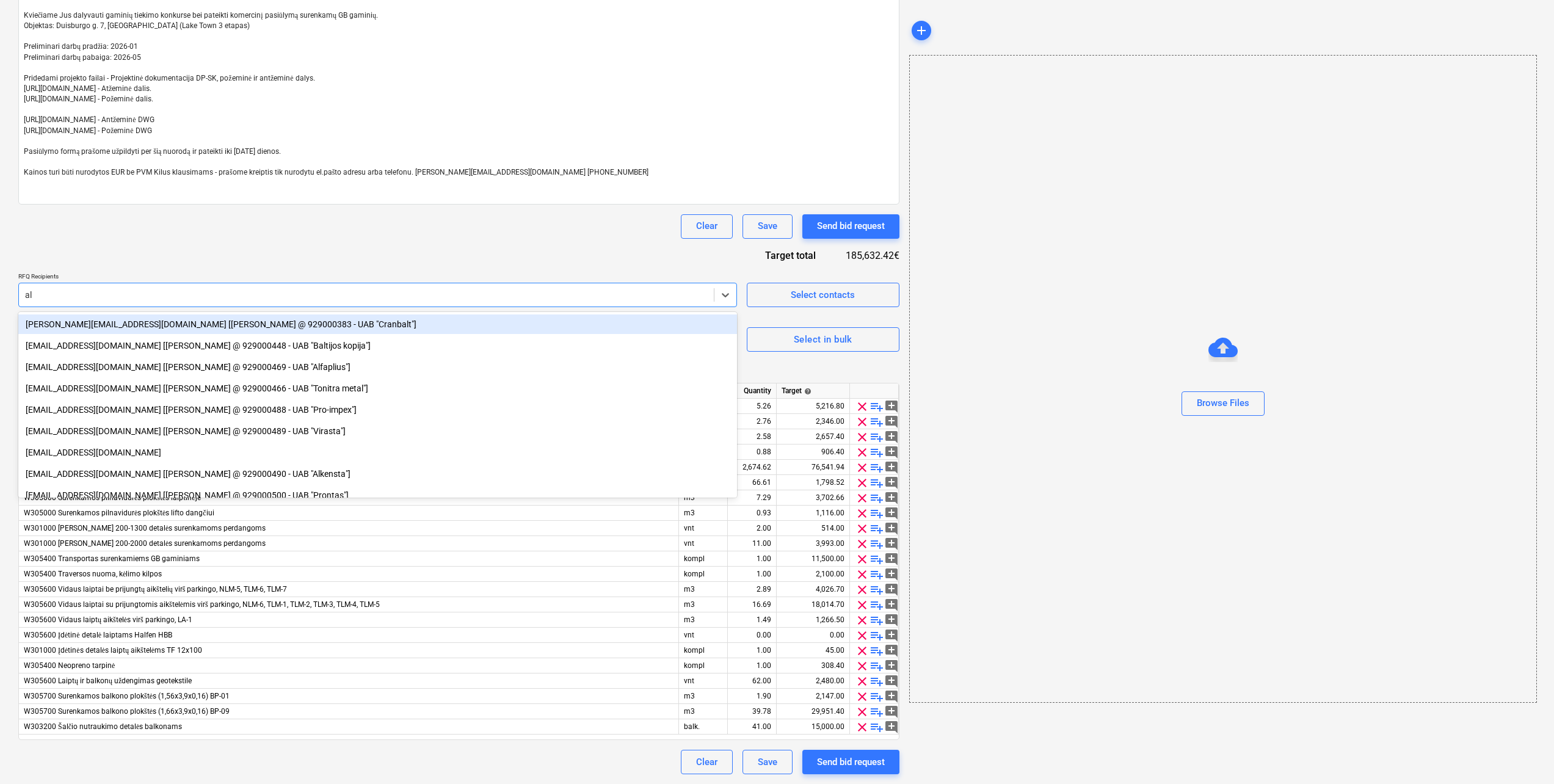
type input "alo"
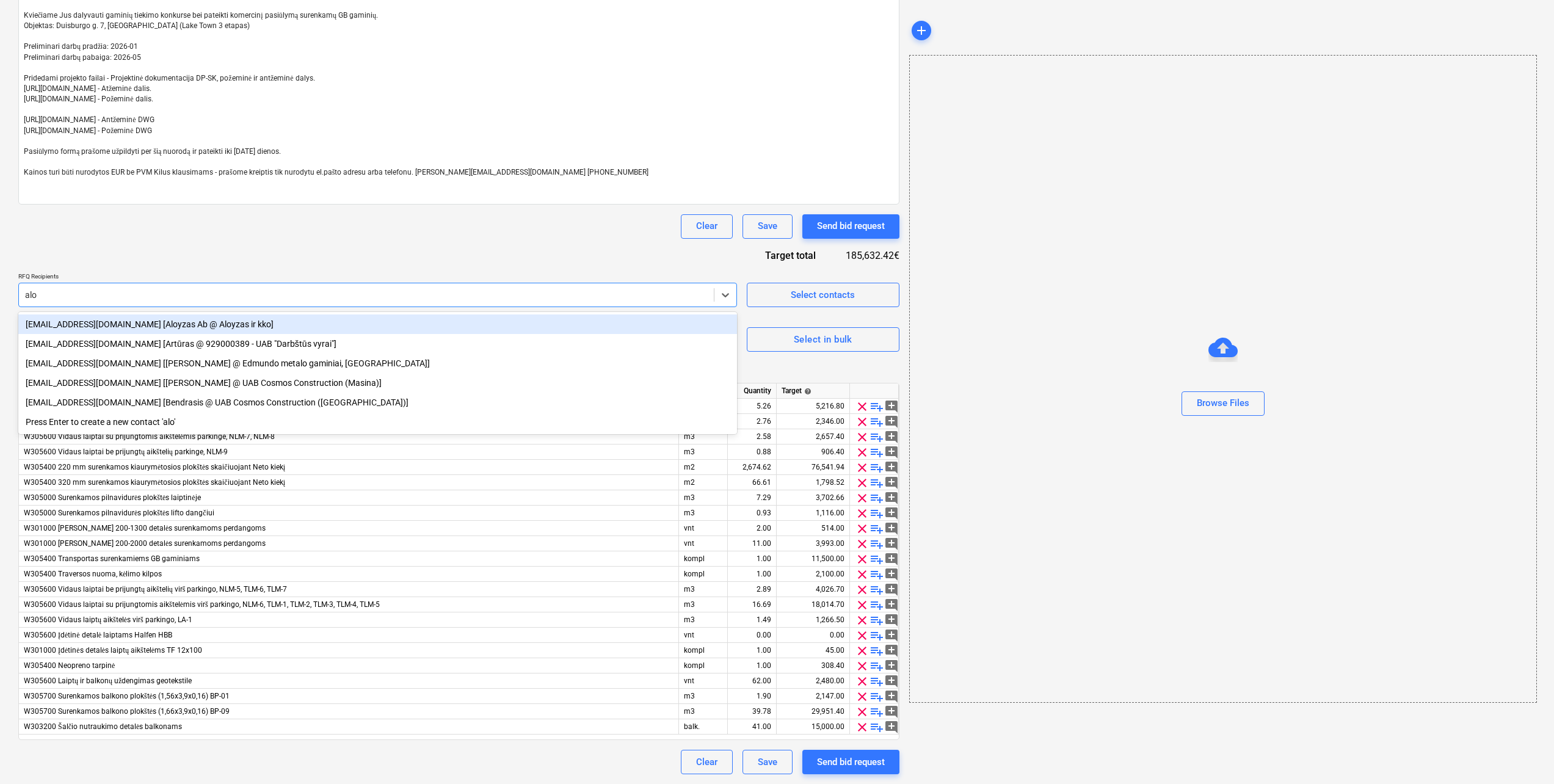
click at [305, 322] on div "[EMAIL_ADDRESS][DOMAIN_NAME] [Aloyzas Ab @ Aloyzas ir kko]" at bounding box center [377, 324] width 719 height 19
type textarea "x"
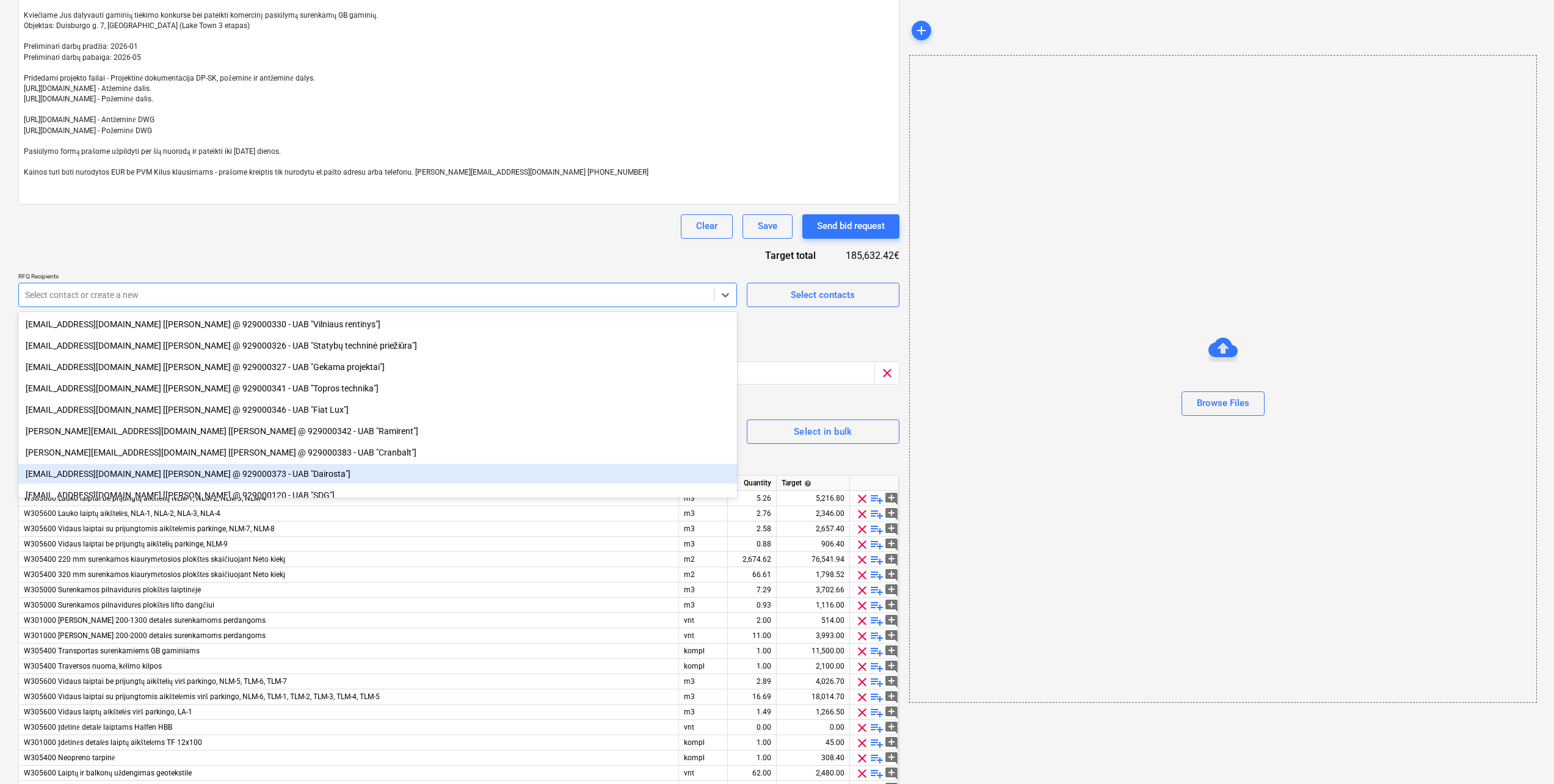
click at [490, 231] on div "Clear Save Send bid request" at bounding box center [459, 227] width 881 height 25
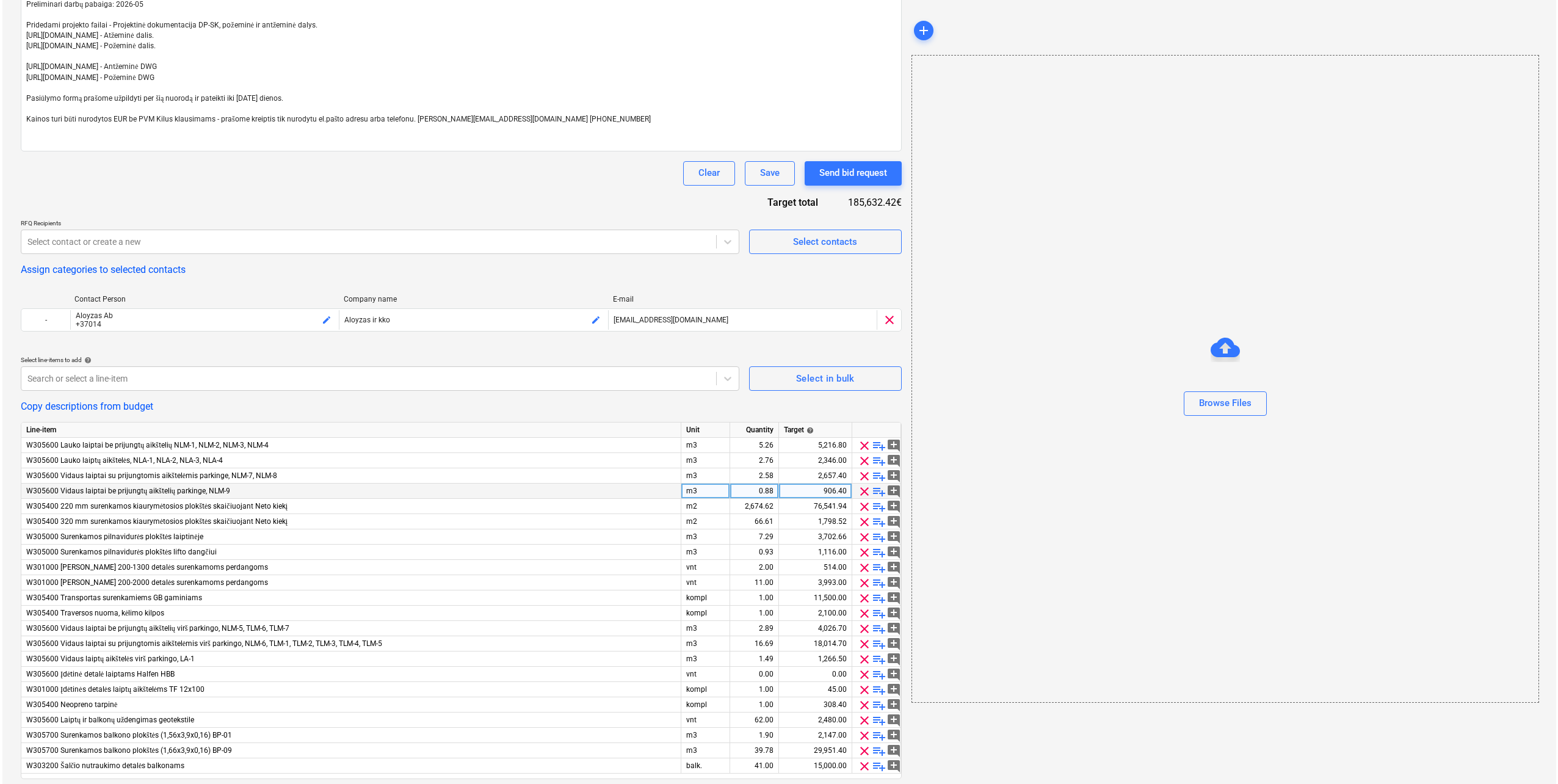
scroll to position [298, 0]
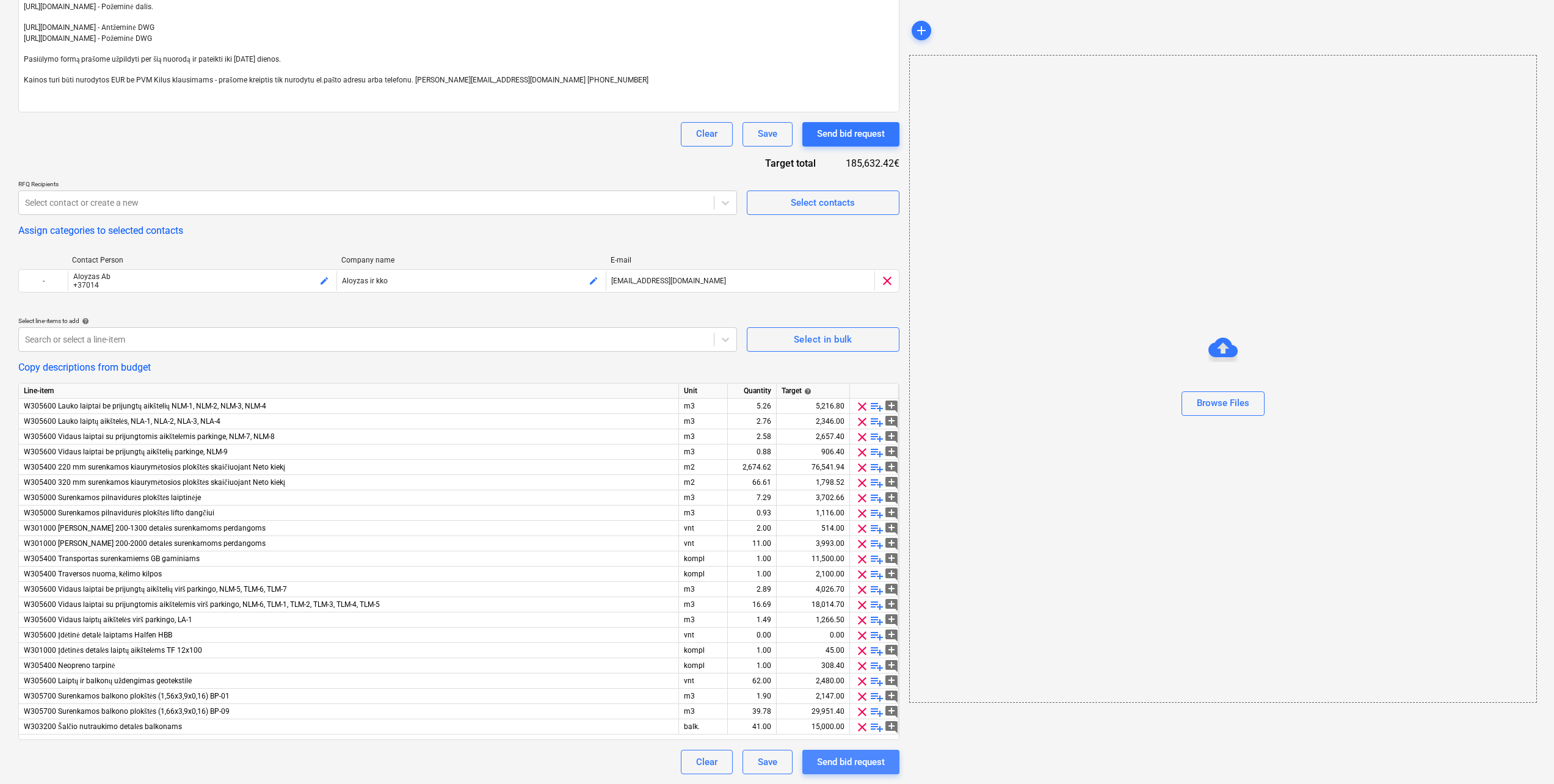
click at [878, 762] on div "Send bid request" at bounding box center [850, 762] width 68 height 16
type textarea "x"
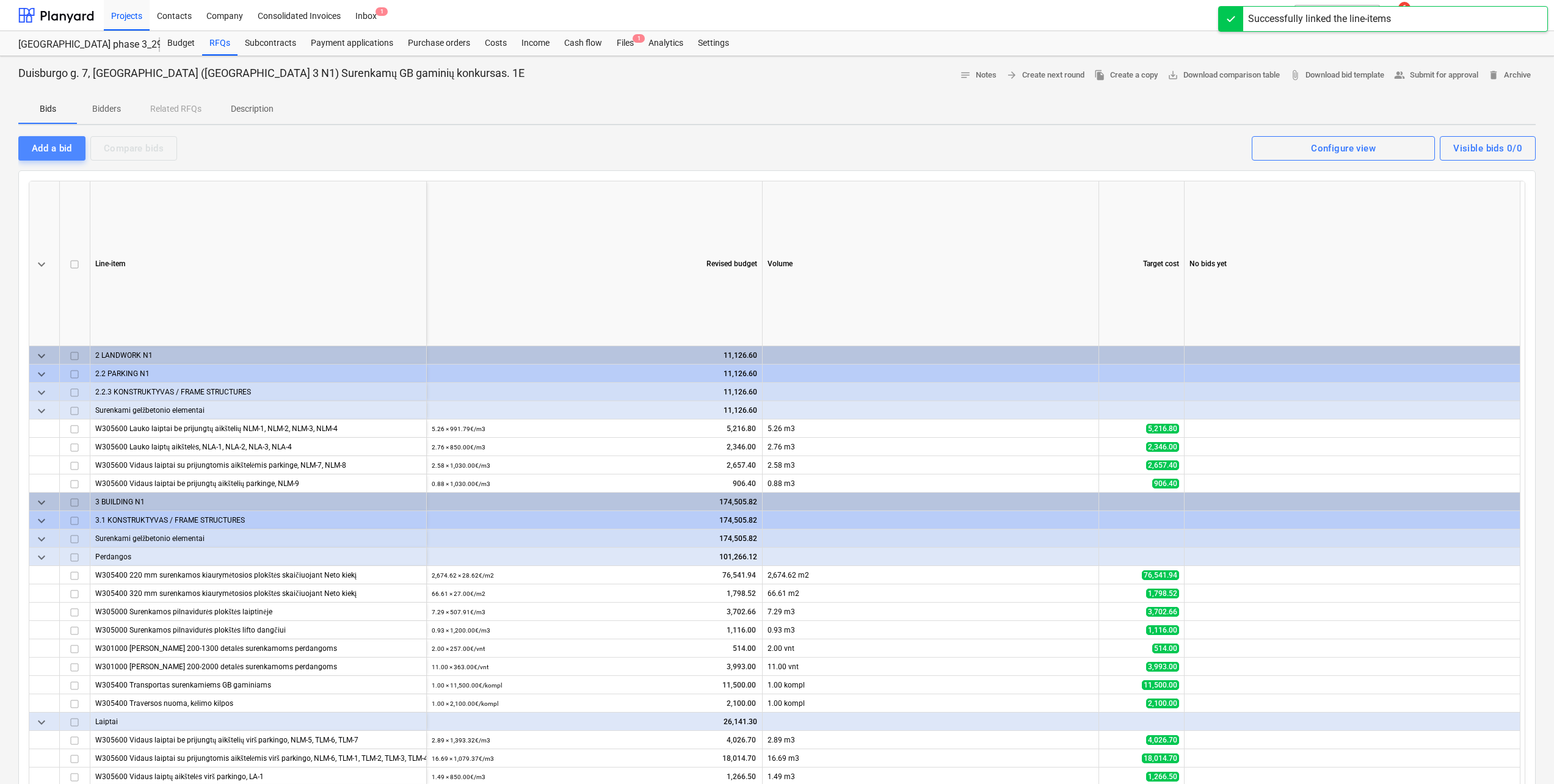
click at [34, 151] on div "Add a bid" at bounding box center [52, 148] width 40 height 16
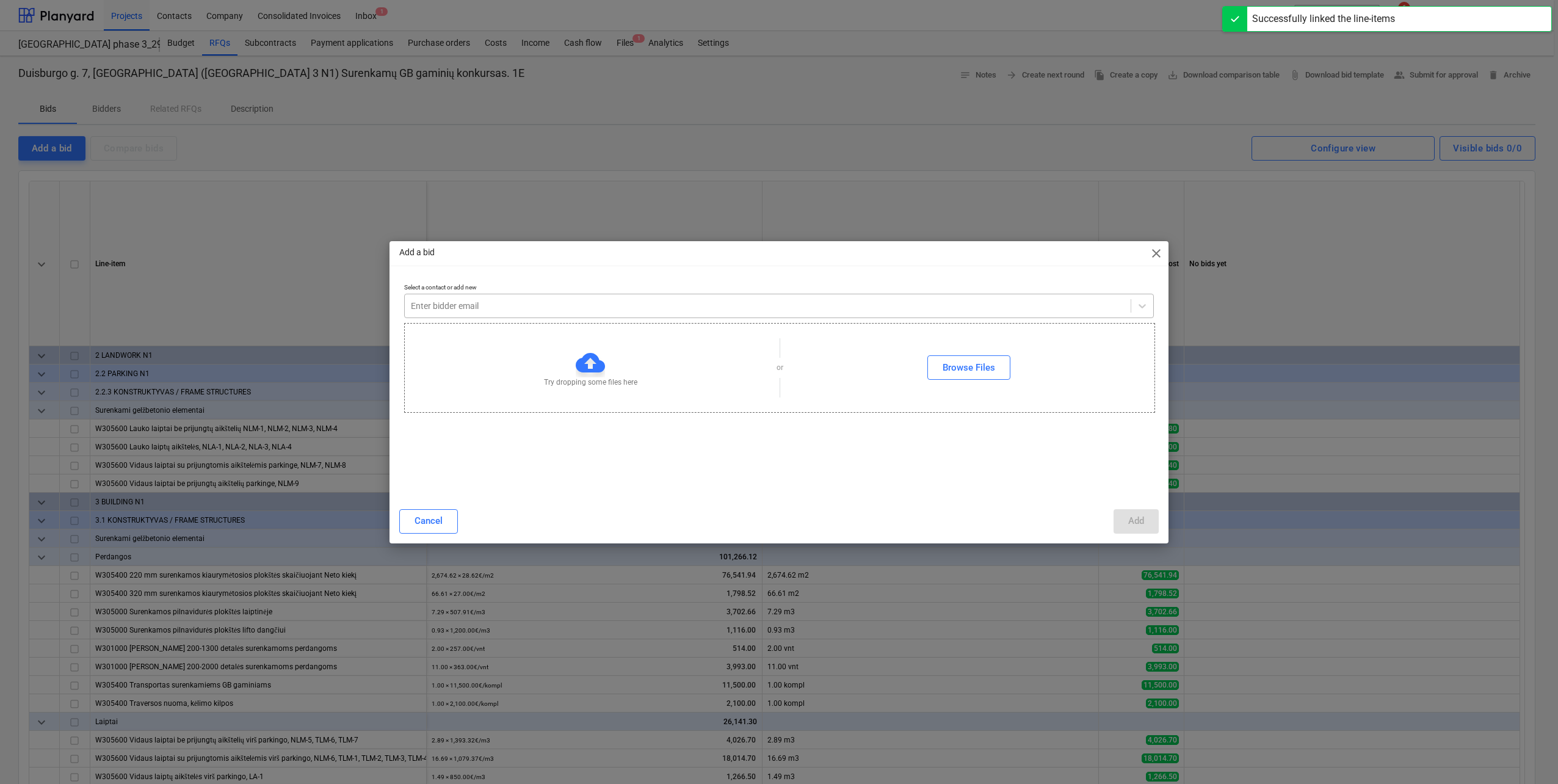
click at [675, 307] on div at bounding box center [767, 305] width 714 height 12
click at [543, 300] on div at bounding box center [767, 305] width 714 height 12
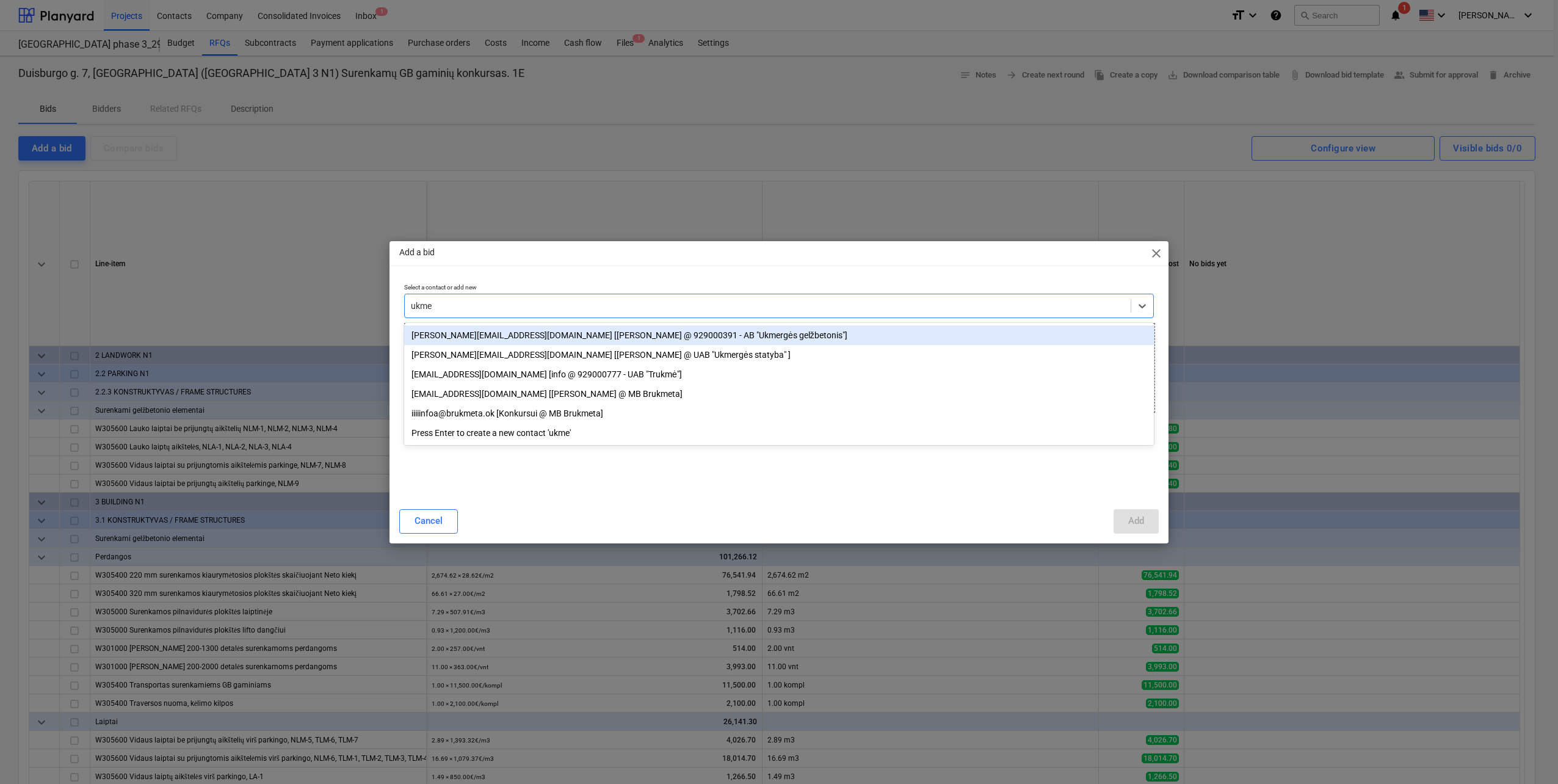
type input "ukmer"
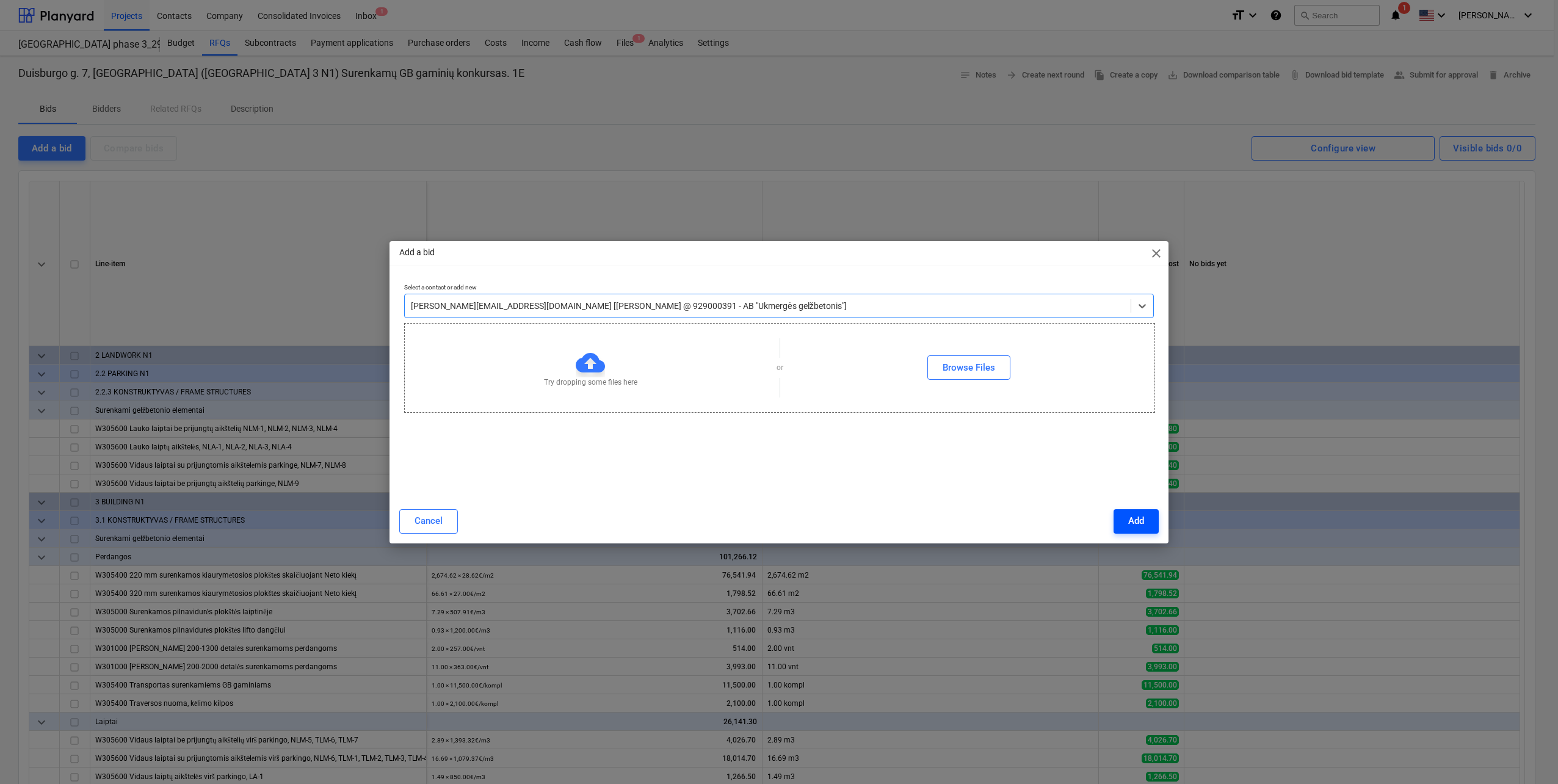
click at [1127, 527] on button "Add" at bounding box center [1136, 522] width 45 height 25
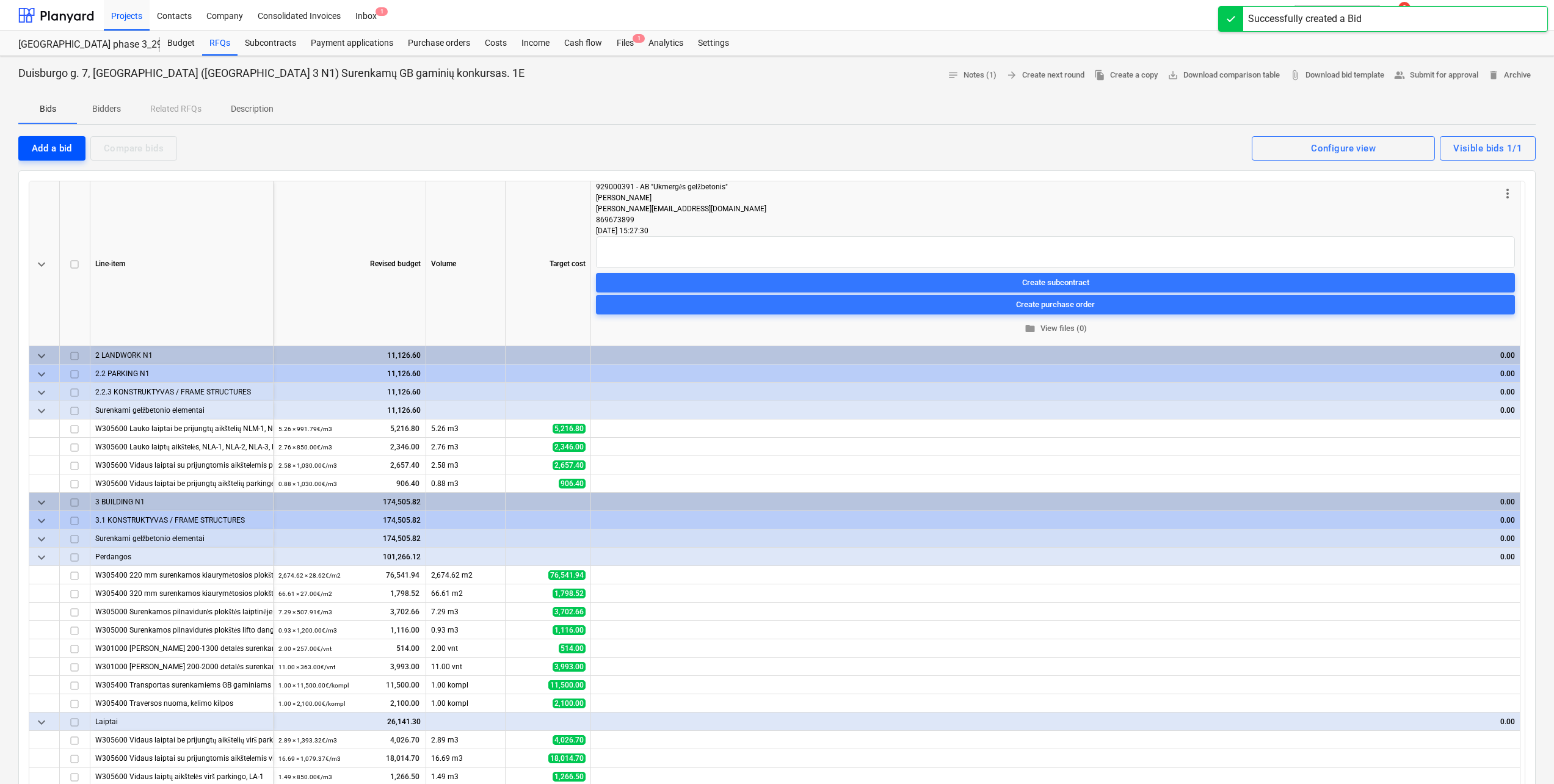
click at [40, 158] on button "Add a bid" at bounding box center [51, 149] width 67 height 25
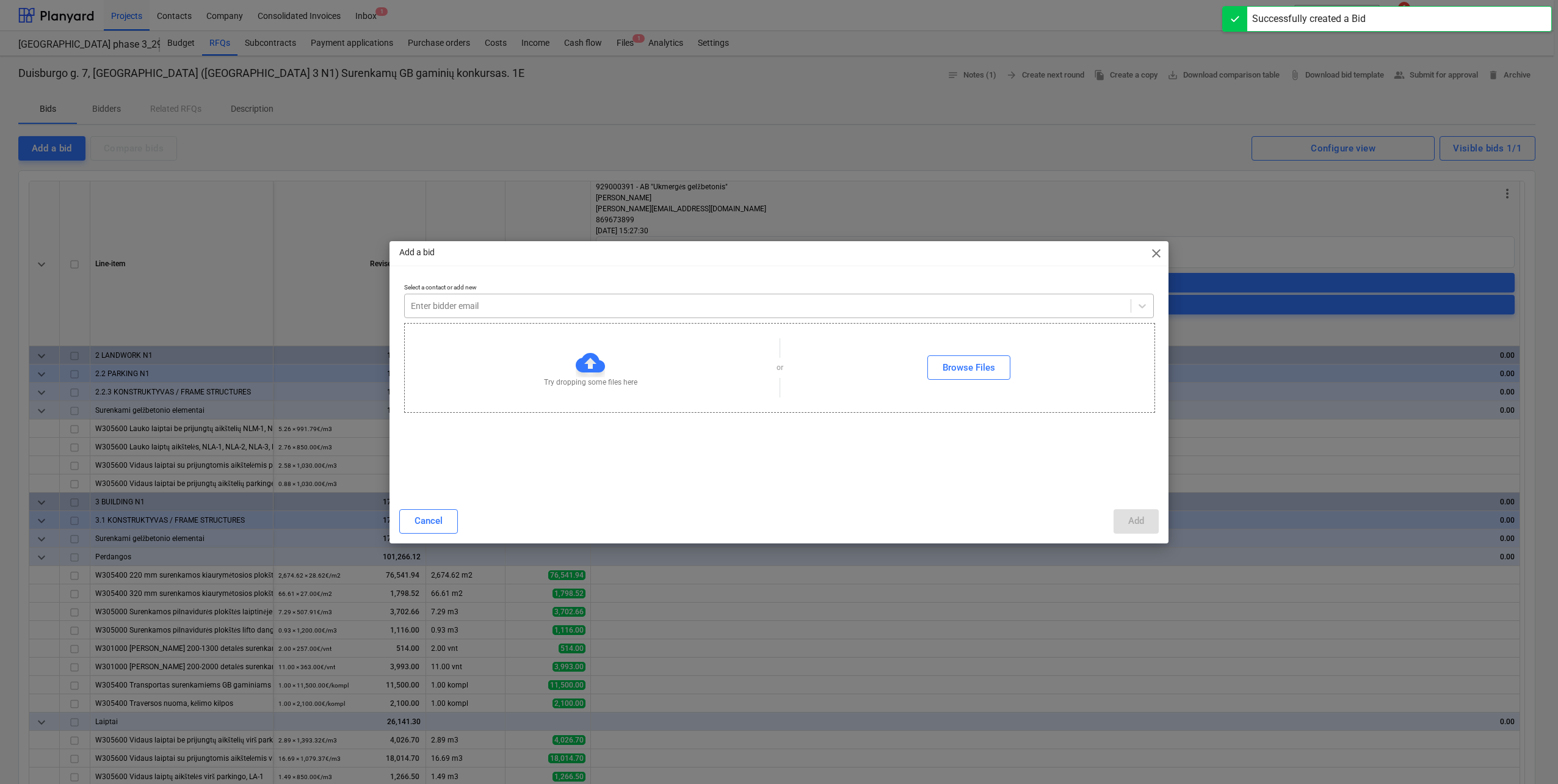
click at [533, 309] on div at bounding box center [767, 305] width 714 height 12
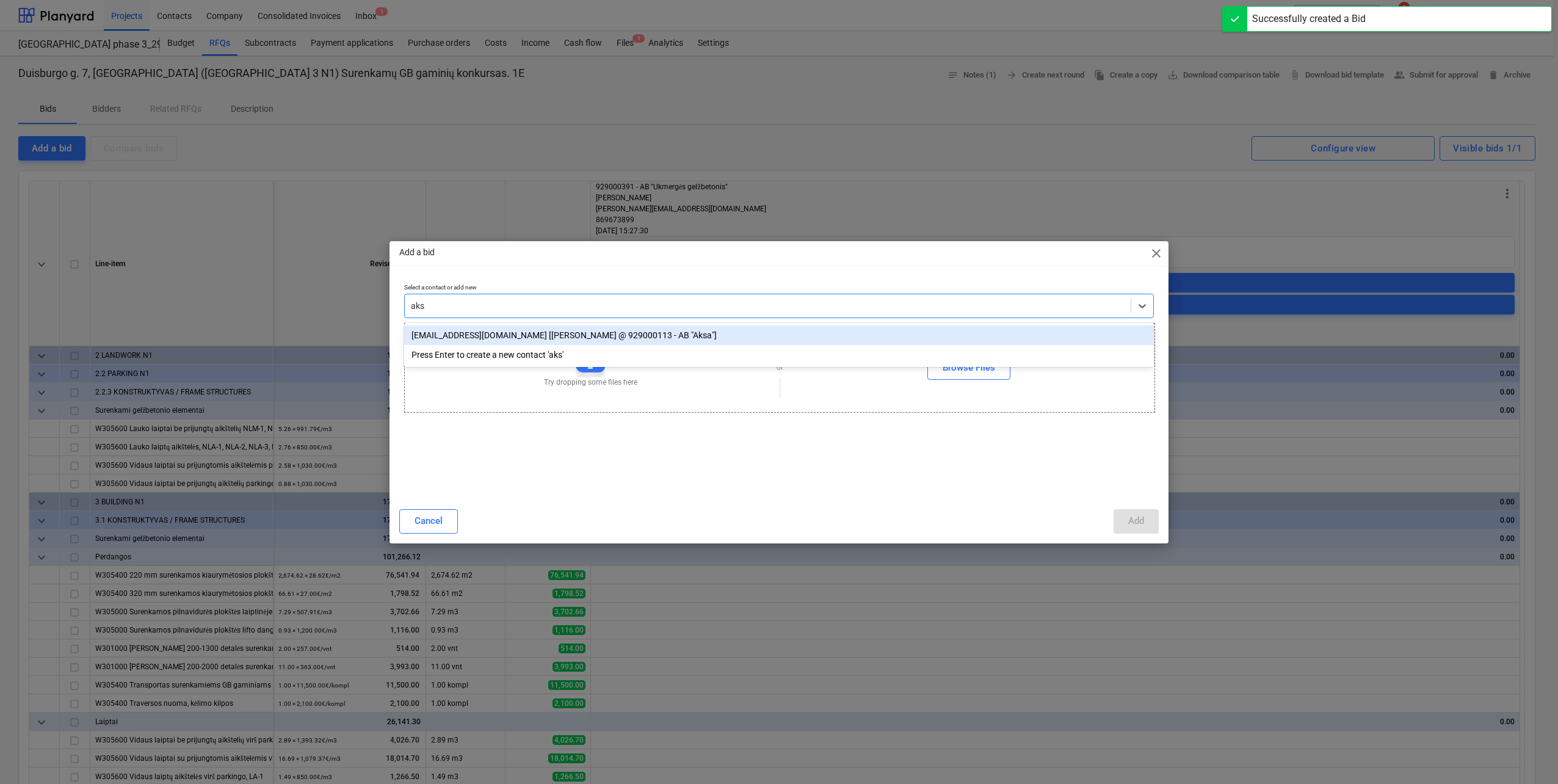
type input "aksa"
click at [593, 329] on div "[EMAIL_ADDRESS][DOMAIN_NAME] [[PERSON_NAME] @ 929000113 - AB "Aksa"]" at bounding box center [779, 335] width 750 height 19
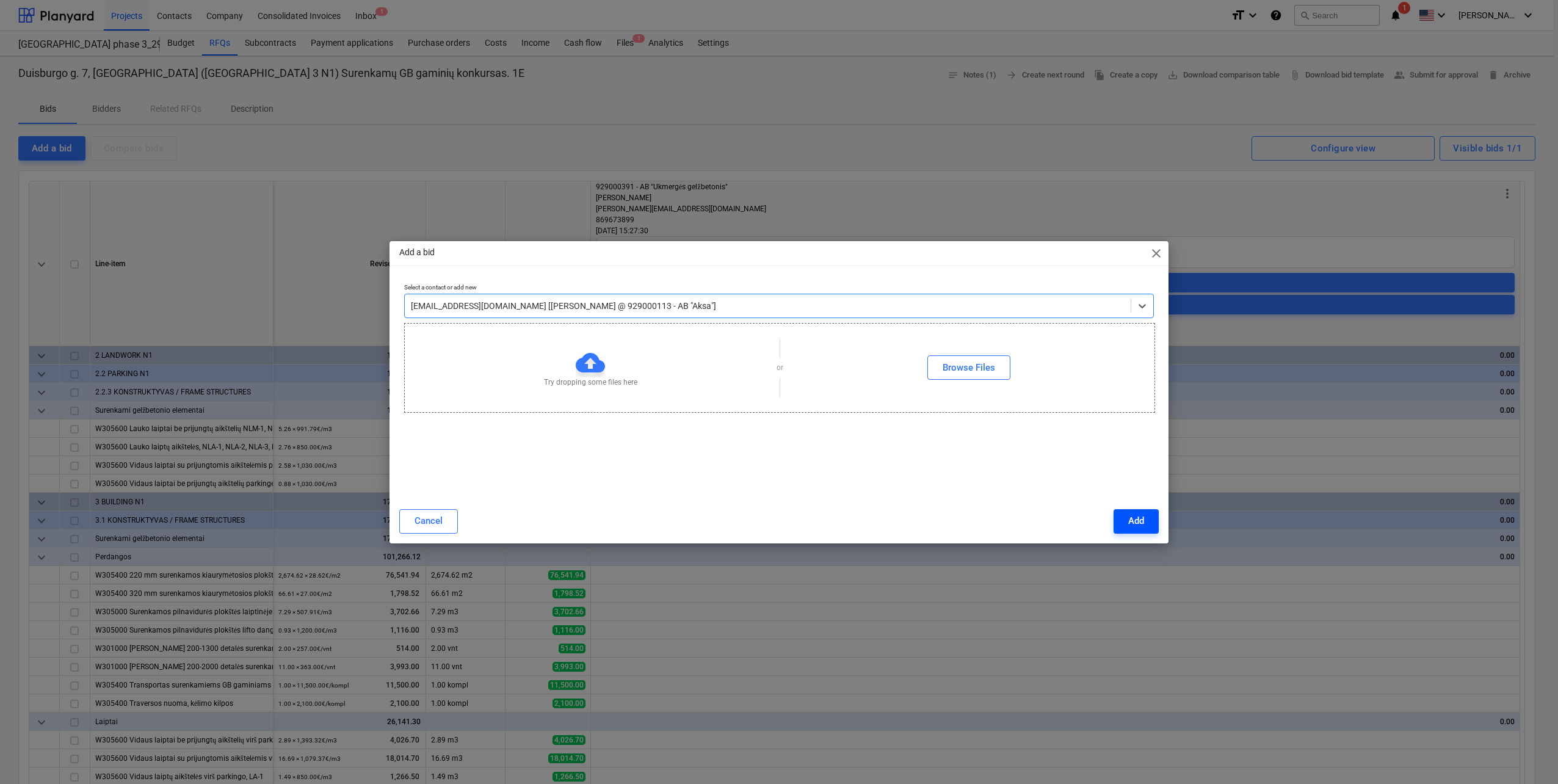
click at [1130, 518] on div "Add" at bounding box center [1136, 520] width 16 height 16
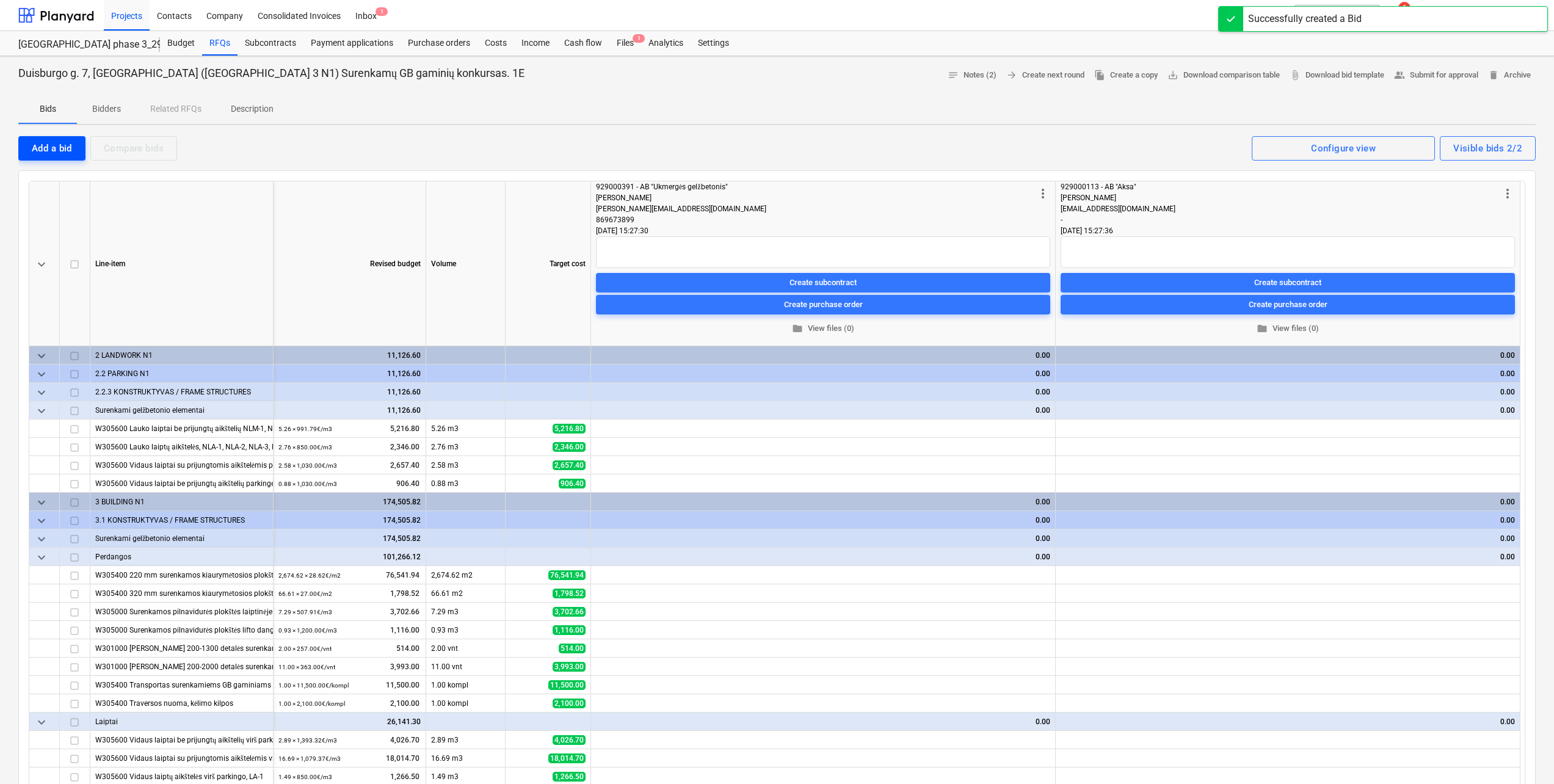
click at [73, 147] on button "Add a bid" at bounding box center [51, 149] width 67 height 25
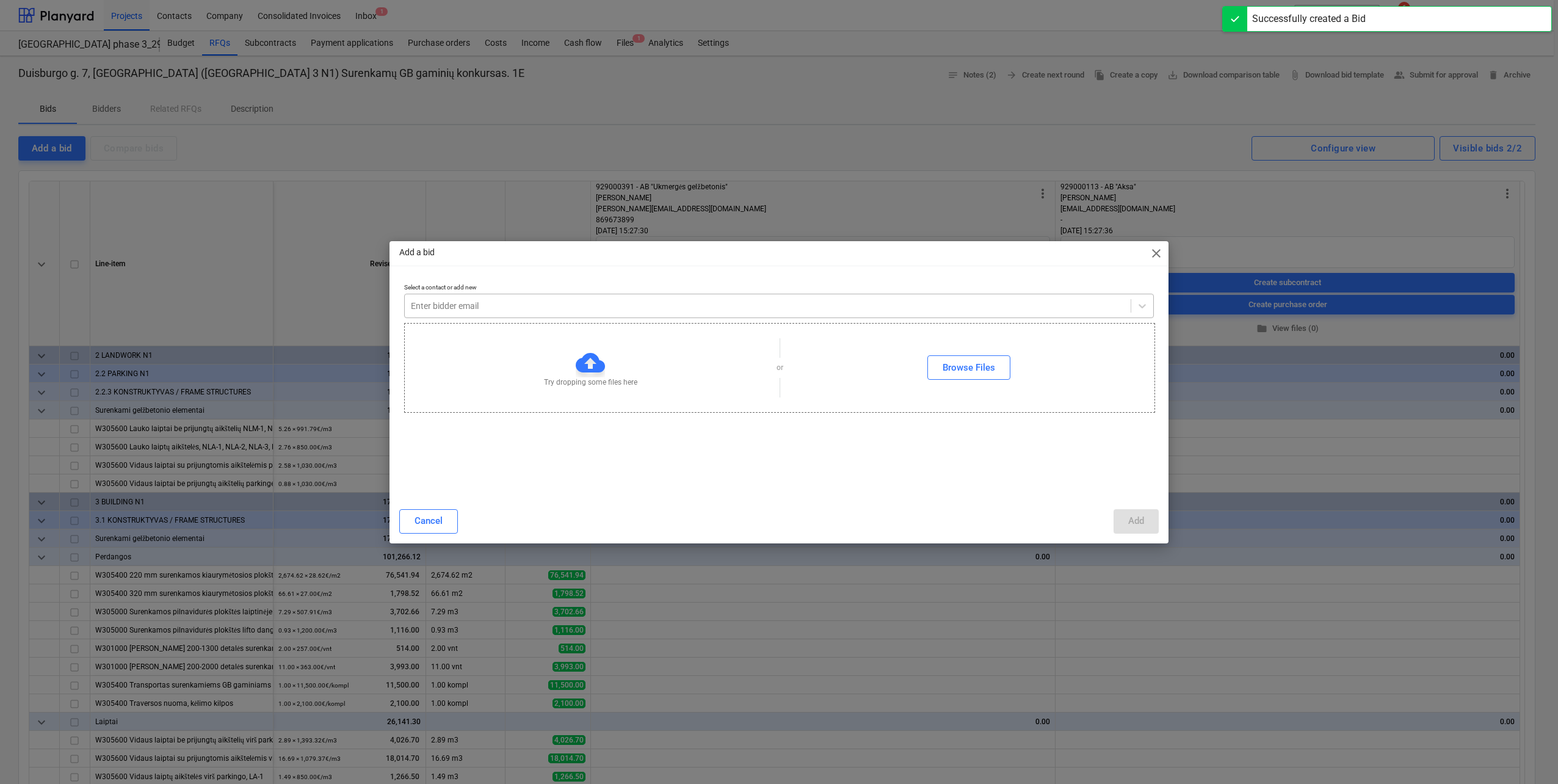
click at [710, 302] on div at bounding box center [767, 305] width 714 height 12
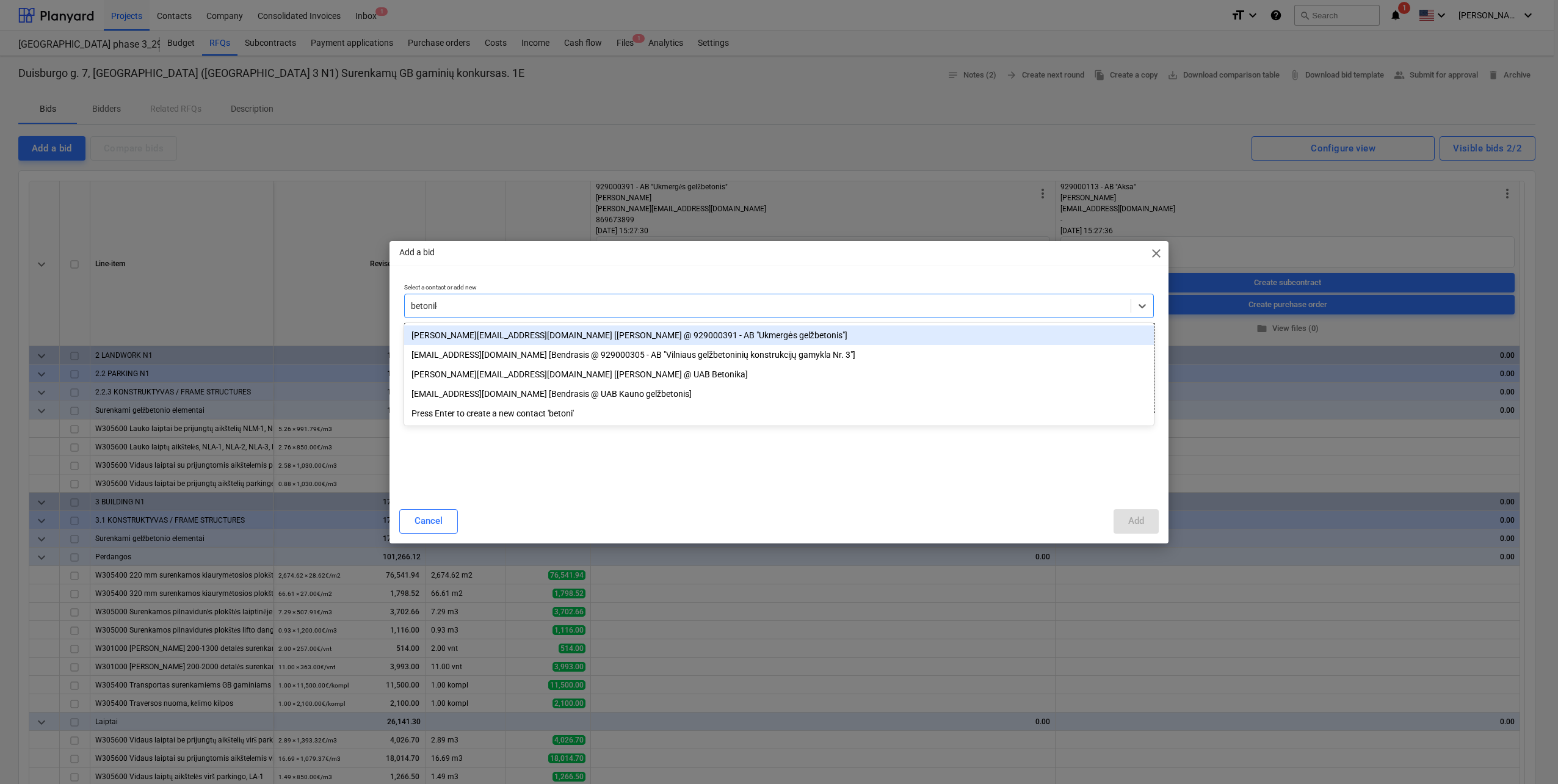
type input "betonika"
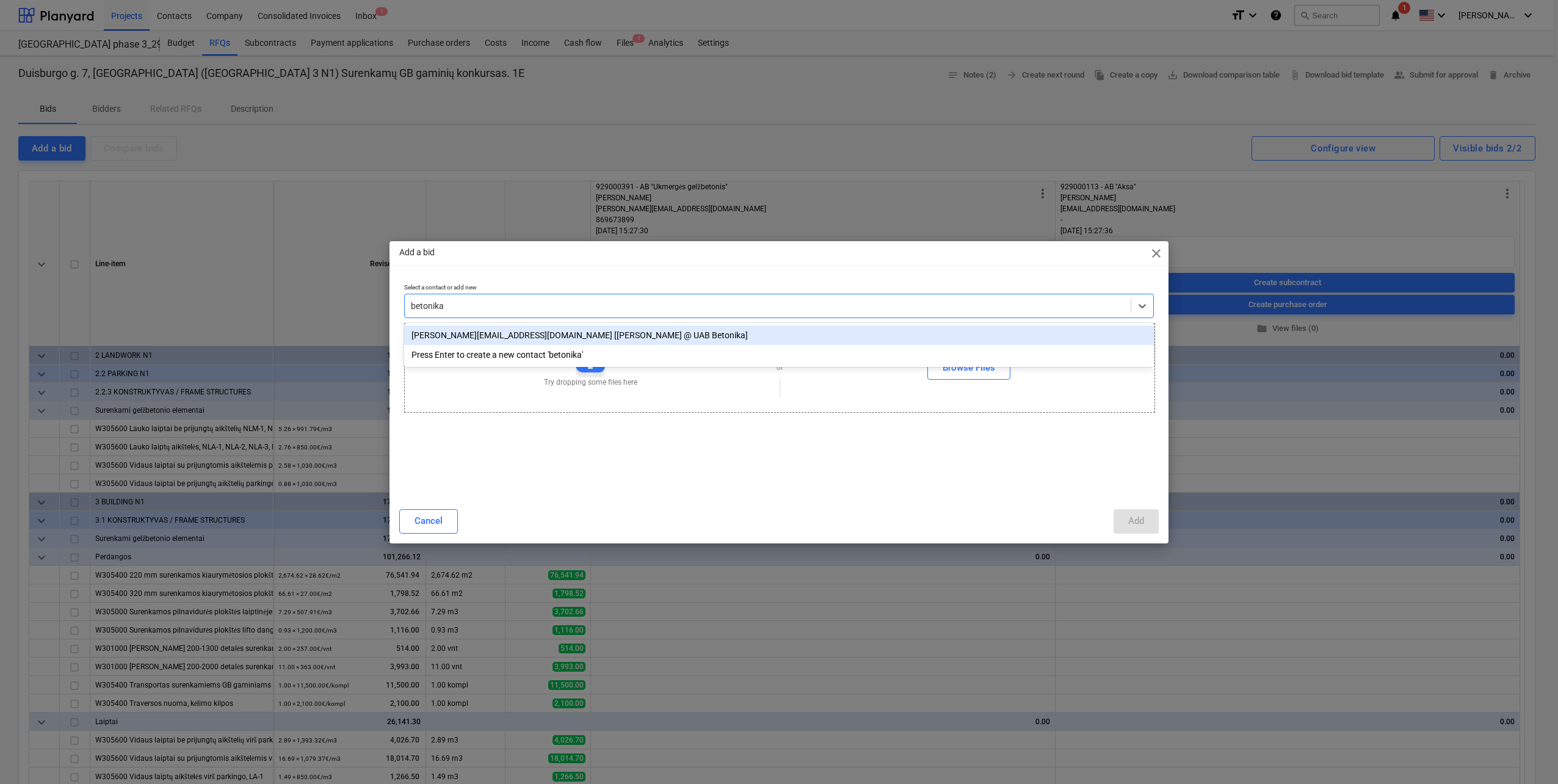
click at [617, 331] on div "[PERSON_NAME][EMAIL_ADDRESS][DOMAIN_NAME] [[PERSON_NAME] @ UAB Betonika]" at bounding box center [779, 335] width 750 height 19
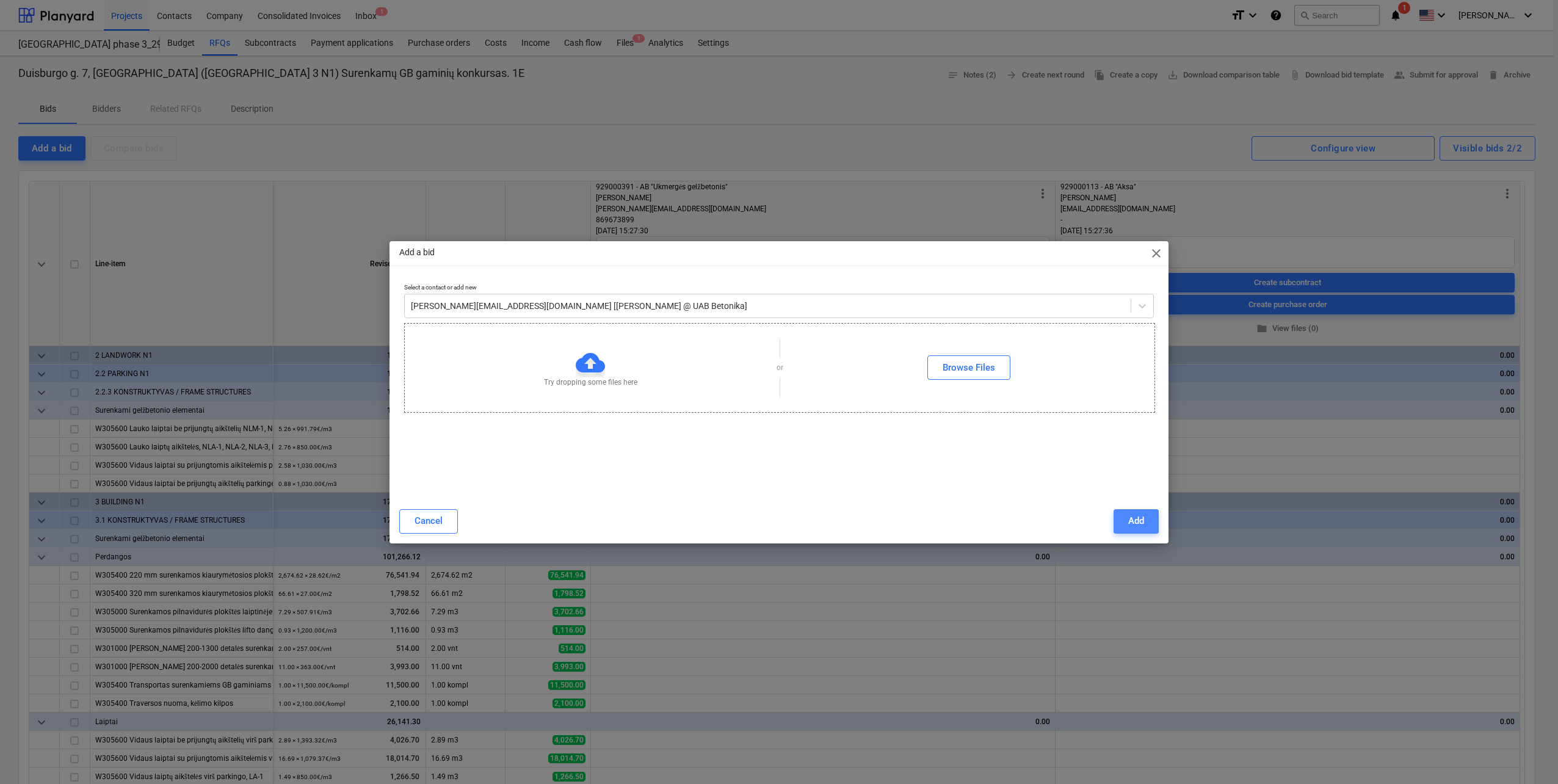
click at [1130, 528] on div "Add" at bounding box center [1136, 520] width 16 height 16
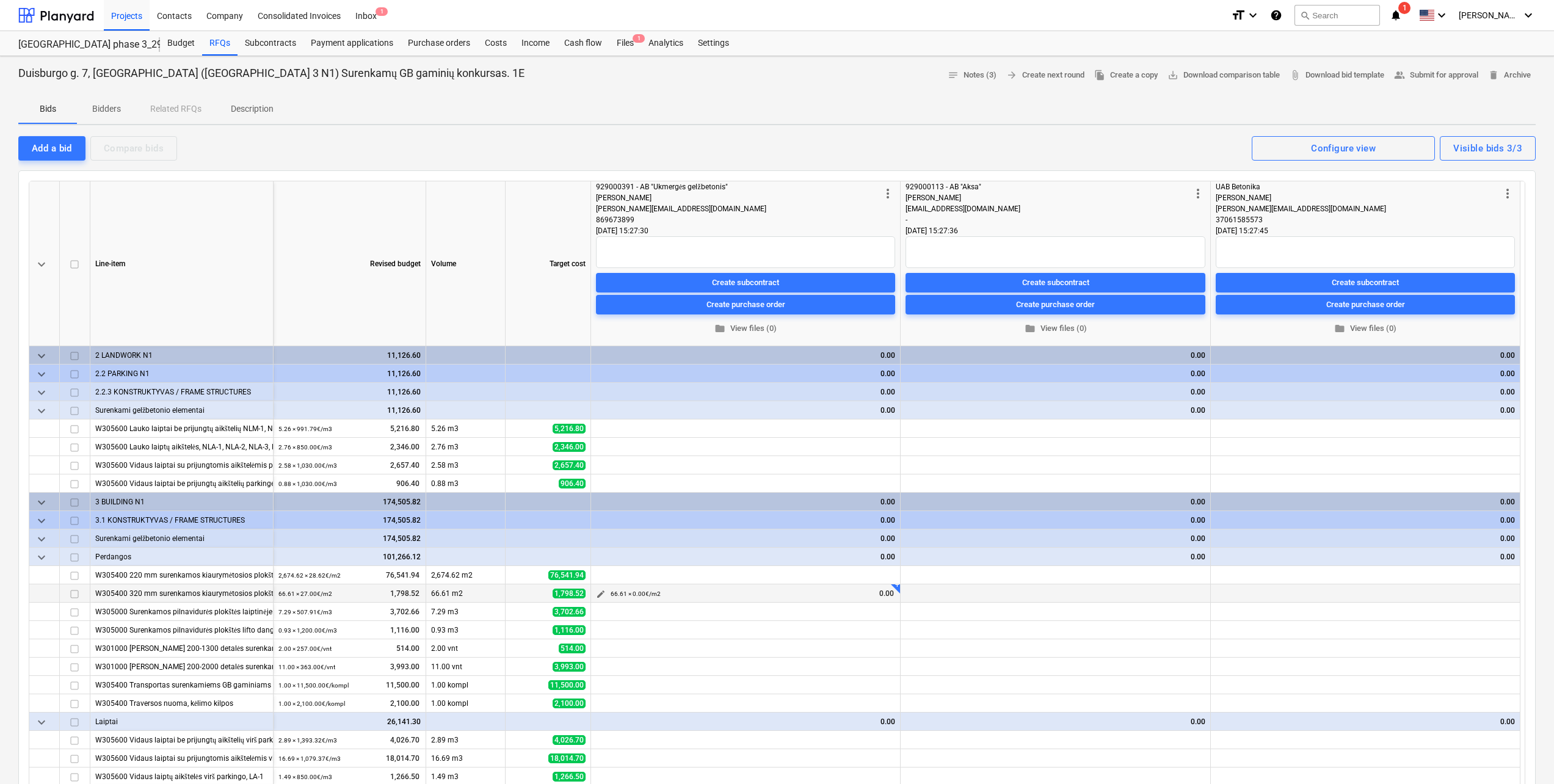
click at [597, 593] on span "edit" at bounding box center [600, 594] width 10 height 10
drag, startPoint x: 778, startPoint y: 629, endPoint x: 585, endPoint y: 624, distance: 193.1
click at [585, 624] on div "Unit m2 Original bid: m2 Quantity 66.61 Original bid: 66.61 Unit price 0.00 Ori…" at bounding box center [746, 637] width 366 height 47
type input "66.61"
click at [863, 640] on input "text" at bounding box center [868, 636] width 121 height 25
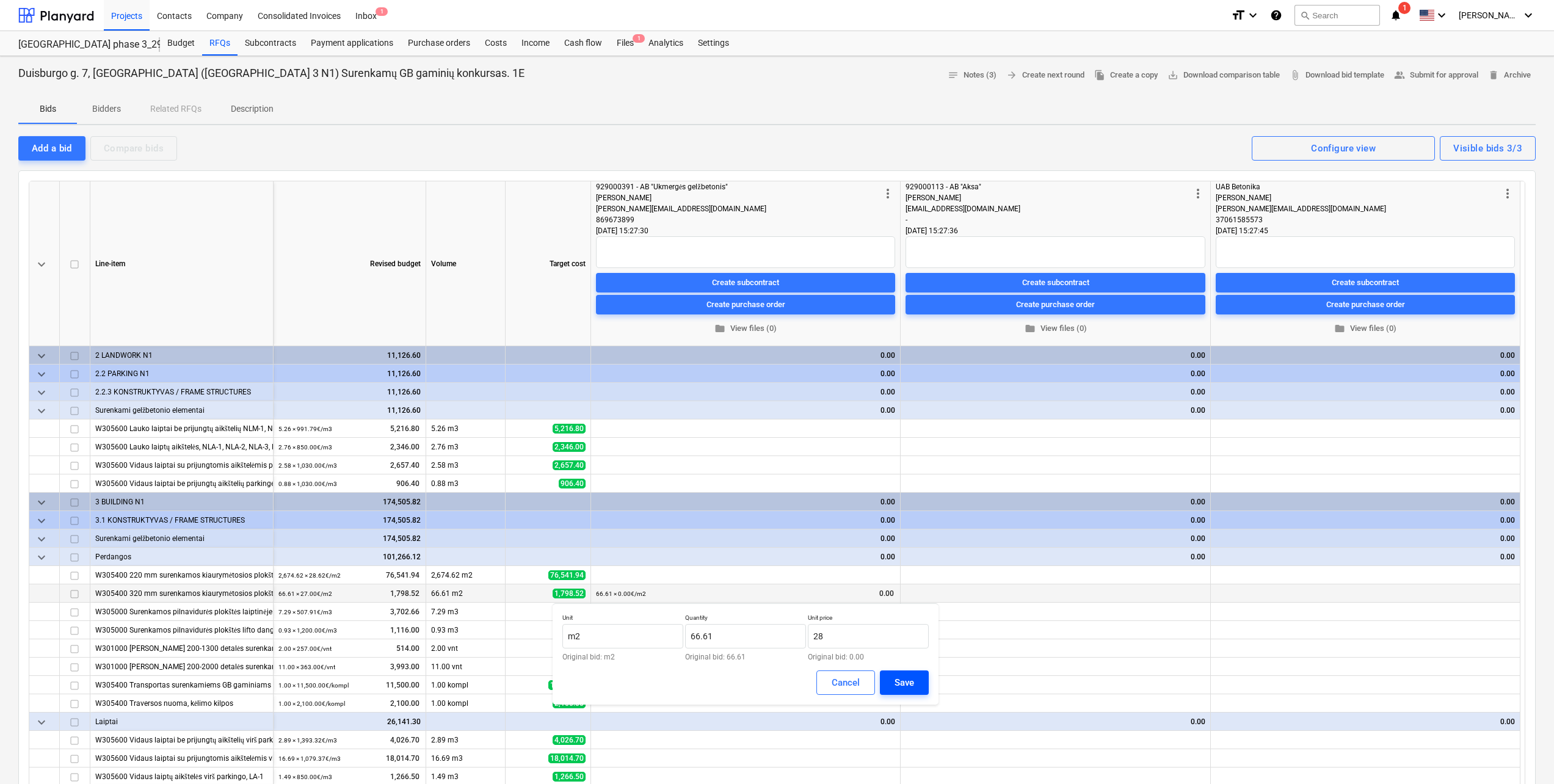
type input "28.00"
click at [913, 674] on button "Save" at bounding box center [904, 683] width 49 height 25
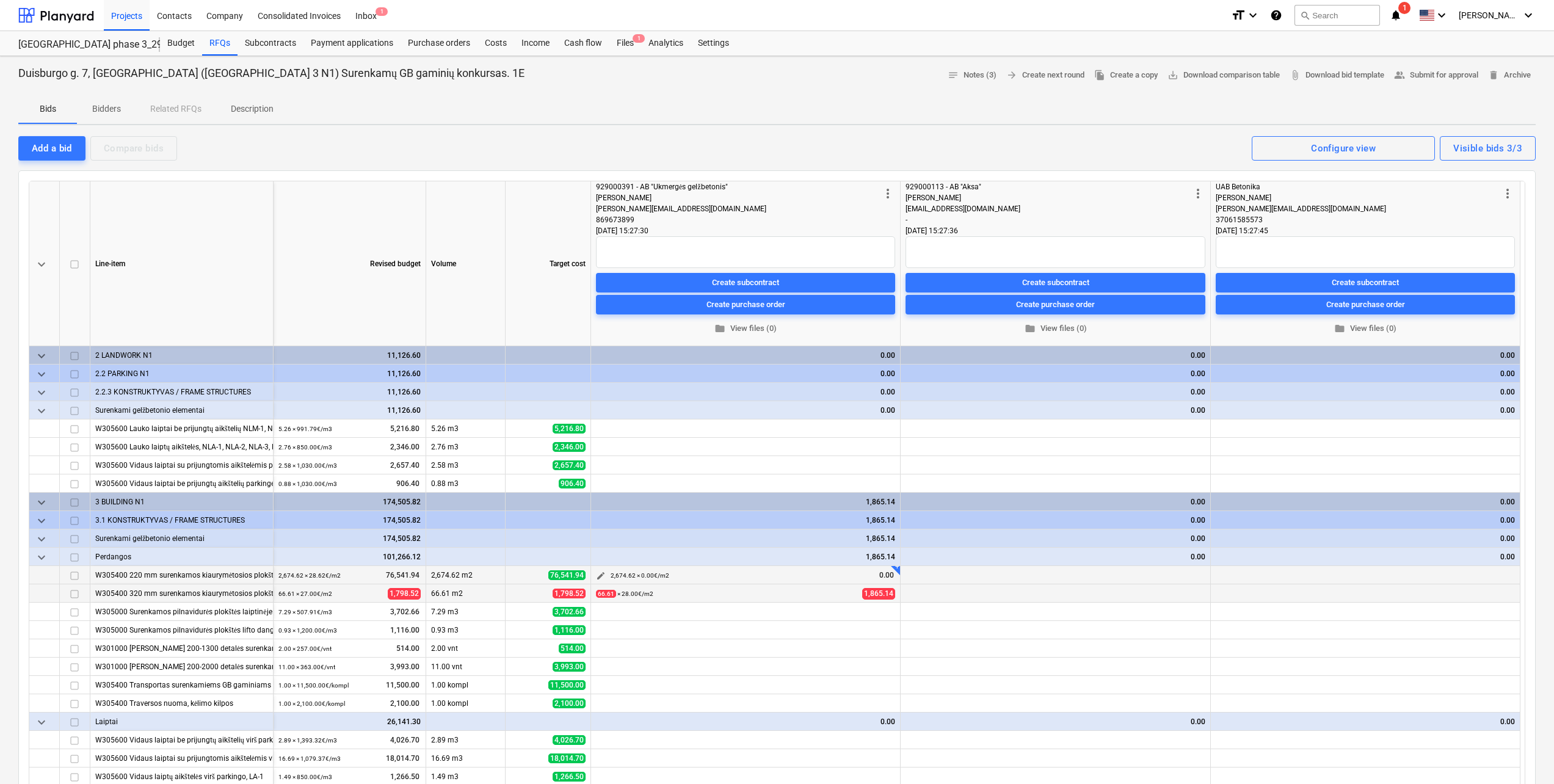
click at [593, 579] on div "edit" at bounding box center [600, 575] width 15 height 18
click at [599, 577] on span "edit" at bounding box center [600, 575] width 10 height 10
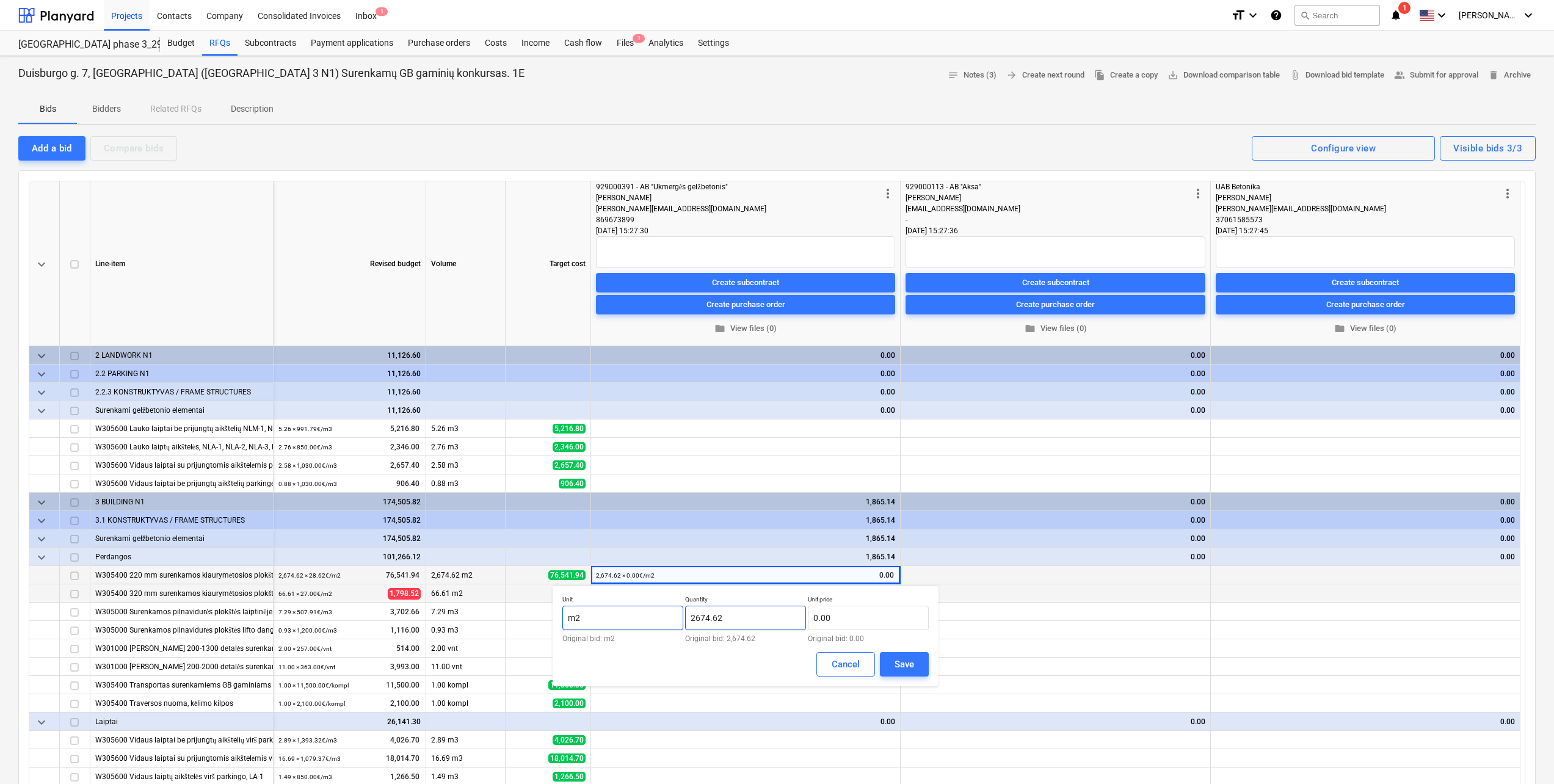
drag, startPoint x: 743, startPoint y: 616, endPoint x: 572, endPoint y: 626, distance: 171.3
click at [574, 626] on div "Unit m2 Original bid: m2 Quantity 2674.62 Original bid: 2,674.62 Unit price 0.0…" at bounding box center [746, 618] width 366 height 47
type input "2,678.08"
click at [886, 621] on input "text" at bounding box center [868, 618] width 121 height 25
type input "0.00"
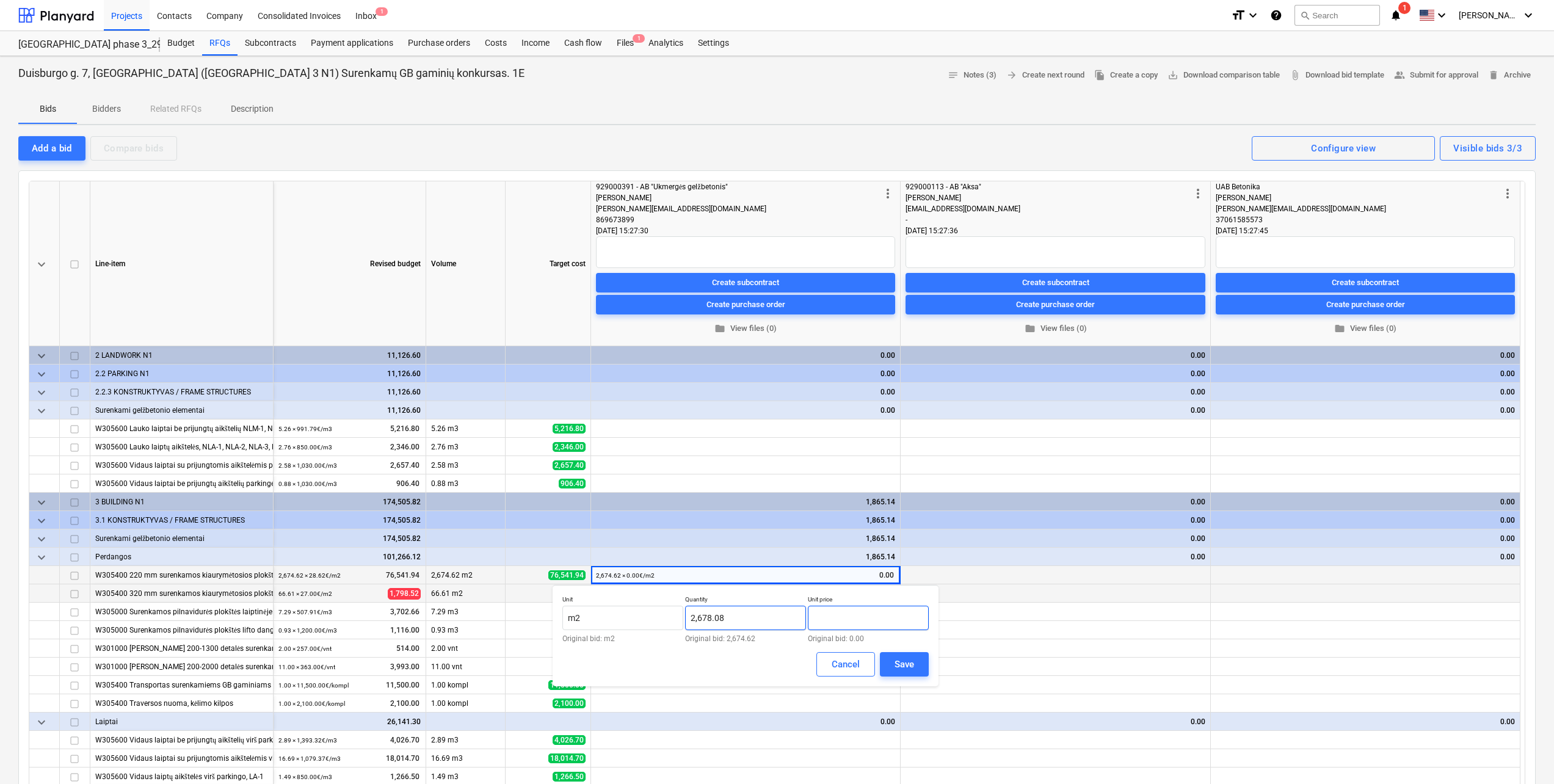
click at [703, 616] on div "Unit m2 Original bid: m2 Quantity 2,678.08 Original bid: 2,674.62 Unit price Or…" at bounding box center [746, 618] width 366 height 47
type input "29.64"
click at [890, 664] on button "Save" at bounding box center [904, 664] width 49 height 25
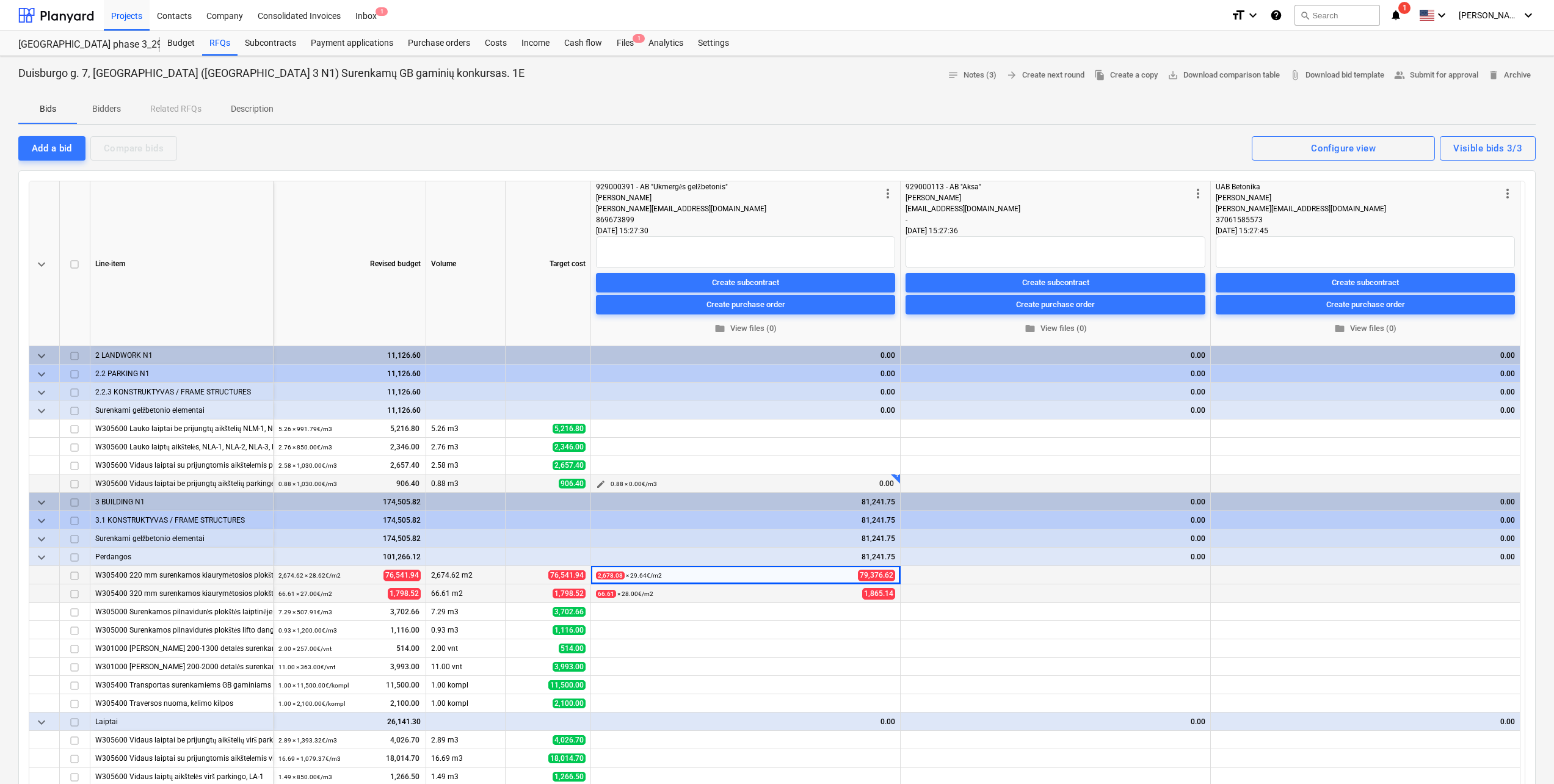
click at [601, 484] on span "edit" at bounding box center [600, 484] width 10 height 10
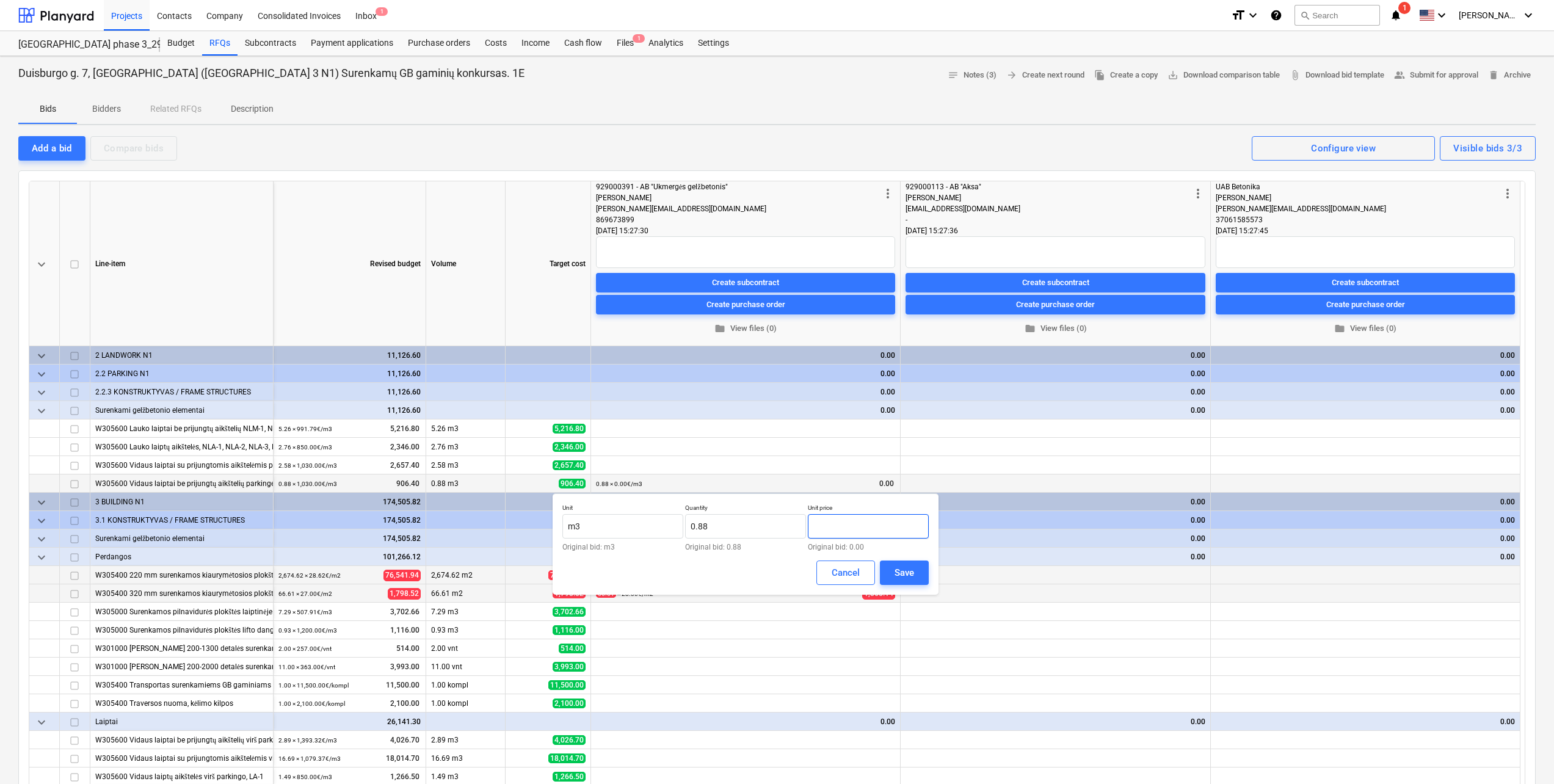
click at [860, 522] on input "text" at bounding box center [868, 526] width 121 height 25
type input "1,130.00"
click at [887, 563] on button "Save" at bounding box center [904, 573] width 49 height 25
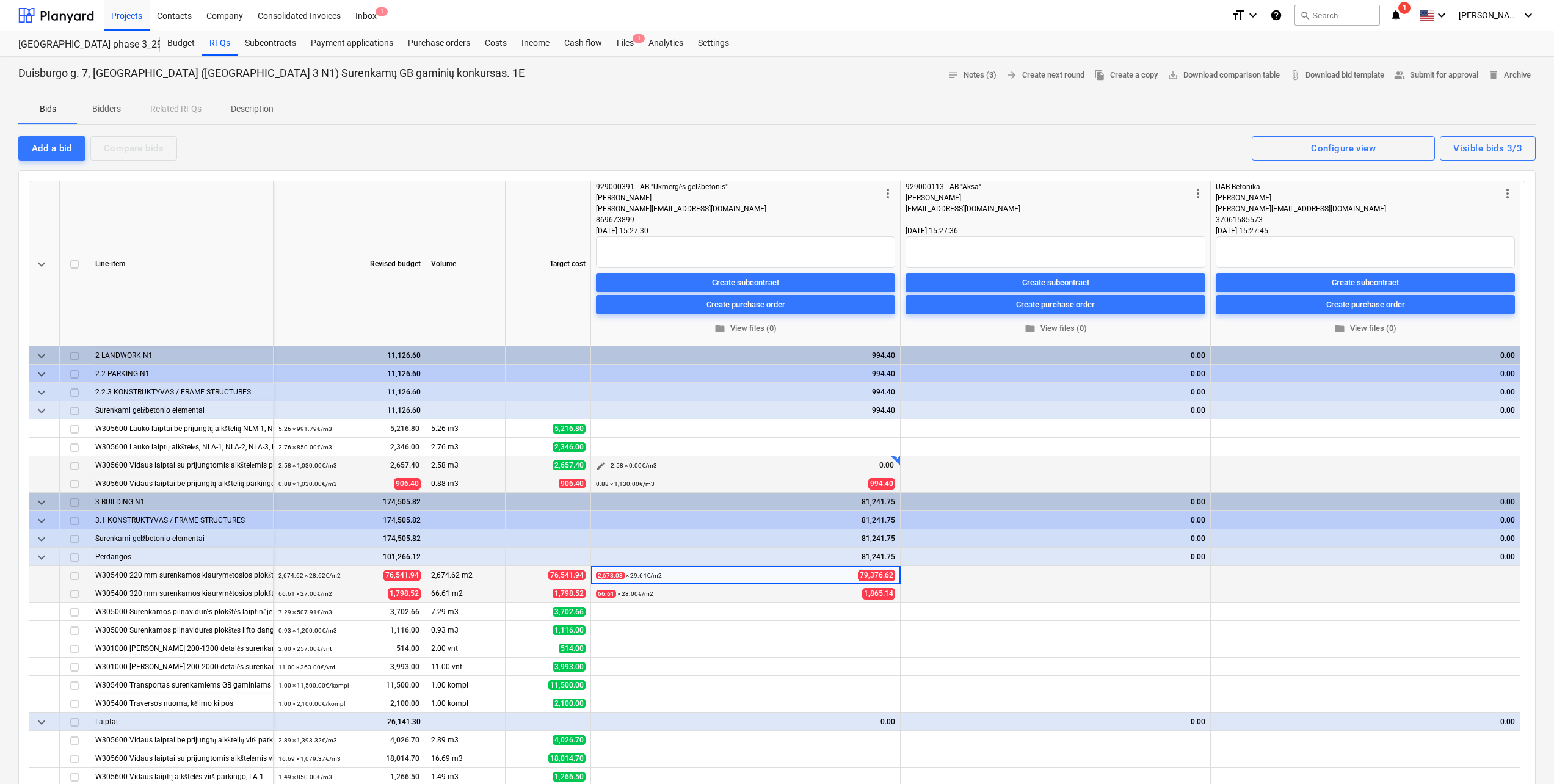
click at [603, 464] on span "edit" at bounding box center [600, 466] width 10 height 10
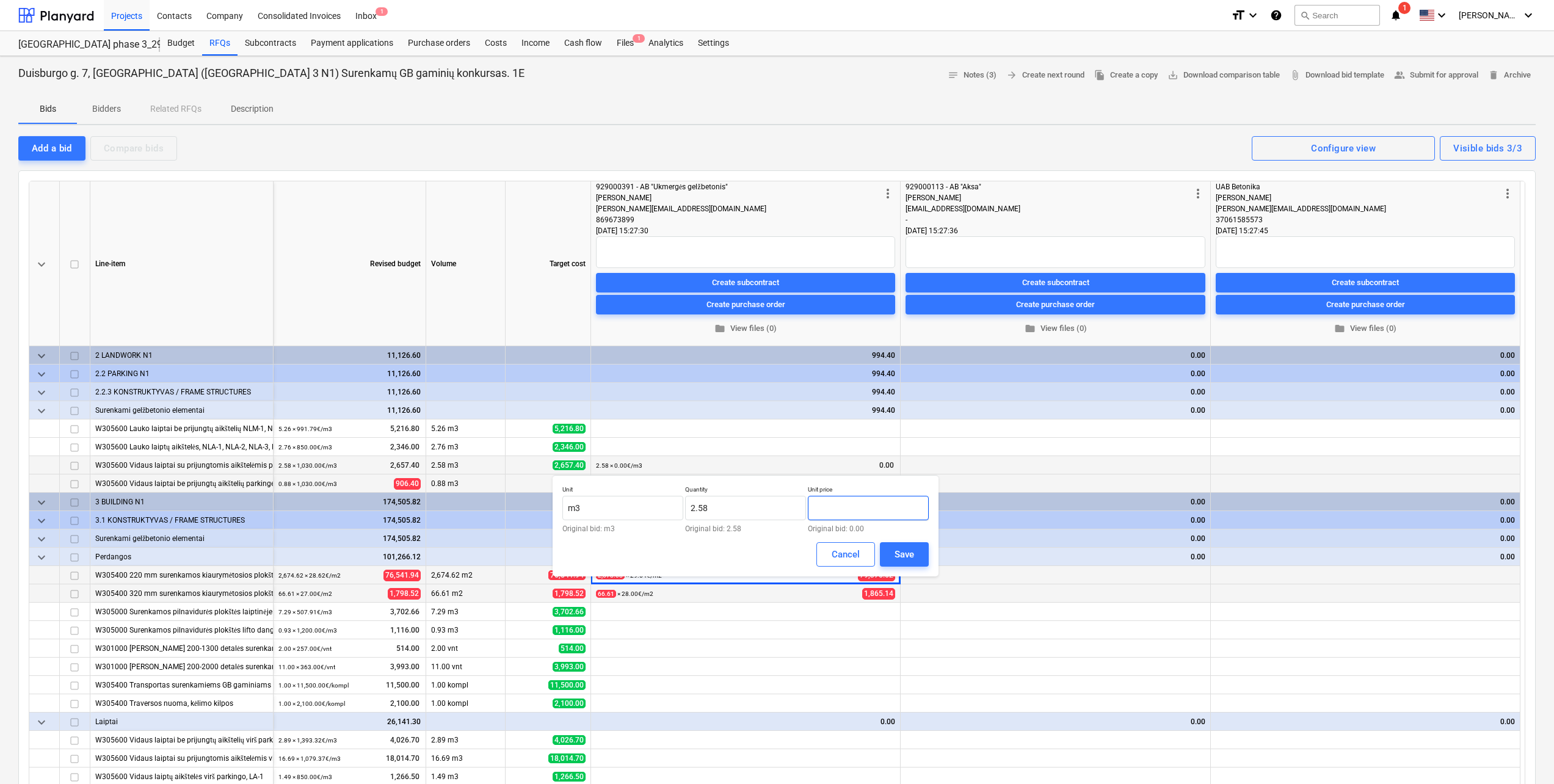
click at [856, 509] on input "text" at bounding box center [868, 508] width 121 height 25
type input "1,130.00"
click at [922, 559] on button "Save" at bounding box center [904, 555] width 49 height 25
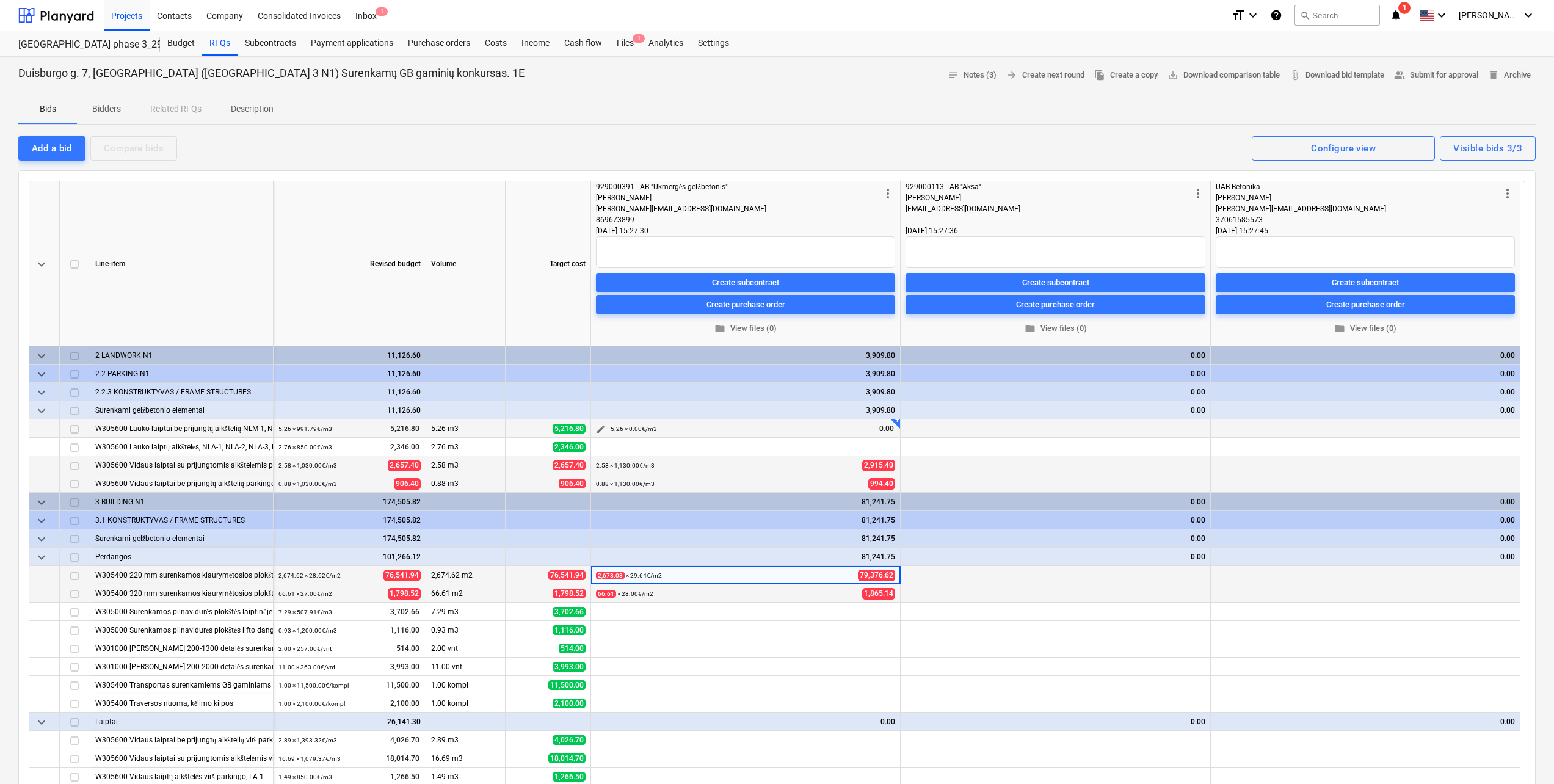
click at [597, 428] on span "edit" at bounding box center [600, 429] width 10 height 10
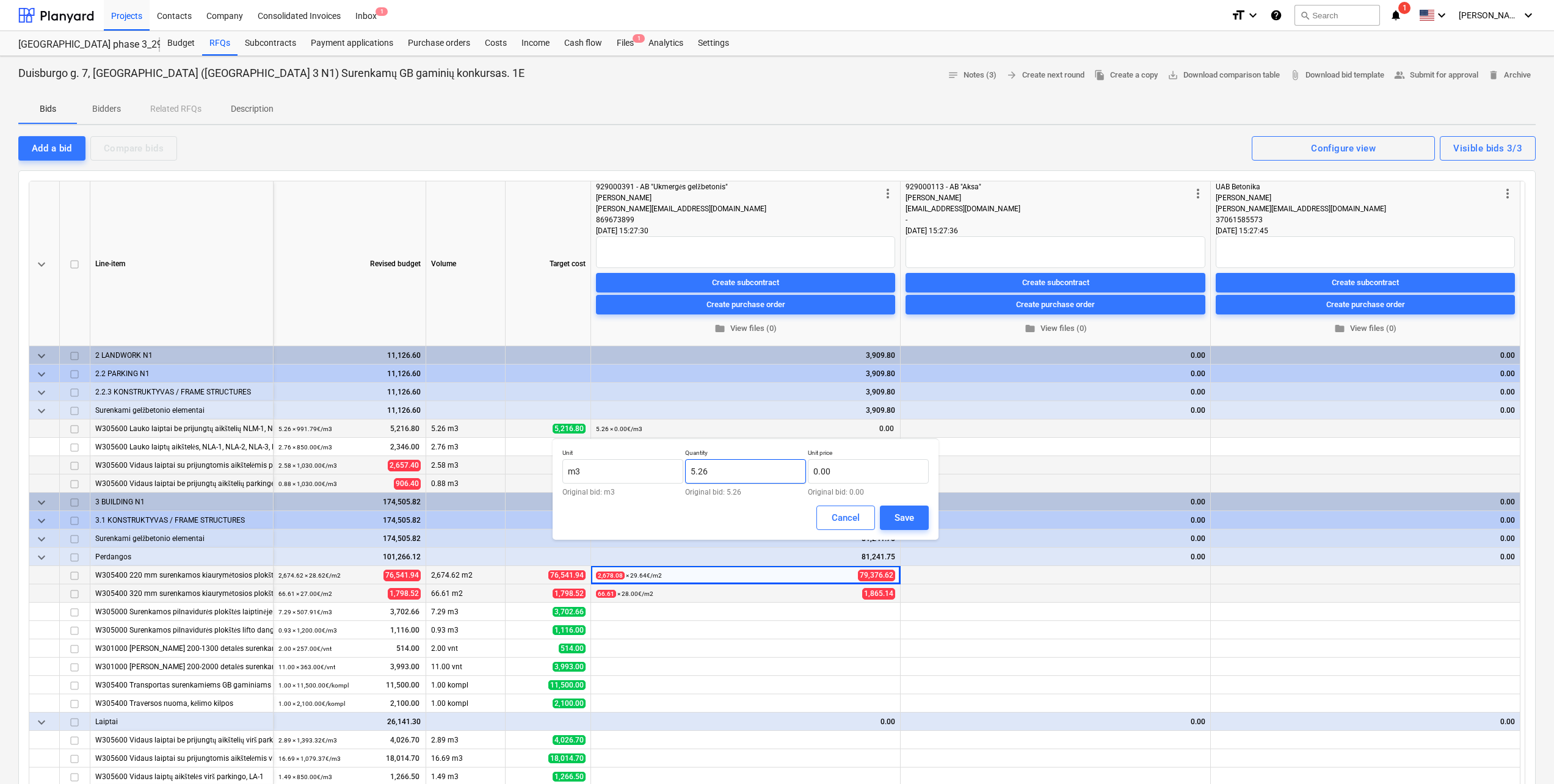
click at [733, 462] on input "5.26" at bounding box center [745, 472] width 121 height 25
drag, startPoint x: 731, startPoint y: 475, endPoint x: 640, endPoint y: 477, distance: 91.0
click at [640, 477] on div "Unit m3 Original bid: m3 Quantity 5.26 Original bid: 5.26 Unit price 0.00 Origi…" at bounding box center [746, 472] width 366 height 47
type input "6.88"
click at [839, 473] on input "0.00" at bounding box center [868, 472] width 121 height 25
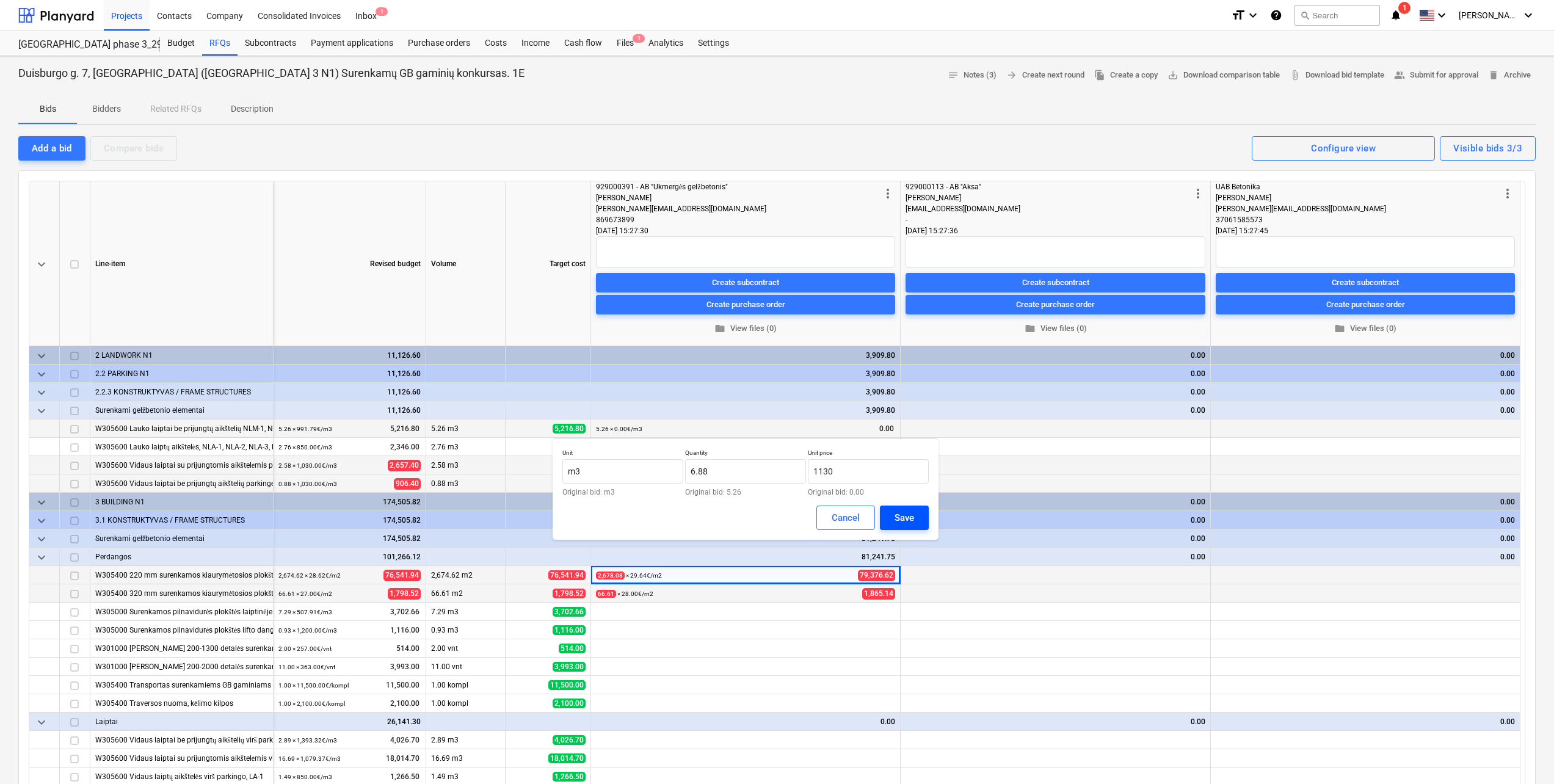
type input "1,130.00"
click at [902, 524] on div "Save" at bounding box center [904, 518] width 19 height 16
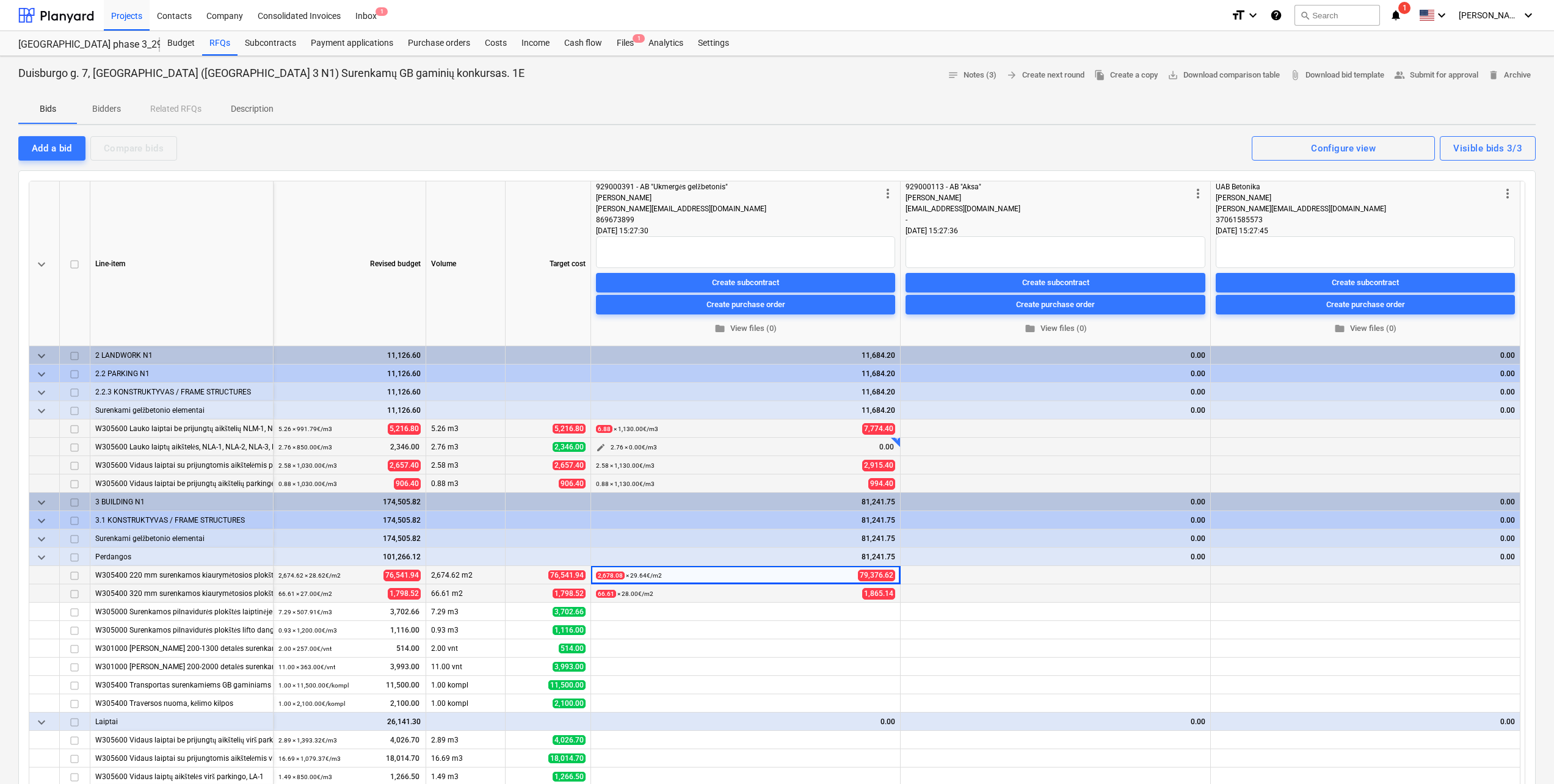
click at [605, 446] on span "edit" at bounding box center [600, 447] width 10 height 10
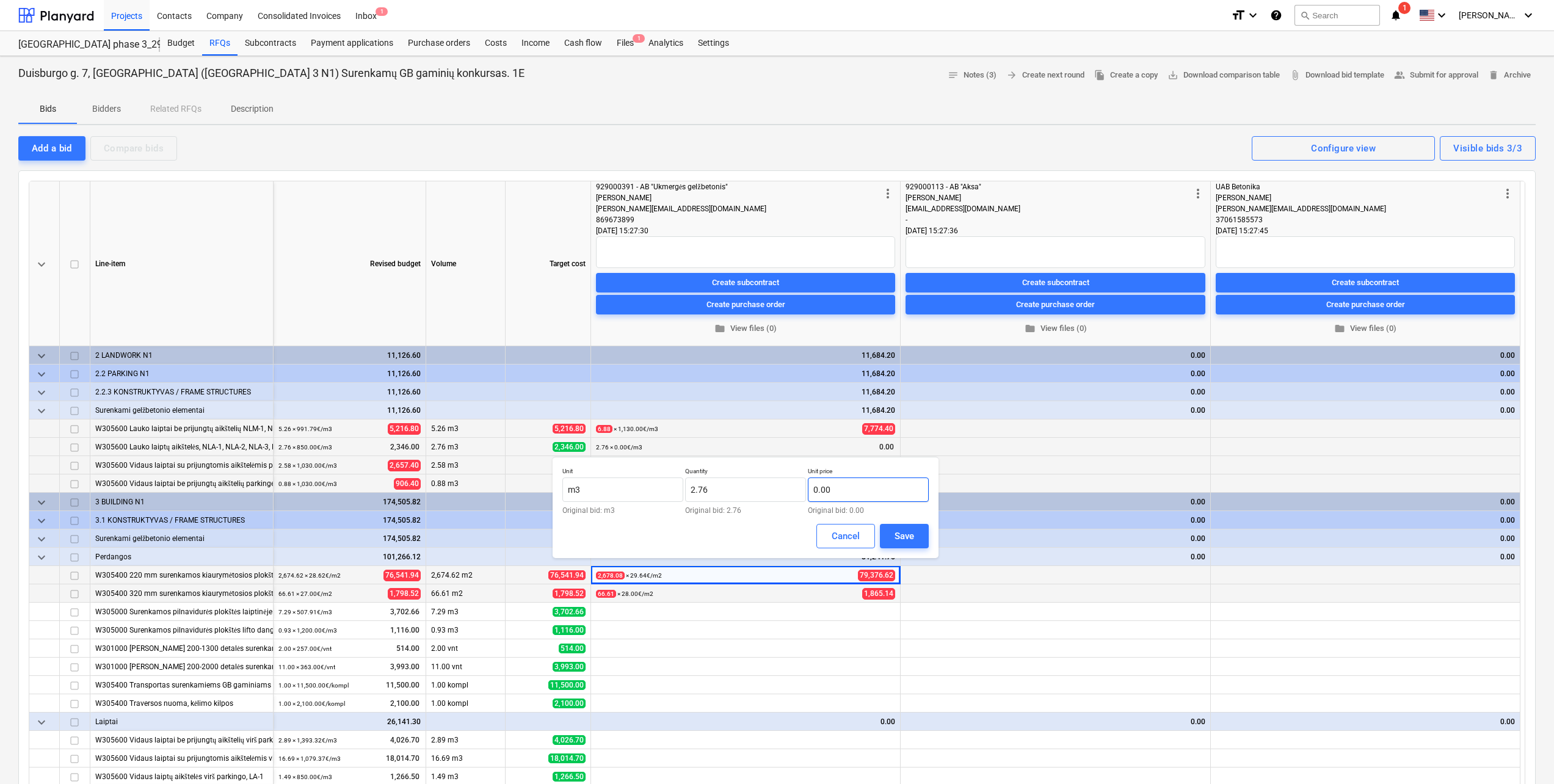
click at [837, 499] on input "0.00" at bounding box center [868, 490] width 121 height 25
type input "860.00"
click at [913, 532] on div "Save" at bounding box center [904, 536] width 19 height 16
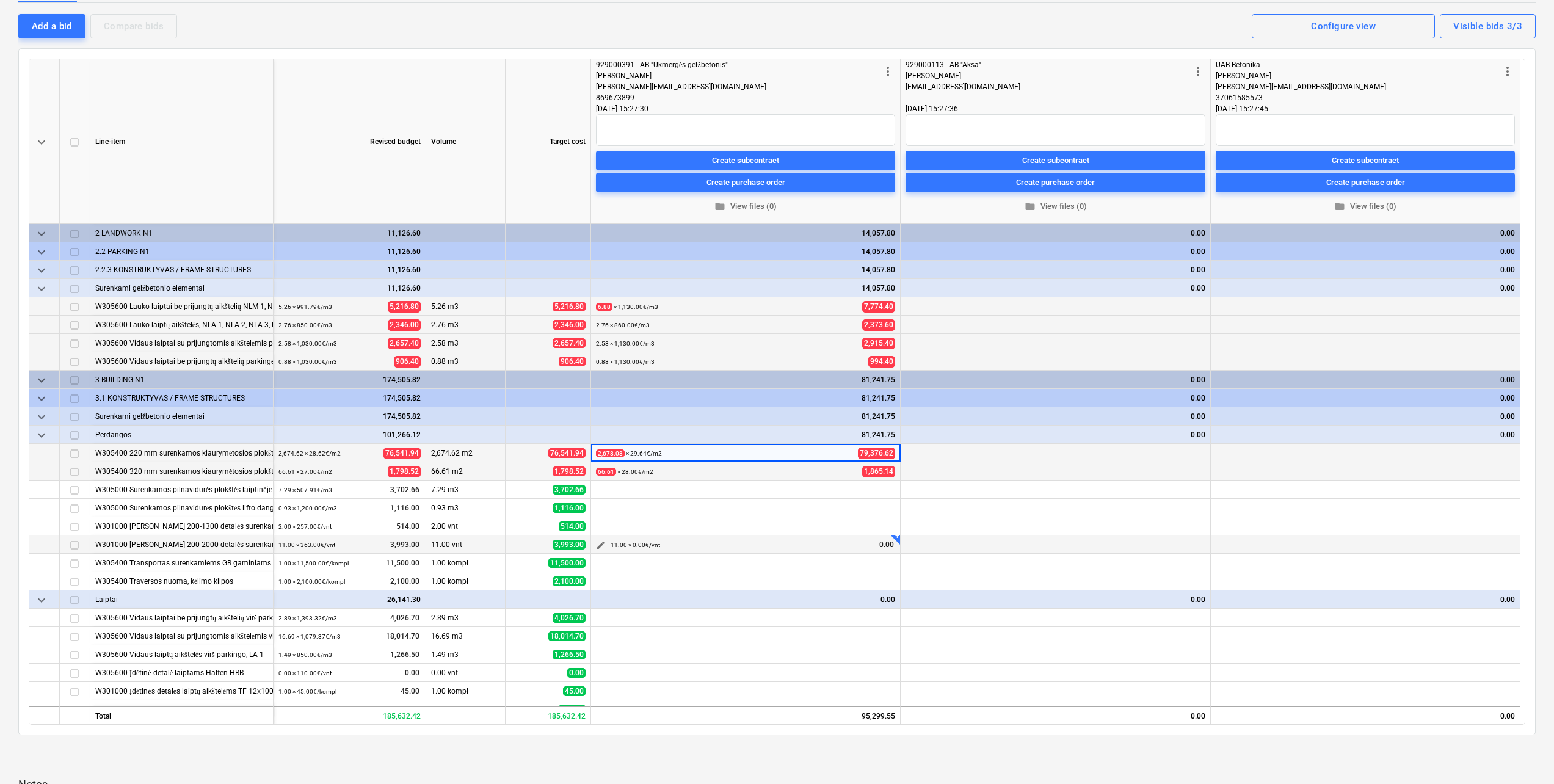
click at [595, 544] on button "edit" at bounding box center [600, 545] width 15 height 15
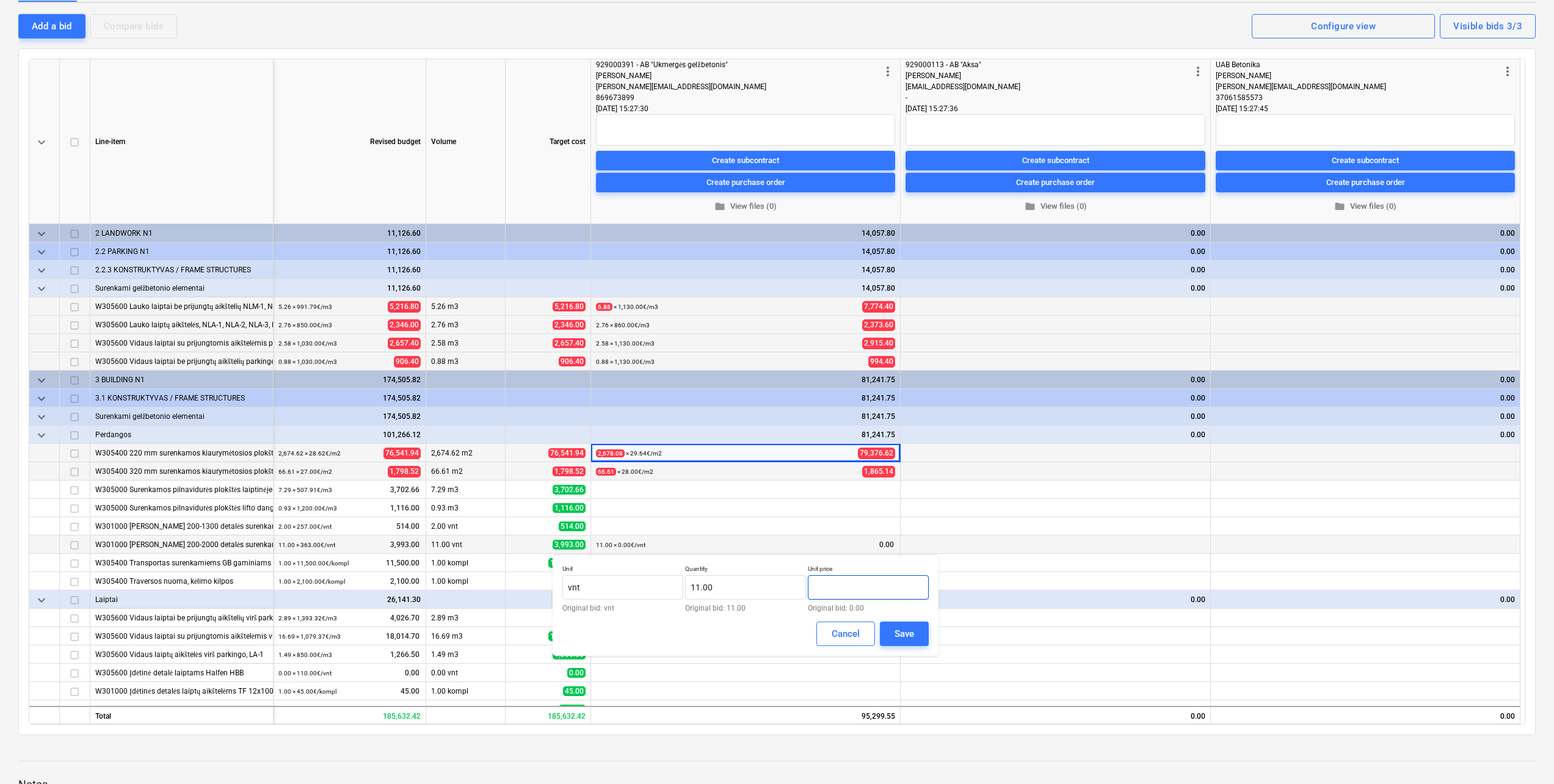
click at [848, 579] on input "text" at bounding box center [868, 587] width 121 height 25
type input "363.00"
click at [919, 627] on button "Save" at bounding box center [904, 634] width 49 height 25
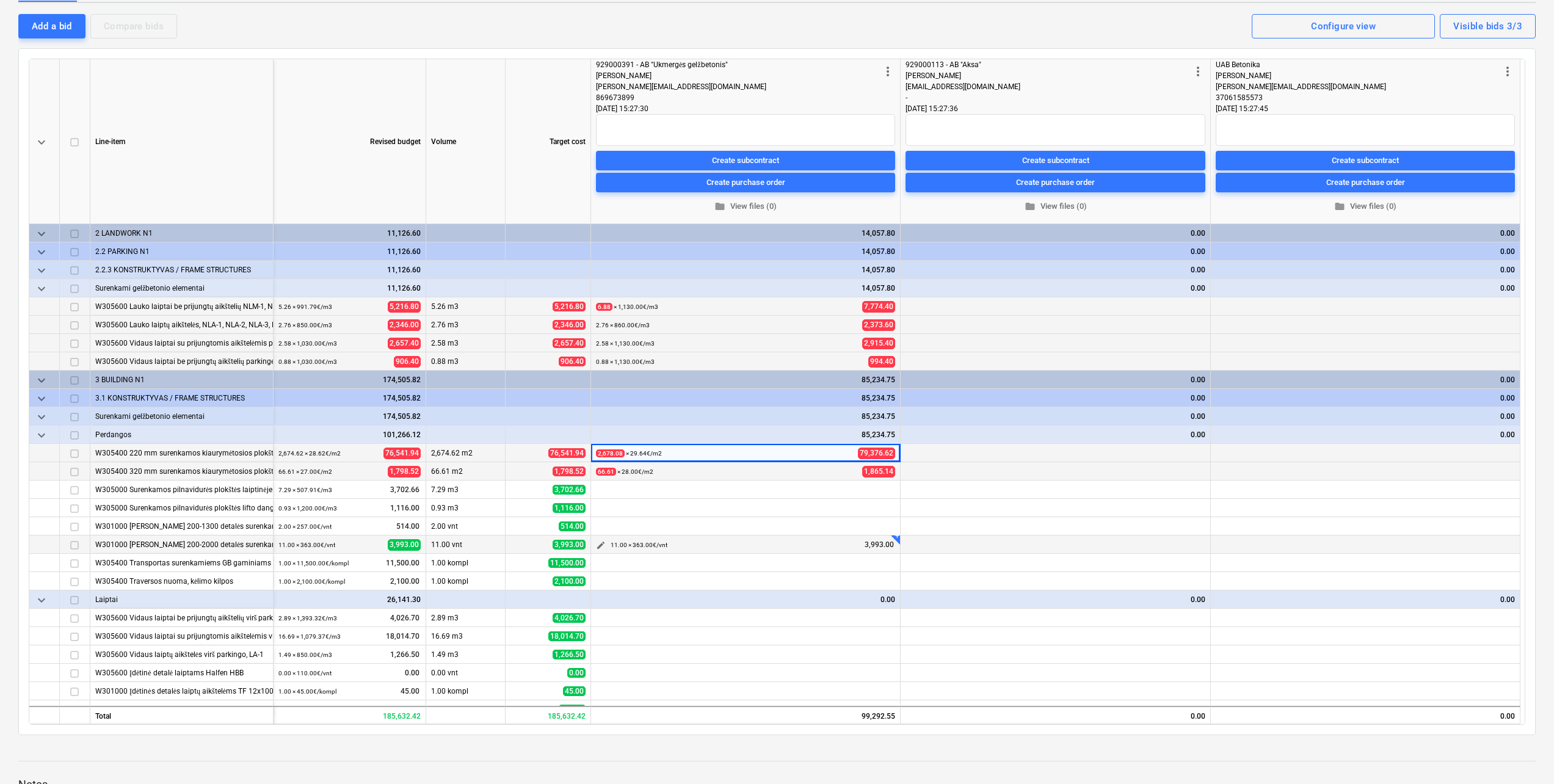
click at [596, 542] on span "edit" at bounding box center [600, 545] width 10 height 10
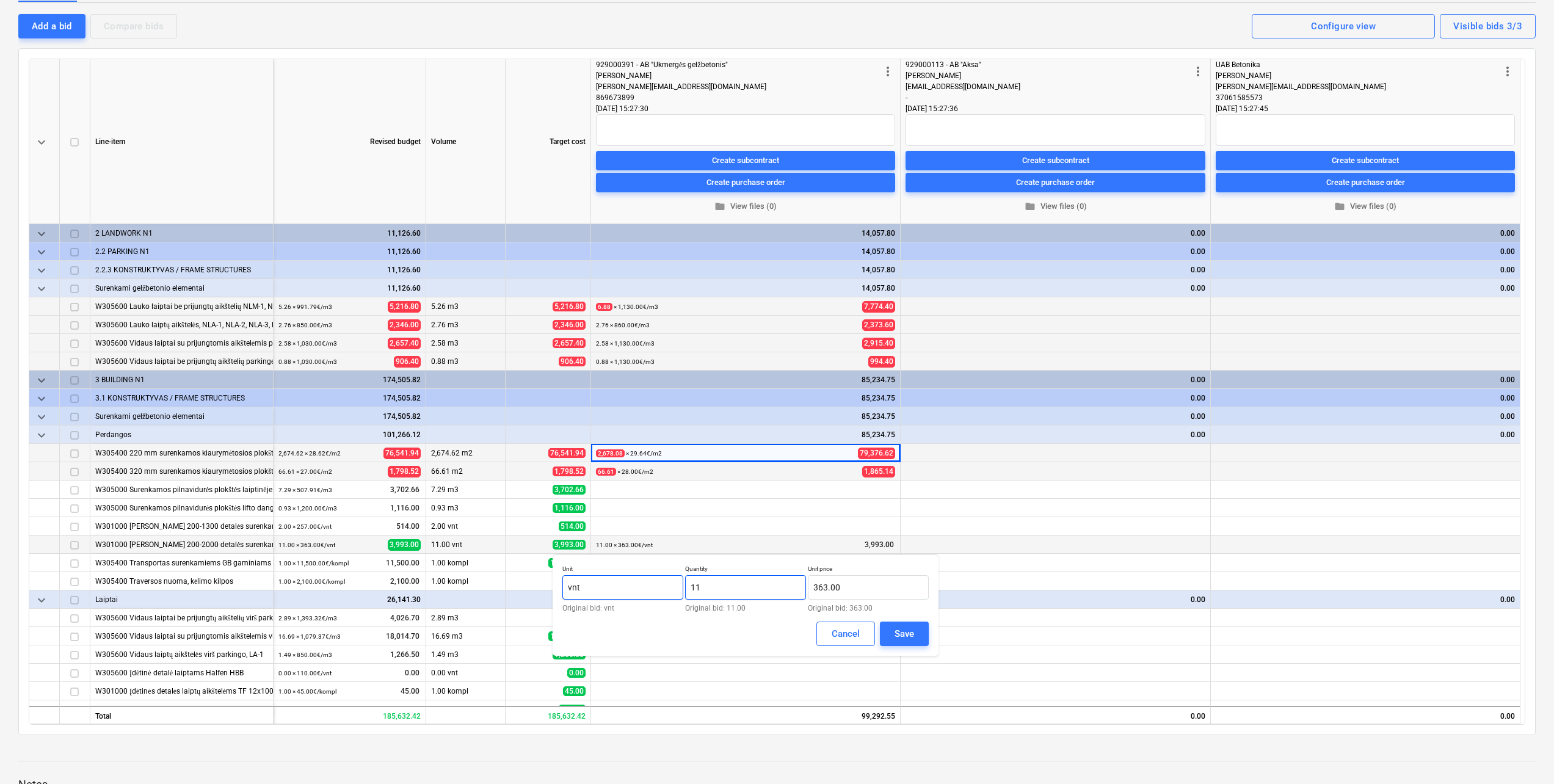
drag, startPoint x: 753, startPoint y: 575, endPoint x: 652, endPoint y: 585, distance: 101.5
click at [652, 585] on div "Unit vnt Original bid: vnt Quantity 11 Original bid: 11.00 Unit price 363.00 Or…" at bounding box center [746, 588] width 366 height 47
type input "9.00"
click at [903, 622] on button "Save" at bounding box center [904, 634] width 49 height 25
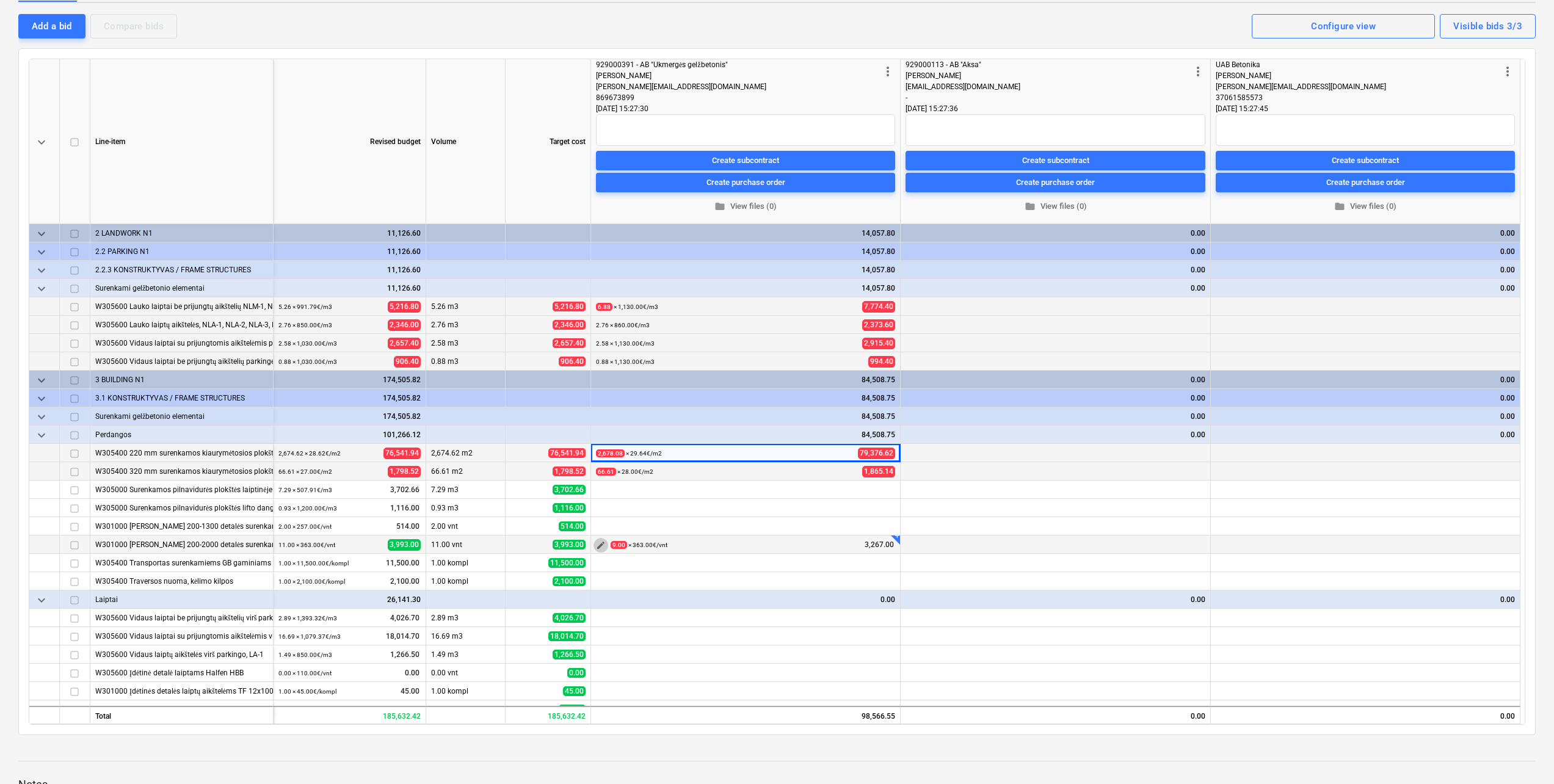
click at [603, 549] on span "edit" at bounding box center [600, 545] width 10 height 10
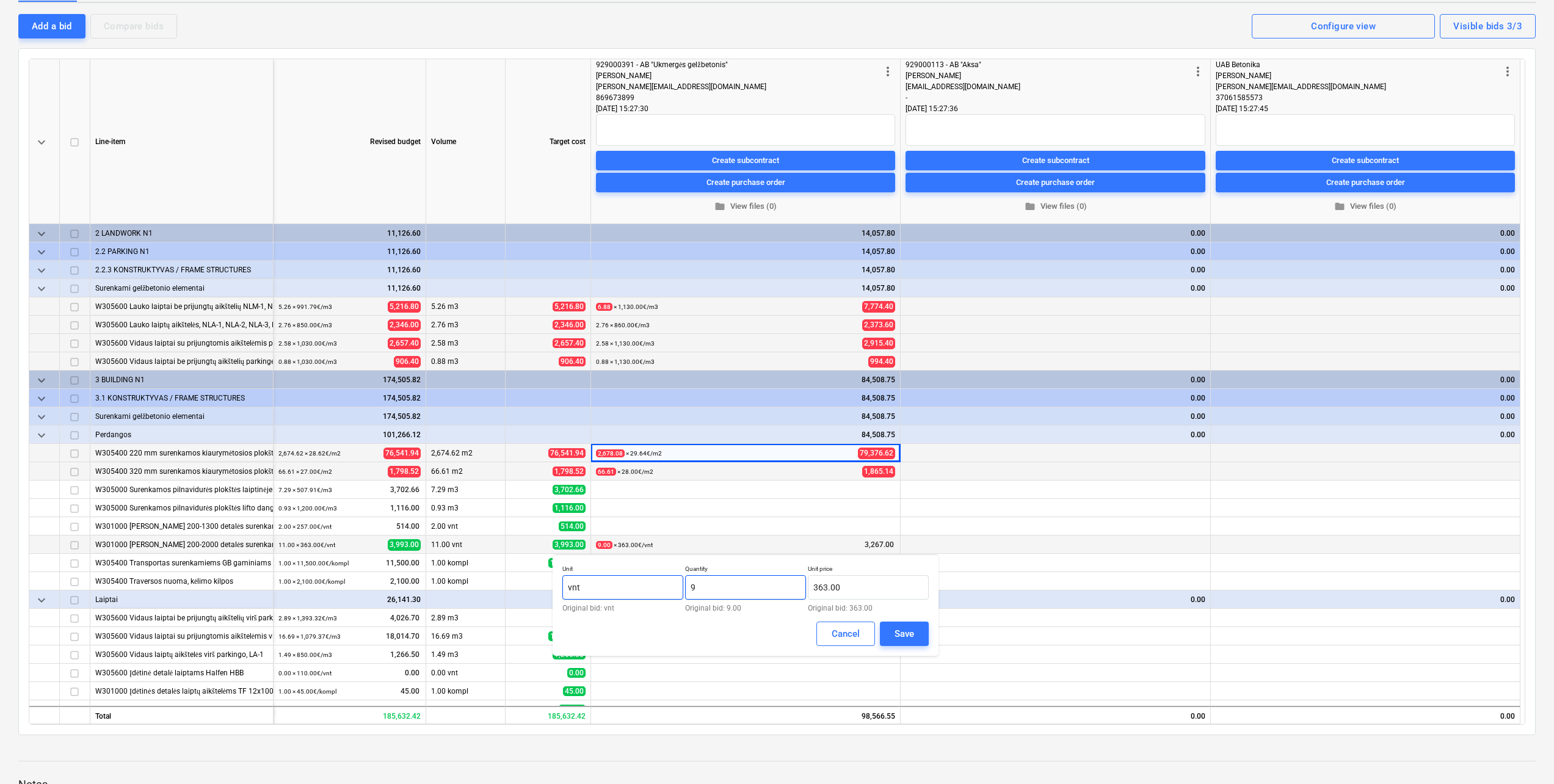
drag, startPoint x: 734, startPoint y: 592, endPoint x: 665, endPoint y: 592, distance: 69.0
click at [665, 592] on div "Unit vnt Original bid: vnt Quantity 9 Original bid: 9.00 Unit price 363.00 Orig…" at bounding box center [746, 588] width 366 height 47
type input "13.00"
click at [918, 633] on button "Save" at bounding box center [904, 634] width 49 height 25
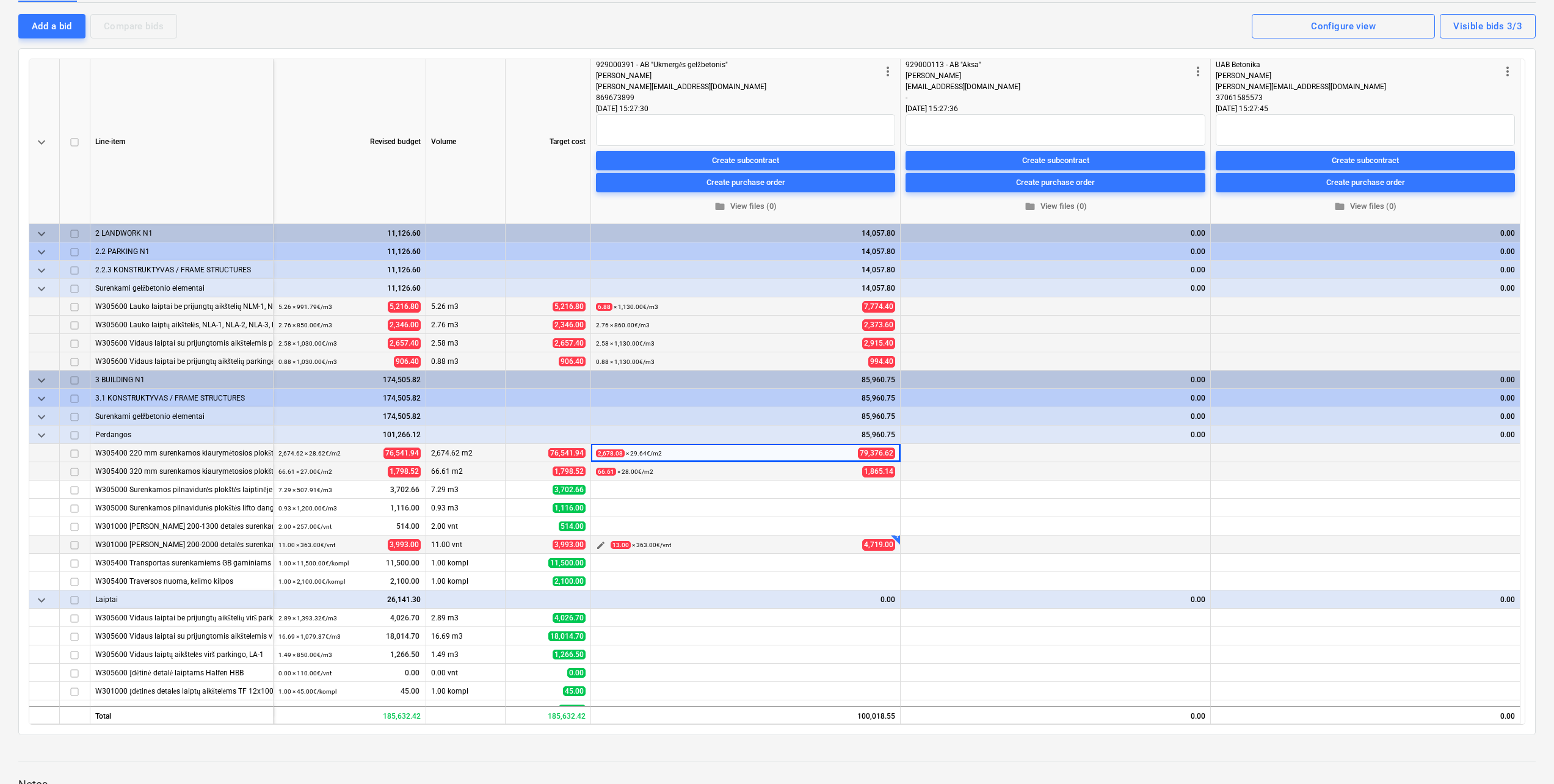
click at [604, 549] on span "edit" at bounding box center [600, 545] width 10 height 10
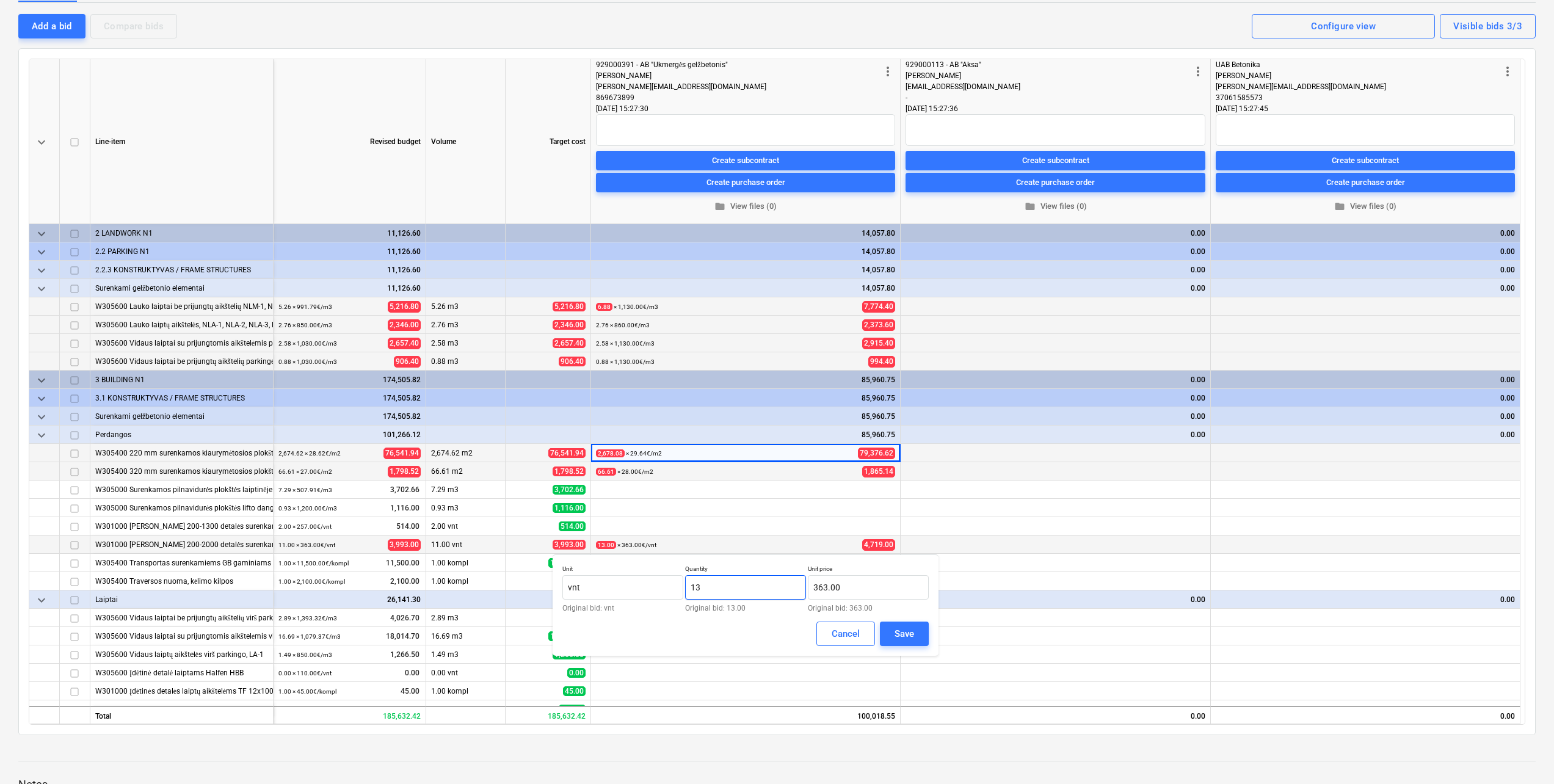
drag, startPoint x: 755, startPoint y: 592, endPoint x: 693, endPoint y: 585, distance: 62.4
click at [693, 585] on input "13" at bounding box center [745, 587] width 121 height 25
type input "11.00"
click at [908, 631] on div "Save" at bounding box center [904, 633] width 19 height 16
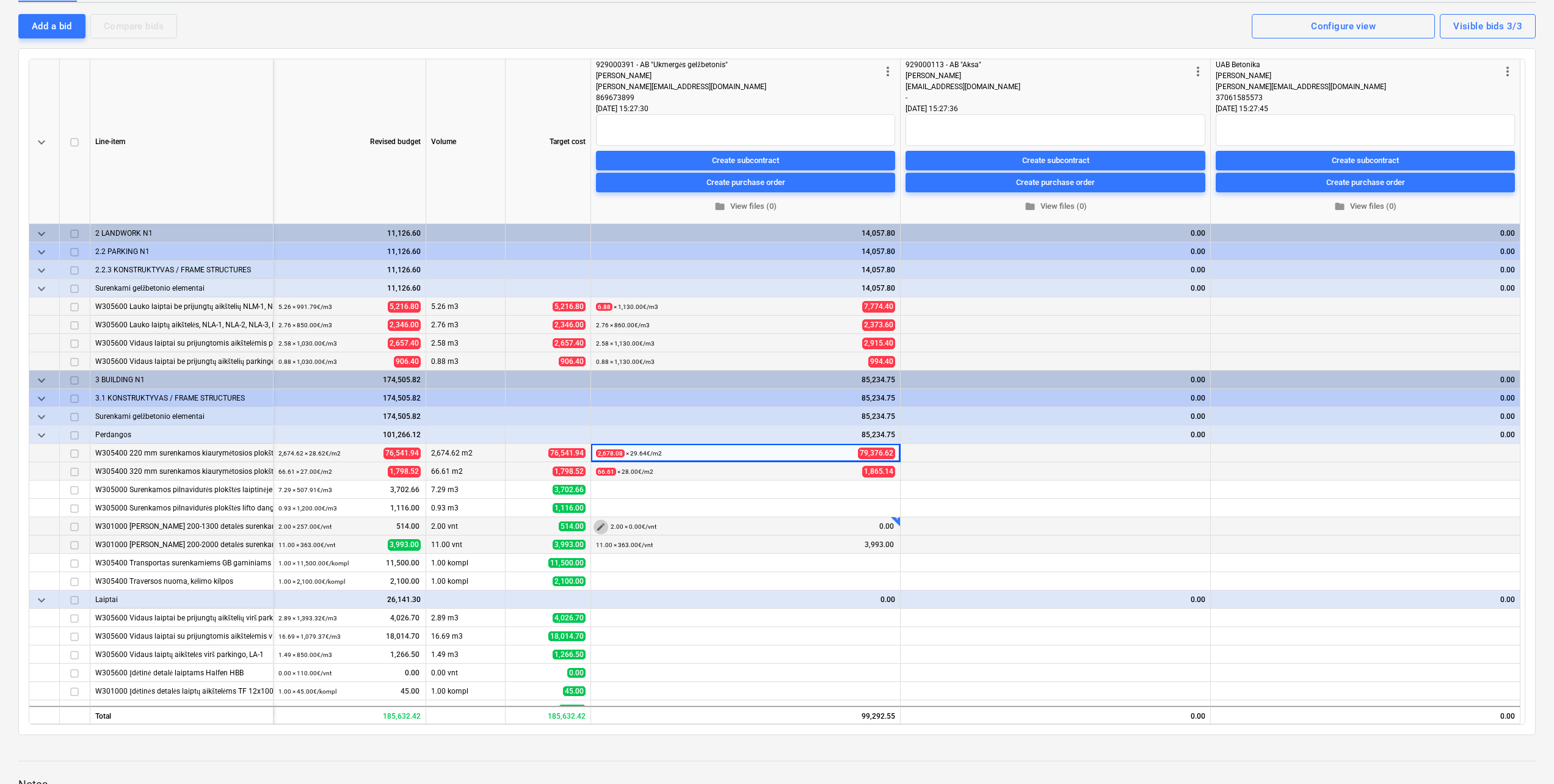
click at [606, 524] on button "edit" at bounding box center [600, 527] width 15 height 15
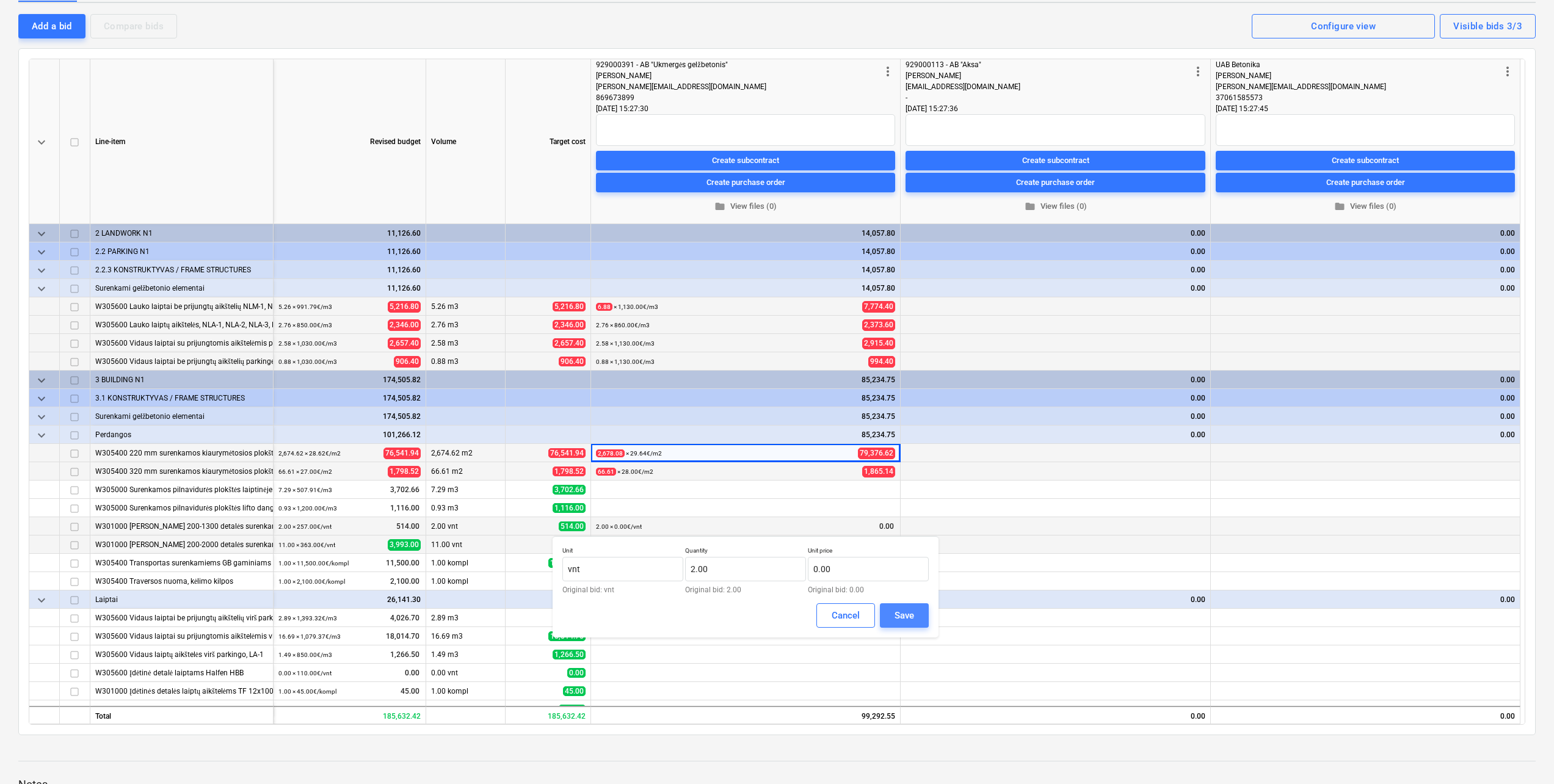
click at [921, 613] on button "Save" at bounding box center [904, 615] width 49 height 25
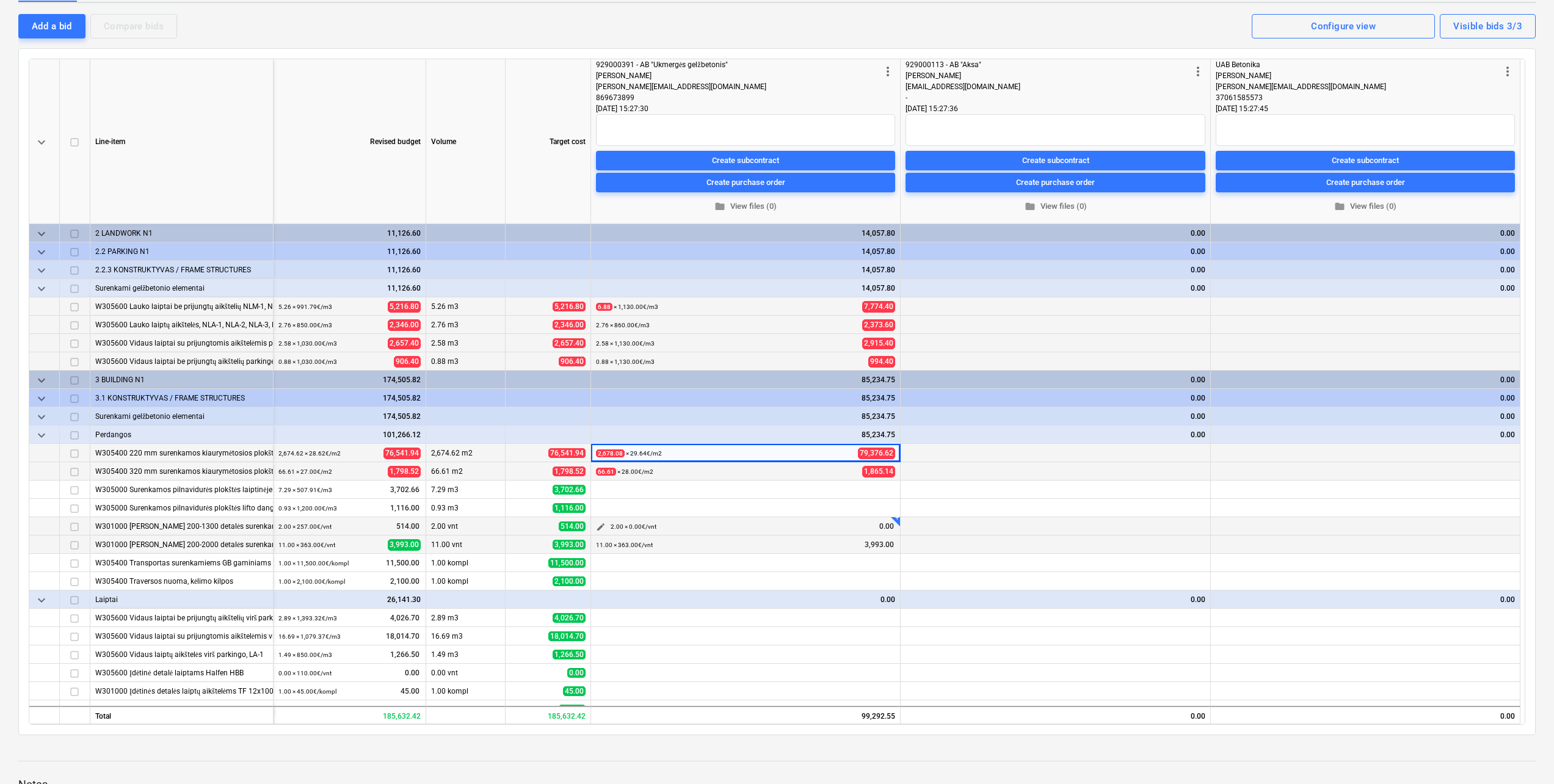
click at [603, 529] on span "edit" at bounding box center [600, 527] width 10 height 10
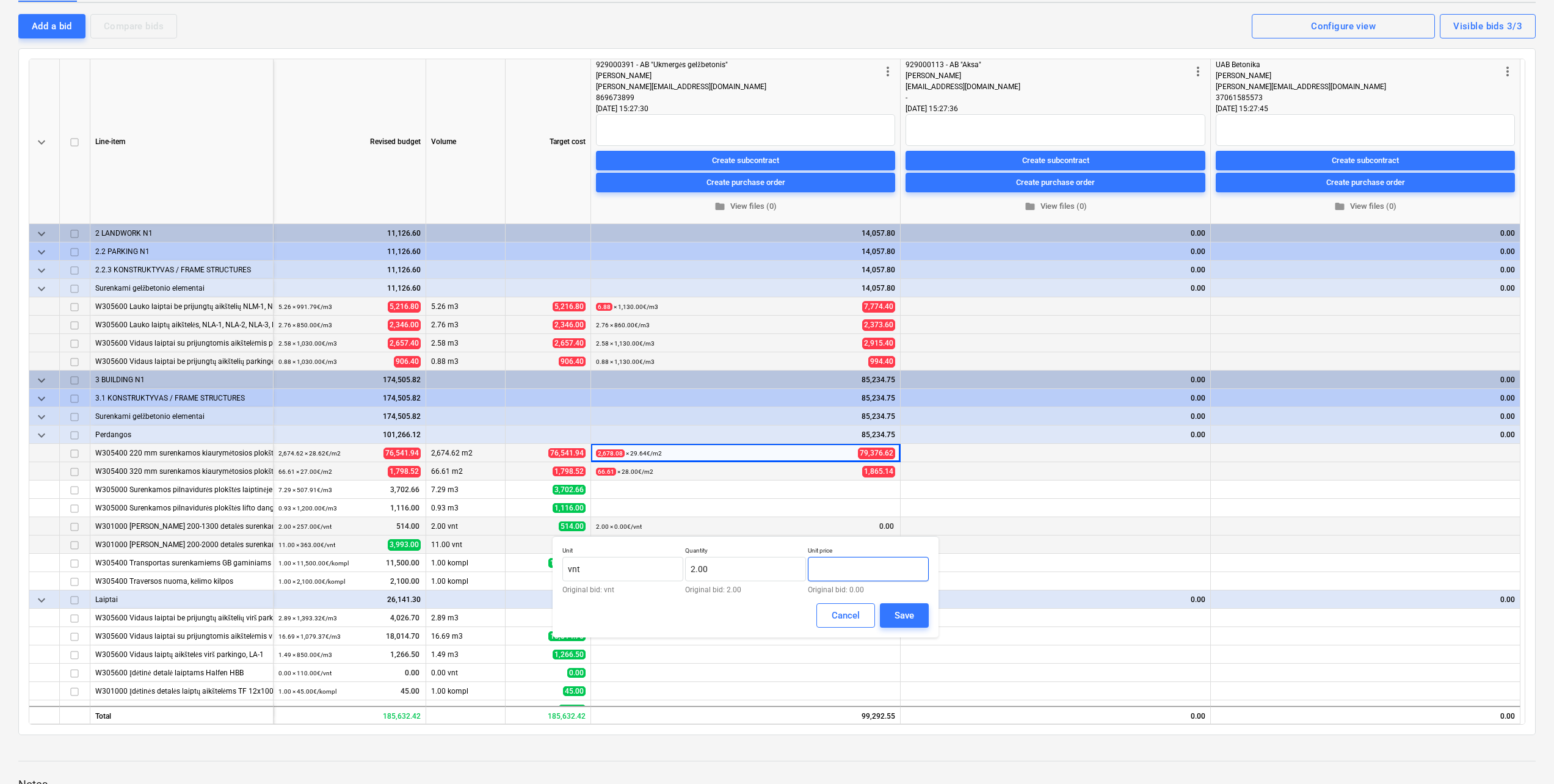
click at [847, 574] on input "text" at bounding box center [868, 569] width 121 height 25
type input "257.00"
click at [904, 611] on div "Save" at bounding box center [904, 615] width 19 height 16
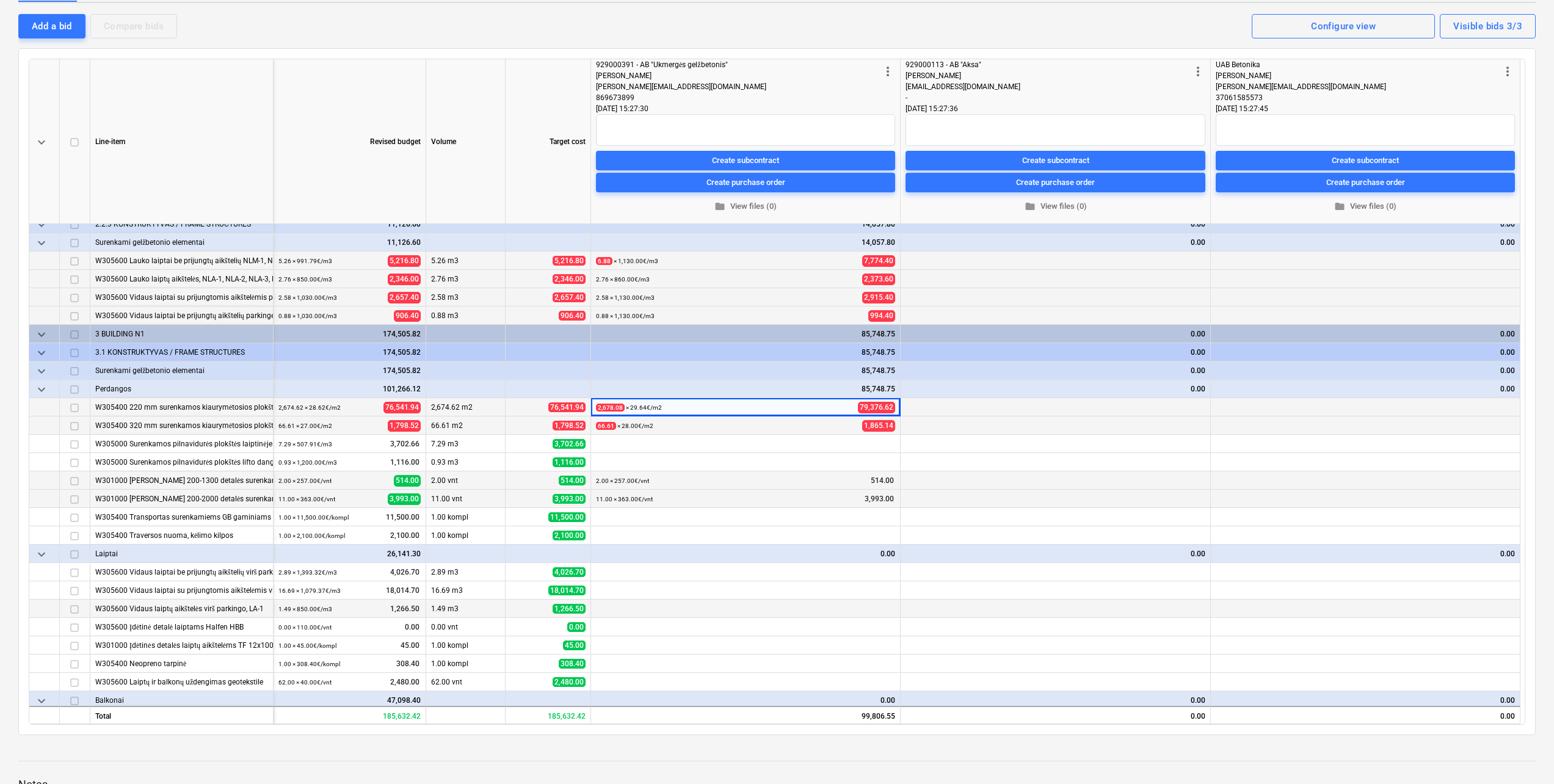
scroll to position [105, 0]
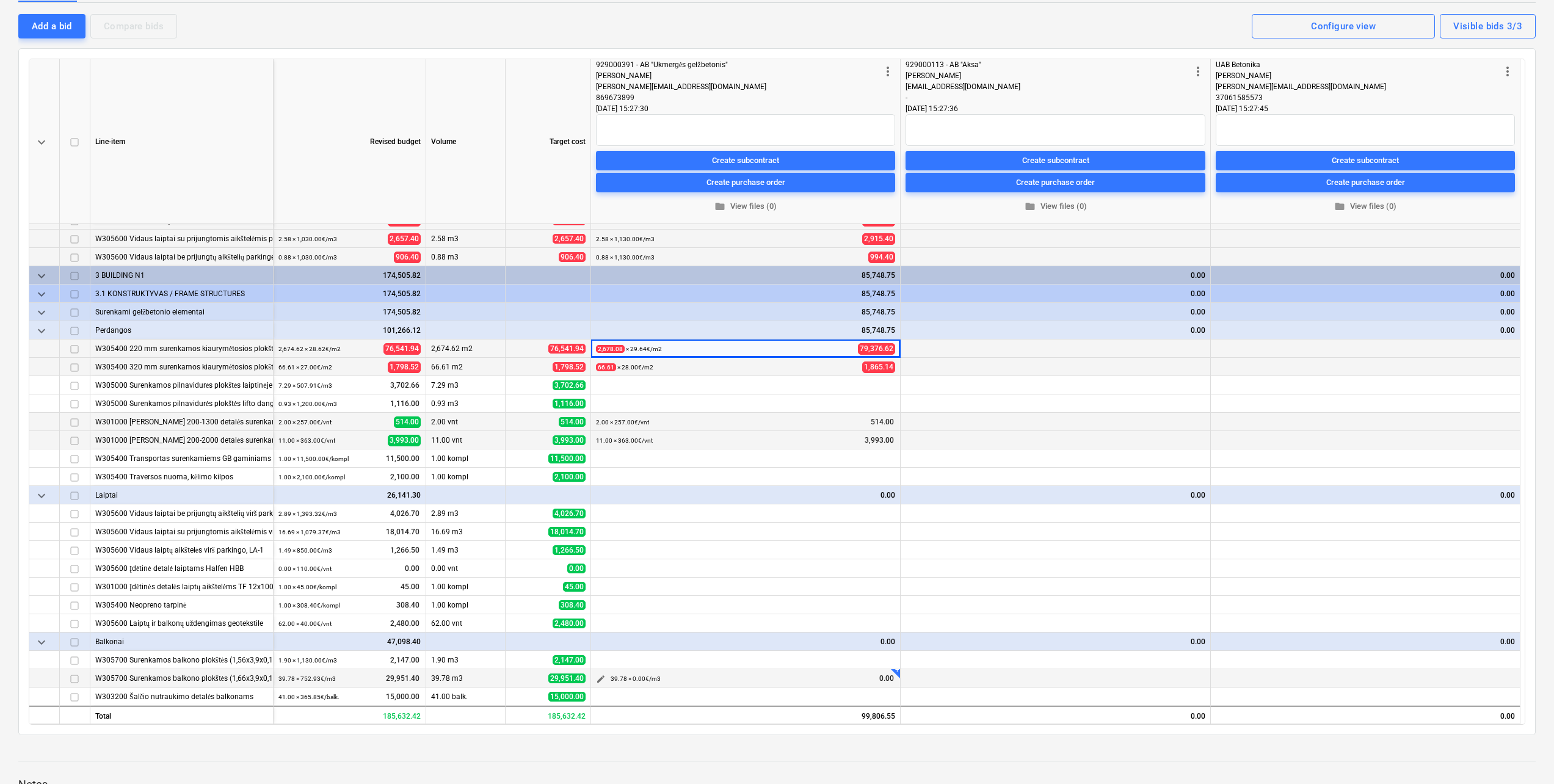
click at [600, 677] on span "edit" at bounding box center [600, 679] width 10 height 10
click at [847, 603] on input "text" at bounding box center [868, 601] width 121 height 25
type input "1,190.00"
click at [895, 640] on div "Save" at bounding box center [904, 647] width 19 height 16
click at [603, 655] on span "edit" at bounding box center [600, 660] width 10 height 10
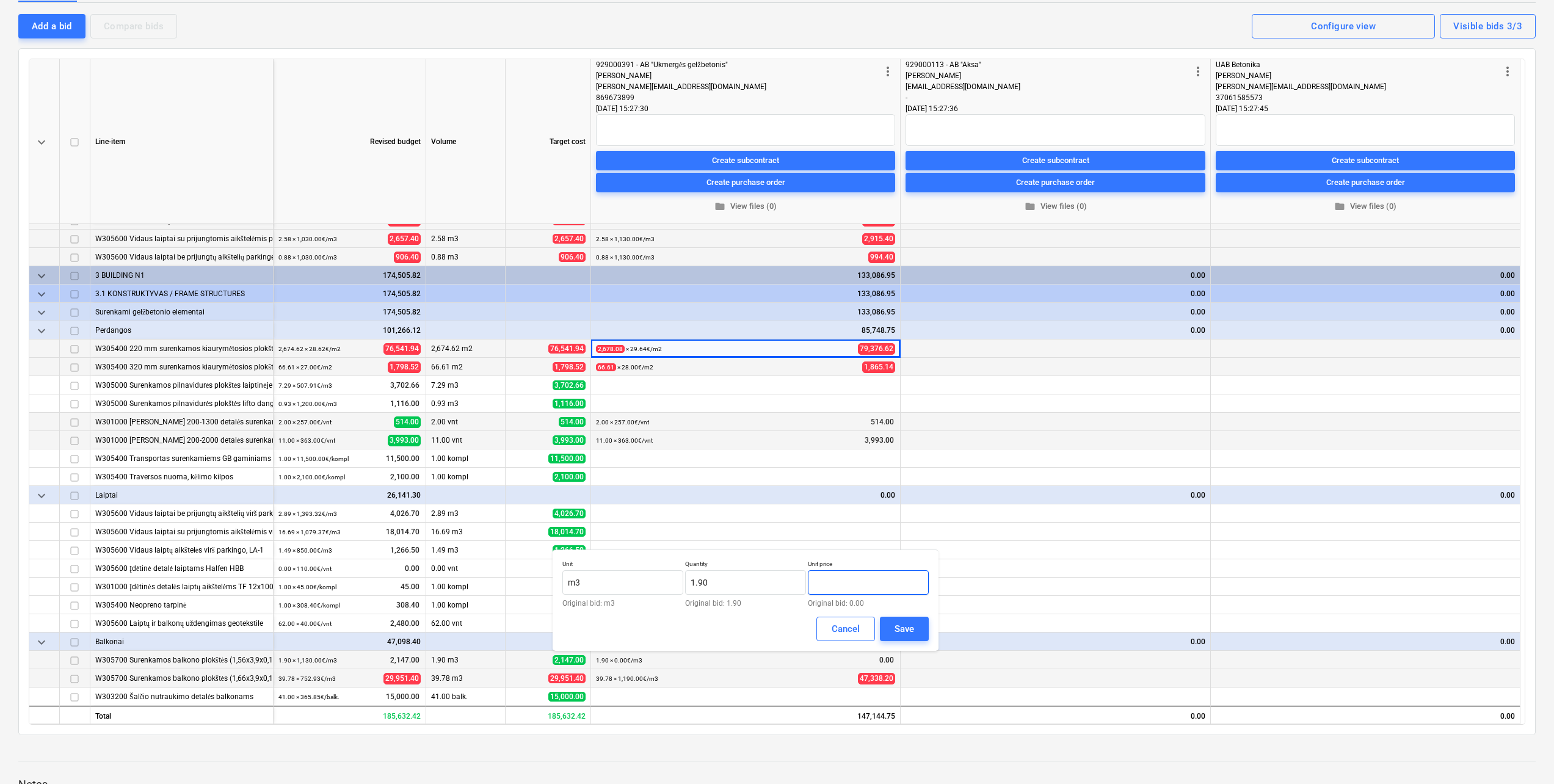
click at [850, 589] on input "text" at bounding box center [868, 583] width 121 height 25
type input "1,190.00"
click at [919, 635] on button "Save" at bounding box center [904, 629] width 49 height 25
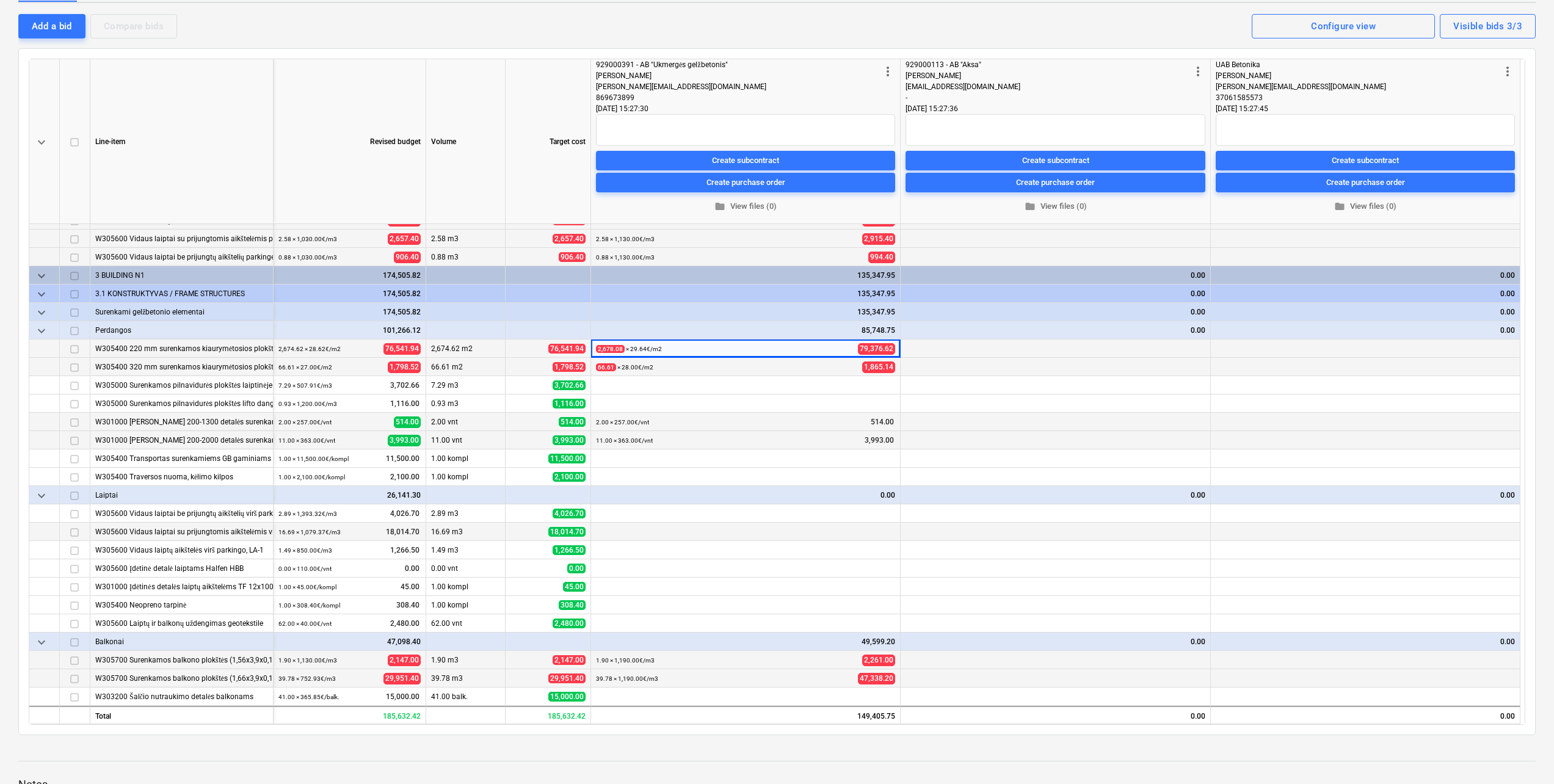
scroll to position [44, 0]
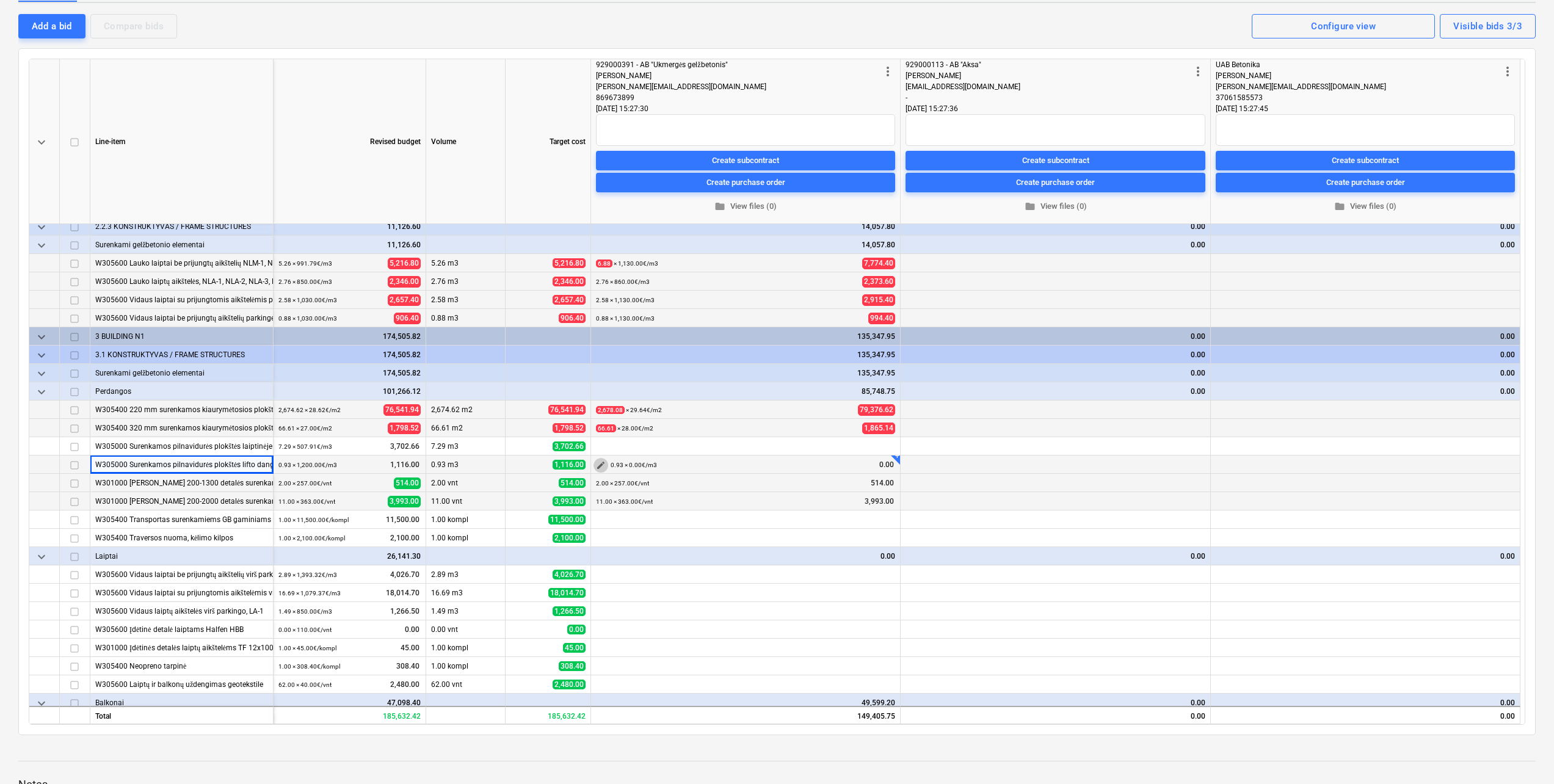
click at [601, 461] on span "edit" at bounding box center [600, 465] width 10 height 10
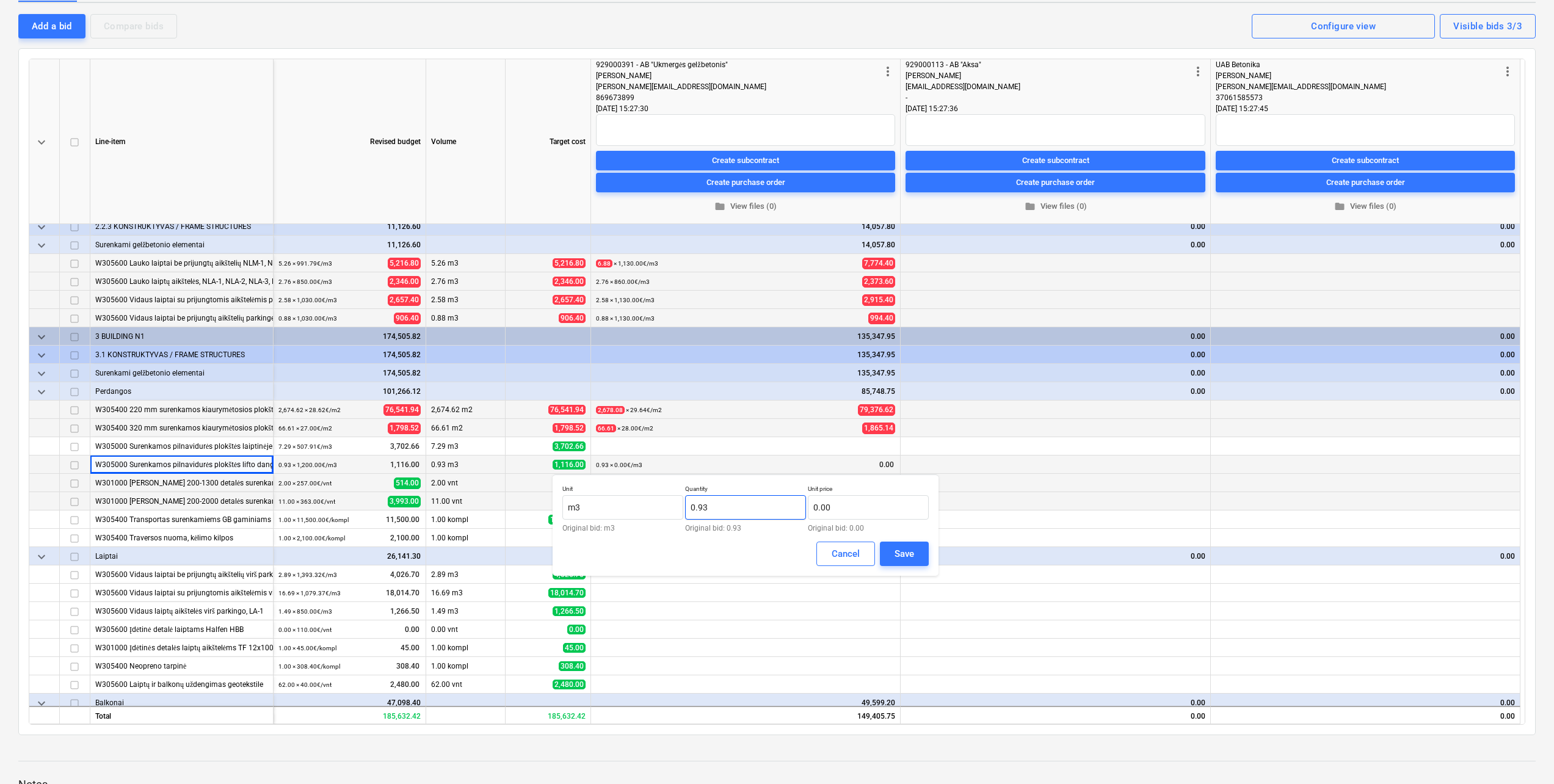
click at [719, 502] on input "0.93" at bounding box center [745, 507] width 121 height 25
type input "0.95"
click at [824, 510] on input "text" at bounding box center [868, 507] width 121 height 25
type input "730.00"
click at [907, 544] on button "Save" at bounding box center [904, 554] width 49 height 25
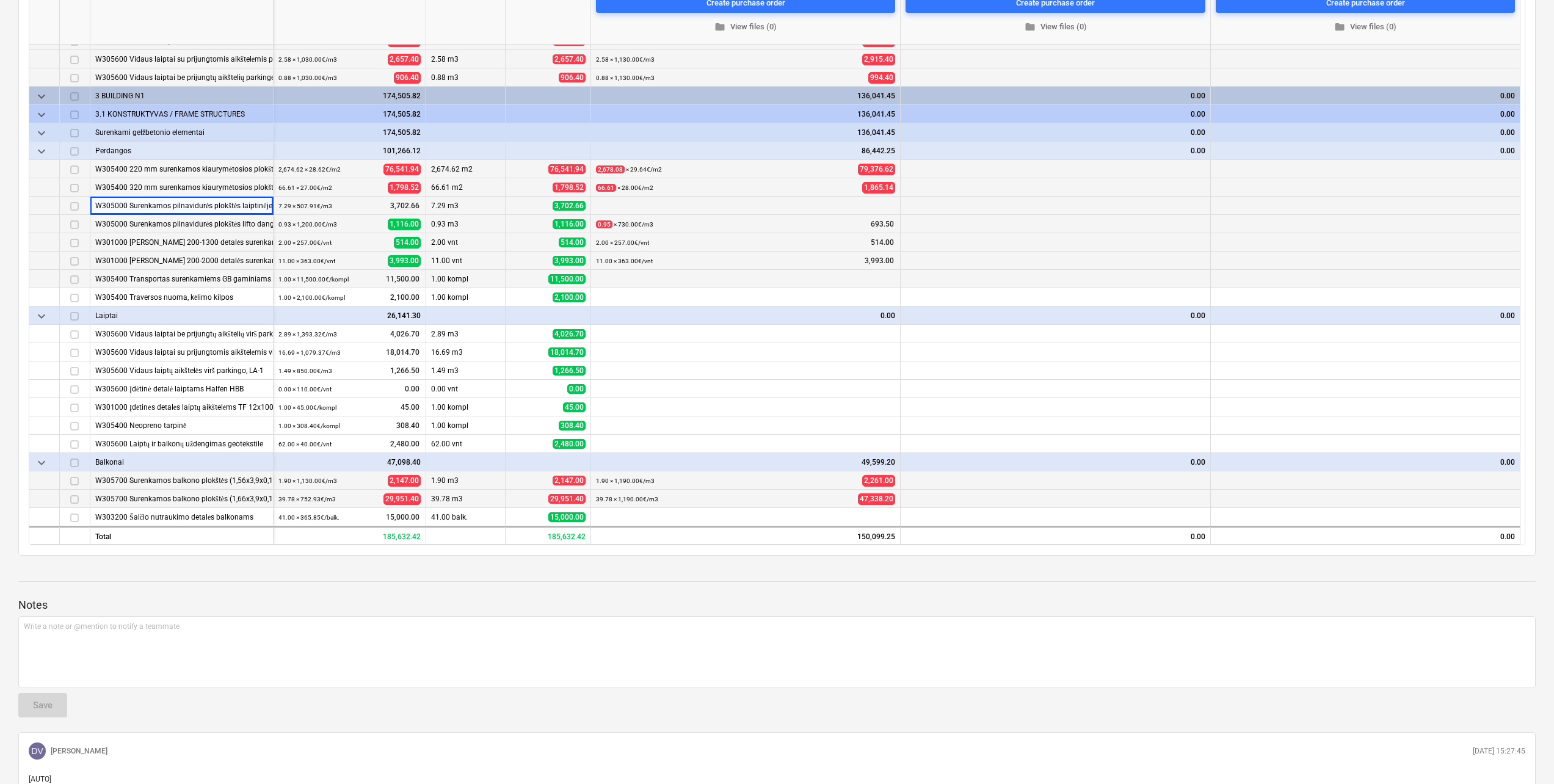
scroll to position [305, 0]
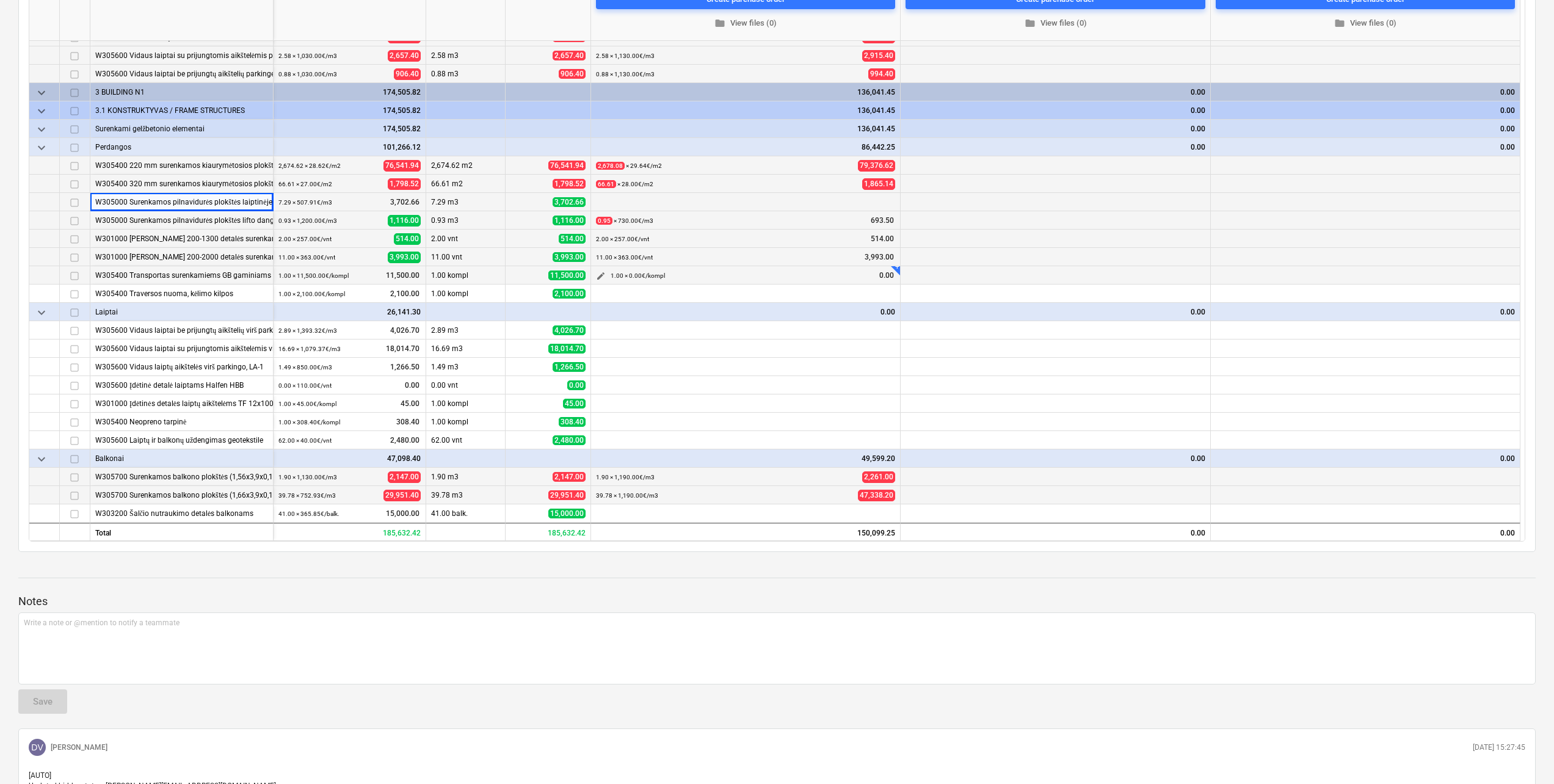
click at [593, 273] on button "edit" at bounding box center [600, 275] width 15 height 15
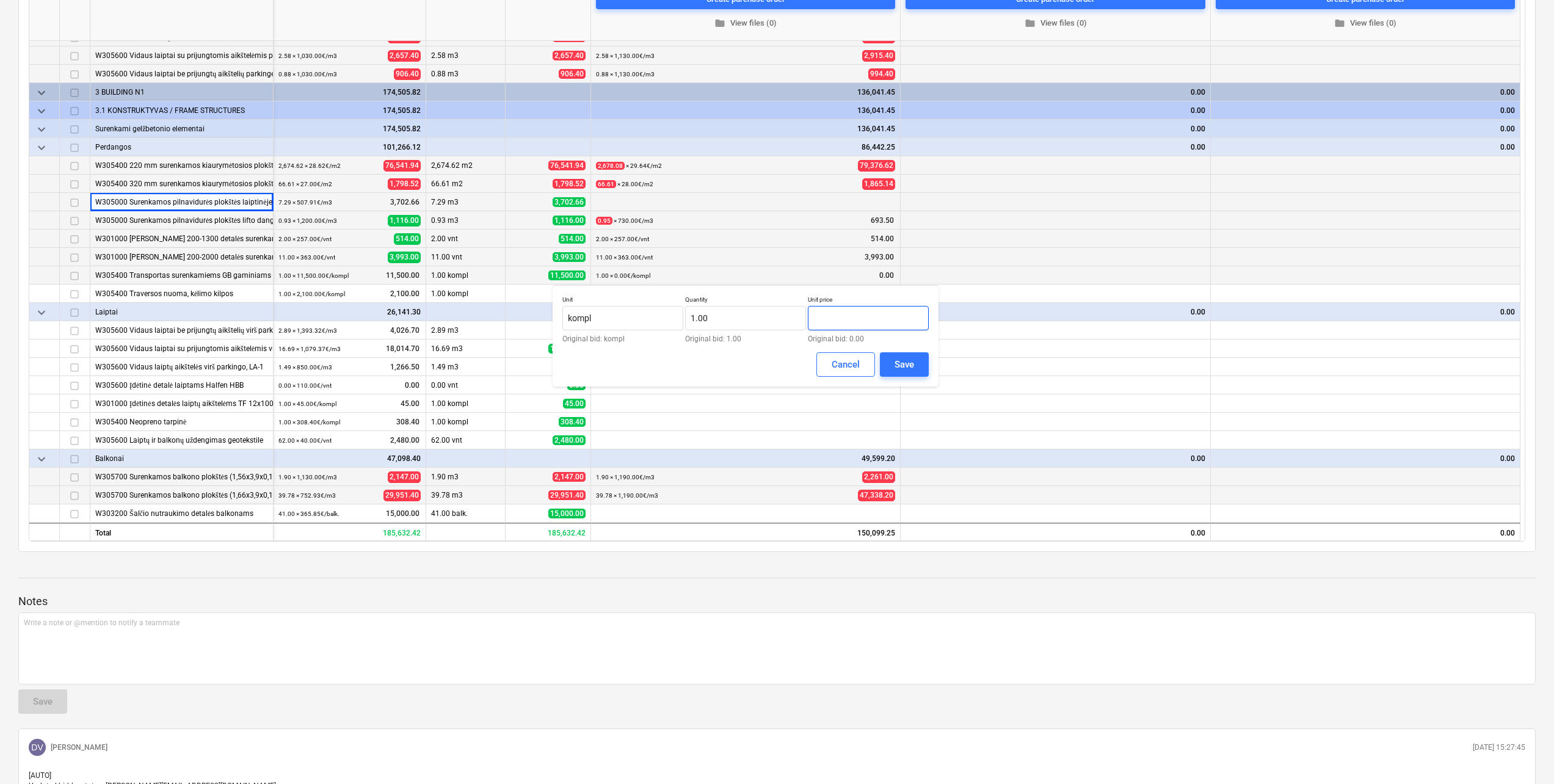
click at [867, 323] on input "text" at bounding box center [868, 318] width 121 height 25
type input "11,500.00"
click at [907, 366] on div "Save" at bounding box center [904, 364] width 19 height 16
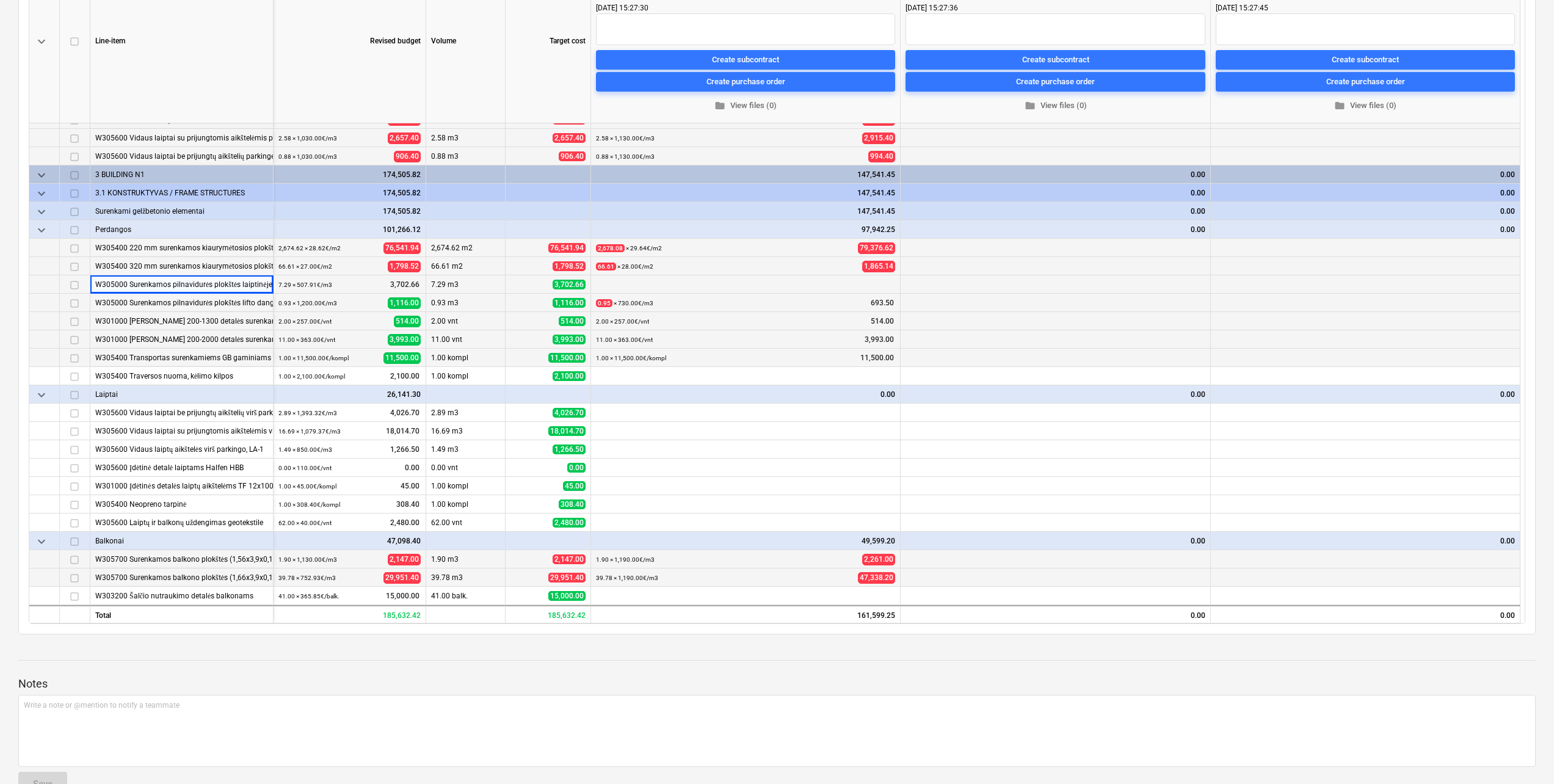
scroll to position [244, 0]
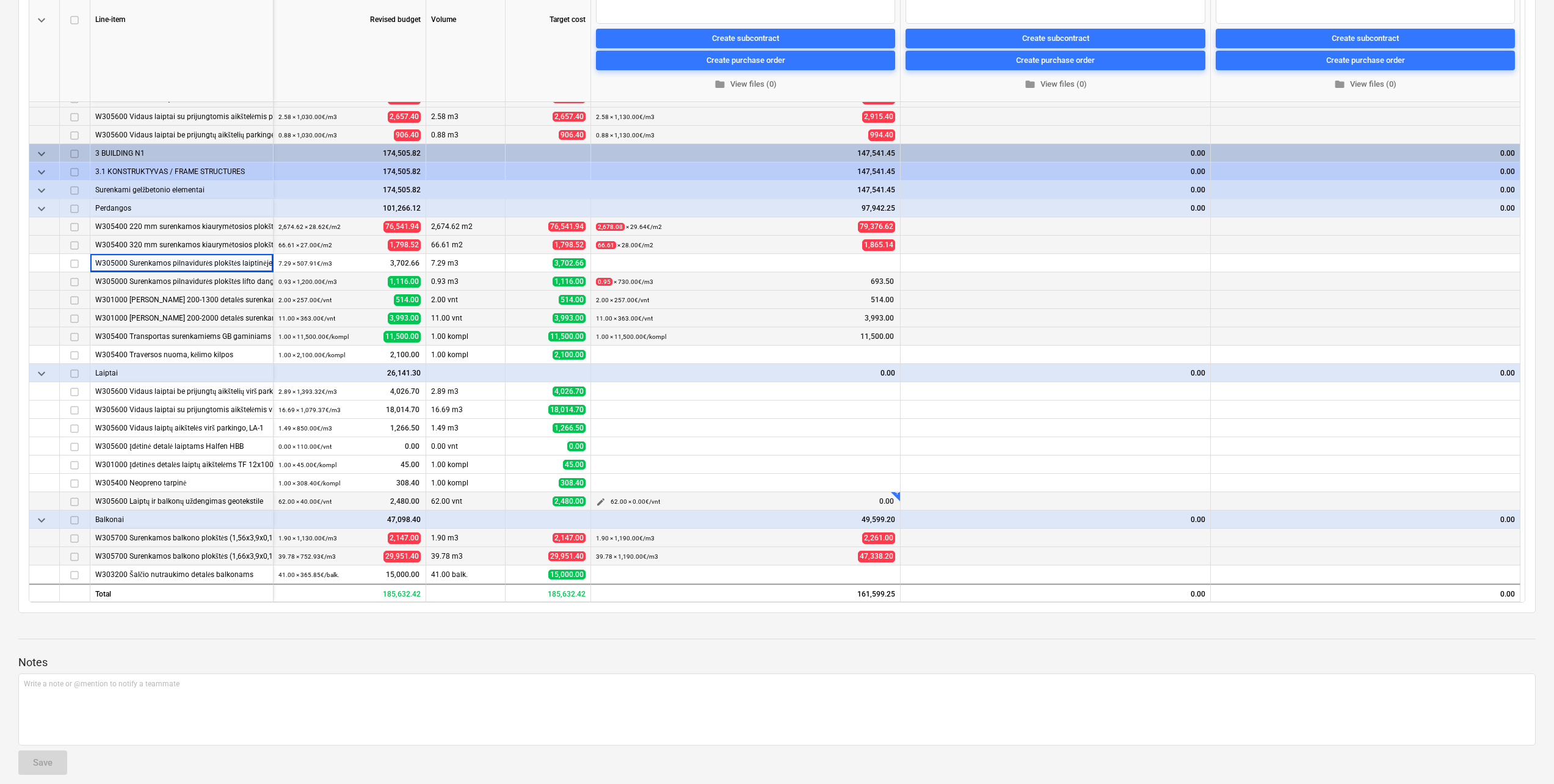
click at [600, 503] on span "edit" at bounding box center [600, 501] width 10 height 10
click at [893, 418] on input "text" at bounding box center [868, 424] width 121 height 25
drag, startPoint x: 737, startPoint y: 424, endPoint x: 635, endPoint y: 424, distance: 102.0
click at [635, 424] on div "Unit vnt Original bid: vnt Quantity 62 Original bid: 62.00 Unit price 0.00 Orig…" at bounding box center [746, 424] width 366 height 47
click at [856, 421] on input "text" at bounding box center [868, 424] width 121 height 25
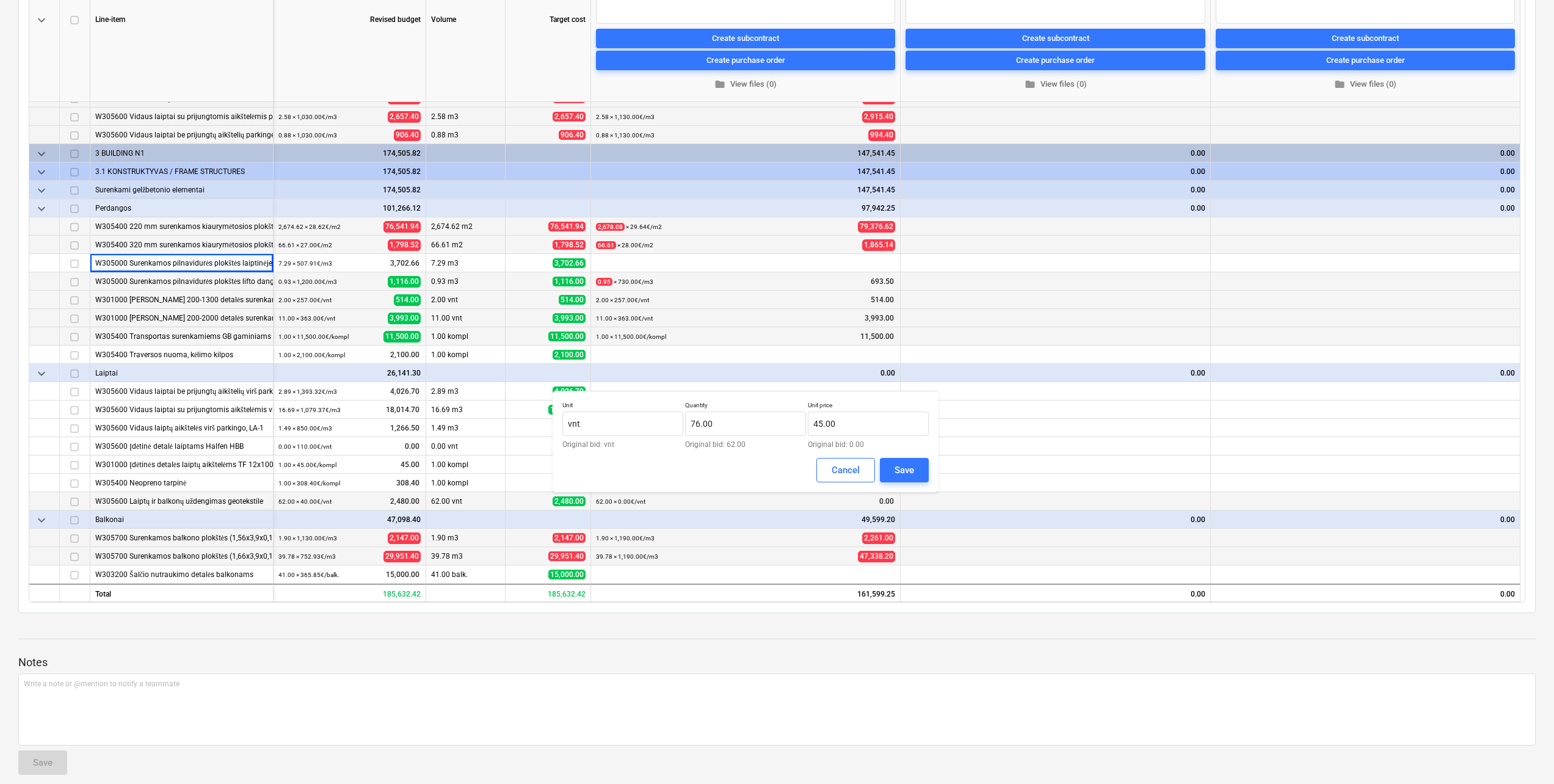
click at [916, 485] on div "Unit vnt Original bid: vnt Quantity 76.00 Original bid: 62.00 Unit price 45.00 …" at bounding box center [745, 441] width 386 height 101
click at [911, 474] on div "Save" at bounding box center [904, 470] width 19 height 16
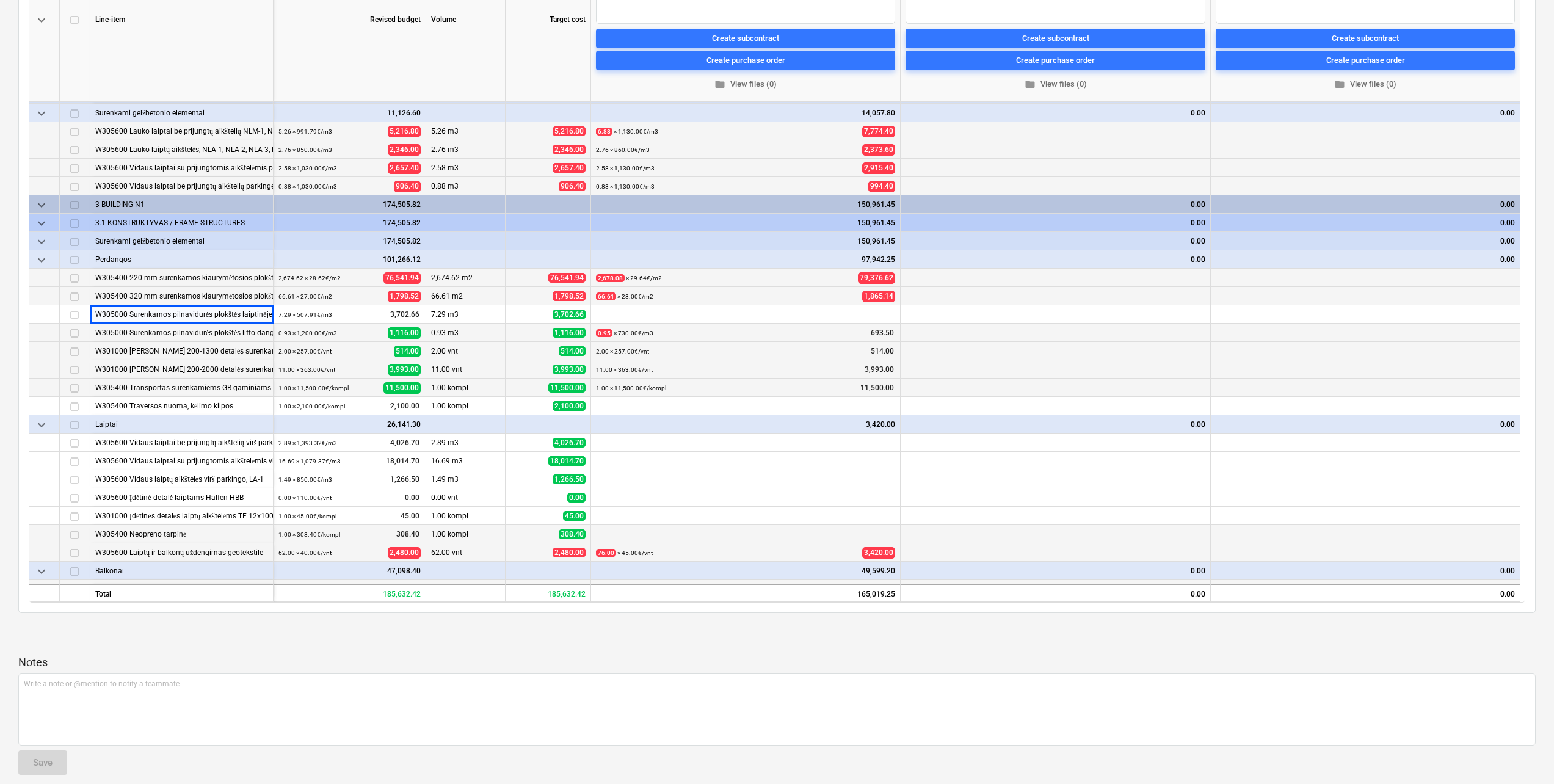
scroll to position [105, 0]
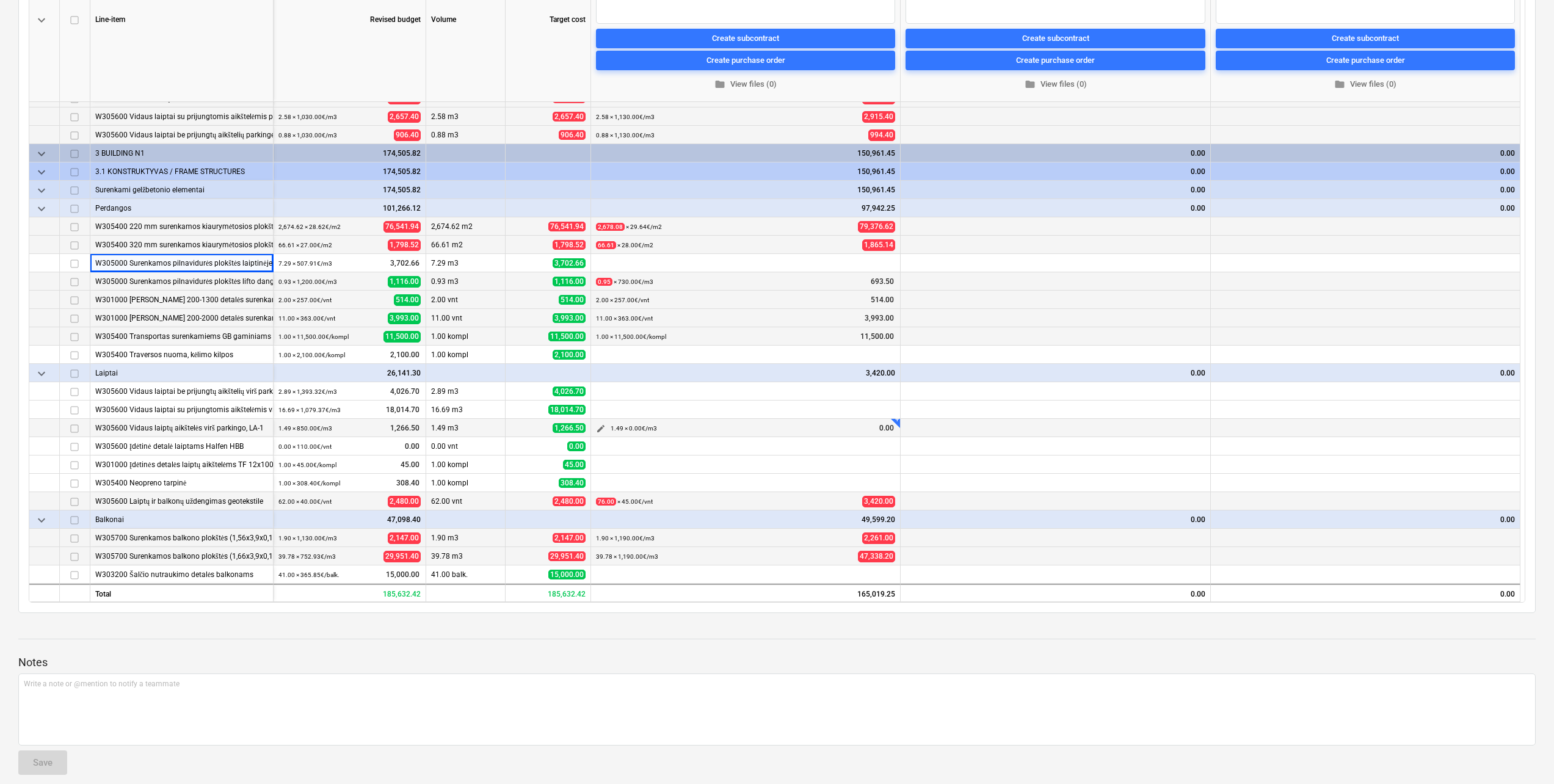
click at [603, 427] on span "edit" at bounding box center [600, 428] width 10 height 10
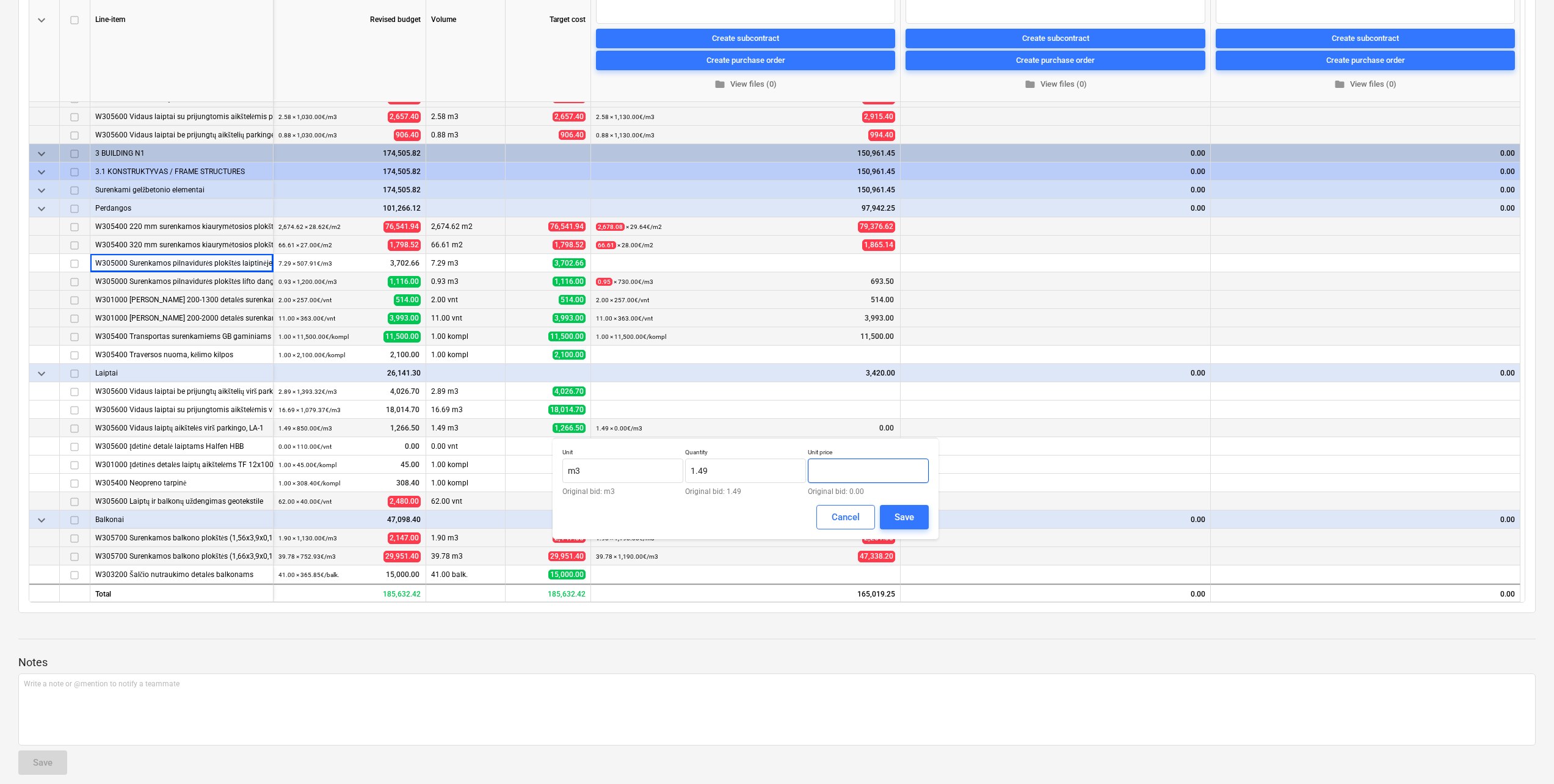
click at [857, 470] on input "text" at bounding box center [868, 471] width 121 height 25
click at [900, 514] on div "Save" at bounding box center [904, 517] width 19 height 16
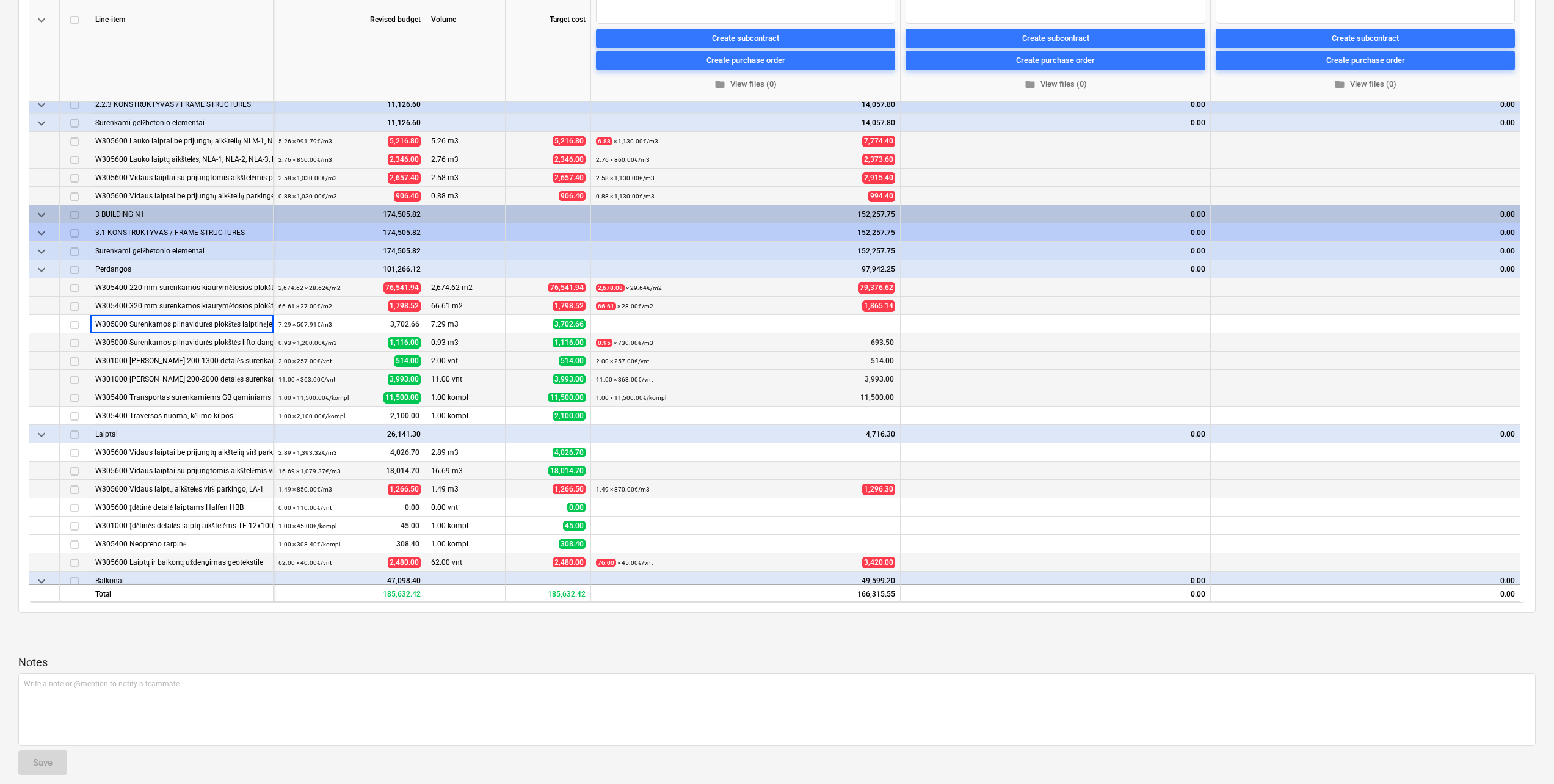
scroll to position [0, 0]
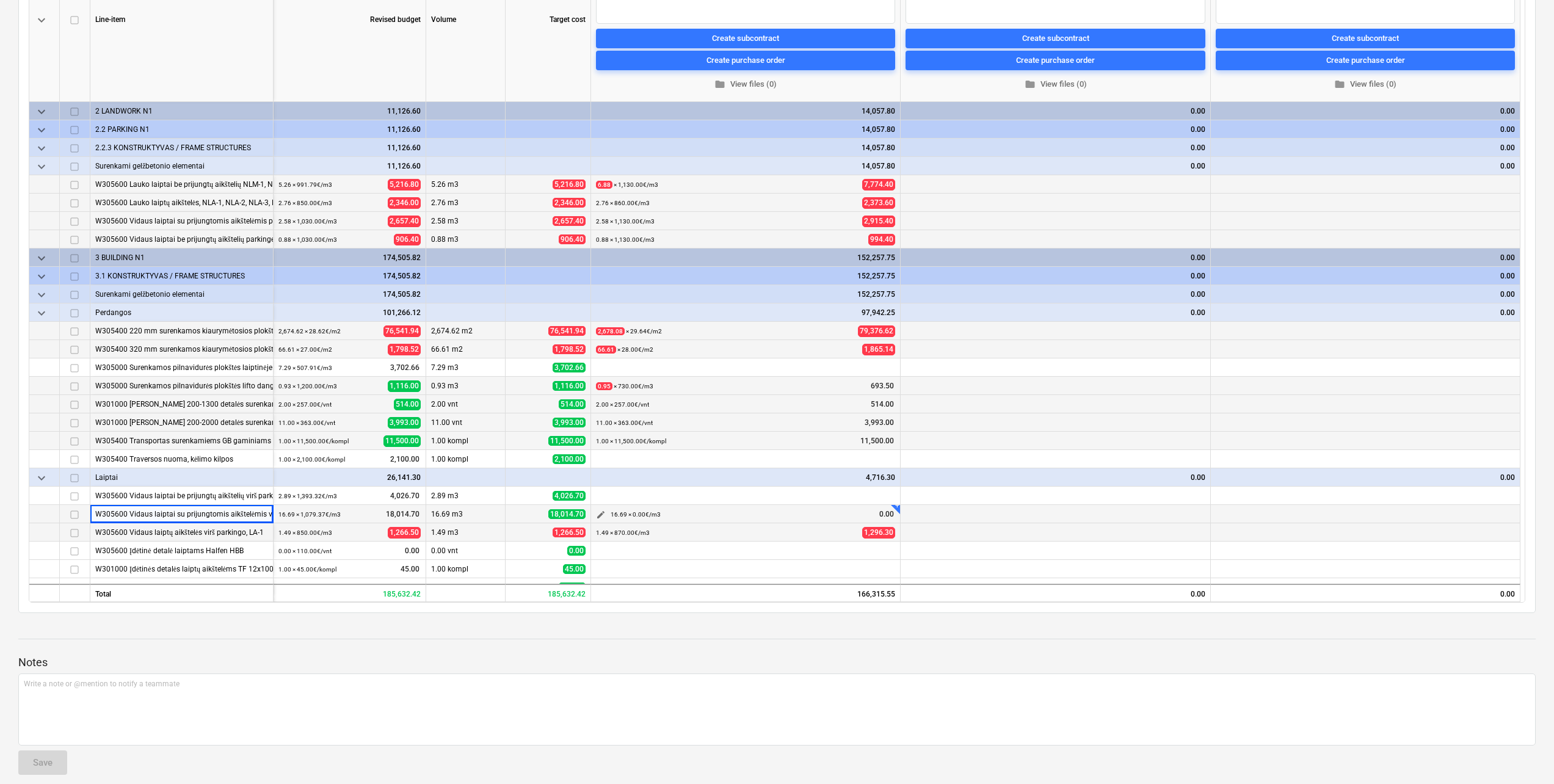
click at [602, 512] on span "edit" at bounding box center [600, 514] width 10 height 10
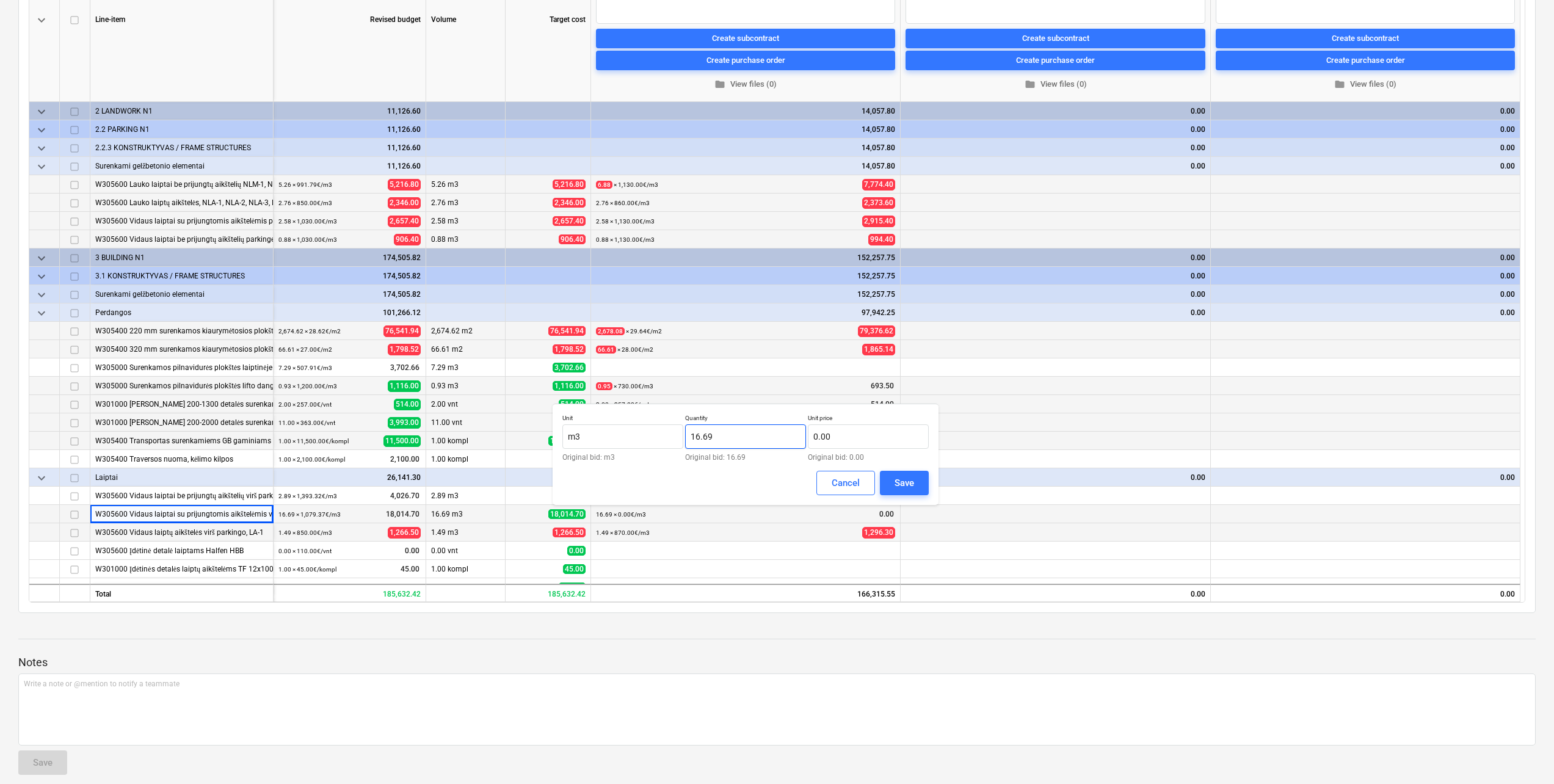
click at [762, 439] on input "16.69" at bounding box center [745, 436] width 121 height 25
drag, startPoint x: 742, startPoint y: 436, endPoint x: 690, endPoint y: 434, distance: 52.0
click at [690, 434] on input "16.69" at bounding box center [745, 436] width 121 height 25
click at [906, 442] on input "text" at bounding box center [868, 436] width 121 height 25
click at [904, 483] on div "Save" at bounding box center [904, 483] width 19 height 16
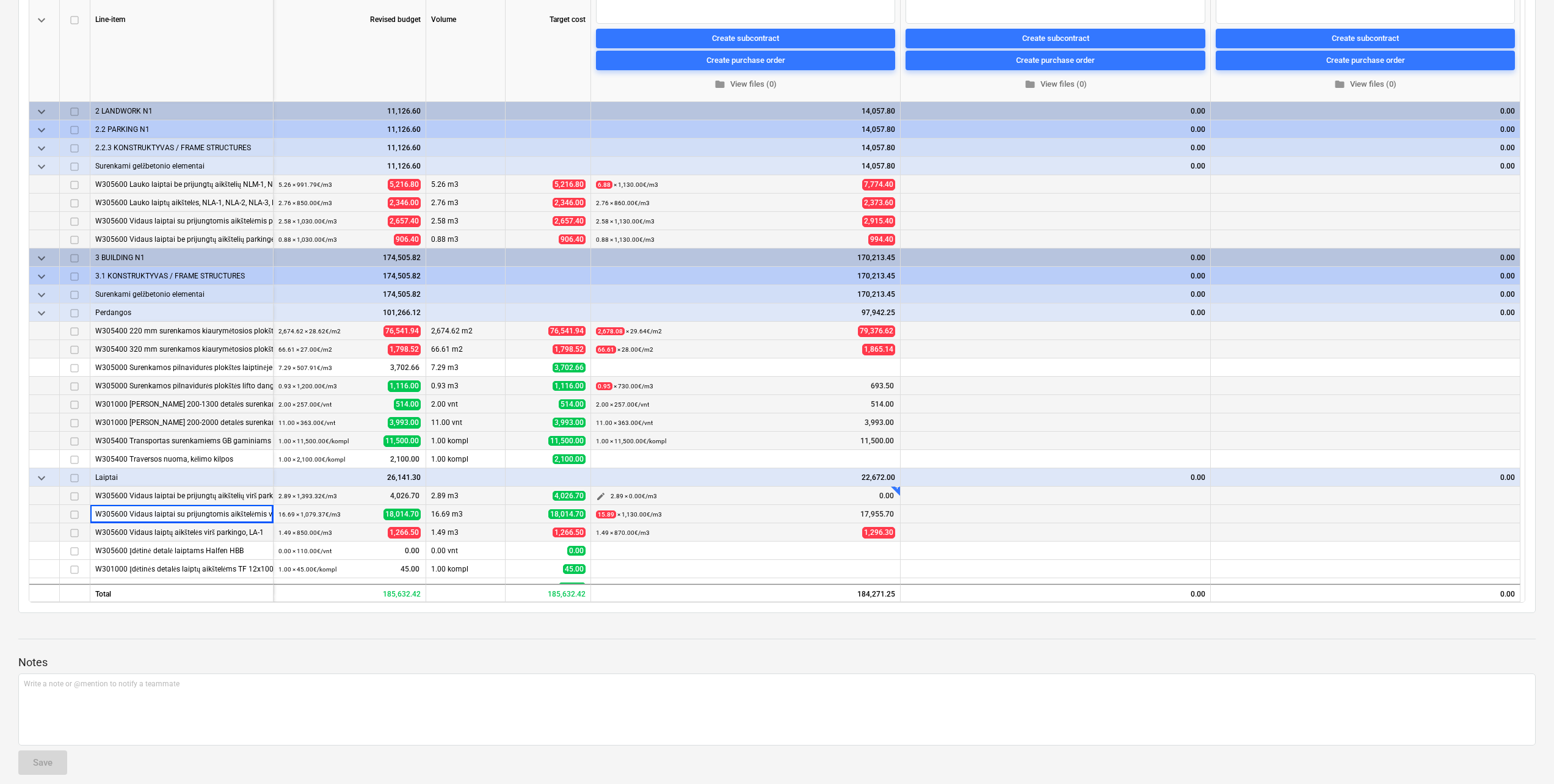
click at [603, 497] on span "edit" at bounding box center [600, 496] width 10 height 10
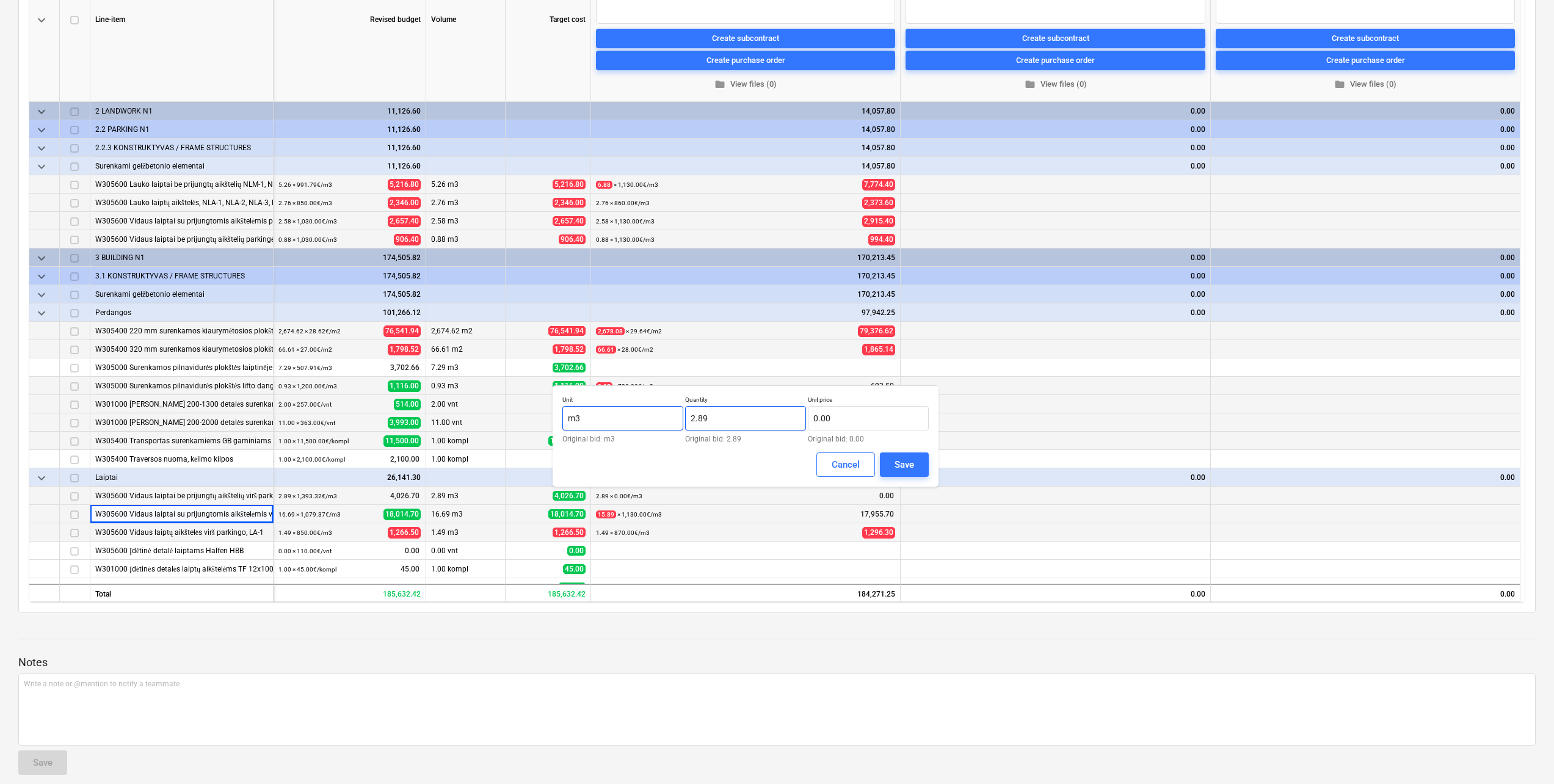
drag, startPoint x: 730, startPoint y: 419, endPoint x: 682, endPoint y: 419, distance: 48.0
click at [682, 419] on div "Unit m3 Original bid: m3 Quantity 2.89 Original bid: 2.89 Unit price 0.00 Origi…" at bounding box center [746, 419] width 366 height 47
click at [871, 422] on input "text" at bounding box center [868, 418] width 121 height 25
click at [904, 461] on div "Save" at bounding box center [904, 464] width 19 height 16
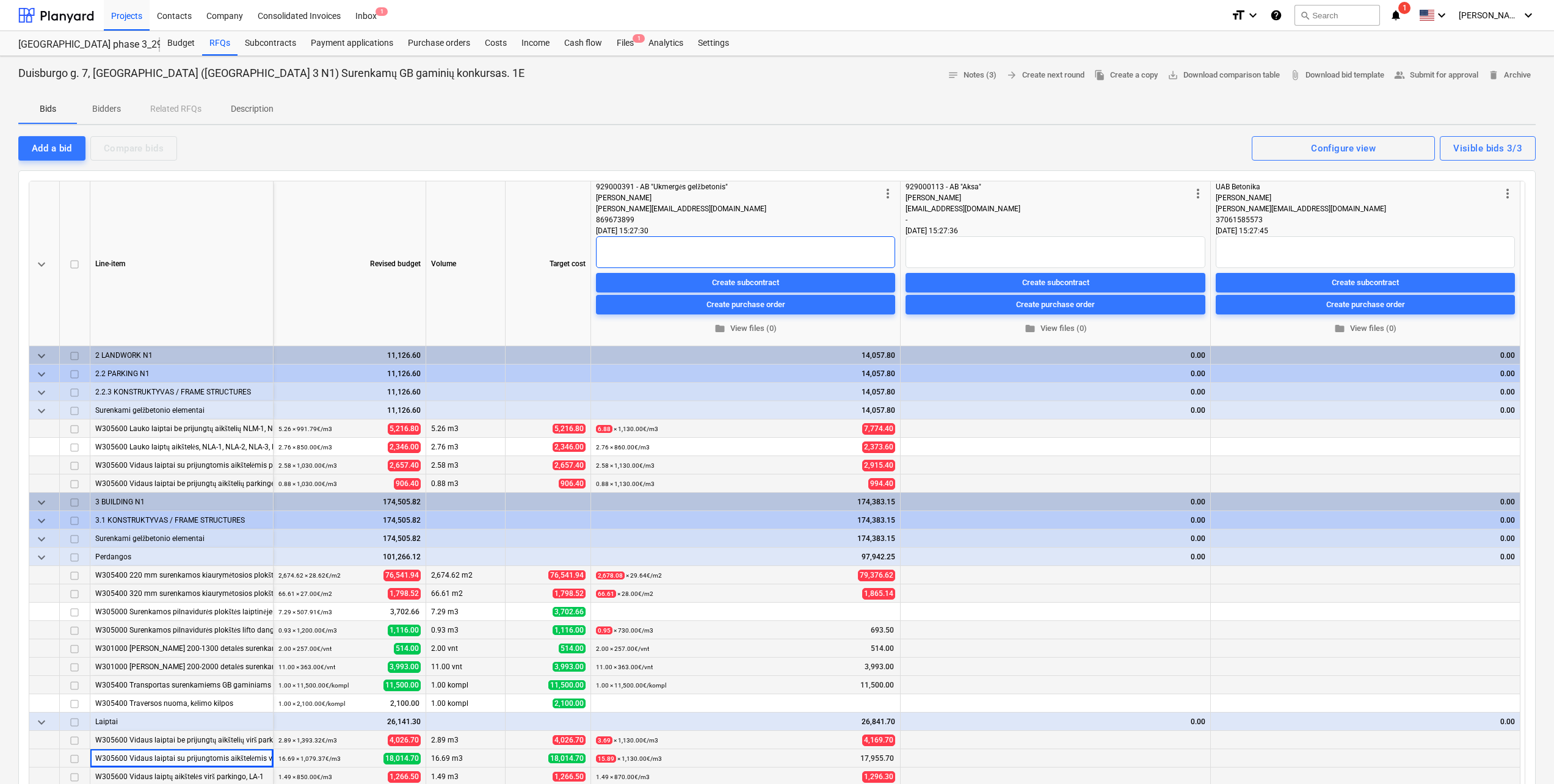
click at [657, 251] on textarea at bounding box center [745, 252] width 299 height 32
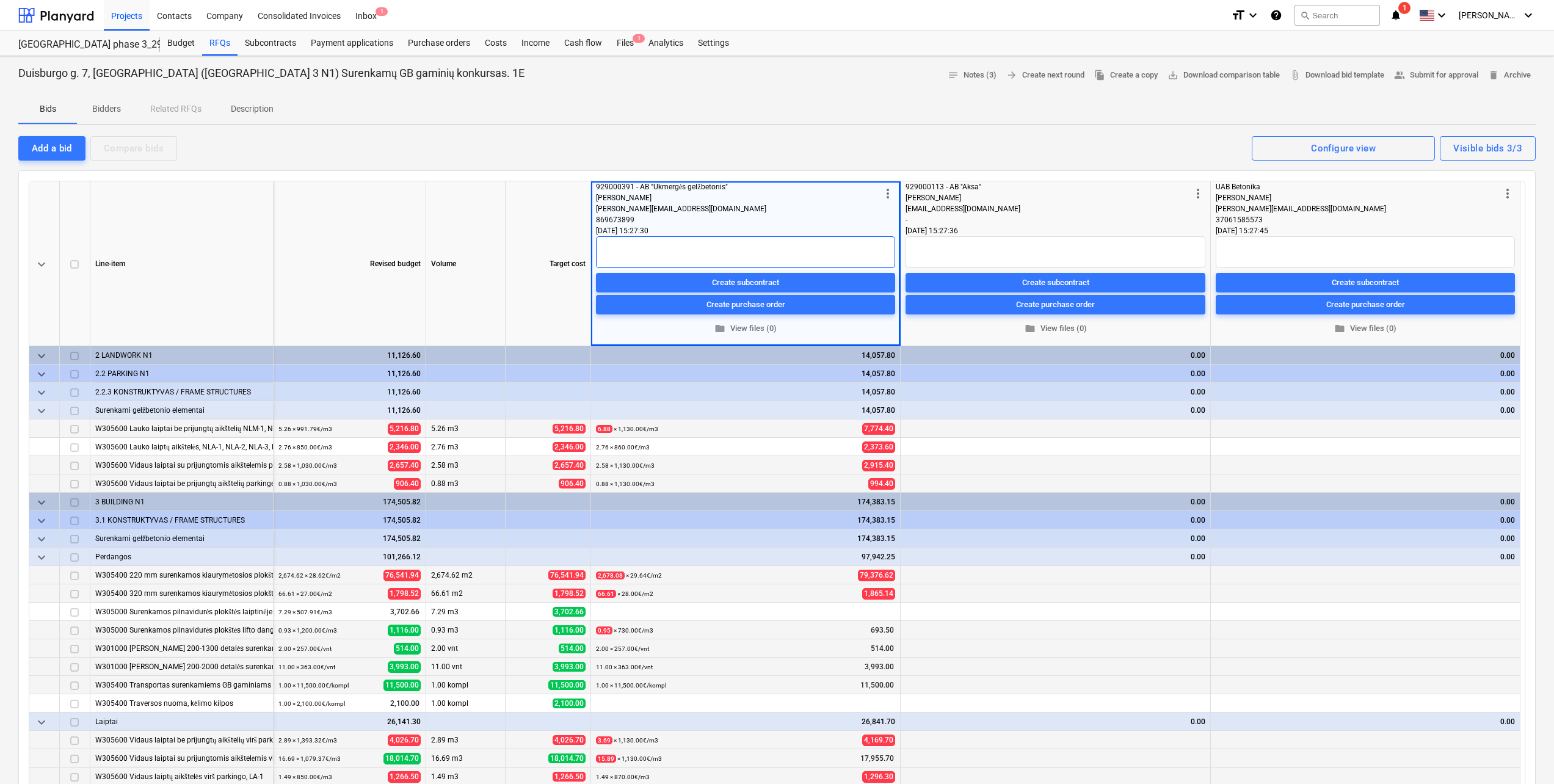
paste textarea "Balkonuose vertintos HALFEN termodetalės"
paste textarea "Laiptų elementuose vertintos TSS101 ir halfen HBB detalės, pagal projektą."
drag, startPoint x: 748, startPoint y: 245, endPoint x: 780, endPoint y: 257, distance: 34.2
click at [748, 246] on textarea "Balkonuose vertintos HALFEN termodetalės, Laiptų elementuose vertintos TSS101 i…" at bounding box center [745, 252] width 299 height 32
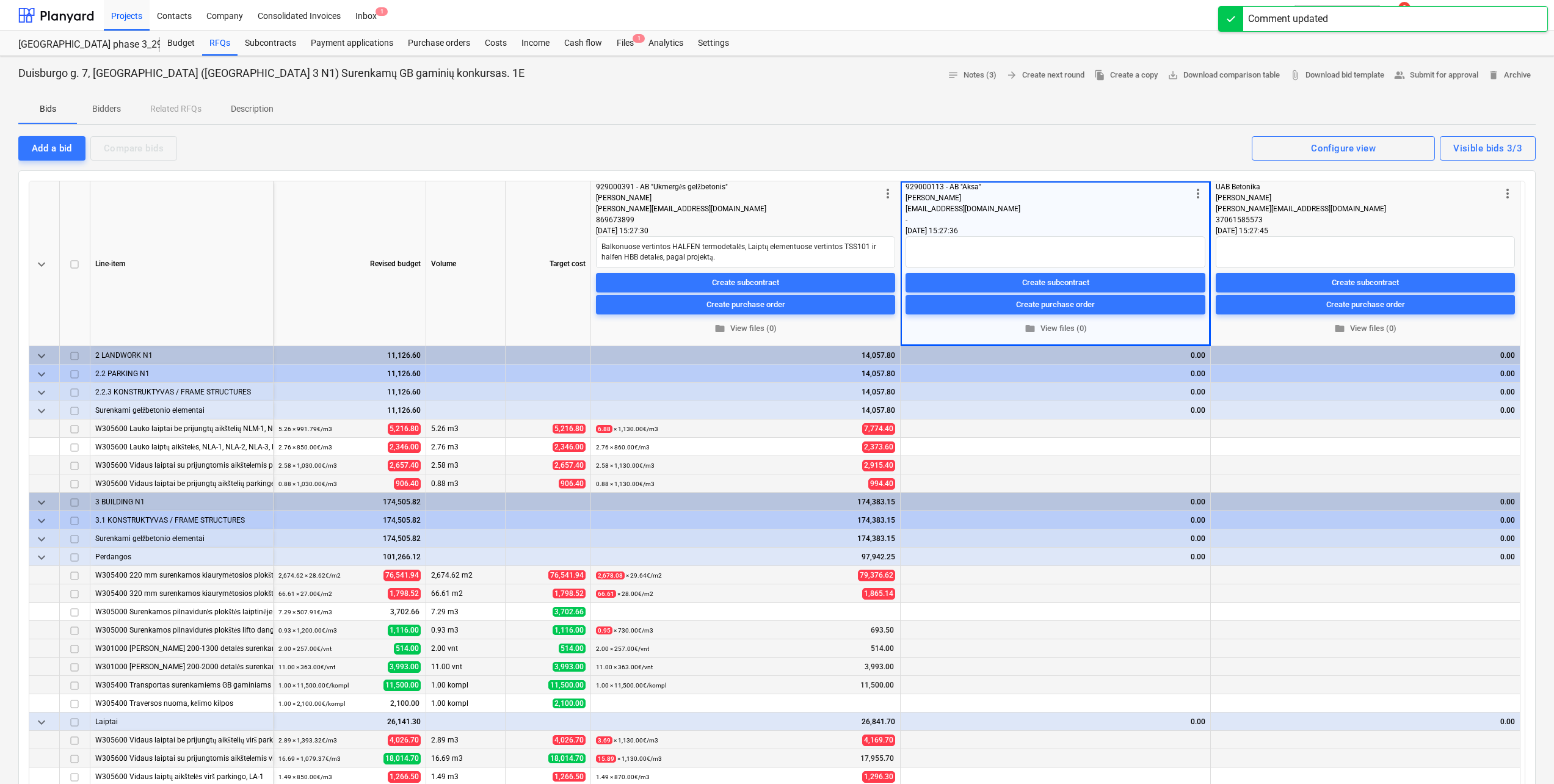
click at [673, 124] on div "Bids Bidders Related RFQs Description" at bounding box center [776, 110] width 1517 height 31
click at [911, 573] on span "edit" at bounding box center [910, 575] width 10 height 10
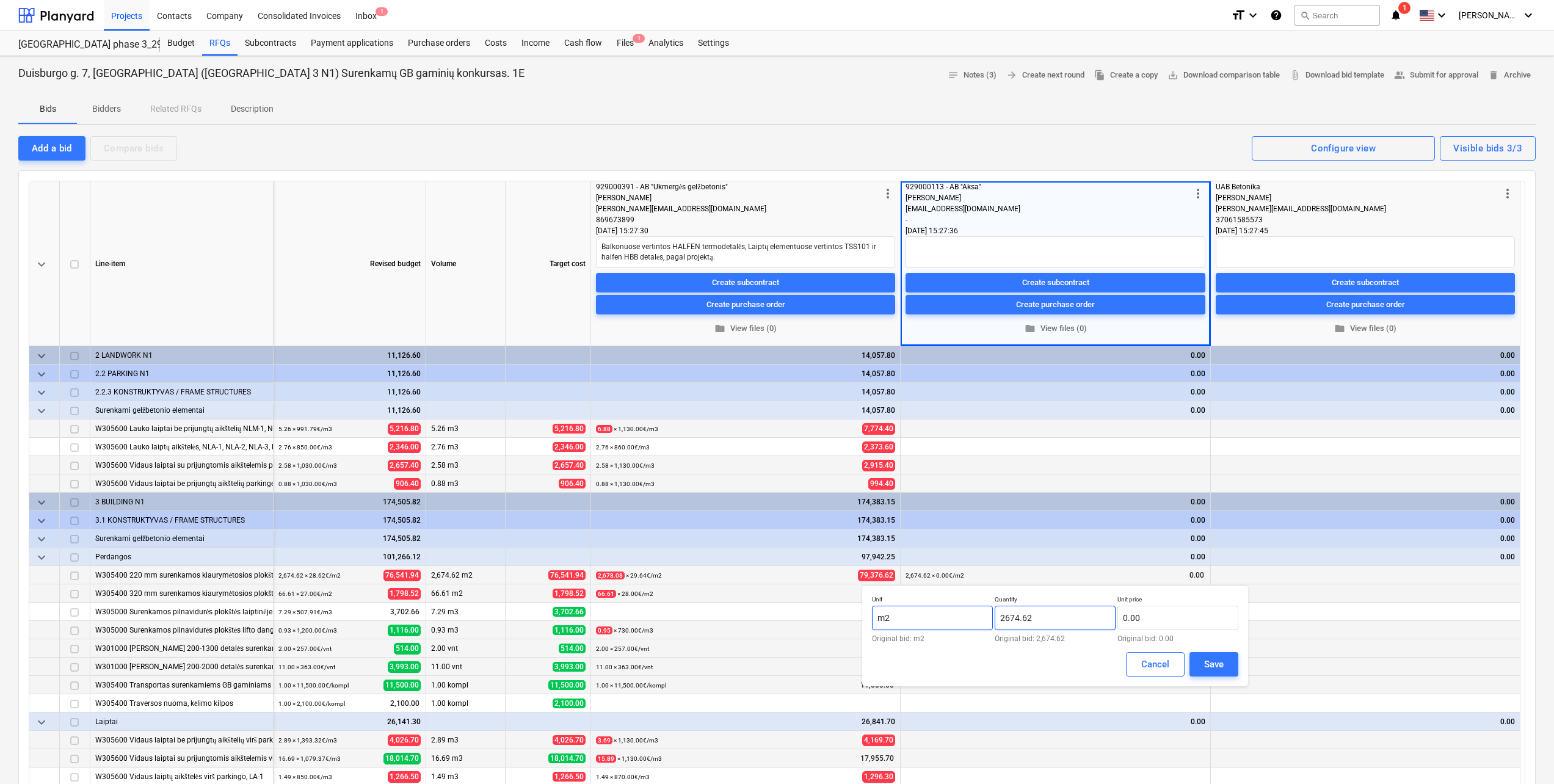
drag, startPoint x: 1065, startPoint y: 617, endPoint x: 897, endPoint y: 617, distance: 168.0
click at [897, 617] on div "Unit m2 Original bid: m2 Quantity 2674.62 Original bid: 2,674.62 Unit price 0.0…" at bounding box center [1055, 618] width 366 height 47
click at [1223, 667] on div "Save" at bounding box center [1214, 664] width 19 height 16
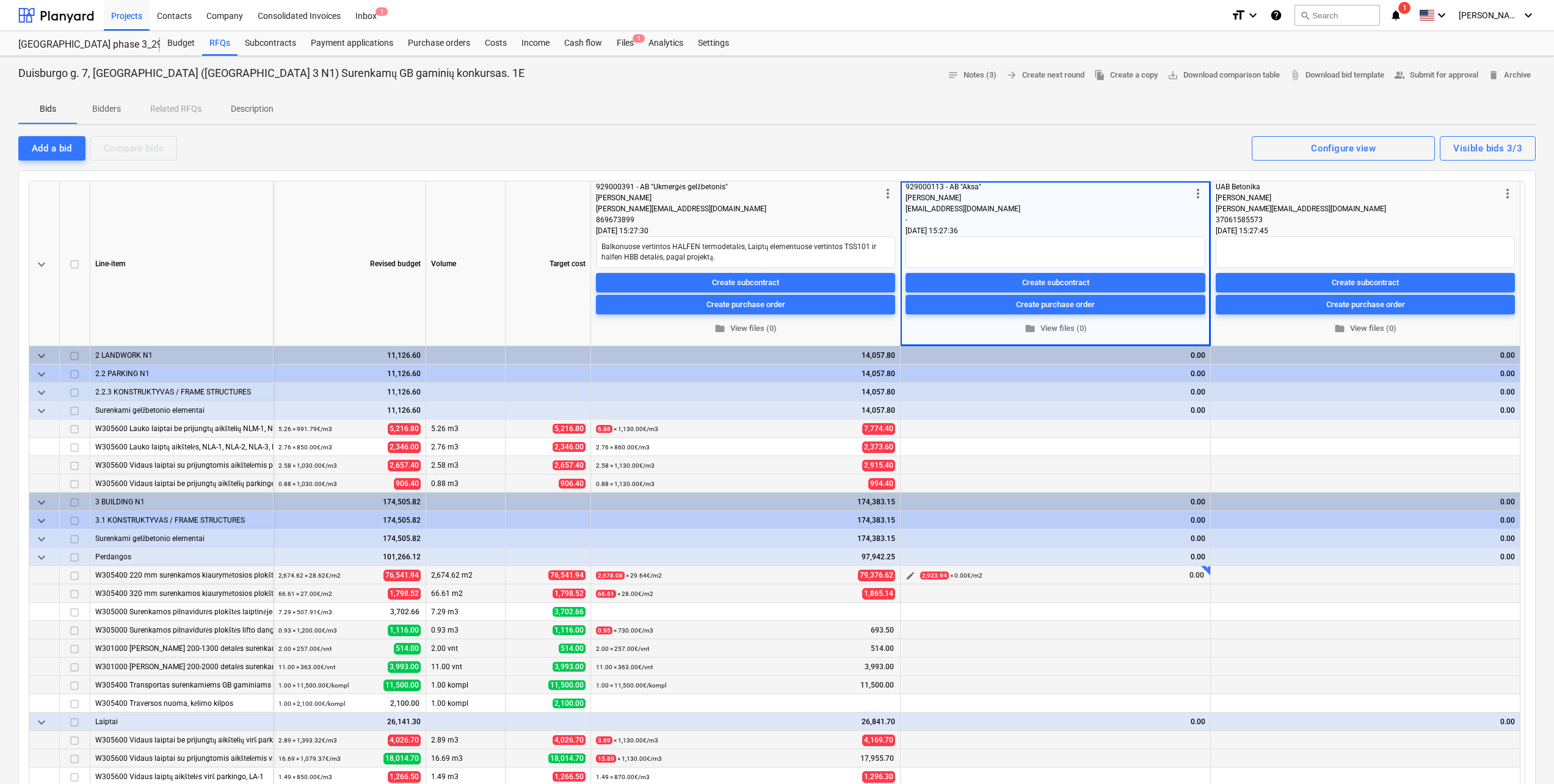
click at [912, 579] on span "edit" at bounding box center [910, 575] width 10 height 10
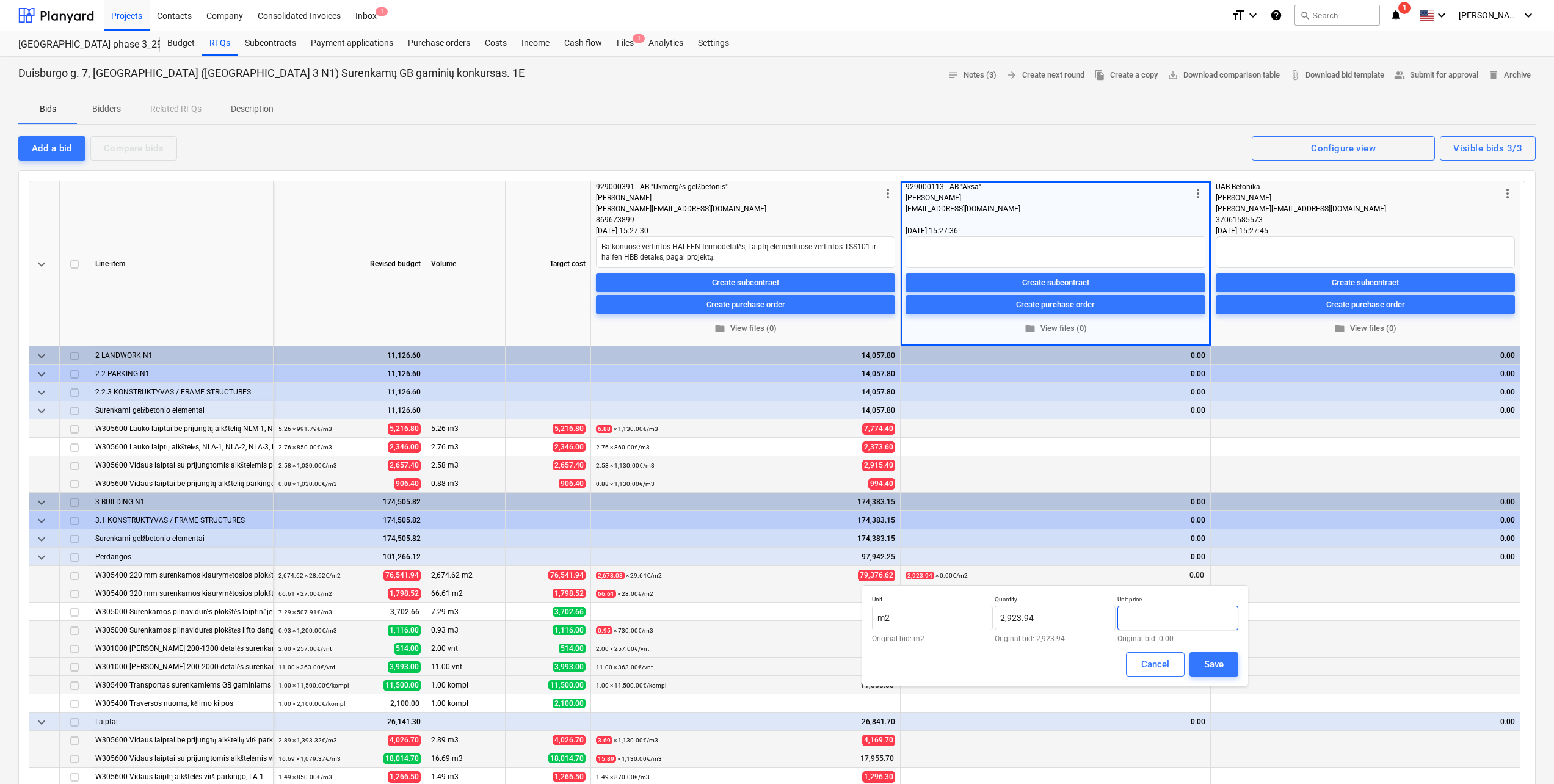
click at [1162, 612] on input "text" at bounding box center [1178, 618] width 121 height 25
click at [1214, 671] on div "Save" at bounding box center [1214, 664] width 19 height 16
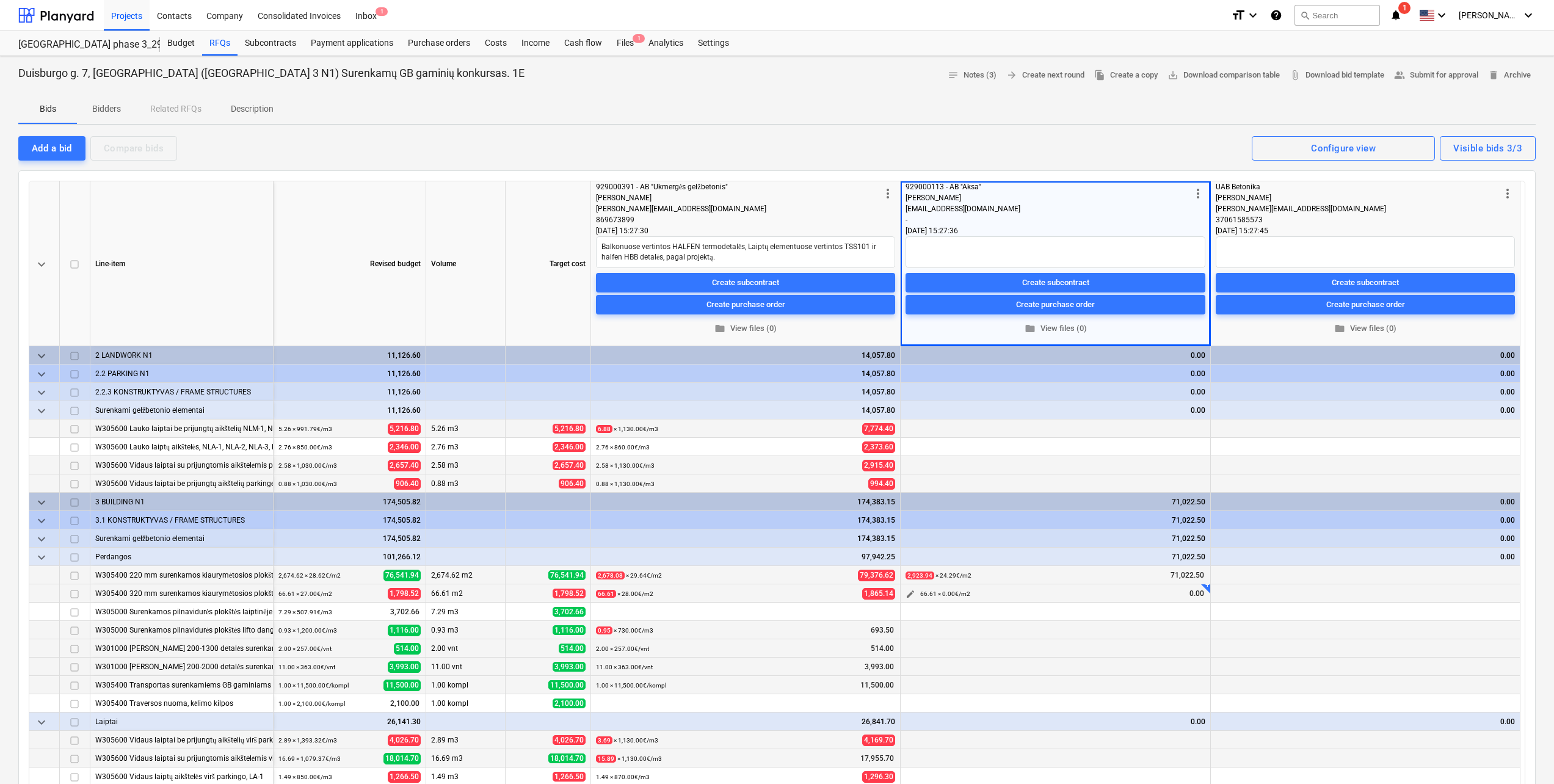
click at [915, 589] on span "edit" at bounding box center [910, 594] width 10 height 10
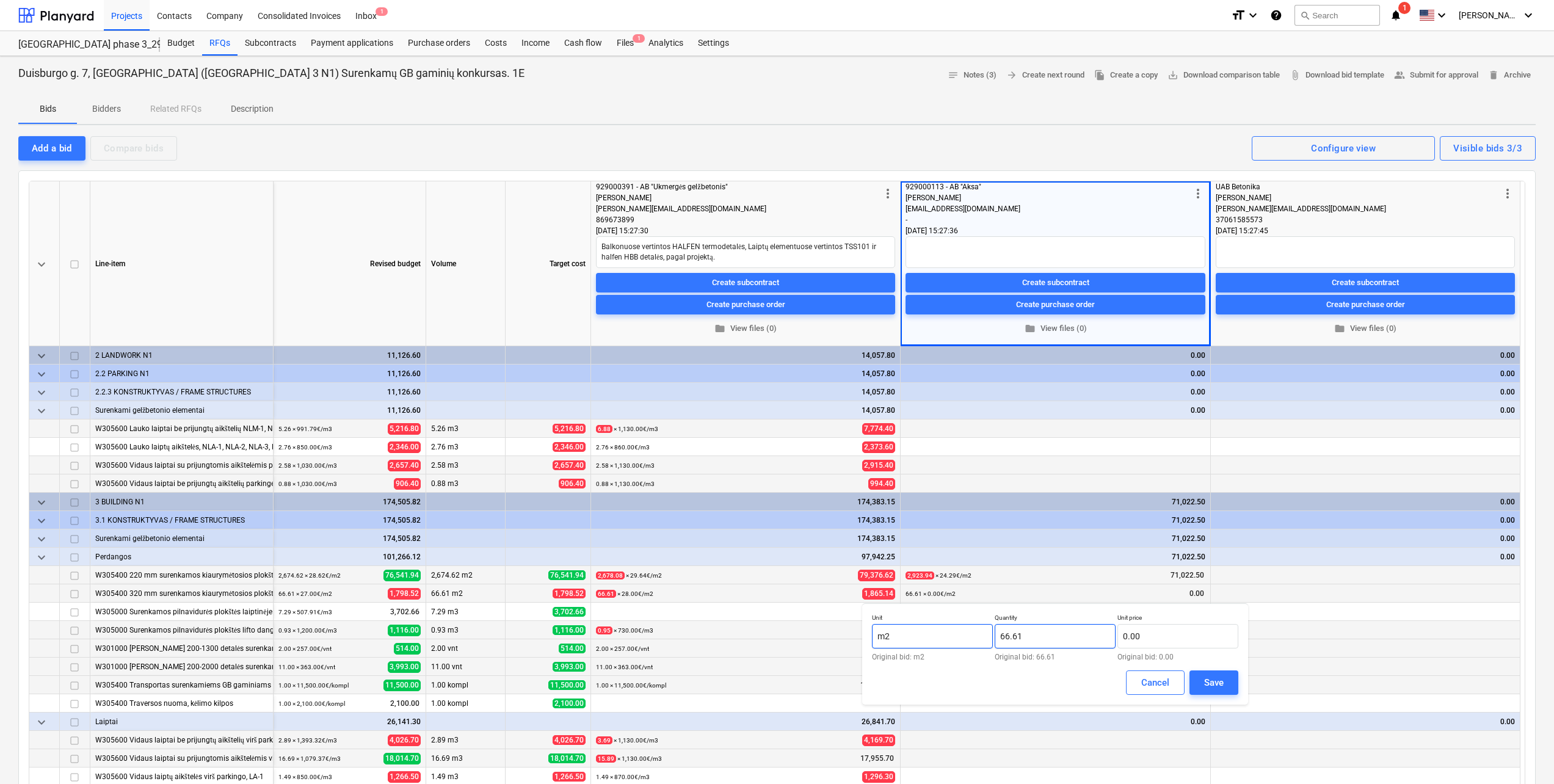
drag, startPoint x: 1050, startPoint y: 641, endPoint x: 939, endPoint y: 638, distance: 111.0
click at [946, 639] on div "Unit m2 Original bid: m2 Quantity 66.61 Original bid: 66.61 Unit price 0.00 Ori…" at bounding box center [1055, 637] width 366 height 47
click at [1164, 633] on input "text" at bounding box center [1178, 636] width 121 height 25
click at [1220, 688] on div "Save" at bounding box center [1214, 682] width 19 height 16
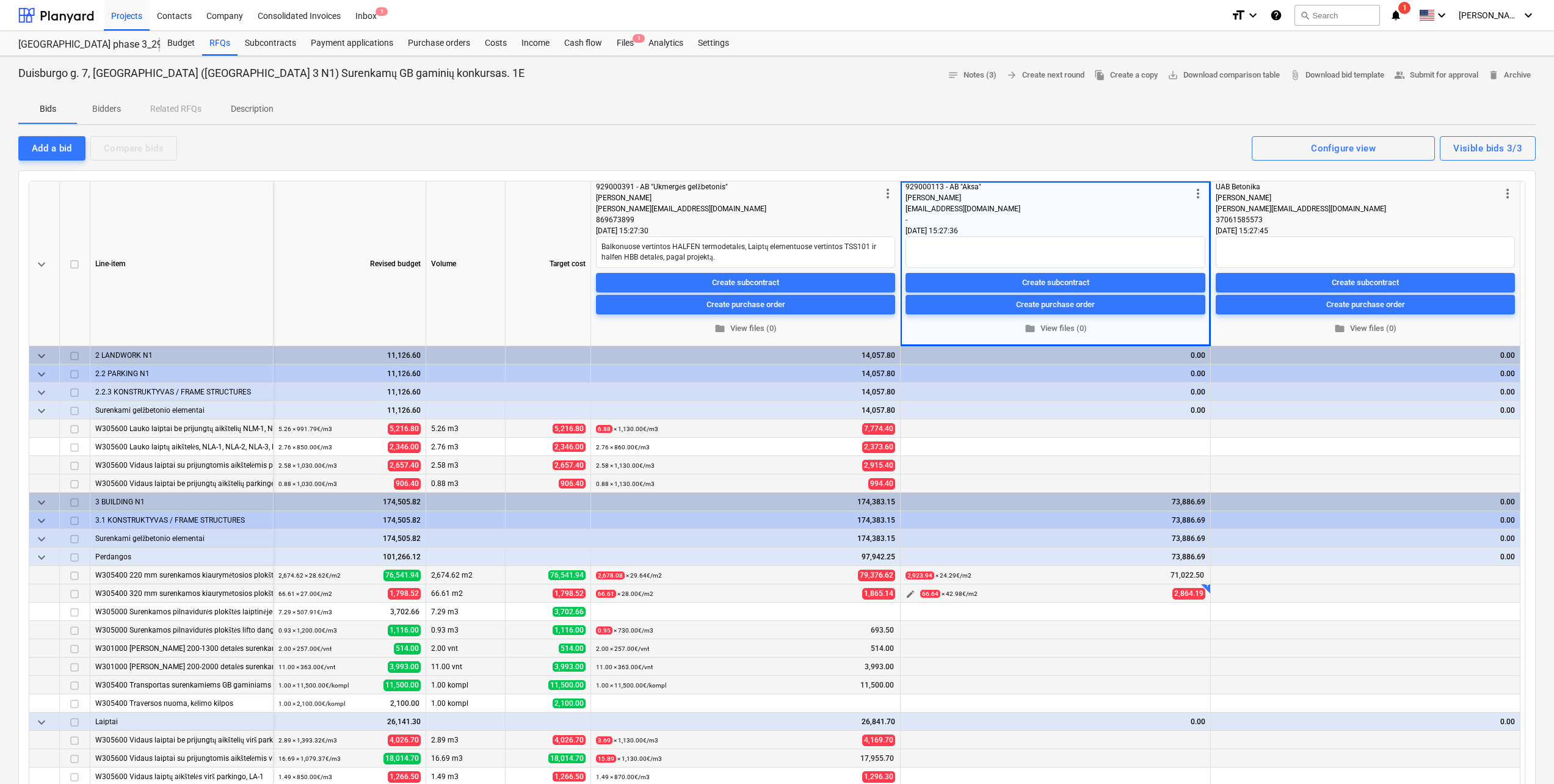
click at [911, 594] on span "edit" at bounding box center [910, 594] width 10 height 10
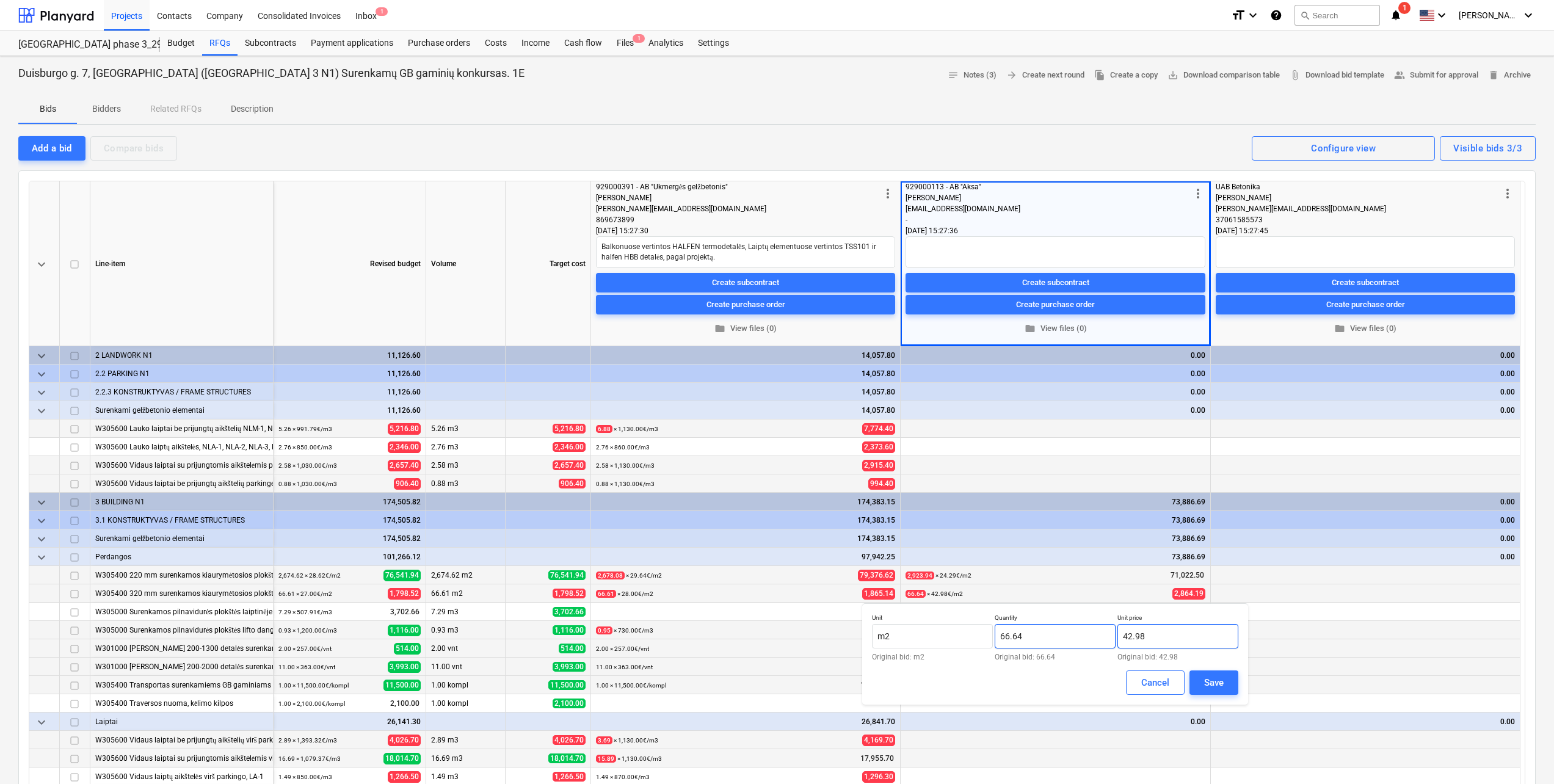
drag, startPoint x: 1180, startPoint y: 636, endPoint x: 1091, endPoint y: 635, distance: 89.0
click at [1091, 635] on div "Unit m2 Original bid: m2 Quantity 66.64 Original bid: 66.64 Unit price 42.98 Or…" at bounding box center [1055, 637] width 366 height 47
click at [1221, 685] on div "Save" at bounding box center [1214, 682] width 19 height 16
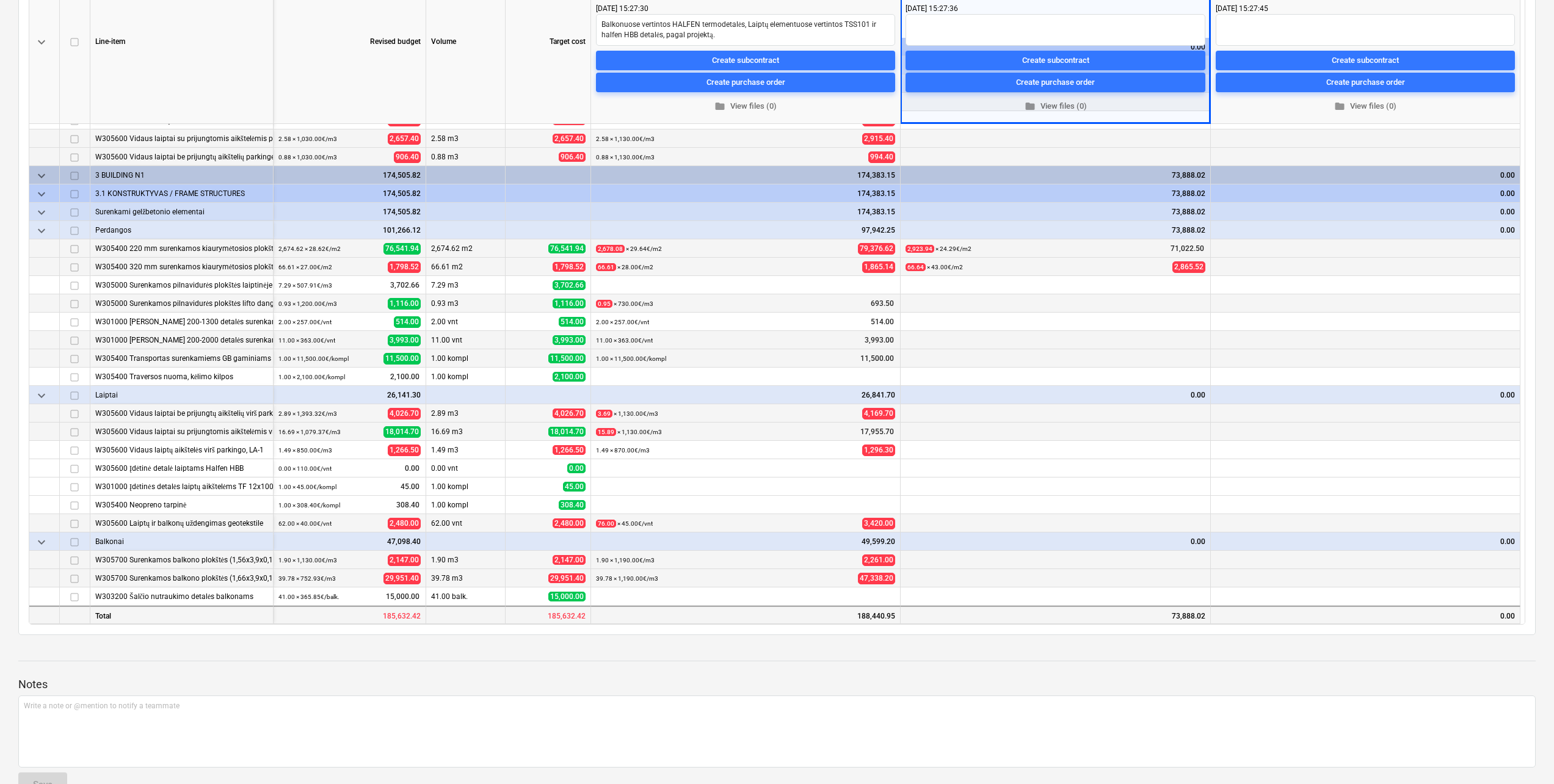
scroll to position [183, 0]
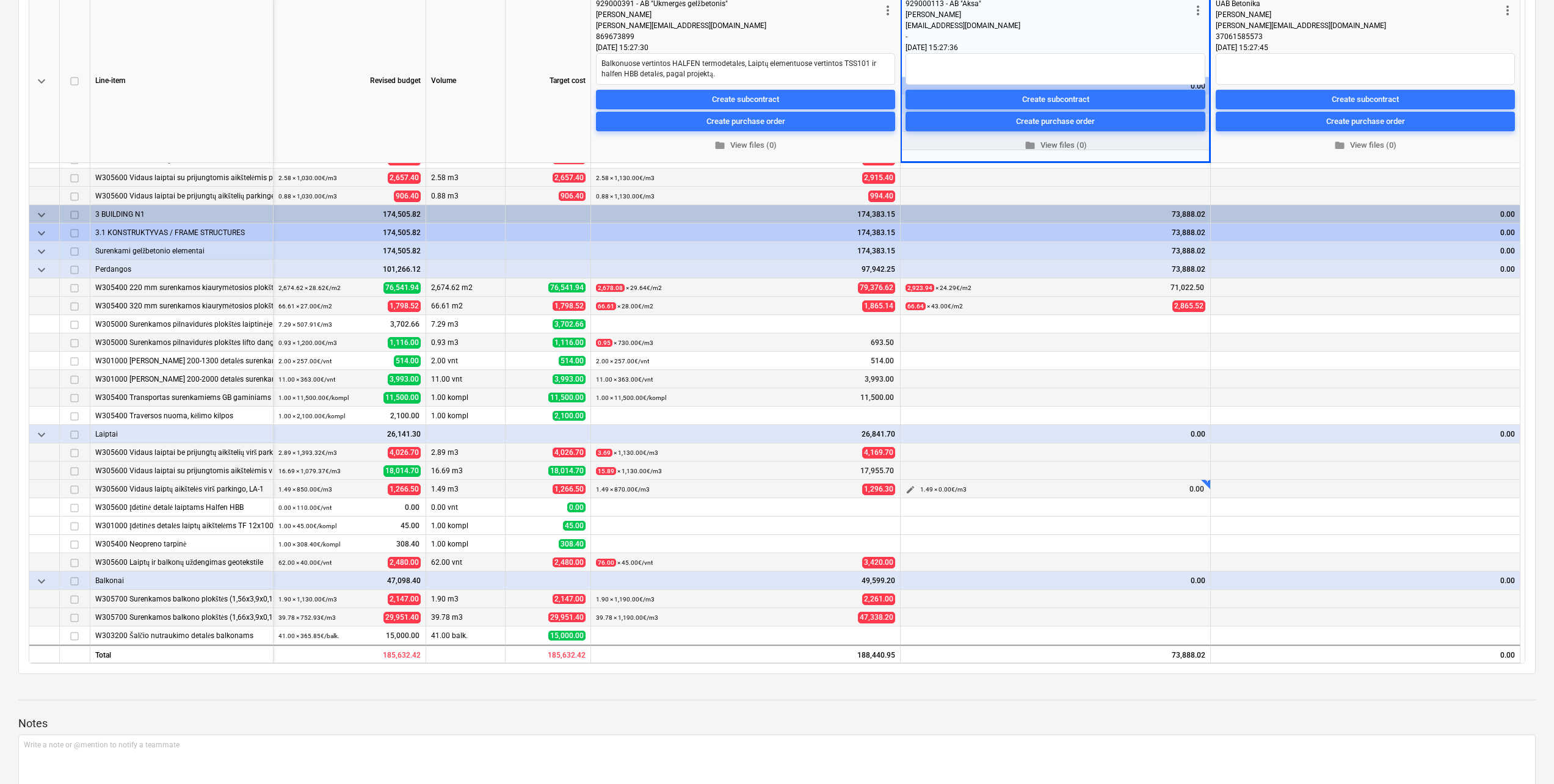
click at [906, 488] on span "edit" at bounding box center [910, 489] width 10 height 10
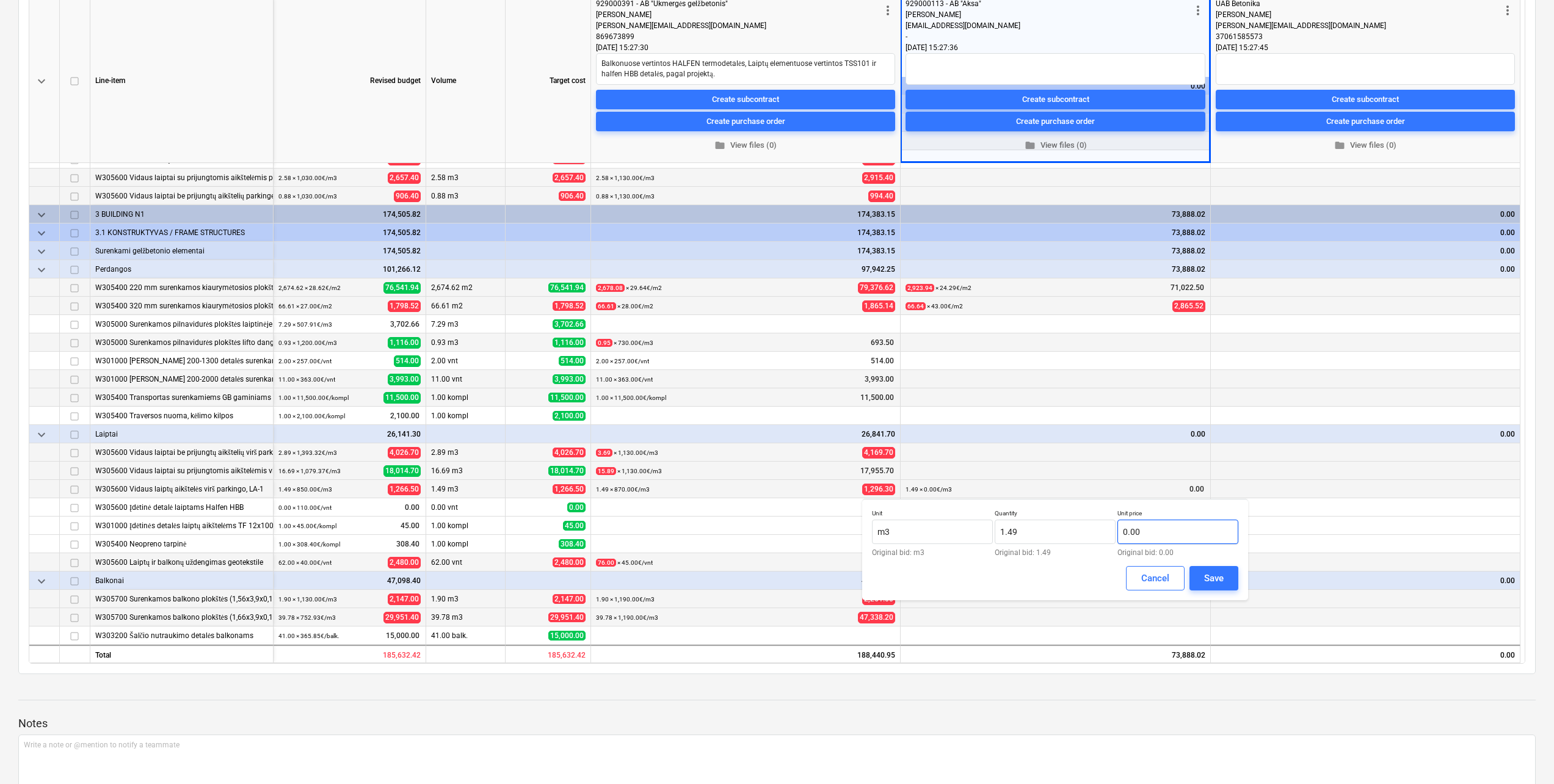
click at [1192, 520] on input "0.00" at bounding box center [1178, 532] width 121 height 25
click at [1184, 529] on input "text" at bounding box center [1178, 532] width 121 height 25
click at [1199, 579] on button "Save" at bounding box center [1214, 578] width 49 height 25
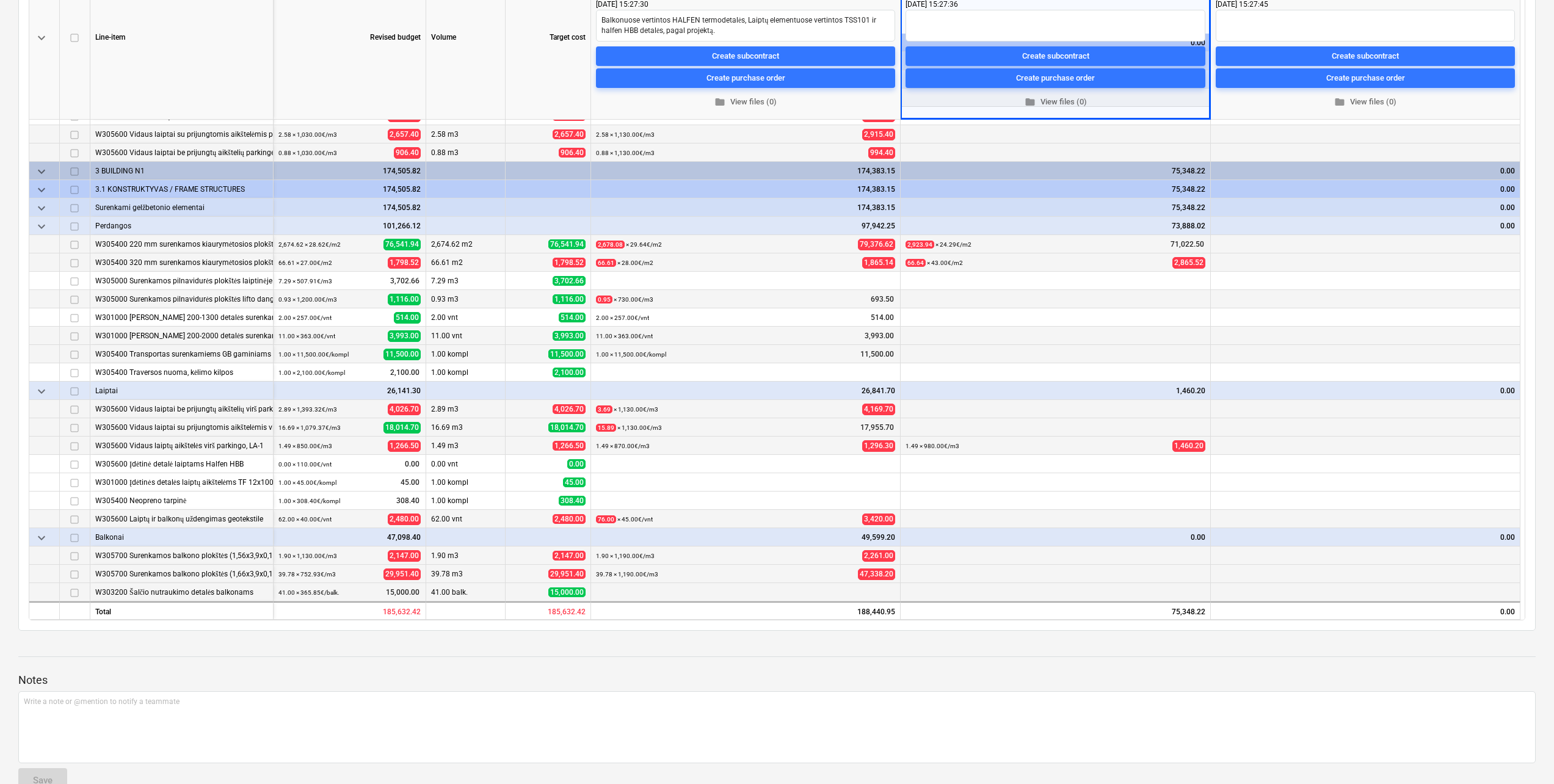
scroll to position [244, 0]
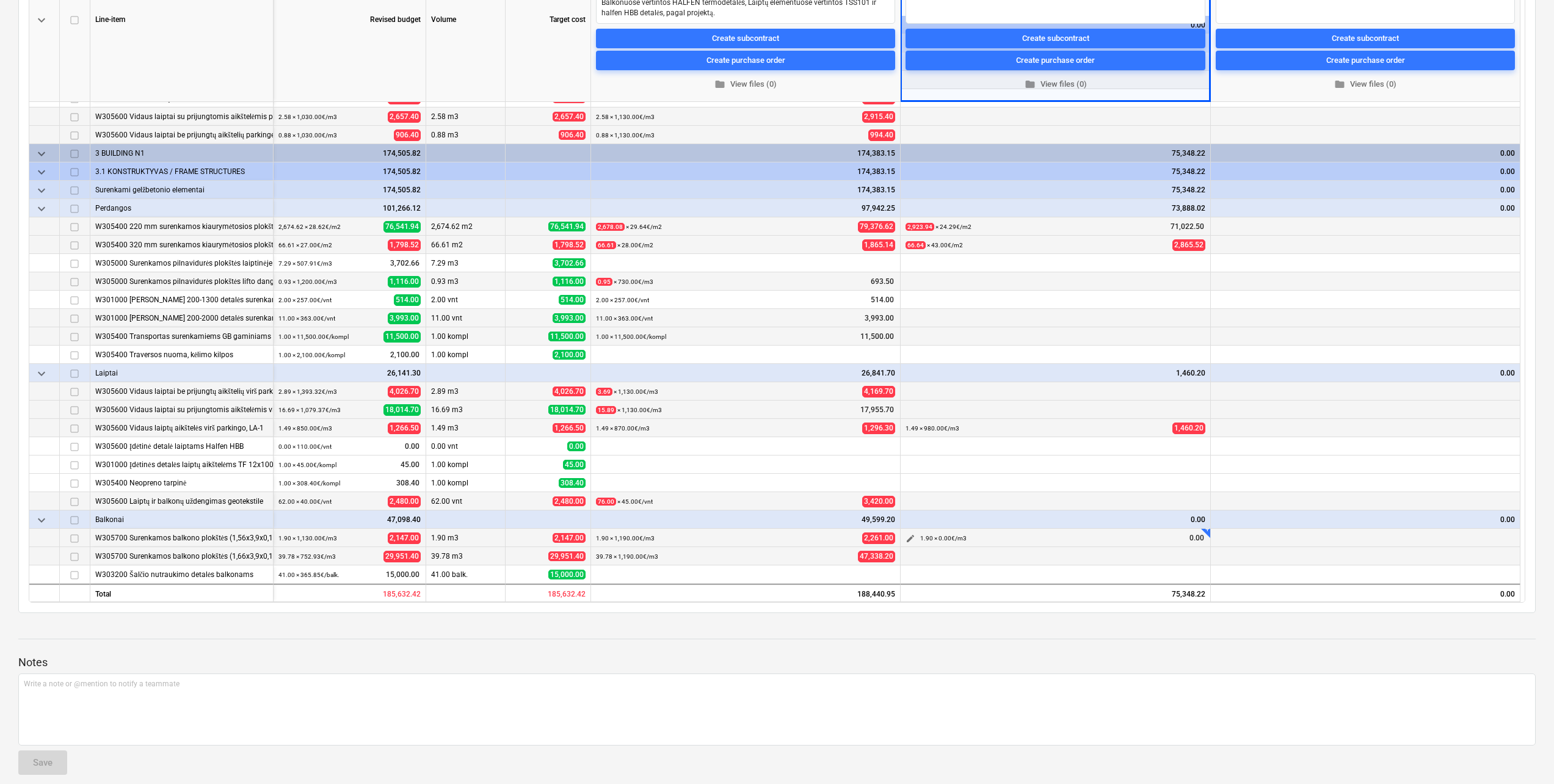
click at [911, 541] on span "edit" at bounding box center [910, 538] width 10 height 10
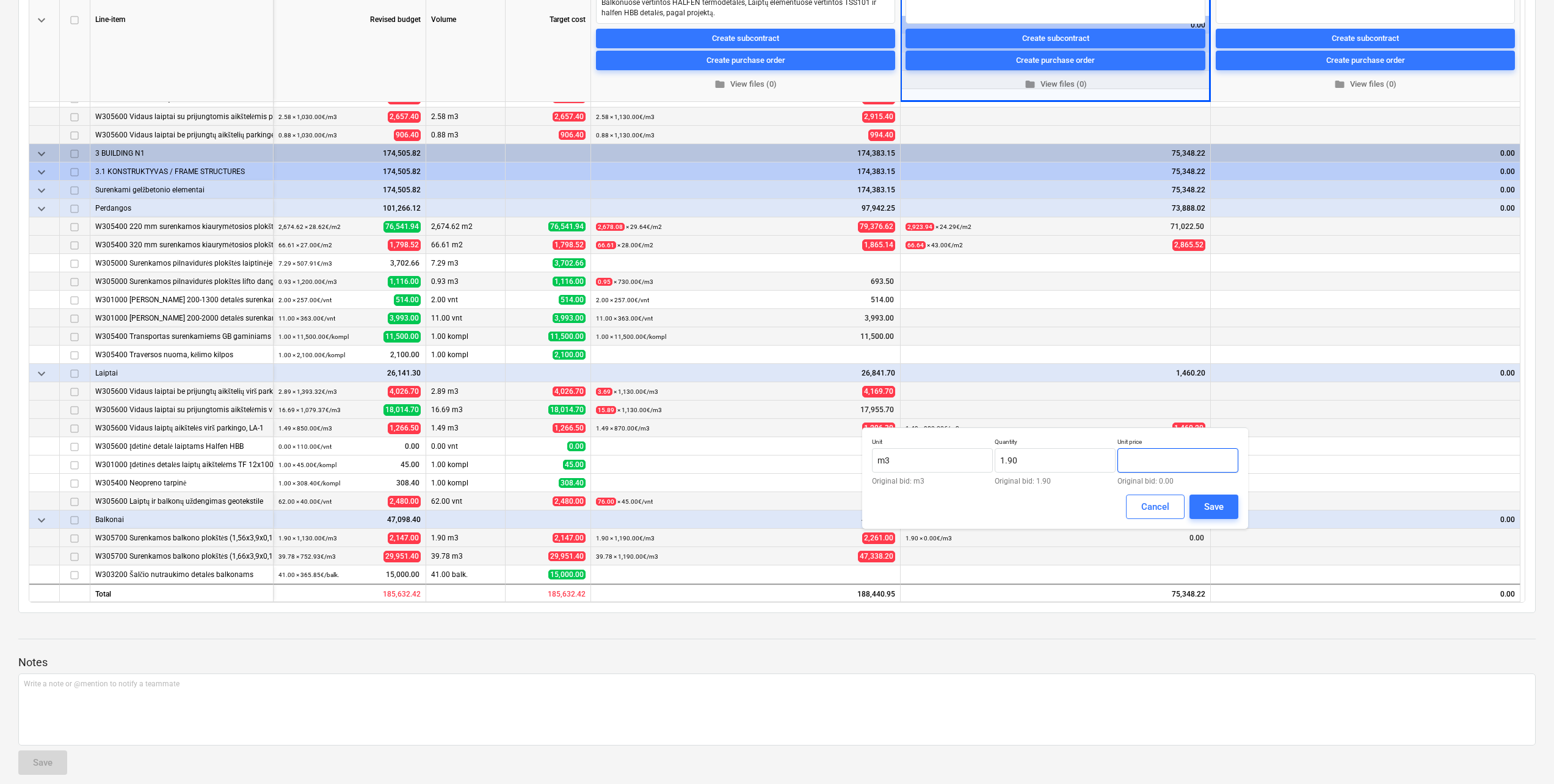
click at [1162, 467] on input "text" at bounding box center [1178, 461] width 121 height 25
click at [1217, 505] on div "Save" at bounding box center [1214, 507] width 19 height 16
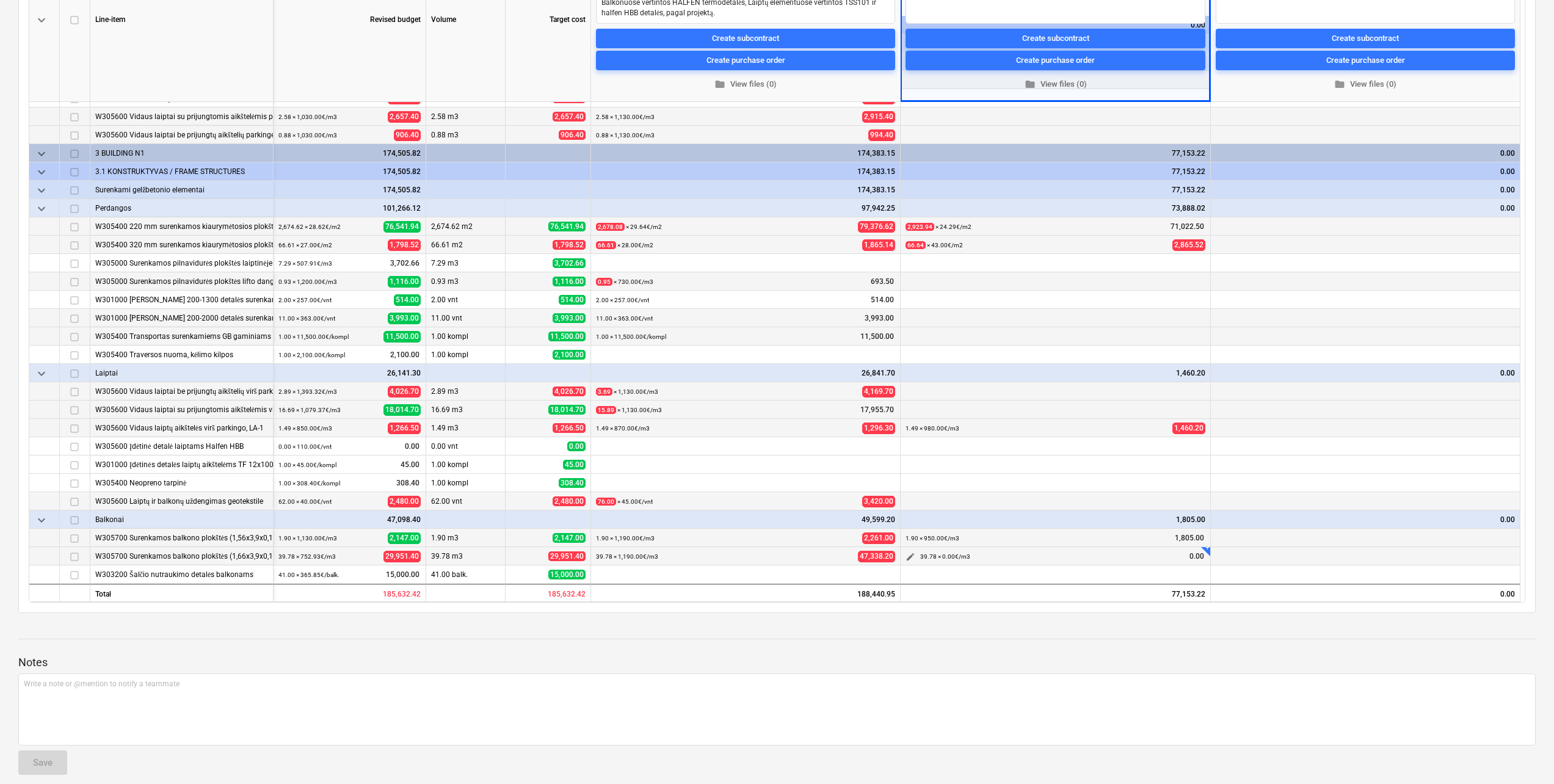
click at [914, 550] on button "edit" at bounding box center [910, 557] width 15 height 15
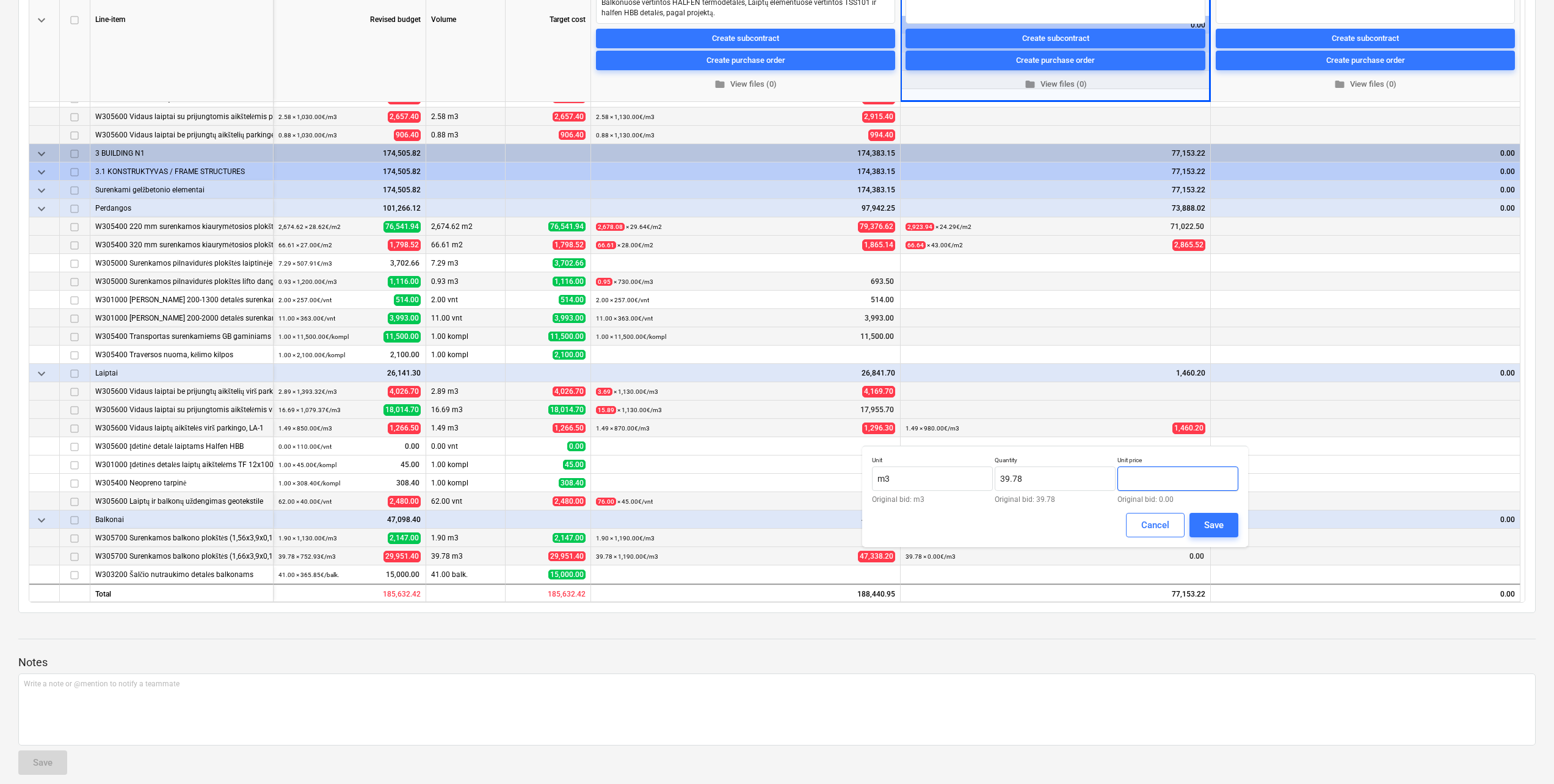
click at [1140, 481] on input "text" at bounding box center [1178, 479] width 121 height 25
click at [1208, 524] on div "Save" at bounding box center [1214, 525] width 19 height 16
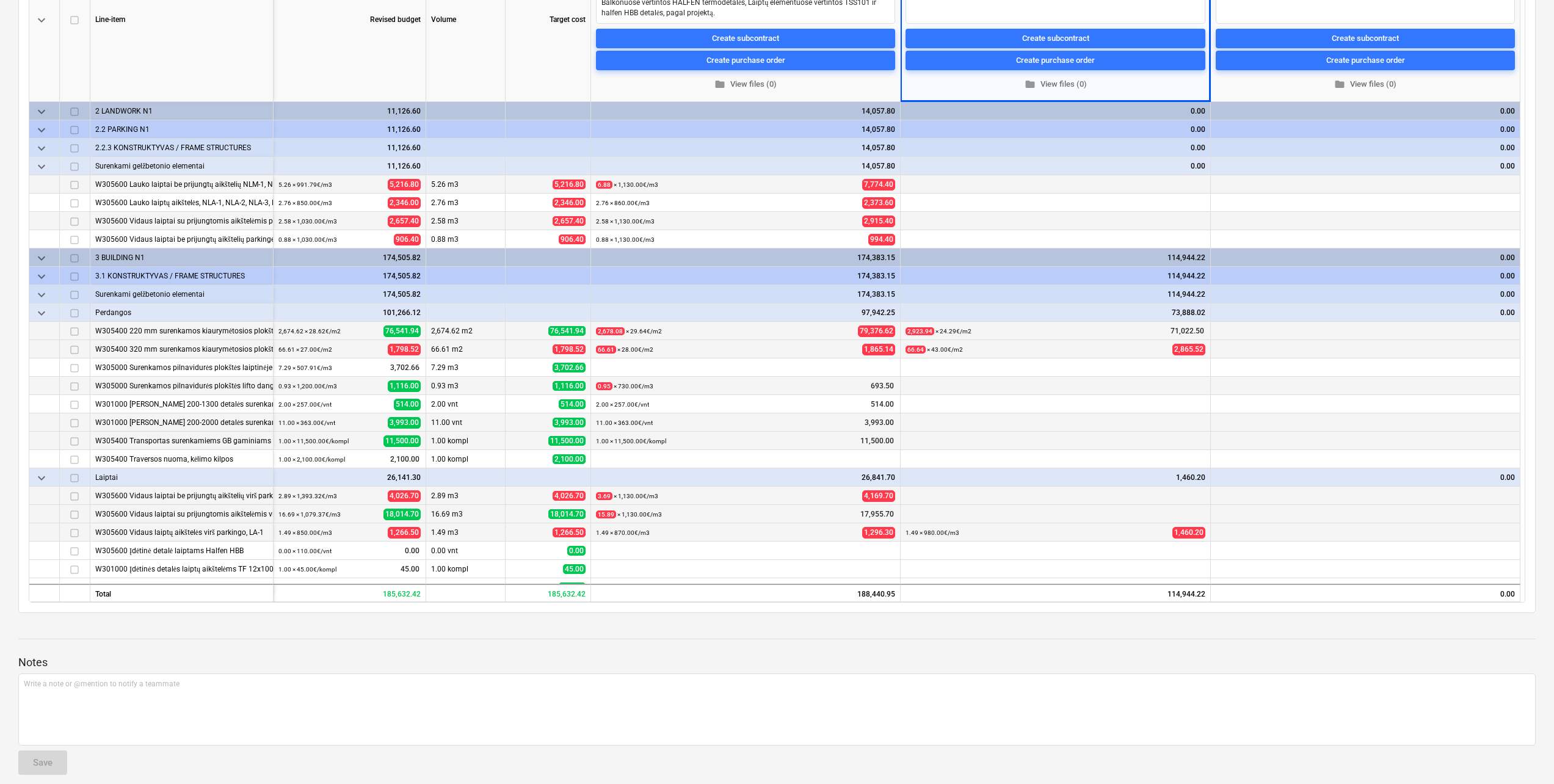
scroll to position [0, 0]
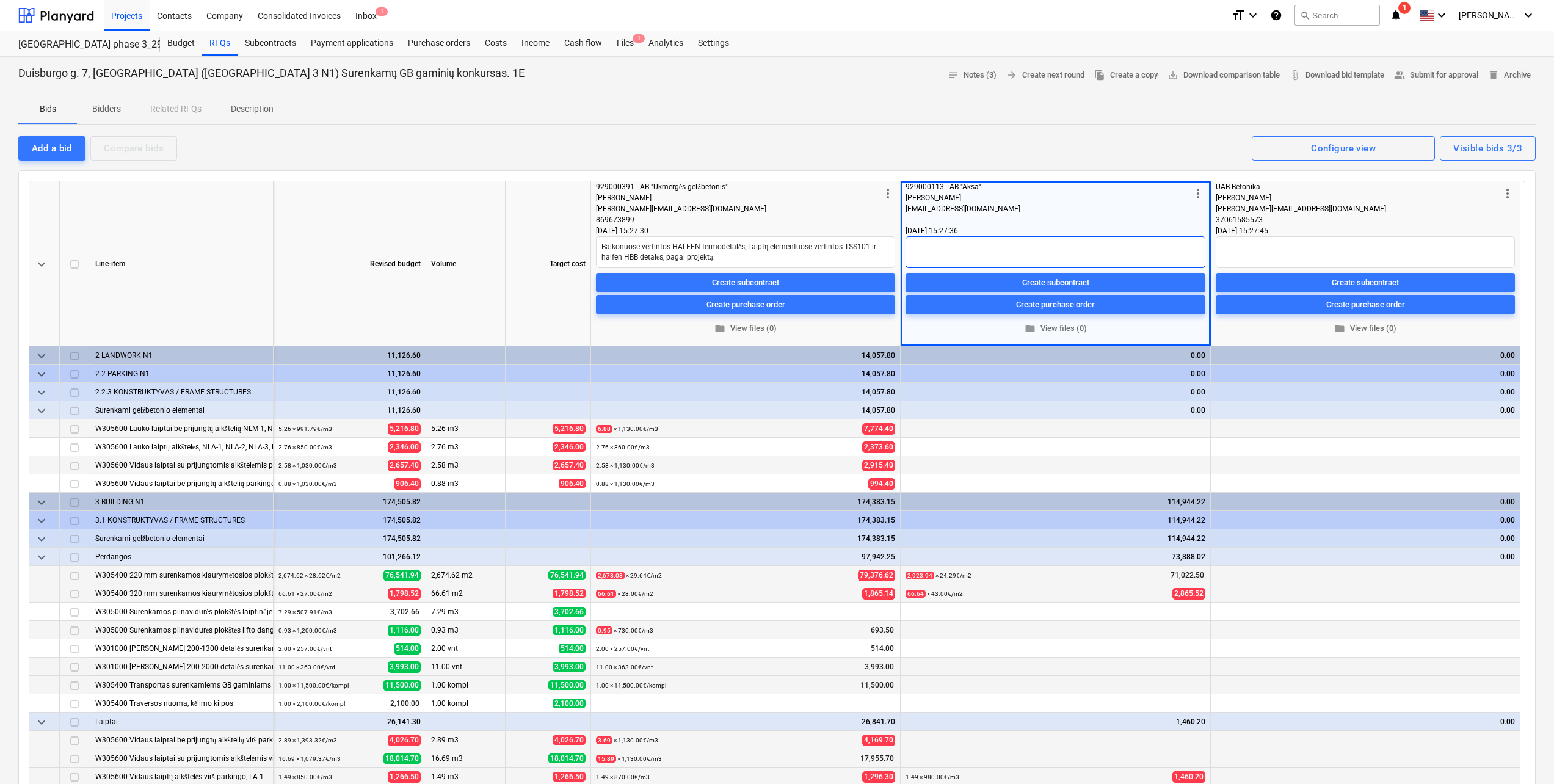
click at [987, 244] on textarea at bounding box center [1055, 252] width 299 height 32
paste textarea ""Termodetalės EBEA 160 m`""
click at [913, 255] on textarea ""Termodetalės EBEA 160 m`"" at bounding box center [1055, 252] width 299 height 32
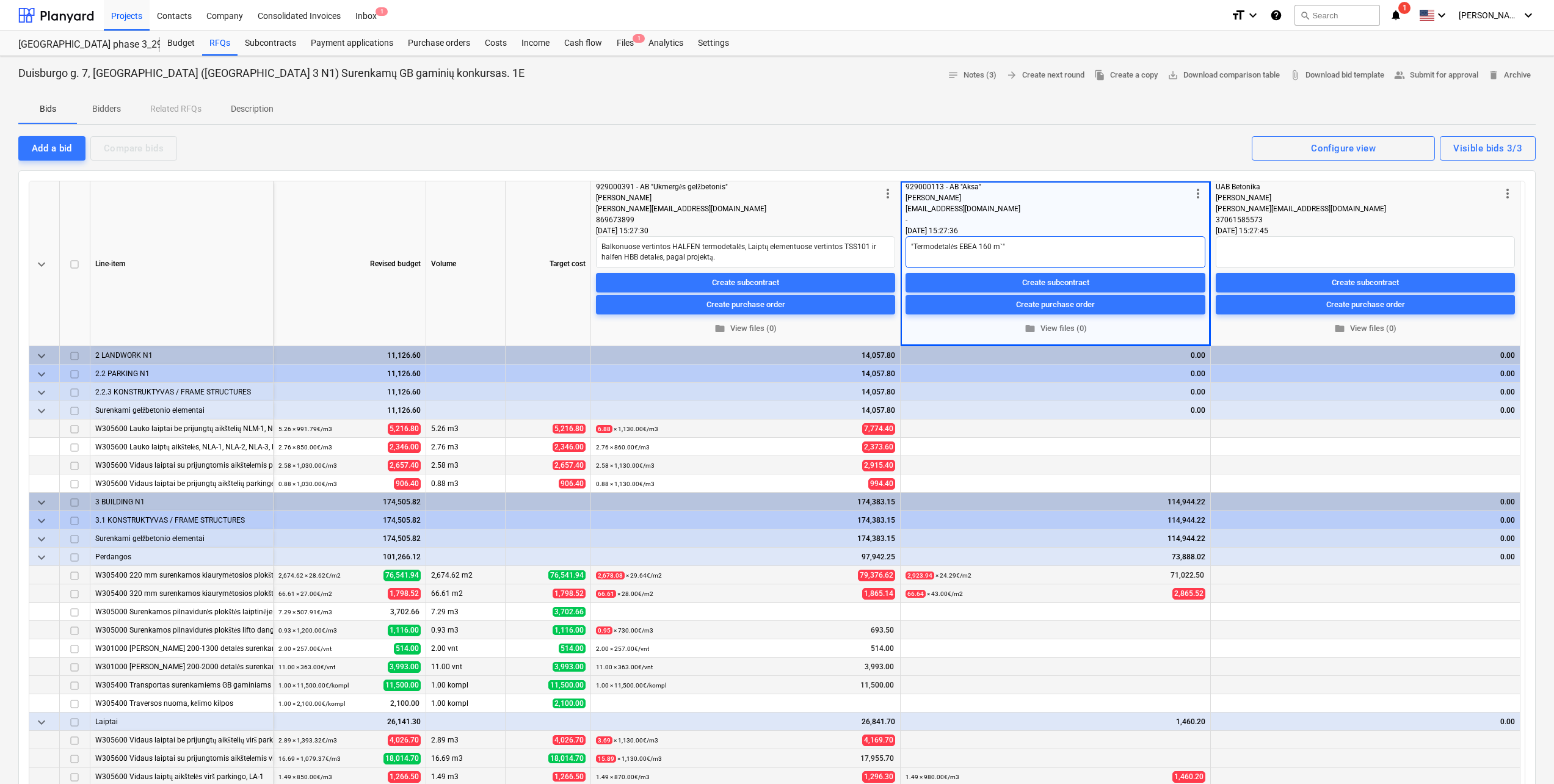
click at [1013, 242] on textarea ""Termodetalės EBEA 160 m`"" at bounding box center [1055, 252] width 299 height 32
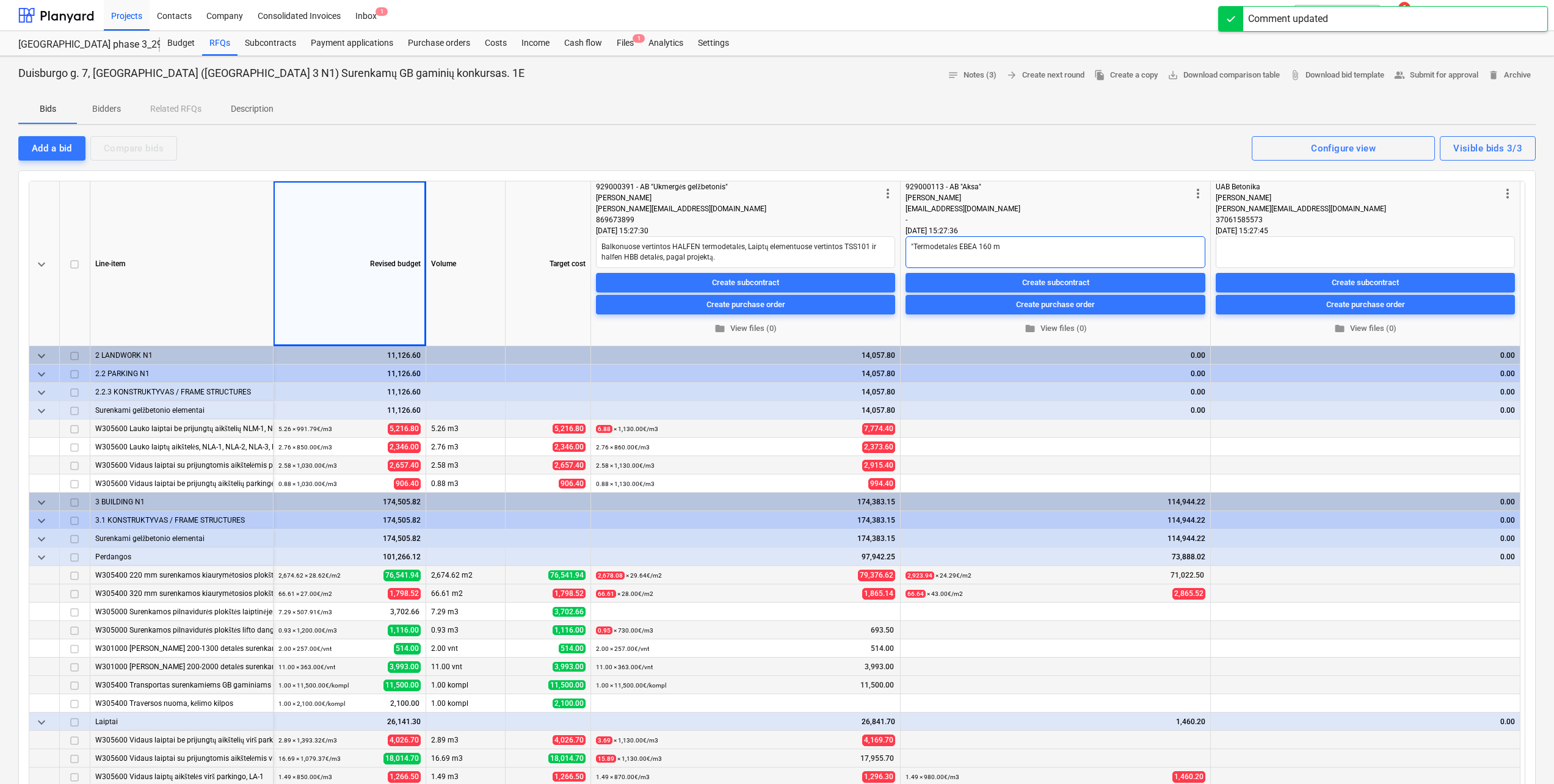
click at [917, 242] on textarea ""Termodetalės EBEA 160 m" at bounding box center [1055, 252] width 299 height 32
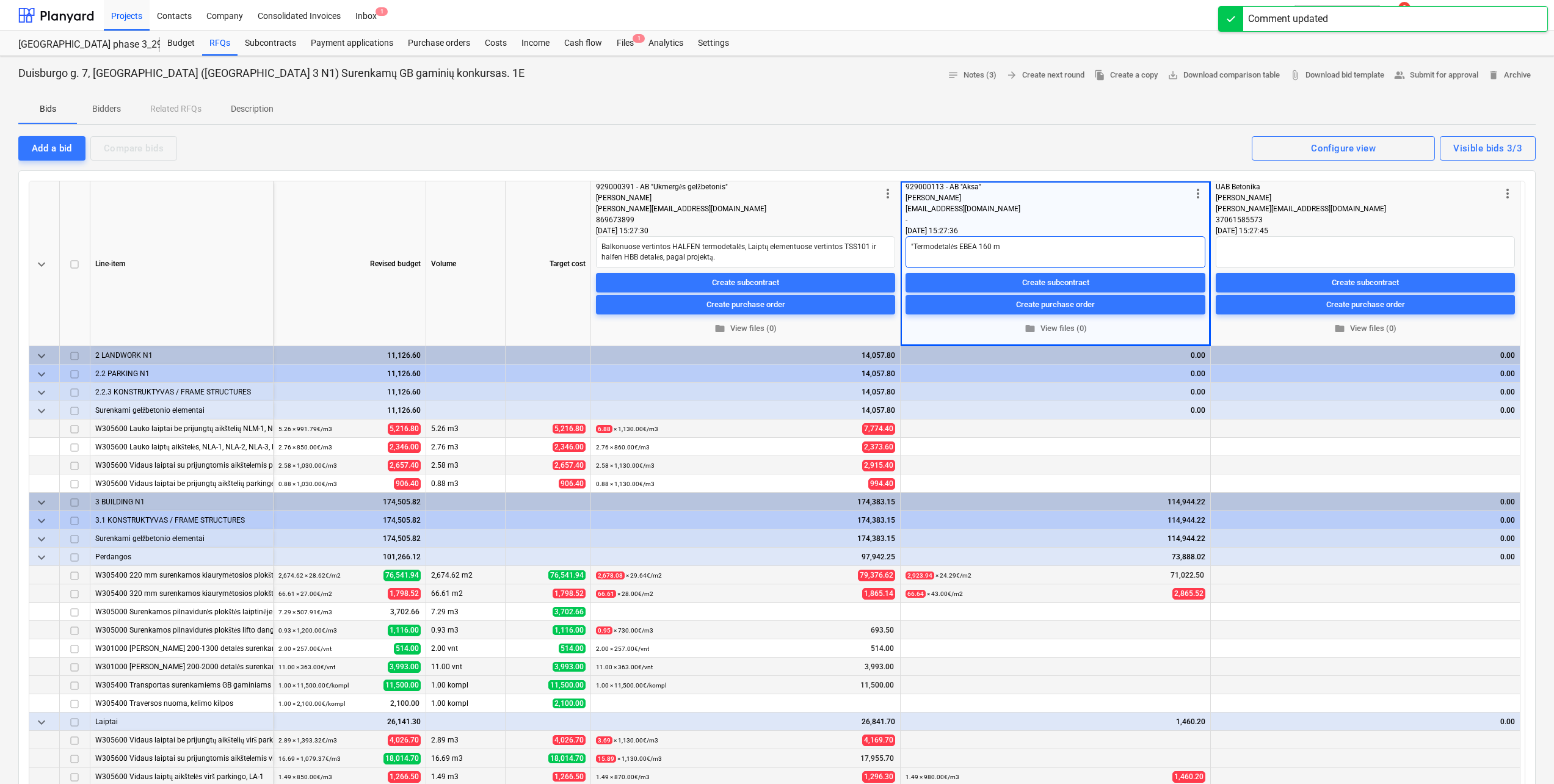
click at [913, 247] on textarea ""Termodetalės EBEA 160 m" at bounding box center [1055, 252] width 299 height 32
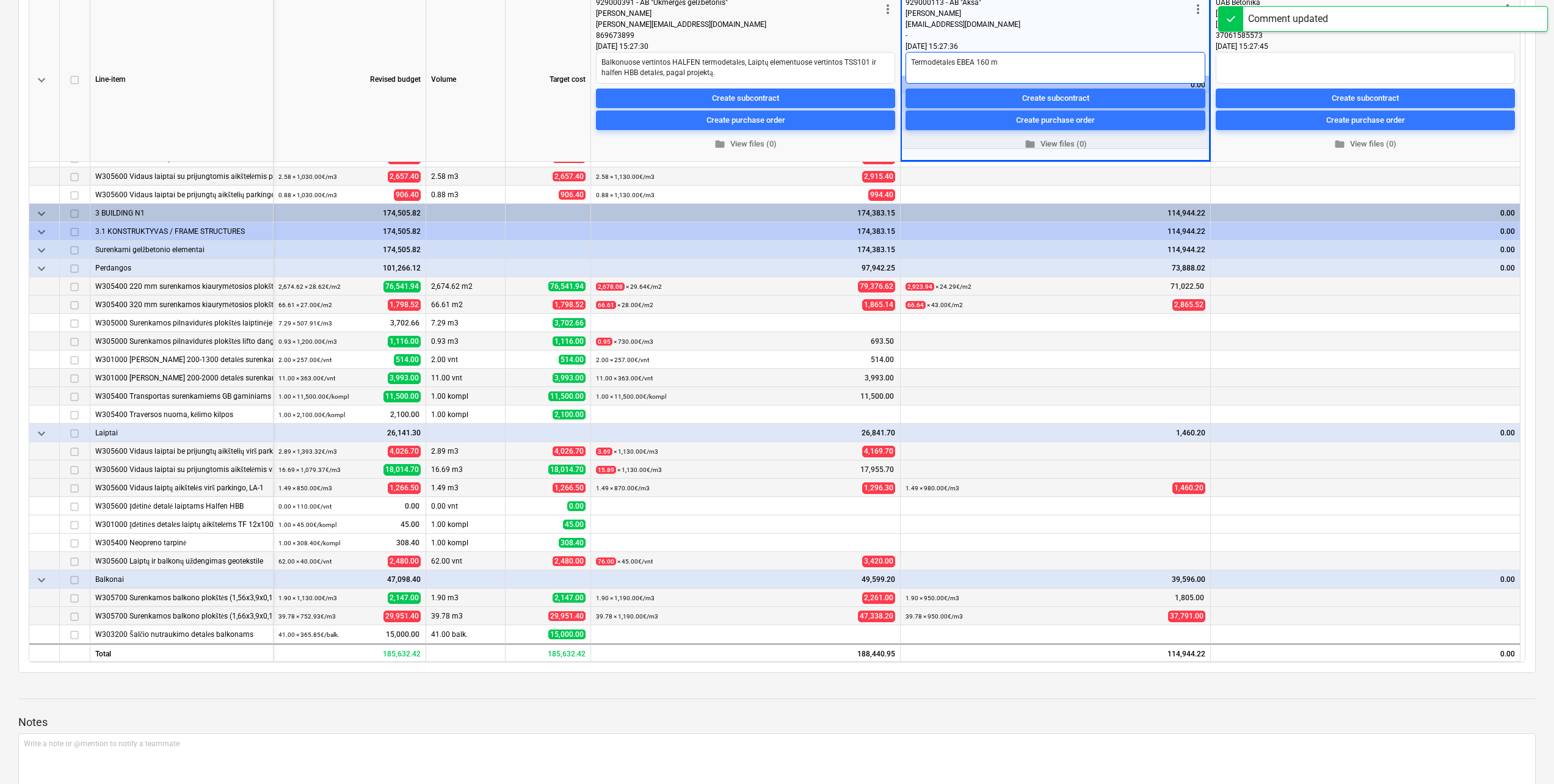
scroll to position [366, 0]
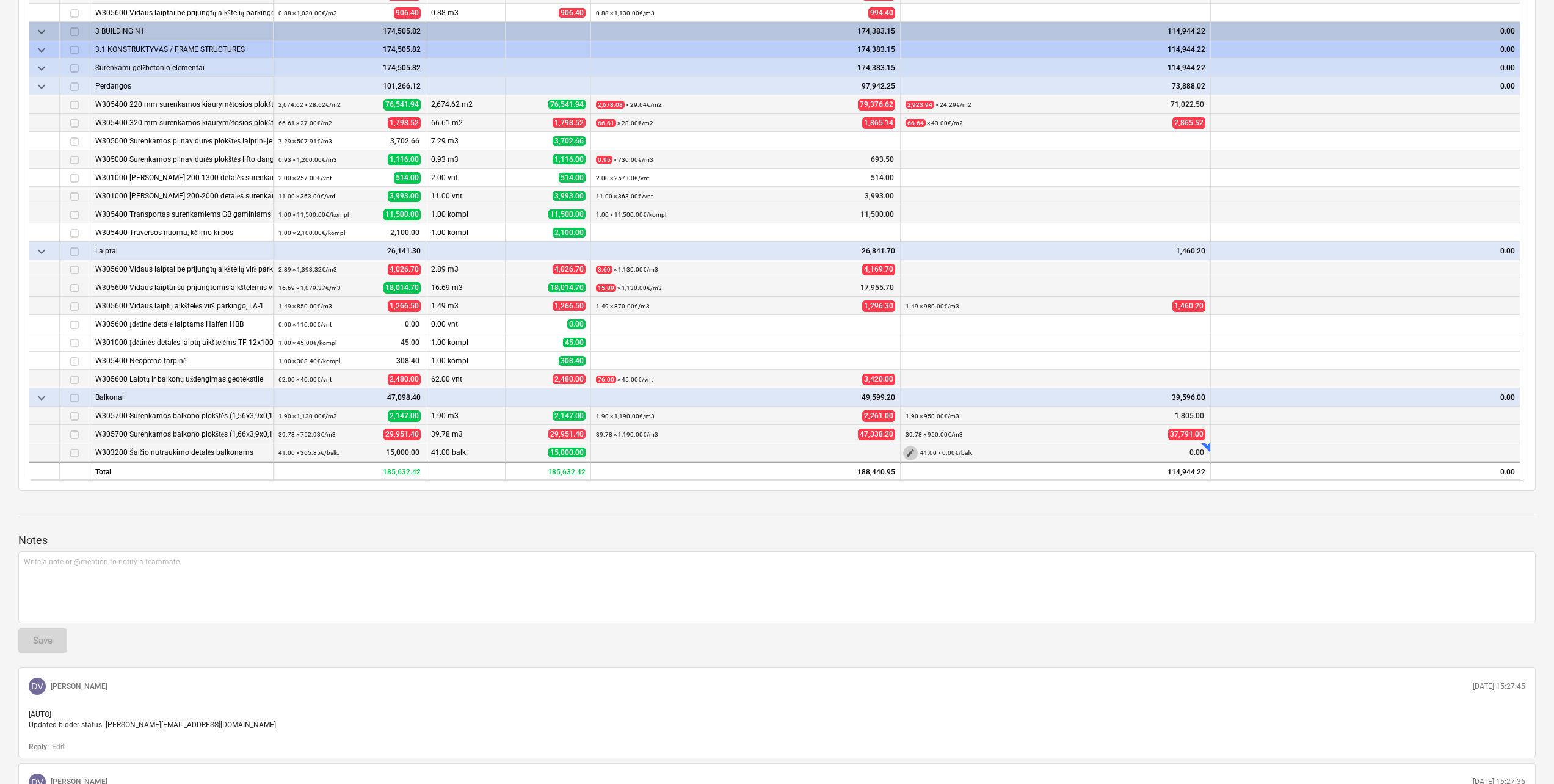
click at [915, 451] on button "edit" at bounding box center [910, 453] width 15 height 15
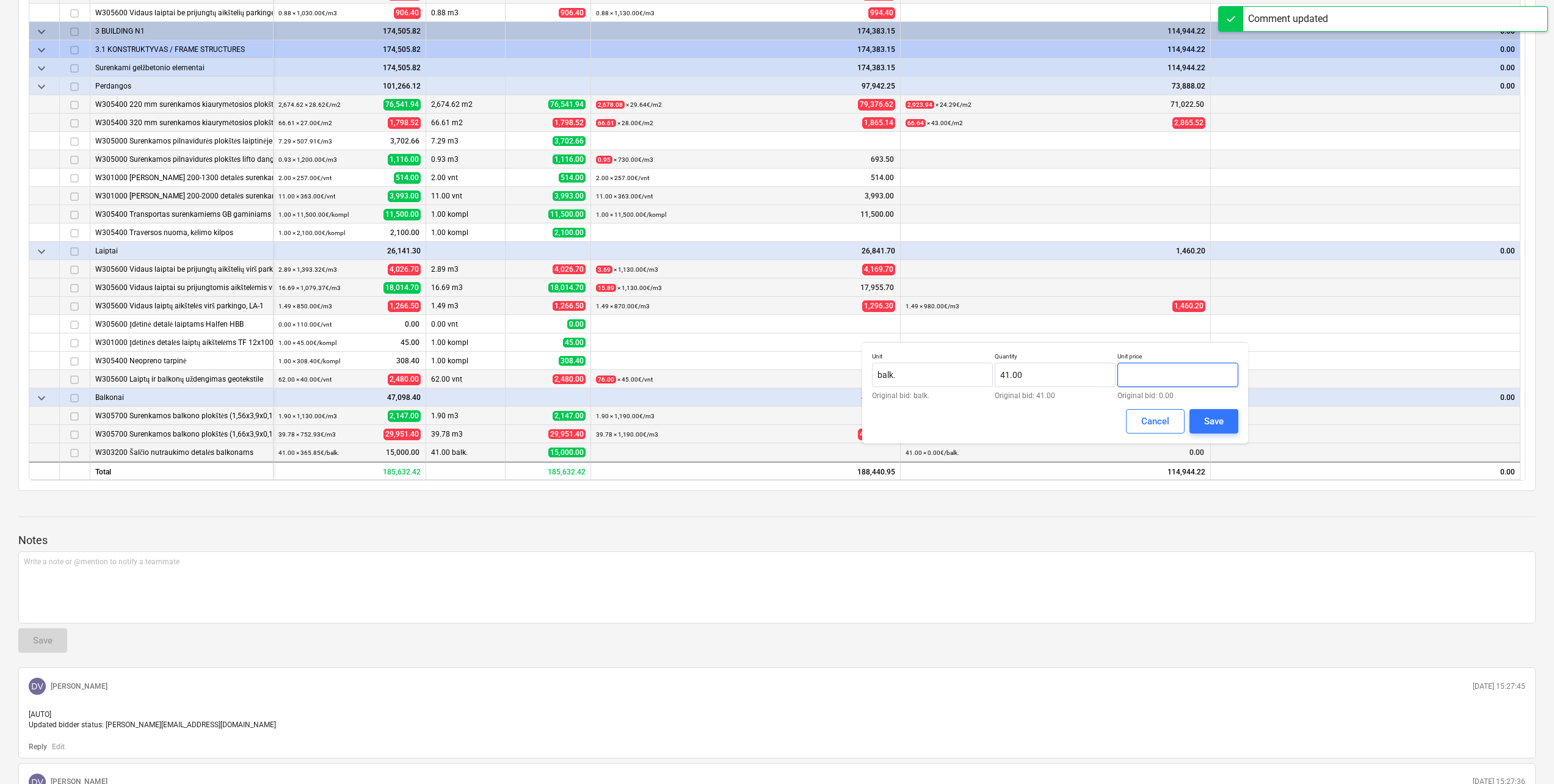
click at [1174, 370] on input "text" at bounding box center [1178, 375] width 121 height 25
click at [1210, 429] on div "Save" at bounding box center [1214, 421] width 19 height 16
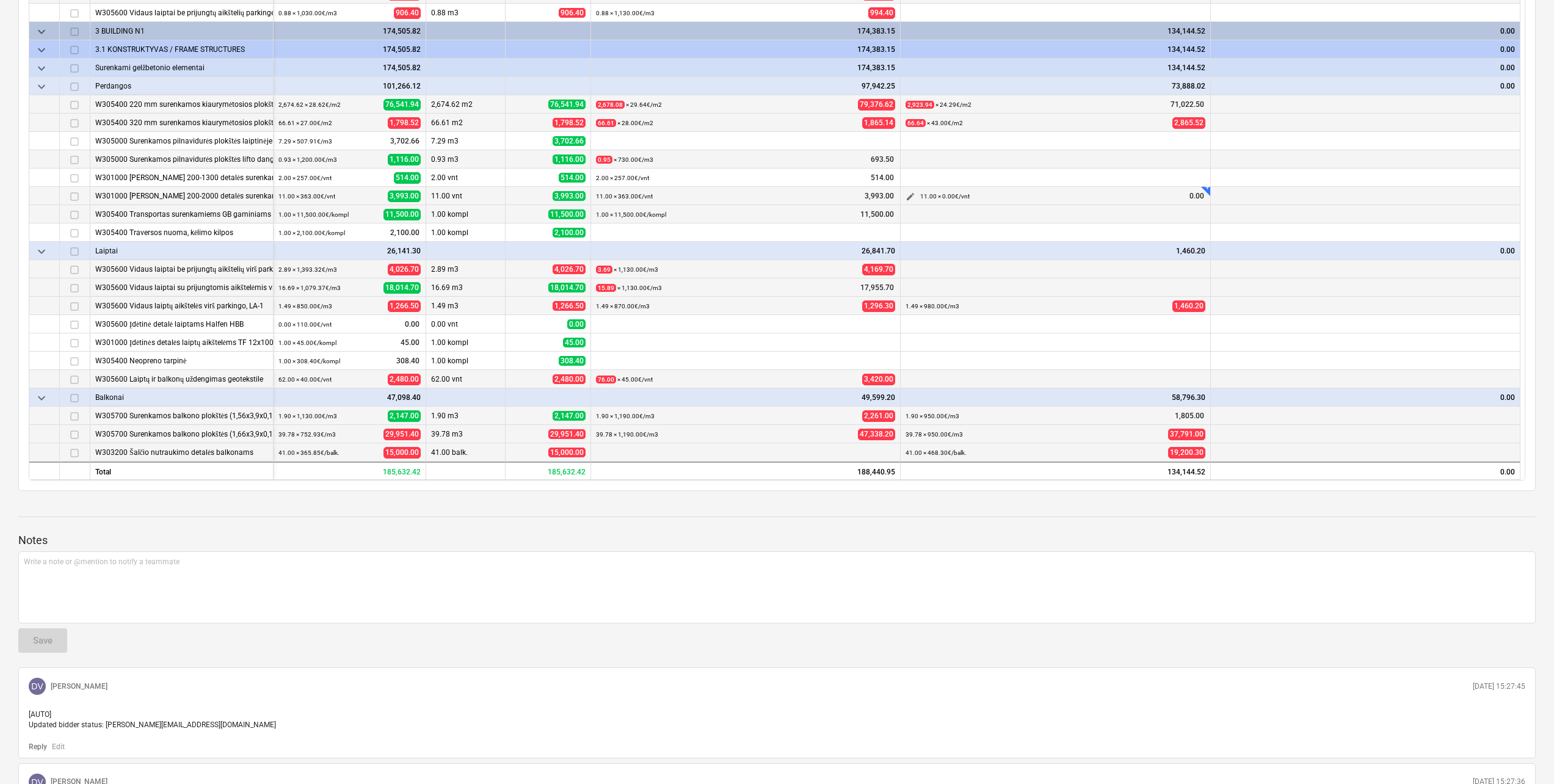
click at [909, 194] on span "edit" at bounding box center [910, 196] width 10 height 10
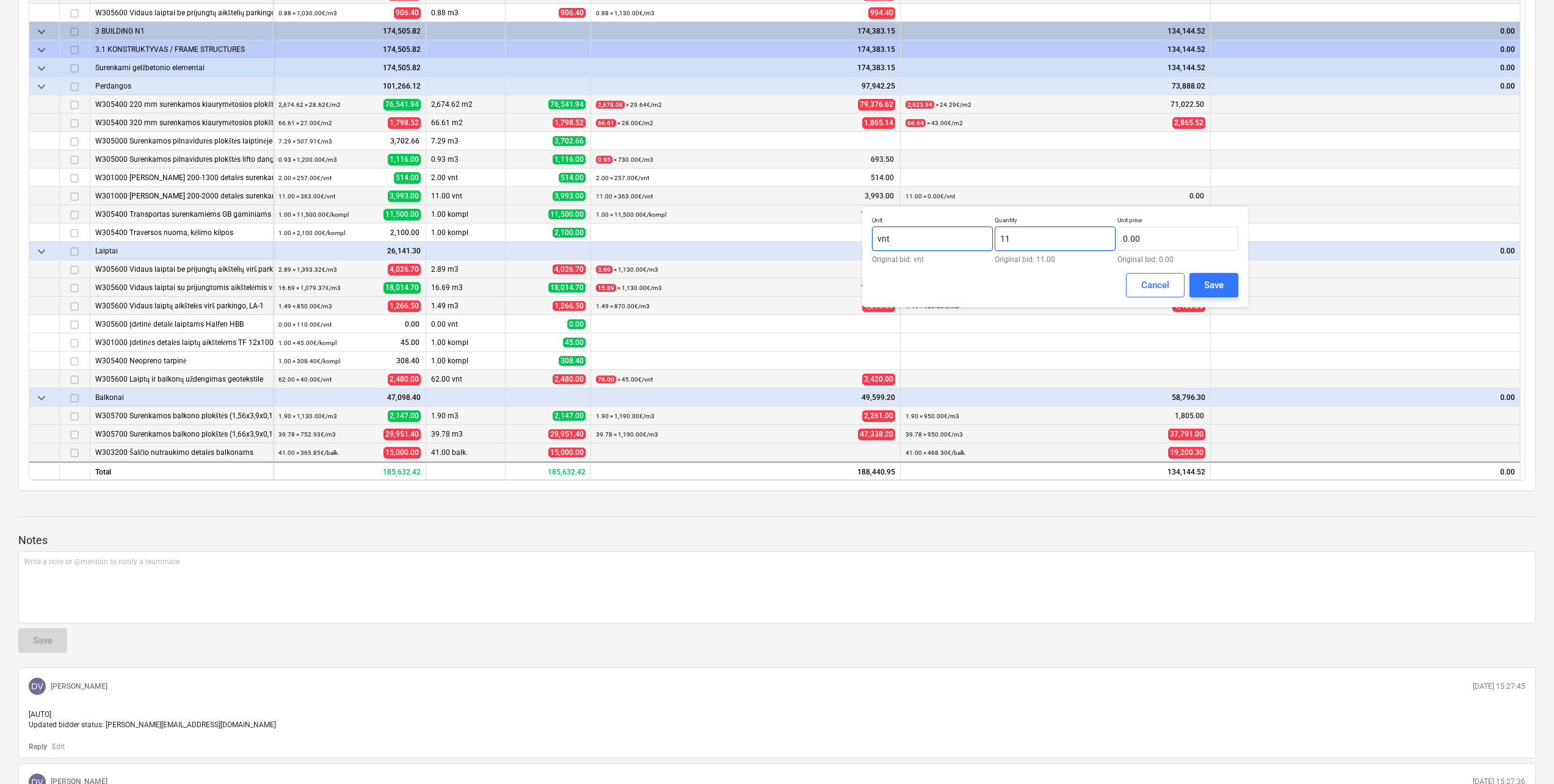
drag, startPoint x: 1041, startPoint y: 234, endPoint x: 977, endPoint y: 235, distance: 64.0
click at [977, 235] on div "Unit vnt Original bid: vnt Quantity 11 Original bid: 11.00 Unit price 0.00 Orig…" at bounding box center [1055, 240] width 366 height 47
click at [1171, 242] on input "text" at bounding box center [1178, 239] width 121 height 25
click at [1220, 286] on div "Save" at bounding box center [1214, 285] width 19 height 16
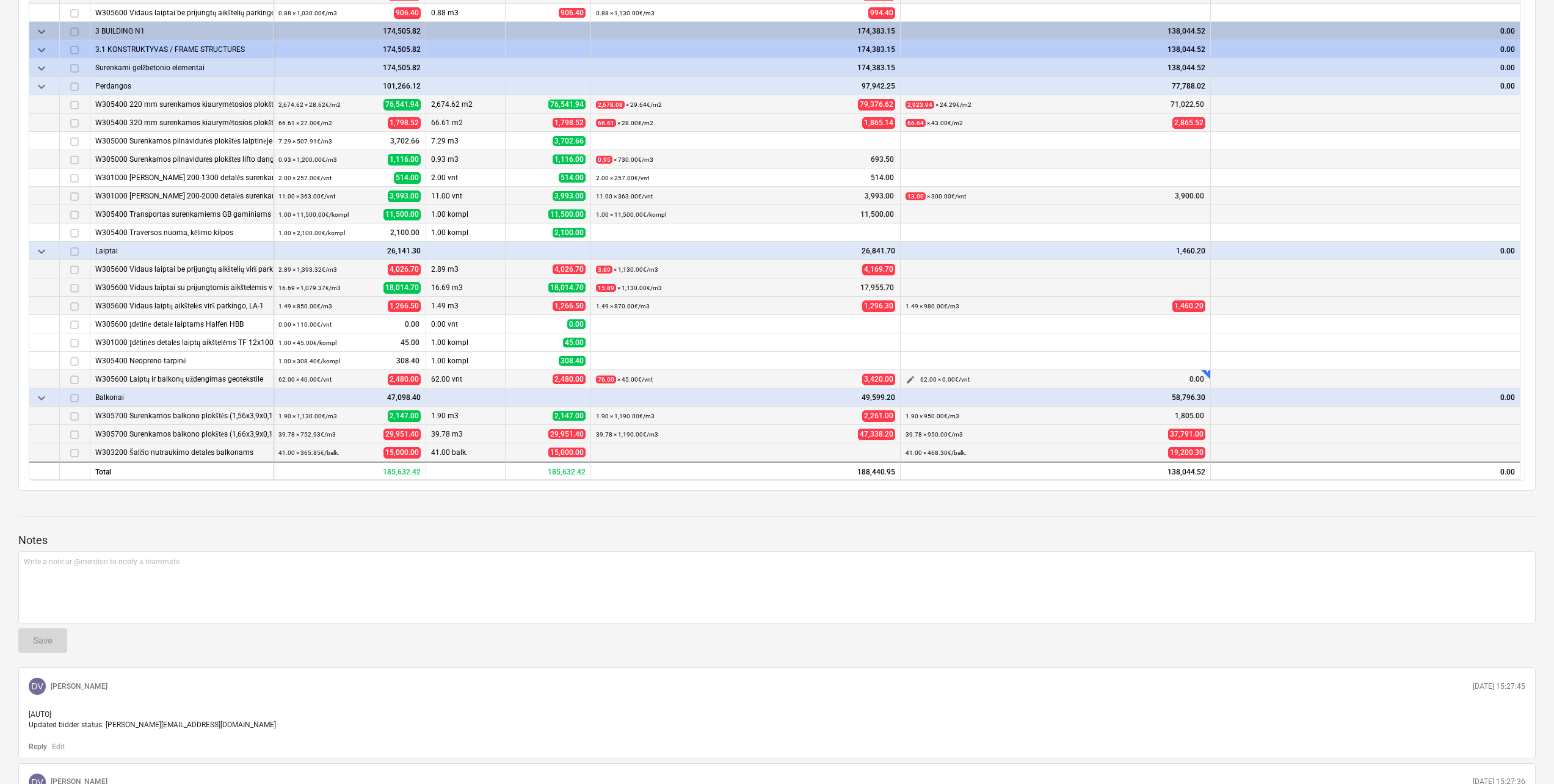
click at [908, 375] on span "edit" at bounding box center [910, 379] width 10 height 10
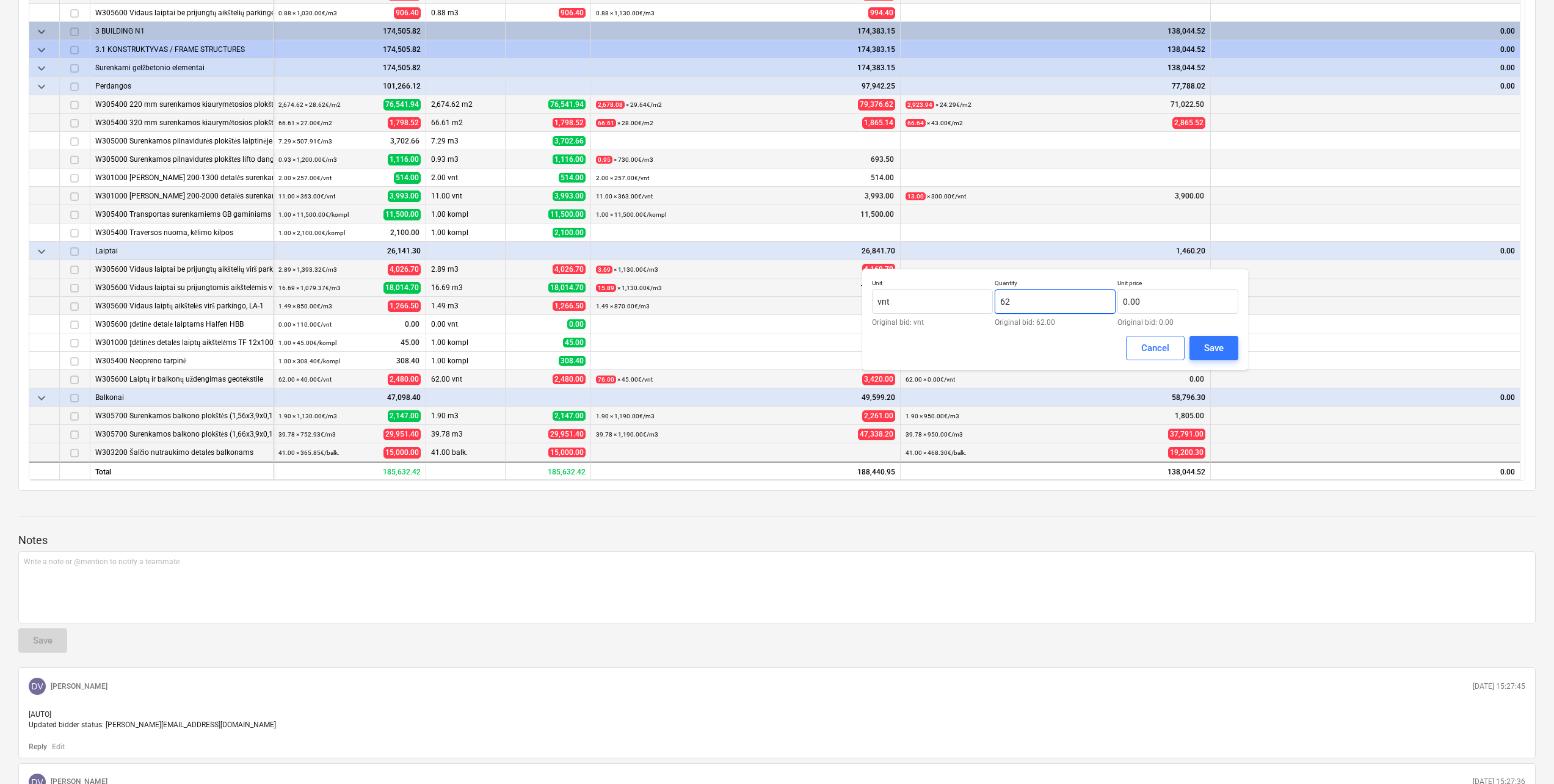
drag, startPoint x: 972, startPoint y: 293, endPoint x: 908, endPoint y: 288, distance: 64.2
click at [908, 288] on div "Unit vnt Original bid: vnt Quantity 62 Original bid: 62.00 Unit price 0.00 Orig…" at bounding box center [1055, 302] width 366 height 47
click at [1151, 305] on input "text" at bounding box center [1178, 301] width 121 height 25
click at [1200, 344] on button "Save" at bounding box center [1214, 348] width 49 height 25
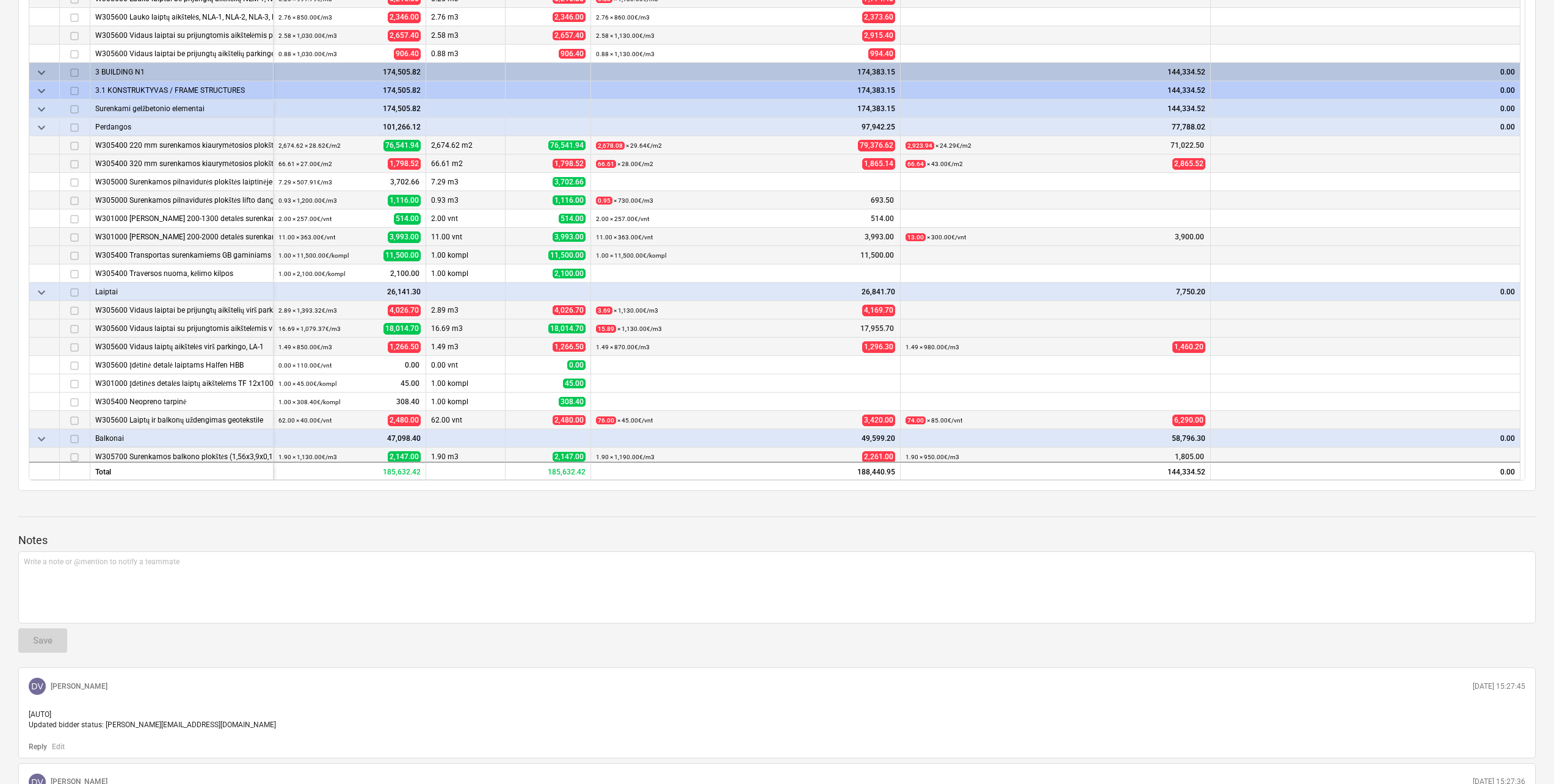
scroll to position [44, 0]
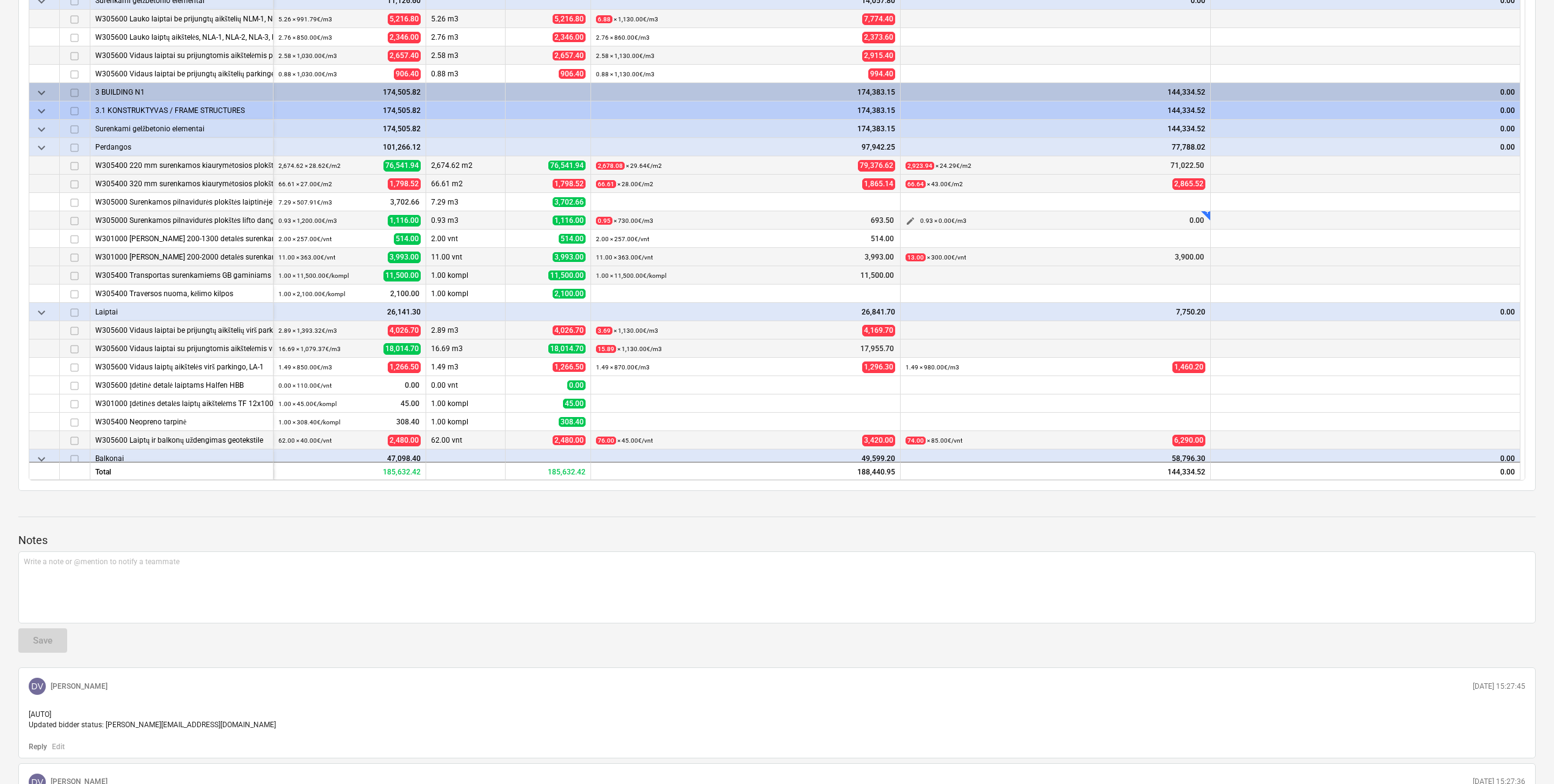
click at [913, 216] on span "edit" at bounding box center [910, 221] width 10 height 10
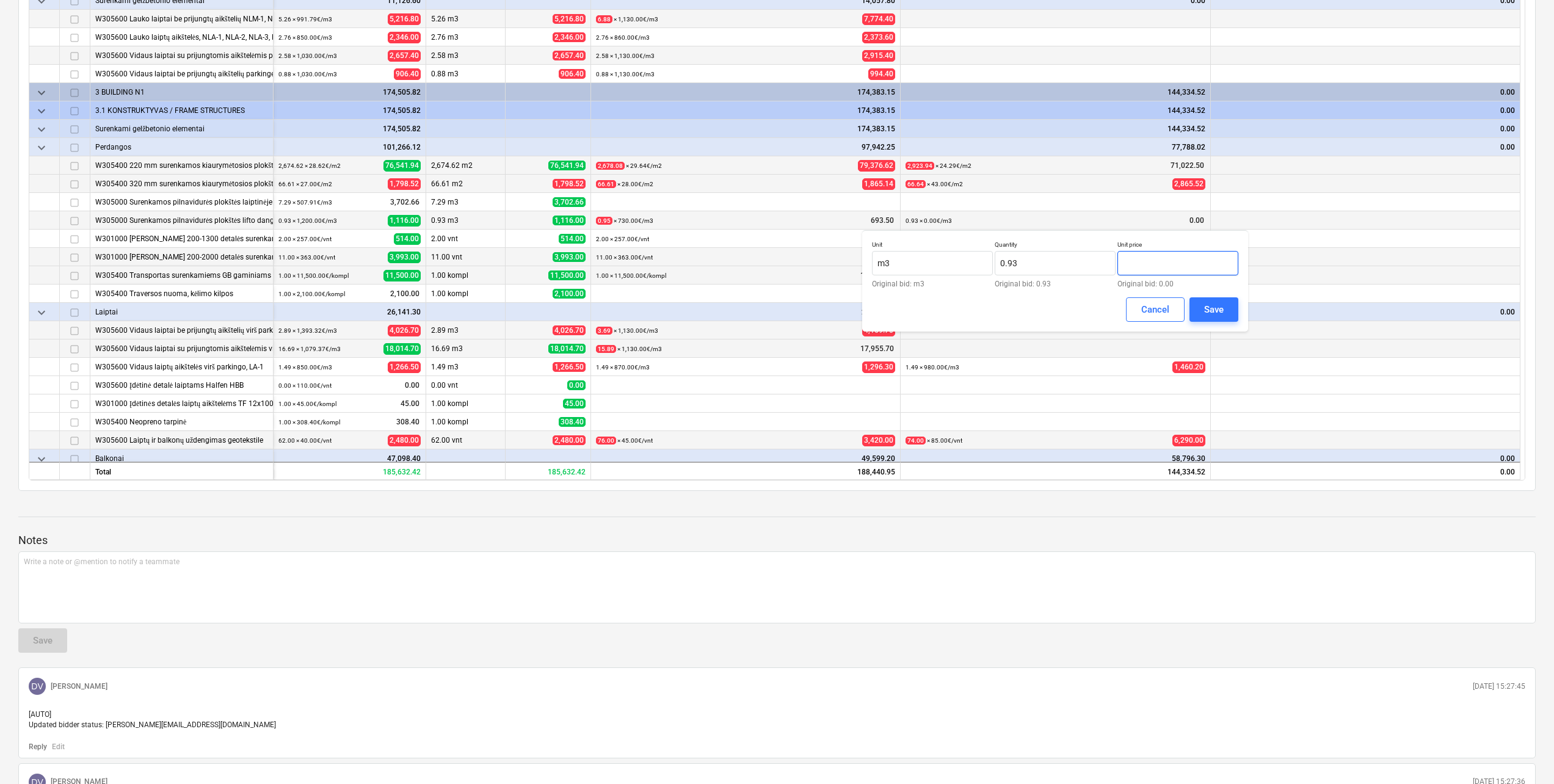
click at [1162, 267] on input "text" at bounding box center [1178, 263] width 121 height 25
click at [1200, 308] on button "Save" at bounding box center [1214, 310] width 49 height 25
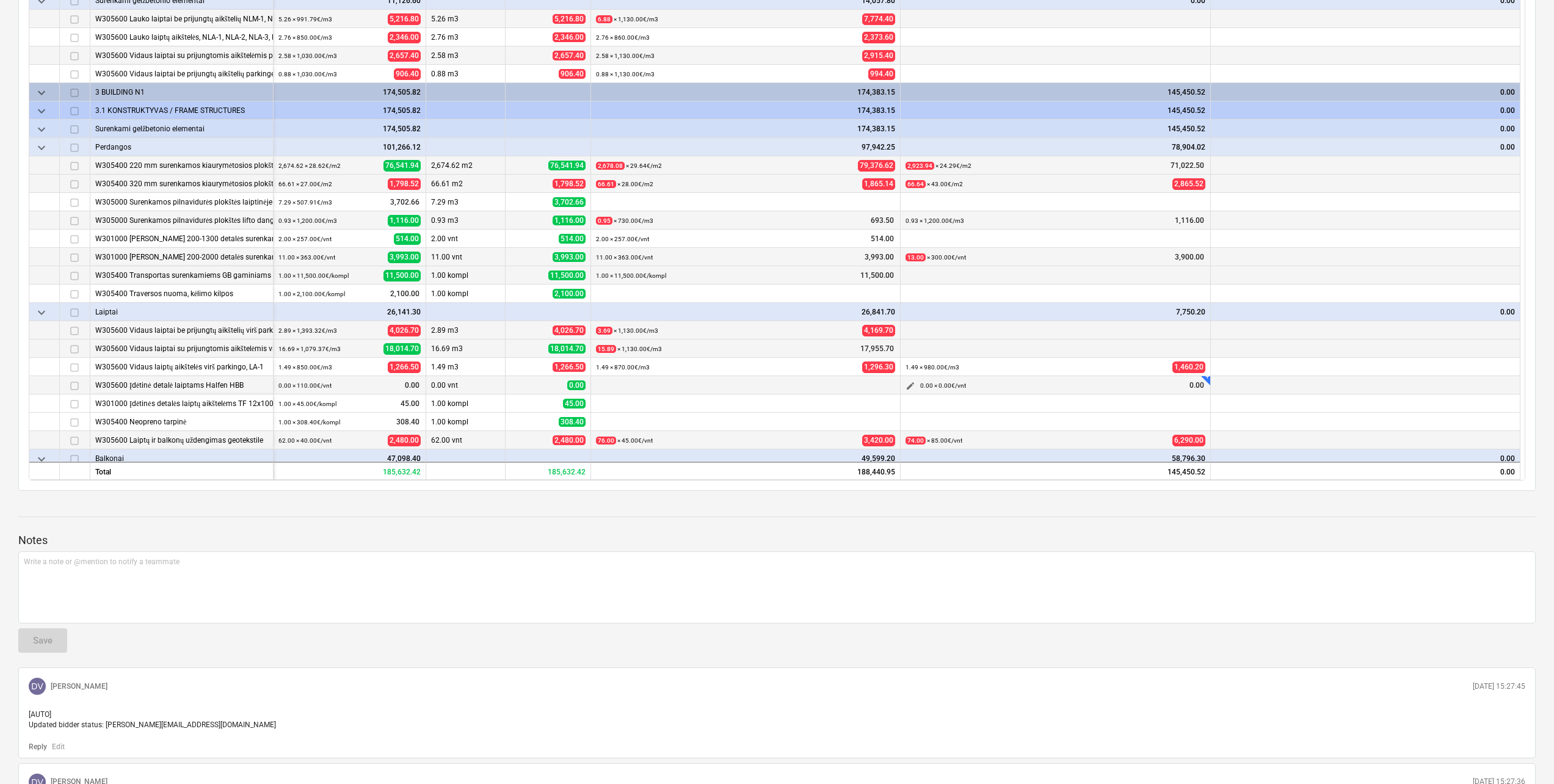
click at [907, 388] on span "edit" at bounding box center [910, 385] width 10 height 10
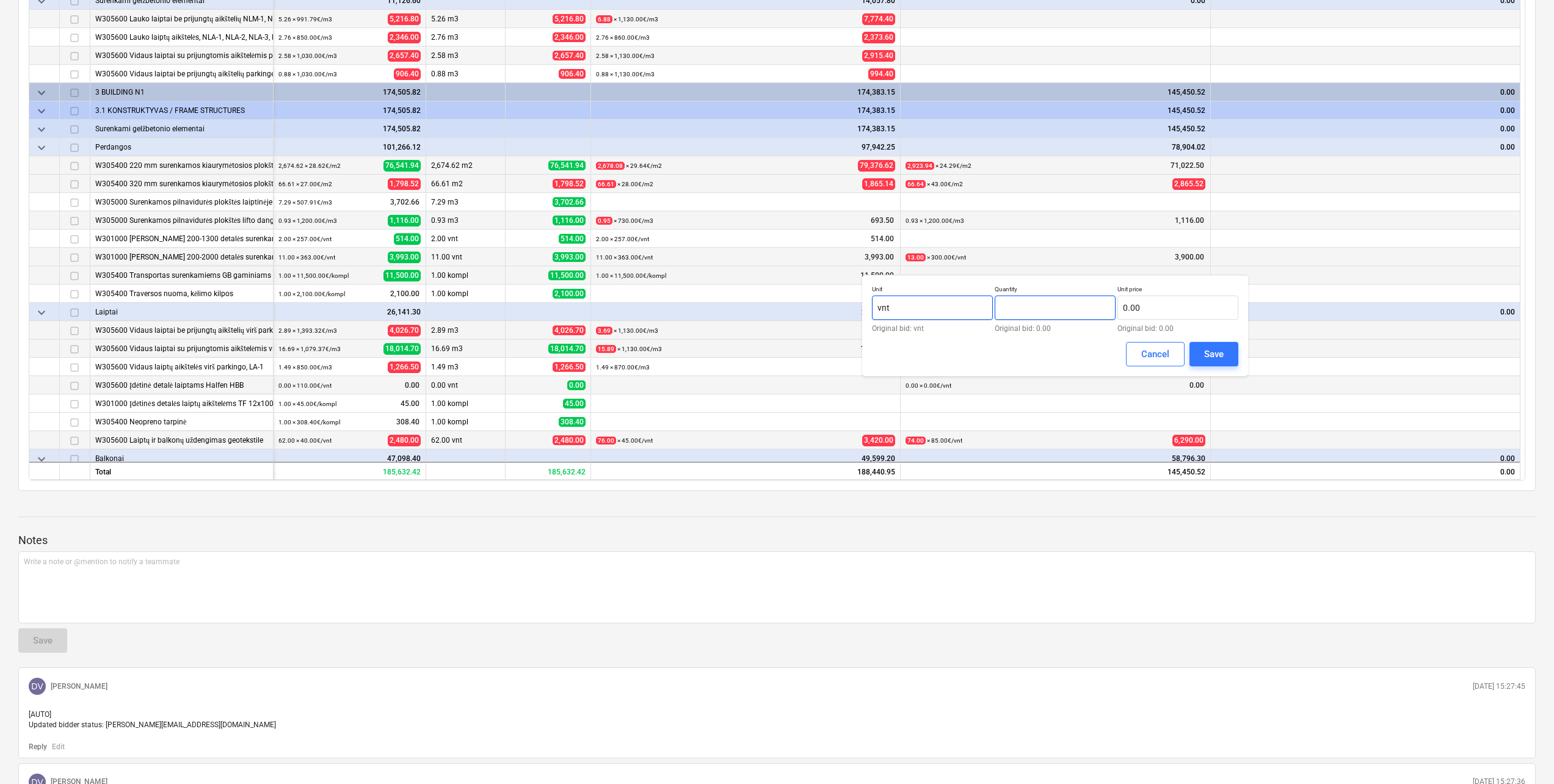
drag, startPoint x: 1053, startPoint y: 305, endPoint x: 971, endPoint y: 305, distance: 82.0
click at [971, 305] on div "Unit vnt Original bid: vnt Quantity Original bid: 0.00 Unit price 0.00 Original…" at bounding box center [1055, 309] width 366 height 47
click at [1158, 314] on input "text" at bounding box center [1178, 308] width 121 height 25
click at [1221, 360] on div "Save" at bounding box center [1214, 354] width 19 height 16
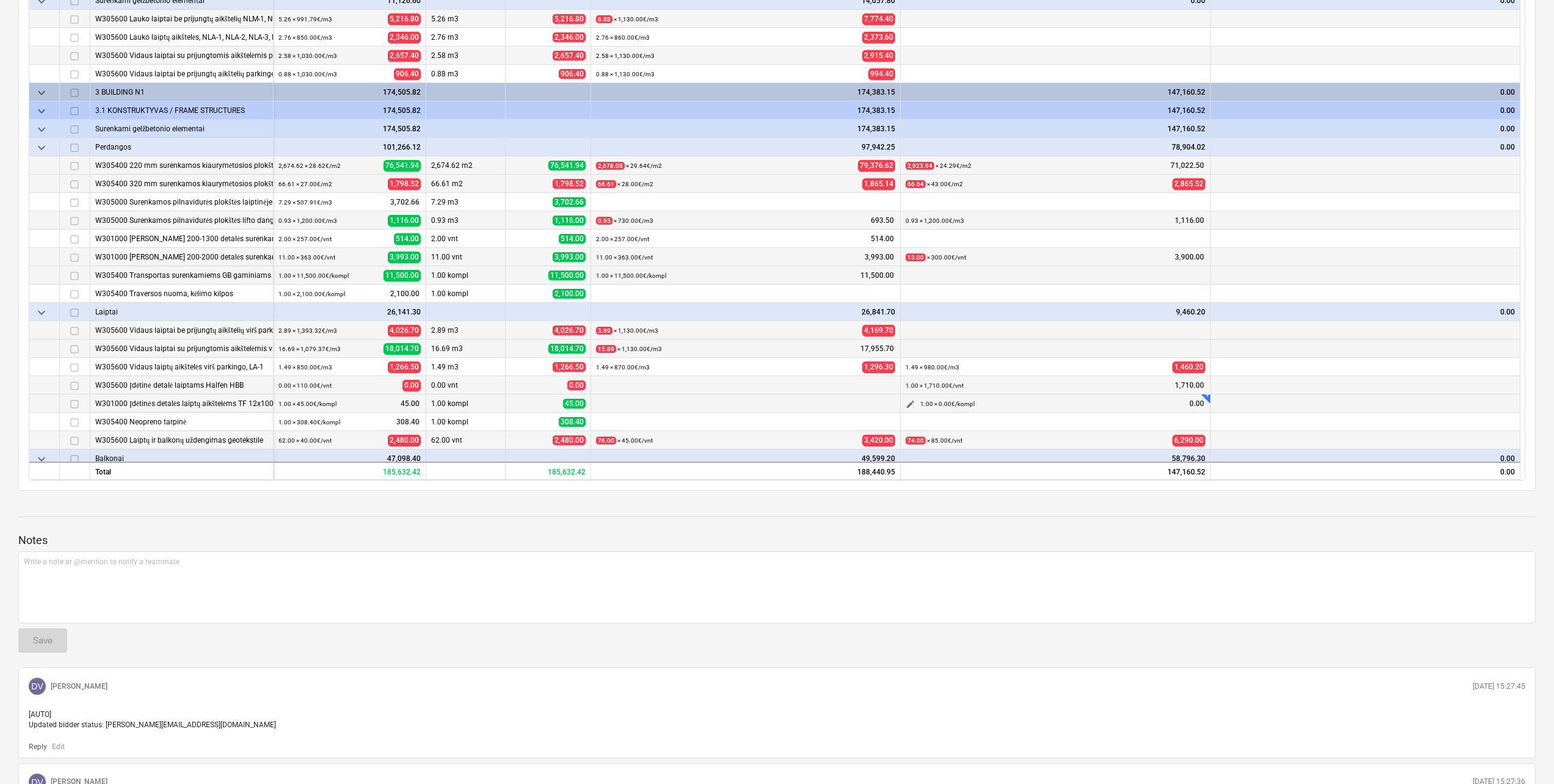
click at [913, 401] on span "edit" at bounding box center [910, 404] width 10 height 10
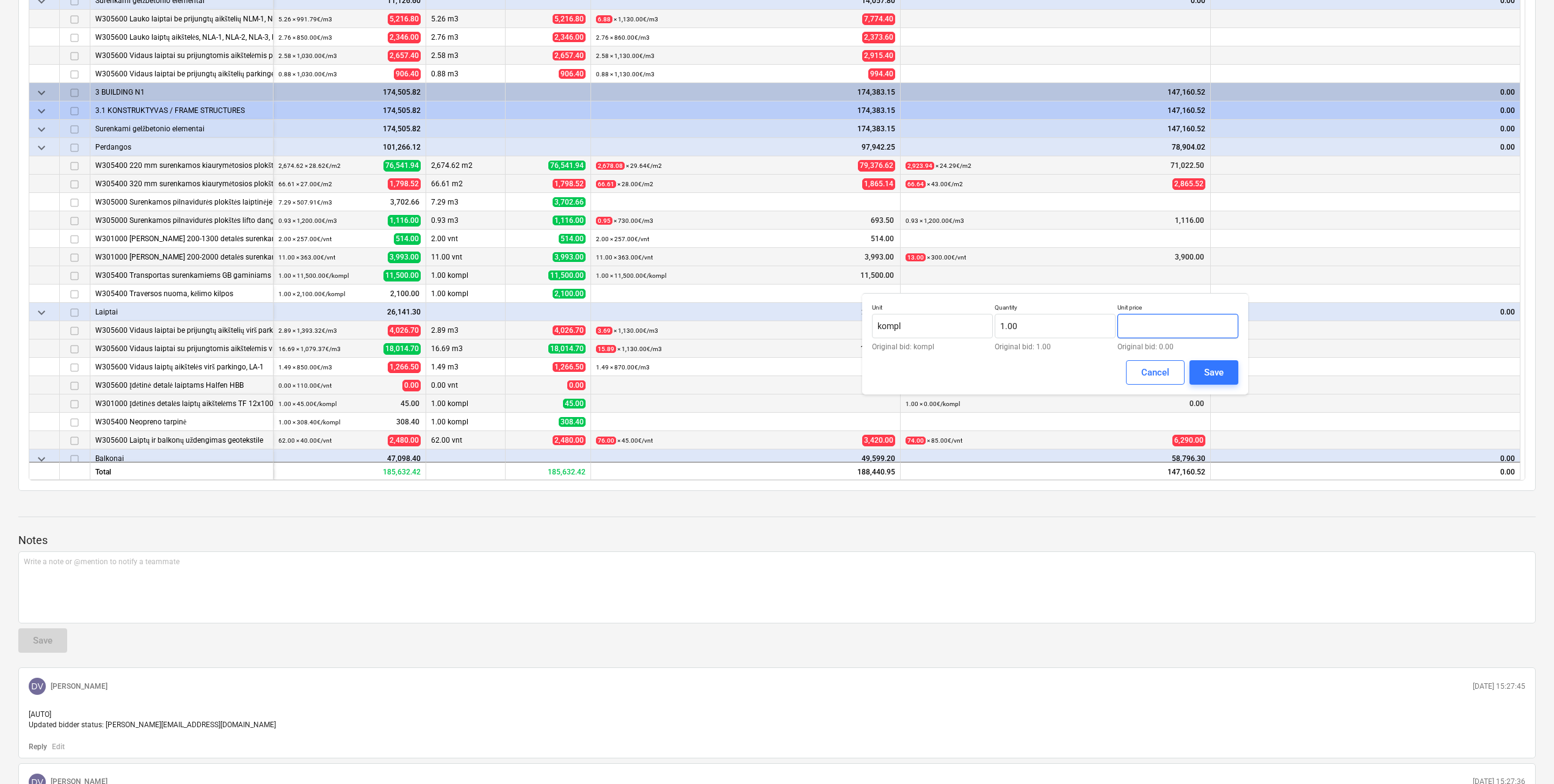
click at [1145, 325] on input "text" at bounding box center [1178, 326] width 121 height 25
click at [1214, 368] on div "Save" at bounding box center [1214, 372] width 19 height 16
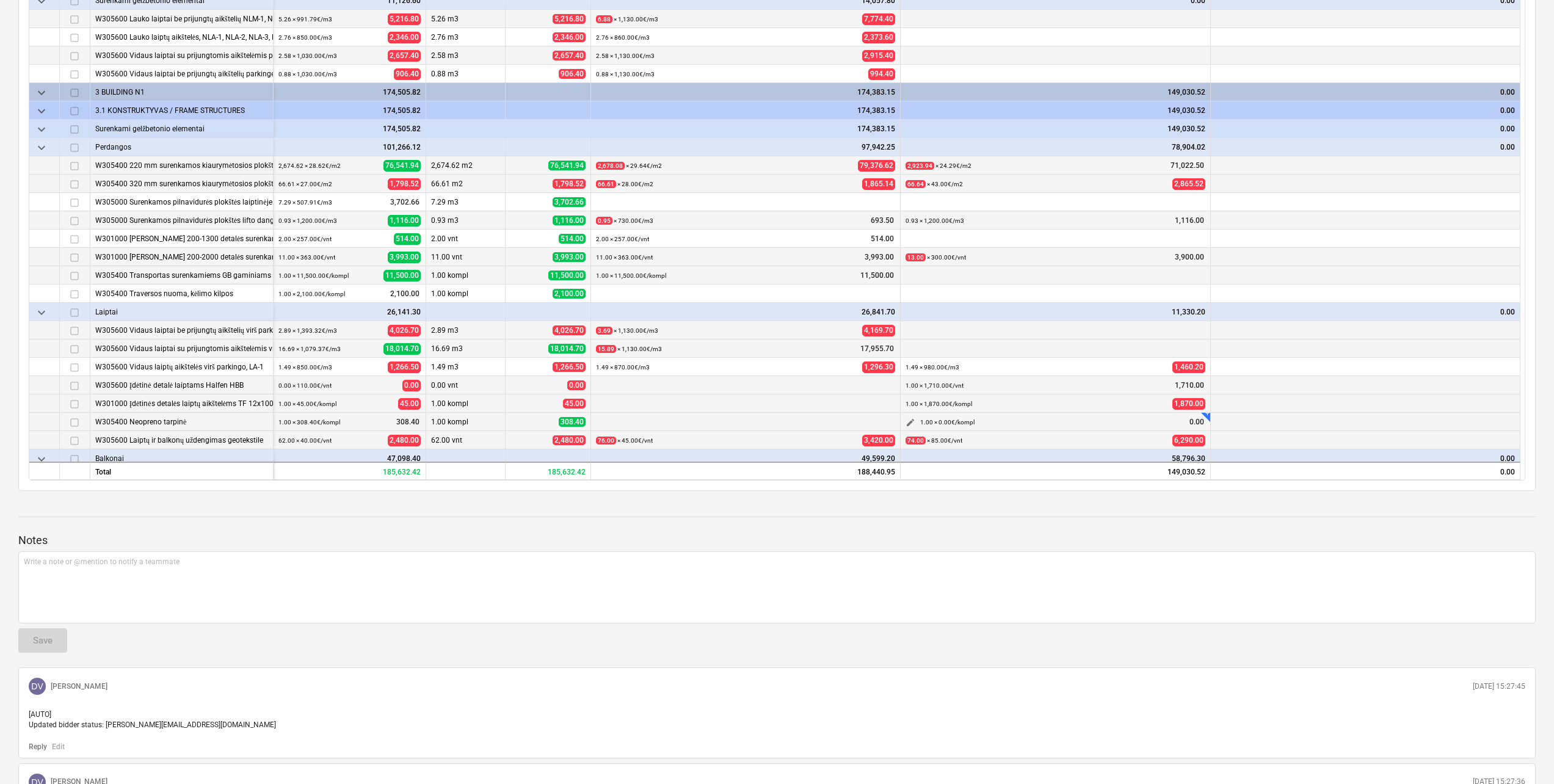
click at [908, 421] on span "edit" at bounding box center [910, 422] width 10 height 10
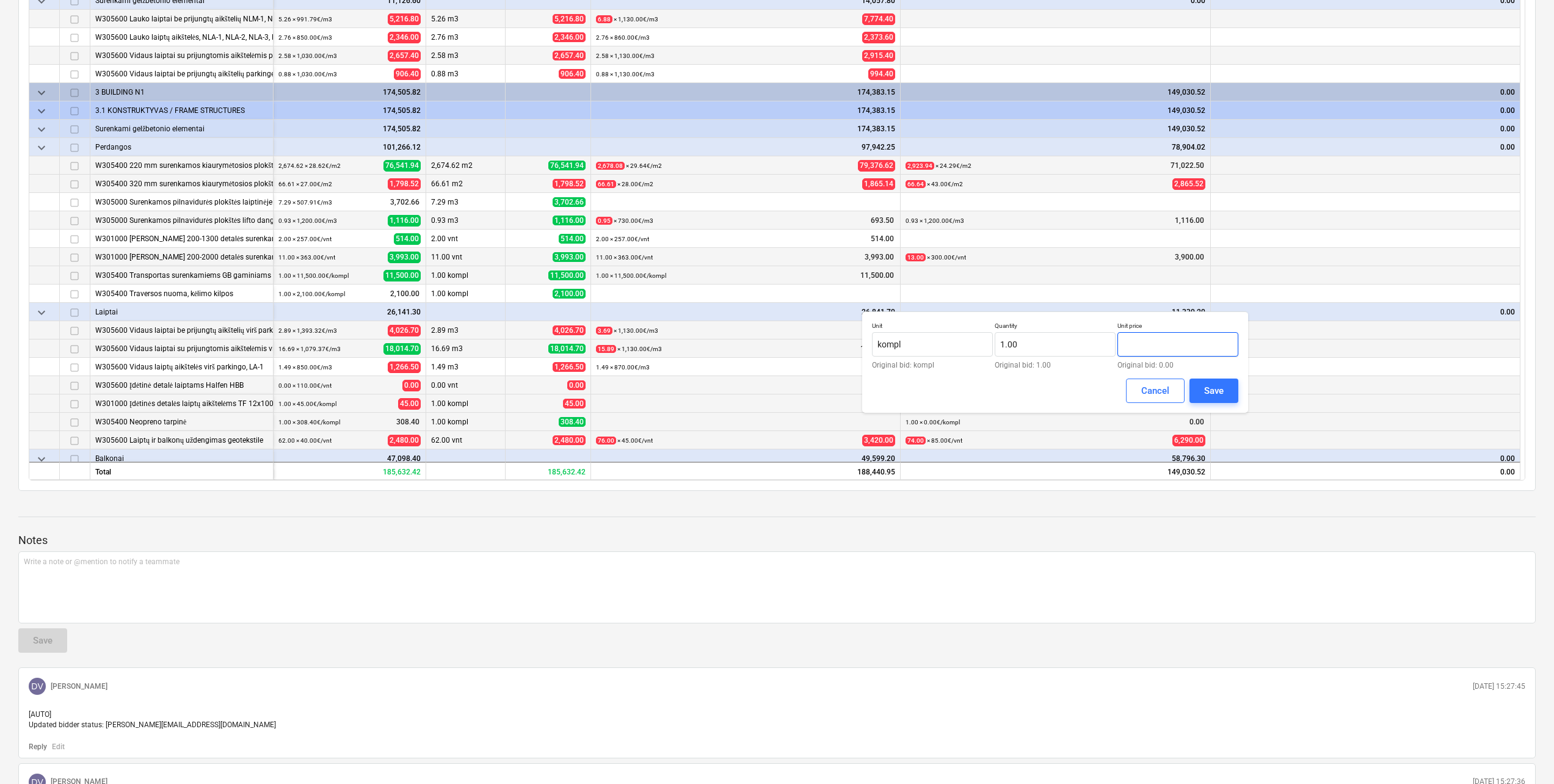
click at [1153, 346] on input "text" at bounding box center [1178, 344] width 121 height 25
click at [1205, 383] on div "Save" at bounding box center [1214, 390] width 19 height 16
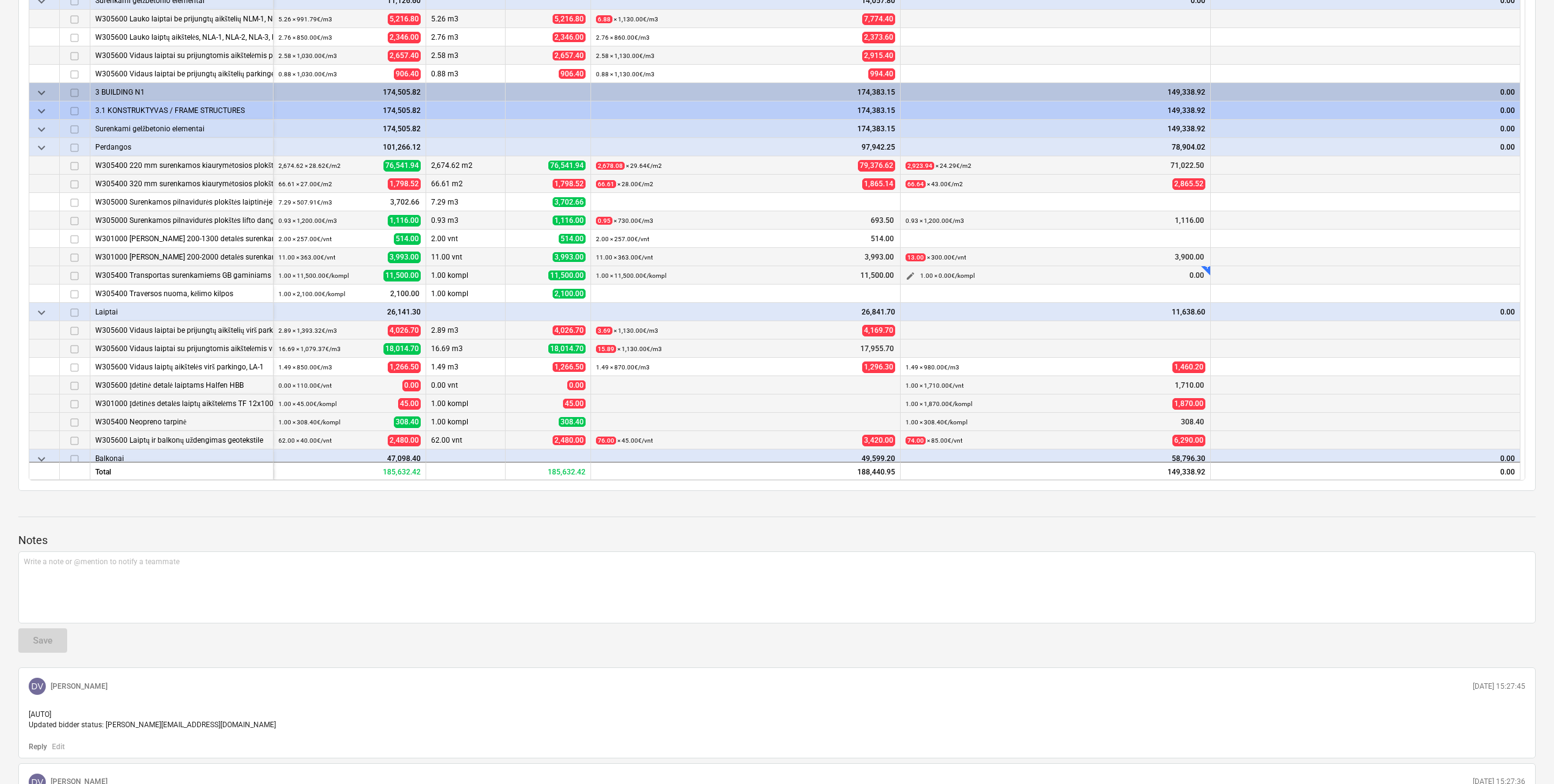
click at [910, 273] on span "edit" at bounding box center [910, 275] width 10 height 10
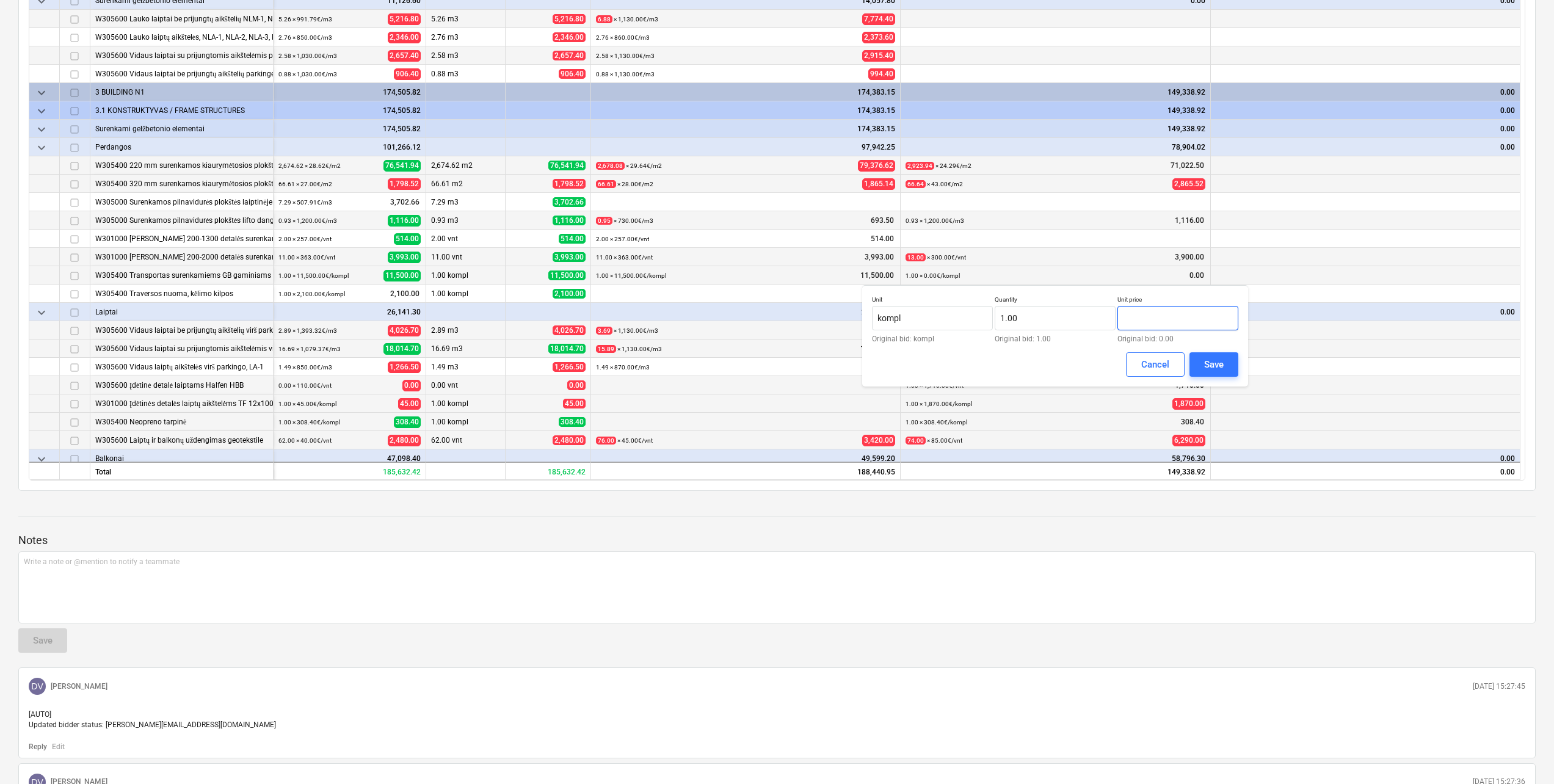
click at [1154, 315] on input "text" at bounding box center [1178, 318] width 121 height 25
click at [1214, 370] on div "Save" at bounding box center [1214, 364] width 19 height 16
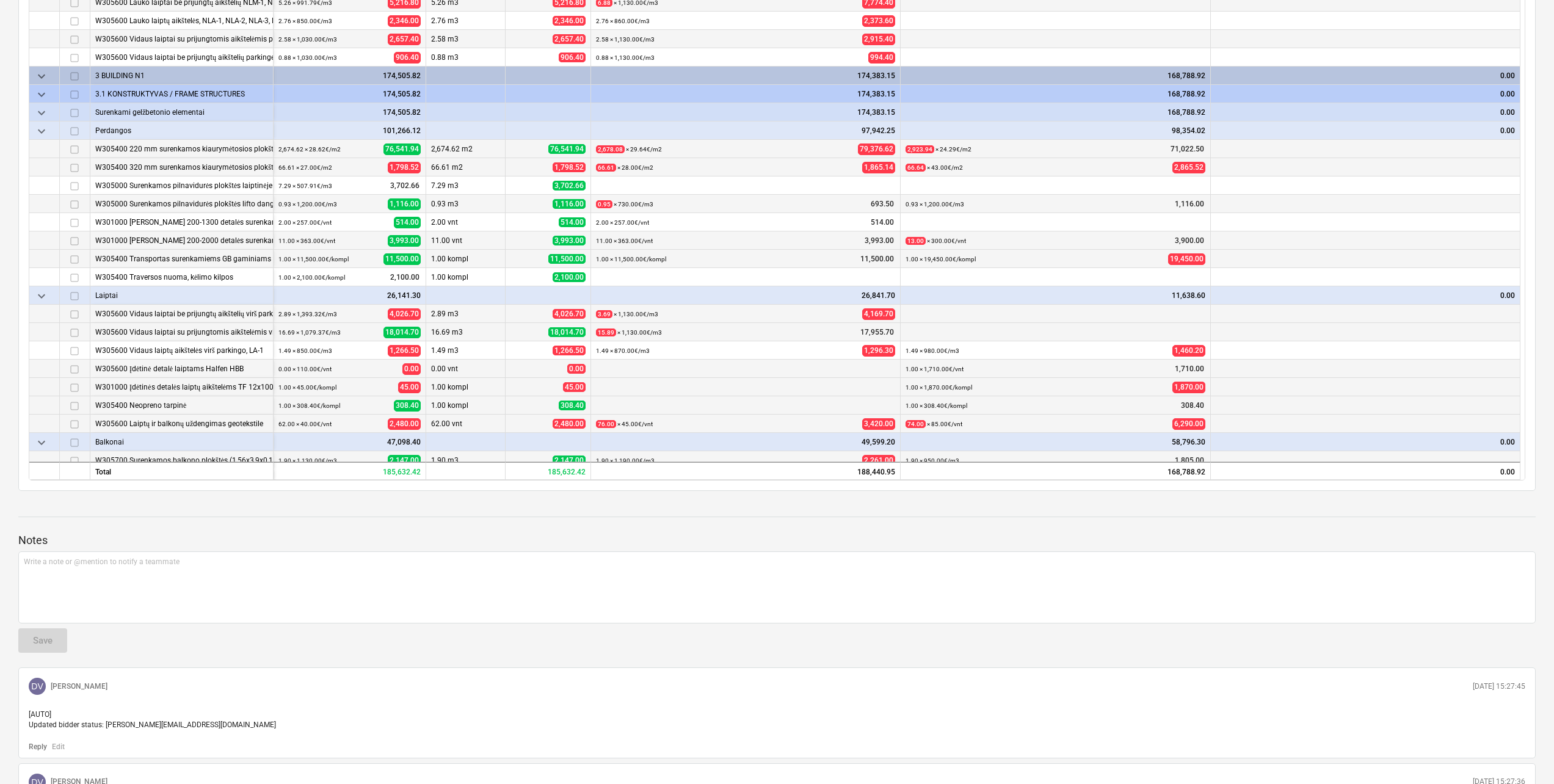
scroll to position [105, 0]
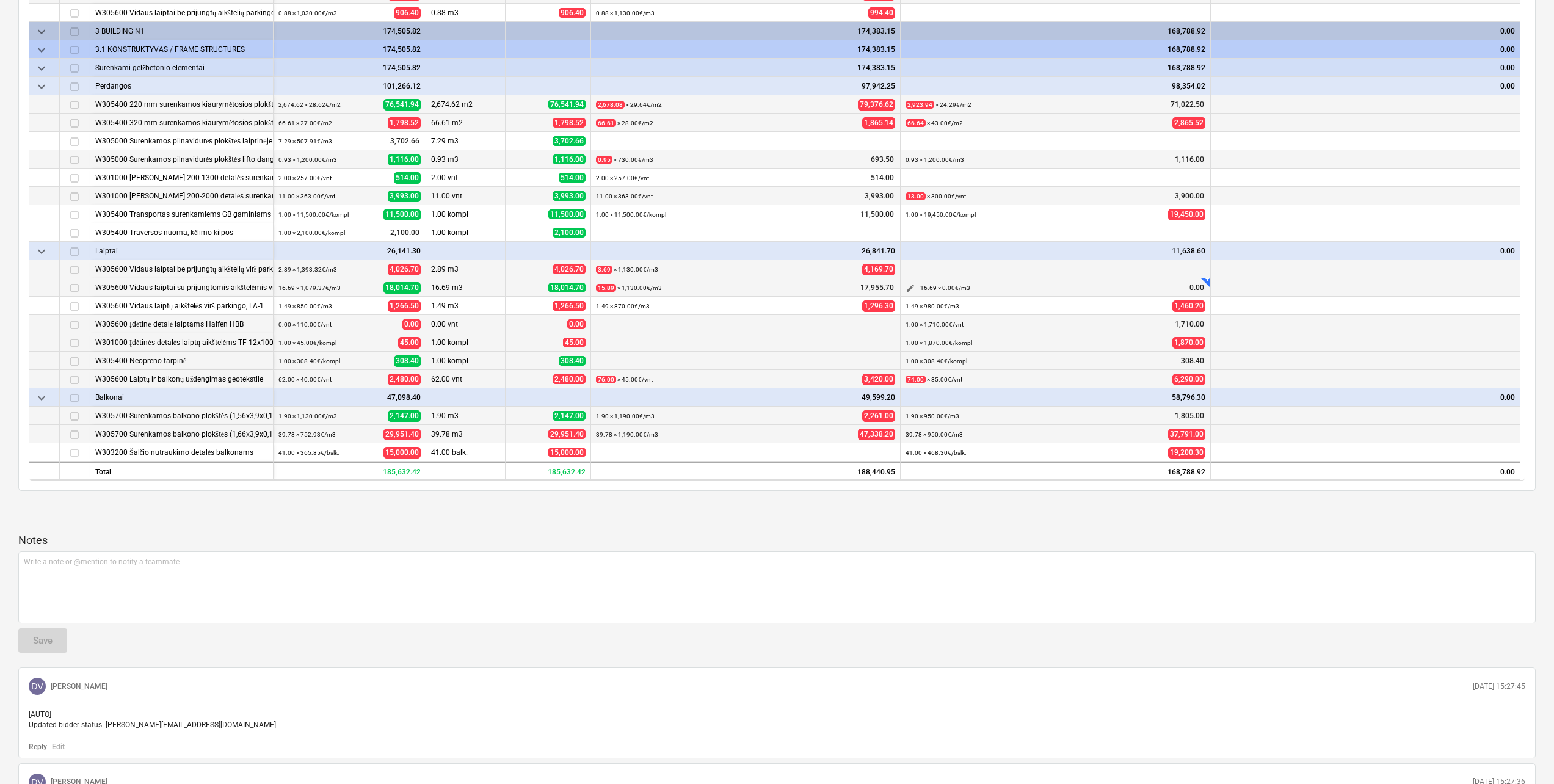
click at [913, 286] on span "edit" at bounding box center [910, 288] width 10 height 10
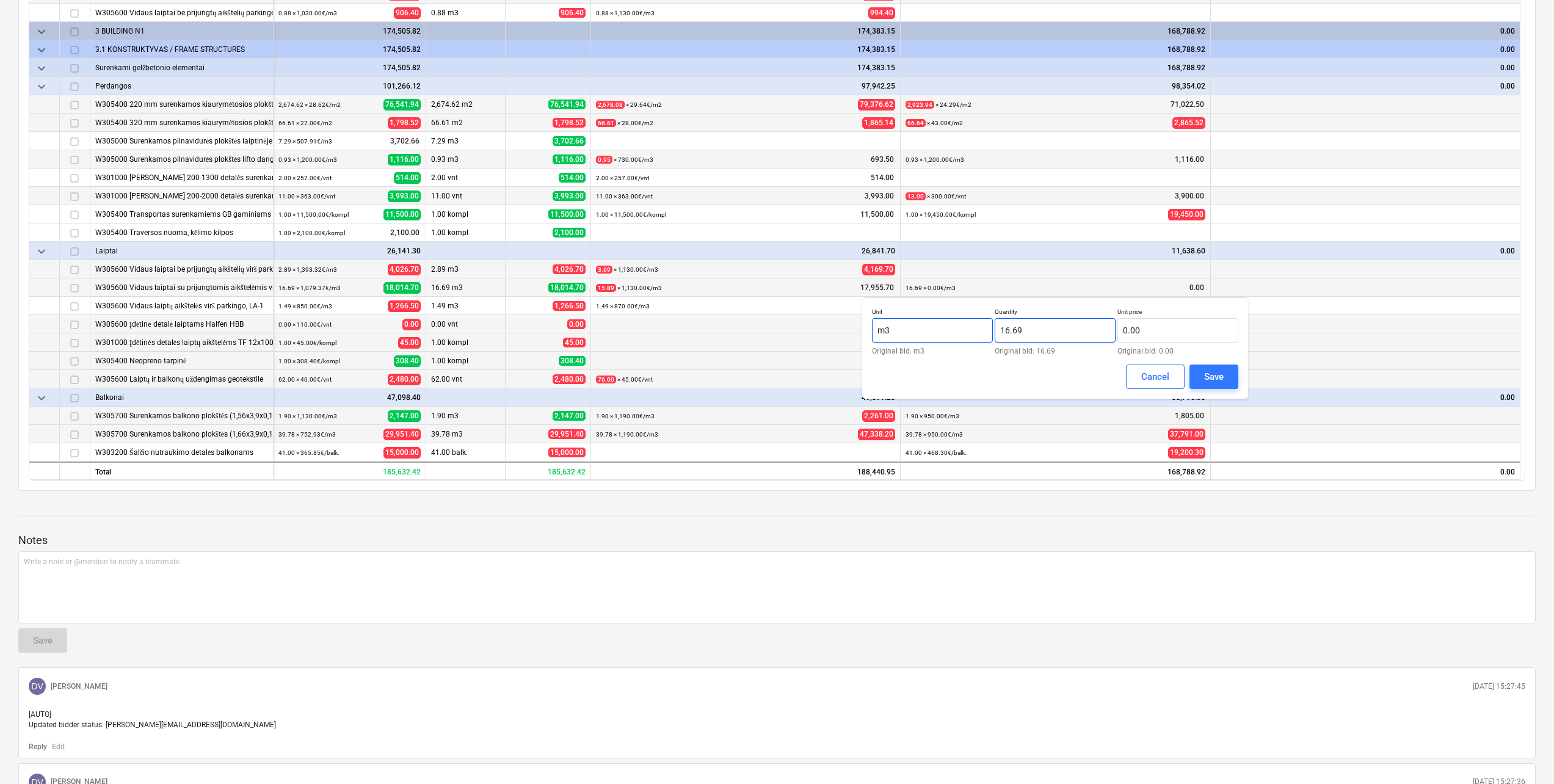
drag, startPoint x: 1026, startPoint y: 328, endPoint x: 953, endPoint y: 335, distance: 73.3
click at [955, 335] on div "Unit m3 Original bid: m3 Quantity 16.69 Original bid: 16.69 Unit price 0.00 Ori…" at bounding box center [1055, 331] width 366 height 47
click at [1181, 333] on input "text" at bounding box center [1178, 331] width 121 height 25
click at [1201, 376] on button "Save" at bounding box center [1214, 377] width 49 height 25
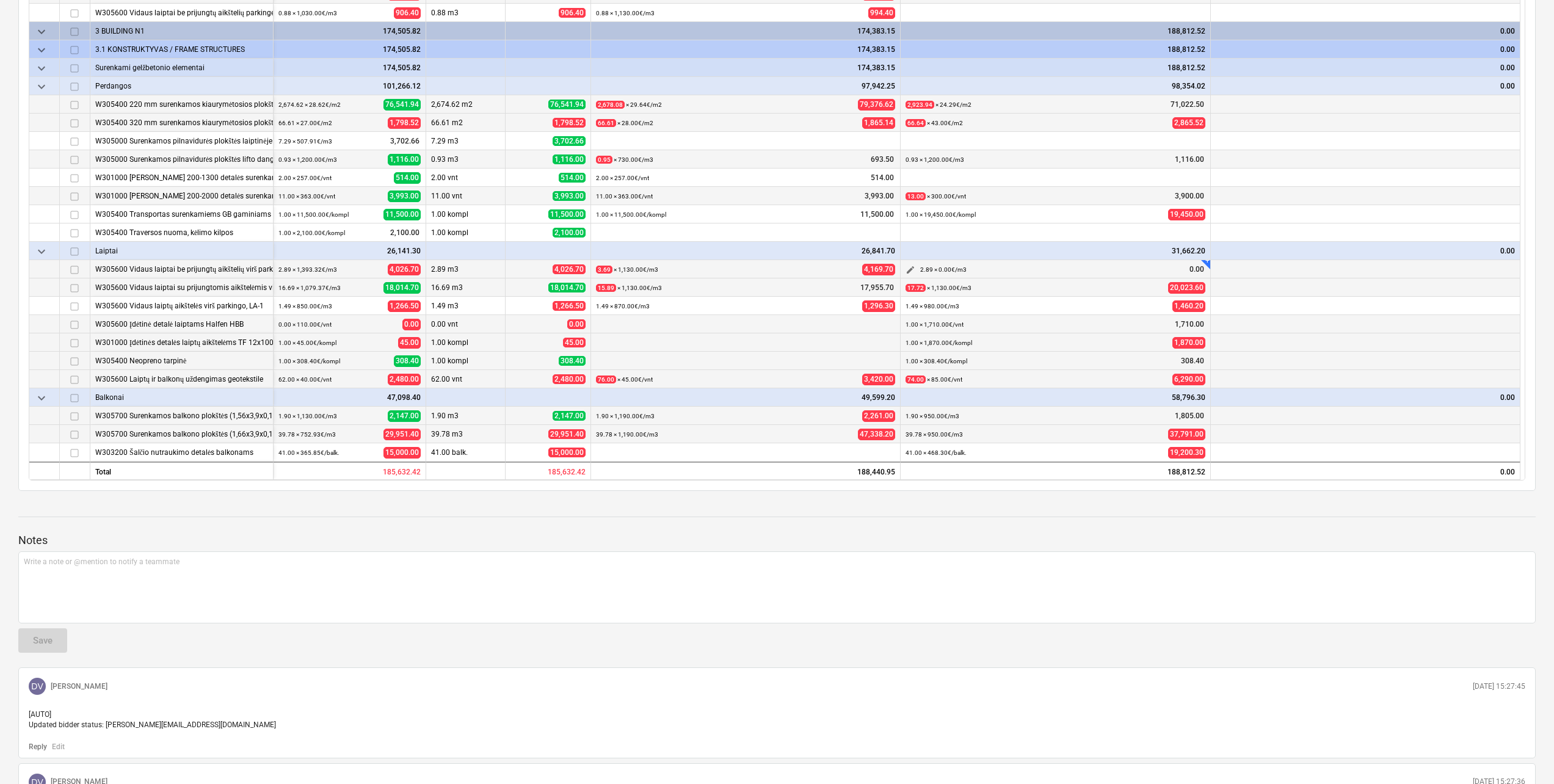
click at [908, 270] on span "edit" at bounding box center [910, 270] width 10 height 10
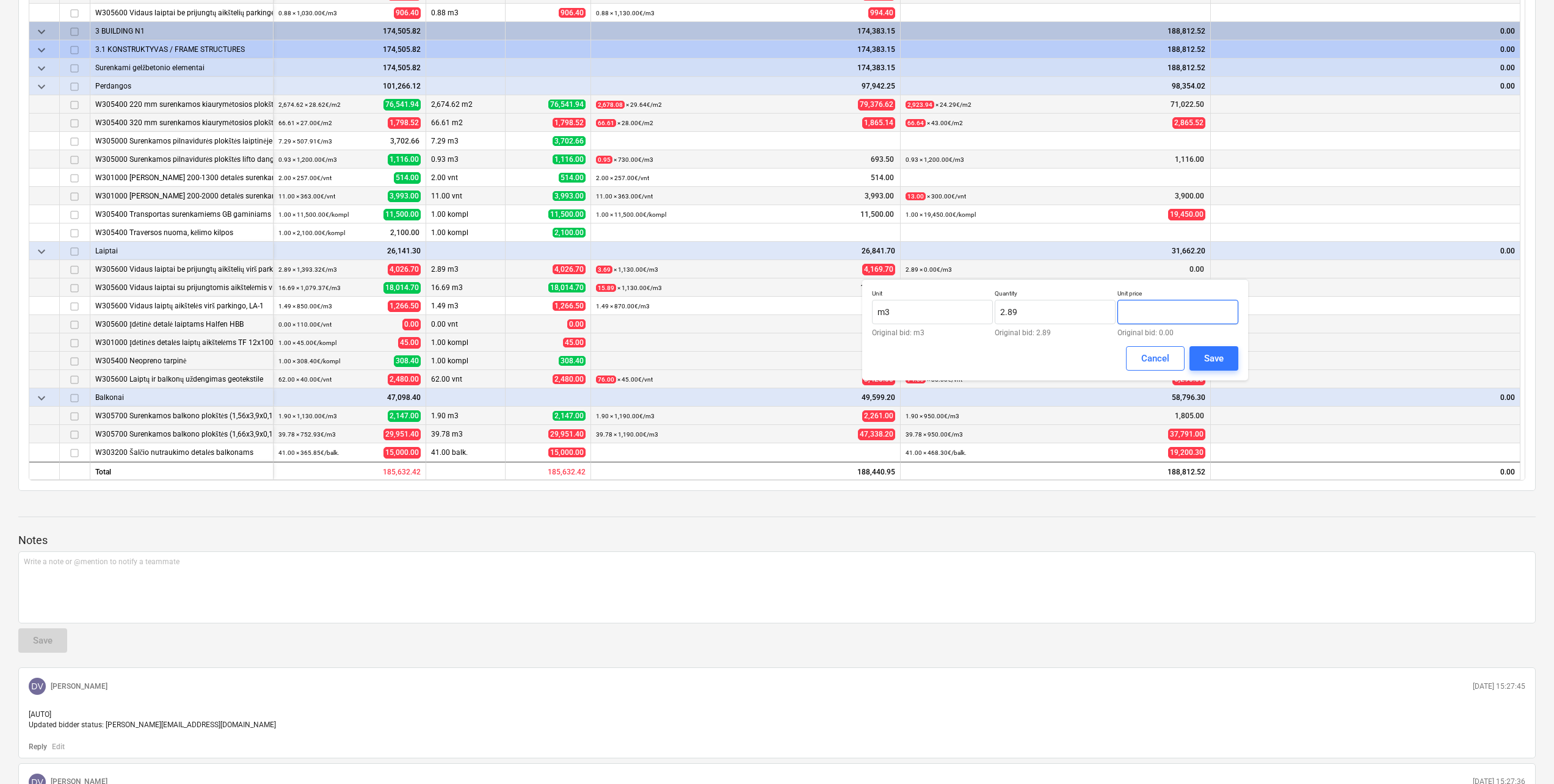
click at [1147, 303] on input "text" at bounding box center [1178, 312] width 121 height 25
click at [1243, 361] on div "Unit m3 Original bid: m3 Quantity 2.89 Original bid: 2.89 Unit price 950.00 Ori…" at bounding box center [1055, 329] width 386 height 101
click at [1226, 361] on button "Save" at bounding box center [1214, 359] width 49 height 25
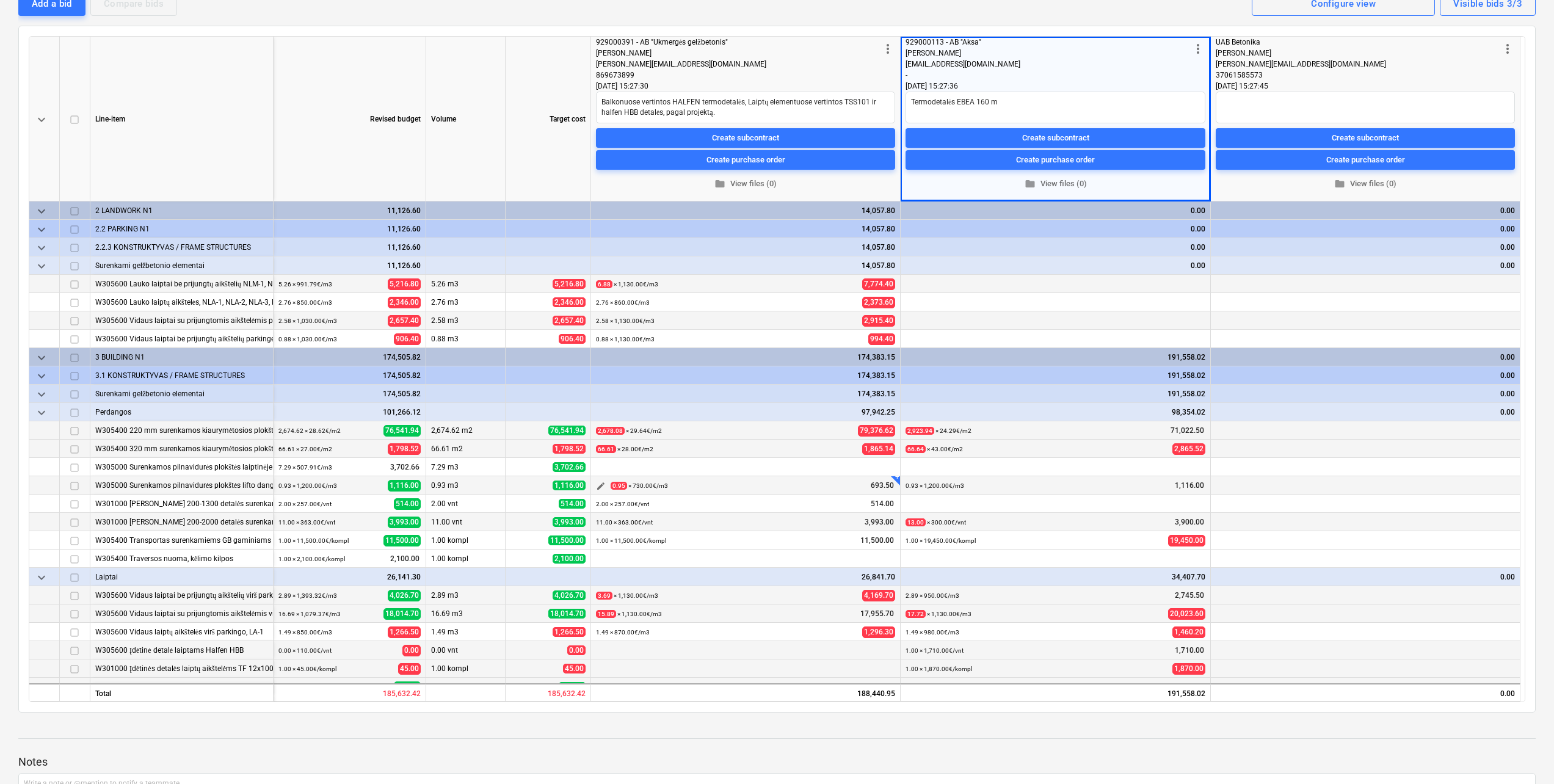
scroll to position [0, 0]
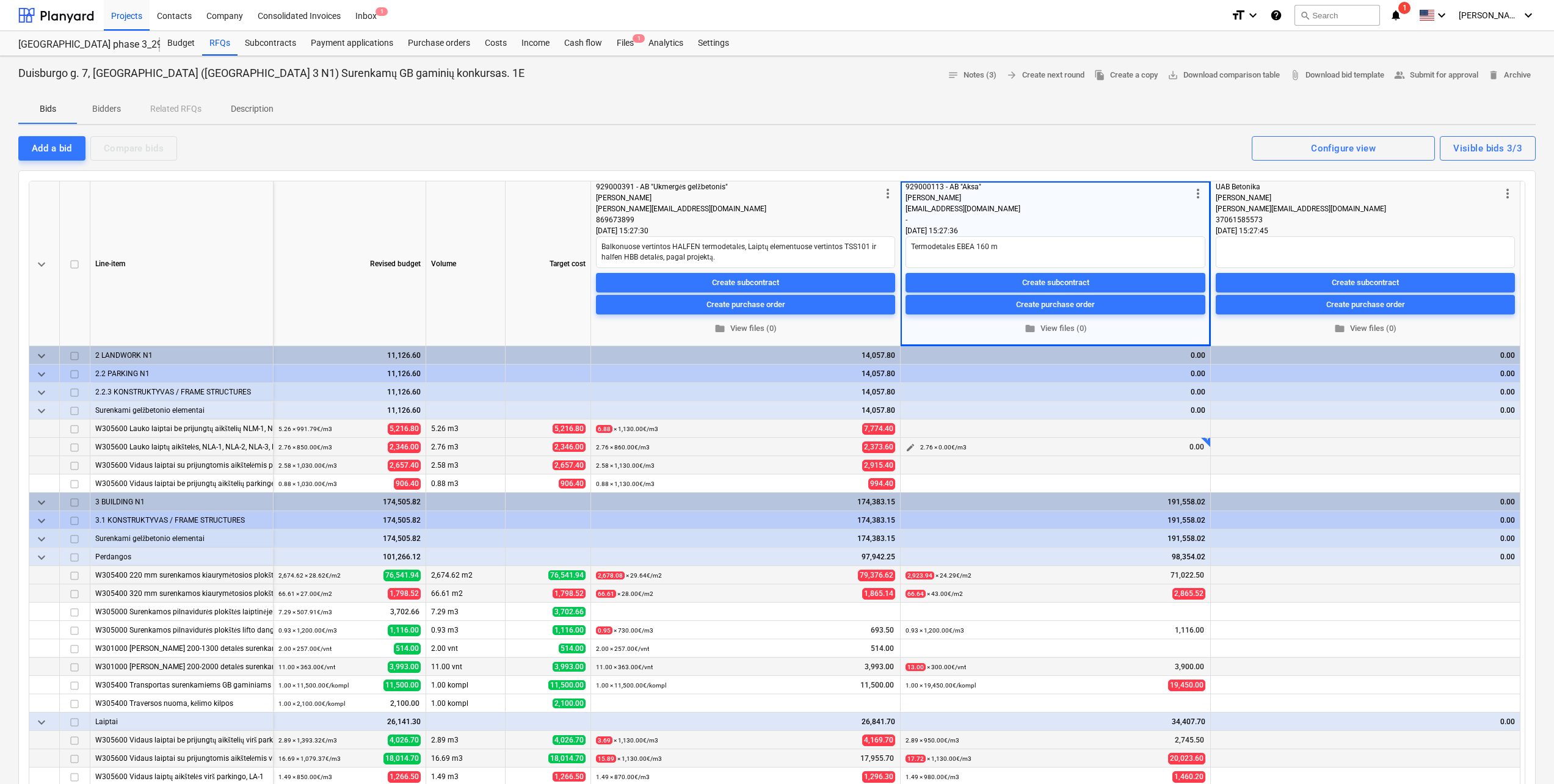
click at [910, 446] on span "edit" at bounding box center [910, 447] width 10 height 10
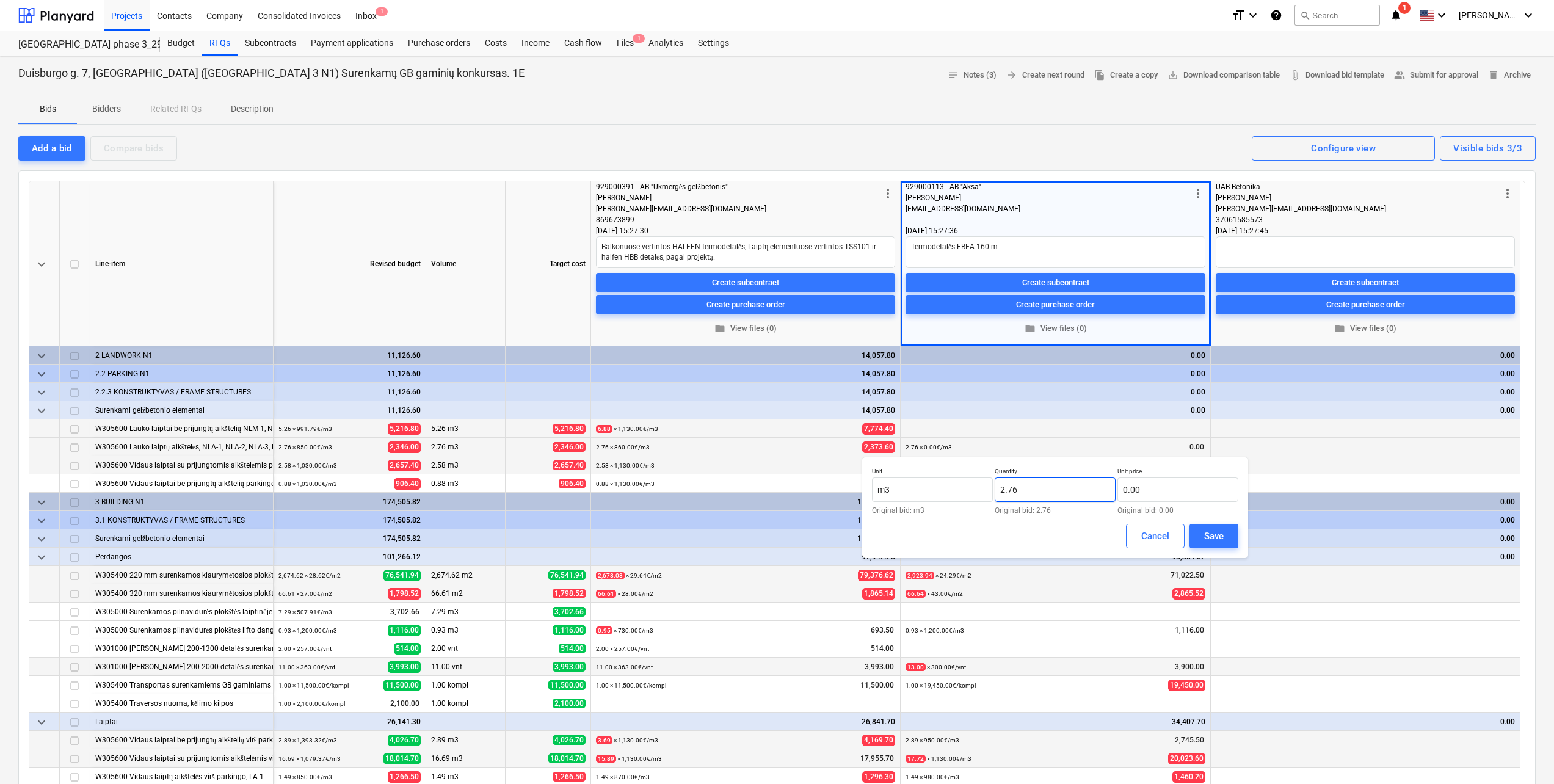
click at [1041, 487] on input "2.76" at bounding box center [1055, 490] width 121 height 25
click at [1159, 496] on input "0.00" at bounding box center [1178, 490] width 121 height 25
click at [1225, 537] on button "Save" at bounding box center [1214, 536] width 49 height 25
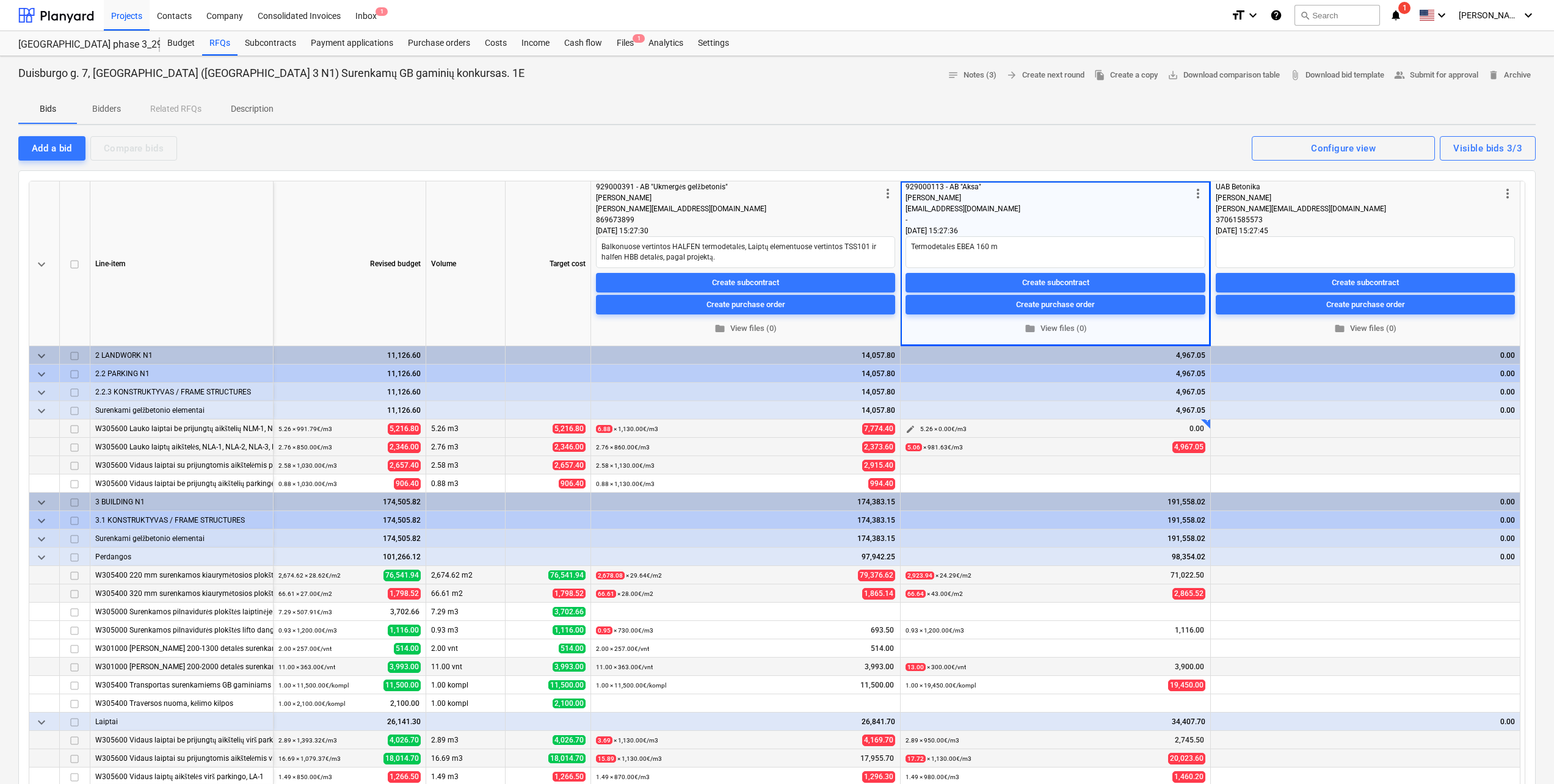
click at [913, 424] on span "edit" at bounding box center [910, 429] width 10 height 10
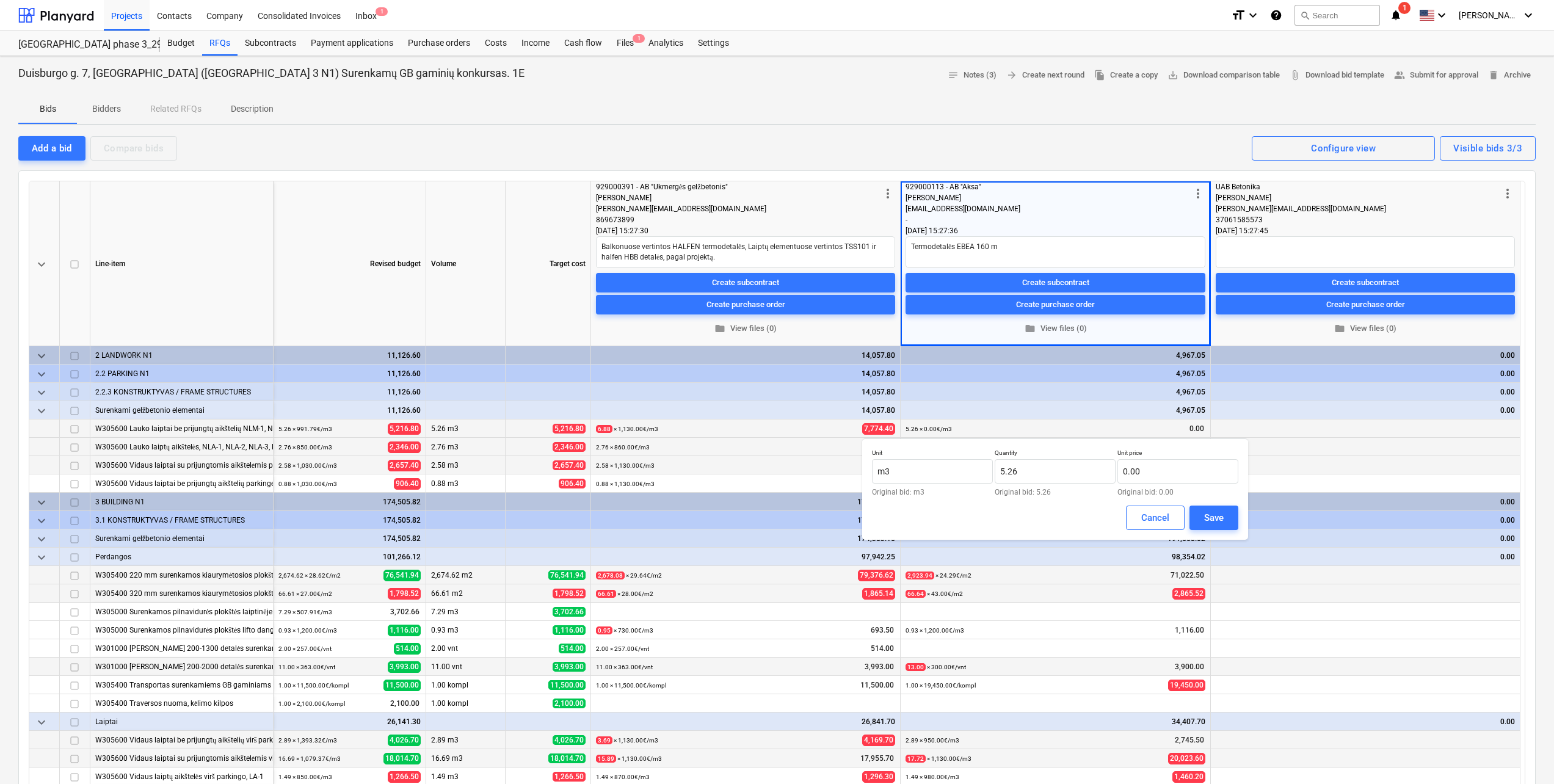
click at [1032, 449] on p "Quantity" at bounding box center [1055, 454] width 121 height 10
click at [1036, 477] on input "5.26" at bounding box center [1055, 472] width 121 height 25
click at [1221, 514] on div "Save" at bounding box center [1214, 518] width 19 height 16
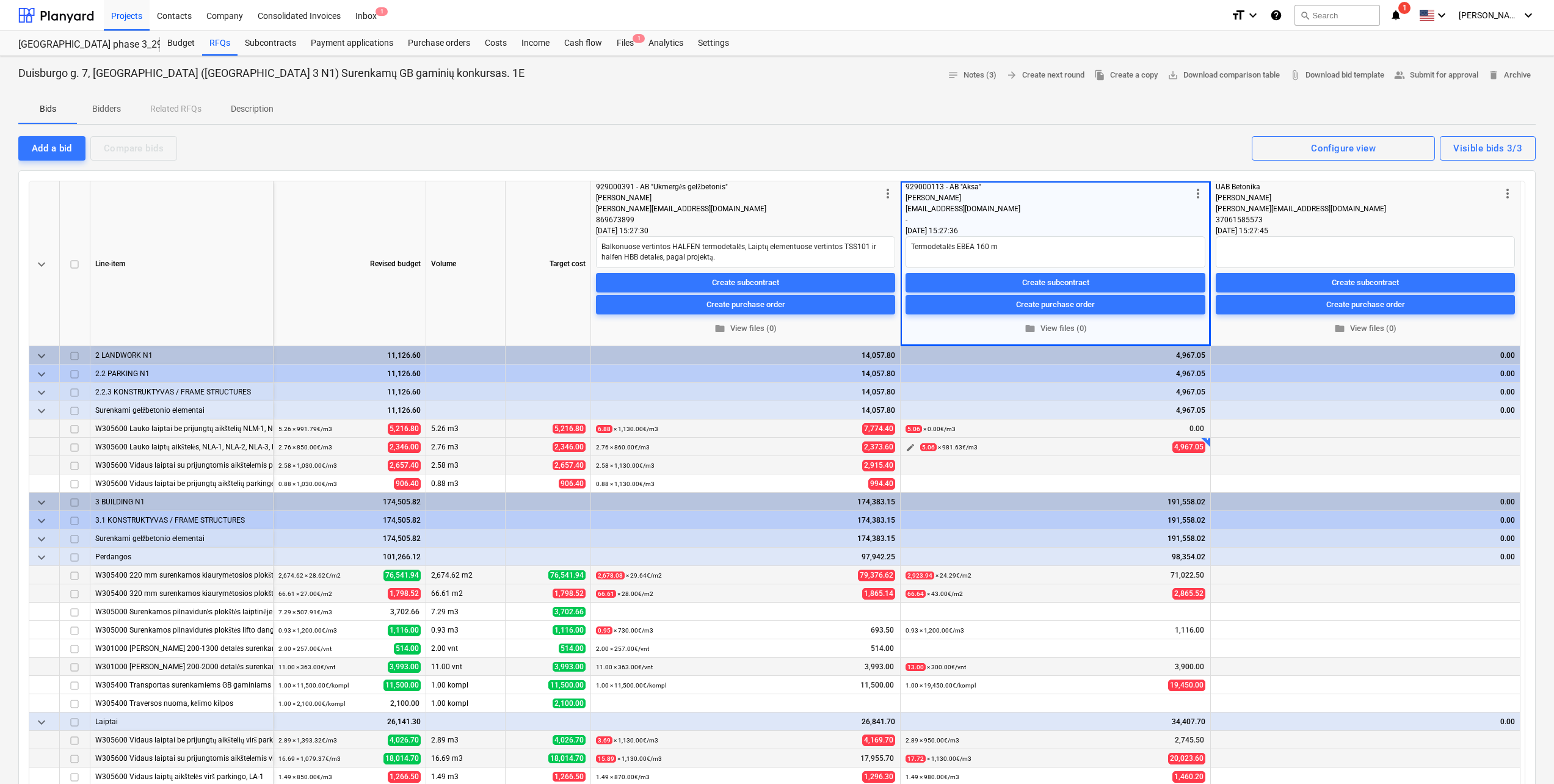
click at [911, 444] on span "edit" at bounding box center [910, 447] width 10 height 10
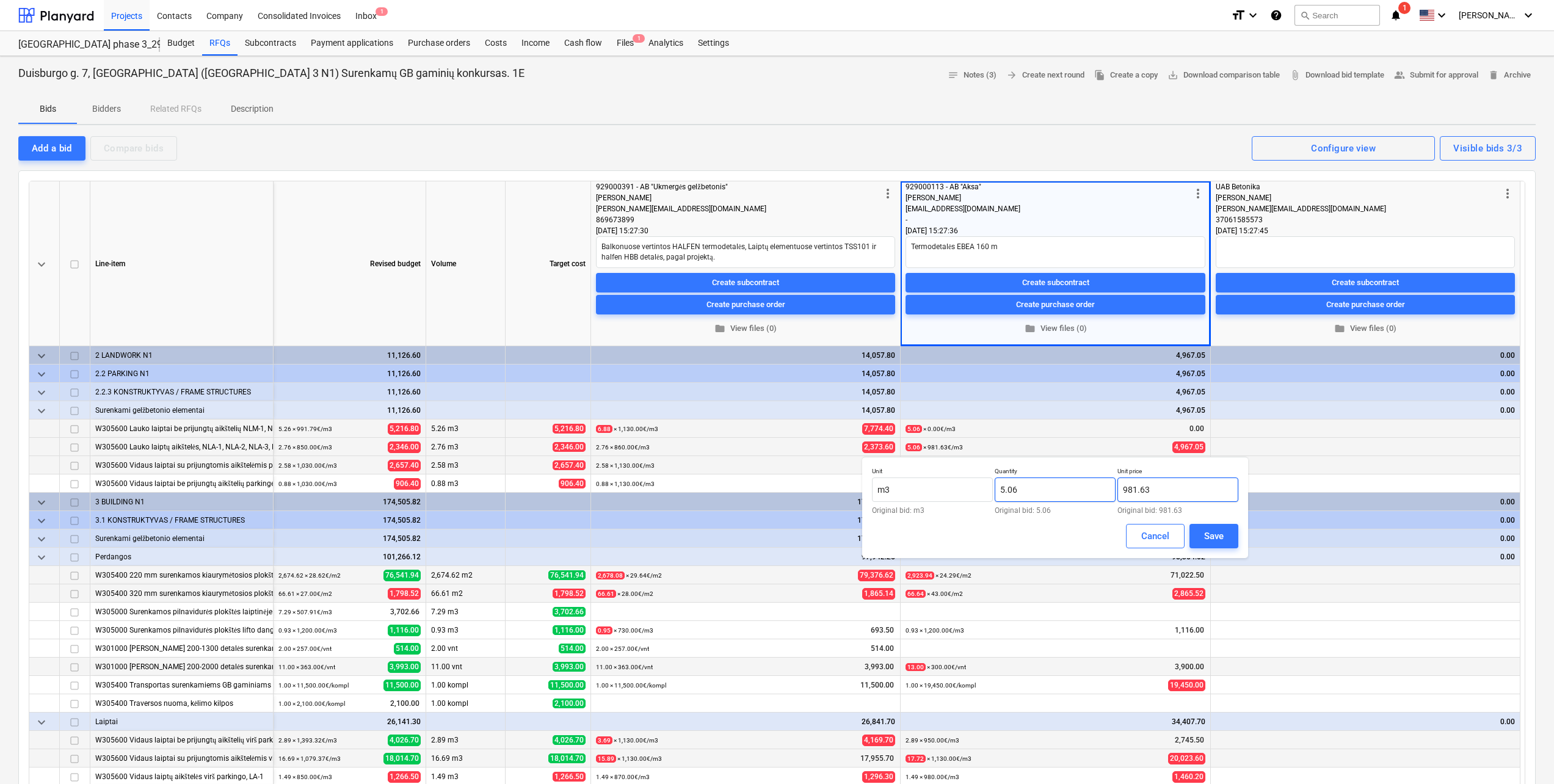
drag, startPoint x: 1159, startPoint y: 492, endPoint x: 1104, endPoint y: 491, distance: 55.0
click at [1104, 491] on div "Unit m3 Original bid: m3 Quantity 5.06 Original bid: 5.06 Unit price 981.63 Ori…" at bounding box center [1055, 490] width 366 height 47
click at [1210, 530] on div "Save" at bounding box center [1214, 536] width 19 height 16
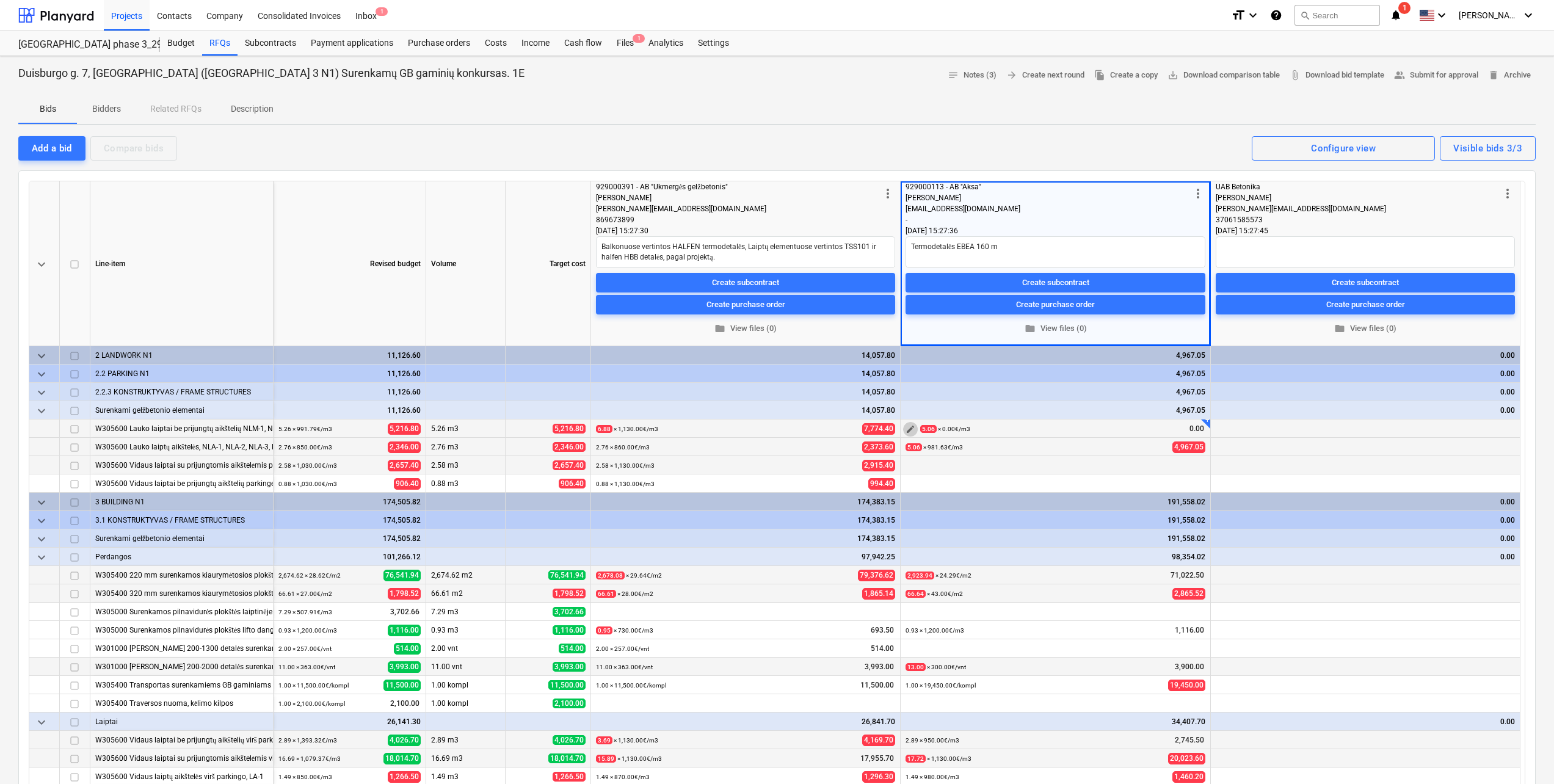
click at [908, 429] on span "edit" at bounding box center [910, 429] width 10 height 10
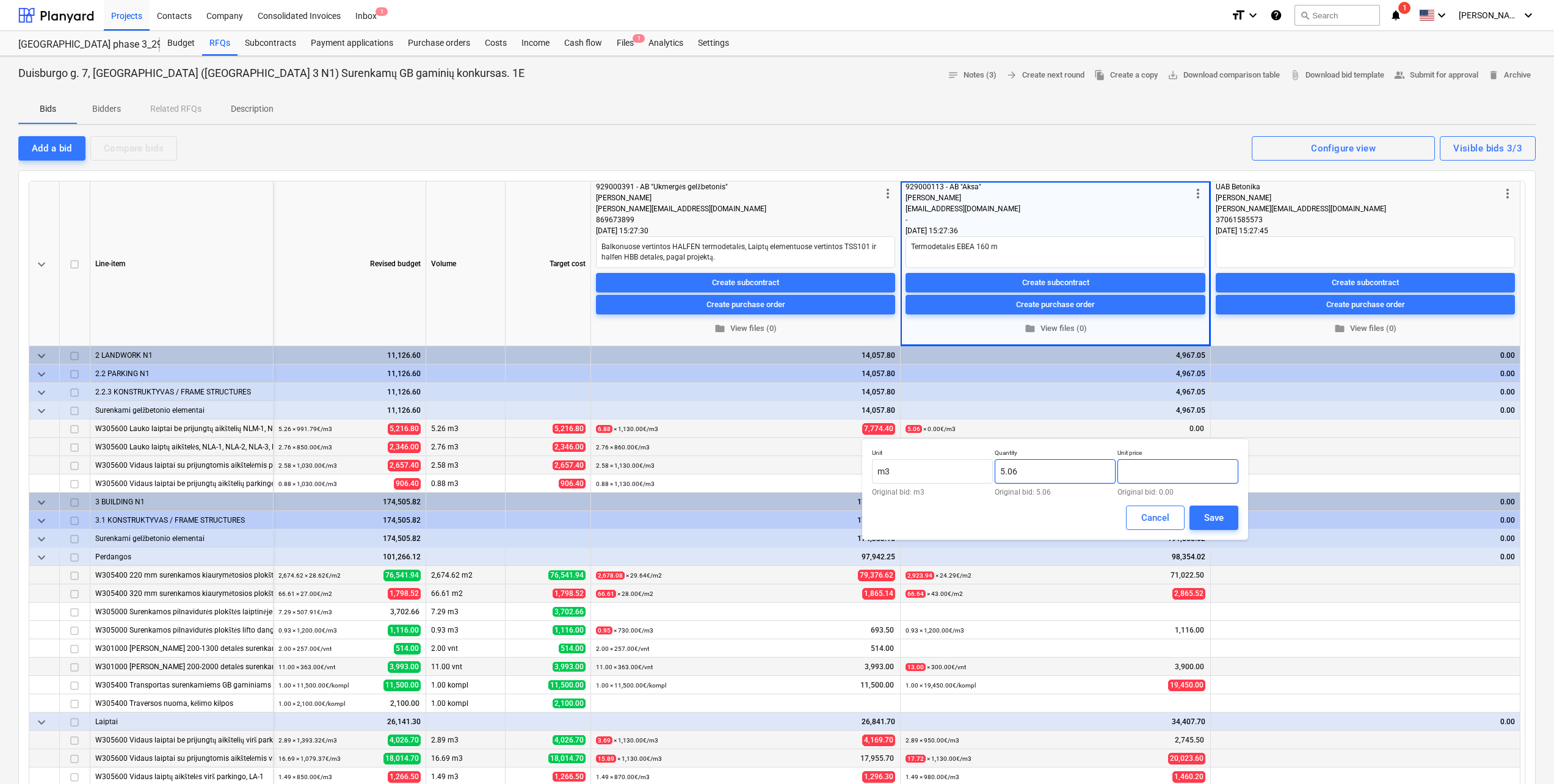
drag, startPoint x: 1167, startPoint y: 470, endPoint x: 1089, endPoint y: 470, distance: 78.0
click at [1089, 470] on div "Unit m3 Original bid: m3 Quantity 5.06 Original bid: 5.06 Unit price Original b…" at bounding box center [1055, 472] width 366 height 47
paste input "981.63"
click at [1225, 522] on button "Save" at bounding box center [1214, 518] width 49 height 25
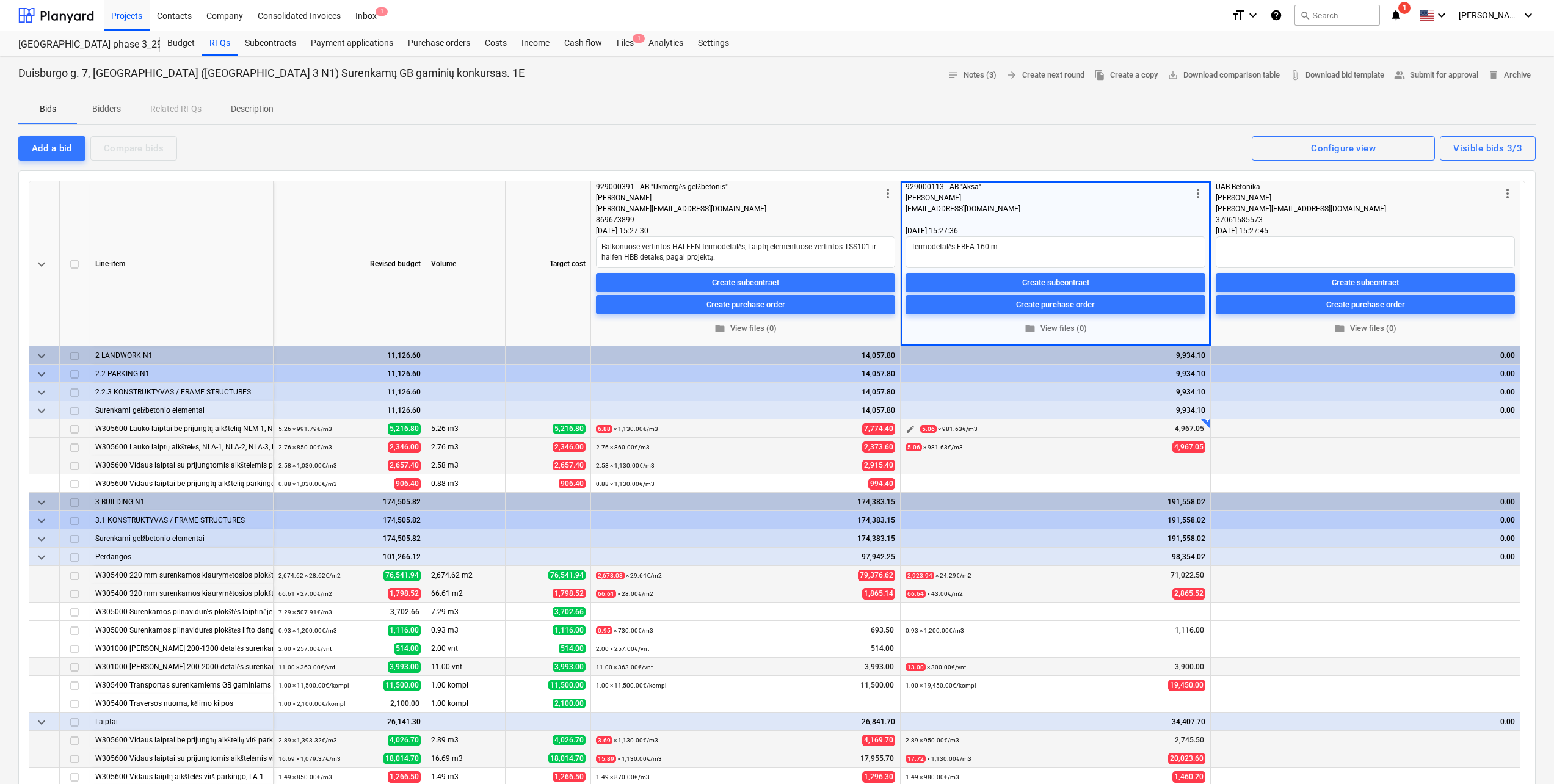
click at [911, 427] on span "edit" at bounding box center [910, 429] width 10 height 10
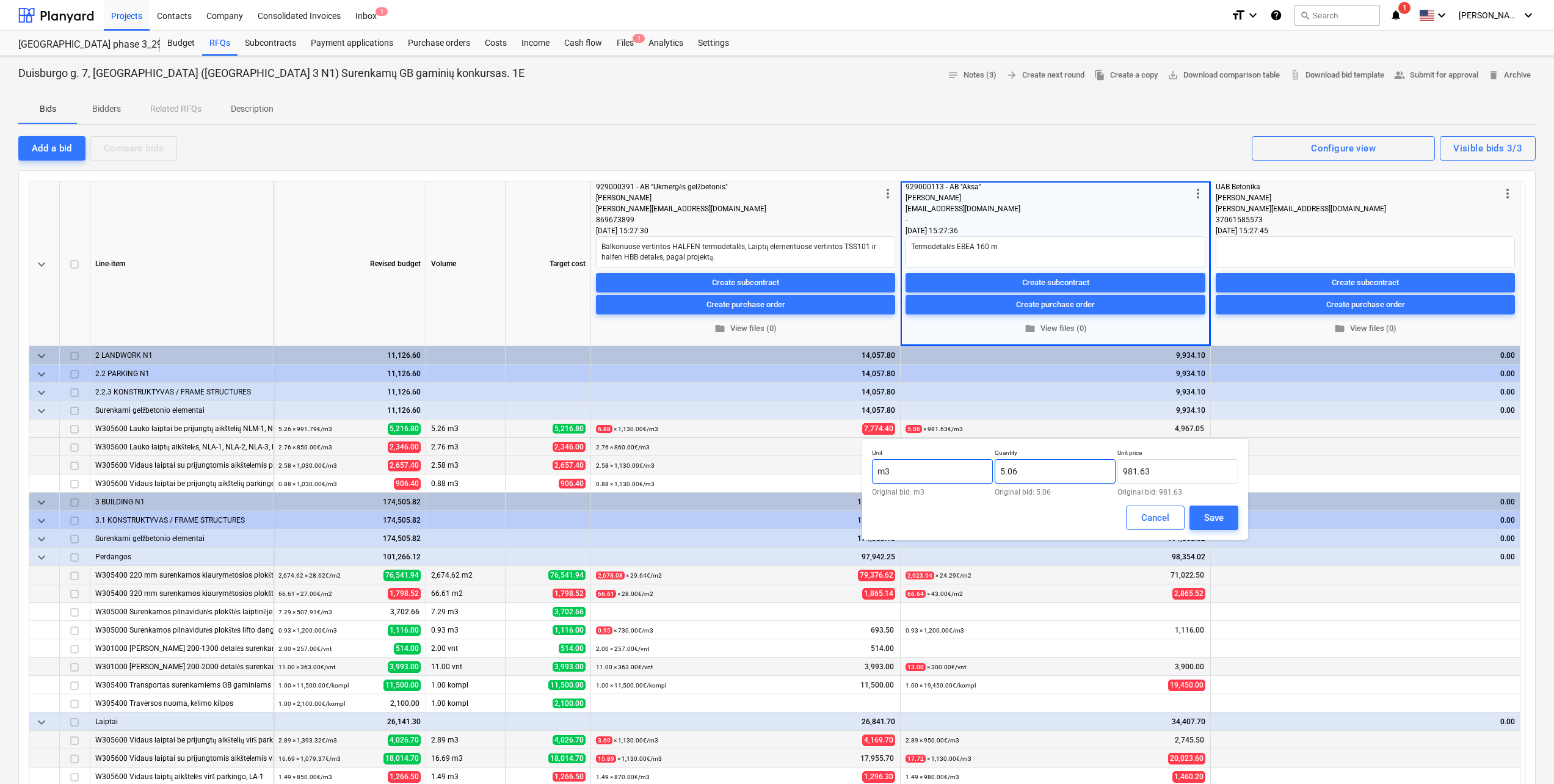
drag, startPoint x: 1043, startPoint y: 470, endPoint x: 973, endPoint y: 474, distance: 70.1
click at [973, 474] on div "Unit m3 Original bid: m3 Quantity 5.06 Original bid: 5.06 Unit price 981.63 Ori…" at bounding box center [1055, 472] width 366 height 47
click at [1203, 472] on input "981.63" at bounding box center [1178, 472] width 121 height 25
drag, startPoint x: 1203, startPoint y: 472, endPoint x: 1112, endPoint y: 472, distance: 91.0
click at [1112, 472] on div "Unit m3 Original bid: m3 Quantity 2.76 Original bid: 5.06 Unit price 981.63 Ori…" at bounding box center [1055, 472] width 366 height 47
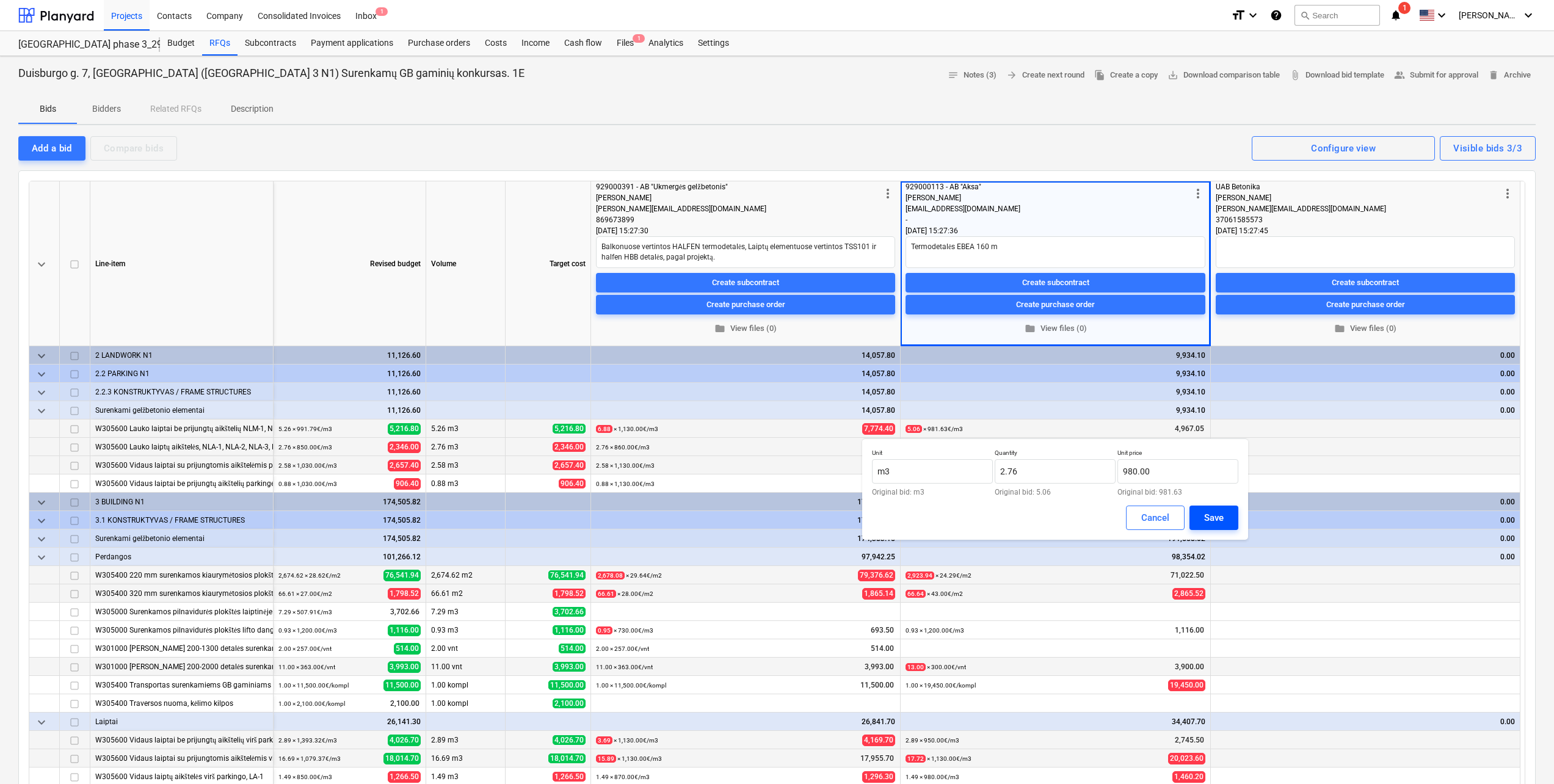
click at [1209, 524] on div "Save" at bounding box center [1214, 518] width 19 height 16
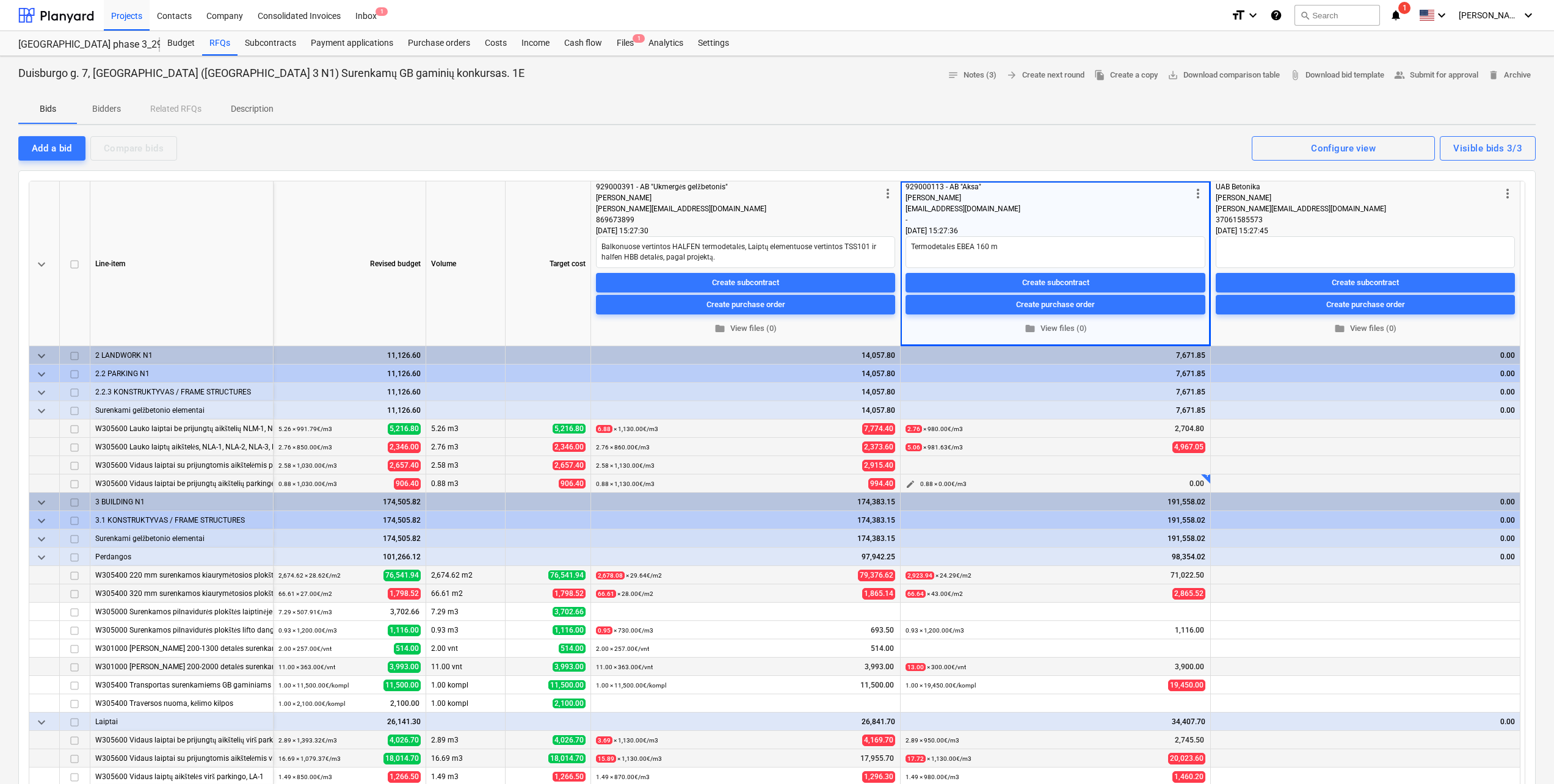
click at [910, 481] on span "edit" at bounding box center [910, 484] width 10 height 10
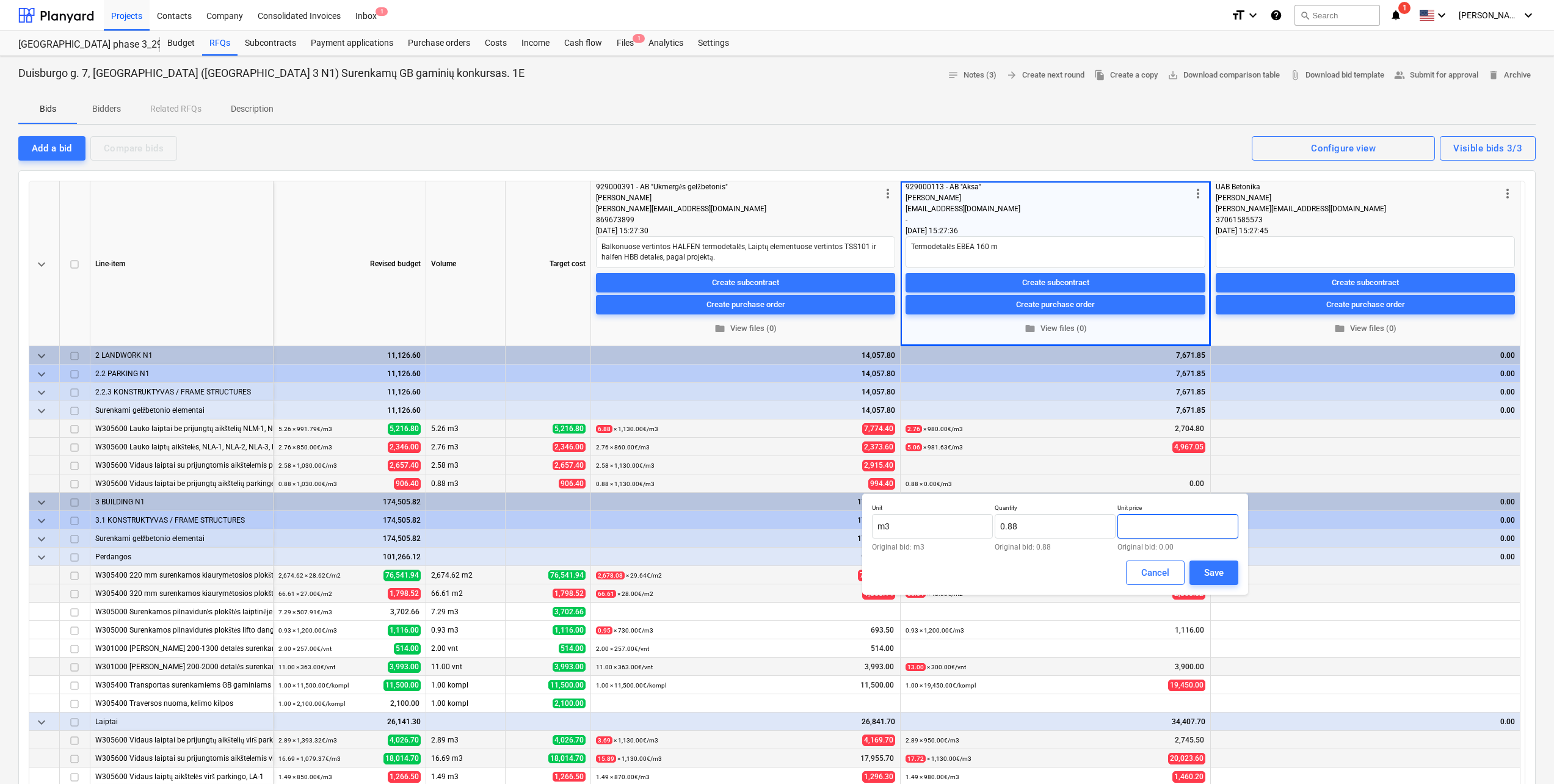
click at [1168, 520] on input "text" at bounding box center [1178, 526] width 121 height 25
click at [1207, 573] on div "Save" at bounding box center [1214, 572] width 19 height 16
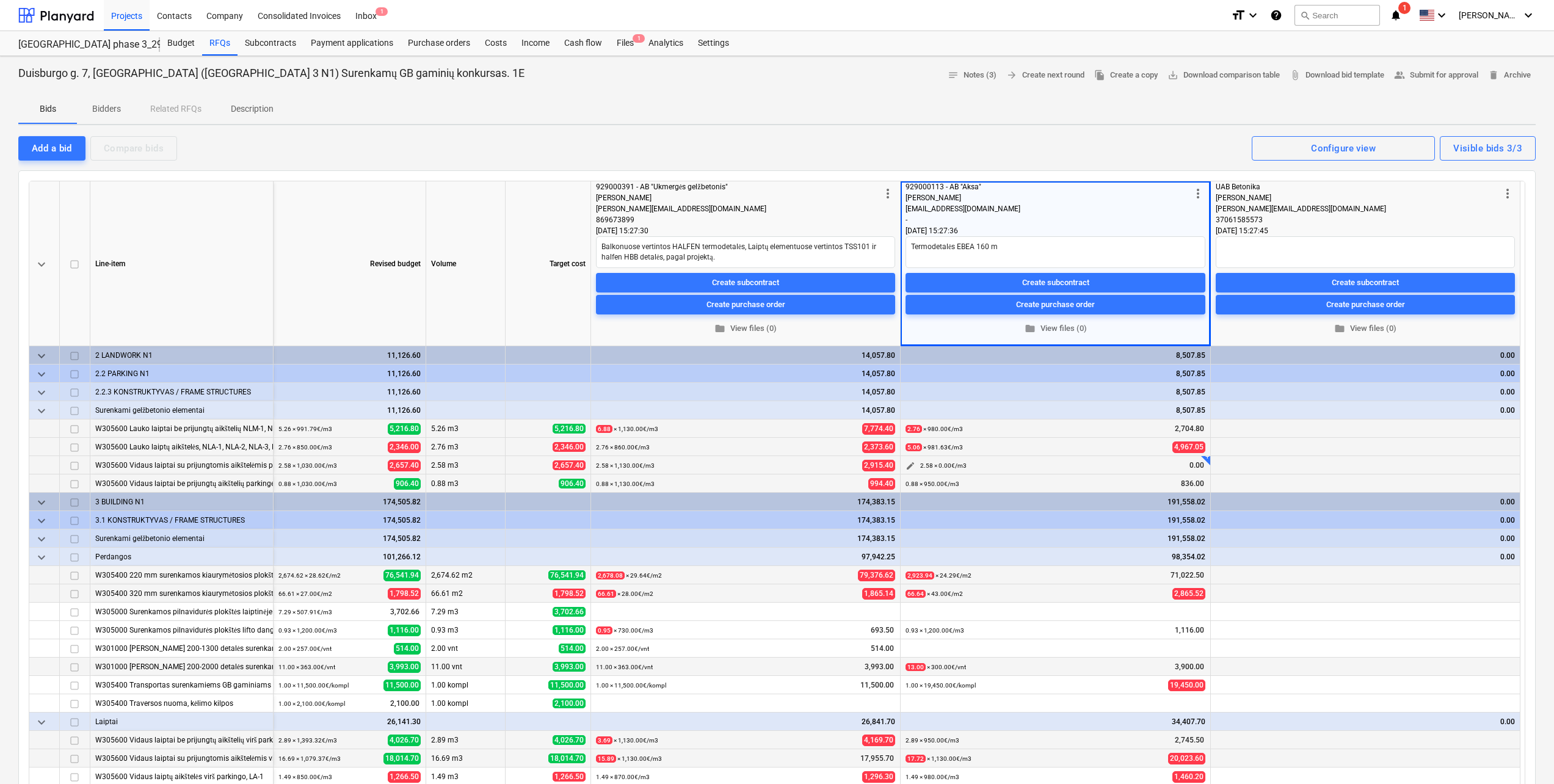
click at [911, 465] on span "edit" at bounding box center [910, 466] width 10 height 10
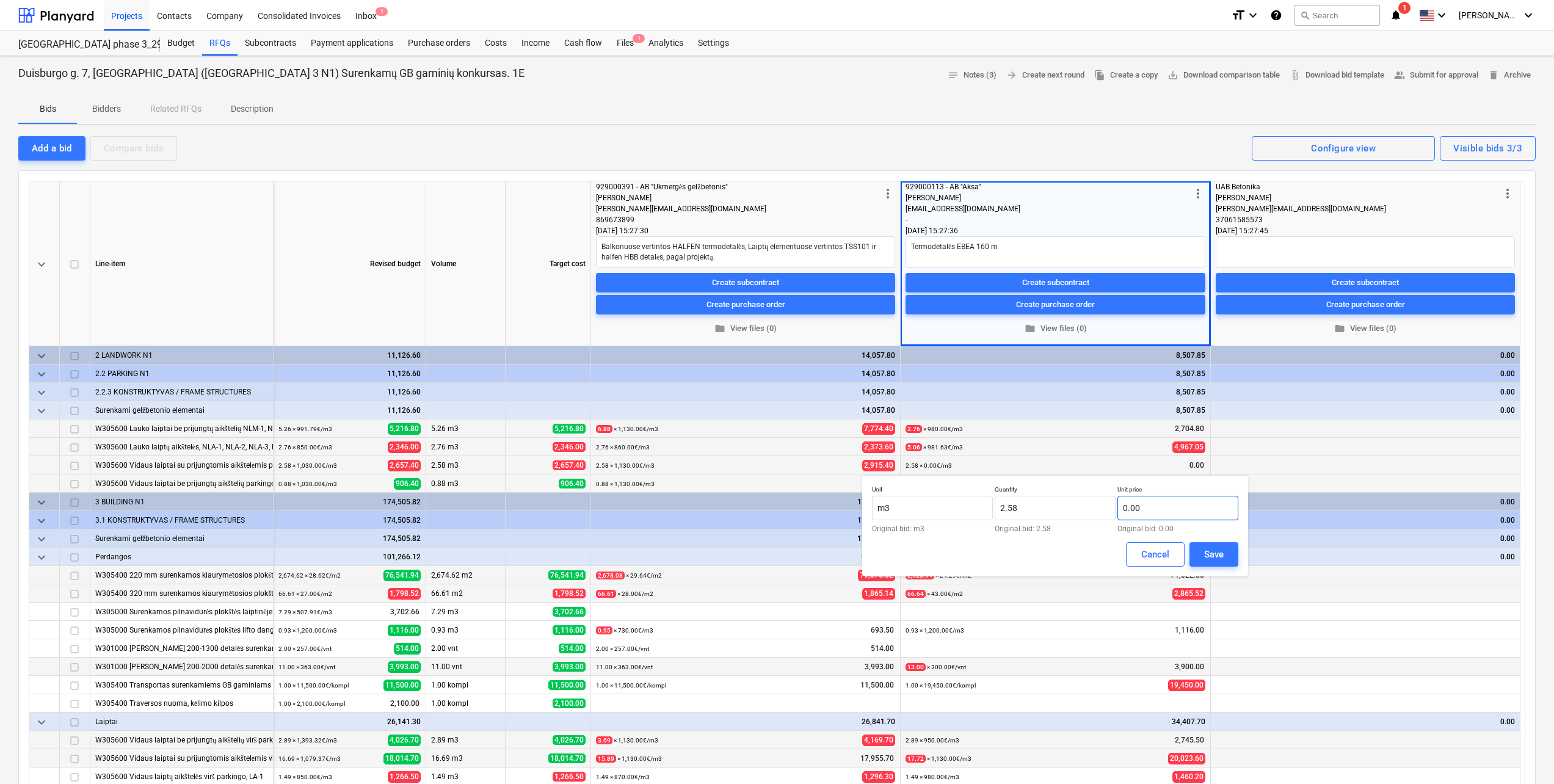
click at [1209, 504] on input "0.00" at bounding box center [1178, 508] width 121 height 25
click at [1209, 504] on input "text" at bounding box center [1178, 508] width 121 height 25
click at [1214, 566] on button "Save" at bounding box center [1214, 555] width 49 height 25
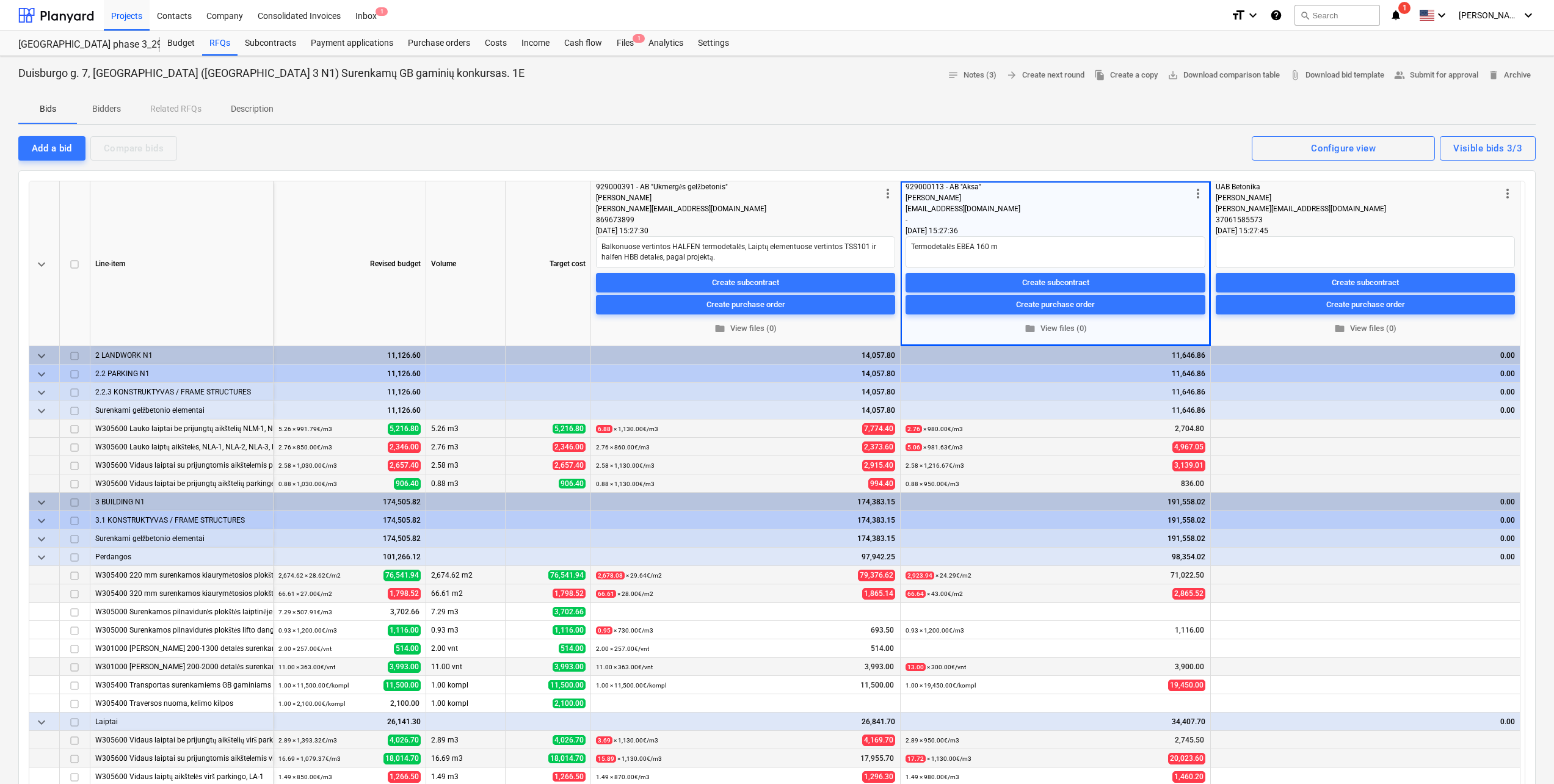
click at [1219, 557] on div "0.00" at bounding box center [1365, 557] width 299 height 18
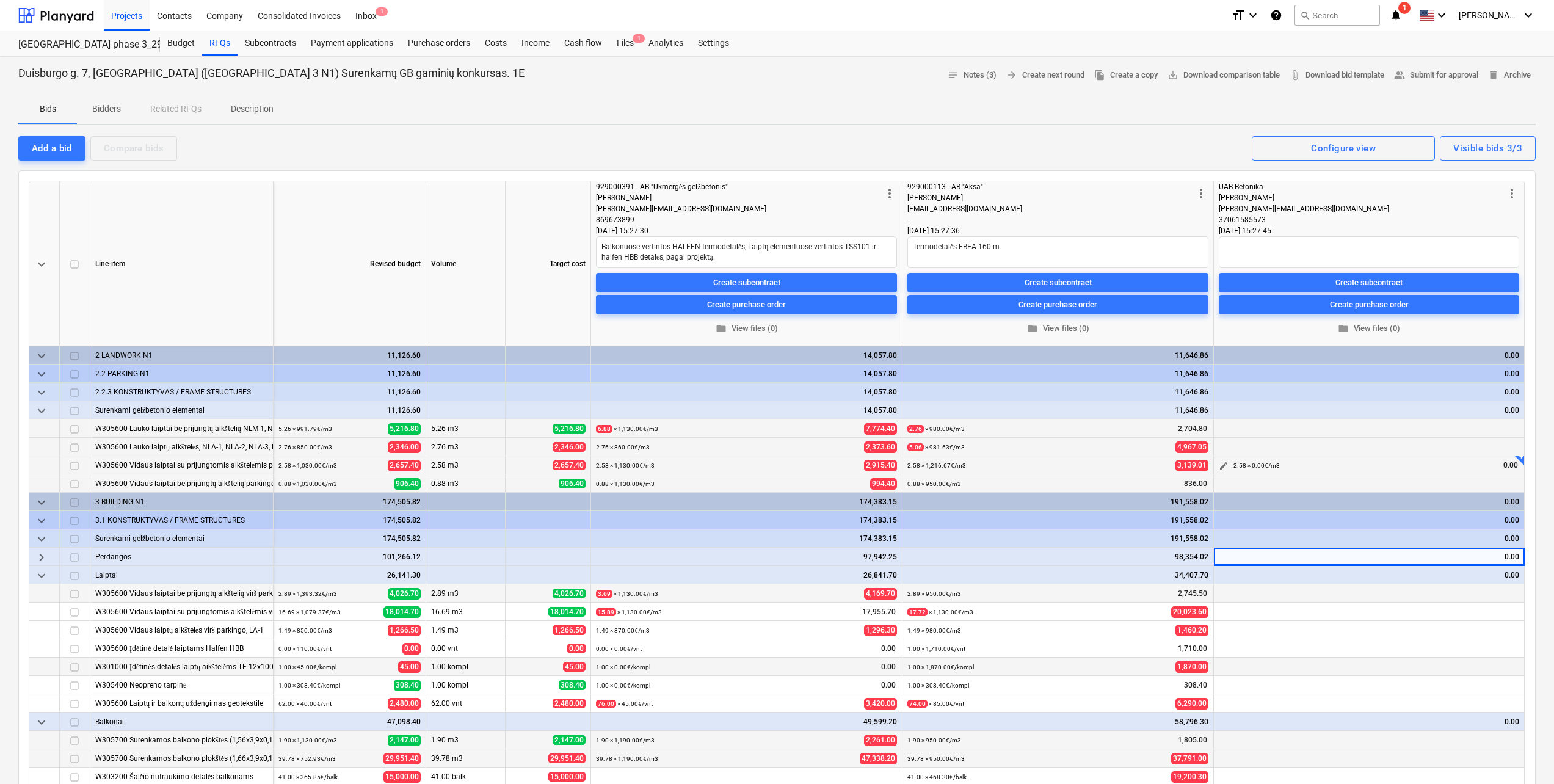
click at [1262, 470] on div "2.58 × 0.00€ / m3" at bounding box center [1256, 465] width 46 height 19
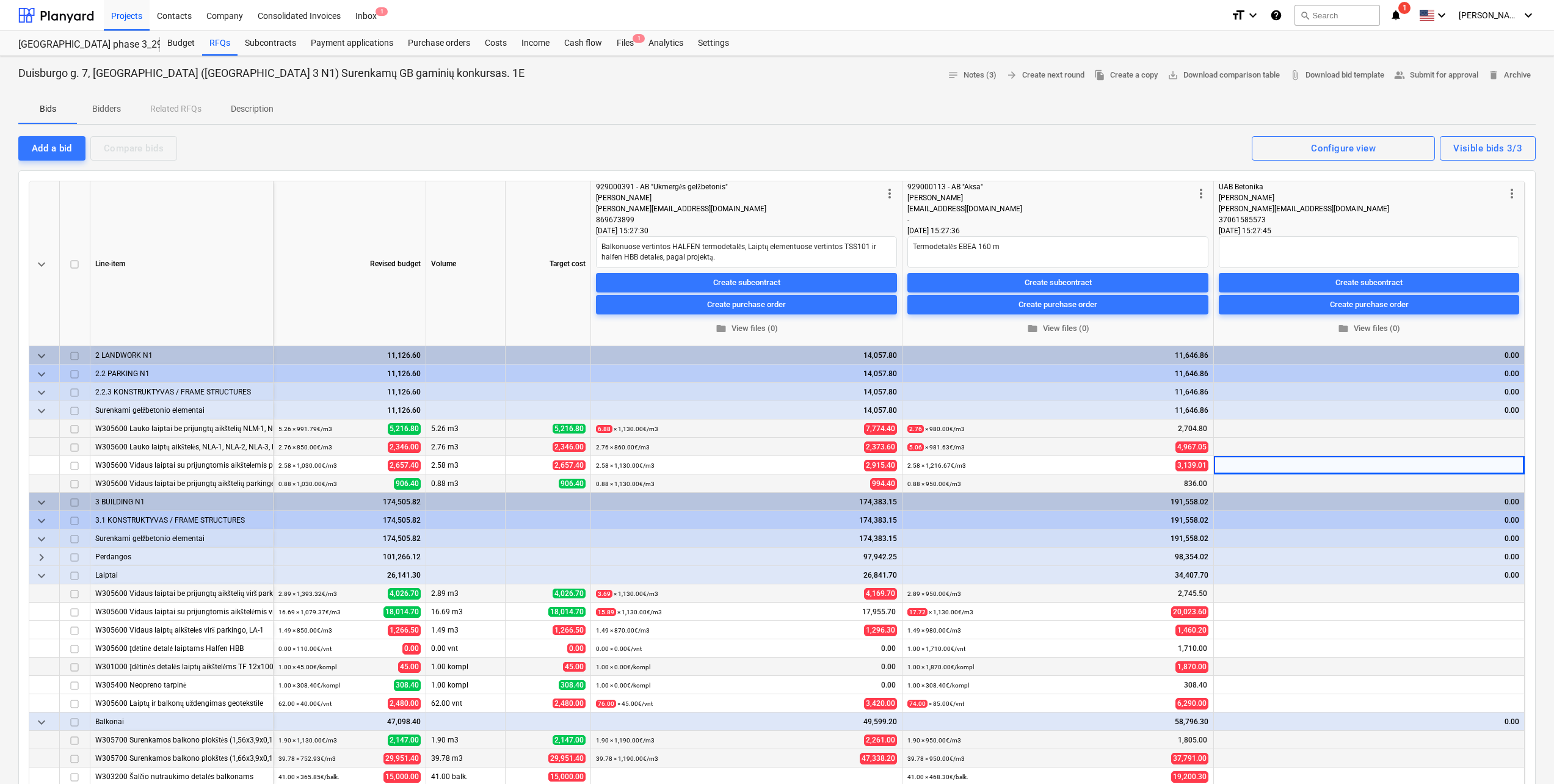
click at [44, 552] on span "keyboard_arrow_right" at bounding box center [42, 557] width 15 height 15
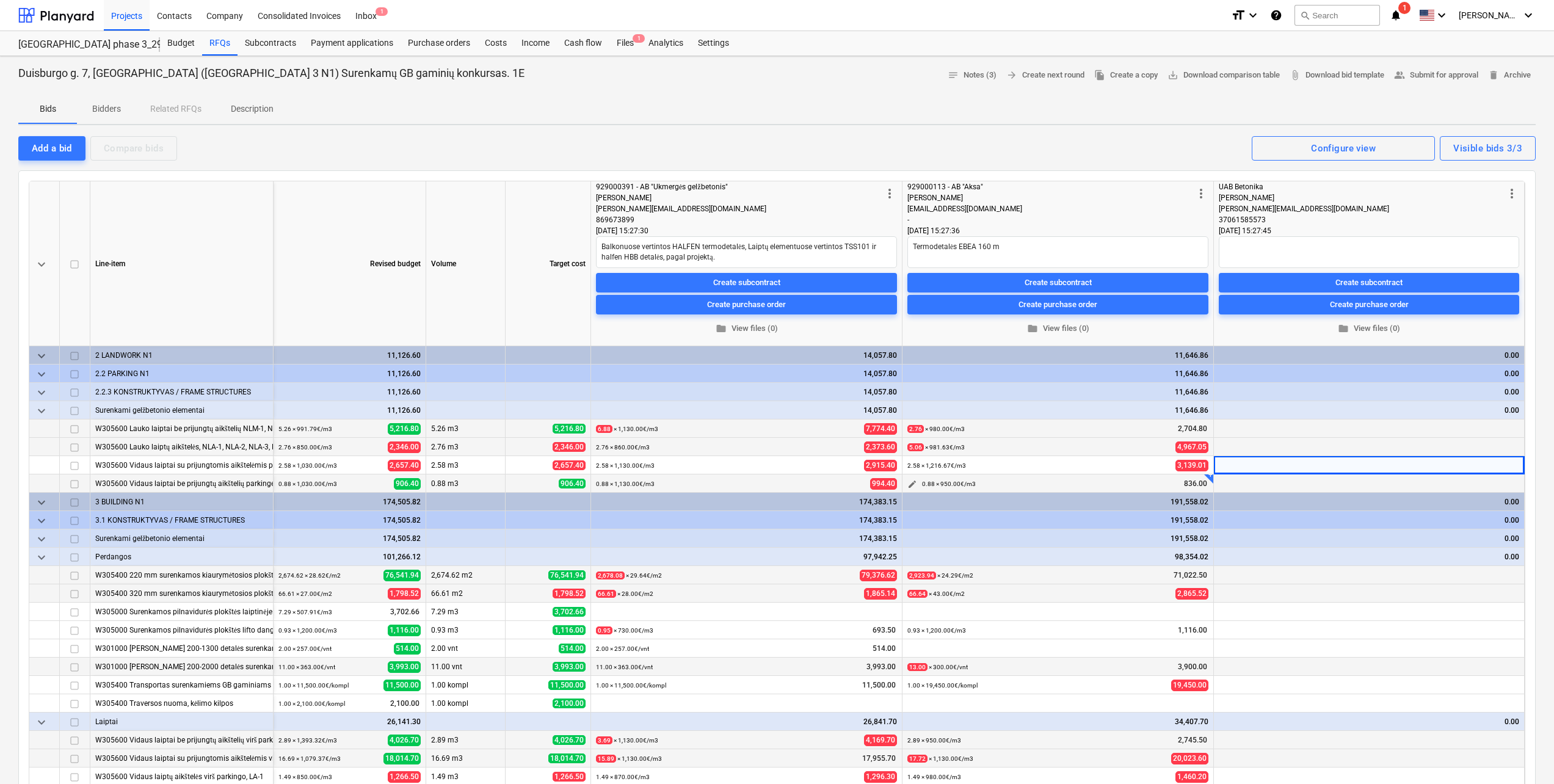
scroll to position [61, 0]
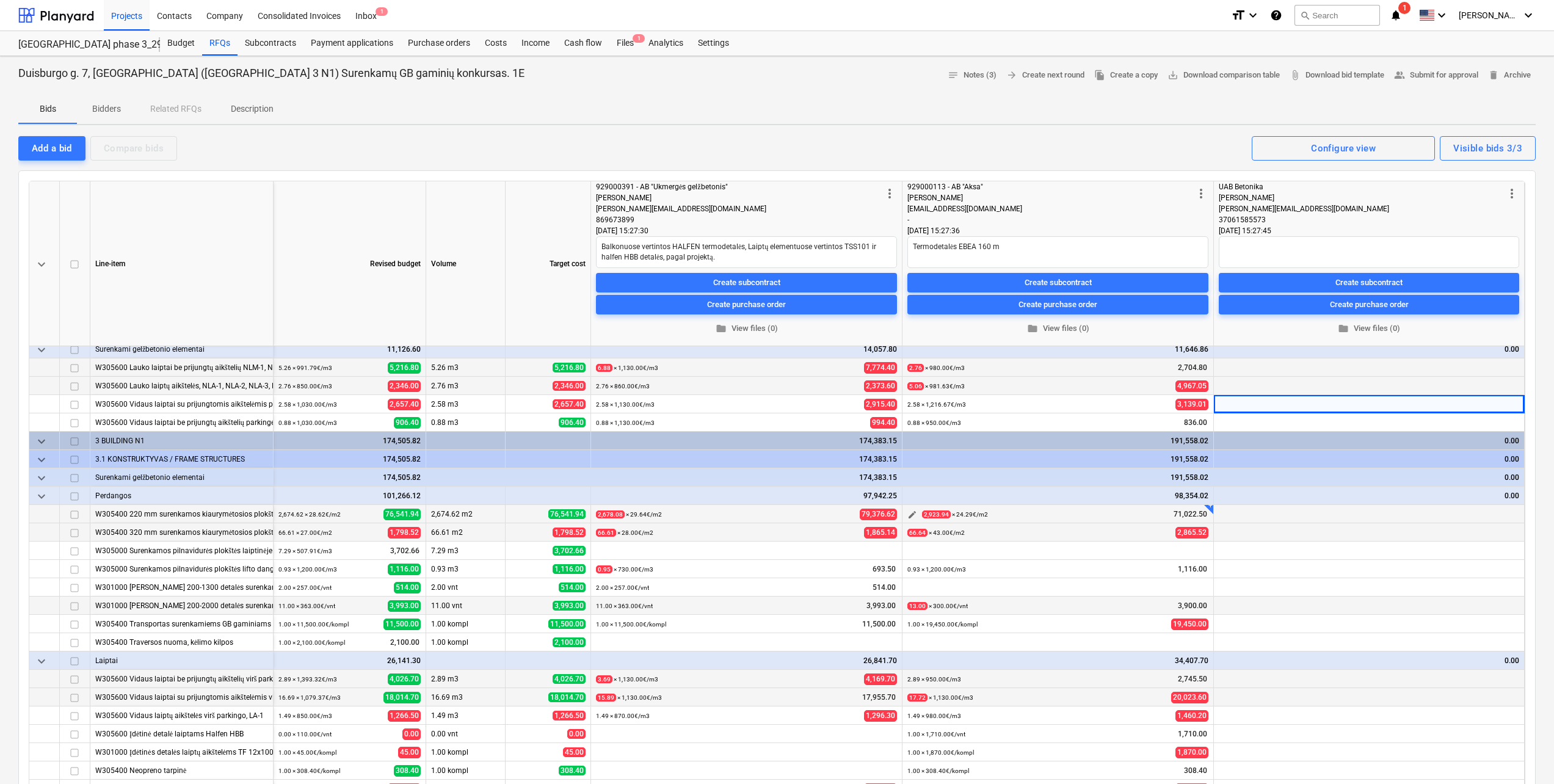
click at [914, 511] on span "edit" at bounding box center [911, 514] width 10 height 10
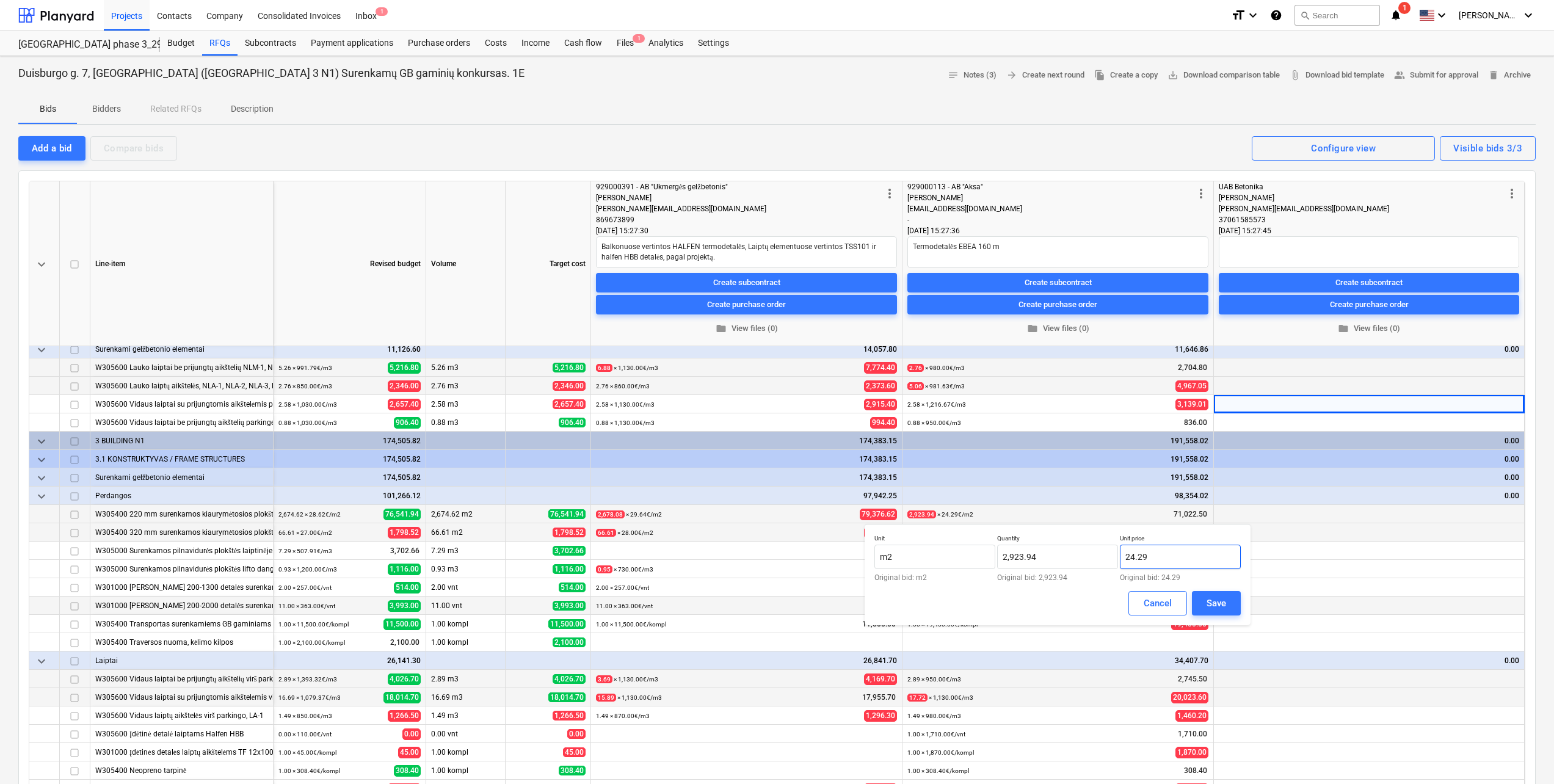
drag, startPoint x: 1153, startPoint y: 558, endPoint x: 1120, endPoint y: 557, distance: 33.0
click at [1122, 557] on input "24.29" at bounding box center [1180, 557] width 121 height 25
click at [1230, 603] on button "Save" at bounding box center [1216, 603] width 49 height 25
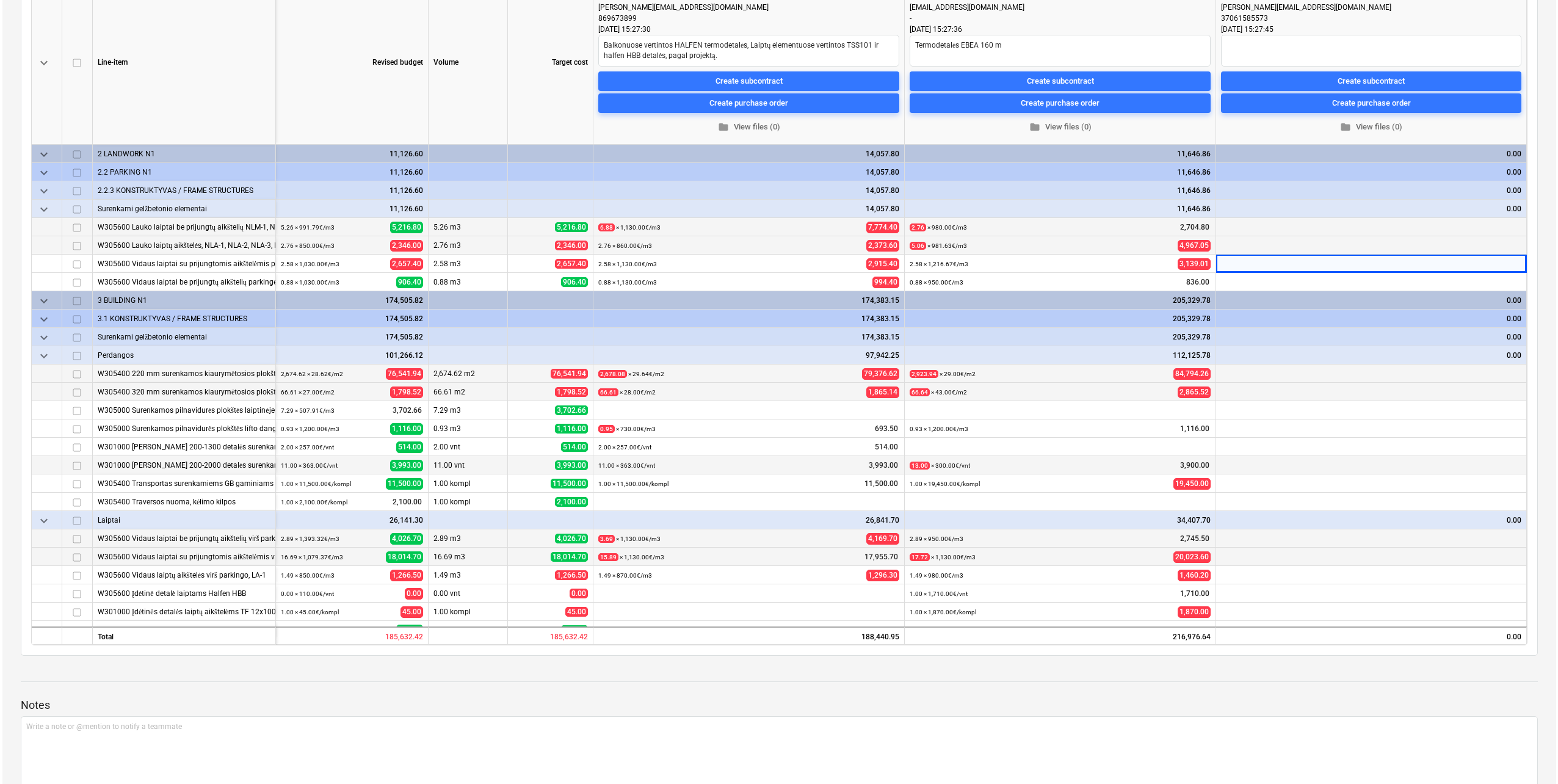
scroll to position [0, 0]
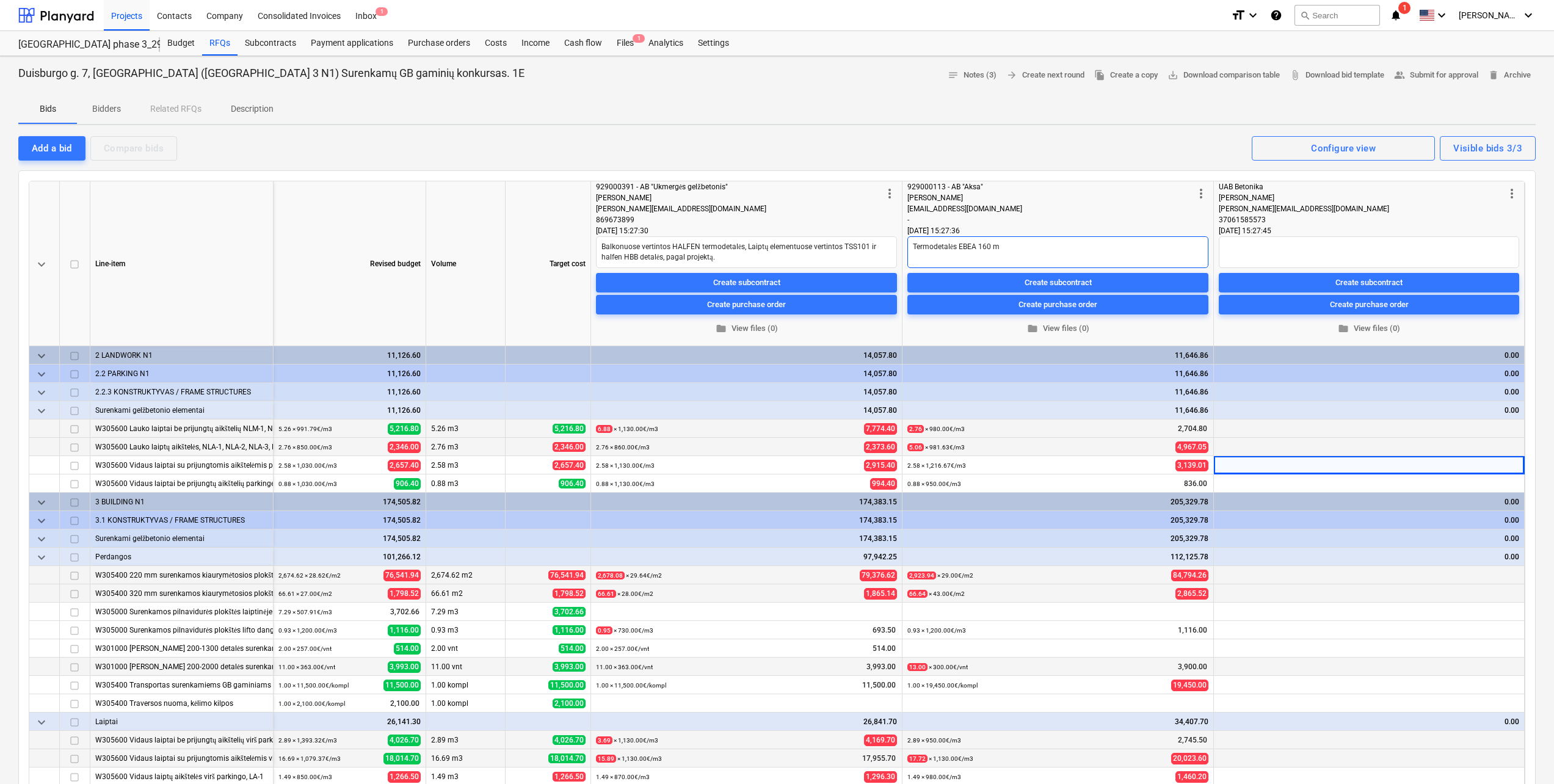
click at [1080, 249] on textarea "Termodetalės EBEA 160 m" at bounding box center [1057, 252] width 301 height 32
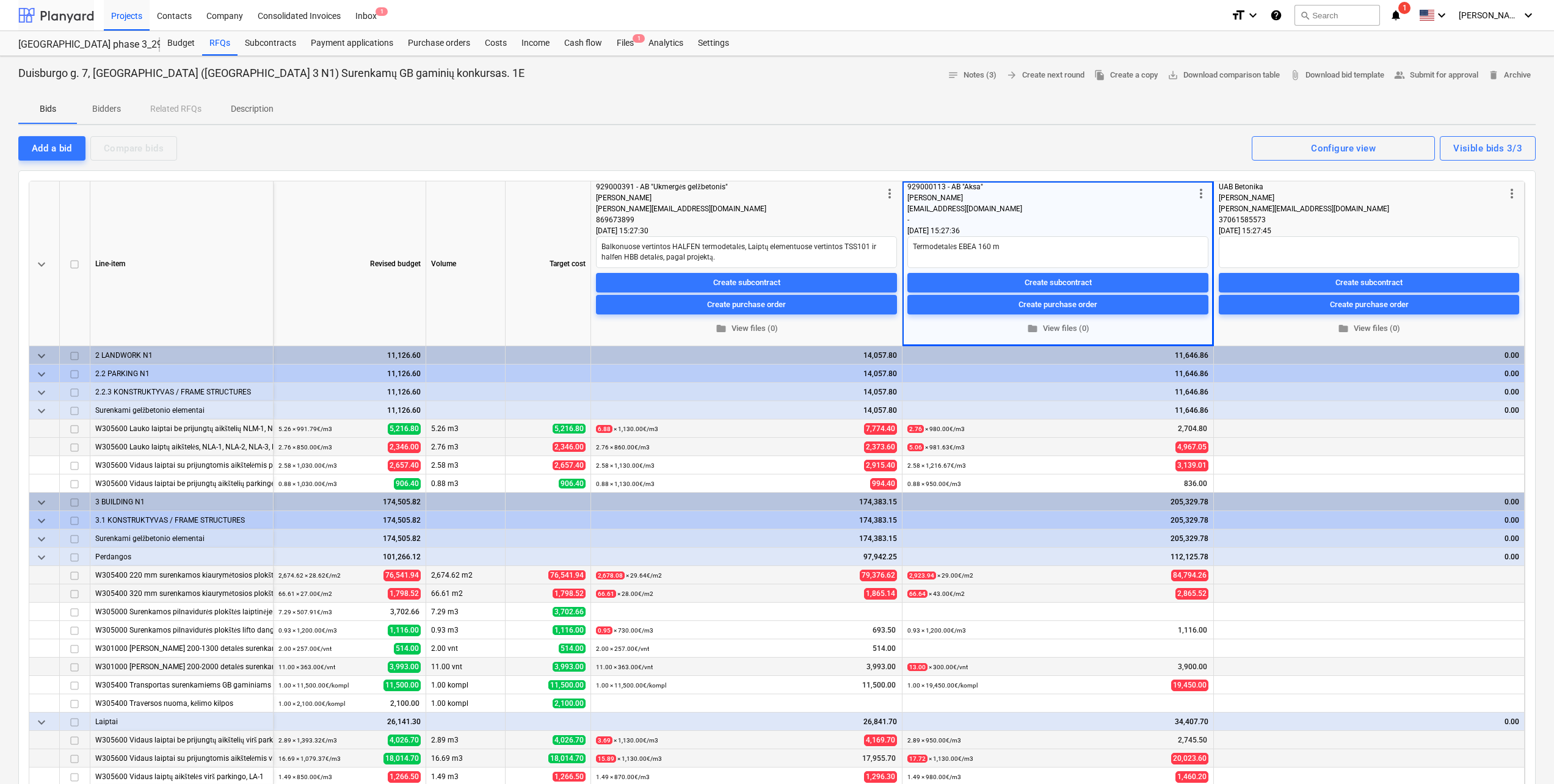
click at [72, 19] on div at bounding box center [56, 15] width 76 height 31
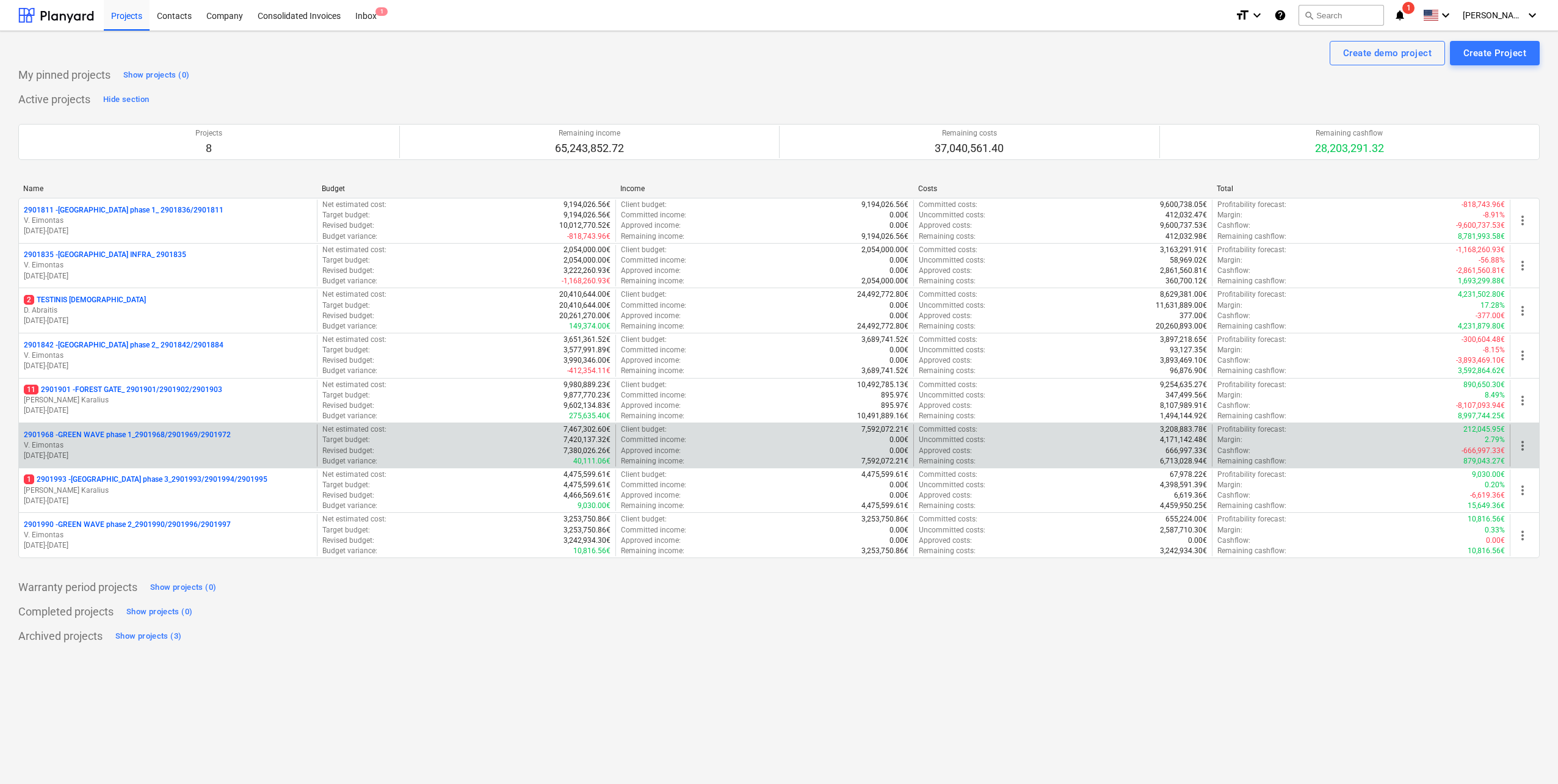
click at [184, 438] on p "2901968 - GREEN WAVE phase 1_2901968/2901969/2901972" at bounding box center [127, 435] width 207 height 10
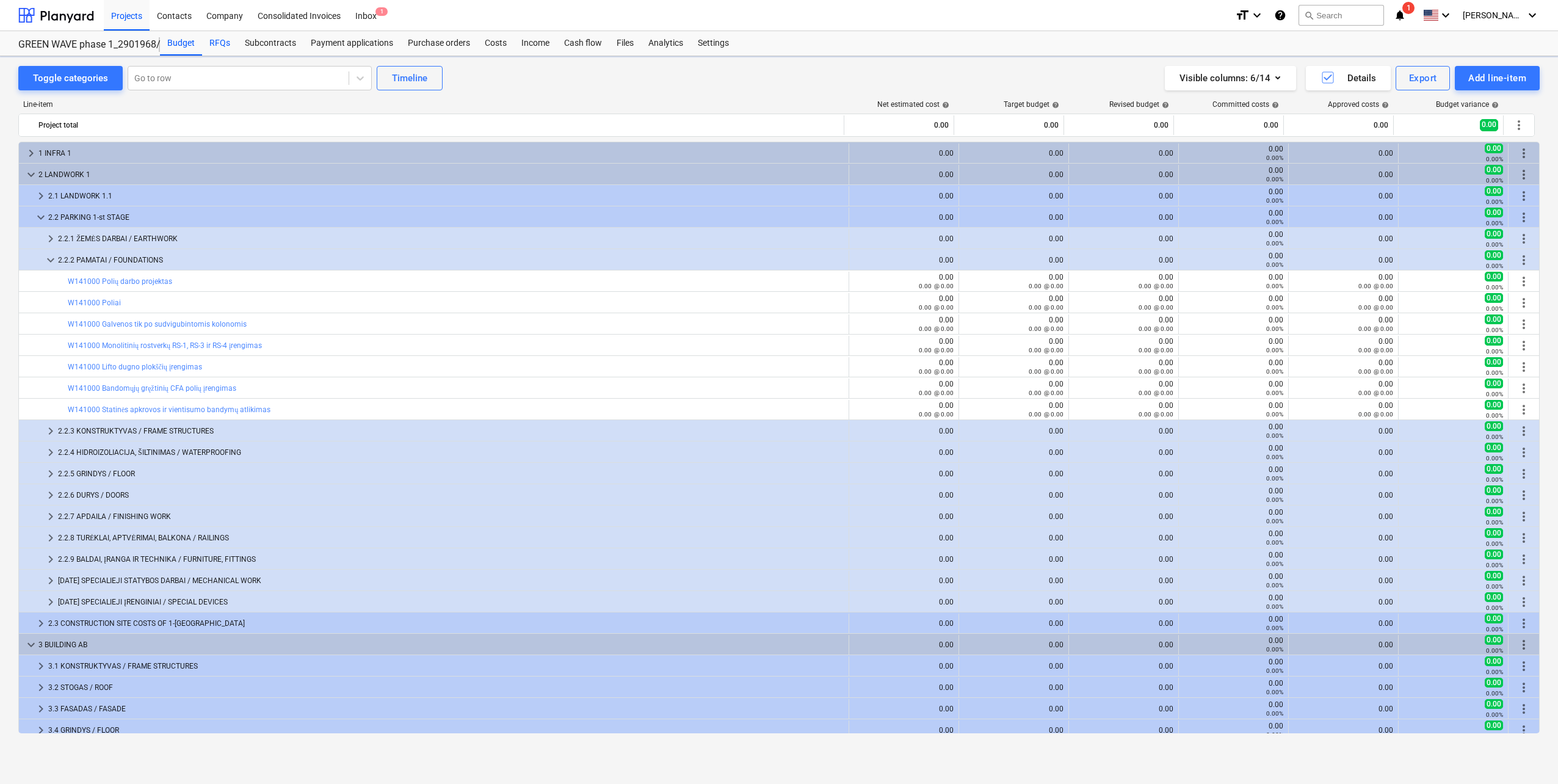
click at [215, 40] on div "RFQs" at bounding box center [220, 44] width 36 height 25
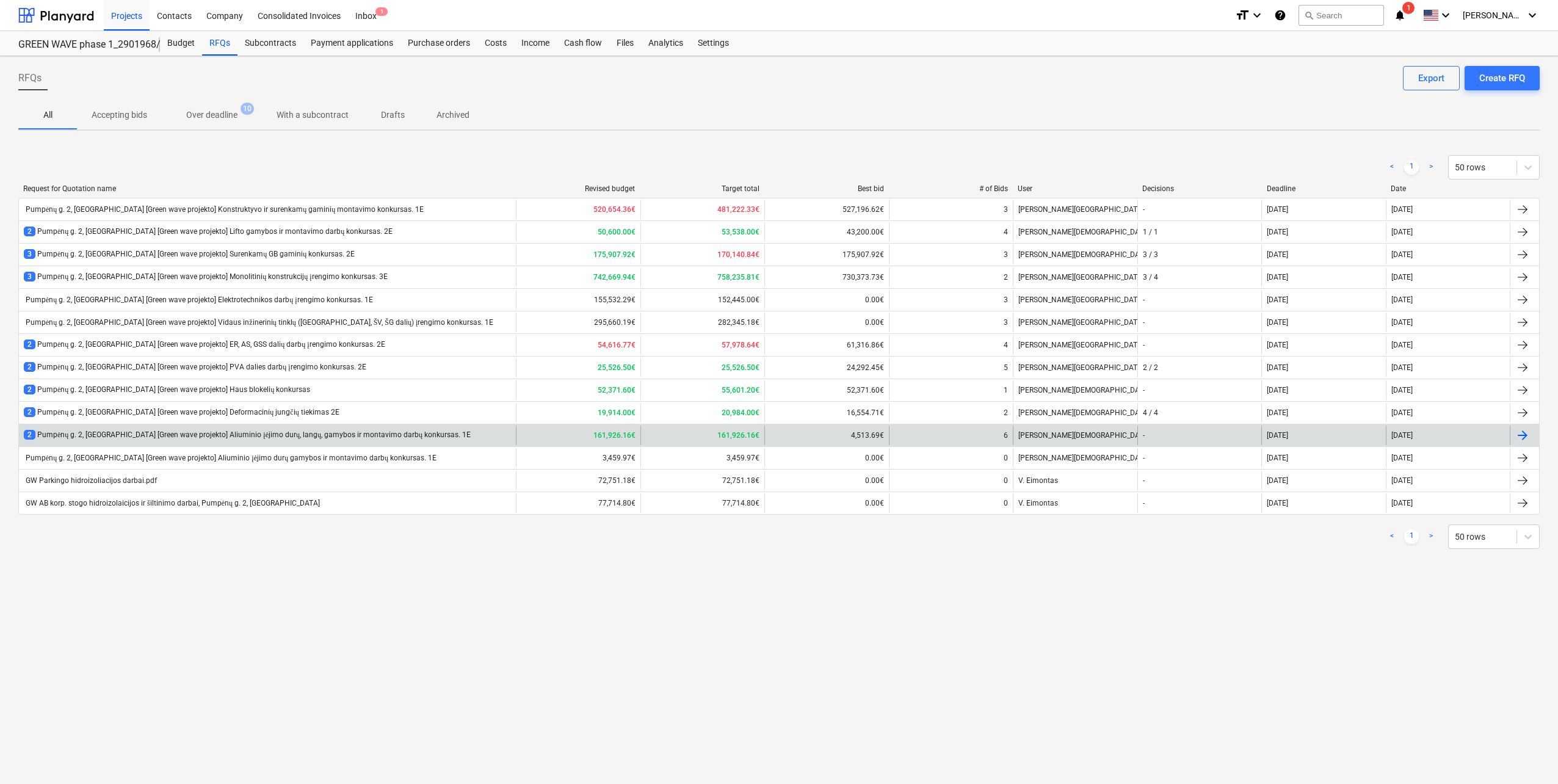
click at [234, 435] on div "2 Pumpėnų g. 2, Vilnius [Green wave projekto] Aliuminio įėjimo durų, langų, gam…" at bounding box center [248, 435] width 447 height 10
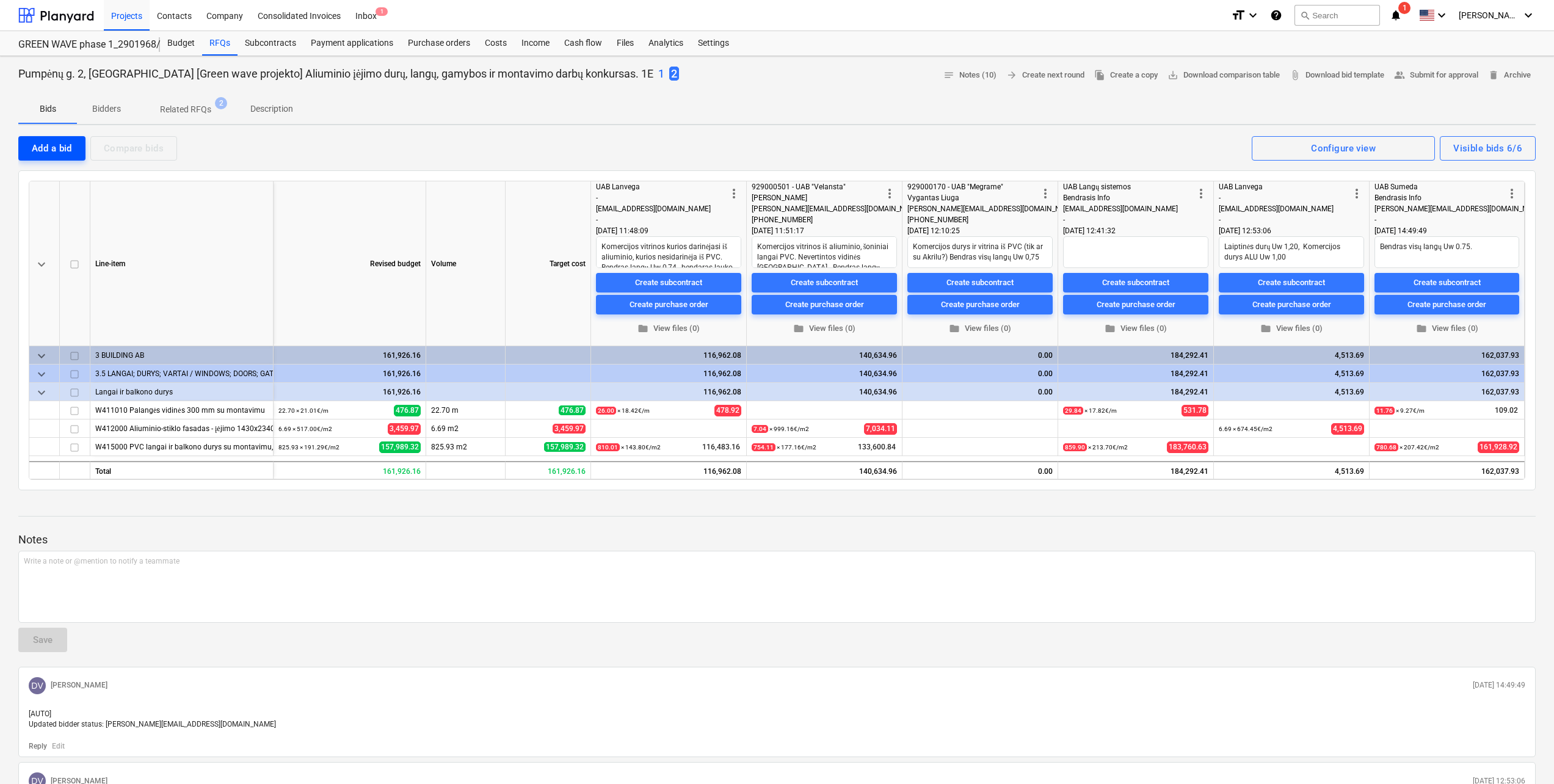
click at [59, 149] on div "Add a bid" at bounding box center [52, 148] width 40 height 16
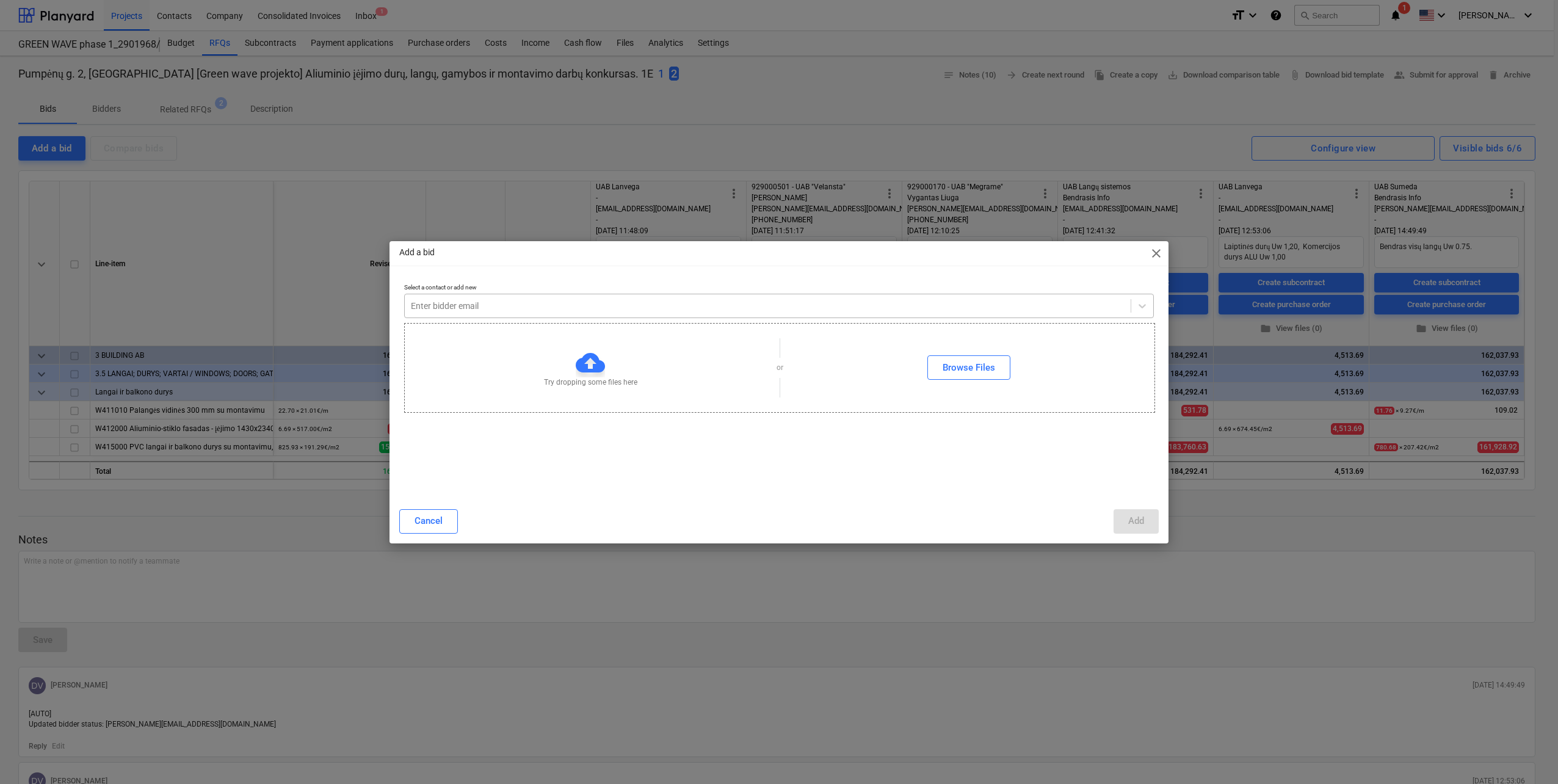
click at [504, 313] on div "Enter bidder email" at bounding box center [767, 306] width 726 height 17
click at [434, 518] on div "Cancel" at bounding box center [428, 520] width 28 height 16
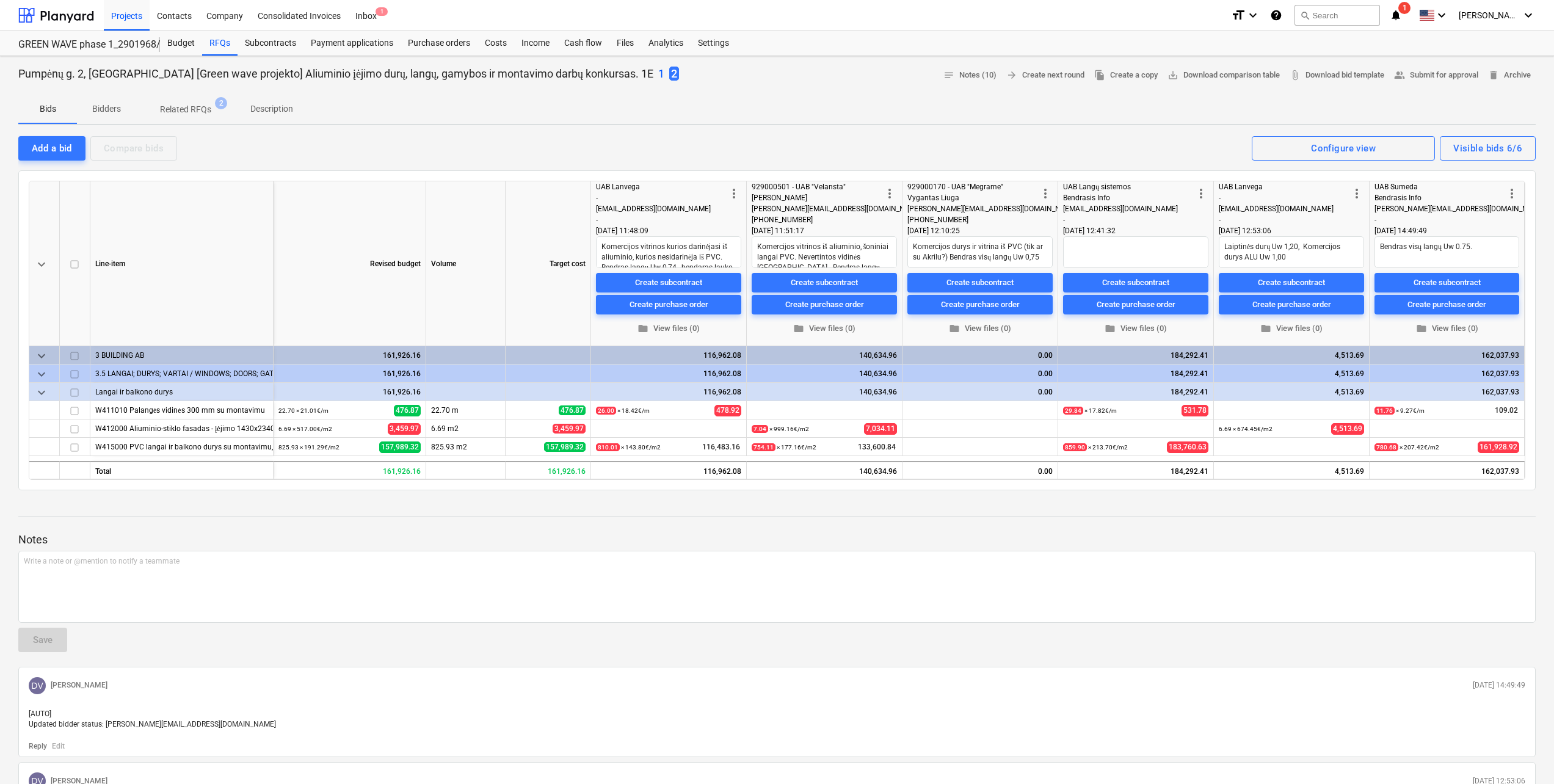
click at [180, 18] on div "Contacts" at bounding box center [174, 15] width 49 height 31
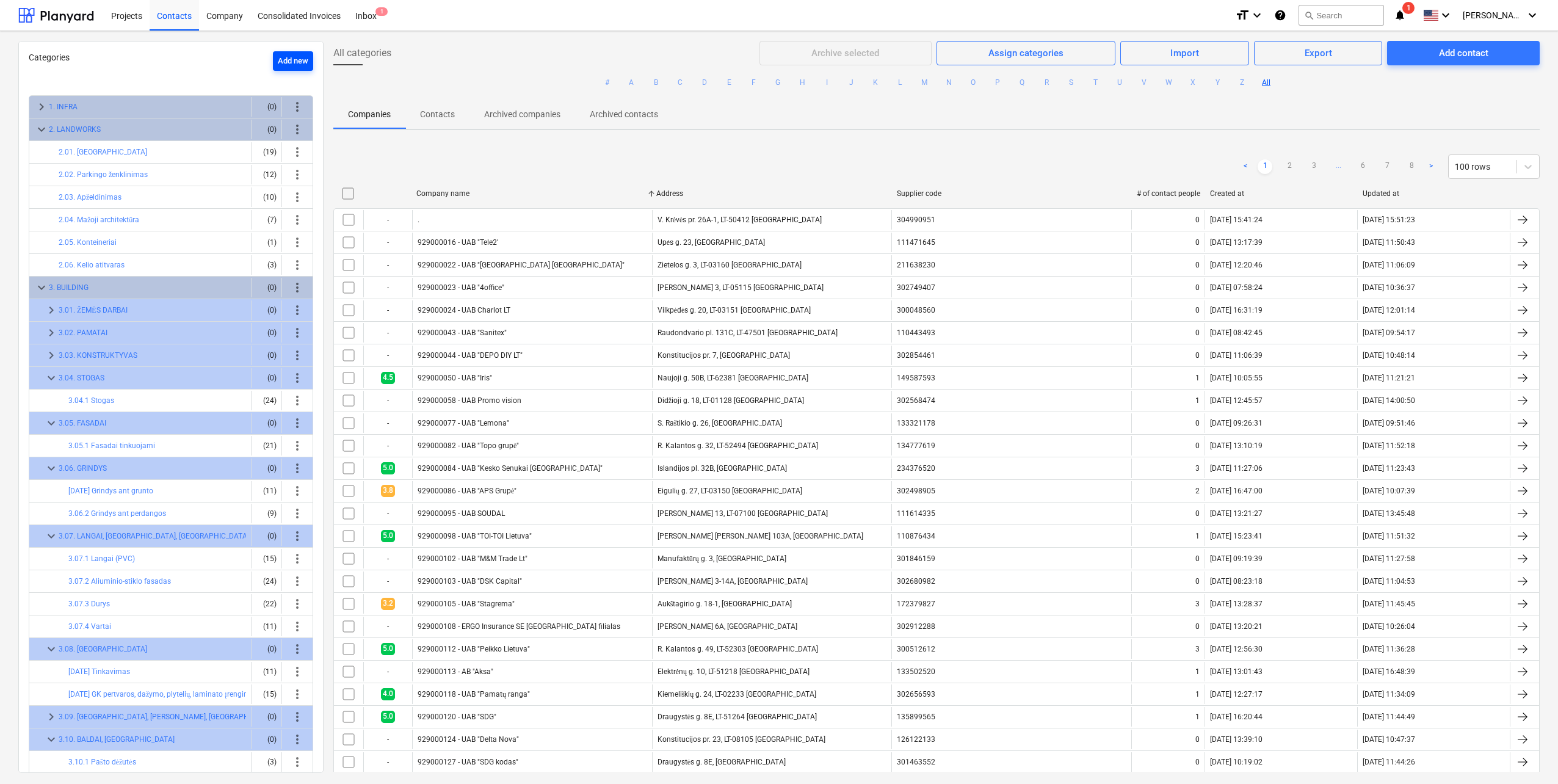
click at [302, 60] on div "Add new" at bounding box center [293, 62] width 31 height 14
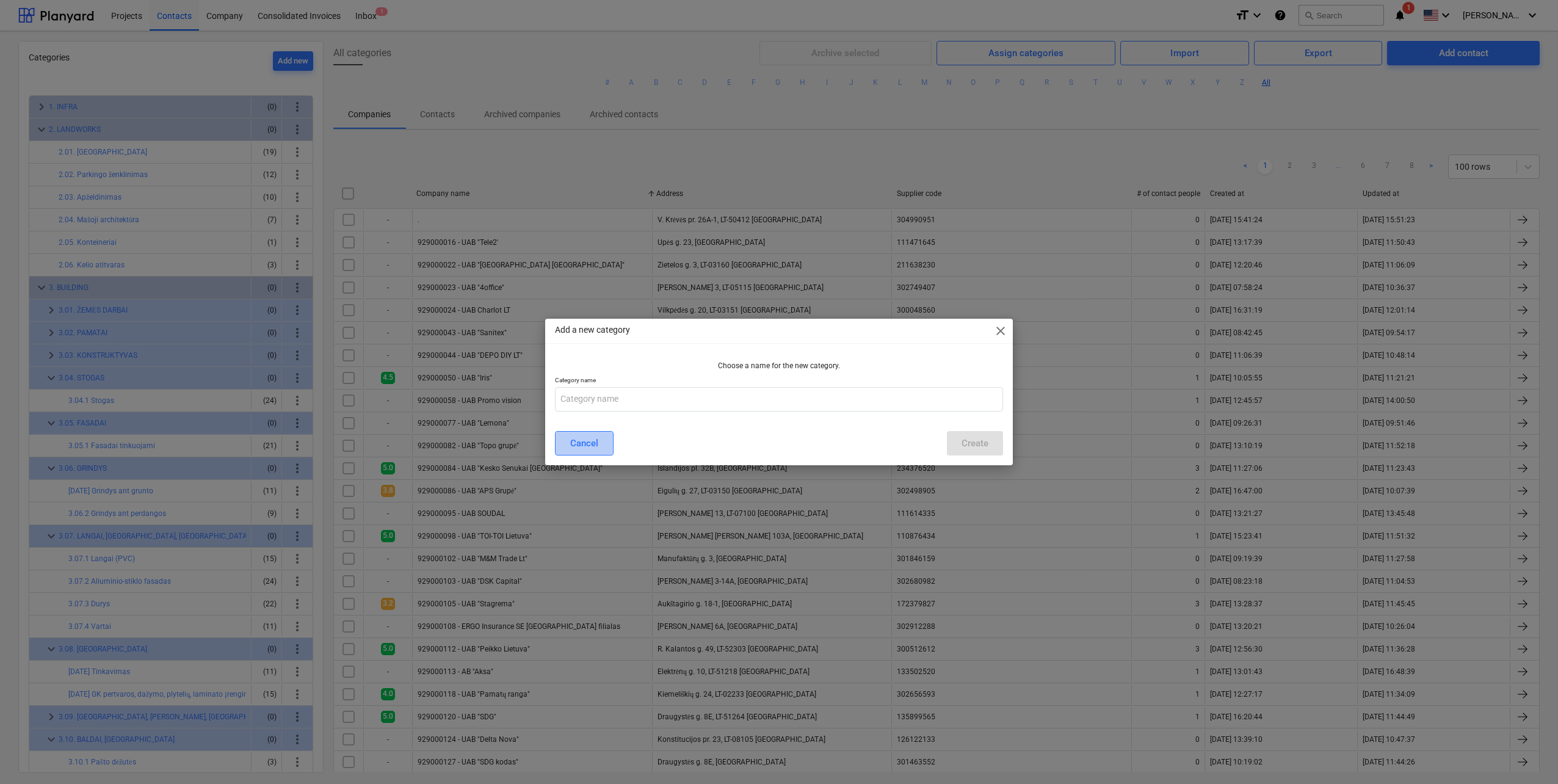
click at [593, 433] on button "Cancel" at bounding box center [584, 443] width 58 height 25
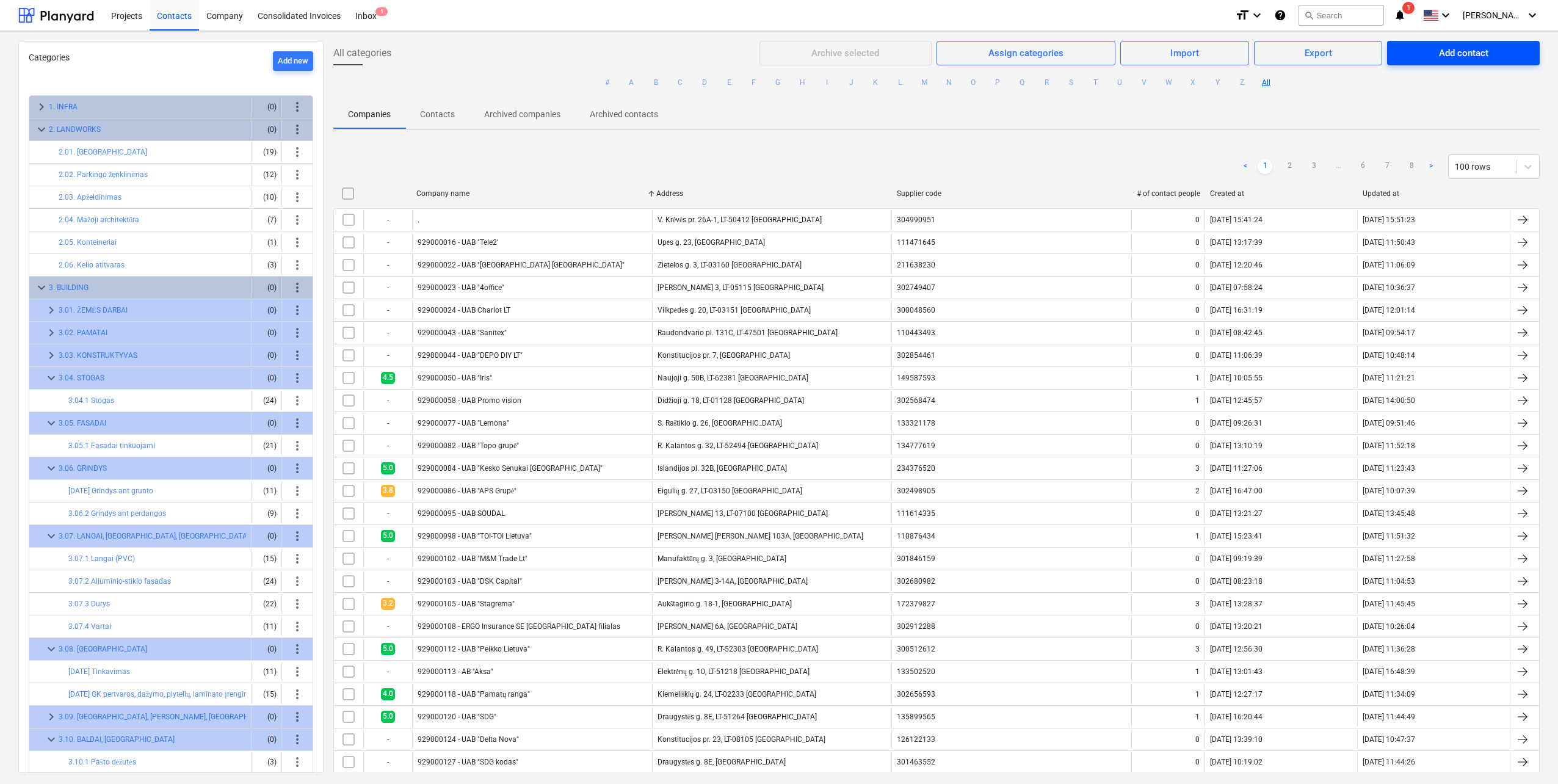
click at [1424, 50] on span "Add contact" at bounding box center [1464, 53] width 123 height 16
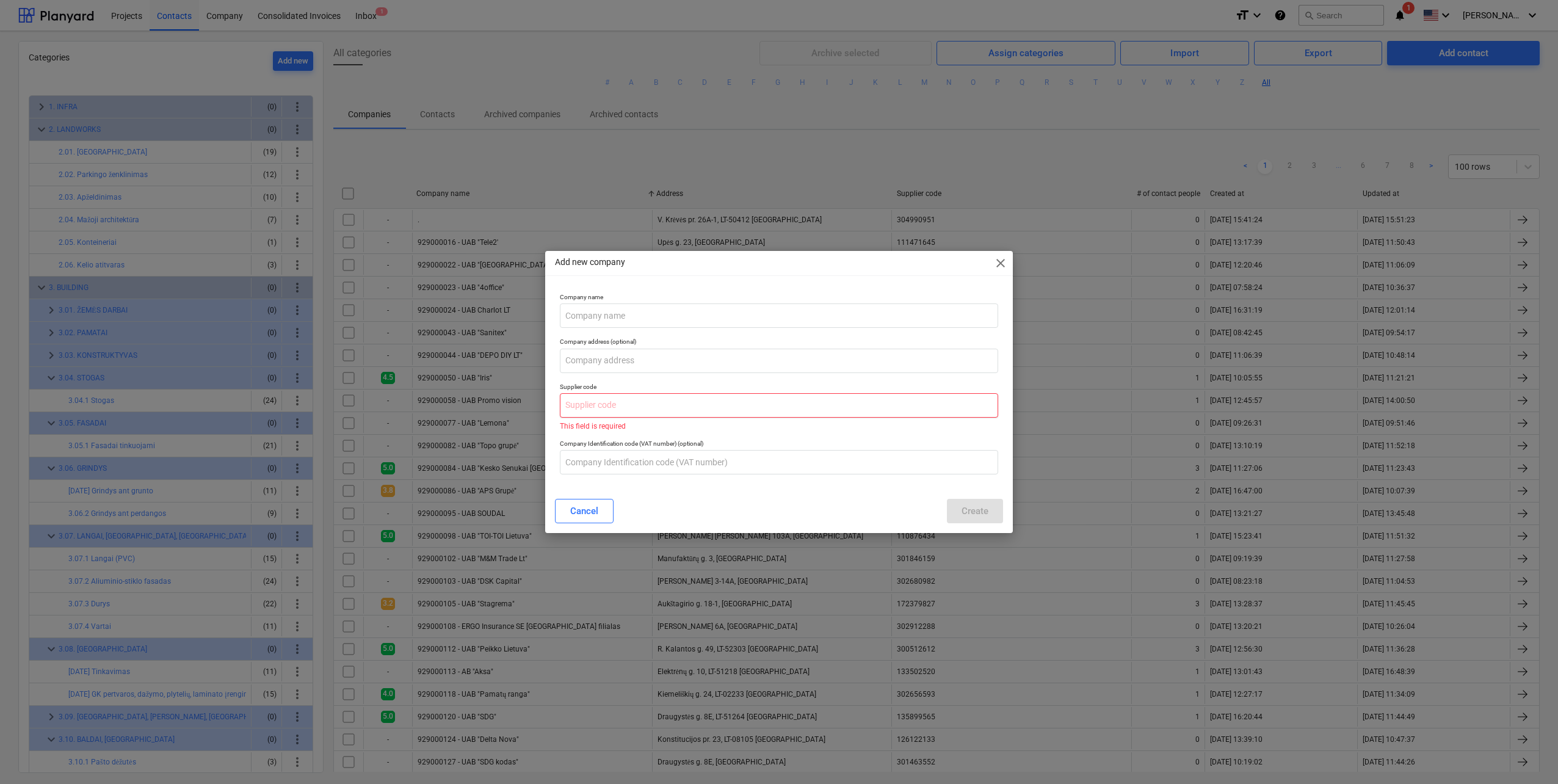
click at [630, 411] on input "text" at bounding box center [779, 405] width 439 height 25
paste input "301740704"
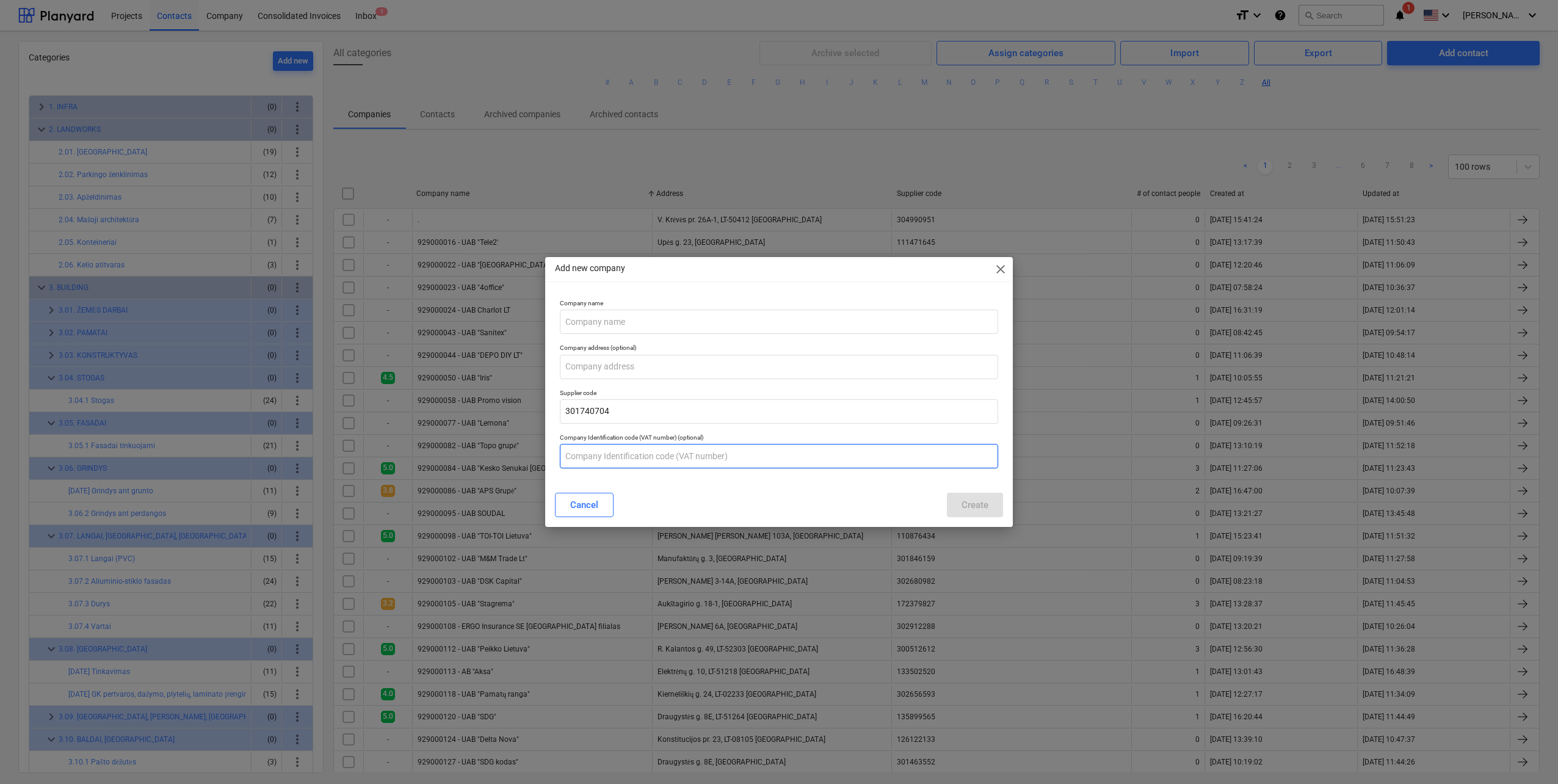
click at [639, 466] on input "text" at bounding box center [779, 456] width 439 height 25
paste input "LT100004152418"
click at [591, 369] on input "text" at bounding box center [779, 367] width 439 height 25
paste input "Verkių g. 76, Vilnius"
drag, startPoint x: 583, startPoint y: 360, endPoint x: 495, endPoint y: 360, distance: 88.0
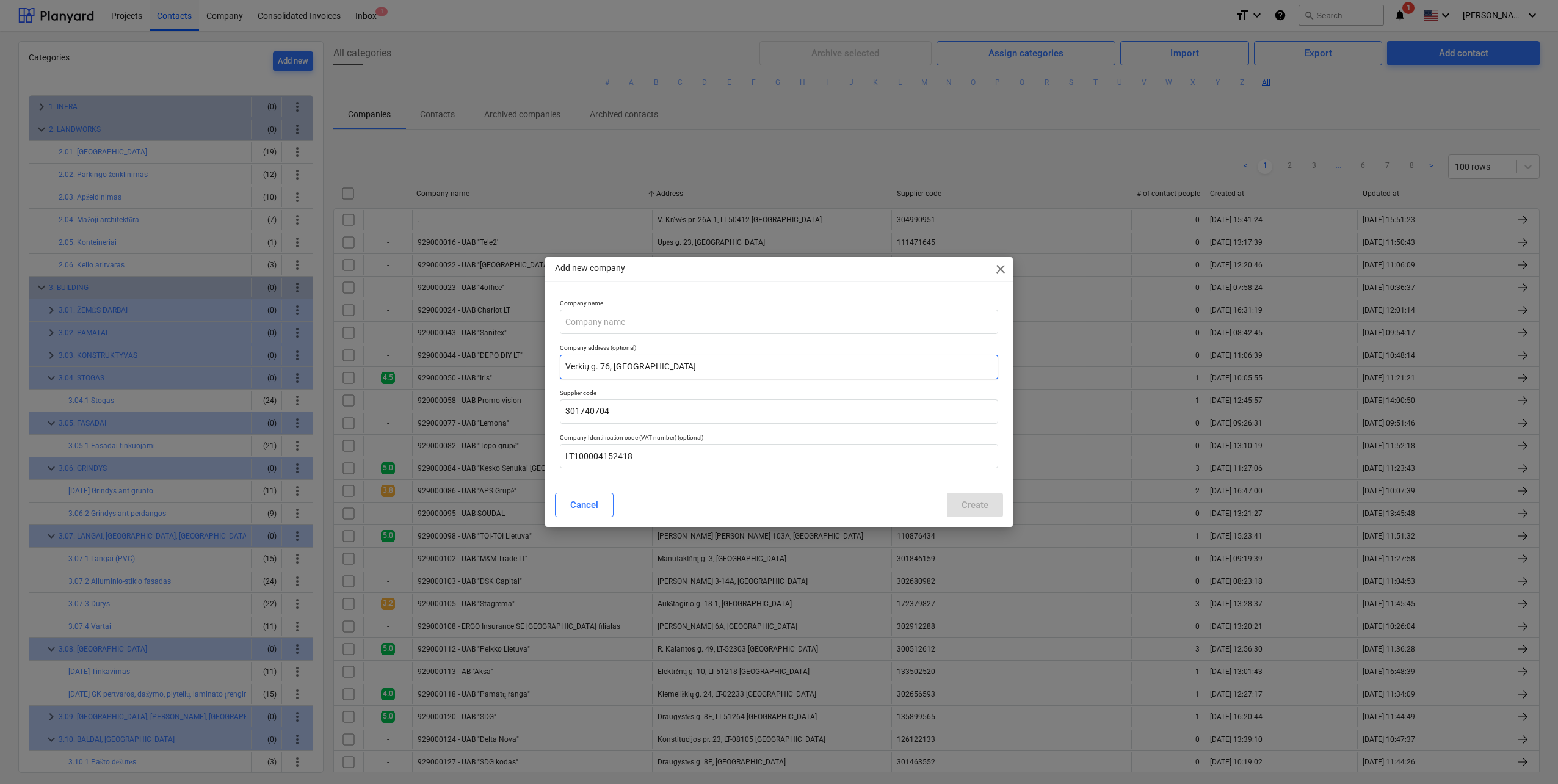
click at [496, 360] on div "Add new company close Company name Company address (optional) Verkių g. 76, Vil…" at bounding box center [779, 392] width 1558 height 784
click at [626, 319] on input "text" at bounding box center [779, 322] width 439 height 25
paste input "UAB "Dažymo Meistras""
click at [995, 511] on button "Create" at bounding box center [975, 505] width 56 height 25
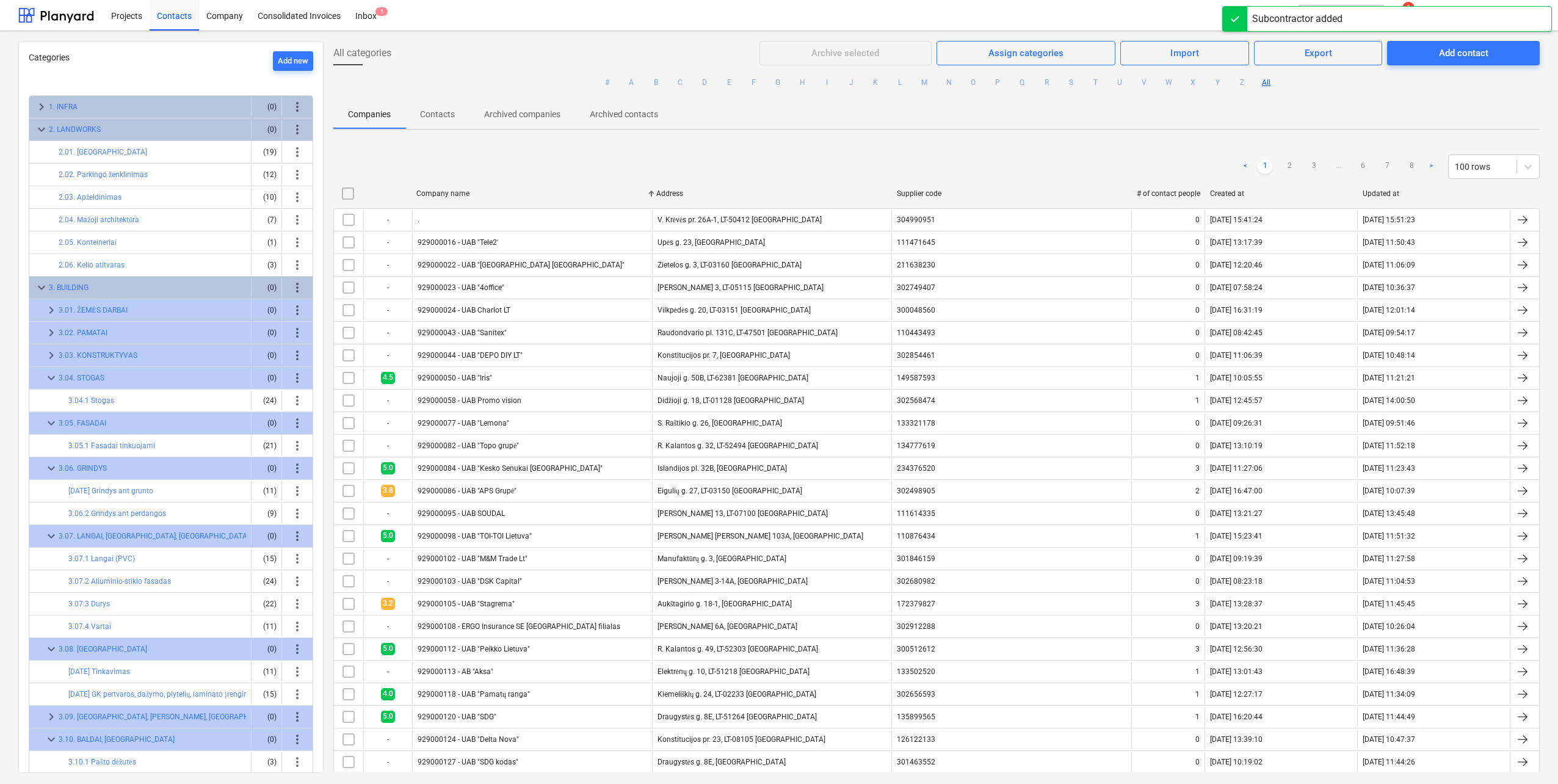
click at [1282, 114] on div "Companies Contacts Archived companies Archived contacts" at bounding box center [936, 114] width 1207 height 29
click at [1231, 20] on div at bounding box center [1235, 19] width 25 height 25
click at [1357, 21] on button "search Search" at bounding box center [1342, 16] width 86 height 21
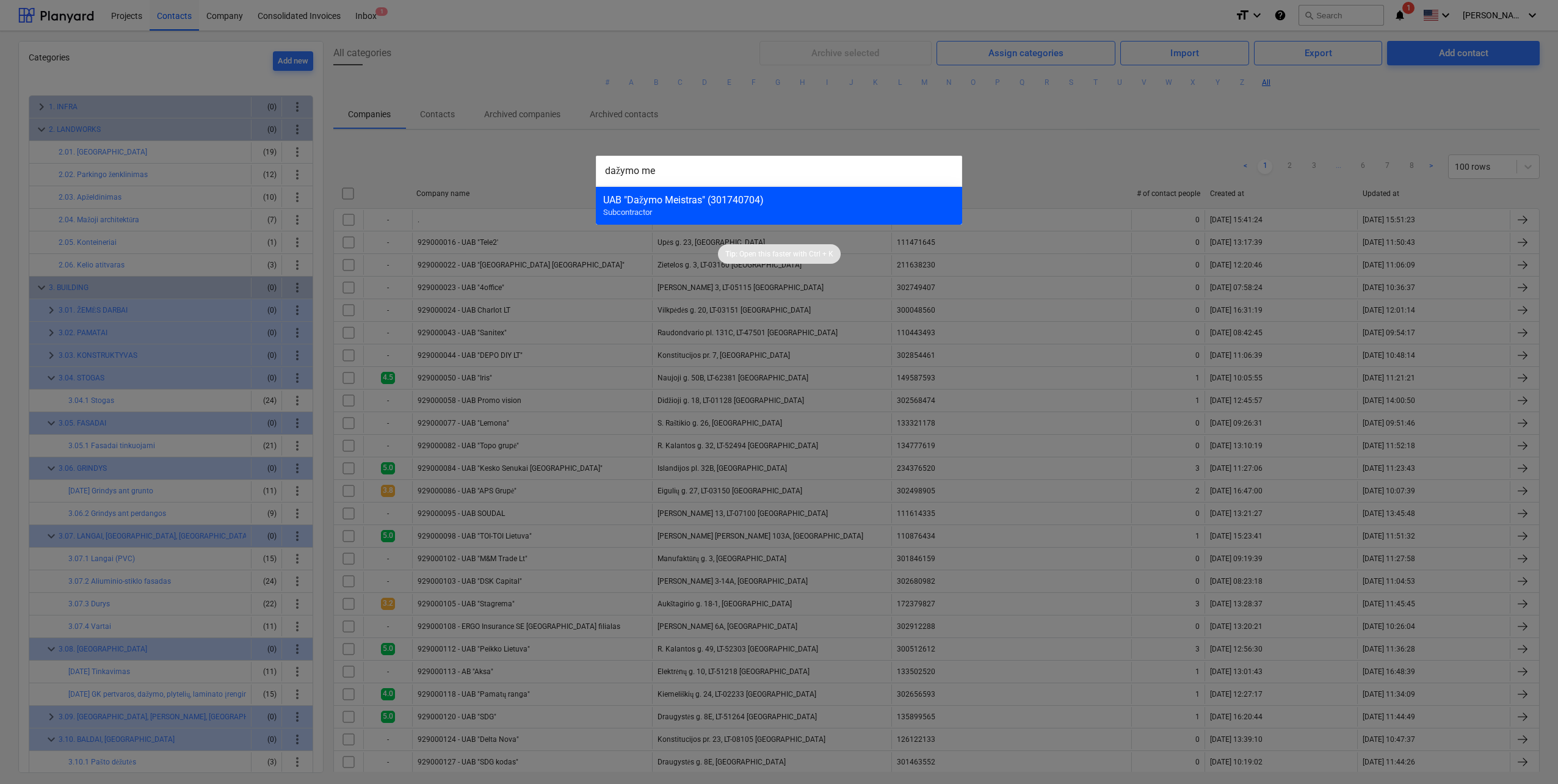
click at [745, 207] on div "UAB "Dažymo Meistras" (301740704) Subcontractor" at bounding box center [779, 205] width 366 height 38
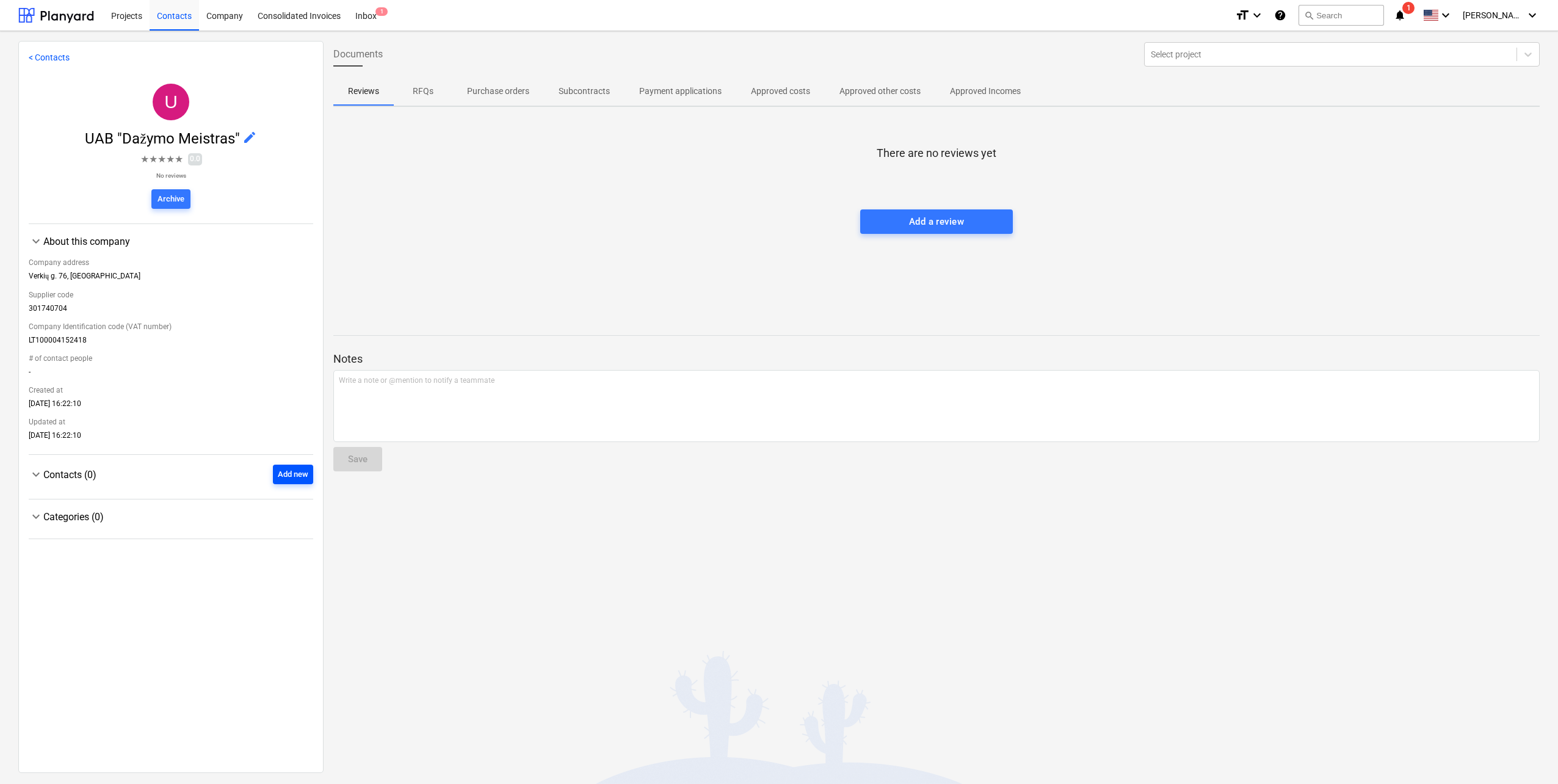
click at [289, 474] on div "Add new" at bounding box center [293, 475] width 31 height 14
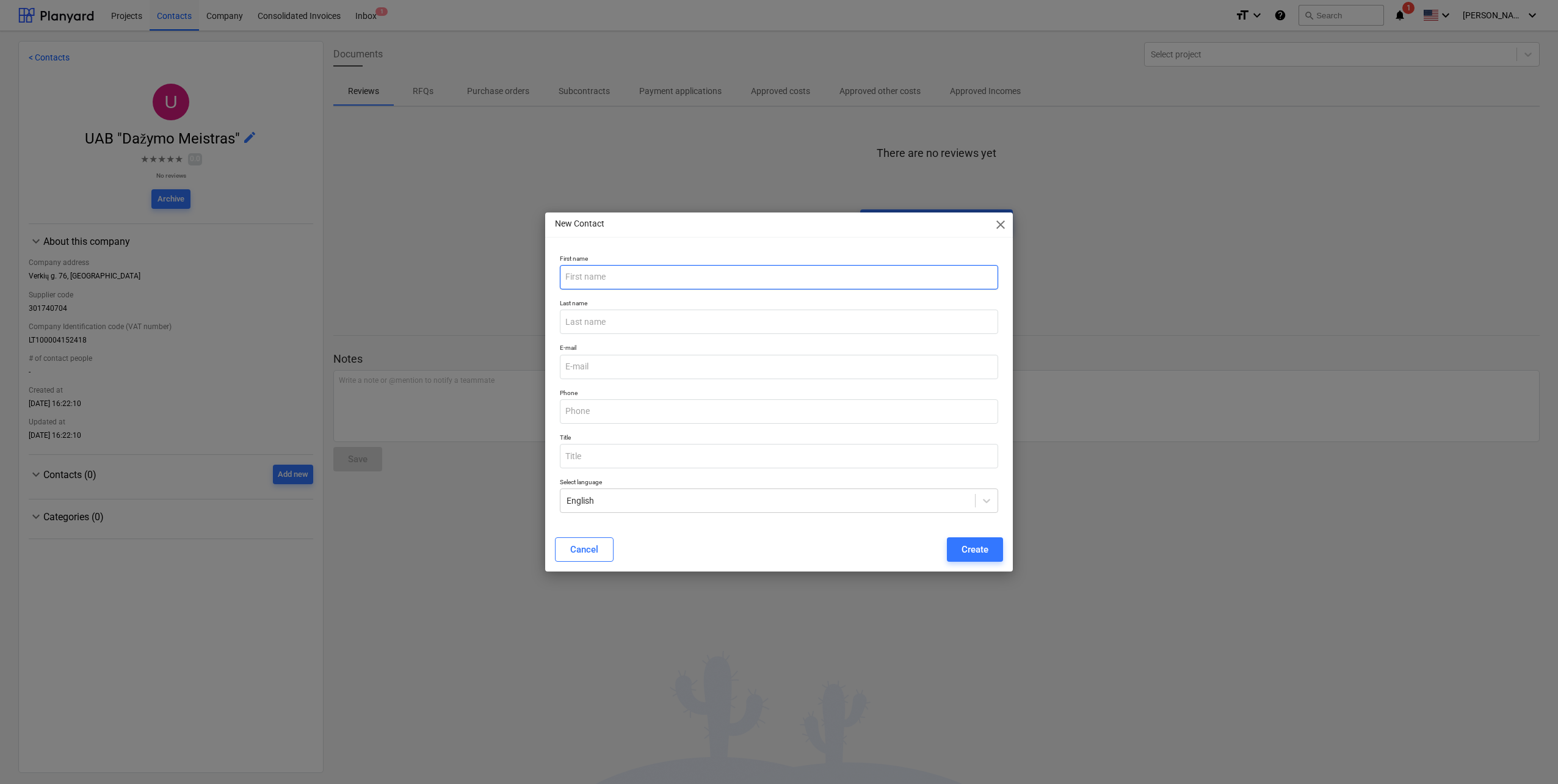
click at [642, 279] on input "text" at bounding box center [779, 277] width 439 height 25
paste input "Viktor Kravčiuk"
drag, startPoint x: 653, startPoint y: 282, endPoint x: 590, endPoint y: 277, distance: 63.2
click at [590, 277] on input "Viktor Kravčiuk" at bounding box center [779, 277] width 439 height 25
drag, startPoint x: 573, startPoint y: 325, endPoint x: 593, endPoint y: 312, distance: 23.9
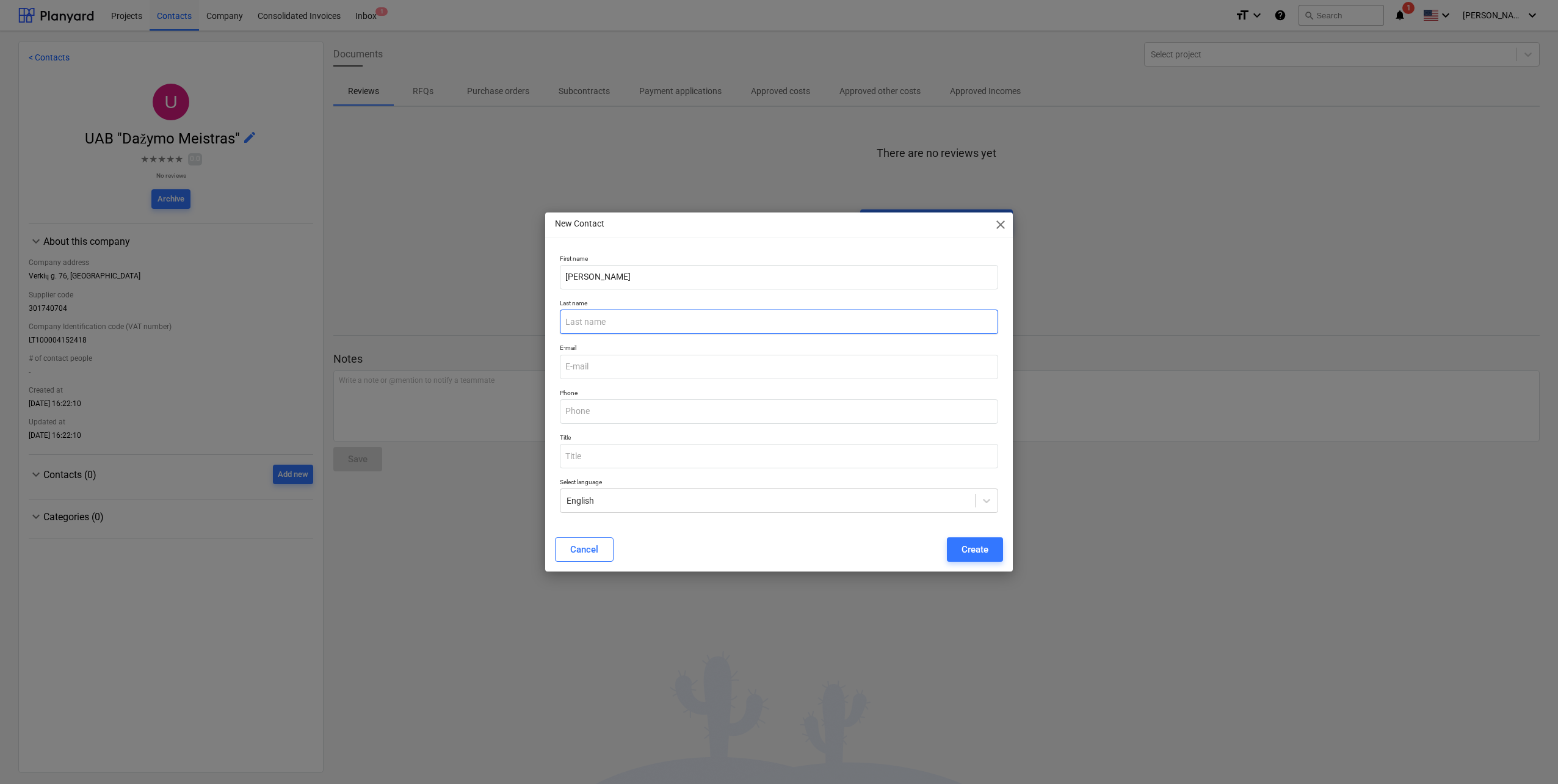
click at [573, 325] on input "text" at bounding box center [779, 322] width 439 height 25
paste input "Kravčiuk"
drag, startPoint x: 658, startPoint y: 265, endPoint x: 587, endPoint y: 268, distance: 71.1
click at [587, 268] on input "Viktor Kravčiuk" at bounding box center [779, 277] width 439 height 25
click at [616, 363] on input "email" at bounding box center [779, 367] width 439 height 25
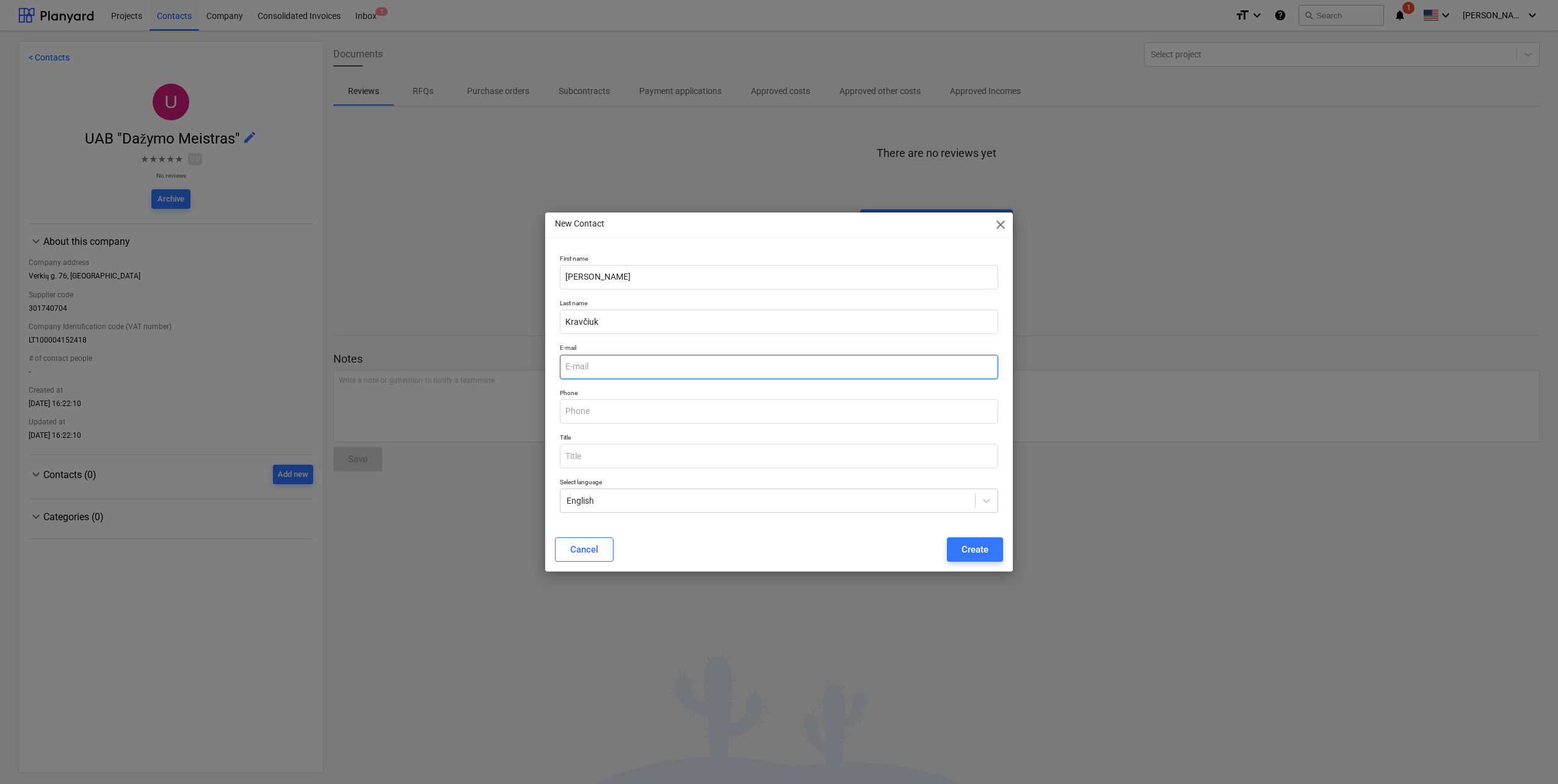
paste input "viktoras@dazymomeistras.lt"
click at [652, 417] on input "text" at bounding box center [779, 412] width 439 height 25
paste input "+370 699 54711"
click at [965, 541] on button "Create" at bounding box center [975, 550] width 56 height 25
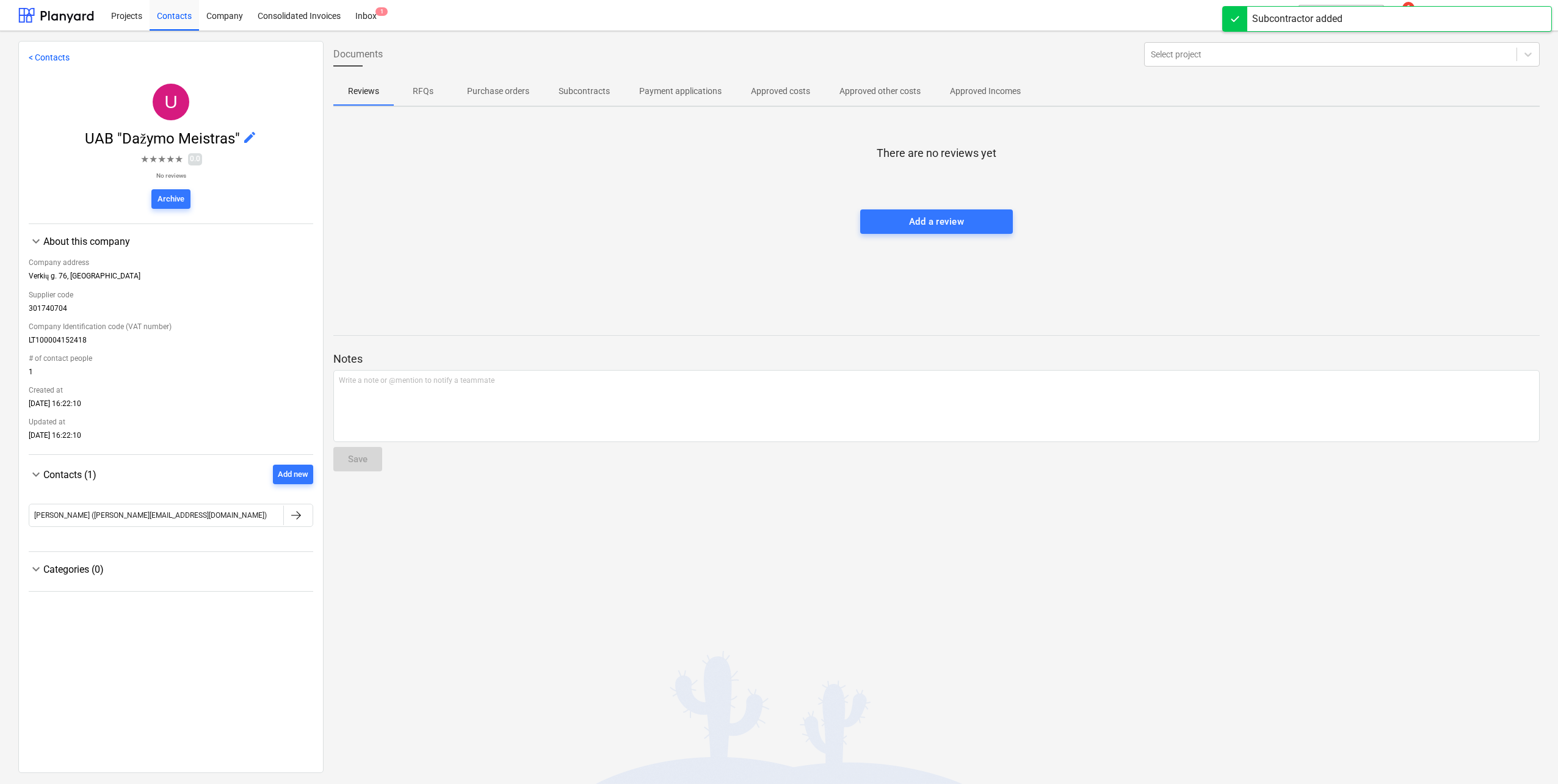
click at [53, 570] on div "Categories (0)" at bounding box center [178, 569] width 270 height 12
click at [31, 562] on span "keyboard_arrow_right" at bounding box center [36, 569] width 15 height 15
click at [214, 569] on div "Categories (0)" at bounding box center [178, 569] width 270 height 12
click at [290, 518] on div at bounding box center [296, 515] width 15 height 15
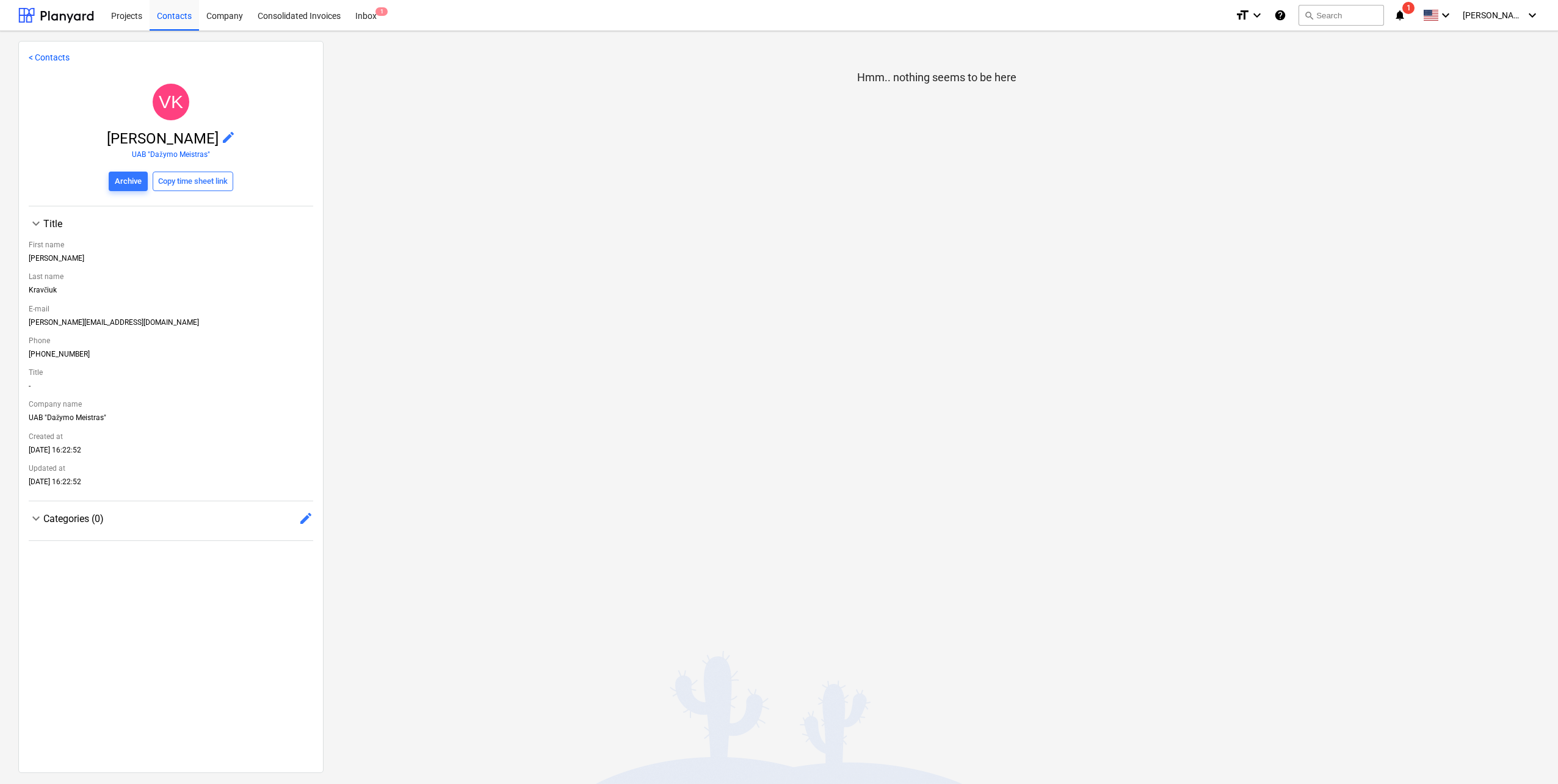
click at [286, 520] on div "Categories (0) edit" at bounding box center [178, 518] width 270 height 15
click at [299, 521] on span "edit" at bounding box center [306, 518] width 15 height 15
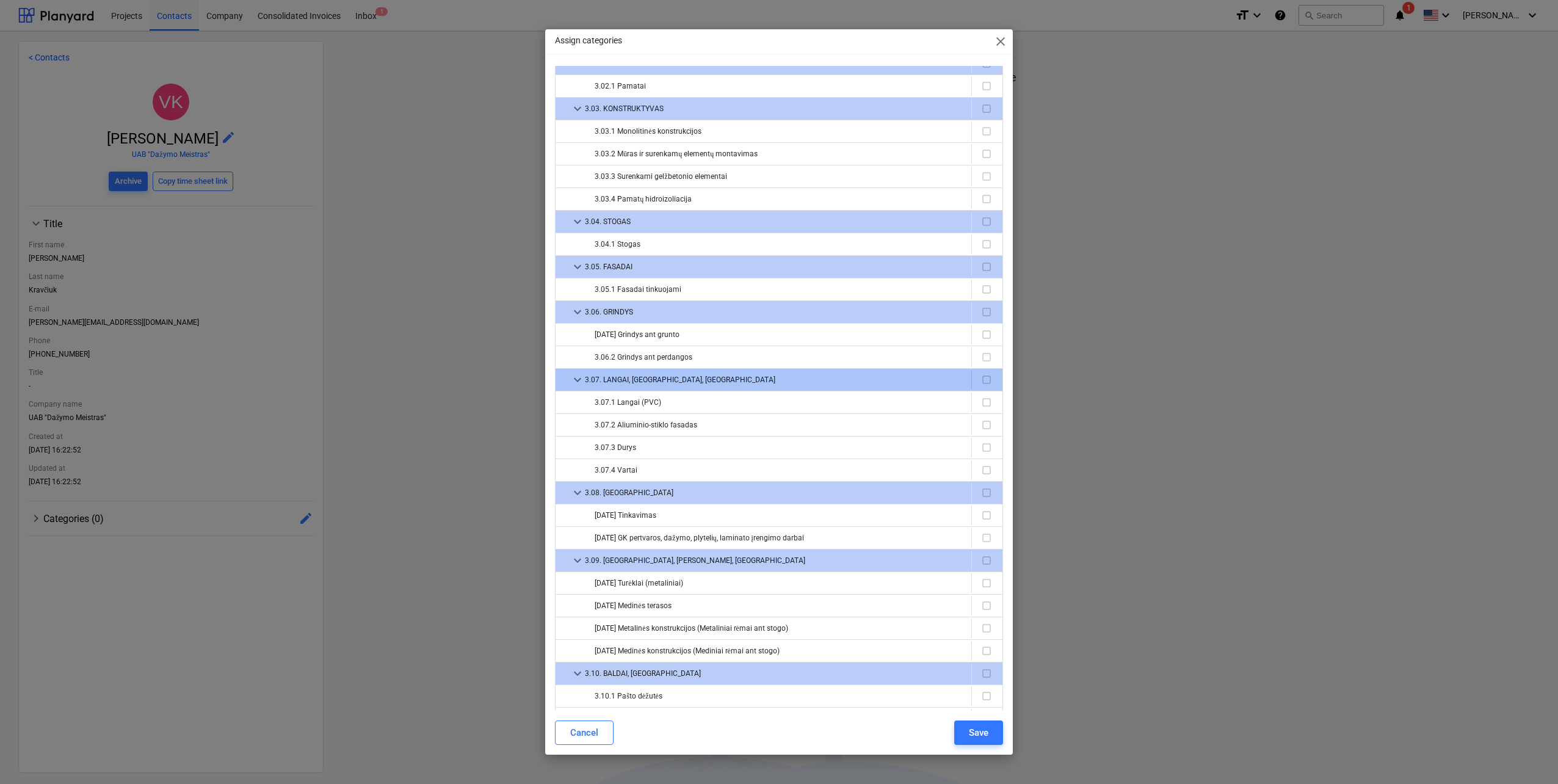
scroll to position [427, 0]
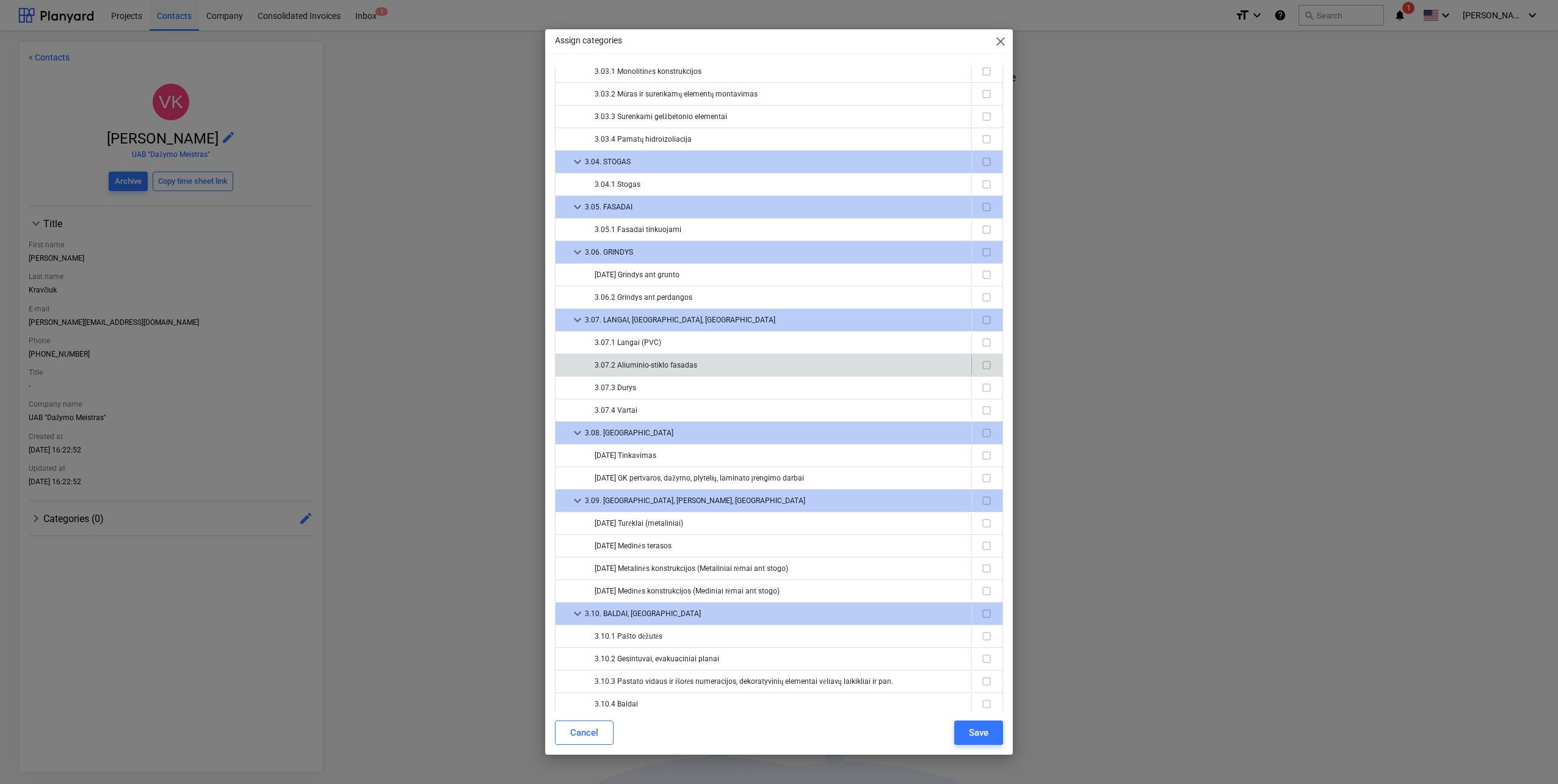
click at [984, 366] on input "checkbox" at bounding box center [986, 365] width 15 height 15
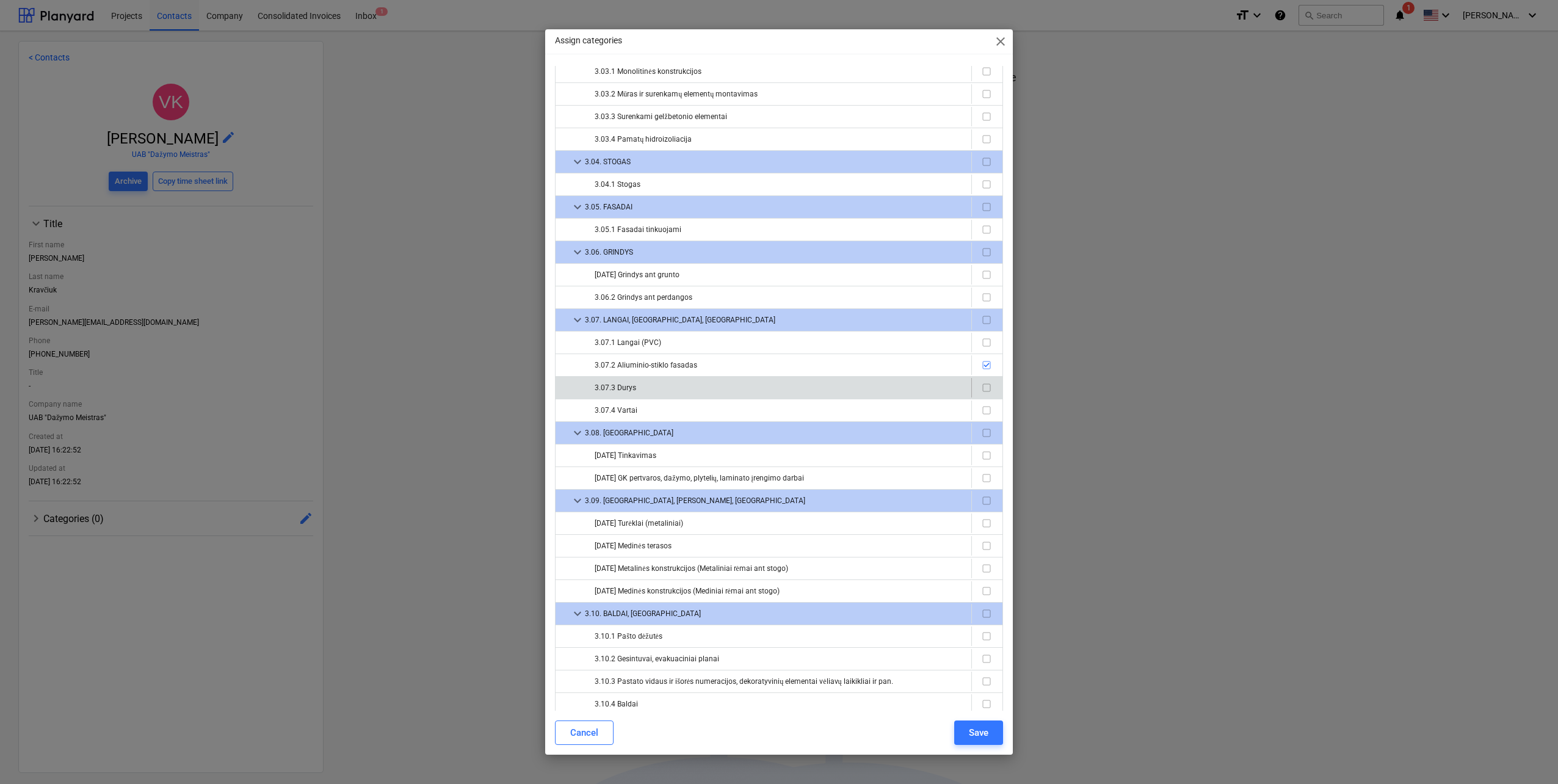
click at [984, 388] on input "checkbox" at bounding box center [986, 387] width 15 height 15
click at [977, 743] on button "Save" at bounding box center [978, 733] width 49 height 25
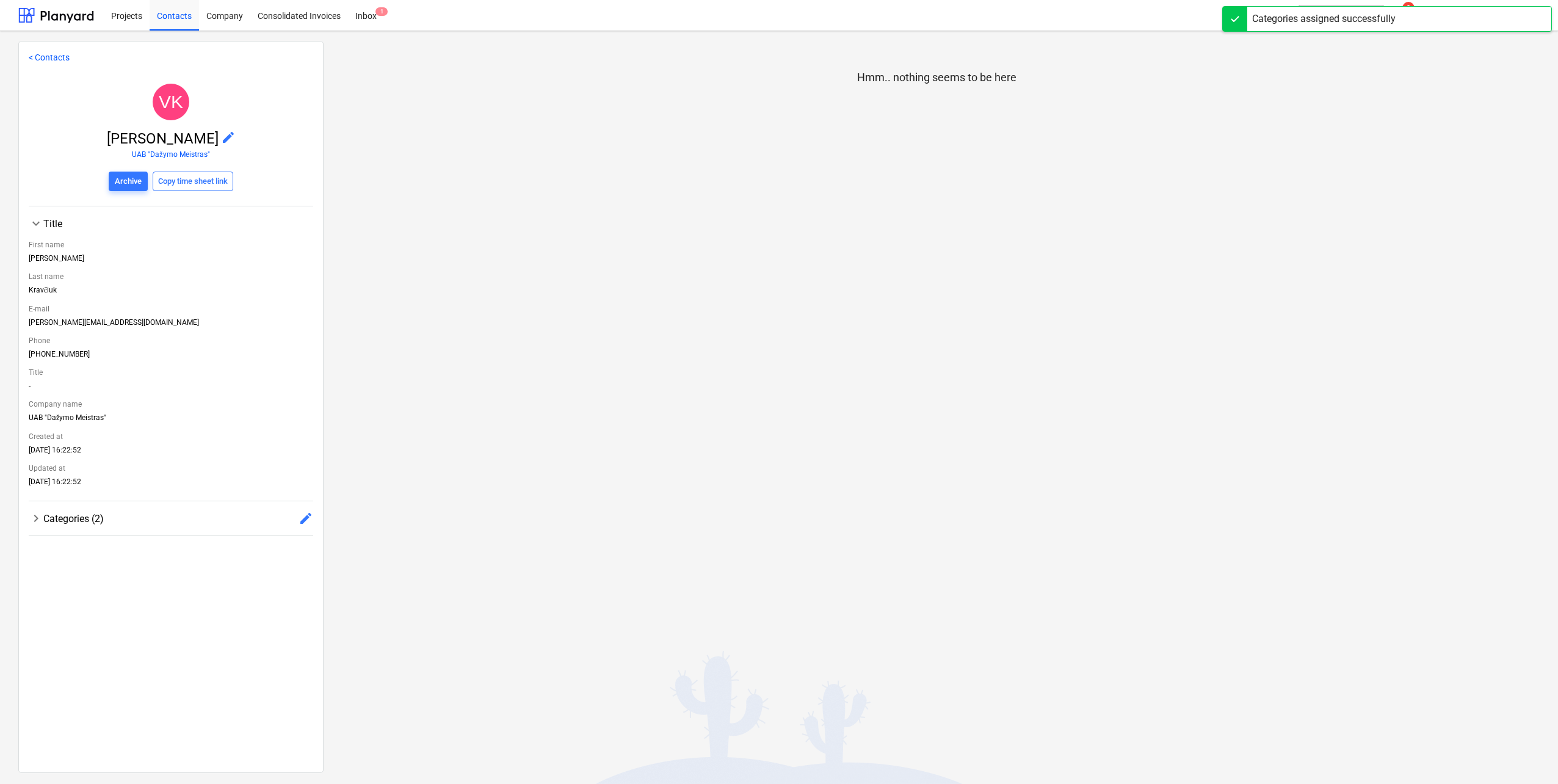
click at [1235, 20] on div at bounding box center [1235, 19] width 25 height 25
click at [138, 512] on div "Categories (2) edit" at bounding box center [178, 518] width 270 height 15
click at [172, 19] on div "Contacts" at bounding box center [174, 15] width 49 height 31
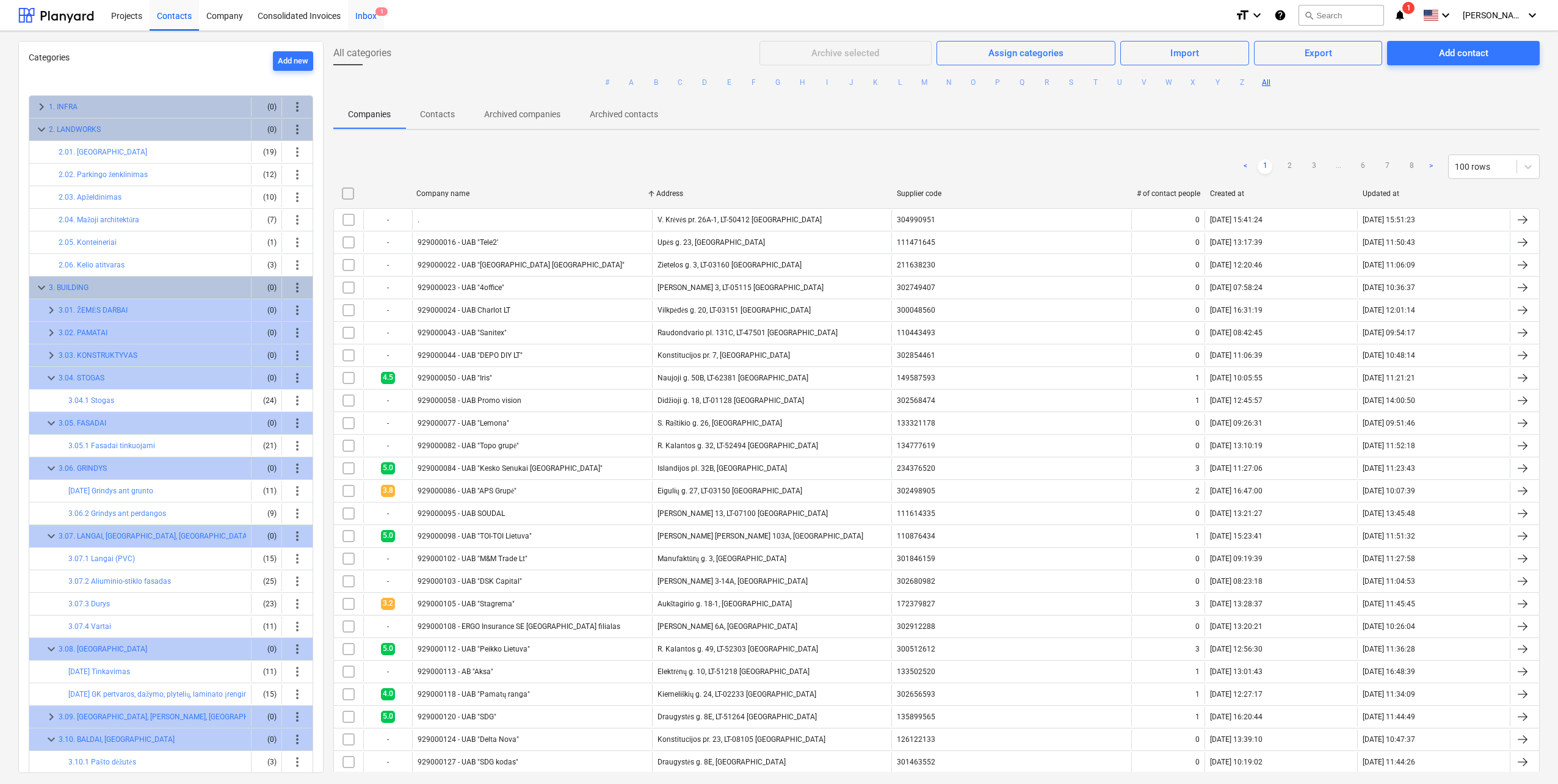
click at [377, 14] on span "1" at bounding box center [381, 11] width 12 height 8
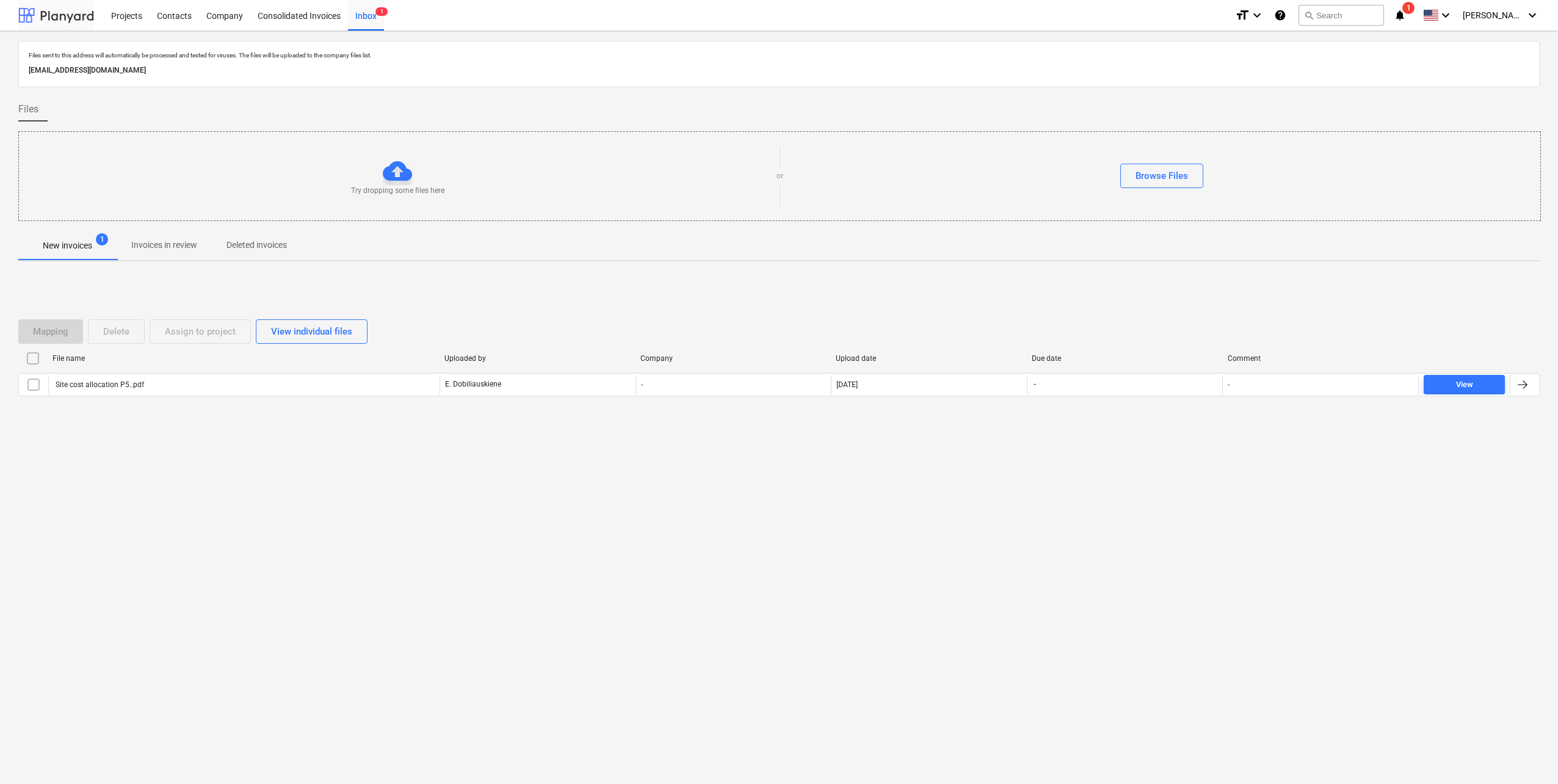
click at [70, 12] on div at bounding box center [56, 15] width 76 height 31
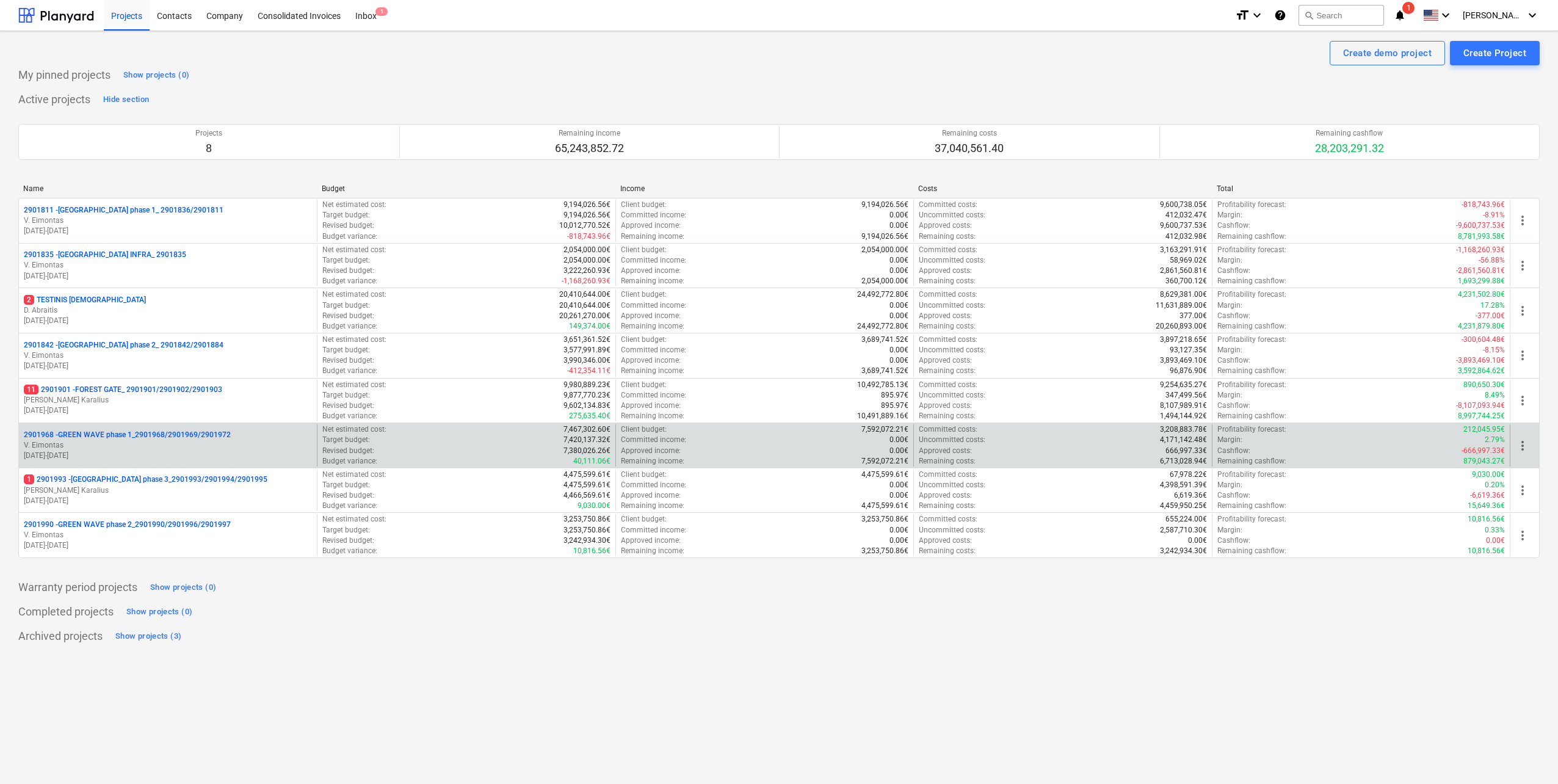
click at [164, 447] on p "V. Eimontas" at bounding box center [168, 446] width 288 height 10
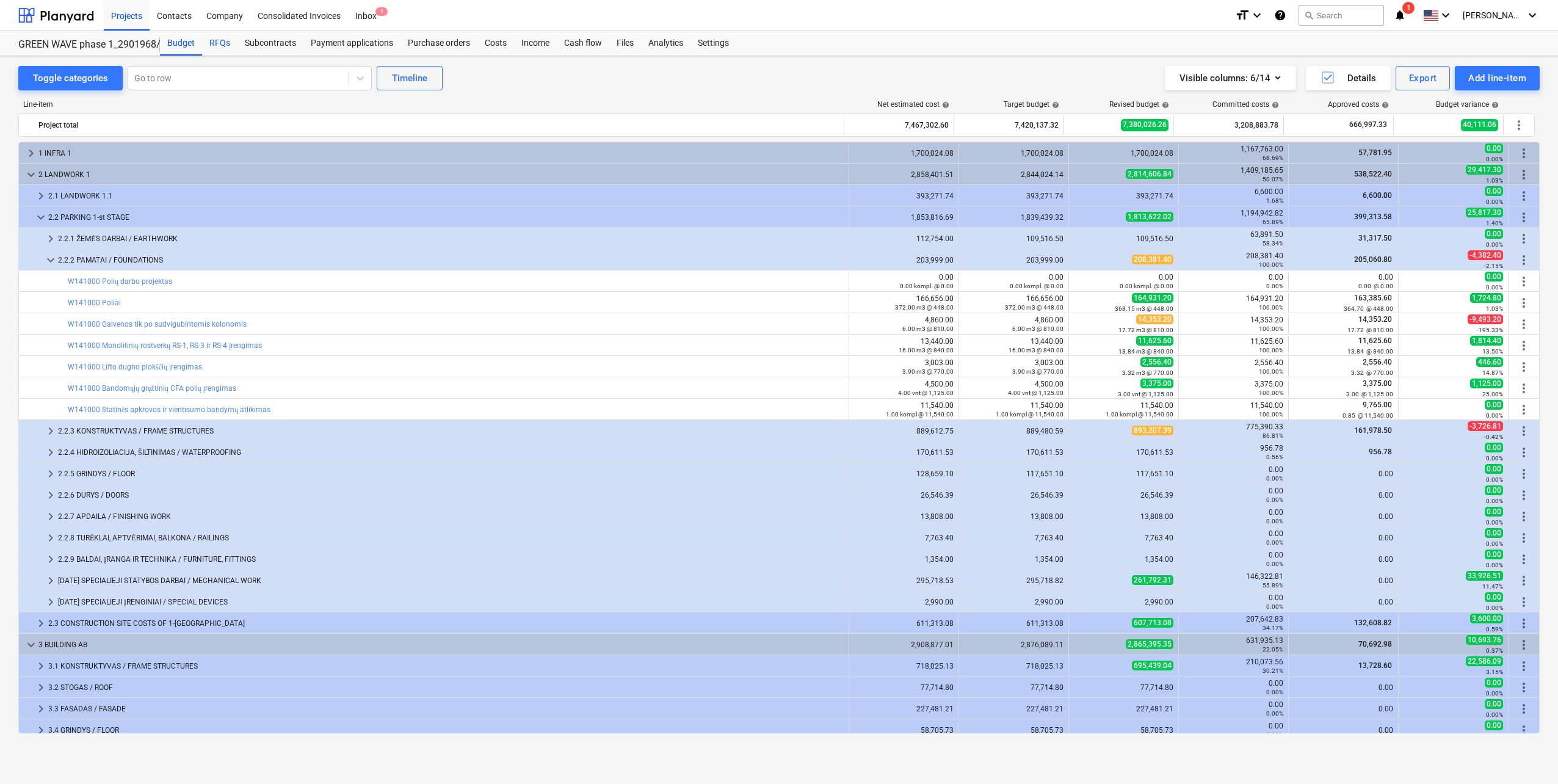
click at [215, 45] on div "RFQs" at bounding box center [220, 44] width 36 height 25
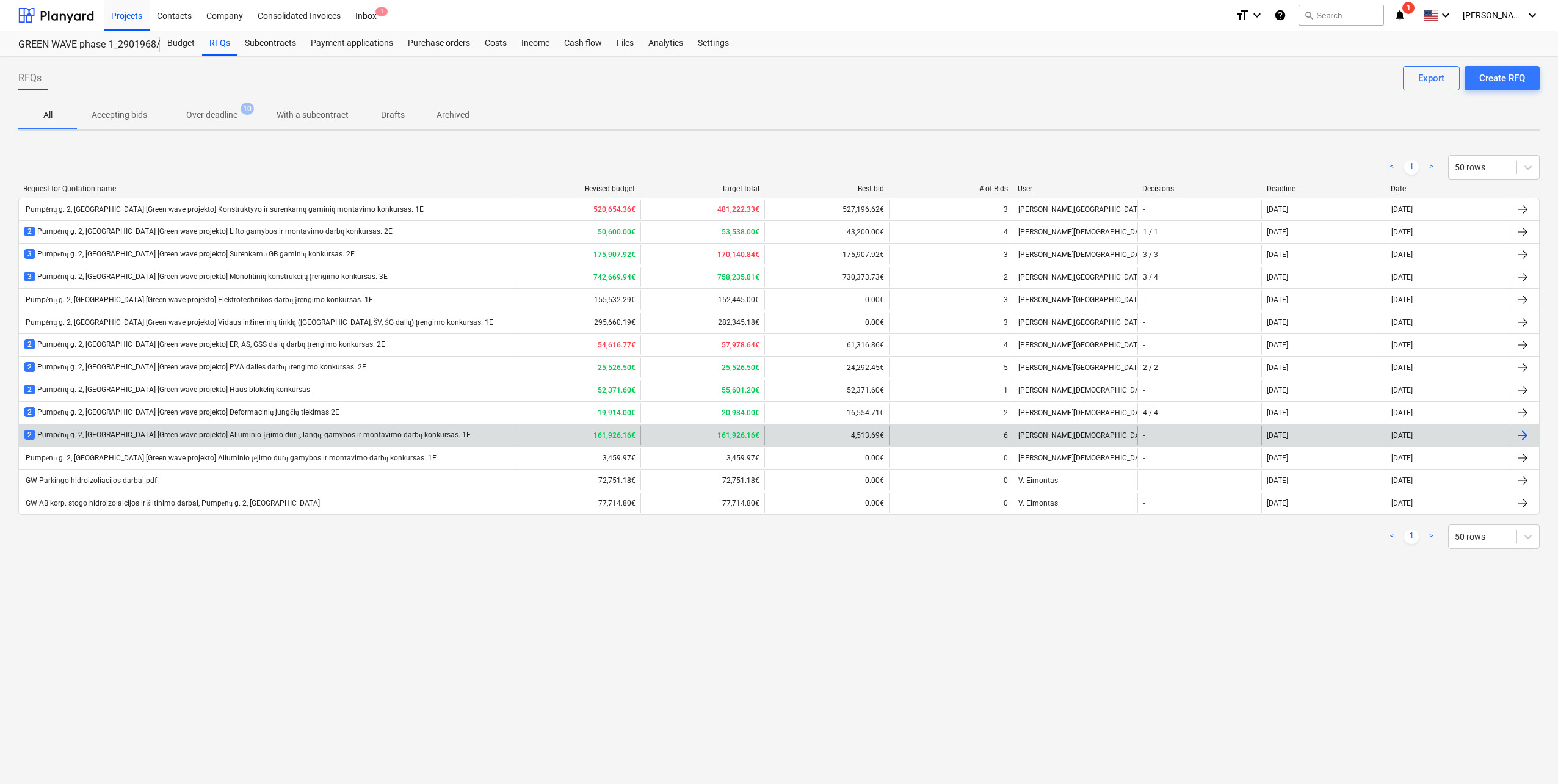
click at [281, 440] on div "2 Pumpėnų g. 2, Vilnius [Green wave projekto] Aliuminio įėjimo durų, langų, gam…" at bounding box center [248, 435] width 447 height 10
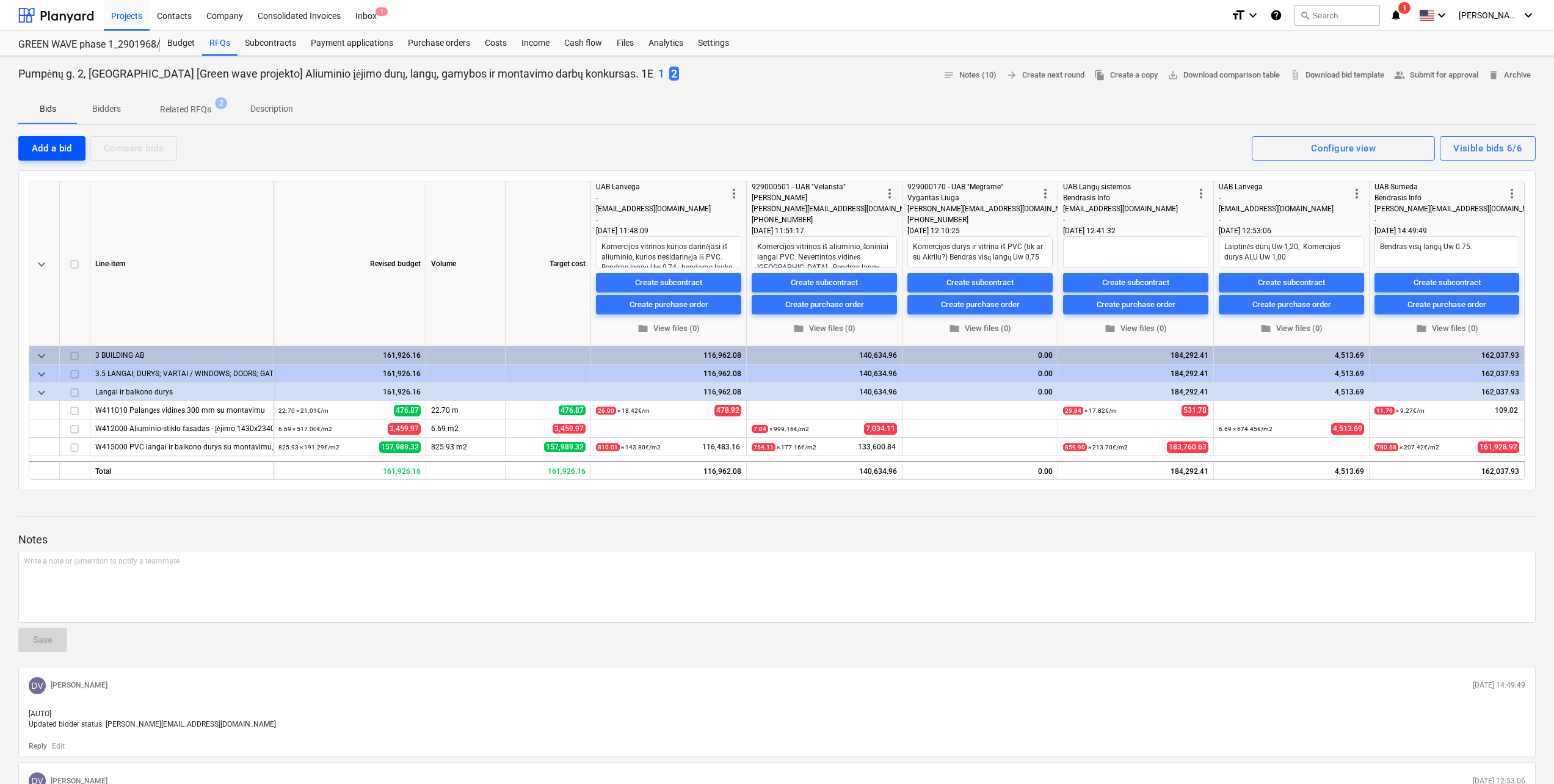
click at [49, 153] on div "Add a bid" at bounding box center [52, 148] width 40 height 16
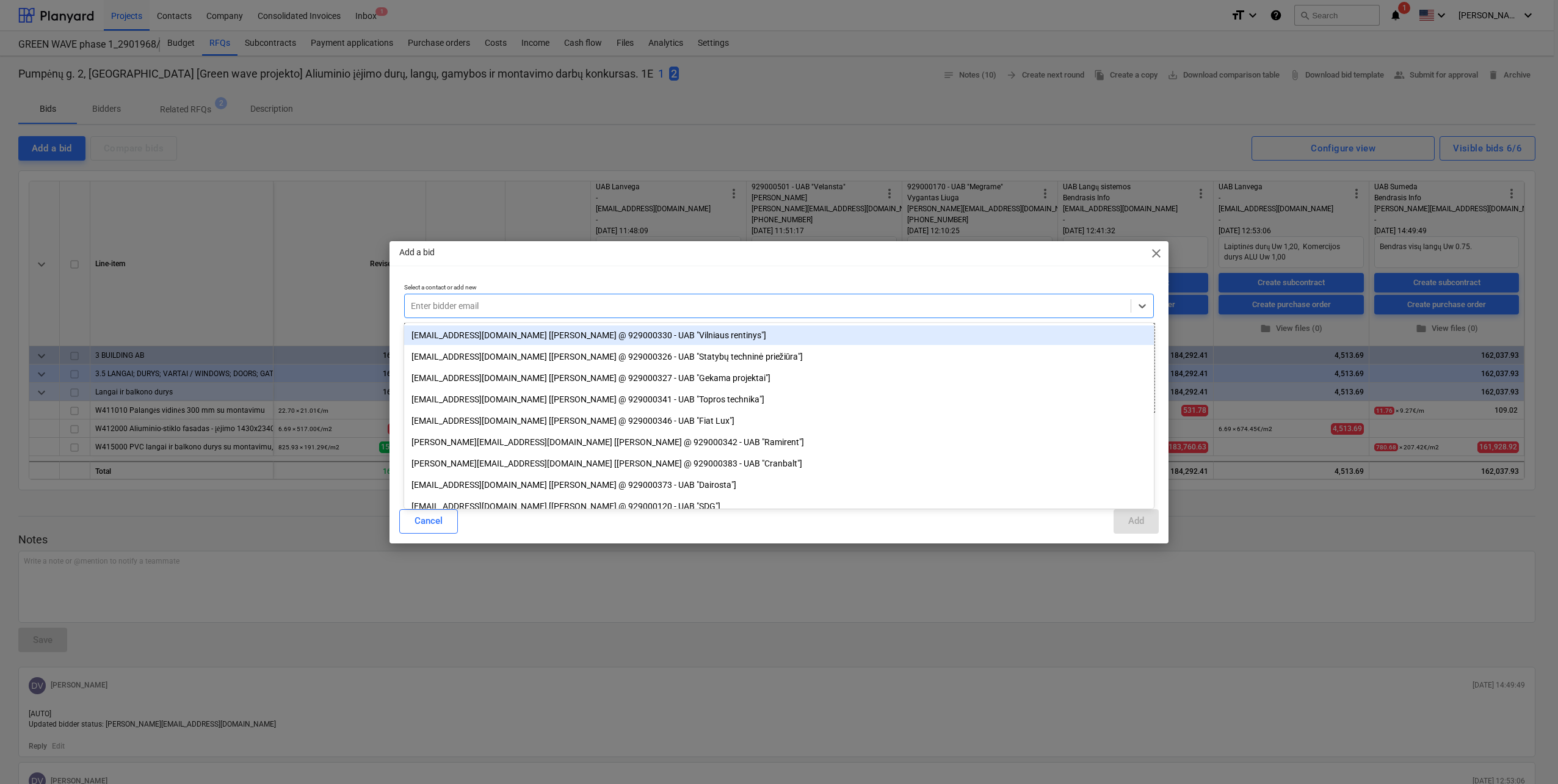
click at [466, 305] on div at bounding box center [767, 305] width 714 height 12
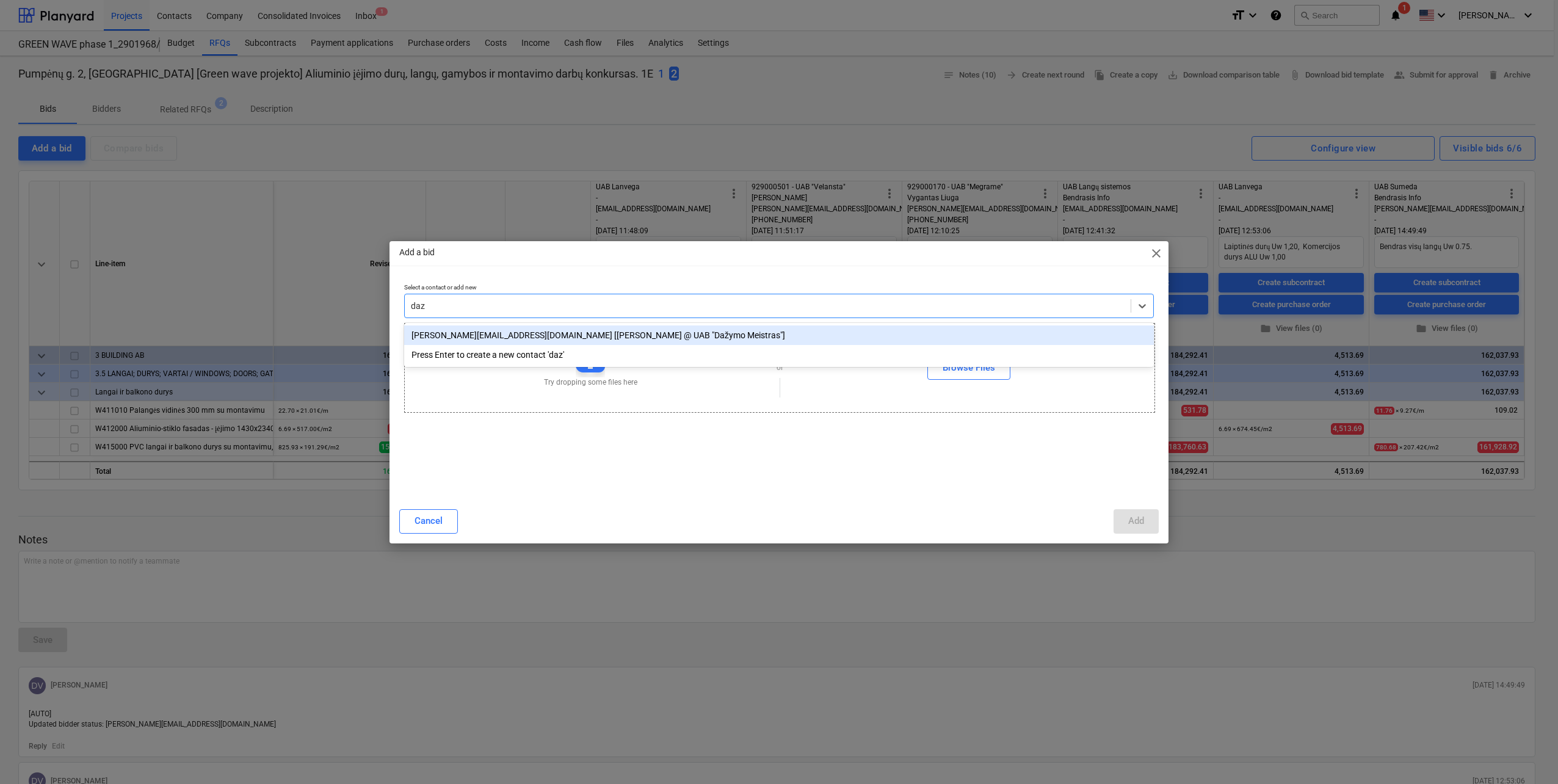
click at [487, 328] on div "viktoras@dazymomeistras.lt [Viktor Kravčiuk @ UAB "Dažymo Meistras"]" at bounding box center [779, 335] width 750 height 19
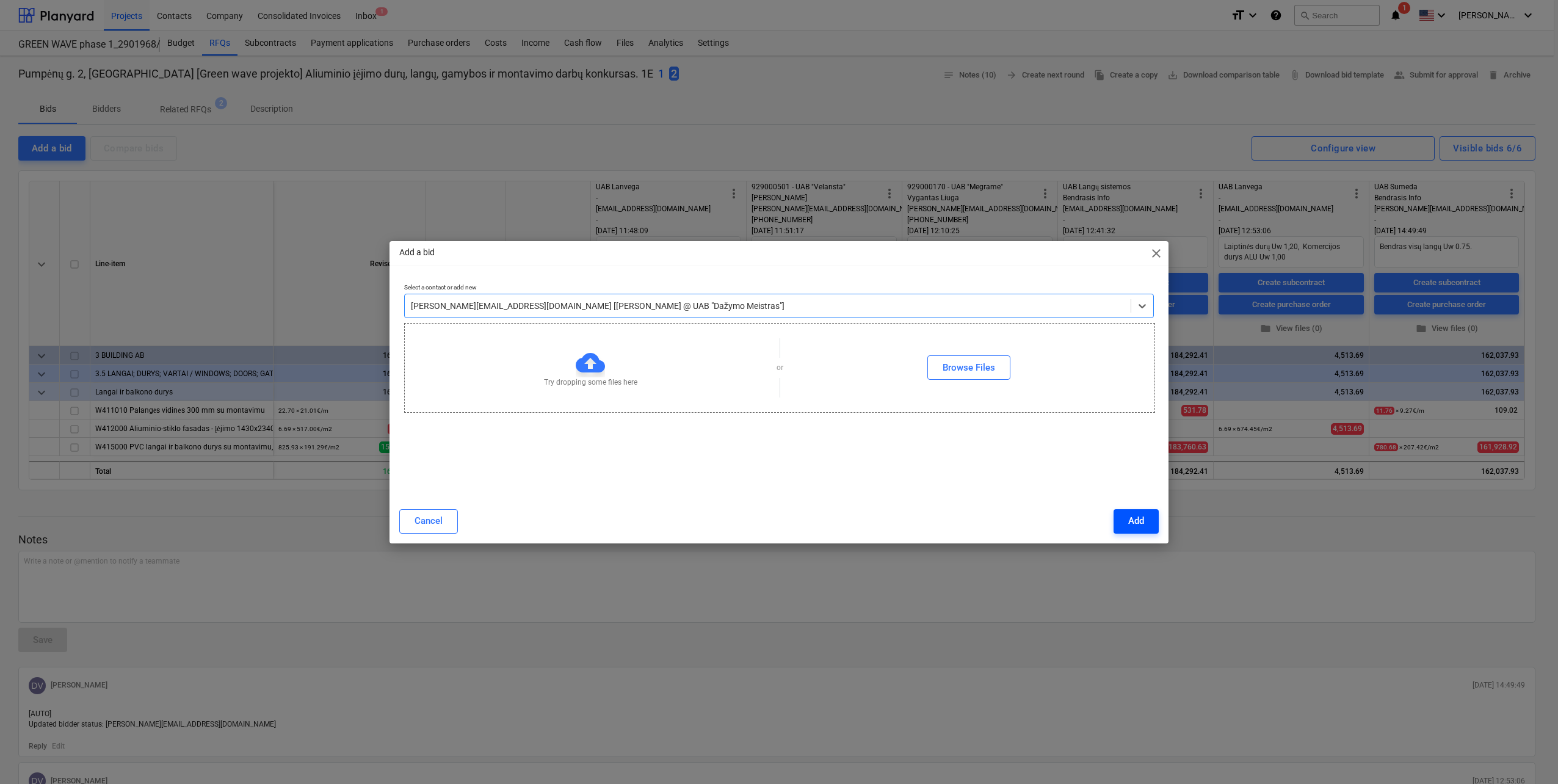
click at [1143, 525] on div "Add" at bounding box center [1136, 520] width 16 height 16
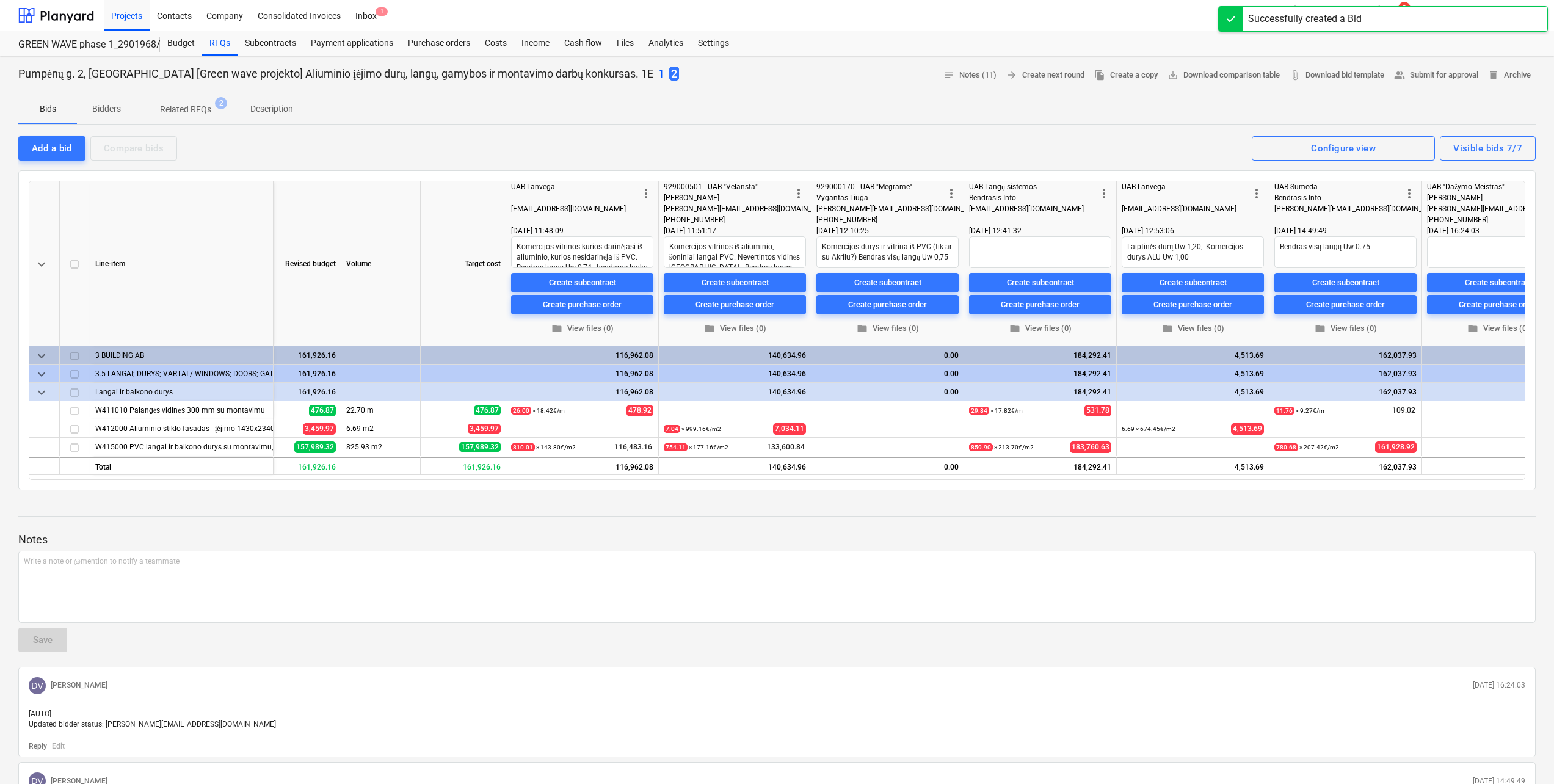
scroll to position [0, 135]
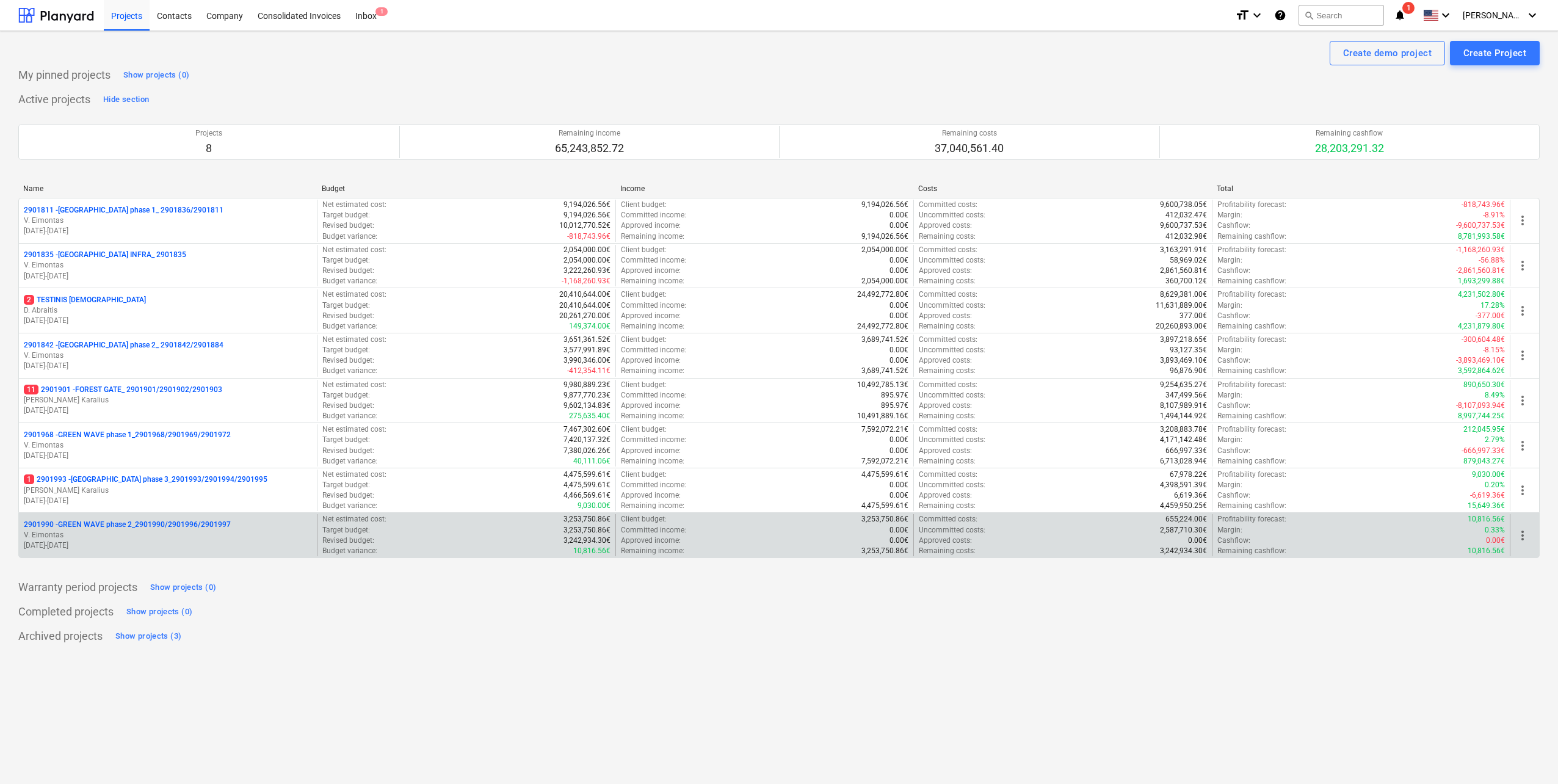
click at [177, 544] on p "[DATE] - [DATE]" at bounding box center [168, 546] width 288 height 10
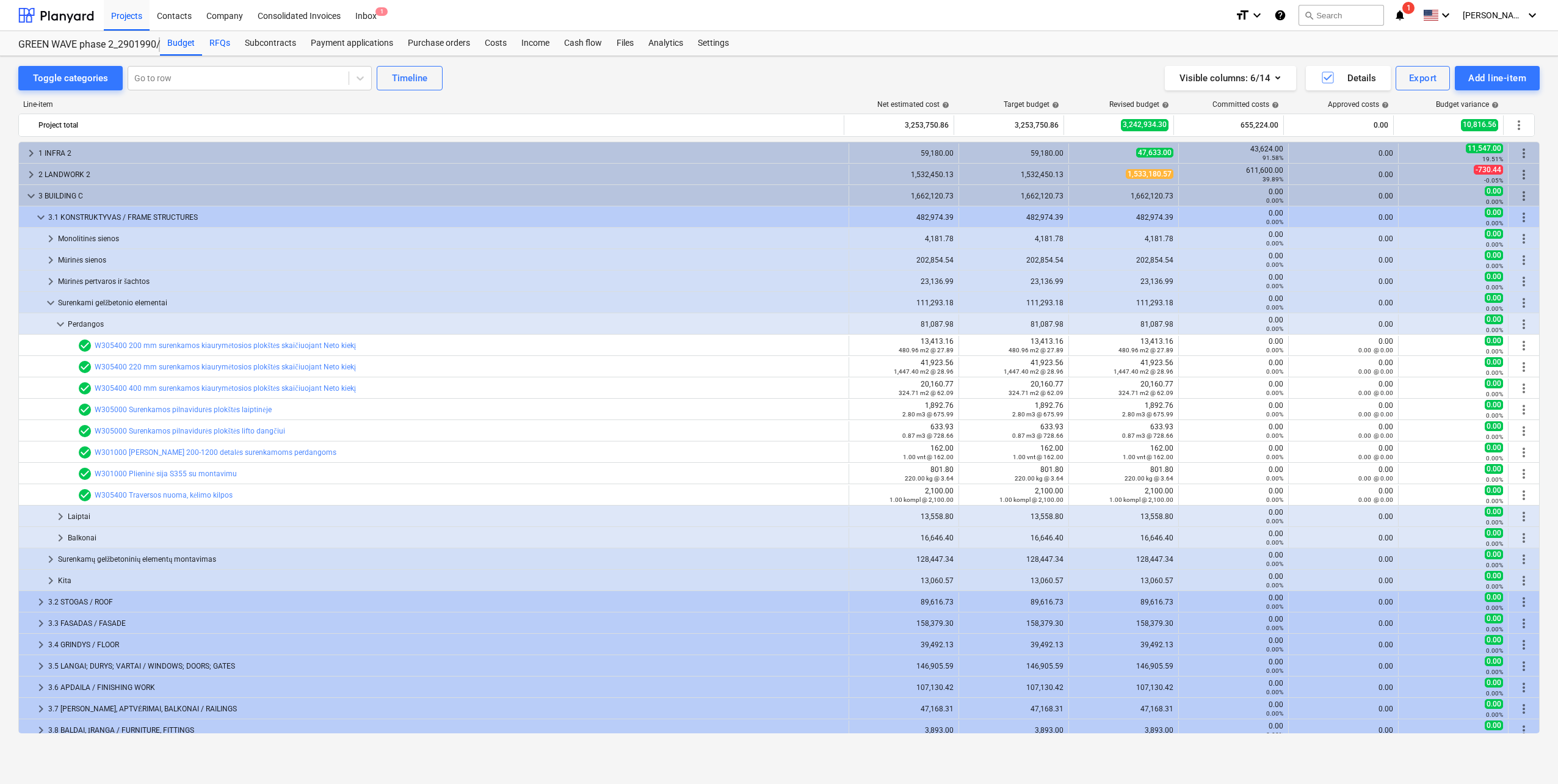
click at [216, 44] on div "RFQs" at bounding box center [220, 44] width 36 height 25
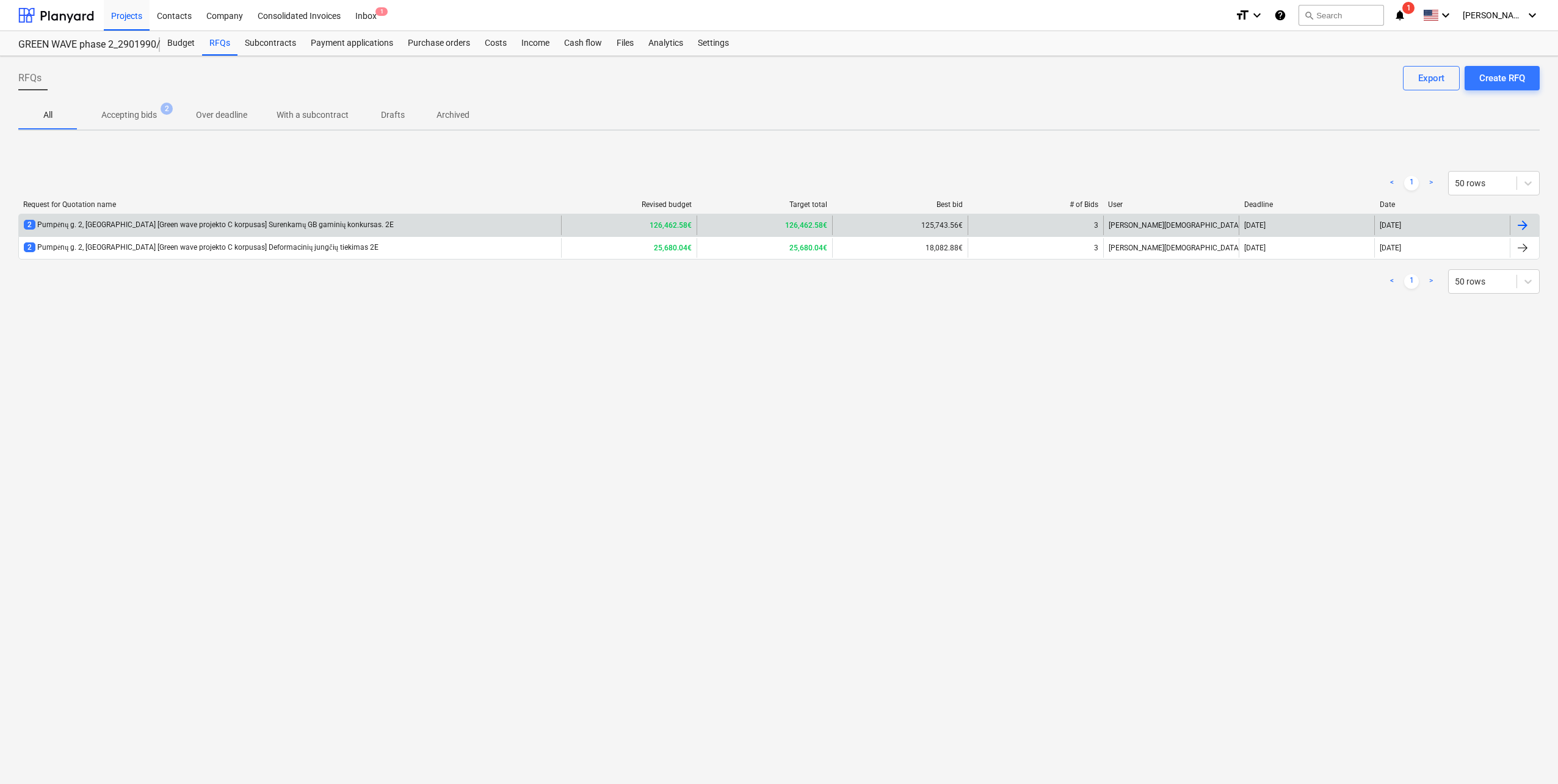
click at [214, 225] on div "2 Pumpėnų g. 2, [GEOGRAPHIC_DATA] [Green wave projekto C korpusas] Surenkamų GB…" at bounding box center [209, 225] width 370 height 10
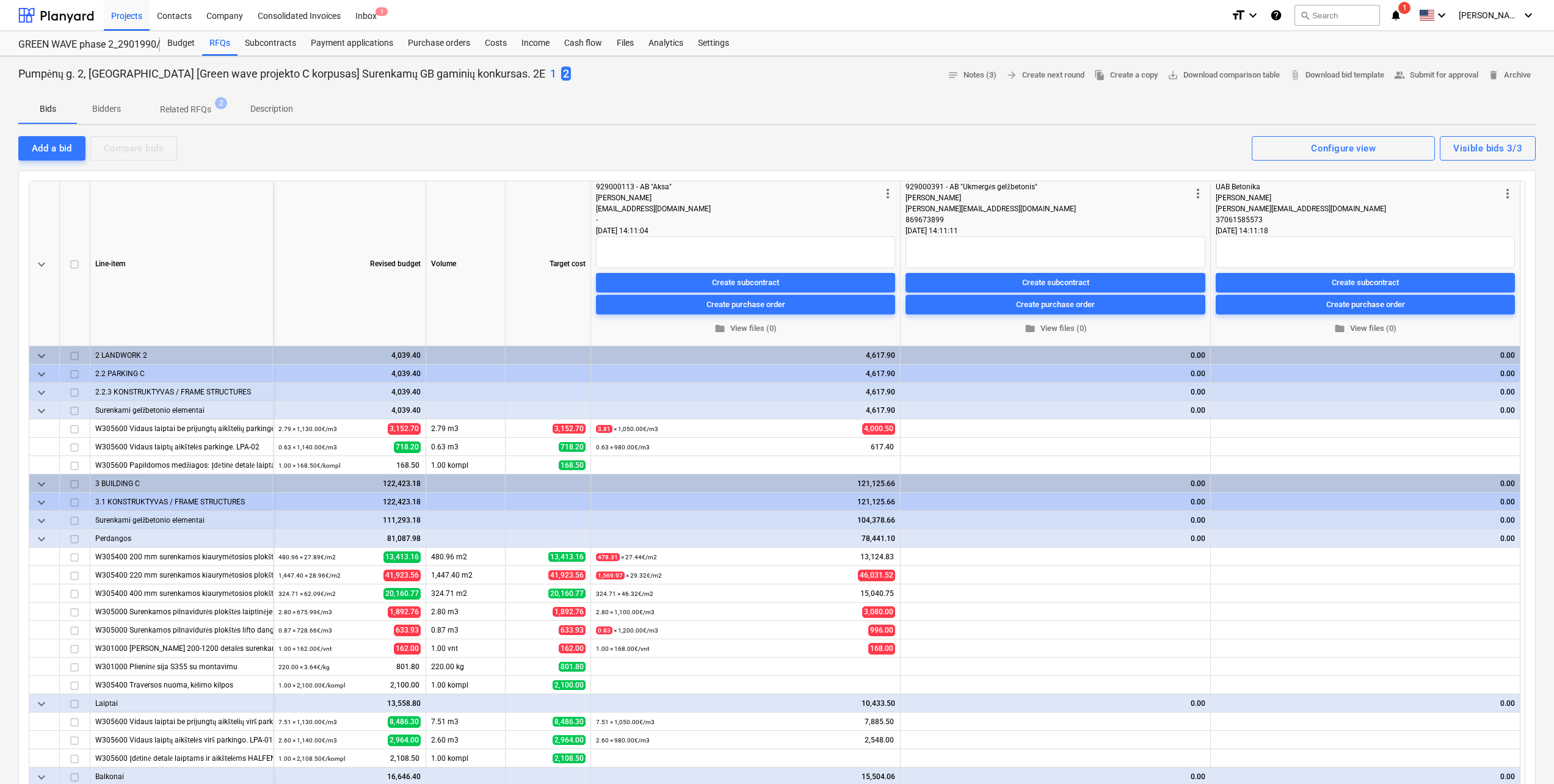
click at [550, 72] on p "1" at bounding box center [553, 73] width 6 height 15
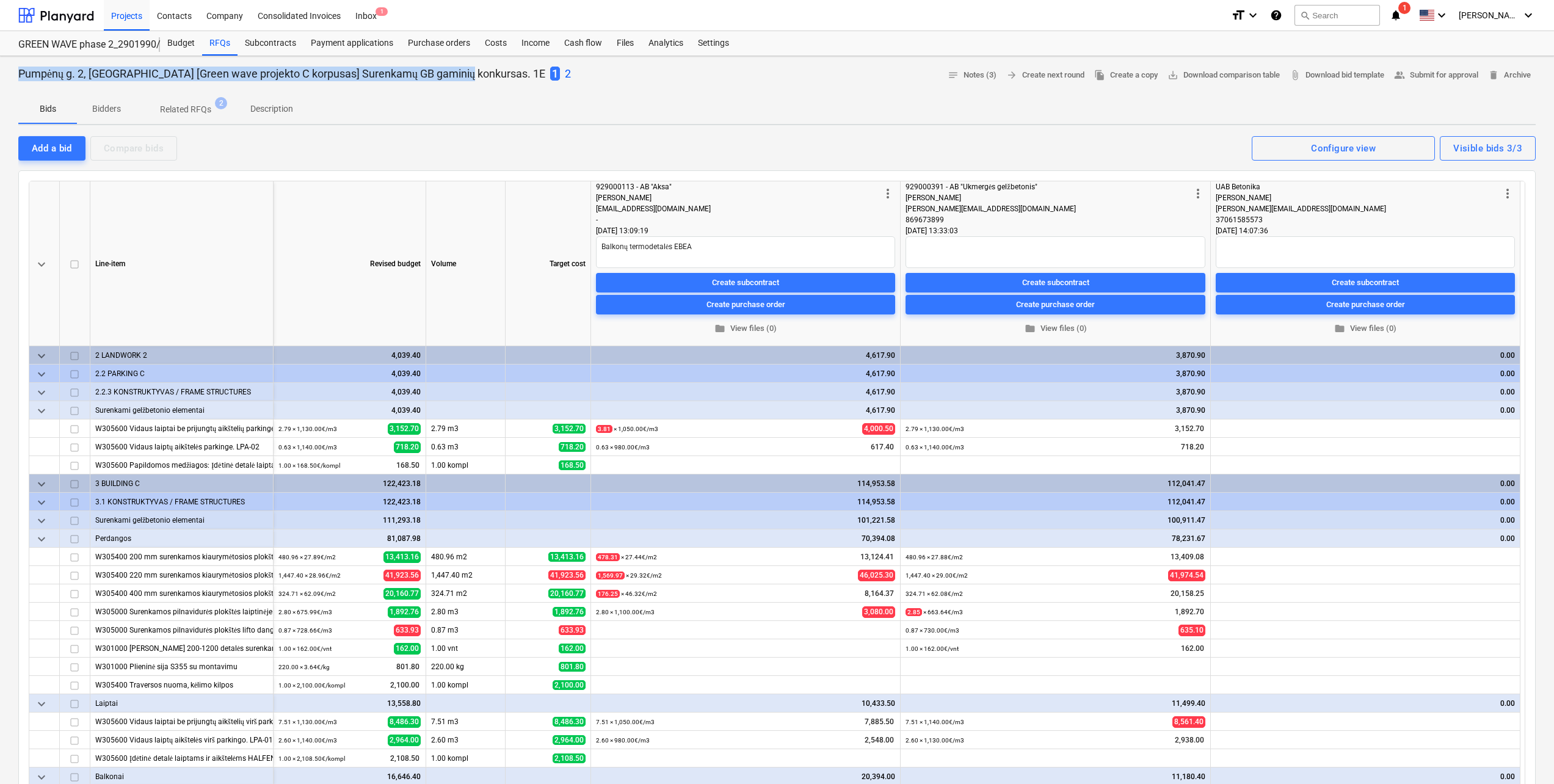
drag, startPoint x: 16, startPoint y: 73, endPoint x: 457, endPoint y: 81, distance: 441.1
click at [457, 81] on div "Pumpėnų g. 2, [GEOGRAPHIC_DATA] [Green wave projekto C korpusas] Surenkamų GB g…" at bounding box center [777, 709] width 1554 height 1308
type textarea "x"
click at [264, 105] on p "Description" at bounding box center [272, 109] width 43 height 13
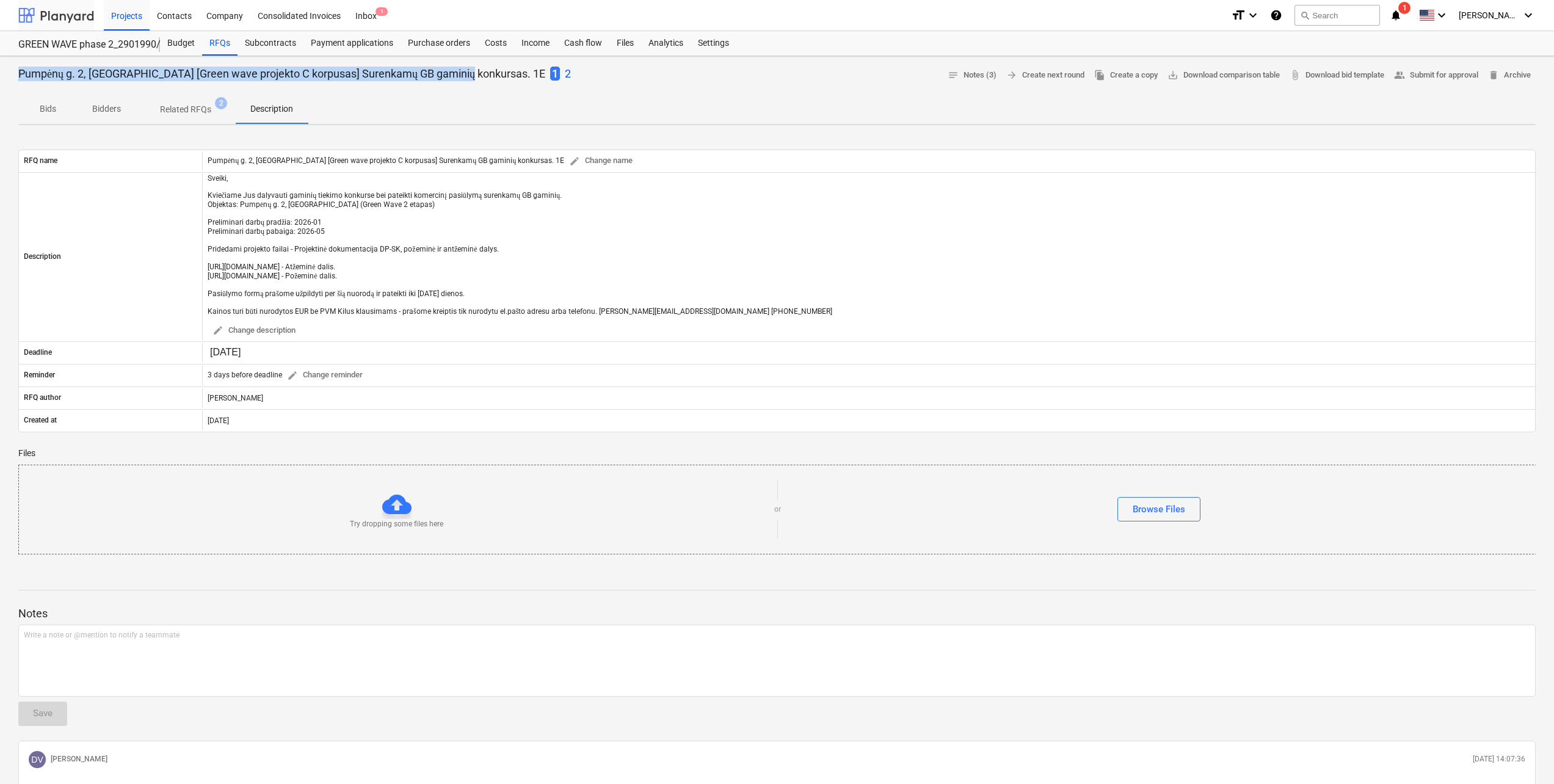
click at [77, 13] on div at bounding box center [56, 15] width 76 height 31
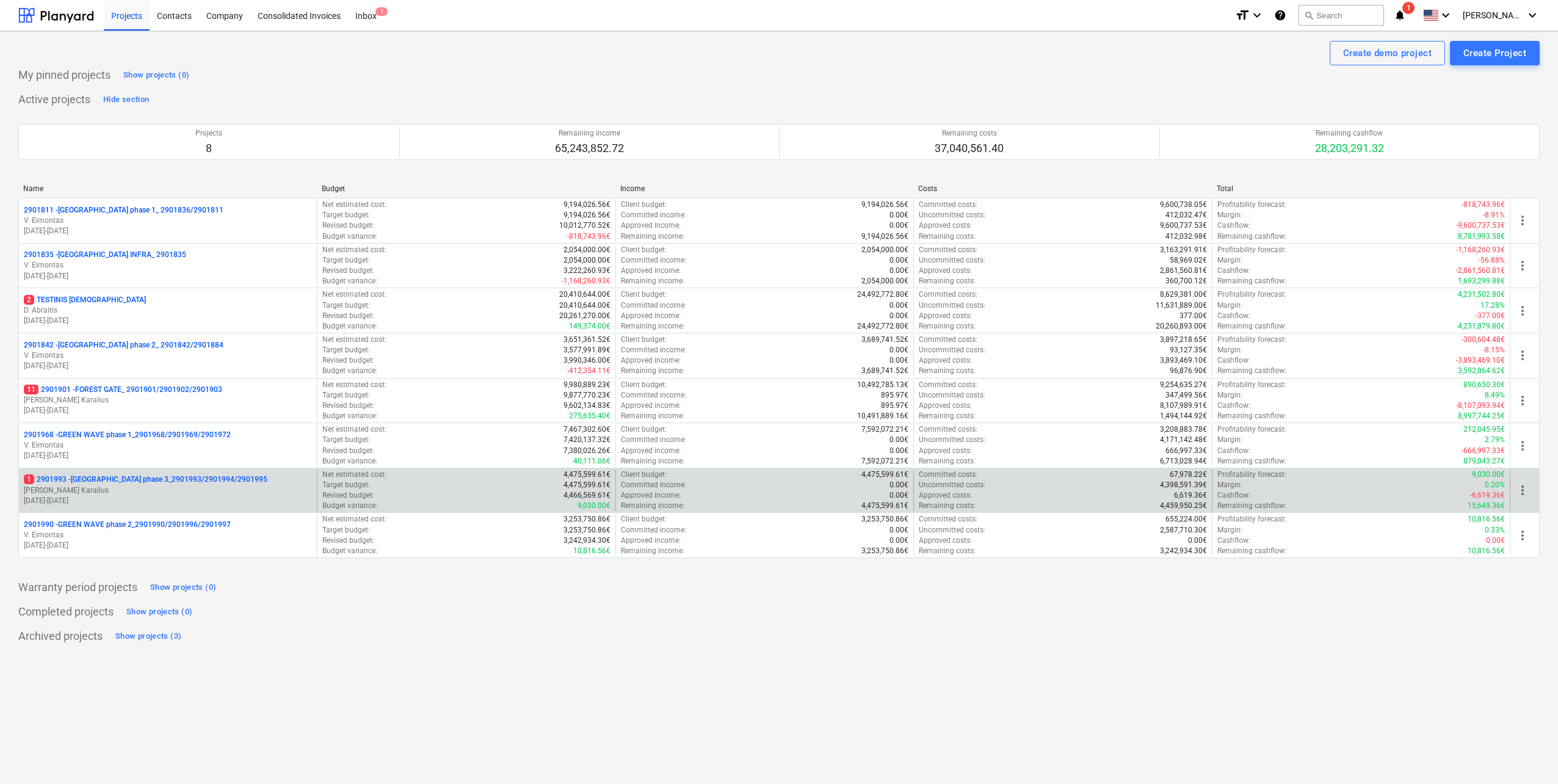
click at [136, 491] on p "[PERSON_NAME] Karalius" at bounding box center [168, 490] width 288 height 10
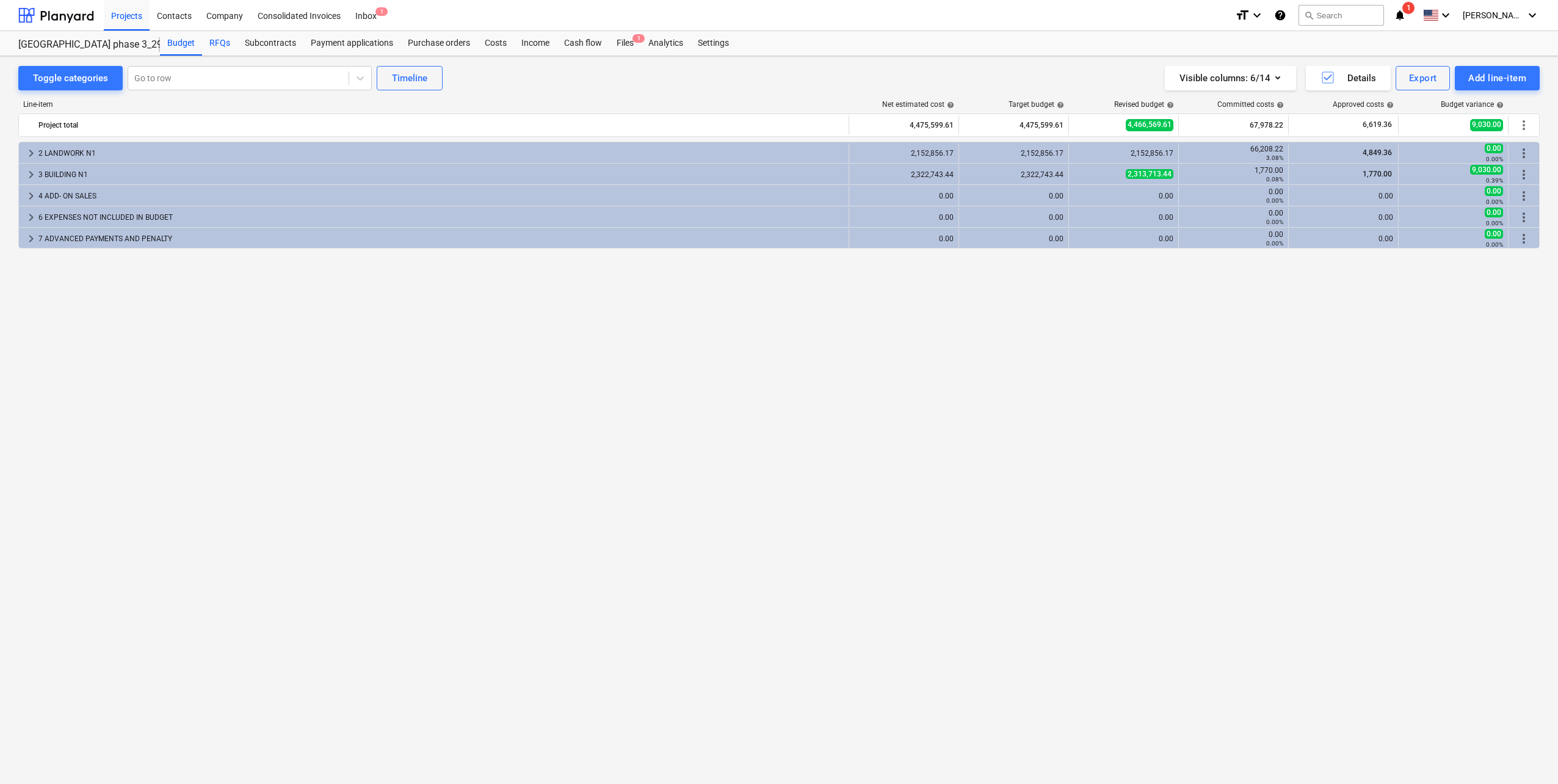
click at [225, 51] on div "RFQs" at bounding box center [220, 44] width 36 height 25
